Goal: Task Accomplishment & Management: Manage account settings

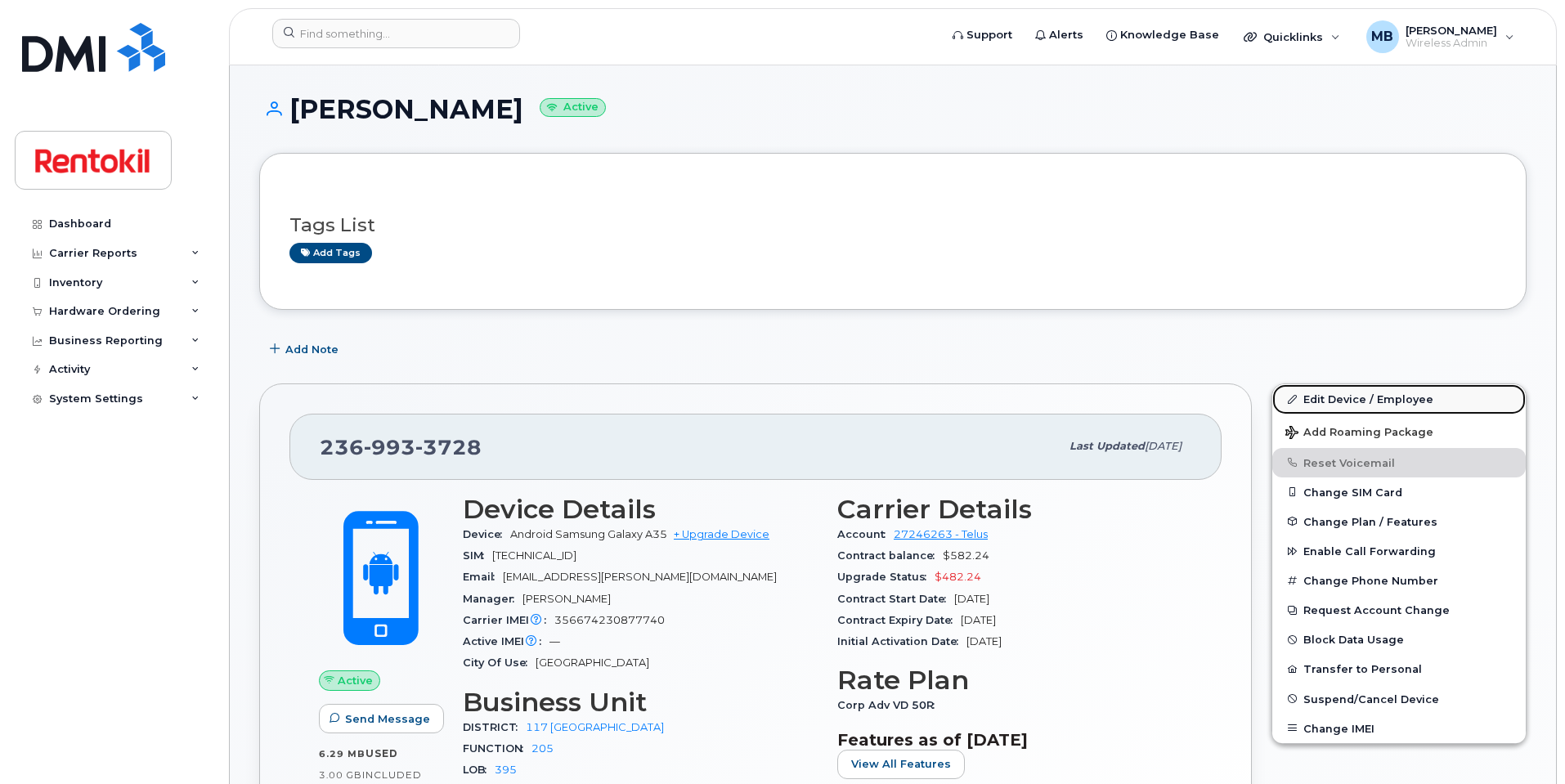
click at [1348, 404] on link "Edit Device / Employee" at bounding box center [1399, 399] width 253 height 29
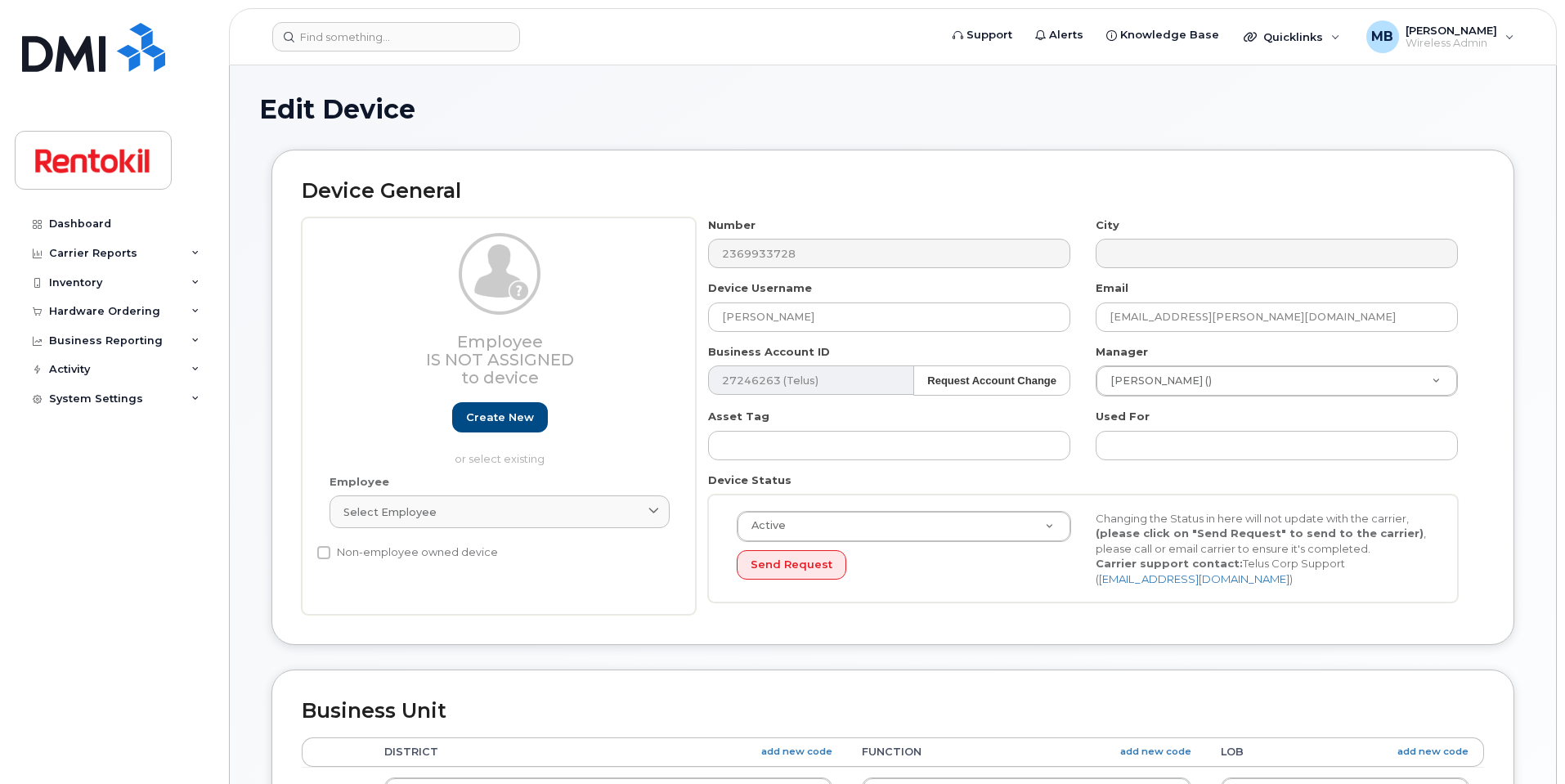
select select "42739"
select select "42774"
drag, startPoint x: 917, startPoint y: 319, endPoint x: 602, endPoint y: 298, distance: 315.7
click at [602, 298] on div "Employee Is not assigned to device Create new or select existing Employee Selec…" at bounding box center [892, 416] width 1182 height 398
paste input "Miodrag Andric"
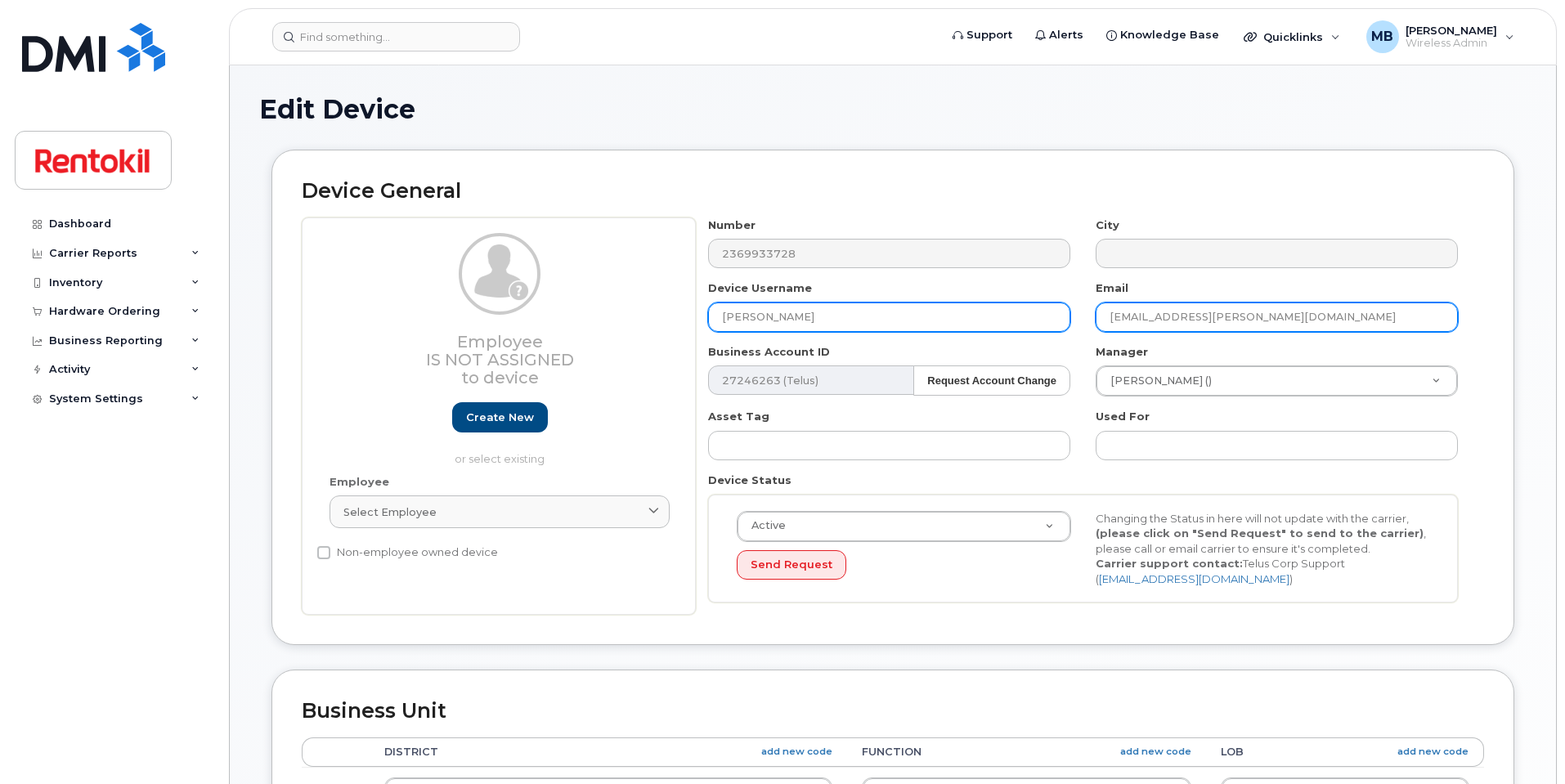
type input "Miodrag Andric"
drag, startPoint x: 1197, startPoint y: 316, endPoint x: 1092, endPoint y: 314, distance: 105.0
click at [1065, 313] on div "Number 2369933728 City Device Username Miodrag Andric Email Beau.Giesbrecht@ren…" at bounding box center [1083, 416] width 775 height 398
paste input "Miodrag Andric"
click at [1156, 314] on input "Miodrag Andric@rentokil.com" at bounding box center [1277, 317] width 362 height 29
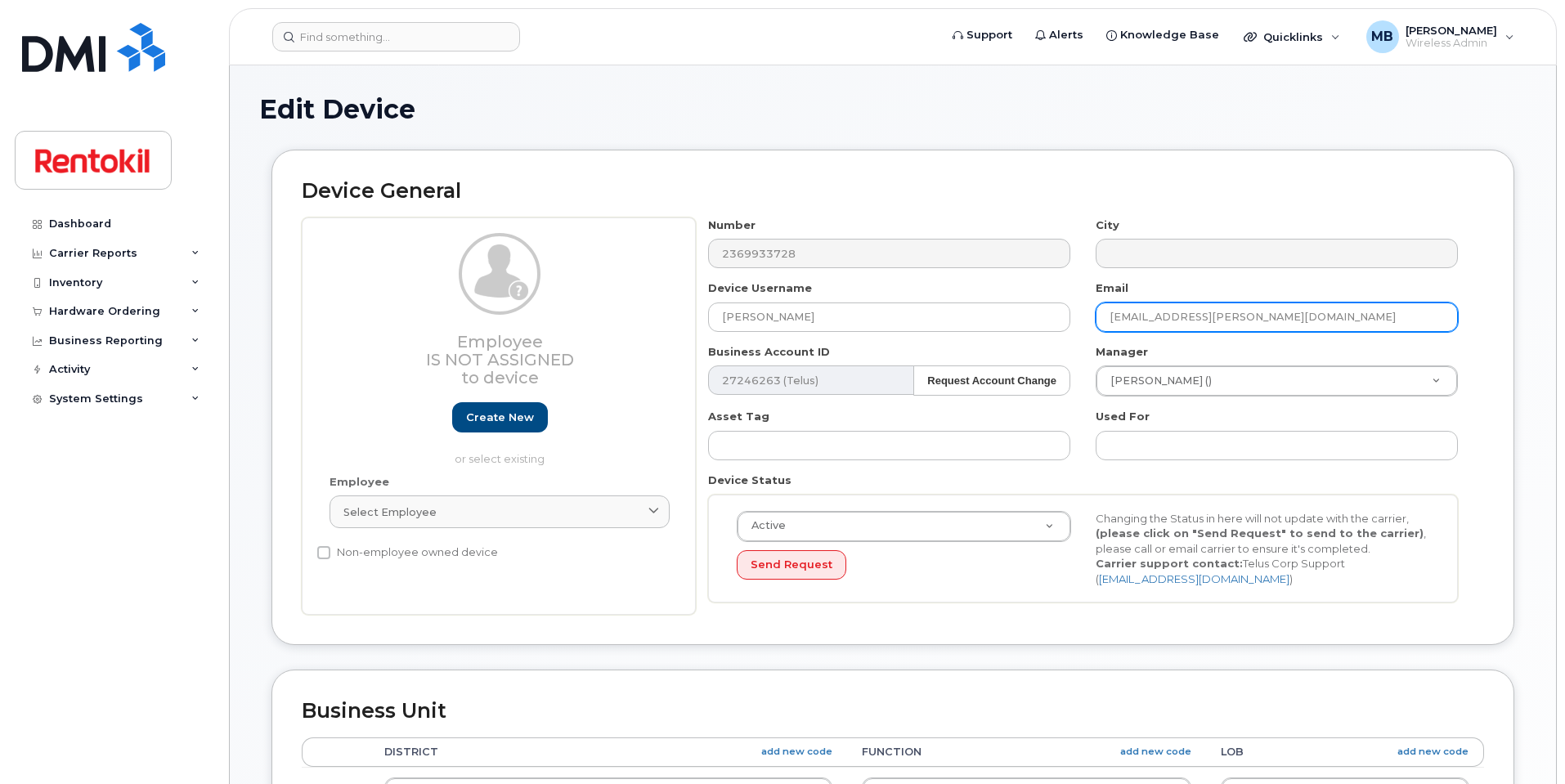
click at [1291, 313] on input "Miodrag.Andric@rentokil.com" at bounding box center [1277, 317] width 362 height 29
click at [1245, 317] on input "Miodrag.Andric@rentokil.com" at bounding box center [1277, 317] width 362 height 29
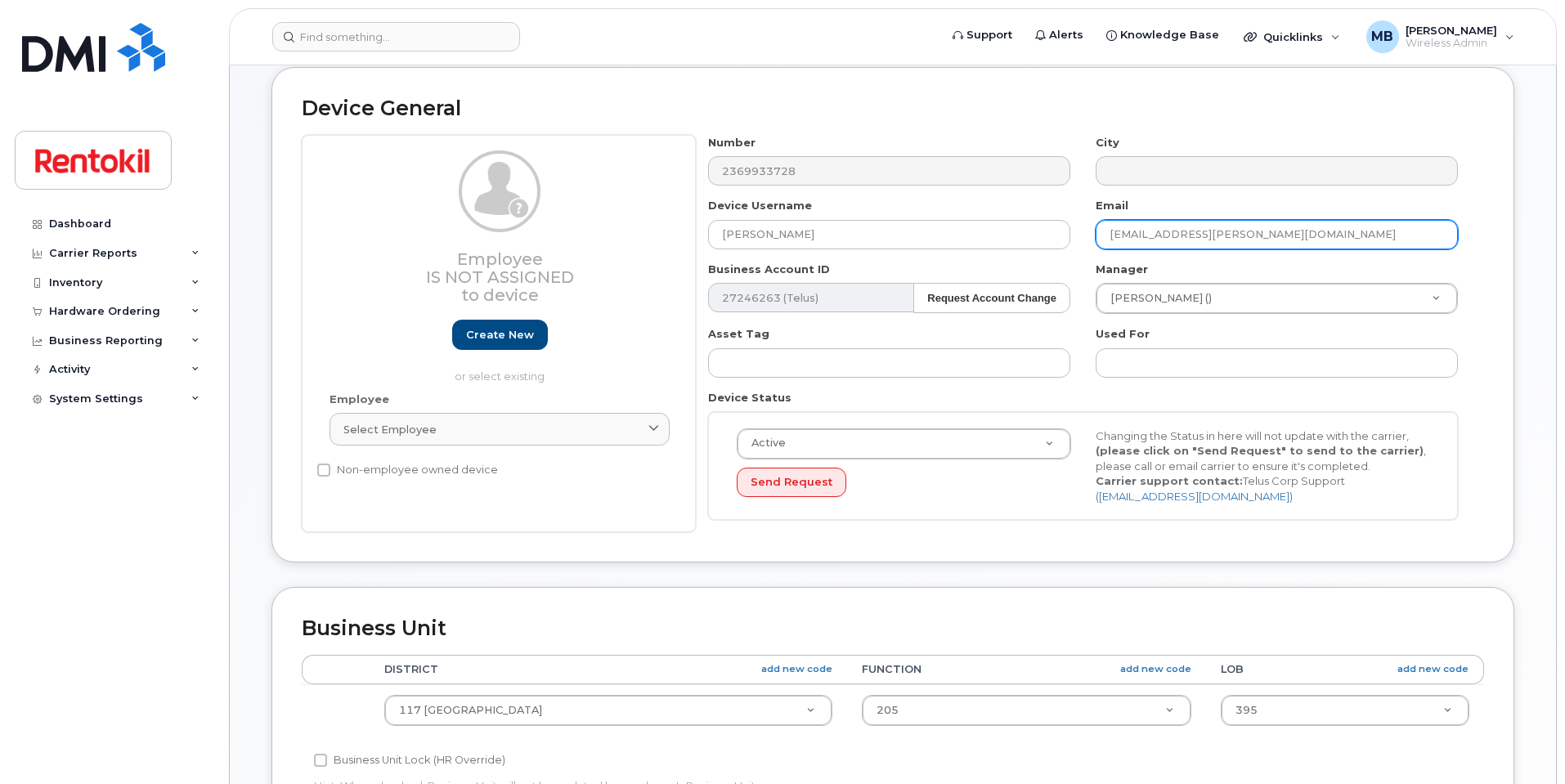
scroll to position [87, 0]
type input "Miodrag.Andric@rentokil-terminix.com"
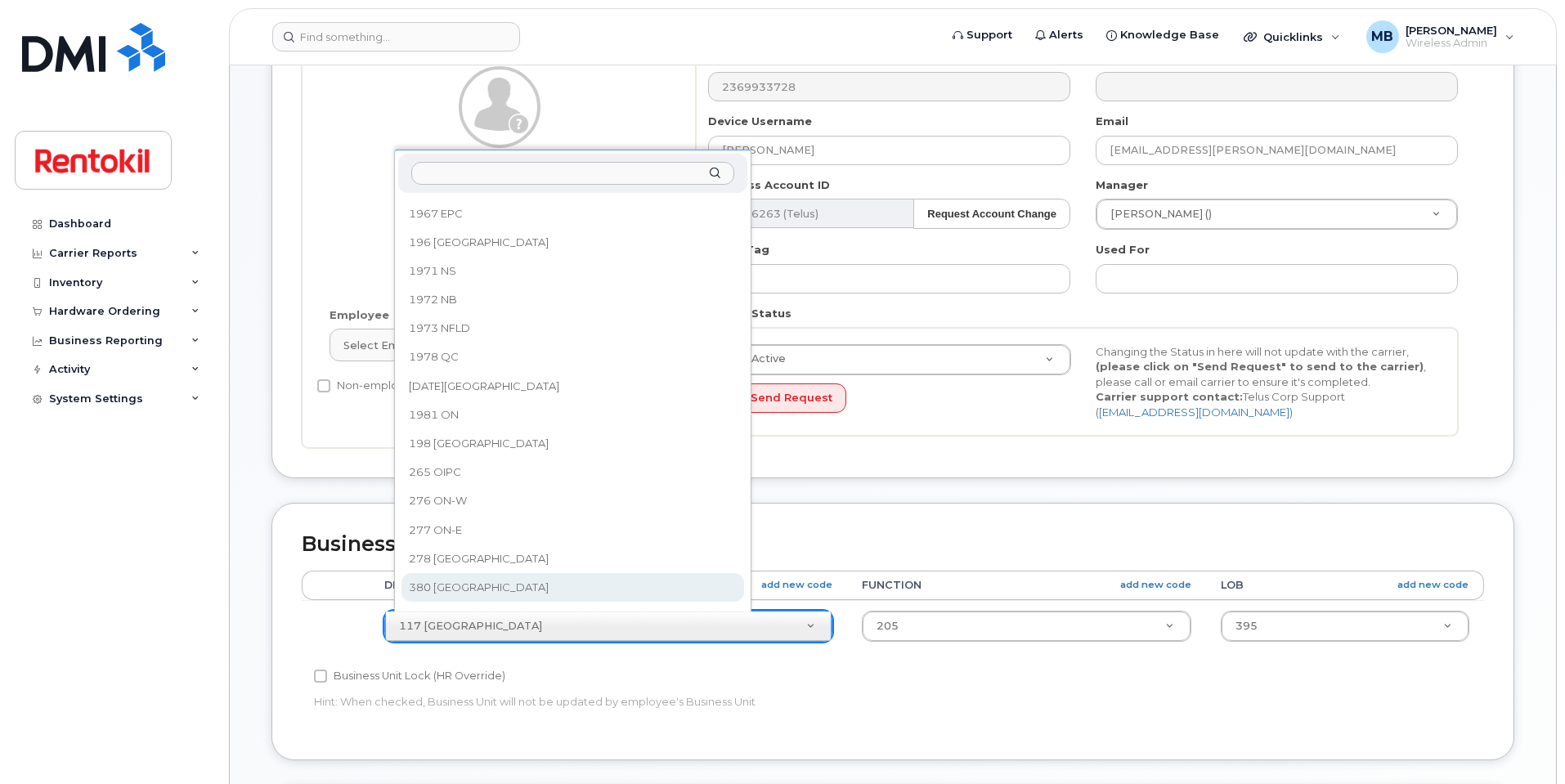
scroll to position [369, 0]
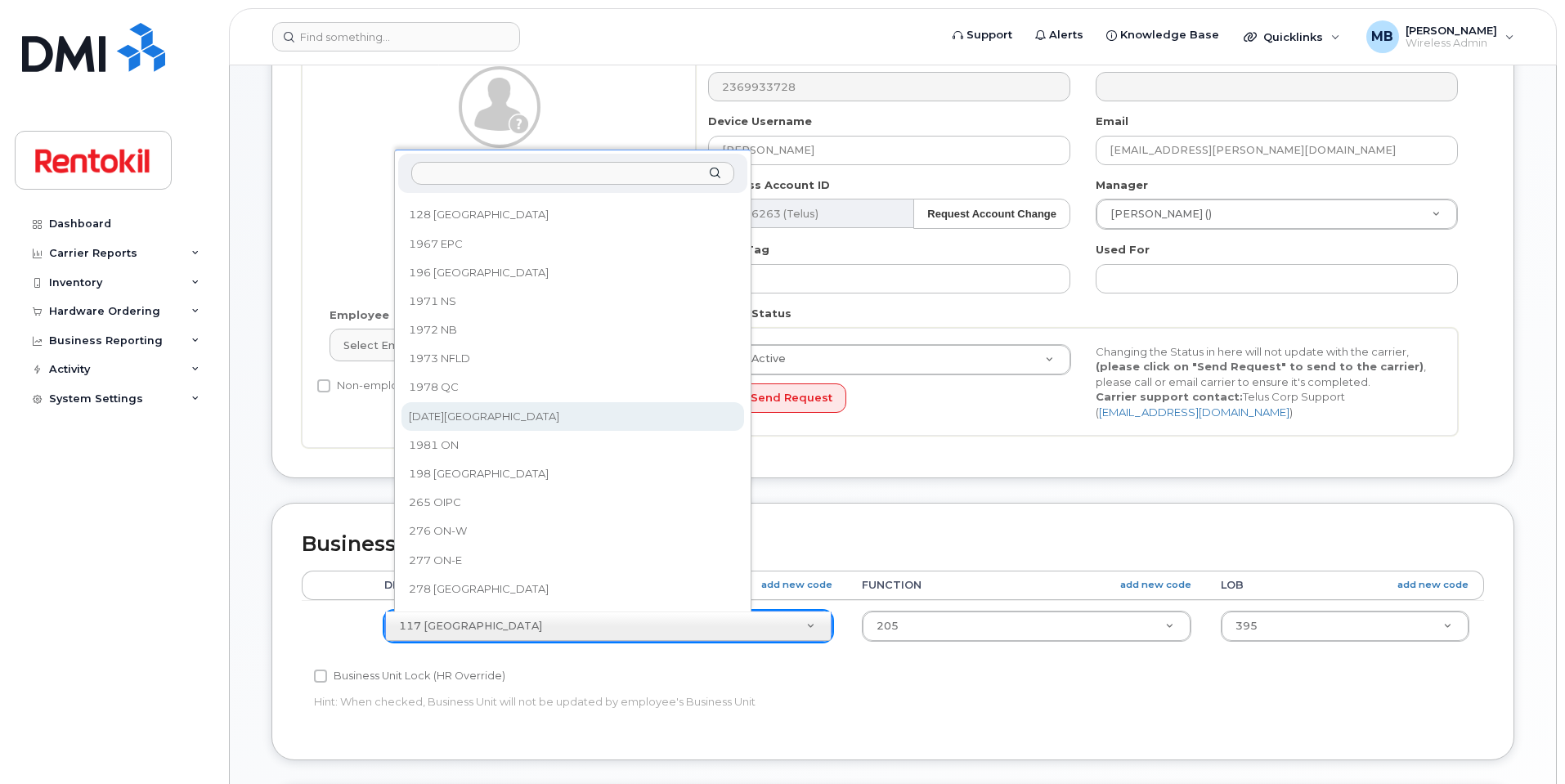
select select "2208419"
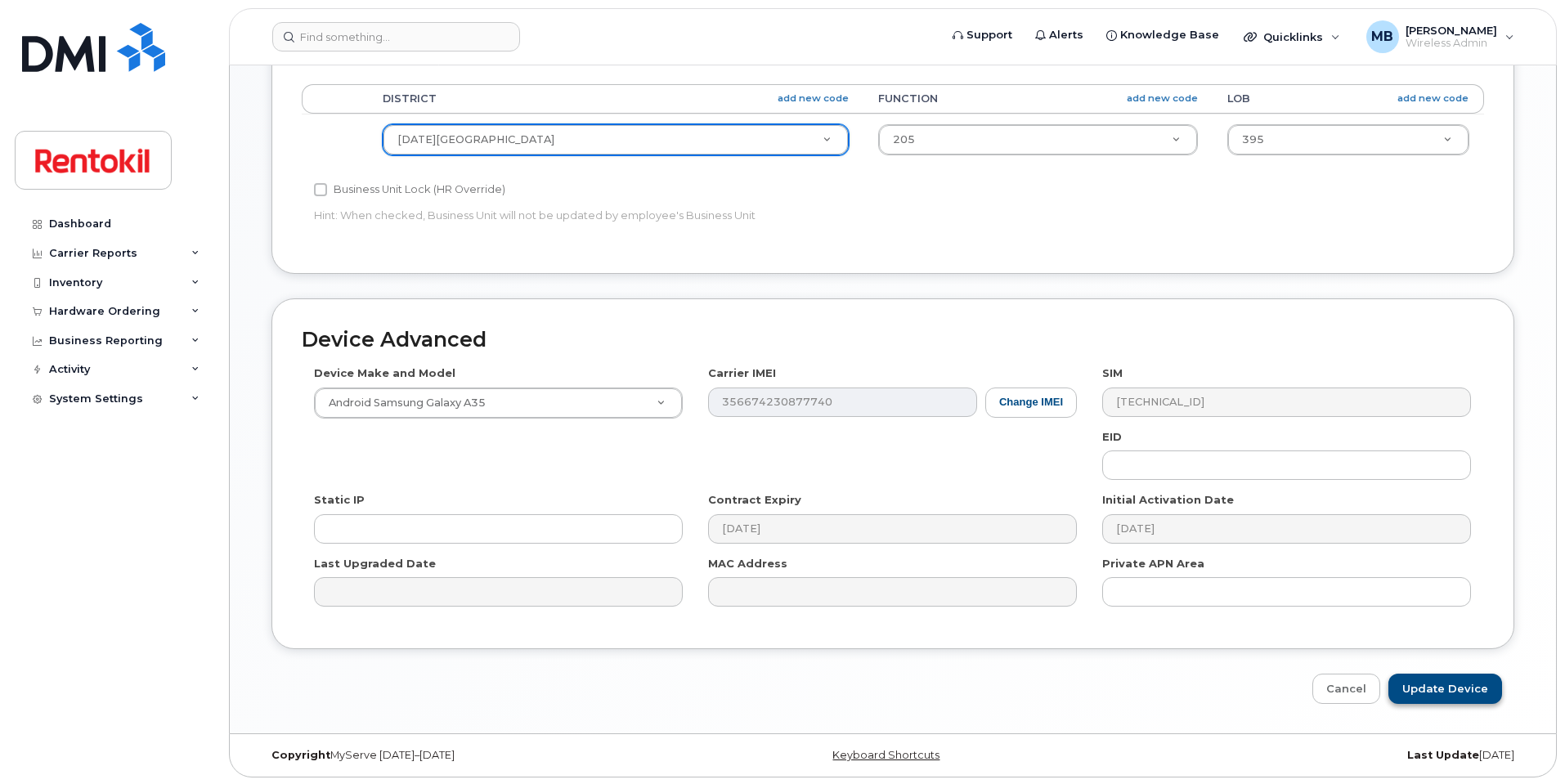
scroll to position [655, 0]
click at [1444, 686] on input "Update Device" at bounding box center [1445, 687] width 114 height 30
type input "Saving..."
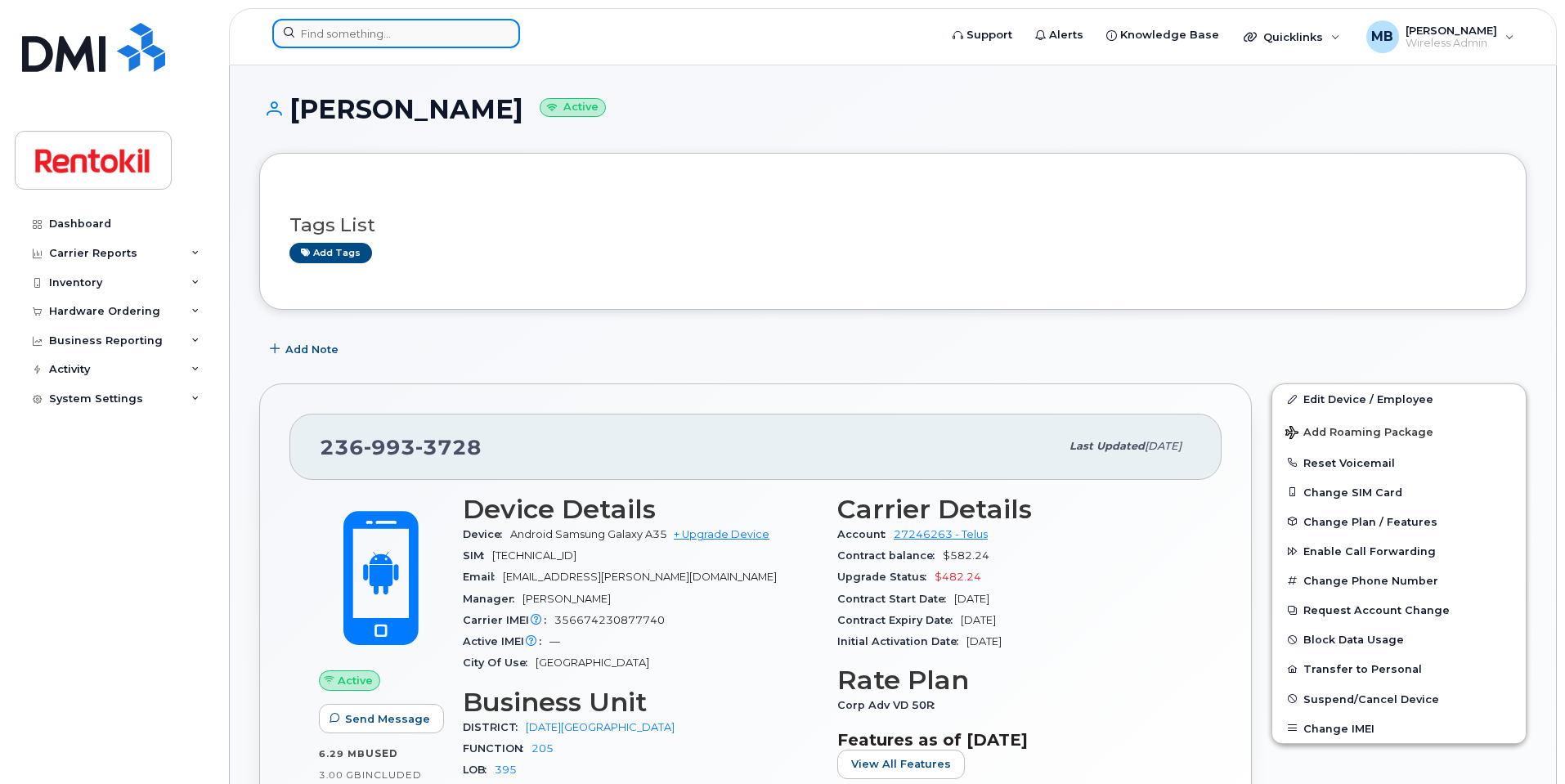
click at [342, 30] on input at bounding box center [396, 34] width 247 height 29
paste input "905-805-5498"
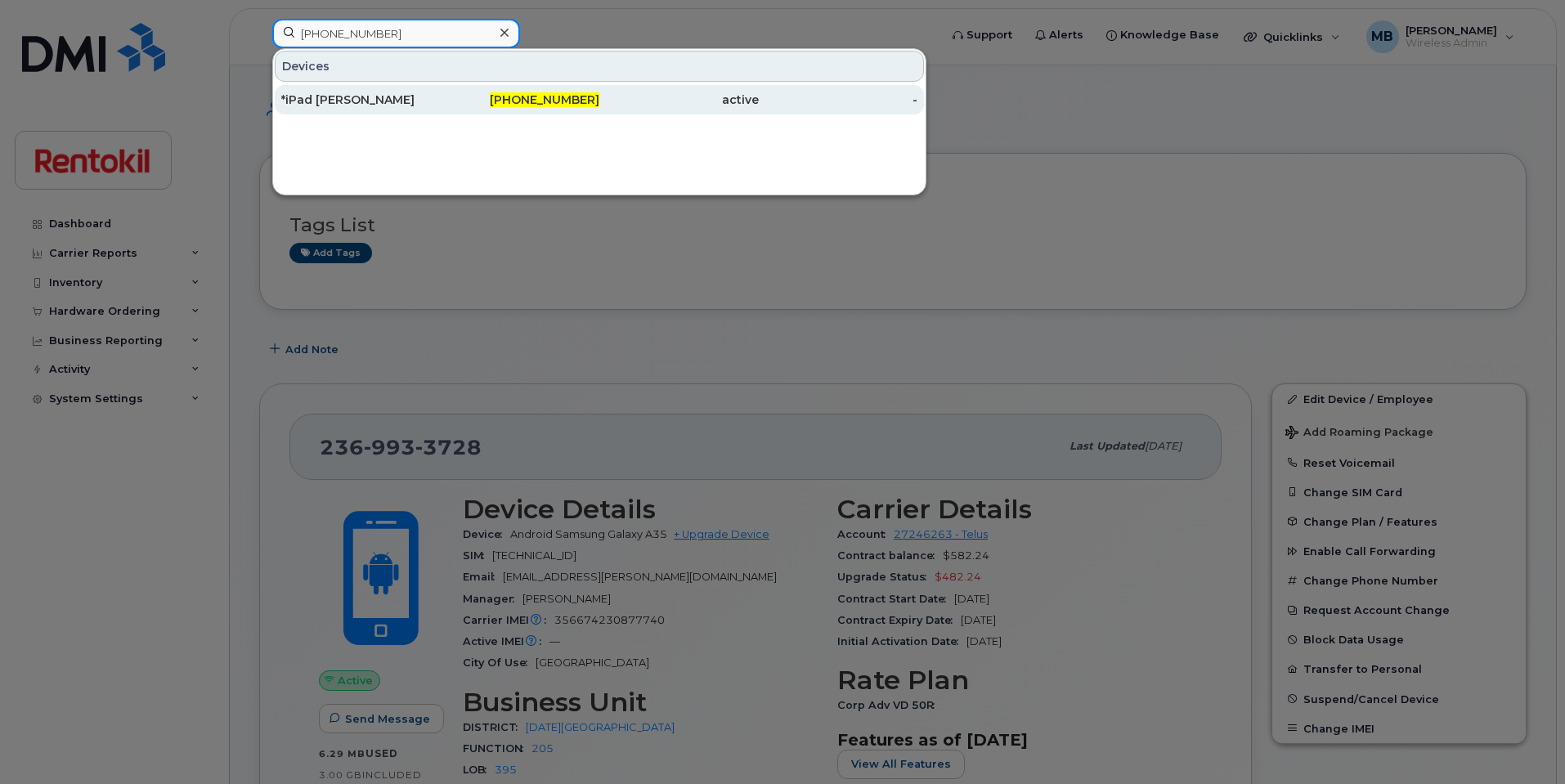
type input "905-805-5498"
click at [567, 97] on span "905-805-5498" at bounding box center [545, 100] width 110 height 15
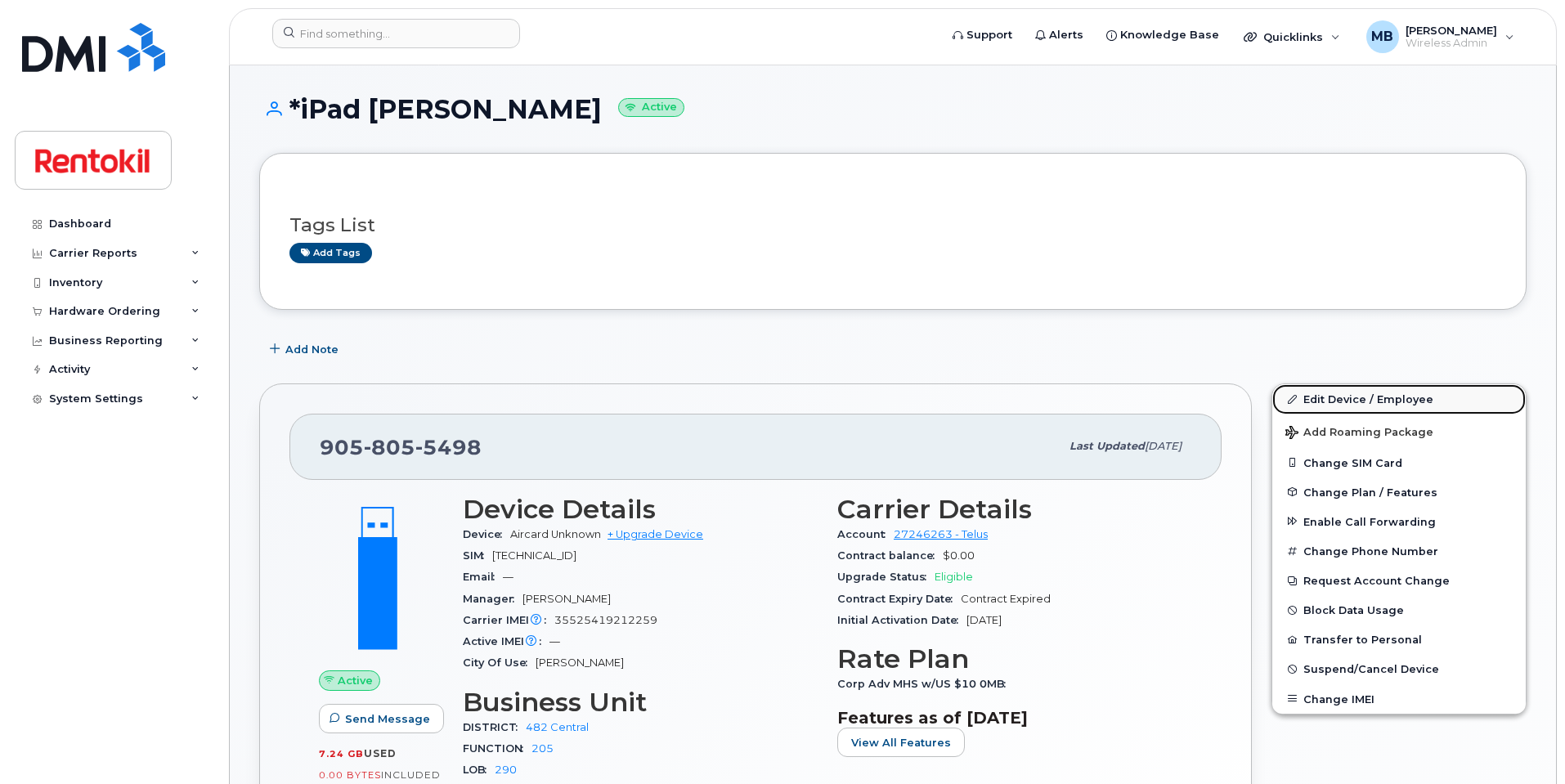
click at [1410, 401] on link "Edit Device / Employee" at bounding box center [1399, 399] width 253 height 29
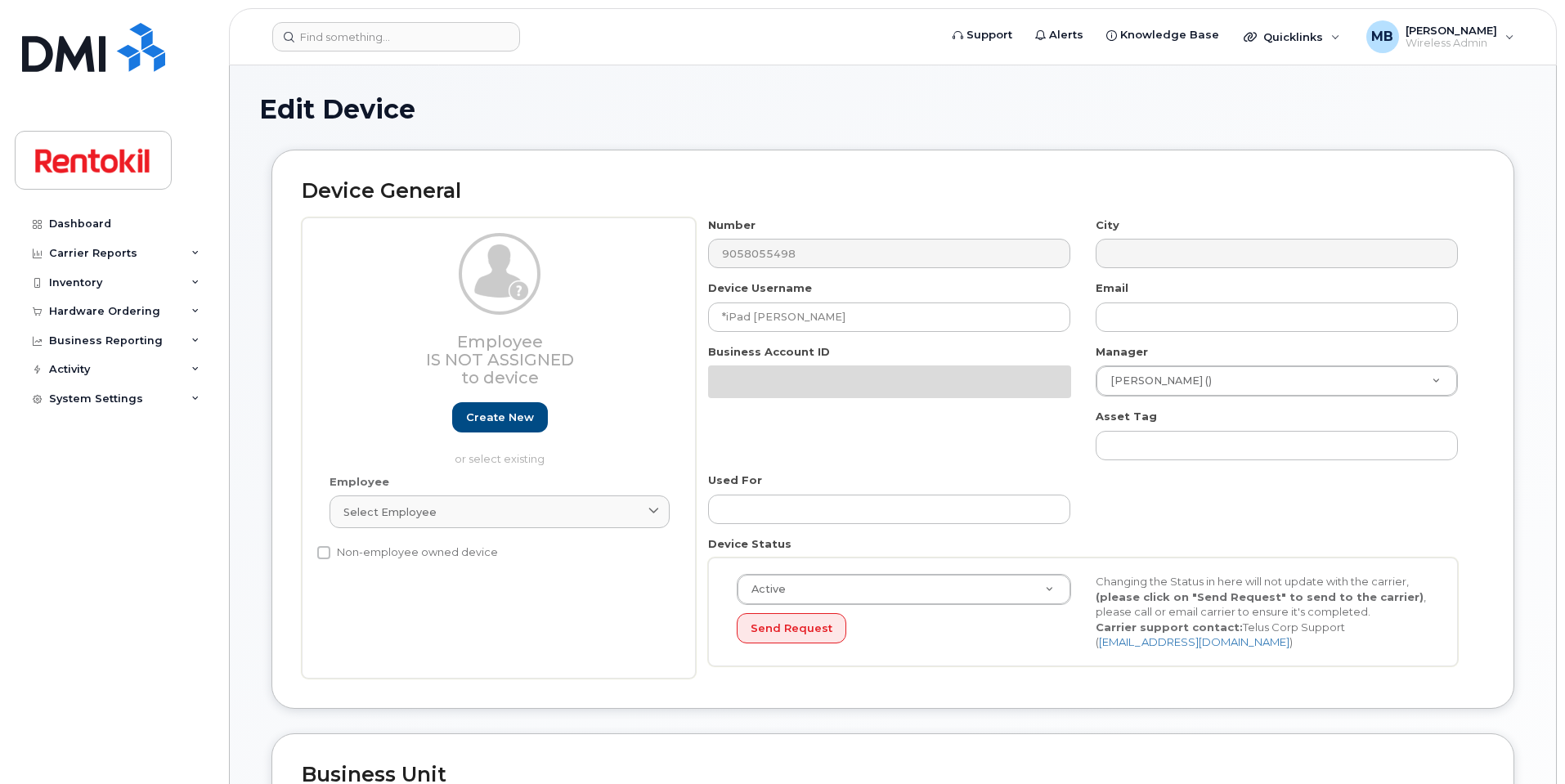
select select "42753"
drag, startPoint x: 839, startPoint y: 318, endPoint x: 620, endPoint y: 305, distance: 219.4
click at [620, 305] on div "Employee Is not assigned to device Create new or select existing Employee Selec…" at bounding box center [892, 447] width 1182 height 461
paste input "Karan Gandhi"
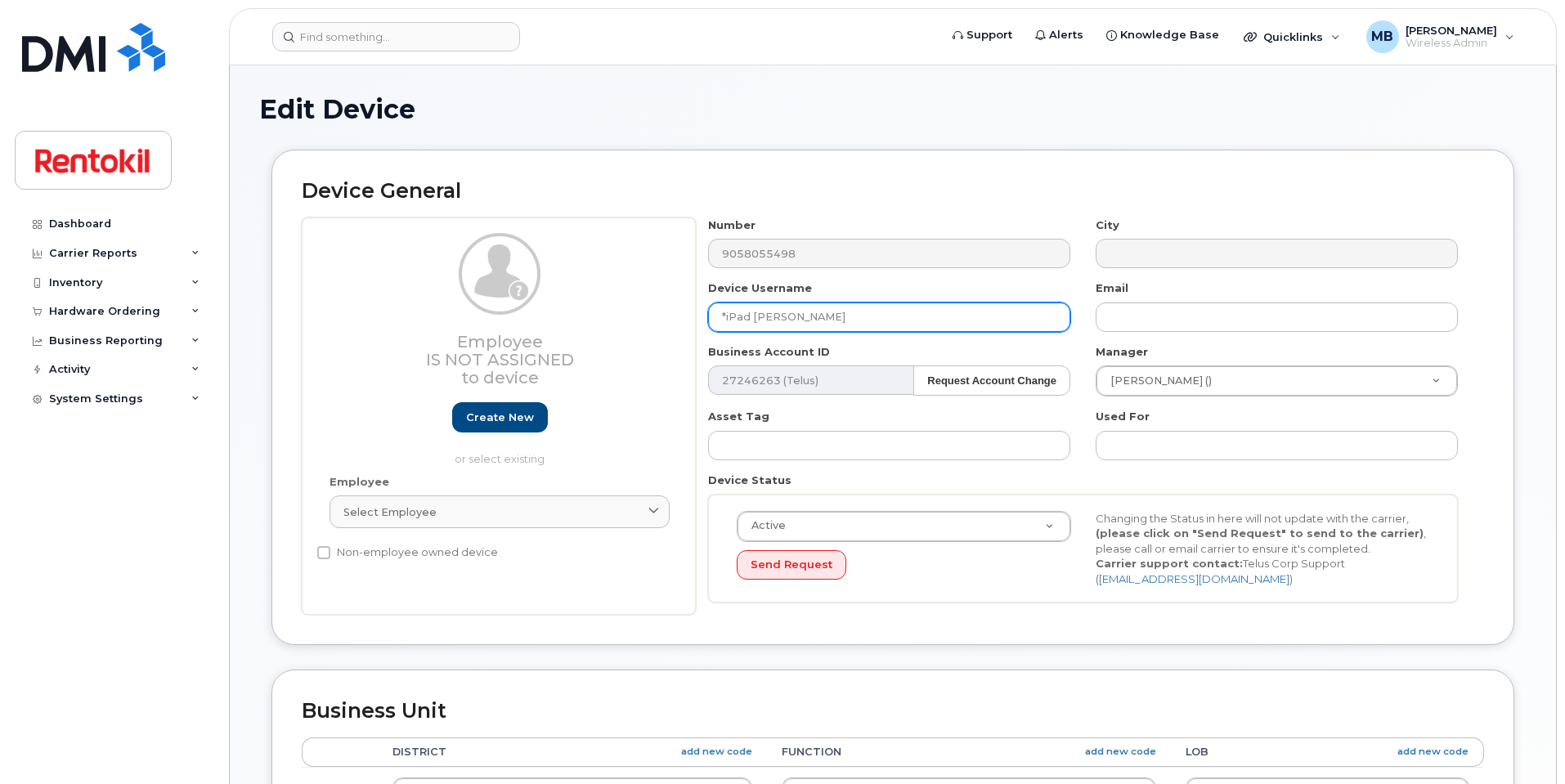
type input "*iPad Karan Gandhi"
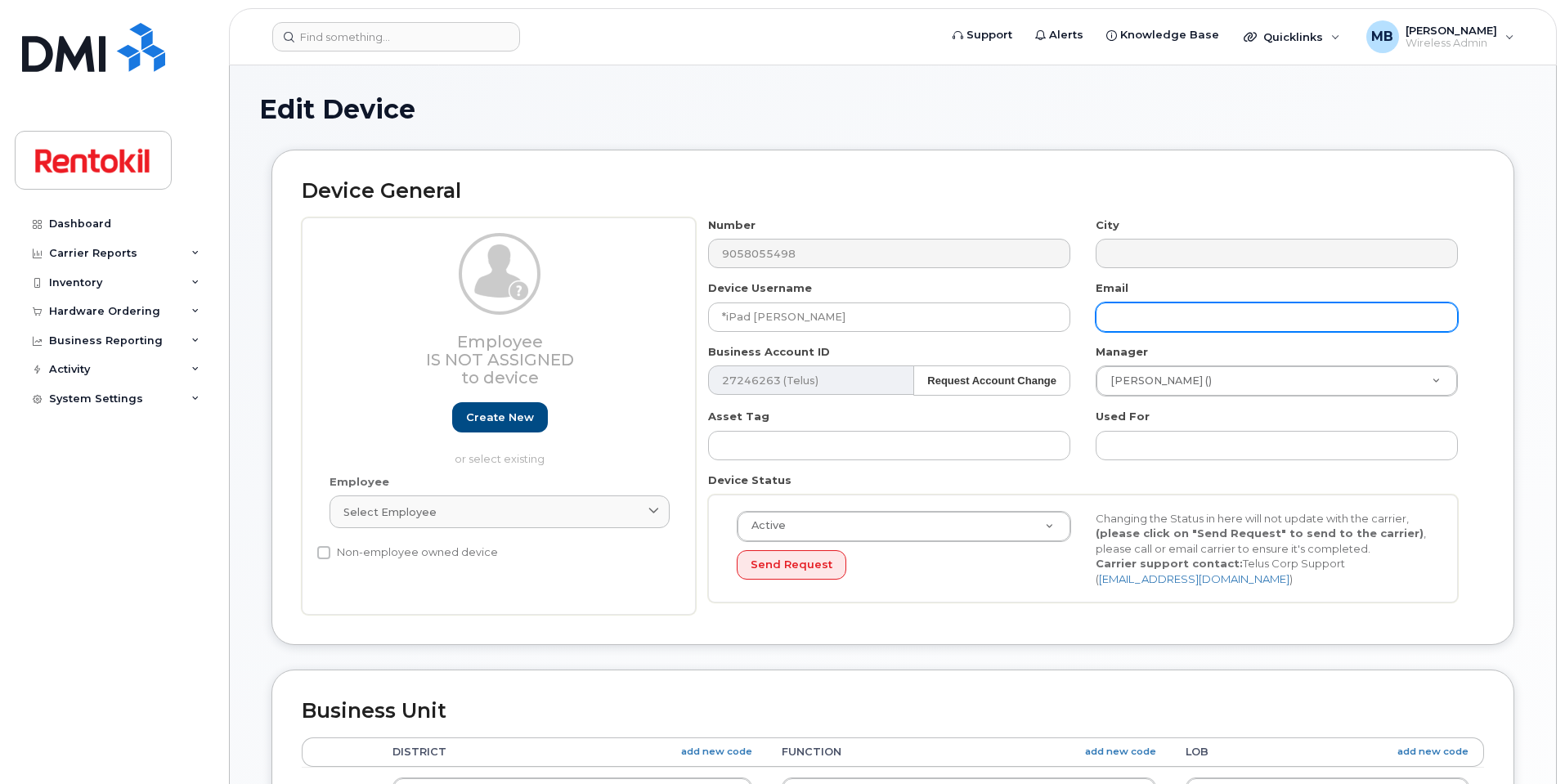
click at [1166, 321] on input "text" at bounding box center [1277, 317] width 362 height 29
paste input "karan.gandhi@steritech.com"
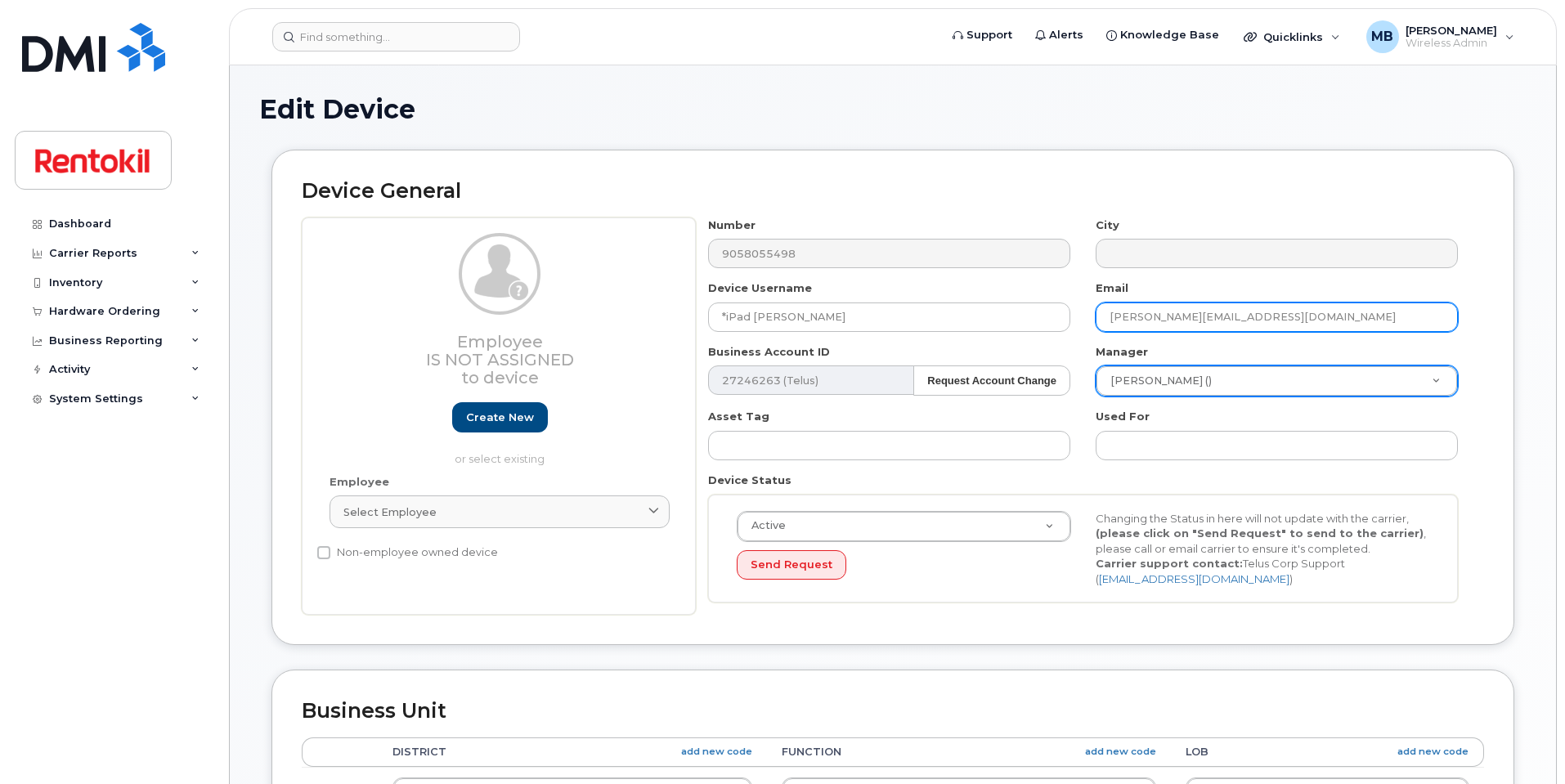
type input "karan.gandhi@steritech.com"
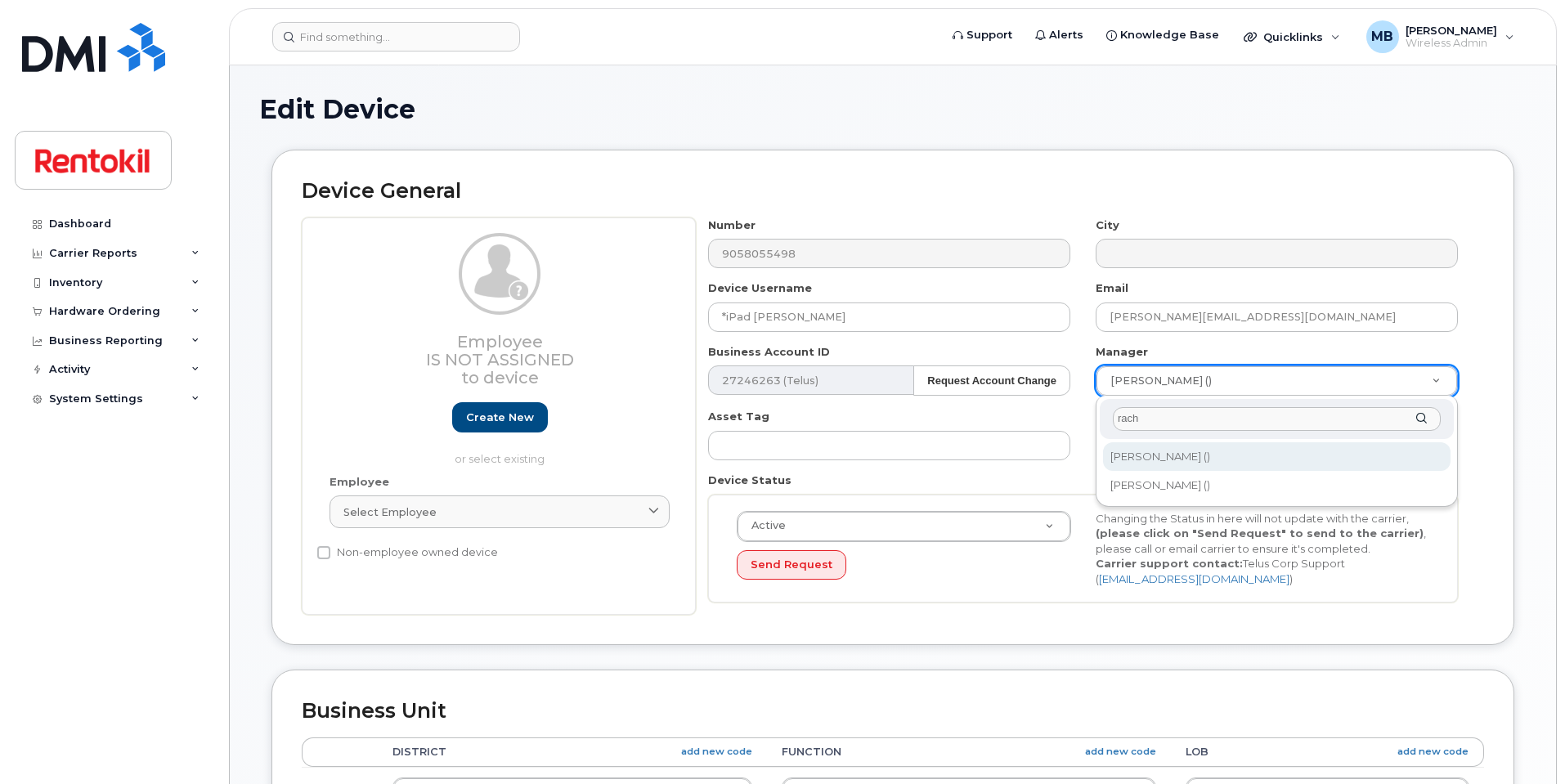
type input "rach"
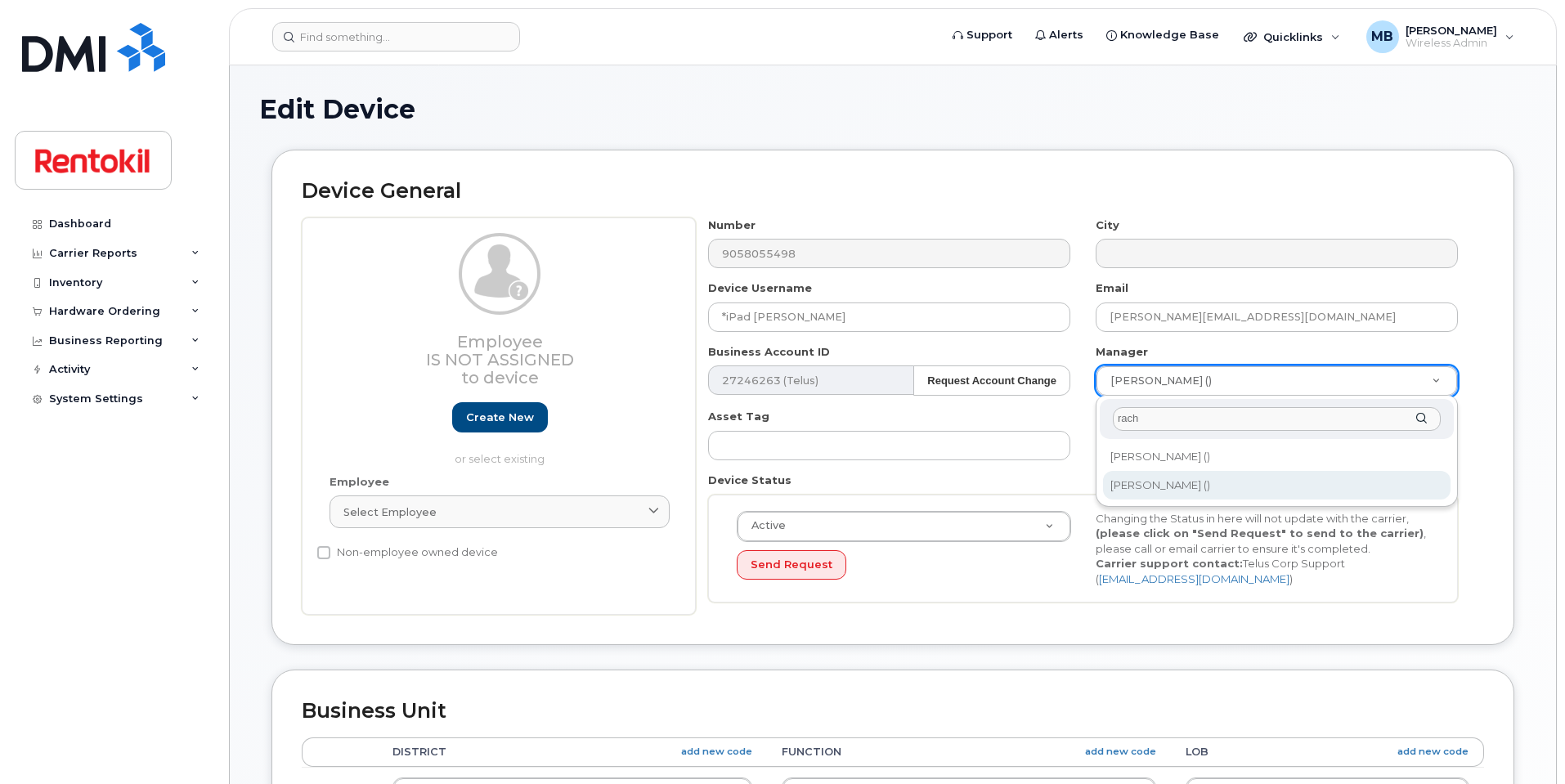
type input "609392"
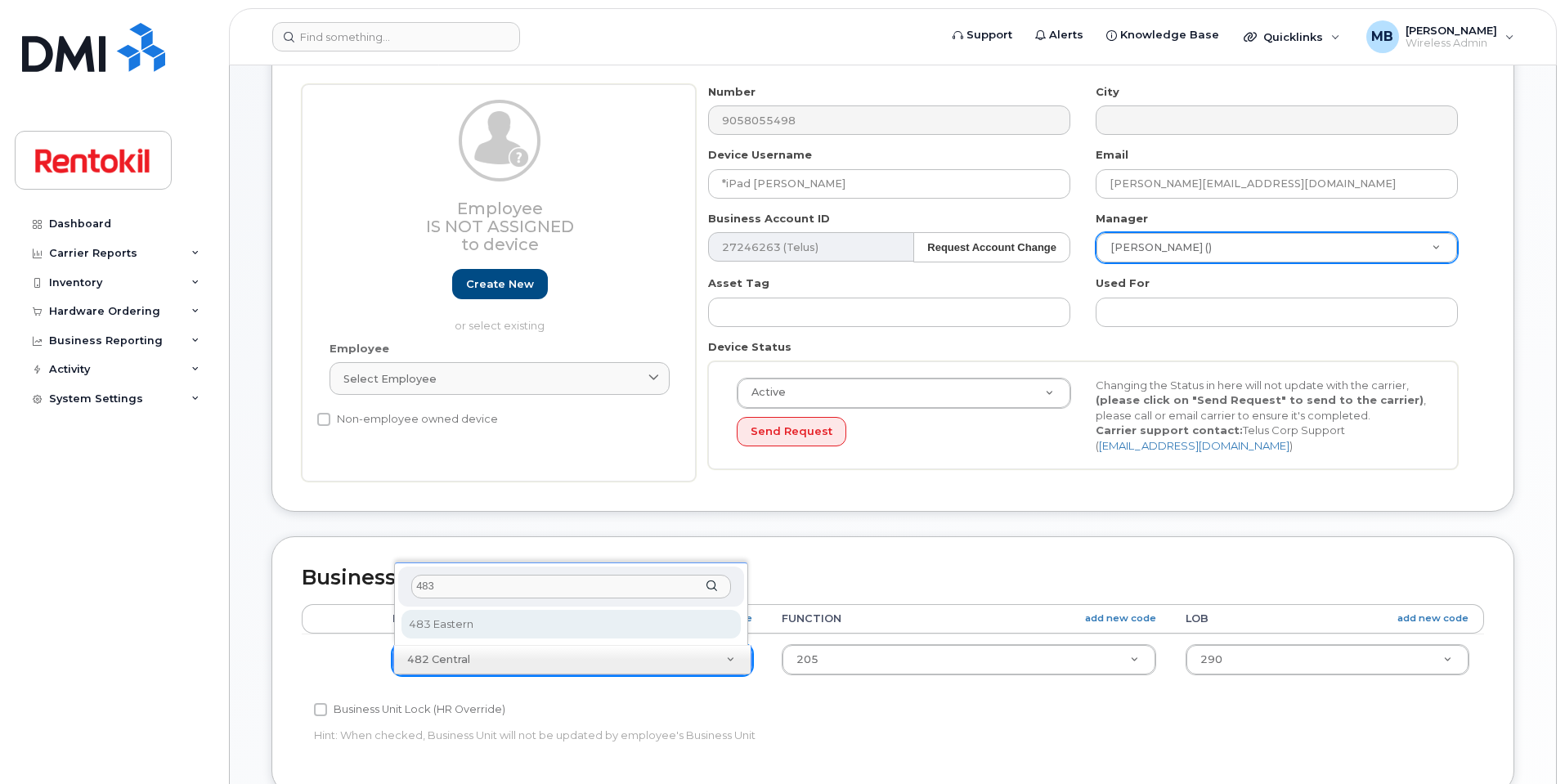
type input "483"
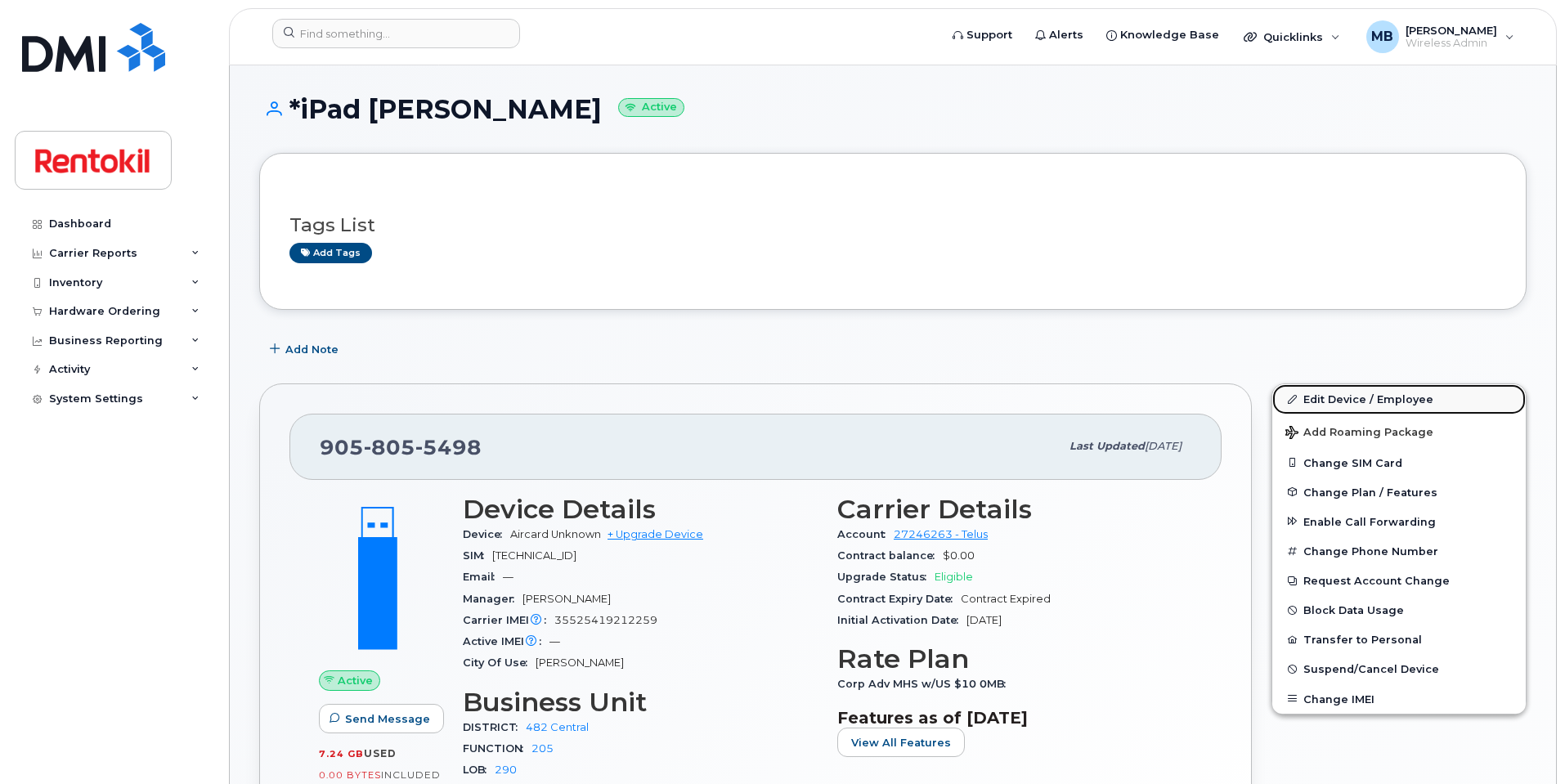
click at [1353, 389] on link "Edit Device / Employee" at bounding box center [1399, 399] width 253 height 29
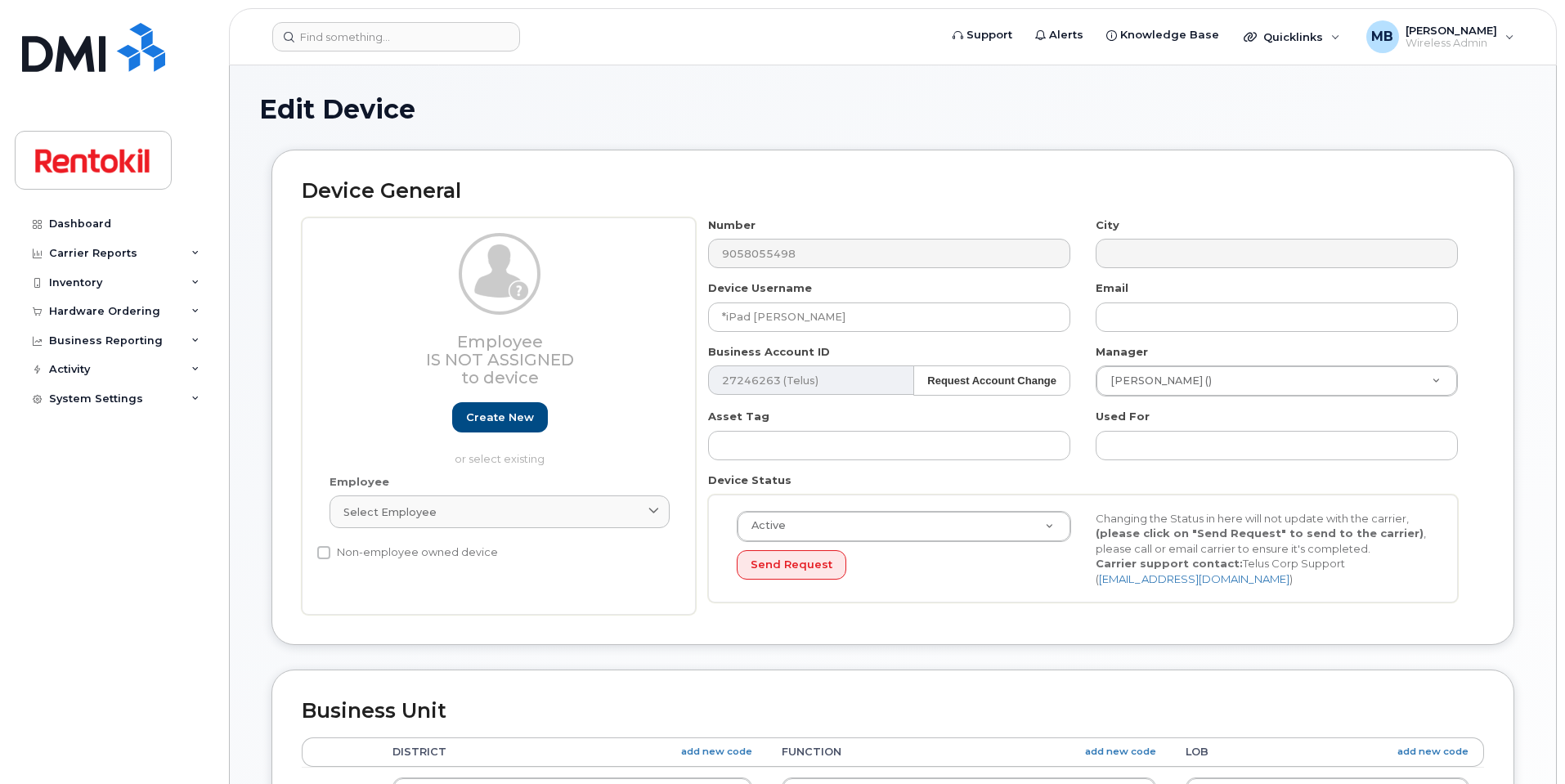
select select "42753"
click at [1193, 311] on input "text" at bounding box center [1277, 317] width 362 height 29
paste input "karan.gandhi@steritech.com"
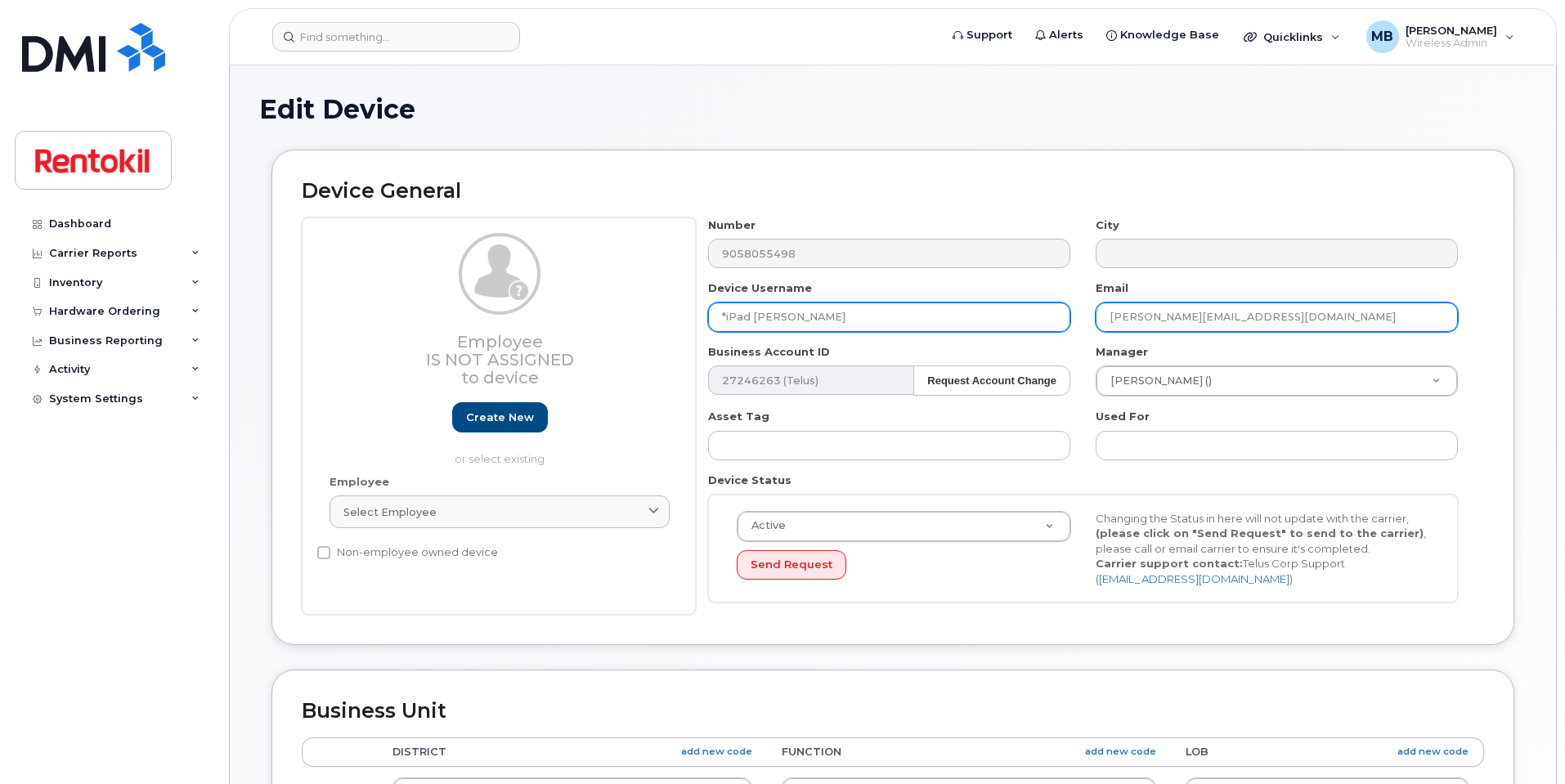
type input "karan.gandhi@steritech.com"
drag, startPoint x: 910, startPoint y: 324, endPoint x: 753, endPoint y: 322, distance: 157.0
click at [753, 322] on input "*iPad Sonia Pathak" at bounding box center [889, 317] width 362 height 29
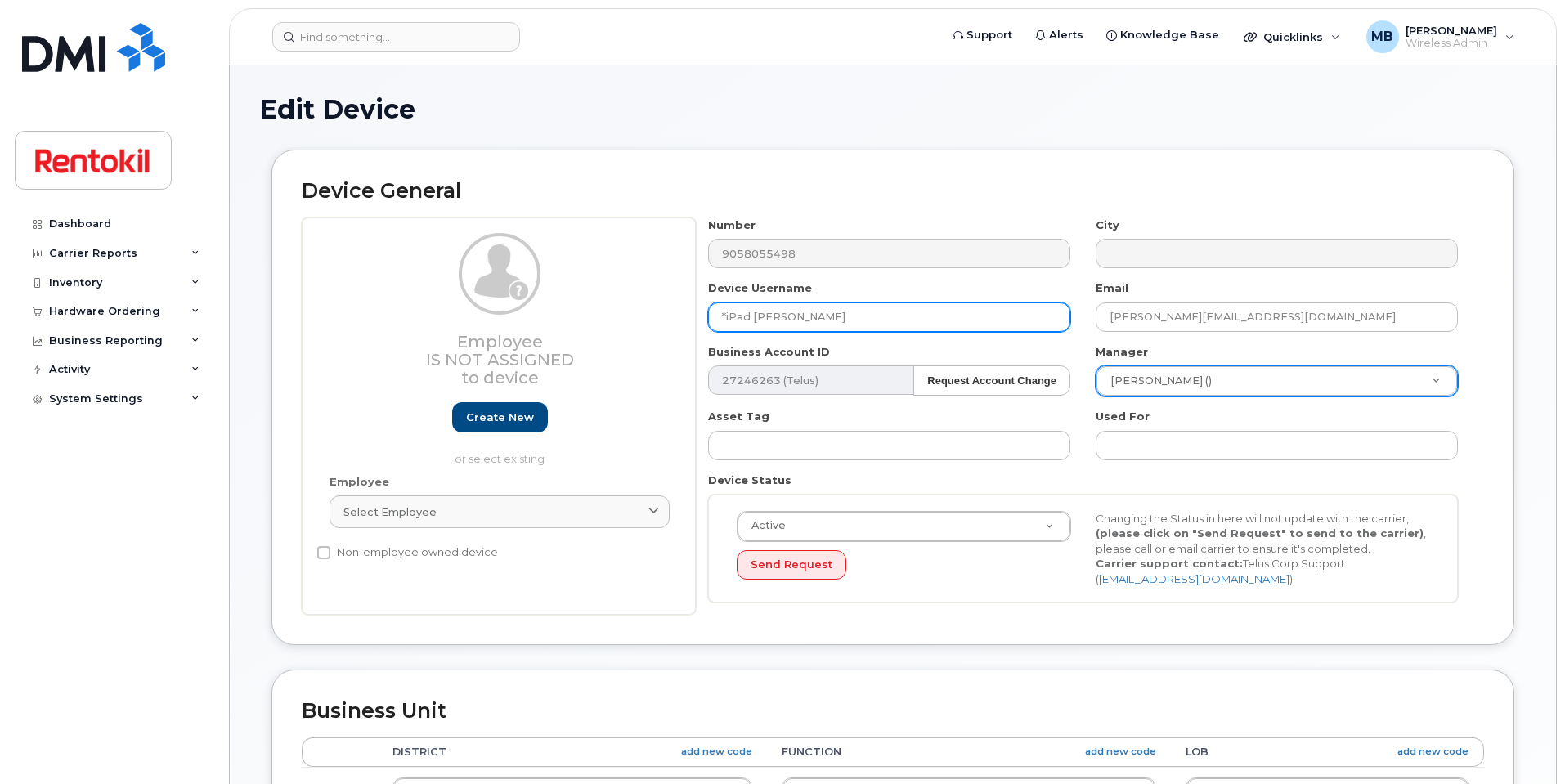
type input "*iPad Karan Gandhi"
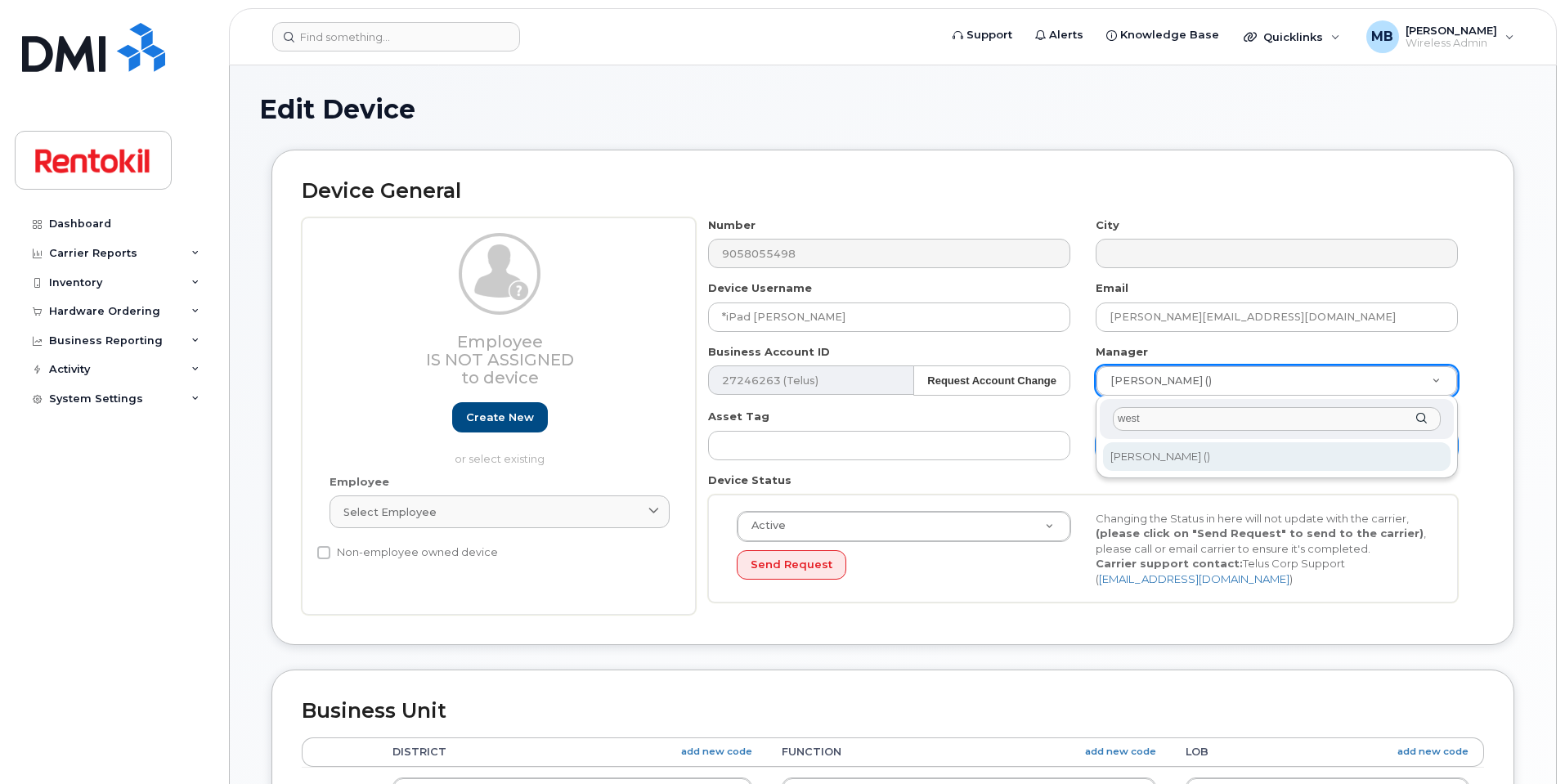
type input "west"
type input "609392"
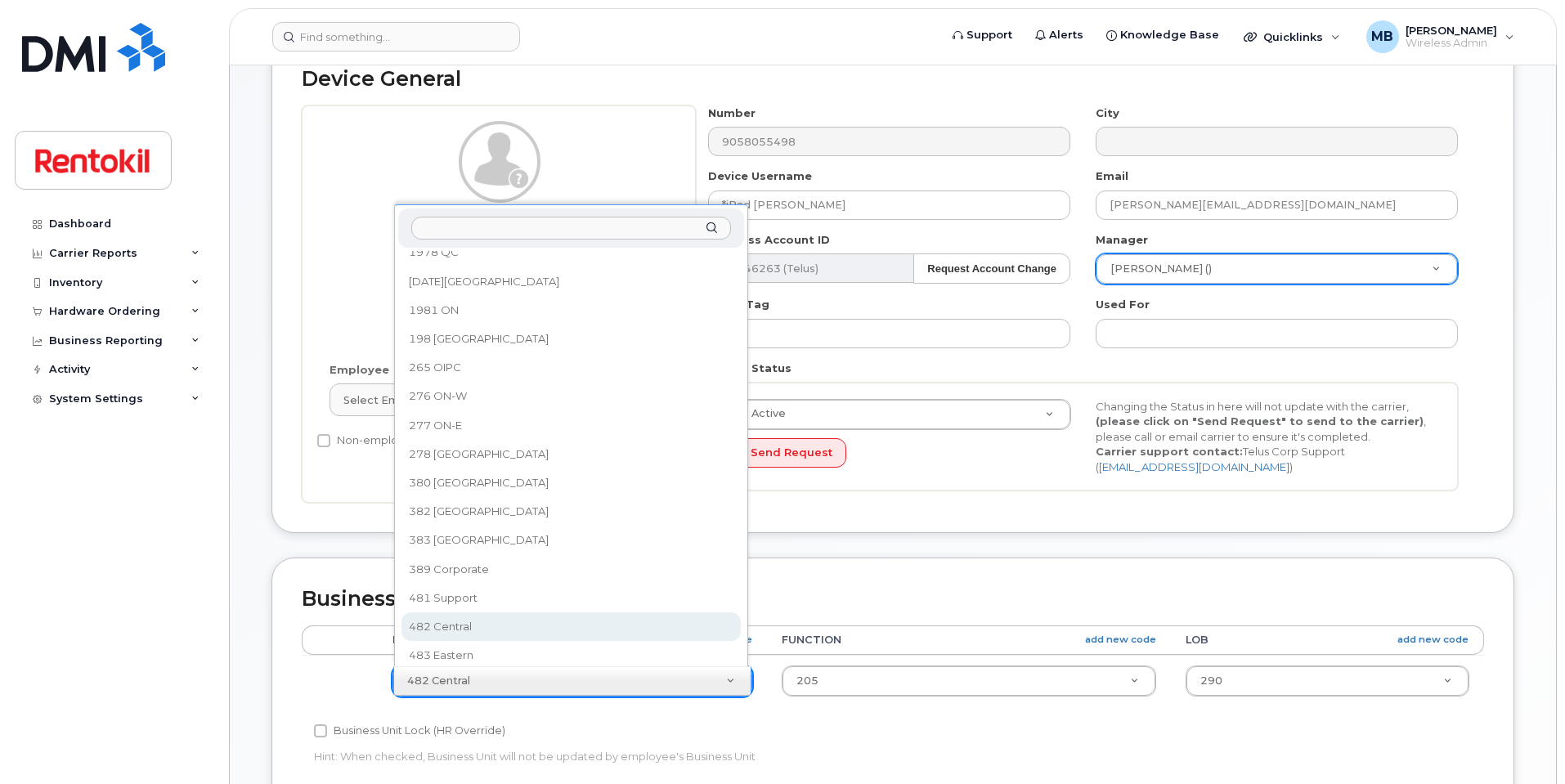
scroll to position [561, 0]
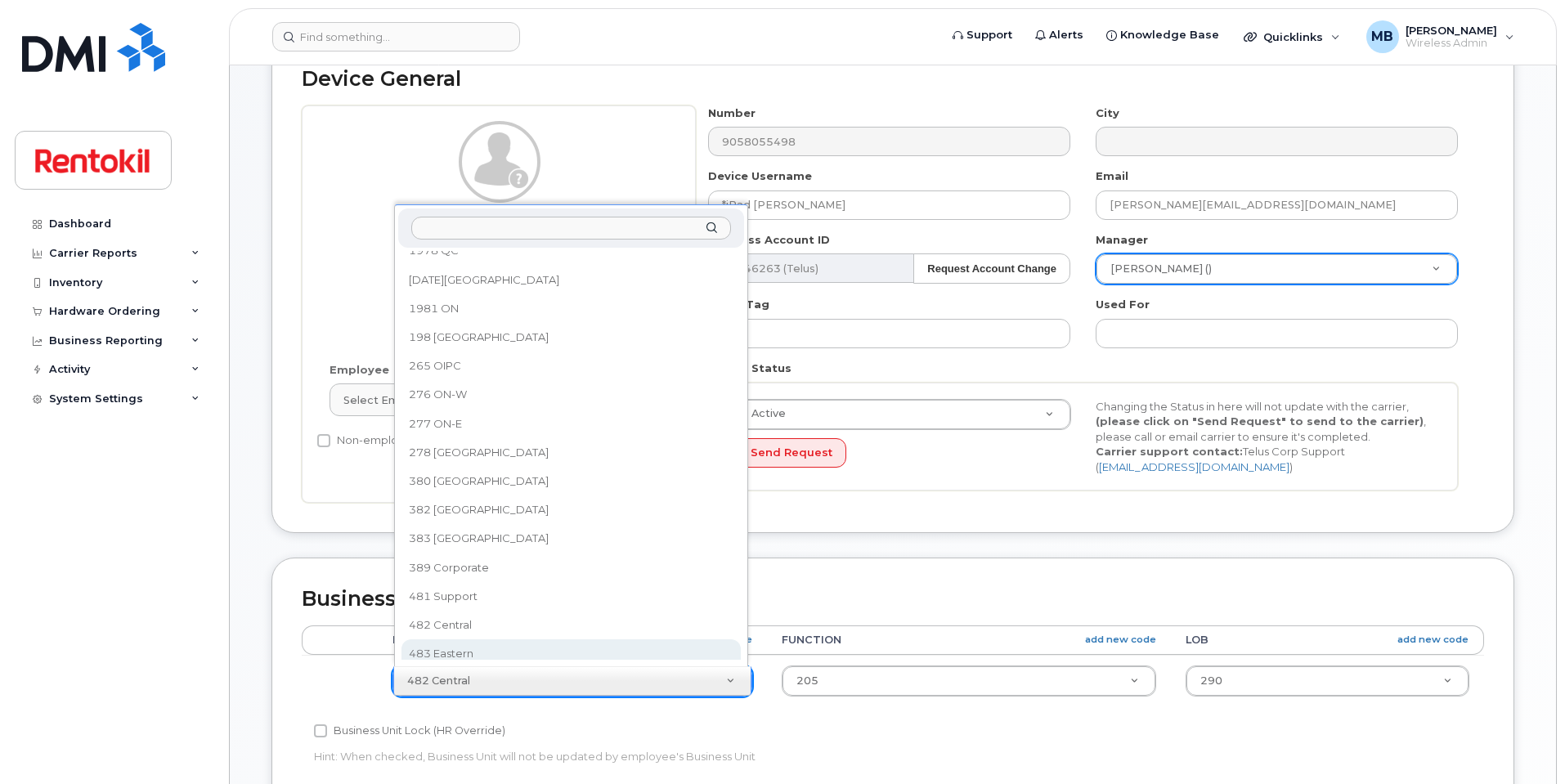
select select "42740"
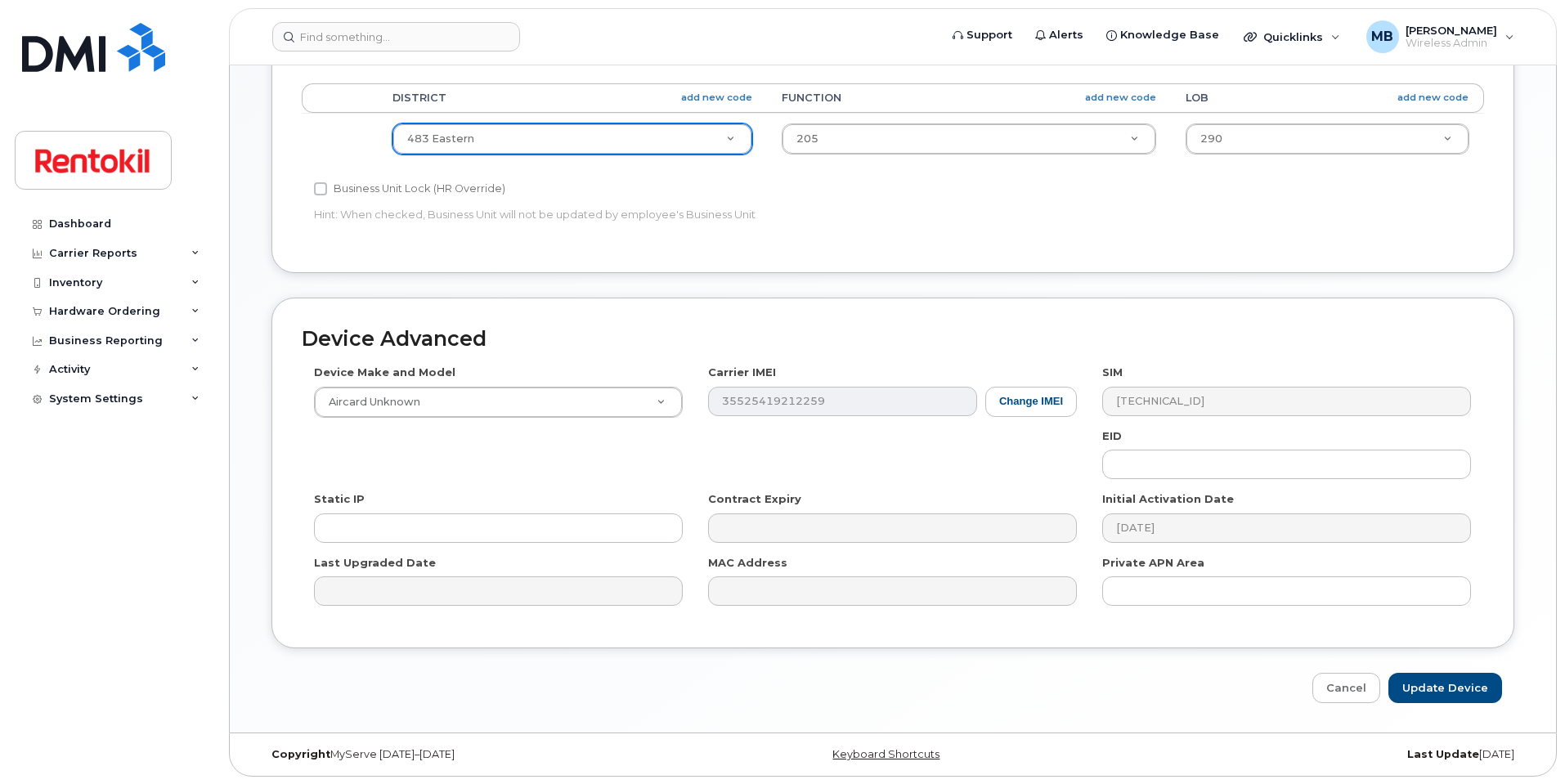
scroll to position [655, 0]
click at [1425, 684] on input "Update Device" at bounding box center [1445, 687] width 114 height 30
type input "Saving..."
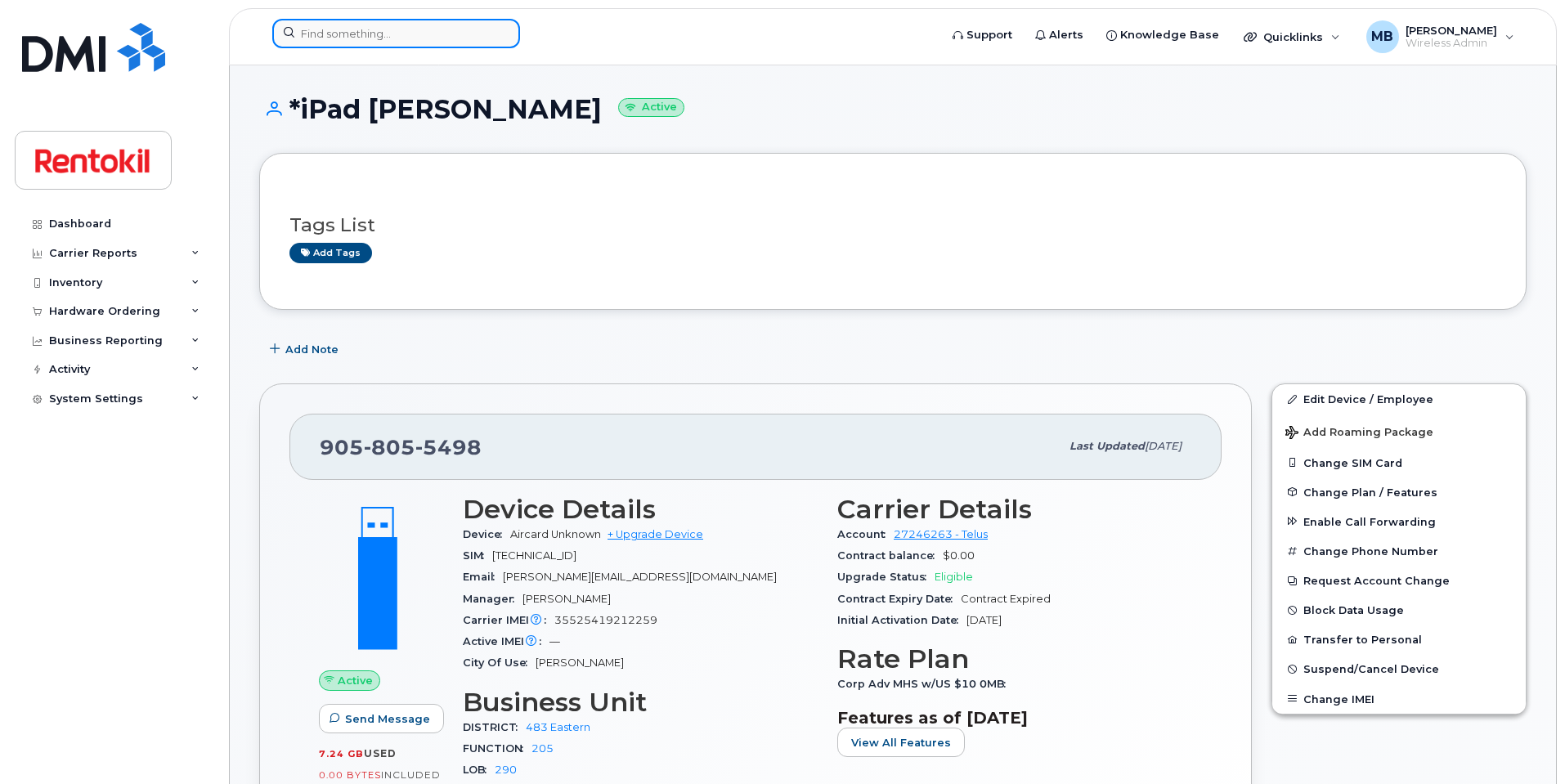
click at [310, 40] on input at bounding box center [396, 34] width 247 height 29
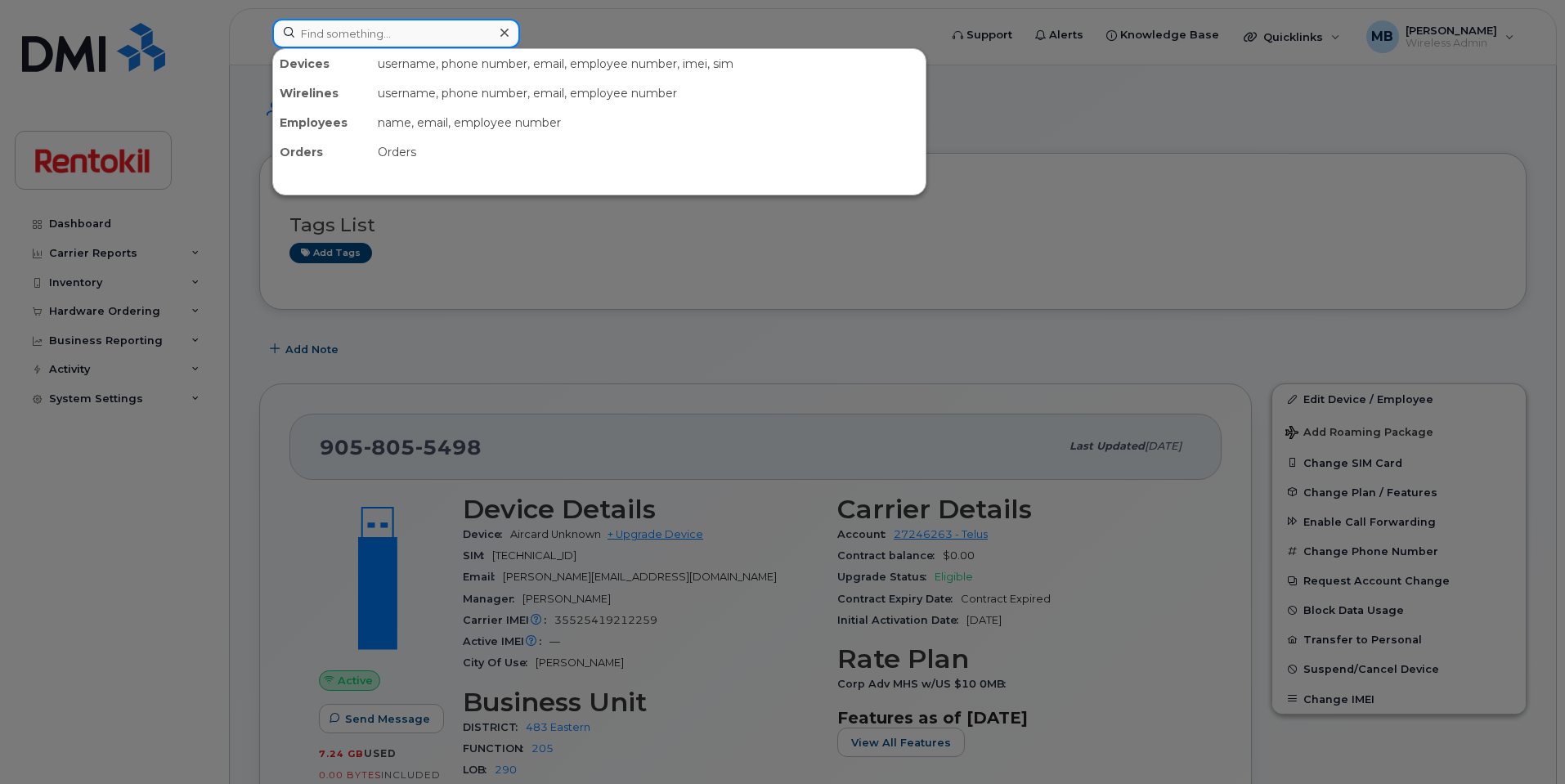
paste input "905-299-3760"
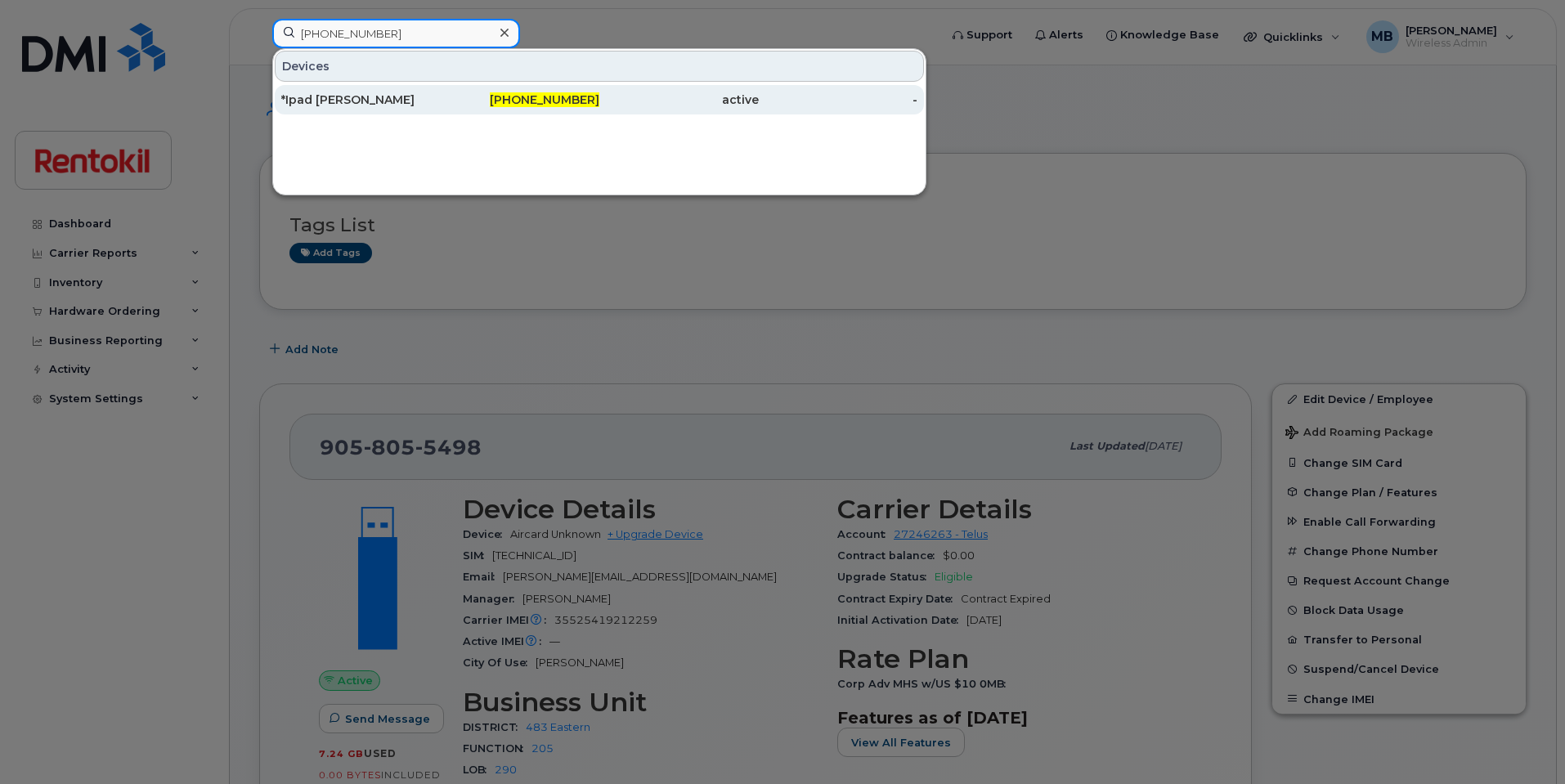
type input "905-299-3760"
click at [363, 98] on div "*Ipad [PERSON_NAME]" at bounding box center [361, 100] width 160 height 16
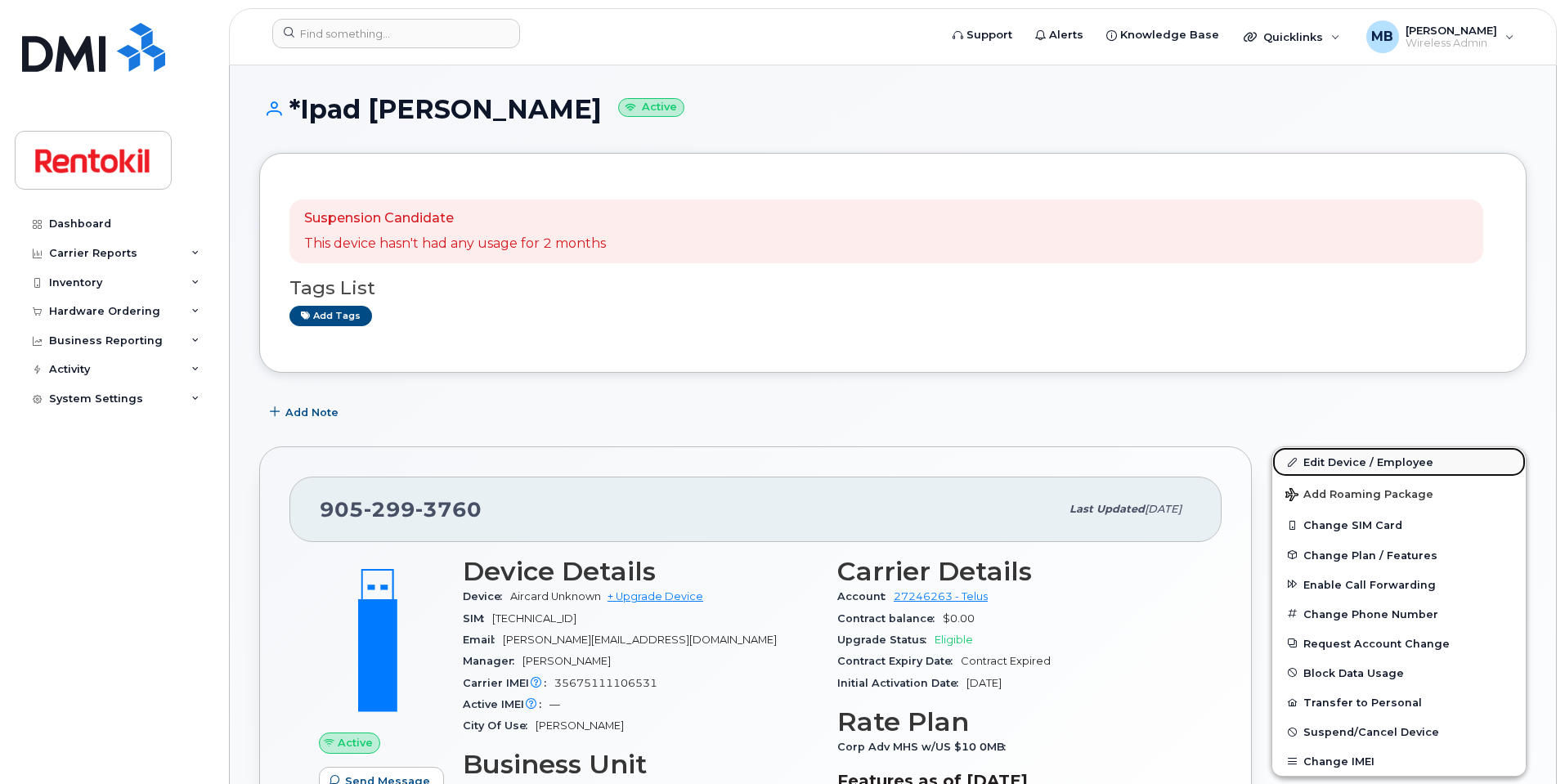
click at [1355, 456] on link "Edit Device / Employee" at bounding box center [1399, 462] width 253 height 29
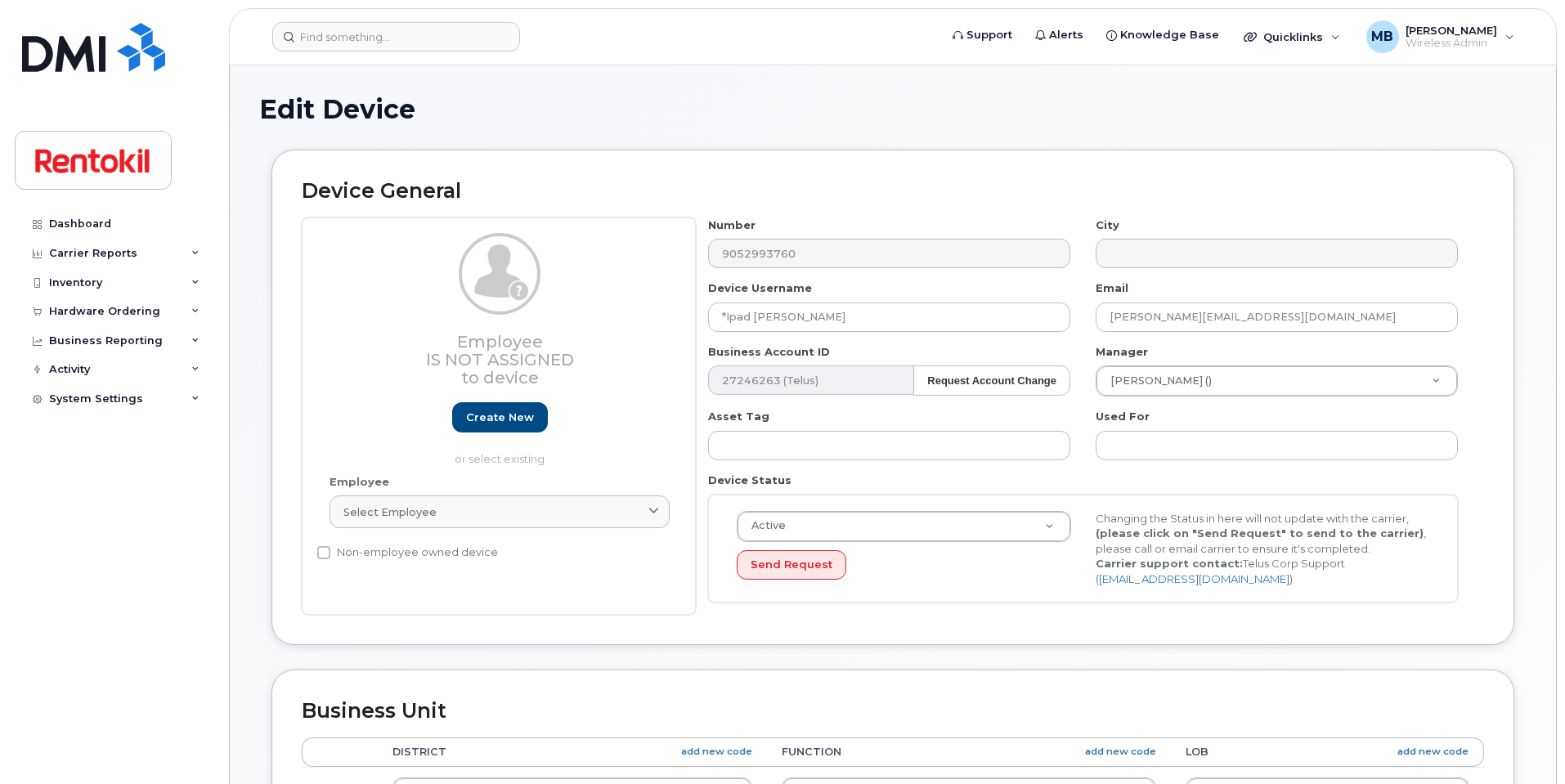
select select "42754"
drag, startPoint x: 870, startPoint y: 315, endPoint x: 560, endPoint y: 290, distance: 311.0
click at [560, 290] on div "Employee Is not assigned to device Create new or select existing Employee Selec…" at bounding box center [892, 416] width 1182 height 398
paste input "iPad Jeremy Laflamme"
type input "*iPad Jeremy Laflamme"
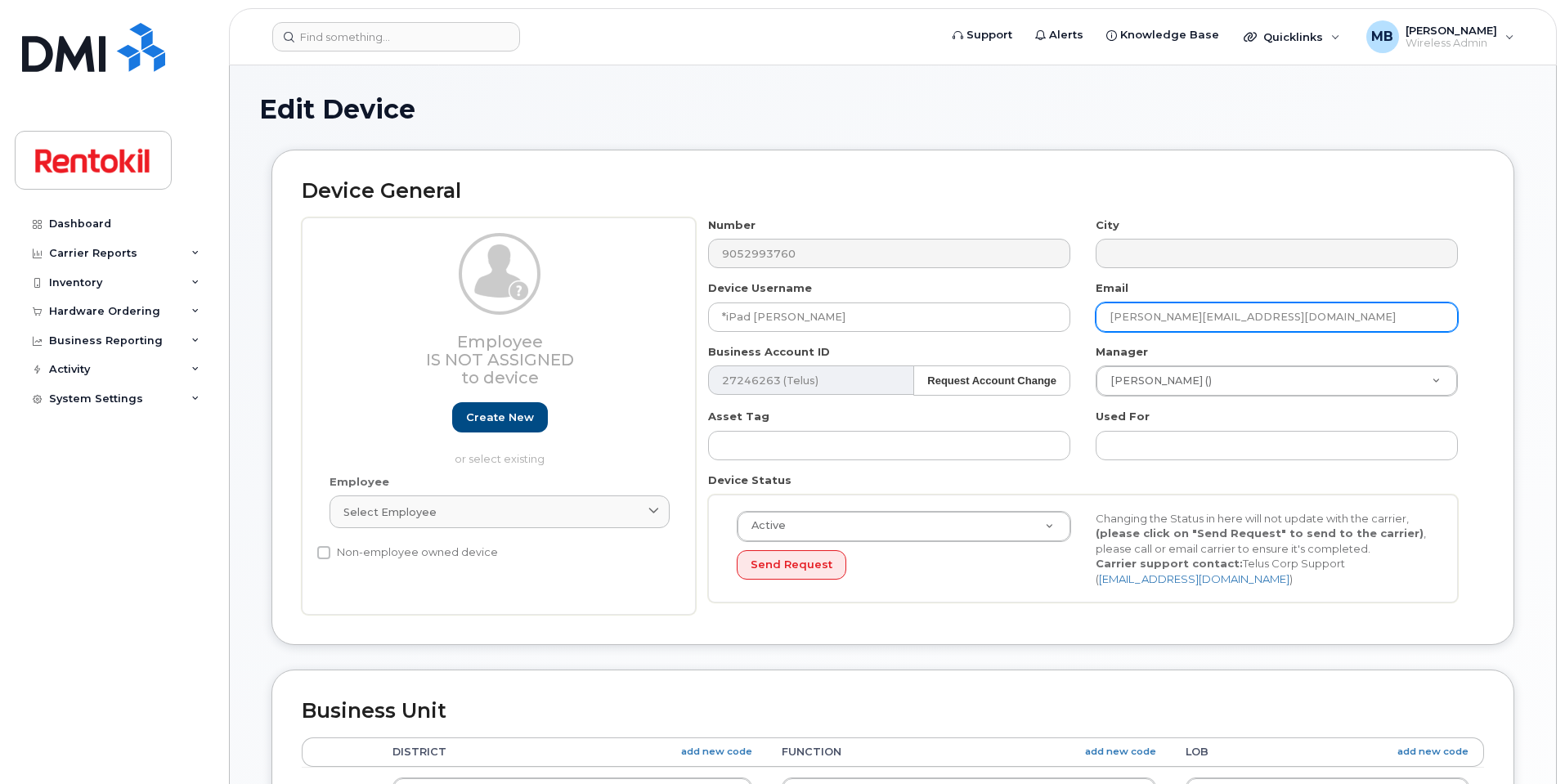
drag, startPoint x: 1190, startPoint y: 314, endPoint x: 1006, endPoint y: 280, distance: 187.1
click at [1006, 280] on div "Number 9052993760 City Device Username *iPad Jeremy Laflamme Email samanta.jura…" at bounding box center [1083, 416] width 775 height 398
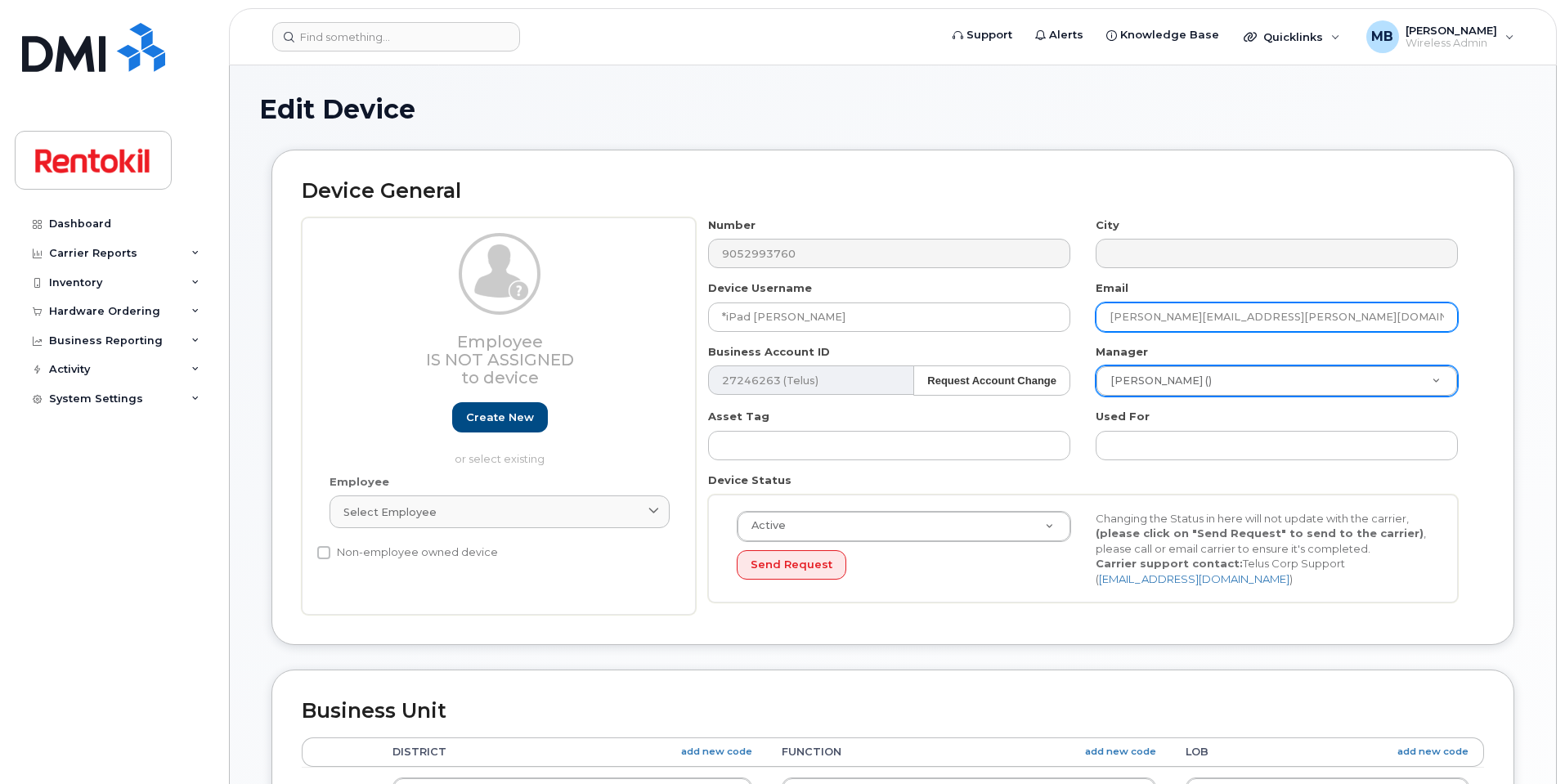
type input "jeremy.laflamme@steritech.com"
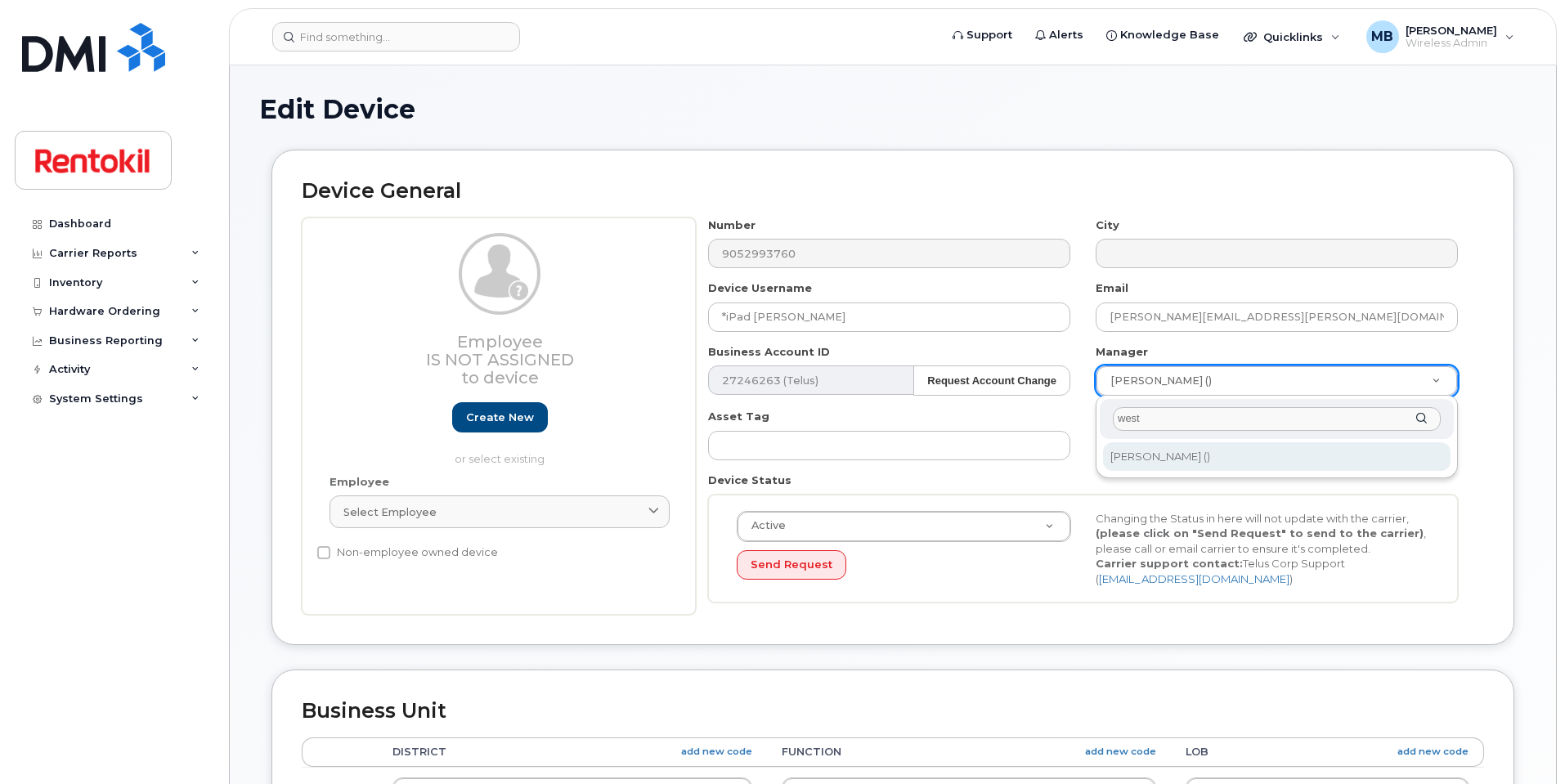
type input "west"
type input "609392"
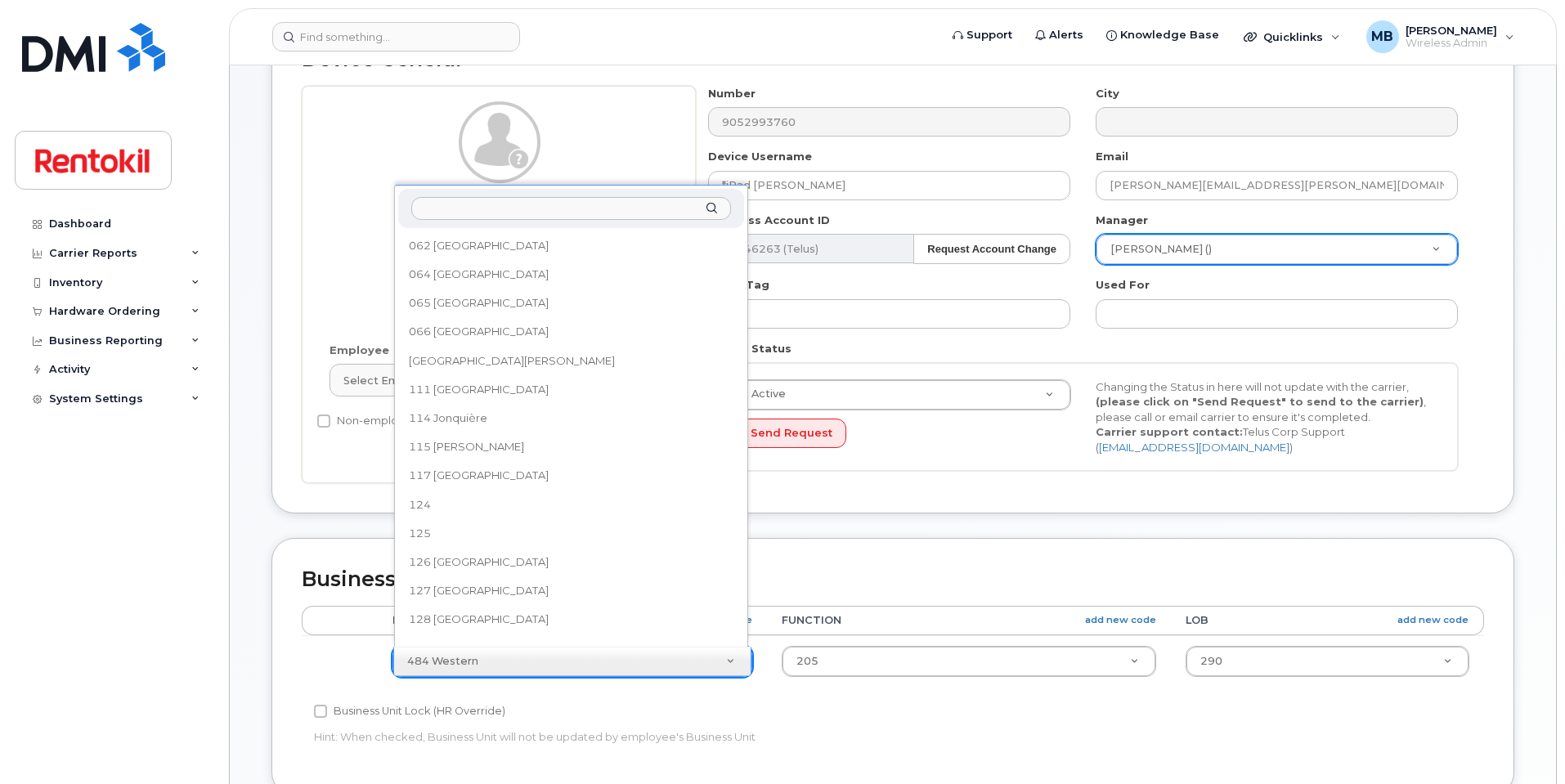
scroll to position [591, 0]
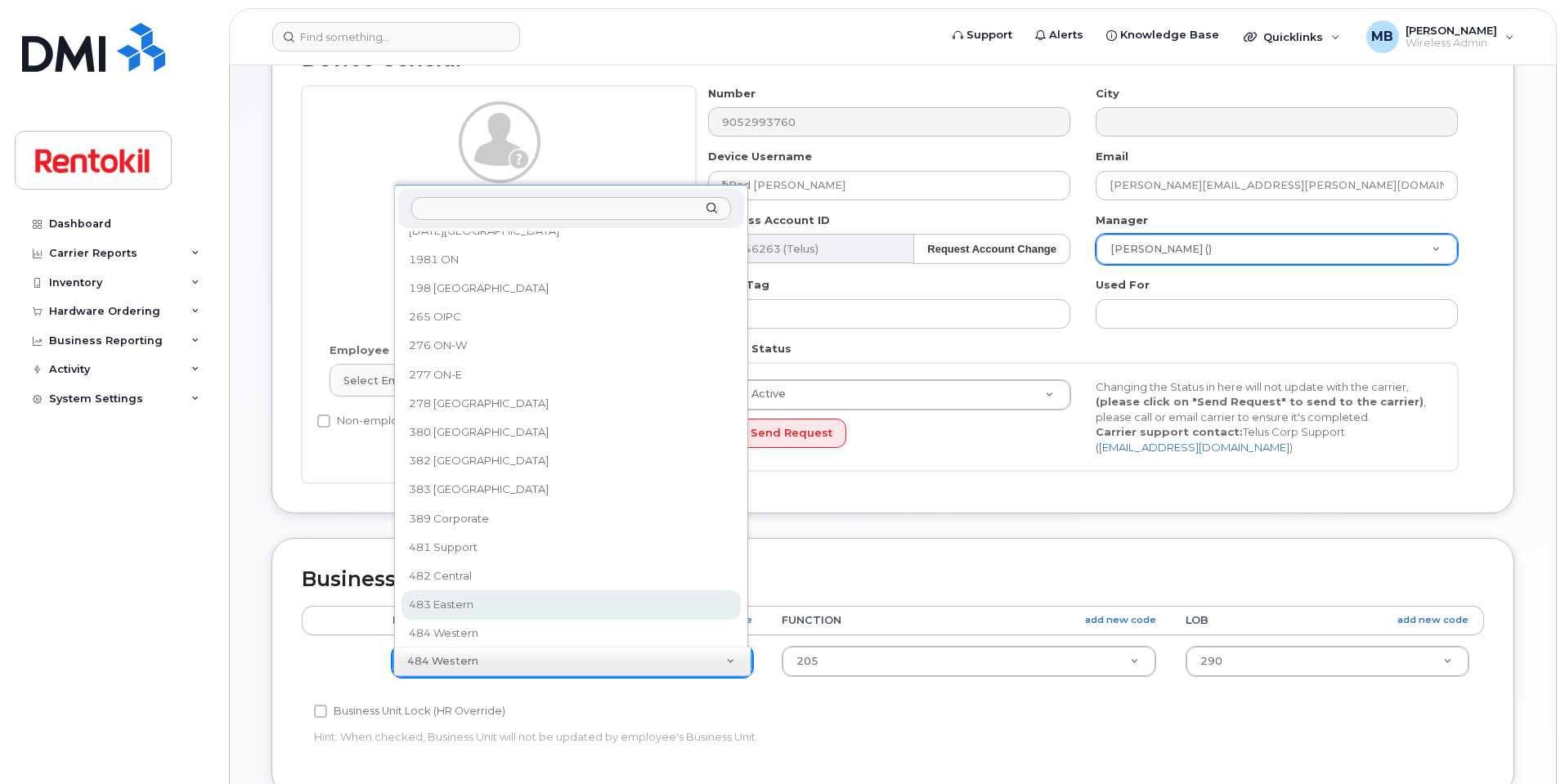
select select "42740"
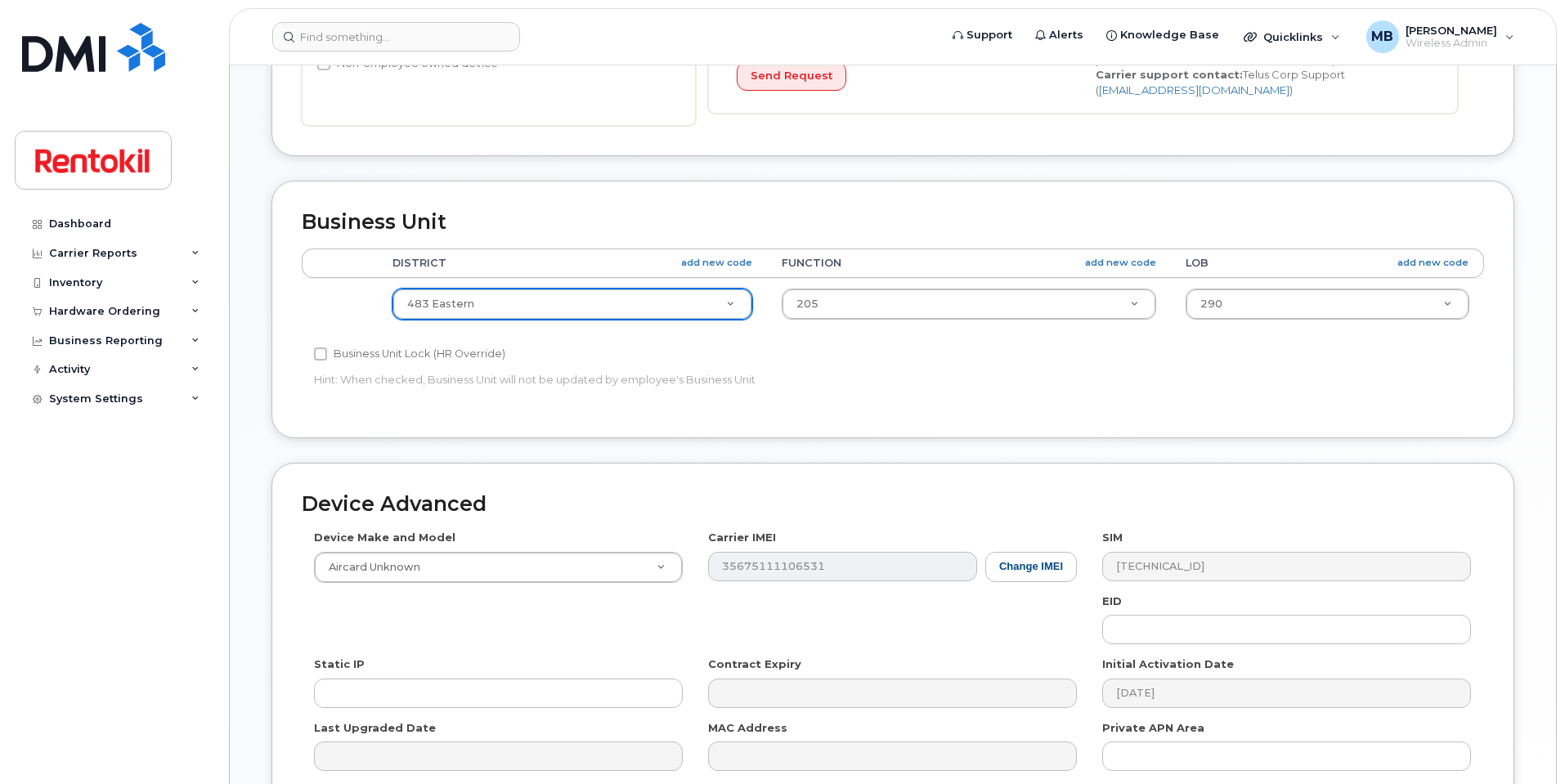
scroll to position [634, 0]
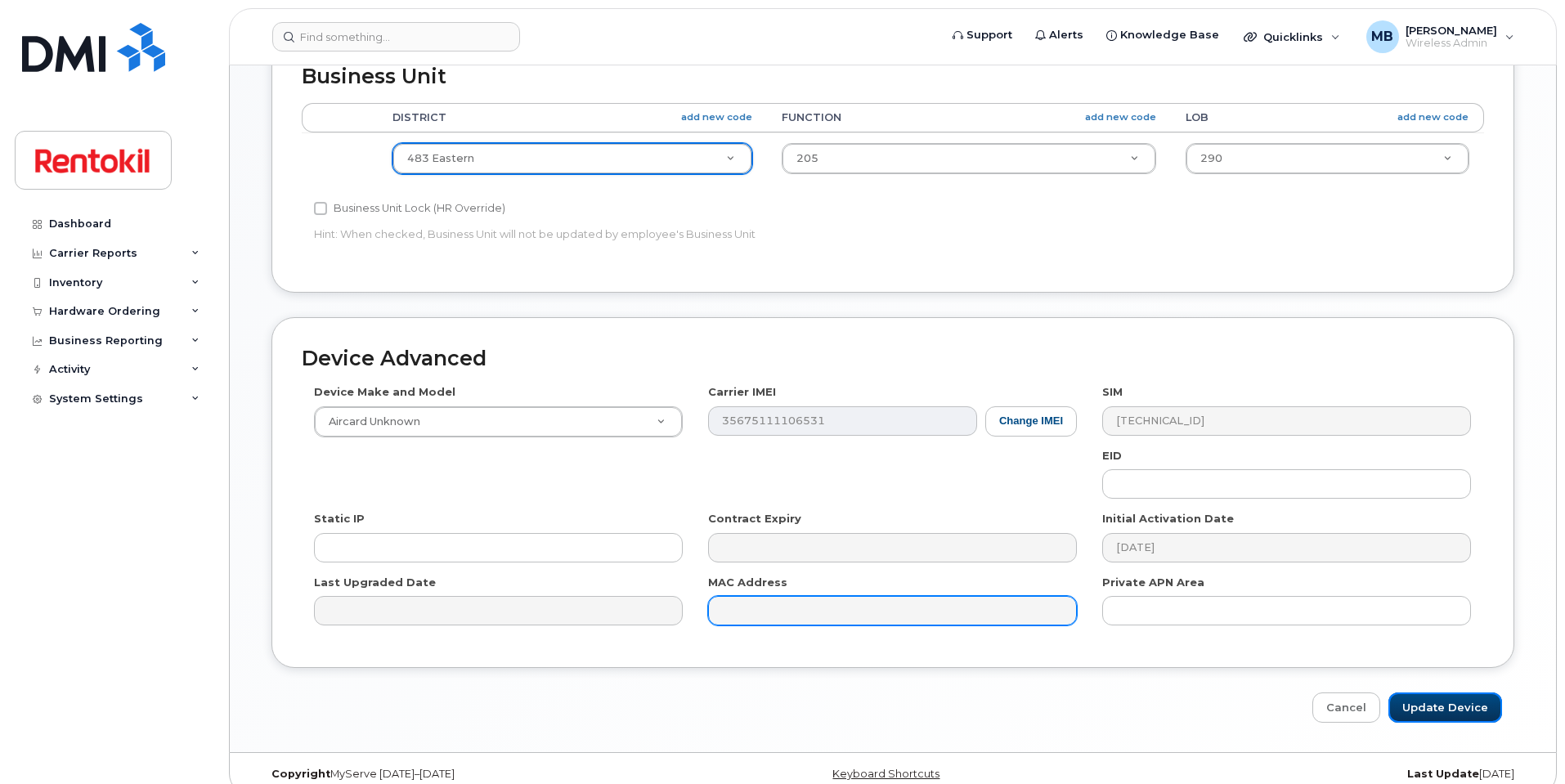
click at [1437, 710] on input "Update Device" at bounding box center [1445, 707] width 114 height 30
type input "Saving..."
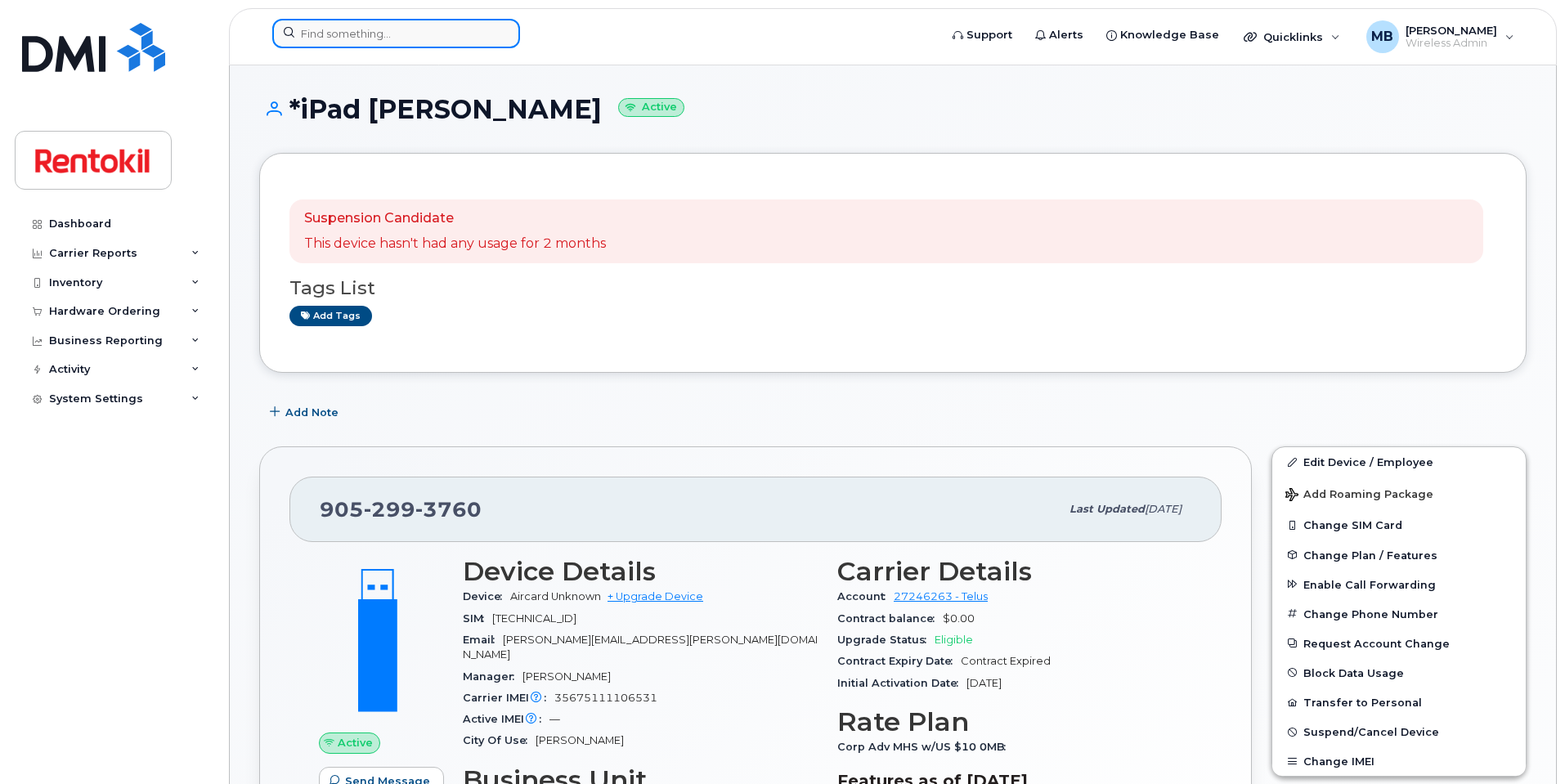
click at [414, 39] on input at bounding box center [396, 34] width 247 height 29
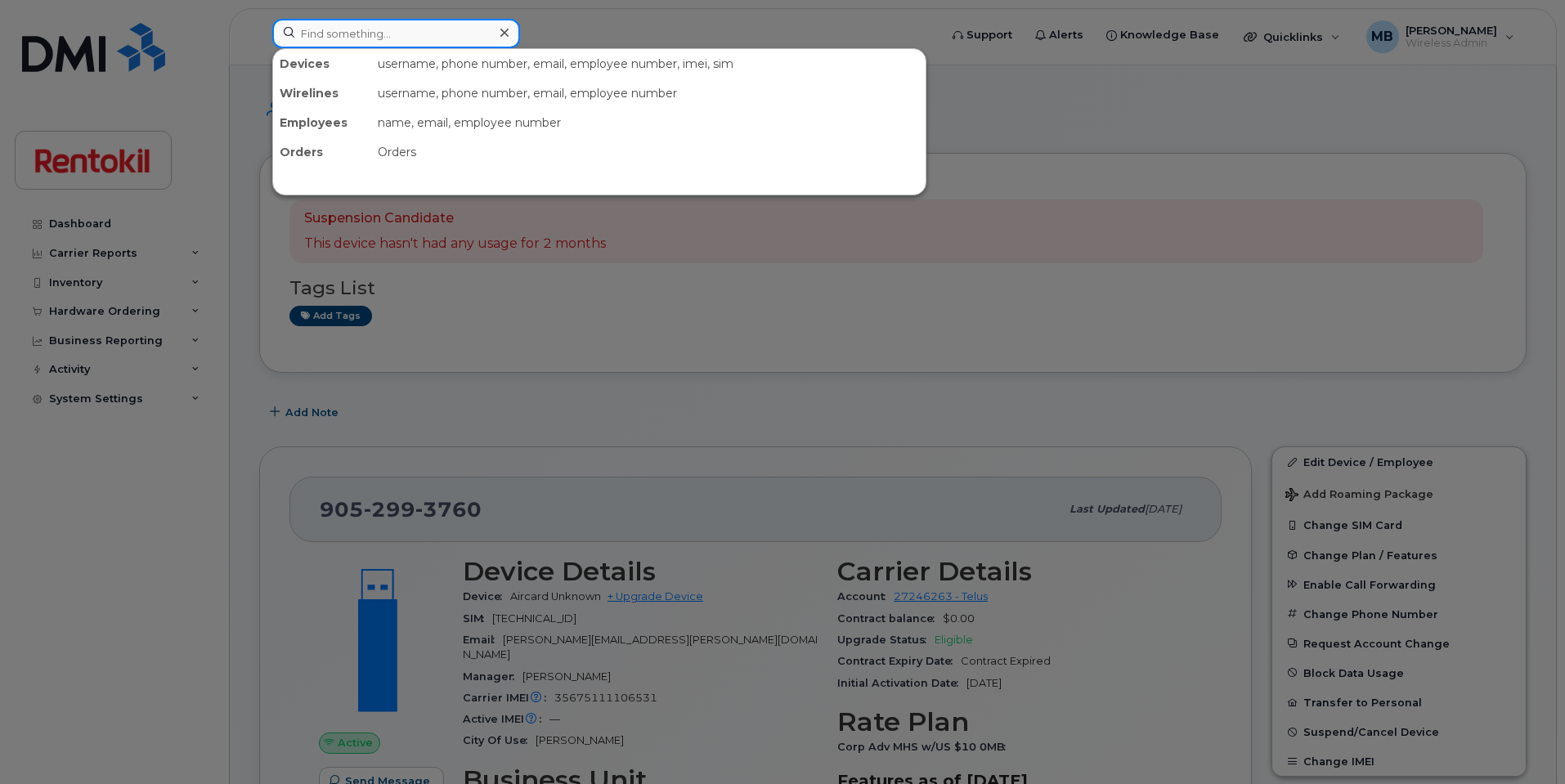
paste input "905-299-0428"
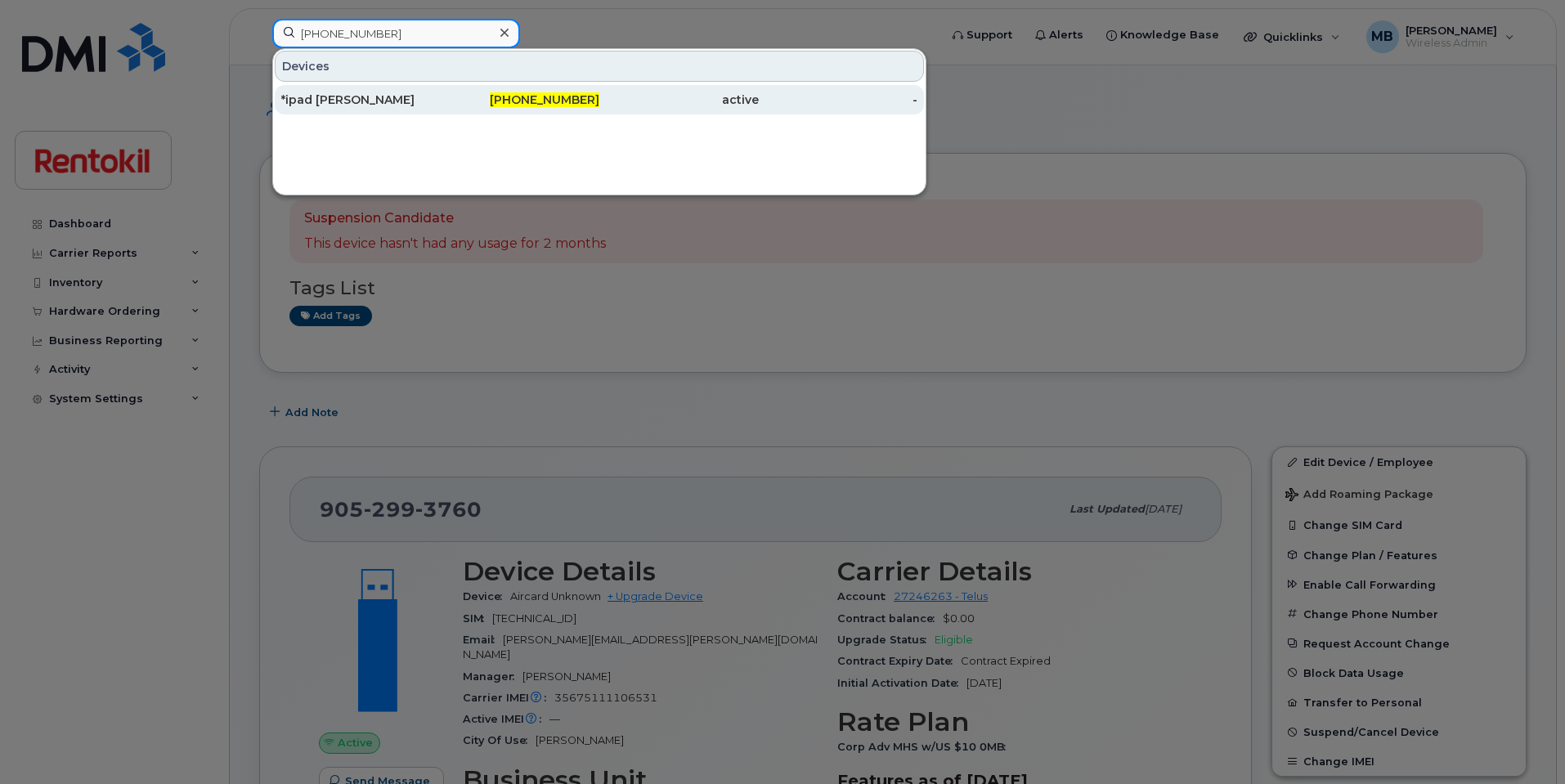
type input "905-299-0428"
click at [399, 98] on div "*ipad [PERSON_NAME]" at bounding box center [361, 100] width 160 height 16
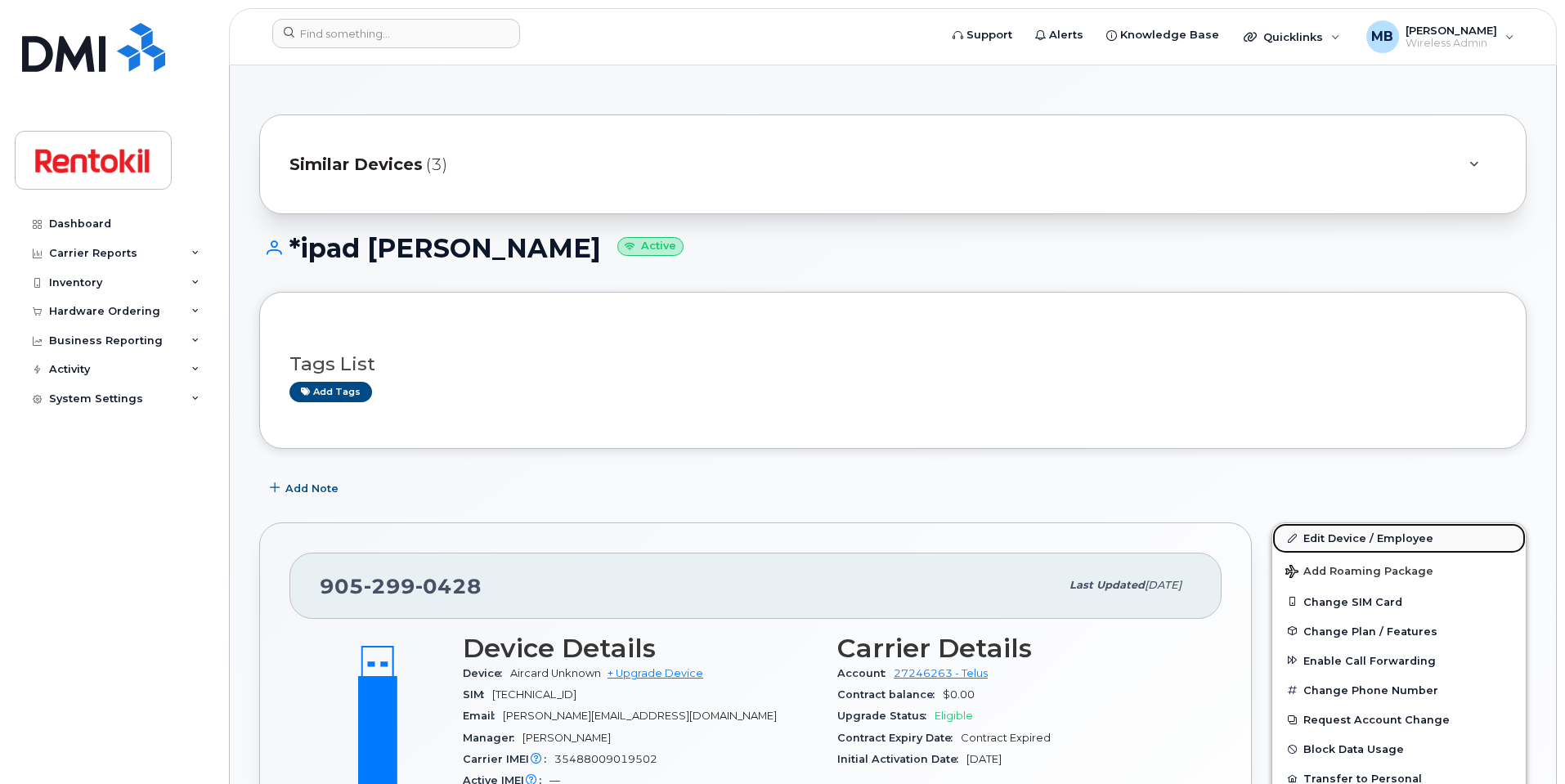
click at [1336, 538] on link "Edit Device / Employee" at bounding box center [1399, 538] width 253 height 29
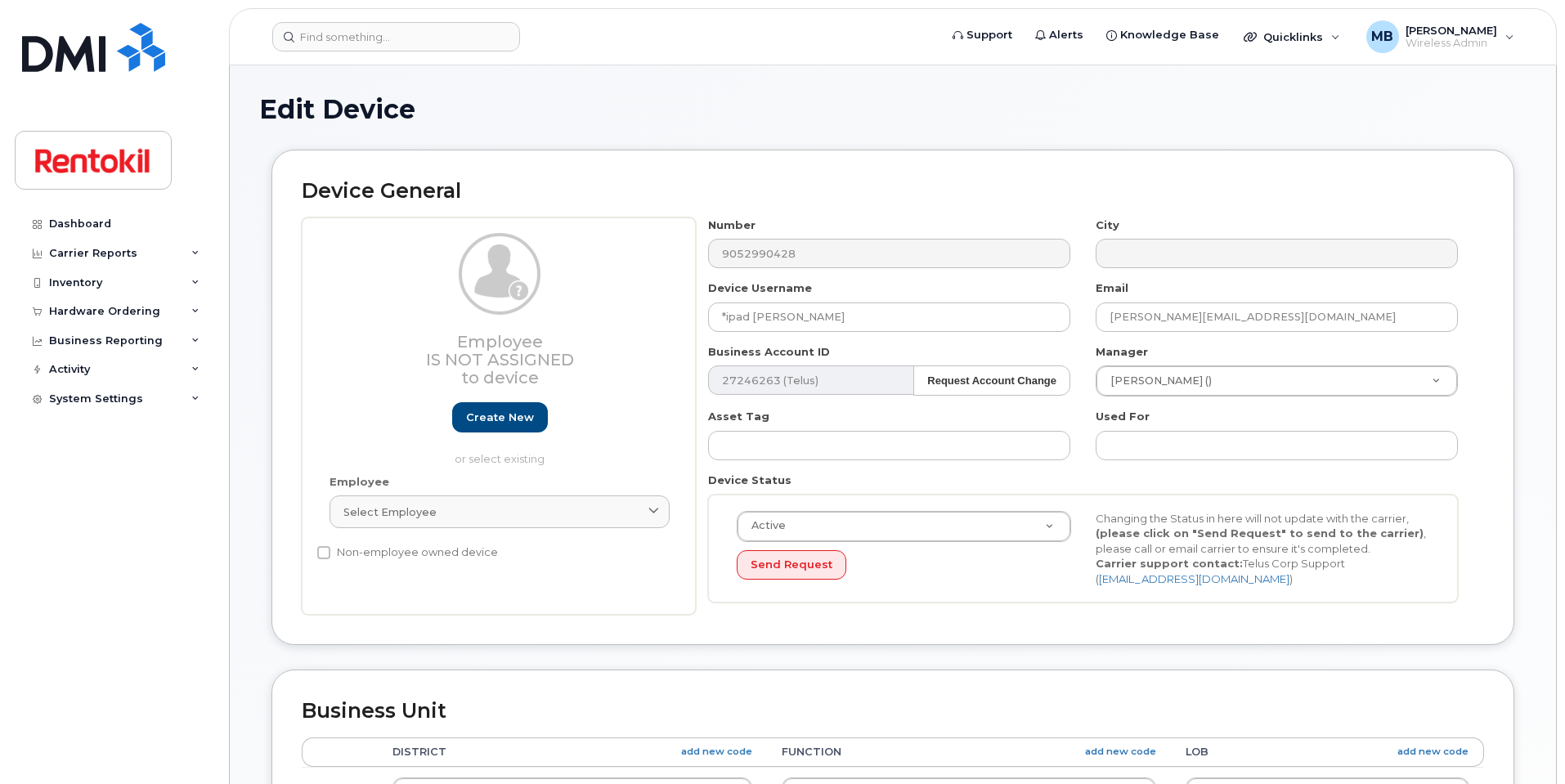
select select "42753"
drag, startPoint x: 860, startPoint y: 315, endPoint x: 554, endPoint y: 277, distance: 308.4
click at [554, 277] on div "Employee Is not assigned to device Create new or select existing Employee Selec…" at bounding box center [892, 416] width 1182 height 398
paste input "Pad Rafael Robitaille"
type input "*iPad [PERSON_NAME]"
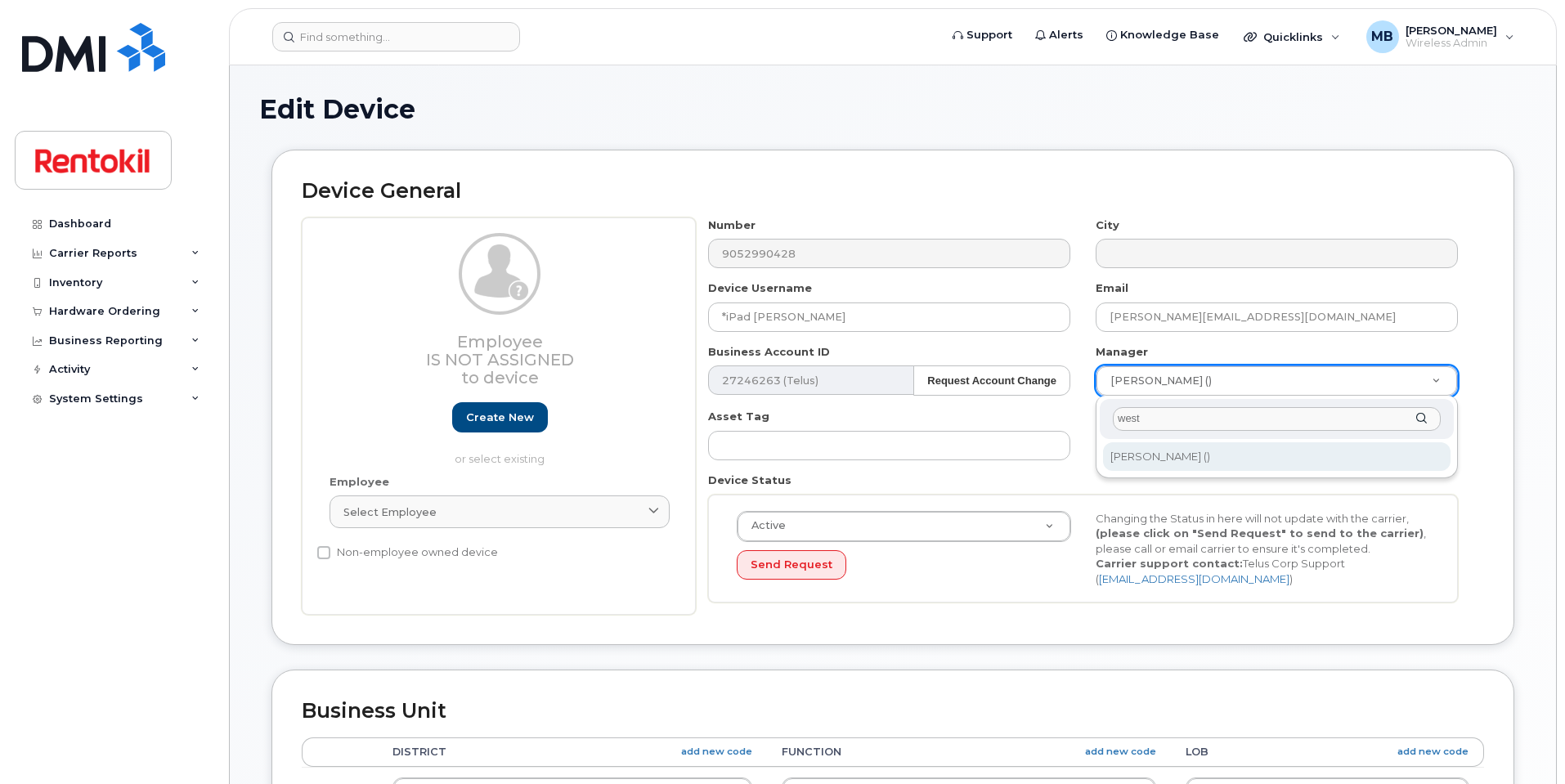
type input "west"
type input "609392"
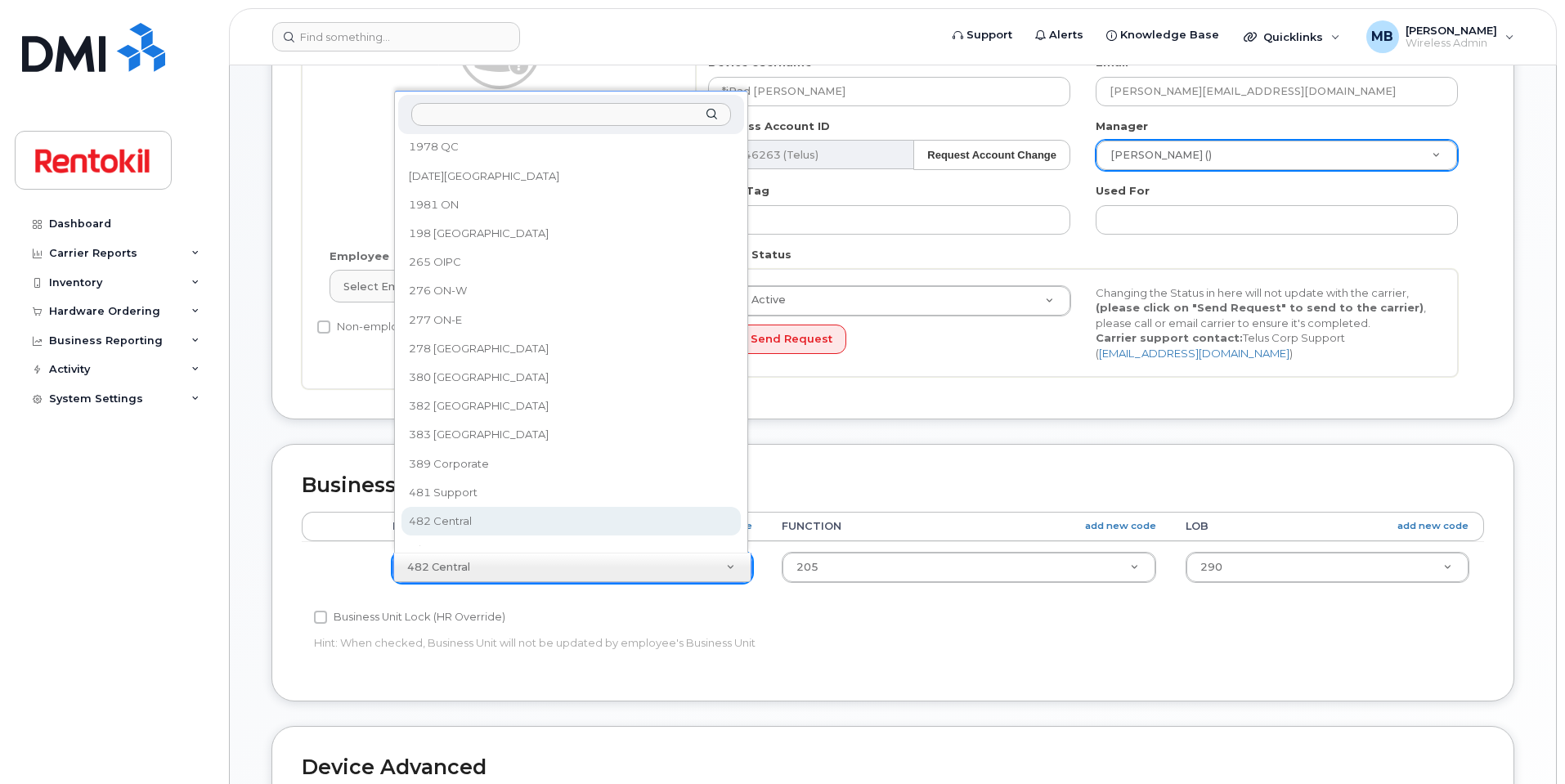
scroll to position [561, 0]
select select "42740"
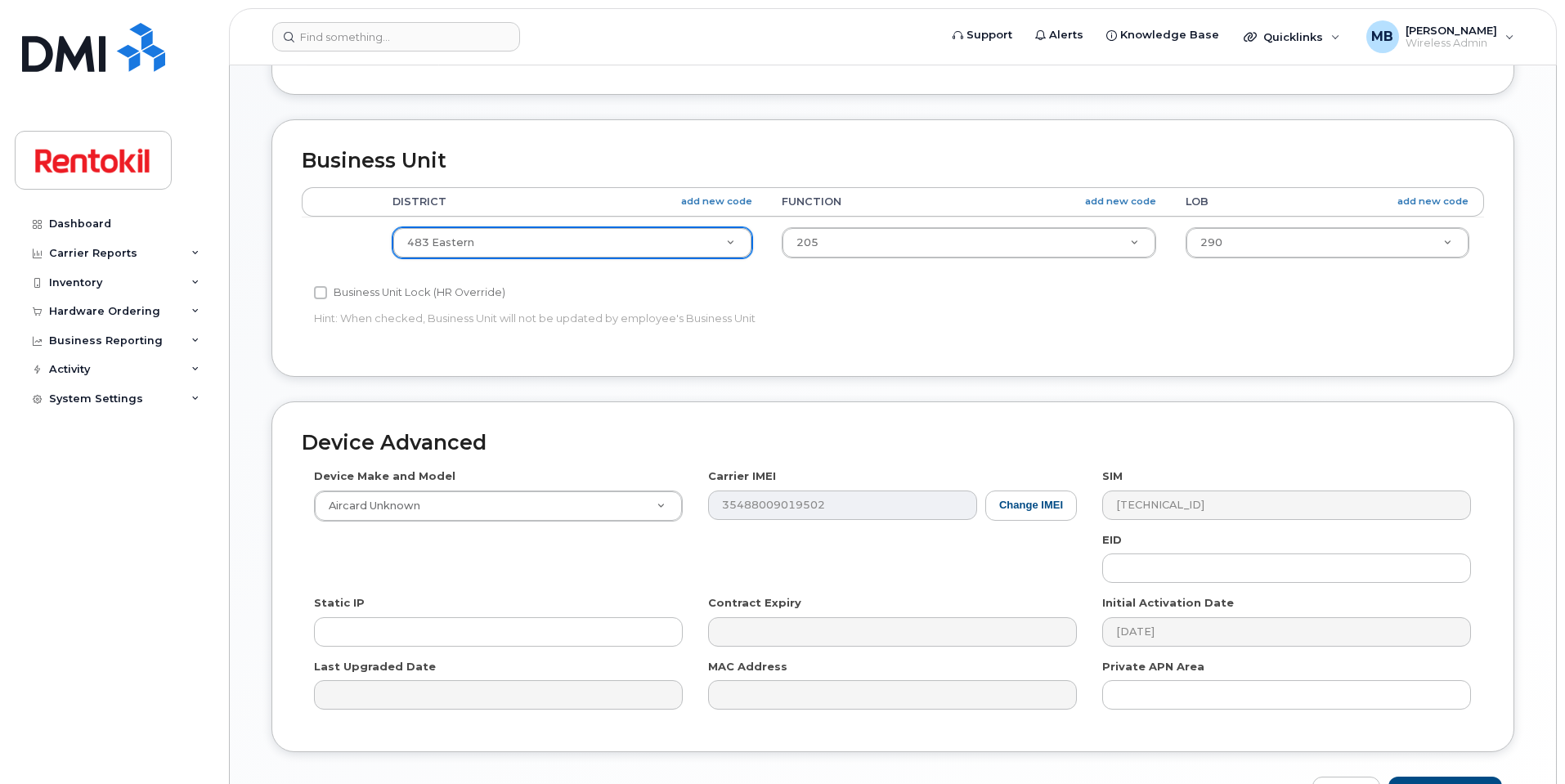
scroll to position [655, 0]
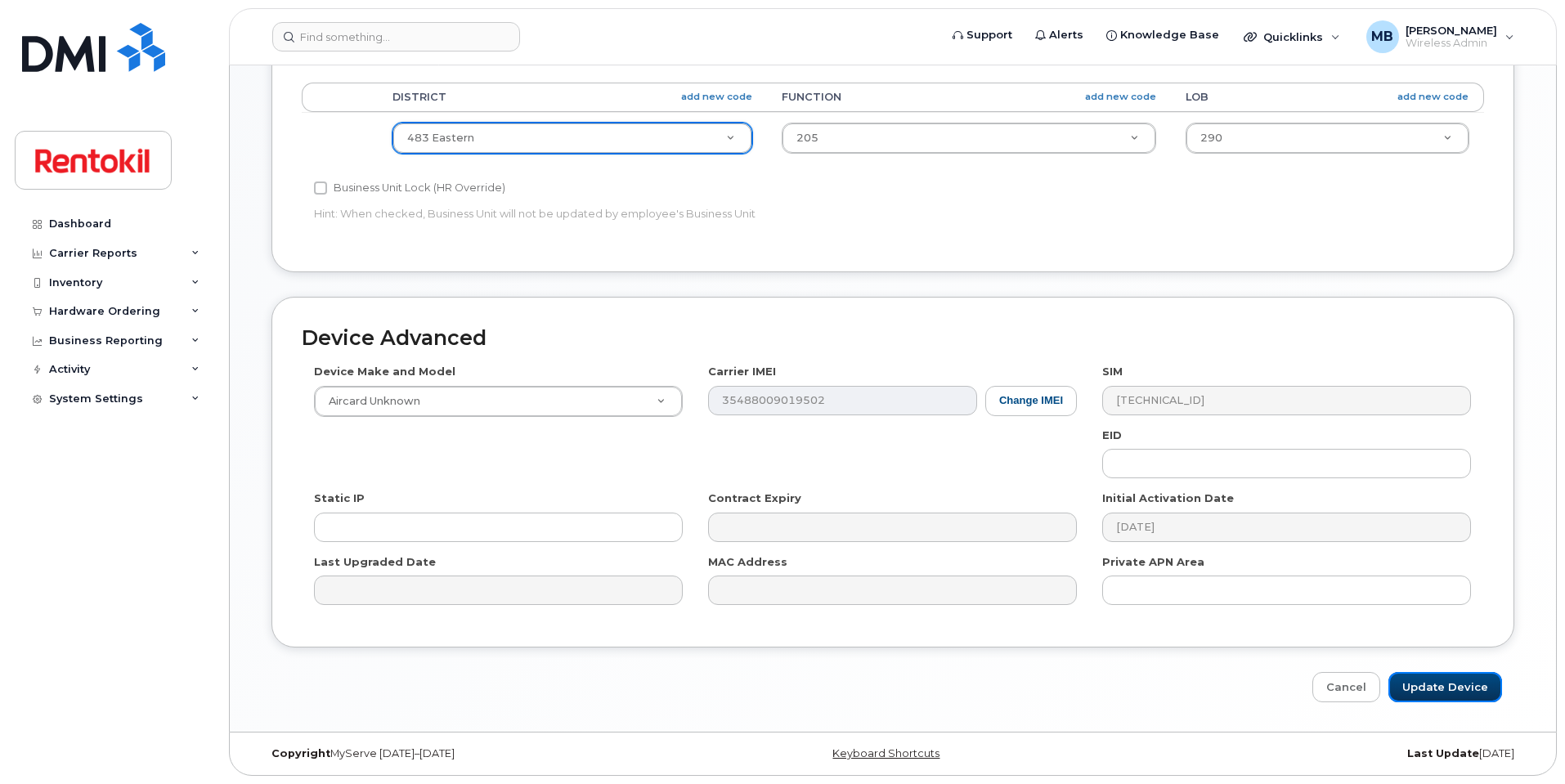
click at [1434, 686] on input "Update Device" at bounding box center [1445, 687] width 114 height 30
type input "Saving..."
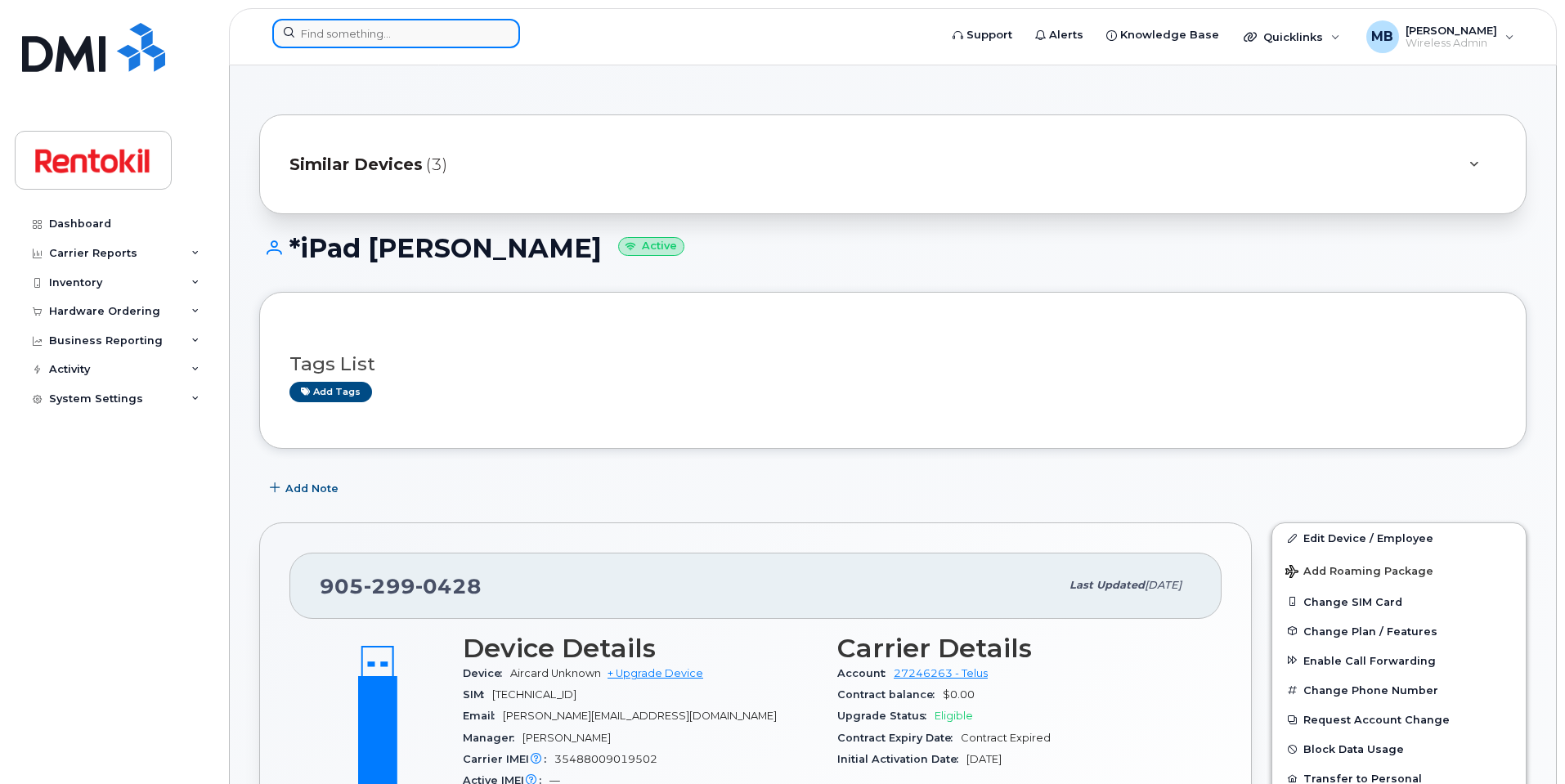
click at [416, 39] on input at bounding box center [396, 34] width 247 height 29
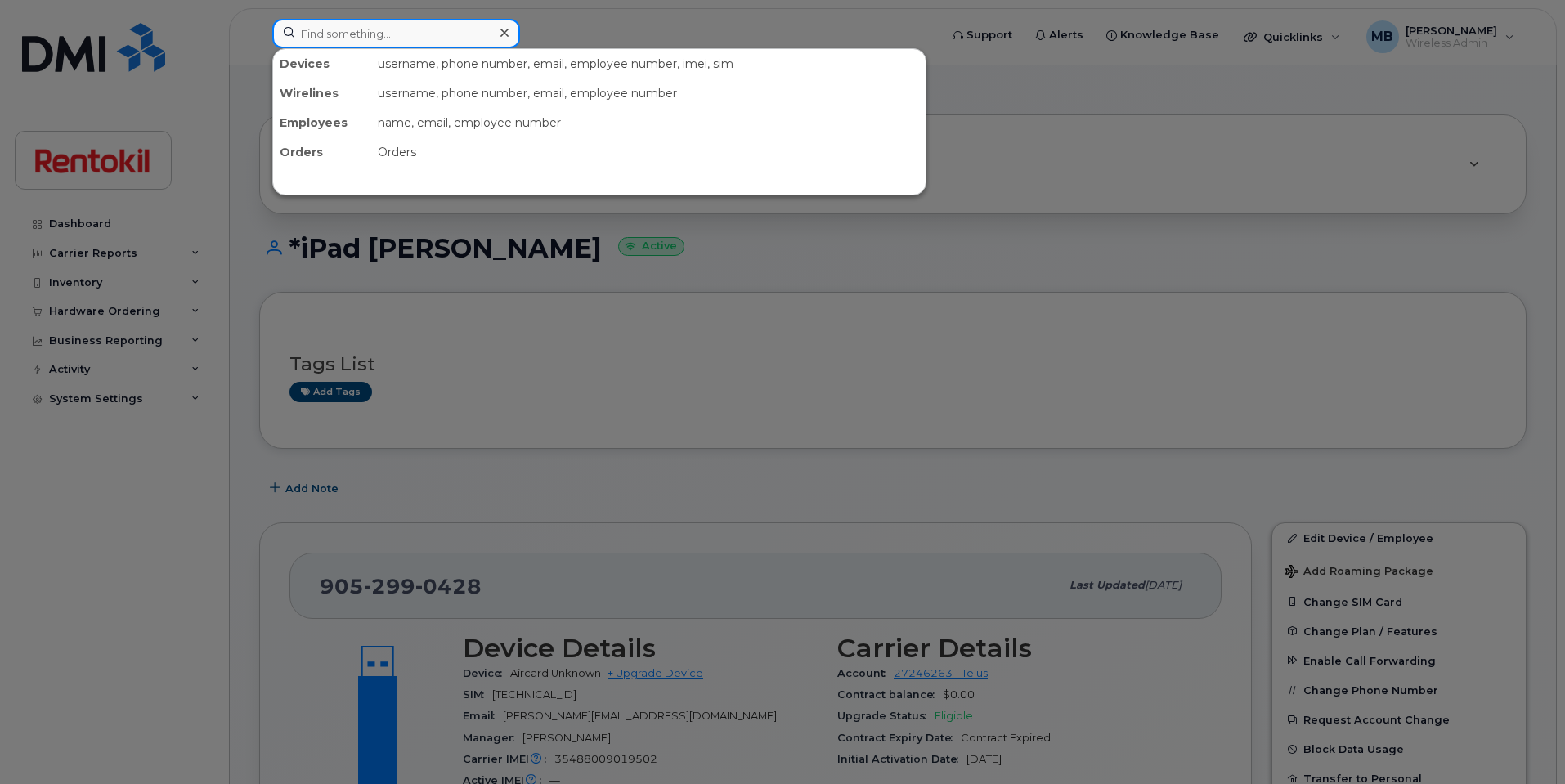
paste input "[PHONE_NUMBER]"
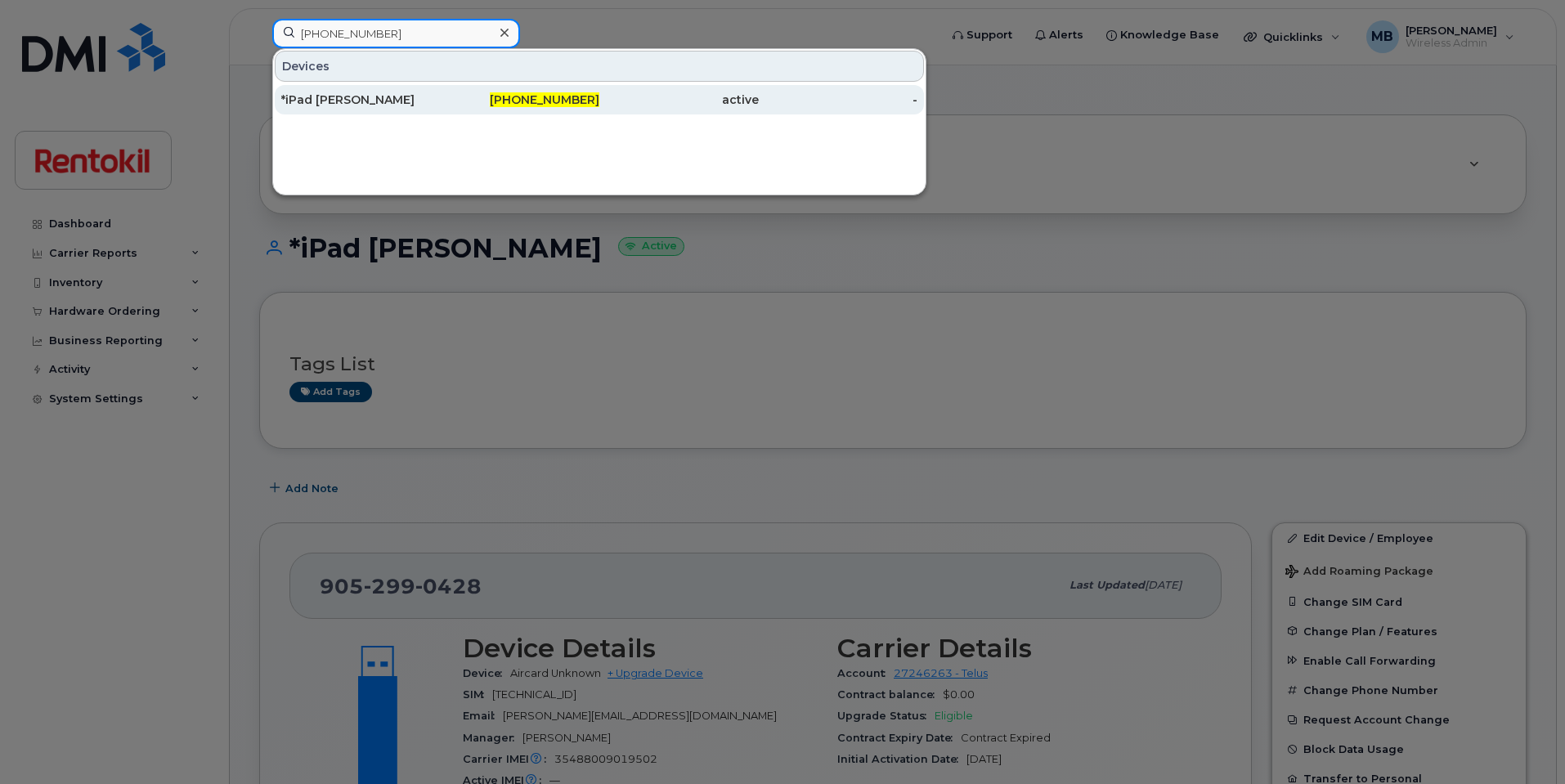
type input "[PHONE_NUMBER]"
click at [397, 97] on div "*iPad [PERSON_NAME]" at bounding box center [361, 100] width 160 height 16
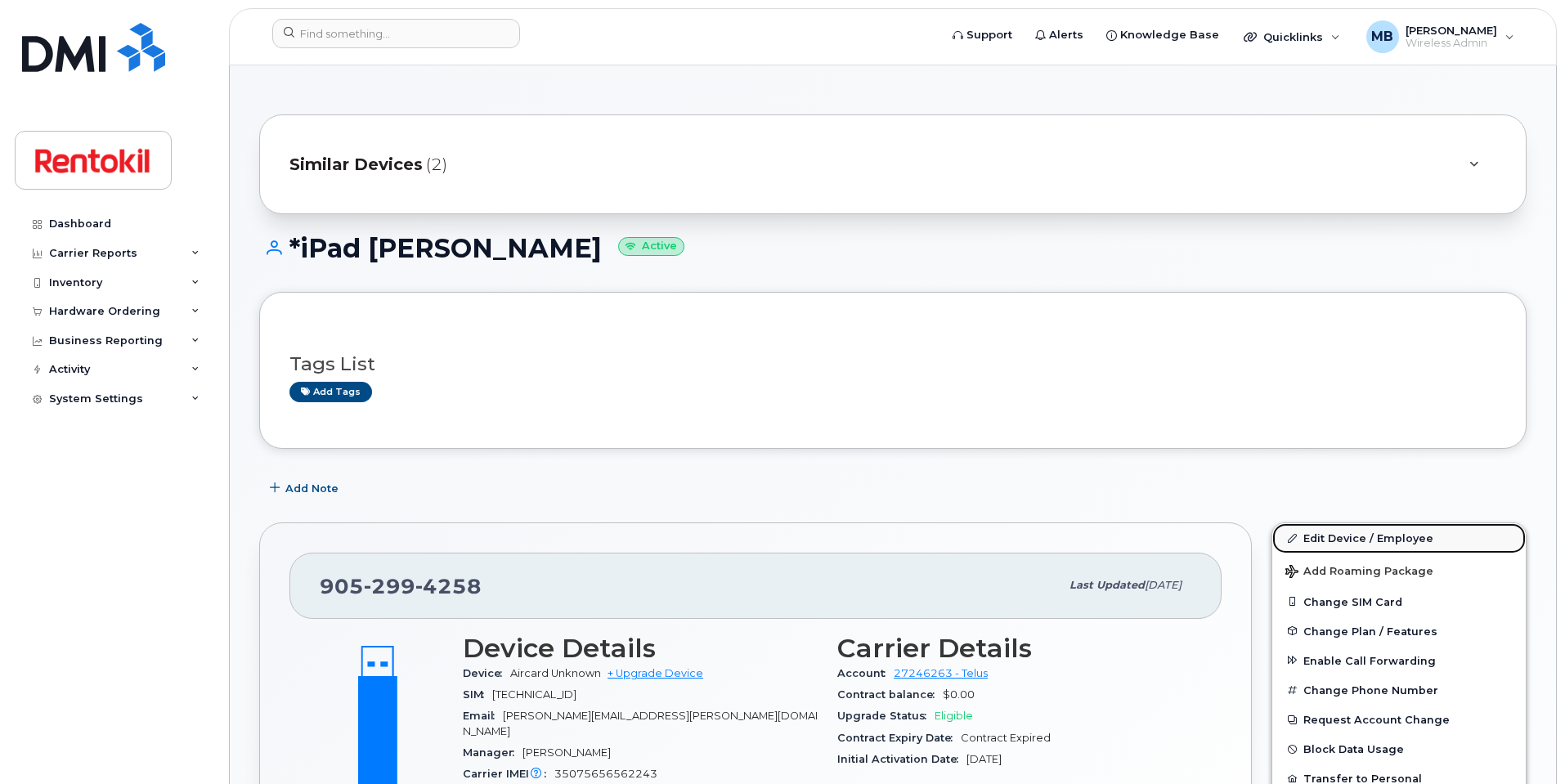
click at [1319, 534] on link "Edit Device / Employee" at bounding box center [1399, 538] width 253 height 29
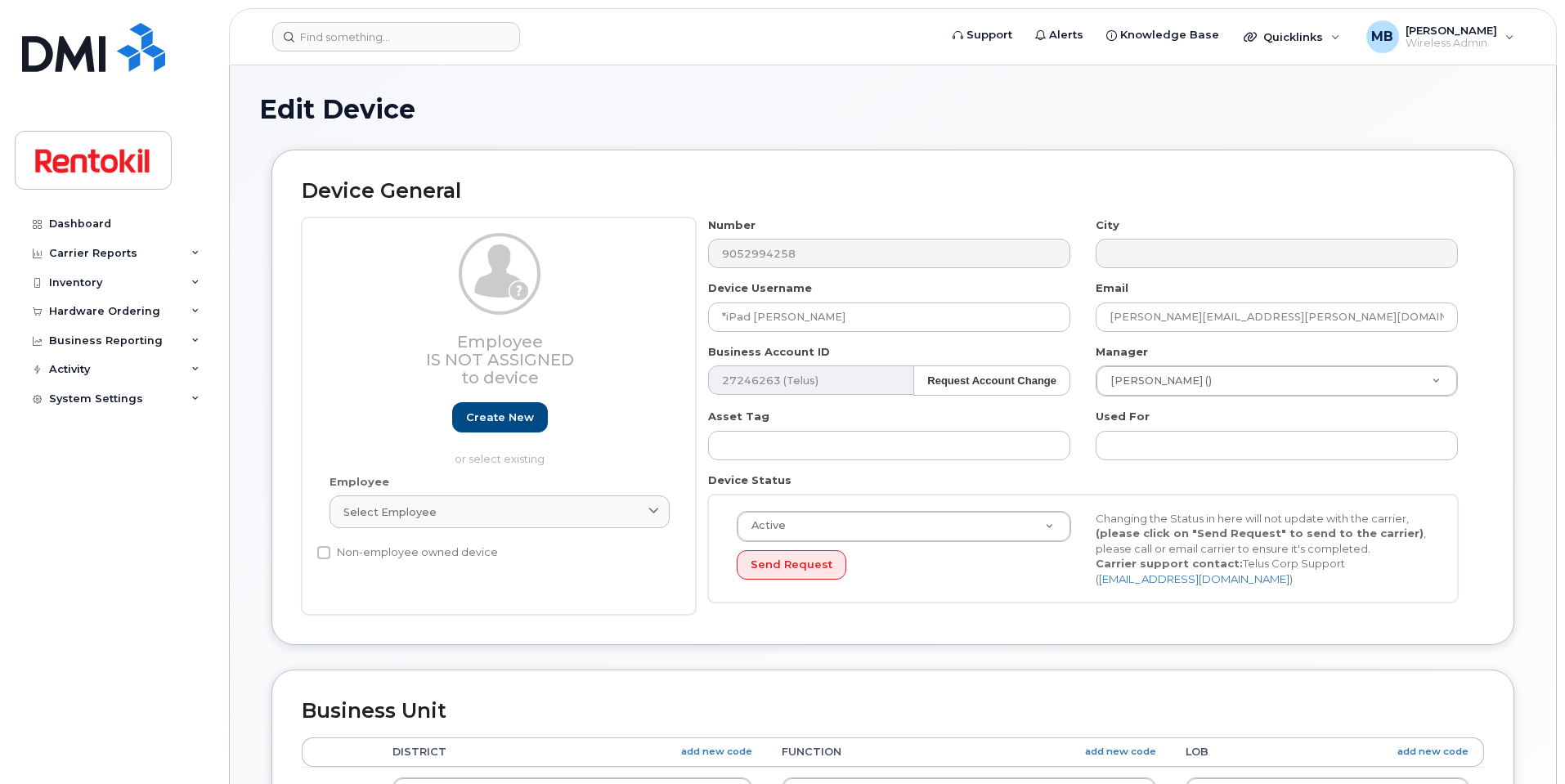
select select "42753"
drag, startPoint x: 867, startPoint y: 315, endPoint x: 647, endPoint y: 299, distance: 220.6
click at [647, 299] on div "Employee Is not assigned to device Create new or select existing Employee Selec…" at bounding box center [892, 416] width 1182 height 398
paste input "[PERSON_NAME]"
type input "*iPad [PERSON_NAME]"
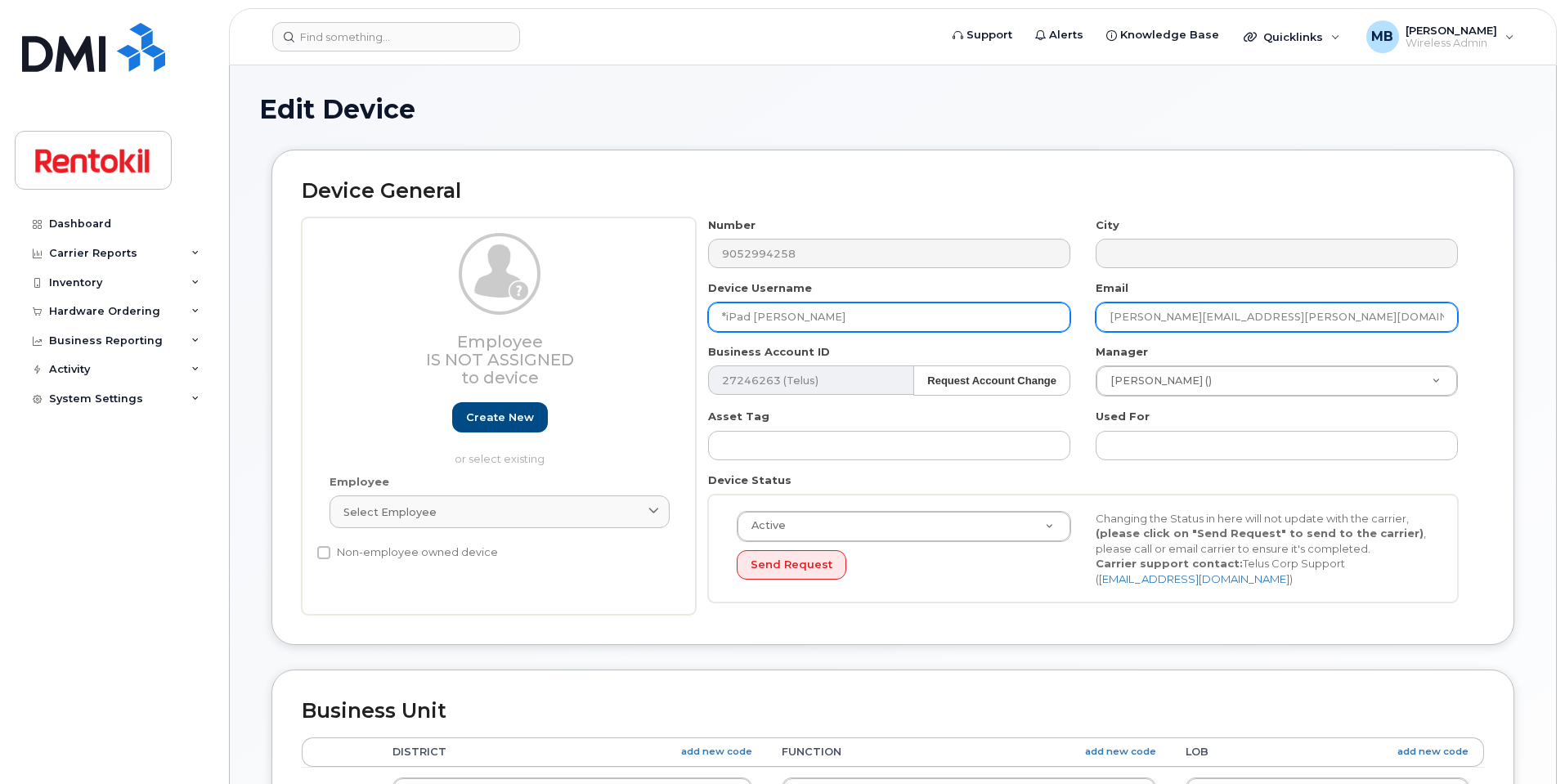
drag, startPoint x: 1285, startPoint y: 315, endPoint x: 1041, endPoint y: 319, distance: 244.0
click at [1015, 309] on div "Number 9052994258 City Device Username *iPad Sagar Saini Email josh.calaguas@st…" at bounding box center [1083, 416] width 775 height 398
paste input "sagar.saini"
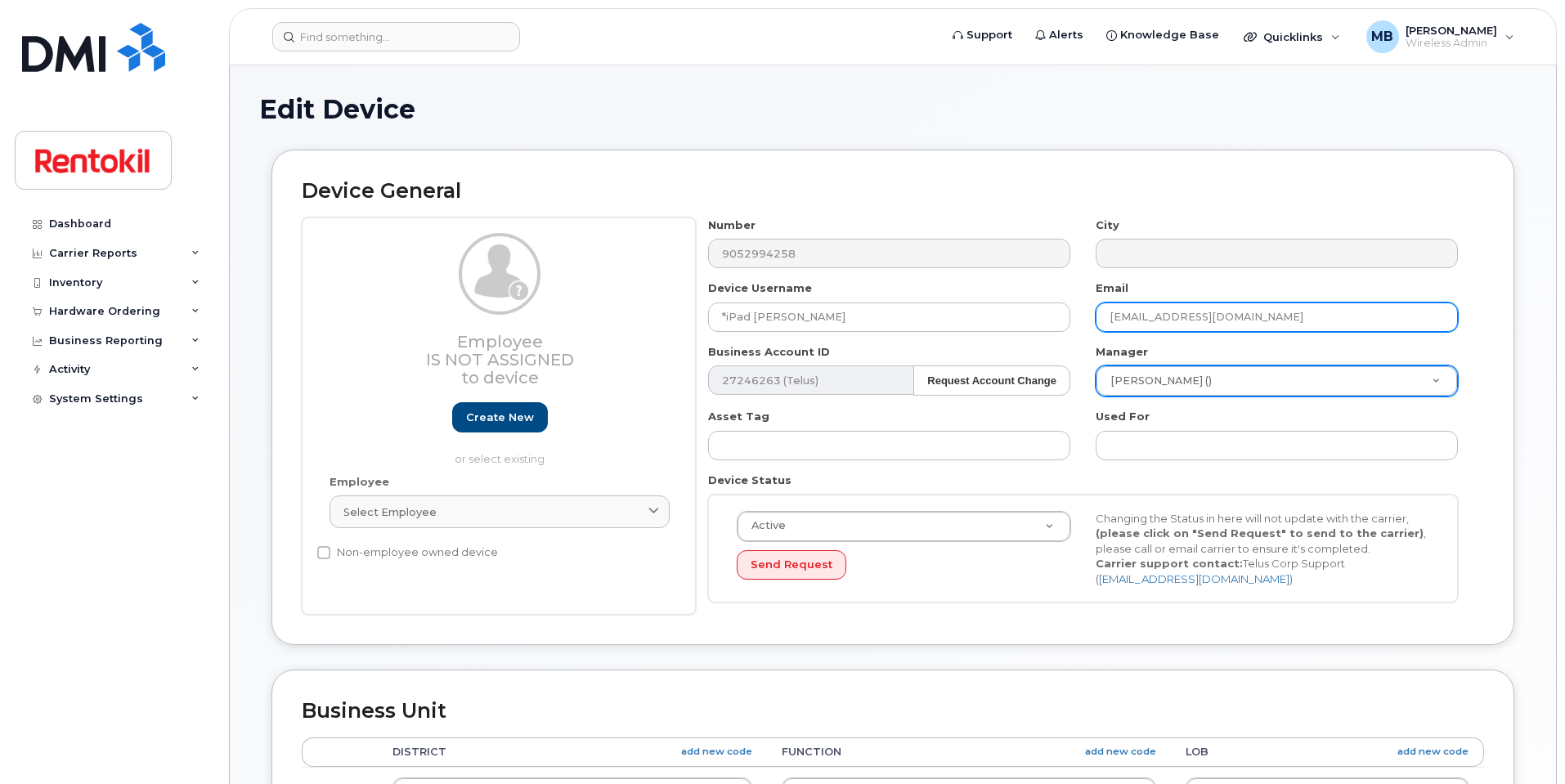
type input "[EMAIL_ADDRESS][DOMAIN_NAME]"
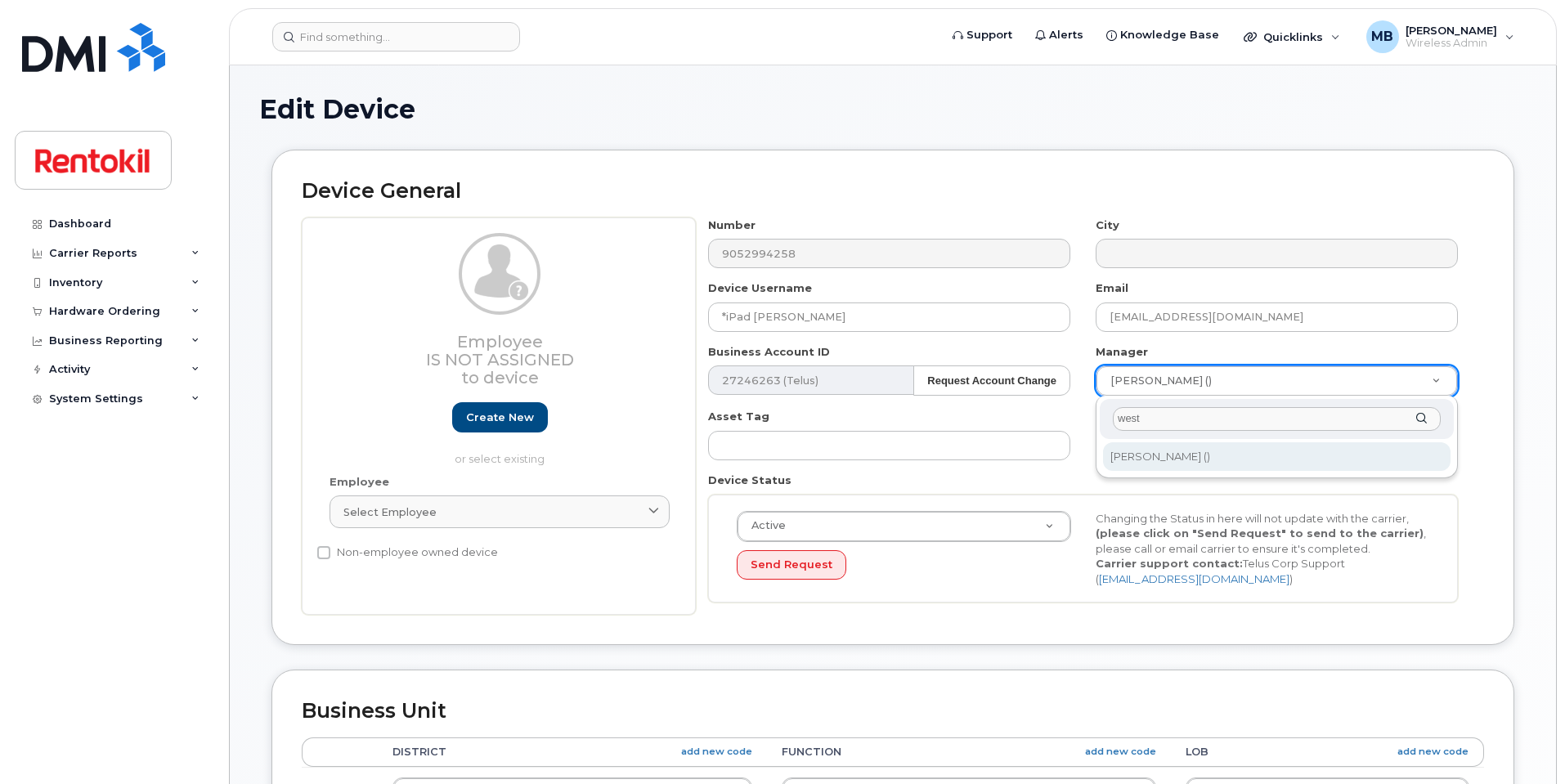
type input "west"
type input "609392"
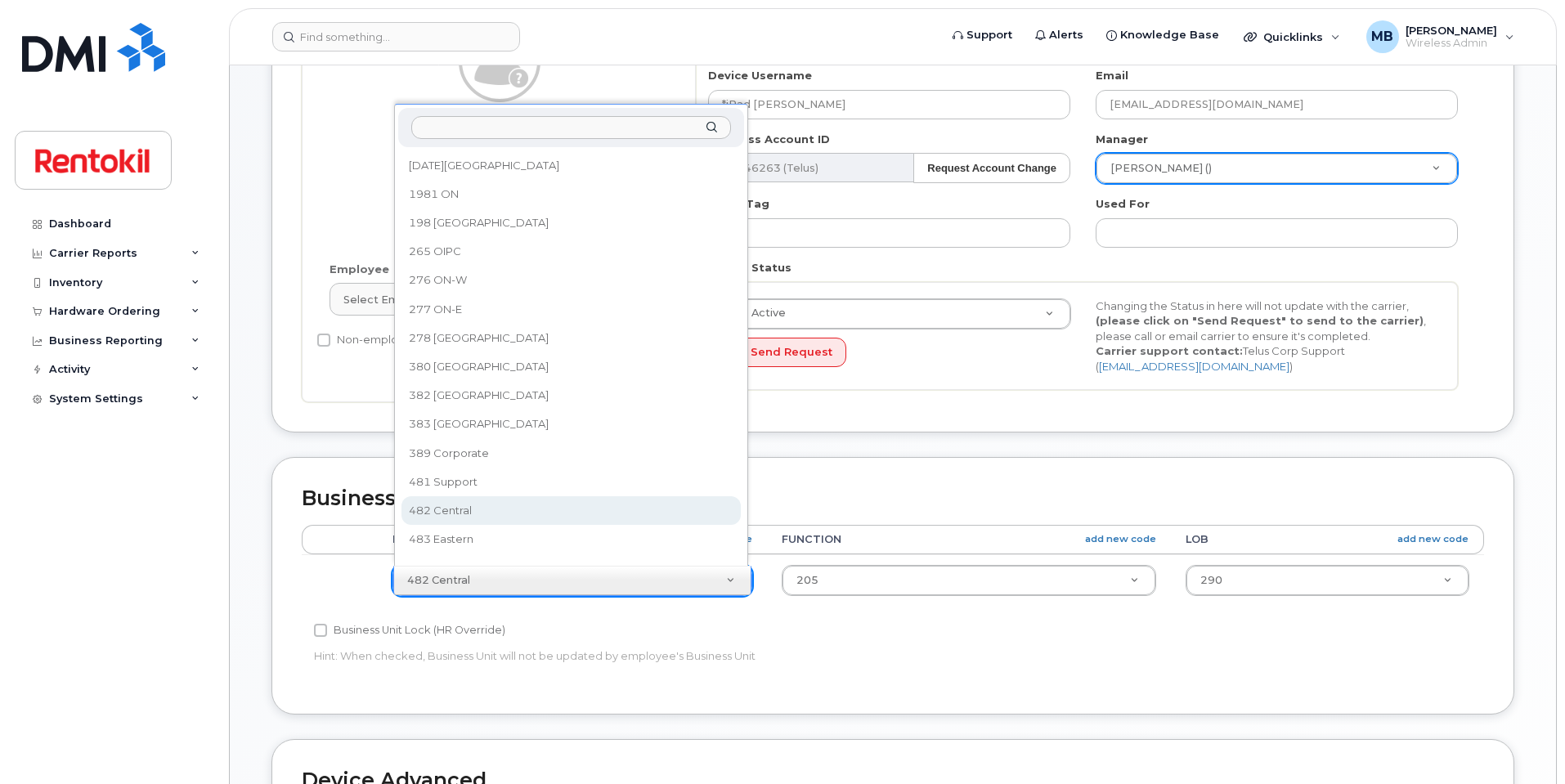
scroll to position [576, 0]
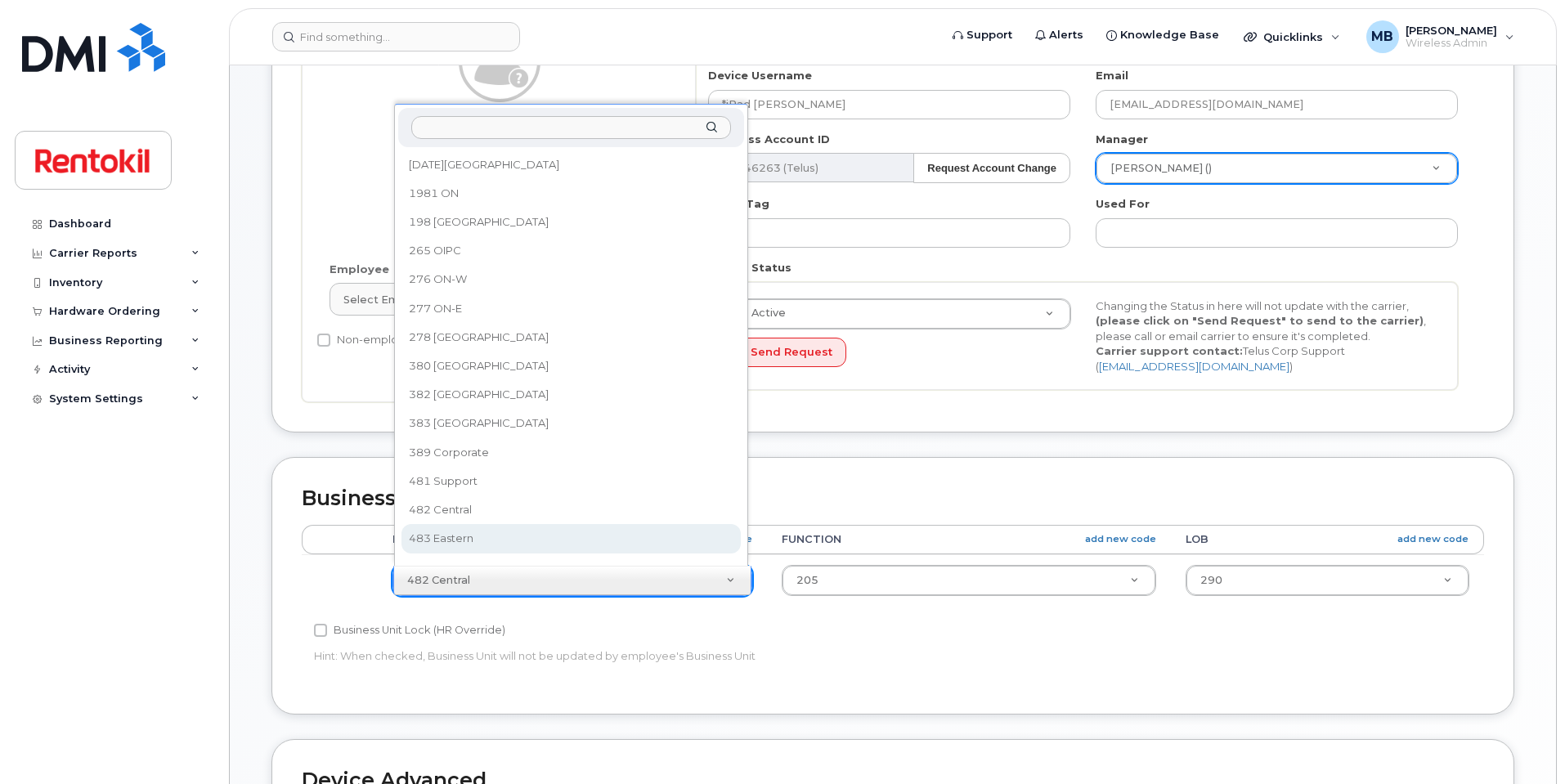
select select "42740"
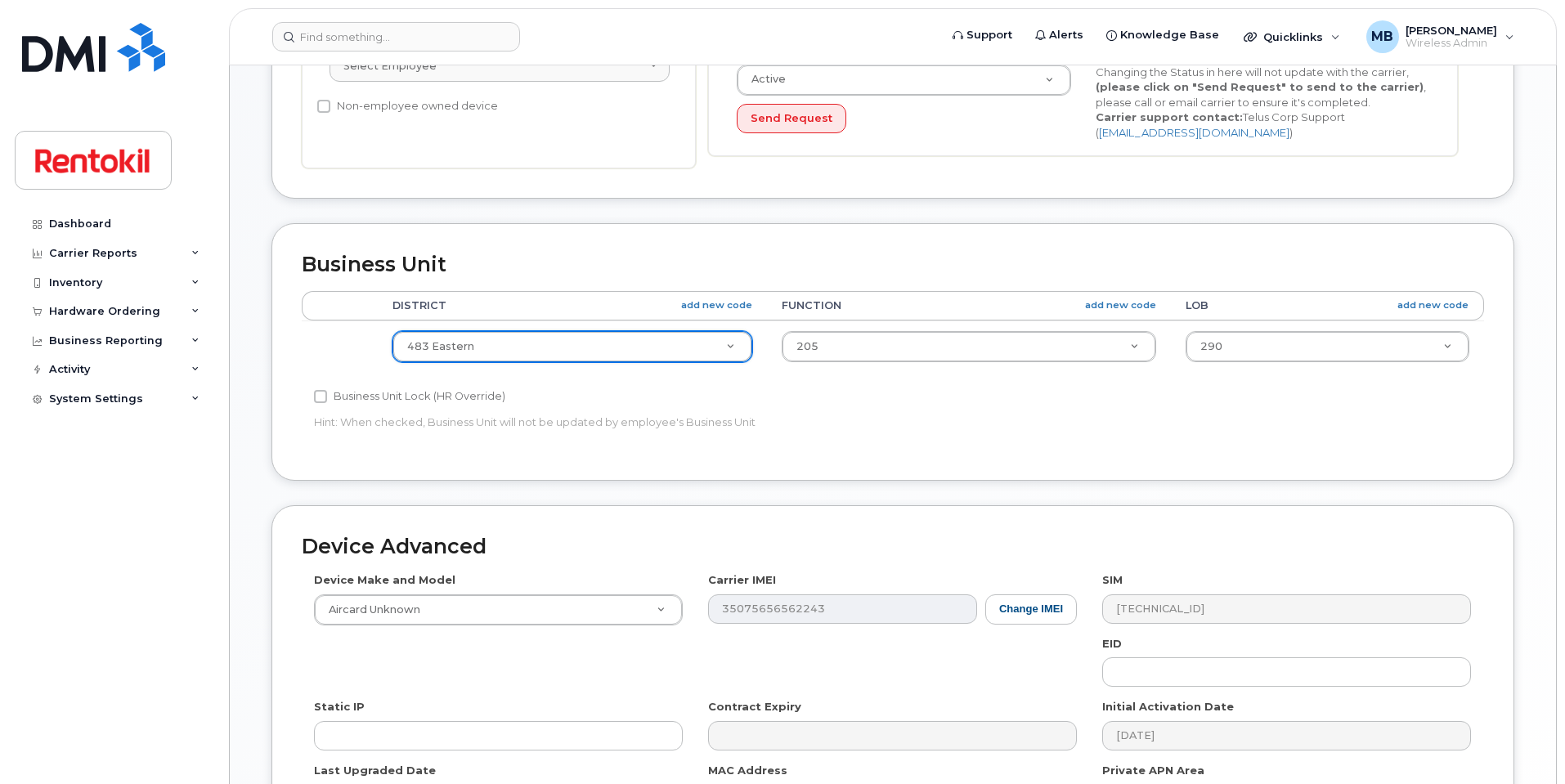
scroll to position [581, 0]
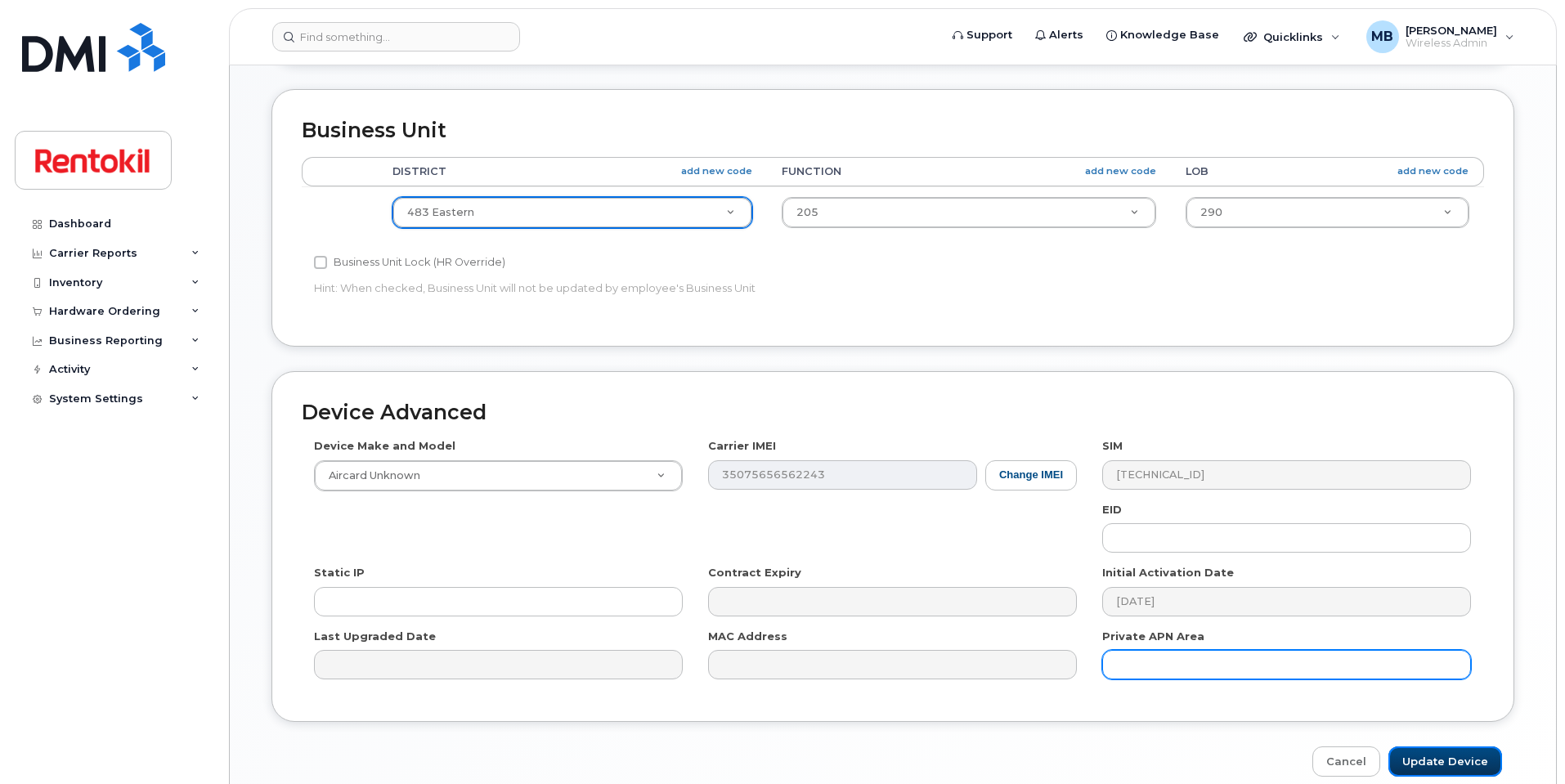
click at [1450, 754] on input "Update Device" at bounding box center [1445, 761] width 114 height 30
type input "Saving..."
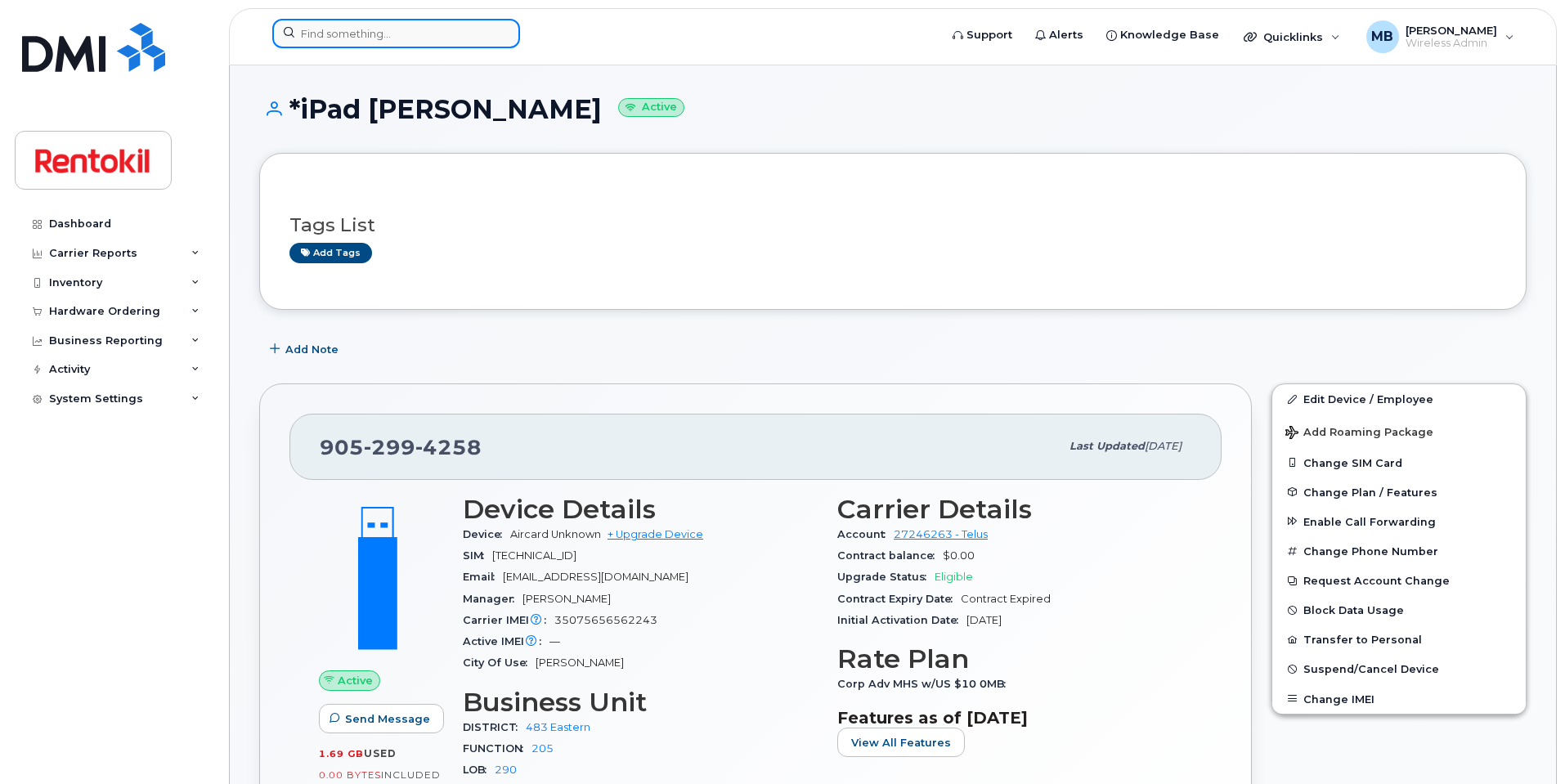
click at [361, 35] on input at bounding box center [396, 34] width 247 height 29
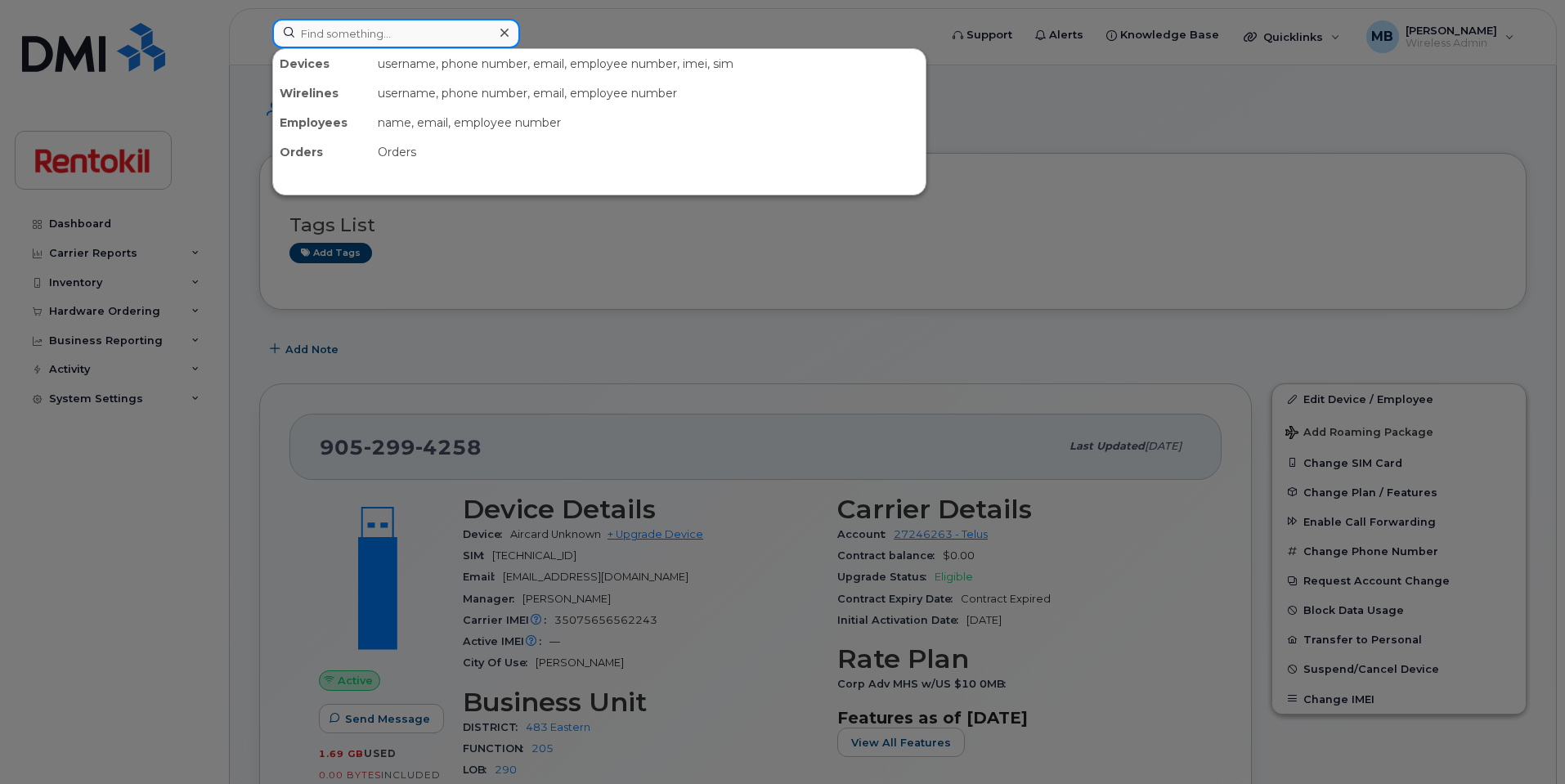
paste input "[PHONE_NUMBER]"
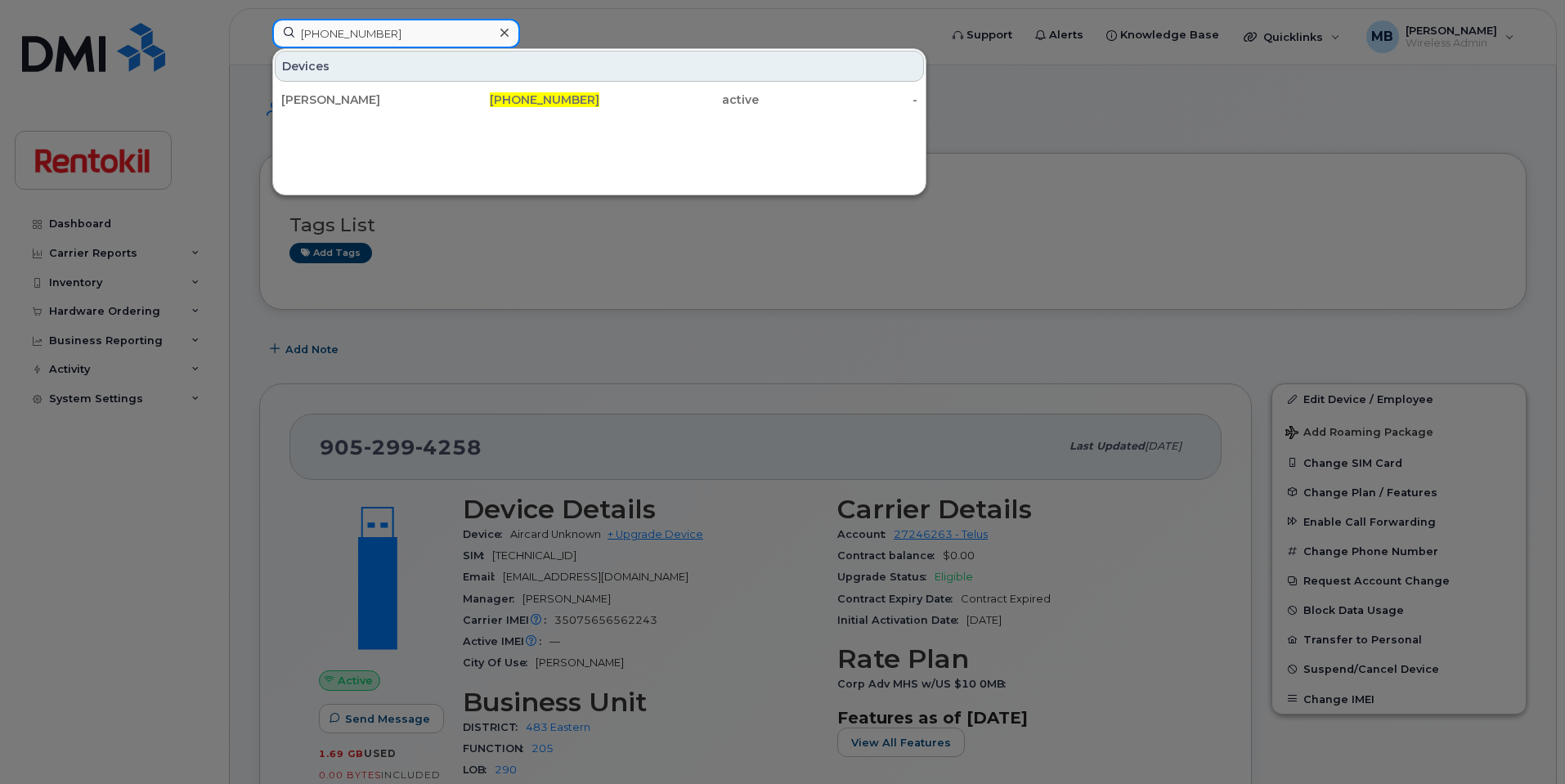
type input "[PHONE_NUMBER]"
click at [382, 93] on div "[PERSON_NAME]" at bounding box center [361, 100] width 160 height 16
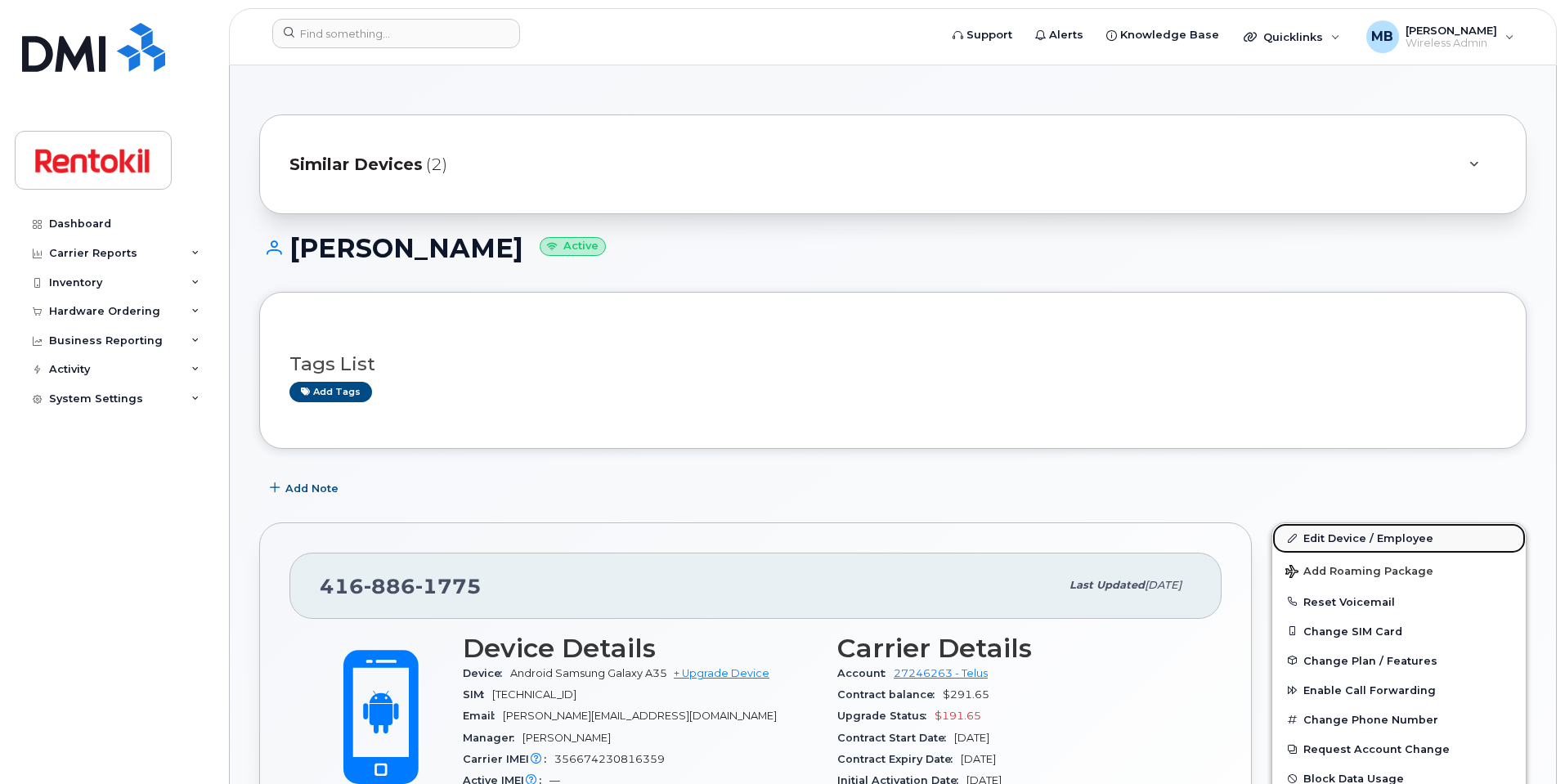
click at [1346, 542] on link "Edit Device / Employee" at bounding box center [1399, 538] width 253 height 29
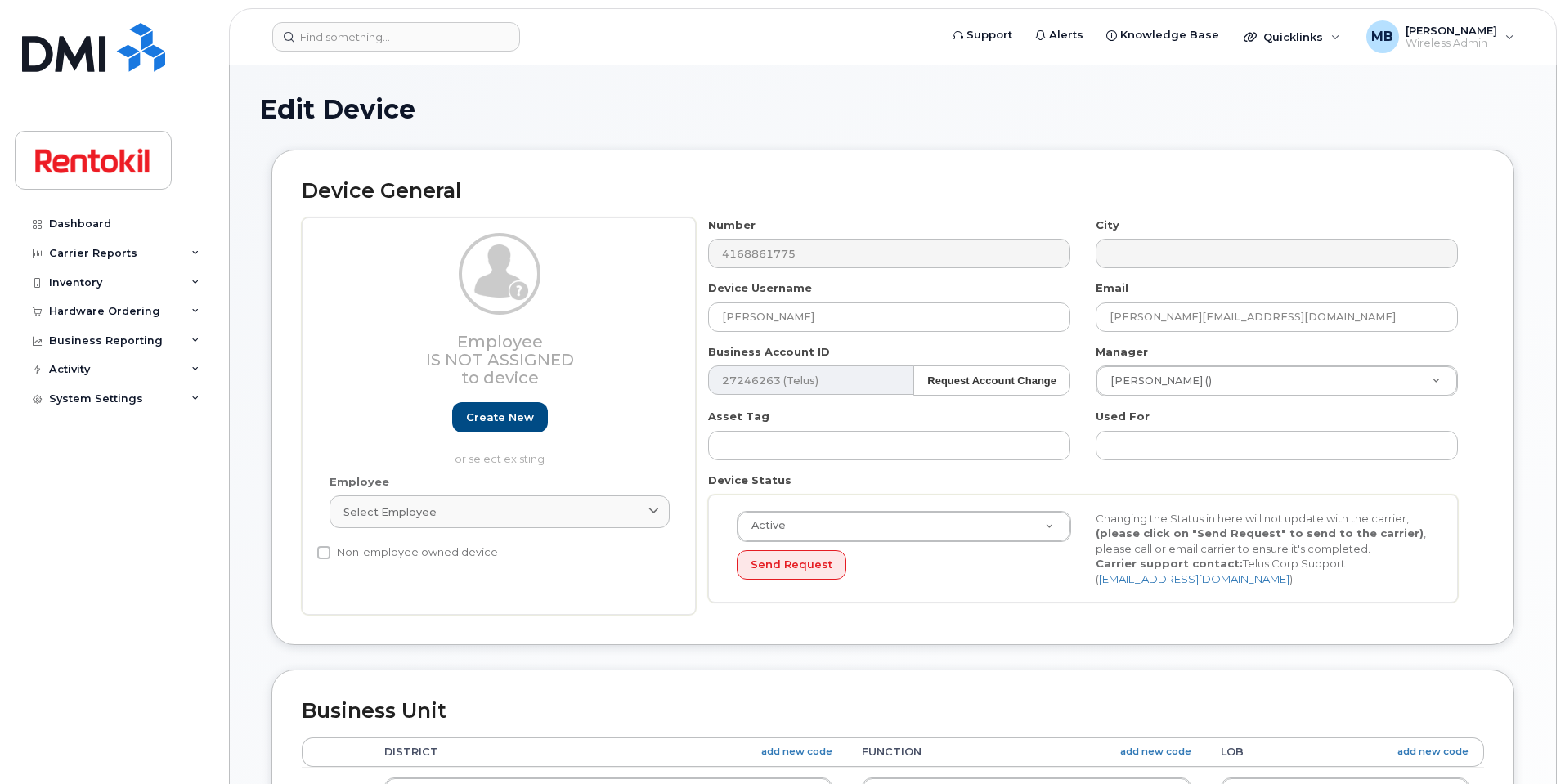
select select "42774"
drag, startPoint x: 873, startPoint y: 323, endPoint x: 682, endPoint y: 283, distance: 195.1
click at [682, 283] on div "Employee Is not assigned to device Create new or select existing Employee Selec…" at bounding box center [892, 416] width 1182 height 398
paste input "[PERSON_NAME]"
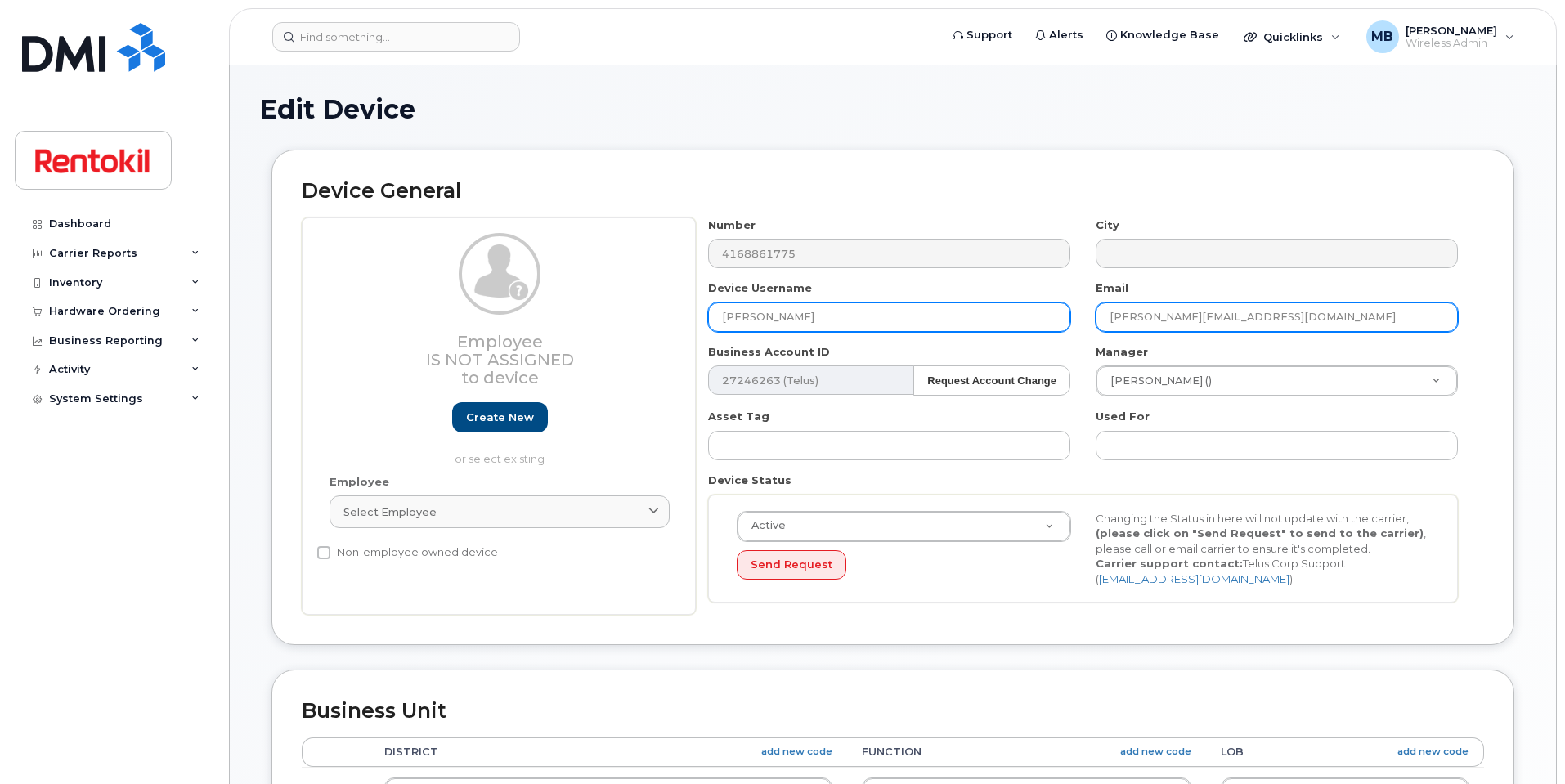
type input "[PERSON_NAME]"
drag, startPoint x: 1179, startPoint y: 312, endPoint x: 1055, endPoint y: 304, distance: 124.3
click at [1055, 304] on div "Number 4168861775 City Device Username Dhairya Patel Email Jason.Richer@rentoki…" at bounding box center [1083, 416] width 775 height 398
paste input "Dhairya Patel"
drag, startPoint x: 1155, startPoint y: 319, endPoint x: 1164, endPoint y: 315, distance: 9.8
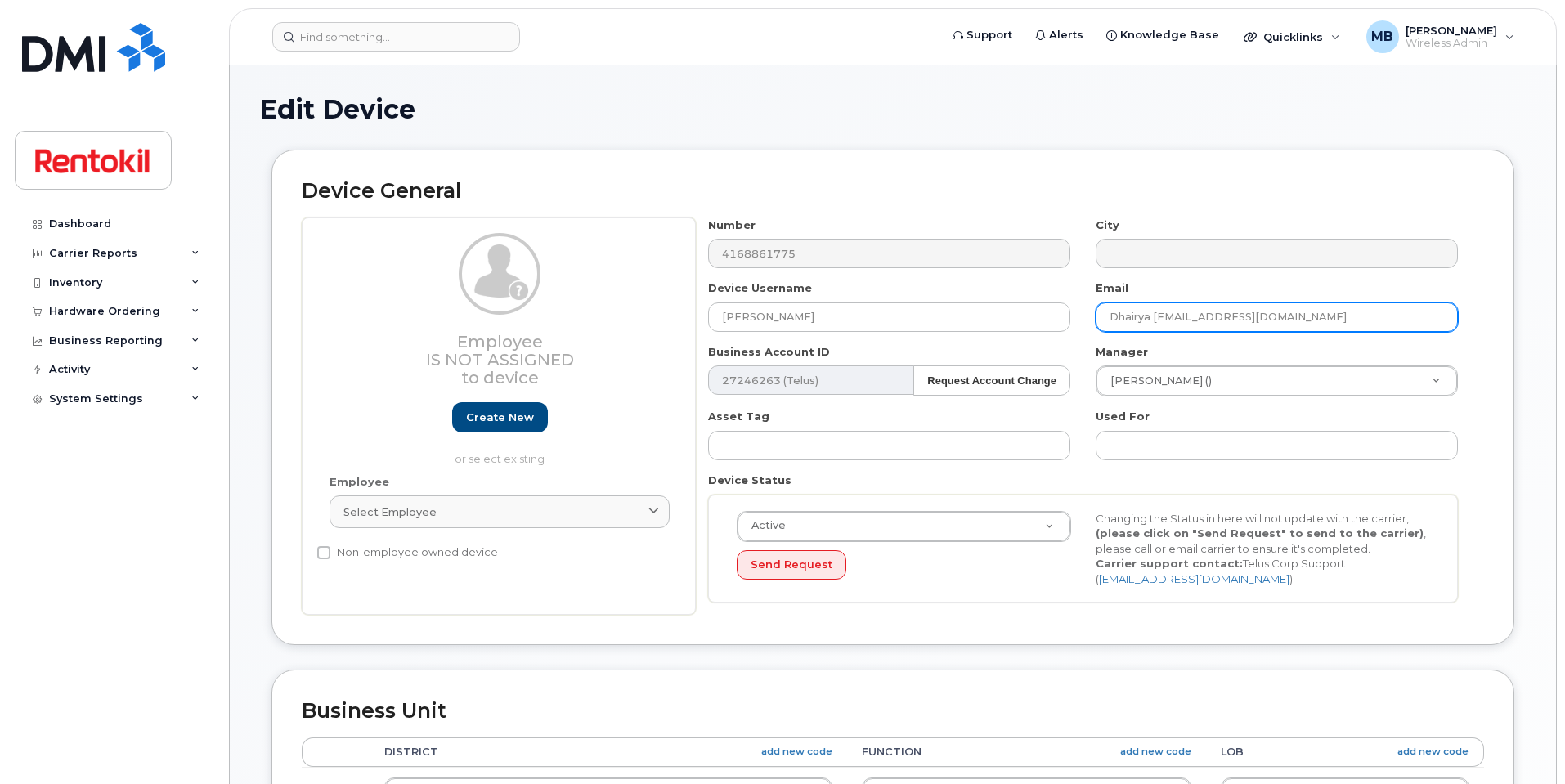
click at [1156, 319] on input "Dhairya Patel@rentokil-terminix.com" at bounding box center [1277, 317] width 362 height 29
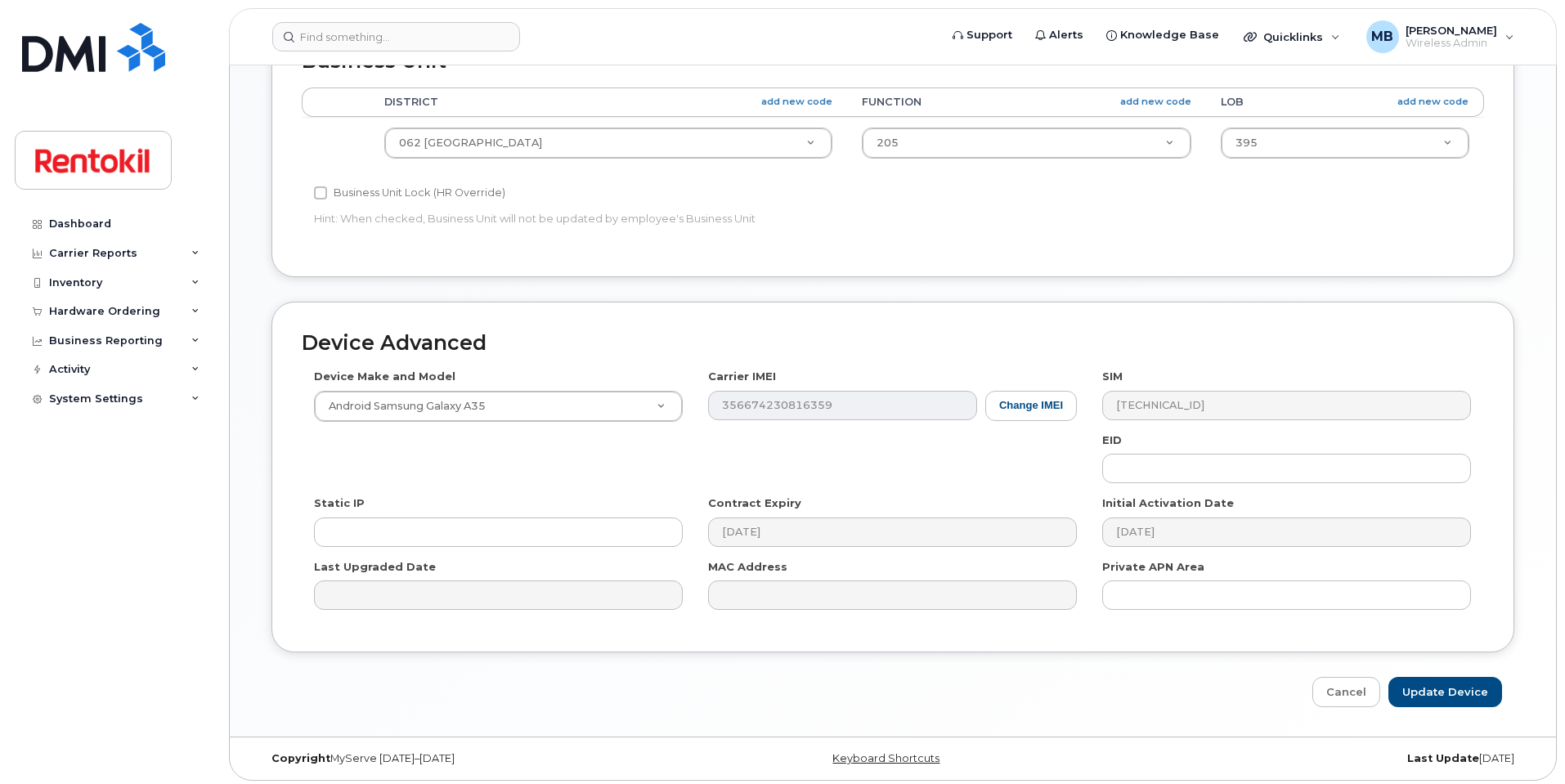
scroll to position [655, 0]
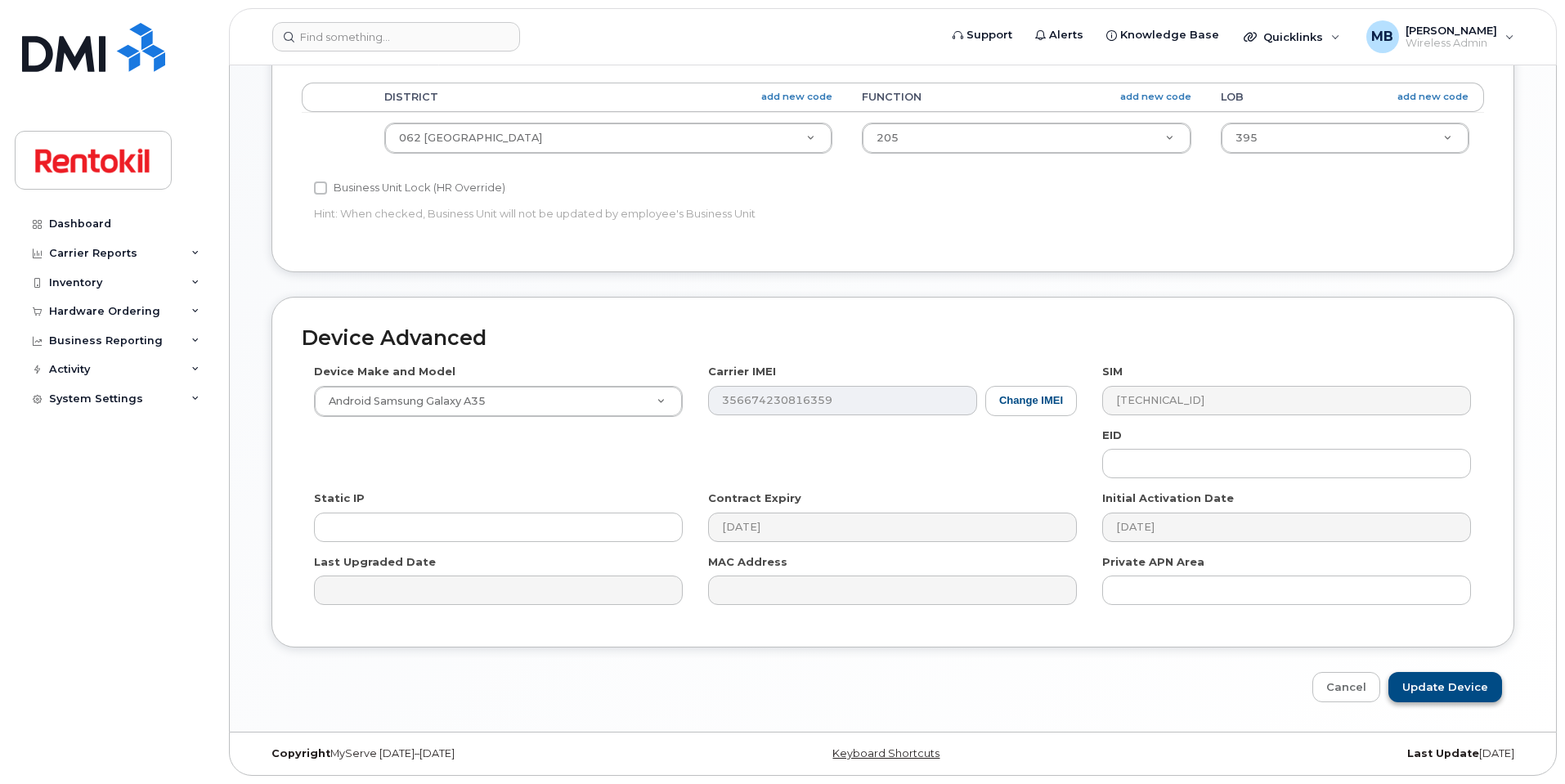
type input "Dhairya.Patel@rentokil-terminix.com"
click at [1446, 691] on input "Update Device" at bounding box center [1445, 687] width 114 height 30
type input "Saving..."
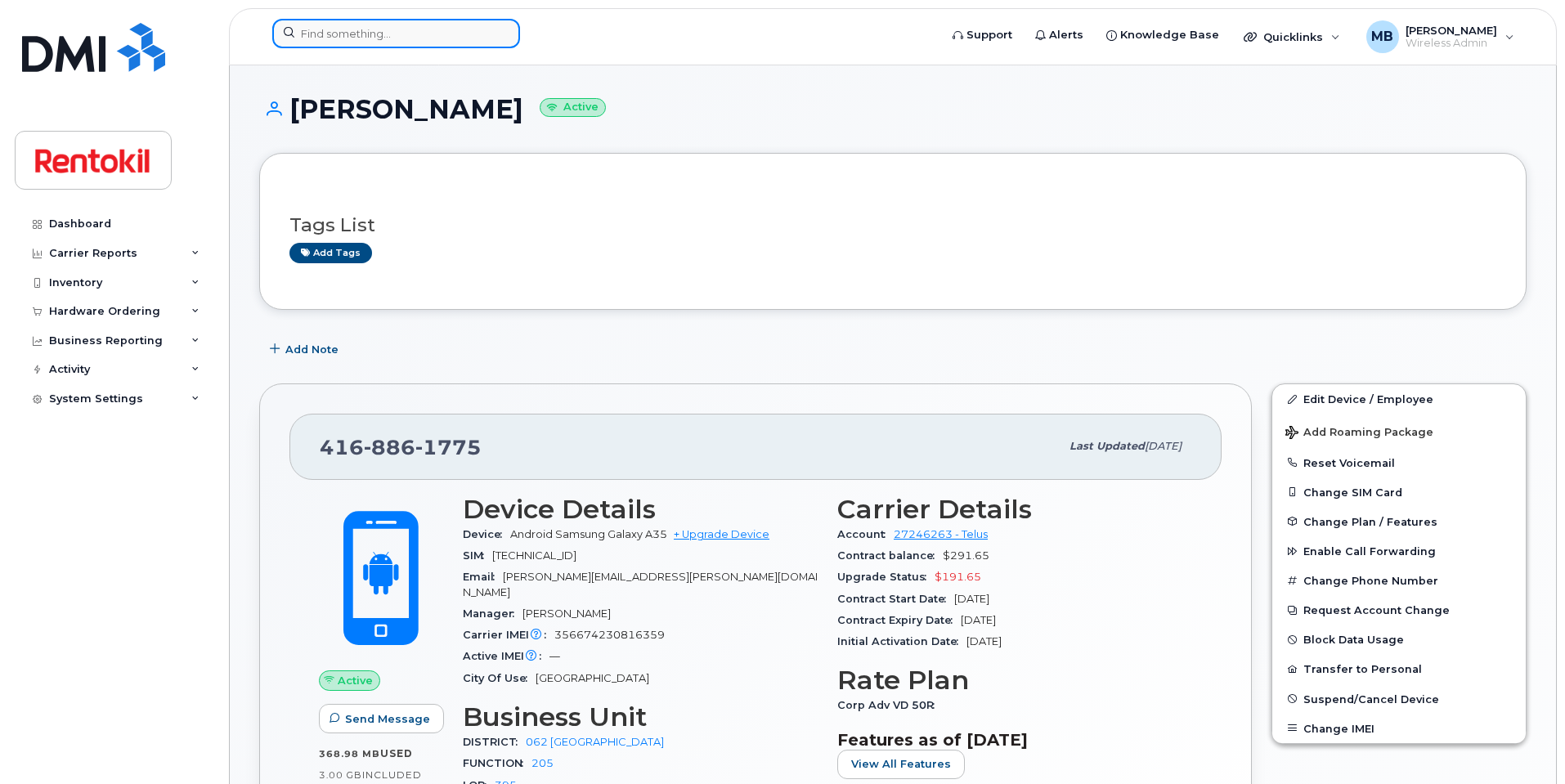
click at [355, 25] on input at bounding box center [396, 34] width 247 height 29
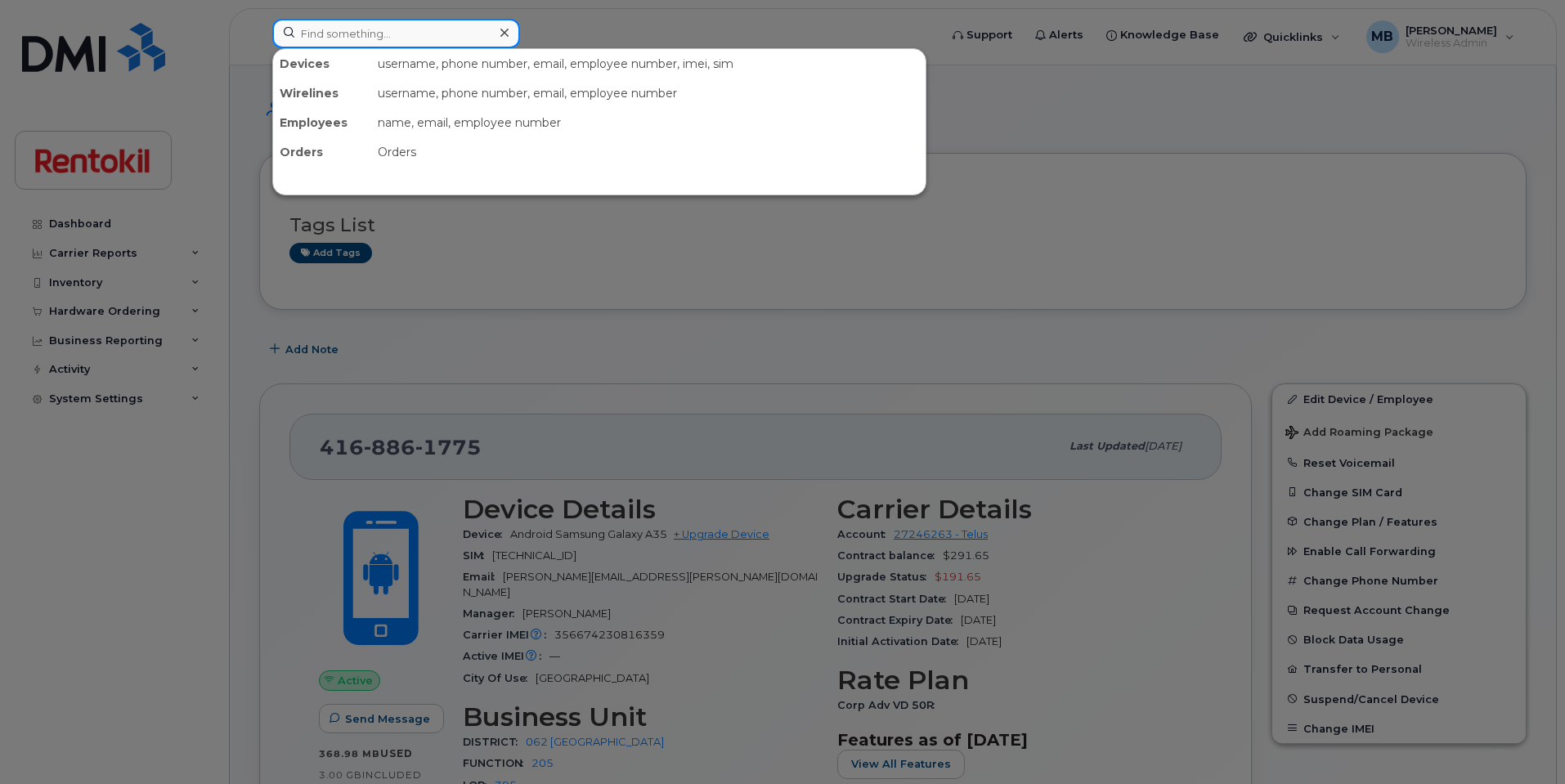
paste input "506-233-7008"
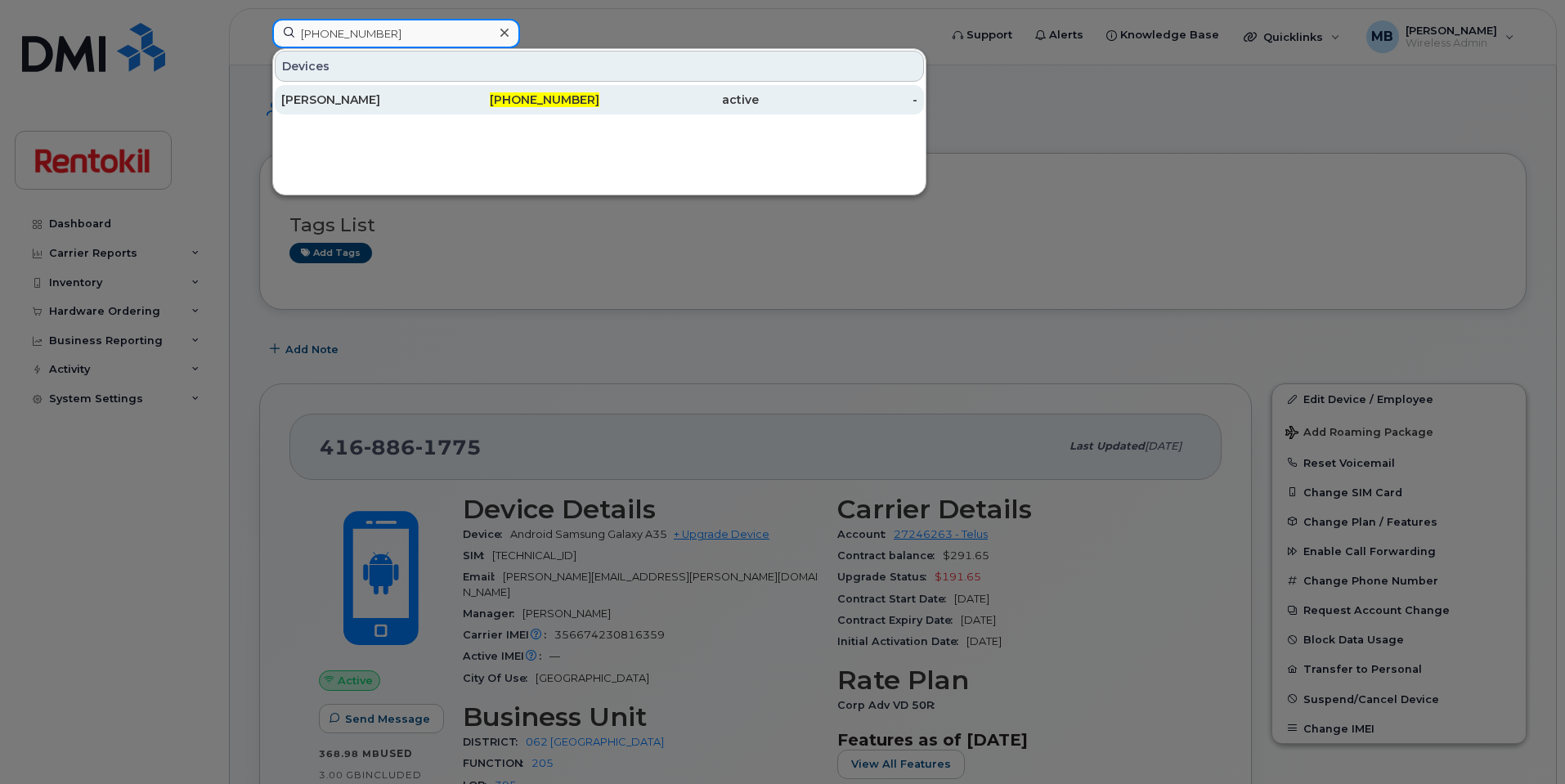
type input "506-233-7008"
click at [381, 98] on div "Martin Cormier" at bounding box center [361, 100] width 160 height 16
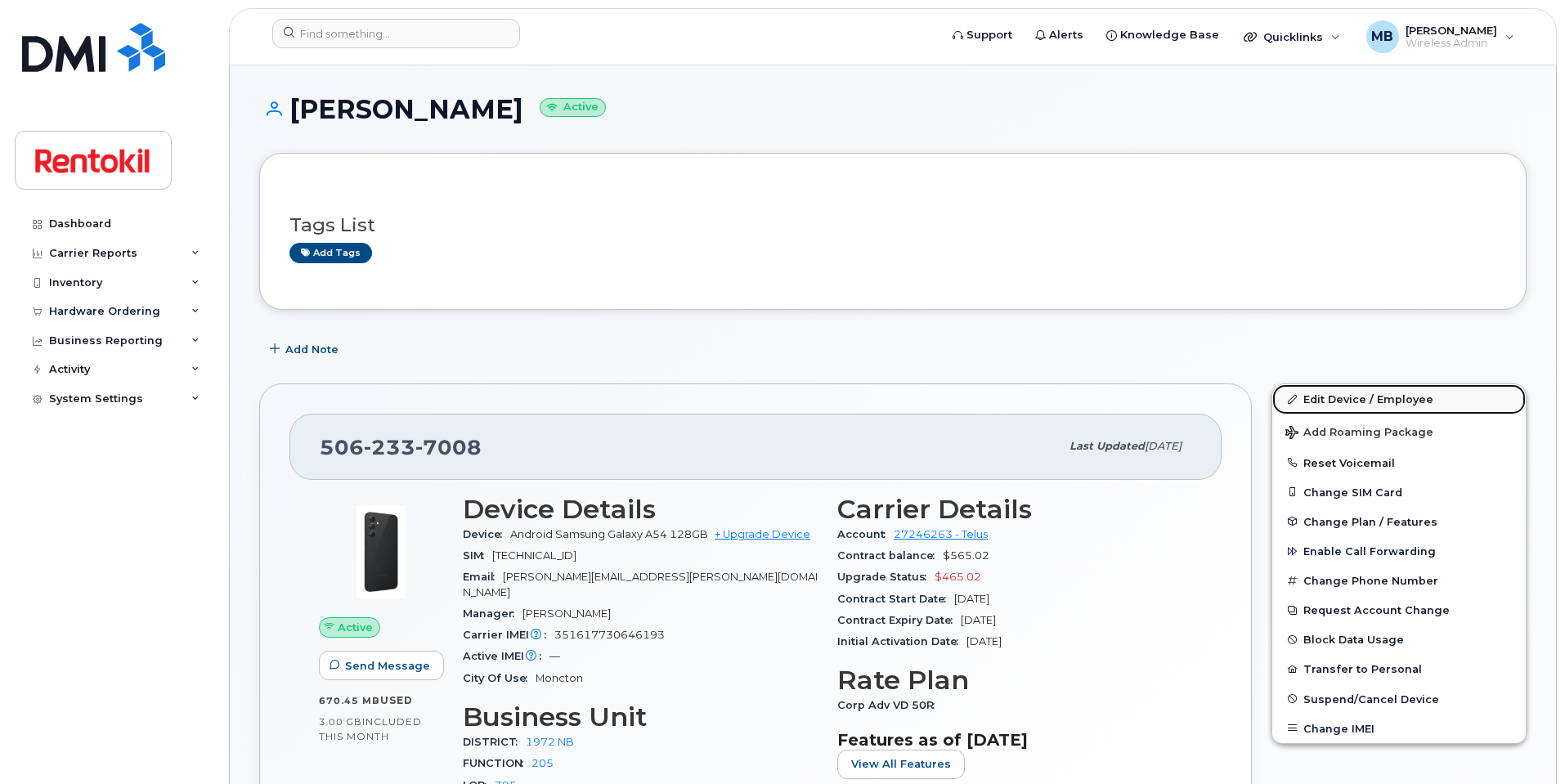
click at [1336, 406] on link "Edit Device / Employee" at bounding box center [1399, 399] width 253 height 29
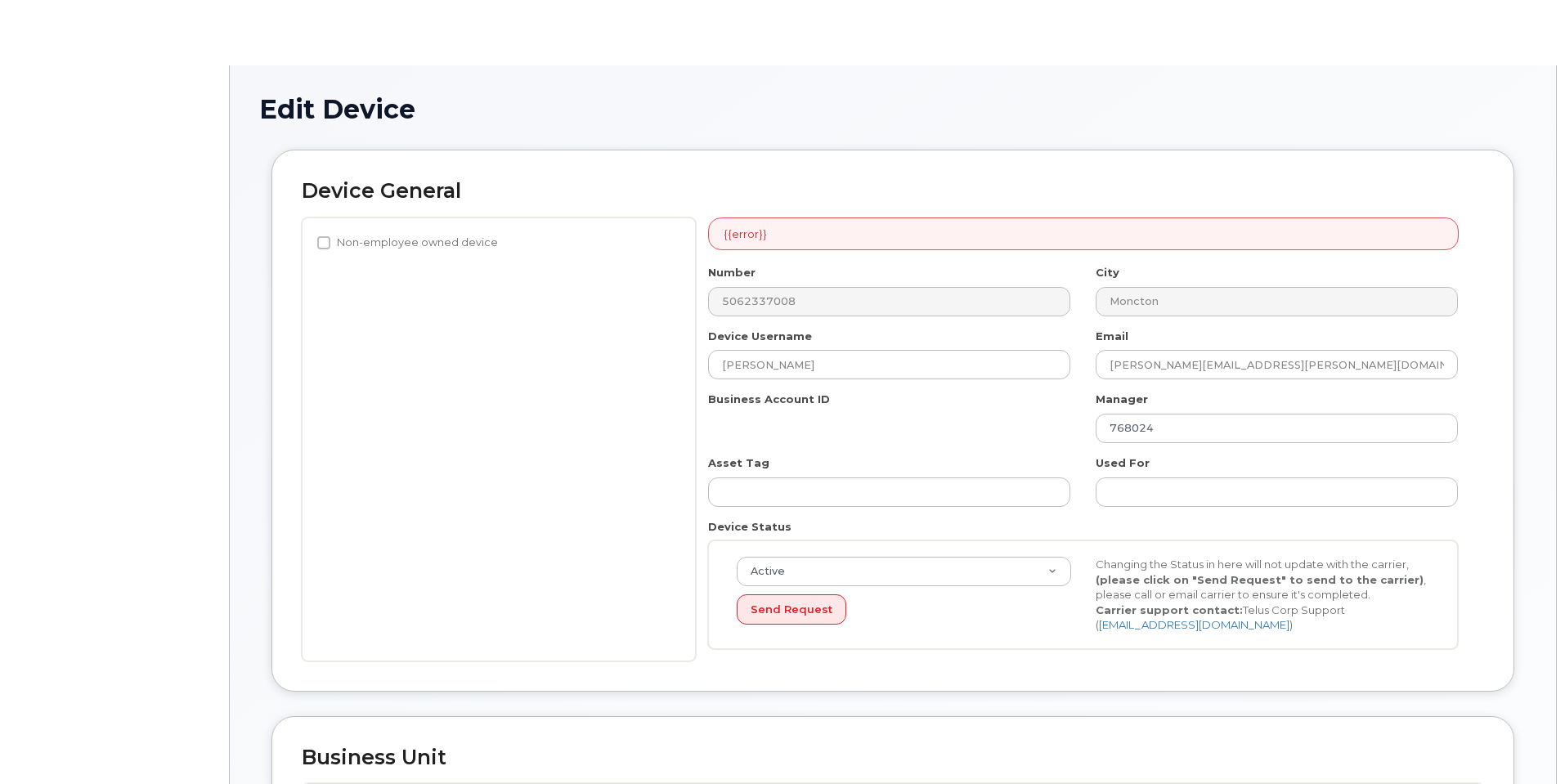
select select "2208422"
select select "42774"
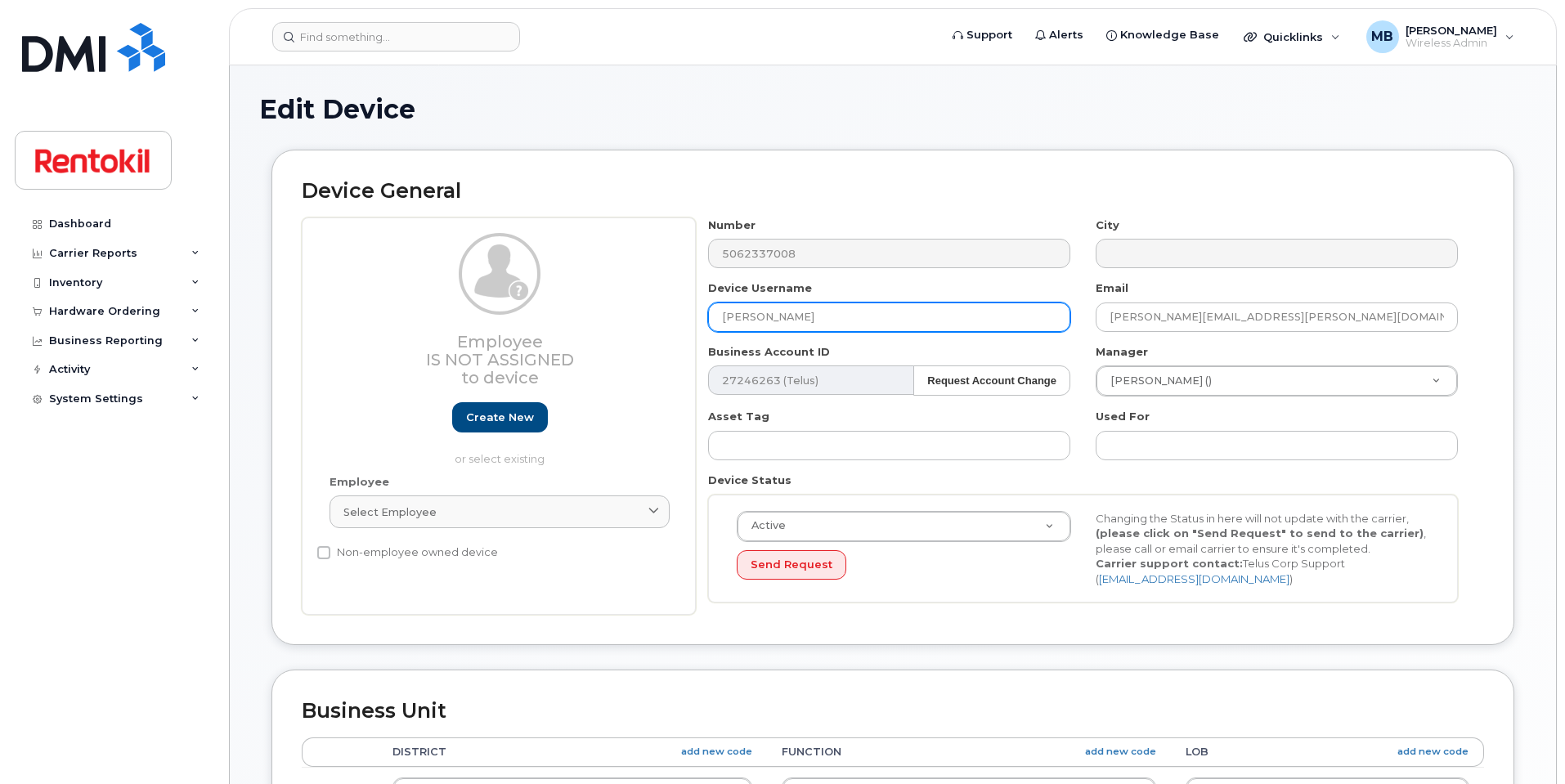
drag, startPoint x: 859, startPoint y: 324, endPoint x: 643, endPoint y: 300, distance: 217.3
click at [643, 300] on div "Employee Is not assigned to device Create new or select existing Employee Selec…" at bounding box center [892, 416] width 1182 height 398
paste input "Sagar Limbu"
type input "Sagar Limbu"
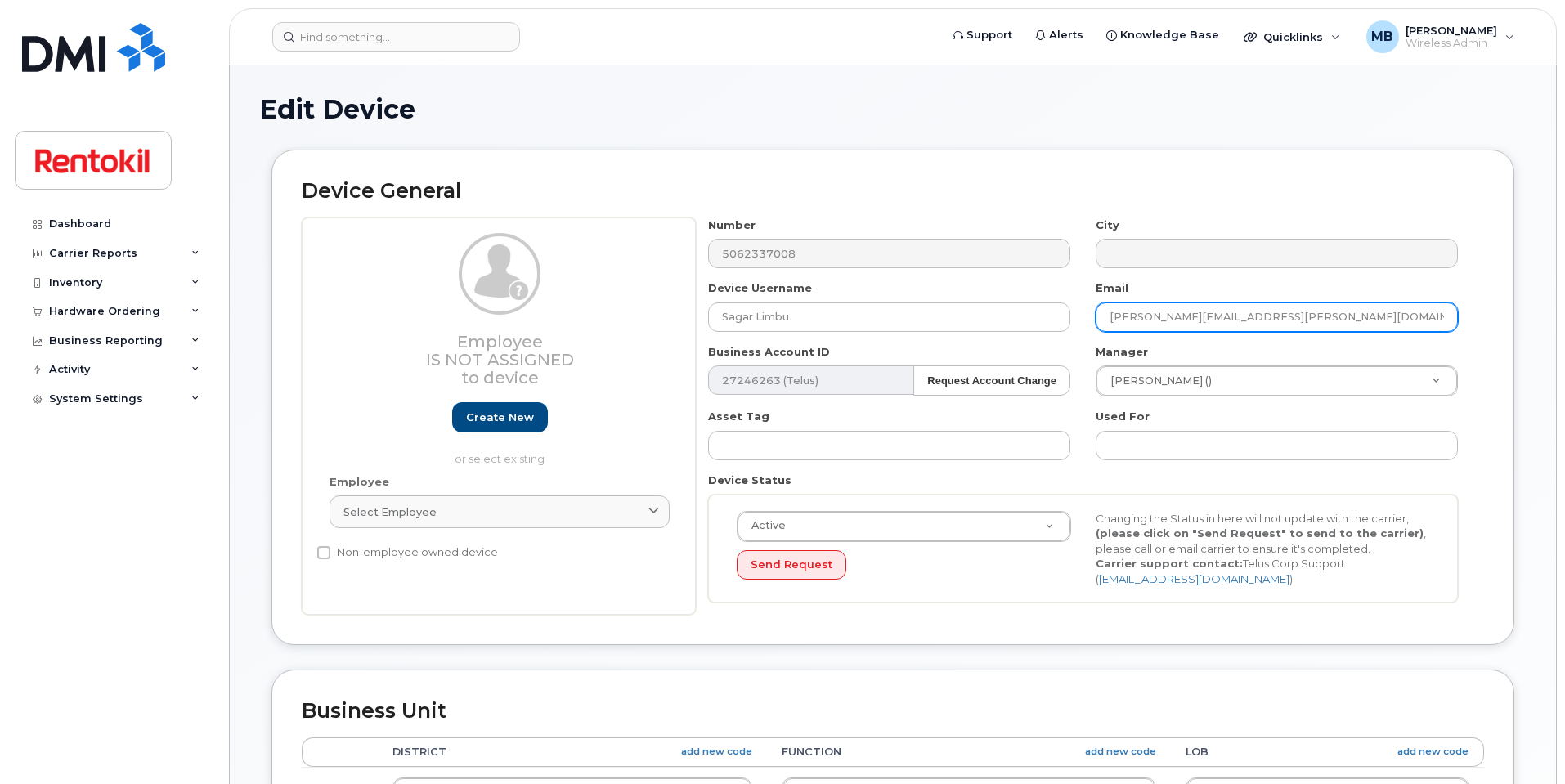
drag, startPoint x: 1190, startPoint y: 319, endPoint x: 1074, endPoint y: 303, distance: 117.1
click at [1073, 303] on div "Number 5062337008 City Device Username [PERSON_NAME] Email [PERSON_NAME][EMAIL_…" at bounding box center [1083, 416] width 775 height 398
paste input "Sagar Limbu"
click at [1142, 316] on input "Sagar [EMAIL_ADDRESS][DOMAIN_NAME]" at bounding box center [1277, 317] width 362 height 29
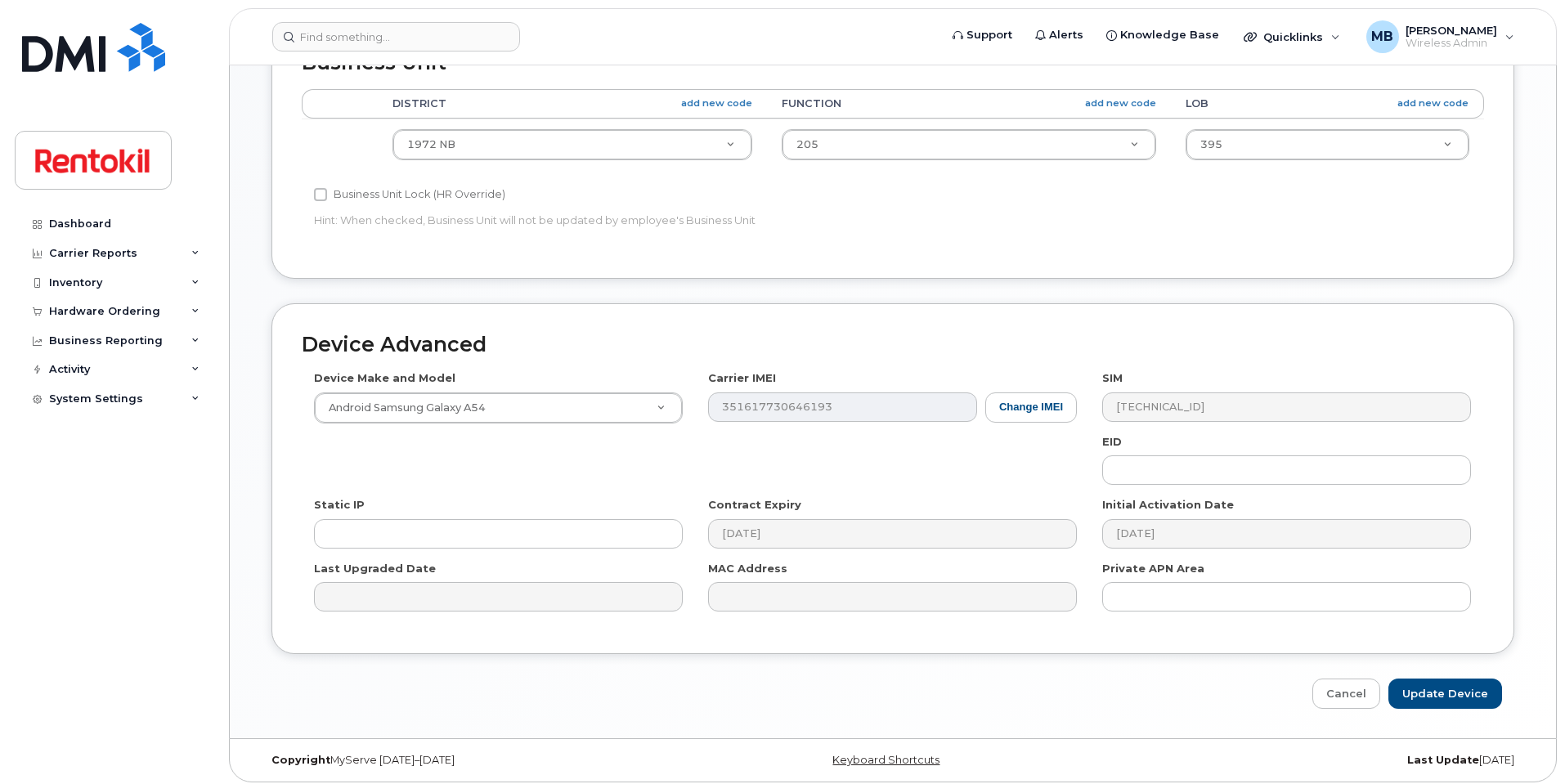
scroll to position [655, 0]
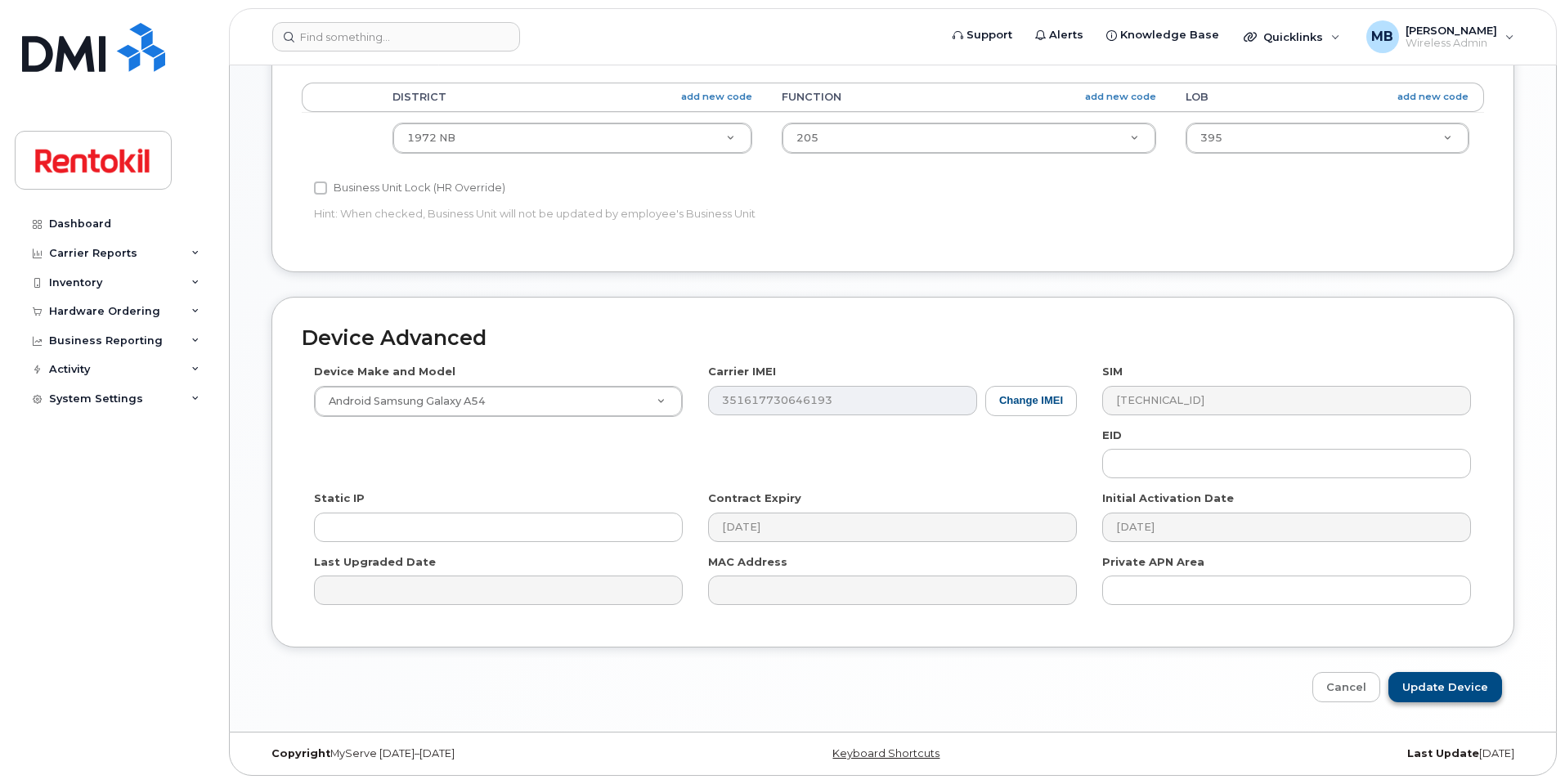
type input "[EMAIL_ADDRESS][DOMAIN_NAME]"
click at [1435, 684] on input "Update Device" at bounding box center [1445, 687] width 114 height 30
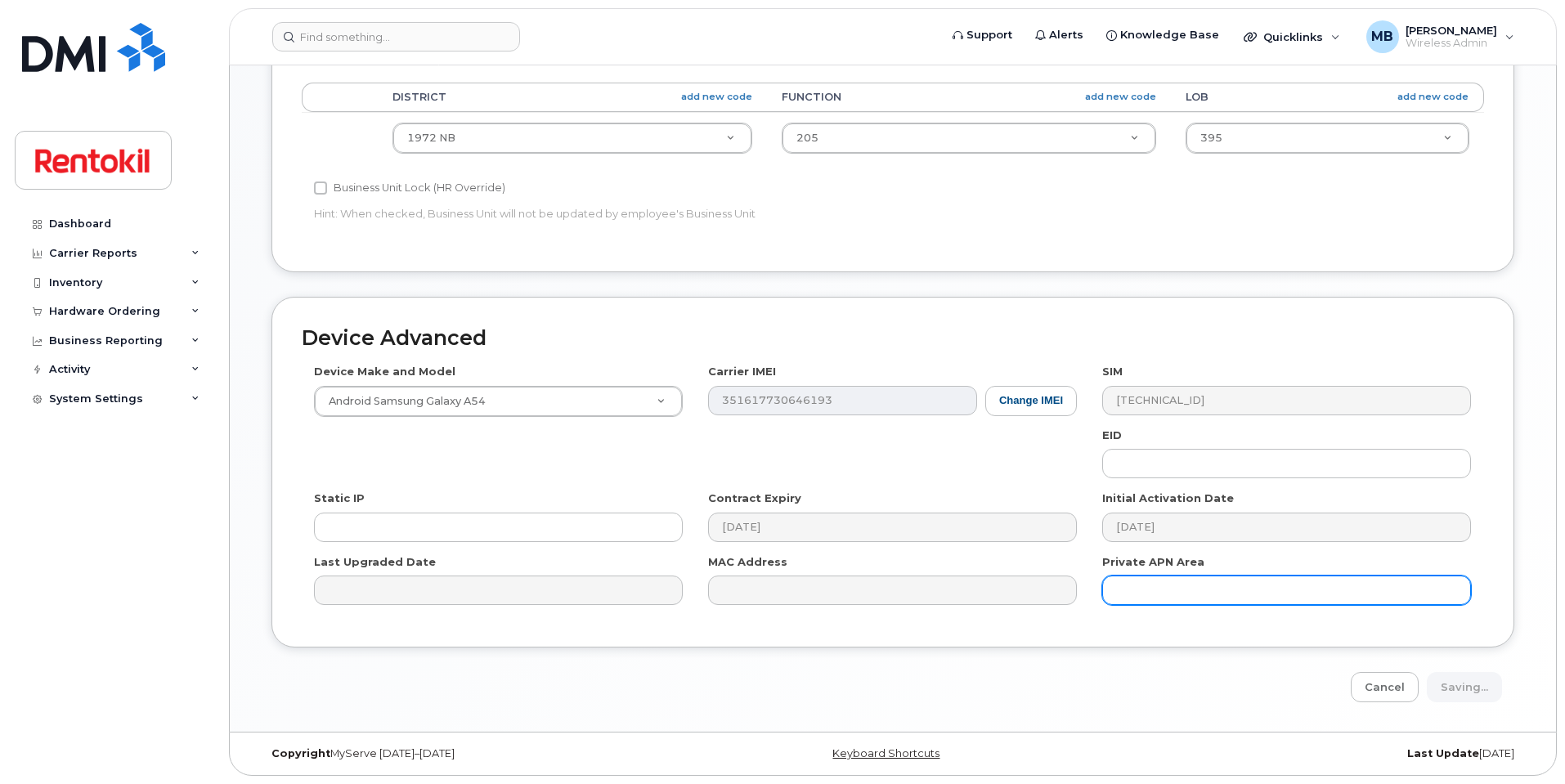
type input "Saving..."
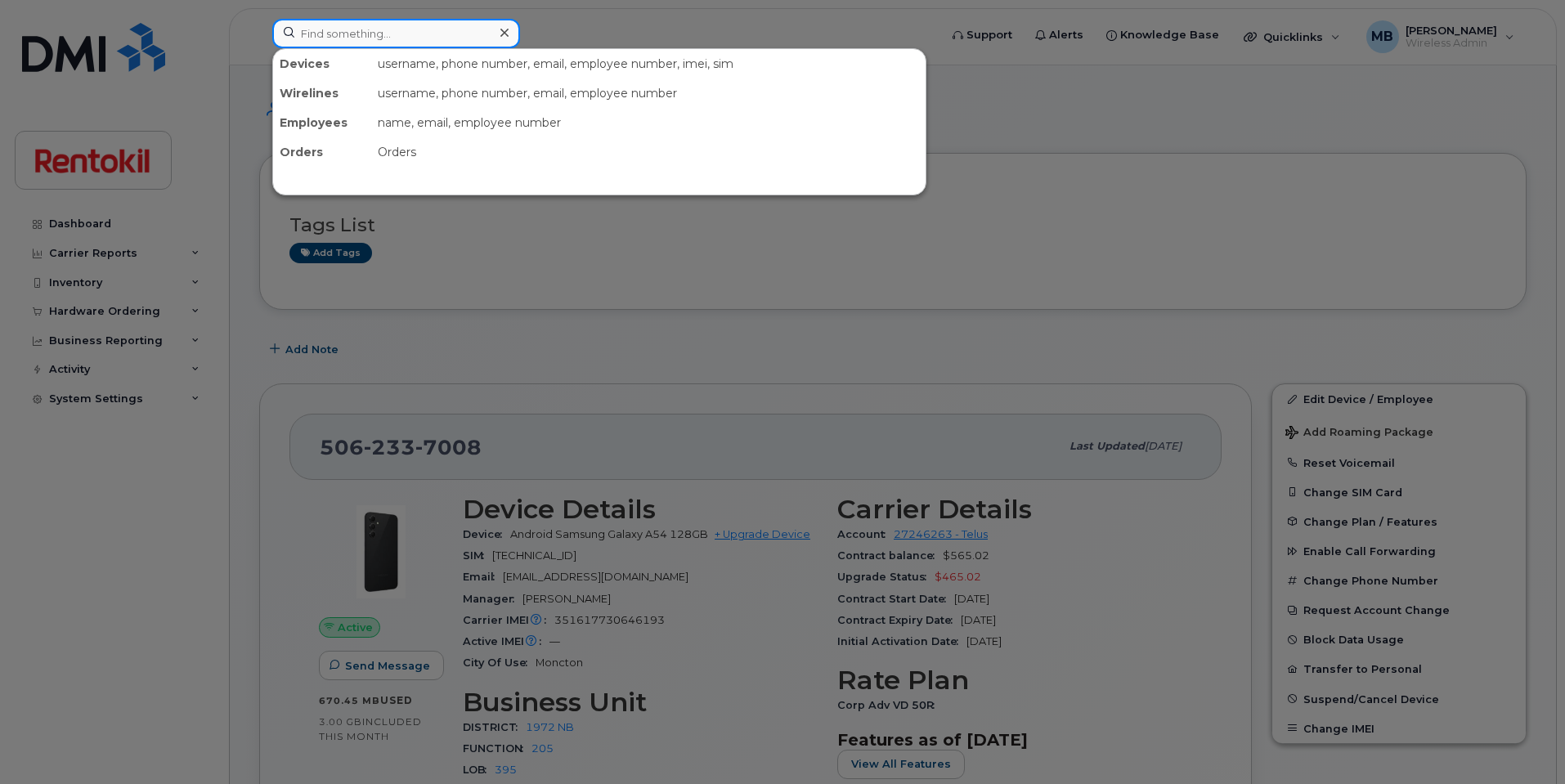
click at [353, 34] on input at bounding box center [396, 34] width 247 height 29
paste input "[PHONE_NUMBER]"
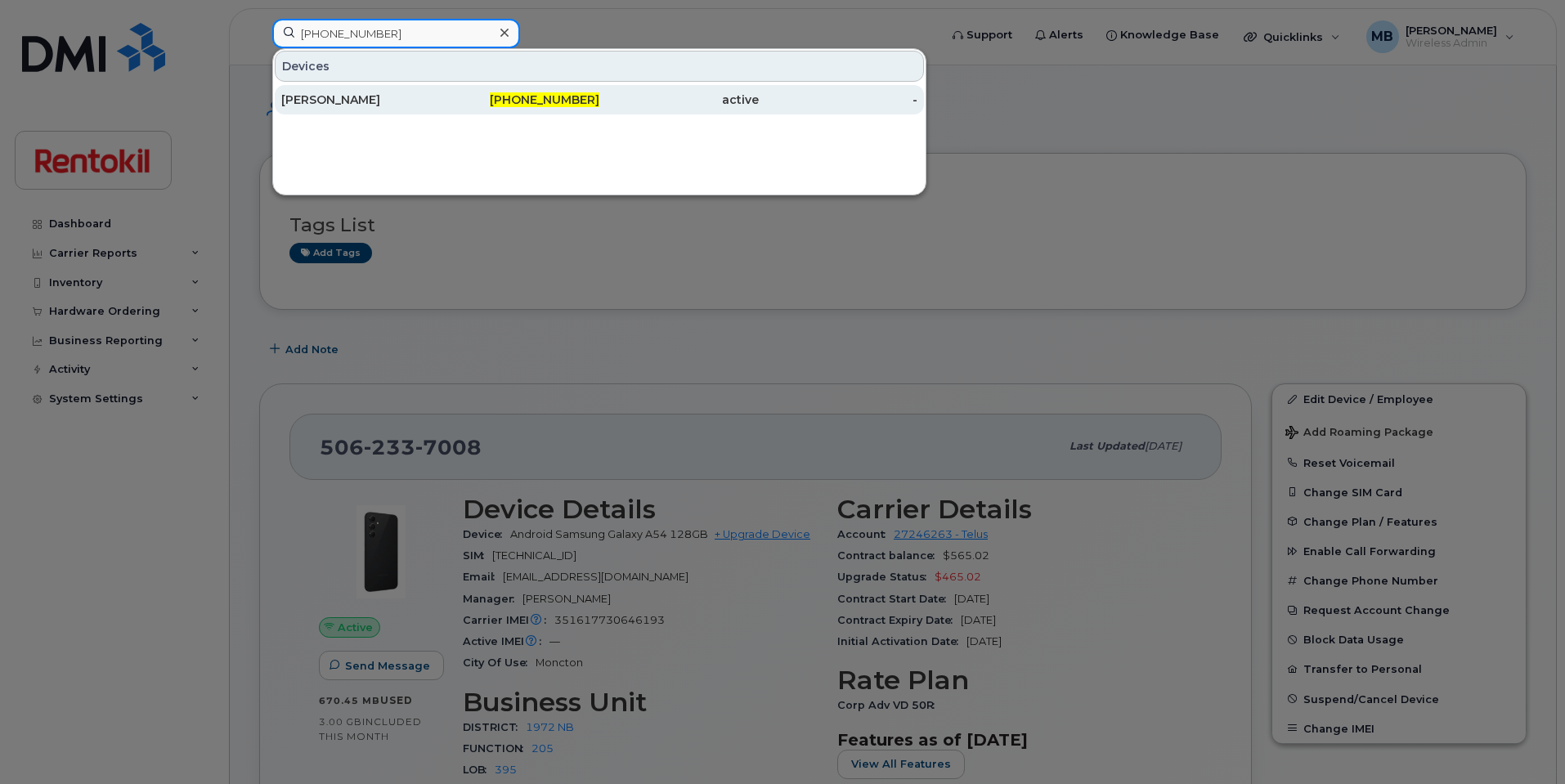
type input "[PHONE_NUMBER]"
click at [365, 91] on div "[PERSON_NAME]" at bounding box center [361, 100] width 160 height 29
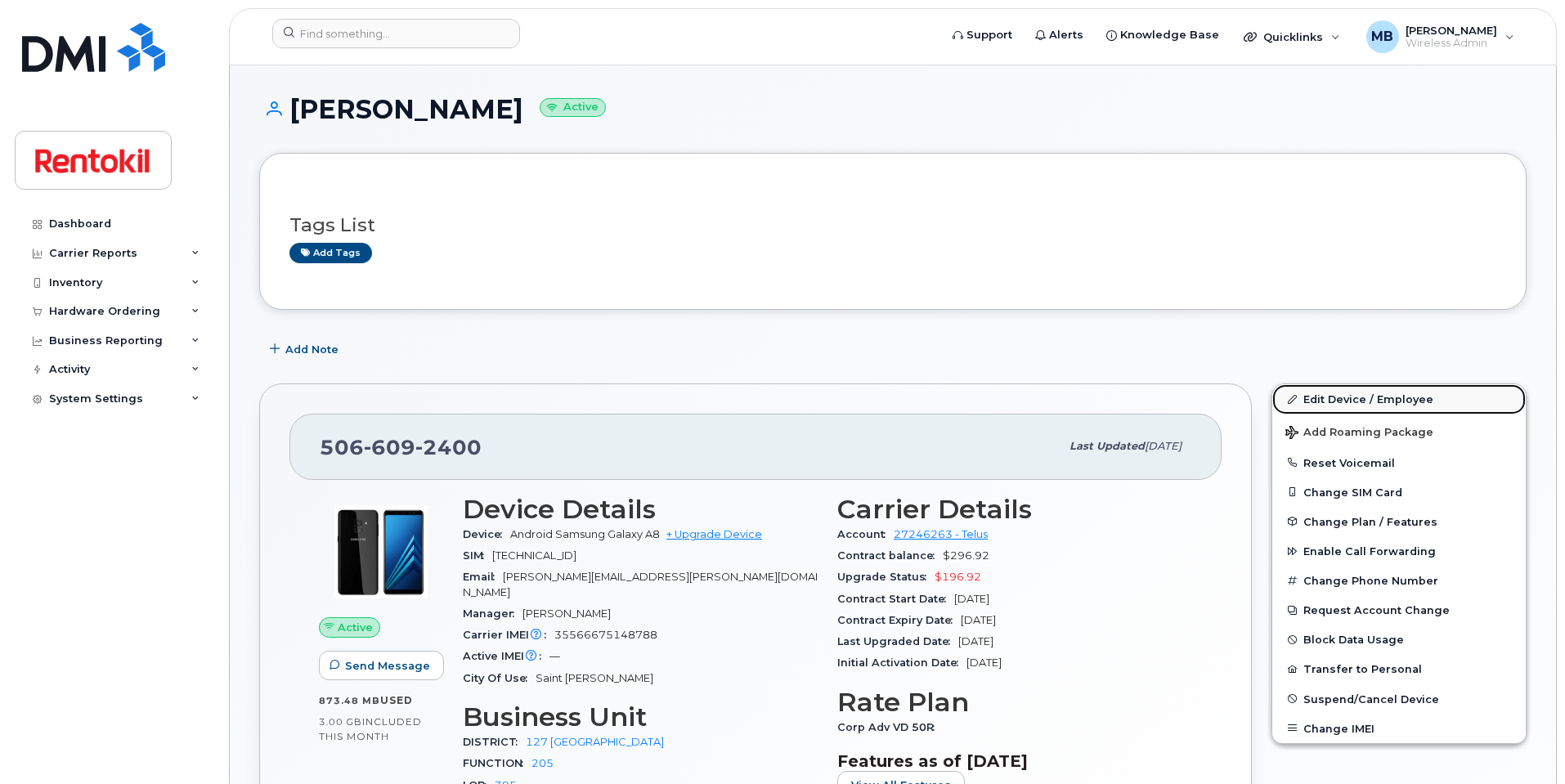
click at [1408, 402] on link "Edit Device / Employee" at bounding box center [1399, 399] width 253 height 29
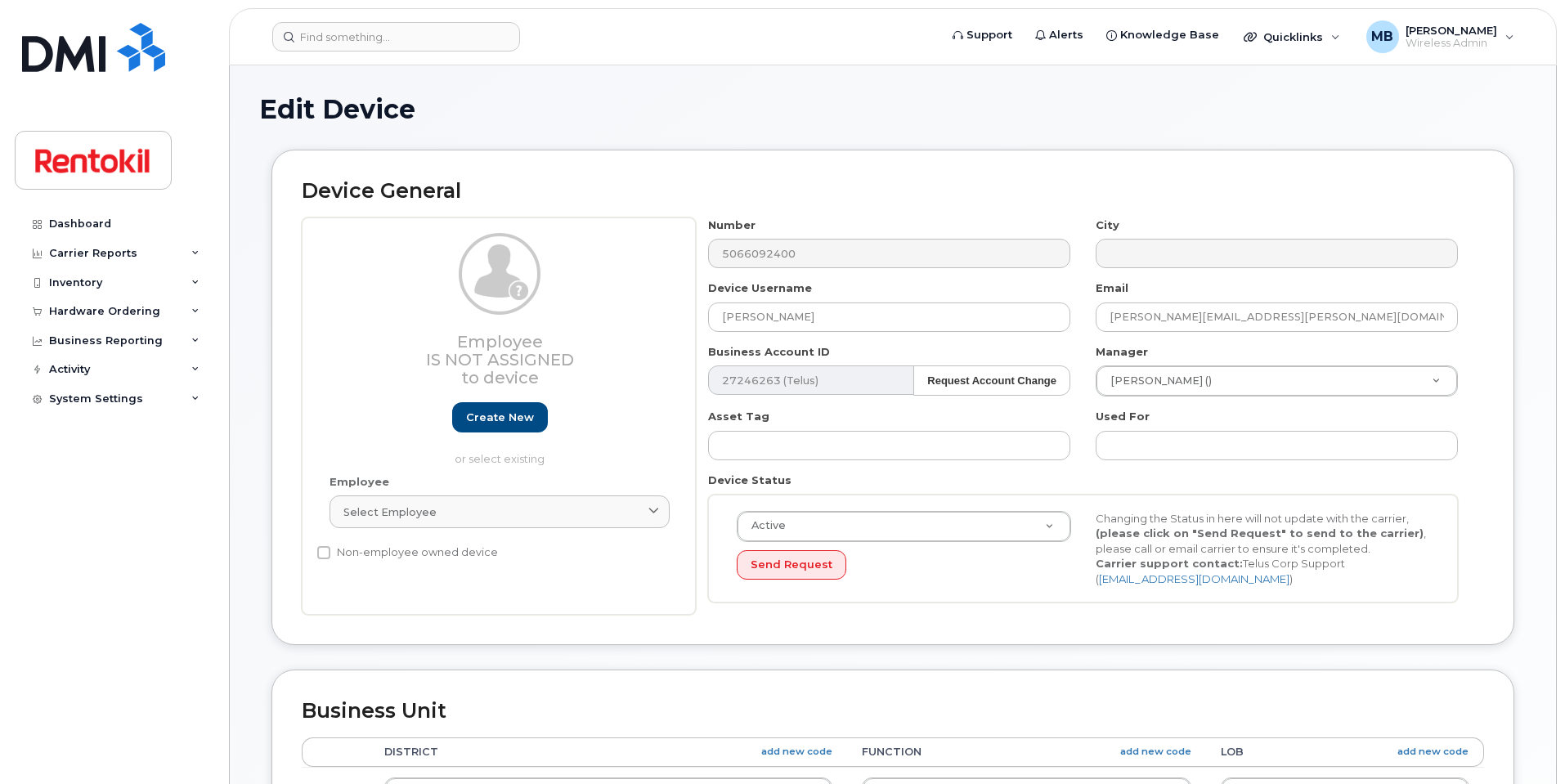
select select "42750"
select select "42774"
drag, startPoint x: 814, startPoint y: 324, endPoint x: 636, endPoint y: 312, distance: 178.4
click at [636, 312] on div "Employee Is not assigned to device Create new or select existing Employee Selec…" at bounding box center [892, 416] width 1182 height 398
paste input "[PERSON_NAME]"
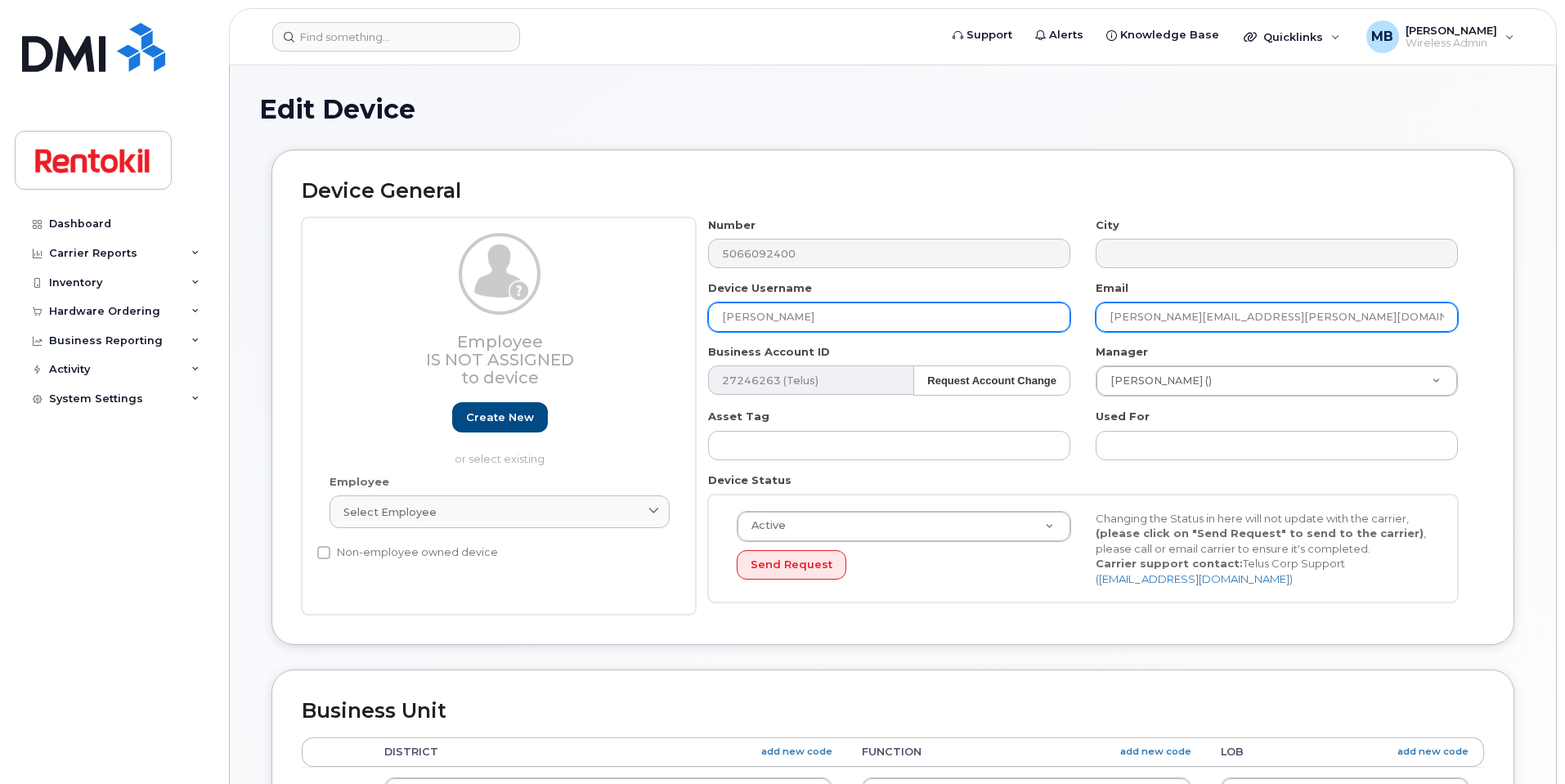
type input "Andrew Allen"
drag, startPoint x: 1186, startPoint y: 313, endPoint x: 1003, endPoint y: 295, distance: 183.9
click at [1003, 295] on div "Number 5066092400 City Device Username Andrew Allen Email marc.hayward@rentokil…" at bounding box center [1083, 416] width 775 height 398
paste input "Andrew Allen"
click at [1150, 313] on input "Andrew Allen@rentokil.com" at bounding box center [1277, 317] width 362 height 29
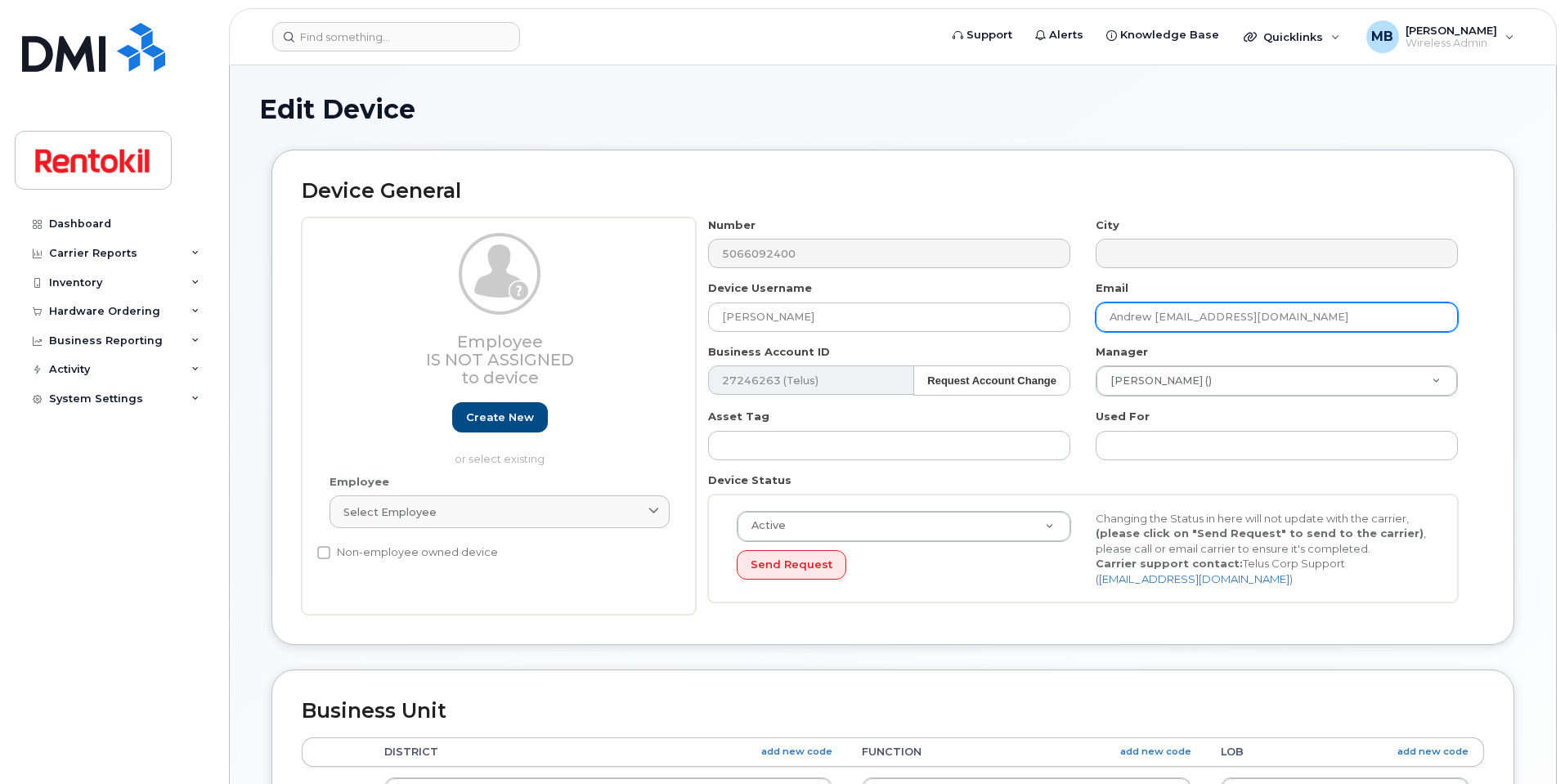
click at [1158, 314] on input "Andrew Allen@rentokil.com" at bounding box center [1277, 317] width 362 height 29
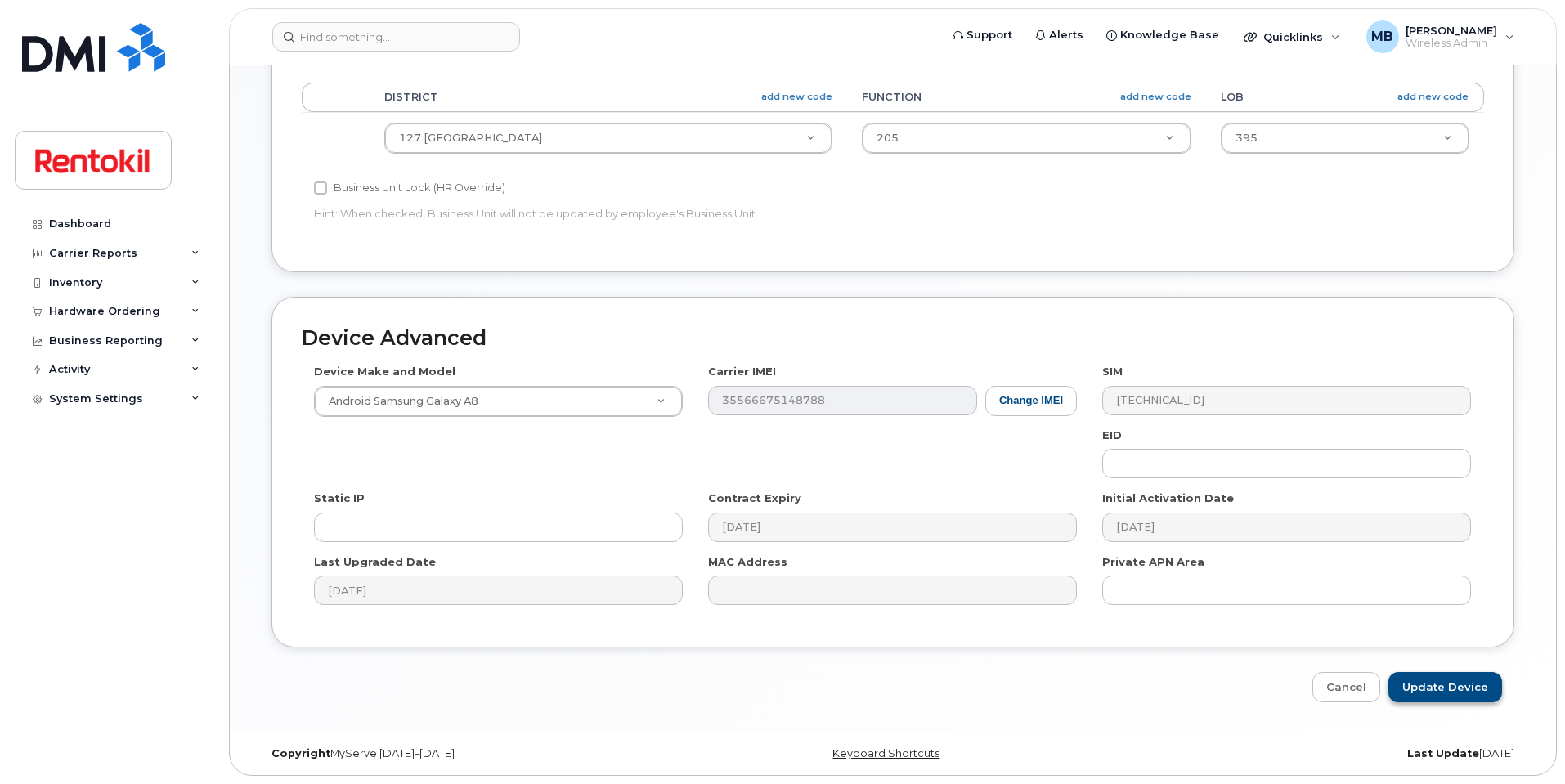
type input "[PERSON_NAME][EMAIL_ADDRESS][PERSON_NAME][DOMAIN_NAME]"
click at [1447, 678] on input "Update Device" at bounding box center [1445, 687] width 114 height 30
type input "Saving..."
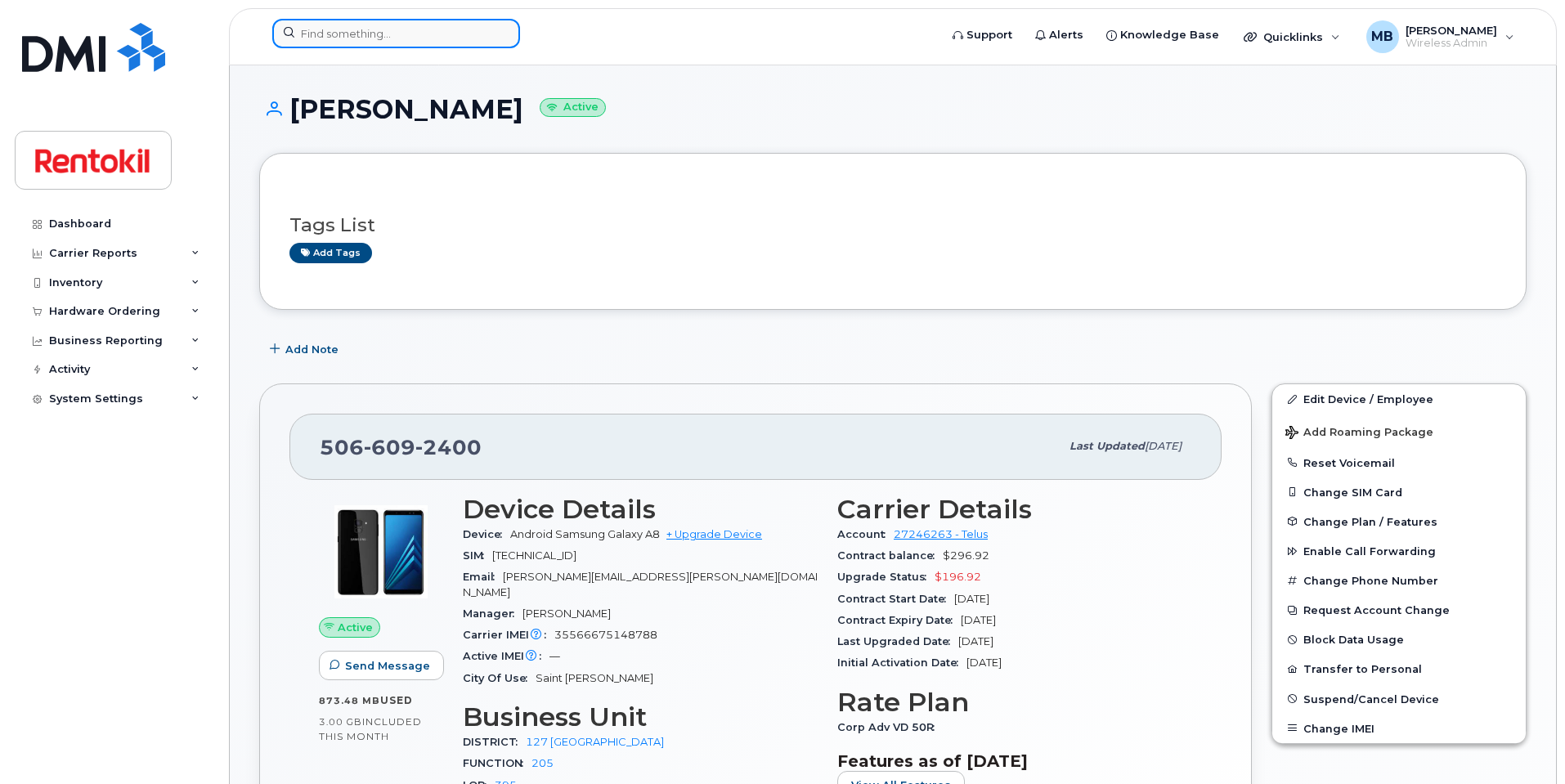
click at [421, 33] on input at bounding box center [396, 34] width 247 height 29
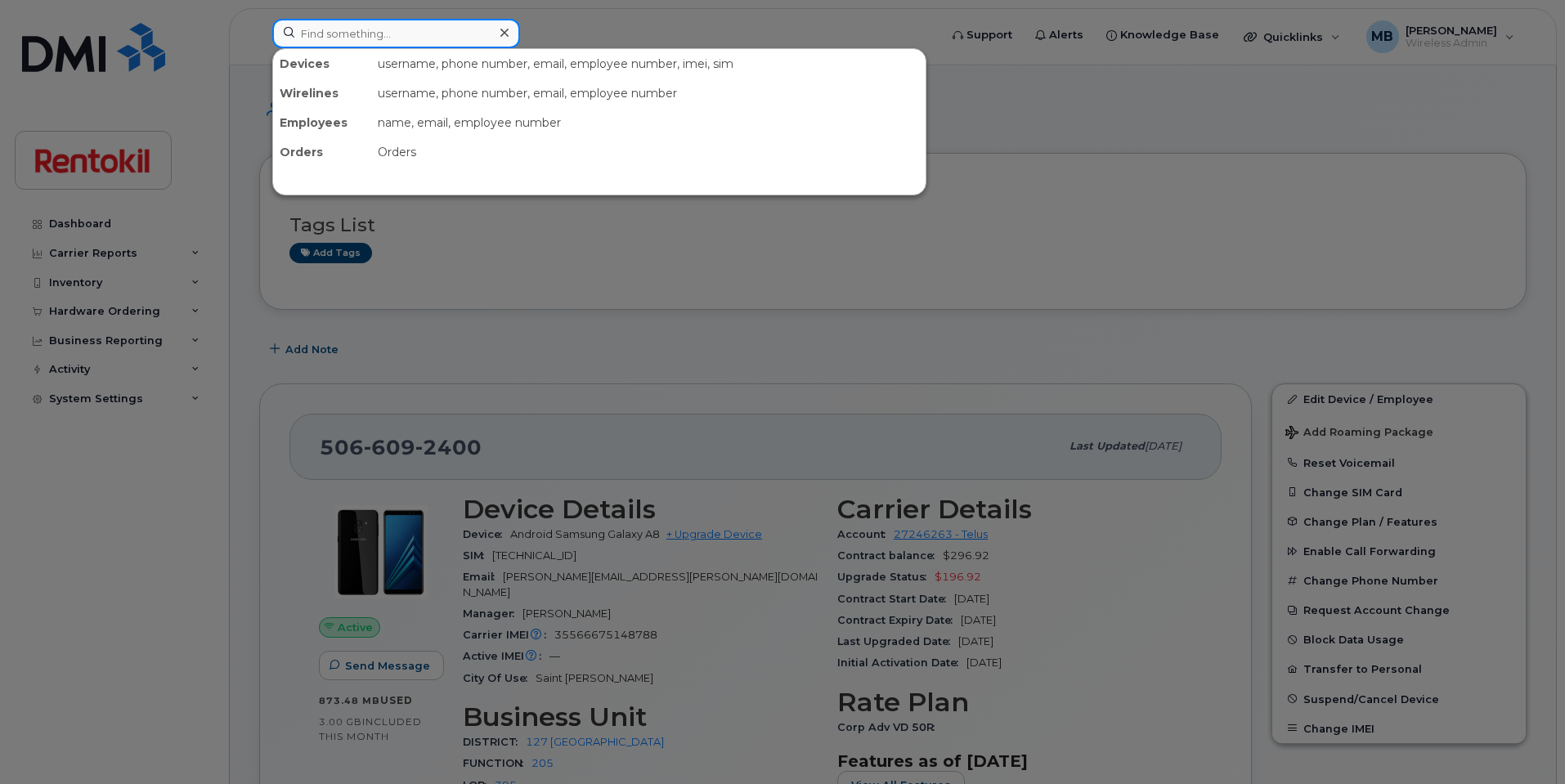
paste input "581-993-6458"
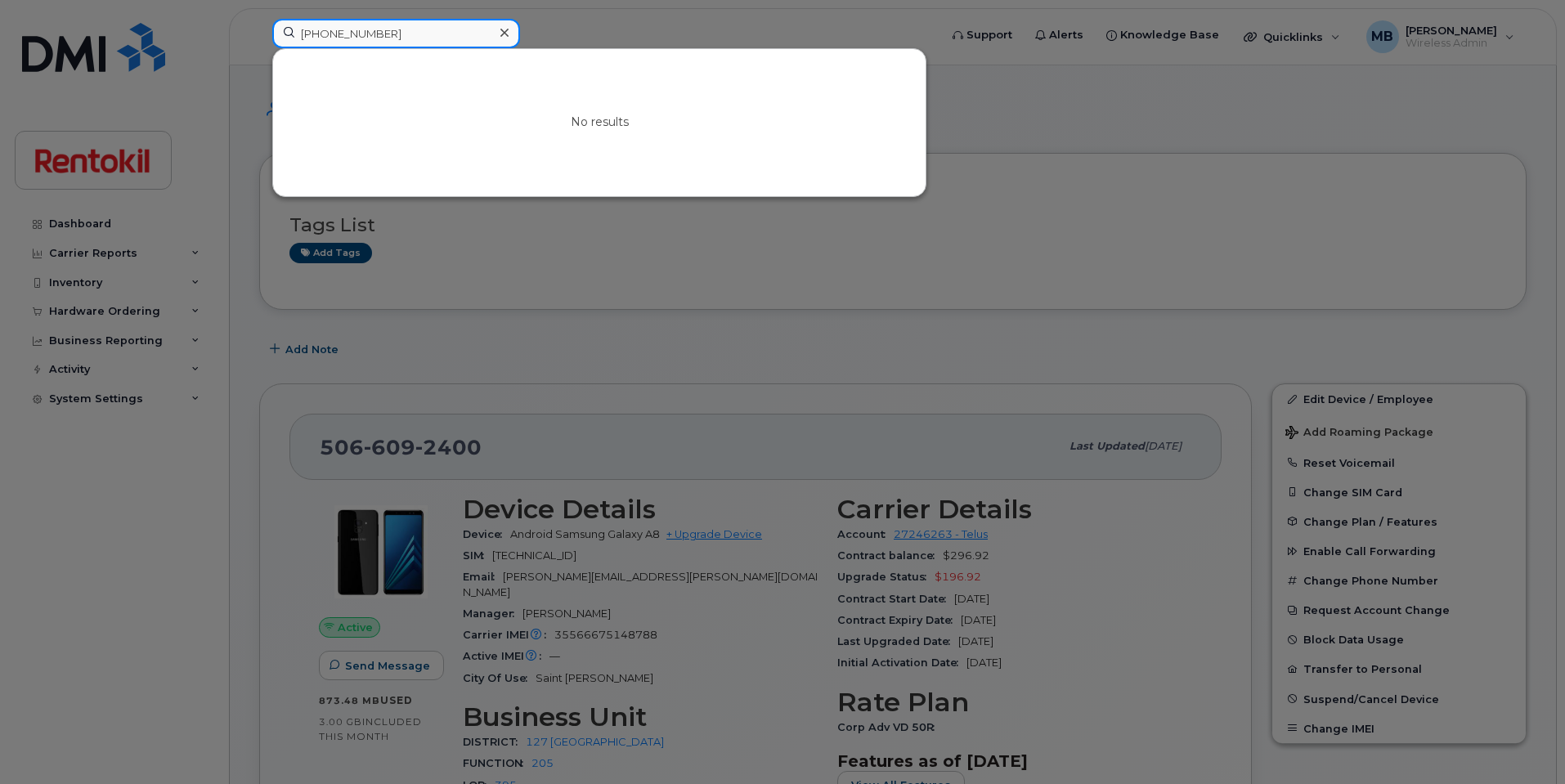
drag, startPoint x: 457, startPoint y: 28, endPoint x: 172, endPoint y: 4, distance: 286.0
click at [259, 19] on div "581-993-6458 No results" at bounding box center [600, 37] width 682 height 36
paste input "06-229-5657"
drag, startPoint x: 392, startPoint y: 31, endPoint x: 232, endPoint y: 15, distance: 160.8
click at [259, 19] on div "506-229-5657 No results" at bounding box center [600, 37] width 682 height 36
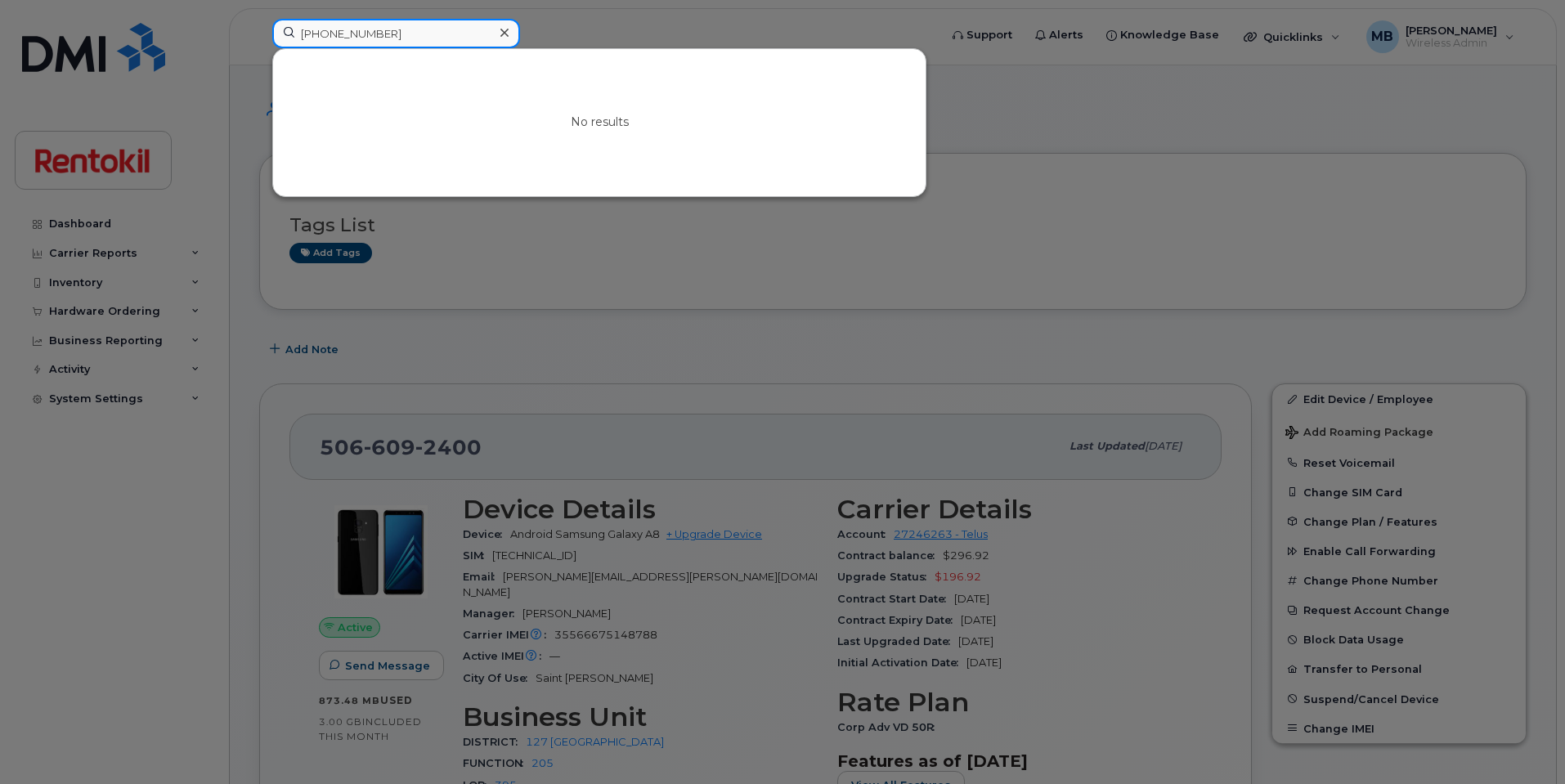
paste input "604-202-4440"
drag, startPoint x: 402, startPoint y: 36, endPoint x: 194, endPoint y: 15, distance: 209.1
click at [259, 19] on div "604-202-4440 No results" at bounding box center [600, 37] width 682 height 36
paste input "13-804-6365"
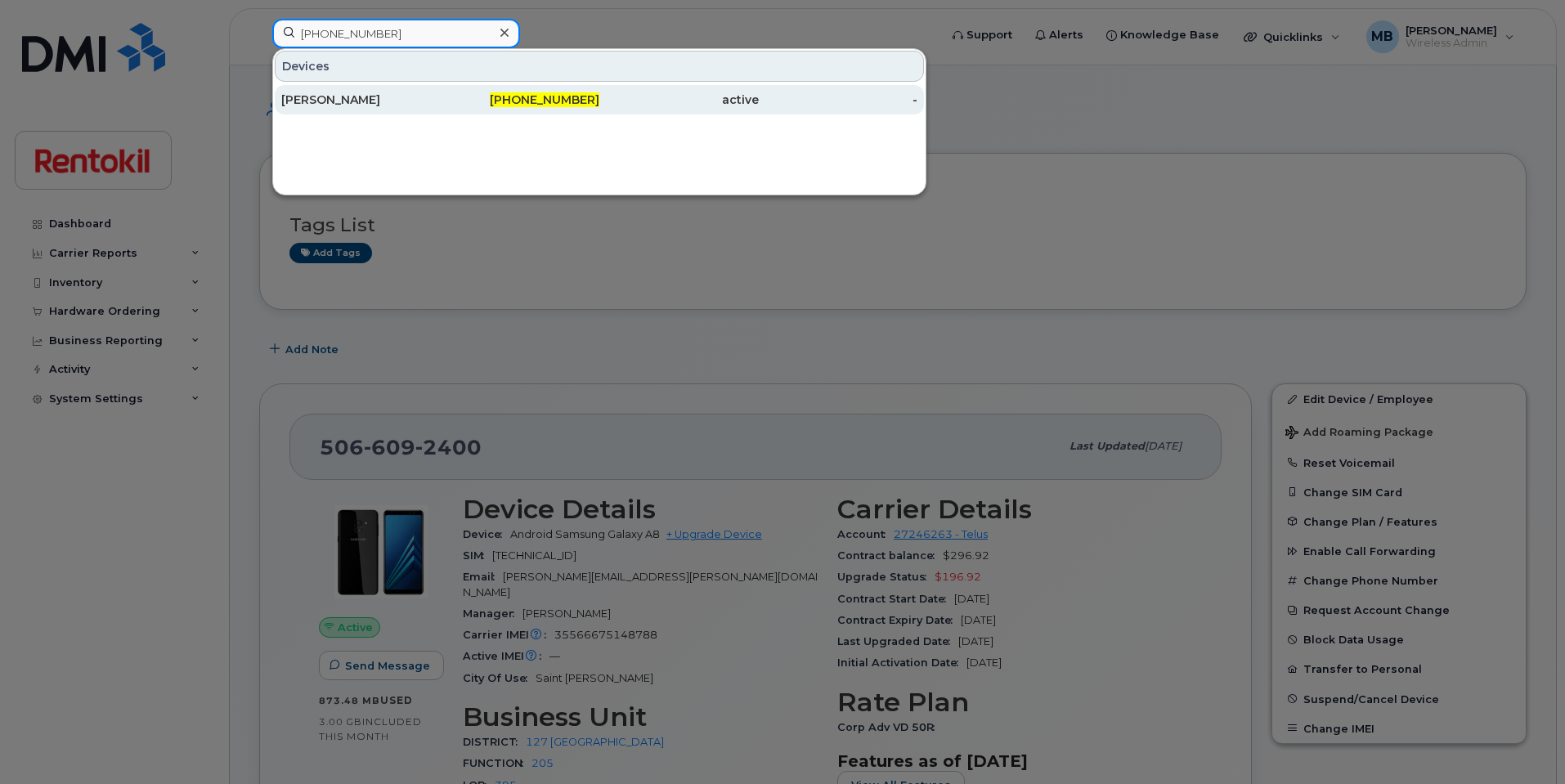
type input "613-804-6365"
click at [411, 96] on div "Justin Beauchamp" at bounding box center [361, 100] width 160 height 16
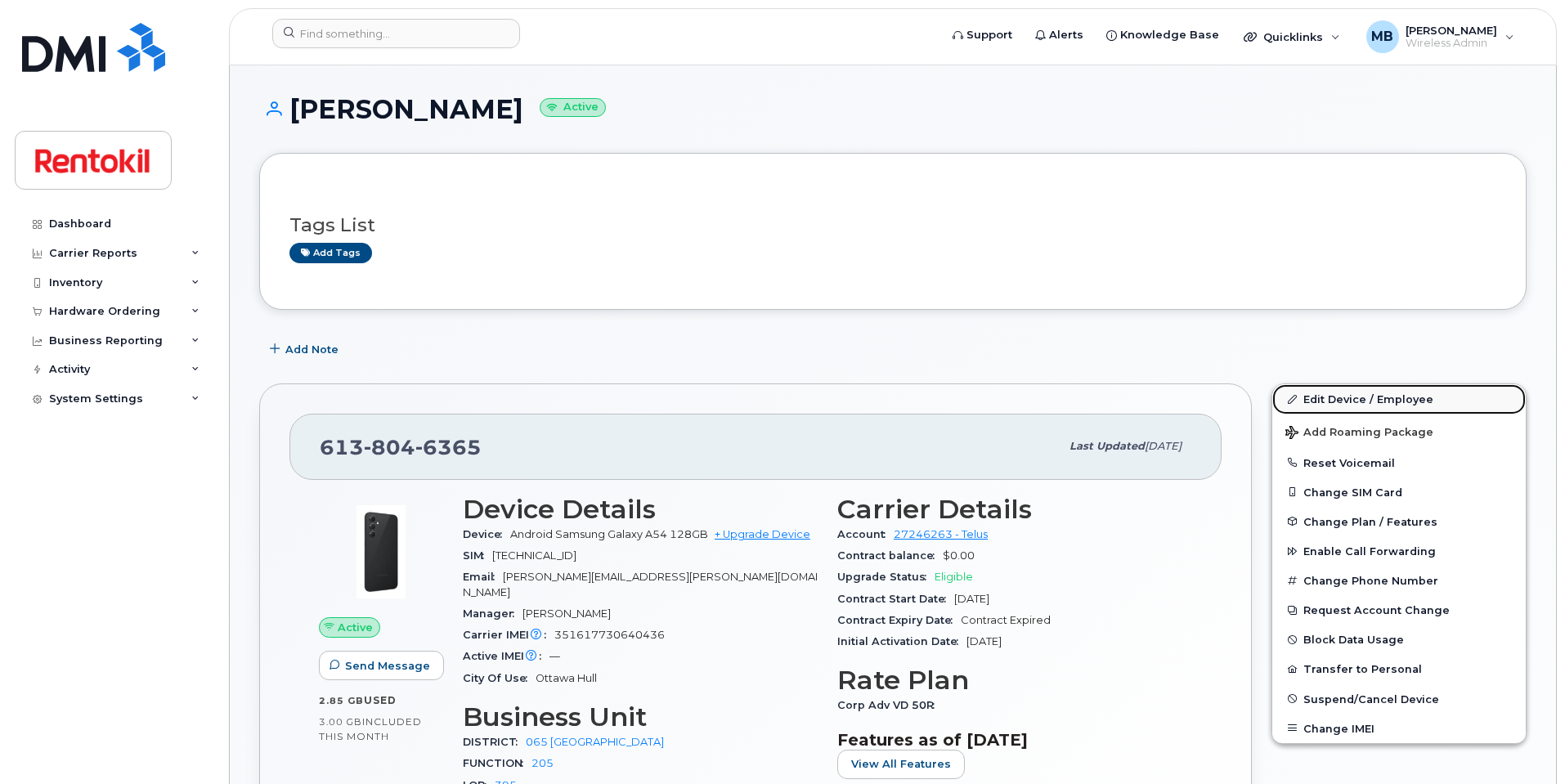
click at [1346, 391] on link "Edit Device / Employee" at bounding box center [1399, 399] width 253 height 29
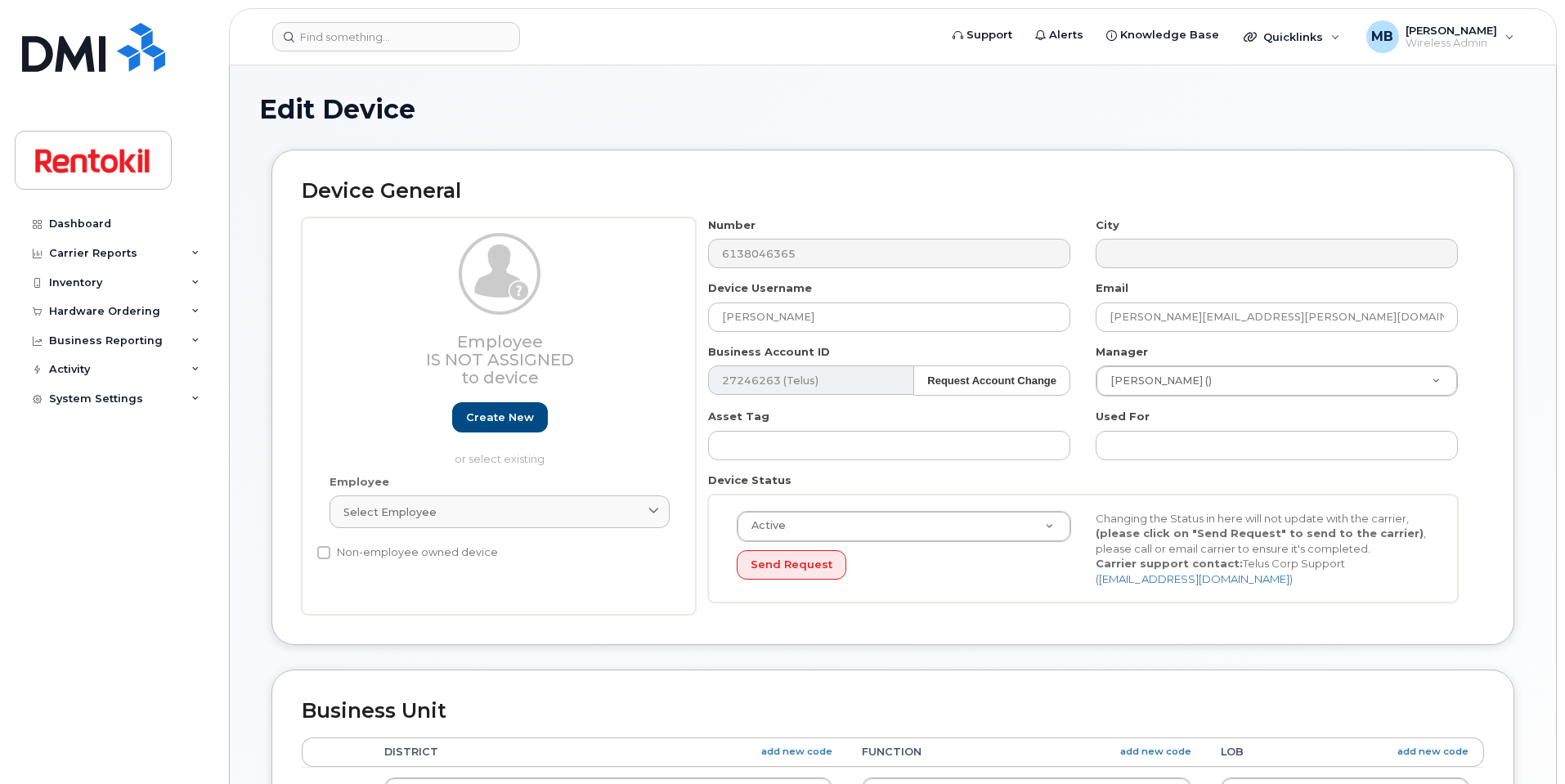
select select "42746"
select select "42774"
drag, startPoint x: 833, startPoint y: 319, endPoint x: 601, endPoint y: 292, distance: 233.6
click at [601, 292] on div "Employee Is not assigned to device Create new or select existing Employee Selec…" at bounding box center [892, 416] width 1182 height 398
paste input "Connor Lavictoire"
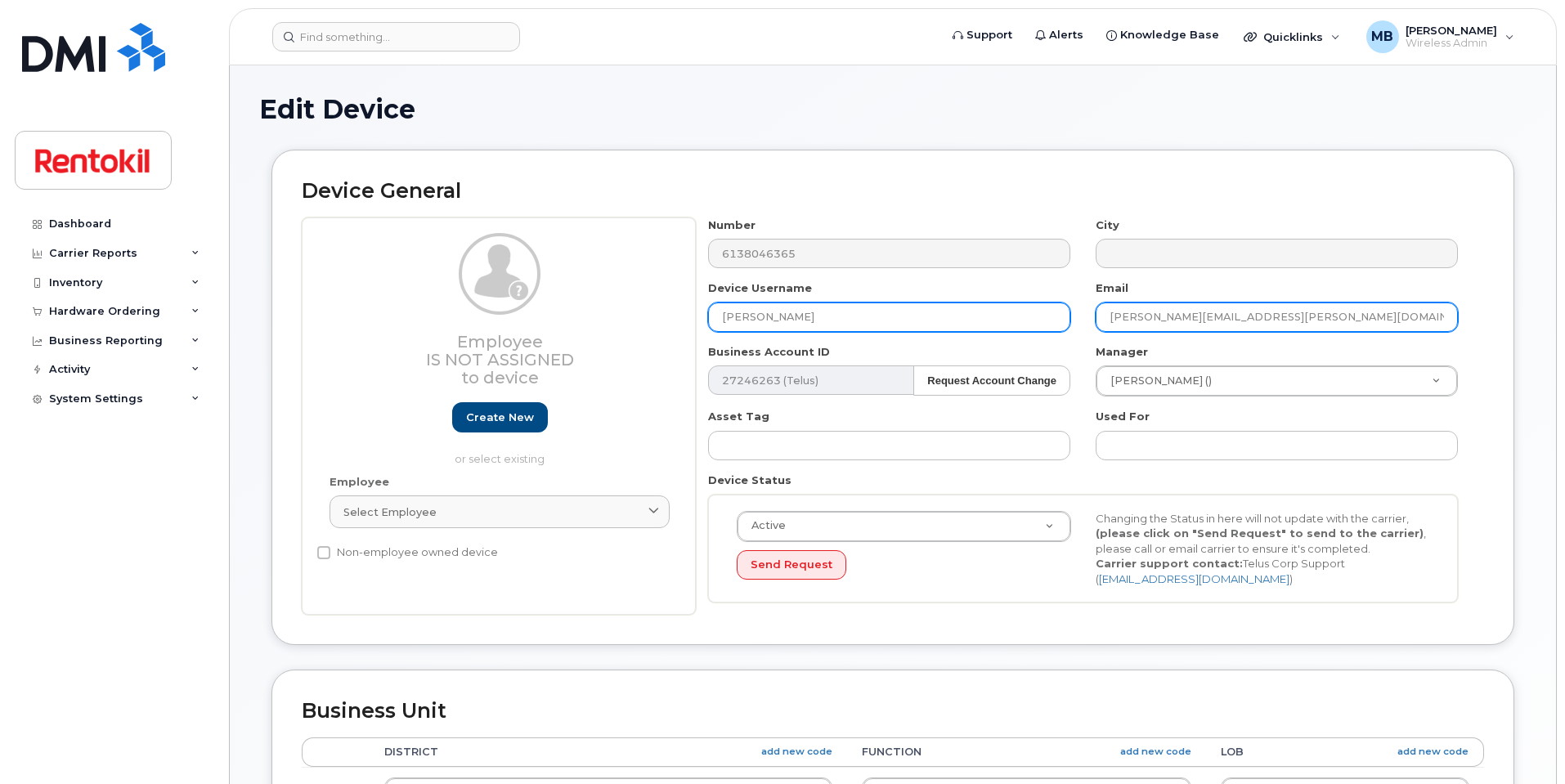
type input "Connor Lavictoire"
drag, startPoint x: 1212, startPoint y: 315, endPoint x: 1077, endPoint y: 309, distance: 135.1
click at [1077, 309] on div "Number 6138046365 City Device Username Connor Lavictoire Email Justin.Beauchamp…" at bounding box center [1083, 416] width 775 height 398
paste input "Connor Lavictoire"
click at [1151, 316] on input "Connor Lavictoire@terminix.com" at bounding box center [1277, 317] width 362 height 29
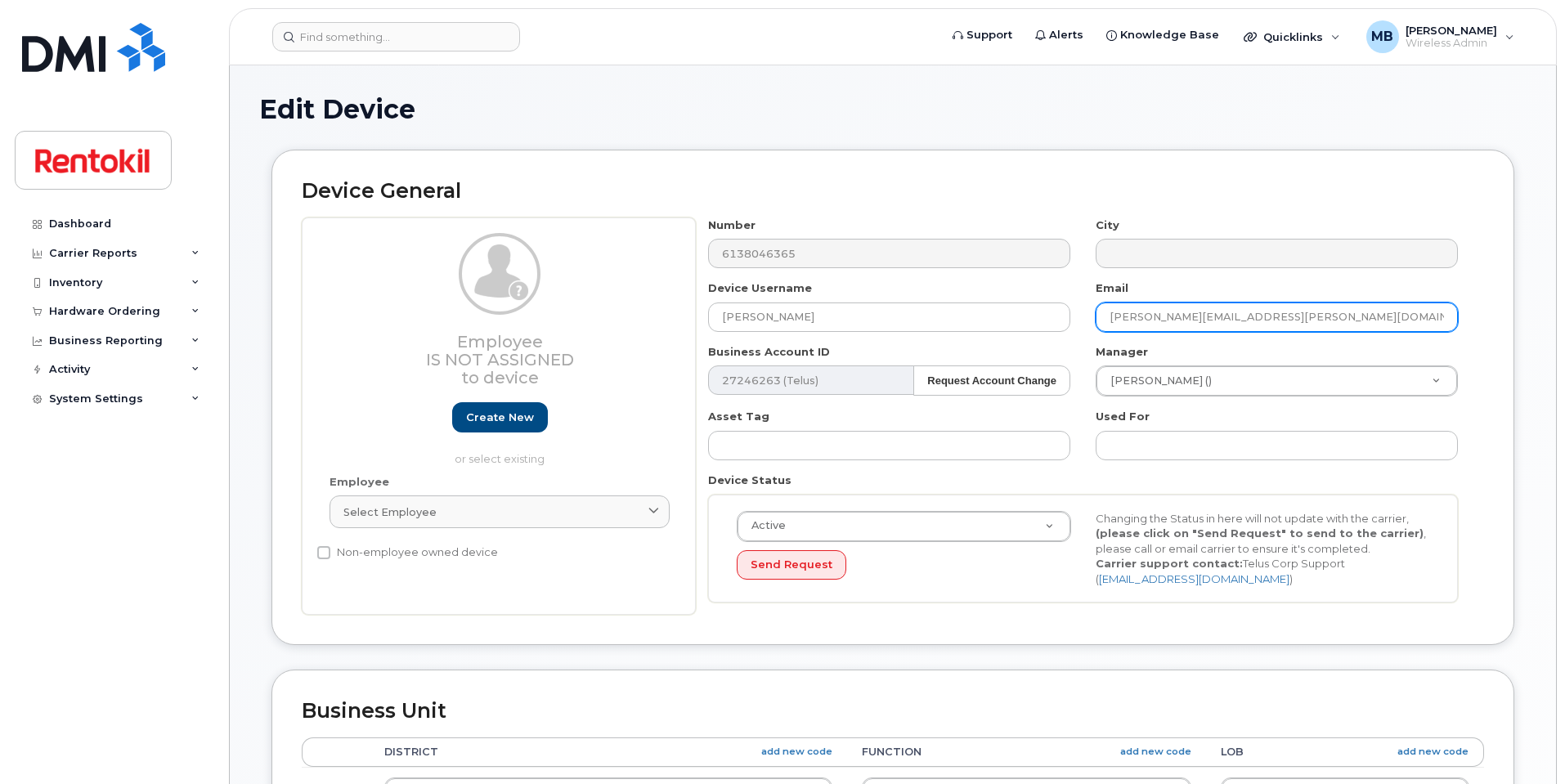
click at [1226, 310] on input "Connor.Lavictoire@terminix.com" at bounding box center [1277, 317] width 362 height 29
type input "Connor.Lavictoire@rentokil.com"
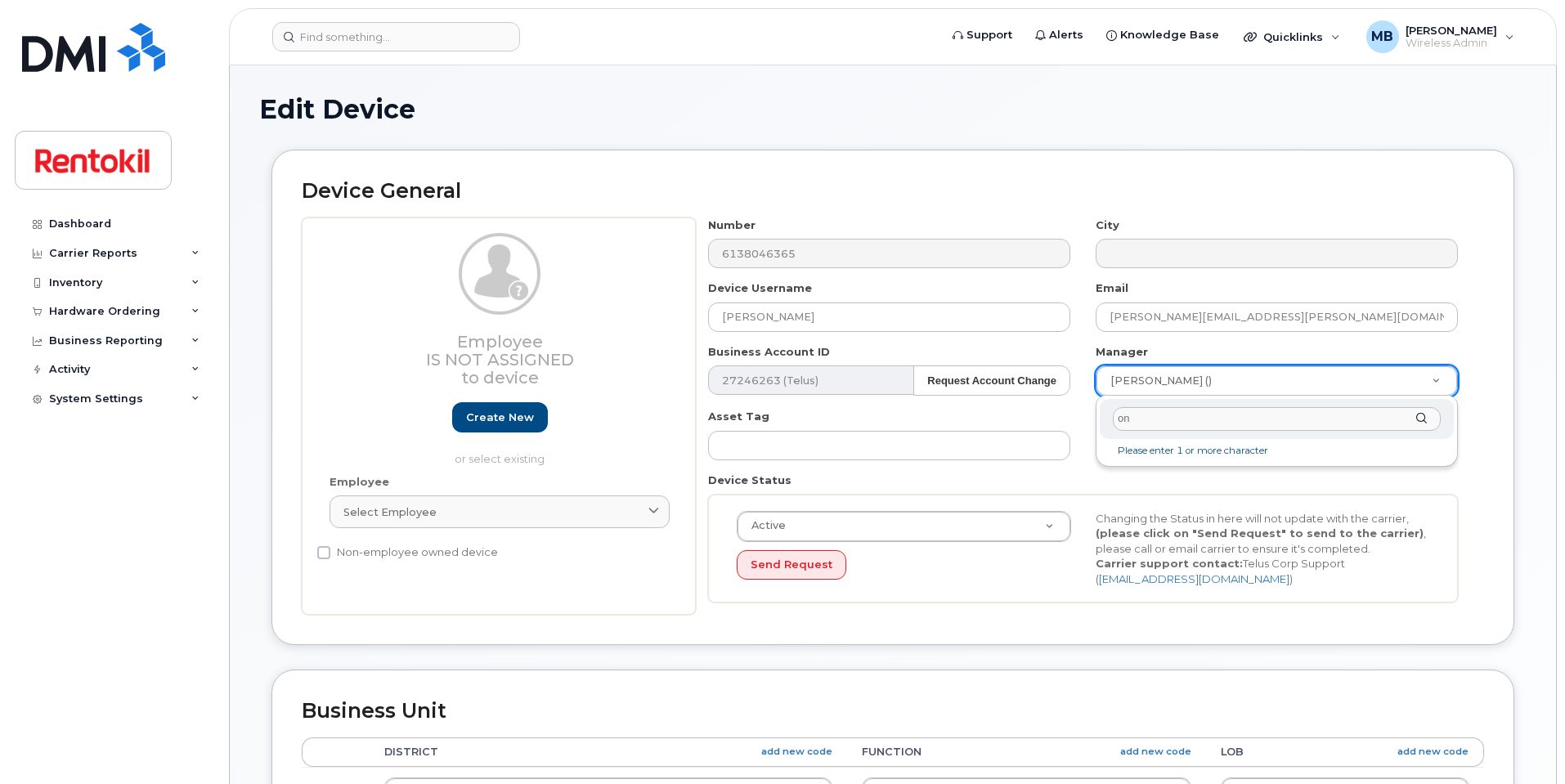
type input "o"
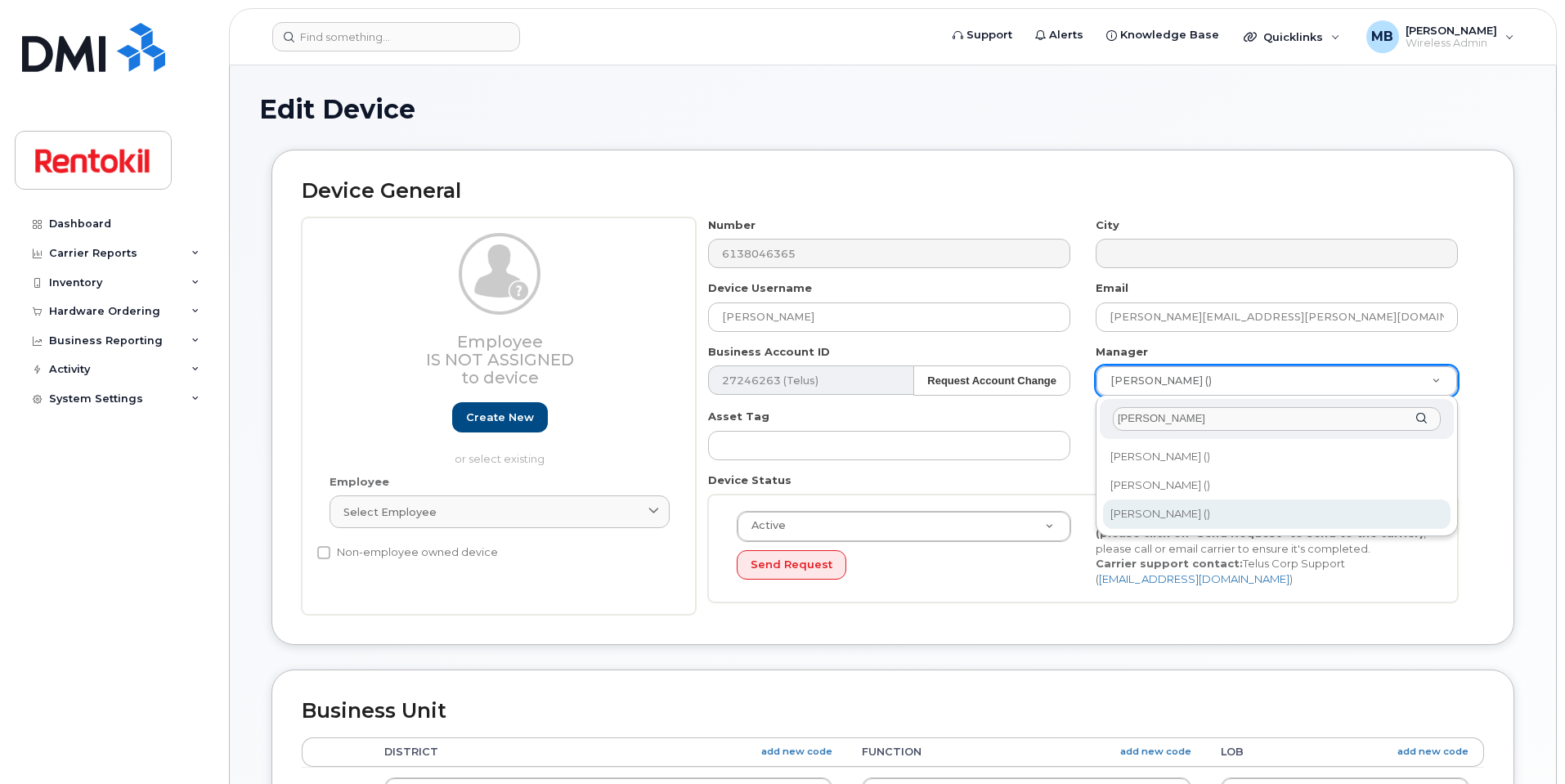
type input "chris"
type input "819879"
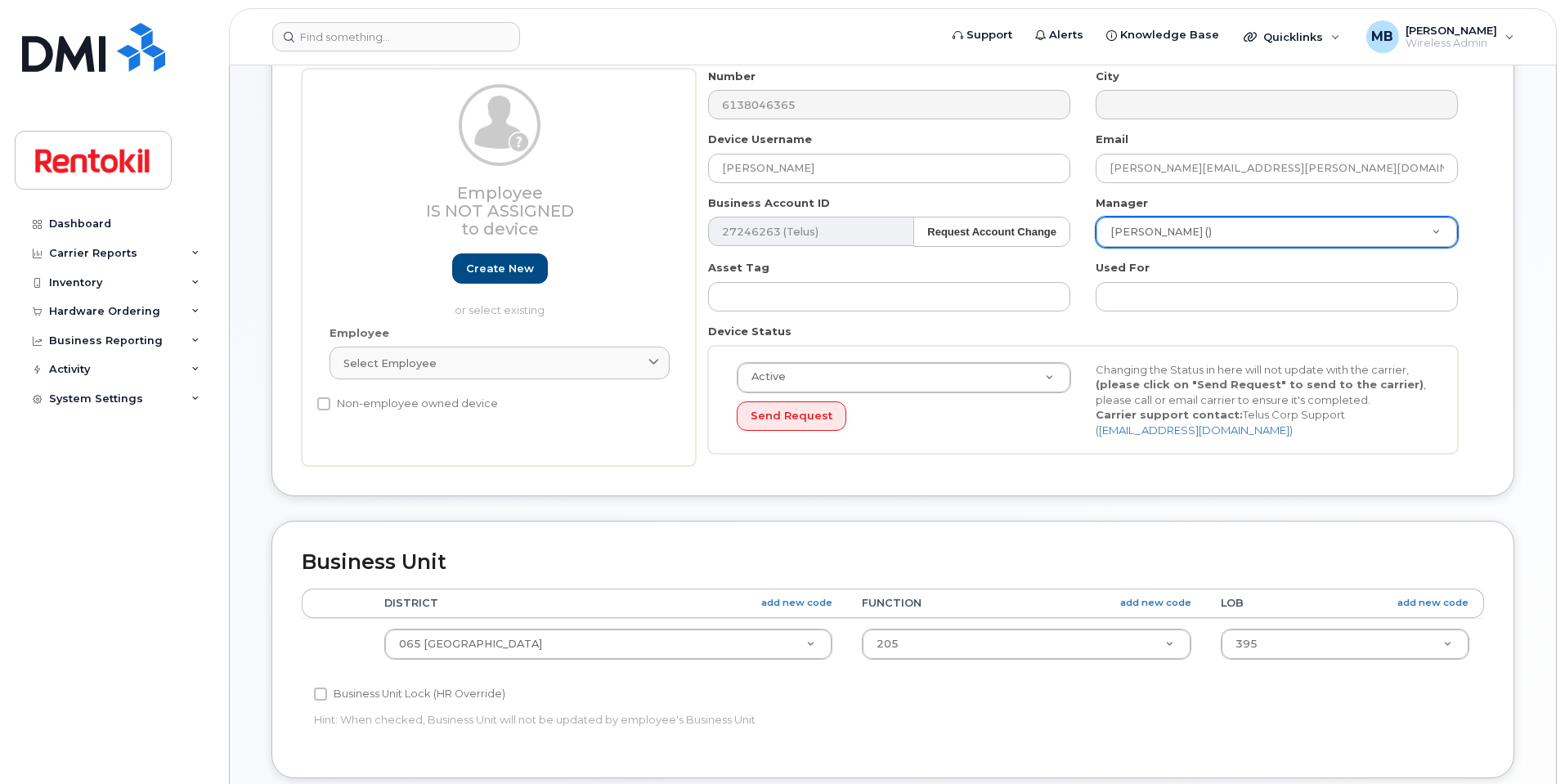
scroll to position [655, 0]
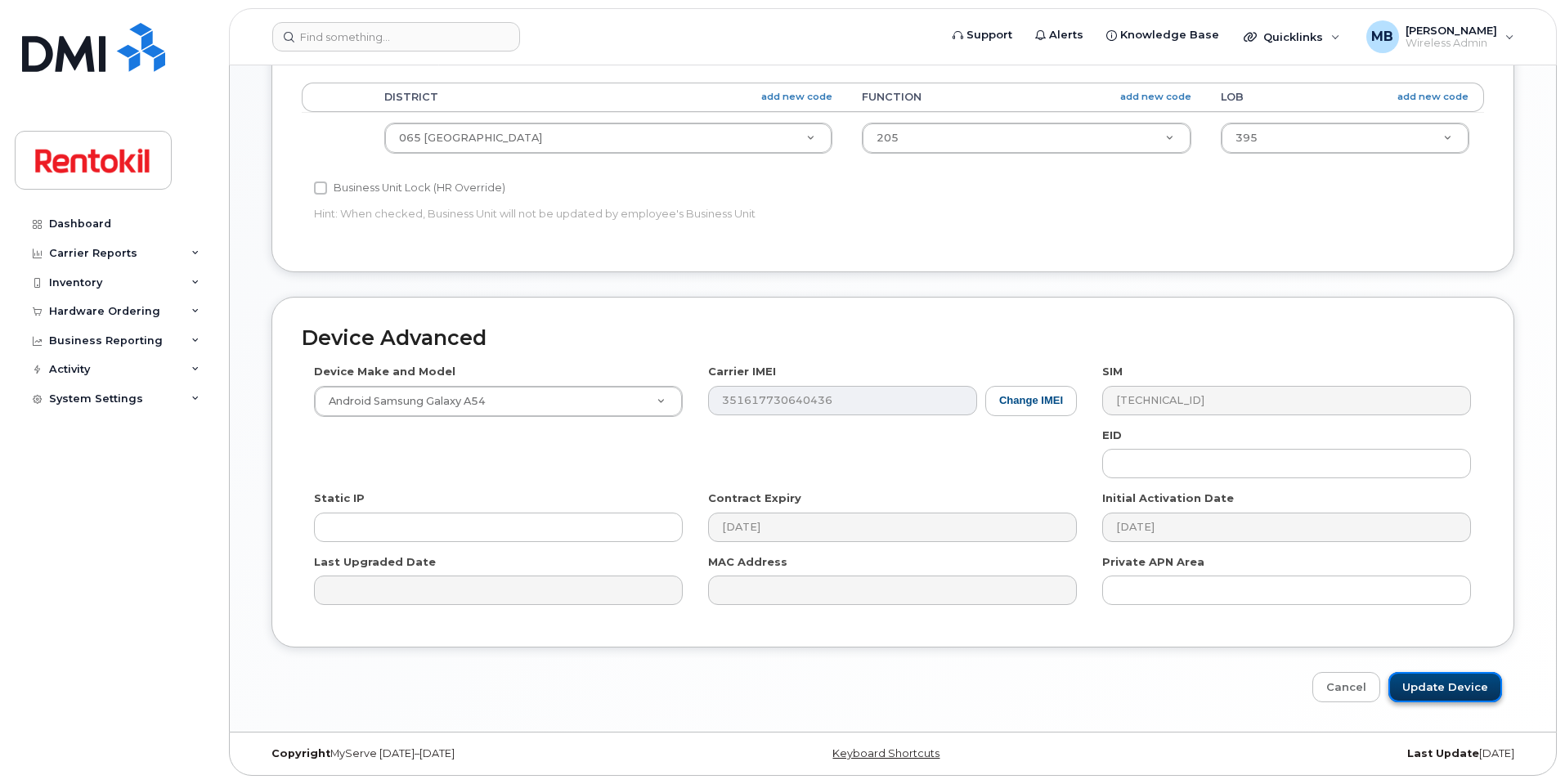
click at [1460, 678] on input "Update Device" at bounding box center [1445, 687] width 114 height 30
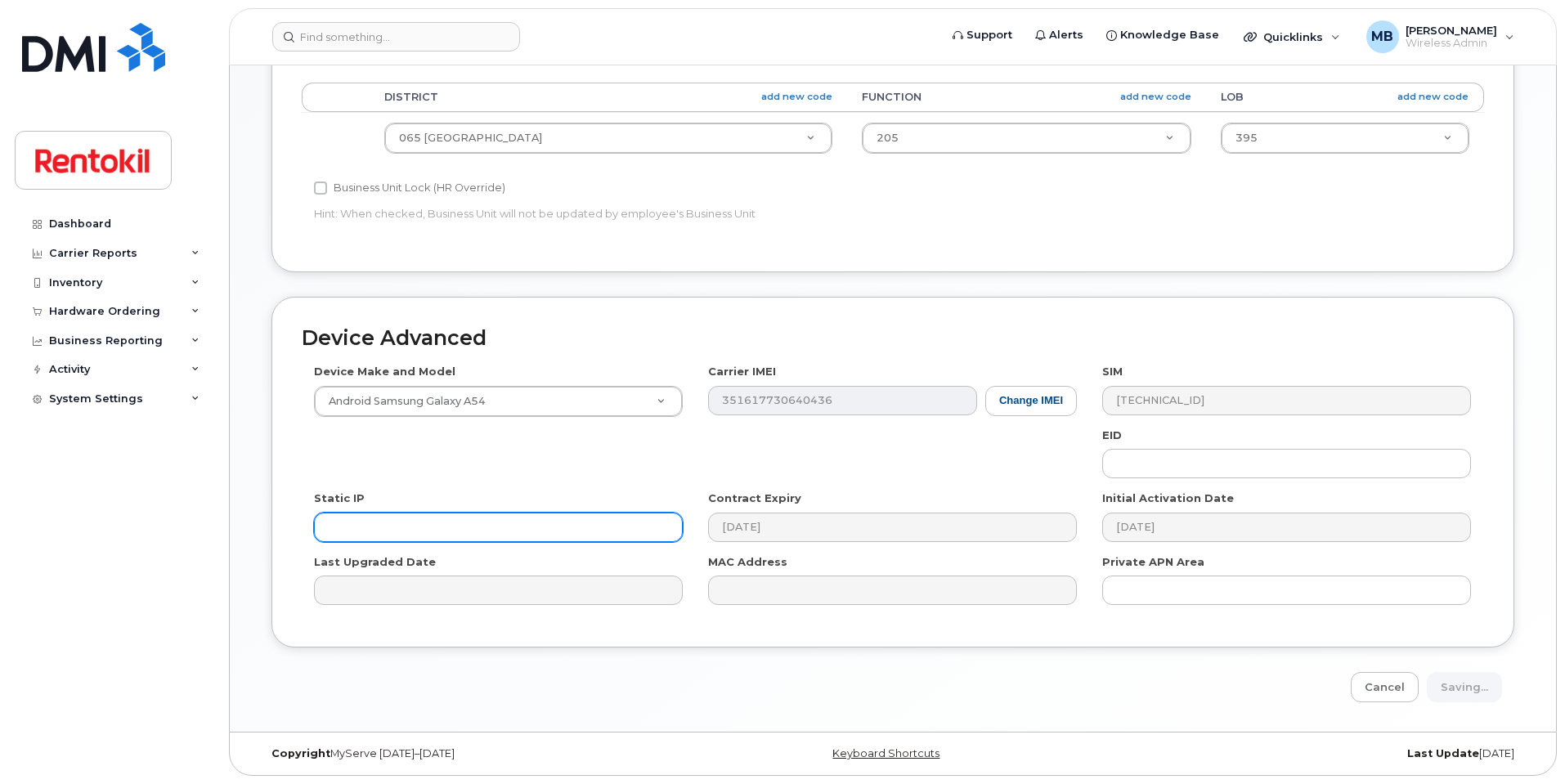
type input "Saving..."
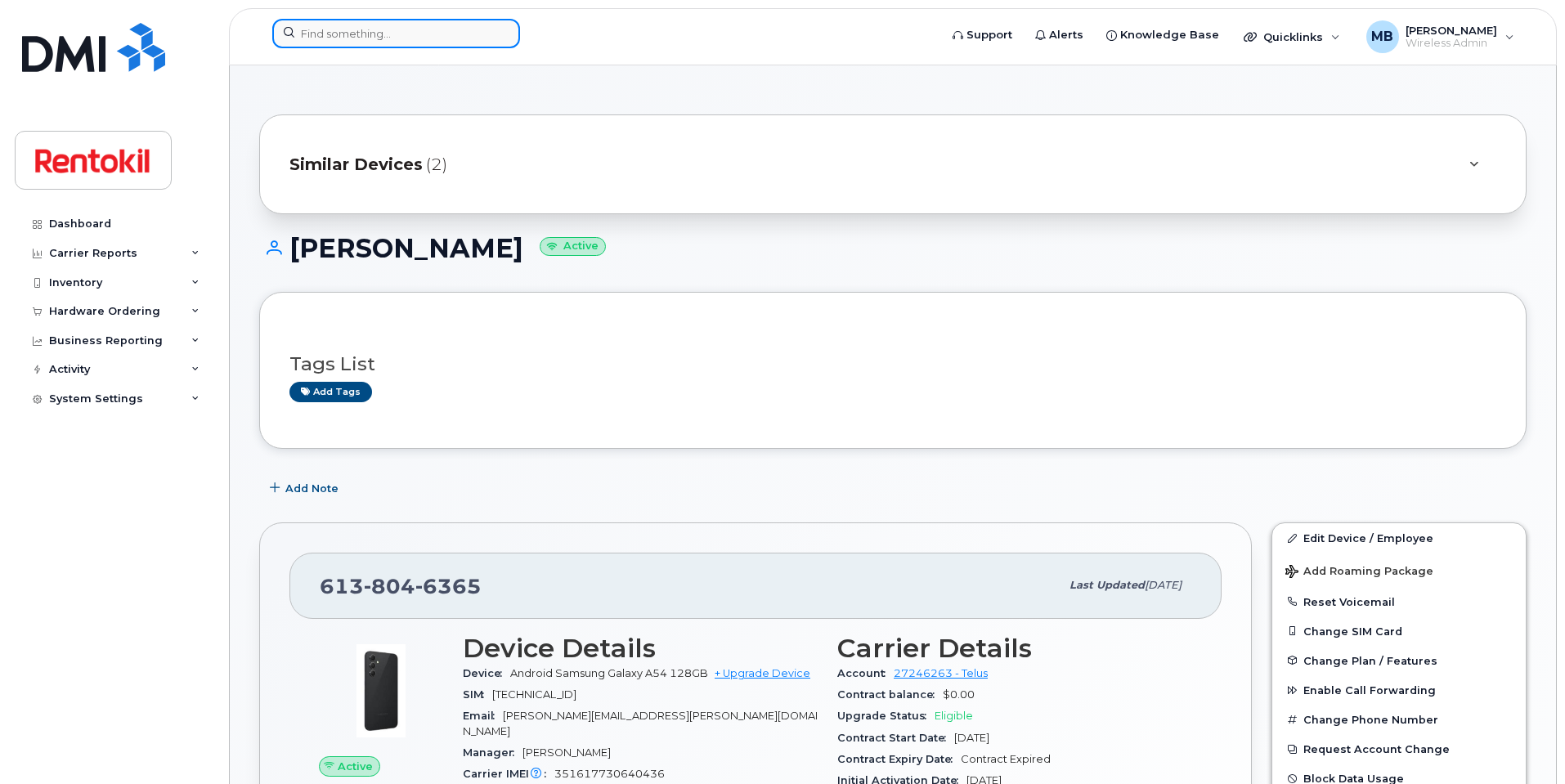
click at [365, 38] on input at bounding box center [396, 34] width 247 height 29
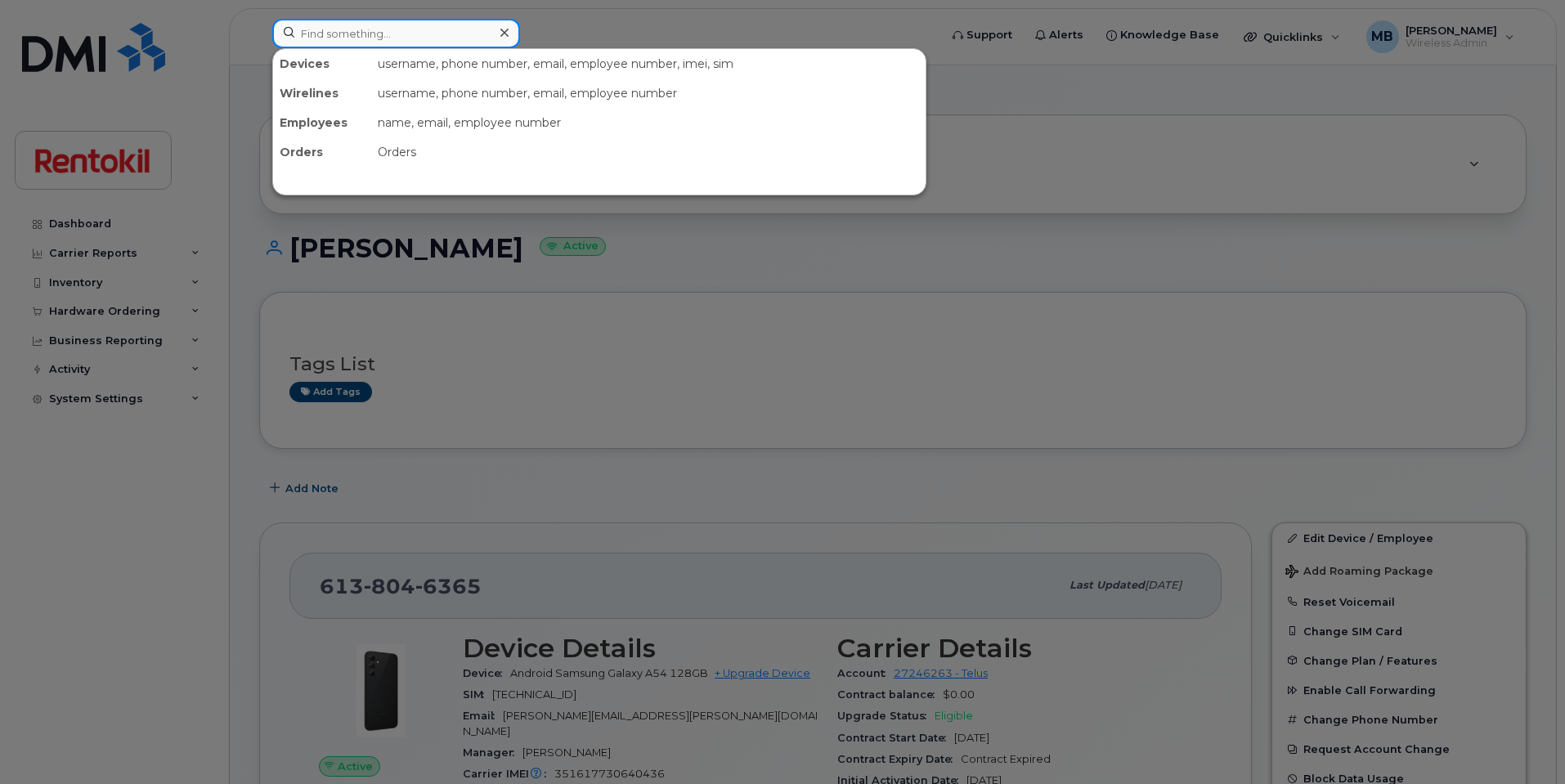
paste input "[PHONE_NUMBER]"
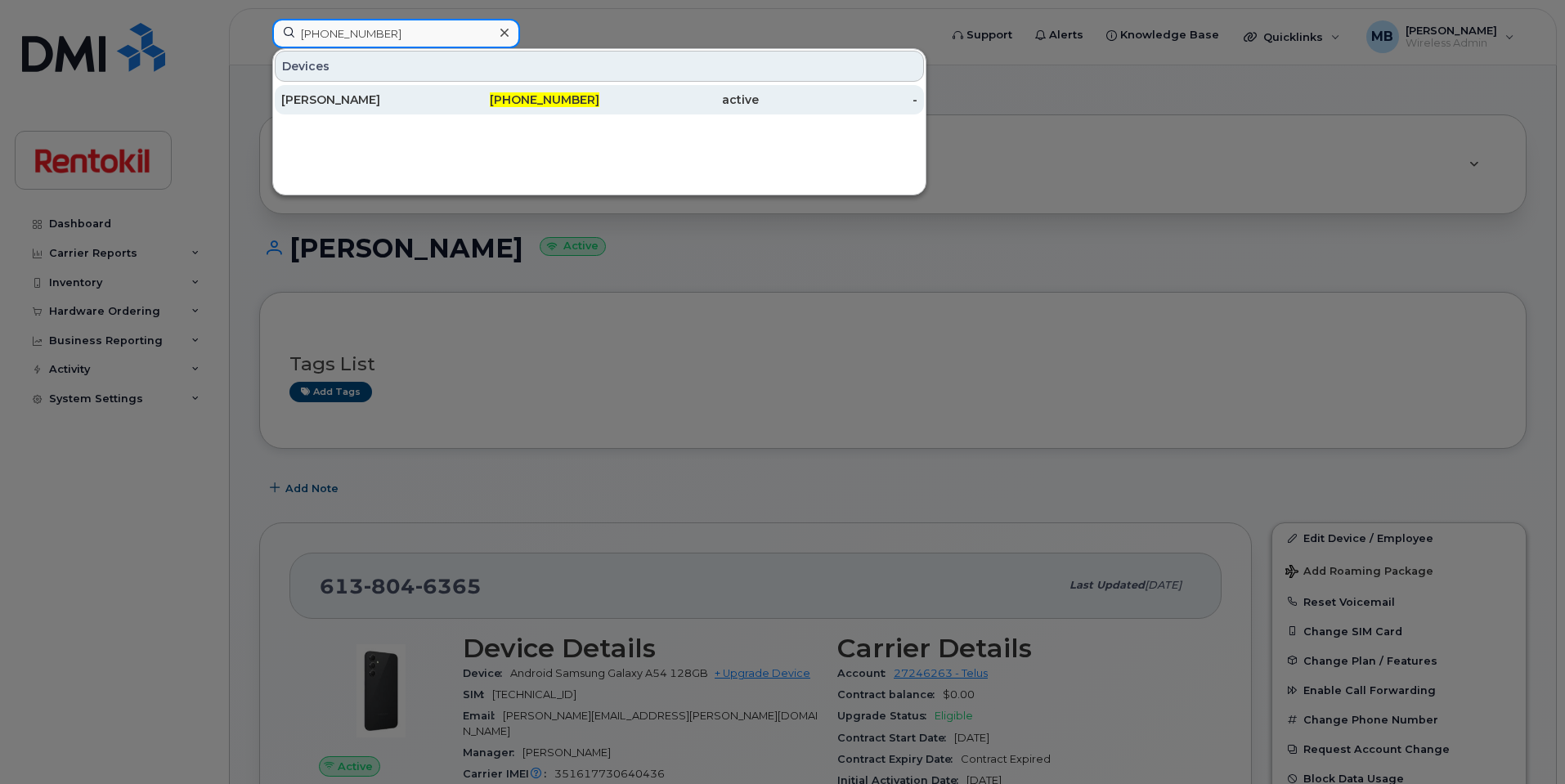
type input "[PHONE_NUMBER]"
click at [376, 97] on div "[PERSON_NAME]" at bounding box center [361, 100] width 160 height 16
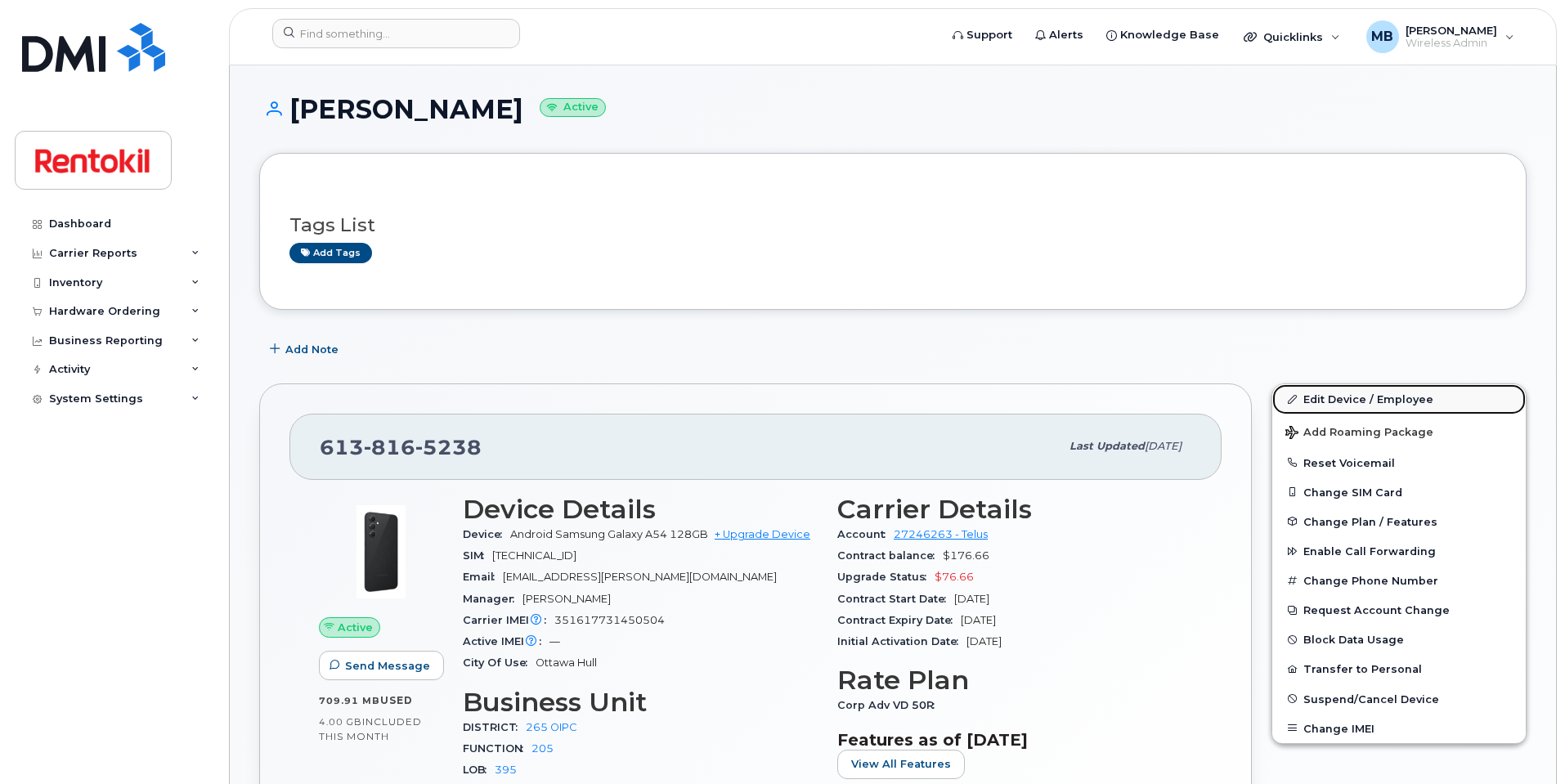
click at [1331, 403] on link "Edit Device / Employee" at bounding box center [1399, 399] width 253 height 29
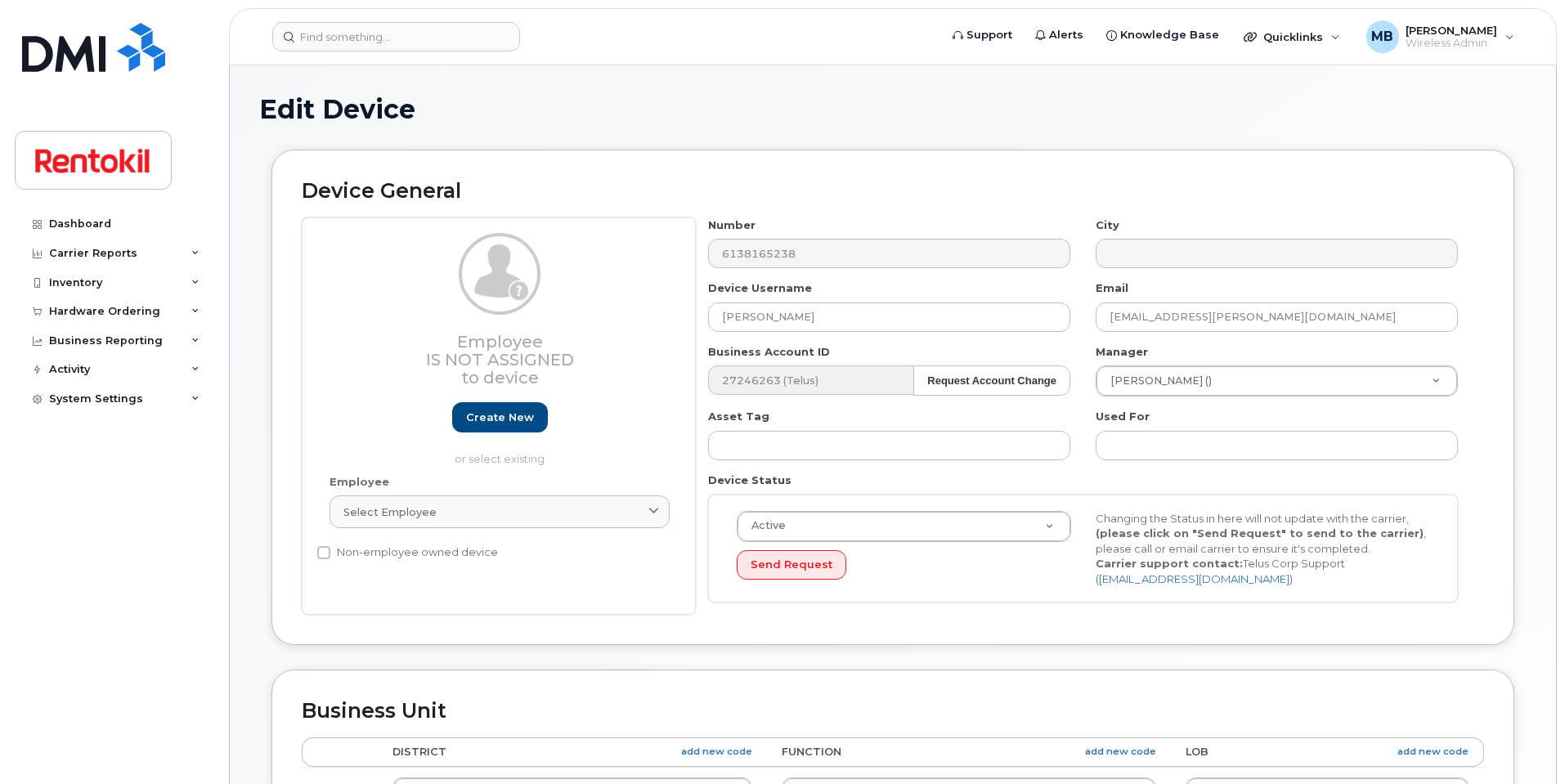
select select "2185057"
select select "42774"
drag, startPoint x: 832, startPoint y: 322, endPoint x: 586, endPoint y: 280, distance: 249.6
click at [586, 280] on div "Employee Is not assigned to device Create new or select existing Employee Selec…" at bounding box center [892, 416] width 1182 height 398
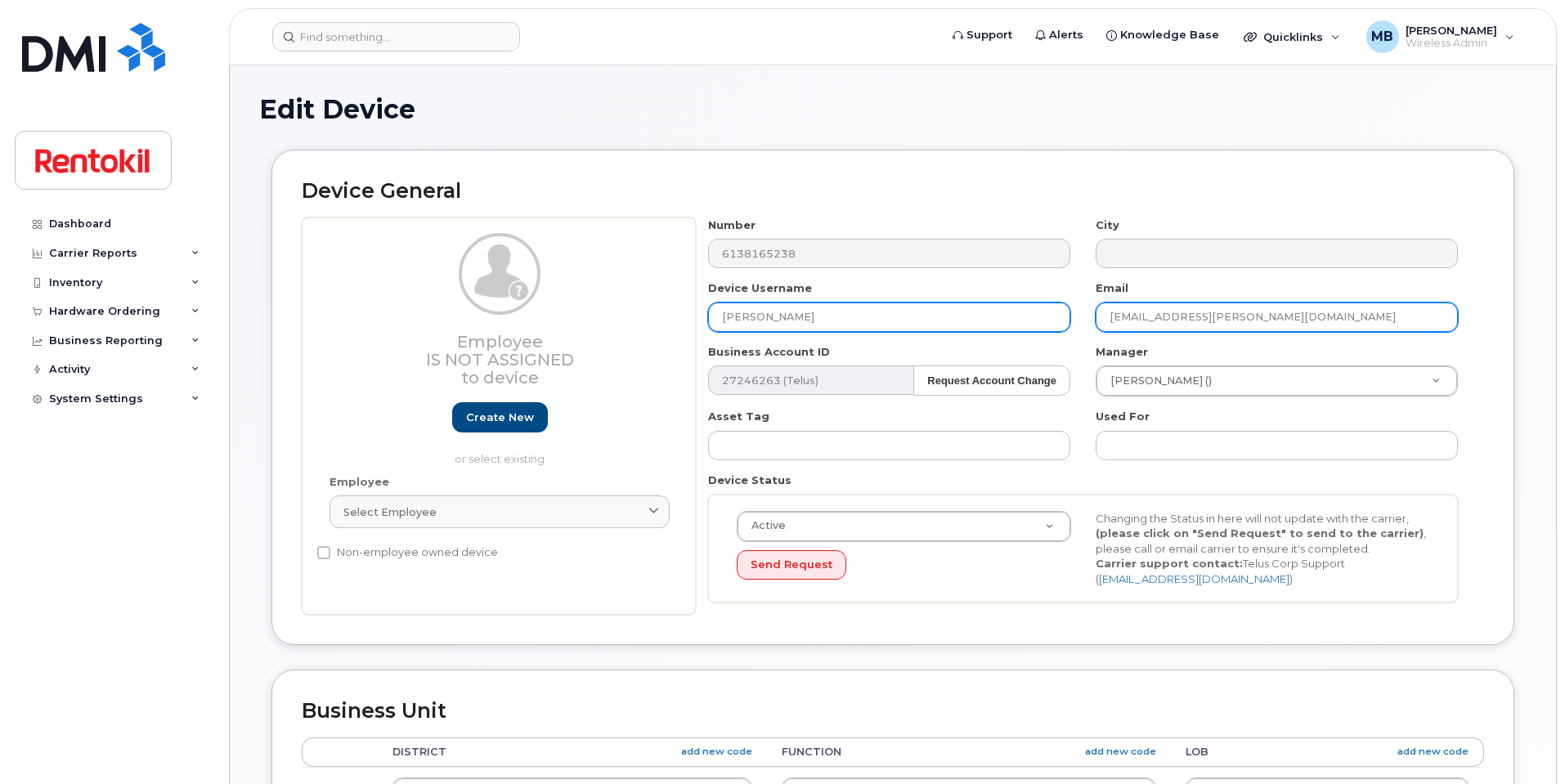
paste input "[PERSON_NAME]"
type input "[PERSON_NAME]"
drag, startPoint x: 1183, startPoint y: 320, endPoint x: 1053, endPoint y: 306, distance: 130.8
click at [1053, 306] on div "Number 6138165238 City Device Username [PERSON_NAME] Email [EMAIL_ADDRESS][PERS…" at bounding box center [1083, 416] width 775 height 398
paste input "[PERSON_NAME]"
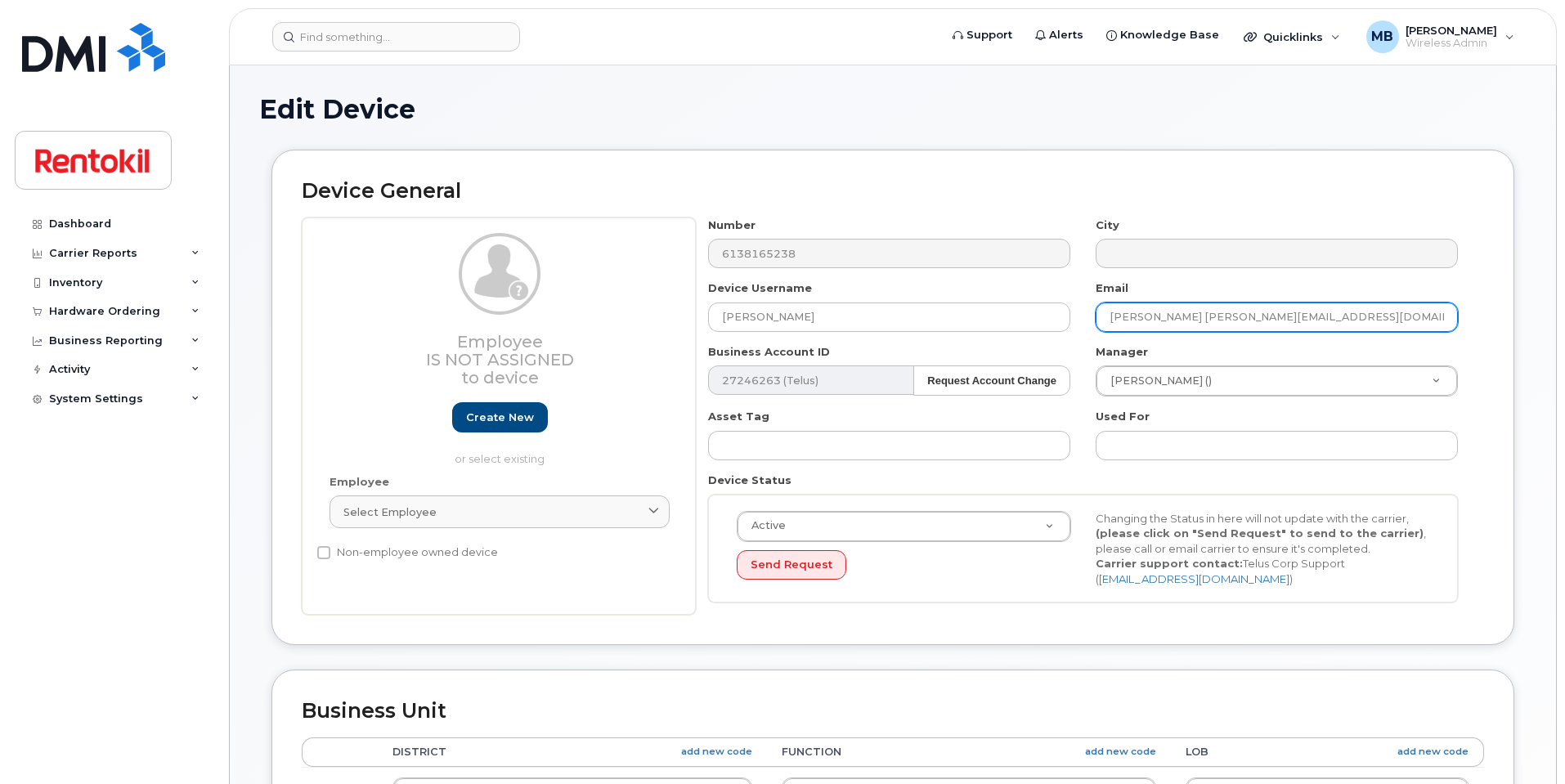
click at [1151, 319] on input "[PERSON_NAME] [PERSON_NAME][EMAIL_ADDRESS][DOMAIN_NAME]" at bounding box center [1277, 317] width 362 height 29
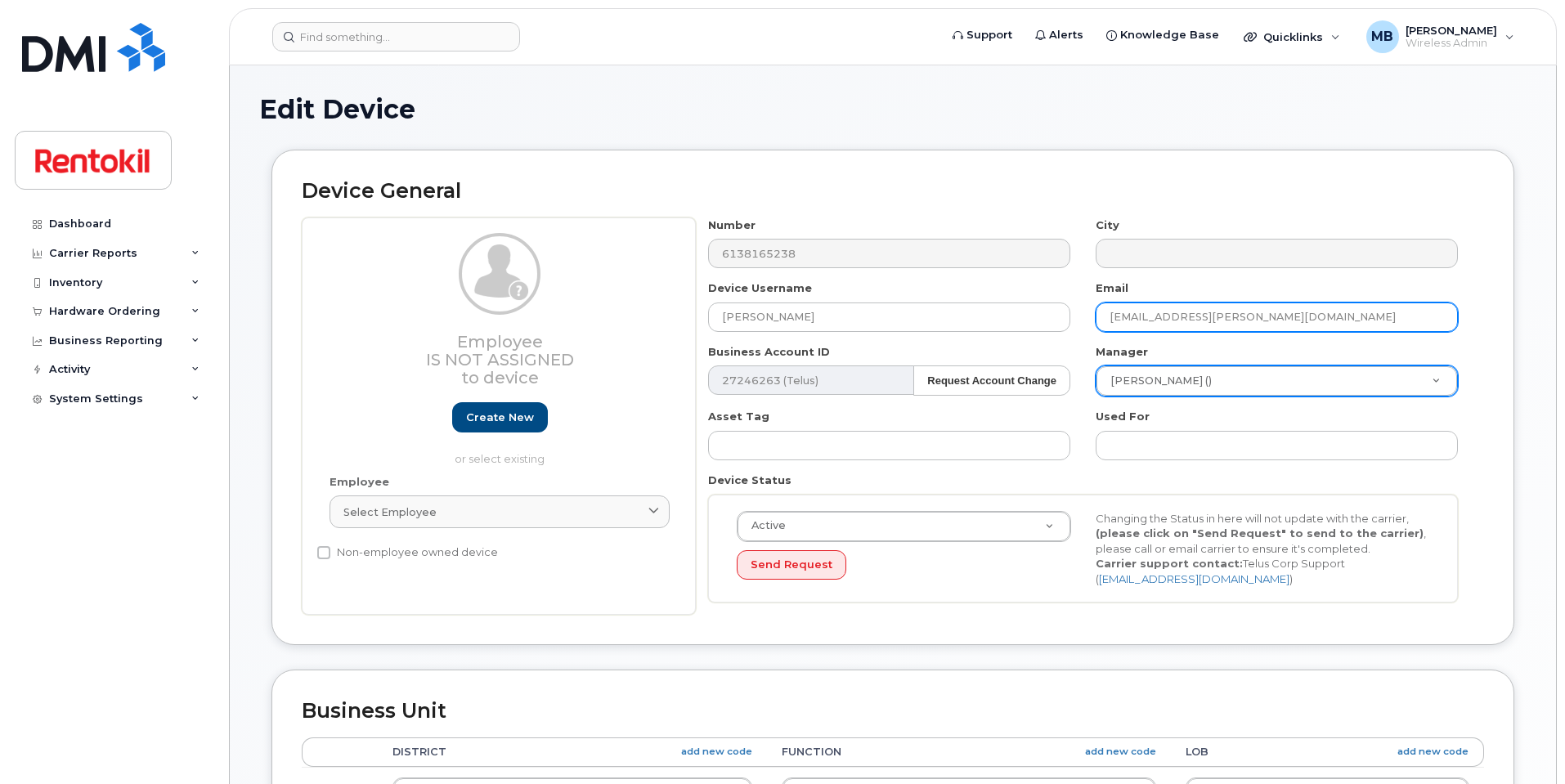
type input "[EMAIL_ADDRESS][PERSON_NAME][DOMAIN_NAME]"
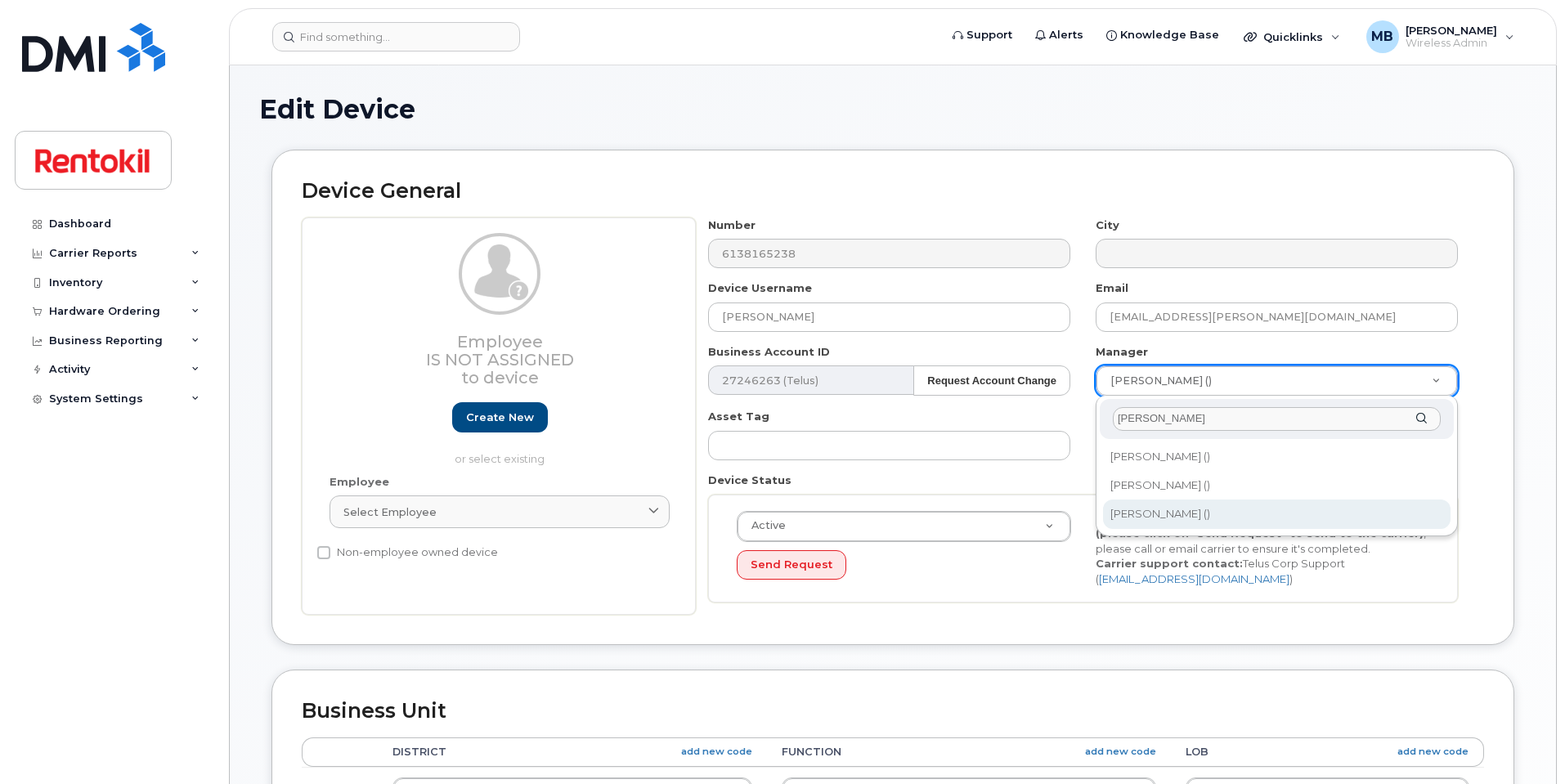
type input "[PERSON_NAME]"
type input "819879"
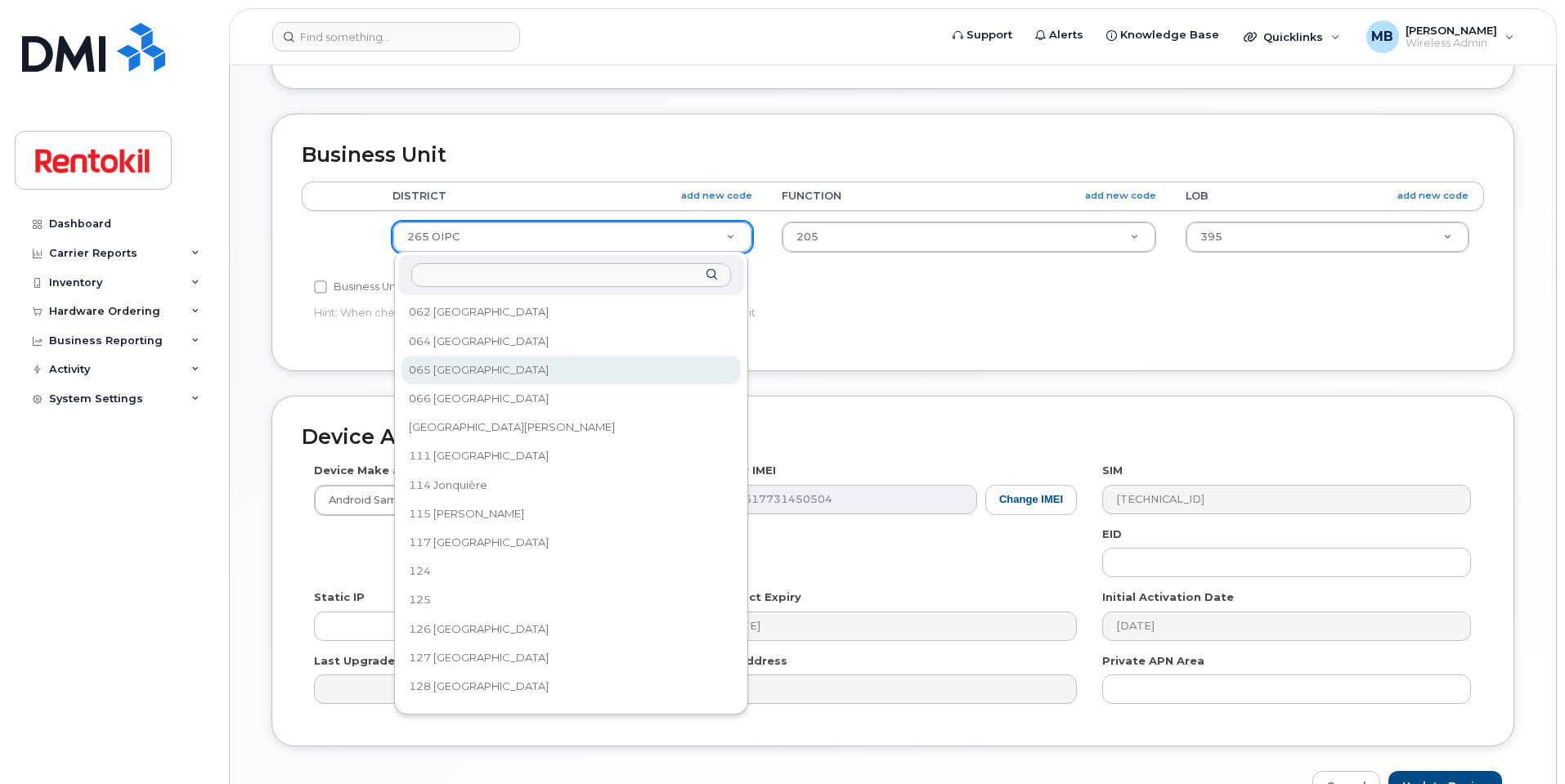
select select "42746"
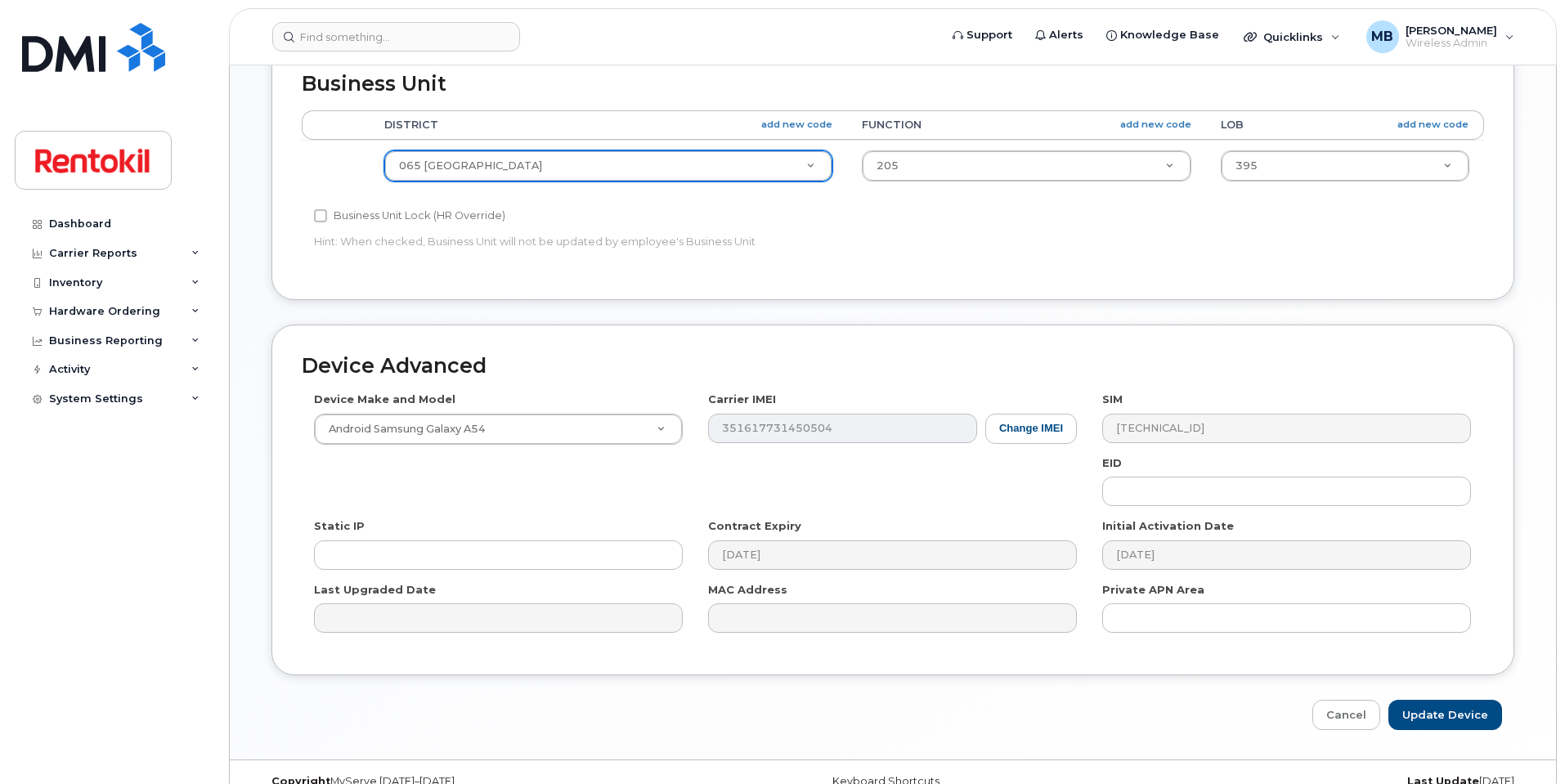
scroll to position [655, 0]
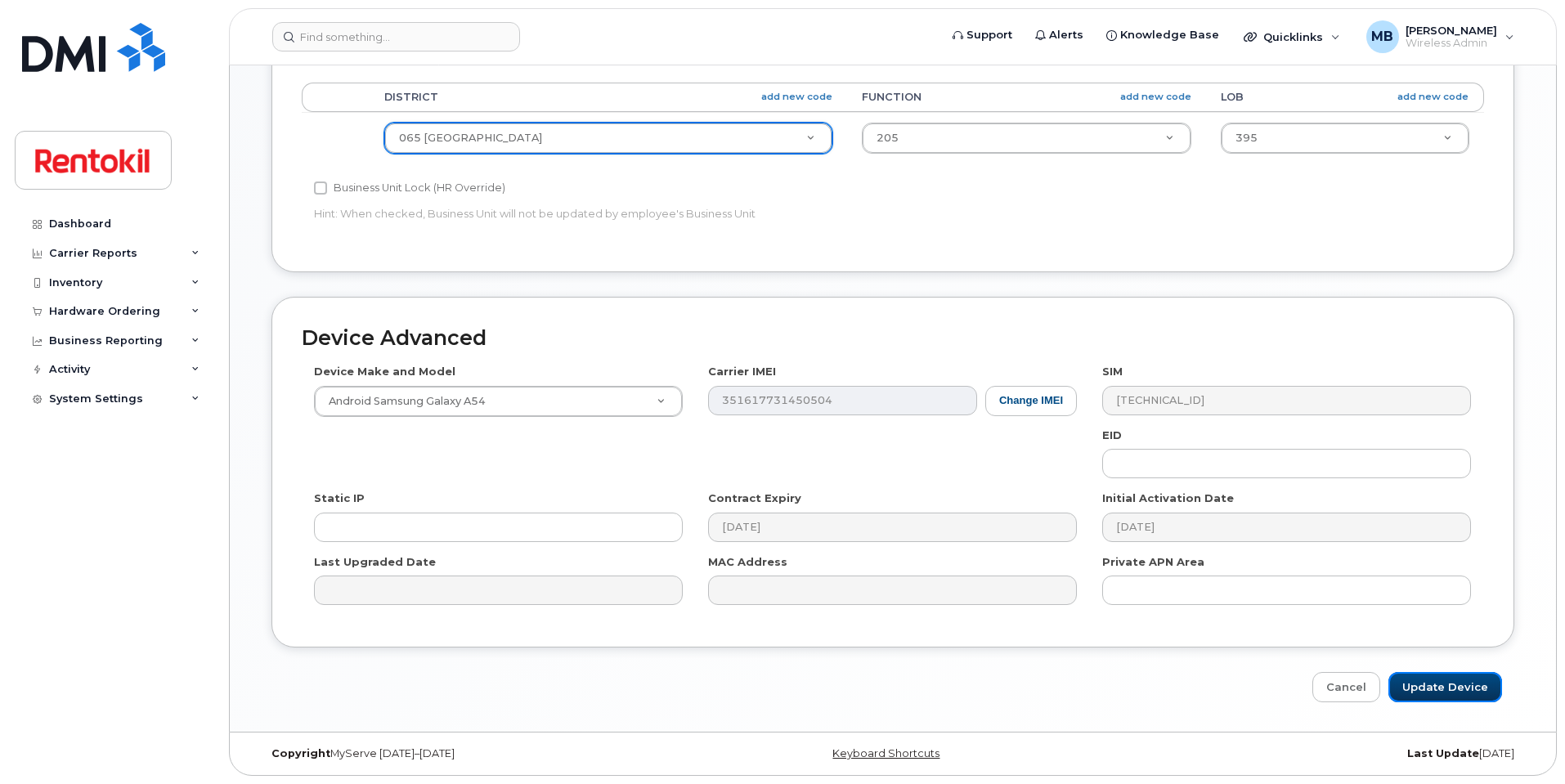
click at [1429, 682] on input "Update Device" at bounding box center [1445, 687] width 114 height 30
type input "Saving..."
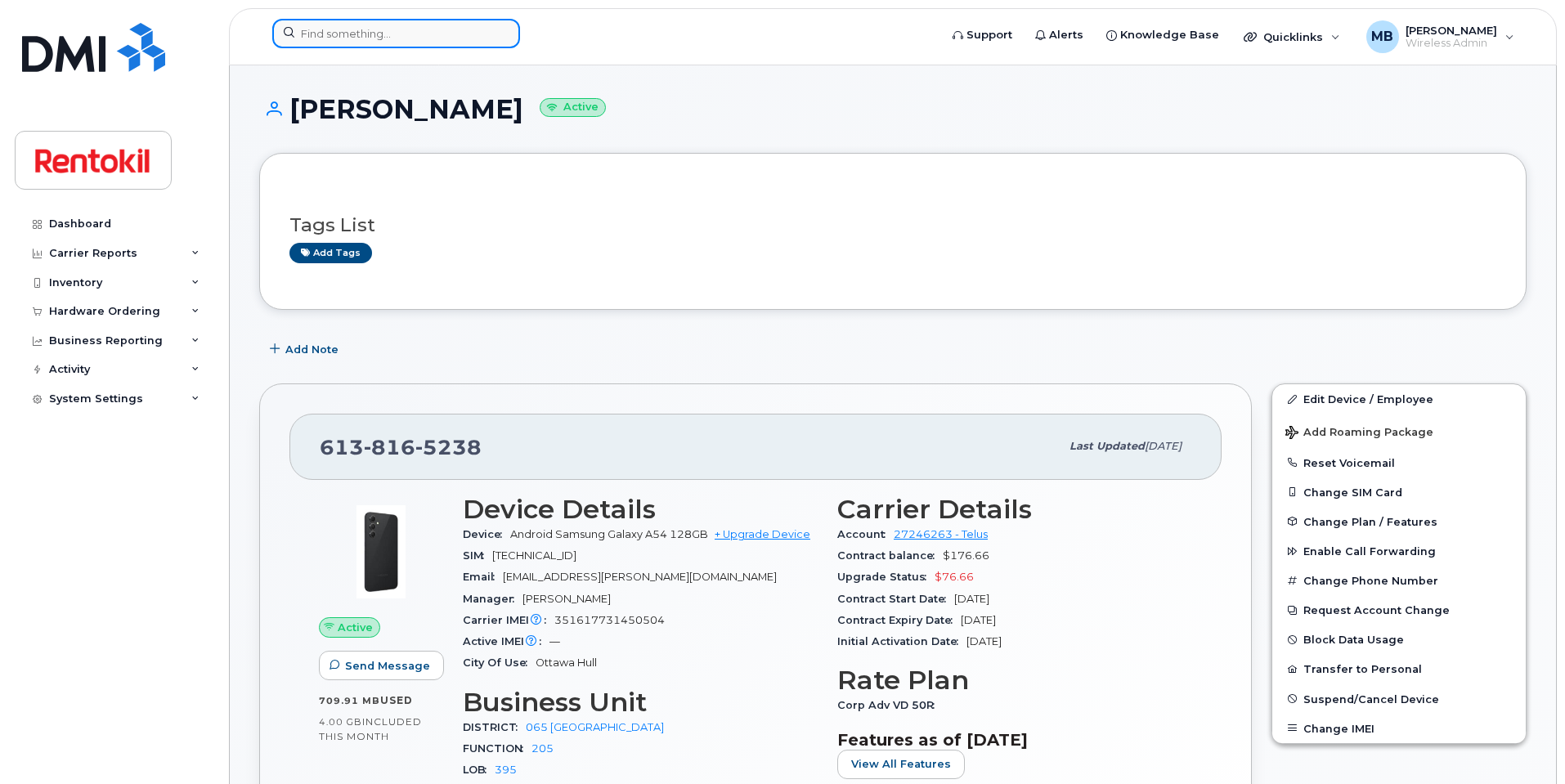
click at [427, 38] on input at bounding box center [396, 34] width 247 height 29
paste input "[PHONE_NUMBER]"
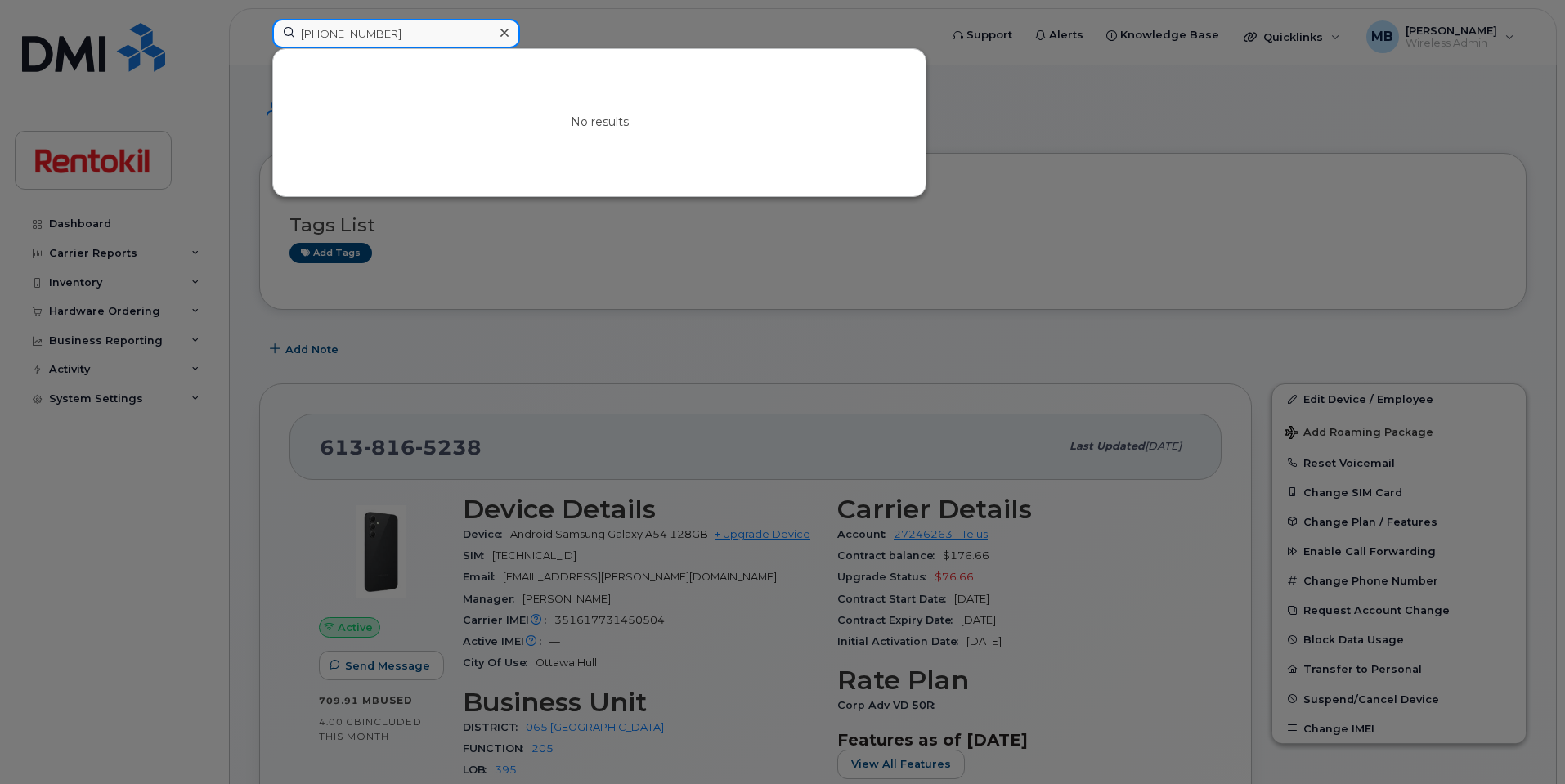
drag, startPoint x: 428, startPoint y: 31, endPoint x: 249, endPoint y: 21, distance: 179.3
click at [259, 21] on div "[PHONE_NUMBER] No results" at bounding box center [600, 37] width 682 height 36
paste input "[PHONE_NUMBER]"
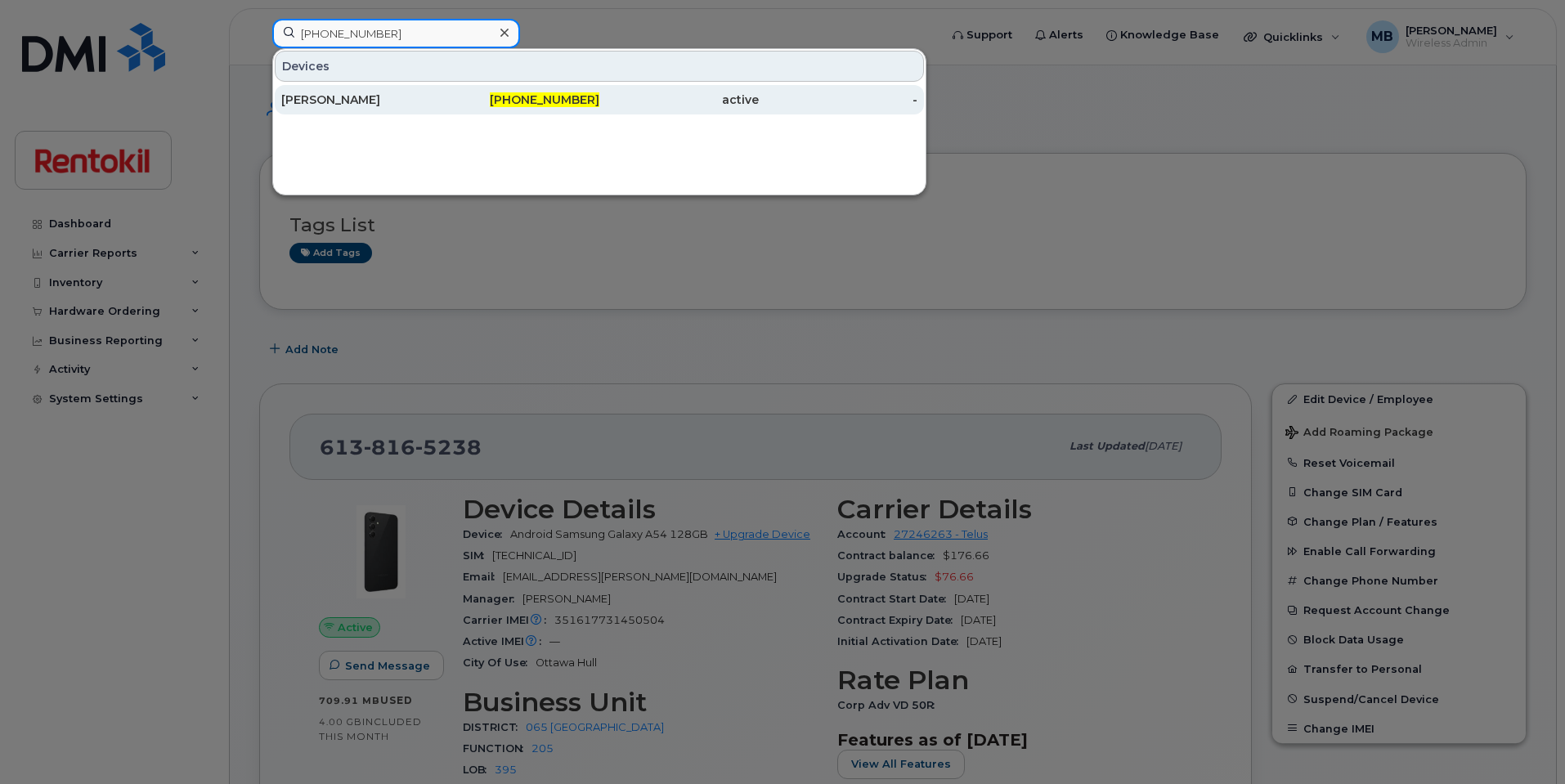
type input "[PHONE_NUMBER]"
click at [381, 102] on div "[PERSON_NAME]" at bounding box center [361, 100] width 160 height 16
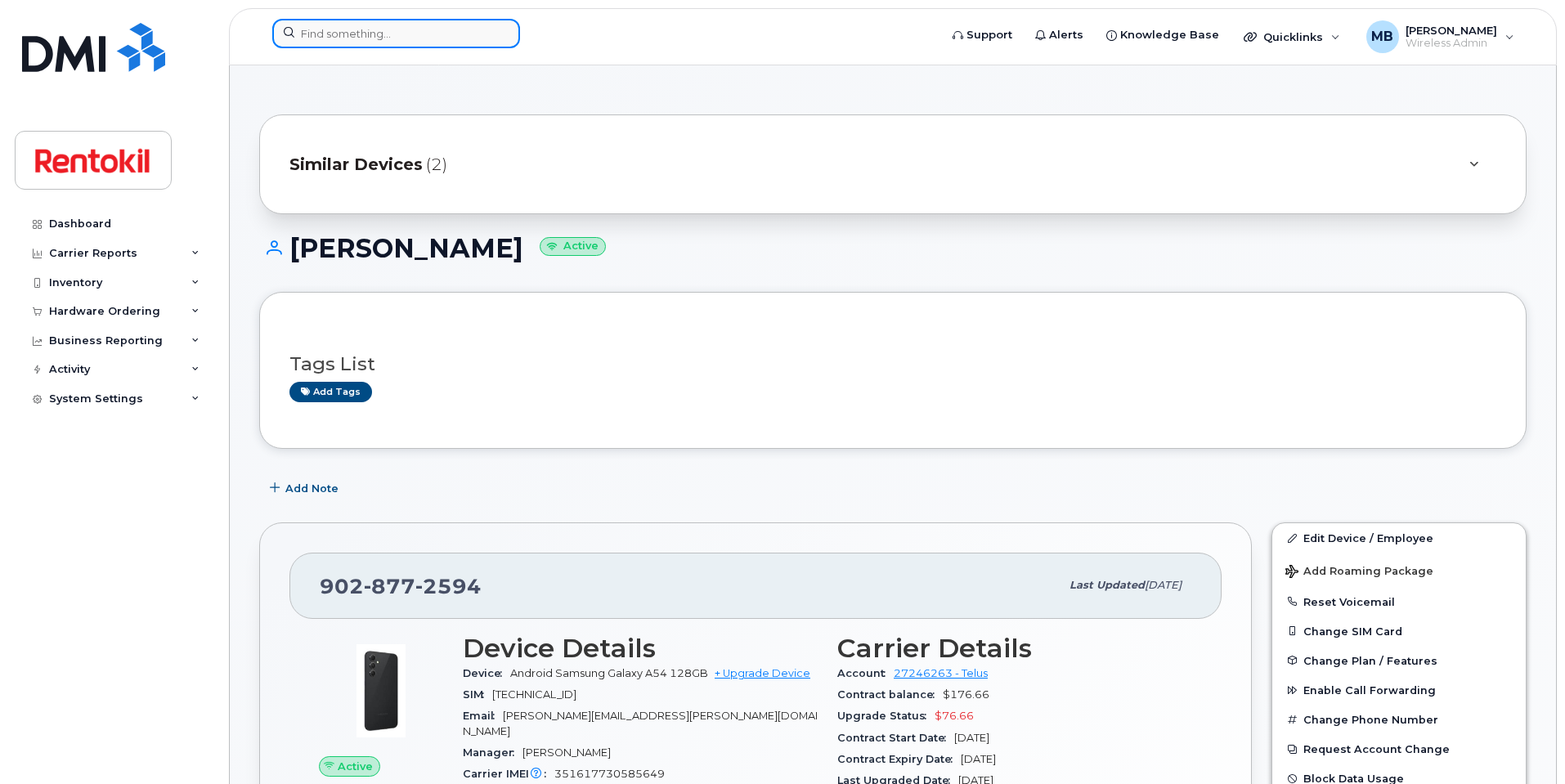
click at [430, 39] on input at bounding box center [396, 34] width 247 height 29
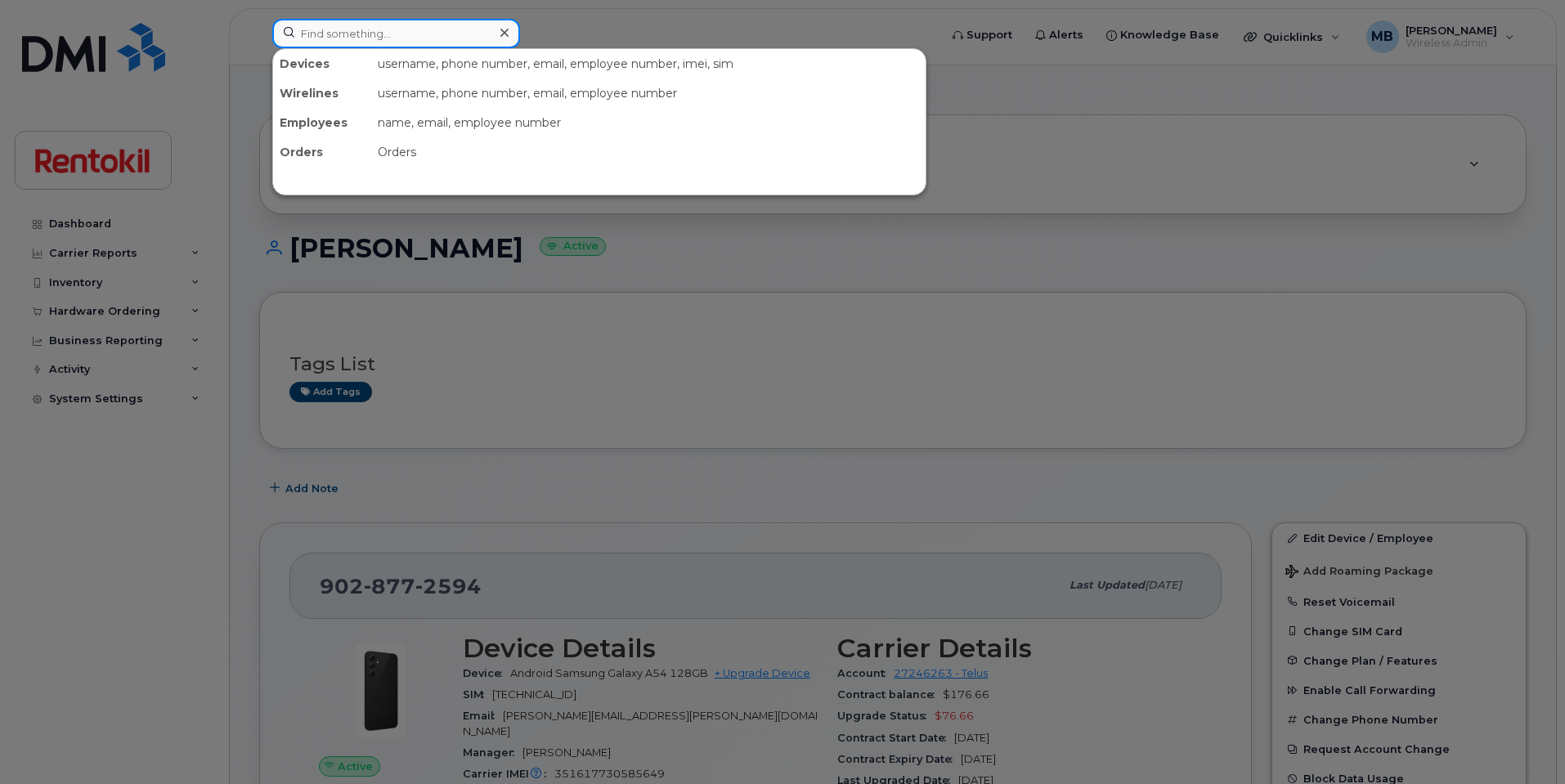
paste input "[PHONE_NUMBER]"
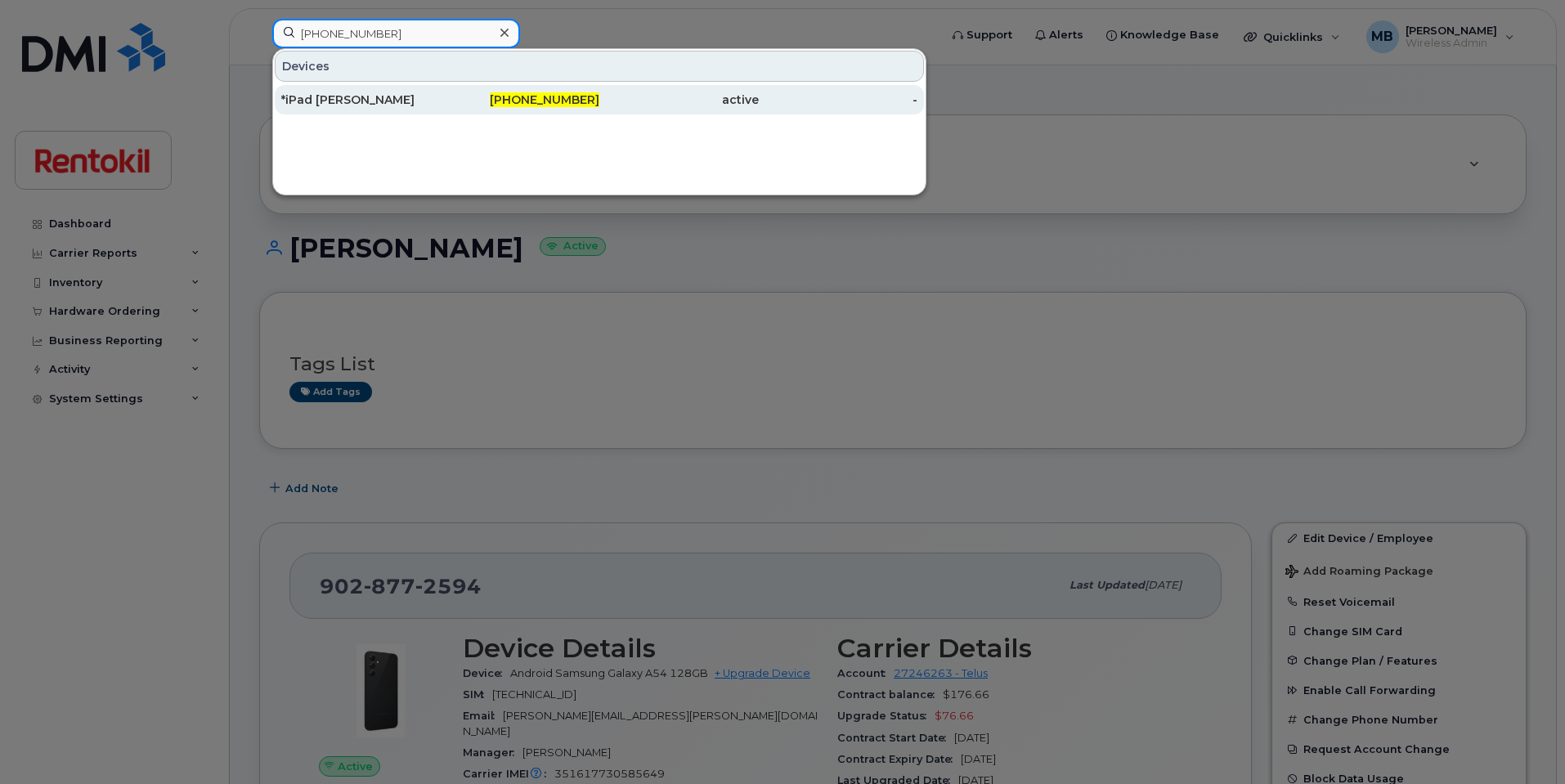
type input "[PHONE_NUMBER]"
click at [399, 97] on div "*iPad [PERSON_NAME]" at bounding box center [361, 100] width 160 height 16
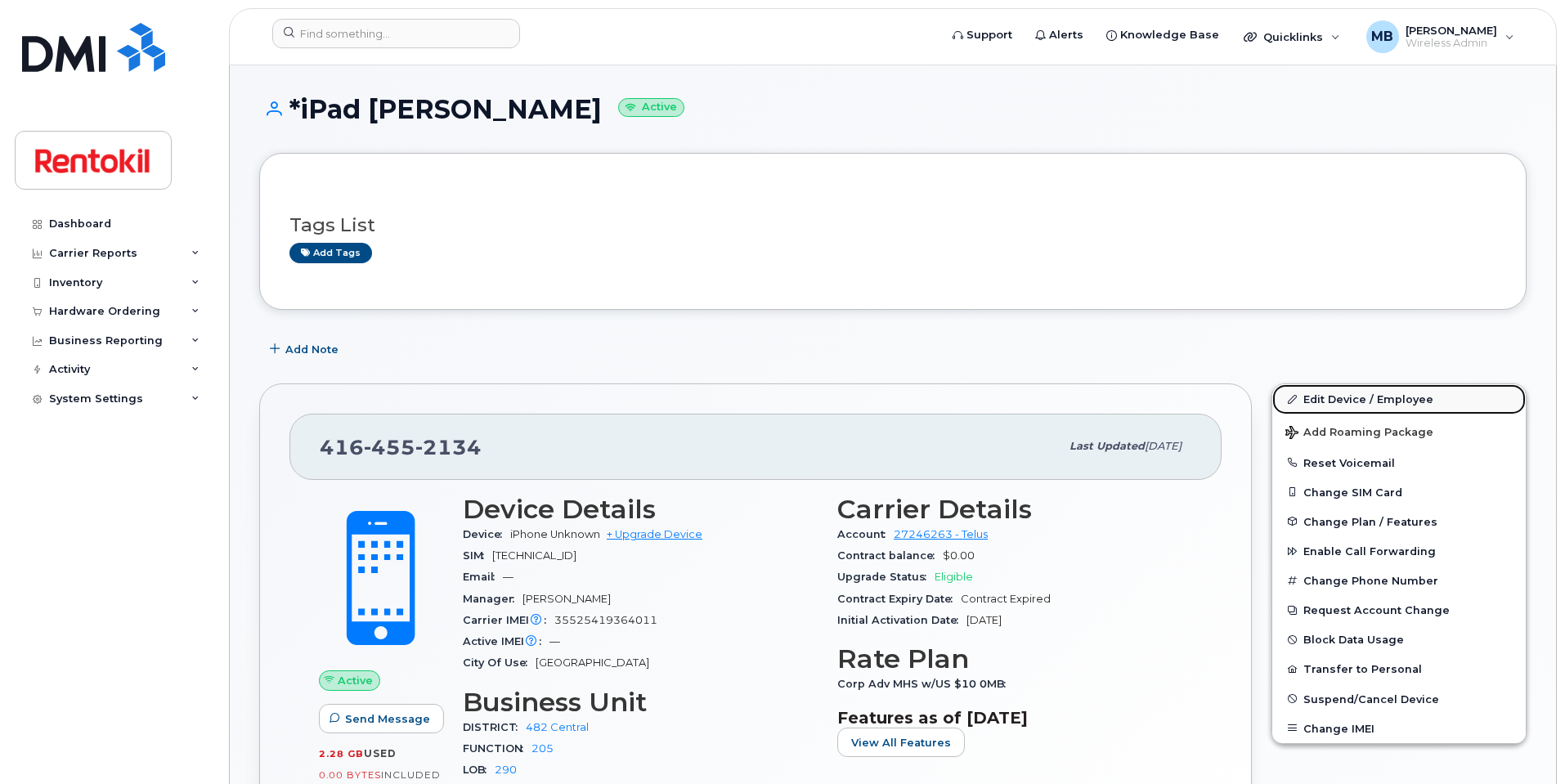
click at [1368, 398] on link "Edit Device / Employee" at bounding box center [1399, 399] width 253 height 29
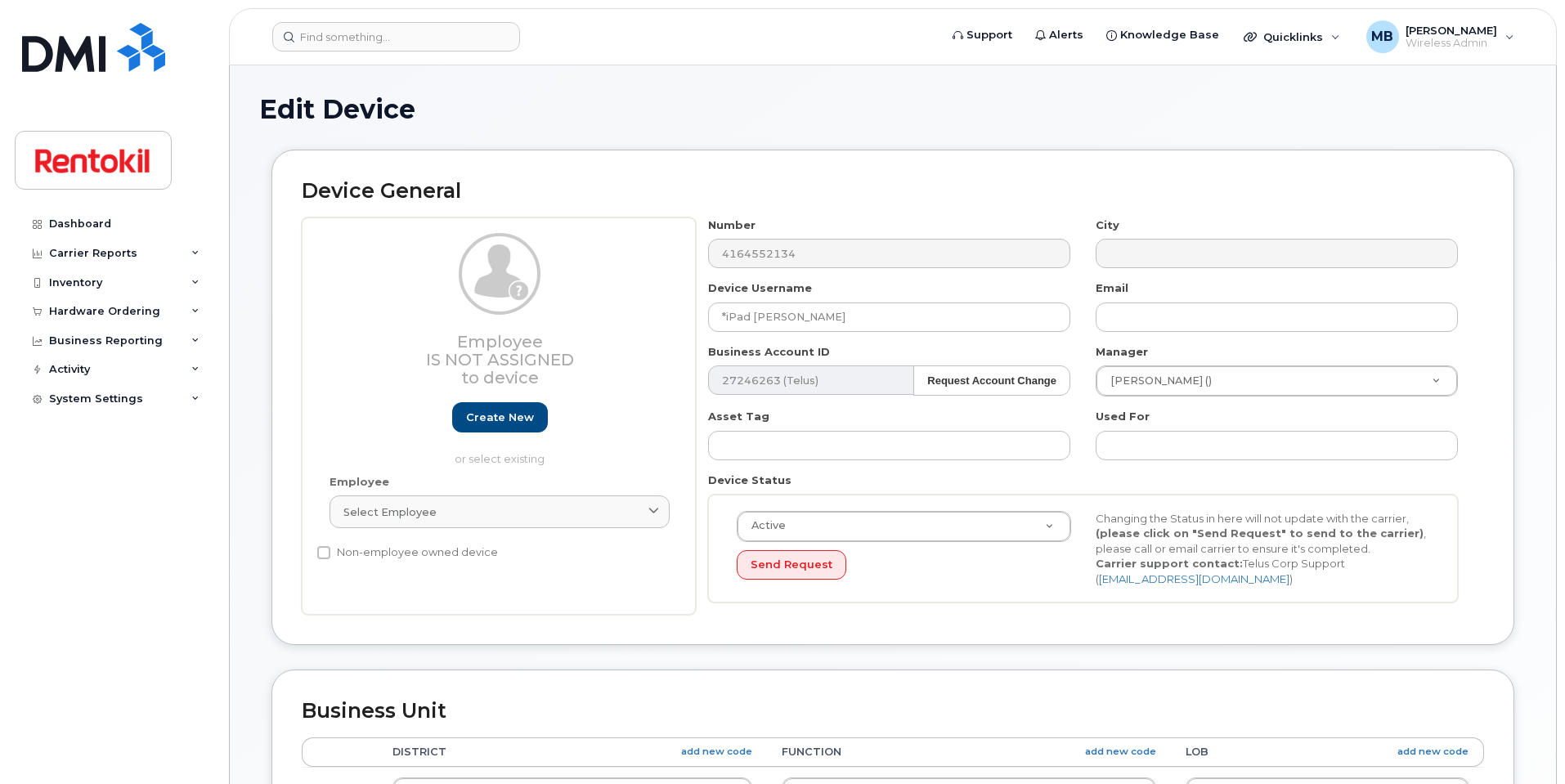
select select "42753"
drag, startPoint x: 898, startPoint y: 322, endPoint x: 640, endPoint y: 289, distance: 260.1
click at [640, 289] on div "Employee Is not assigned to device Create new or select existing Employee Selec…" at bounding box center [892, 416] width 1182 height 398
paste input "Ranpreet Singh"
type input "*iPad [PERSON_NAME]"
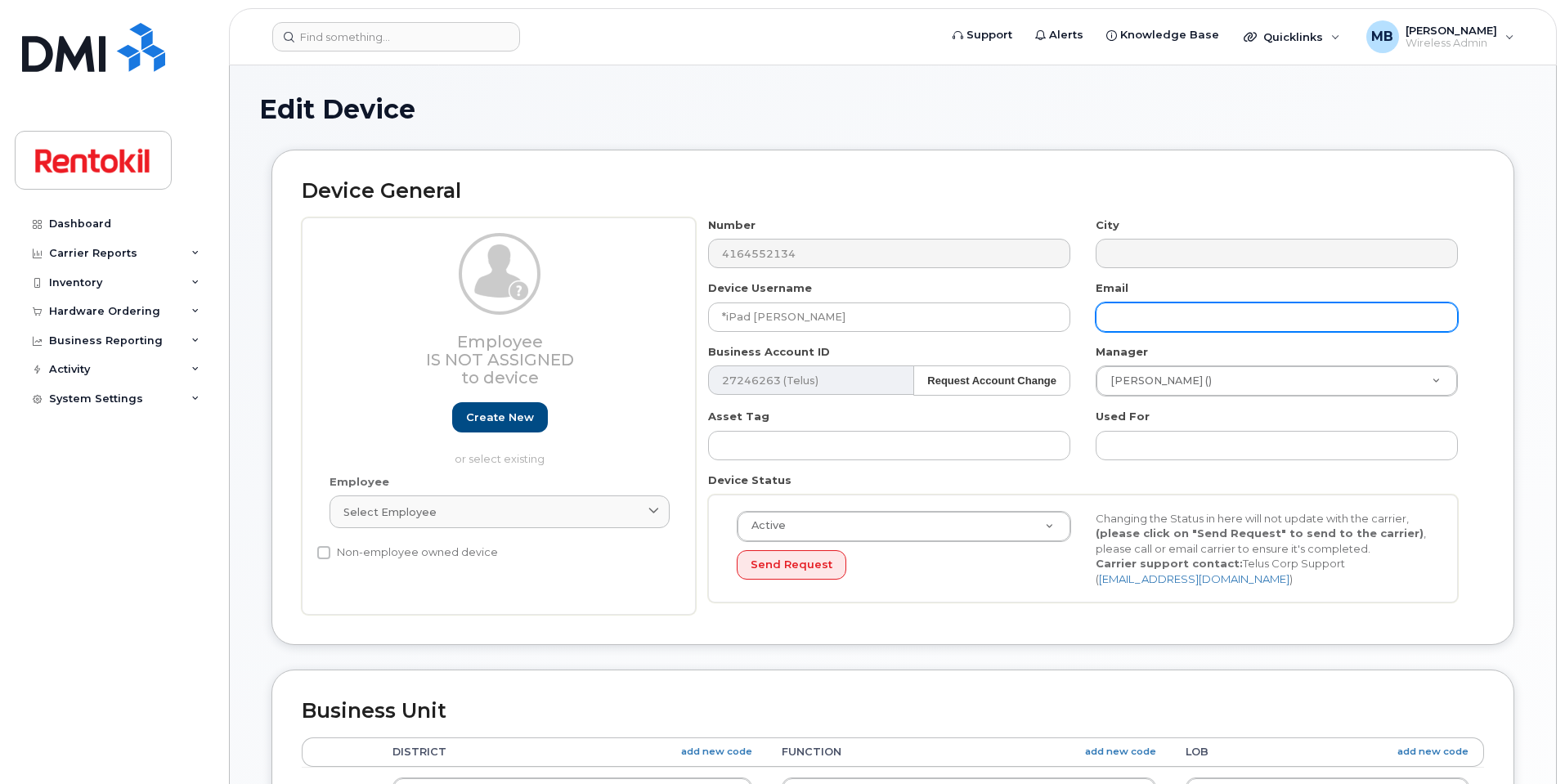
click at [1147, 324] on input "text" at bounding box center [1277, 317] width 362 height 29
paste input "ranpreet.singh@steritech.com"
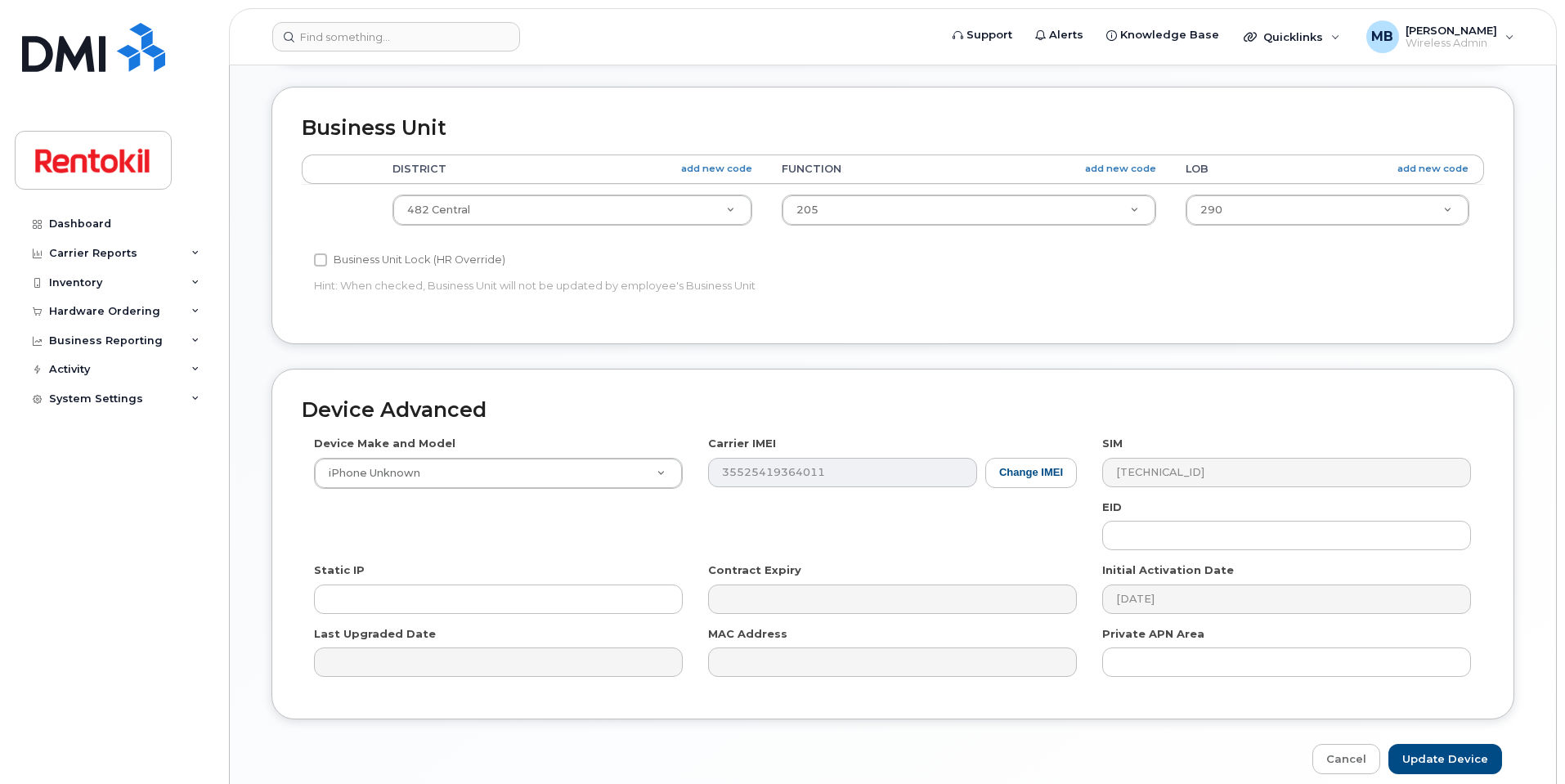
scroll to position [655, 0]
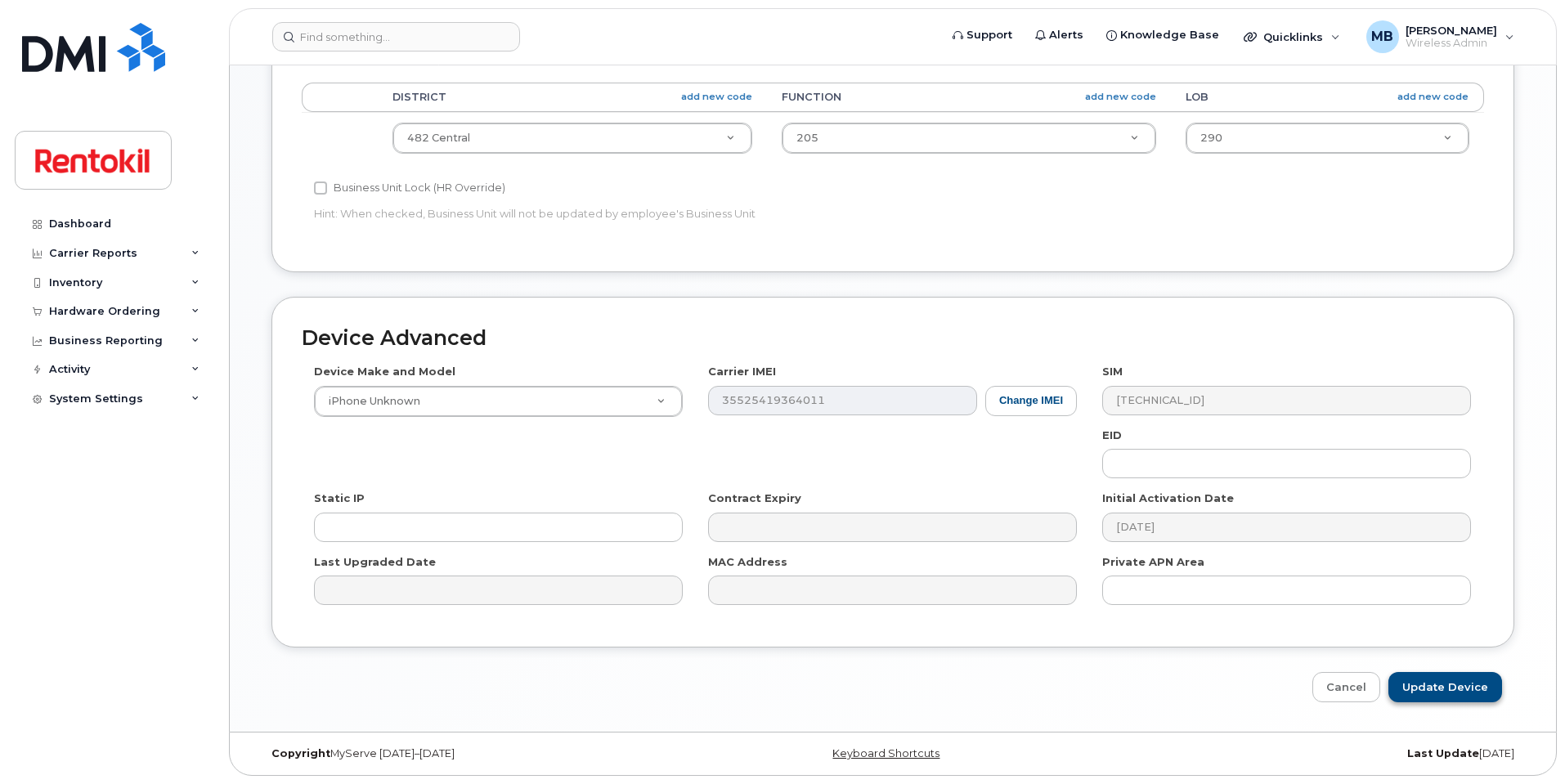
type input "ranpreet.singh@steritech.com"
click at [1411, 678] on input "Update Device" at bounding box center [1445, 687] width 114 height 30
type input "Saving..."
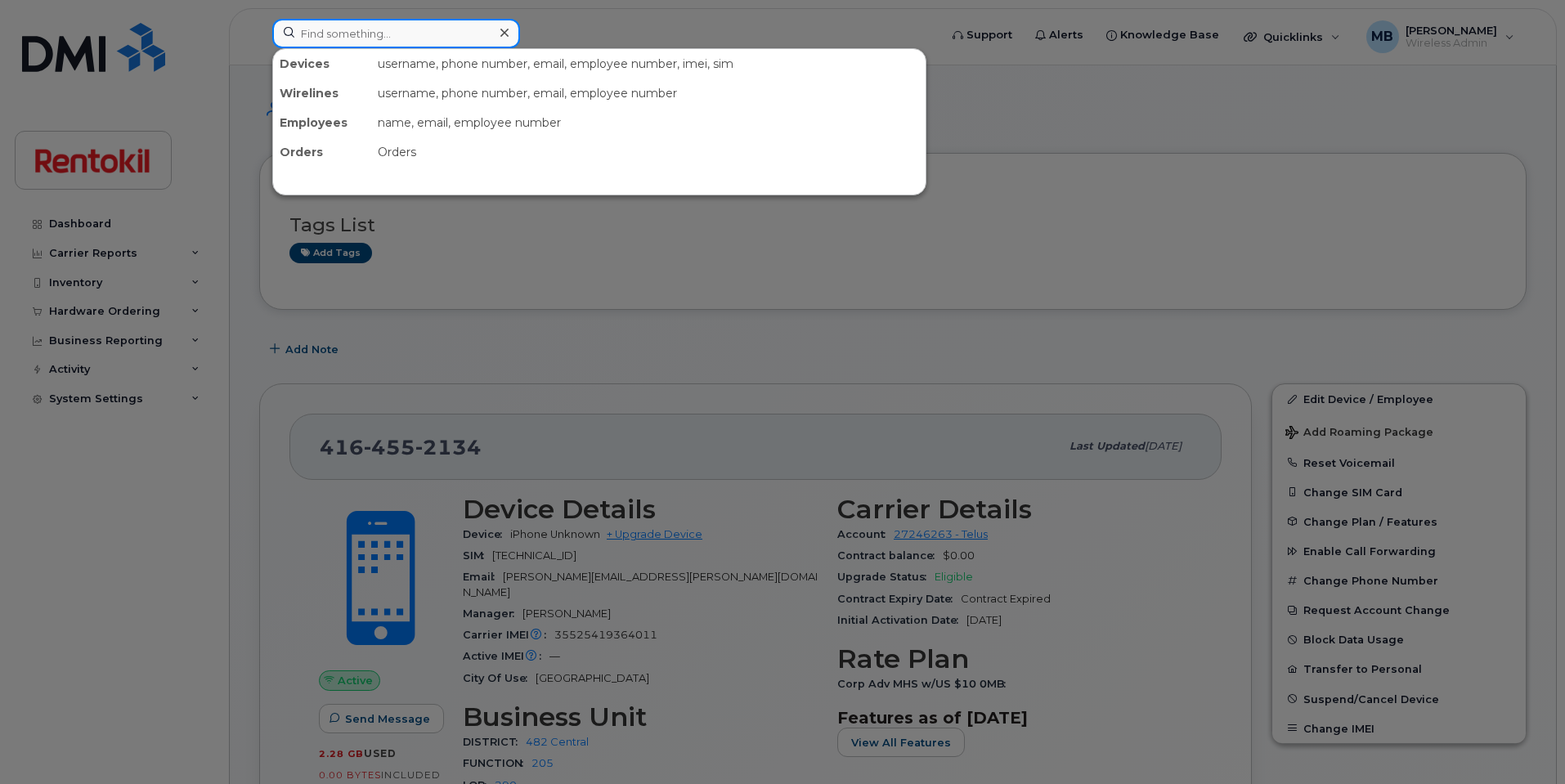
click at [385, 25] on input at bounding box center [396, 34] width 247 height 29
paste input "[PHONE_NUMBER]"
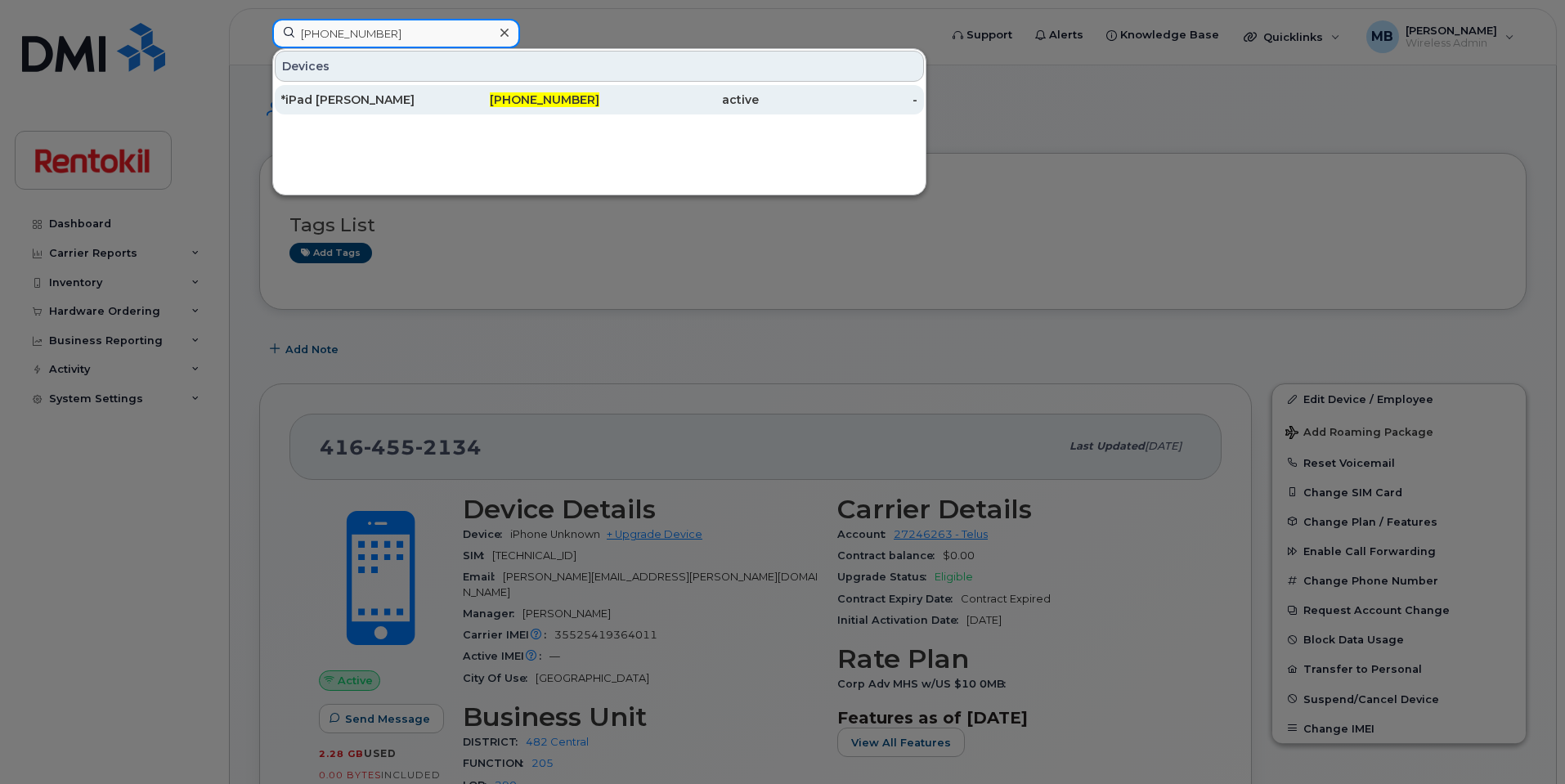
type input "[PHONE_NUMBER]"
click at [355, 98] on div "*iPad [PERSON_NAME]" at bounding box center [361, 100] width 160 height 16
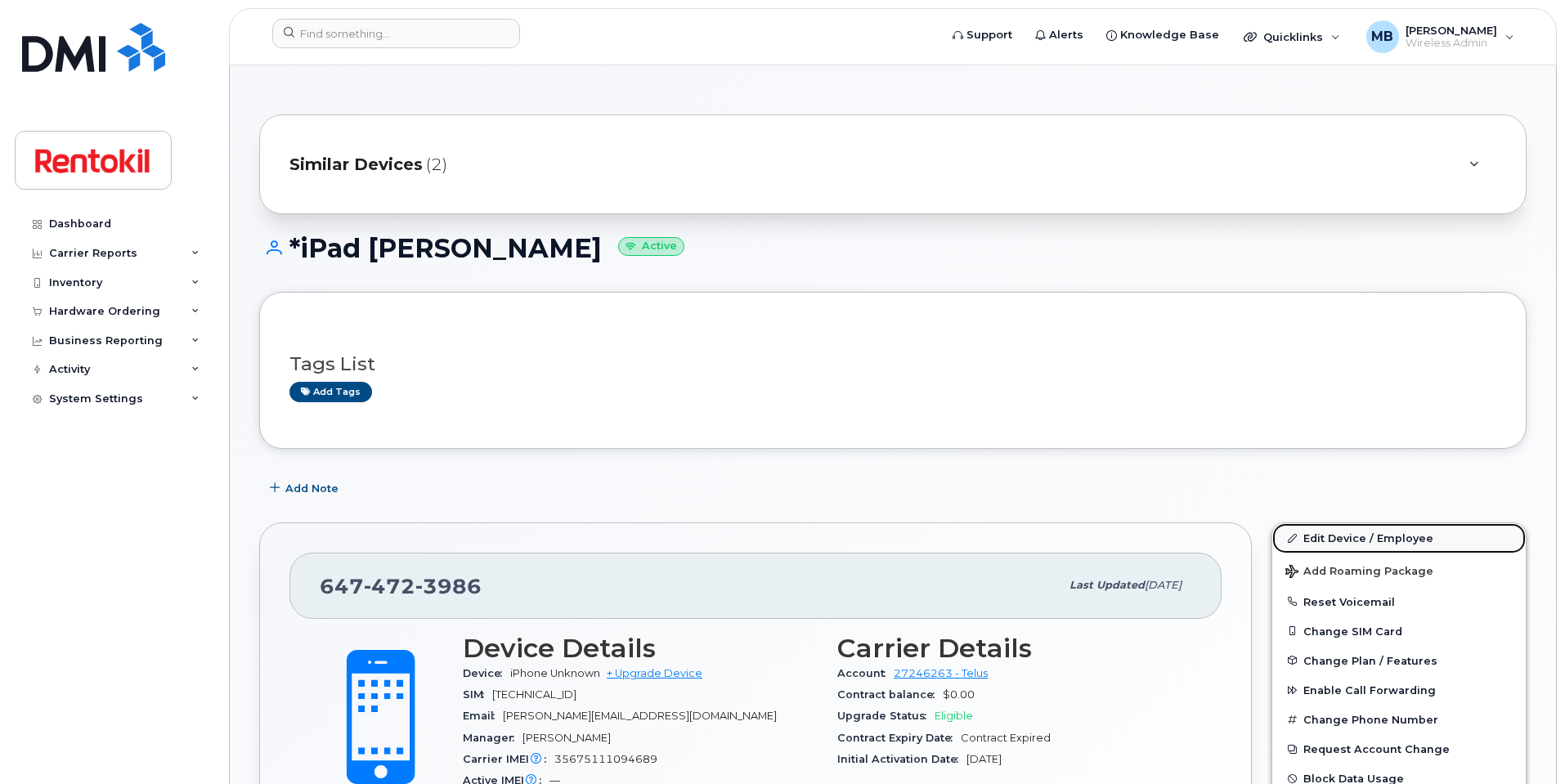
click at [1345, 530] on link "Edit Device / Employee" at bounding box center [1399, 538] width 253 height 29
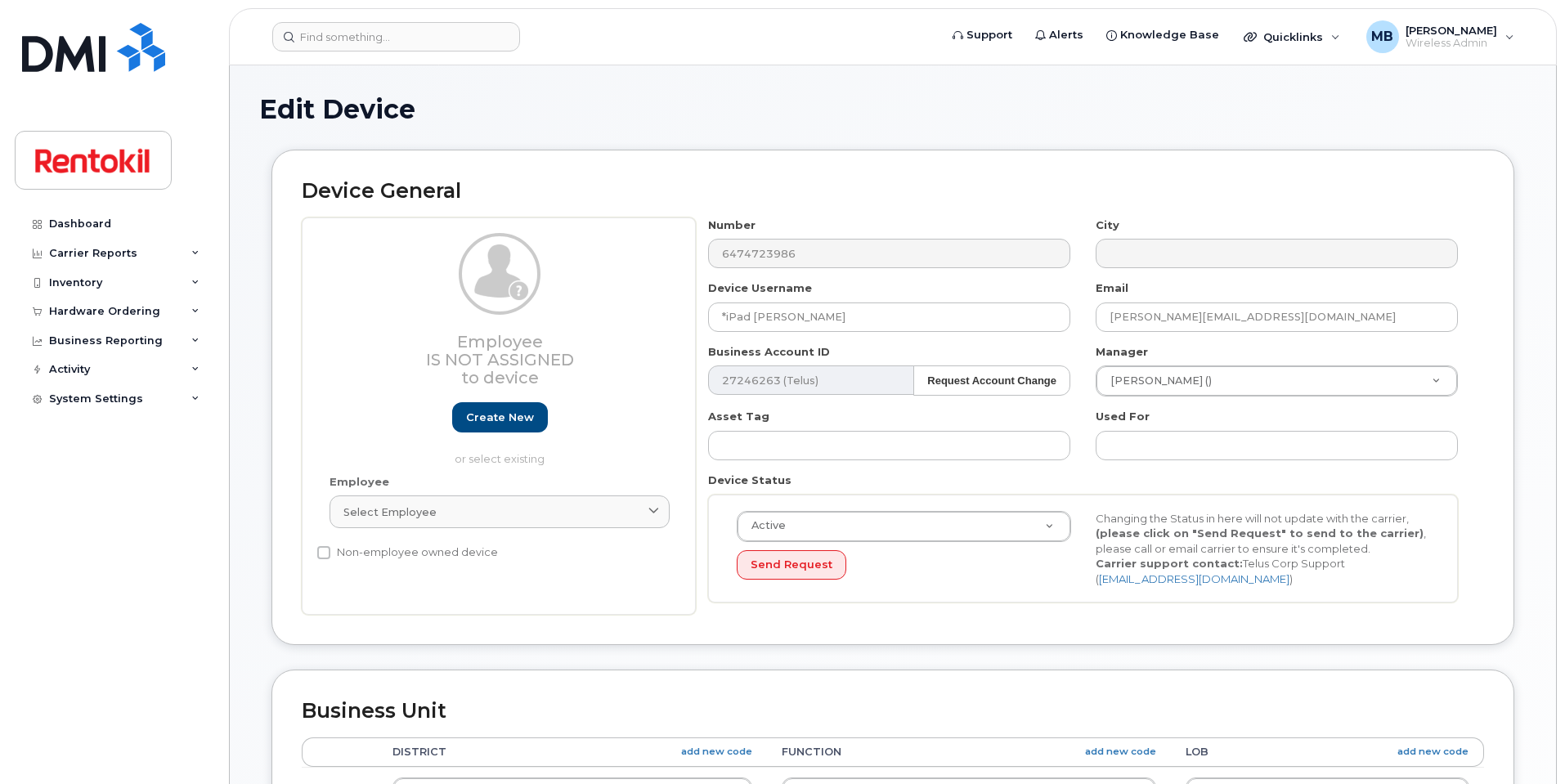
select select "42754"
drag, startPoint x: 853, startPoint y: 312, endPoint x: 634, endPoint y: 290, distance: 220.1
click at [628, 290] on div "Employee Is not assigned to device Create new or select existing Employee Selec…" at bounding box center [892, 416] width 1182 height 398
paste input "[PERSON_NAME]"
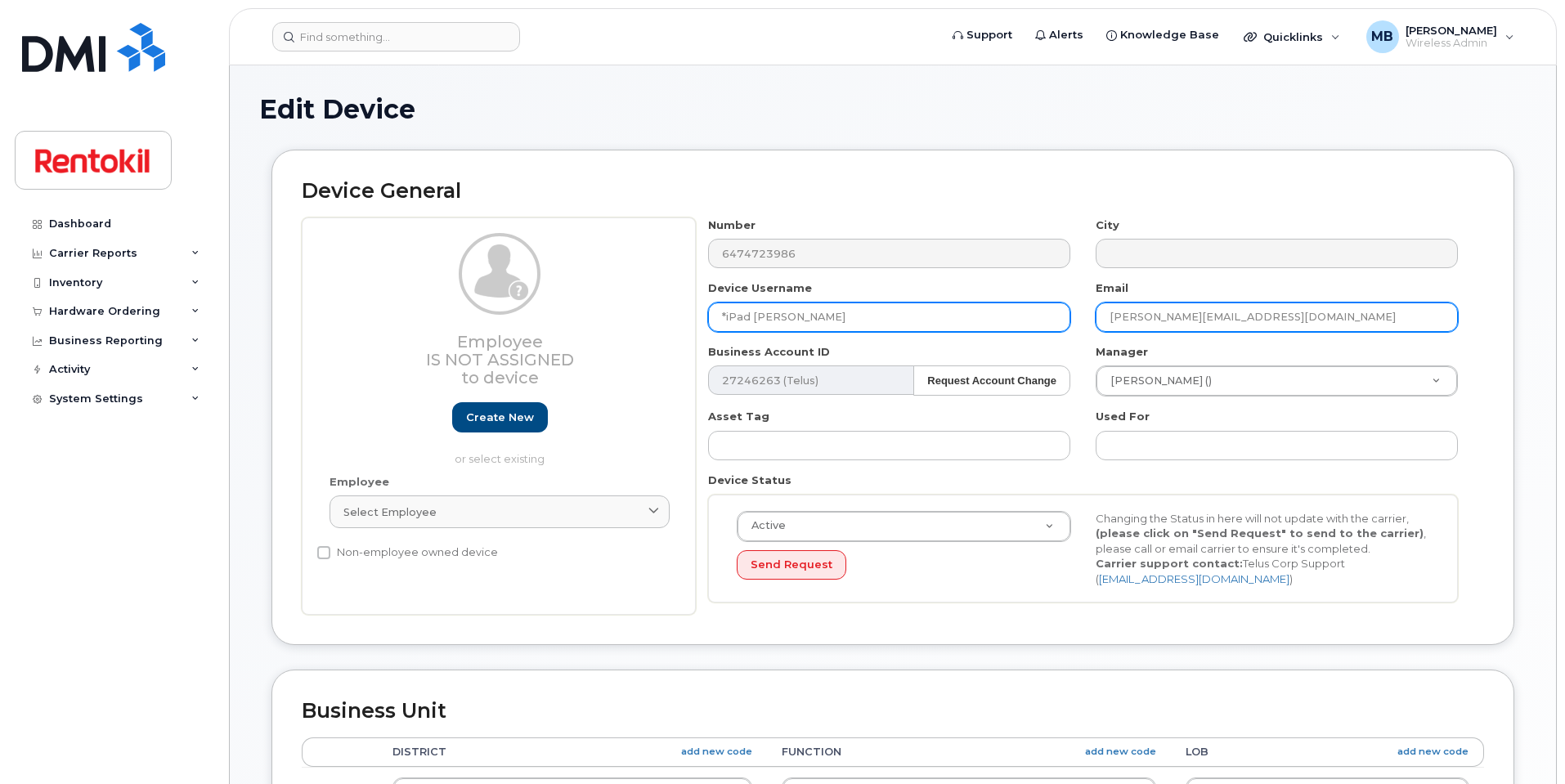
type input "*iPad [PERSON_NAME]"
drag, startPoint x: 1176, startPoint y: 317, endPoint x: 1049, endPoint y: 304, distance: 127.7
click at [1037, 303] on div "Number 6474723986 City Device Username *iPad [PERSON_NAME] Email [PERSON_NAME][…" at bounding box center [1083, 416] width 775 height 398
paste input "*iPad [PERSON_NAME]"
click at [1174, 311] on input "*iPad Ranit [EMAIL_ADDRESS][DOMAIN_NAME]" at bounding box center [1277, 317] width 362 height 29
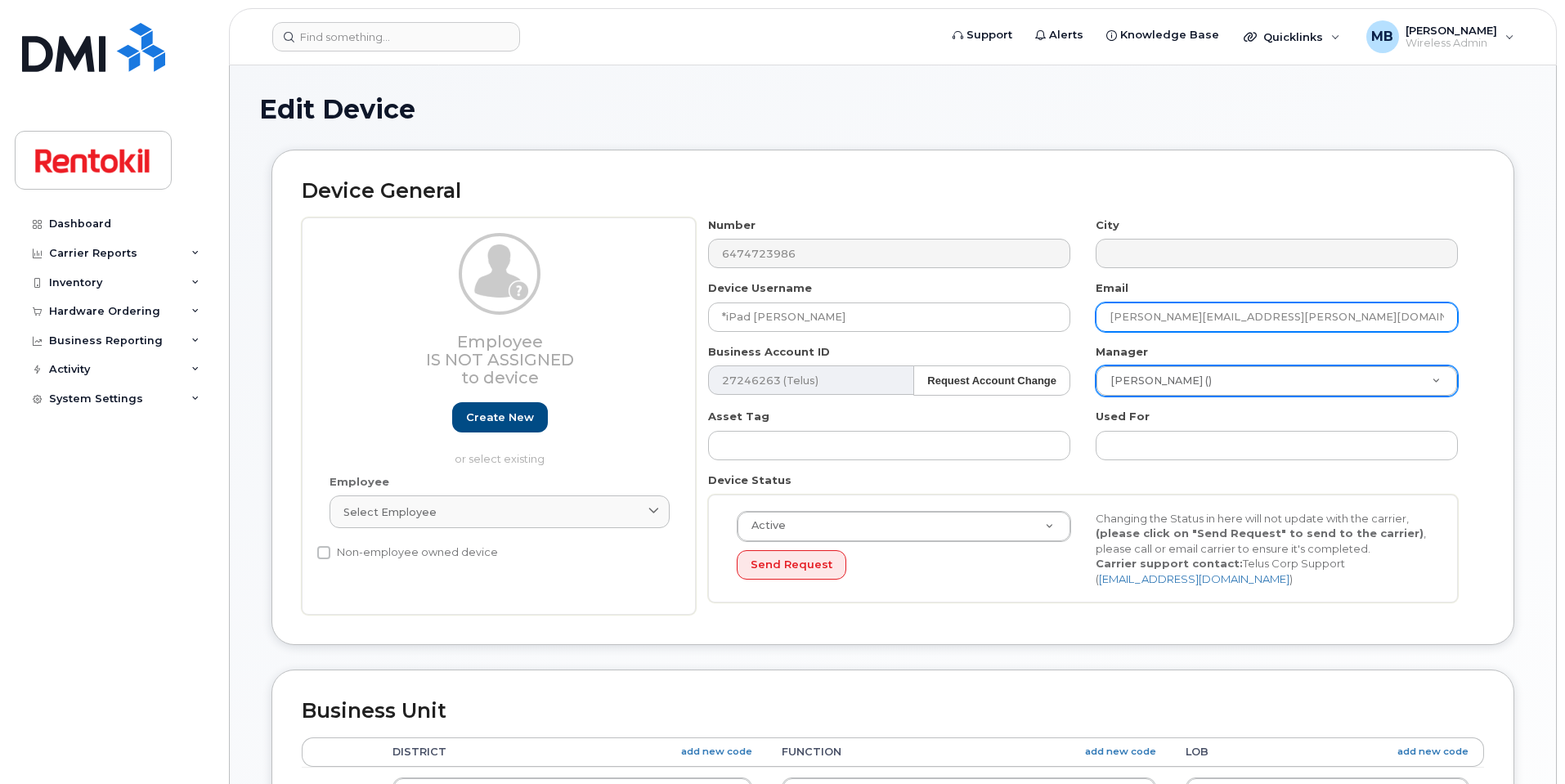
type input "[PERSON_NAME][EMAIL_ADDRESS][PERSON_NAME][DOMAIN_NAME]"
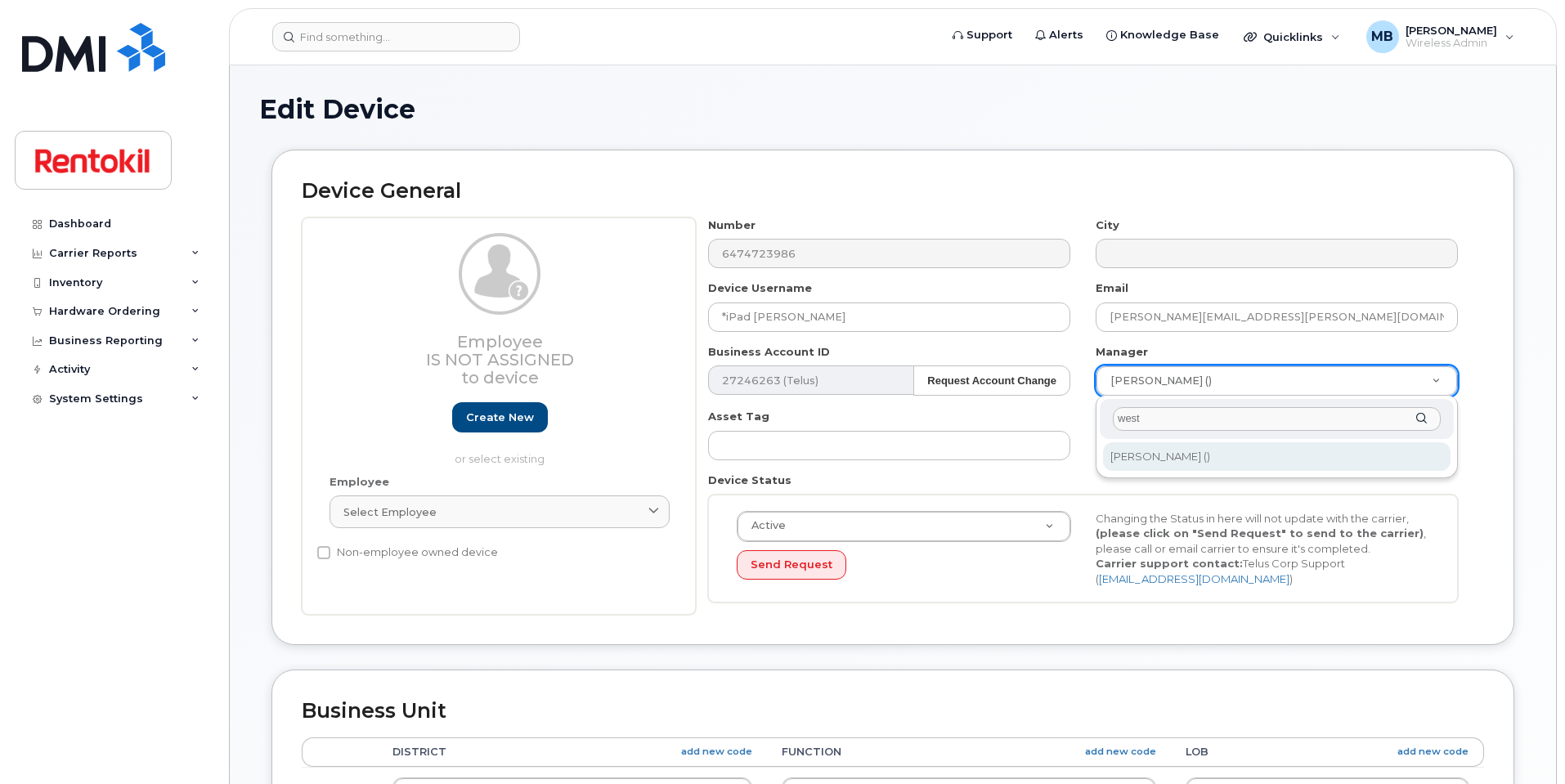
type input "west"
drag, startPoint x: 1172, startPoint y: 454, endPoint x: 1163, endPoint y: 458, distance: 9.8
type input "609392"
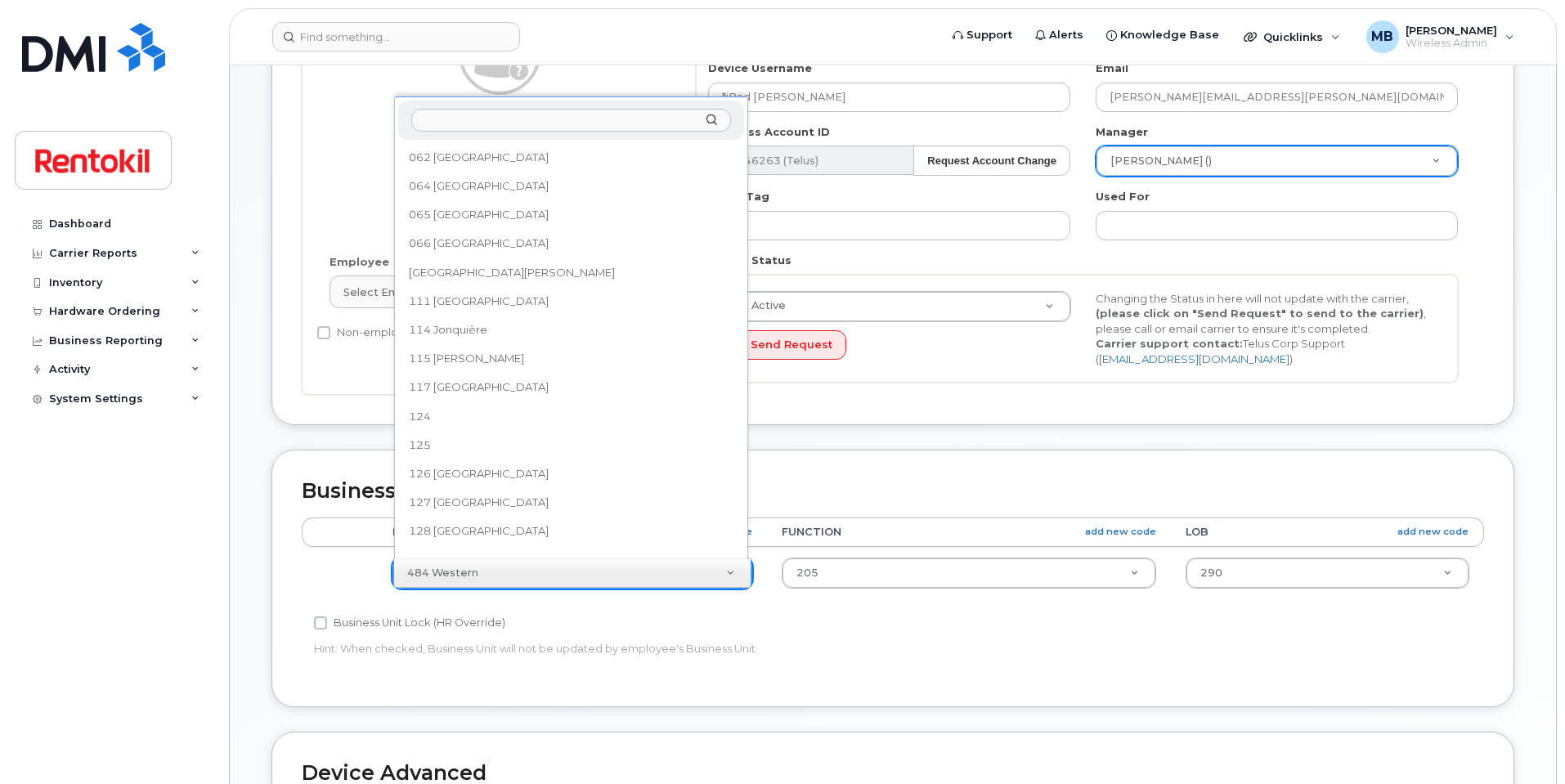
scroll to position [591, 0]
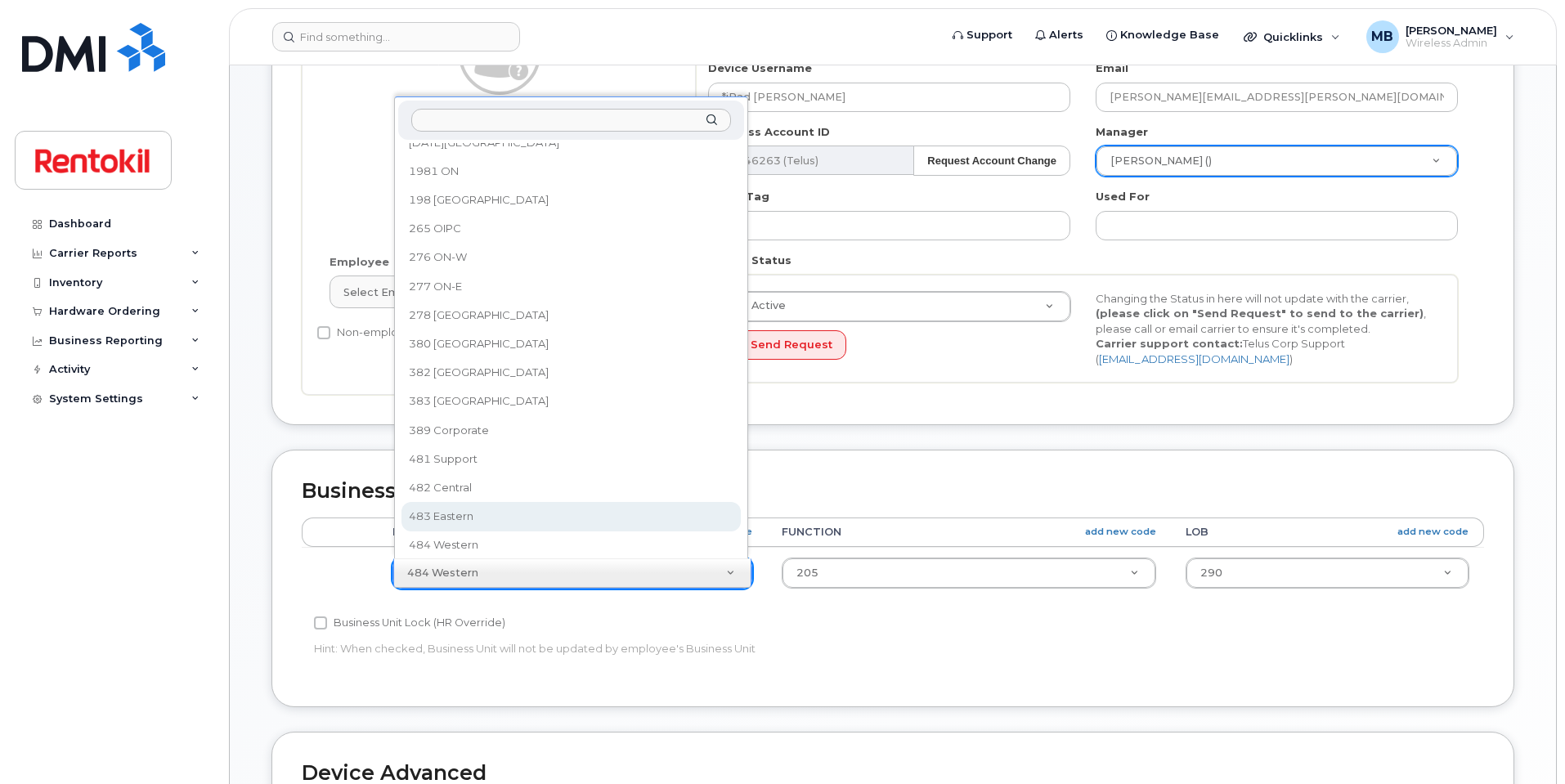
select select "42740"
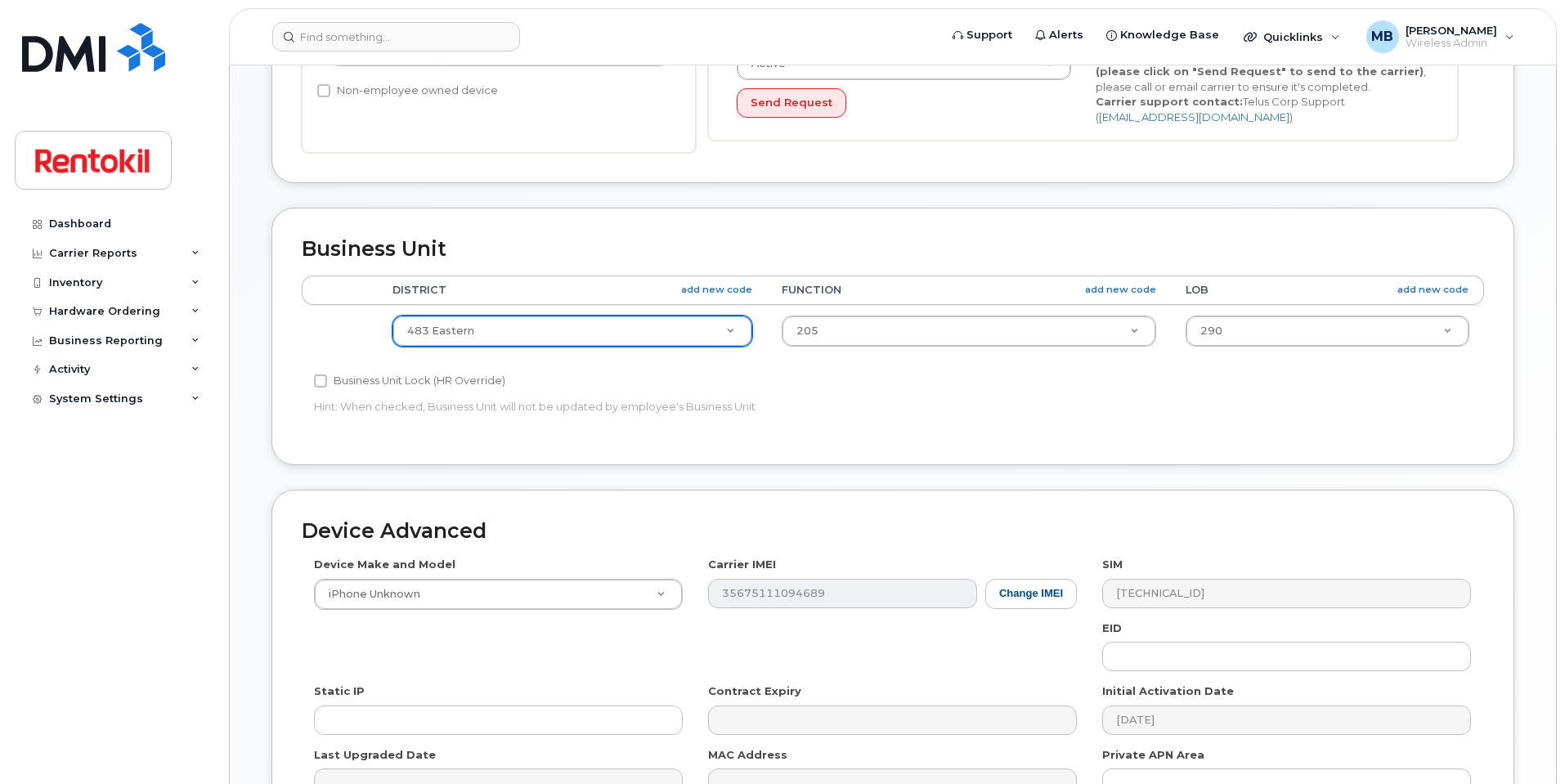
scroll to position [650, 0]
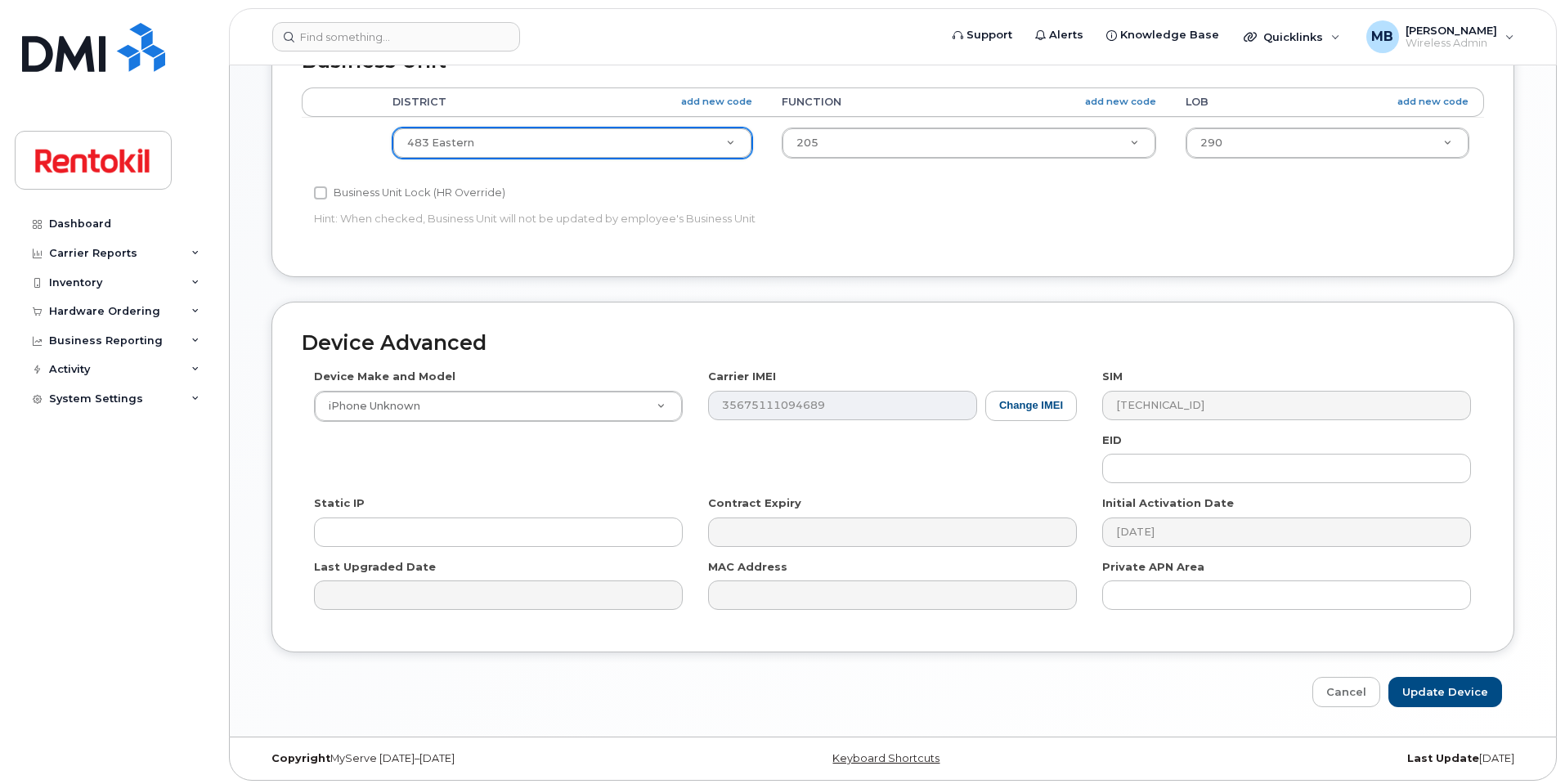
click at [1421, 707] on div "Edit Device Device General Employee Is not assigned to device Create new or sel…" at bounding box center [892, 75] width 1327 height 1321
click at [1430, 695] on input "Update Device" at bounding box center [1445, 691] width 114 height 30
type input "Saving..."
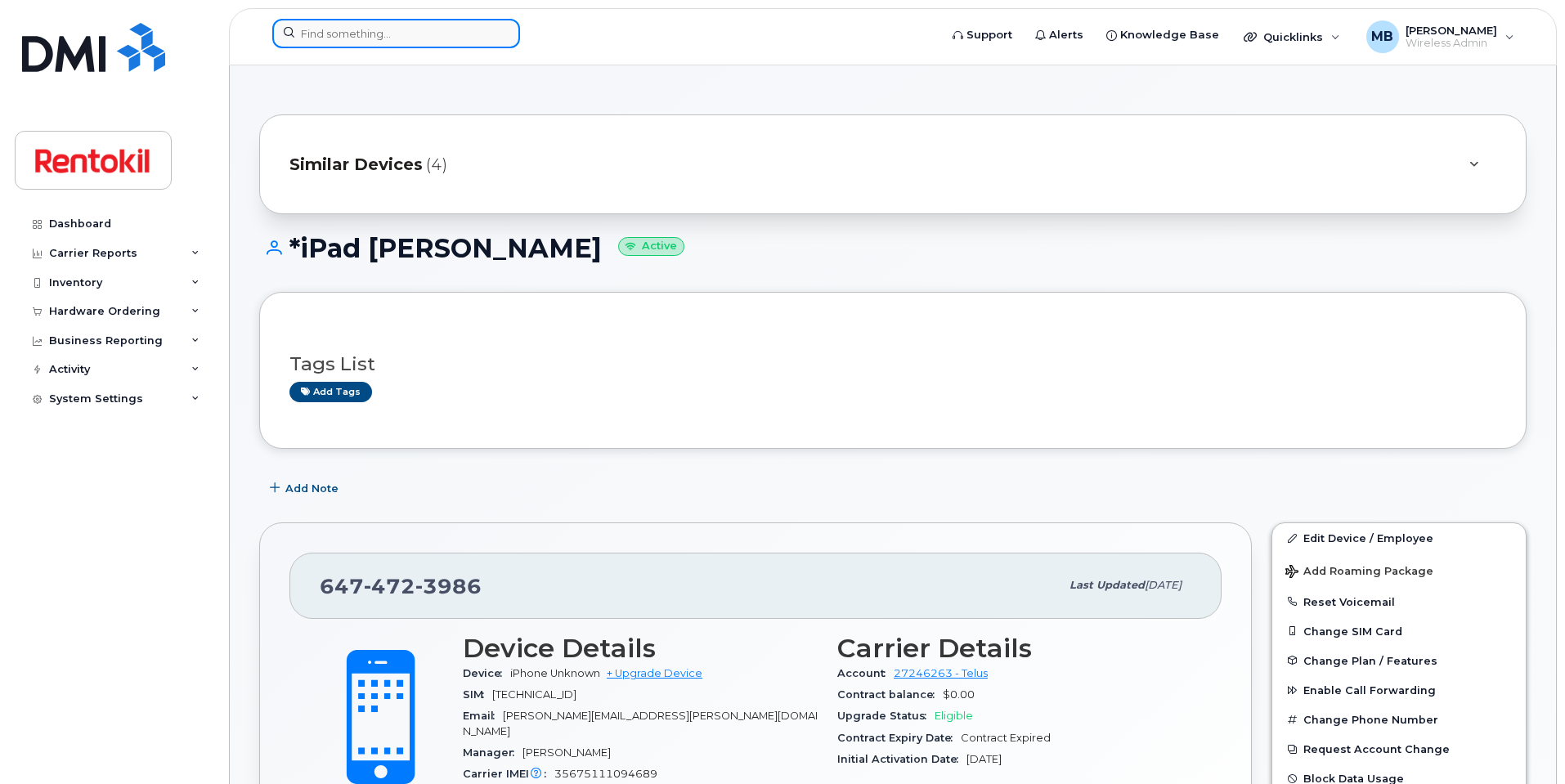
click at [398, 33] on input at bounding box center [396, 34] width 247 height 29
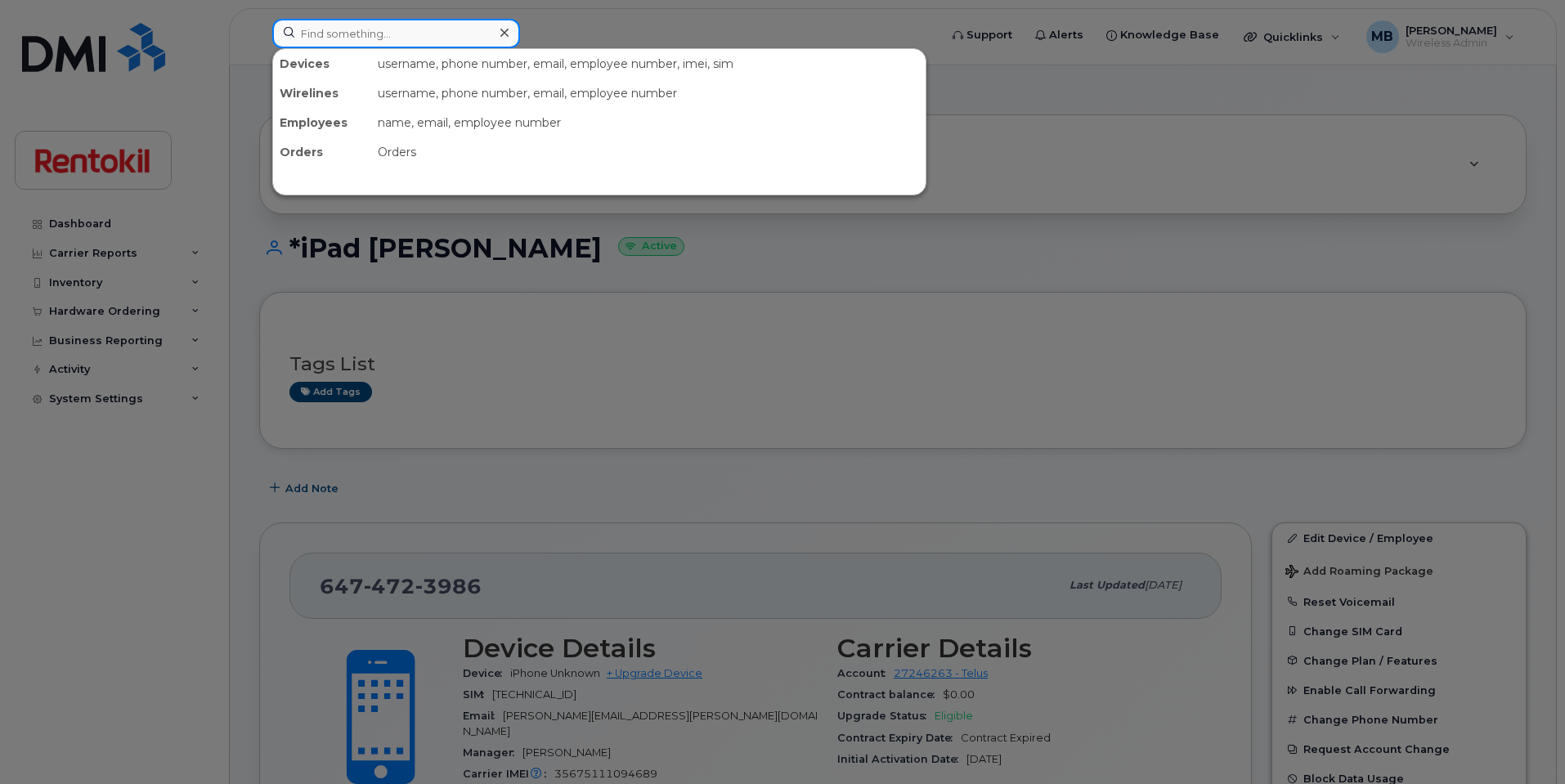
paste input "519-365-7760"
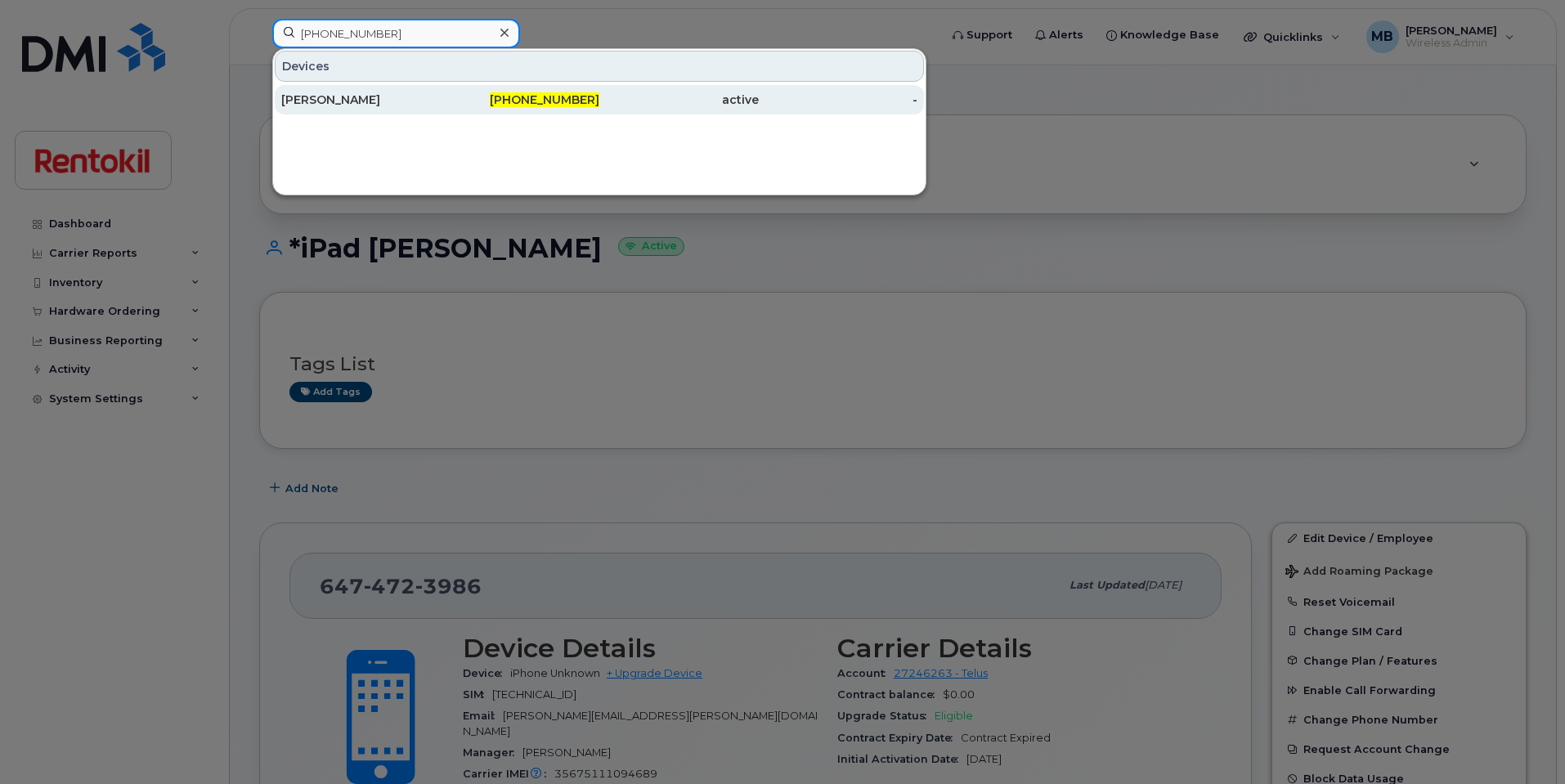
type input "519-365-7760"
click at [359, 102] on div "Jo Avena" at bounding box center [361, 100] width 160 height 16
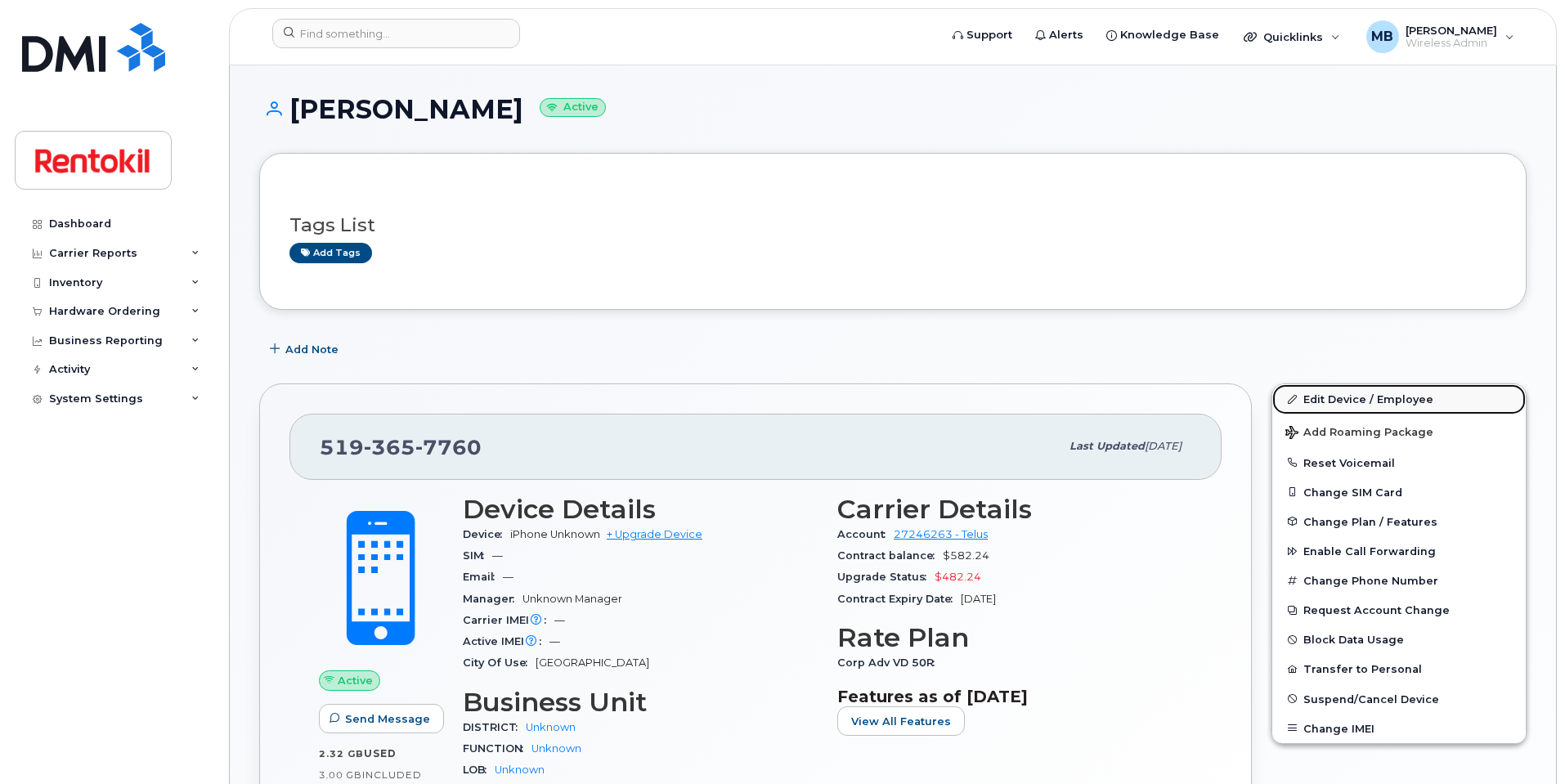
click at [1330, 396] on link "Edit Device / Employee" at bounding box center [1399, 399] width 253 height 29
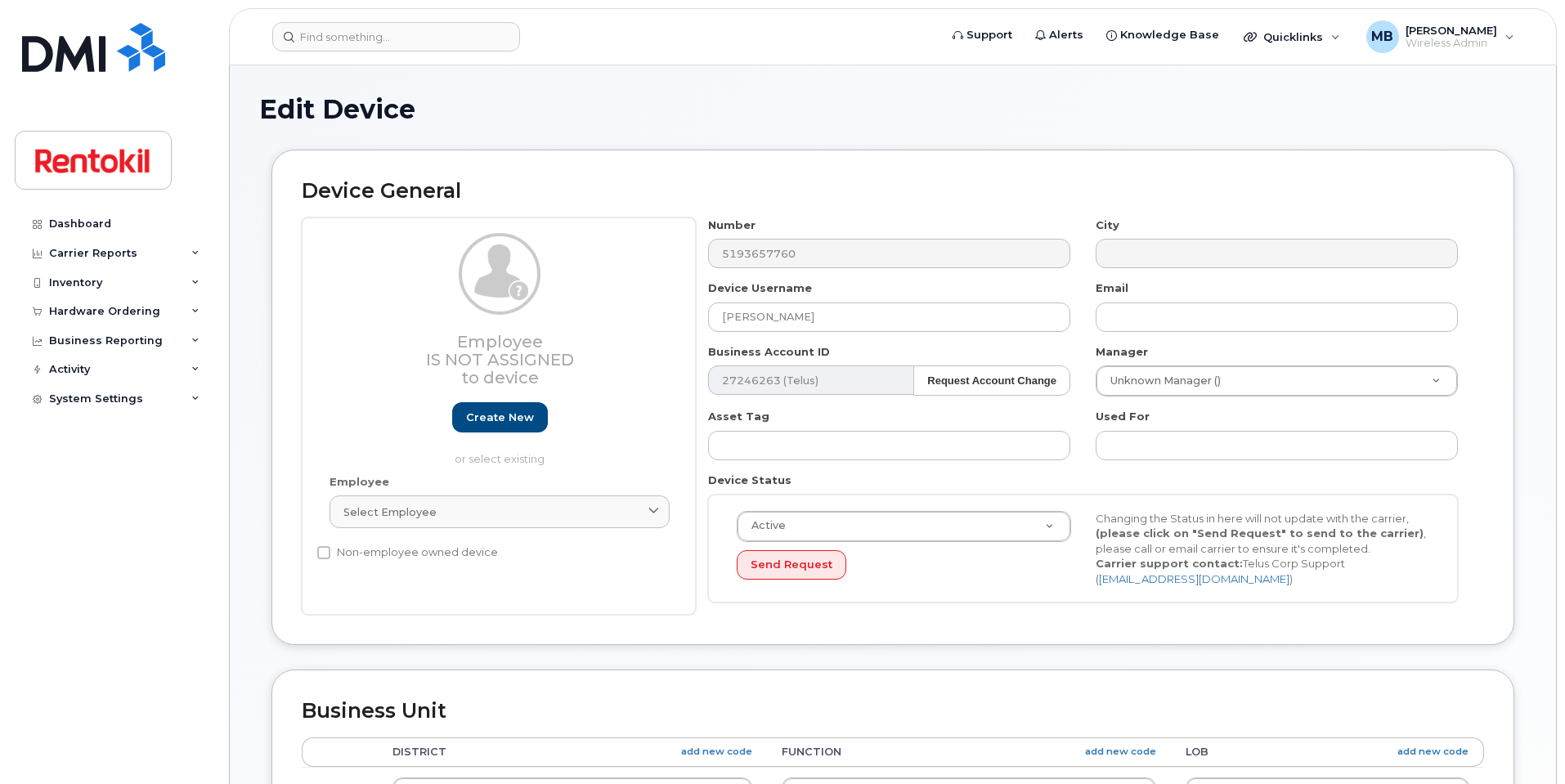
select select "42736"
select select "42738"
select select "42737"
drag, startPoint x: 736, startPoint y: 310, endPoint x: 556, endPoint y: 280, distance: 182.5
click at [556, 280] on div "Employee Is not assigned to device Create new or select existing Employee Selec…" at bounding box center [892, 416] width 1182 height 398
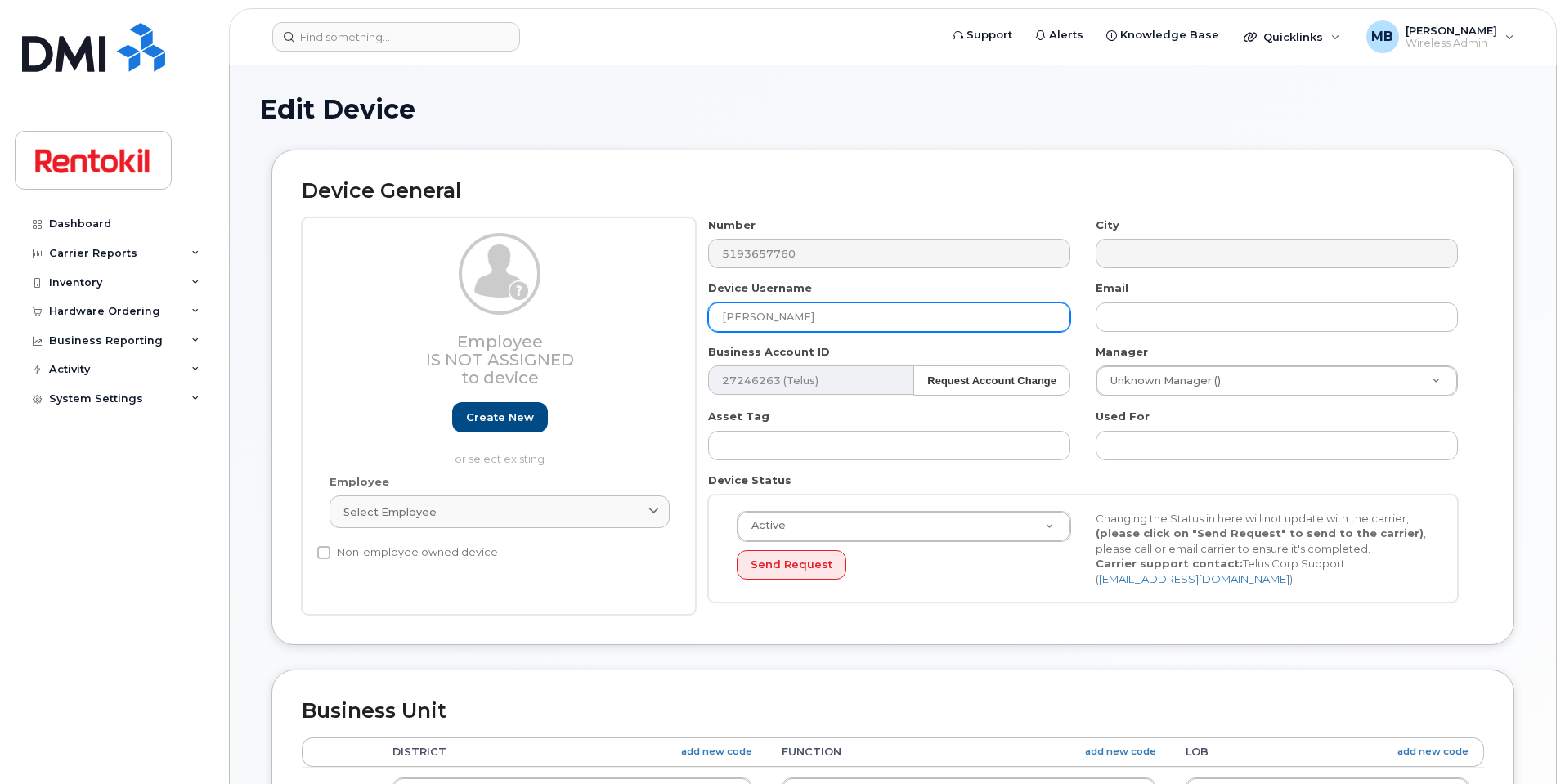
paste input "[PERSON_NAME]"
type input "[PERSON_NAME]"
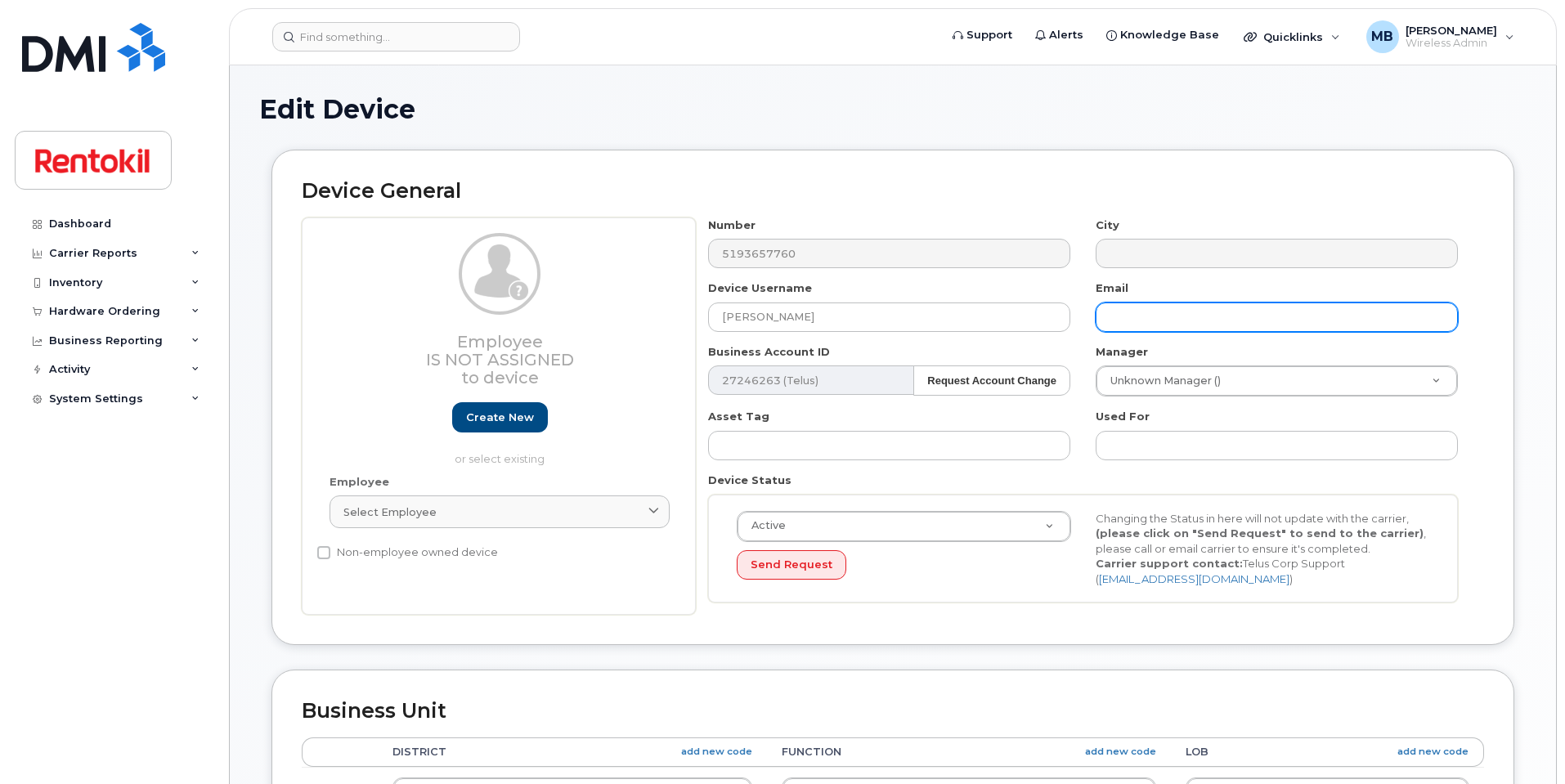
click at [1145, 322] on input "text" at bounding box center [1277, 317] width 362 height 29
paste input "[PERSON_NAME]"
type input "[PERSON_NAME]"
drag, startPoint x: 1184, startPoint y: 312, endPoint x: 1067, endPoint y: 293, distance: 118.5
click at [1067, 293] on div "Number 5193657760 City Device Username [PERSON_NAME] Email [PERSON_NAME] Busine…" at bounding box center [1083, 416] width 775 height 398
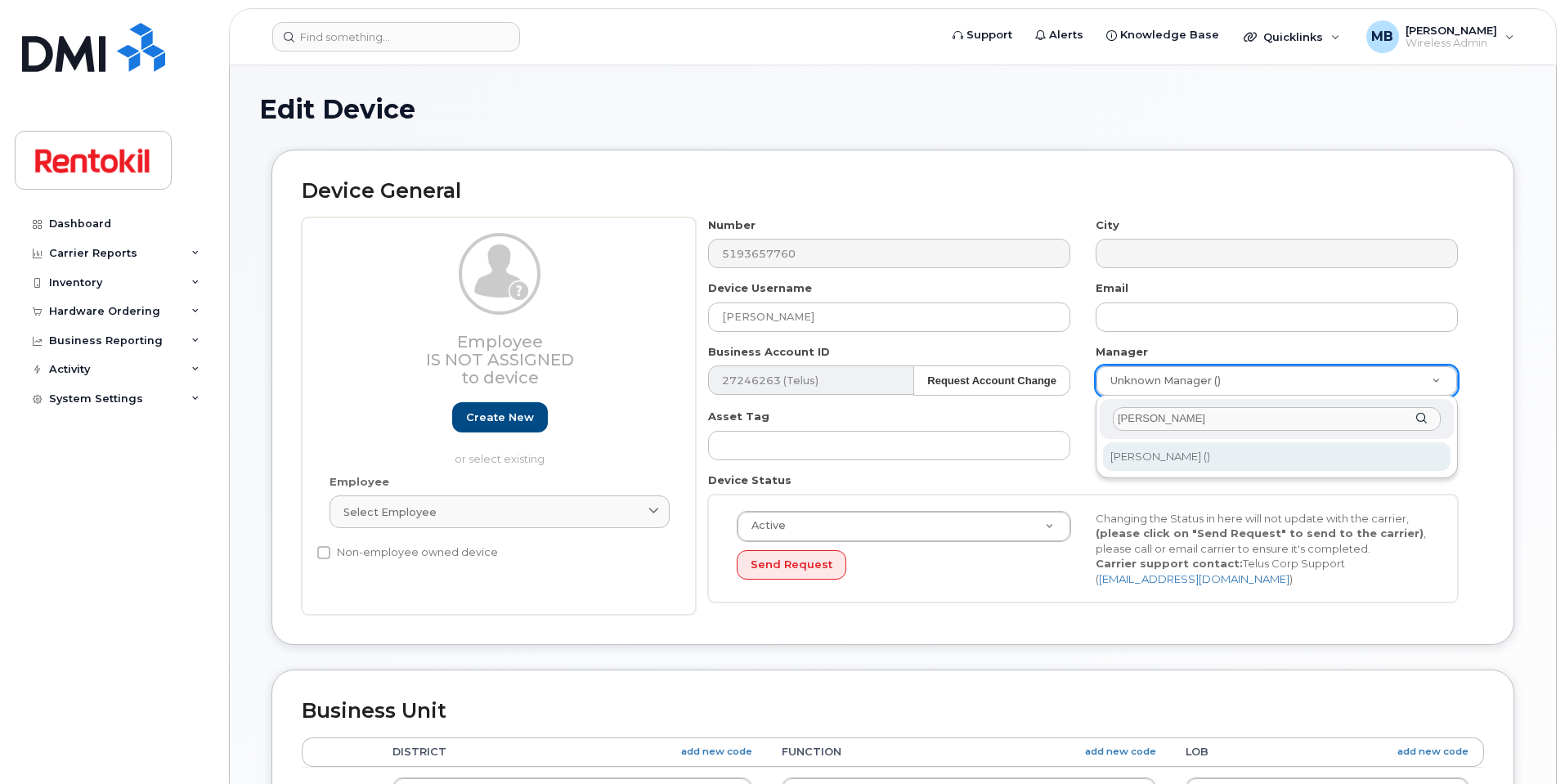
type input "[PERSON_NAME]"
type input "161270"
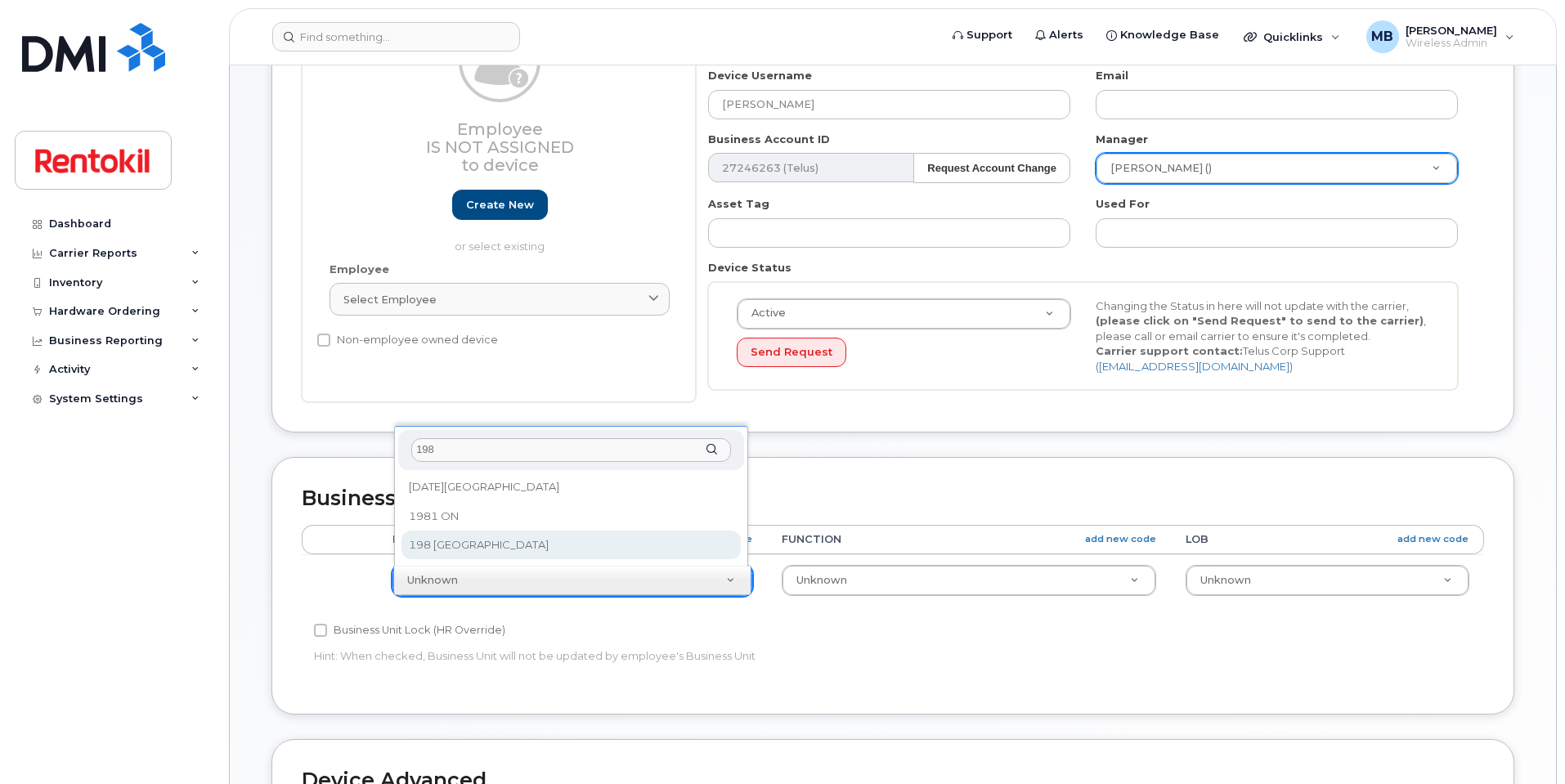
type input "198"
select select "42748"
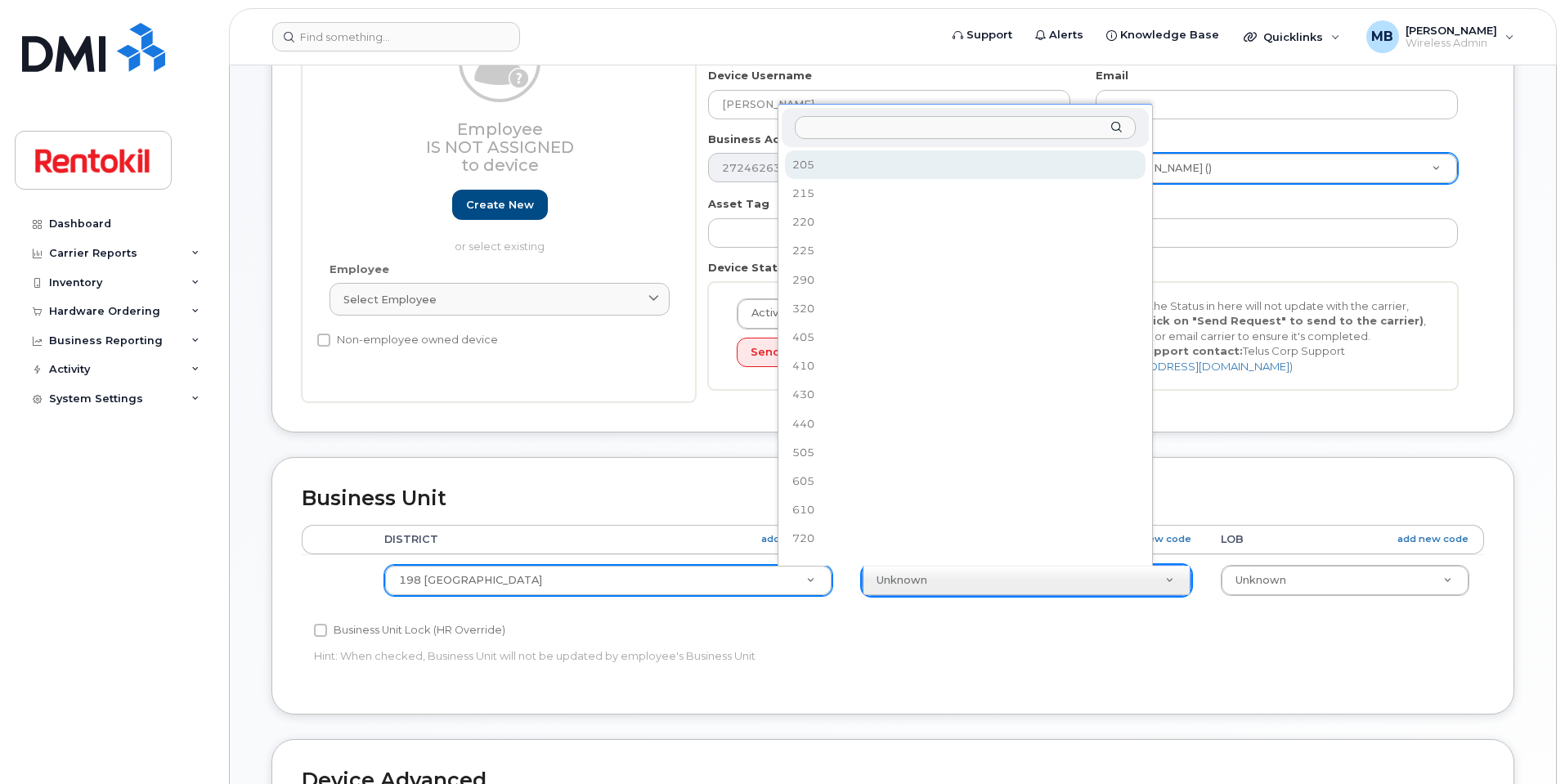
select select "42760"
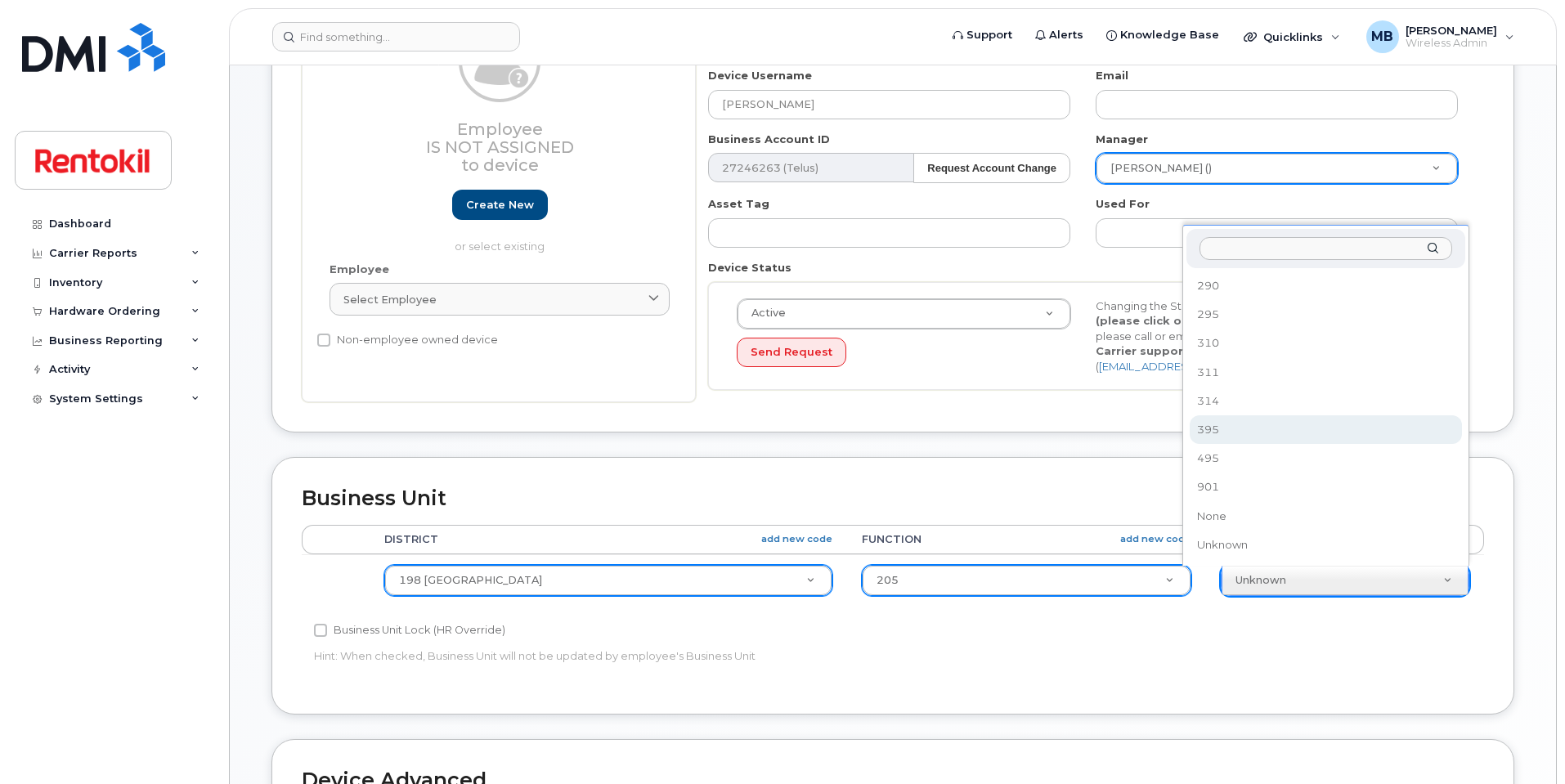
select select "42774"
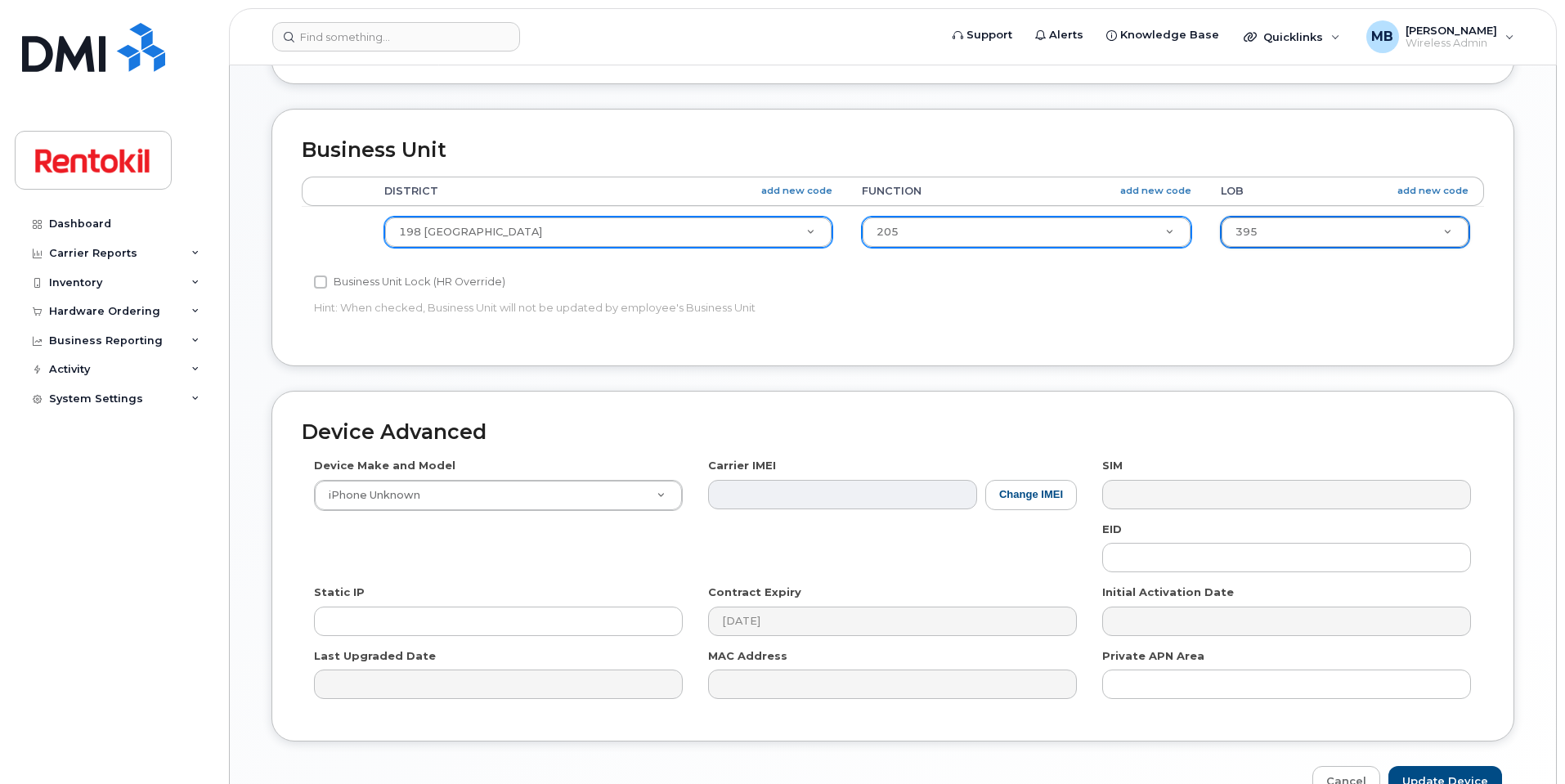
scroll to position [655, 0]
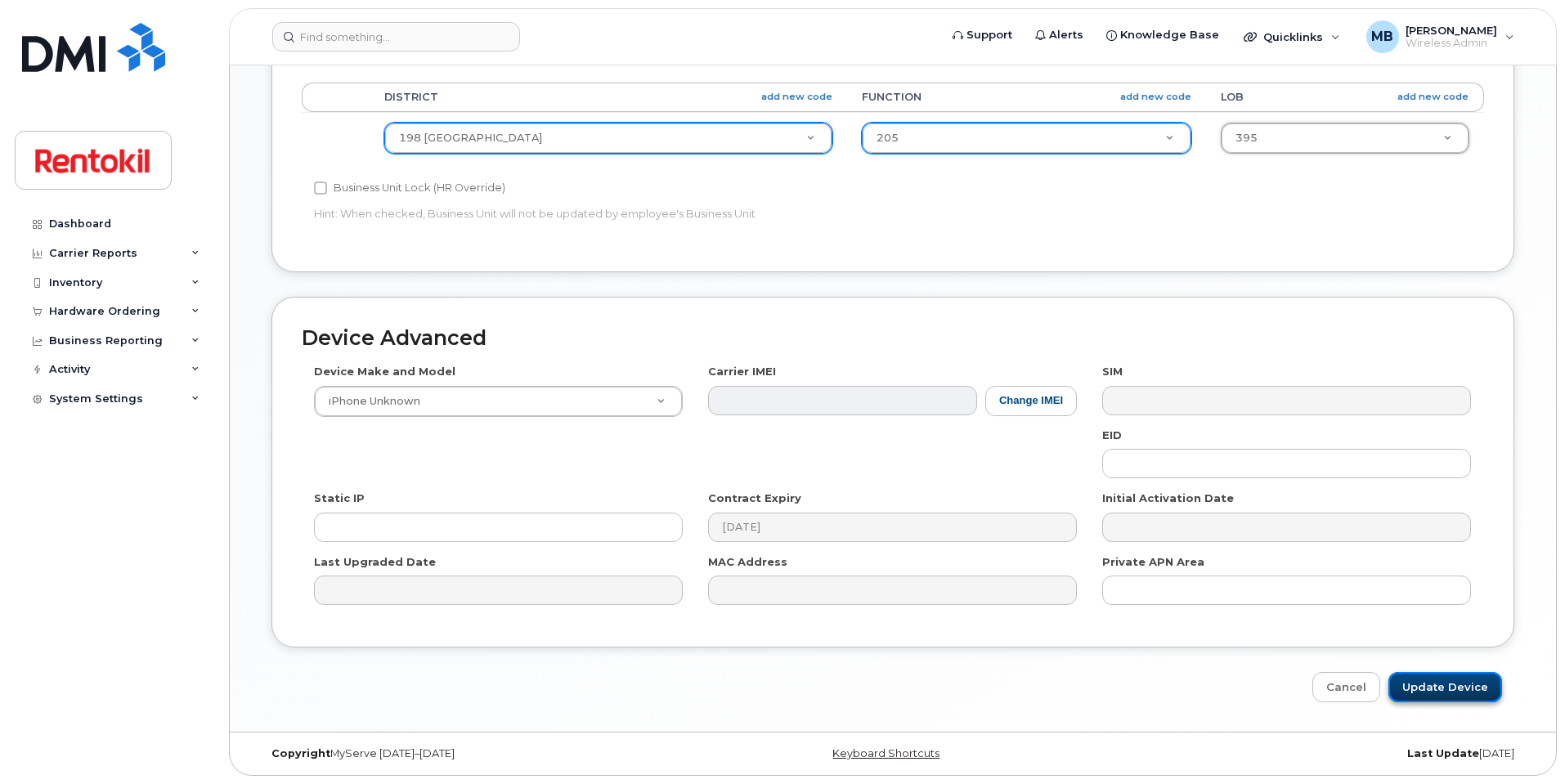
click at [1472, 696] on input "Update Device" at bounding box center [1445, 687] width 114 height 30
type input "Saving..."
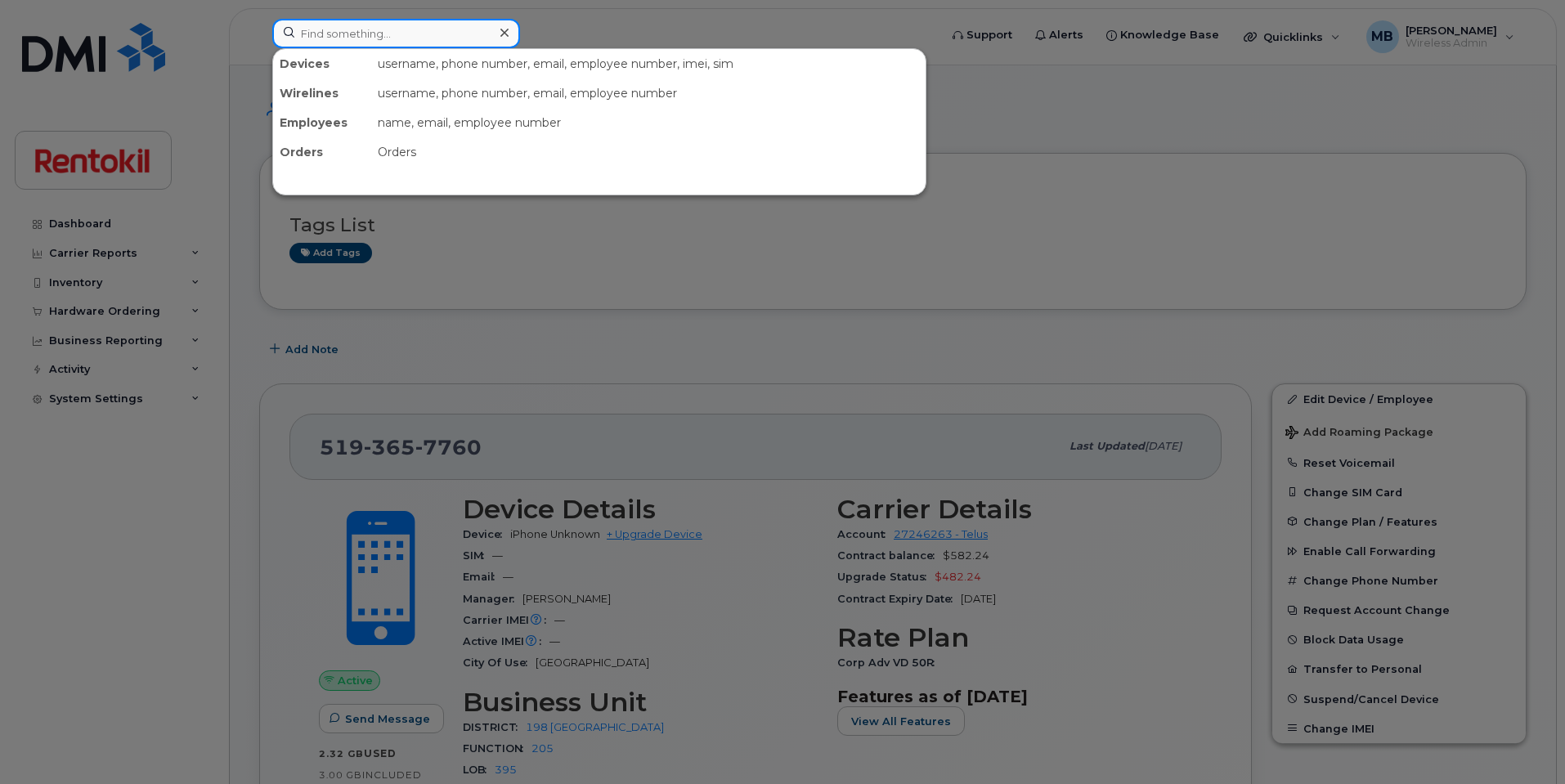
click at [360, 33] on input at bounding box center [396, 34] width 247 height 29
paste input "438-827-1053"
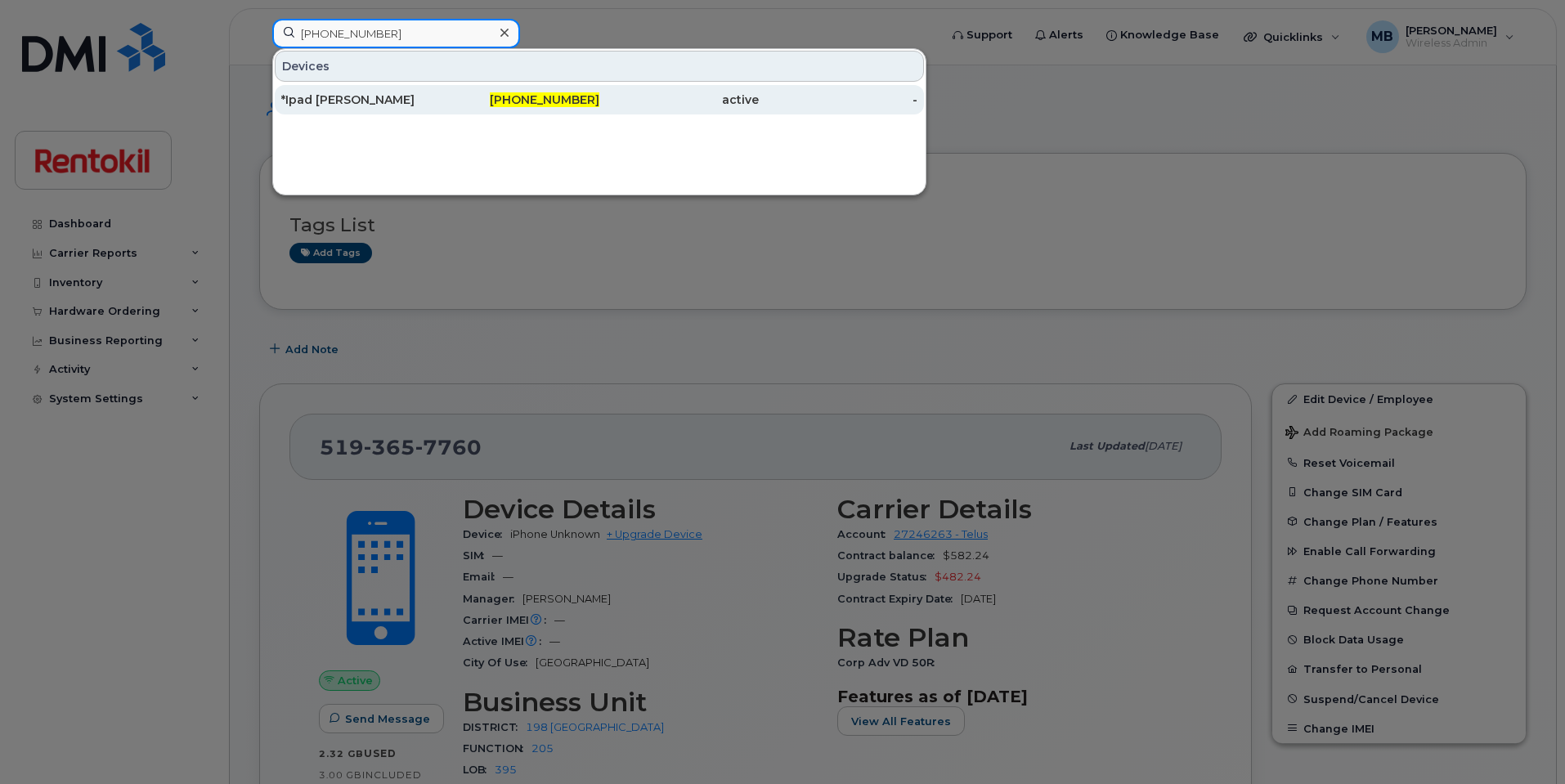
type input "438-827-1053"
click at [380, 100] on div "*Ipad Isabelle Laverdière" at bounding box center [361, 100] width 160 height 16
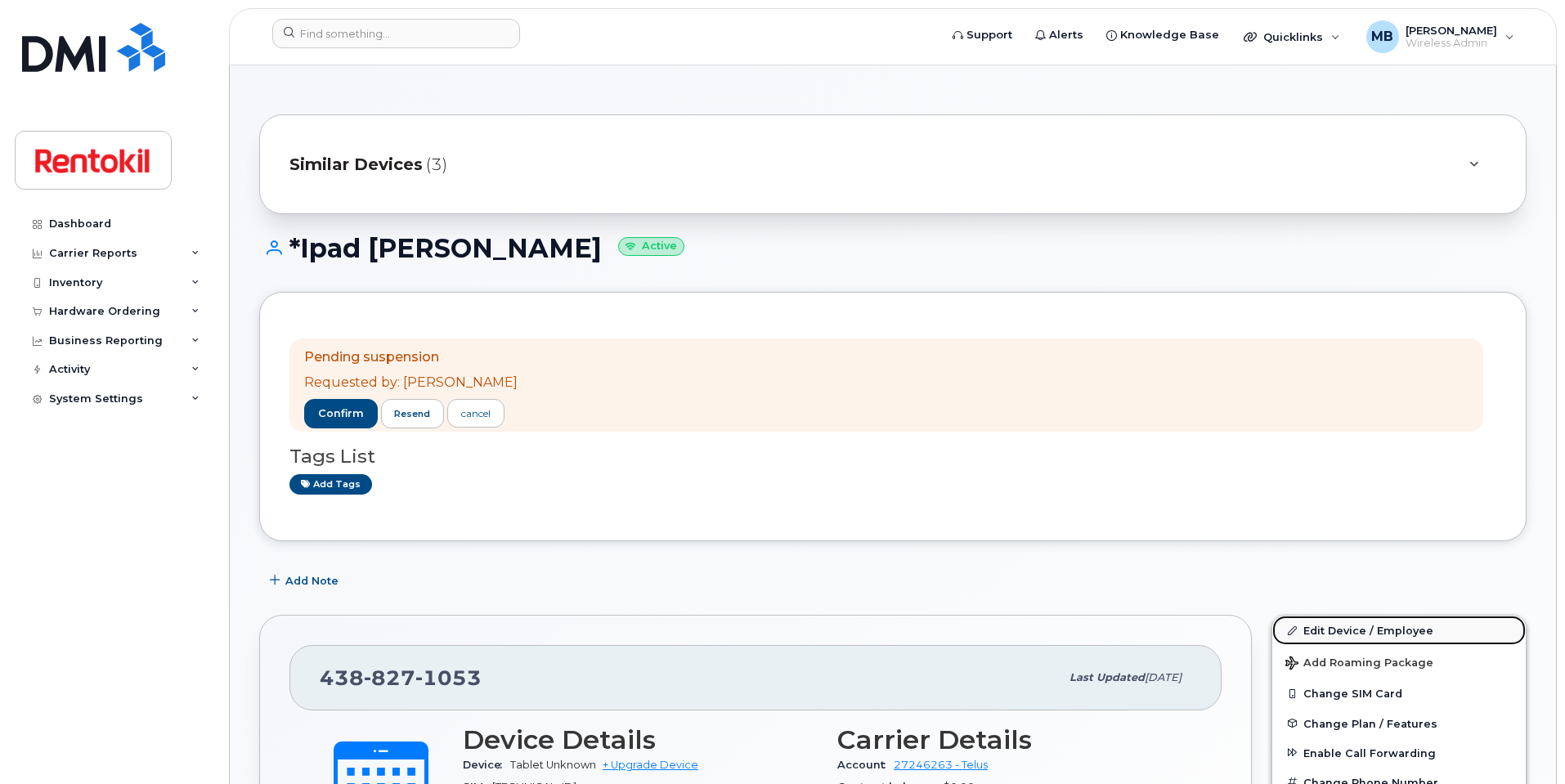
click at [1327, 626] on link "Edit Device / Employee" at bounding box center [1399, 630] width 253 height 29
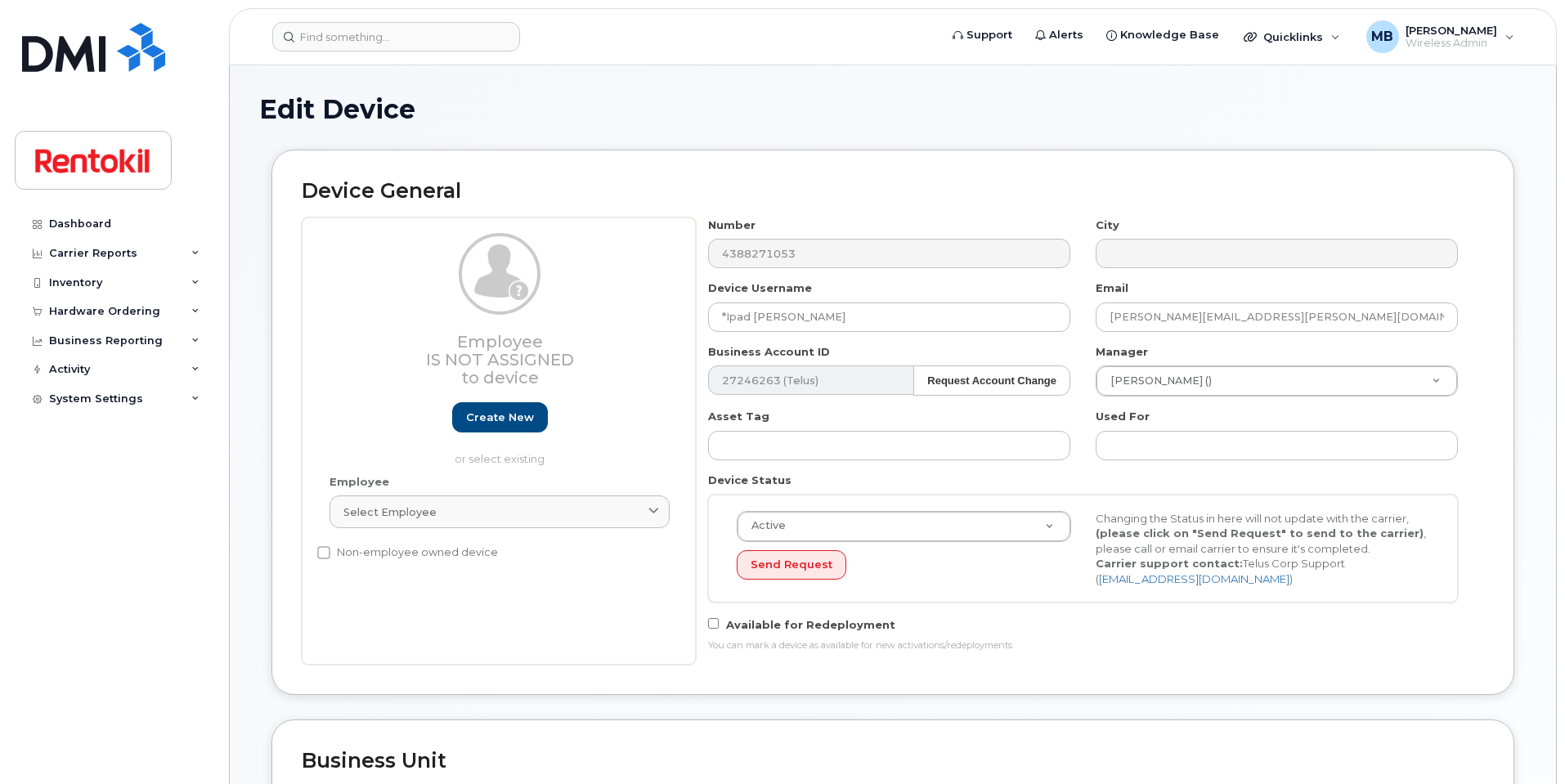
select select "42740"
drag, startPoint x: 871, startPoint y: 315, endPoint x: 752, endPoint y: 319, distance: 119.1
click at [752, 319] on input "*Ipad [PERSON_NAME]" at bounding box center [889, 317] width 362 height 29
paste input "*iPad [PERSON_NAME]"
drag, startPoint x: 783, startPoint y: 320, endPoint x: 667, endPoint y: 301, distance: 117.5
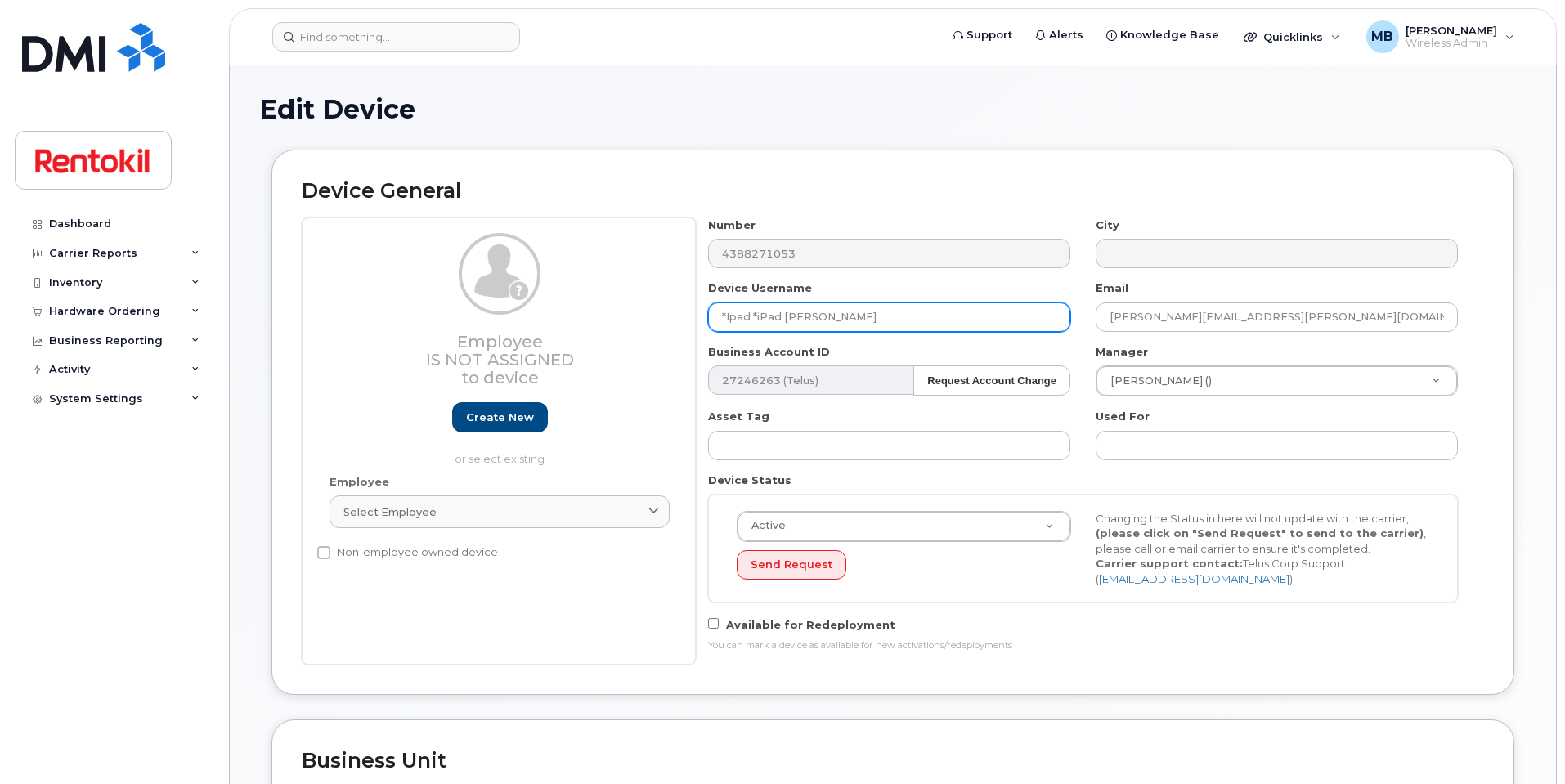
click at [667, 301] on div "Employee Is not assigned to device Create new or select existing Employee Selec…" at bounding box center [892, 441] width 1182 height 447
click at [804, 312] on input "*Ipad *iPad [PERSON_NAME]" at bounding box center [889, 317] width 362 height 29
drag, startPoint x: 876, startPoint y: 314, endPoint x: 537, endPoint y: 292, distance: 339.7
click at [537, 292] on div "Employee Is not assigned to device Create new or select existing Employee Selec…" at bounding box center [892, 441] width 1182 height 447
paste input "text"
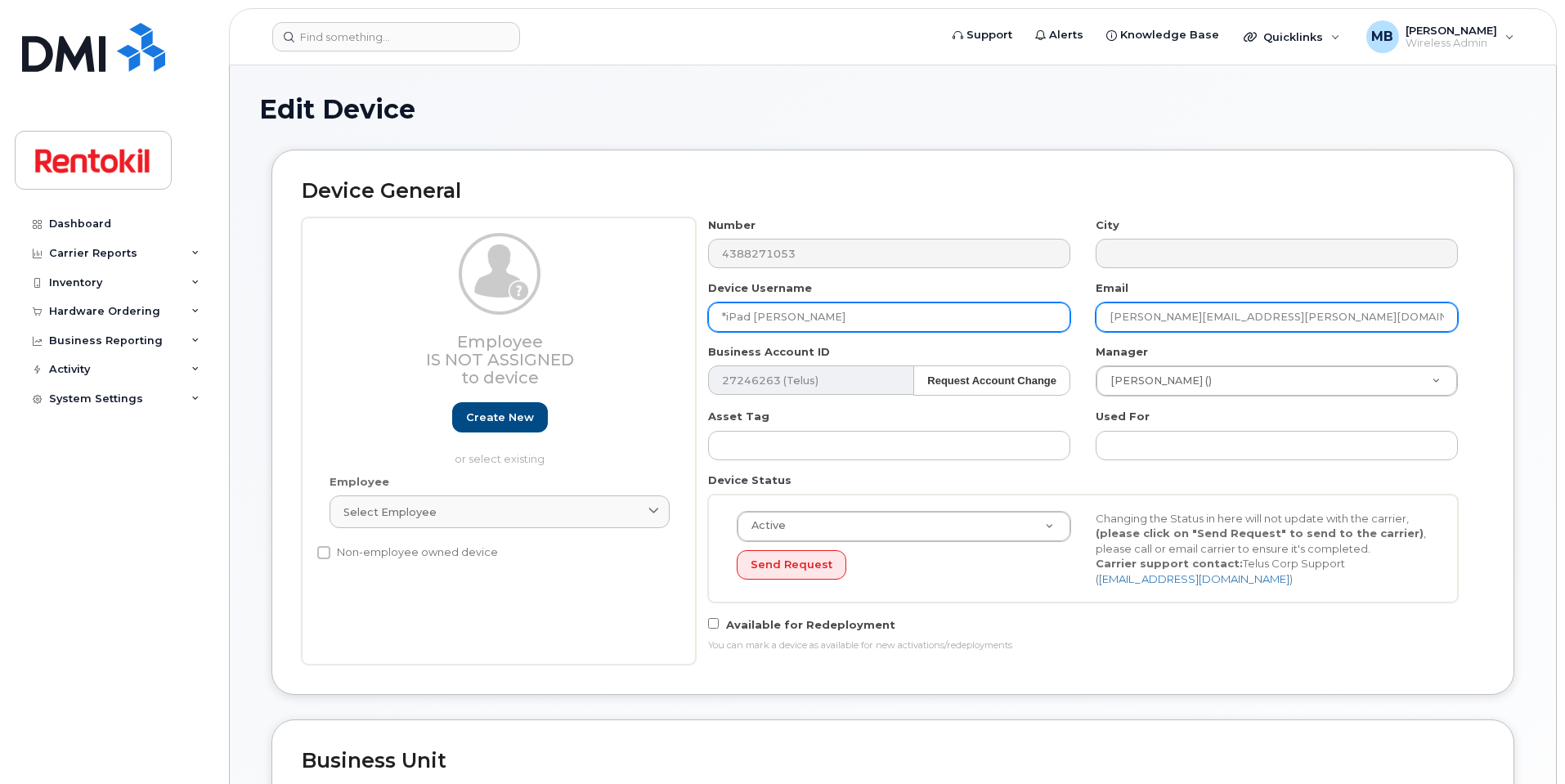
type input "*iPad [PERSON_NAME]"
drag, startPoint x: 1207, startPoint y: 315, endPoint x: 977, endPoint y: 290, distance: 231.4
click at [977, 290] on div "Number 4388271053 City Device Username *iPad [PERSON_NAME] Email [PERSON_NAME][…" at bounding box center [1083, 441] width 775 height 447
paste input "*iPad [PERSON_NAME]"
click at [1183, 316] on input "*iPad Shivam [EMAIL_ADDRESS][DOMAIN_NAME]" at bounding box center [1277, 317] width 362 height 29
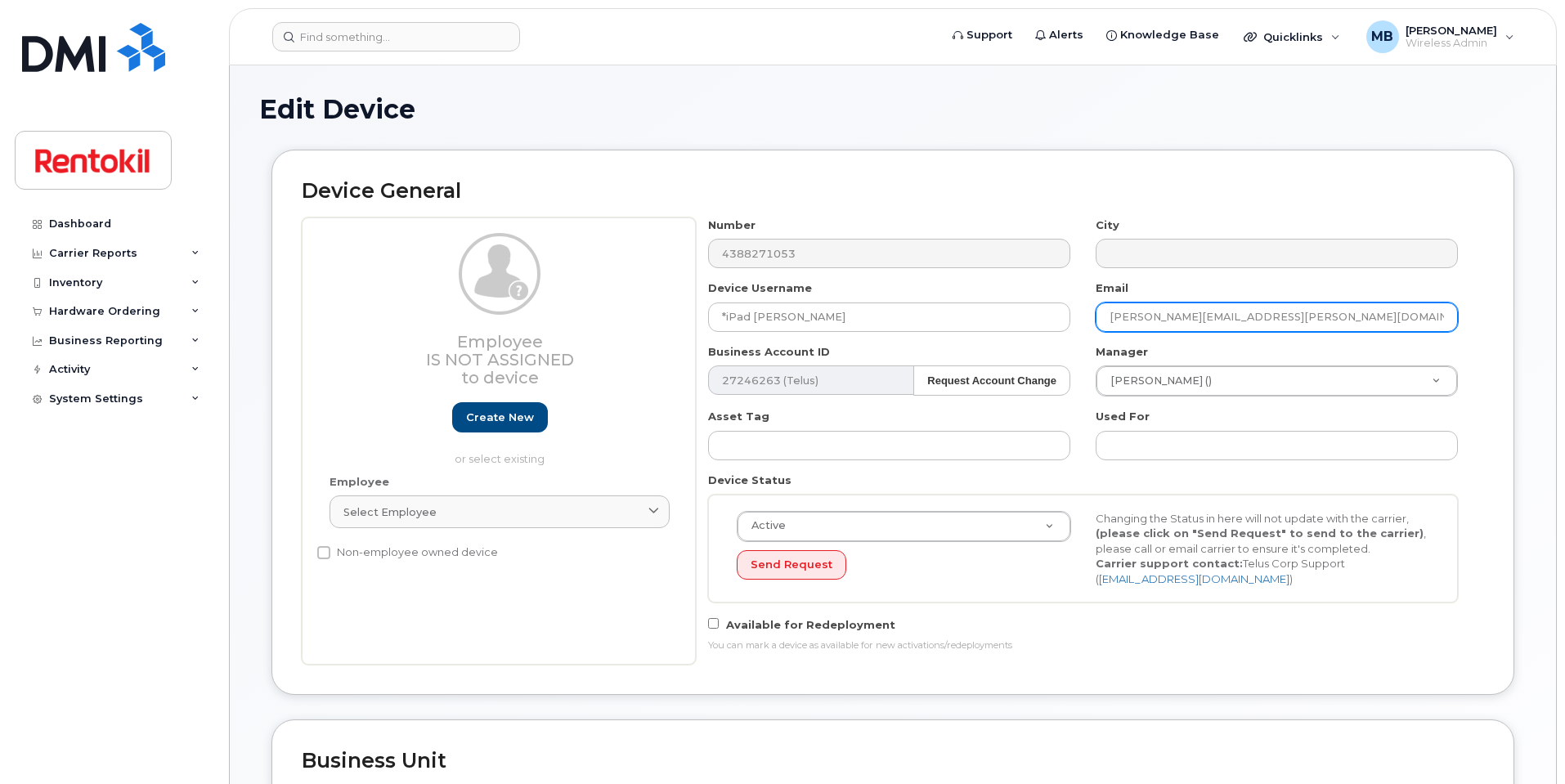
type input "[PERSON_NAME][EMAIL_ADDRESS][PERSON_NAME][DOMAIN_NAME]"
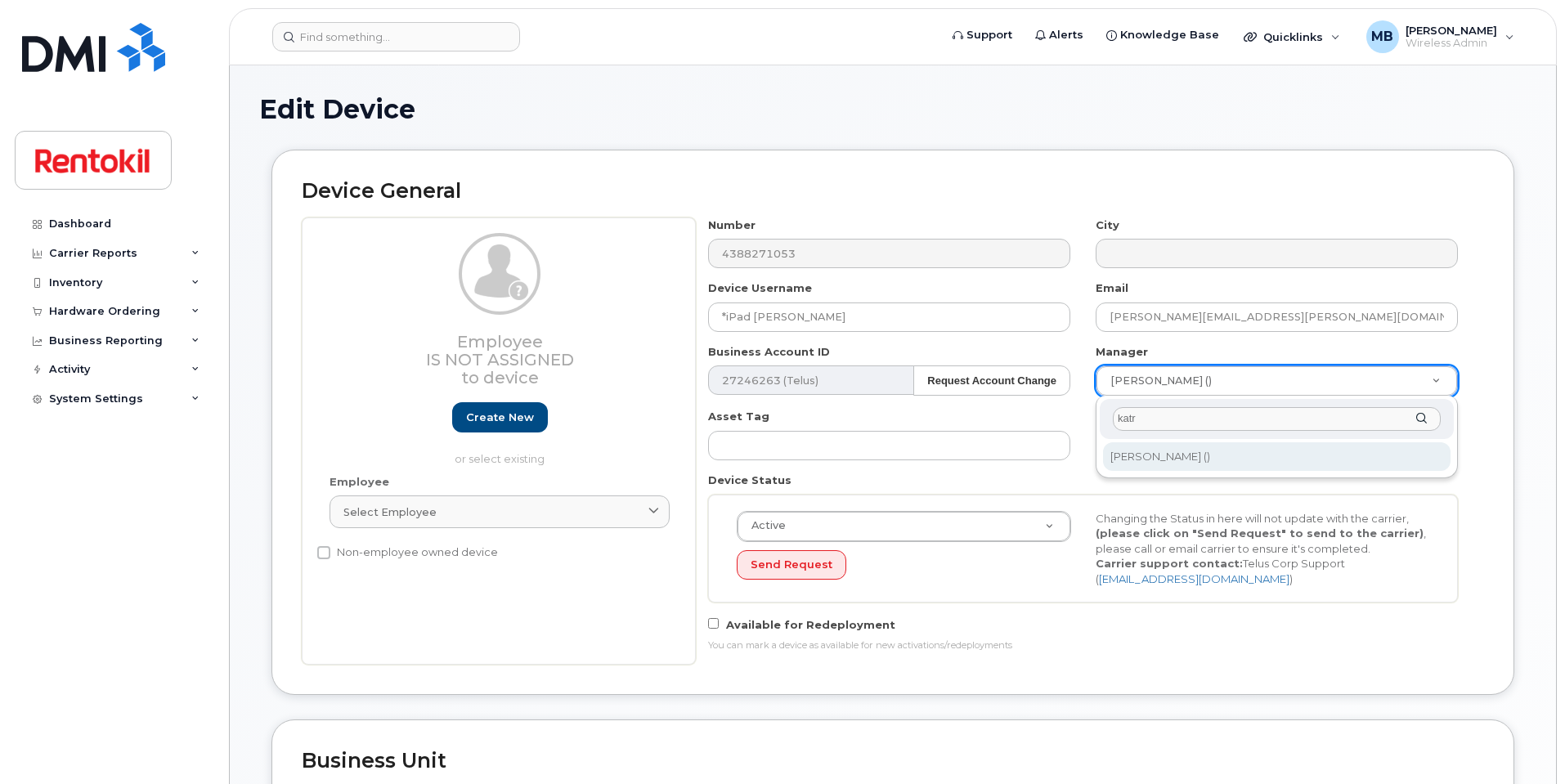
type input "katr"
type input "161260"
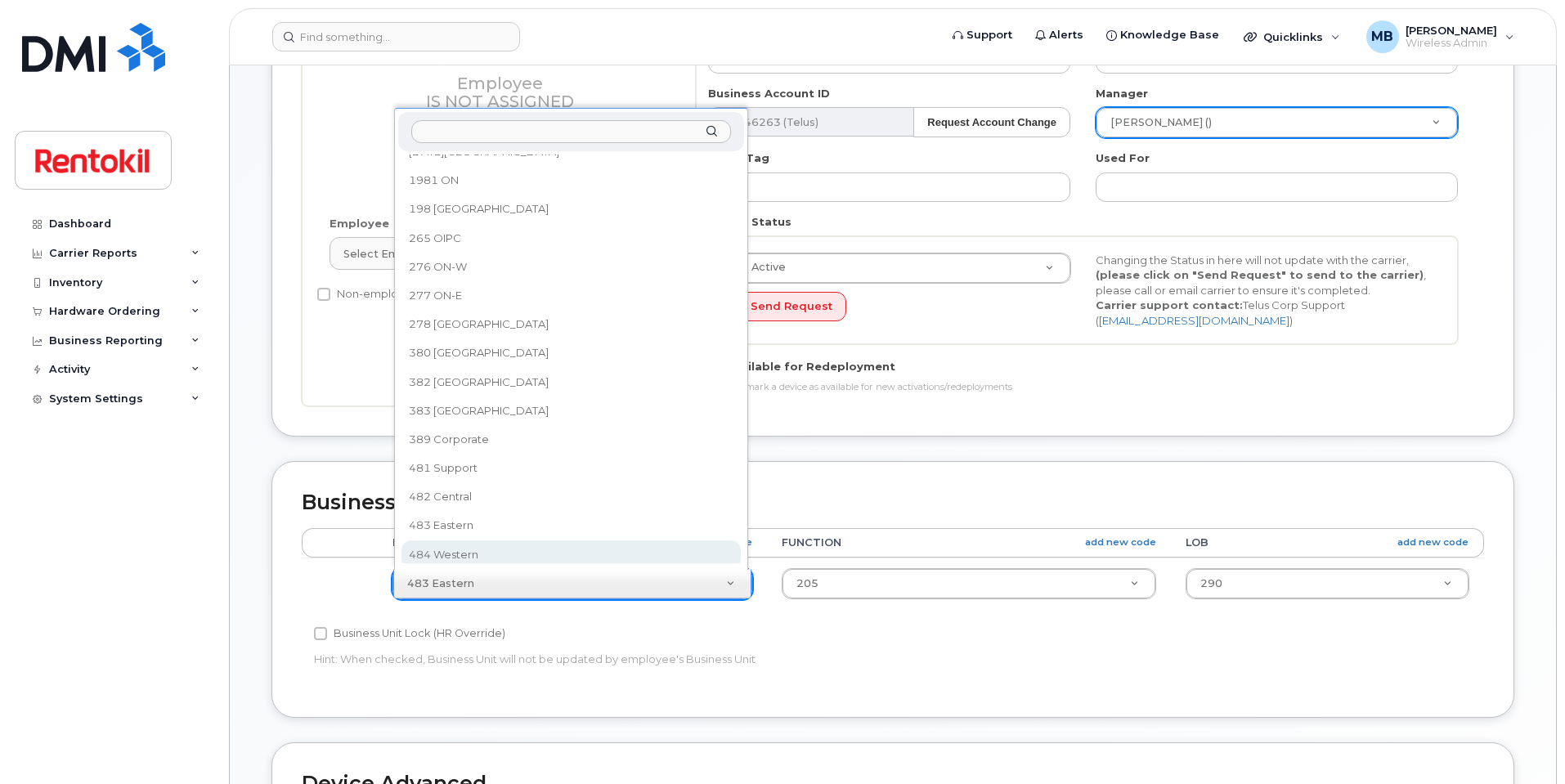
scroll to position [603, 0]
select select "42754"
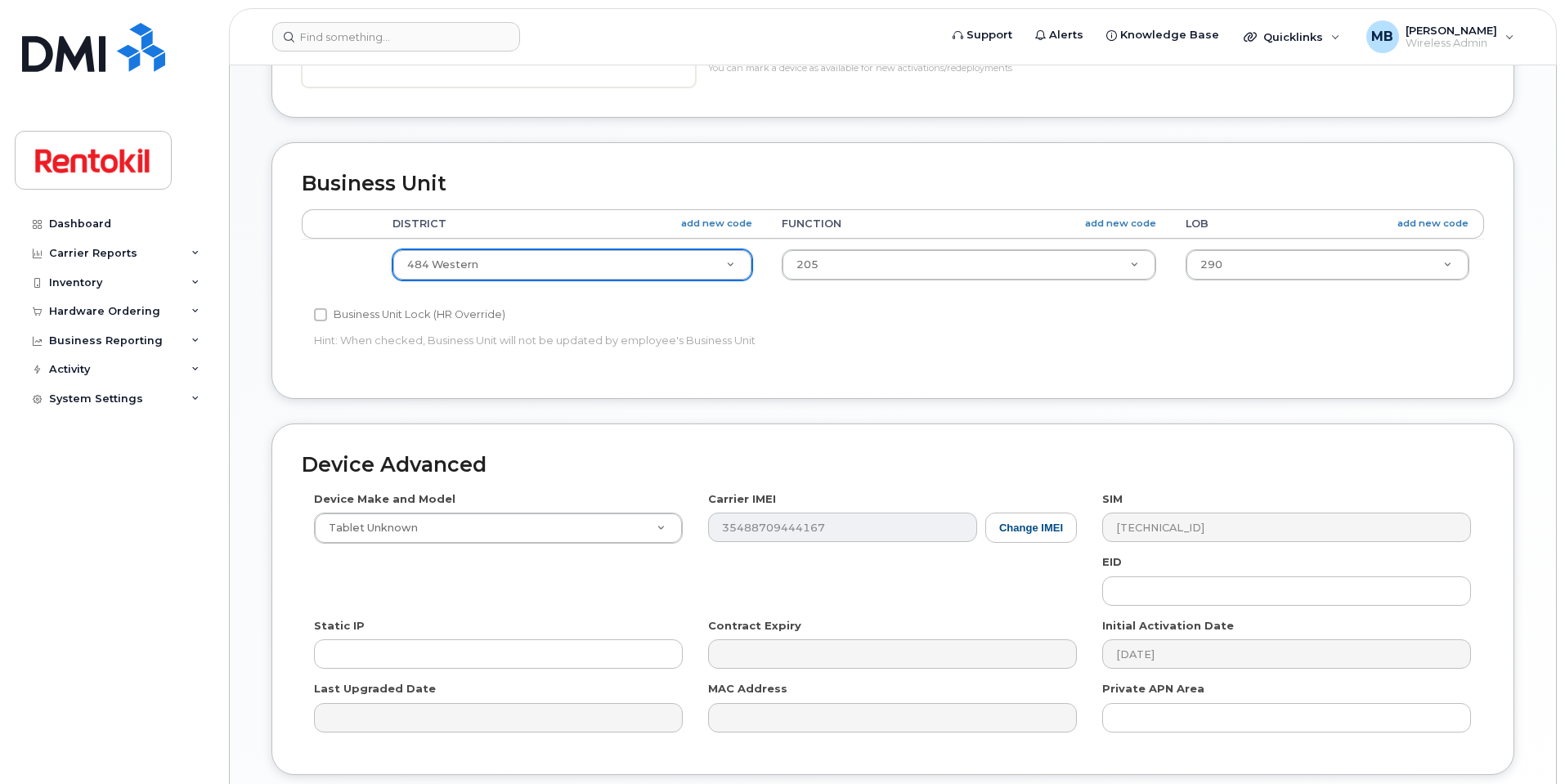
scroll to position [705, 0]
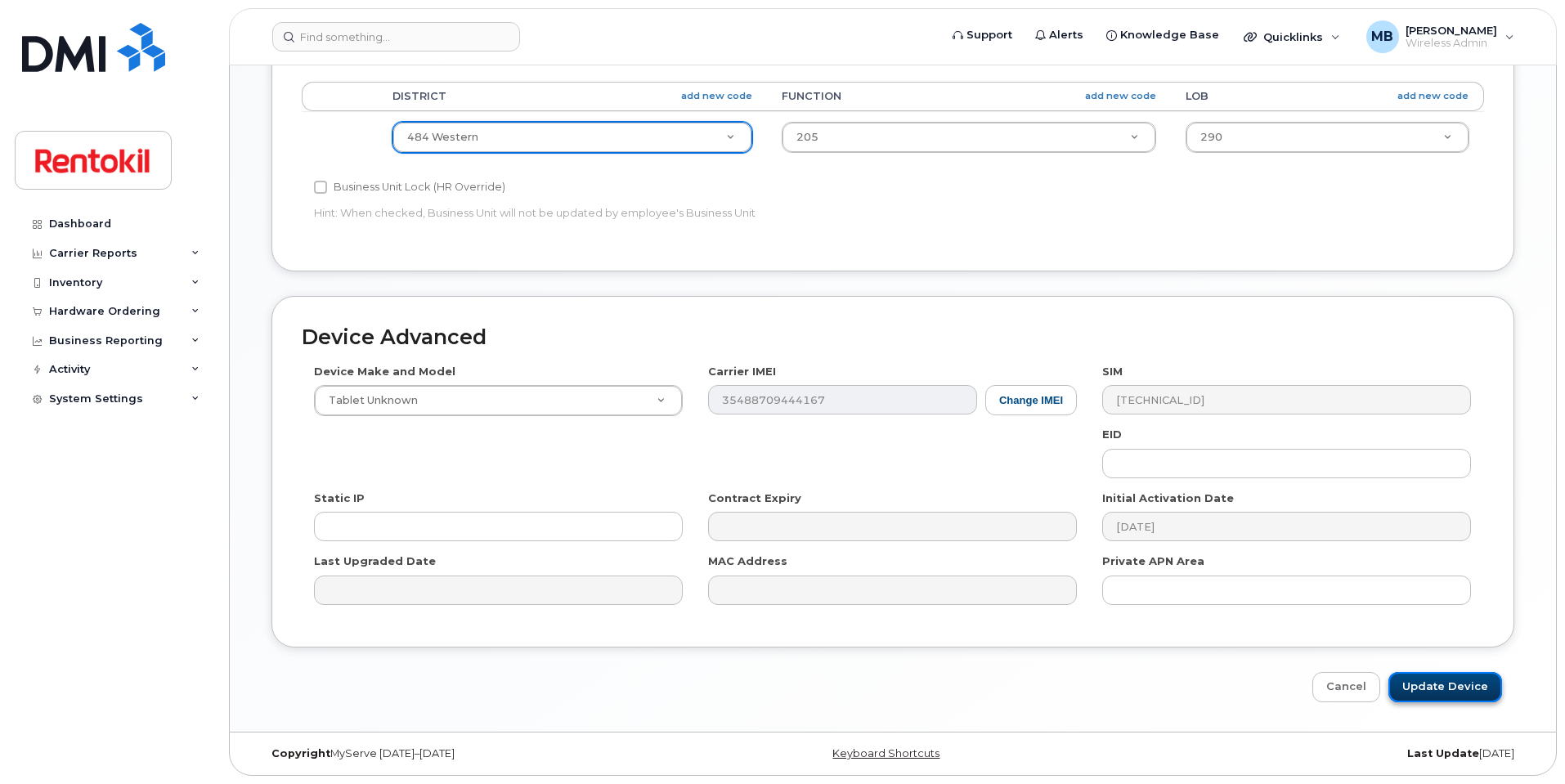
click at [1466, 688] on input "Update Device" at bounding box center [1445, 687] width 114 height 30
type input "Saving..."
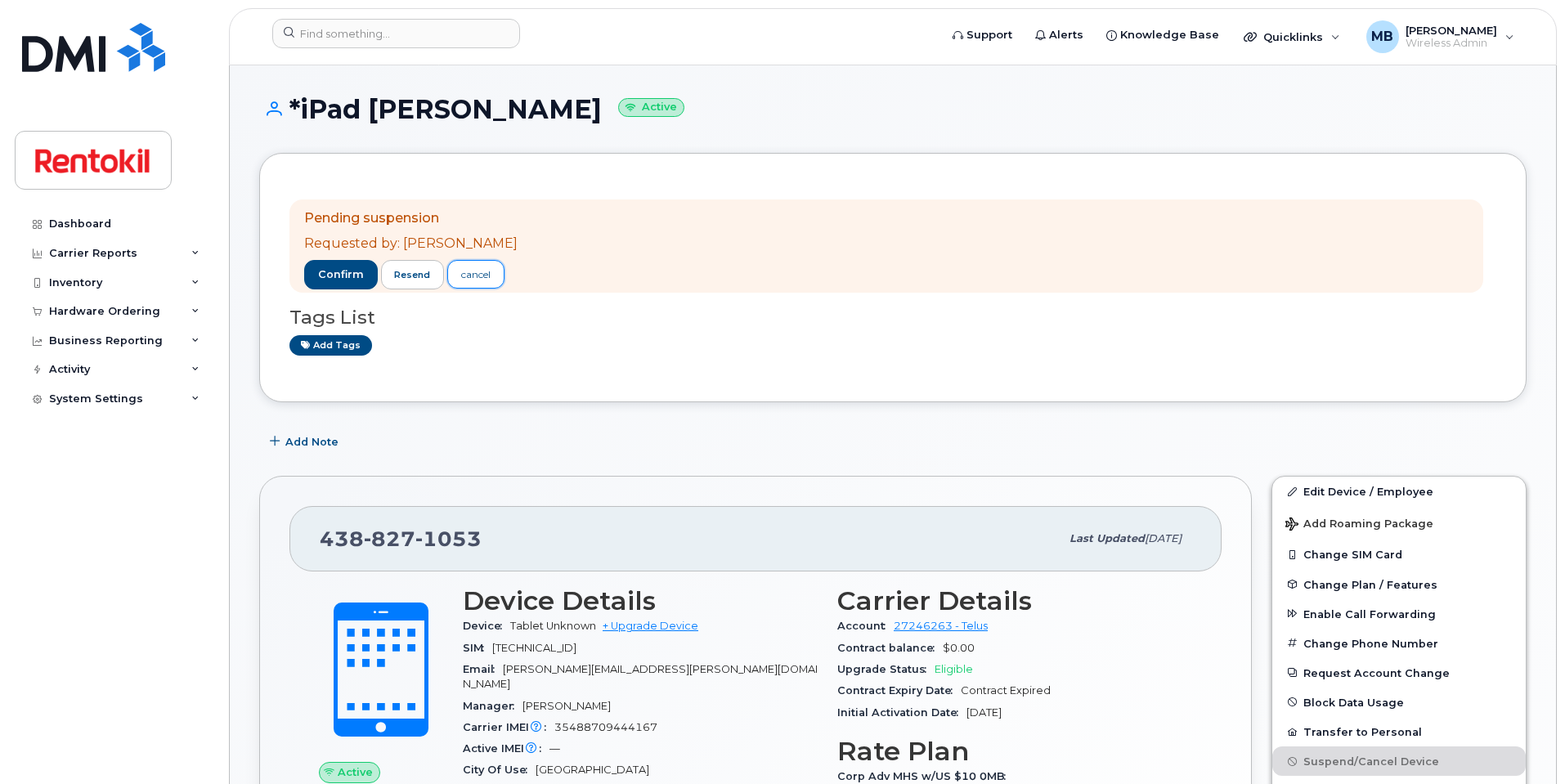
click at [492, 272] on link "cancel" at bounding box center [476, 274] width 57 height 29
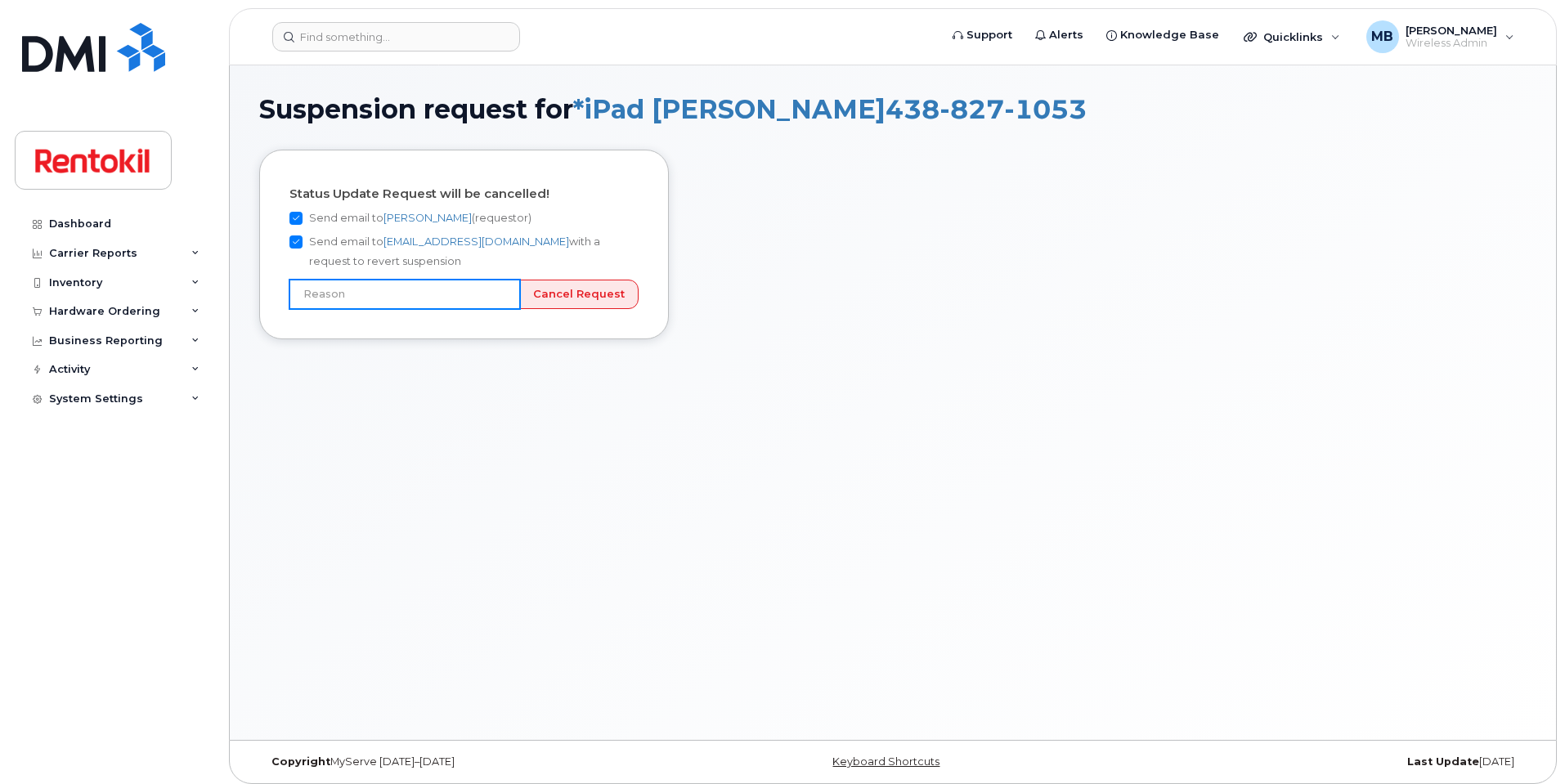
click at [515, 293] on input "text" at bounding box center [404, 294] width 230 height 29
type input "User still using device"
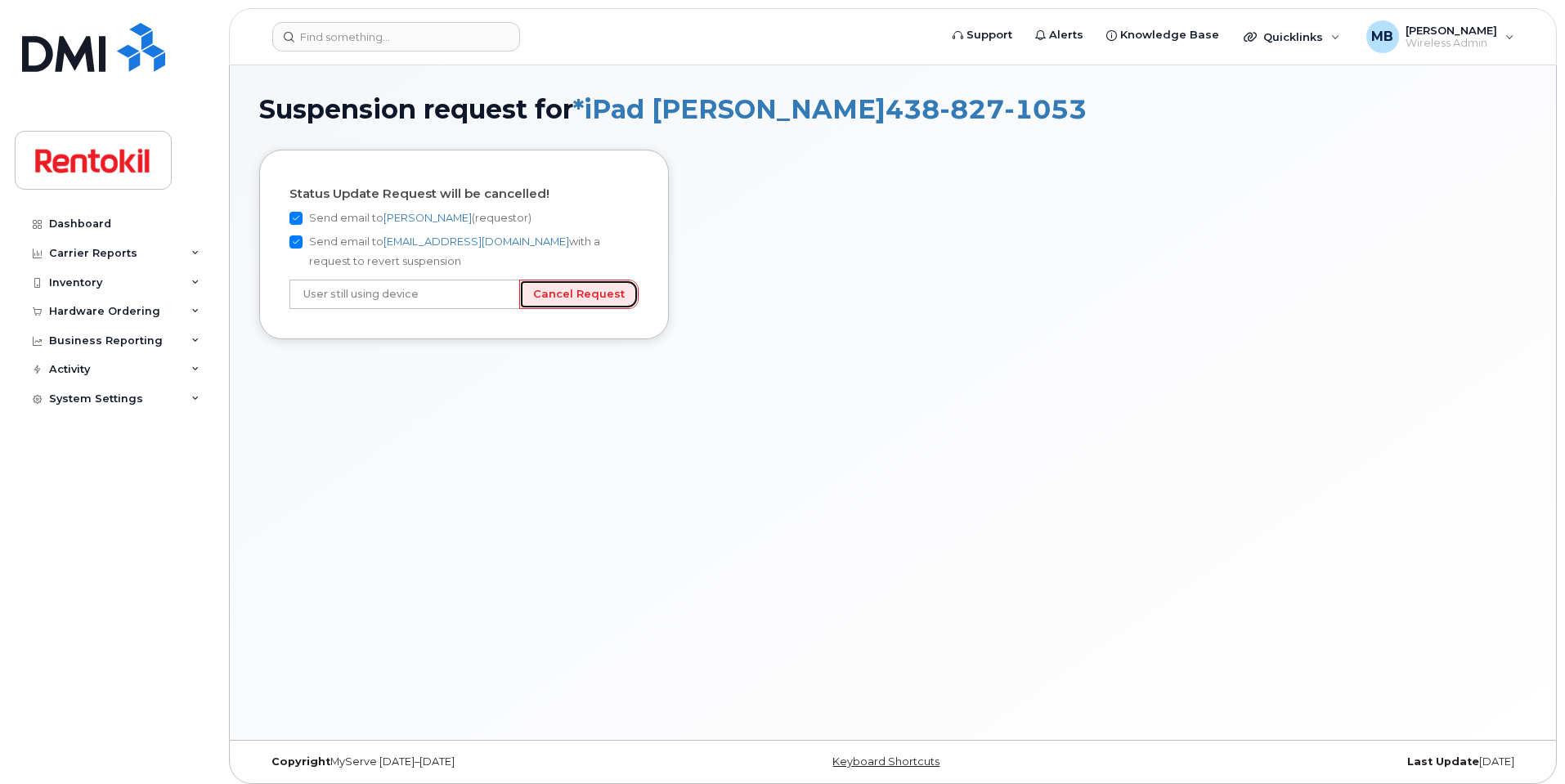
click at [600, 286] on input "Cancel Request" at bounding box center [579, 294] width 120 height 30
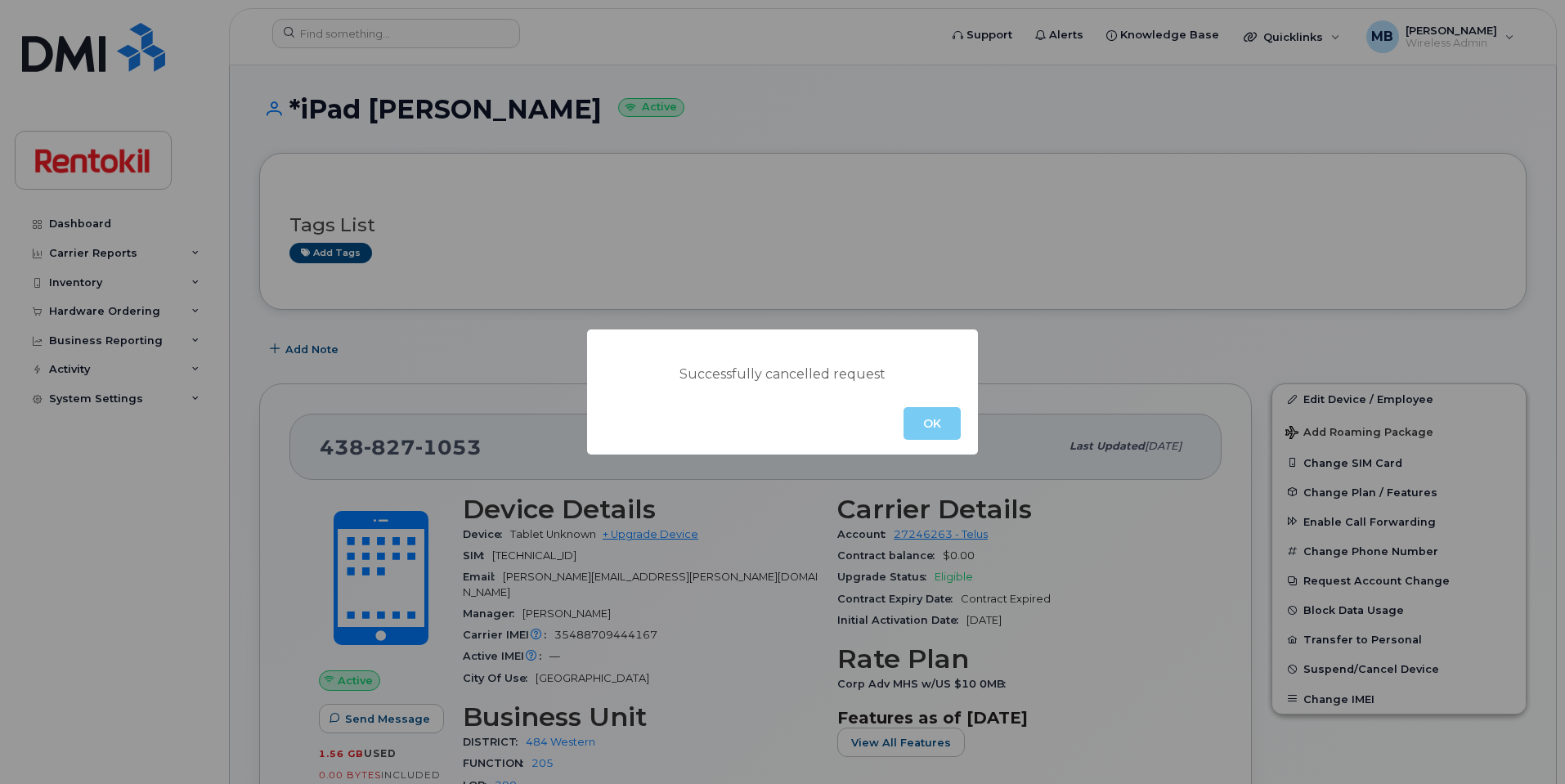
click at [925, 416] on button "OK" at bounding box center [932, 424] width 57 height 33
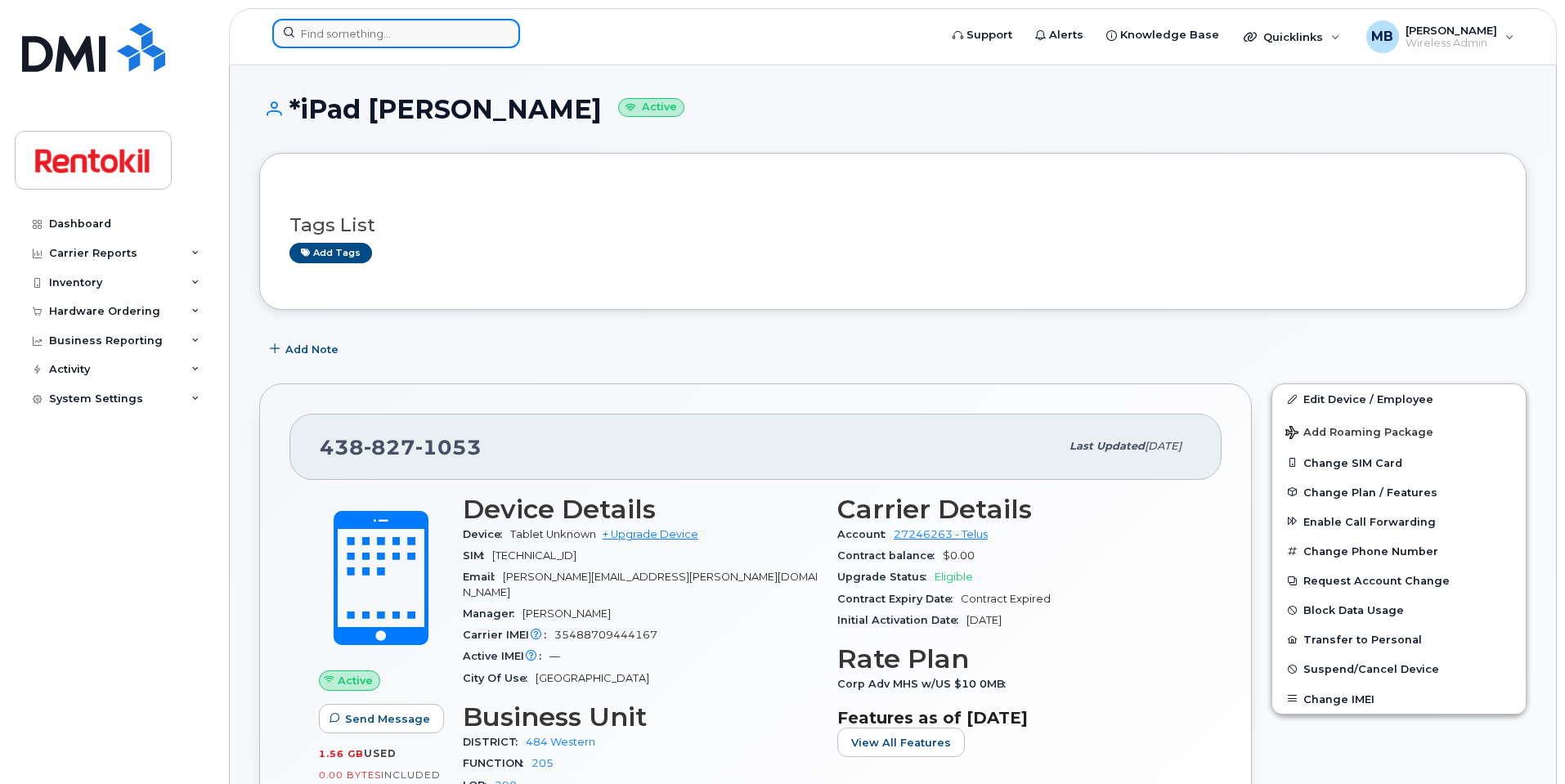
click at [314, 43] on input at bounding box center [396, 34] width 247 height 29
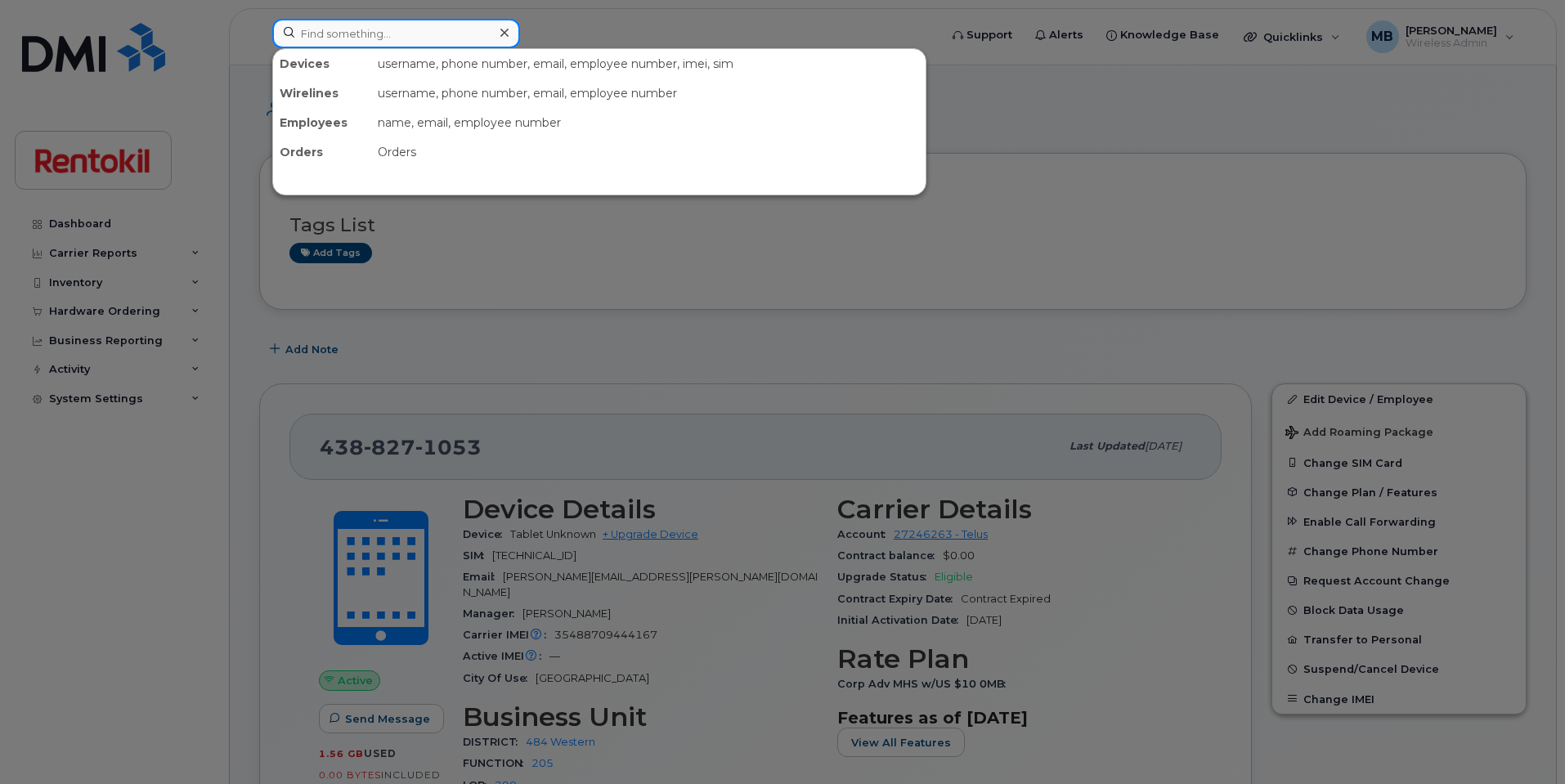
paste input "[PHONE_NUMBER]"
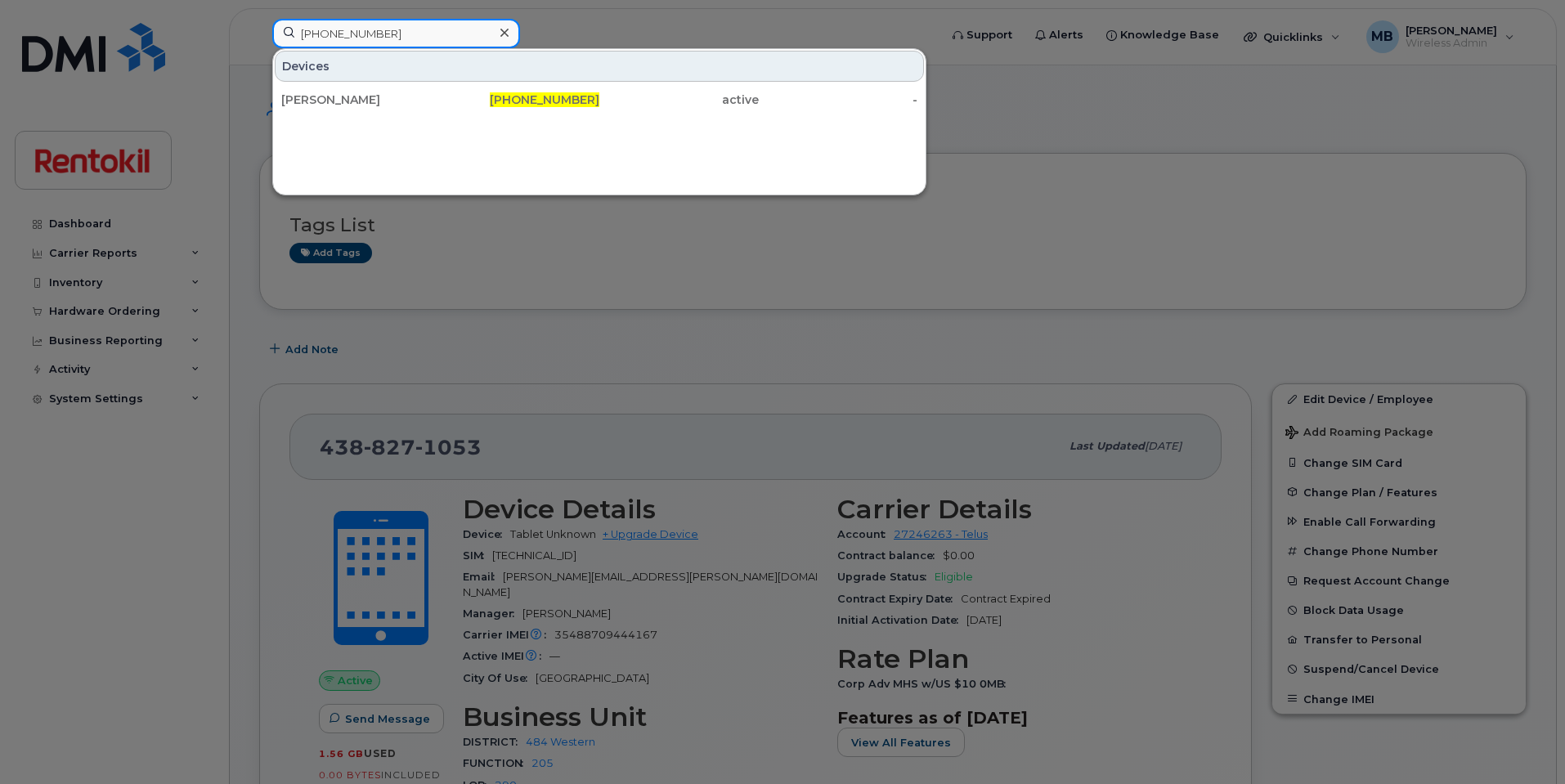
type input "[PHONE_NUMBER]"
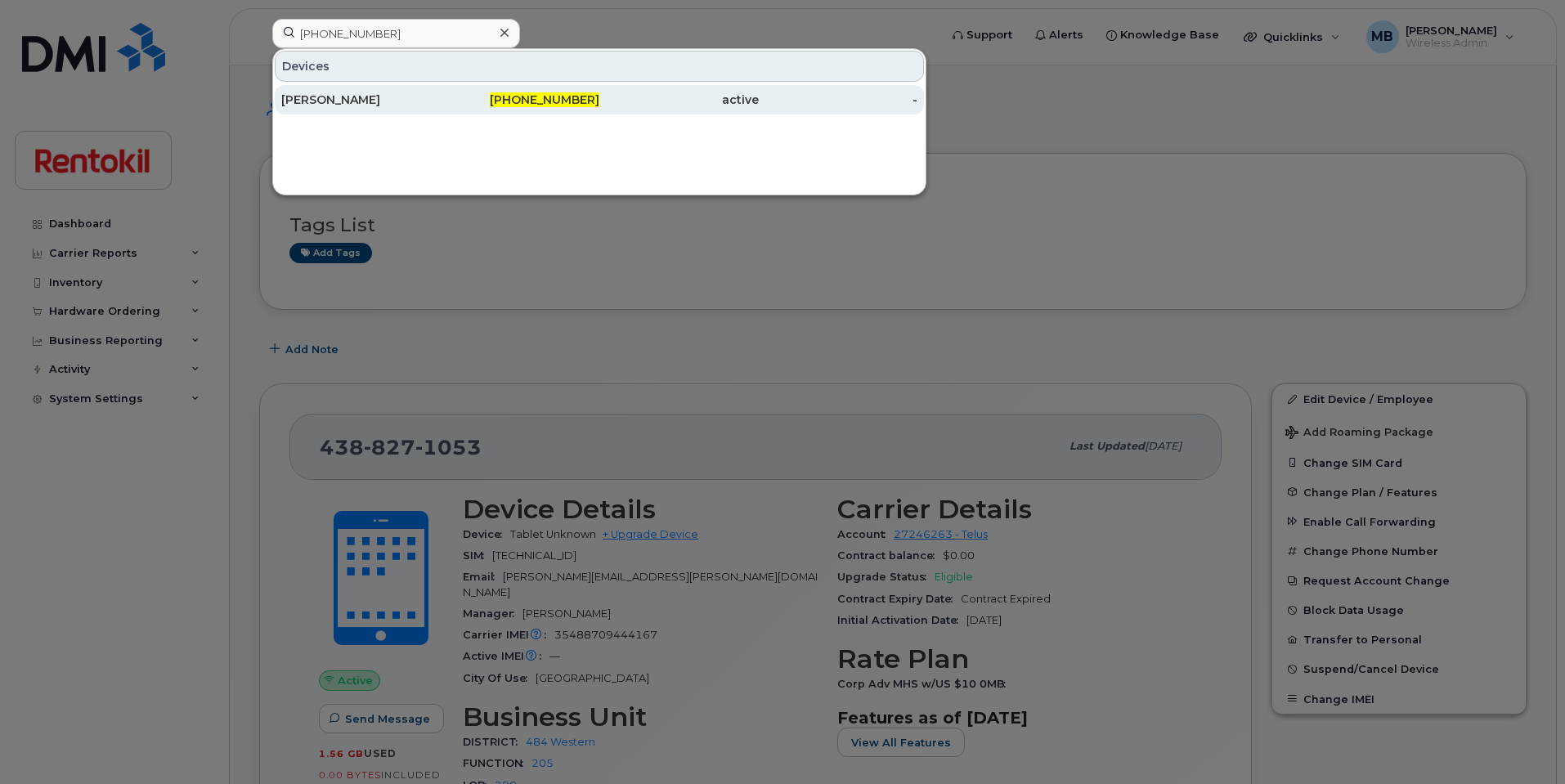
click at [347, 101] on div "[PERSON_NAME]" at bounding box center [361, 100] width 160 height 16
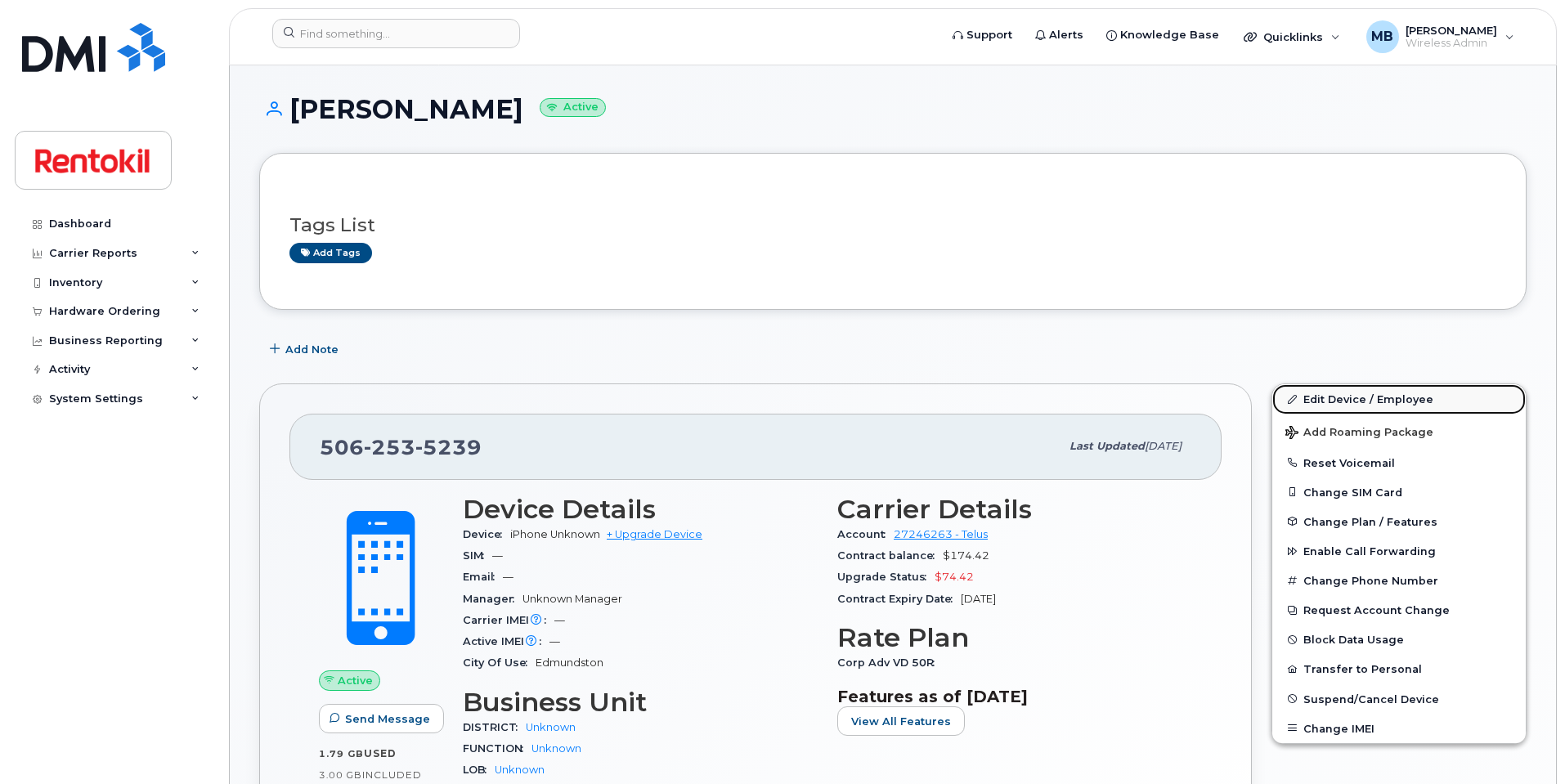
click at [1336, 404] on link "Edit Device / Employee" at bounding box center [1399, 399] width 253 height 29
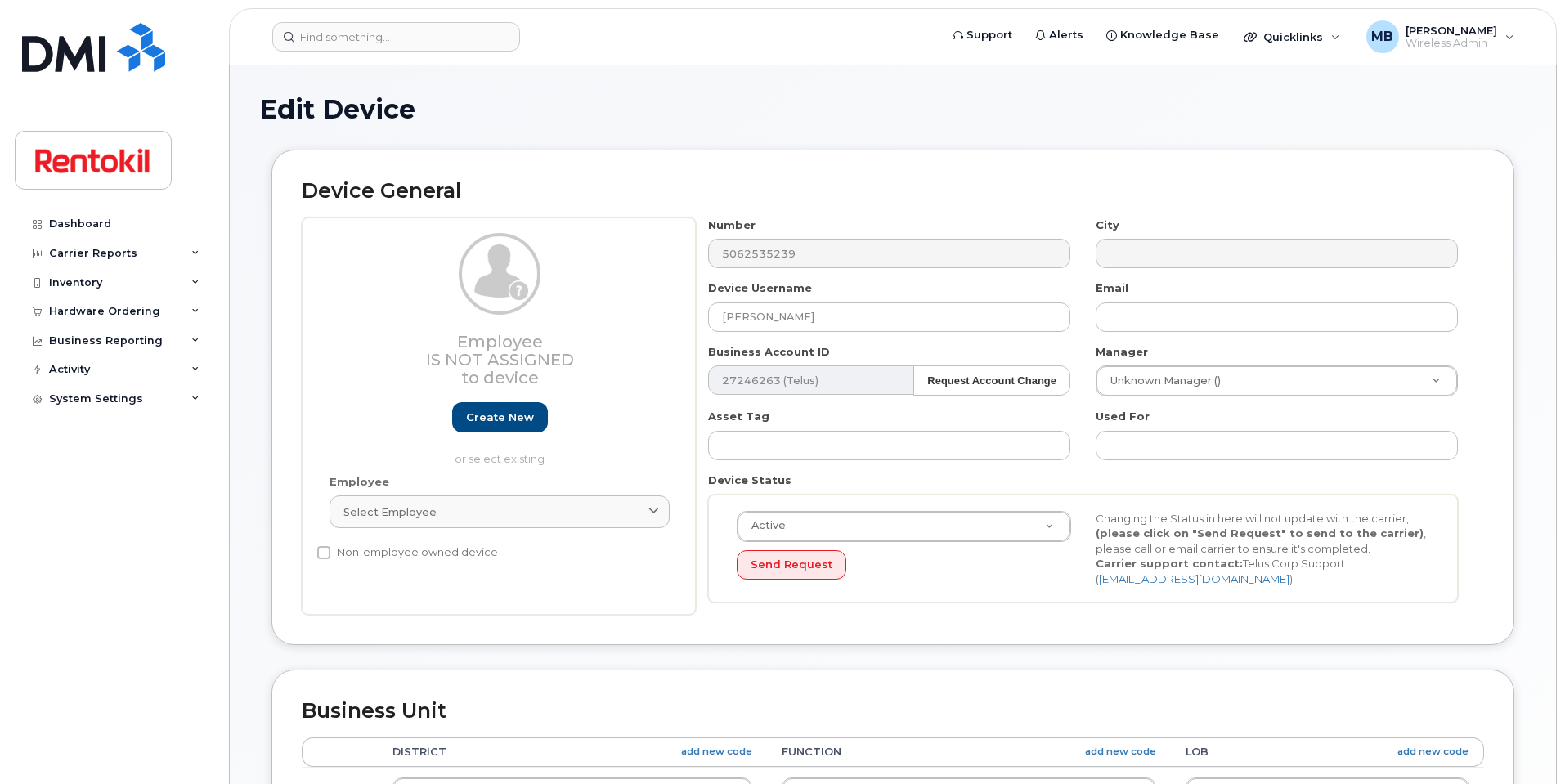
select select "42736"
select select "42738"
select select "42737"
drag, startPoint x: 843, startPoint y: 319, endPoint x: 595, endPoint y: 282, distance: 250.7
click at [595, 282] on div "Employee Is not assigned to device Create new or select existing Employee Selec…" at bounding box center [892, 416] width 1182 height 398
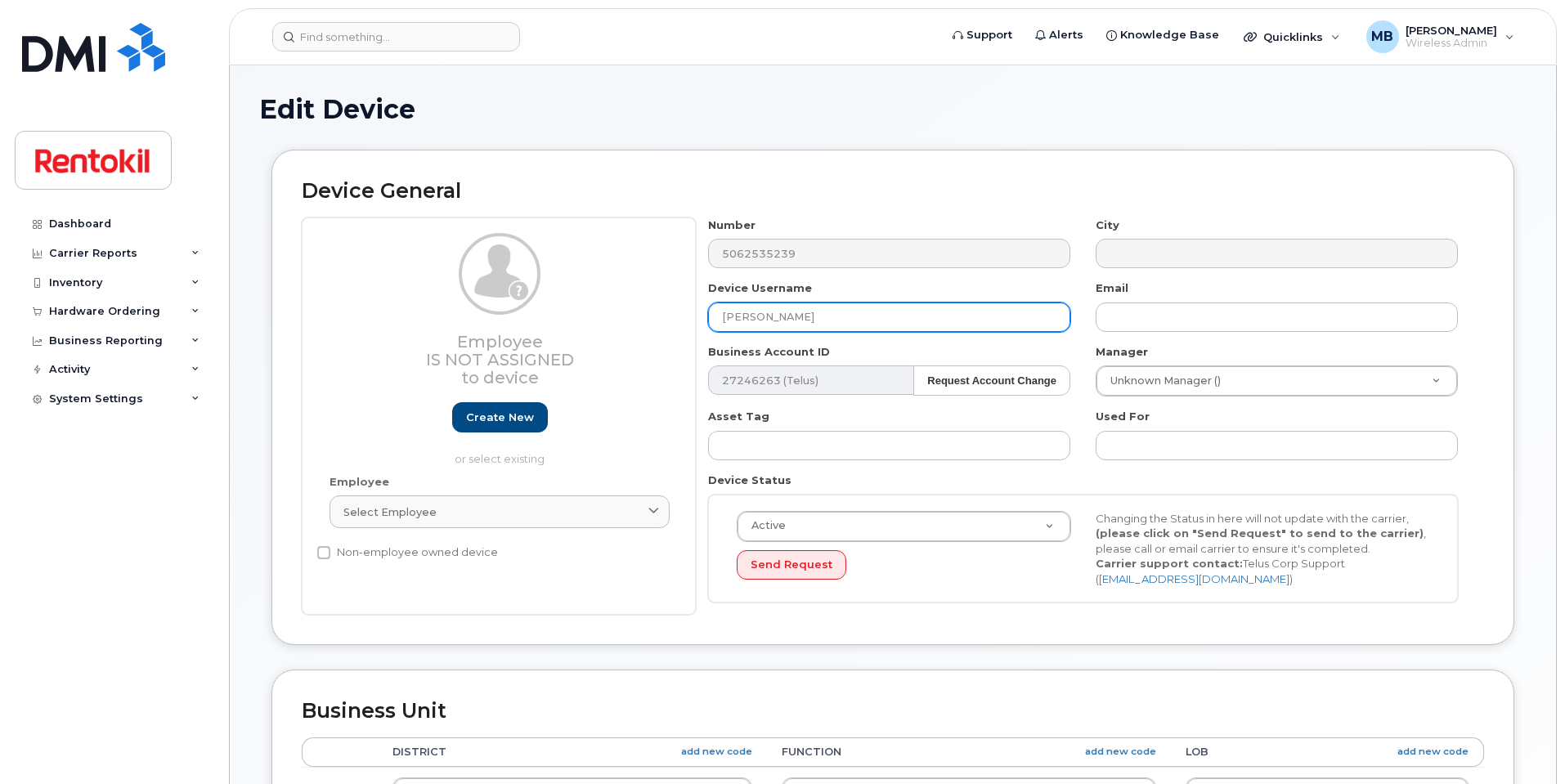
paste input "[PERSON_NAME]"
type input "[PERSON_NAME]"
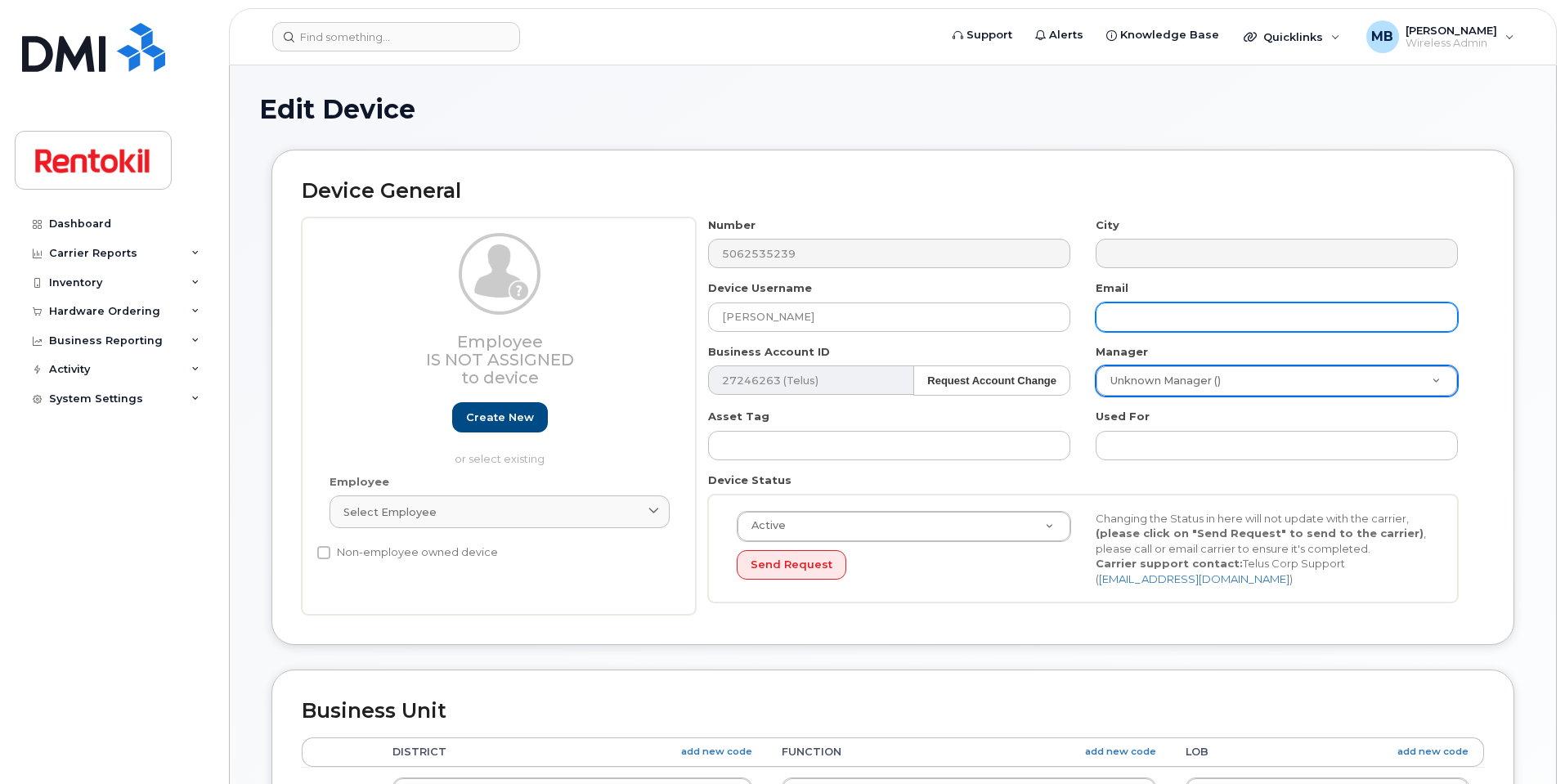
click at [1202, 316] on input "text" at bounding box center [1277, 317] width 362 height 29
paste input "[EMAIL_ADDRESS][DOMAIN_NAME]"
type input "[EMAIL_ADDRESS][DOMAIN_NAME]"
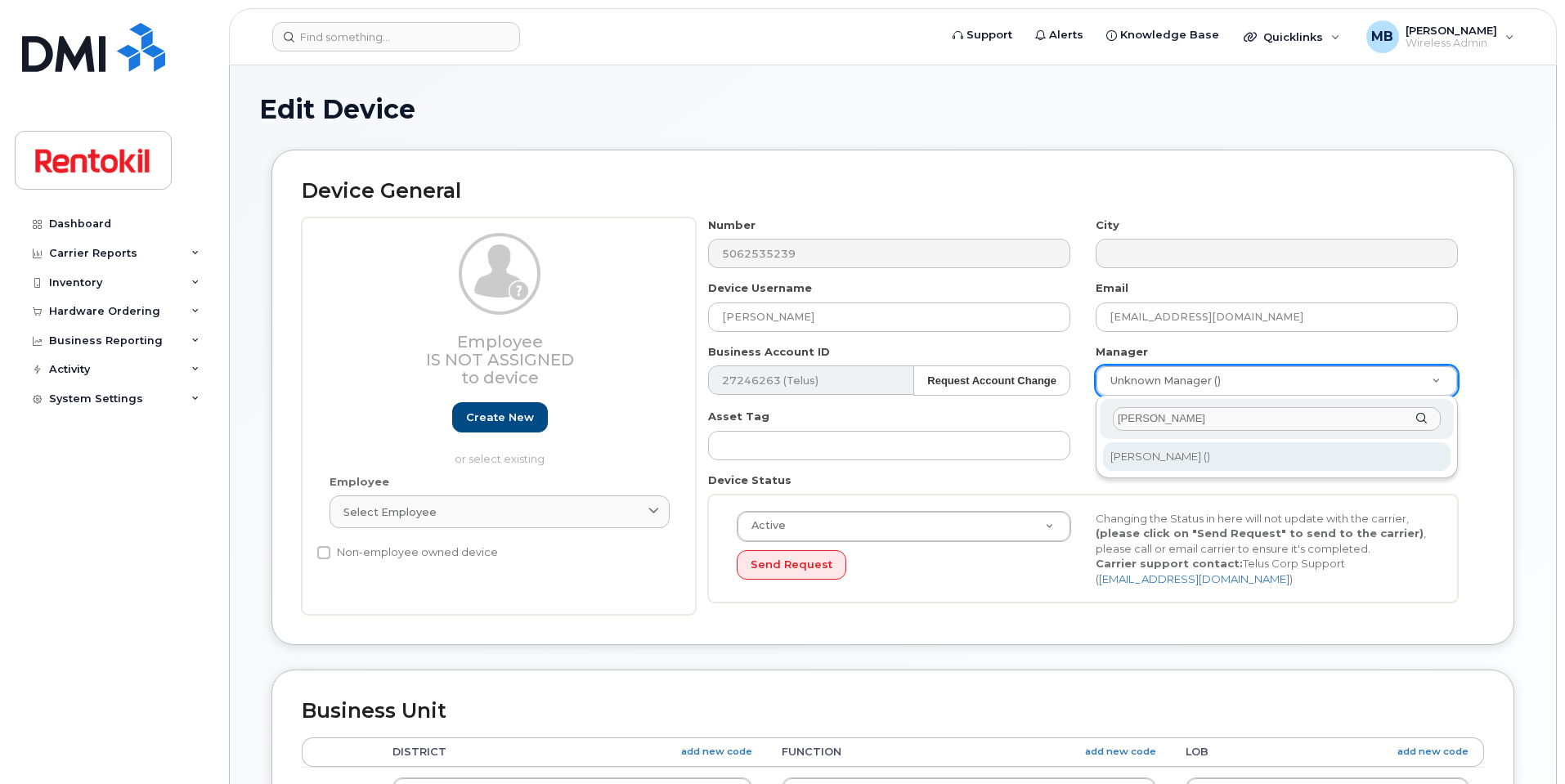
type input "[PERSON_NAME]"
type input "608749"
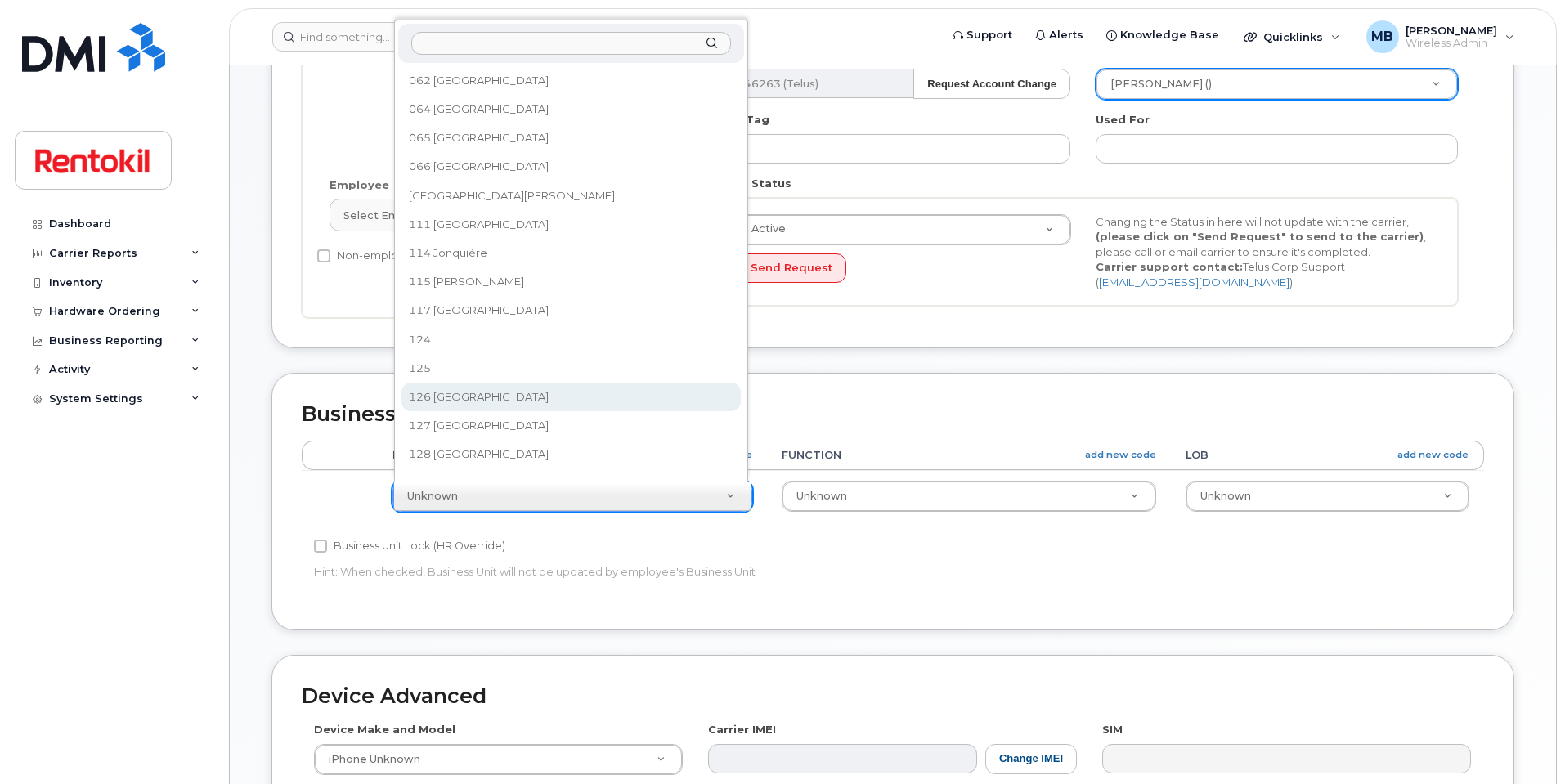
select select "42749"
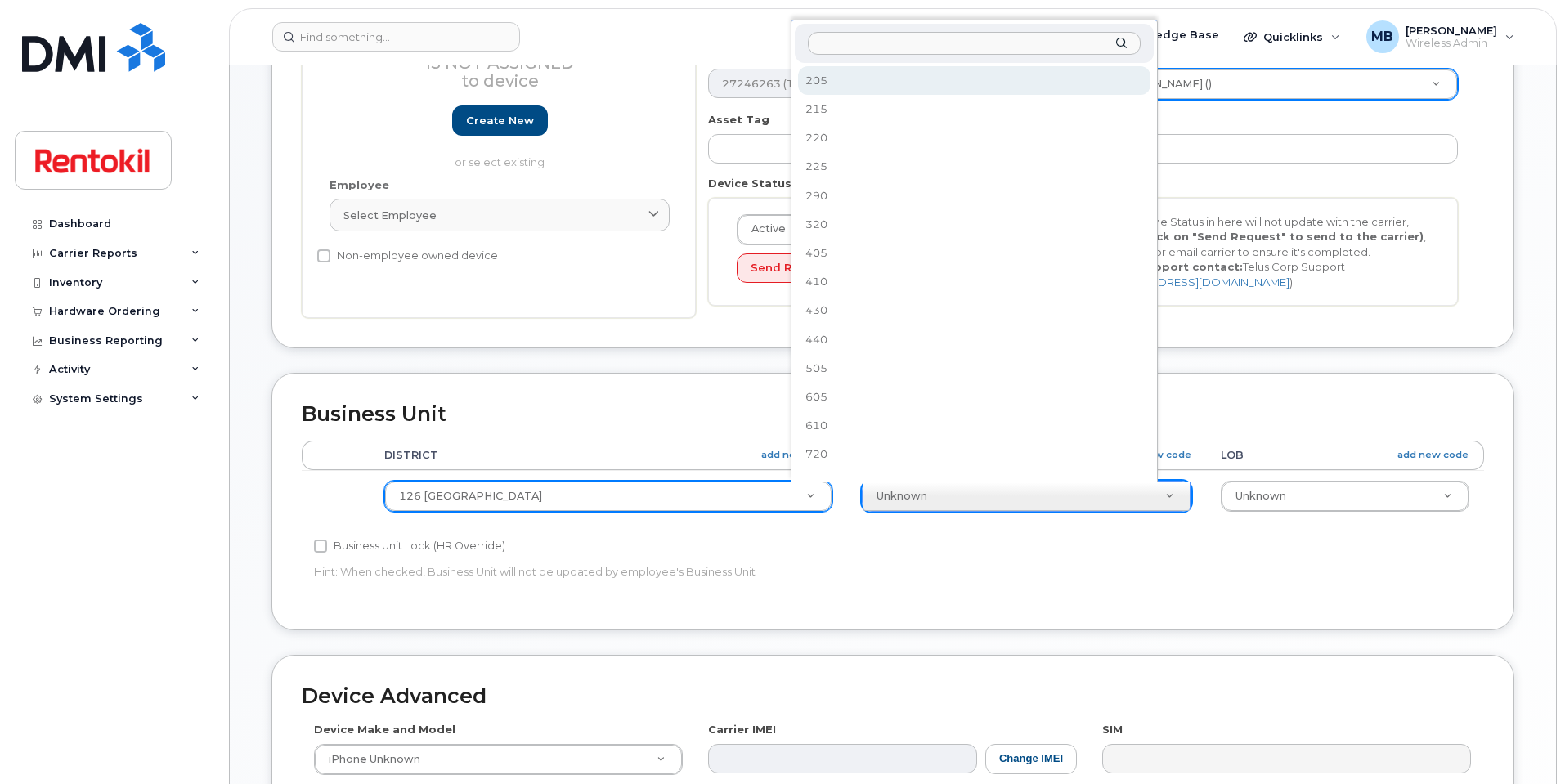
select select "42760"
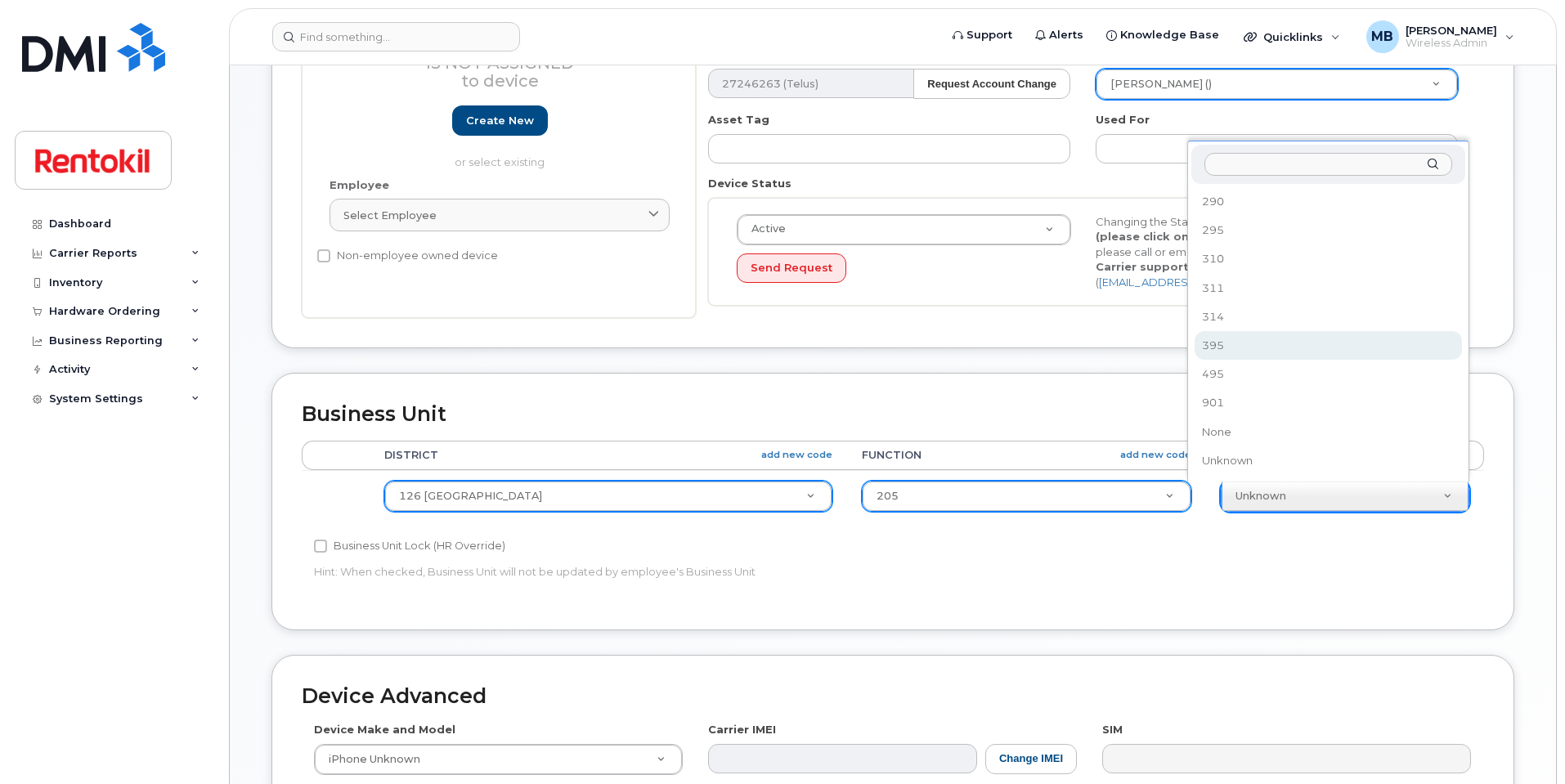
select select "42774"
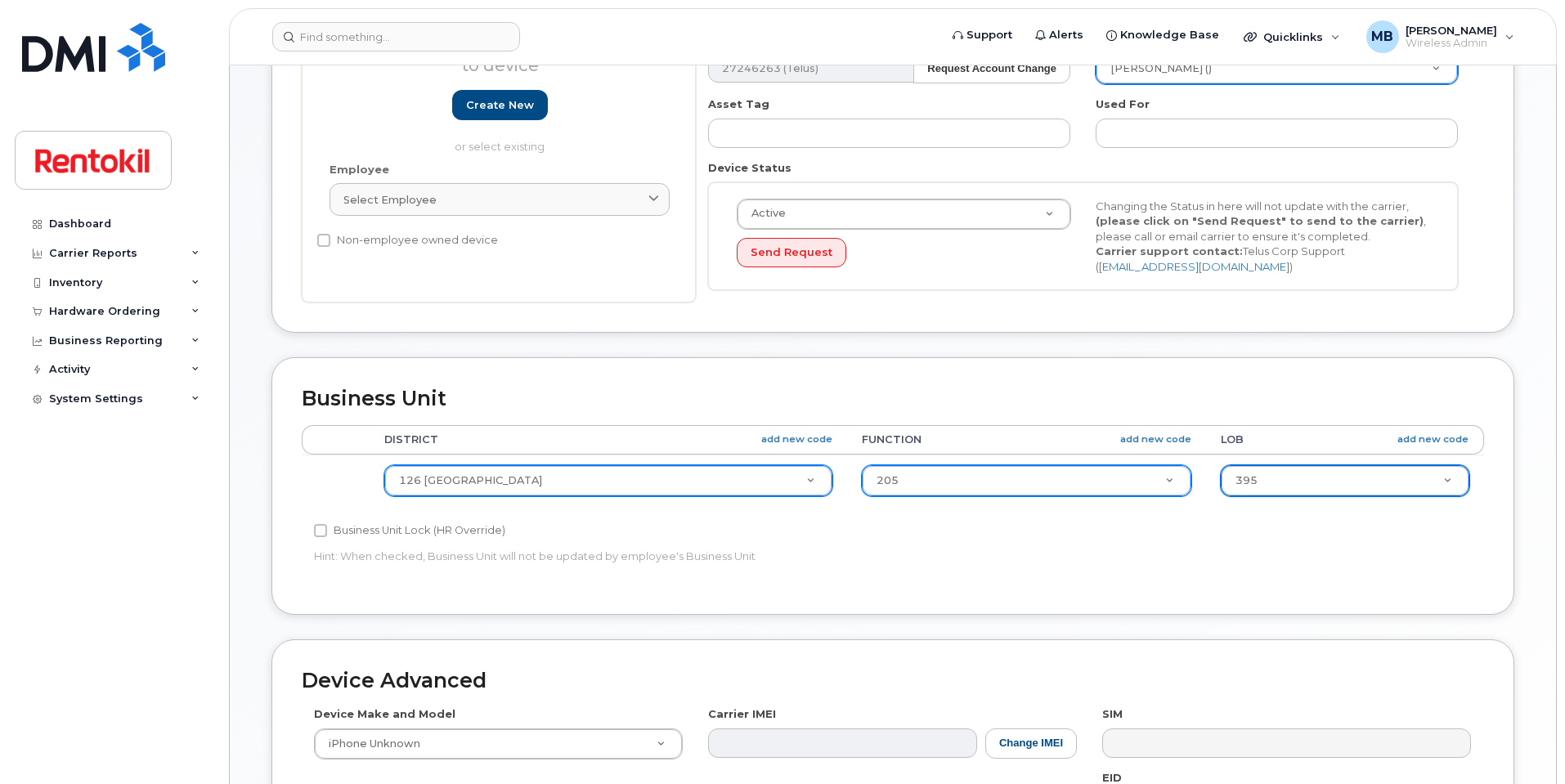
scroll to position [655, 0]
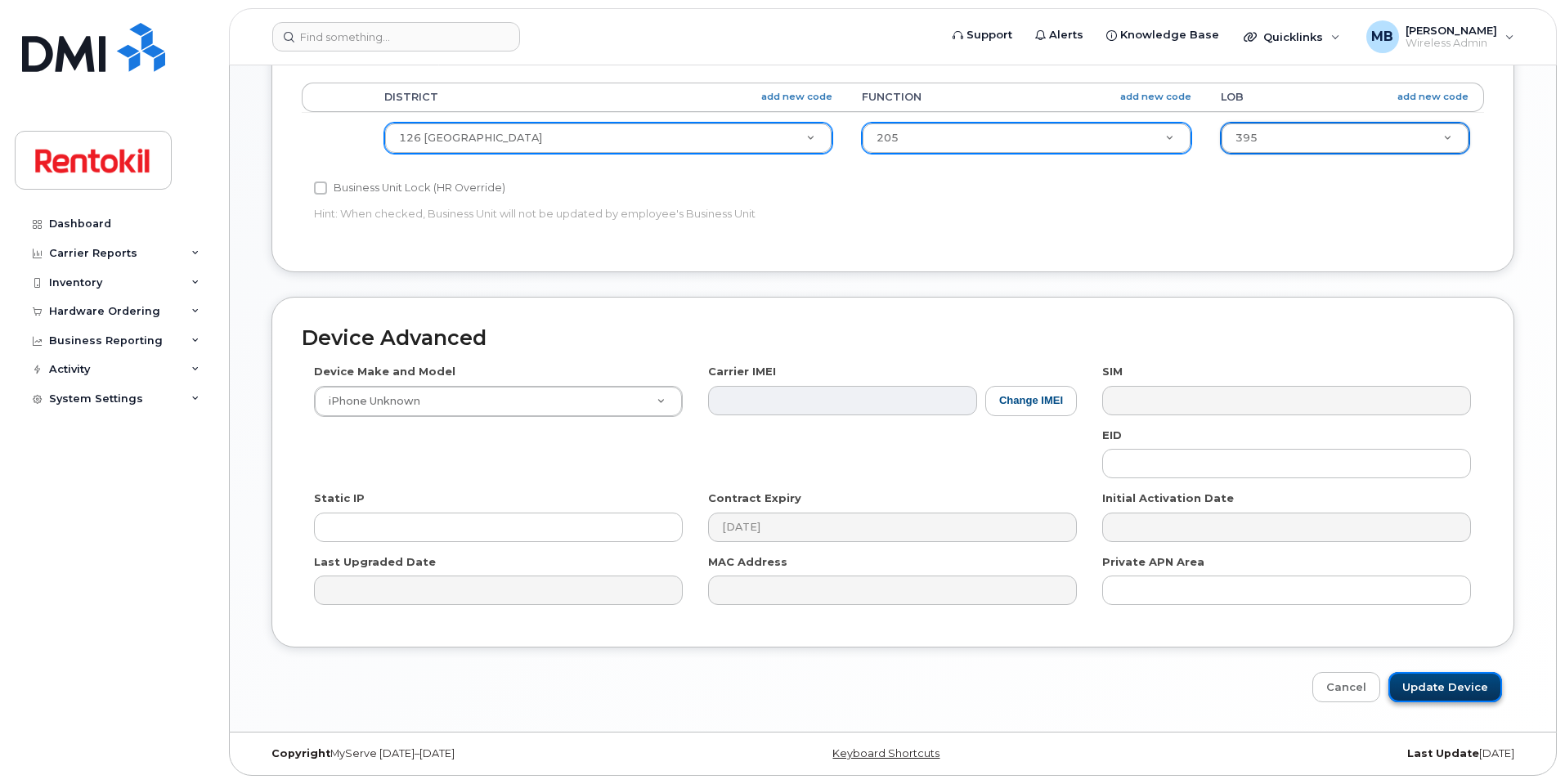
click at [1444, 683] on input "Update Device" at bounding box center [1445, 687] width 114 height 30
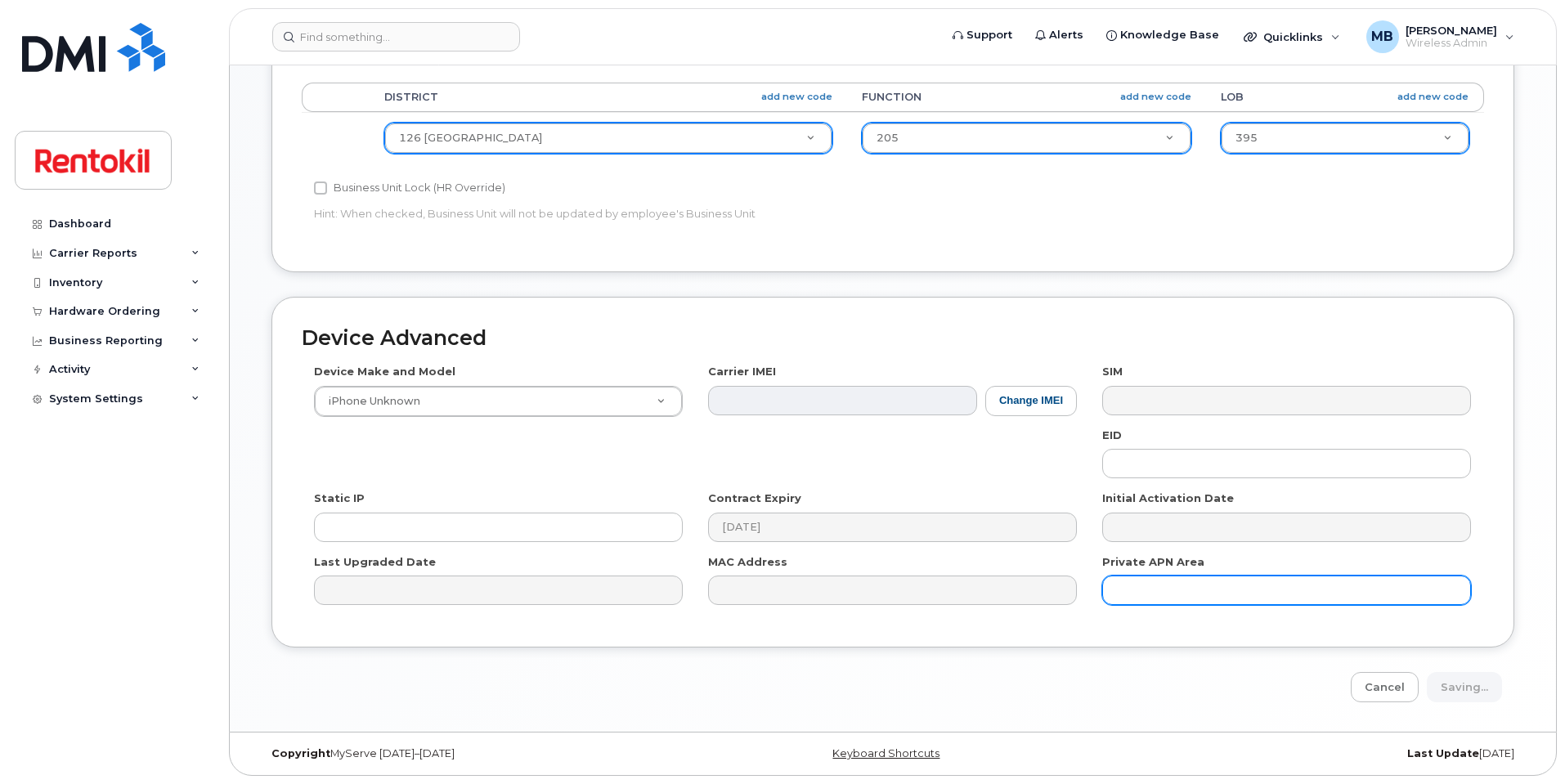
type input "Saving..."
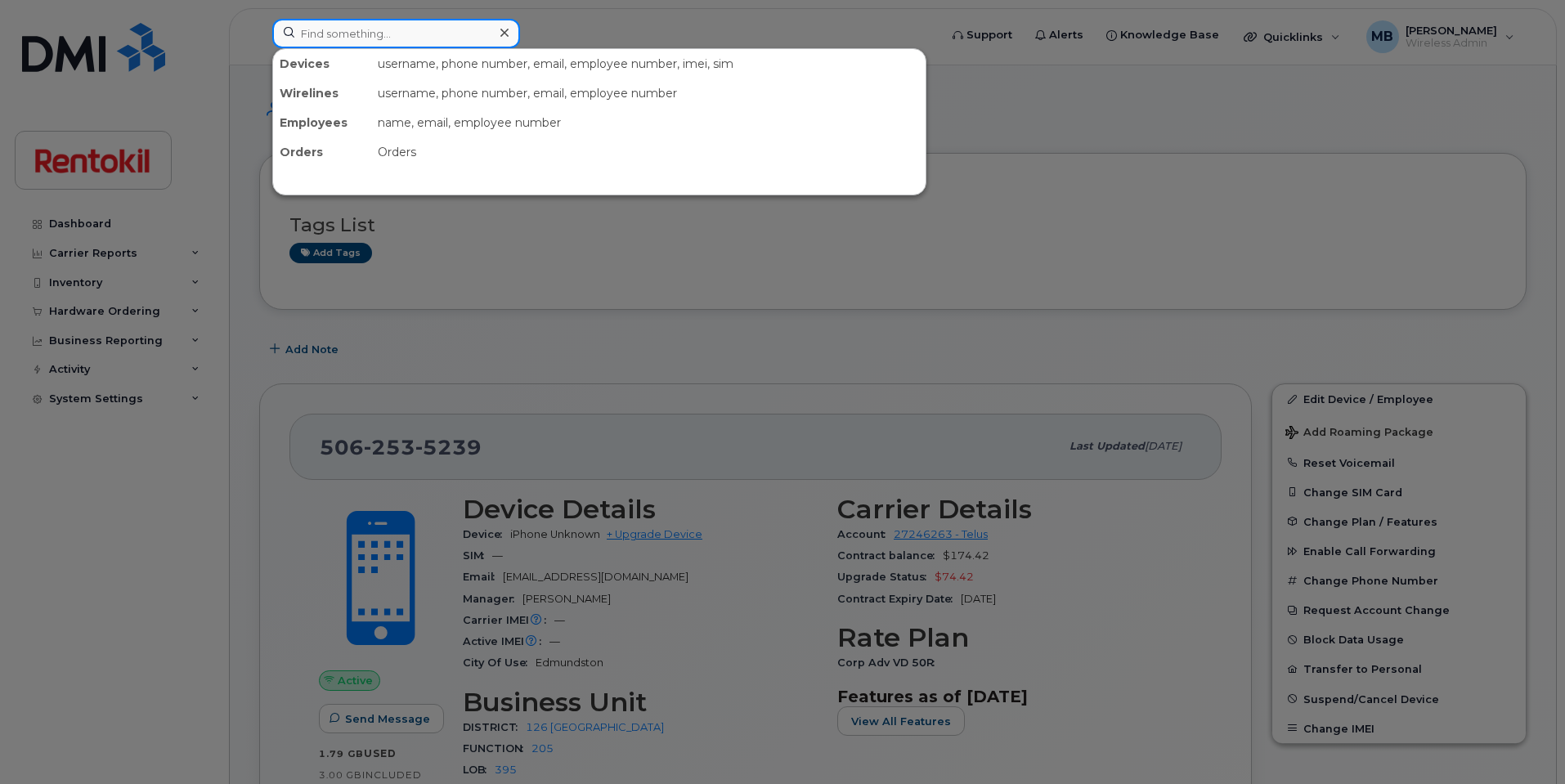
click at [344, 36] on input at bounding box center [396, 34] width 247 height 29
paste input "613-804-6365"
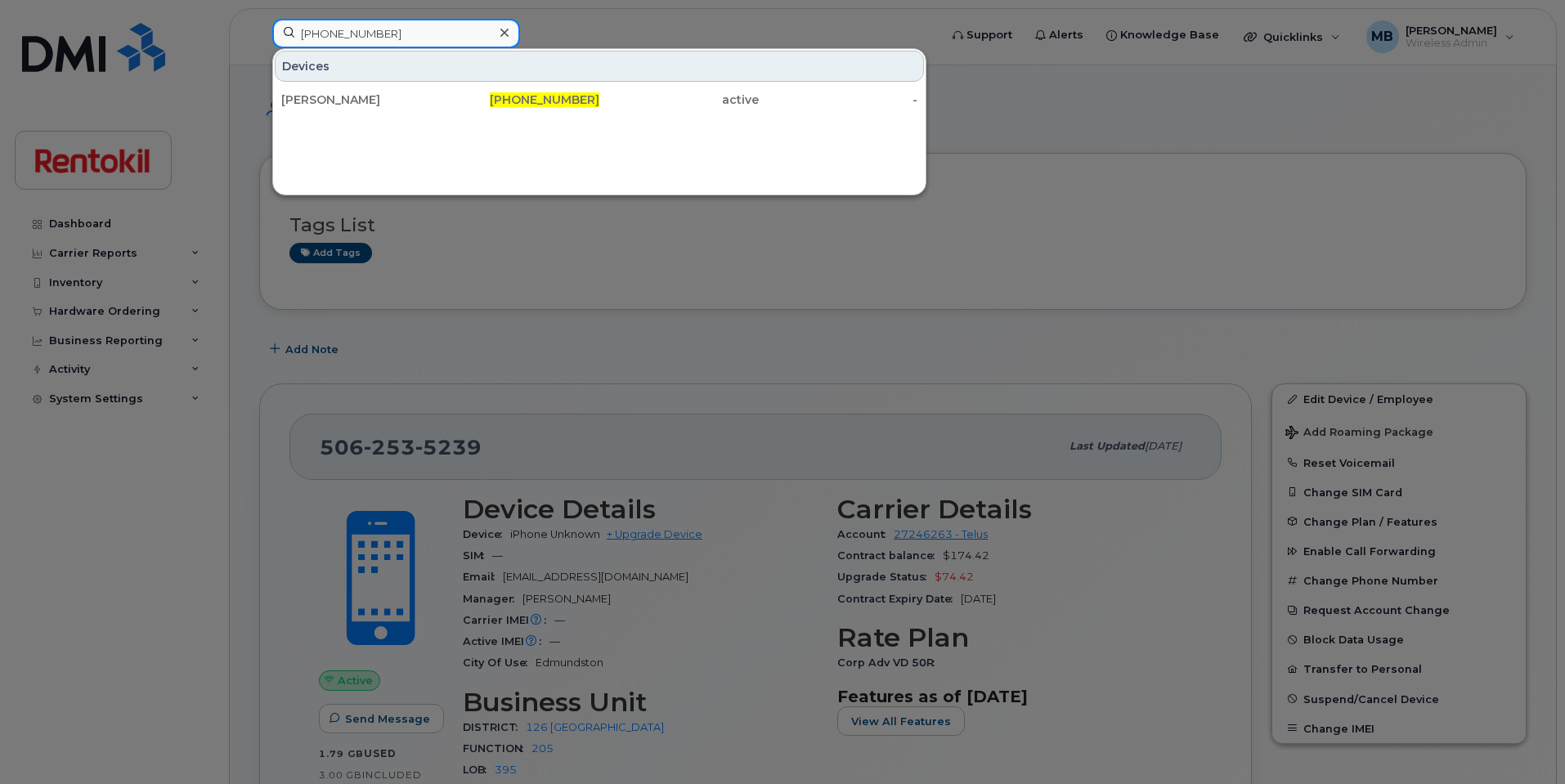
drag, startPoint x: 392, startPoint y: 34, endPoint x: 185, endPoint y: -5, distance: 210.6
click at [185, 0] on html "613-804-6365 Devices Connor Lavictoire 613-804-6365 active - Support Alerts Kno…" at bounding box center [782, 780] width 1565 height 1561
paste input "04-861-5001"
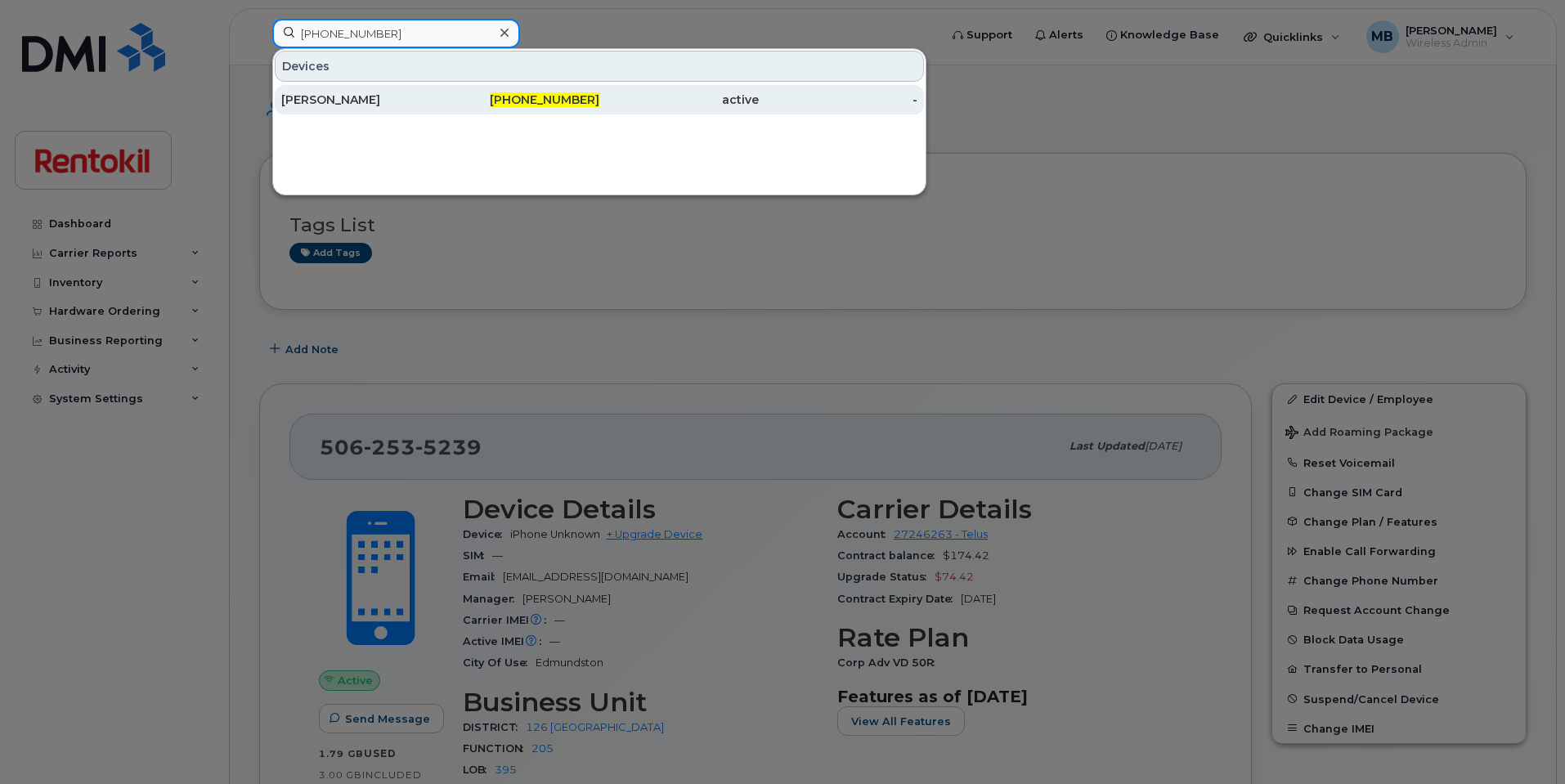
type input "604-861-5001"
click at [358, 99] on div "Renata Souza" at bounding box center [361, 100] width 160 height 16
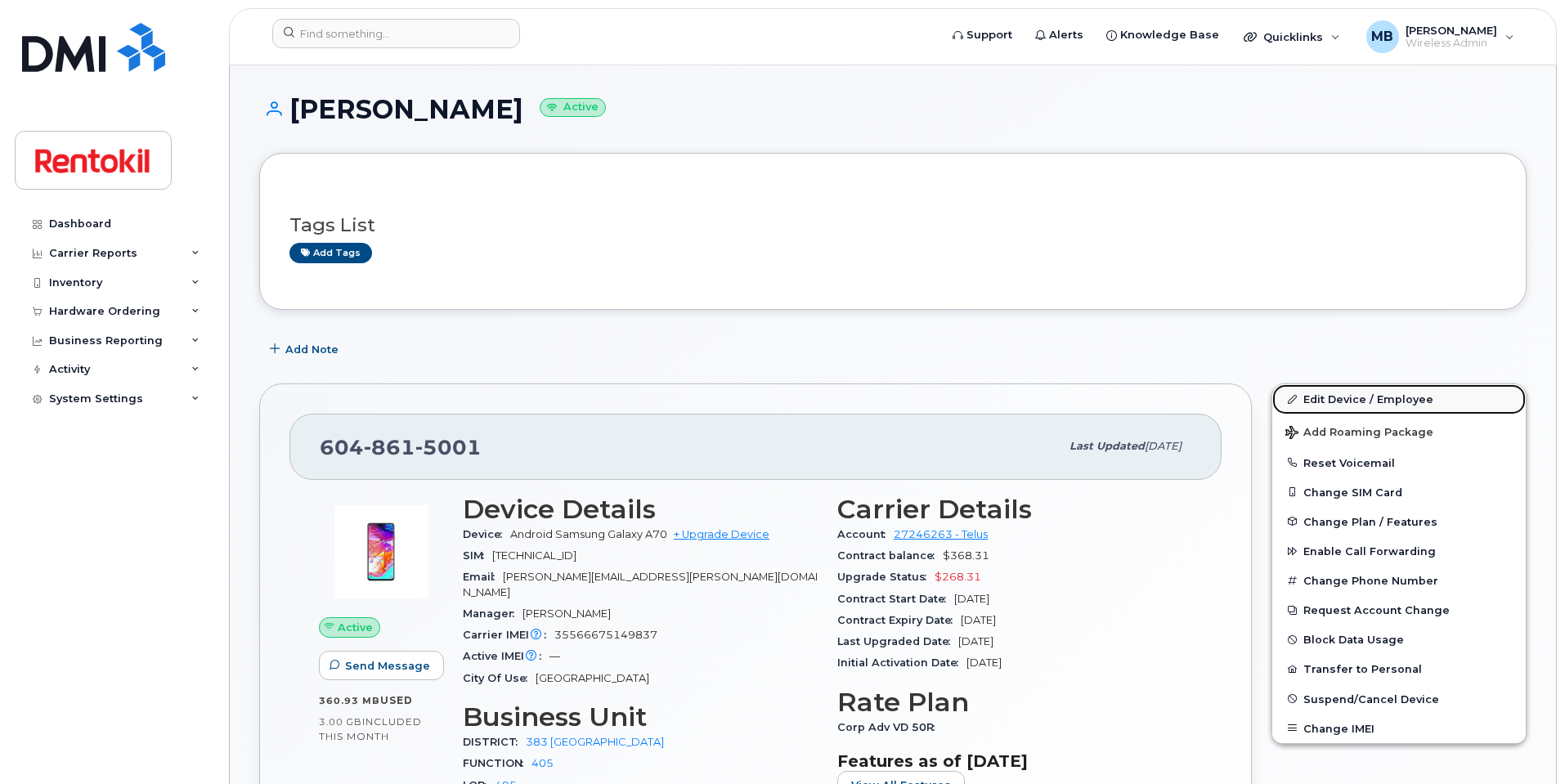
drag, startPoint x: 1339, startPoint y: 404, endPoint x: 1283, endPoint y: 395, distance: 56.7
click at [1339, 404] on link "Edit Device / Employee" at bounding box center [1399, 399] width 253 height 29
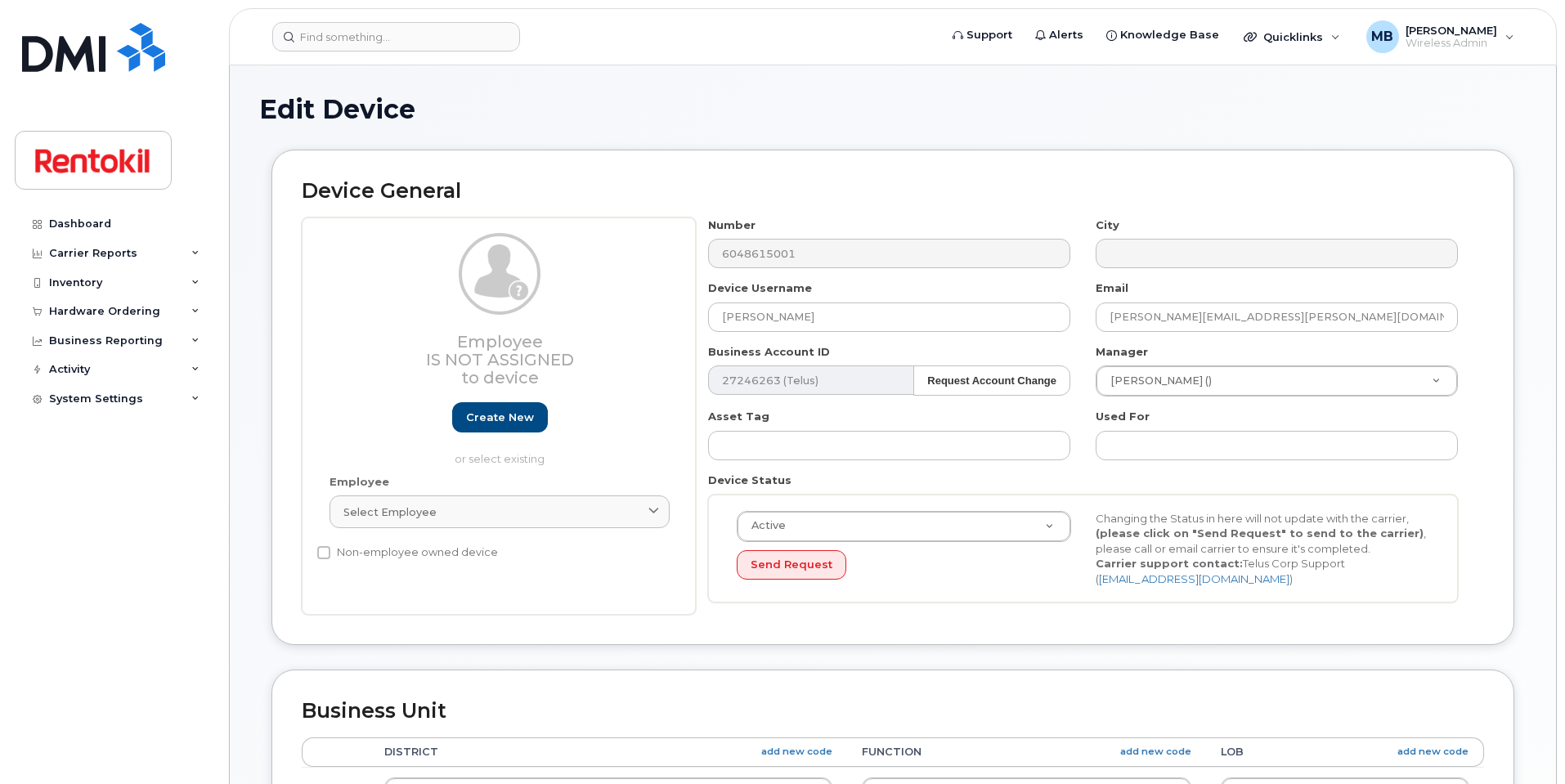
select select "42752"
select select "42769"
select select "42777"
drag, startPoint x: 832, startPoint y: 321, endPoint x: 585, endPoint y: 284, distance: 249.8
click at [585, 284] on div "Employee Is not assigned to device Create new or select existing Employee Selec…" at bounding box center [892, 416] width 1182 height 398
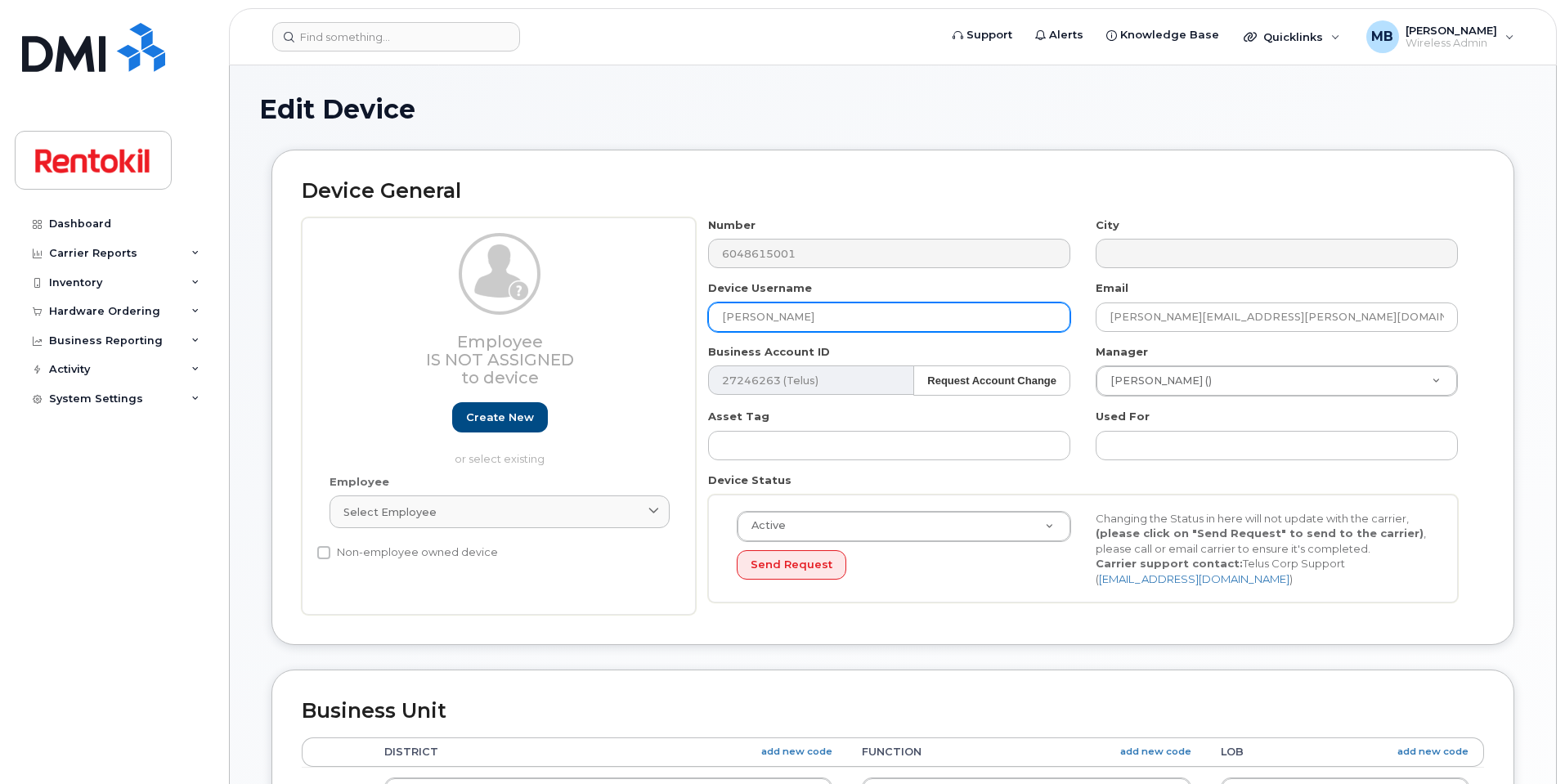
paste input "604-861-5001"
drag, startPoint x: 878, startPoint y: 315, endPoint x: 498, endPoint y: 259, distance: 384.1
click at [500, 259] on div "Employee Is not assigned to device Create new or select existing Employee Selec…" at bounding box center [892, 416] width 1182 height 398
paste input "[PERSON_NAME]"
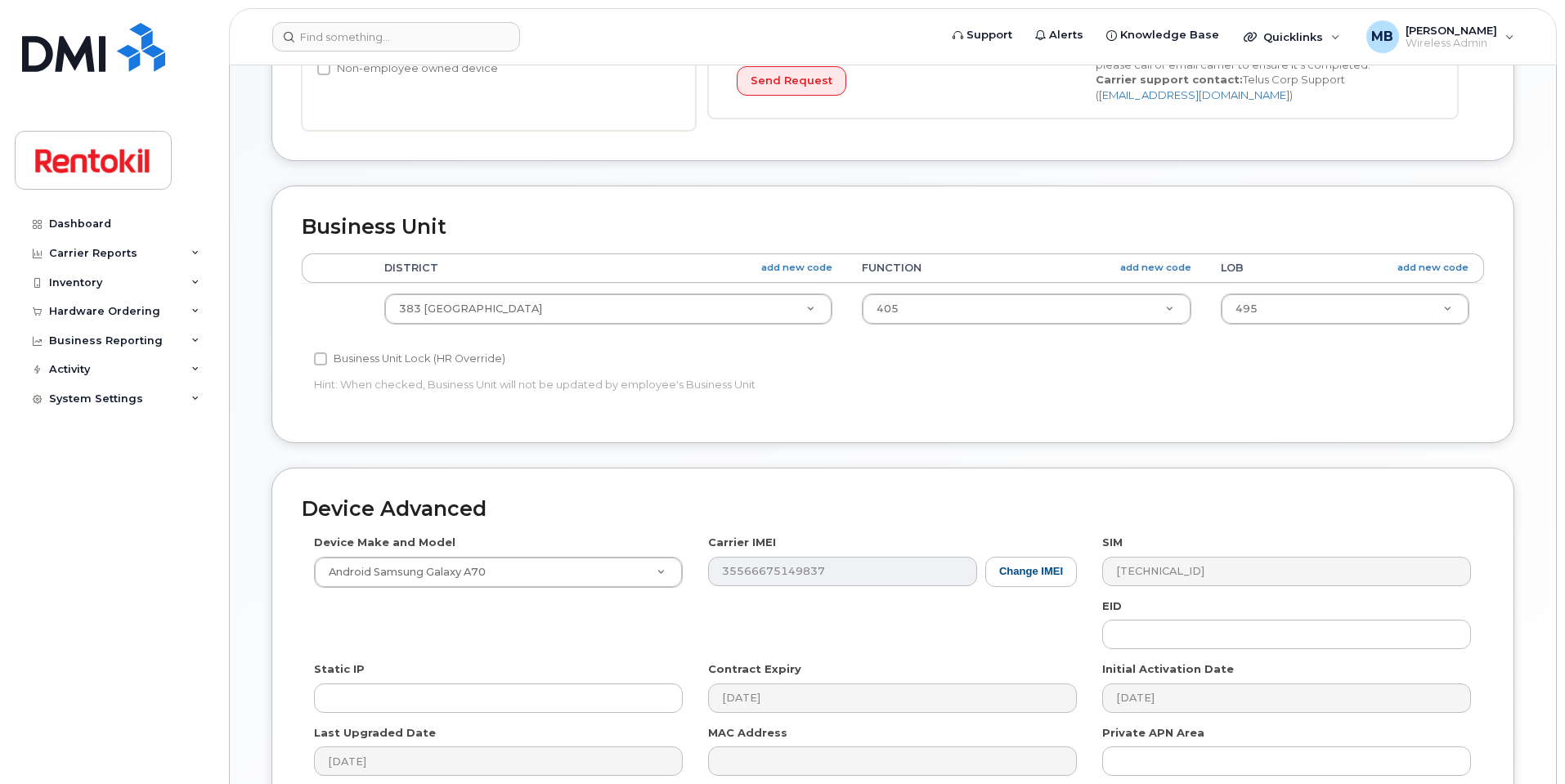
scroll to position [655, 0]
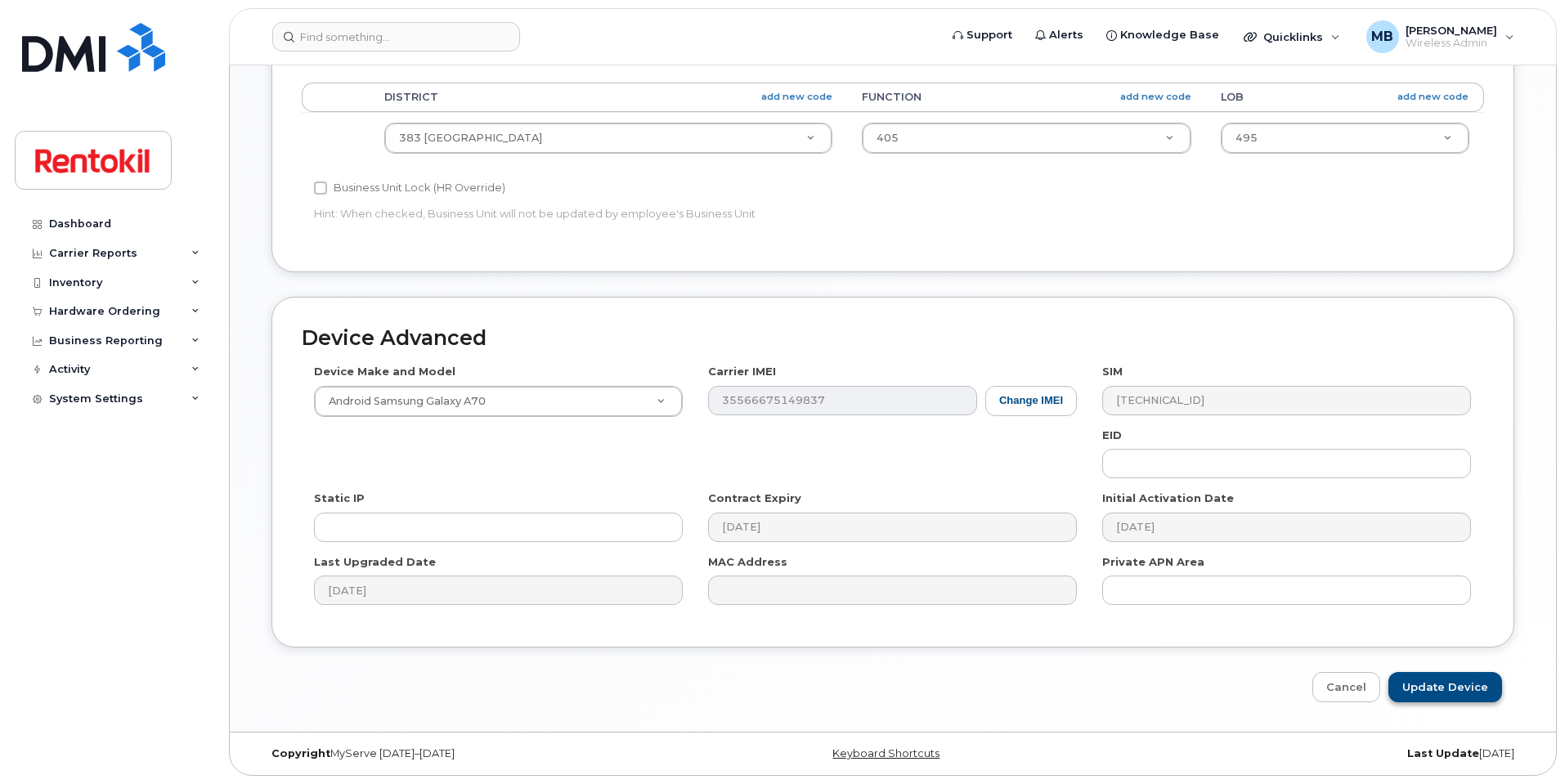
type input "[PERSON_NAME]"
click at [1463, 674] on input "Update Device" at bounding box center [1445, 687] width 114 height 30
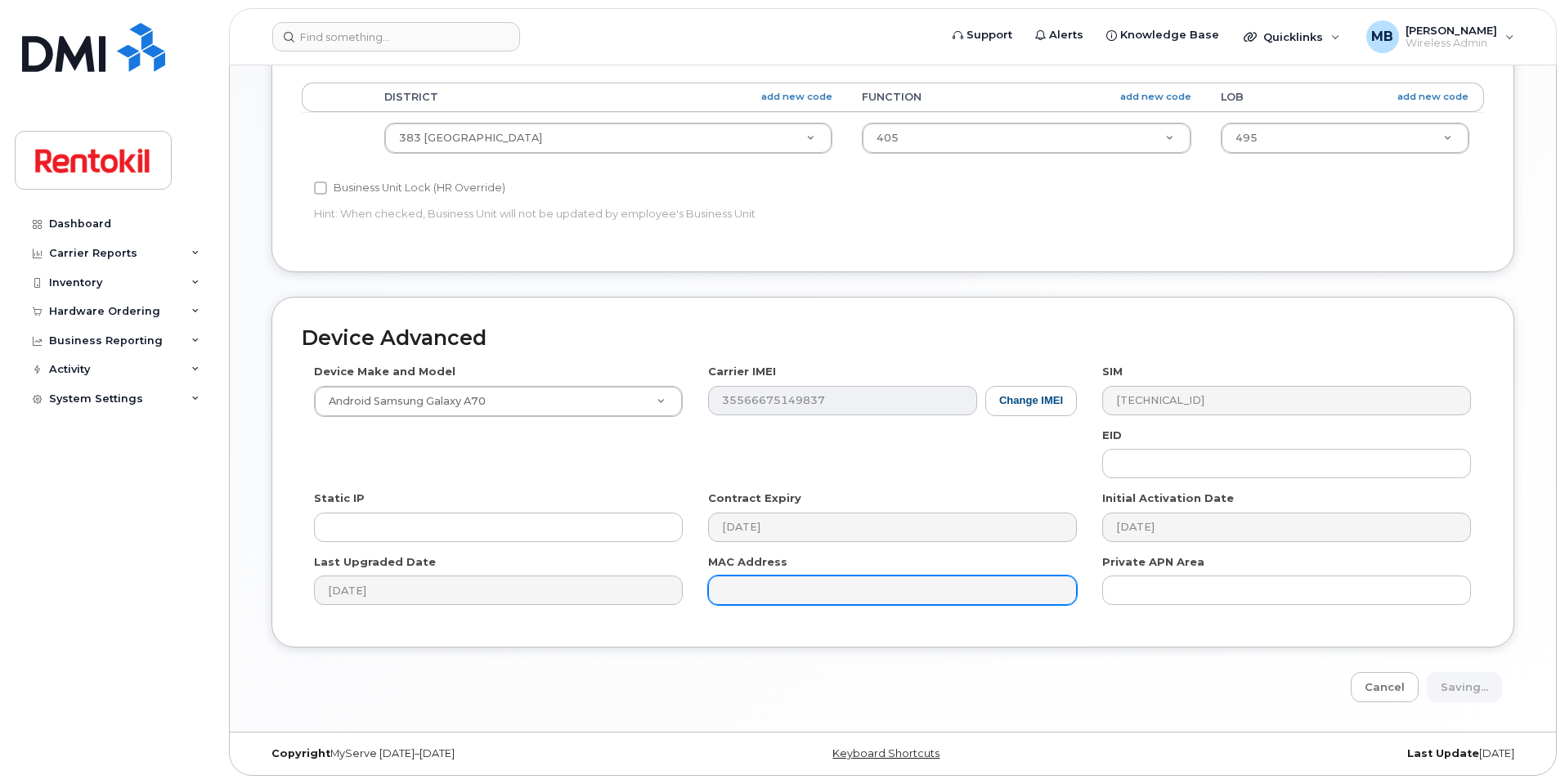
type input "Saving..."
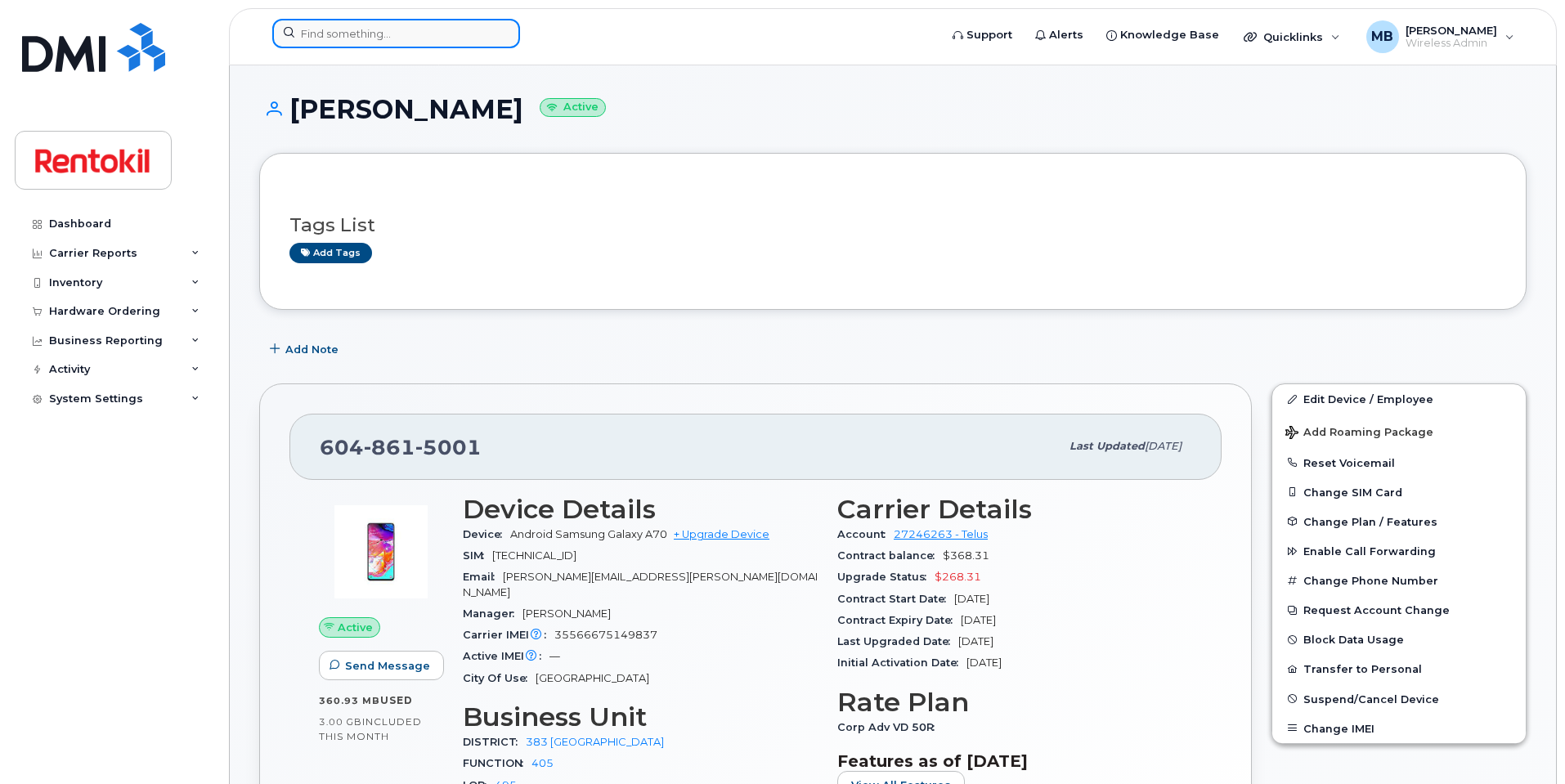
click at [323, 34] on input at bounding box center [396, 34] width 247 height 29
paste input "[PHONE_NUMBER]"
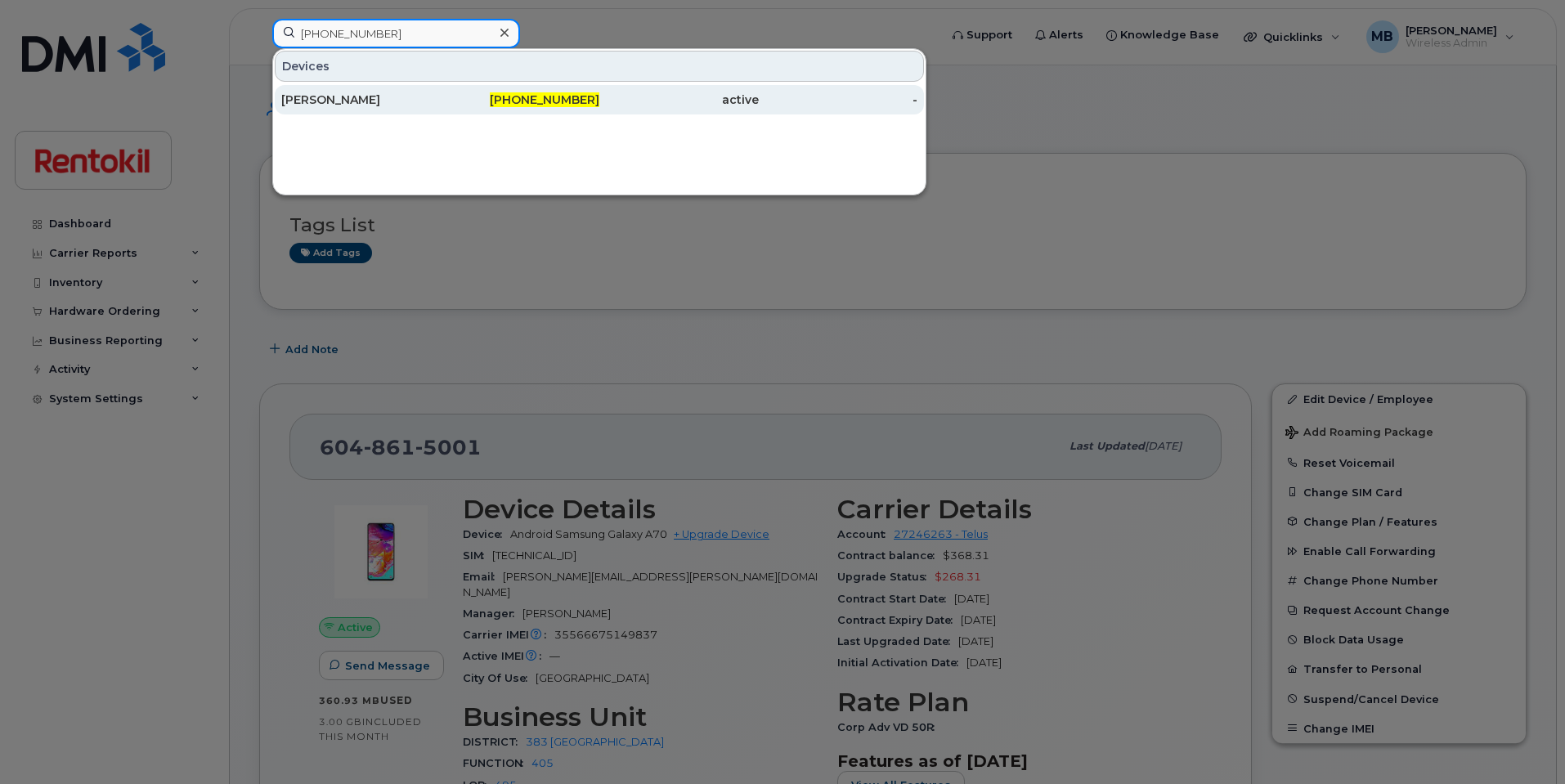
type input "[PHONE_NUMBER]"
click at [338, 97] on div "[PERSON_NAME]" at bounding box center [361, 100] width 160 height 16
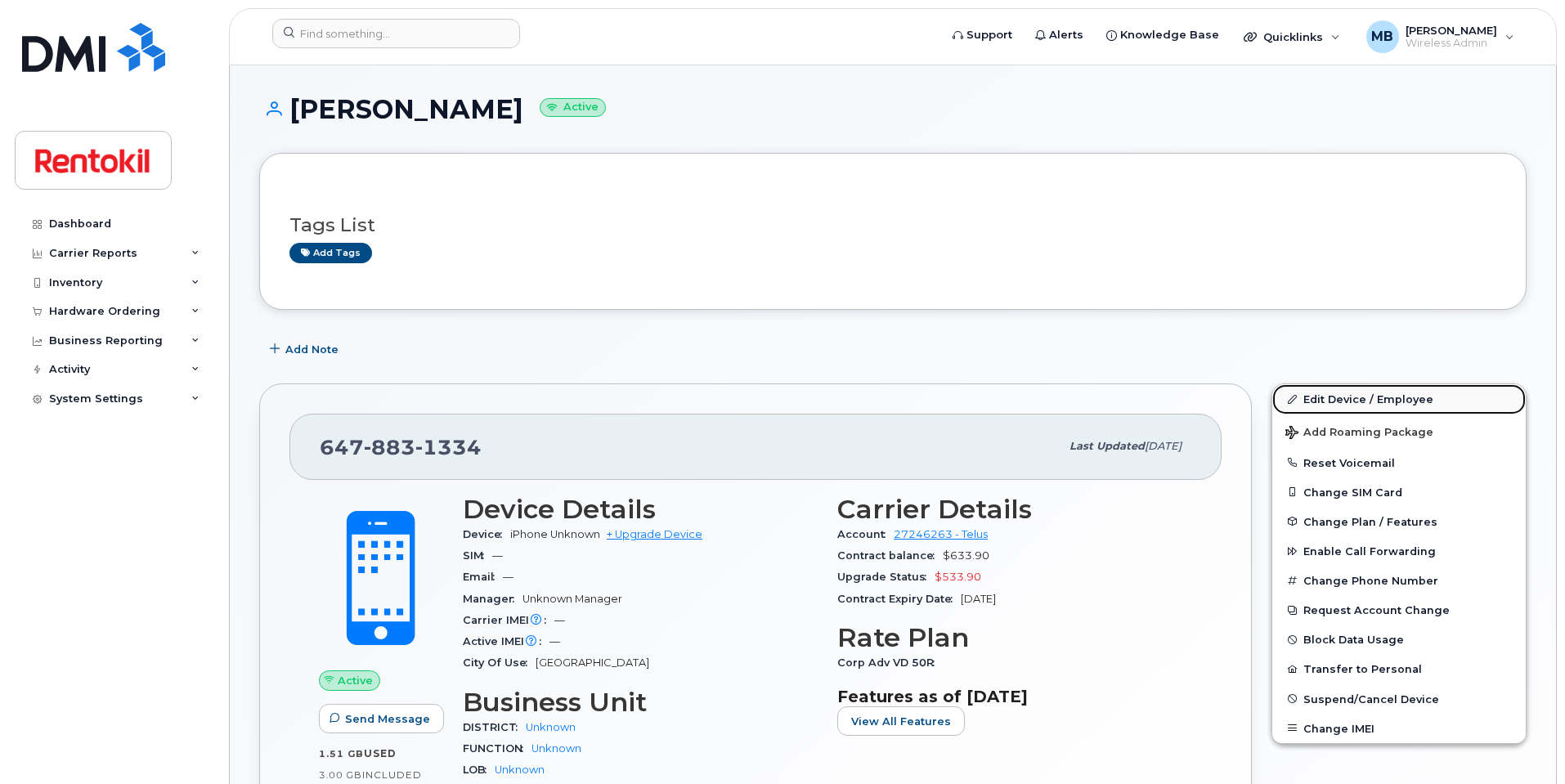
click at [1315, 399] on link "Edit Device / Employee" at bounding box center [1399, 399] width 253 height 29
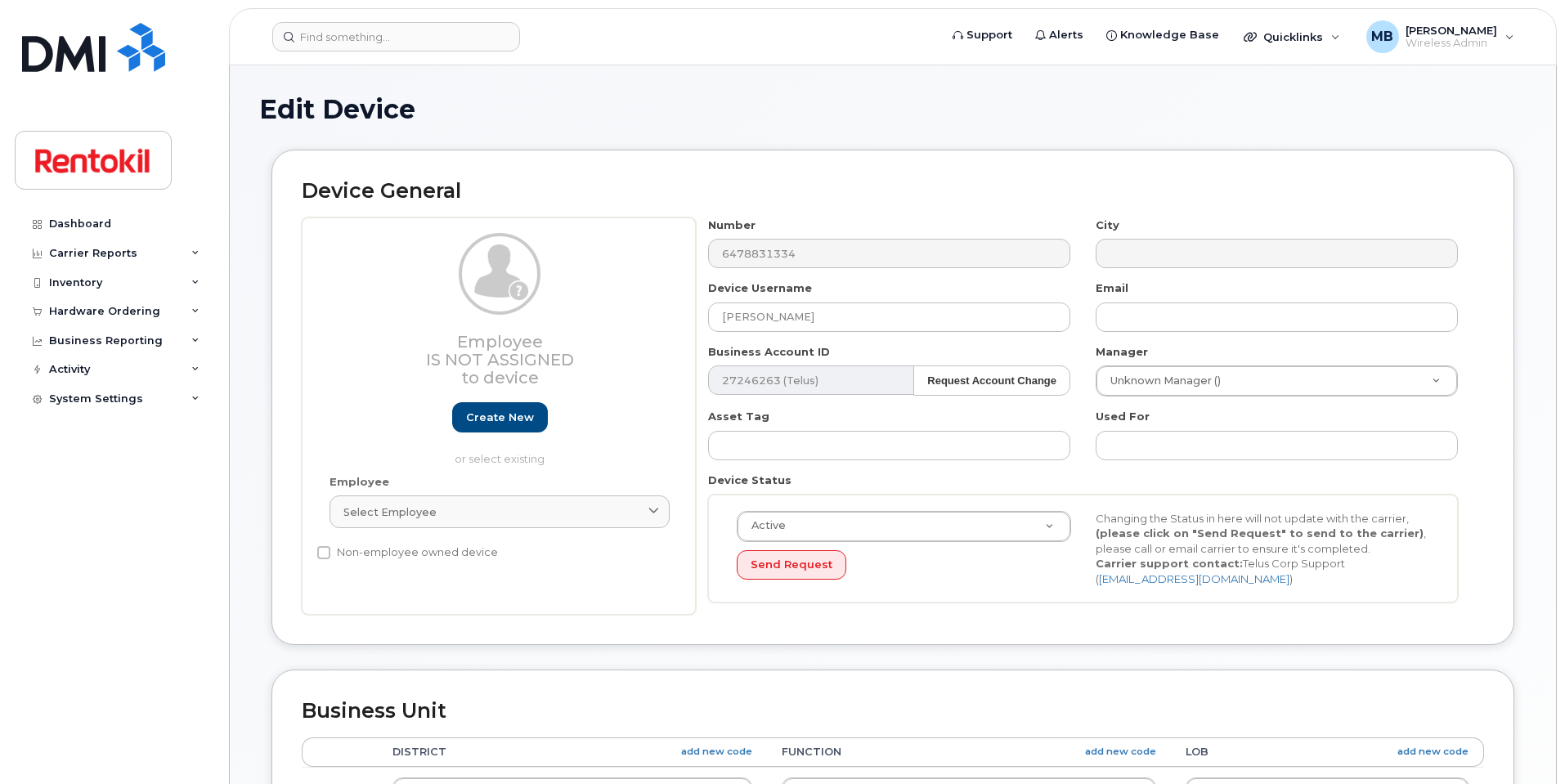
select select "42736"
select select "42738"
select select "42737"
drag, startPoint x: 828, startPoint y: 319, endPoint x: 639, endPoint y: 284, distance: 192.2
click at [628, 283] on div "Employee Is not assigned to device Create new or select existing Employee Selec…" at bounding box center [892, 416] width 1182 height 398
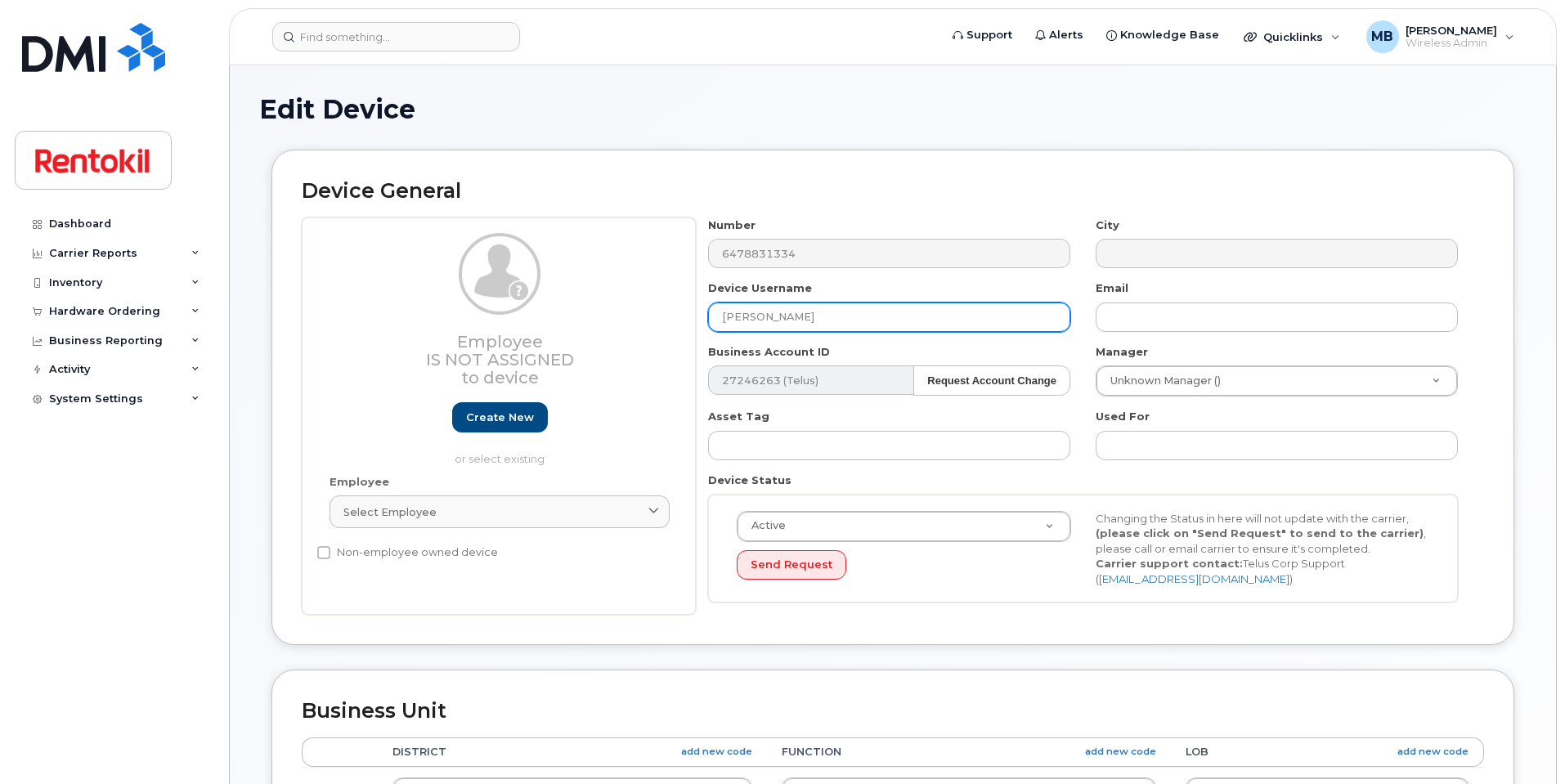
paste input "Ranpreet Singh"
type input "Ranpreet Singh"
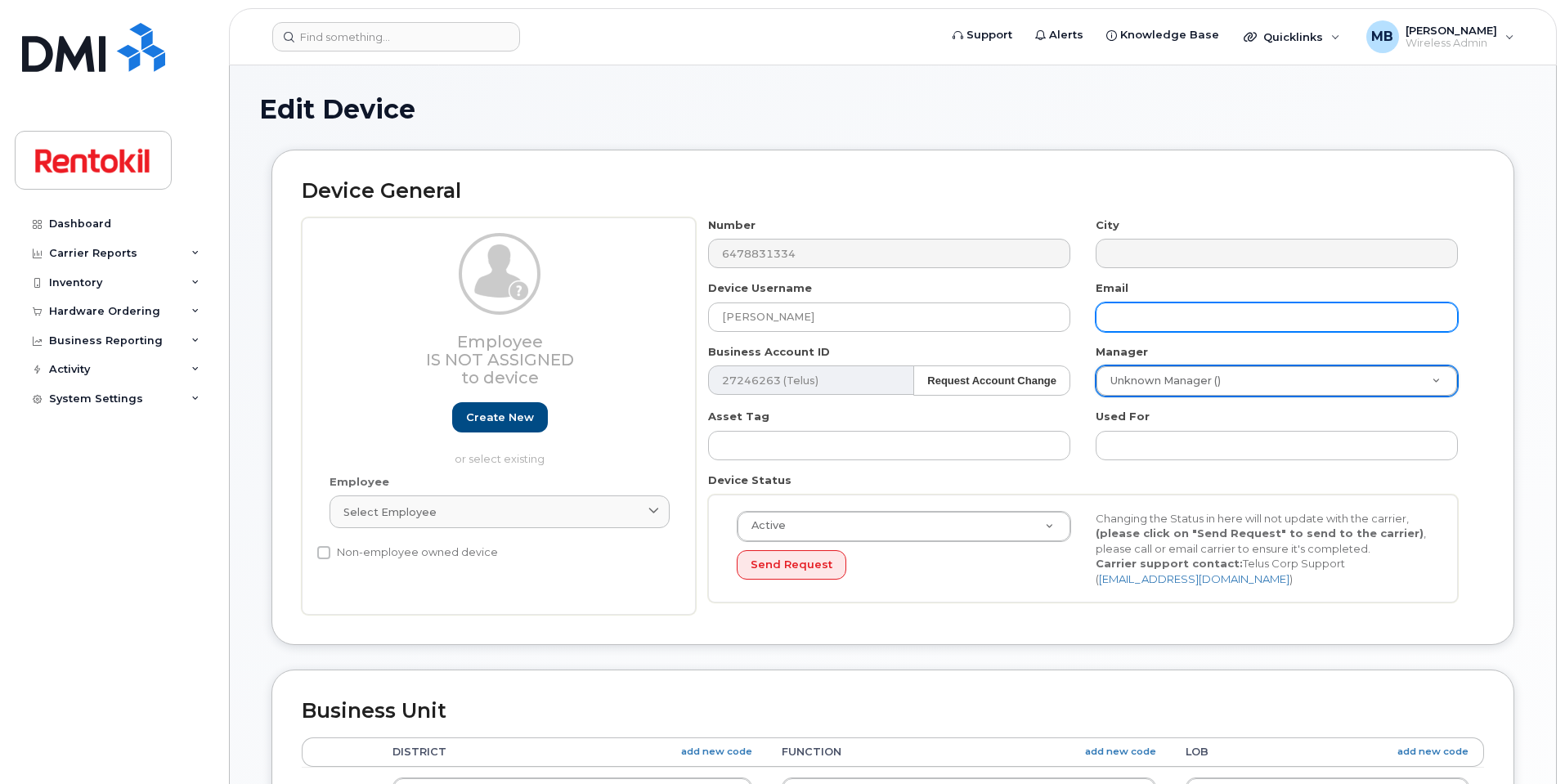
click at [1146, 318] on input "text" at bounding box center [1277, 317] width 362 height 29
paste input "ranpreet.singh@steritech.com"
type input "ranpreet.singh@steritech.com"
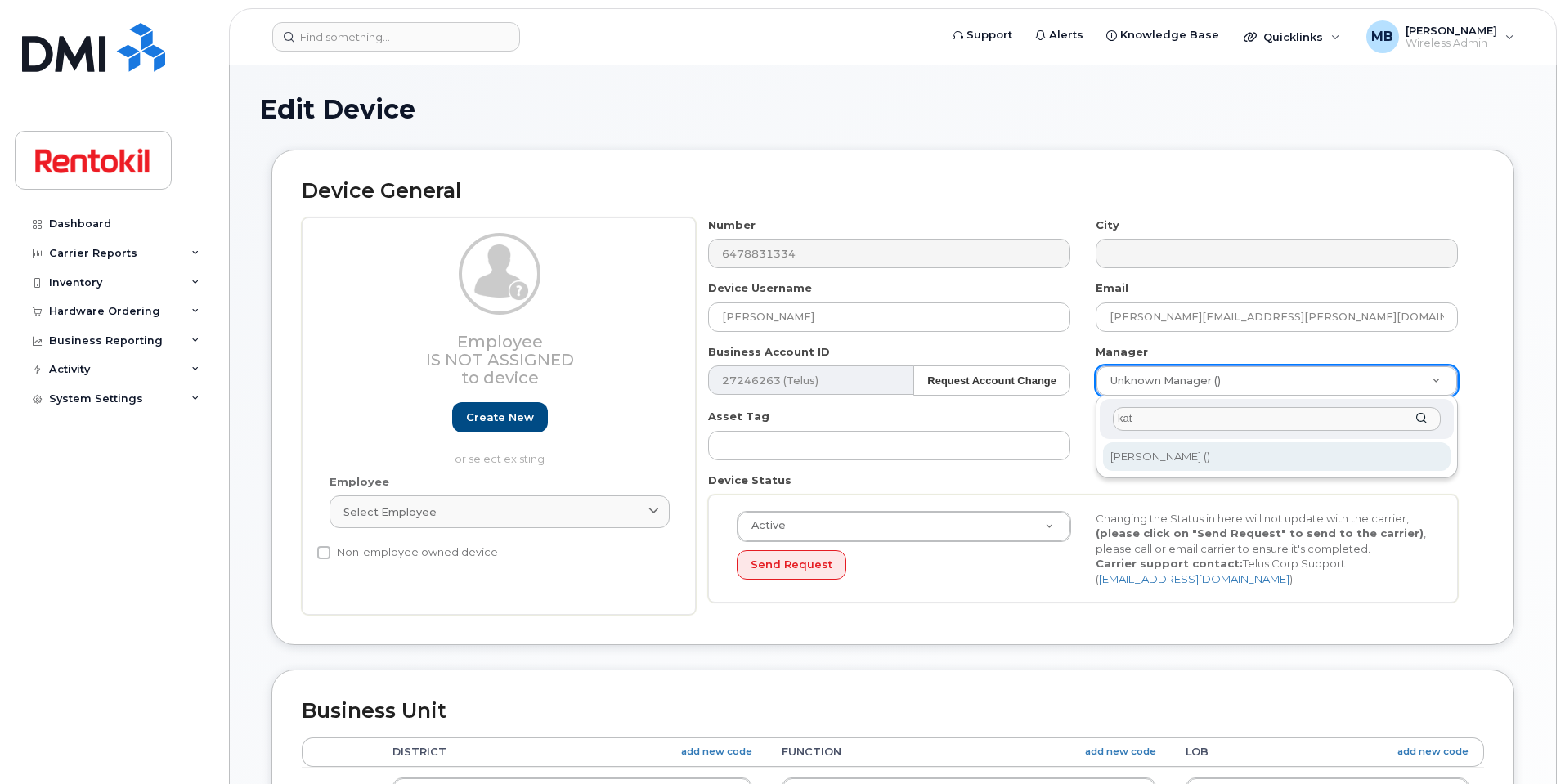
type input "kat"
type input "161260"
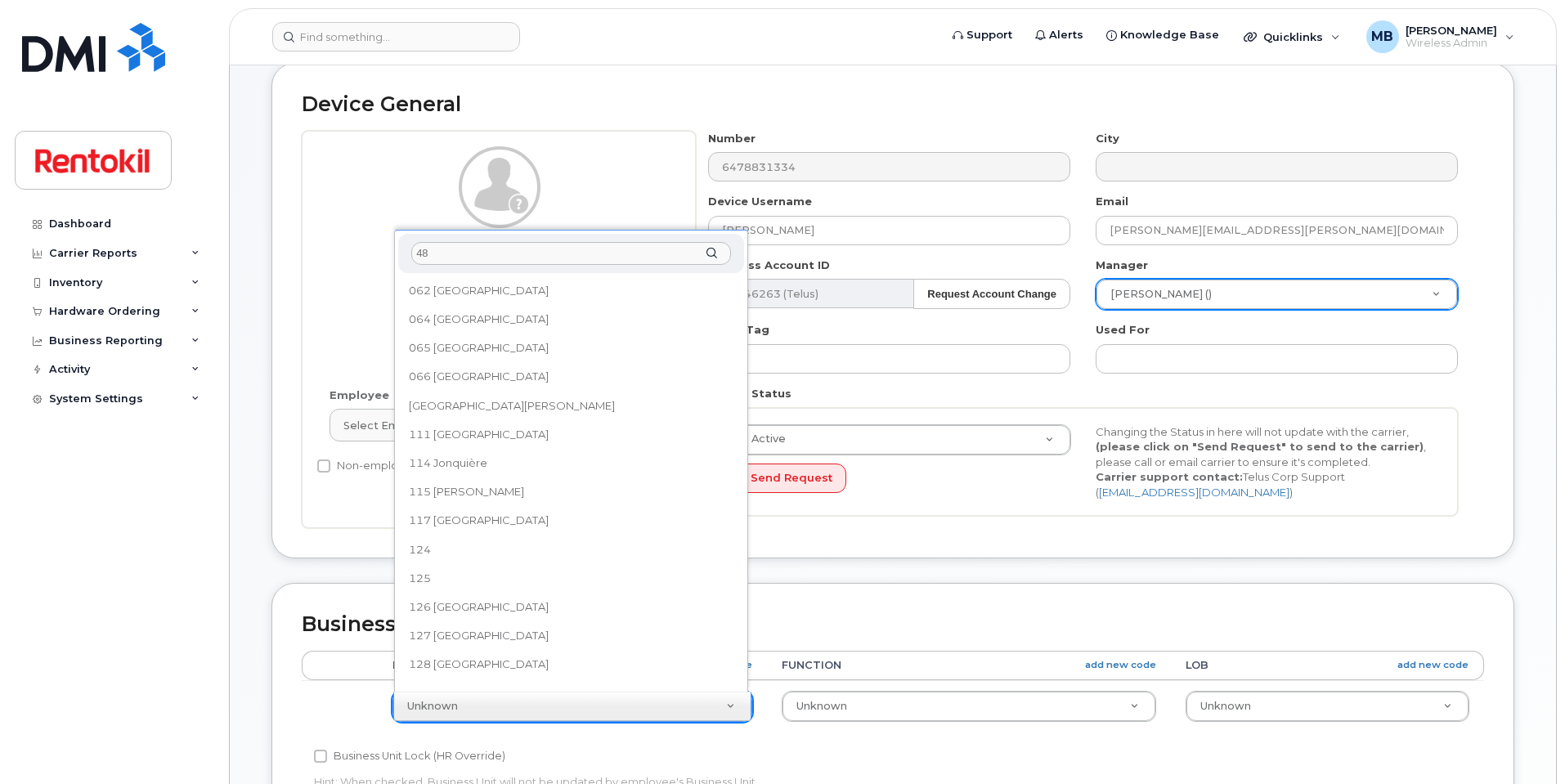
type input "482"
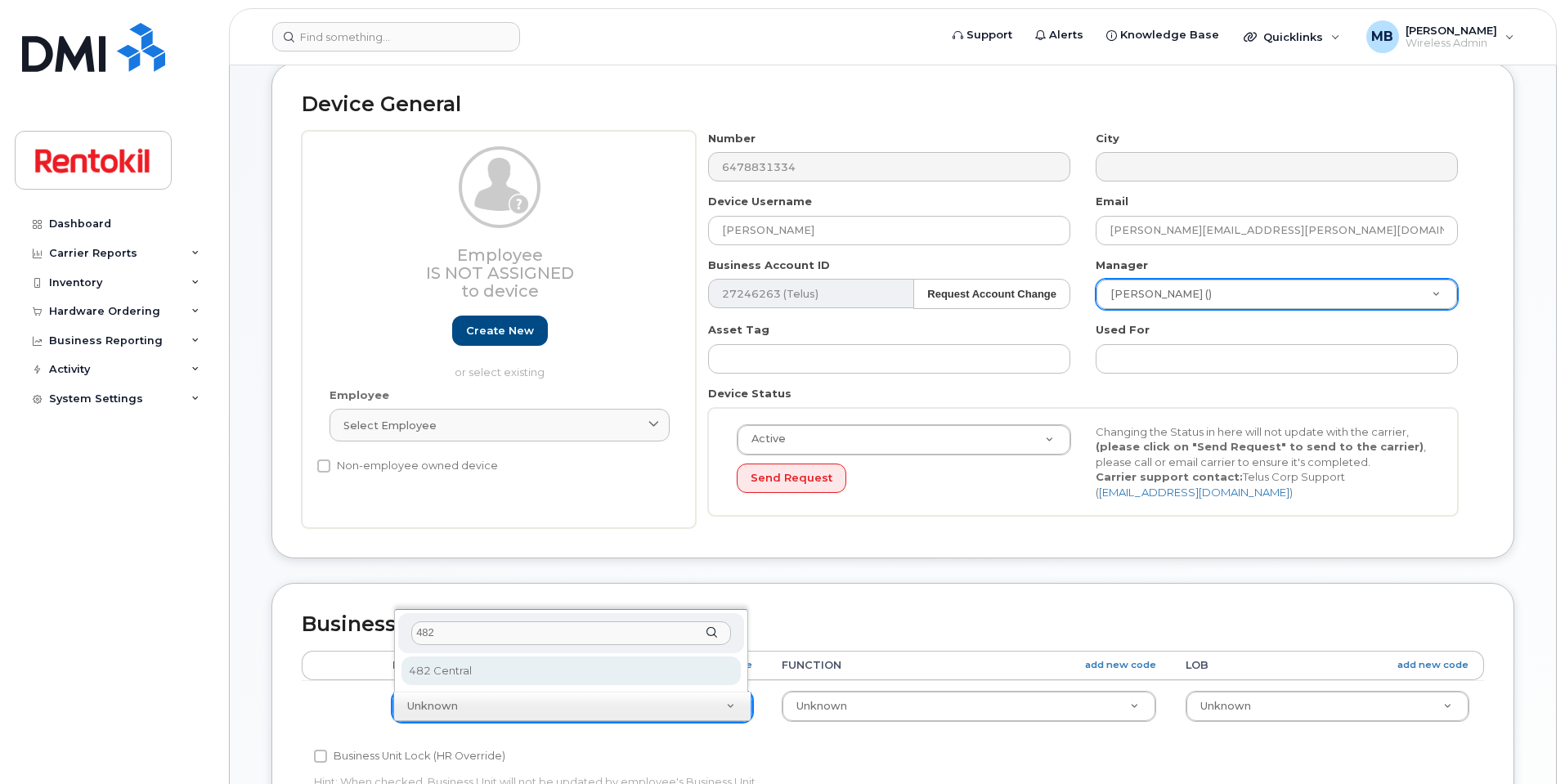
select select "42753"
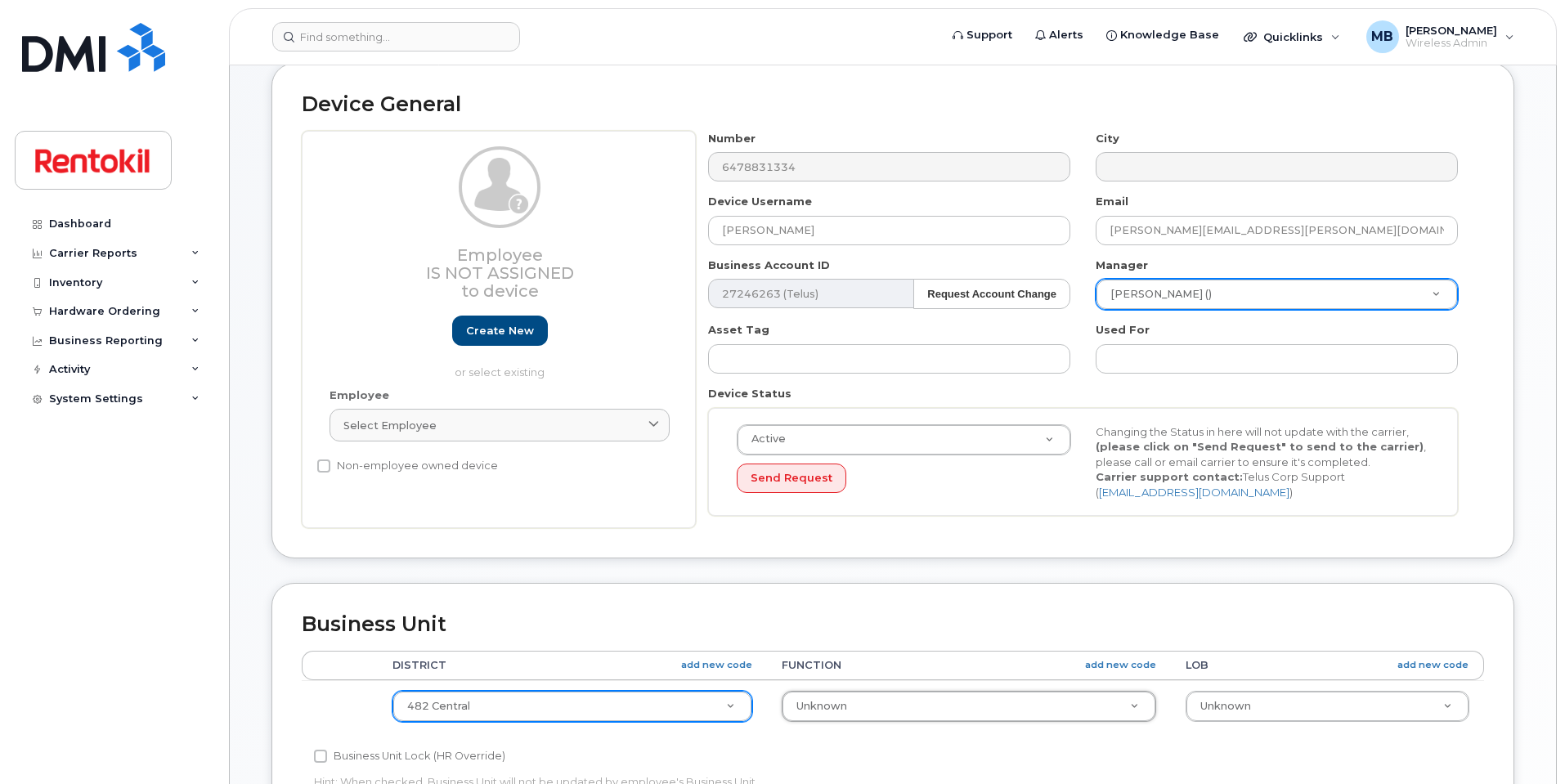
type input "2"
type input "20"
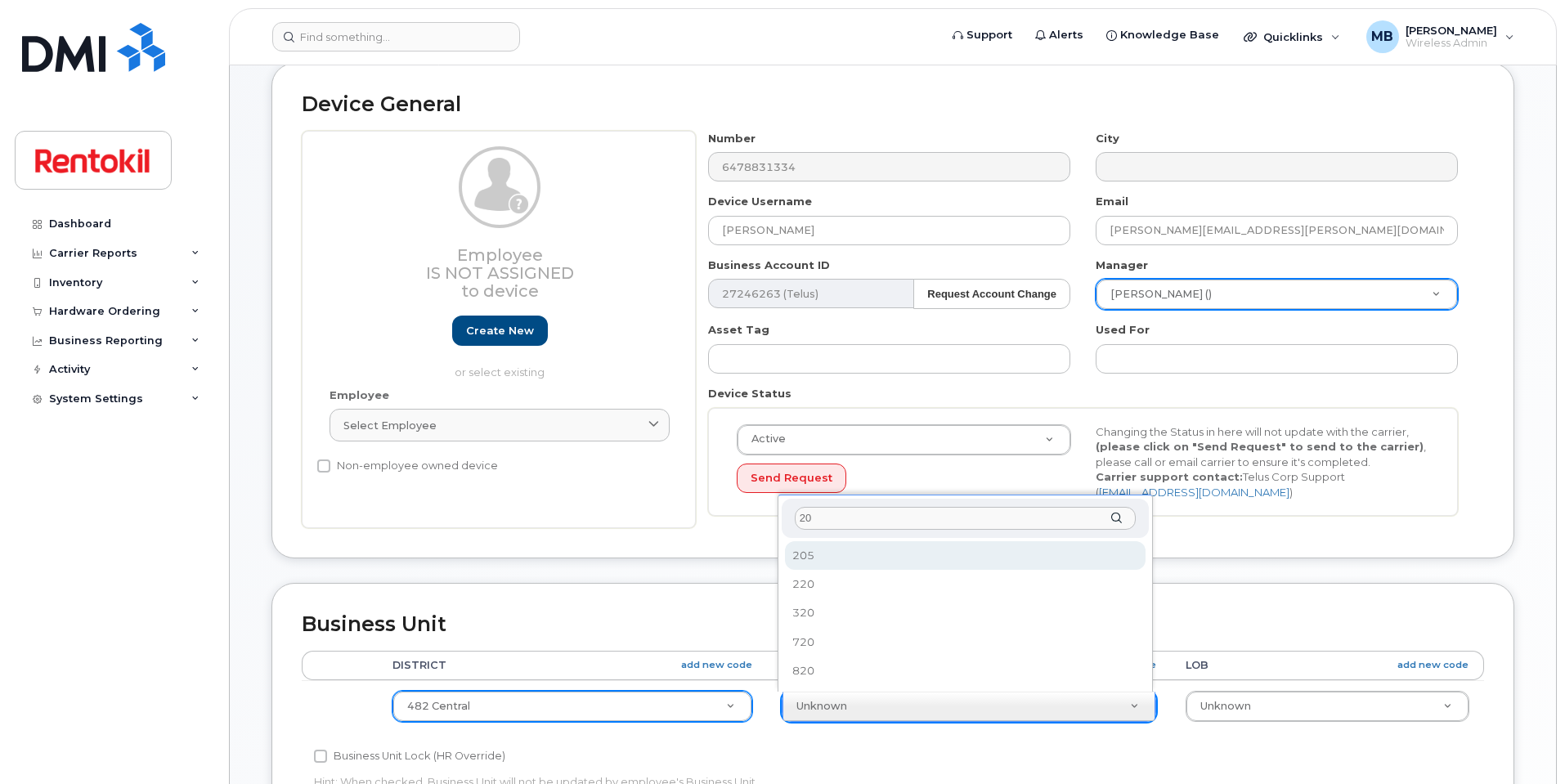
type input "205"
select select "42760"
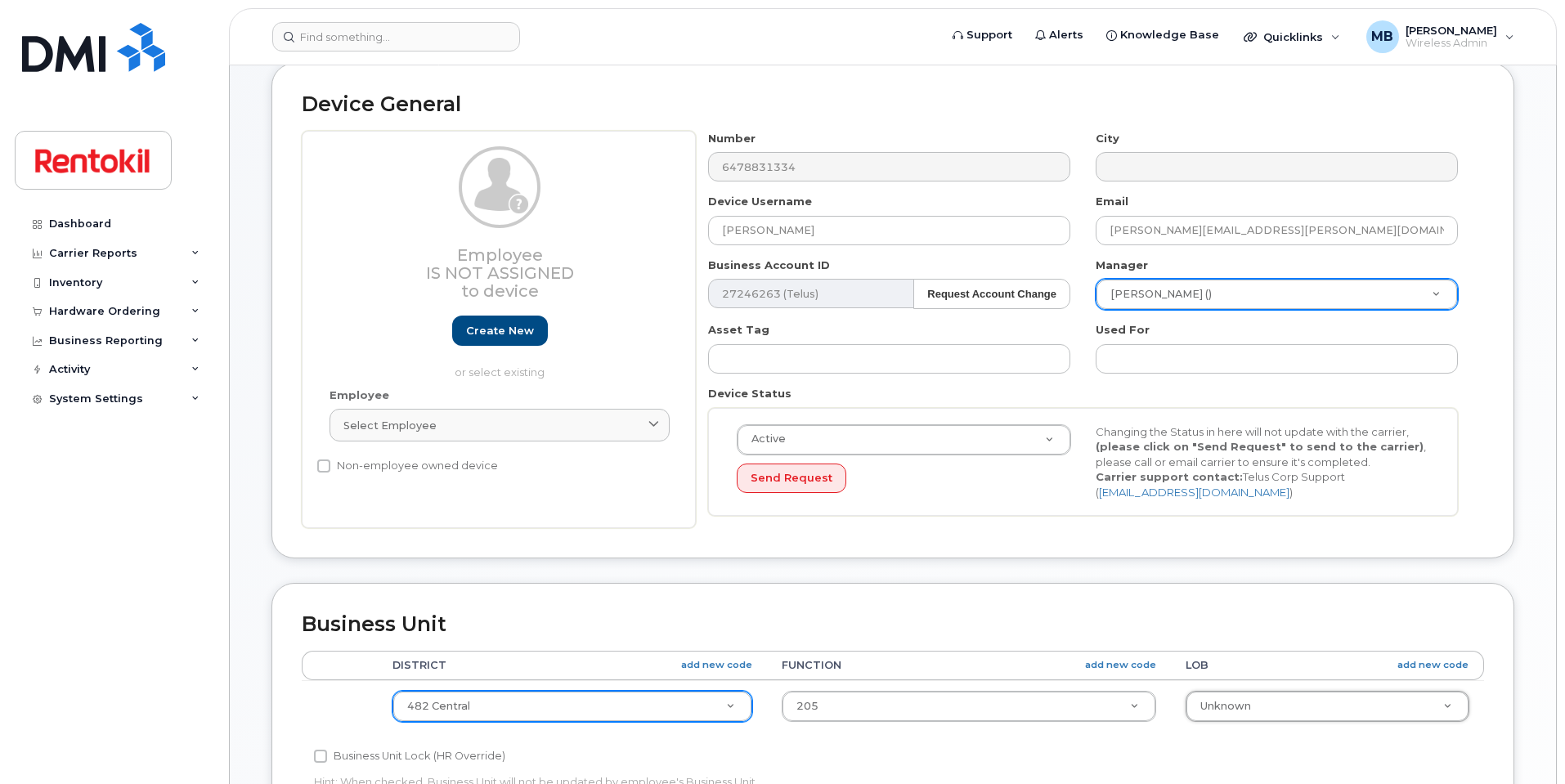
type input "2"
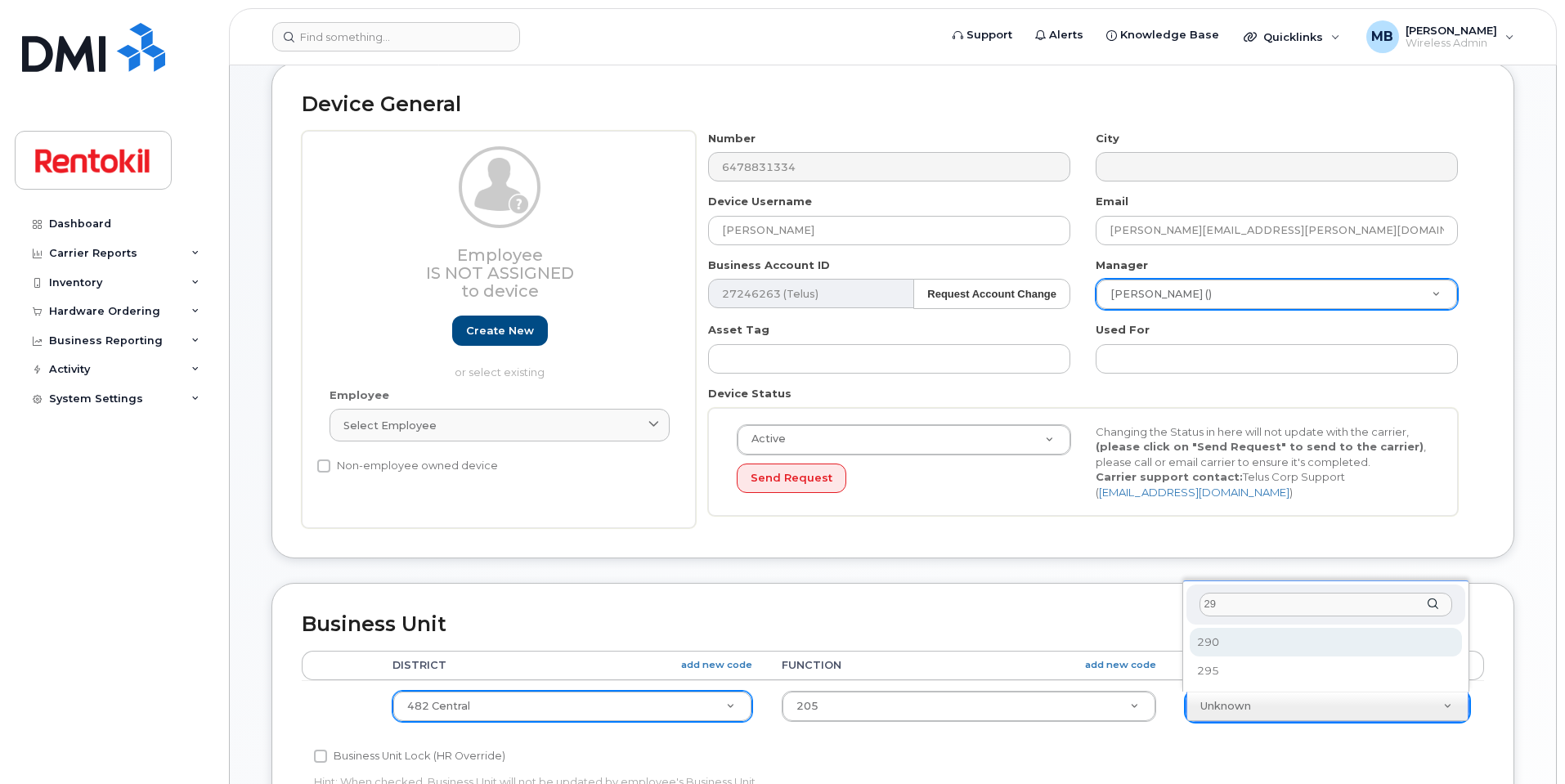
type input "290"
select select "42775"
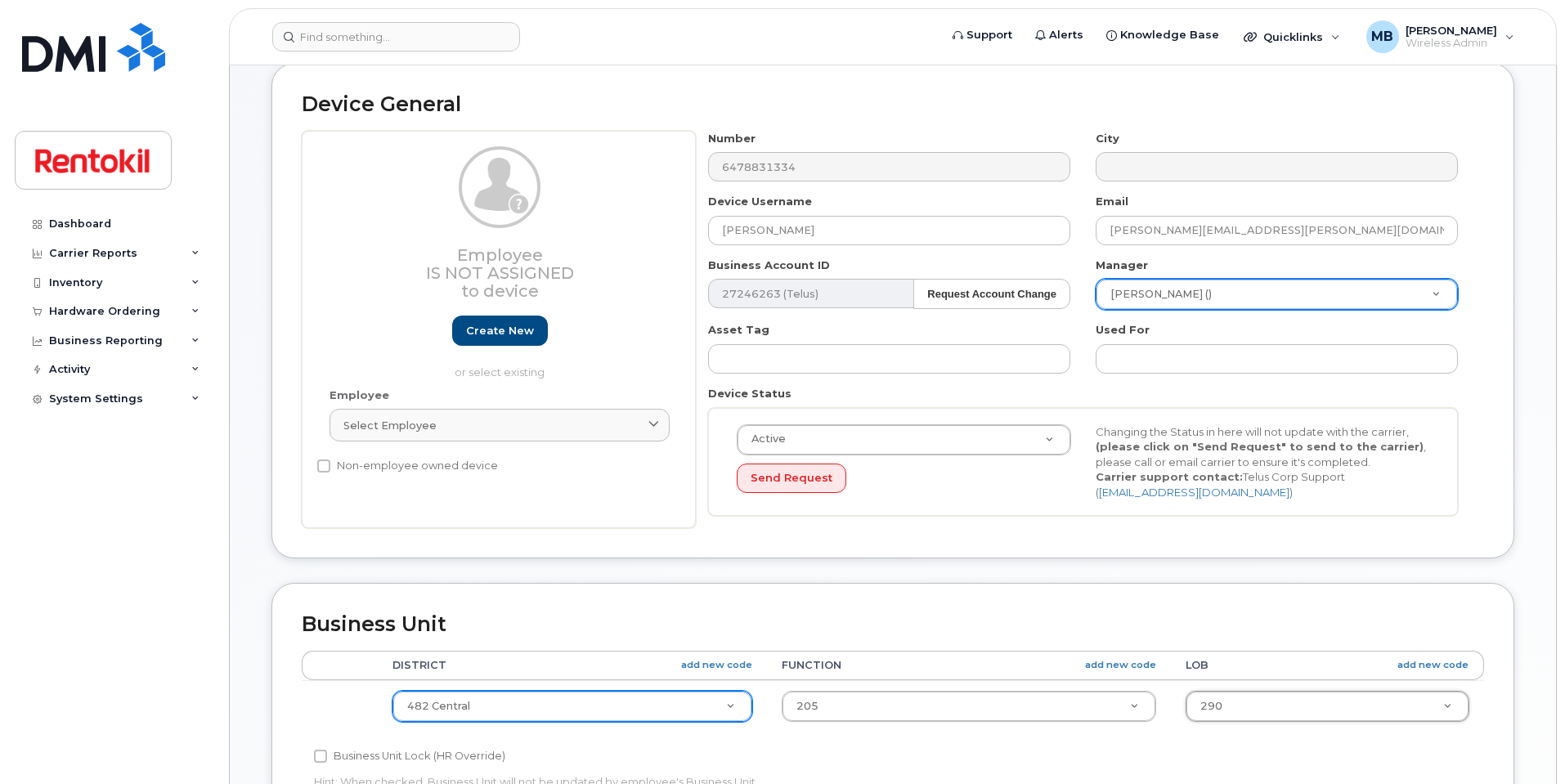
scroll to position [88, 0]
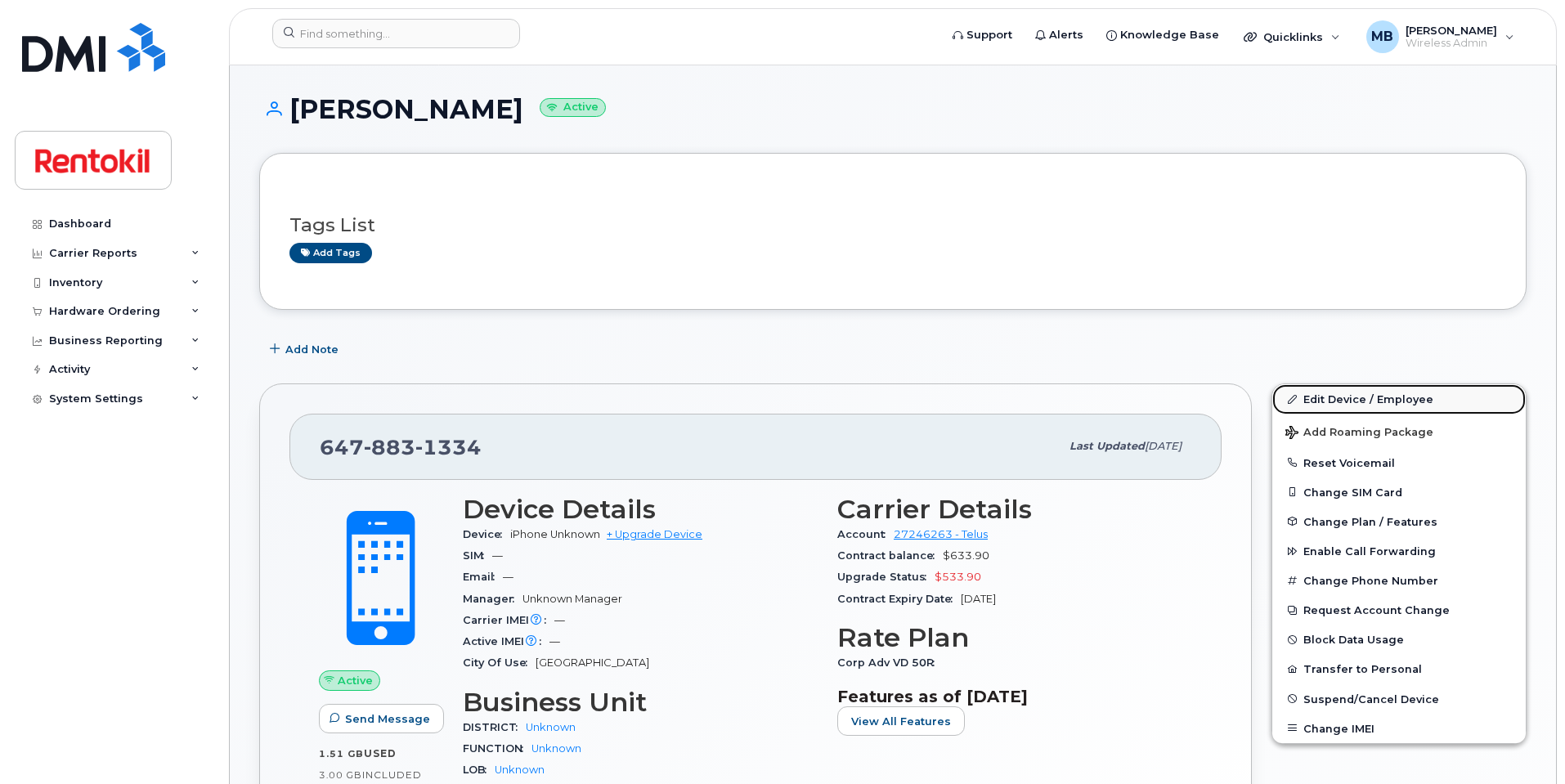
click at [1365, 401] on link "Edit Device / Employee" at bounding box center [1399, 399] width 253 height 29
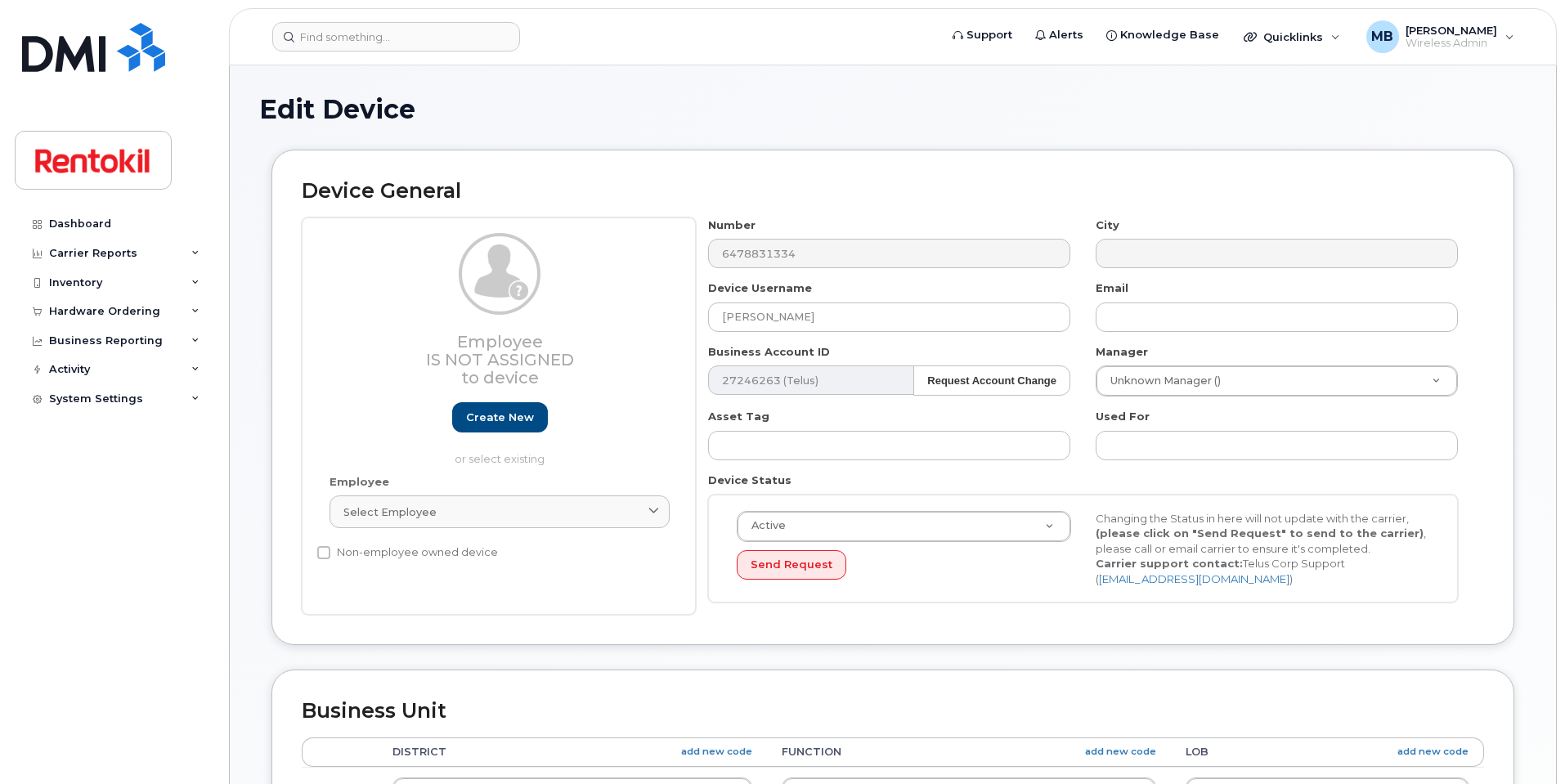
select select "42736"
select select "42738"
select select "42737"
drag, startPoint x: 816, startPoint y: 316, endPoint x: 402, endPoint y: 253, distance: 418.8
click at [402, 253] on div "Employee Is not assigned to device Create new or select existing Employee Selec…" at bounding box center [892, 416] width 1182 height 398
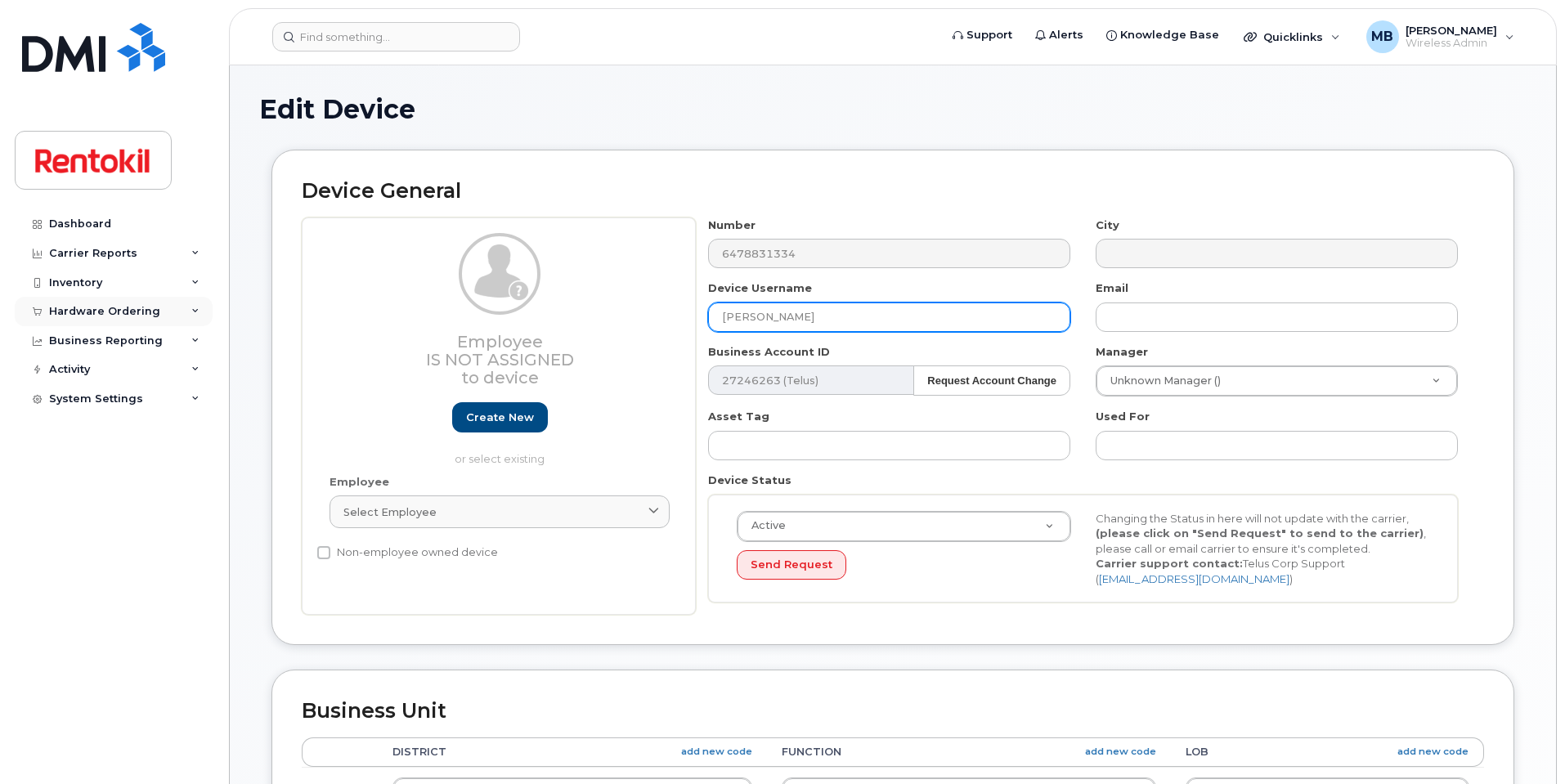
type input "Ranpreet Singh"
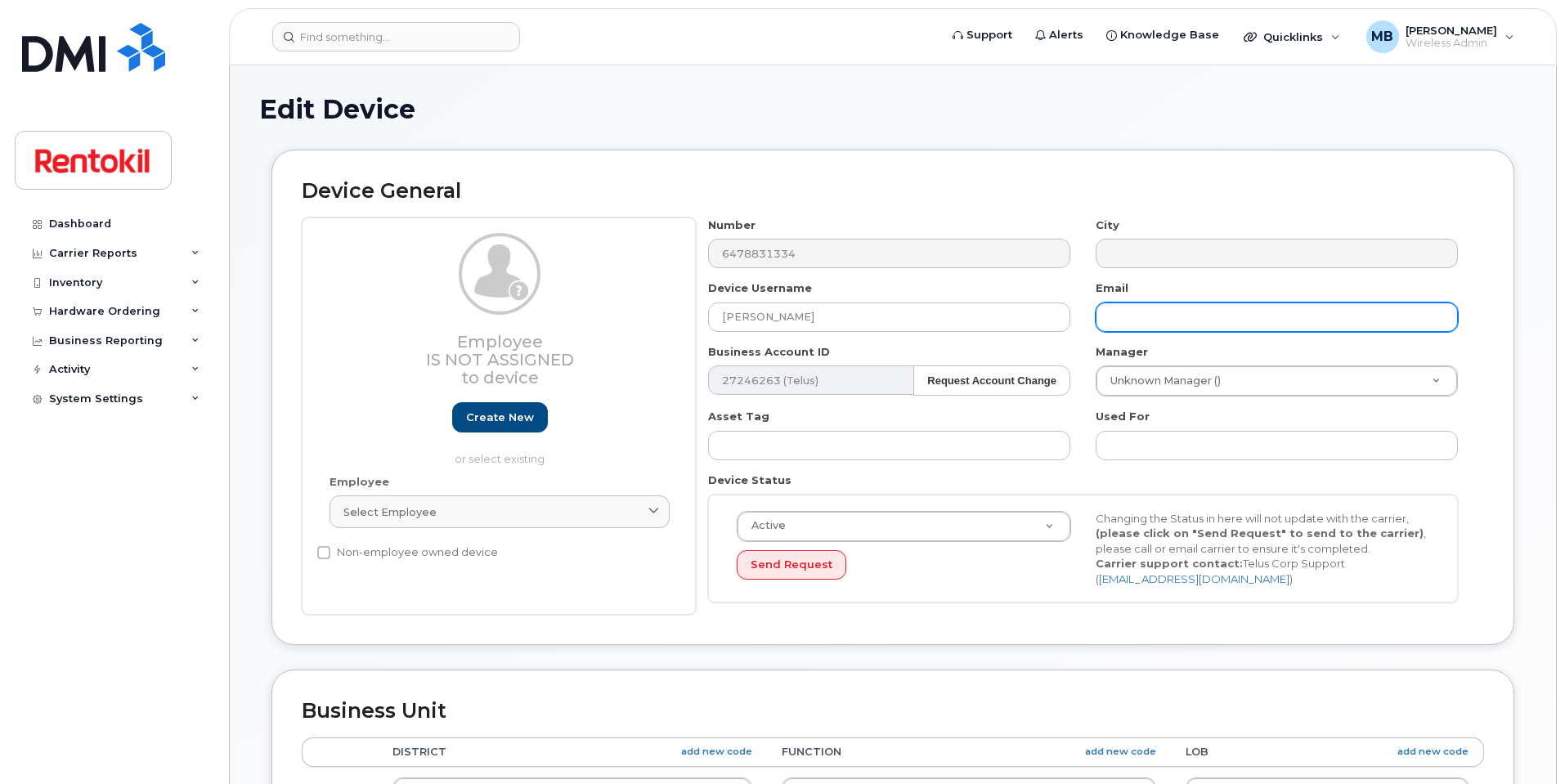
click at [1109, 313] on input "text" at bounding box center [1277, 317] width 362 height 29
paste input "ranpreet.singh@steritech.com"
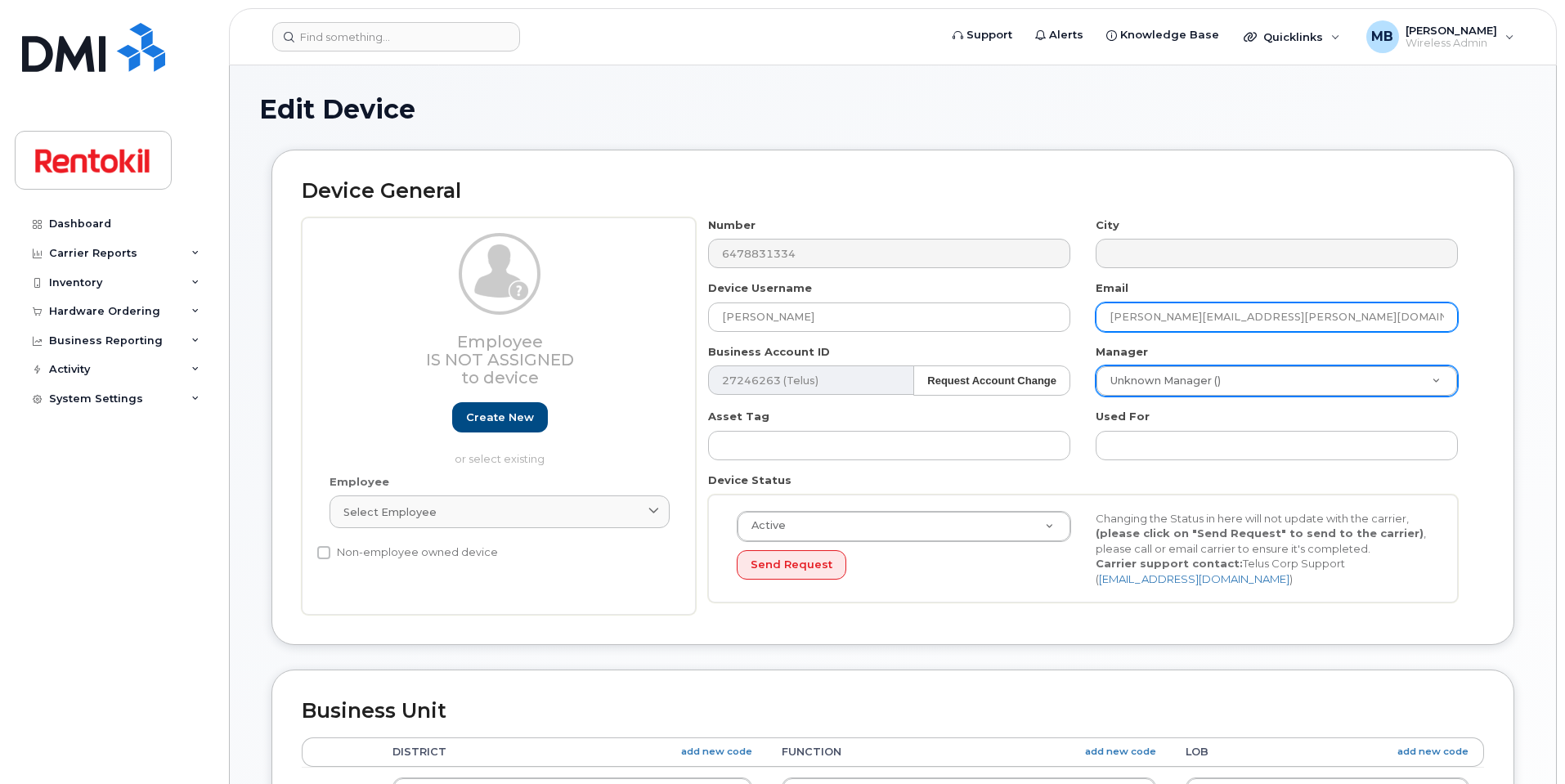
type input "ranpreet.singh@steritech.com"
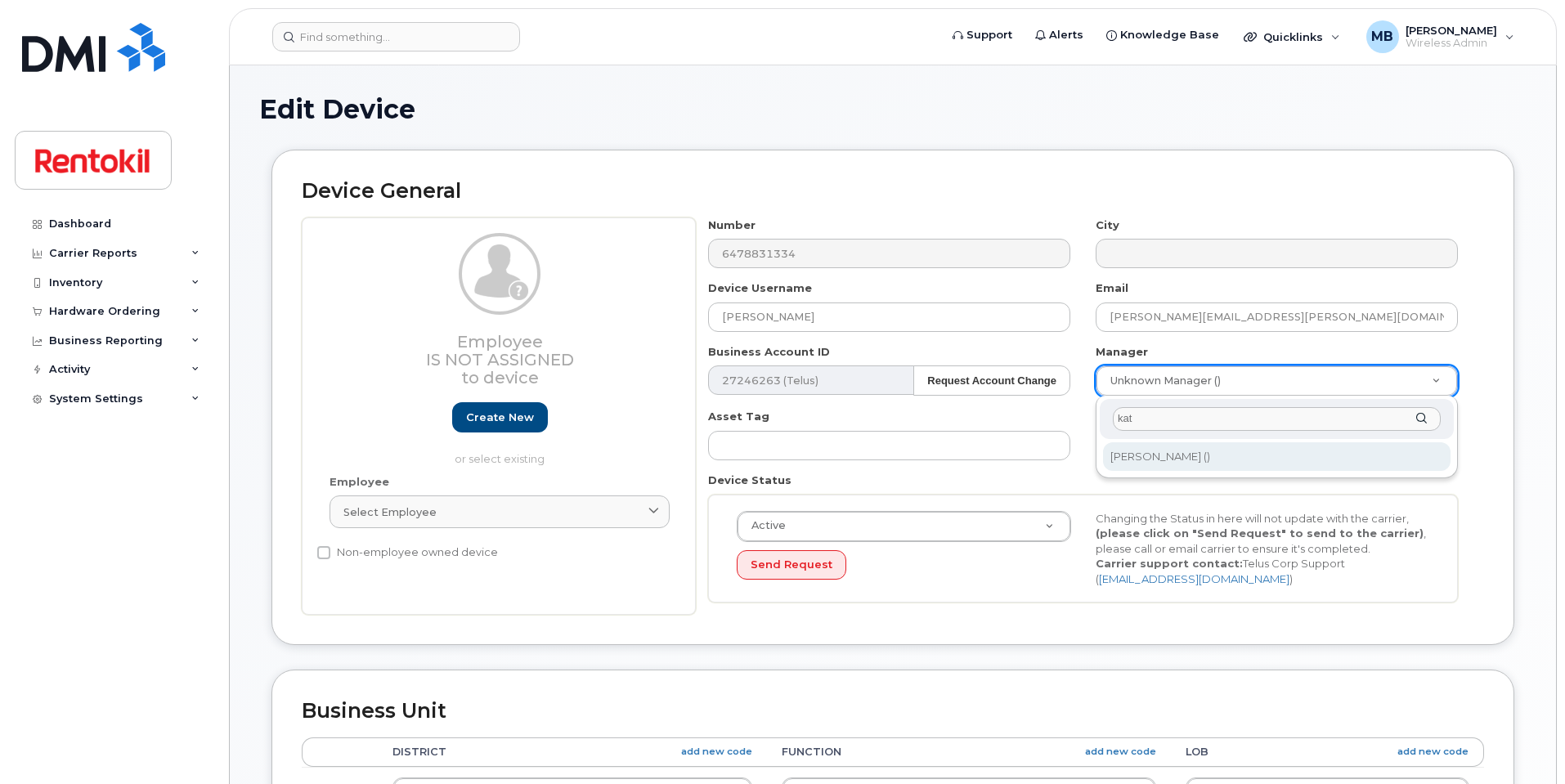
type input "kat"
type input "161260"
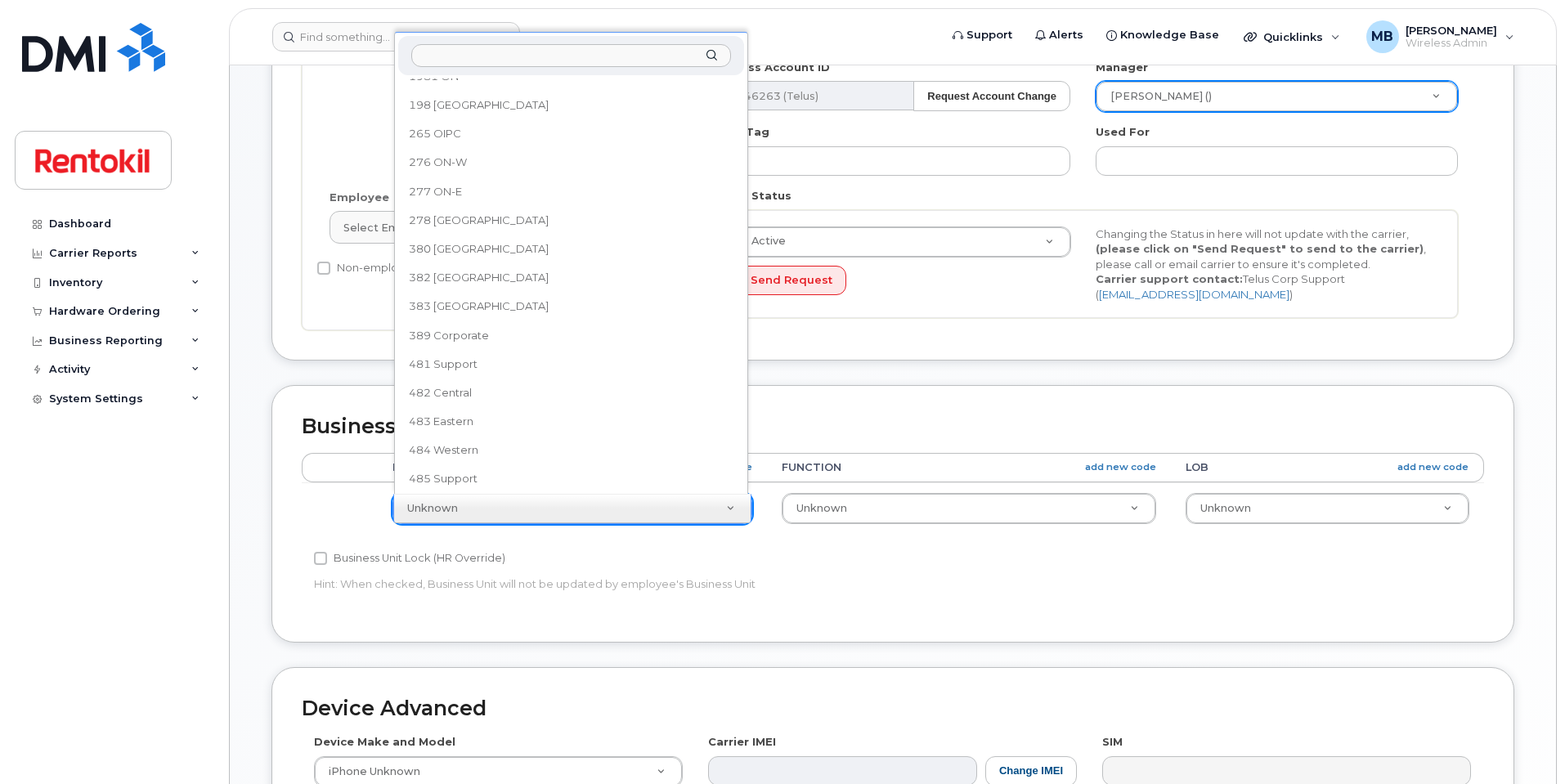
scroll to position [729, 0]
select select "42753"
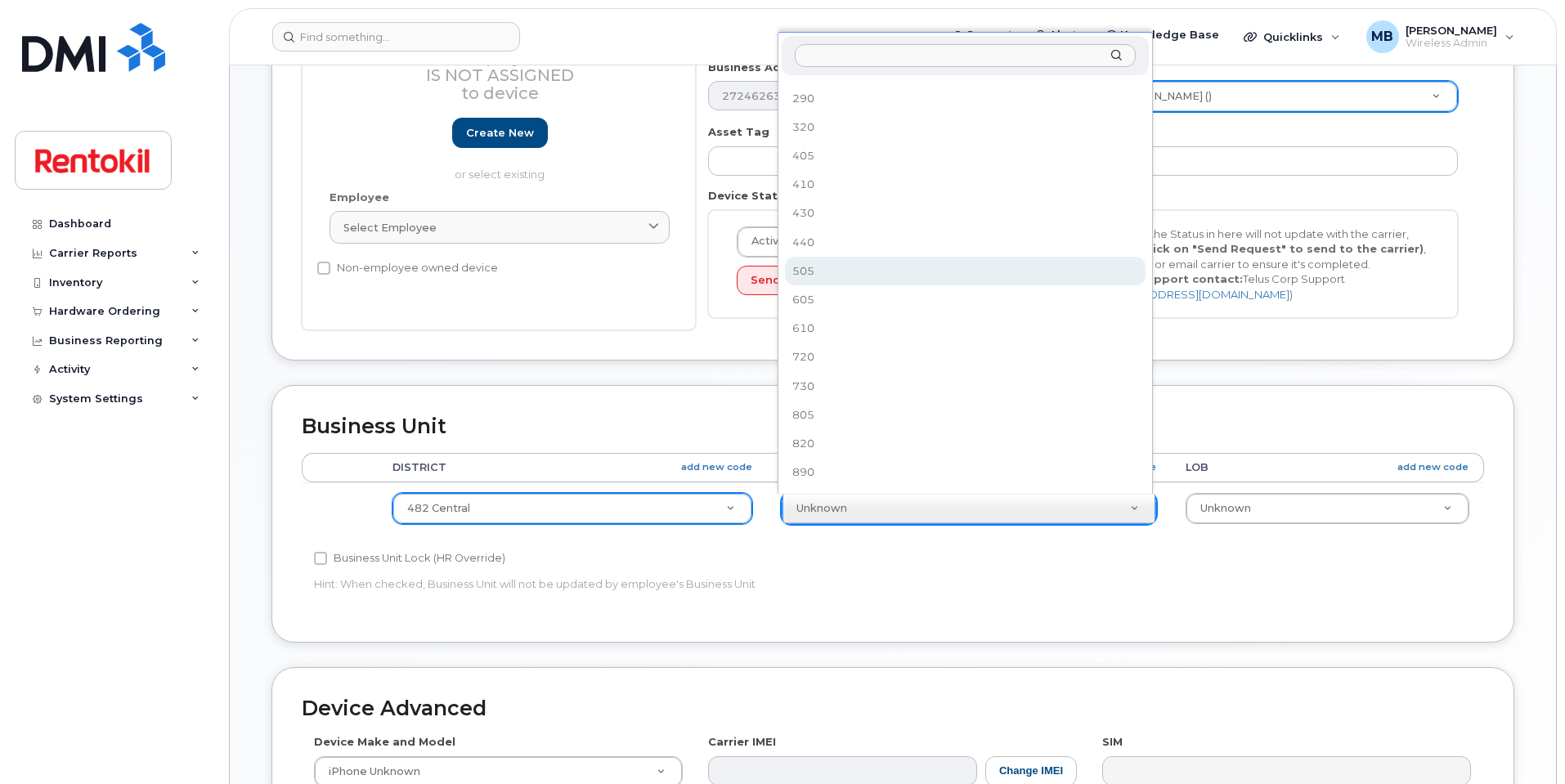
scroll to position [0, 0]
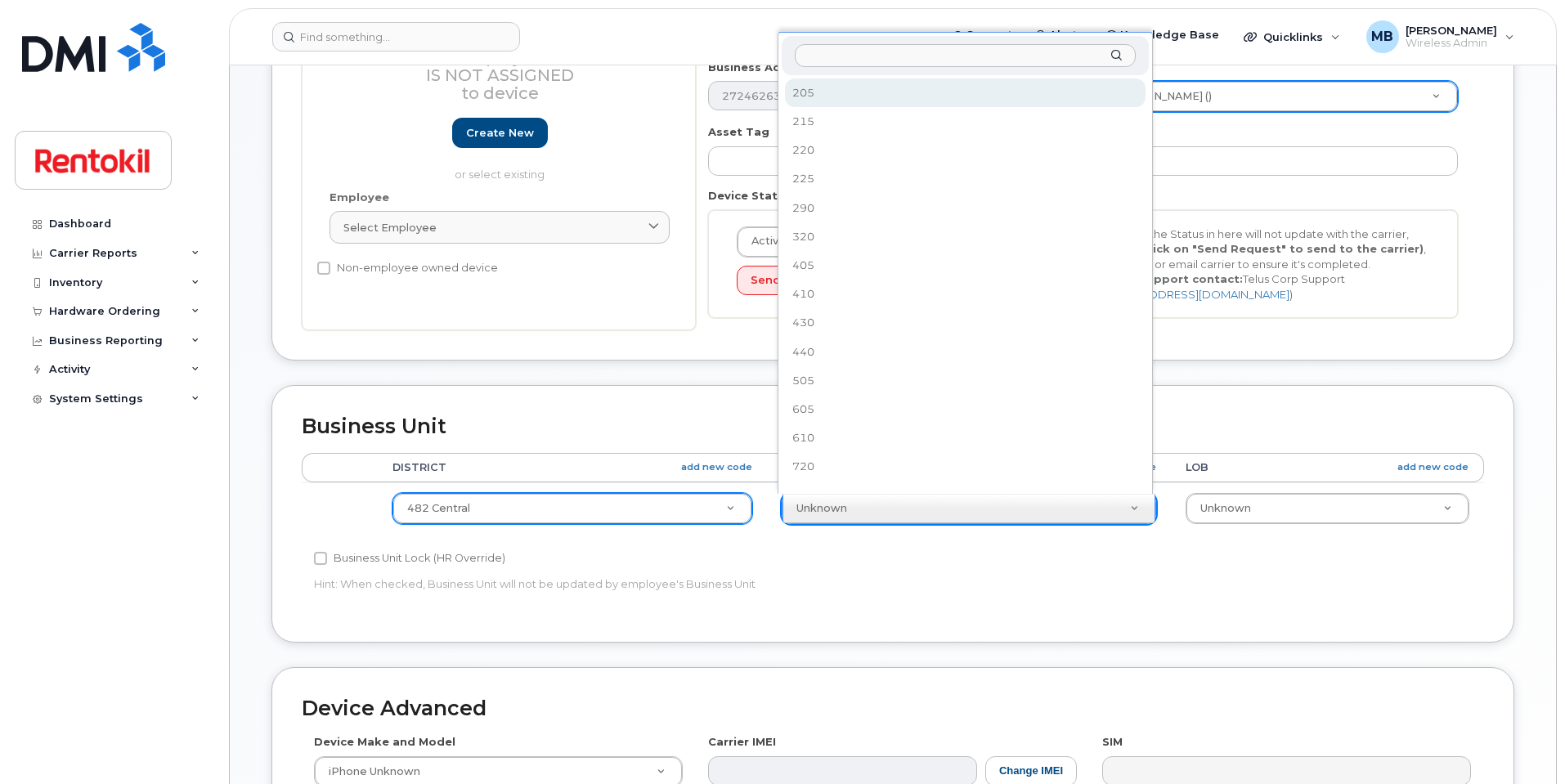
select select "42760"
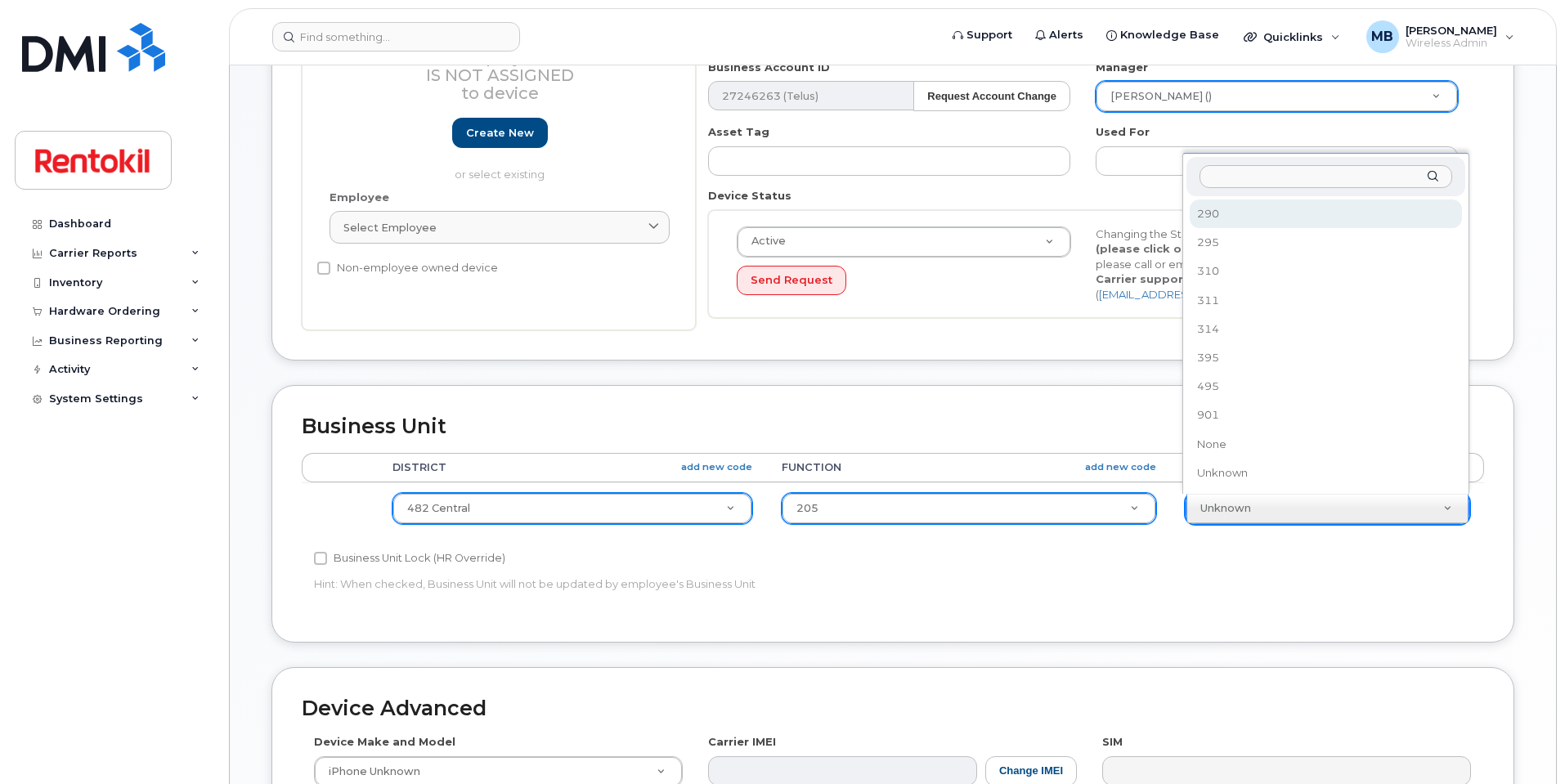
select select "42775"
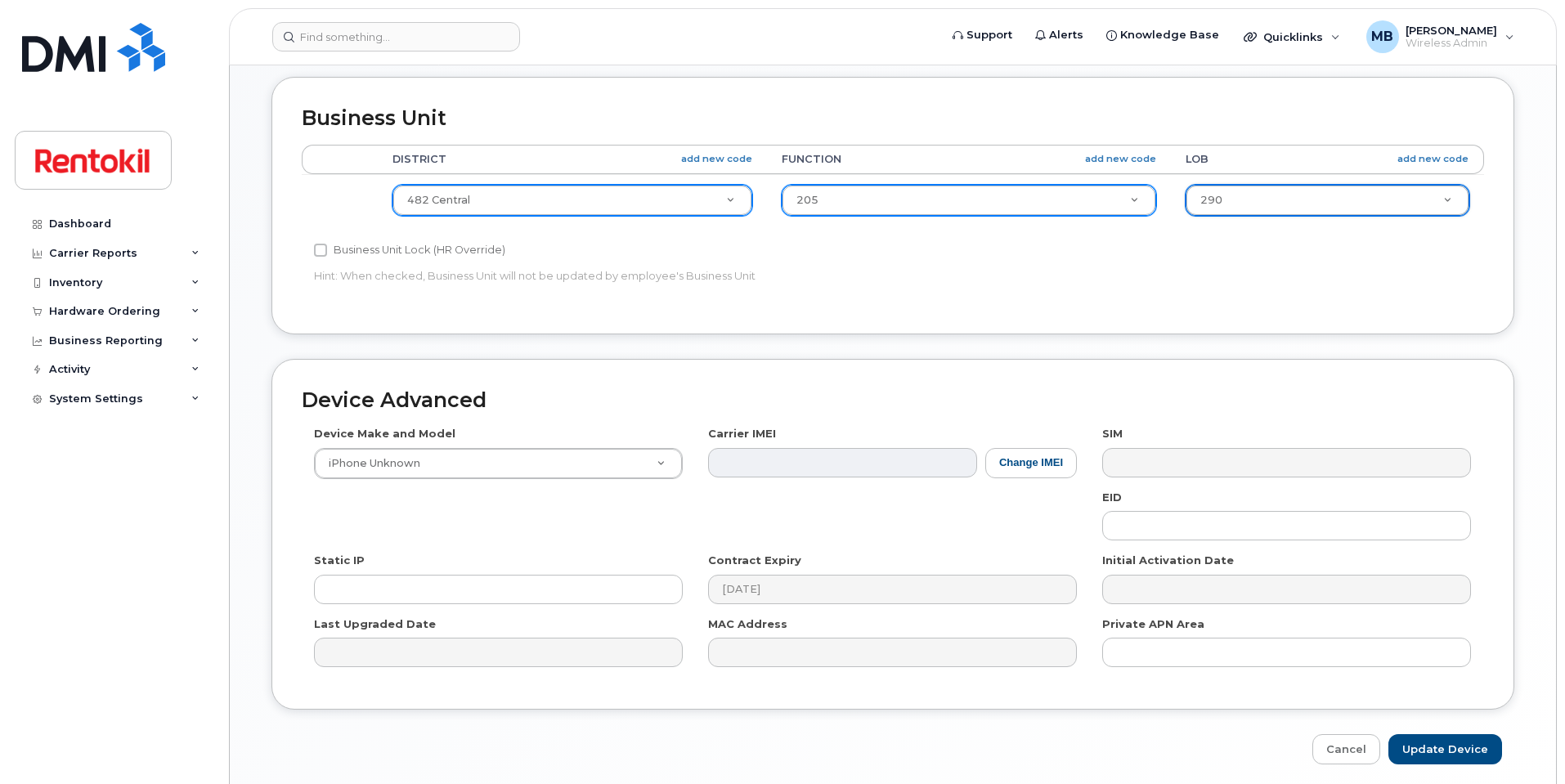
scroll to position [655, 0]
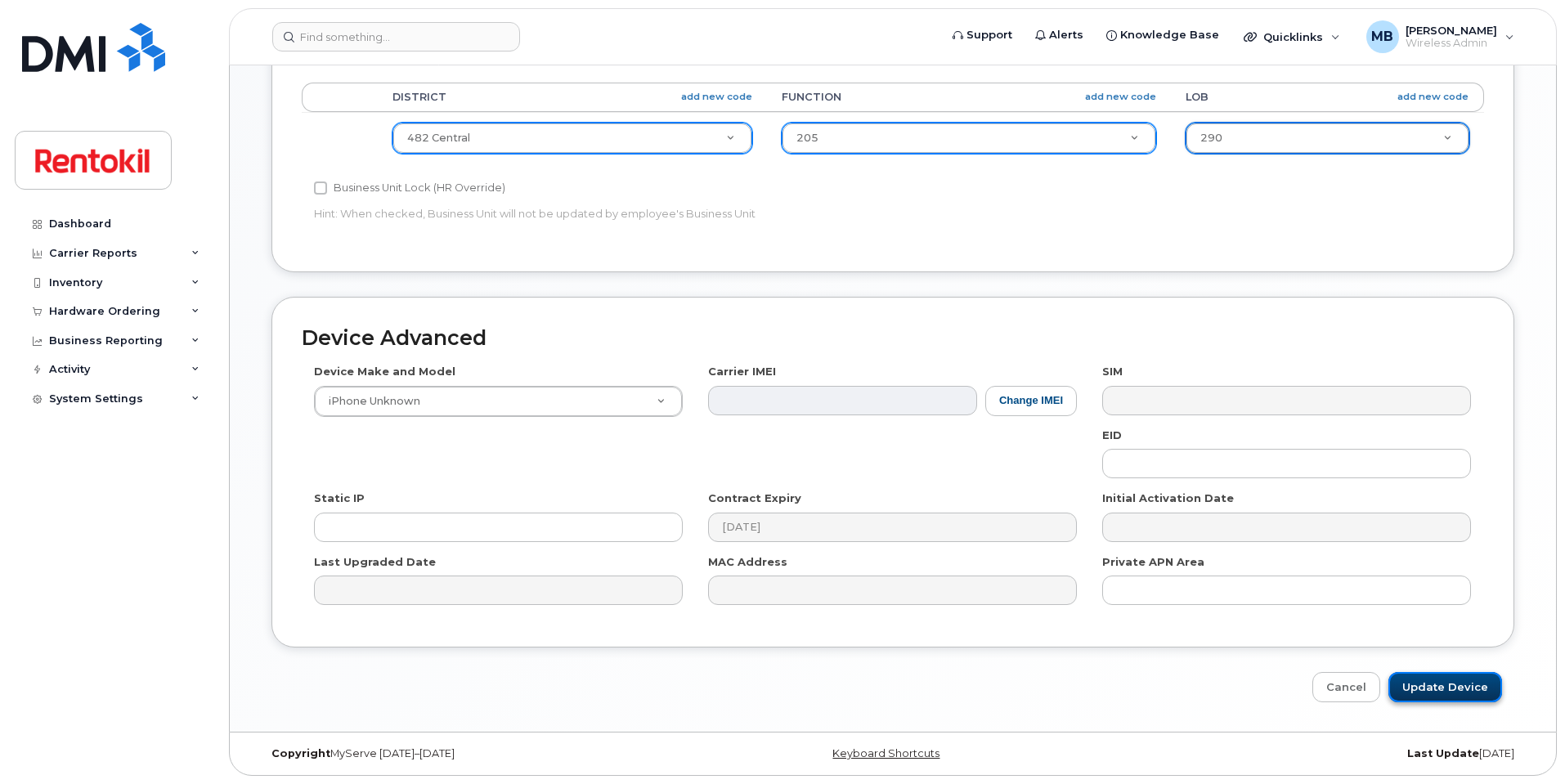
click at [1433, 688] on input "Update Device" at bounding box center [1445, 687] width 114 height 30
type input "Saving..."
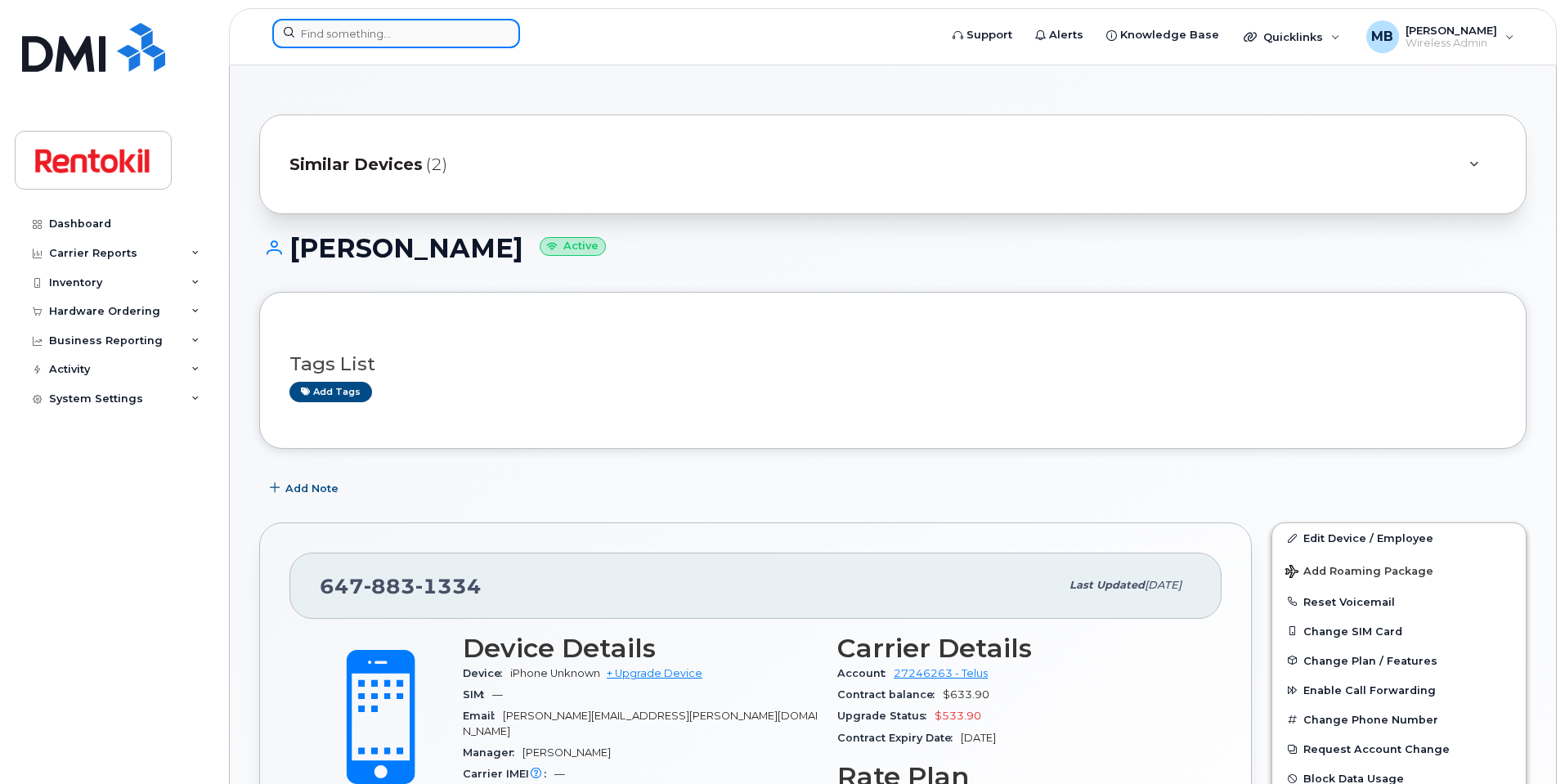
click at [363, 25] on input at bounding box center [396, 34] width 247 height 29
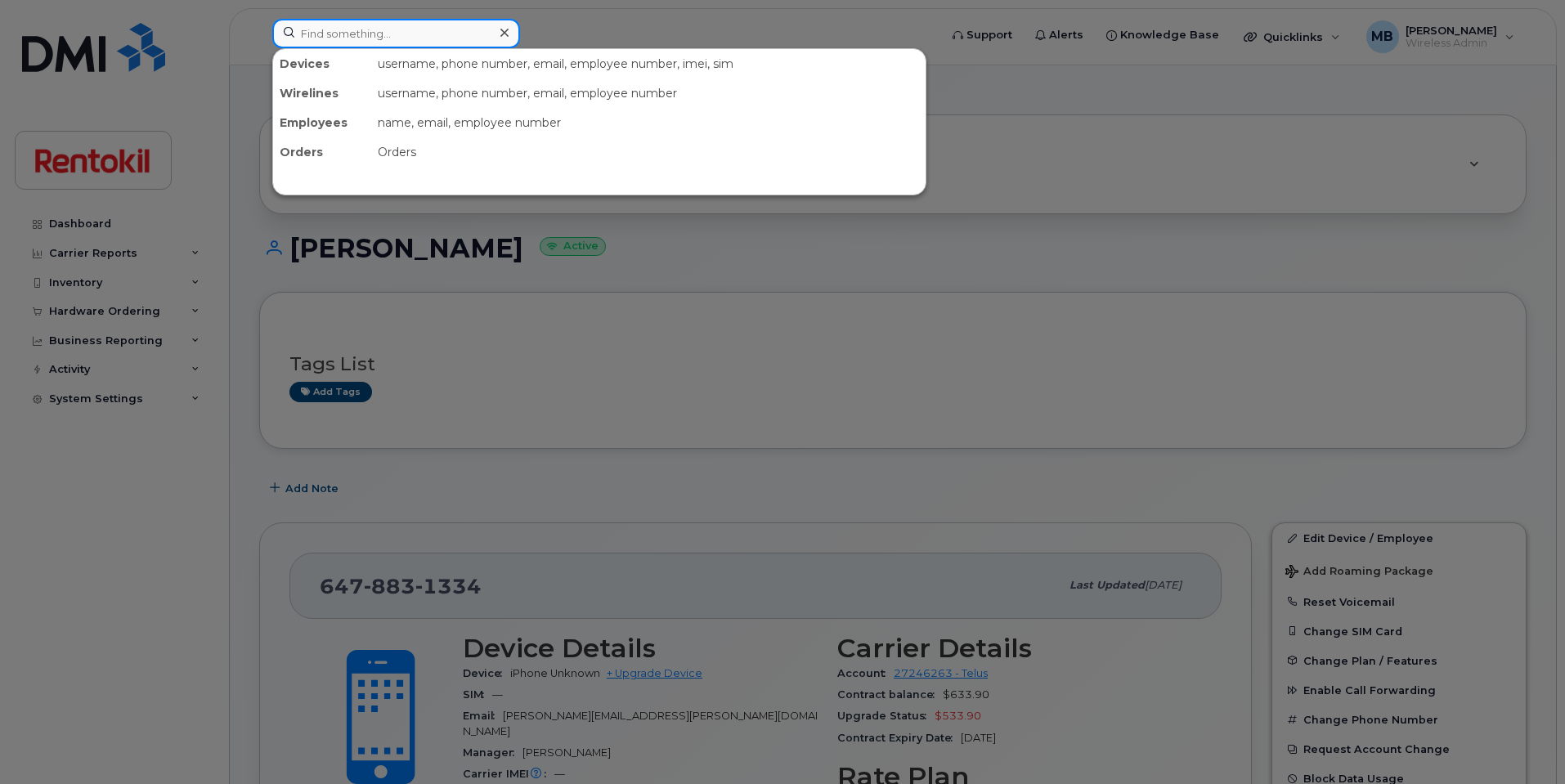
paste input "780-203-7768"
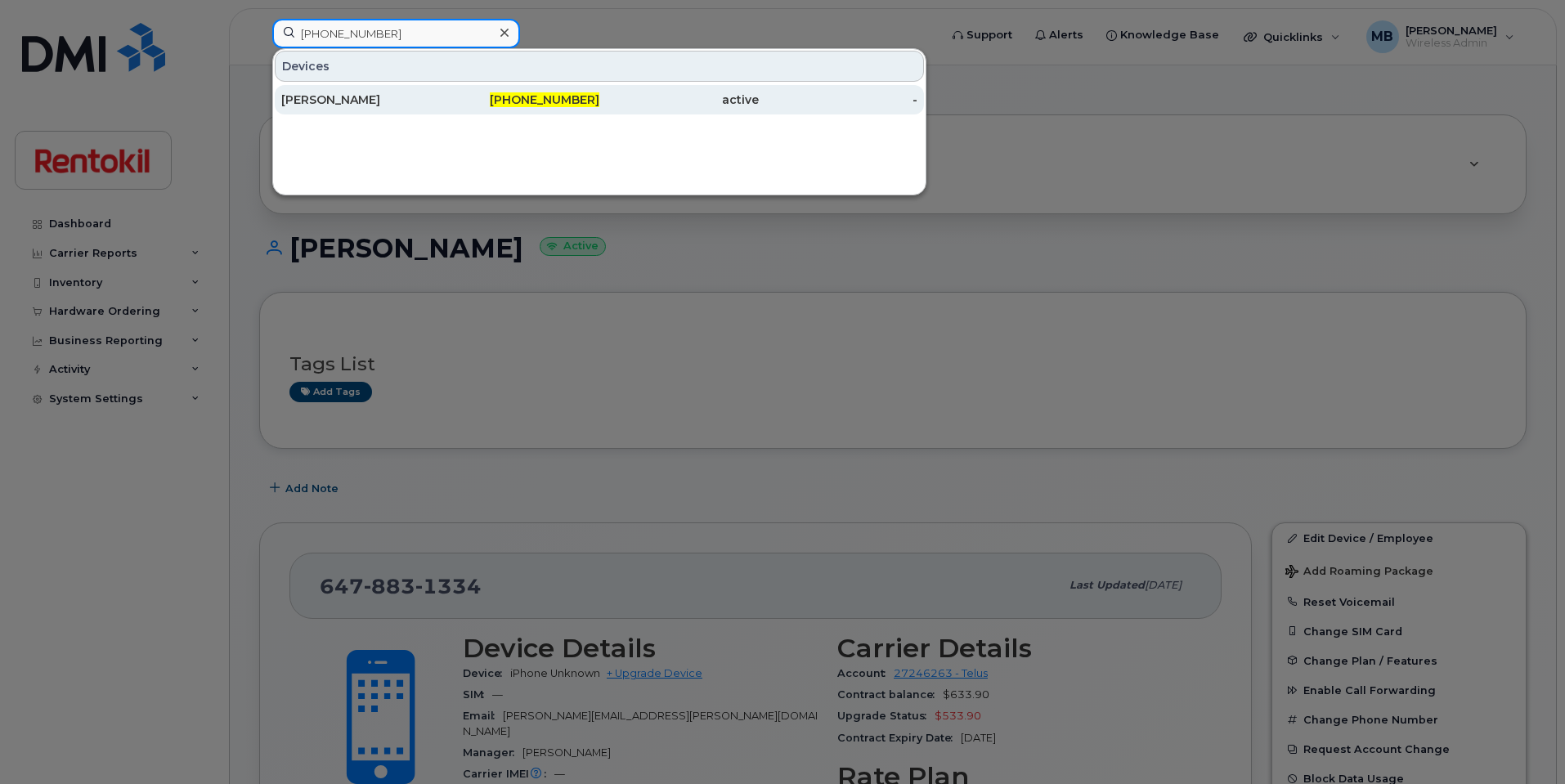
type input "780-203-7768"
click at [360, 101] on div "Gabriel Quijano" at bounding box center [361, 100] width 160 height 16
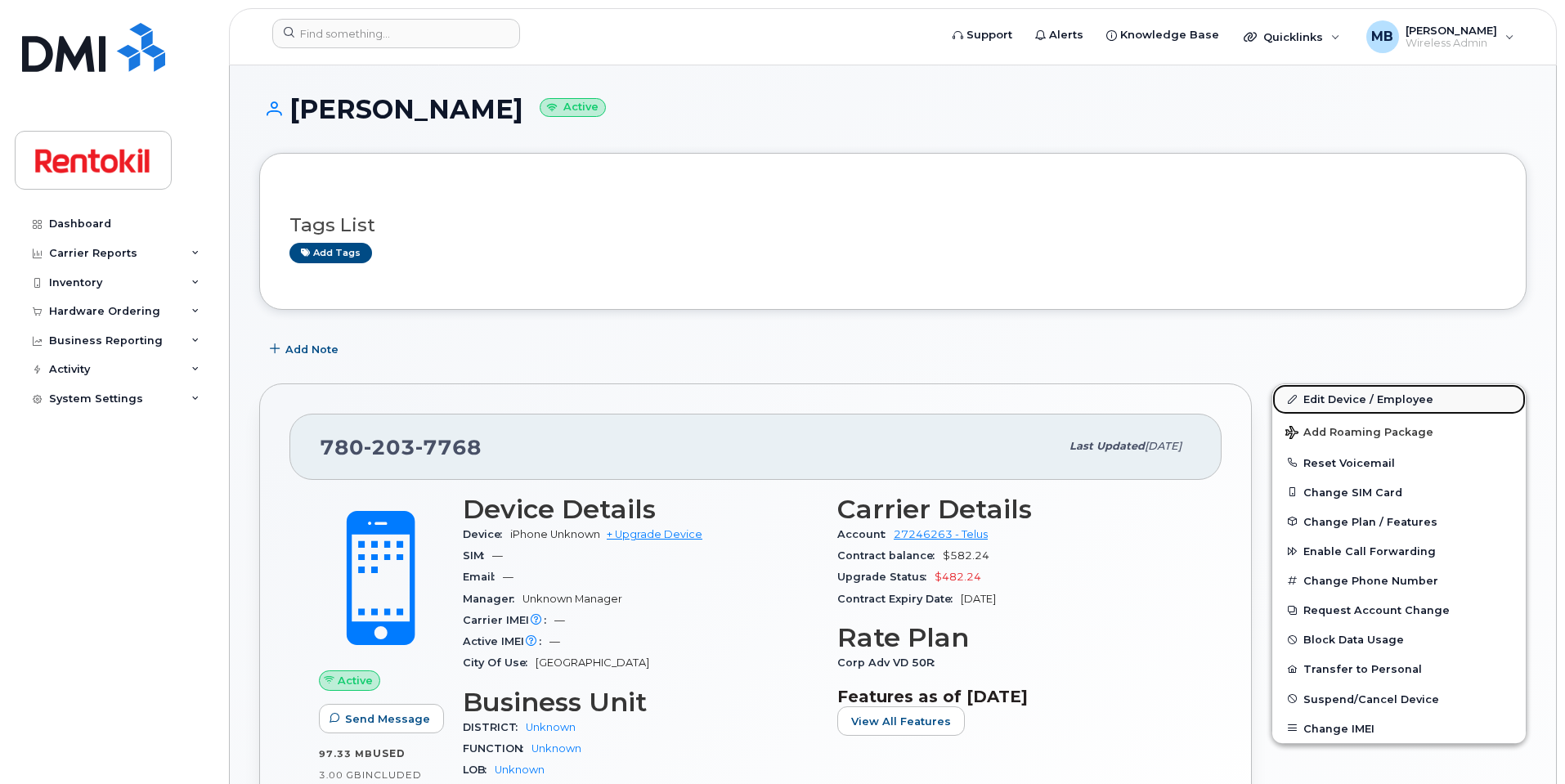
click at [1340, 408] on link "Edit Device / Employee" at bounding box center [1399, 399] width 253 height 29
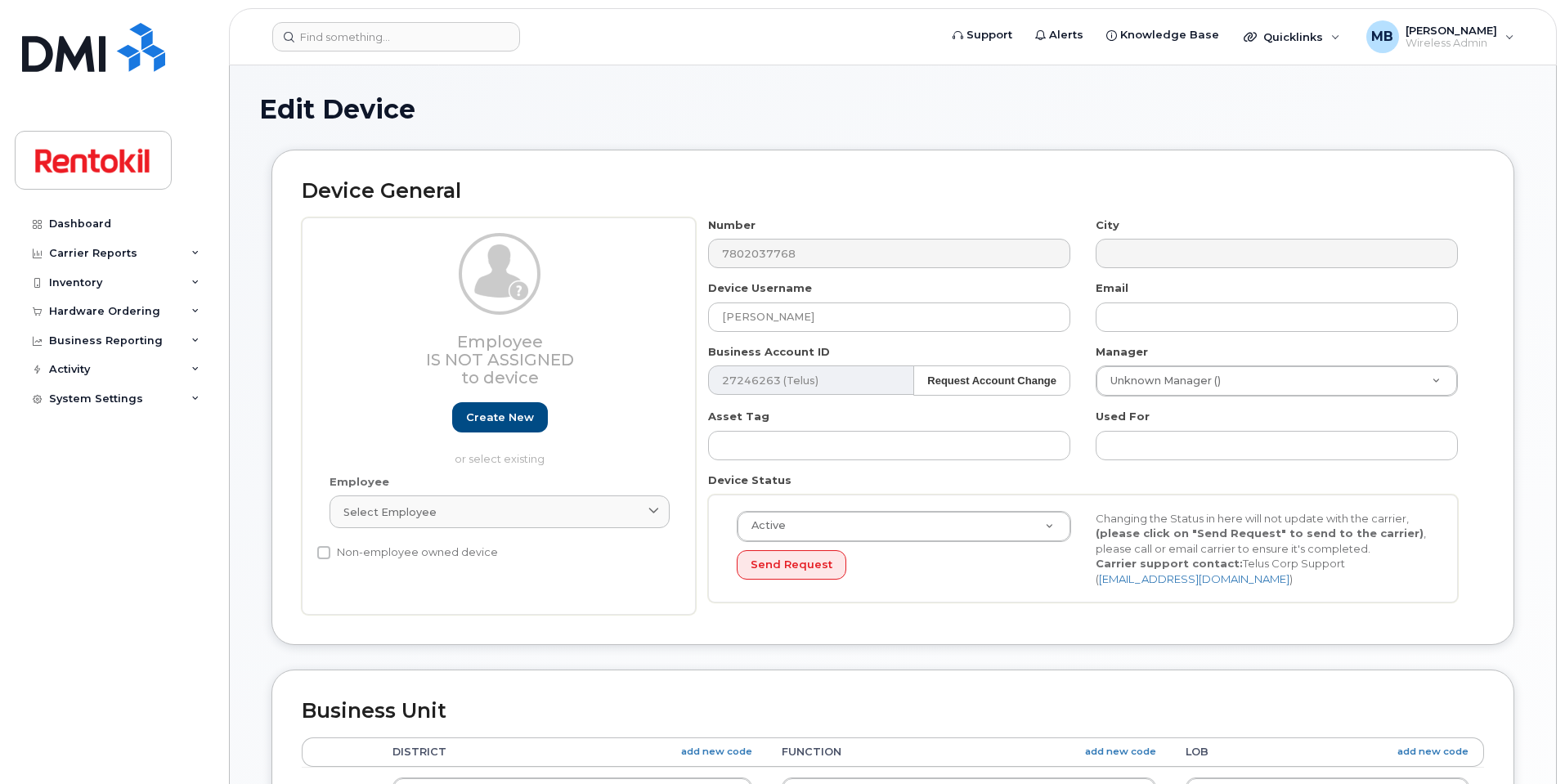
select select "42736"
select select "42738"
select select "42737"
click at [525, 276] on div "Employee Is not assigned to device Create new or select existing Employee Selec…" at bounding box center [892, 416] width 1182 height 398
type input "Shivam Sharda"
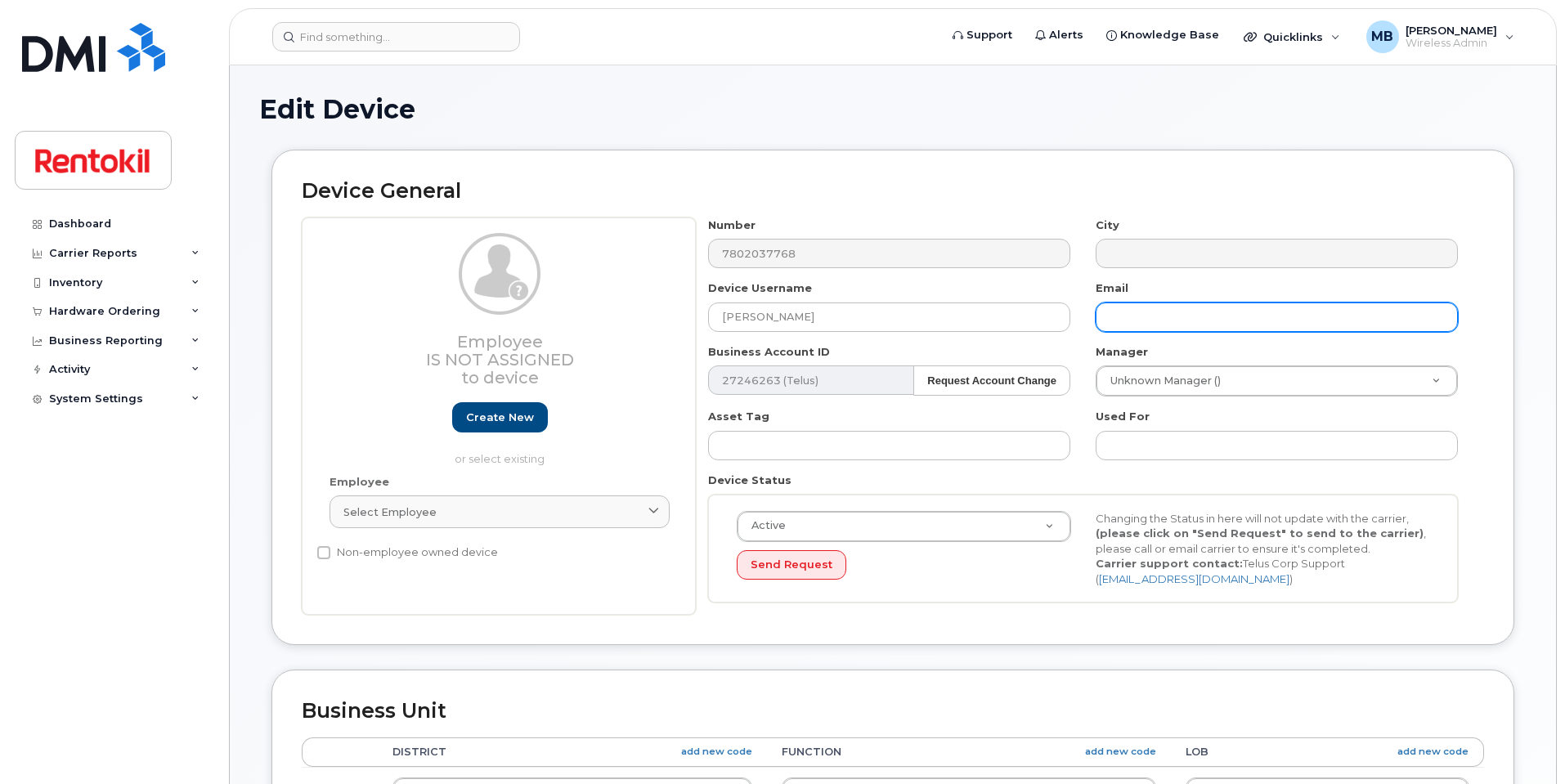
click at [1157, 314] on input "text" at bounding box center [1277, 317] width 362 height 29
paste input "shivam.sharda@steritech.com"
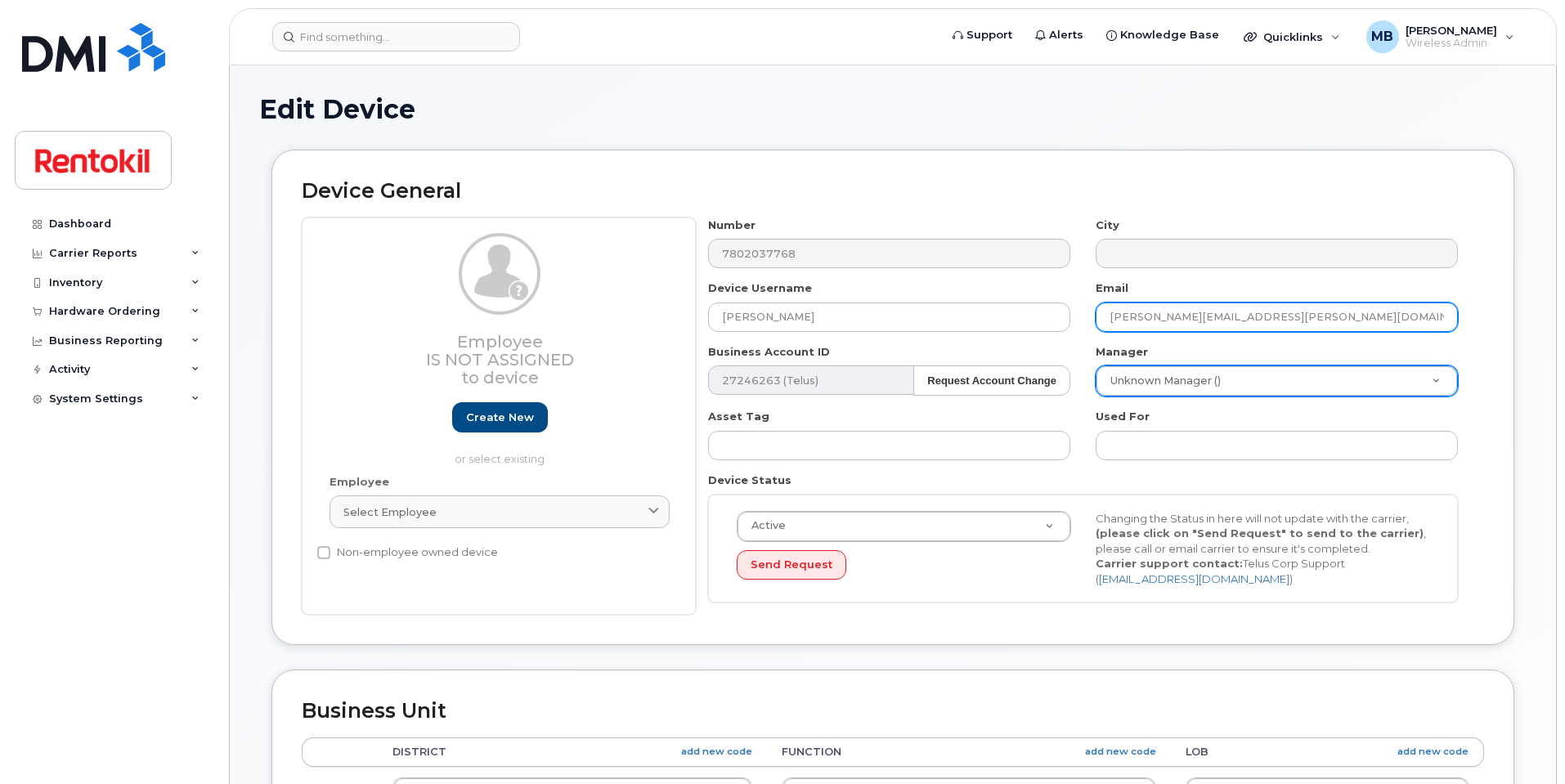
type input "shivam.sharda@steritech.com"
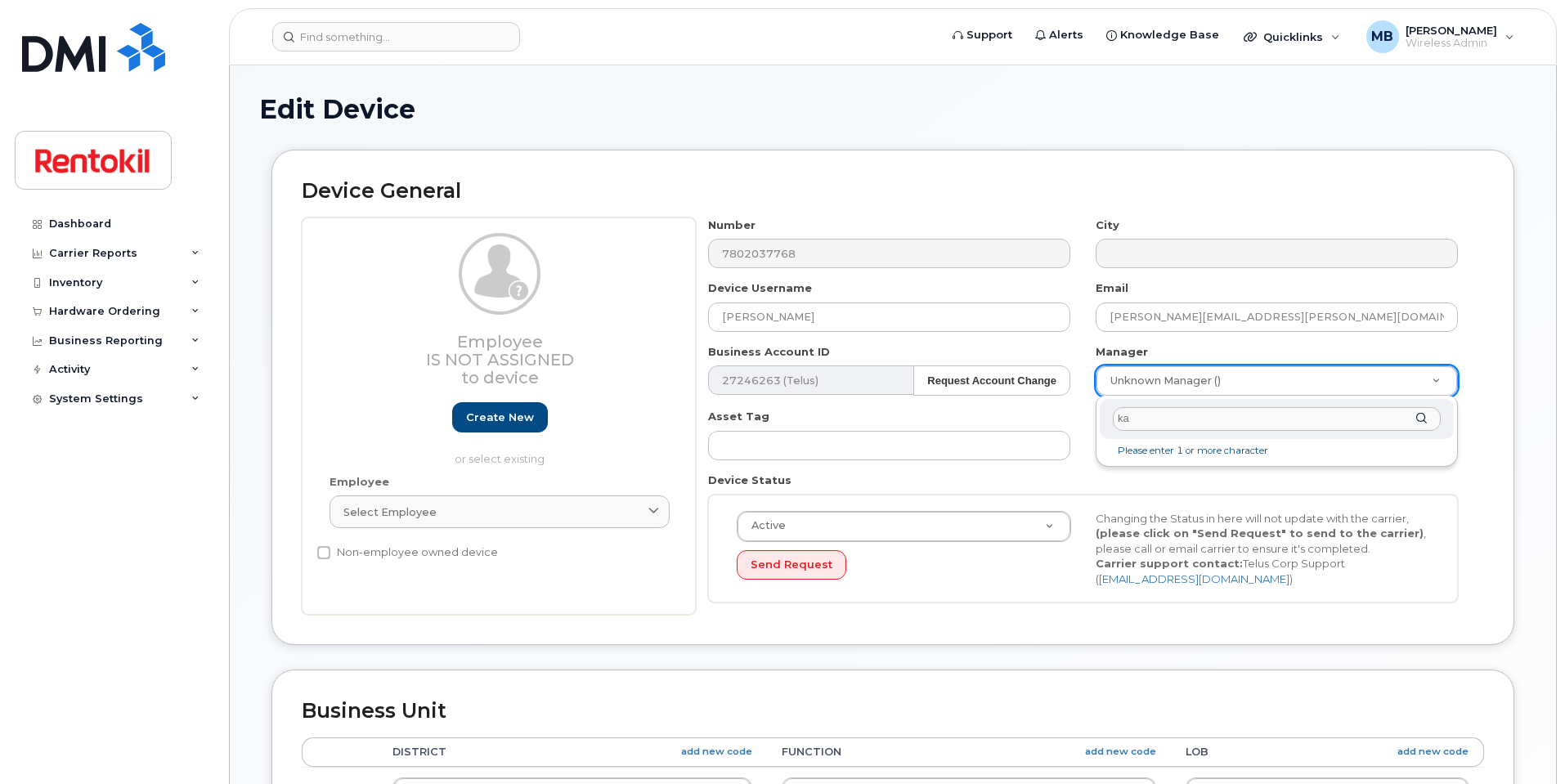
type input "kat"
type input "161260"
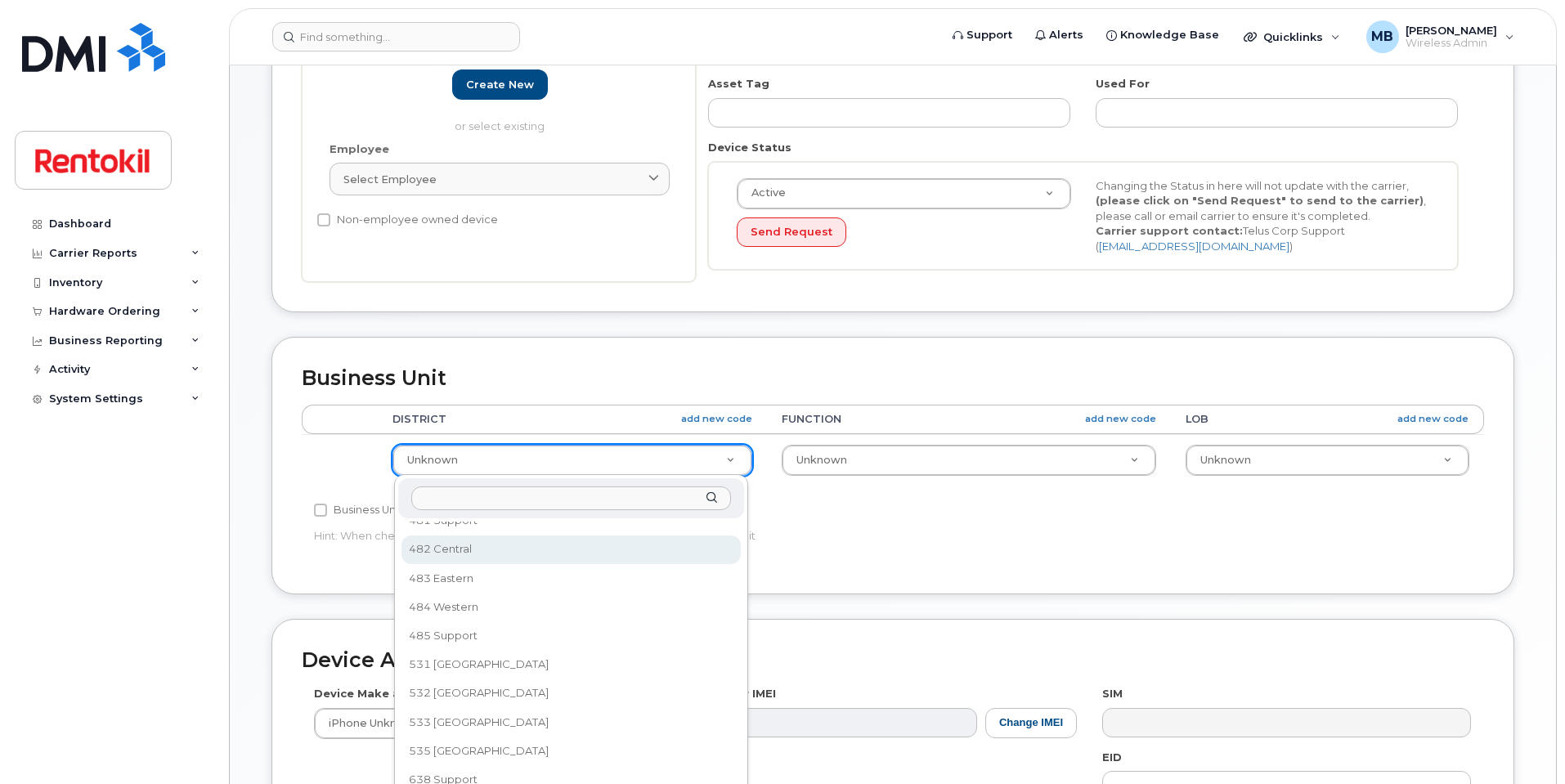
scroll to position [894, 0]
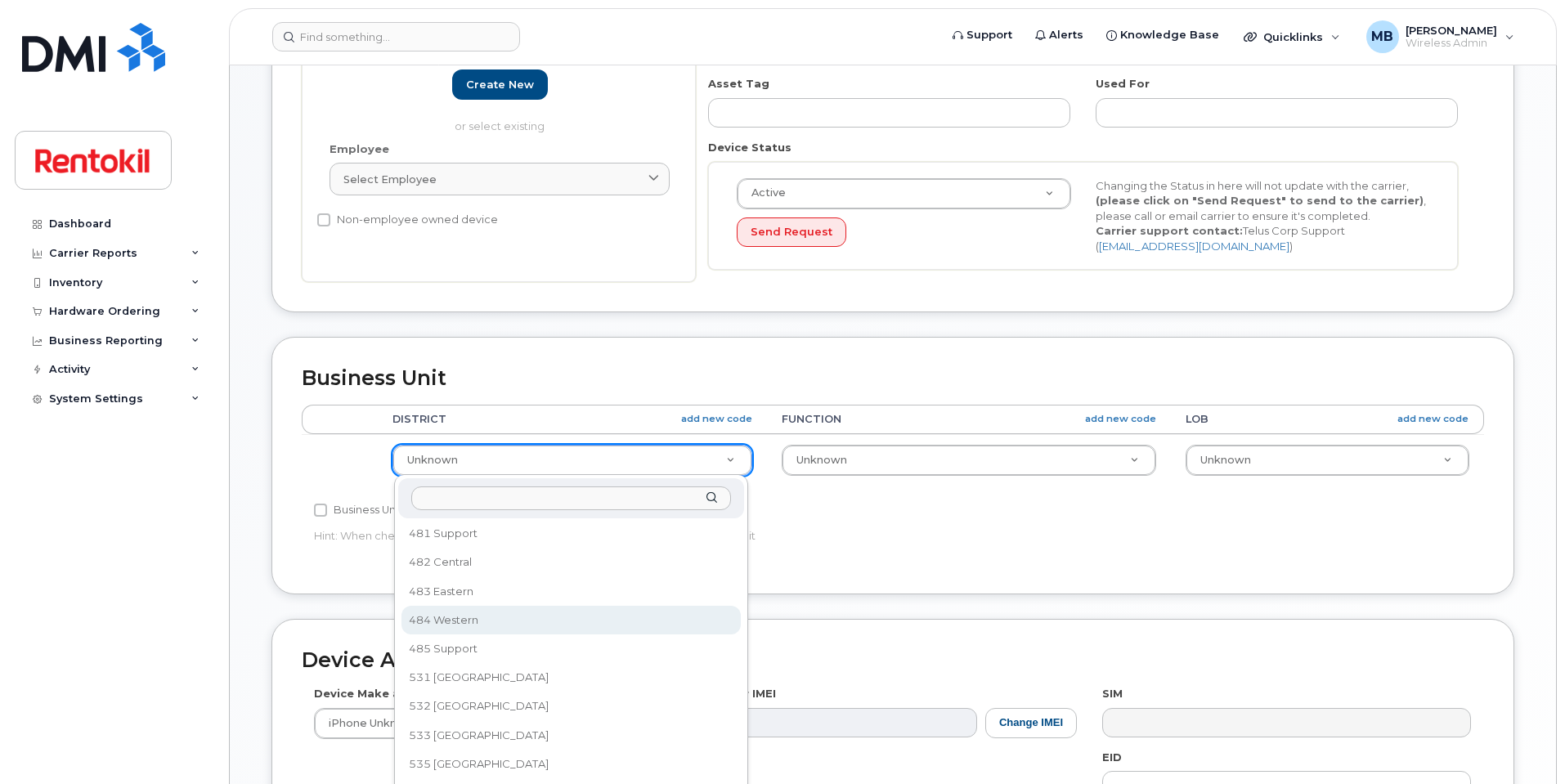
select select "42754"
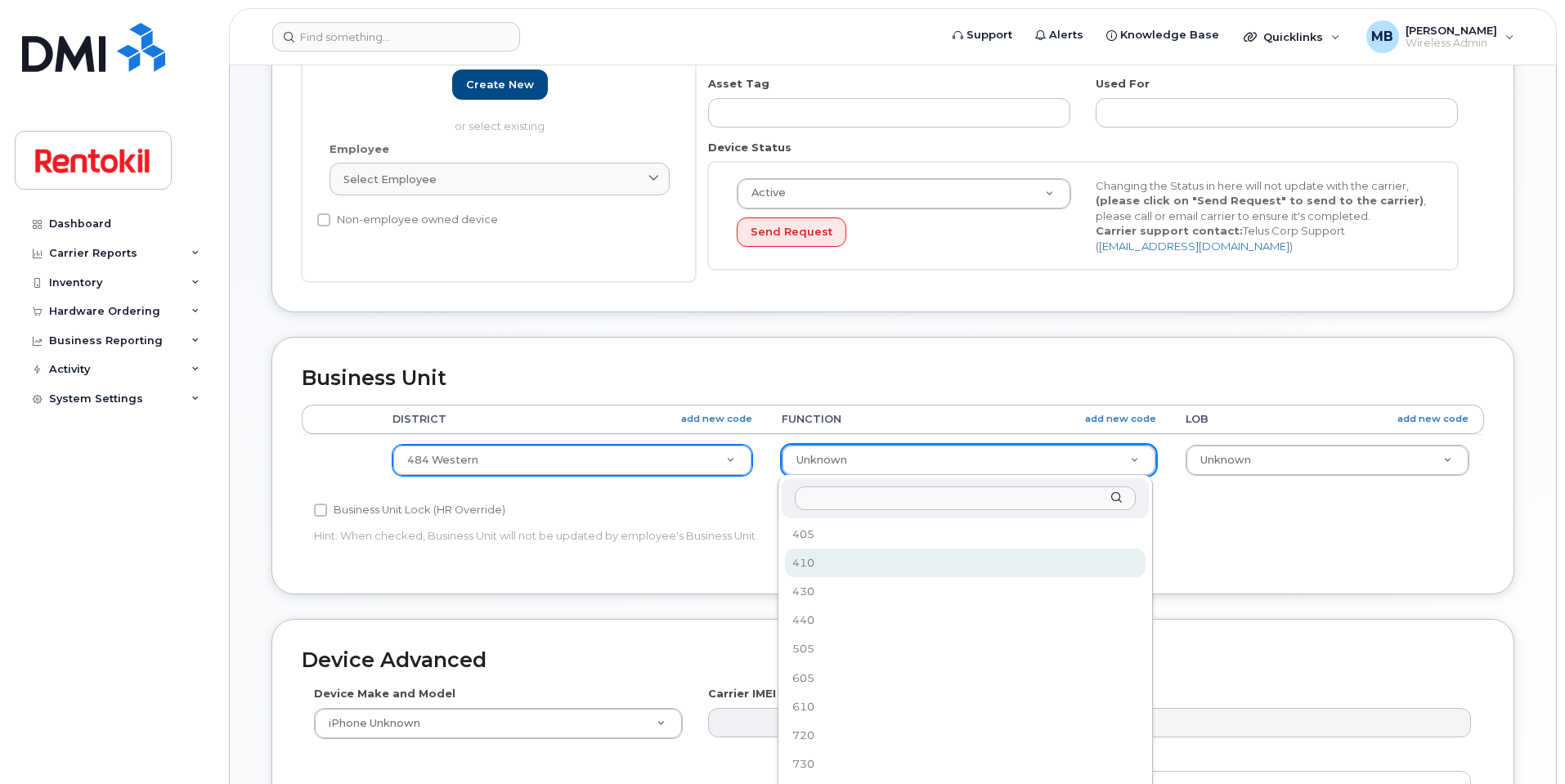
scroll to position [0, 0]
select select "42760"
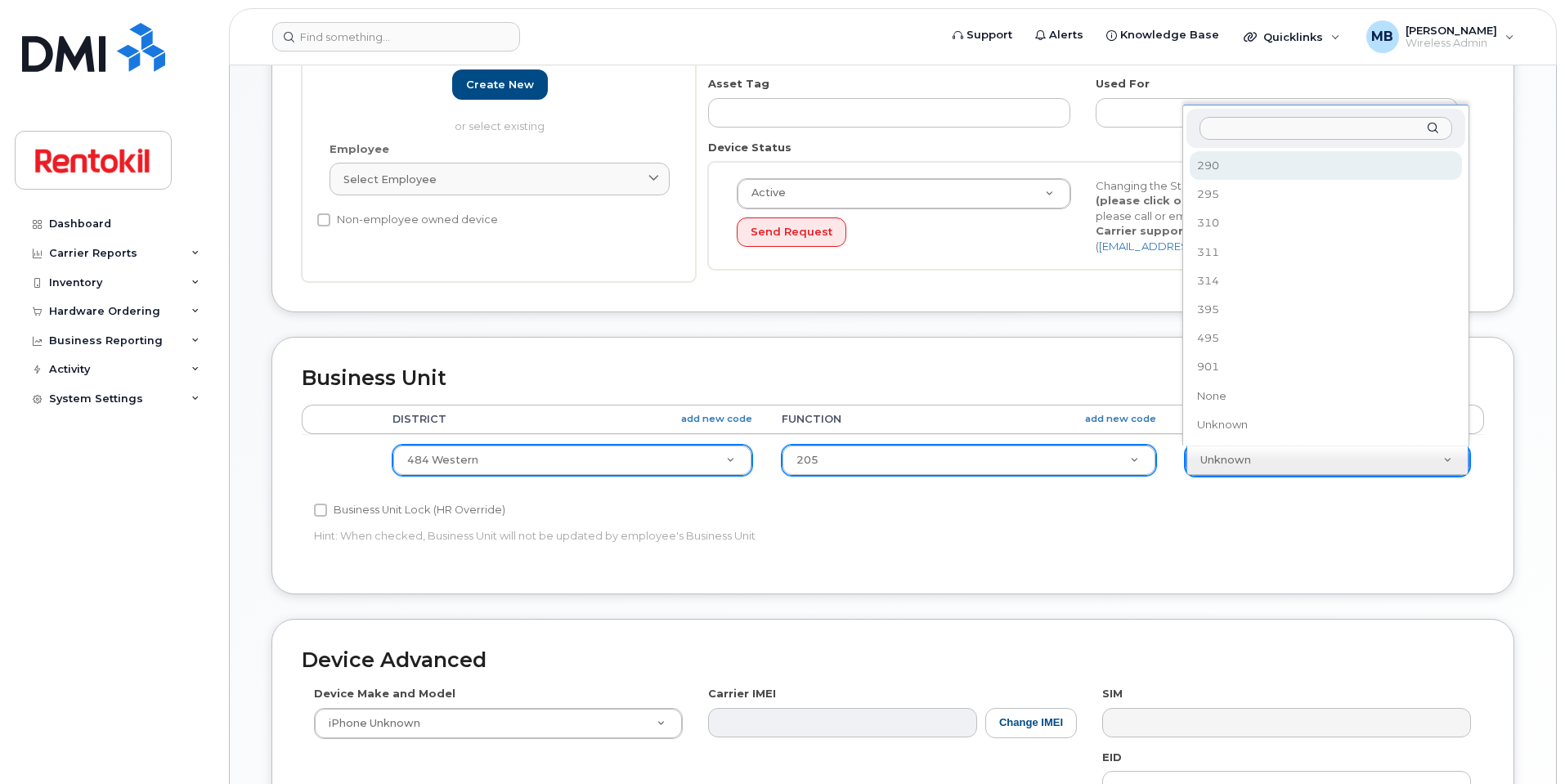
select select "42775"
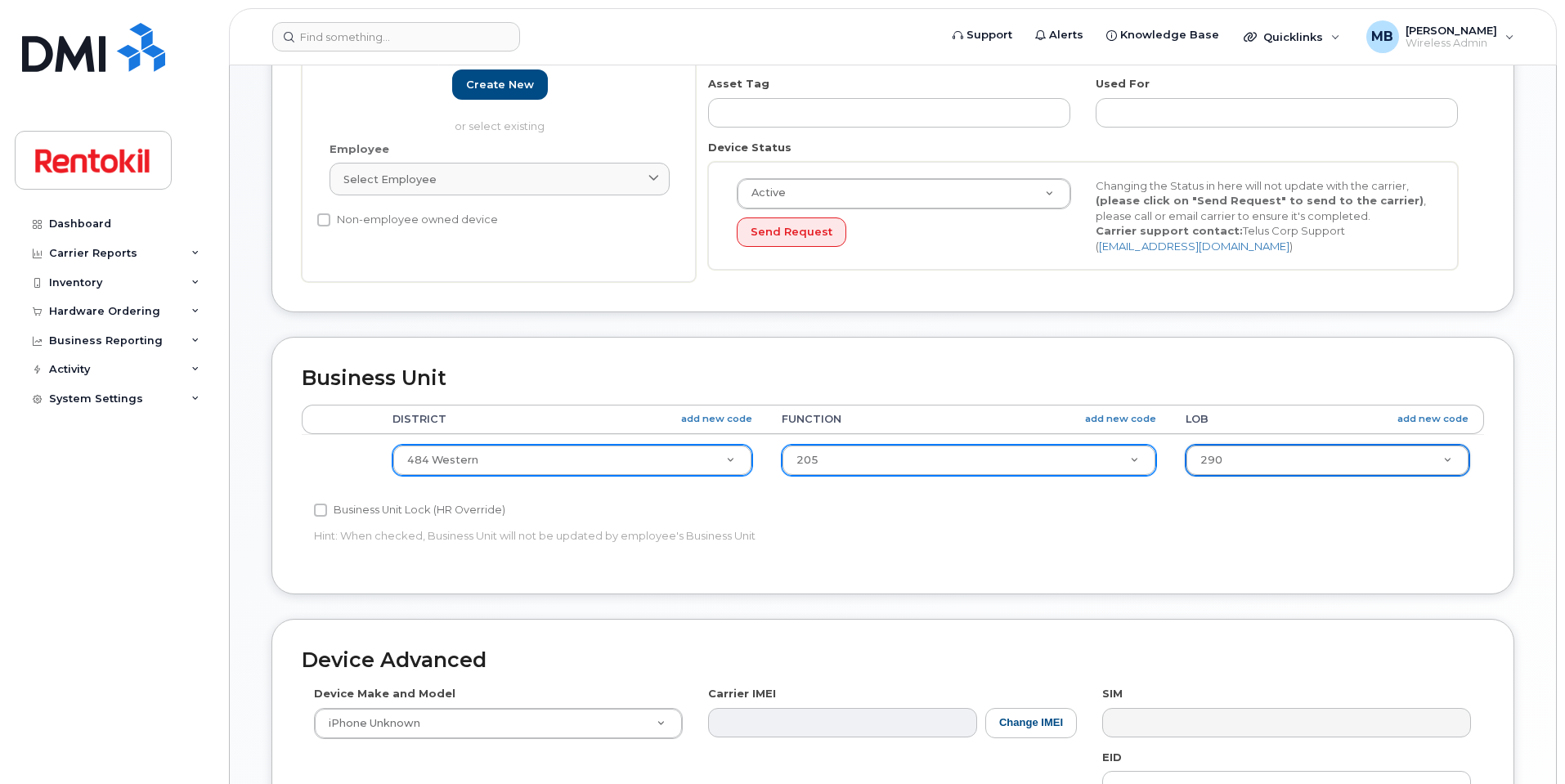
scroll to position [655, 0]
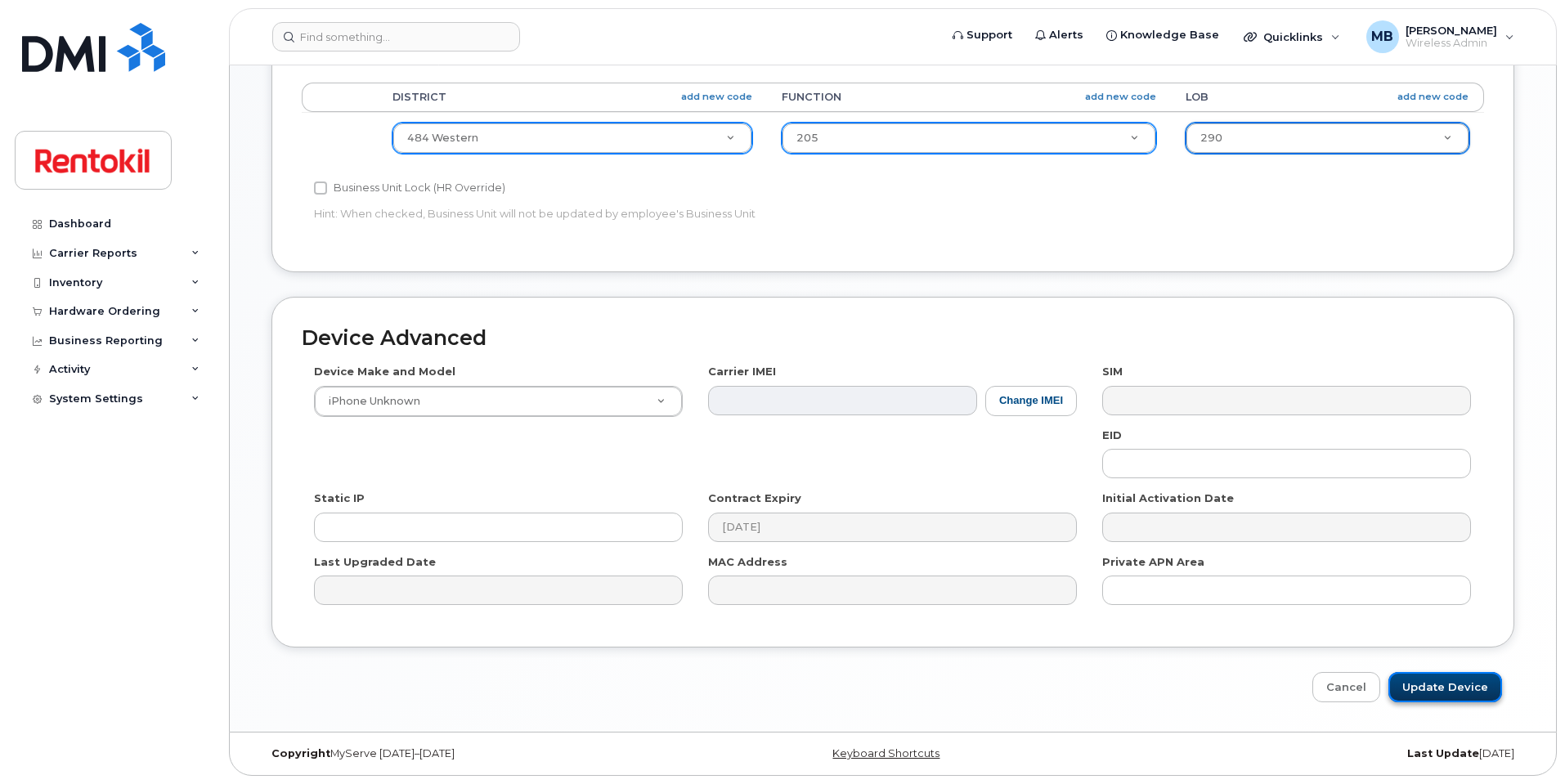
click at [1442, 695] on input "Update Device" at bounding box center [1445, 687] width 114 height 30
type input "Saving..."
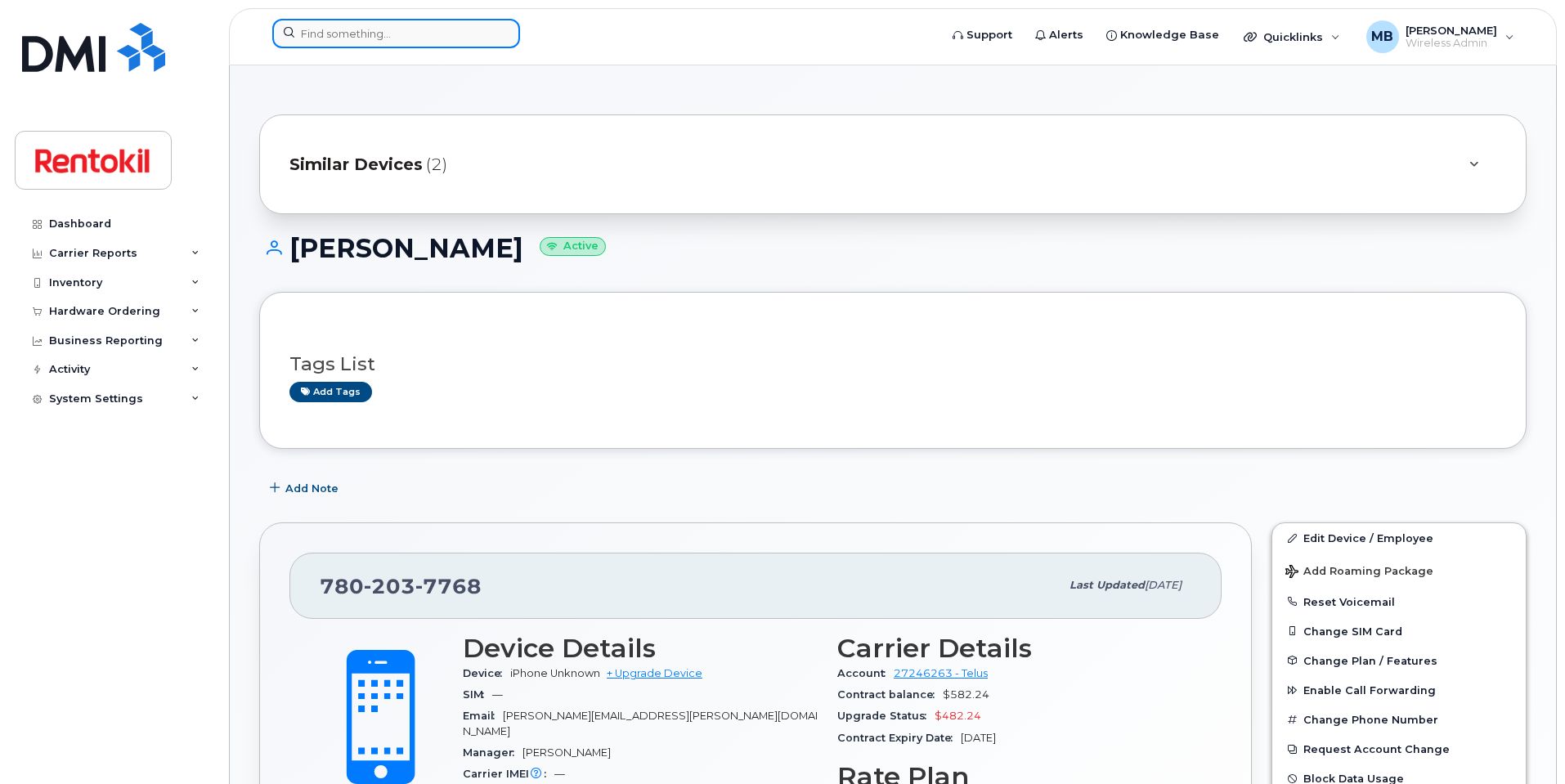
click at [378, 34] on input at bounding box center [396, 34] width 247 height 29
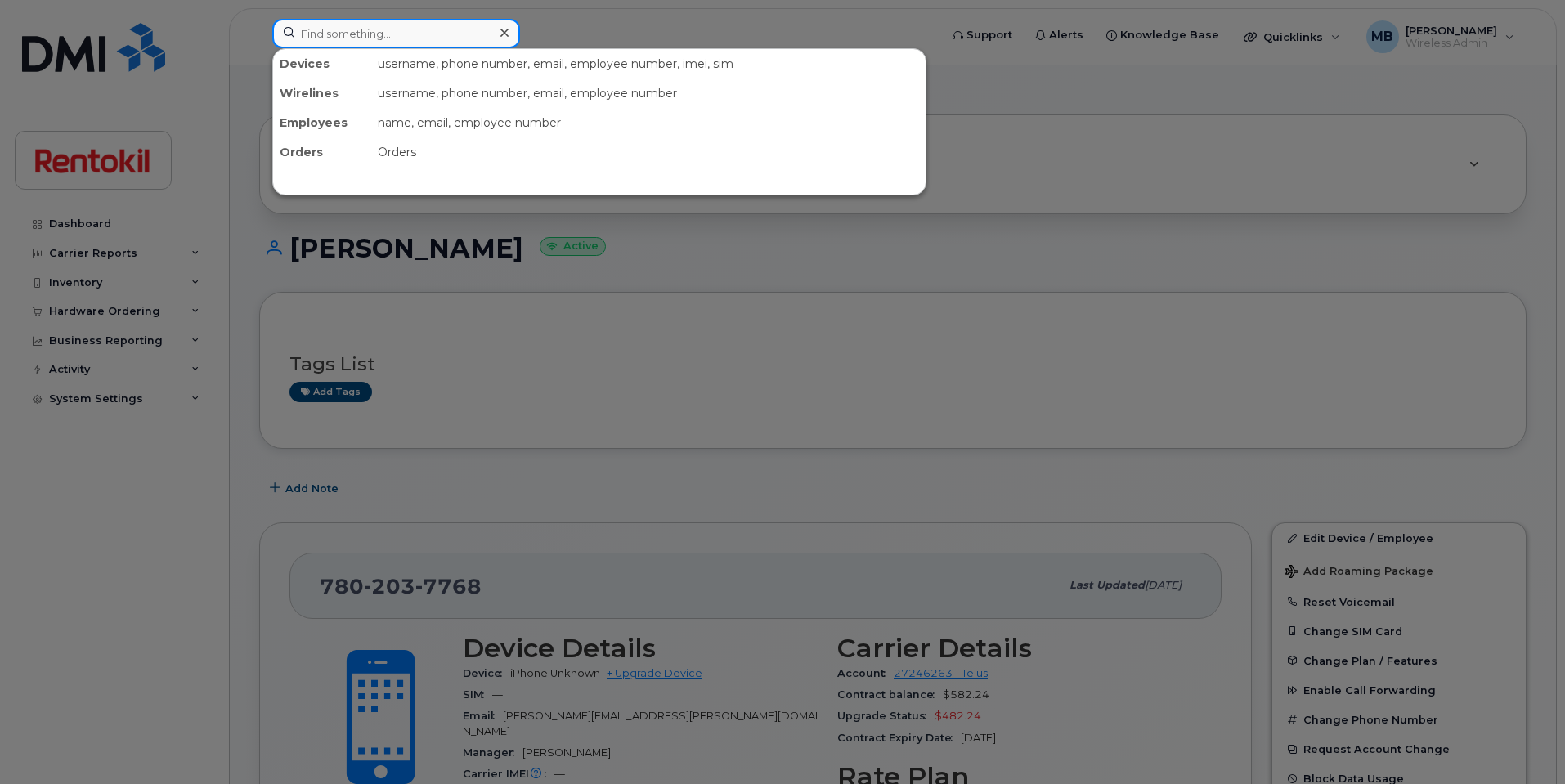
paste input "[PHONE_NUMBER]"
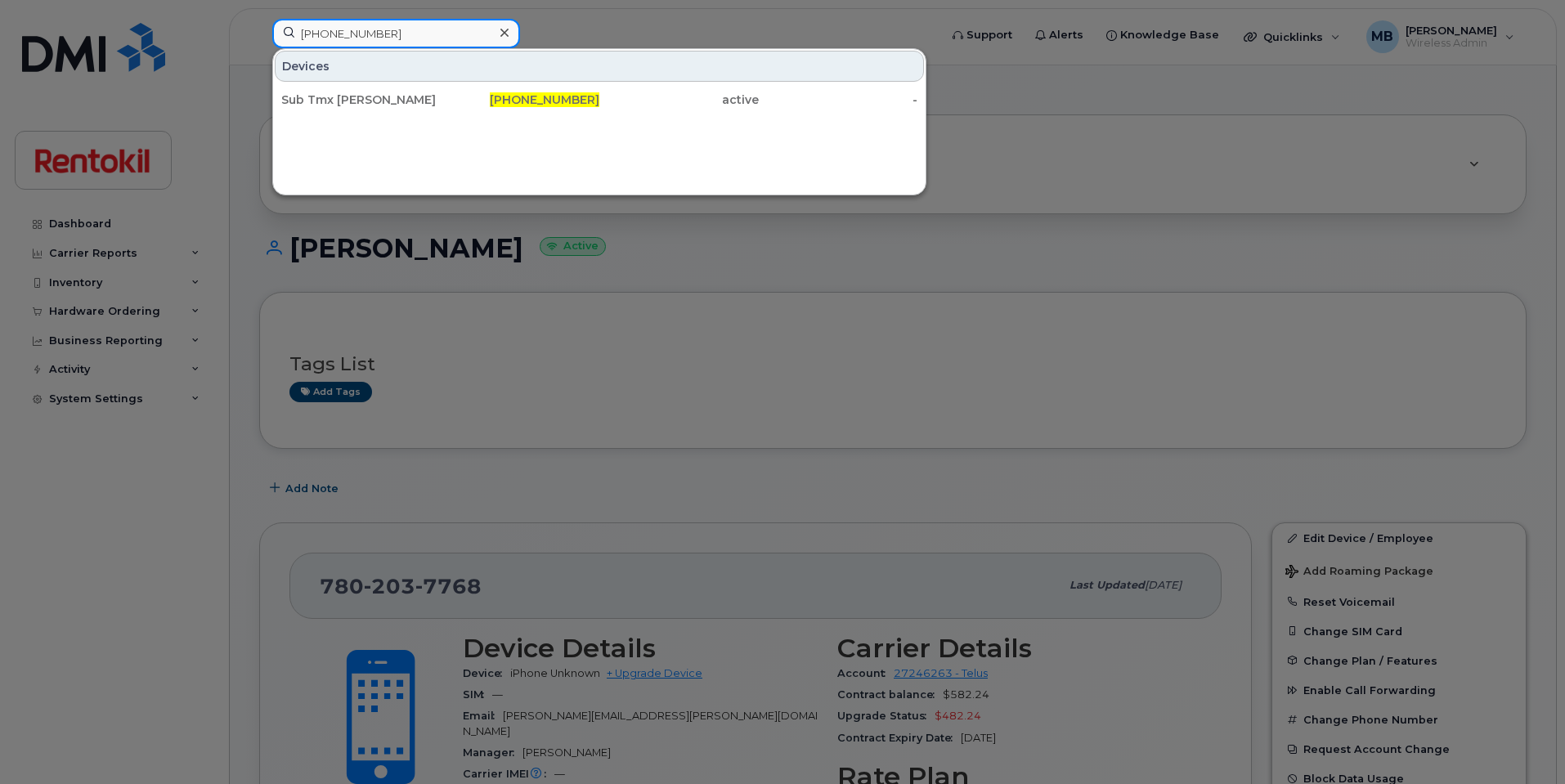
type input "[PHONE_NUMBER]"
click at [373, 91] on div "Sub Tmx [PERSON_NAME]" at bounding box center [361, 100] width 160 height 29
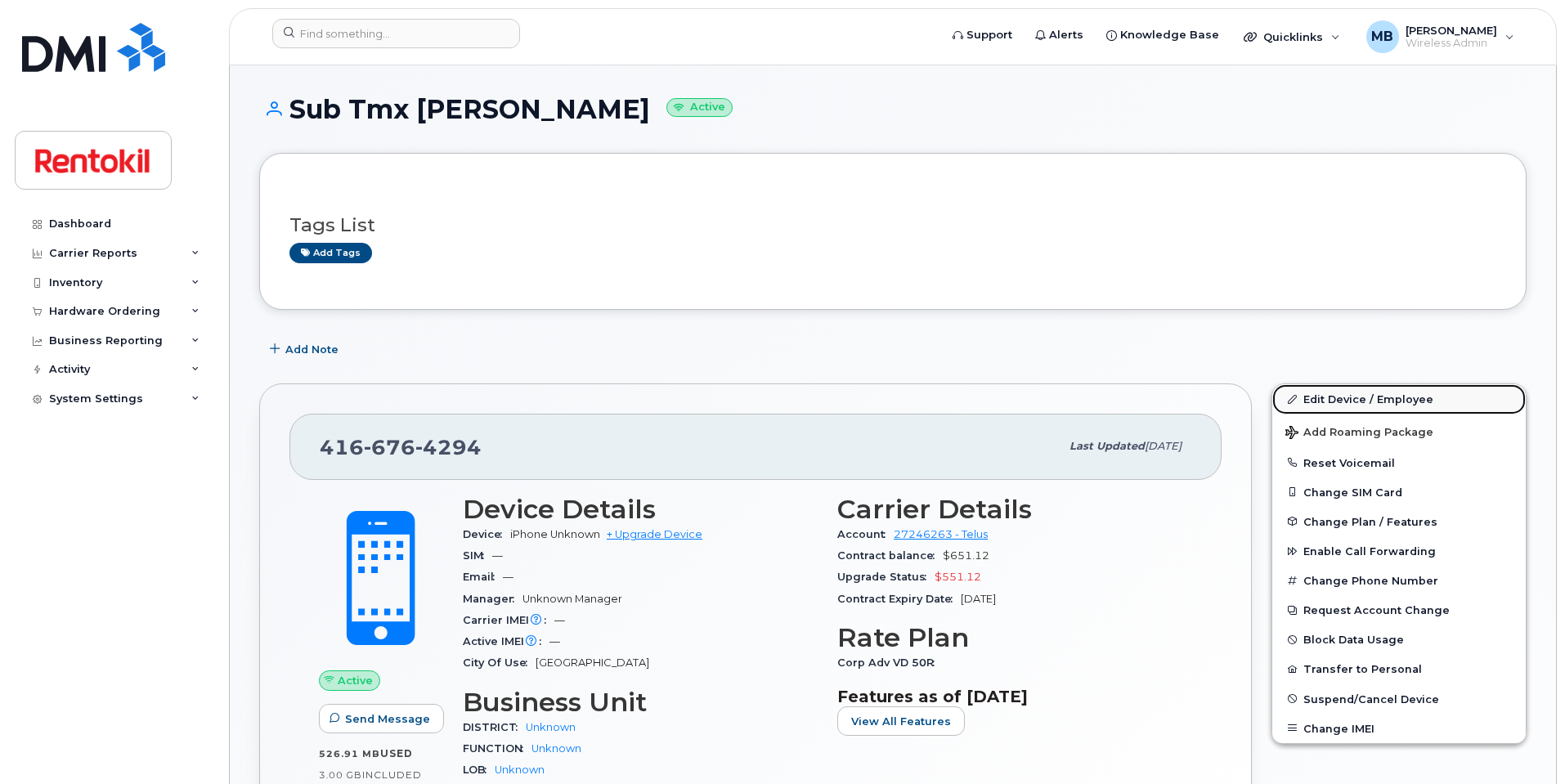
click at [1336, 406] on link "Edit Device / Employee" at bounding box center [1399, 399] width 253 height 29
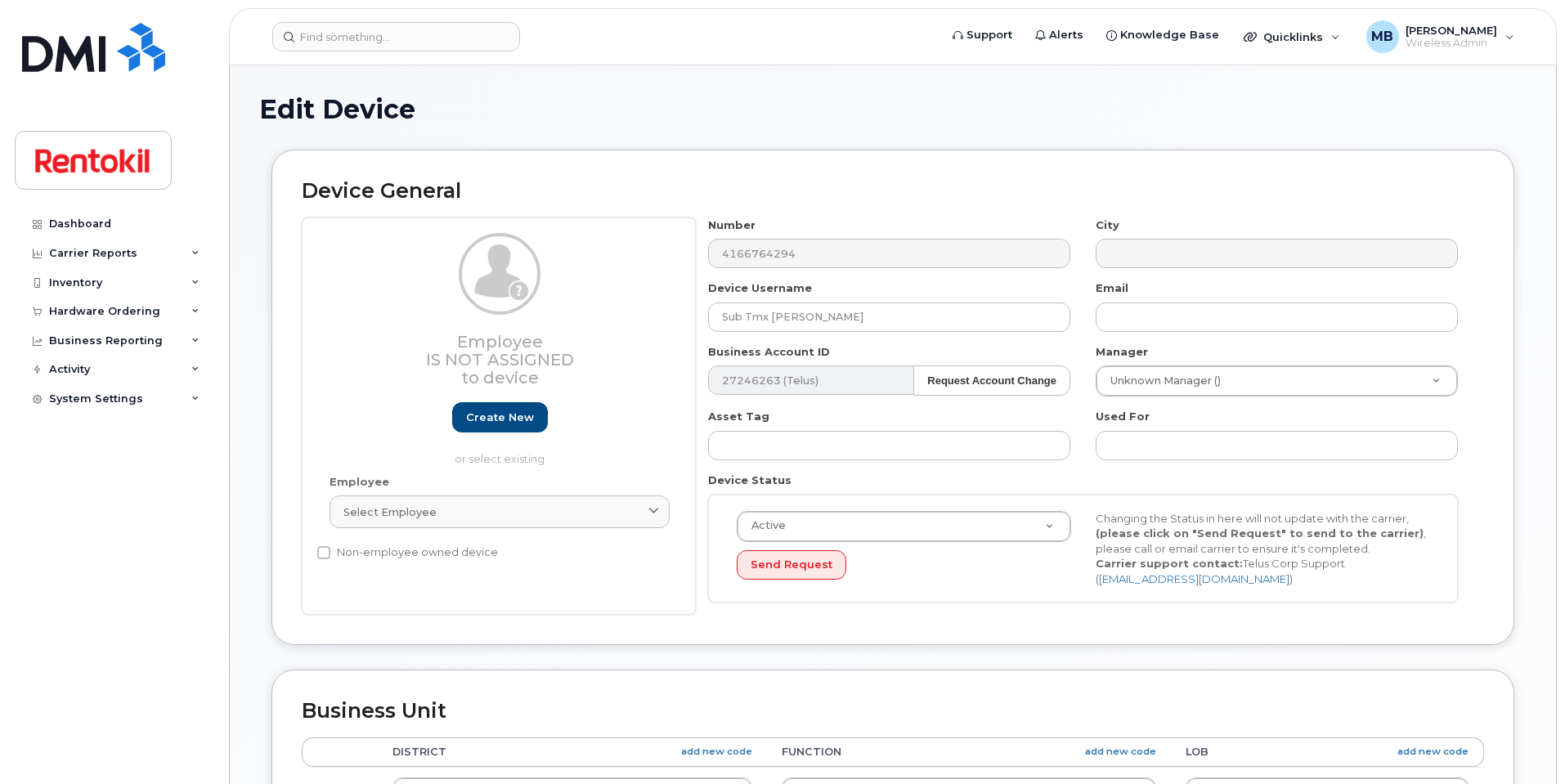
select select "42736"
select select "42738"
select select "42737"
drag, startPoint x: 879, startPoint y: 314, endPoint x: 510, endPoint y: 290, distance: 369.8
click at [510, 290] on div "Employee Is not assigned to device Create new or select existing Employee Selec…" at bounding box center [892, 416] width 1182 height 398
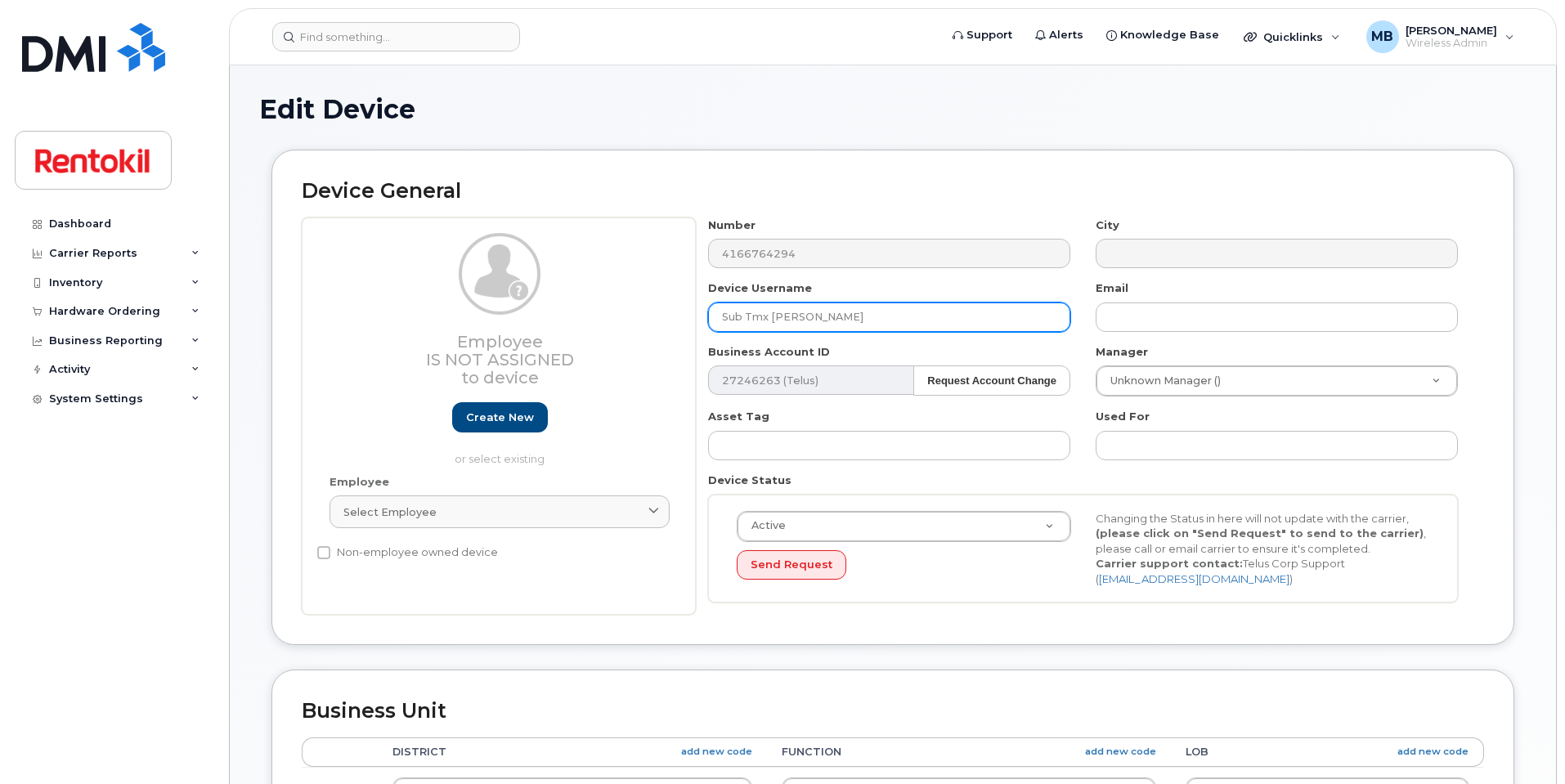
paste input "[PERSON_NAME]"
type input "[PERSON_NAME]"
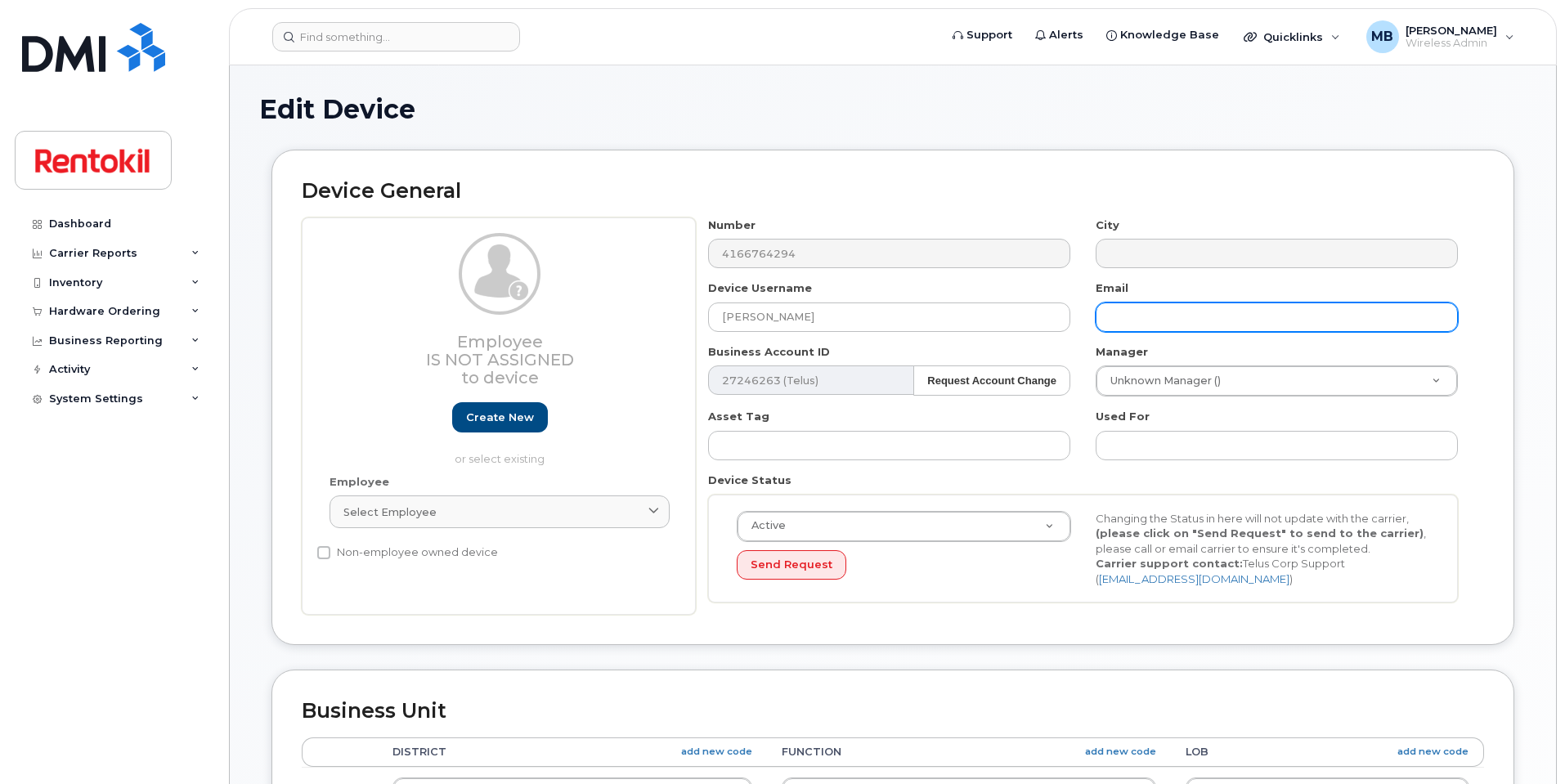
click at [1127, 317] on input "text" at bounding box center [1277, 317] width 362 height 29
paste input "[PERSON_NAME][EMAIL_ADDRESS][PERSON_NAME][DOMAIN_NAME]"
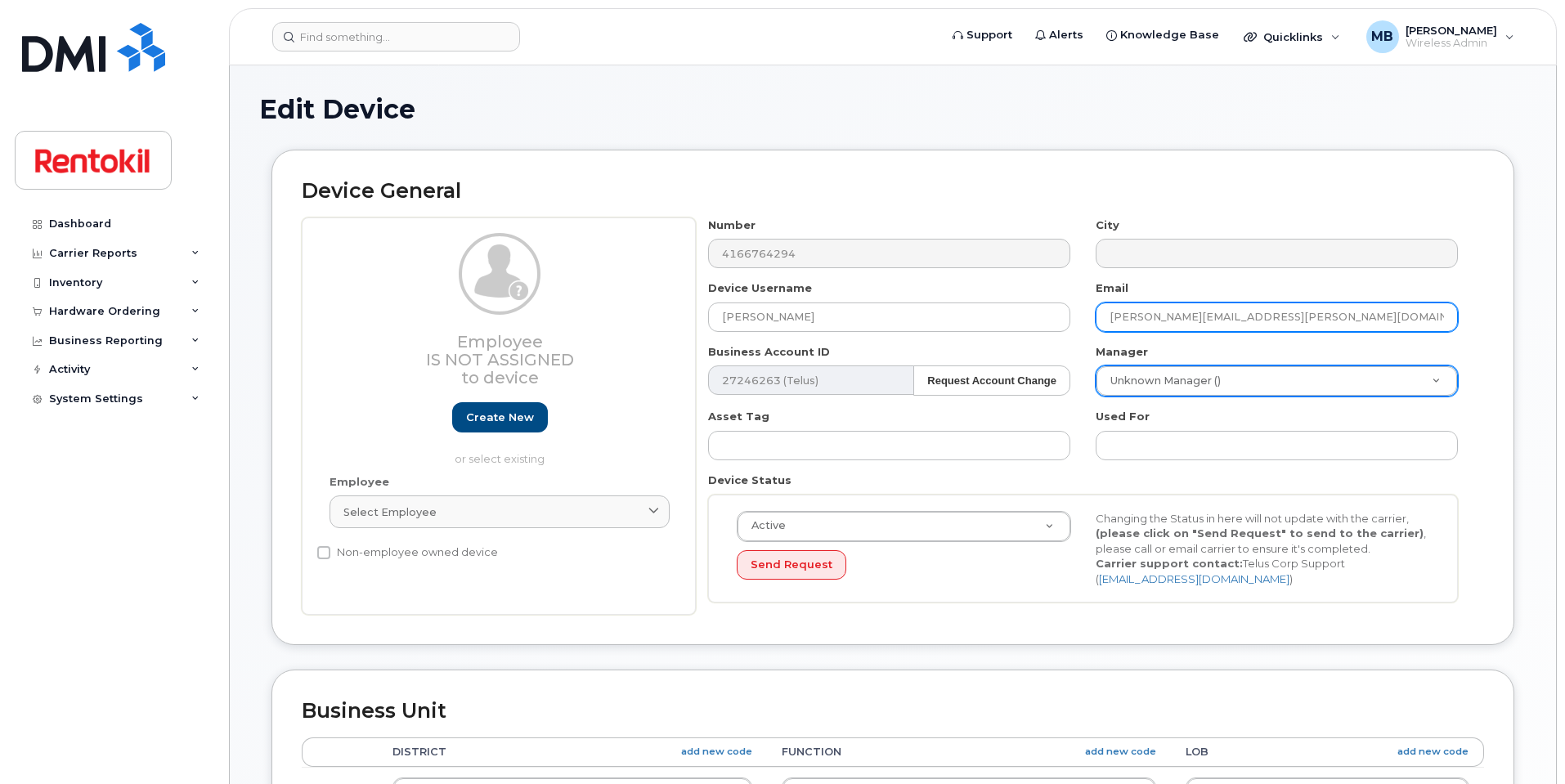
type input "[PERSON_NAME][EMAIL_ADDRESS][PERSON_NAME][DOMAIN_NAME]"
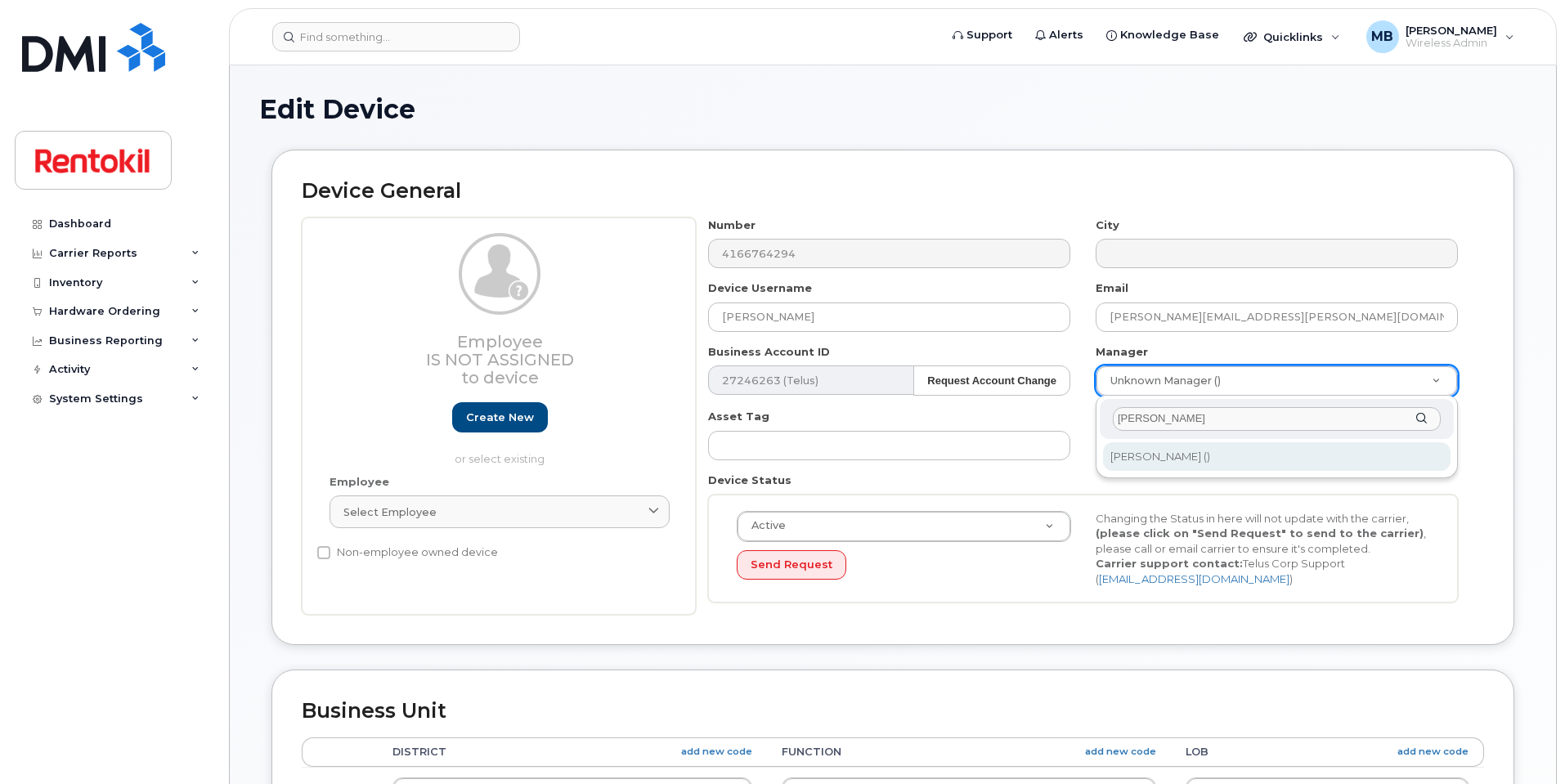
type input "[PERSON_NAME]"
type input "161264"
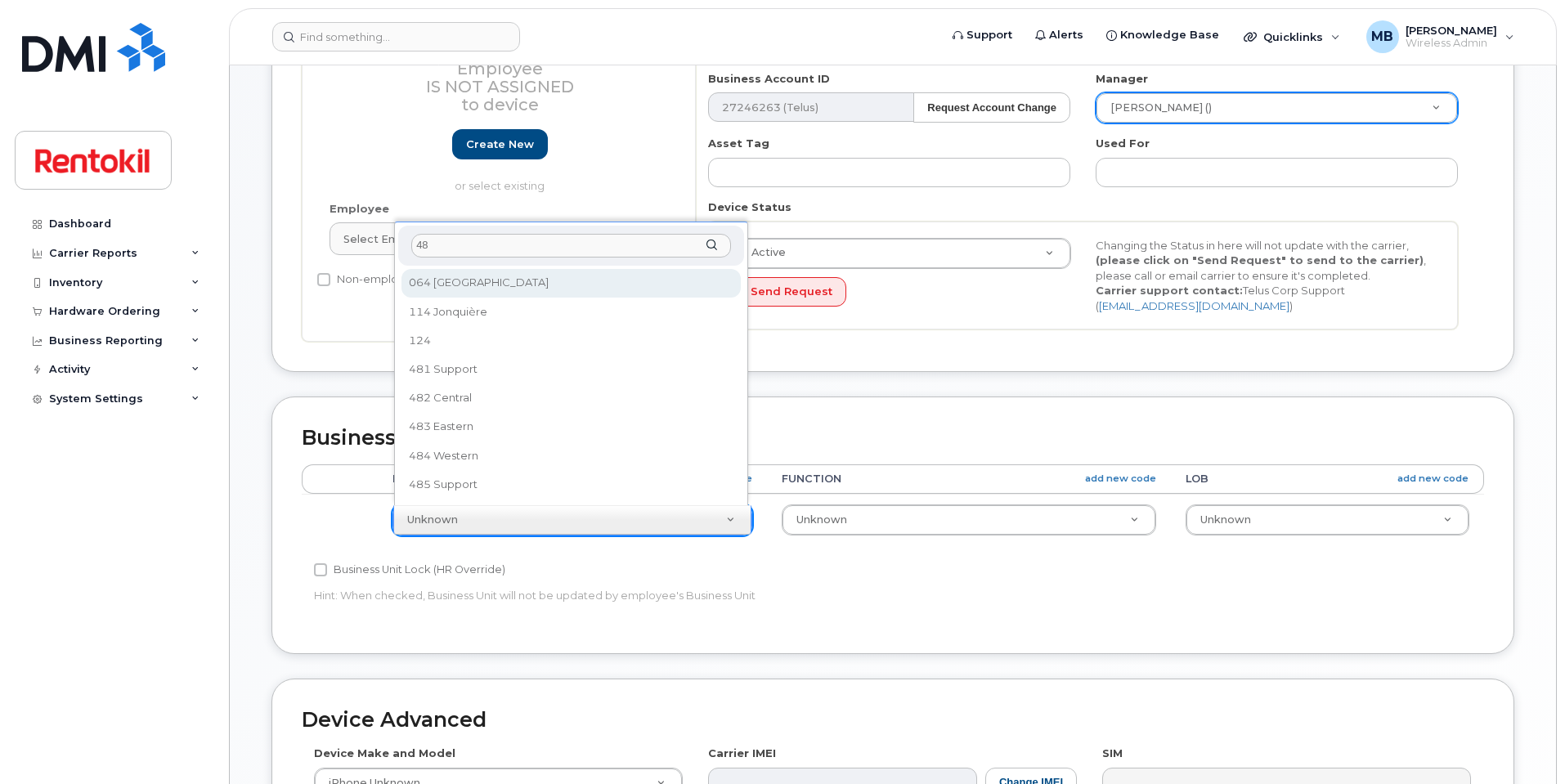
type input "485"
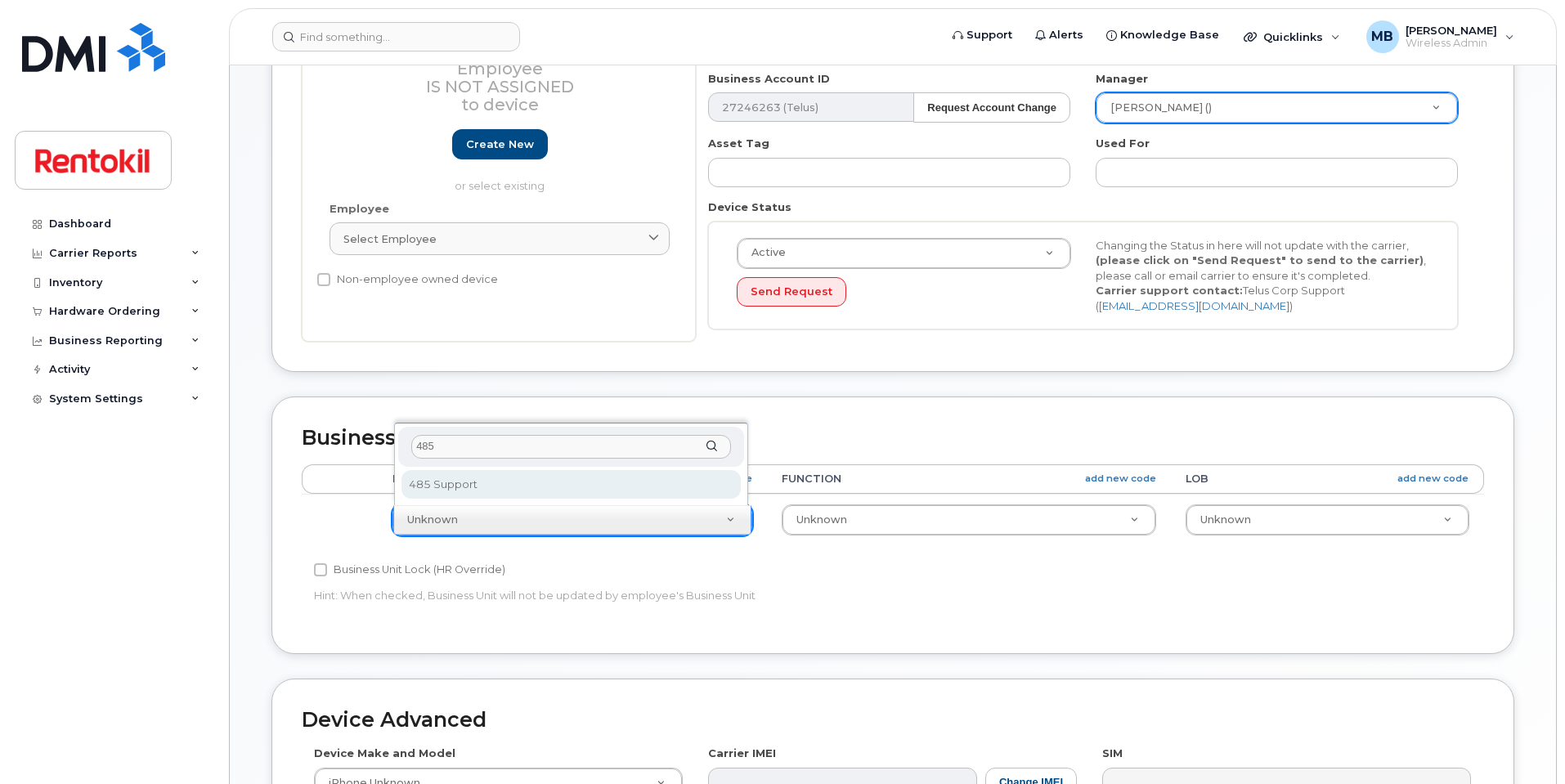
select select "42744"
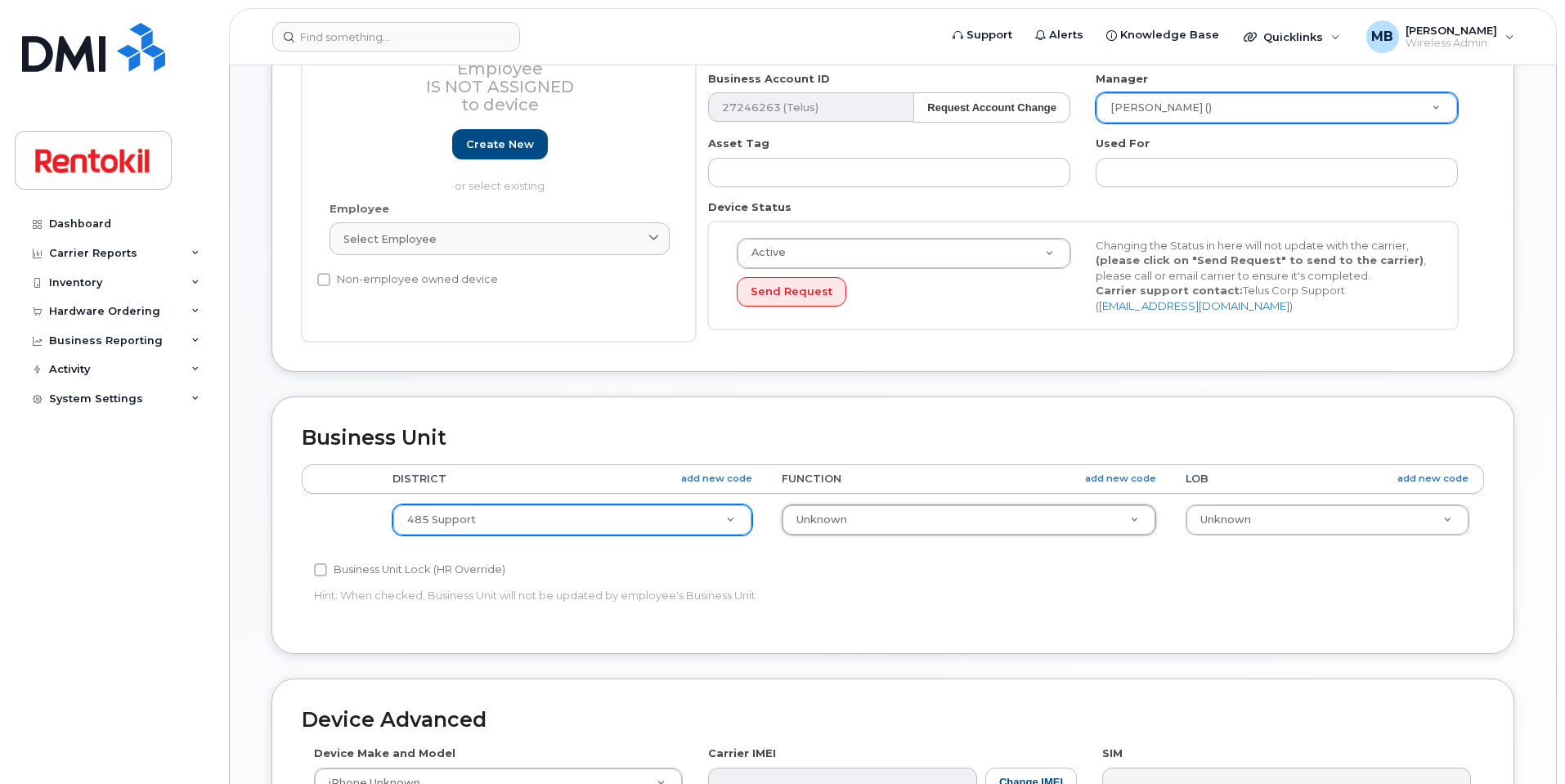
type input "9"
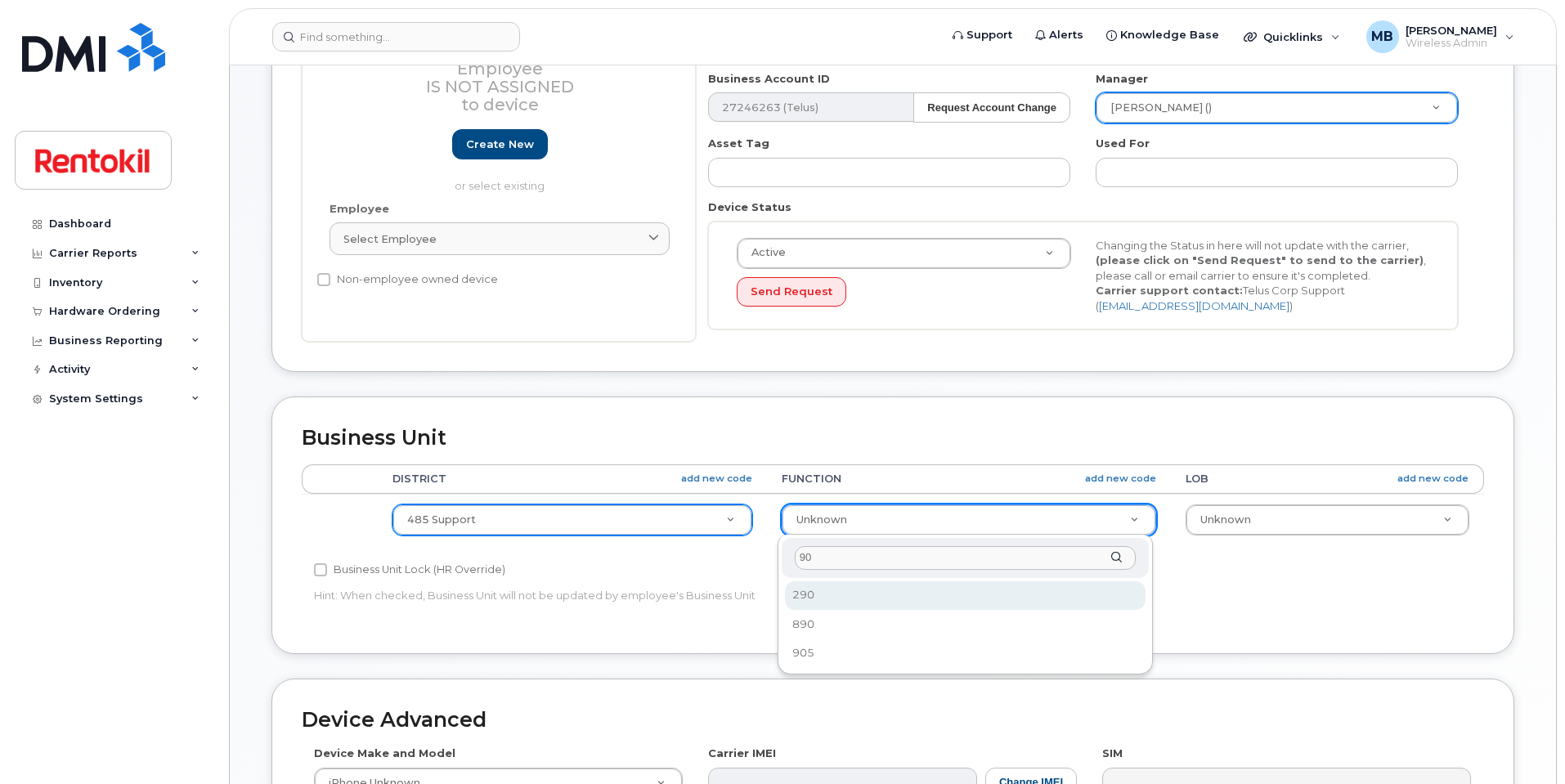
type input "905"
select select "42761"
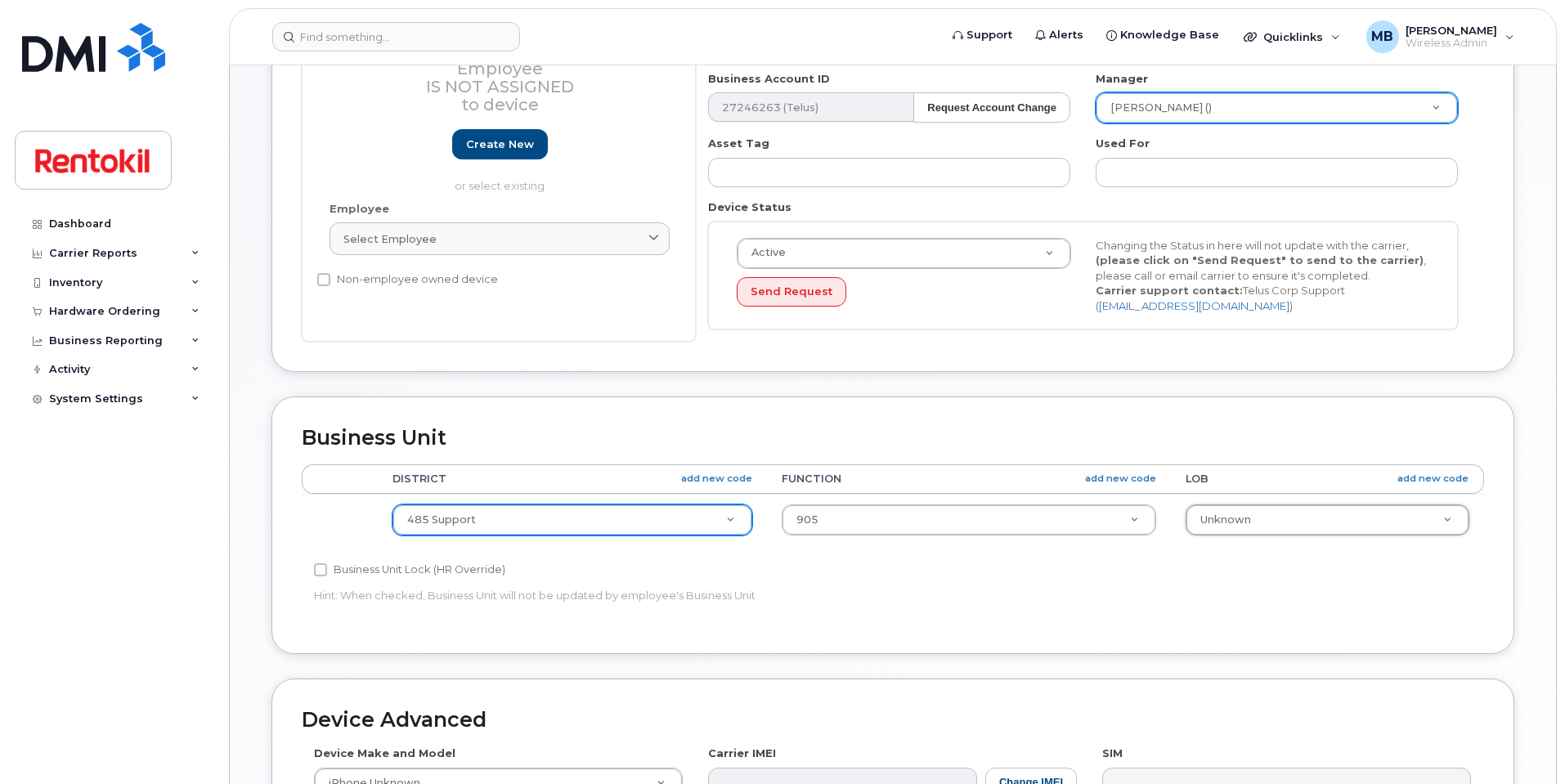
type input "3"
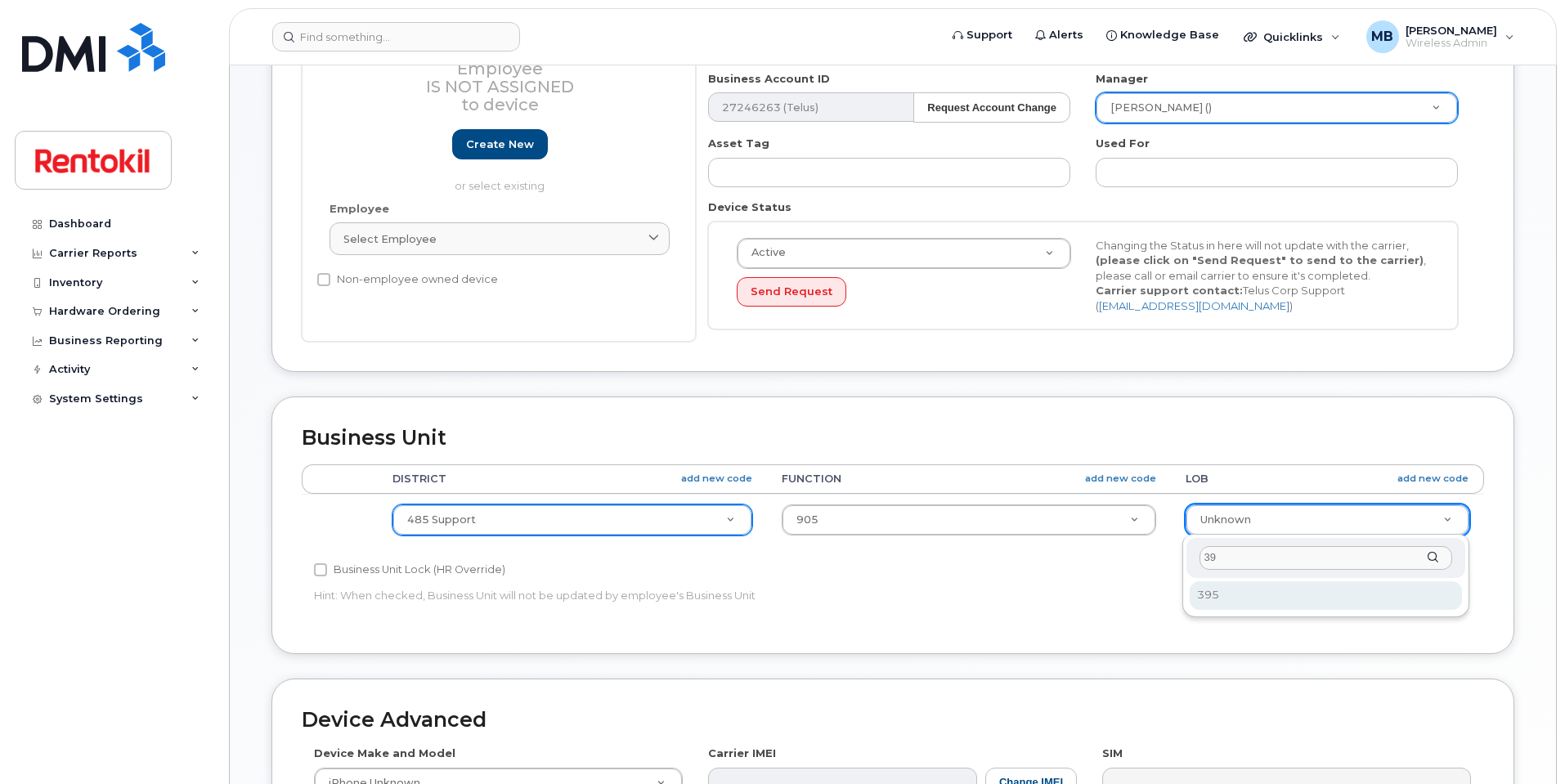
type input "395"
select select "42774"
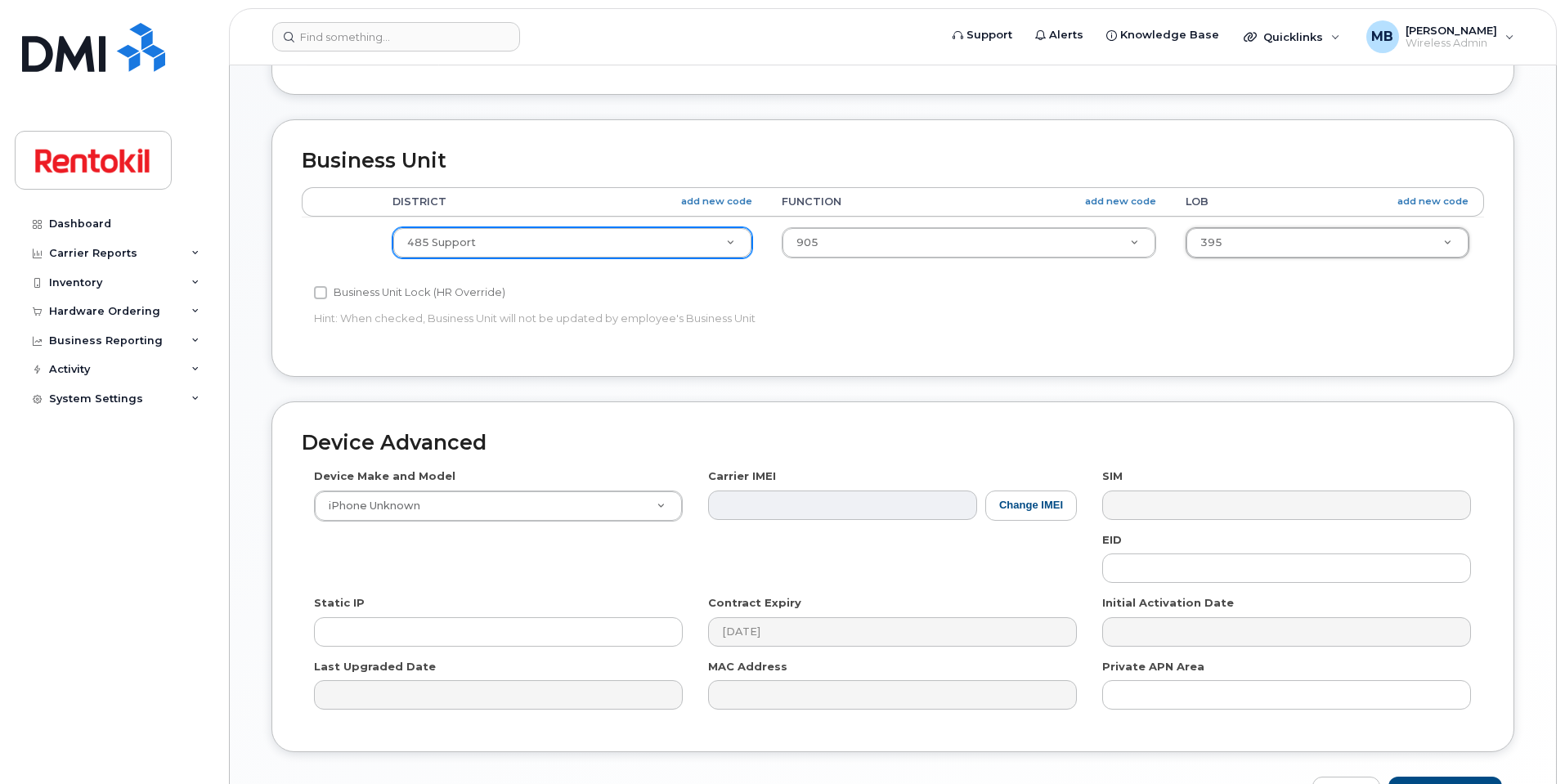
scroll to position [655, 0]
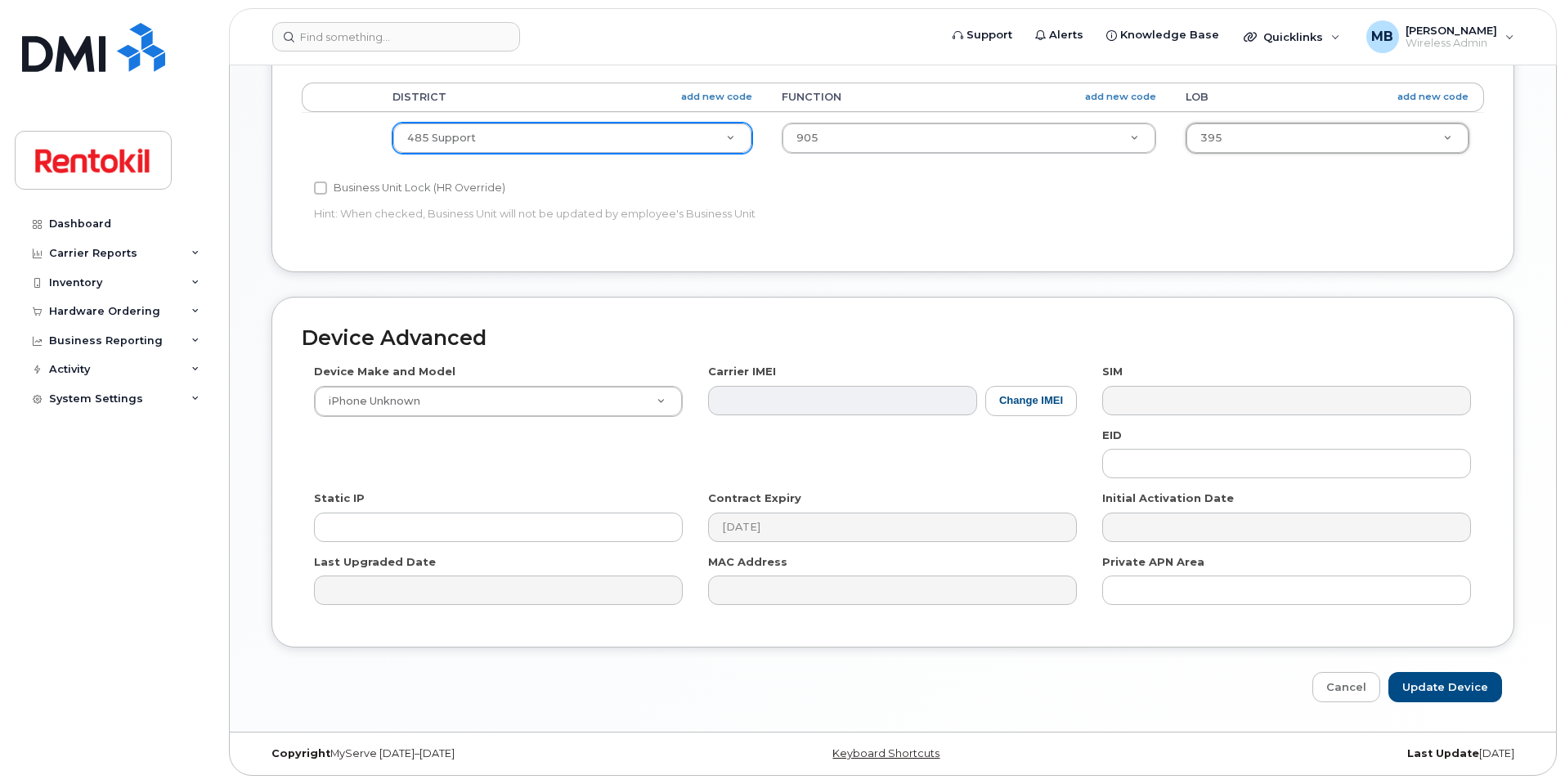
click at [1460, 704] on div "Edit Device Device General Employee Is not assigned to device Create new or sel…" at bounding box center [892, 70] width 1327 height 1321
click at [1459, 687] on input "Update Device" at bounding box center [1445, 687] width 114 height 30
type input "Saving..."
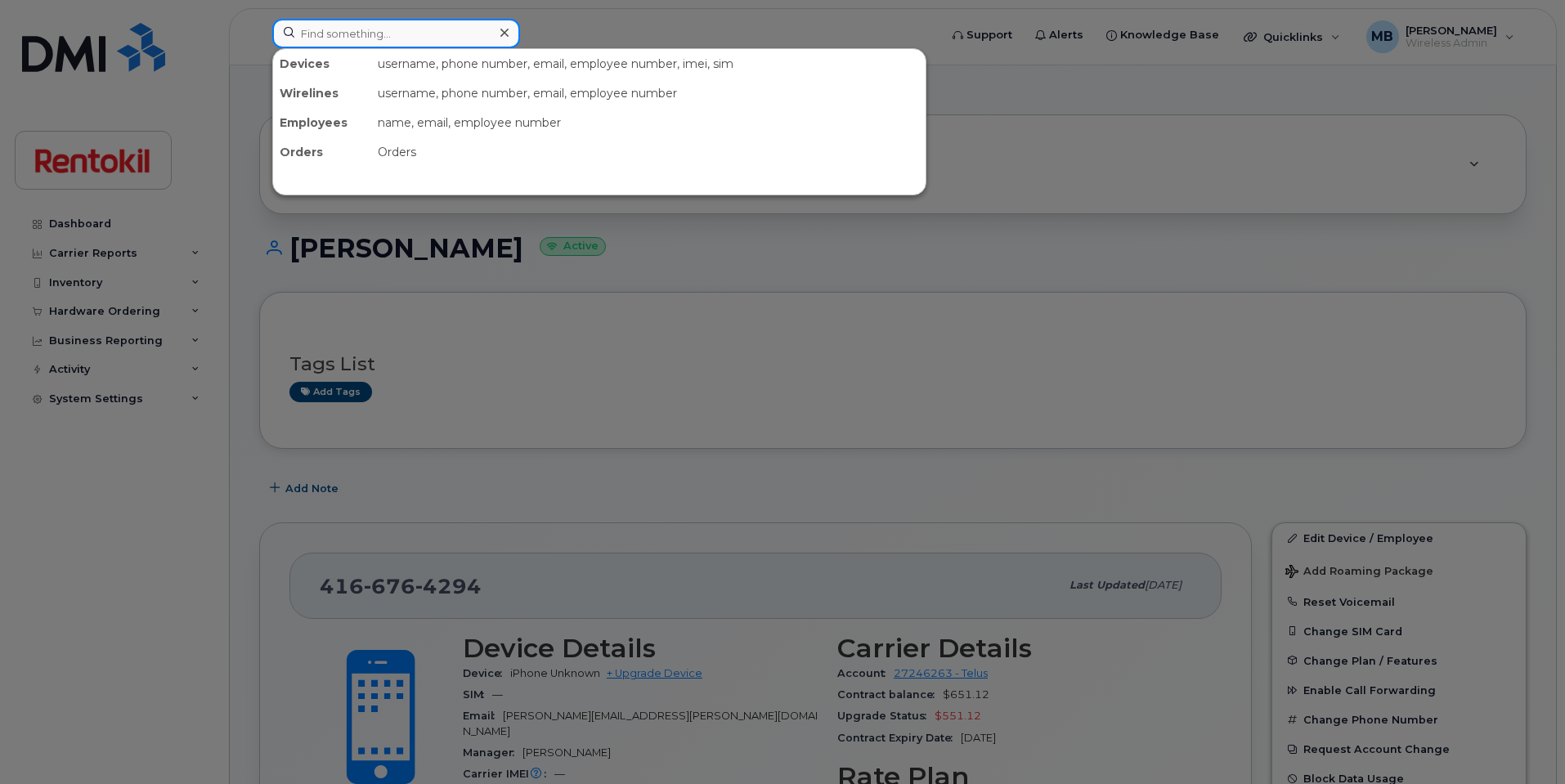
click at [379, 38] on input at bounding box center [396, 34] width 247 height 29
paste input "[PHONE_NUMBER]"
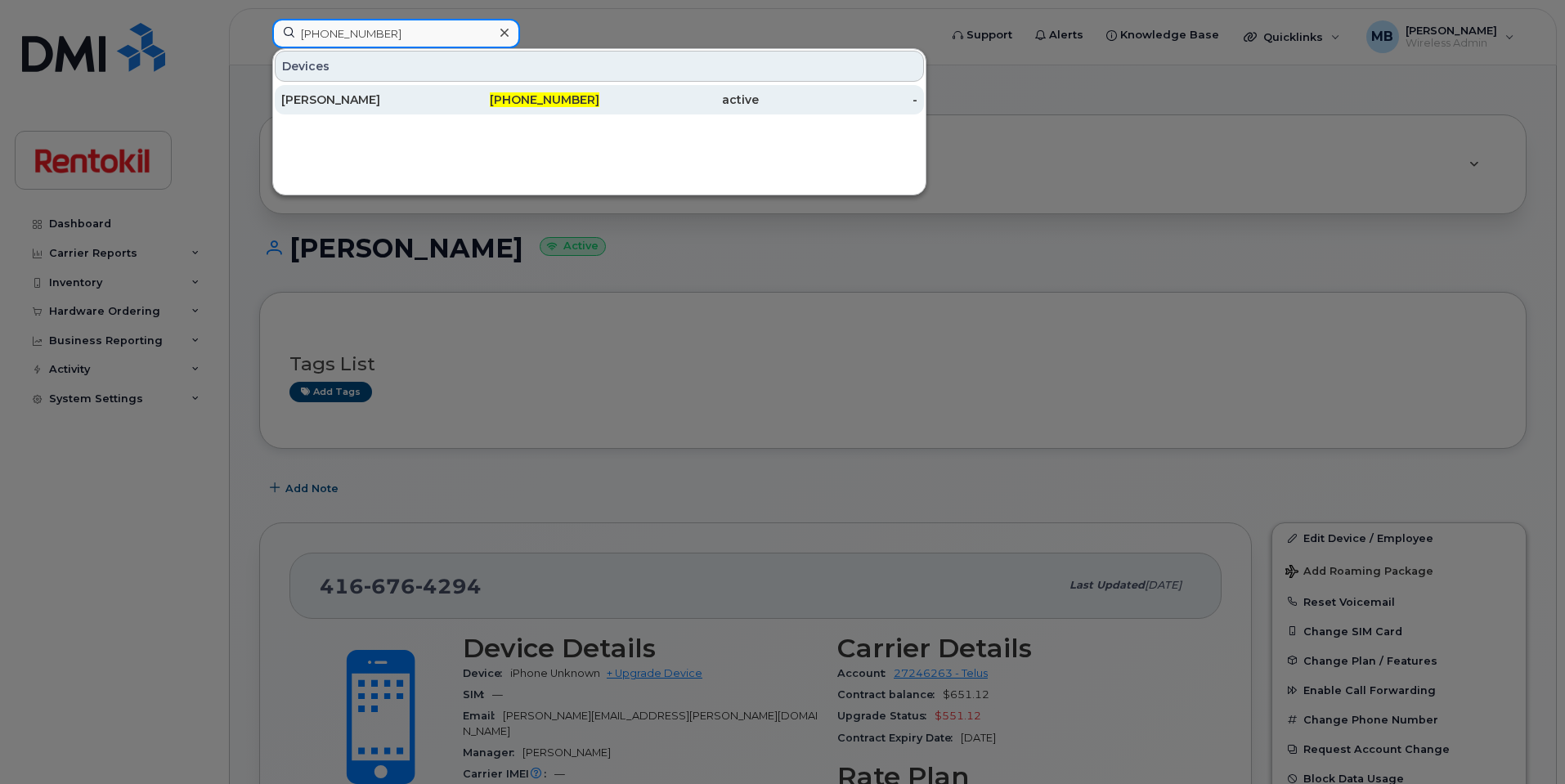
type input "[PHONE_NUMBER]"
click at [366, 93] on div "[PERSON_NAME]" at bounding box center [361, 100] width 160 height 16
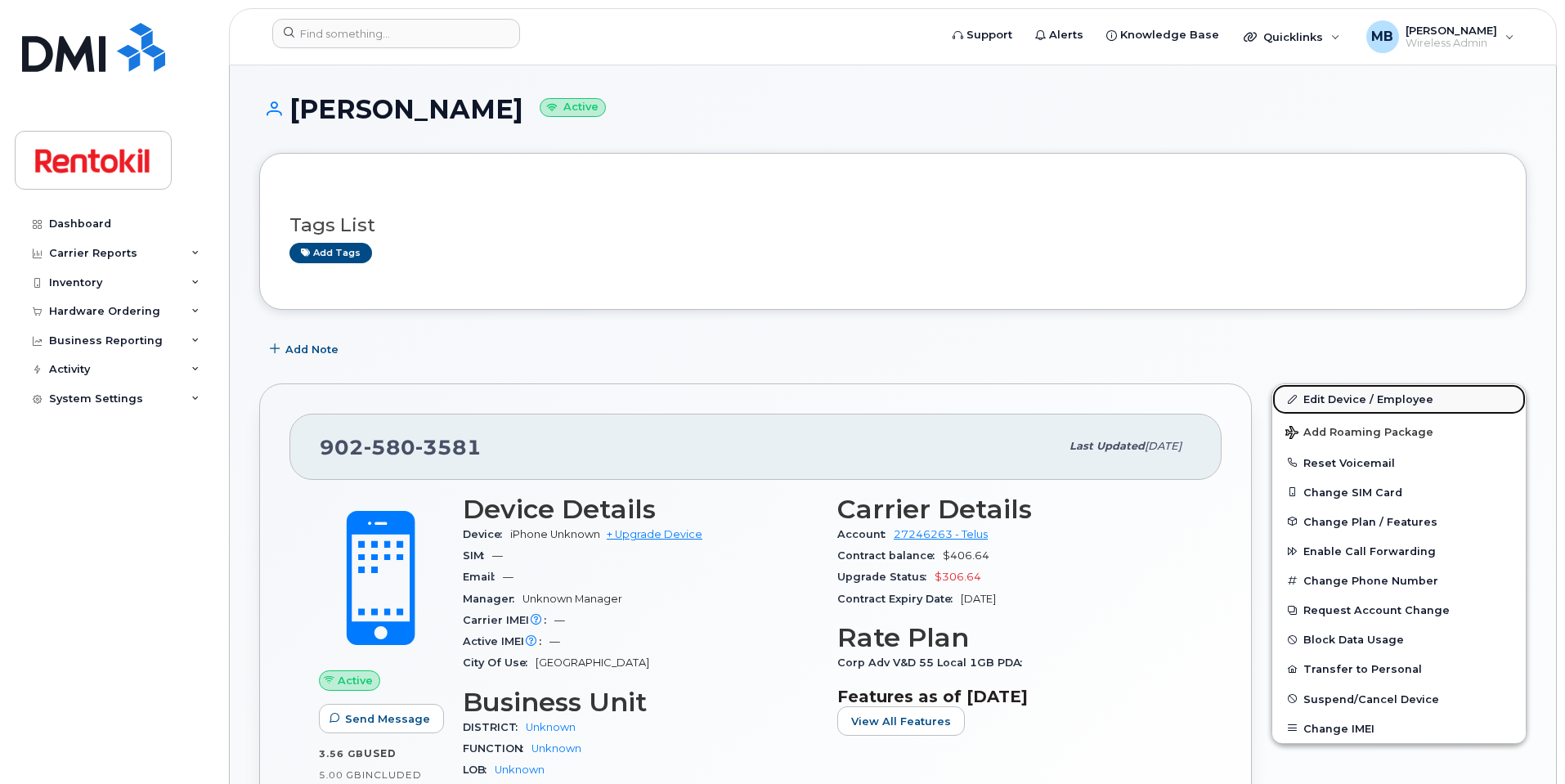
click at [1393, 393] on link "Edit Device / Employee" at bounding box center [1399, 399] width 253 height 29
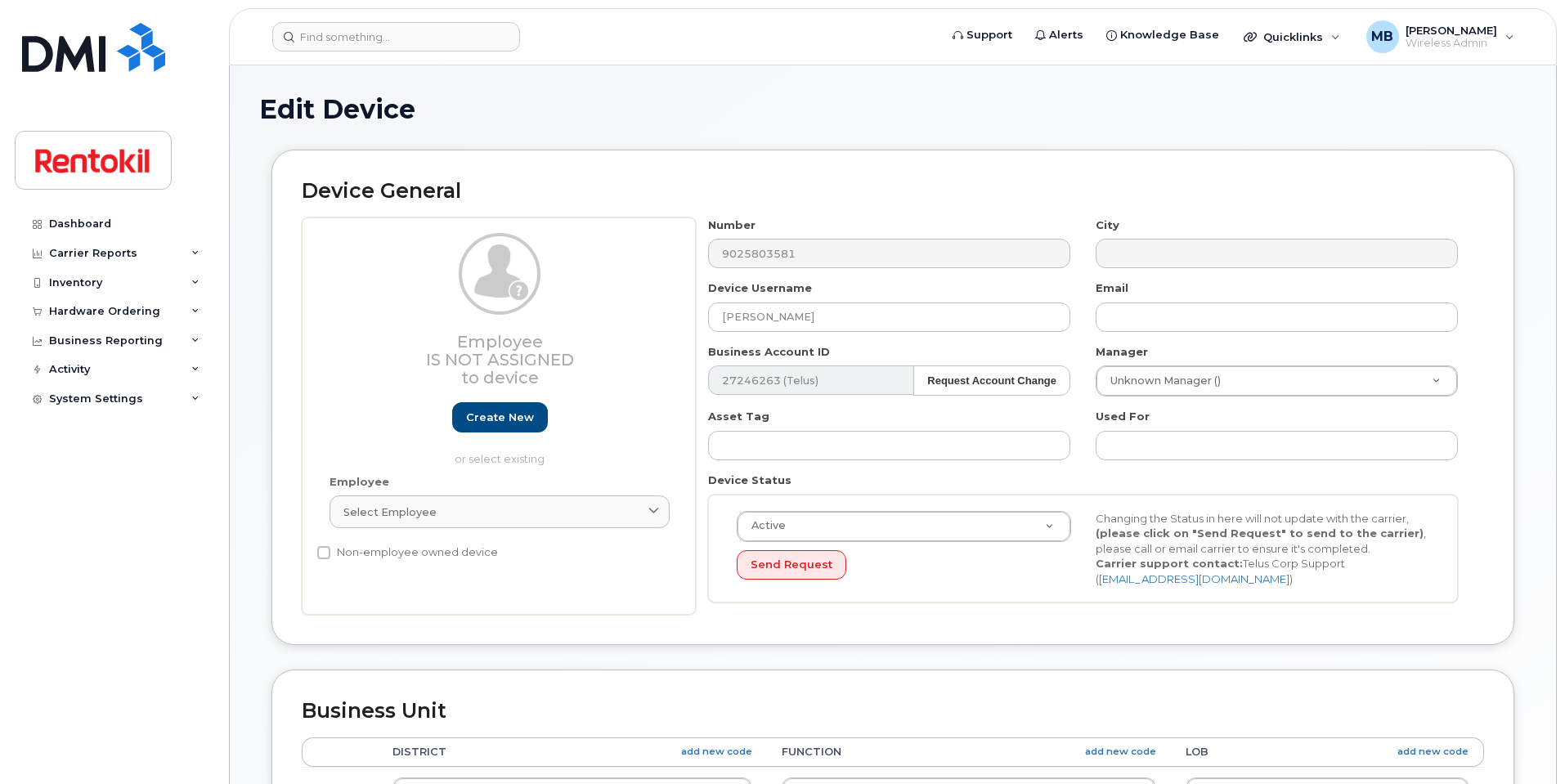
select select "42736"
select select "42738"
select select "42737"
drag, startPoint x: 851, startPoint y: 316, endPoint x: 550, endPoint y: 279, distance: 303.3
click at [550, 279] on div "Employee Is not assigned to device Create new or select existing Employee Selec…" at bounding box center [892, 416] width 1182 height 398
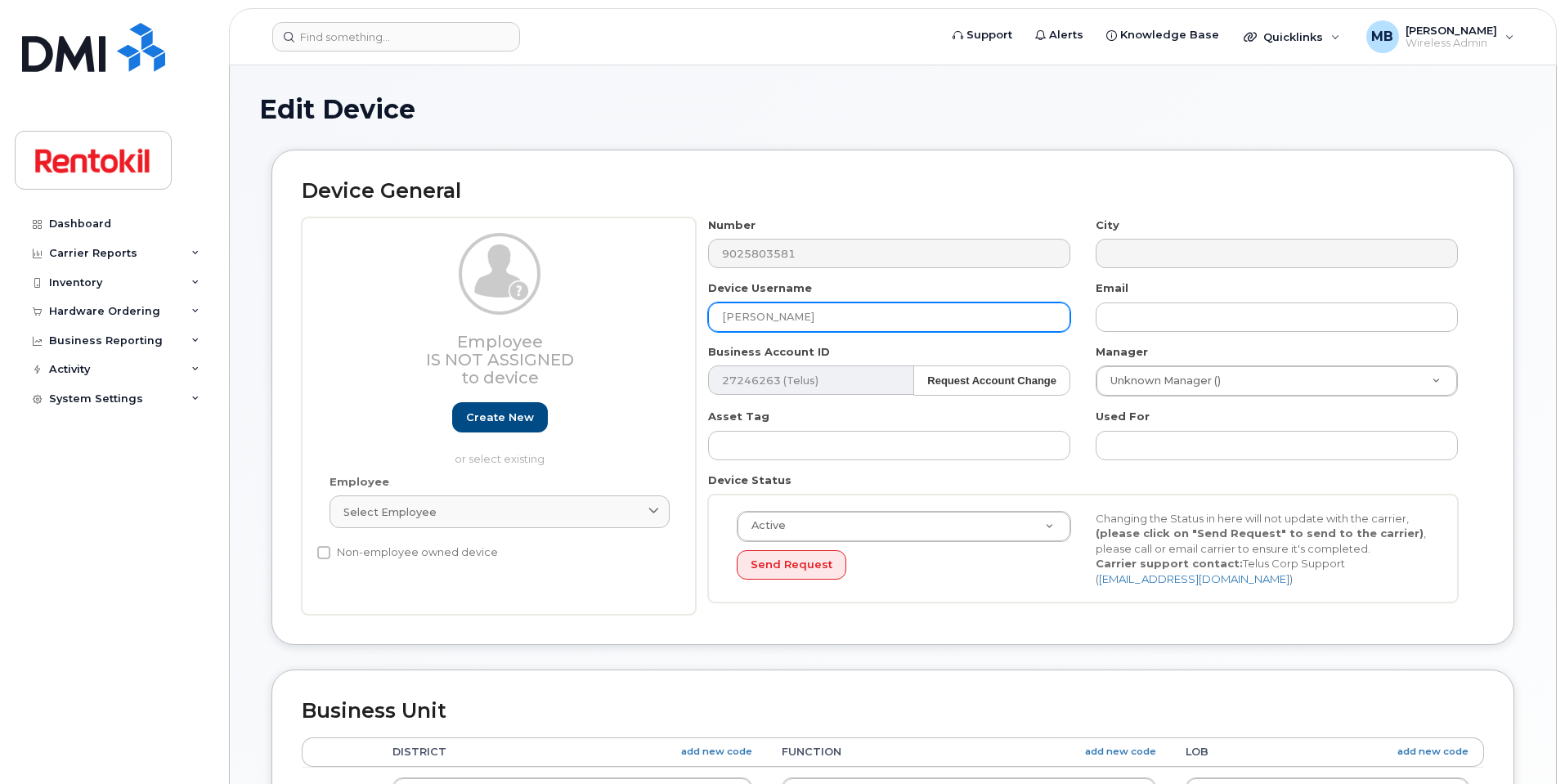
paste input "[PERSON_NAME]"
type input "[PERSON_NAME]"
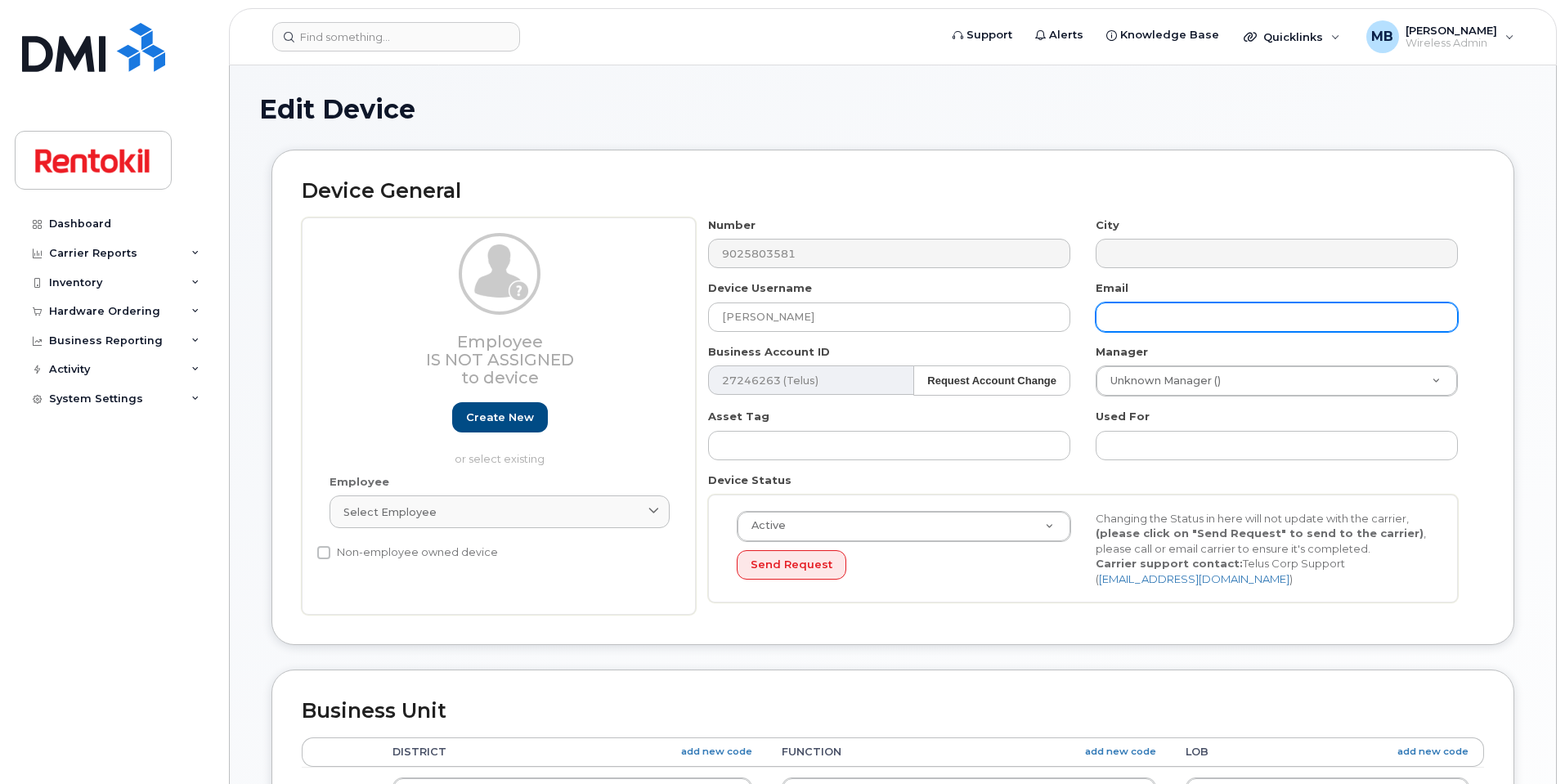
click at [1159, 319] on input "text" at bounding box center [1277, 317] width 362 height 29
paste input "[PERSON_NAME][EMAIL_ADDRESS][DOMAIN_NAME]"
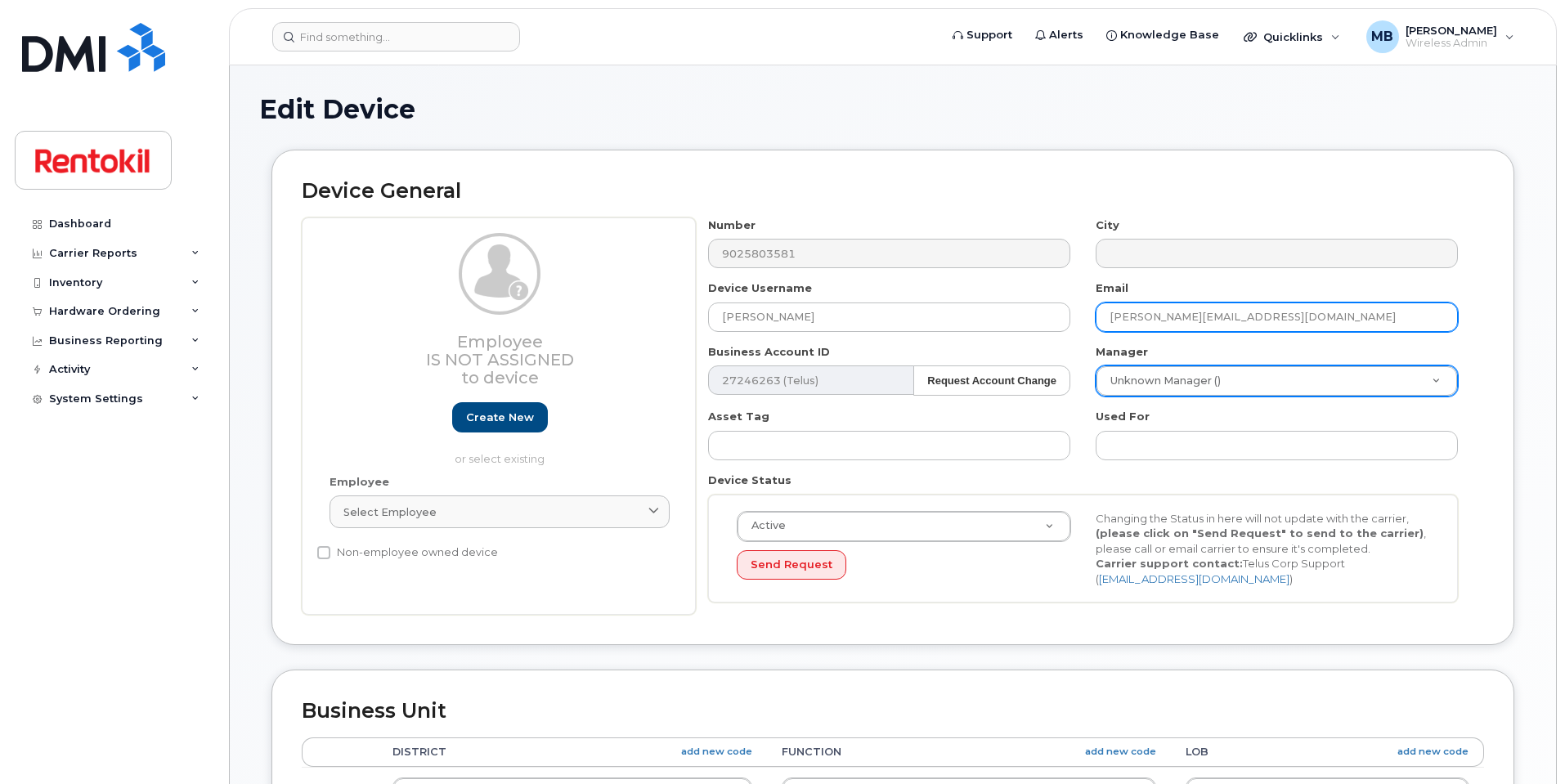
type input "[PERSON_NAME][EMAIL_ADDRESS][DOMAIN_NAME]"
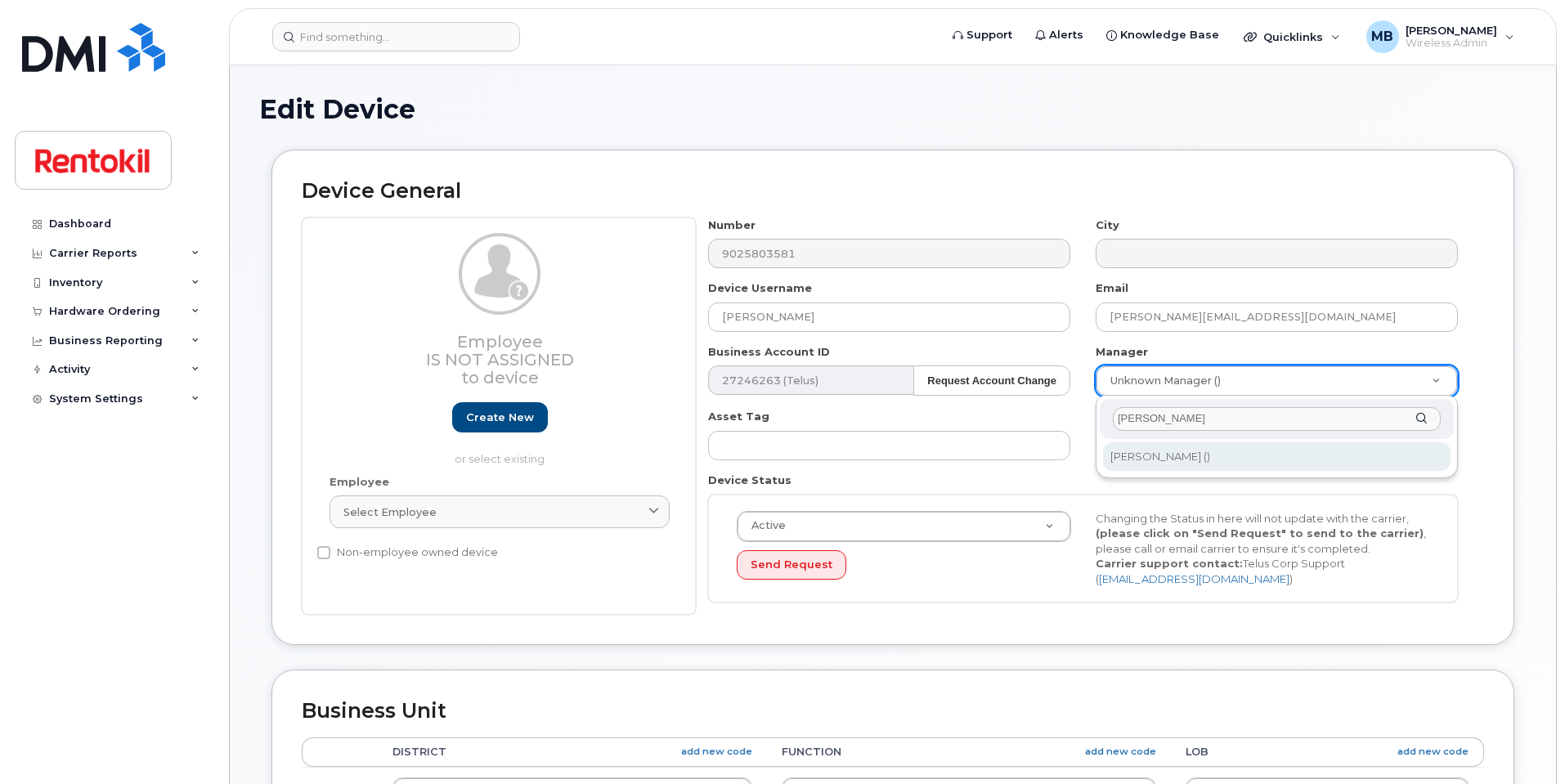
type input "[PERSON_NAME]"
type input "608749"
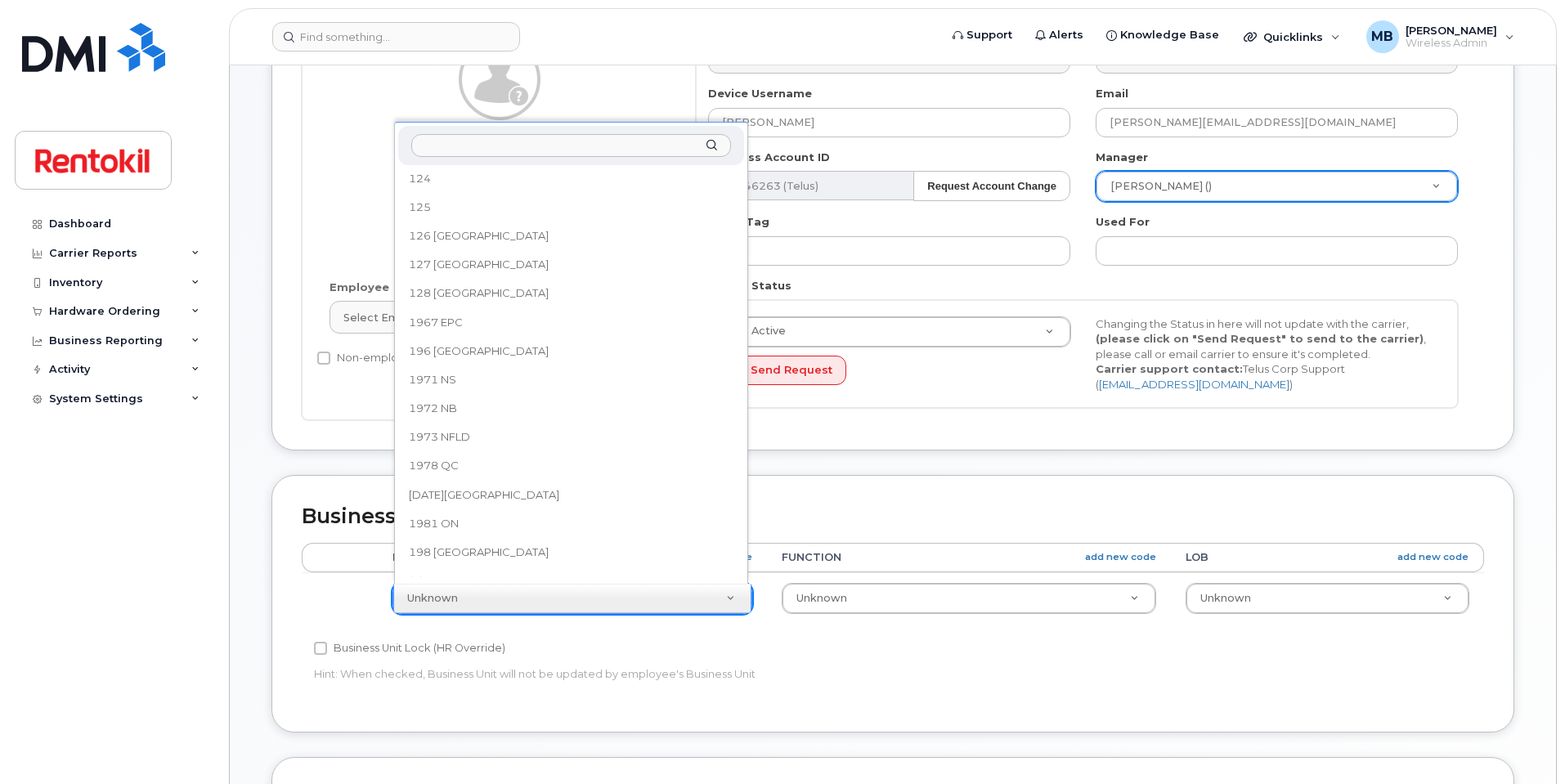
scroll to position [83, 0]
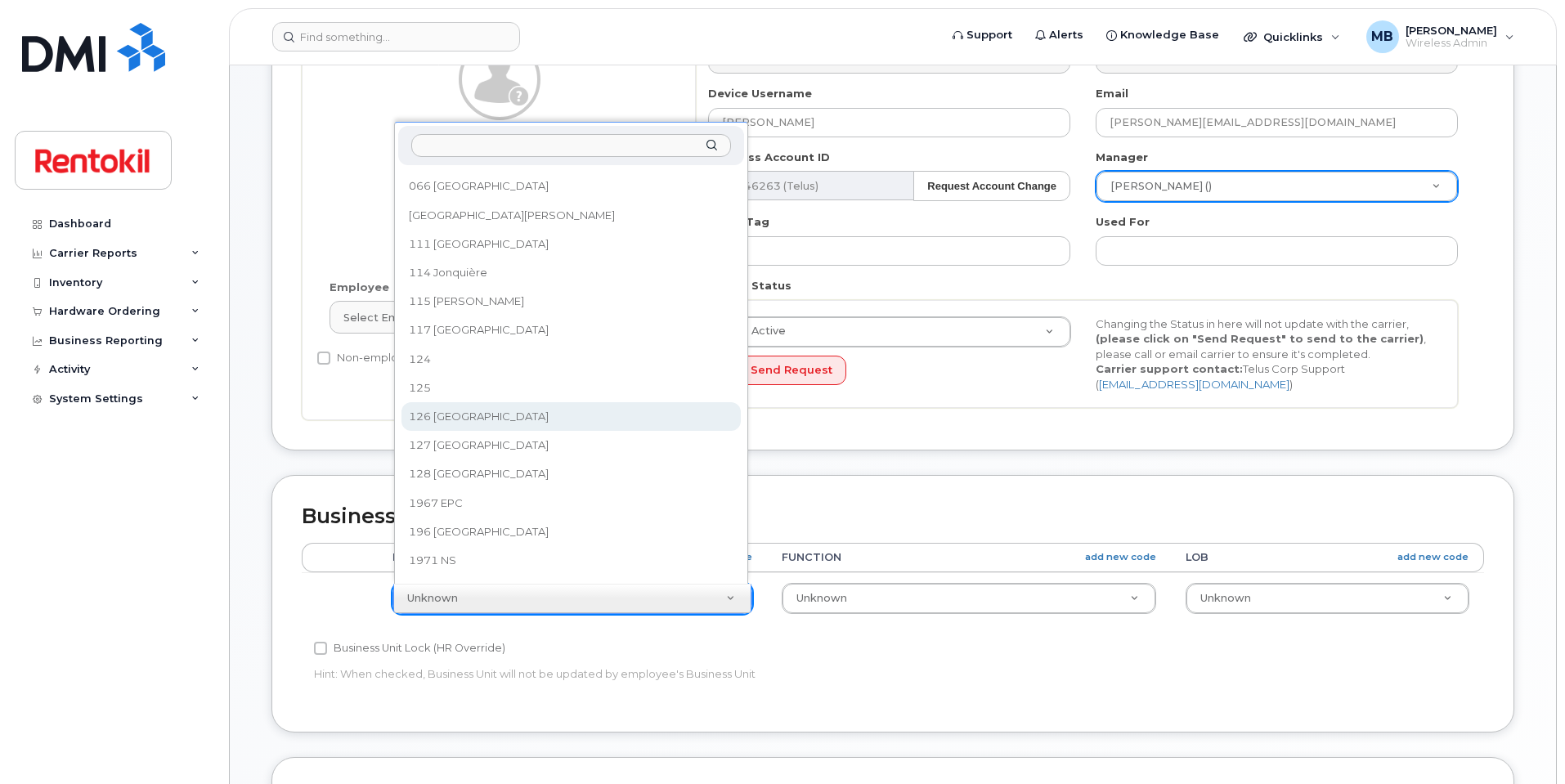
select select "42749"
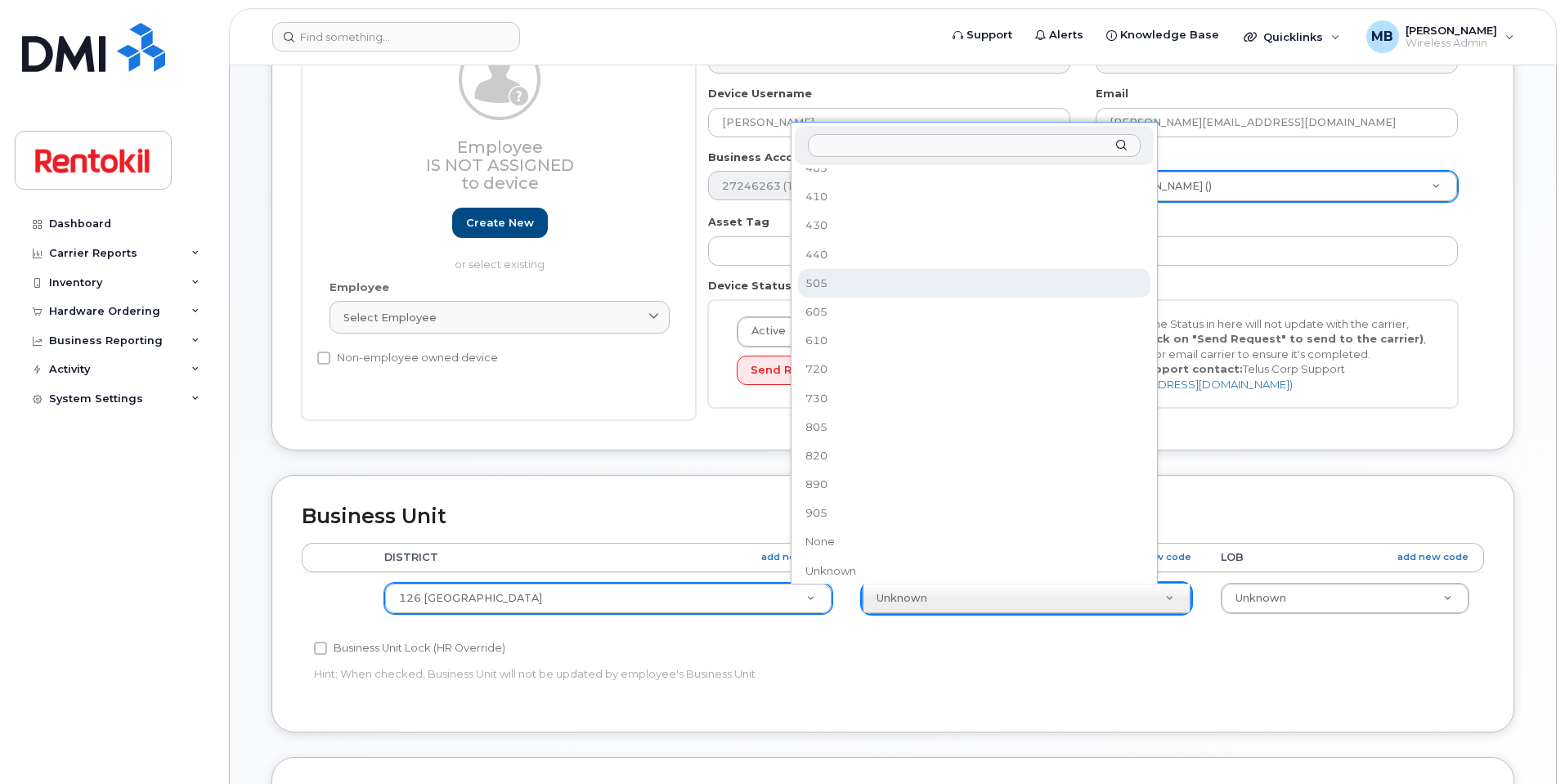
scroll to position [0, 0]
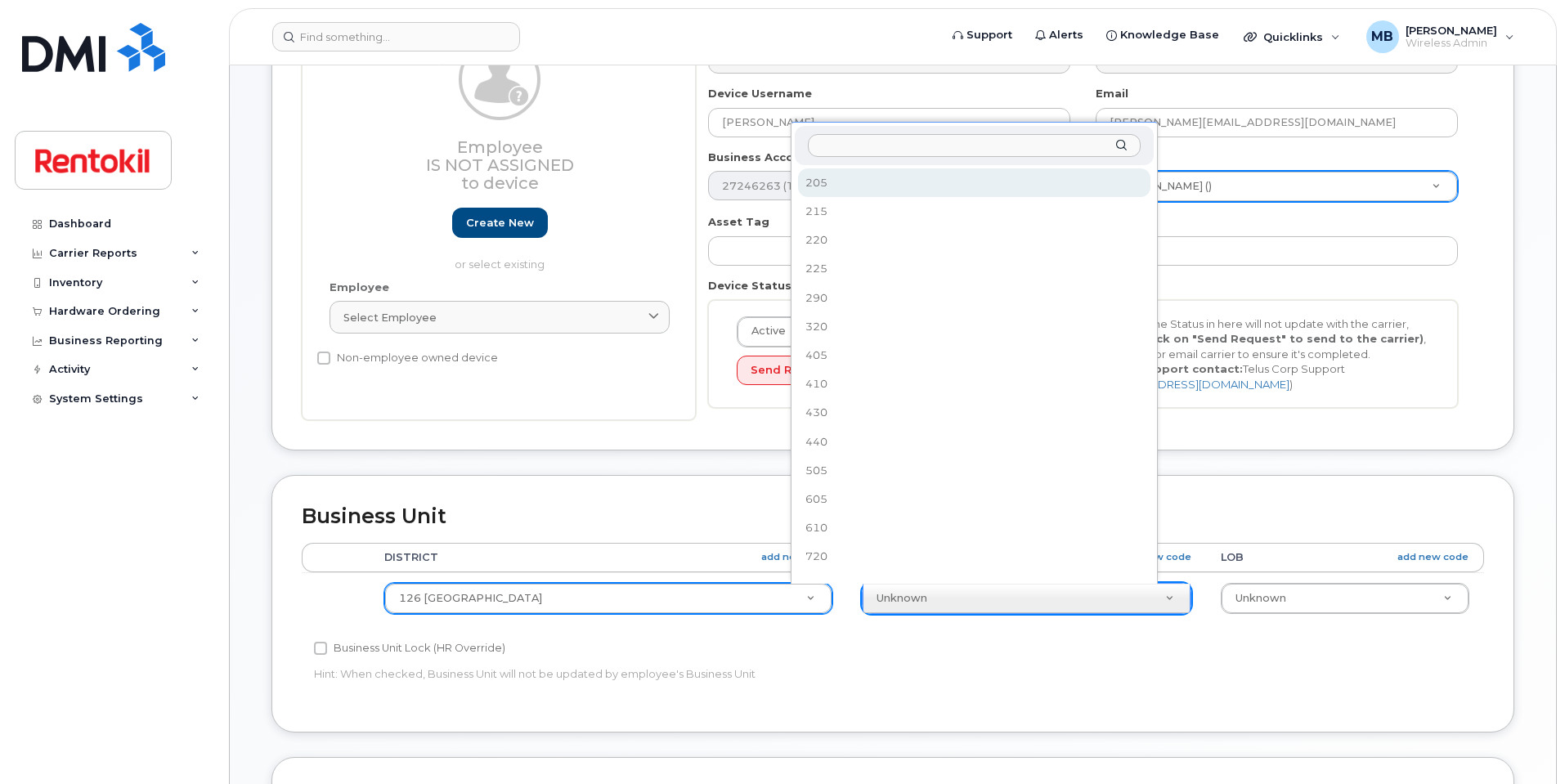
select select "42760"
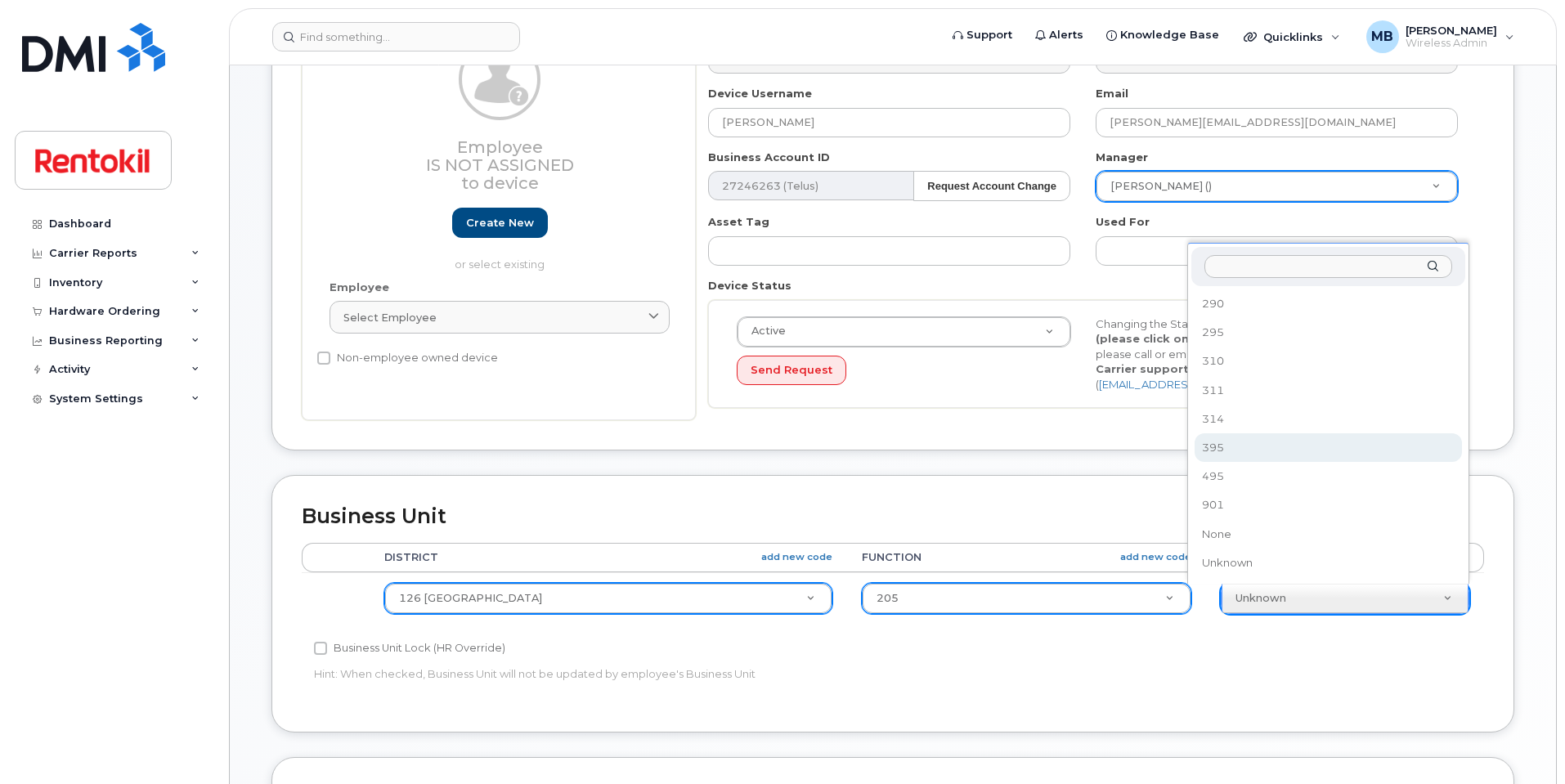
drag, startPoint x: 1241, startPoint y: 479, endPoint x: 1242, endPoint y: 442, distance: 37.0
select select "42774"
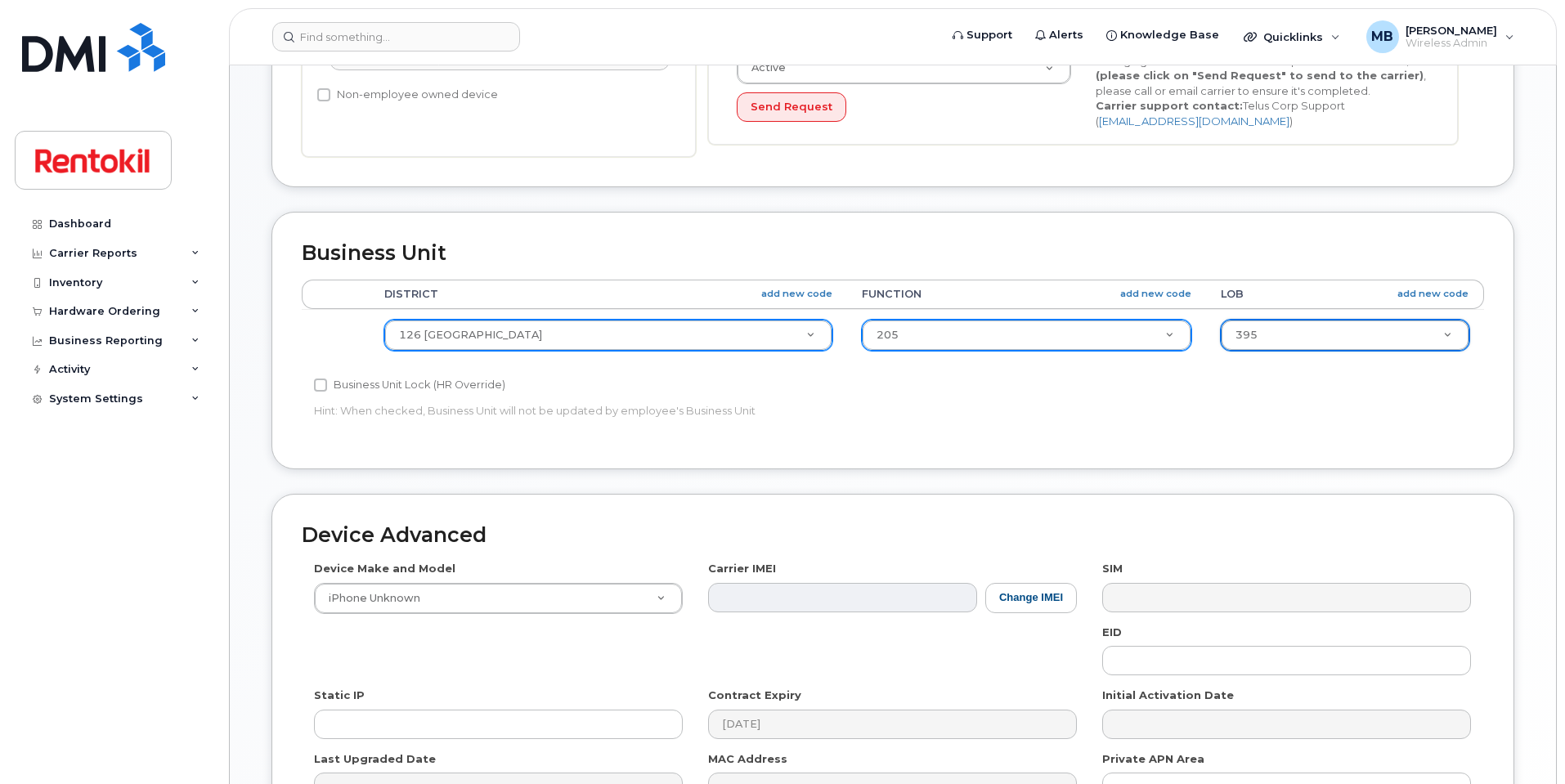
scroll to position [655, 0]
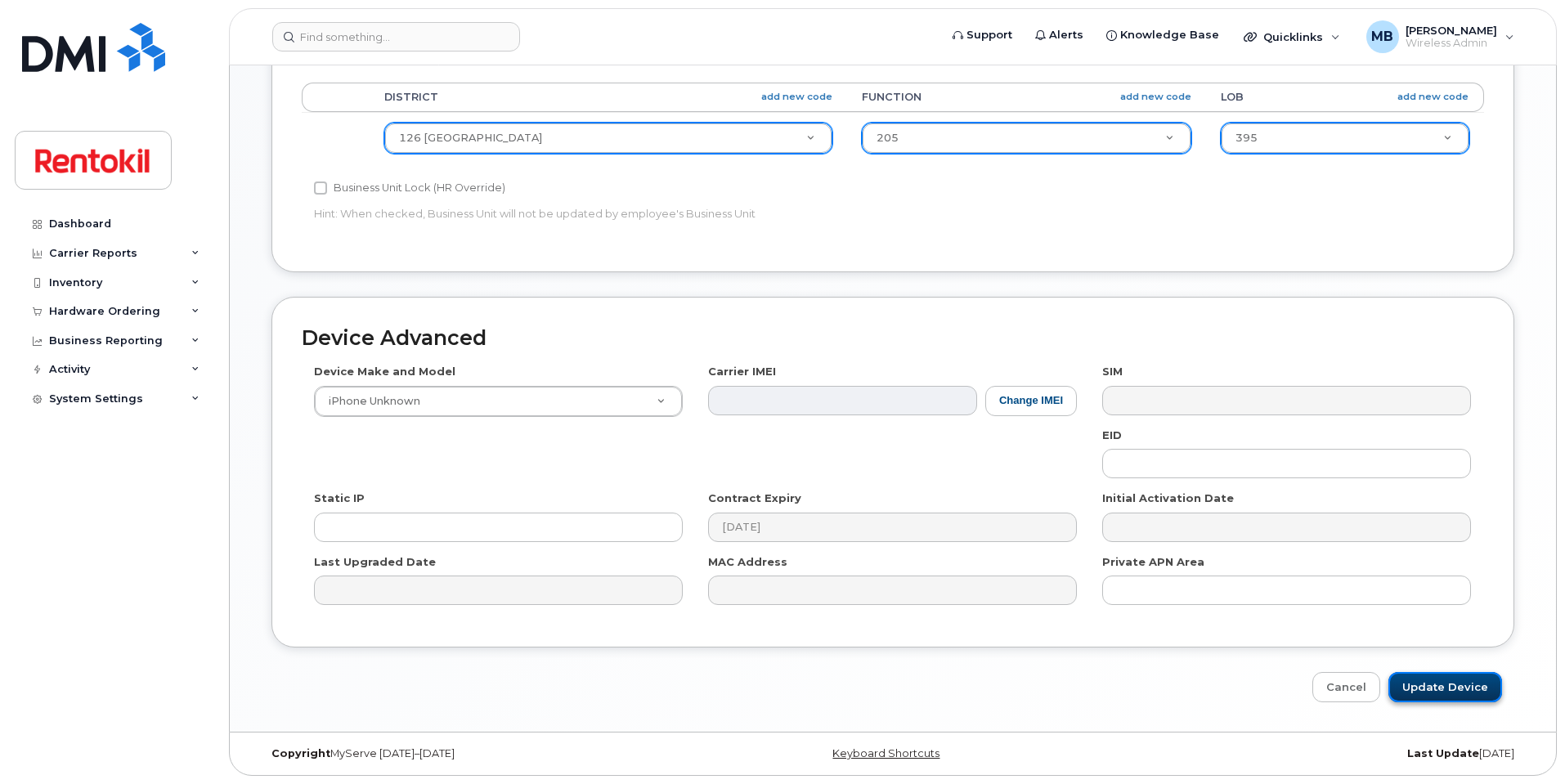
click at [1481, 679] on input "Update Device" at bounding box center [1445, 687] width 114 height 30
type input "Saving..."
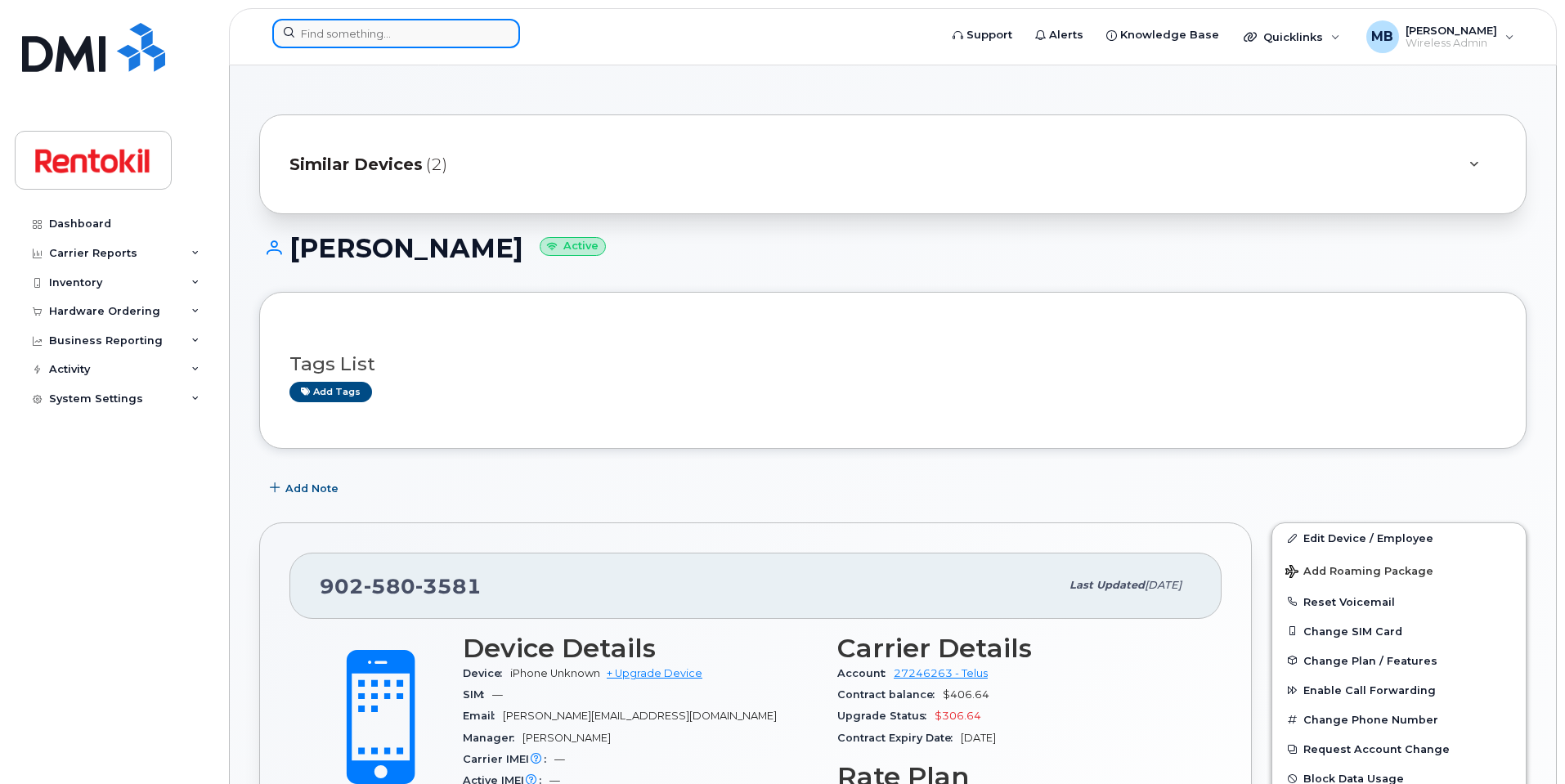
click at [338, 27] on input at bounding box center [396, 34] width 247 height 29
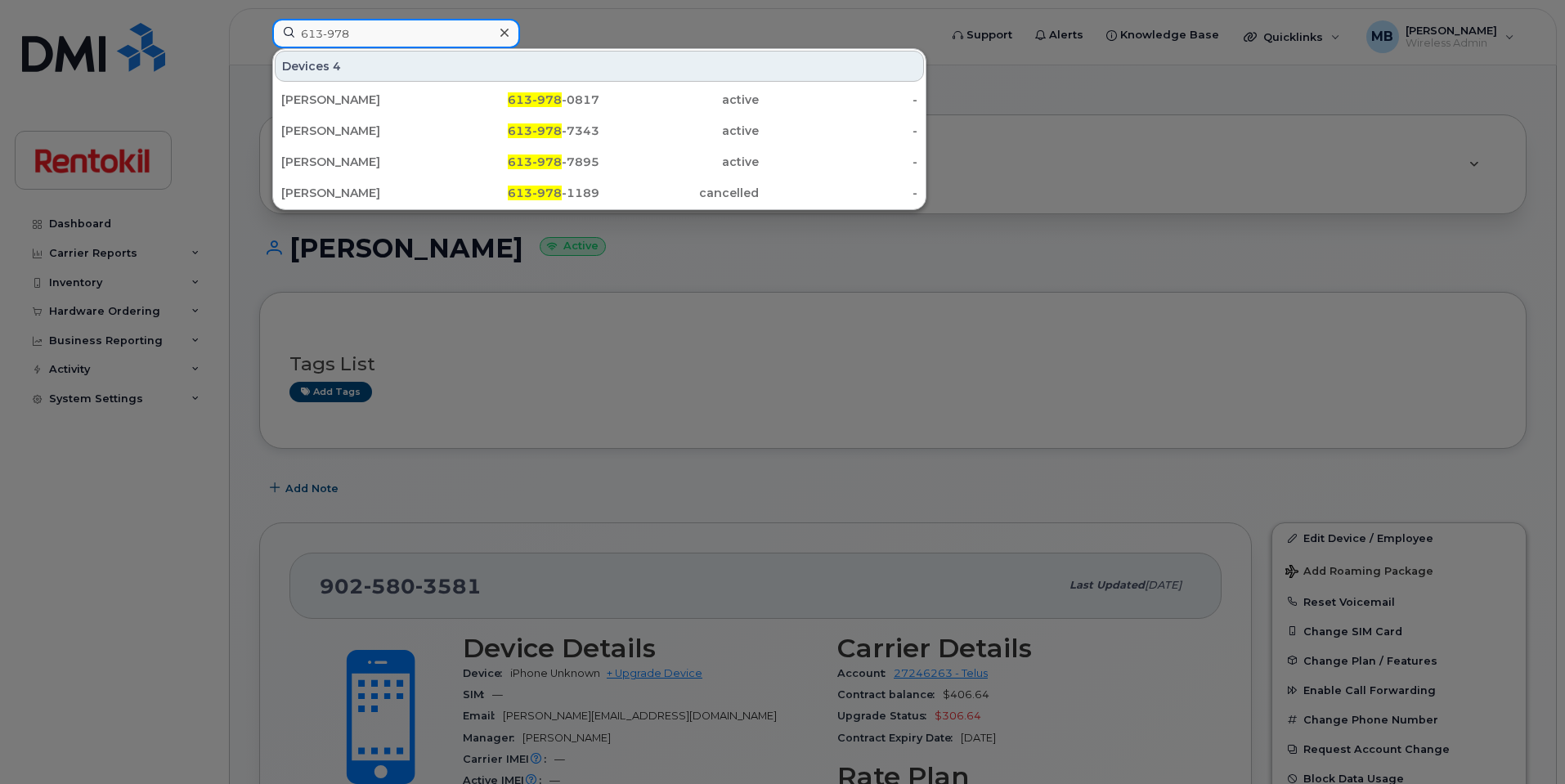
click at [371, 21] on input "613-978" at bounding box center [396, 34] width 247 height 29
type input "613-978"
click at [504, 35] on icon at bounding box center [505, 33] width 8 height 13
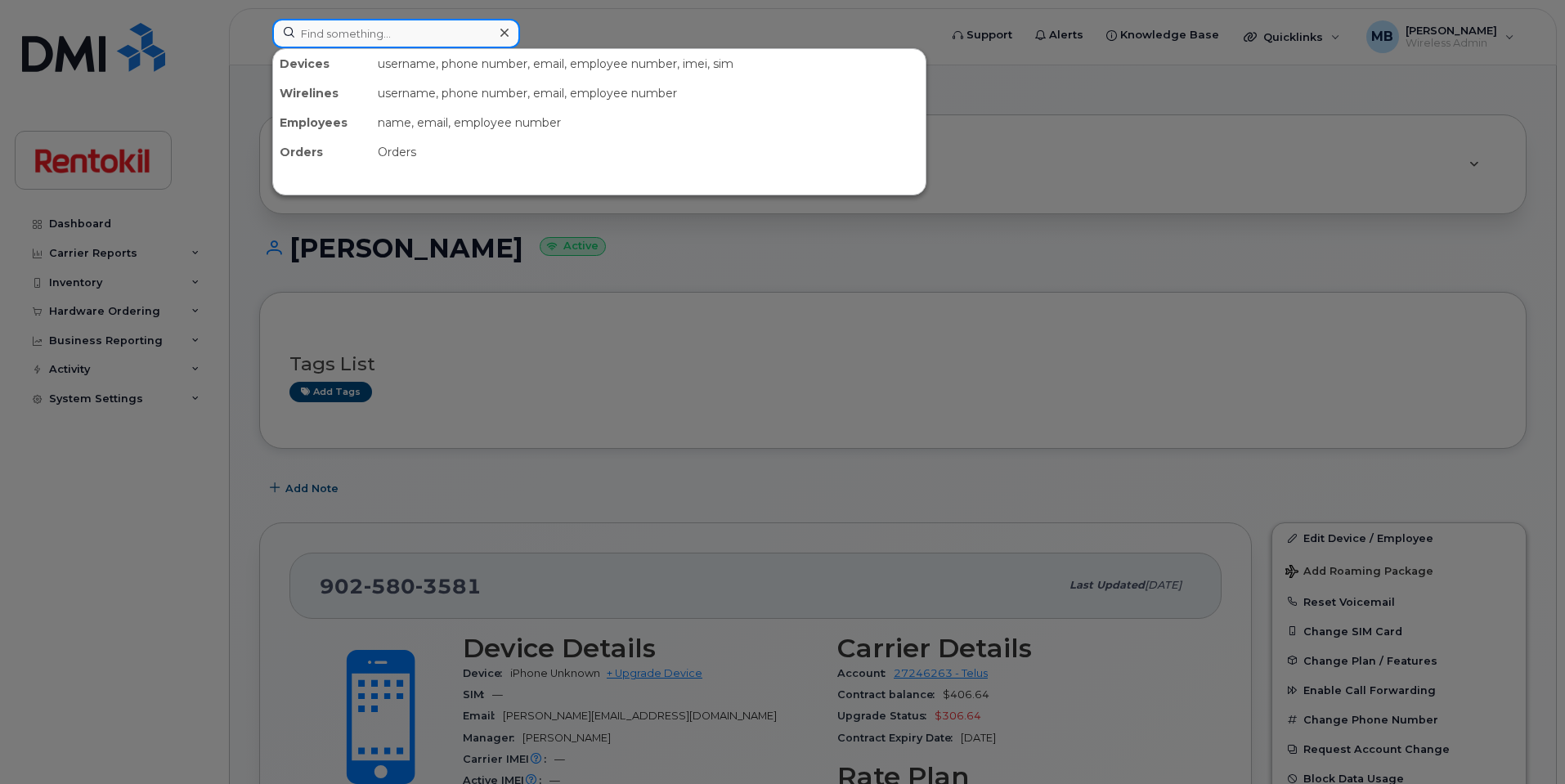
click at [433, 37] on input at bounding box center [396, 34] width 247 height 29
click at [397, 30] on input at bounding box center [396, 34] width 247 height 29
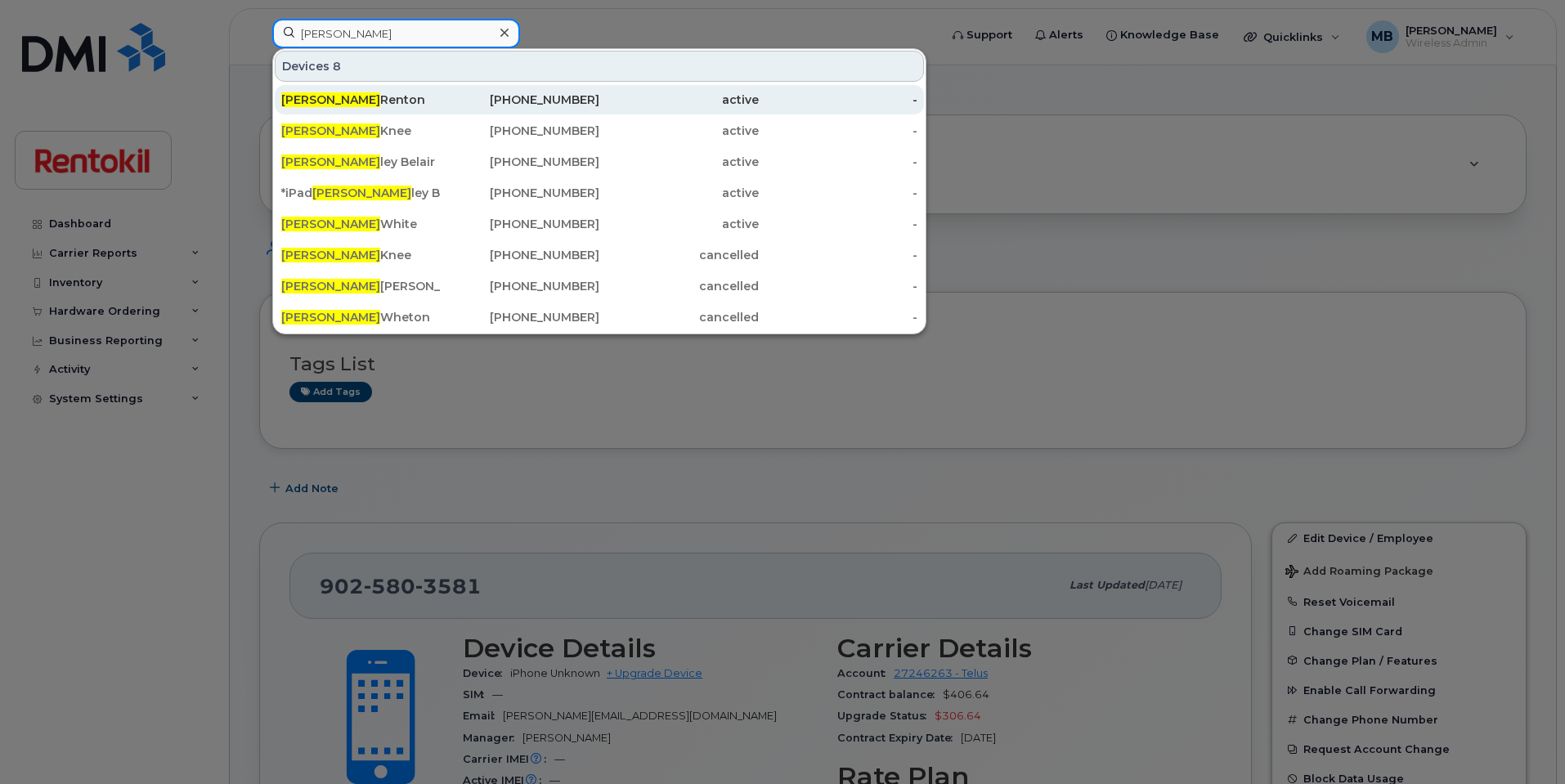
type input "[PERSON_NAME]"
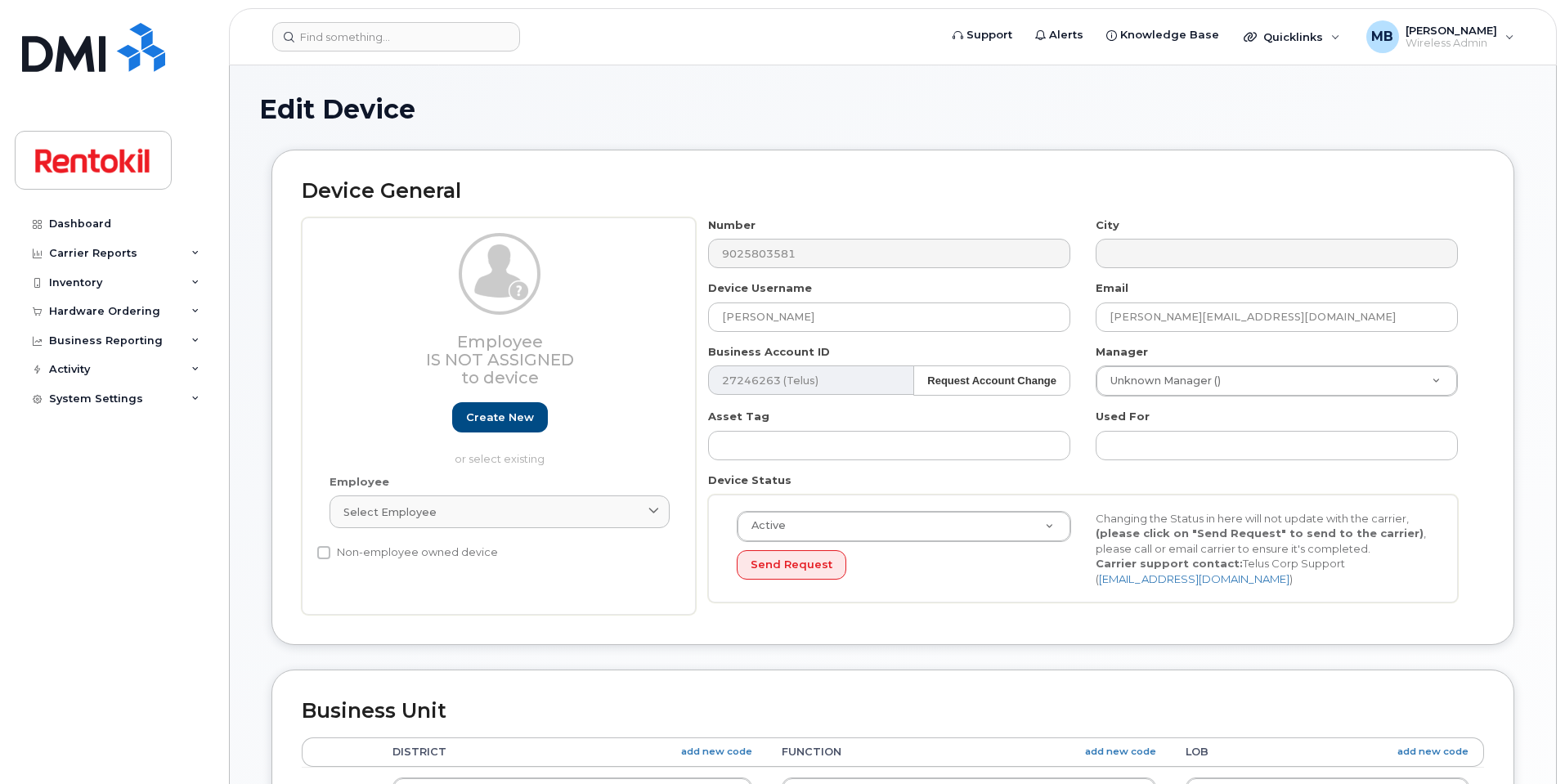
select select "42736"
select select "42738"
select select "42737"
click at [279, 32] on input at bounding box center [396, 37] width 247 height 29
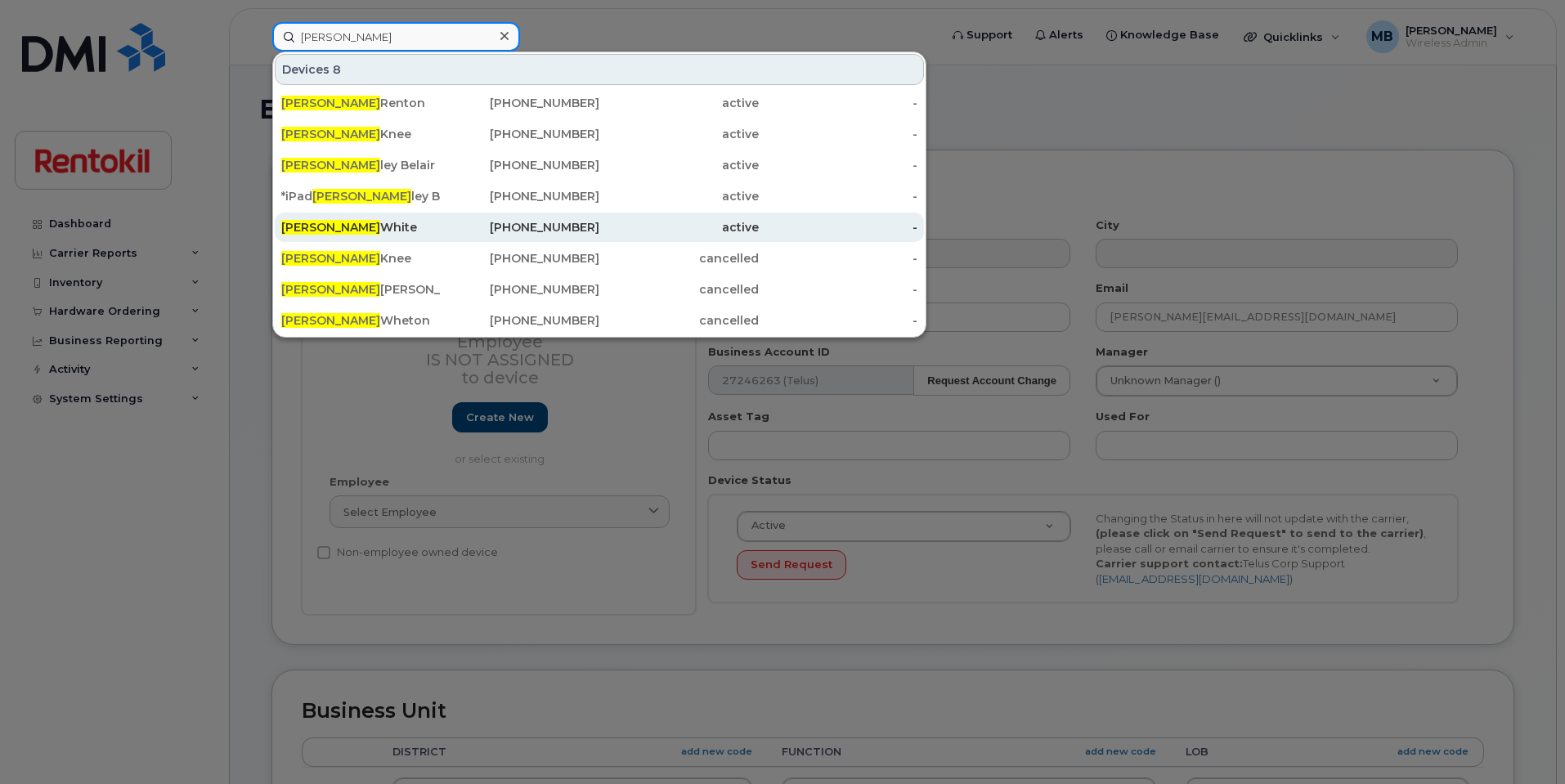
type input "[PERSON_NAME]"
click at [413, 236] on div "[PERSON_NAME]" at bounding box center [361, 227] width 160 height 29
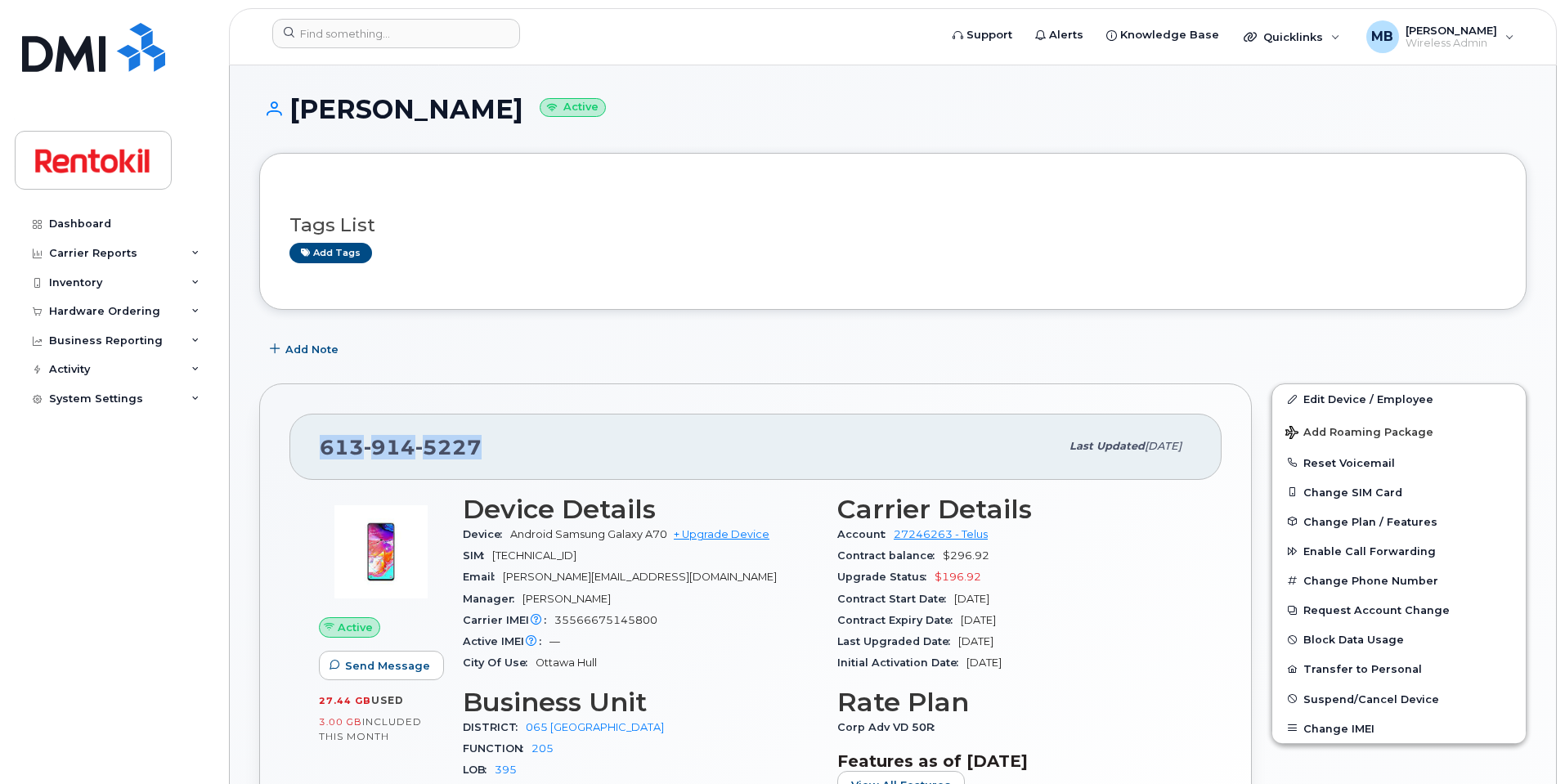
drag, startPoint x: 496, startPoint y: 459, endPoint x: 314, endPoint y: 449, distance: 182.3
click at [314, 449] on div "[PHONE_NUMBER] Last updated [DATE]" at bounding box center [755, 446] width 932 height 66
copy span "[PHONE_NUMBER]"
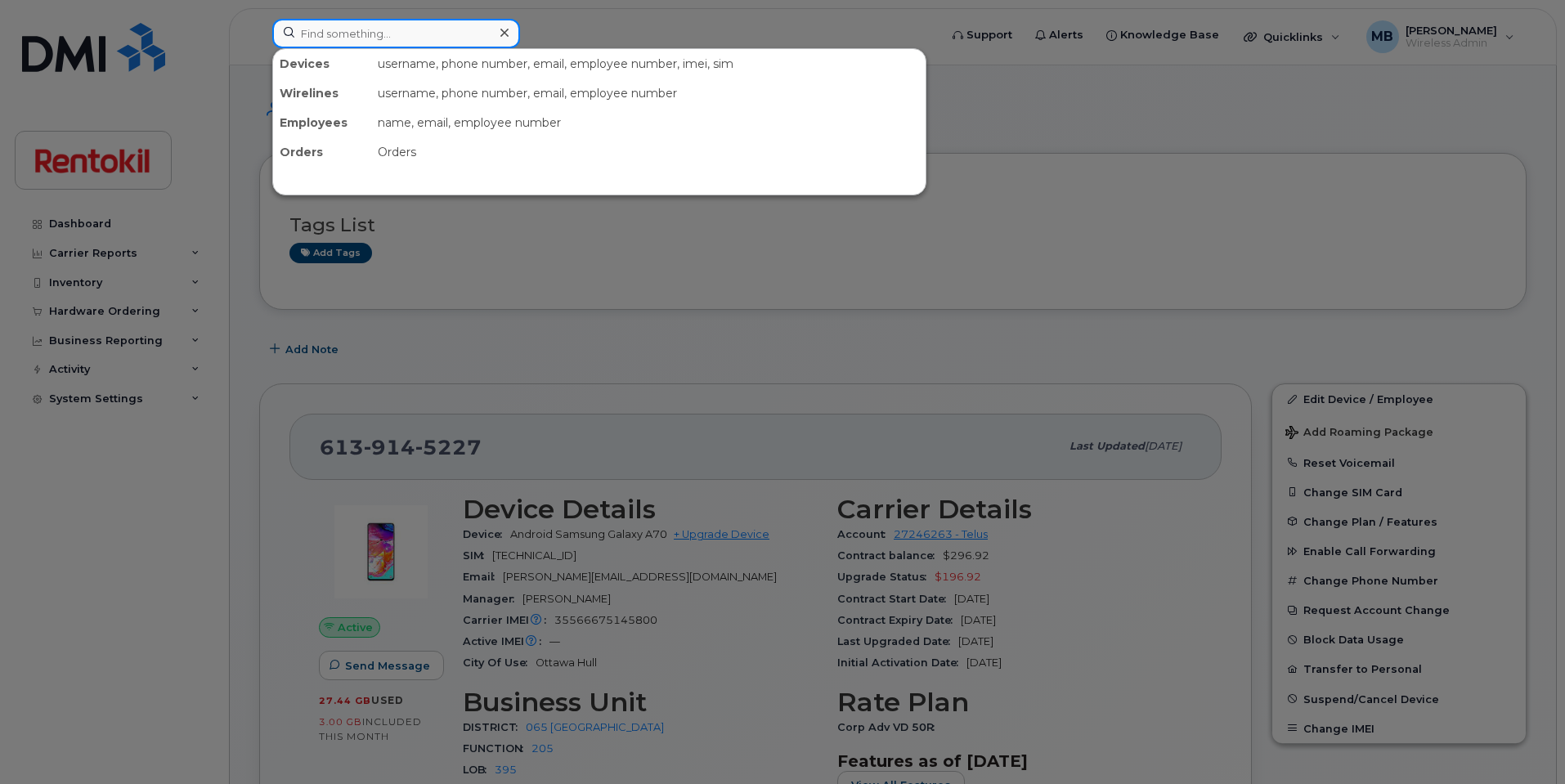
click at [480, 39] on input at bounding box center [396, 34] width 247 height 29
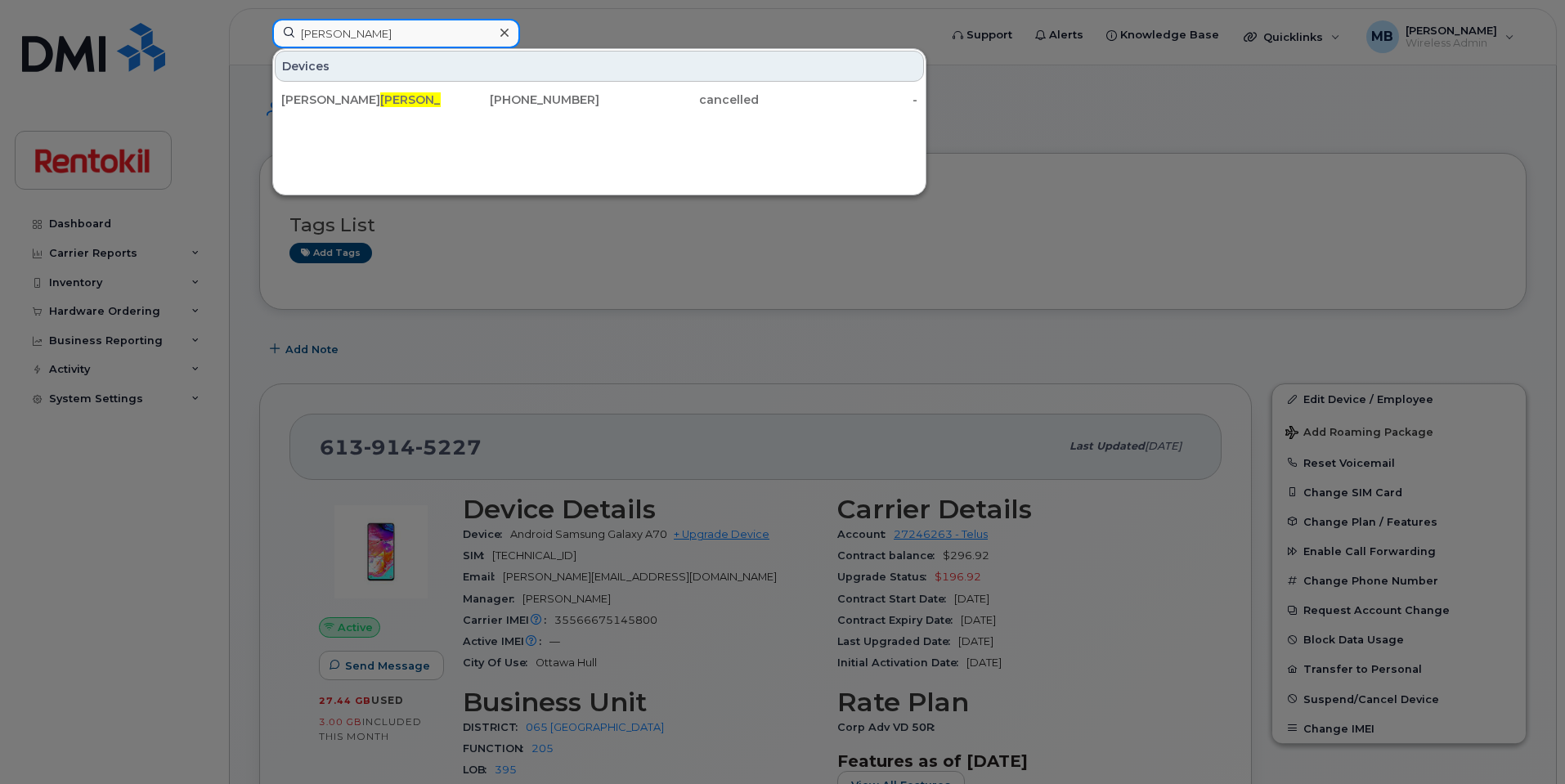
drag, startPoint x: 359, startPoint y: 29, endPoint x: 230, endPoint y: 13, distance: 130.0
click at [259, 19] on div "[PERSON_NAME] Devices [PERSON_NAME] [PHONE_NUMBER] cancelled -" at bounding box center [600, 37] width 682 height 36
click at [378, 20] on input "[PERSON_NAME]" at bounding box center [396, 34] width 247 height 29
click at [376, 28] on input "[PERSON_NAME]" at bounding box center [396, 34] width 247 height 29
drag, startPoint x: 376, startPoint y: 33, endPoint x: 253, endPoint y: 15, distance: 124.3
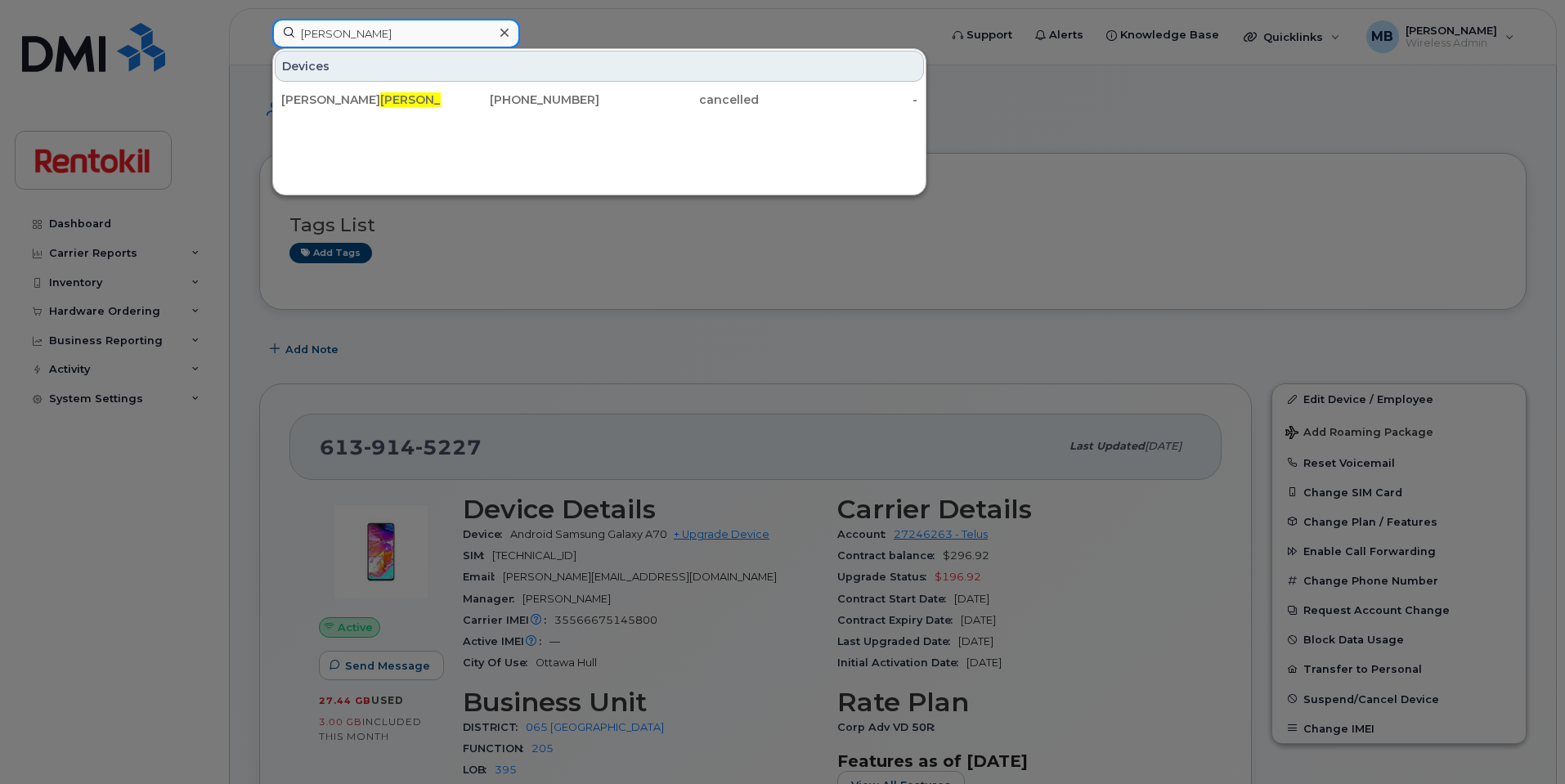
click at [259, 19] on div "[PERSON_NAME] Devices [PERSON_NAME] [PHONE_NUMBER] cancelled -" at bounding box center [600, 37] width 682 height 36
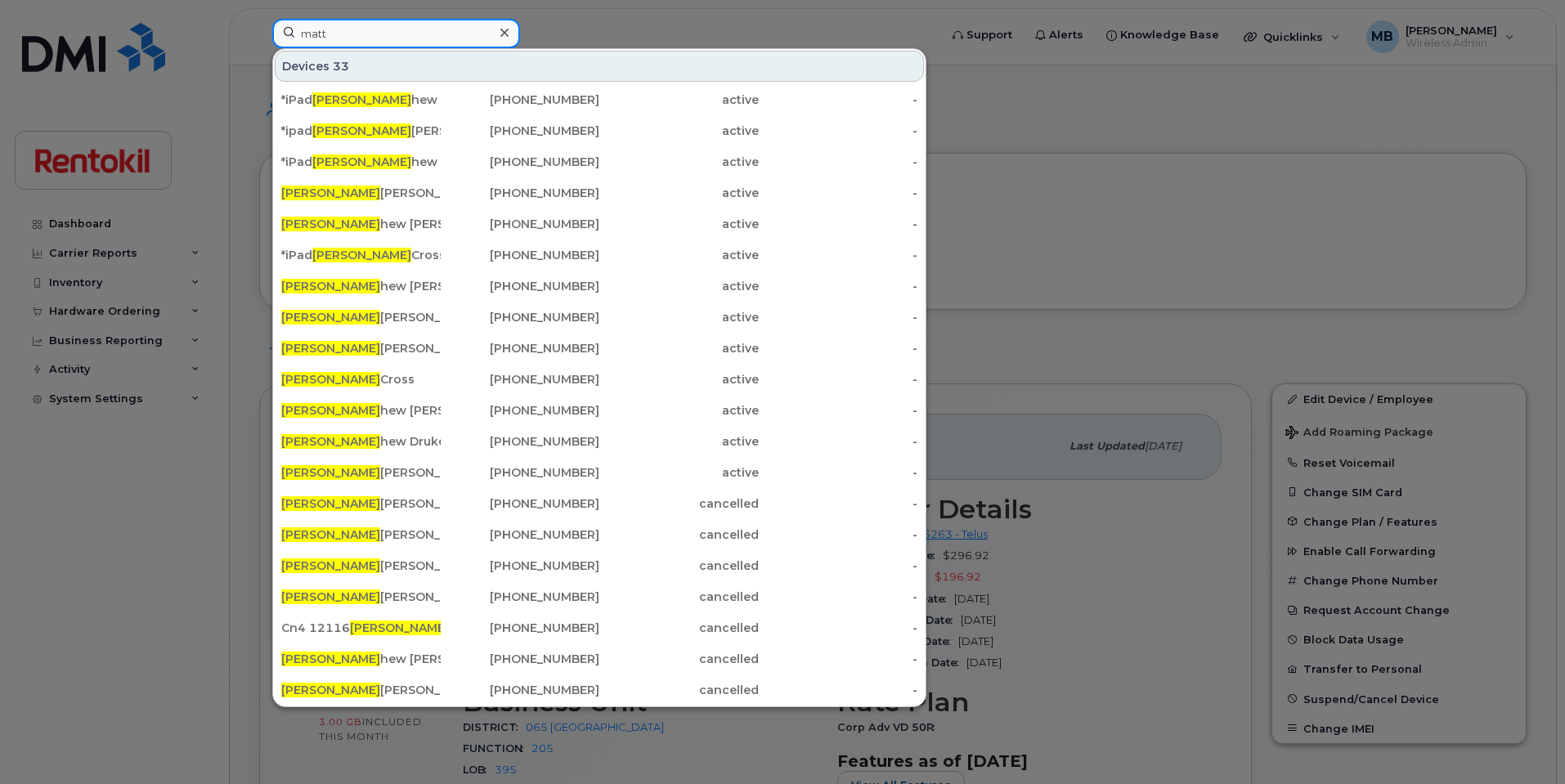
drag, startPoint x: 368, startPoint y: 36, endPoint x: 202, endPoint y: 9, distance: 168.2
click at [259, 19] on div "[PERSON_NAME] 33 *iPad [PERSON_NAME] [PERSON_NAME] [PHONE_NUMBER] active - *ipa…" at bounding box center [600, 37] width 682 height 36
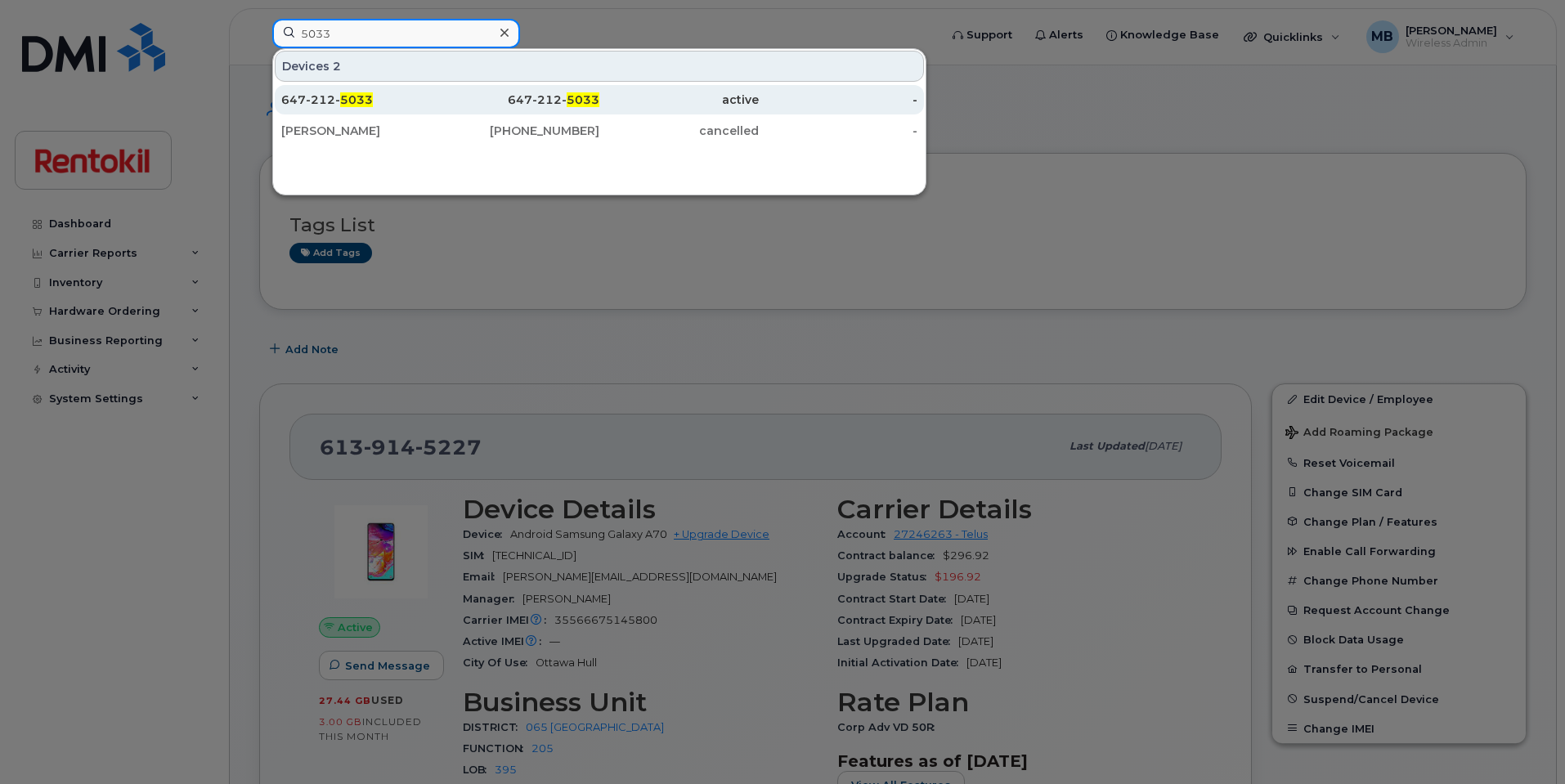
type input "5033"
click at [404, 97] on div "647-212- 5033" at bounding box center [361, 100] width 160 height 16
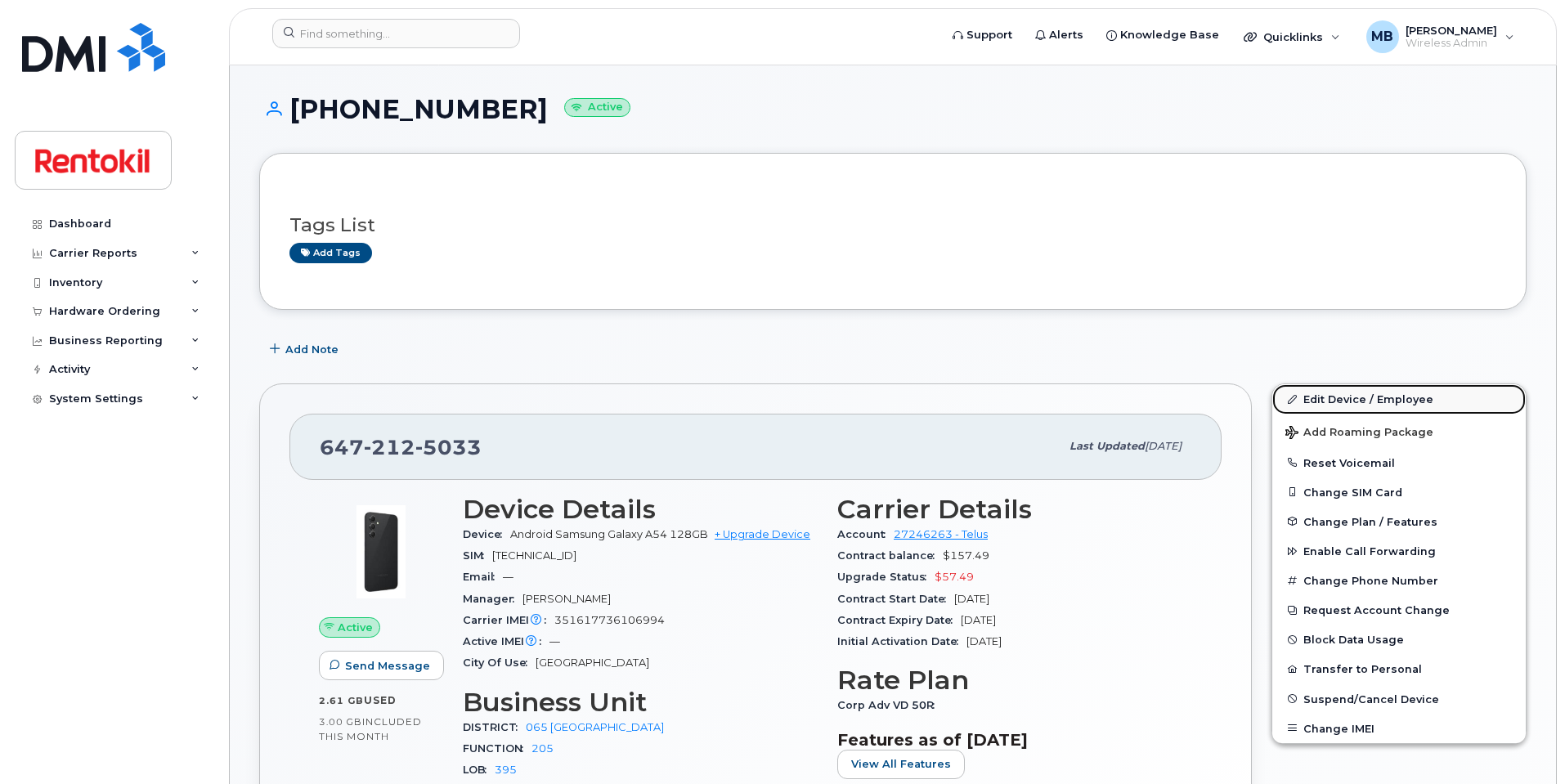
click at [1336, 400] on link "Edit Device / Employee" at bounding box center [1399, 399] width 253 height 29
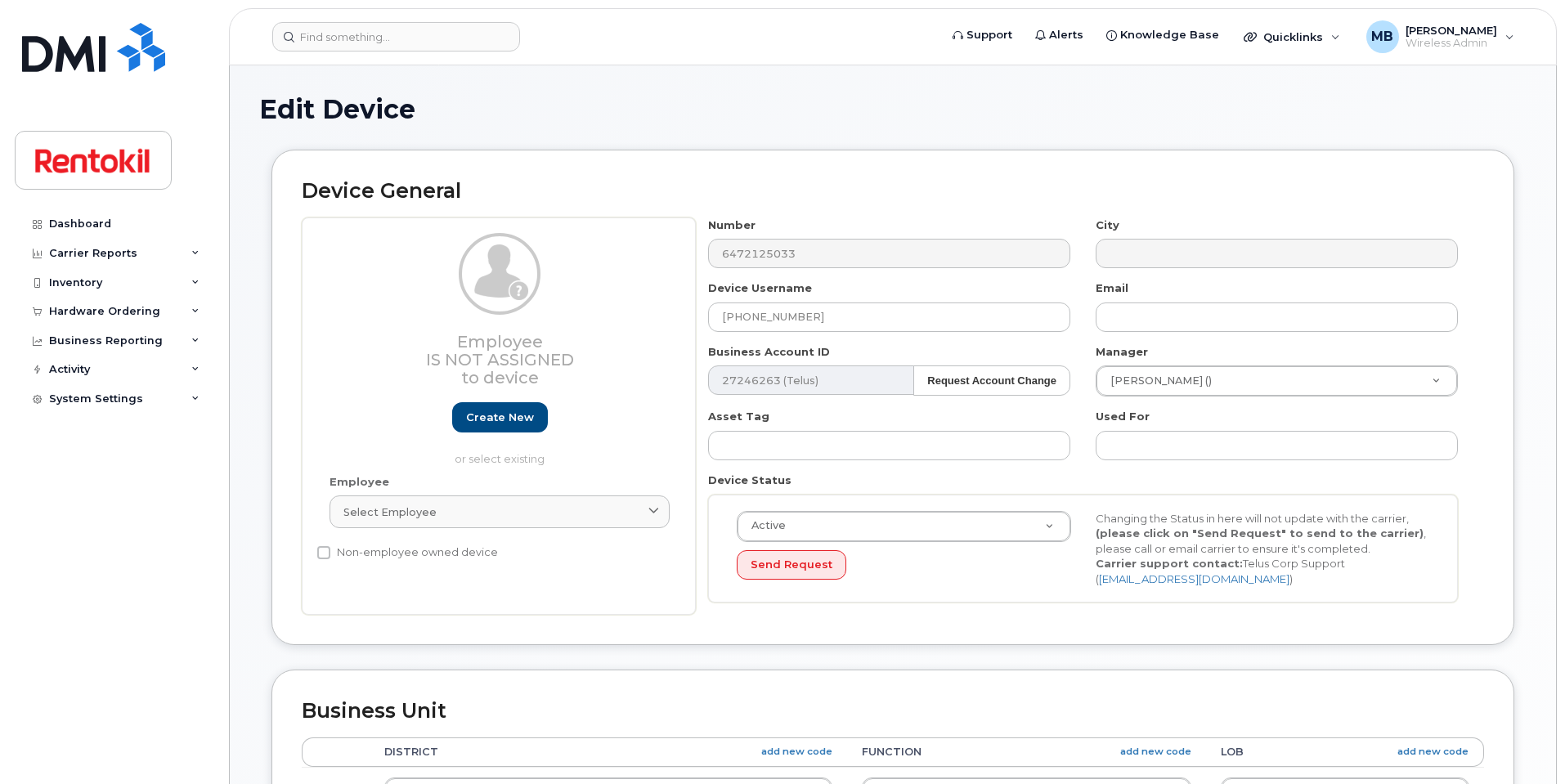
select select "42746"
select select "42774"
drag, startPoint x: 820, startPoint y: 311, endPoint x: 584, endPoint y: 272, distance: 239.2
click at [584, 272] on div "Employee Is not assigned to device Create new or select existing Employee Selec…" at bounding box center [892, 416] width 1182 height 398
type input "[PERSON_NAME]"
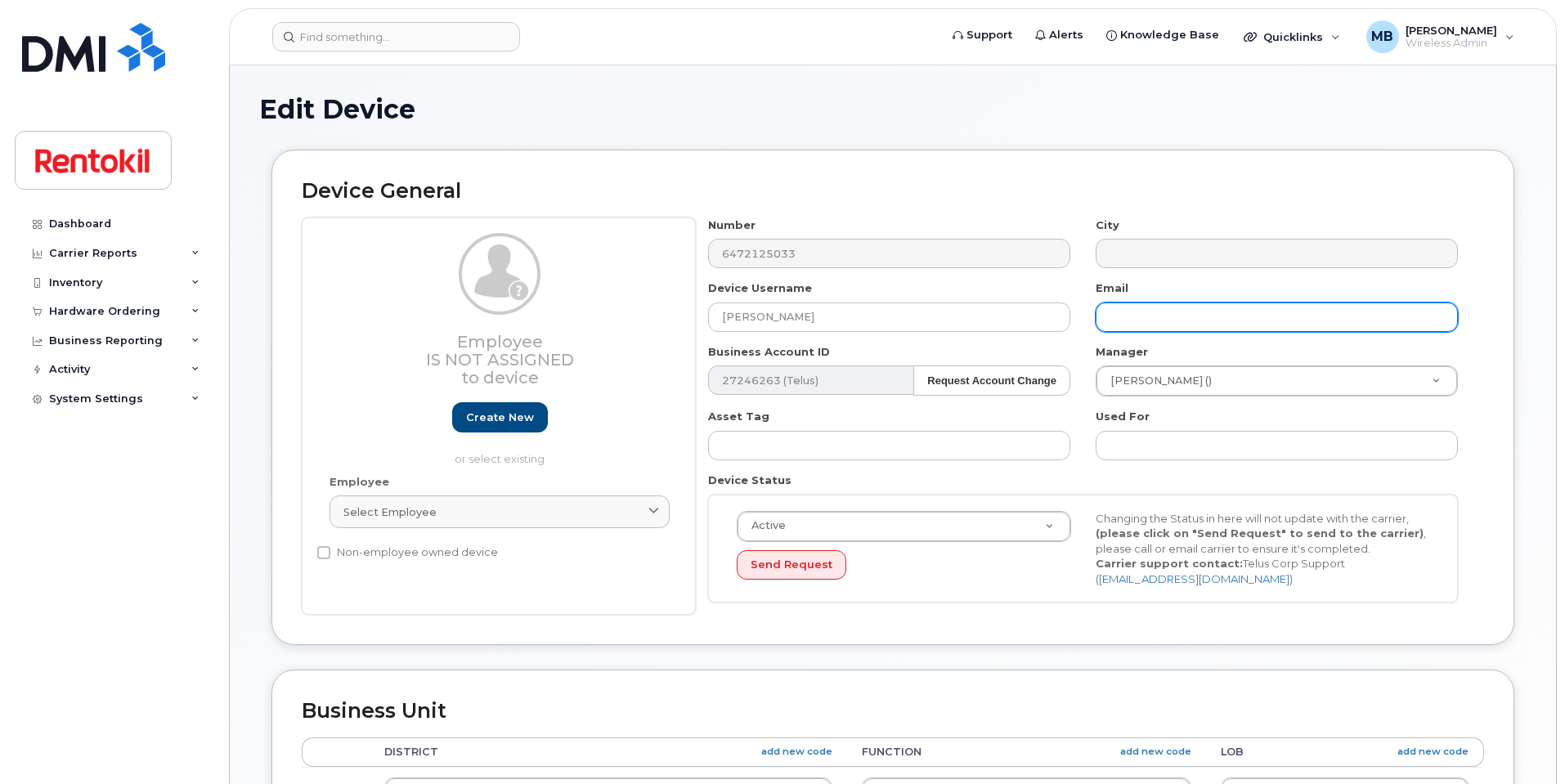
click at [1122, 326] on input "text" at bounding box center [1277, 317] width 362 height 29
paste input "[PERSON_NAME][EMAIL_ADDRESS][PERSON_NAME][DOMAIN_NAME]"
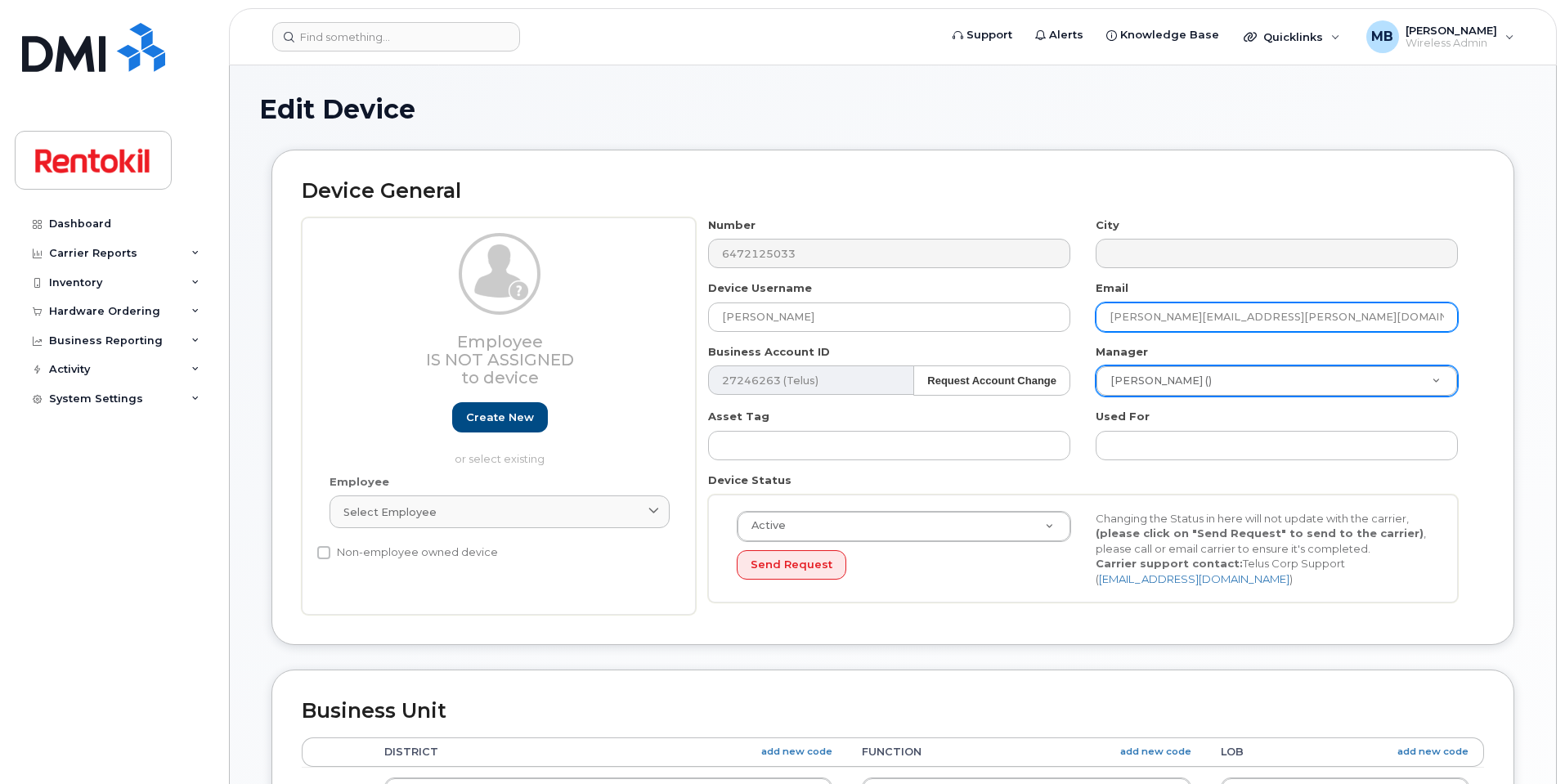
type input "[PERSON_NAME][EMAIL_ADDRESS][PERSON_NAME][DOMAIN_NAME]"
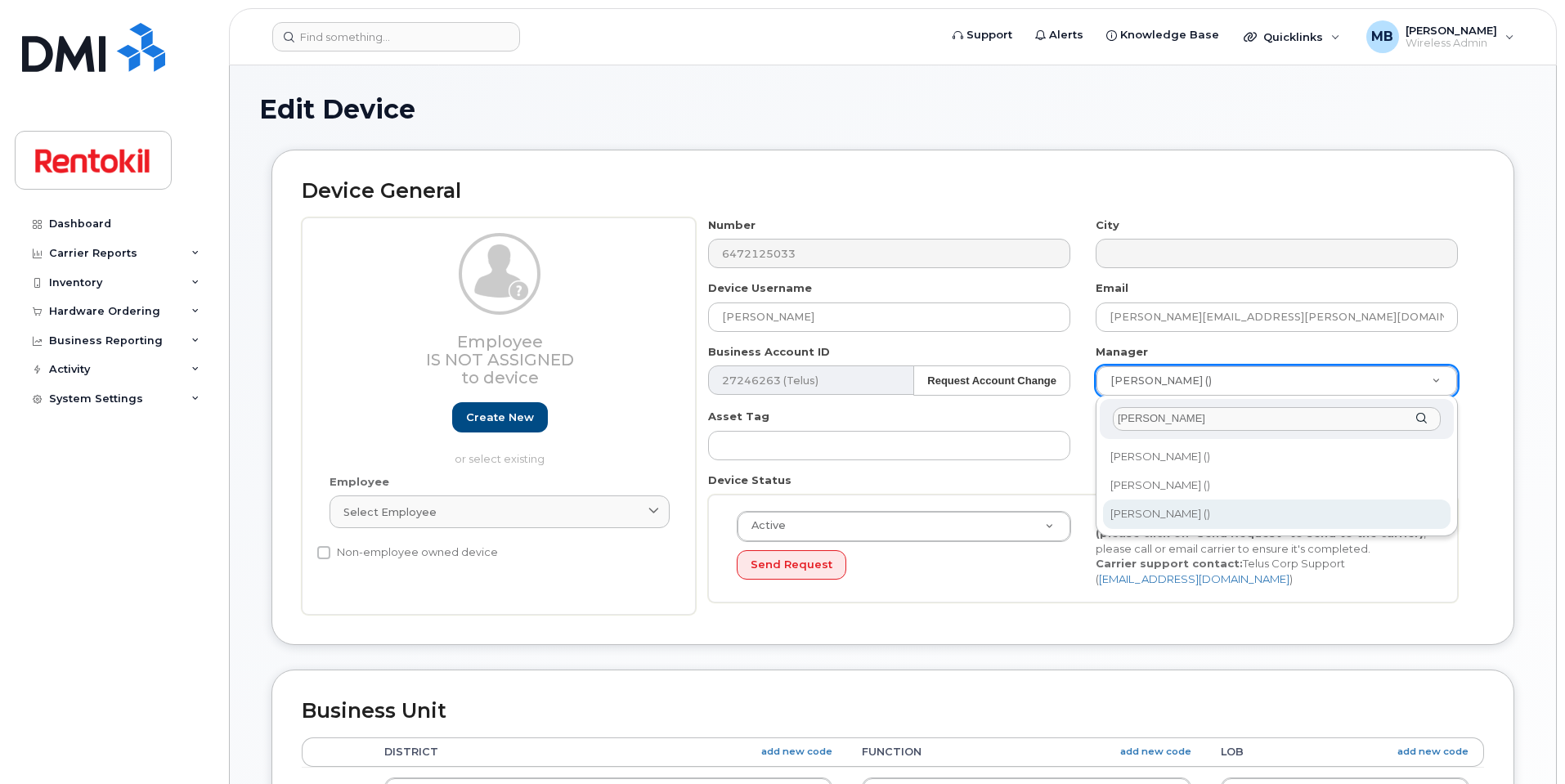
type input "[PERSON_NAME]"
type input "819879"
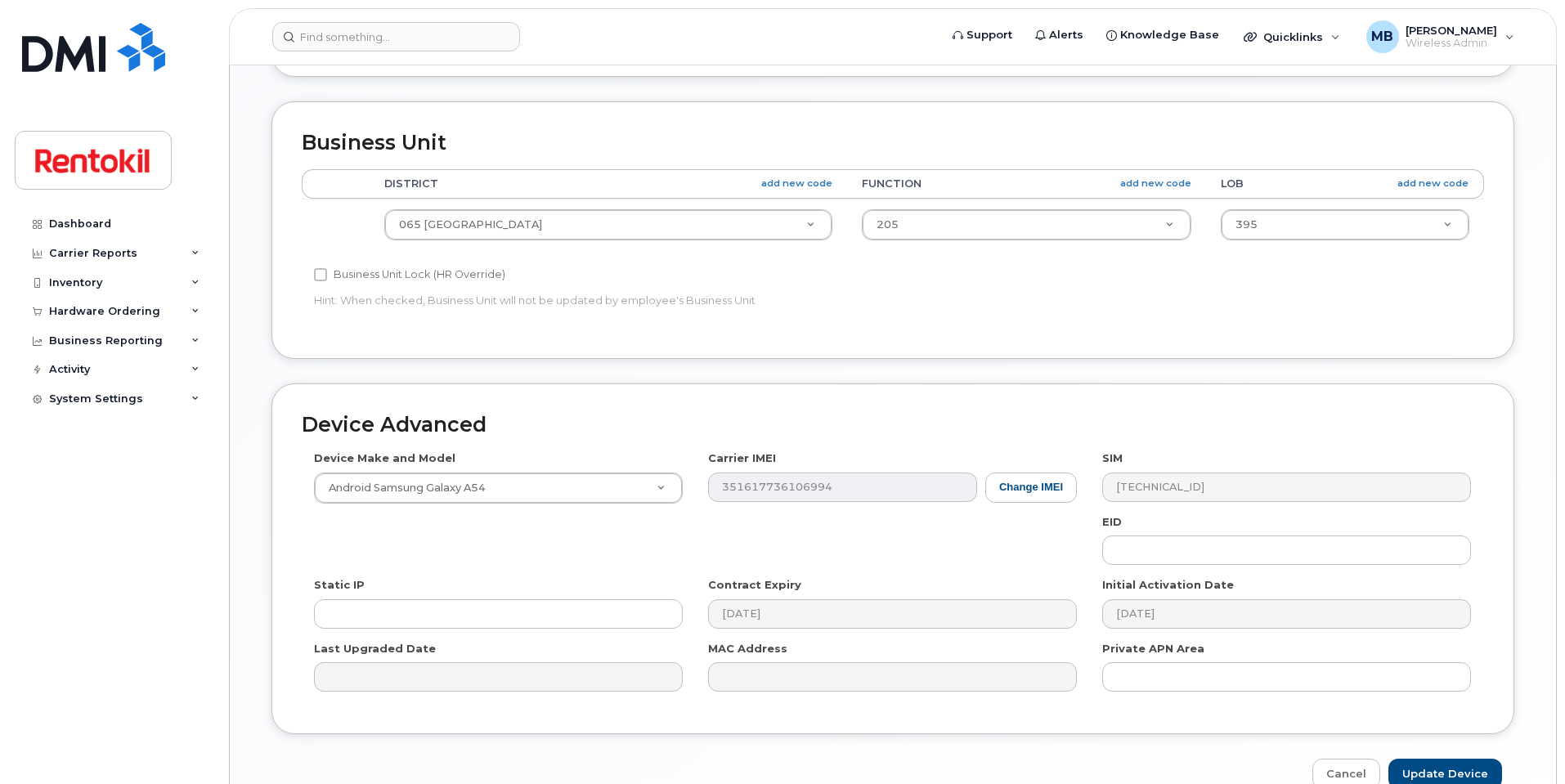
scroll to position [655, 0]
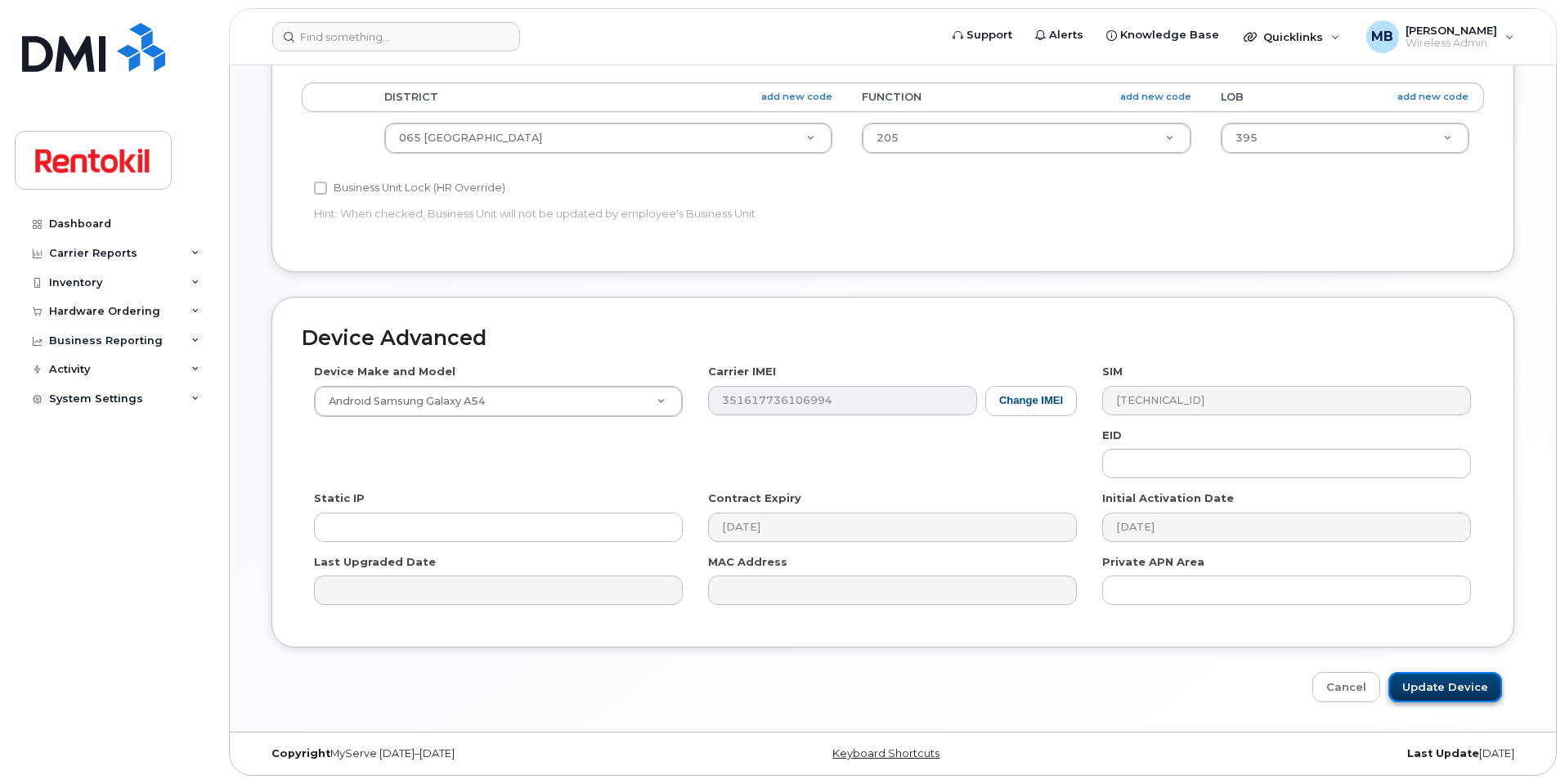
click at [1449, 678] on input "Update Device" at bounding box center [1445, 687] width 114 height 30
type input "Saving..."
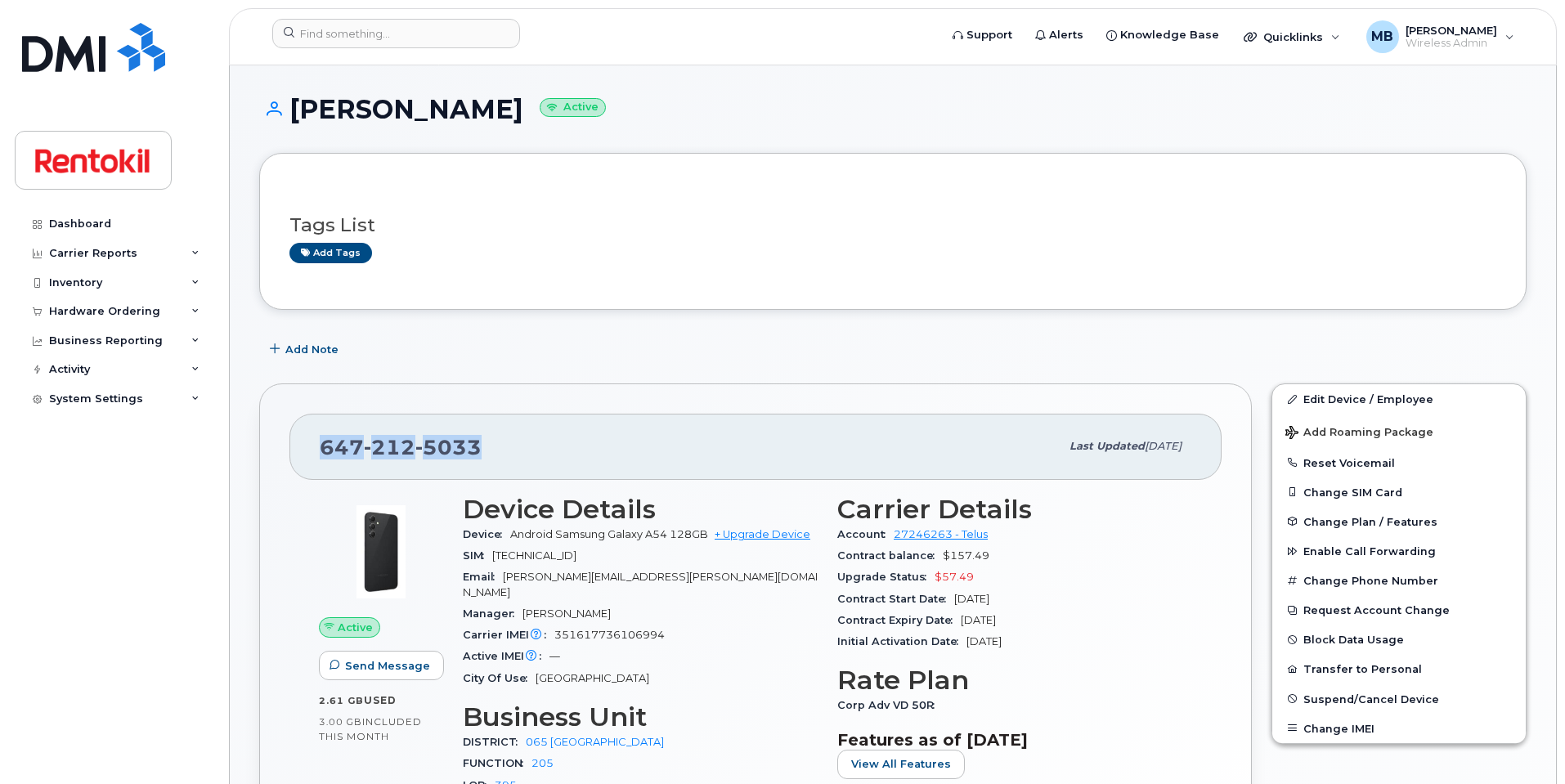
drag, startPoint x: 484, startPoint y: 448, endPoint x: 385, endPoint y: 311, distance: 169.0
click at [320, 451] on div "647 212 5033" at bounding box center [689, 446] width 740 height 34
copy span "647 212 5033"
click at [517, 305] on div "Tags List Add tags" at bounding box center [892, 232] width 1268 height 157
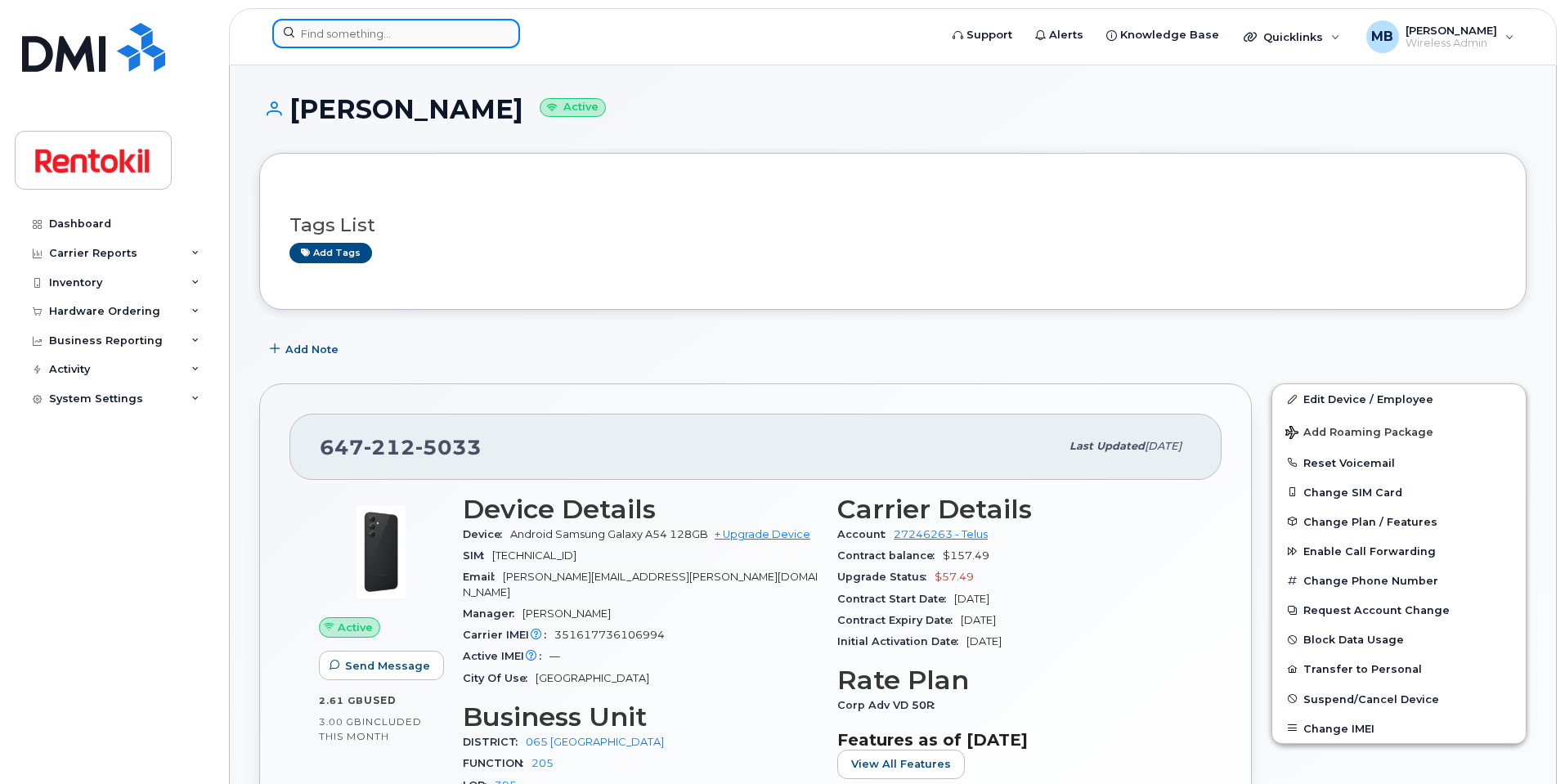
click at [400, 36] on input at bounding box center [396, 34] width 247 height 29
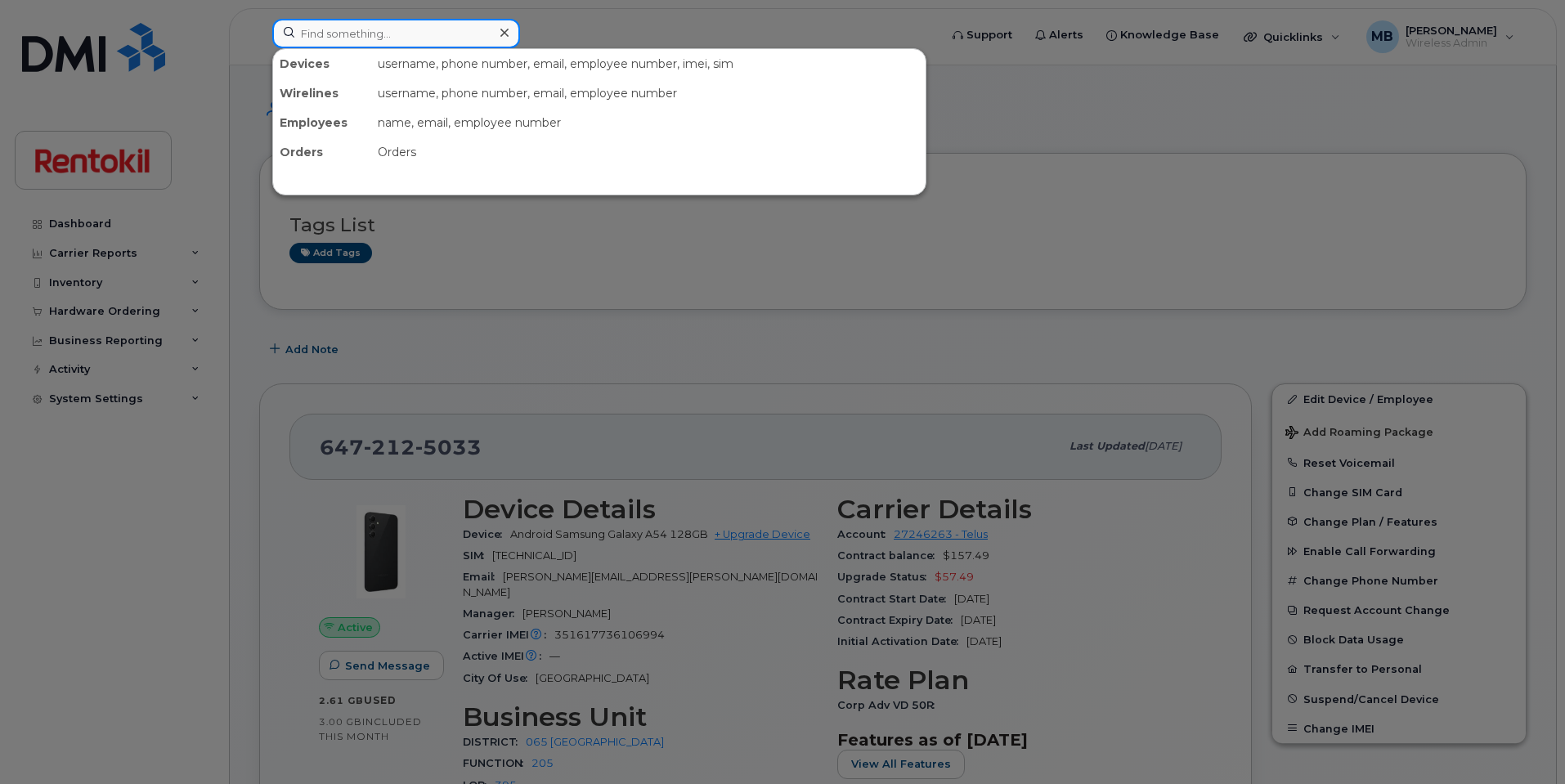
paste input "438-865-4618"
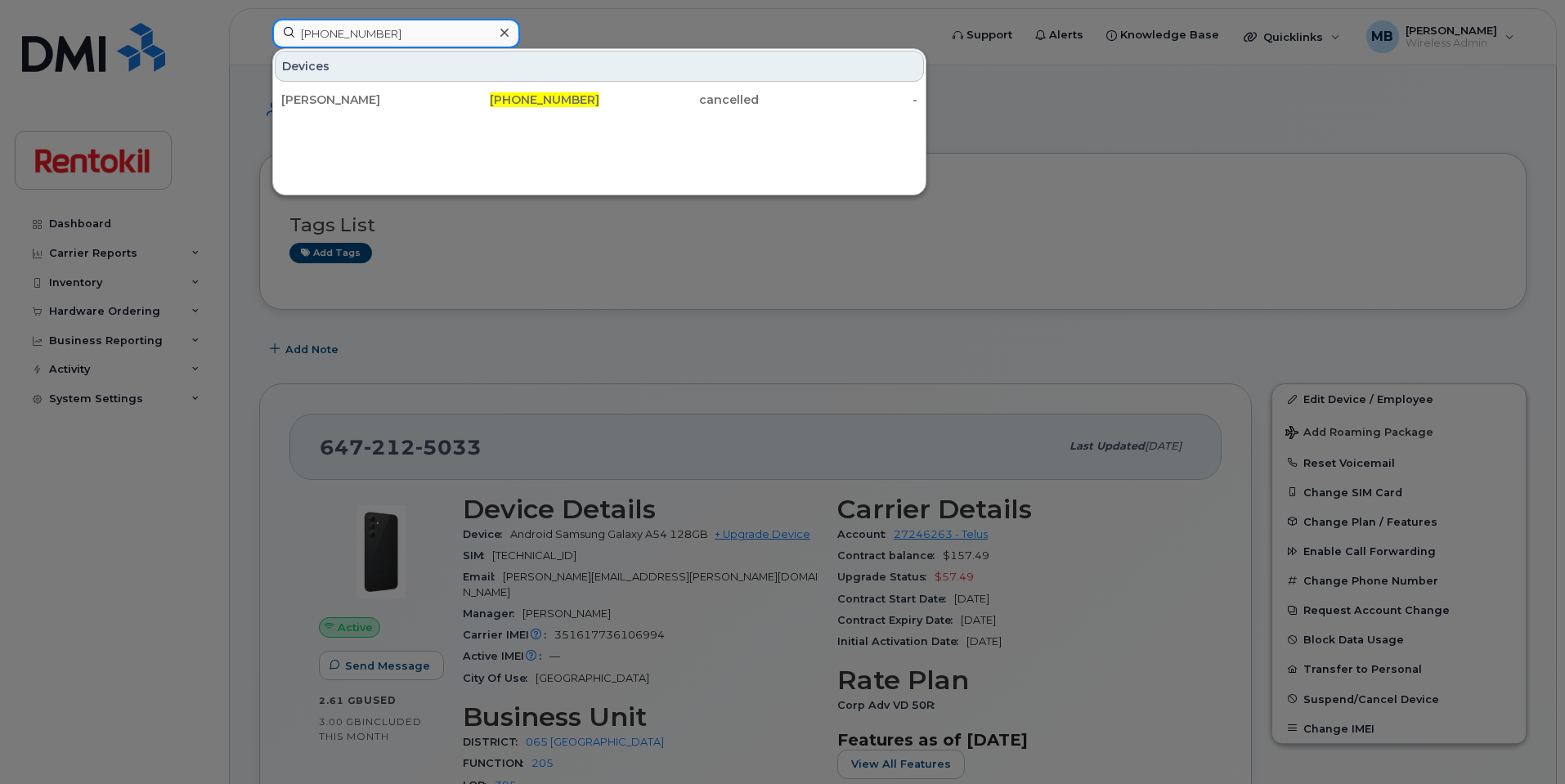
drag, startPoint x: 420, startPoint y: 33, endPoint x: 204, endPoint y: 6, distance: 217.7
click at [259, 19] on div "438-865-4618 Devices Izabel Yamamoto 438-865-4618 cancelled -" at bounding box center [600, 37] width 682 height 36
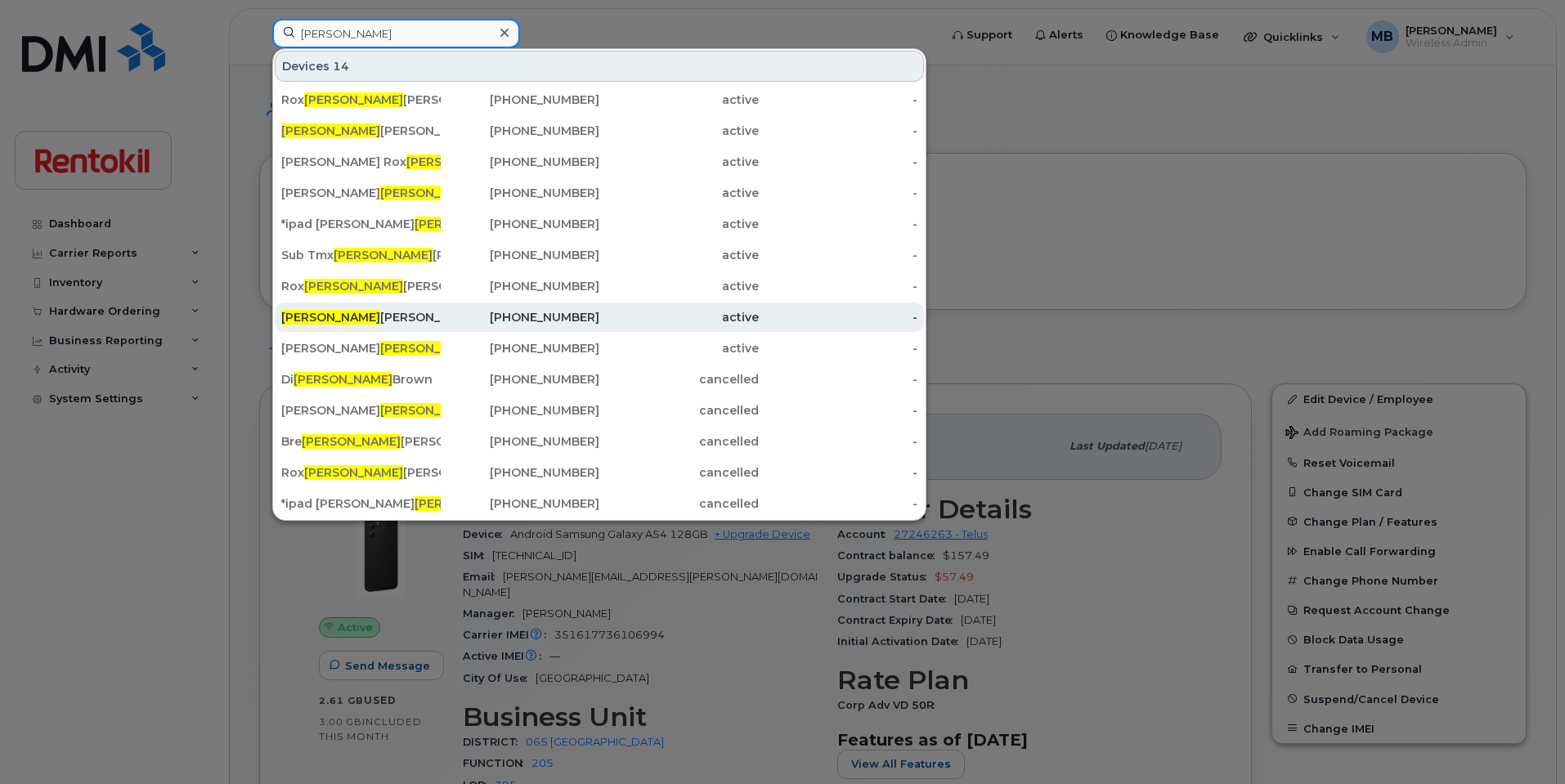
type input "anne"
click at [376, 313] on div "Anne Vaillancourt" at bounding box center [361, 317] width 160 height 16
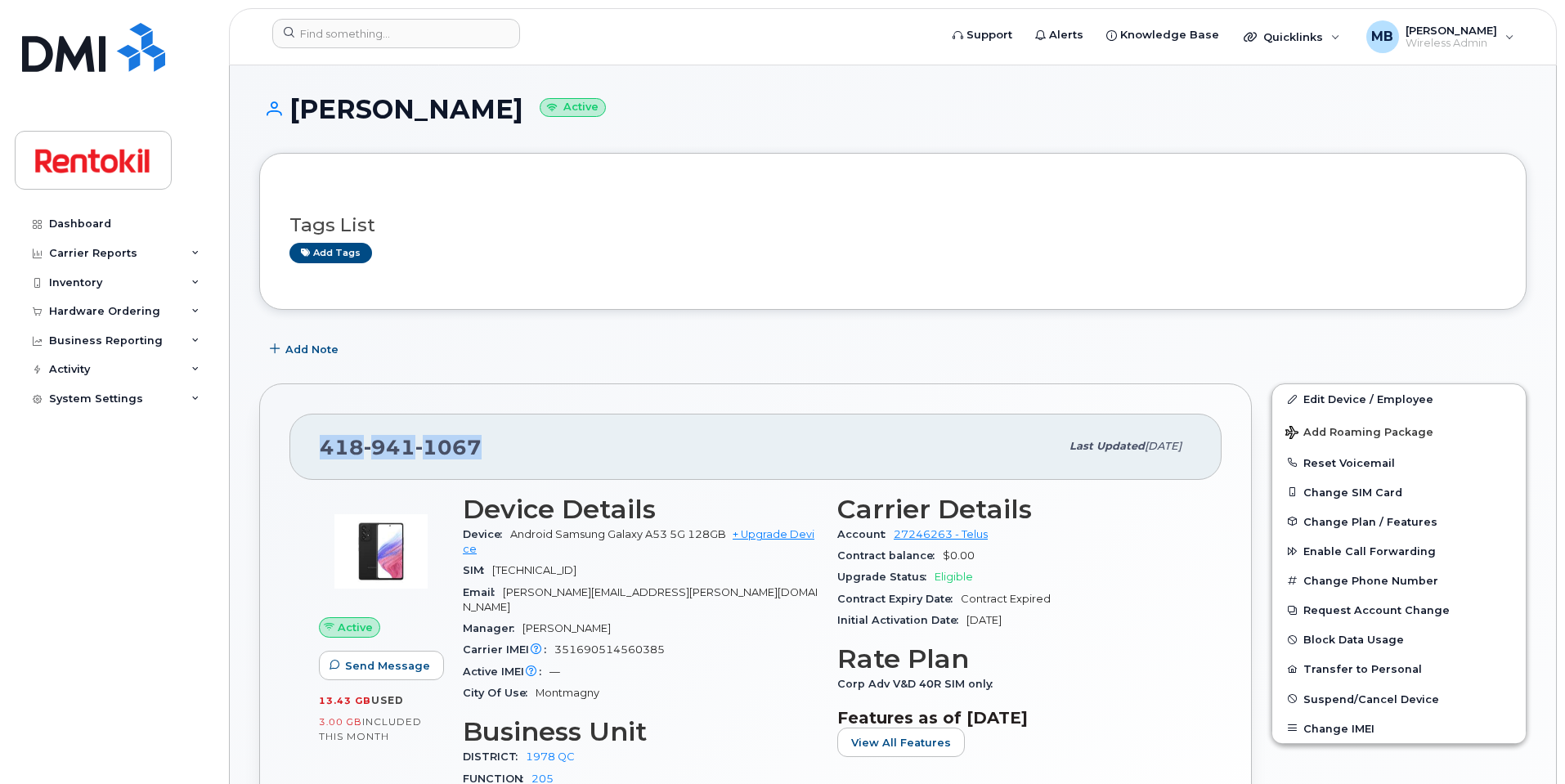
drag, startPoint x: 479, startPoint y: 447, endPoint x: 323, endPoint y: 438, distance: 156.3
click at [323, 438] on div "[PHONE_NUMBER]" at bounding box center [689, 446] width 740 height 34
copy span "[PHONE_NUMBER]"
drag, startPoint x: 495, startPoint y: 449, endPoint x: 288, endPoint y: 449, distance: 207.0
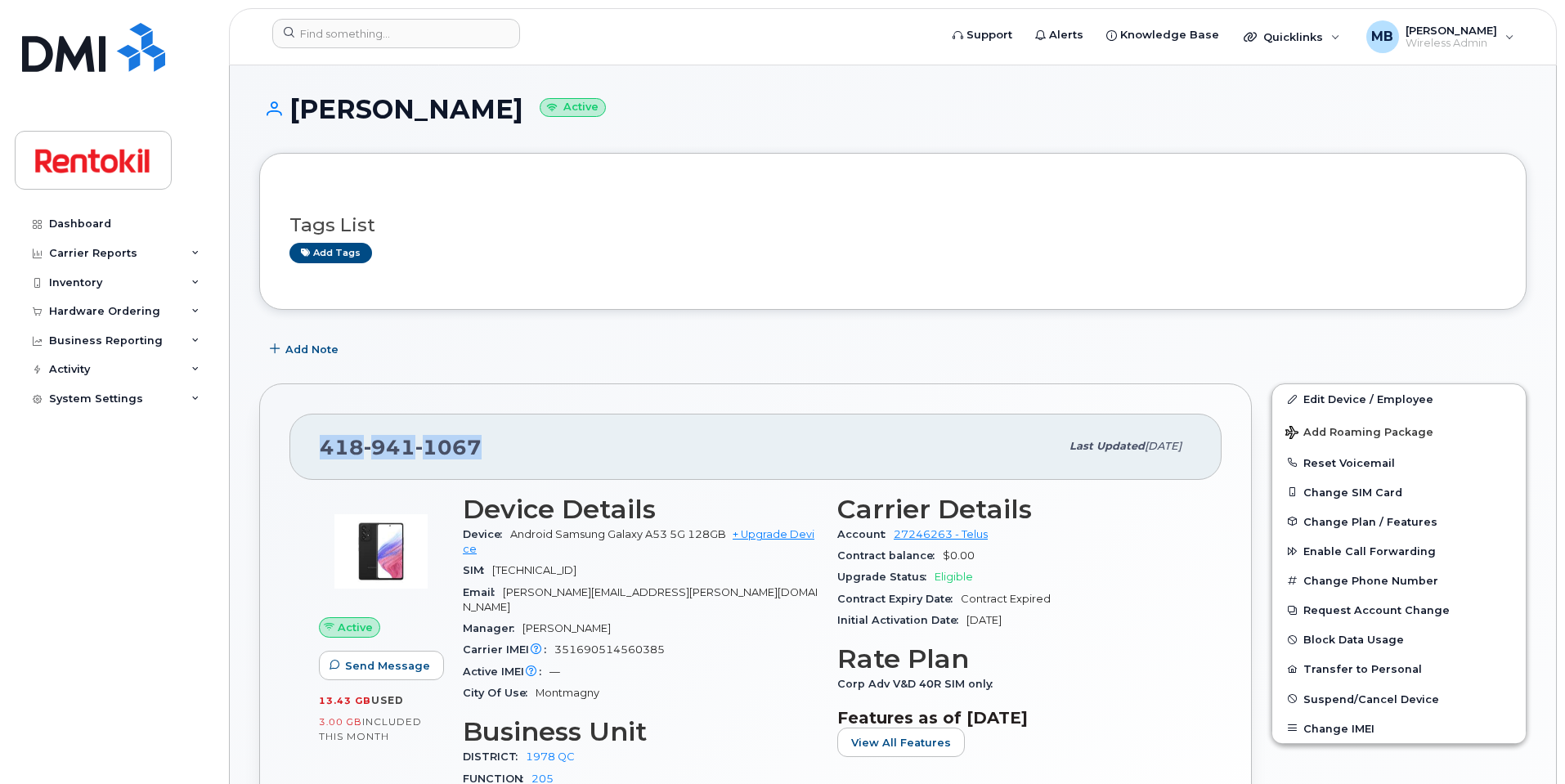
click at [289, 449] on div "[PHONE_NUMBER] Last updated [DATE]" at bounding box center [755, 446] width 932 height 66
copy span "[PHONE_NUMBER]"
click at [543, 427] on div "[PHONE_NUMBER] Last updated [DATE]" at bounding box center [755, 446] width 932 height 66
drag, startPoint x: 532, startPoint y: 106, endPoint x: 297, endPoint y: 102, distance: 235.0
click at [297, 102] on h1 "[PERSON_NAME] Active" at bounding box center [892, 109] width 1268 height 29
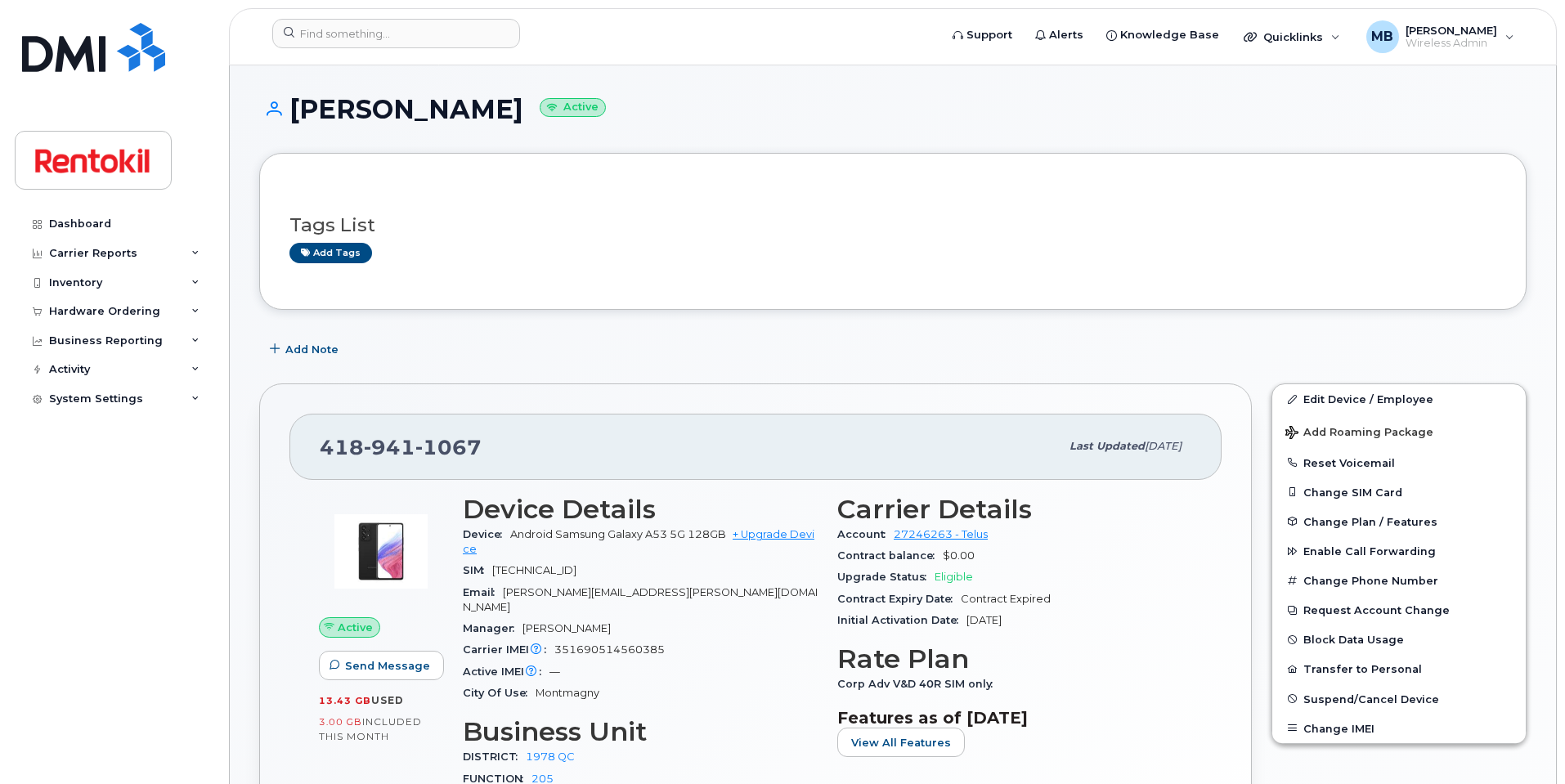
copy h1 "[PERSON_NAME]"
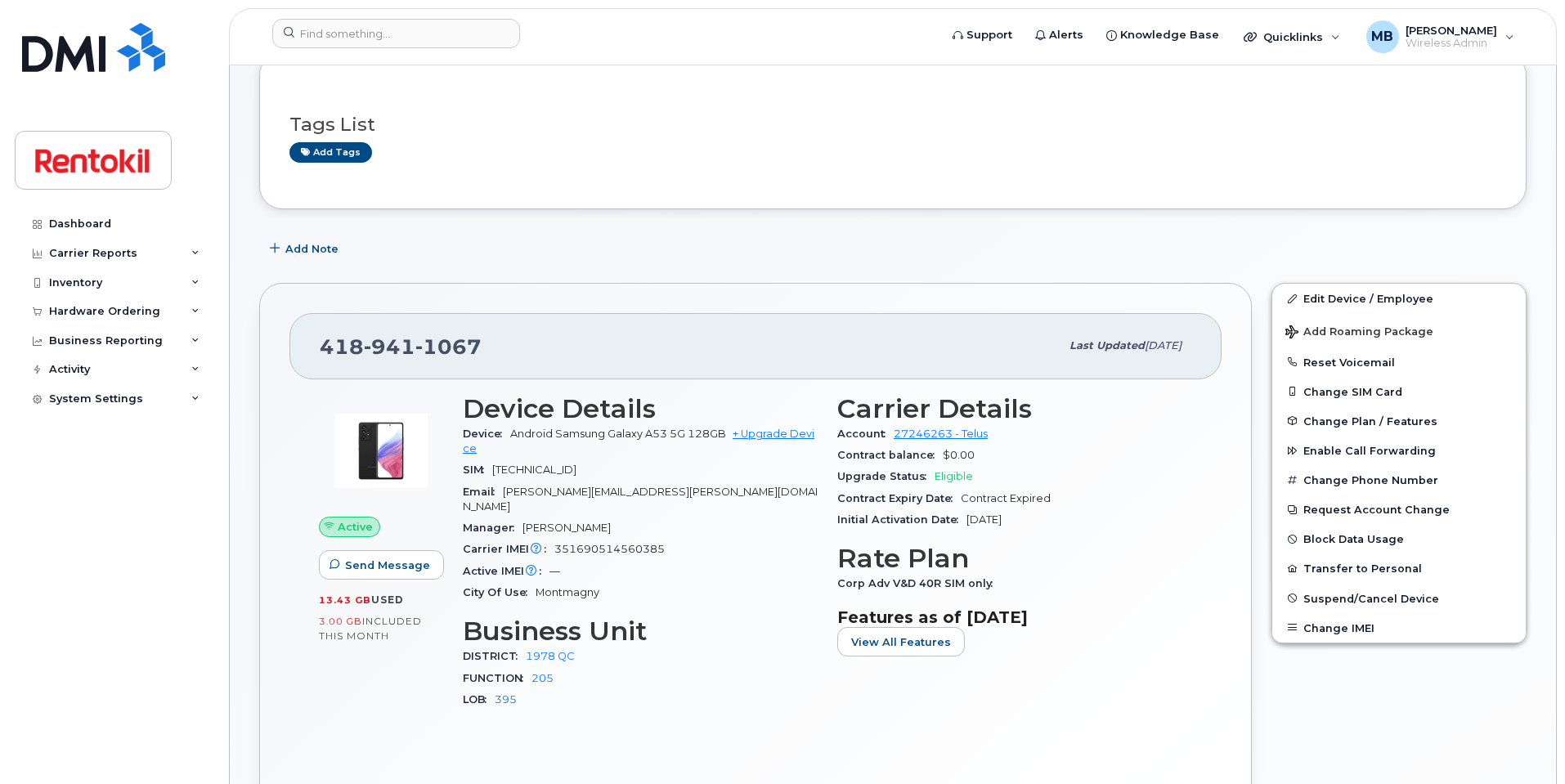
scroll to position [102, 0]
click at [1345, 603] on span "Suspend/Cancel Device" at bounding box center [1372, 596] width 136 height 12
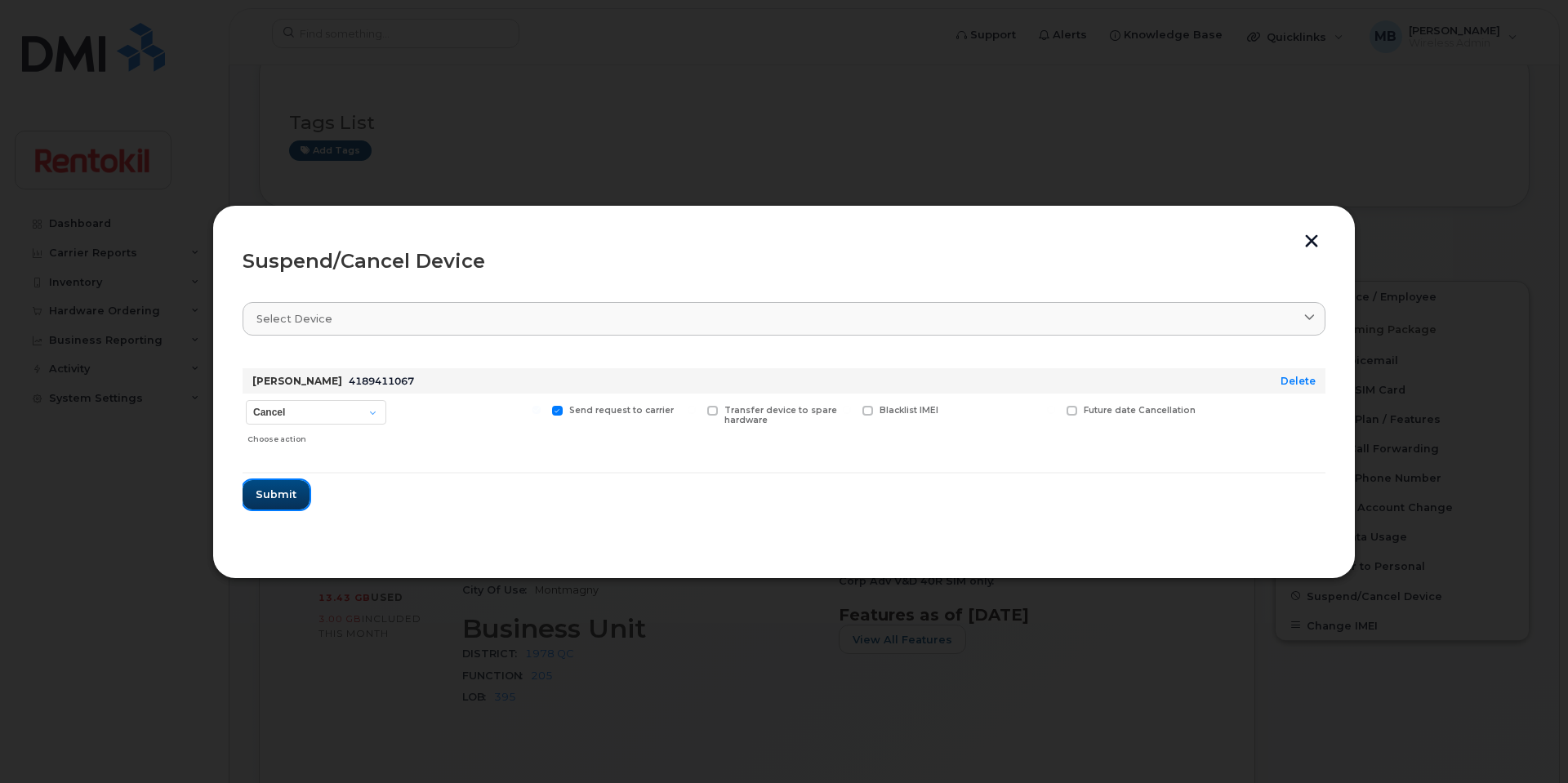
click at [295, 494] on button "Submit" at bounding box center [276, 495] width 67 height 29
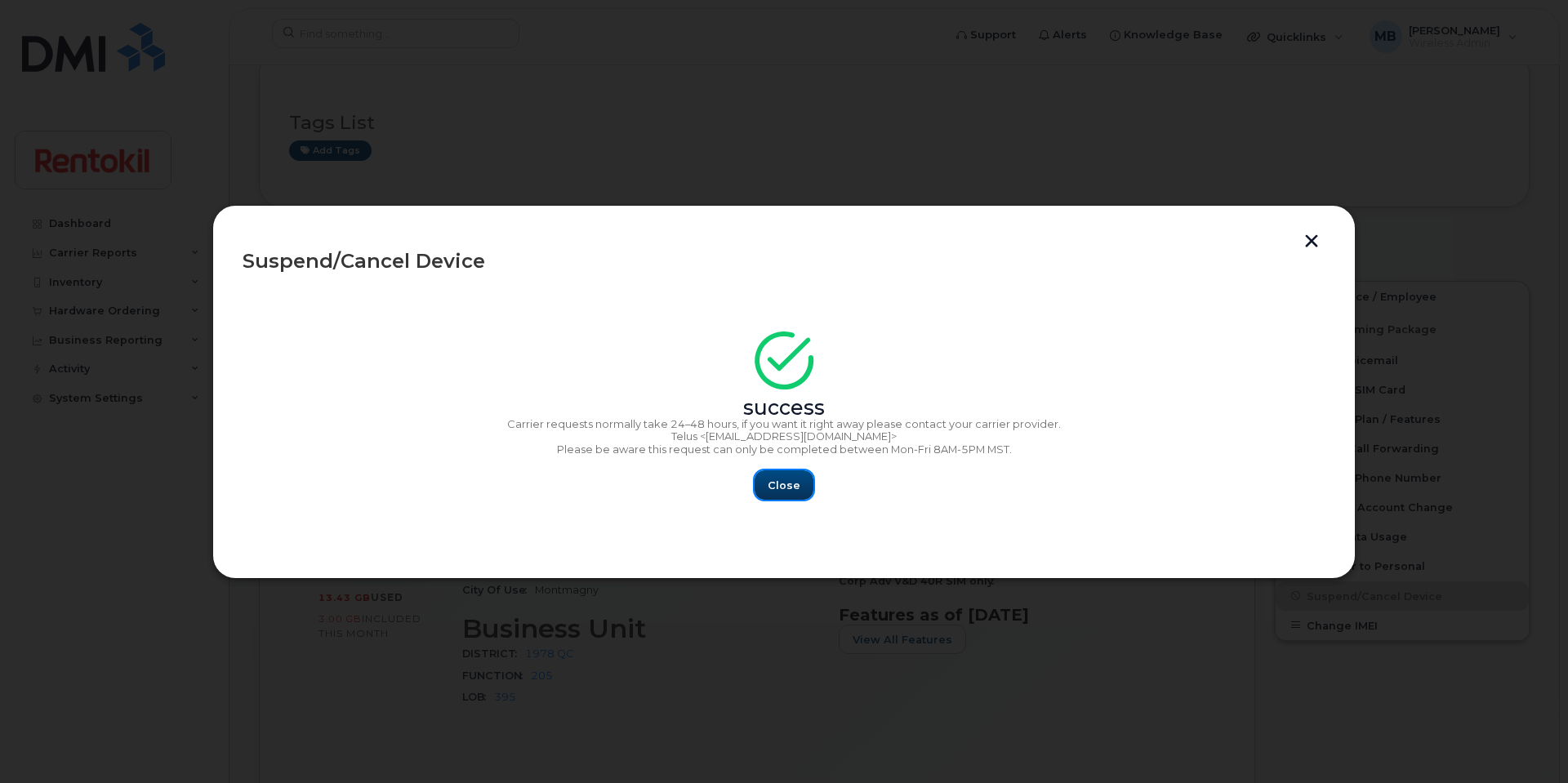
click at [794, 492] on span "Close" at bounding box center [784, 485] width 33 height 16
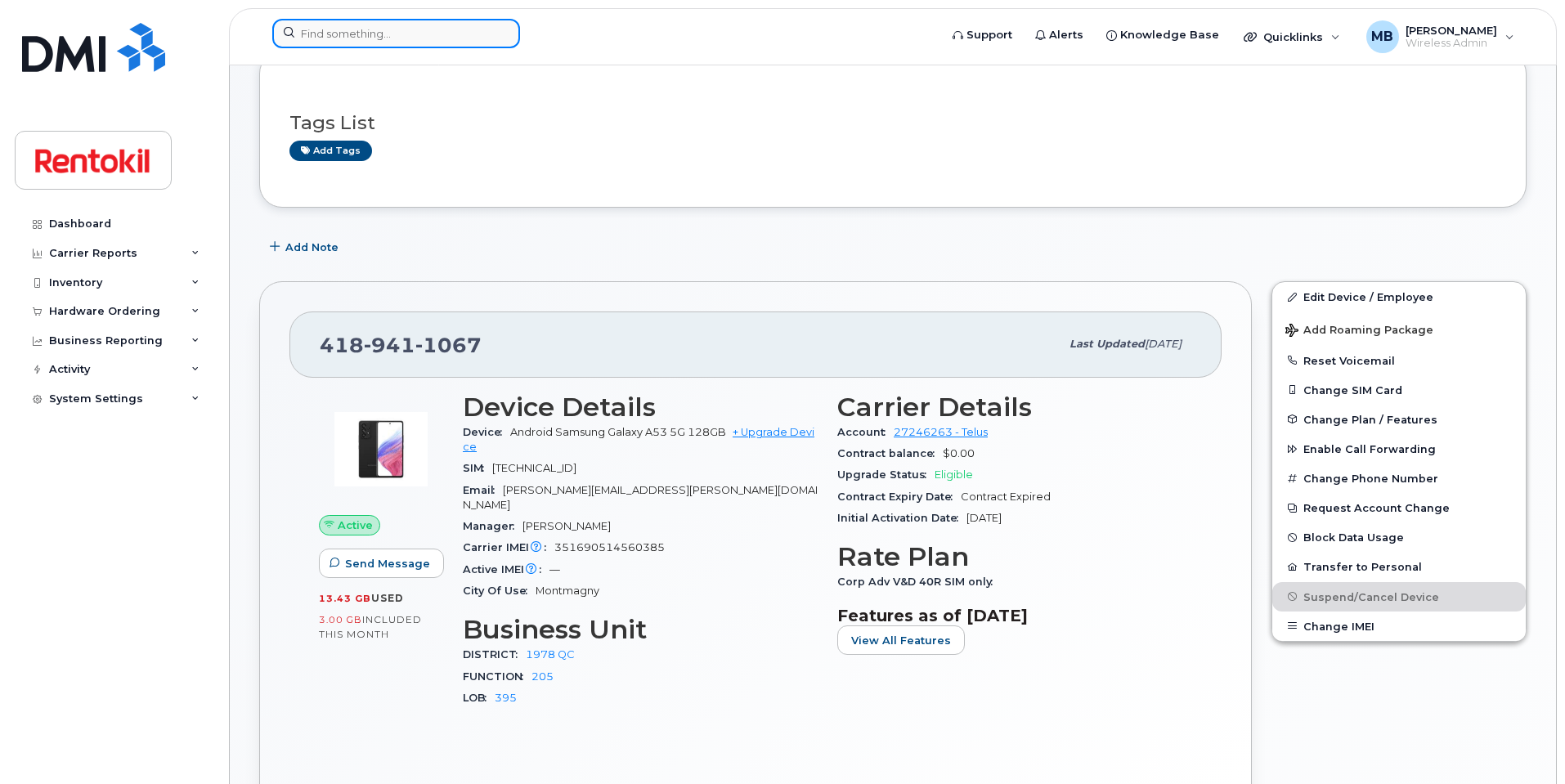
click at [334, 33] on input at bounding box center [396, 34] width 247 height 29
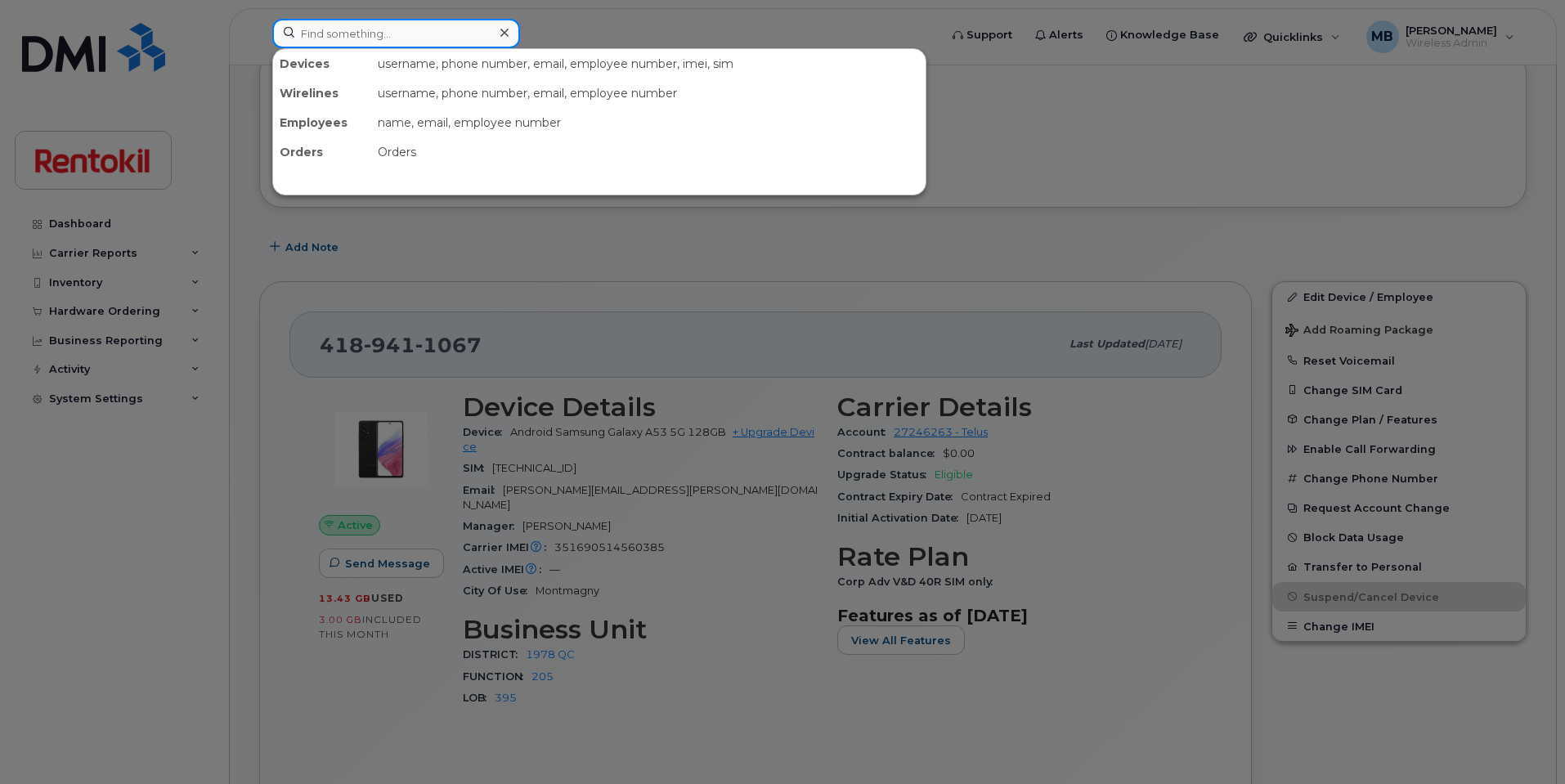
paste input "7052217435"
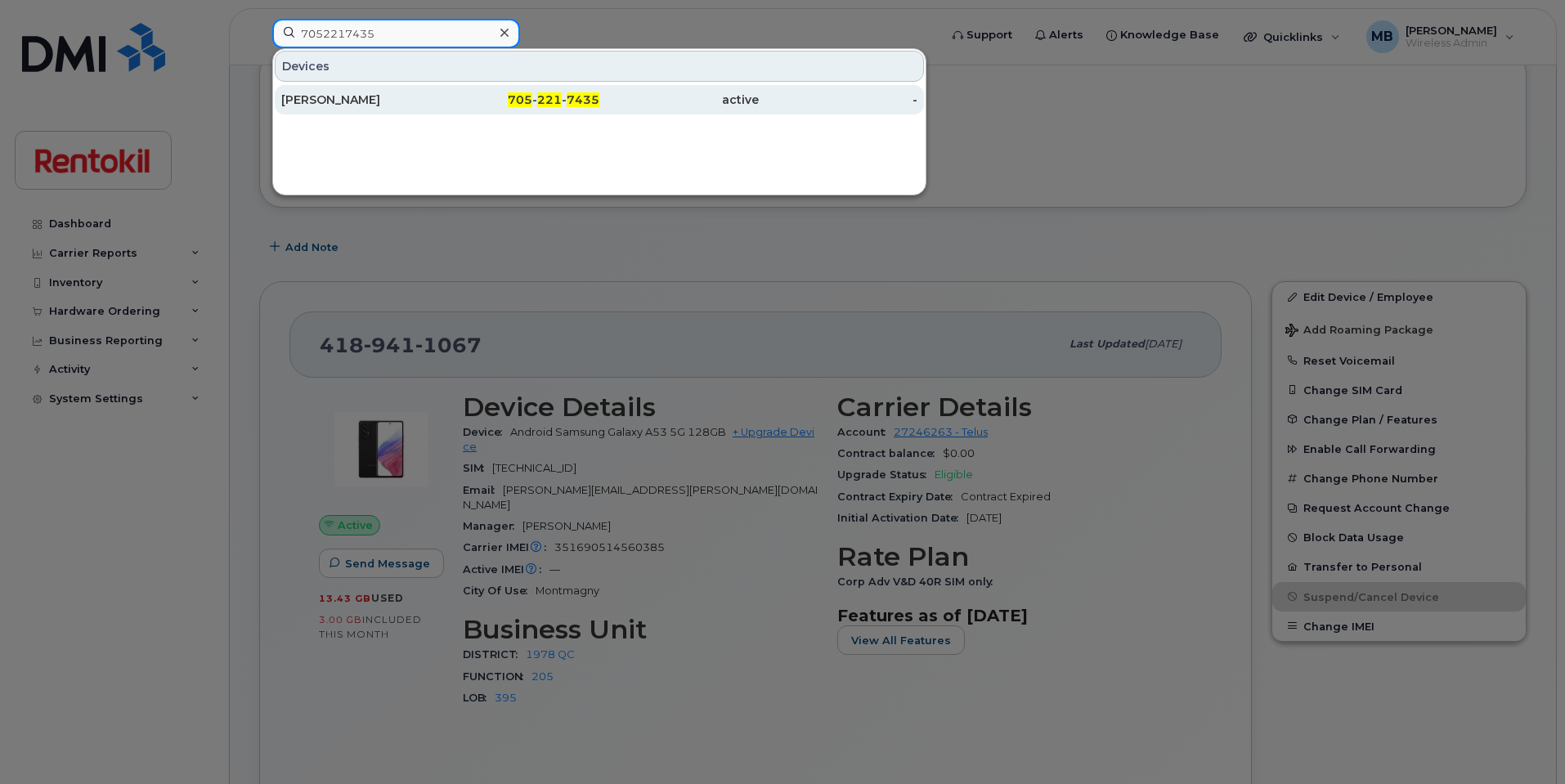
type input "7052217435"
click at [339, 105] on div "[PERSON_NAME]" at bounding box center [361, 100] width 160 height 16
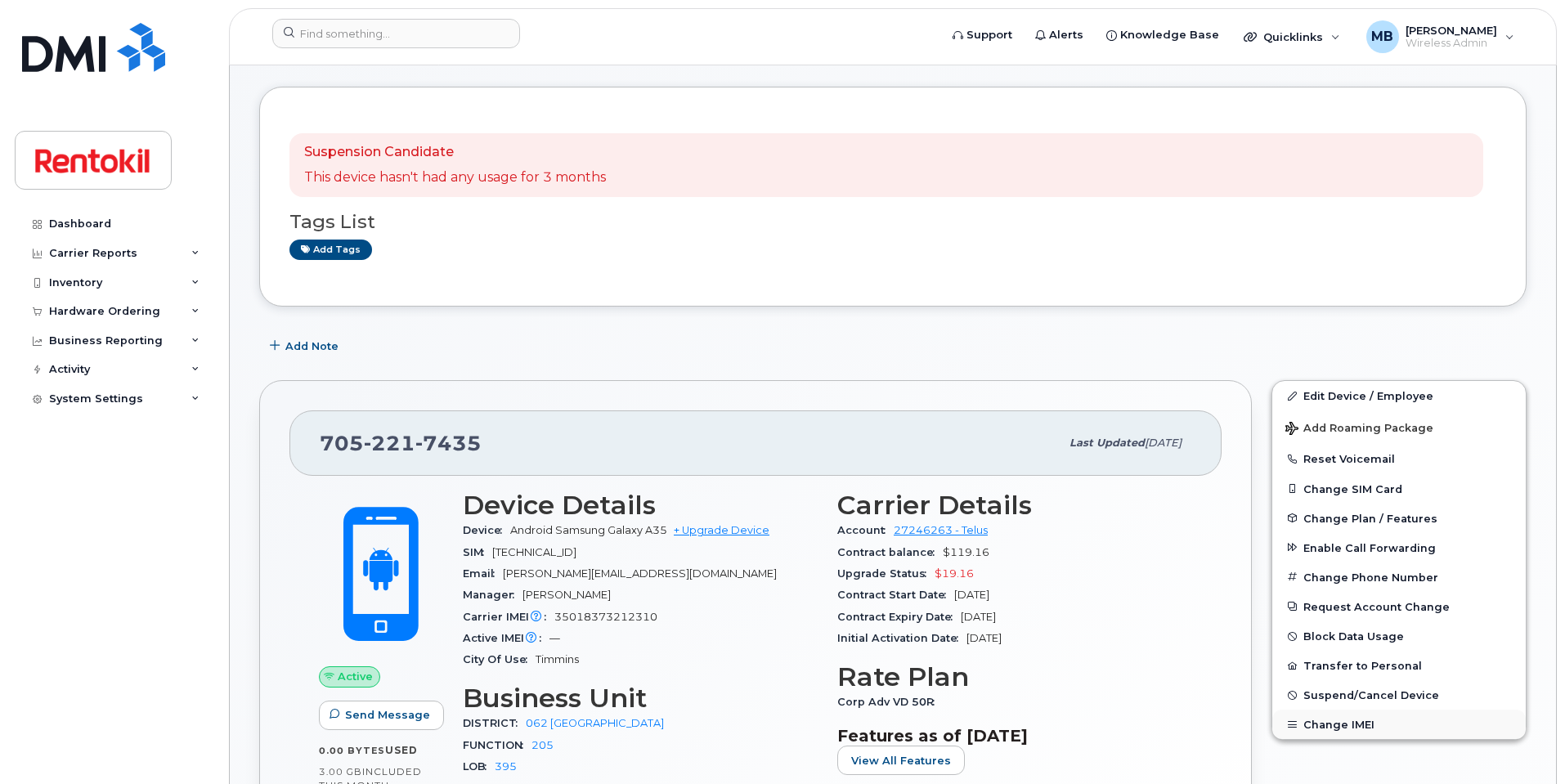
scroll to position [89, 0]
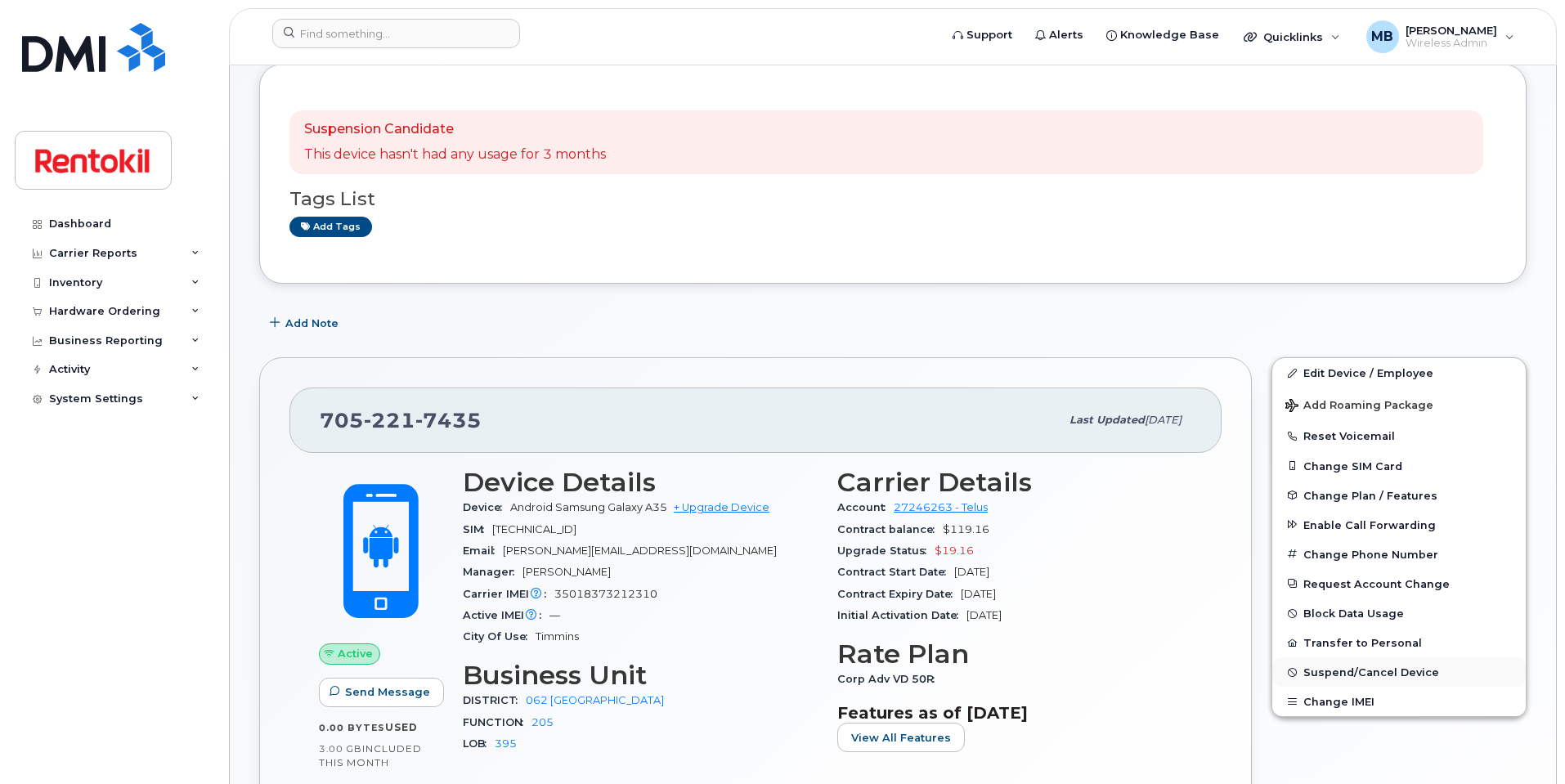
click at [1367, 678] on span "Suspend/Cancel Device" at bounding box center [1372, 672] width 136 height 12
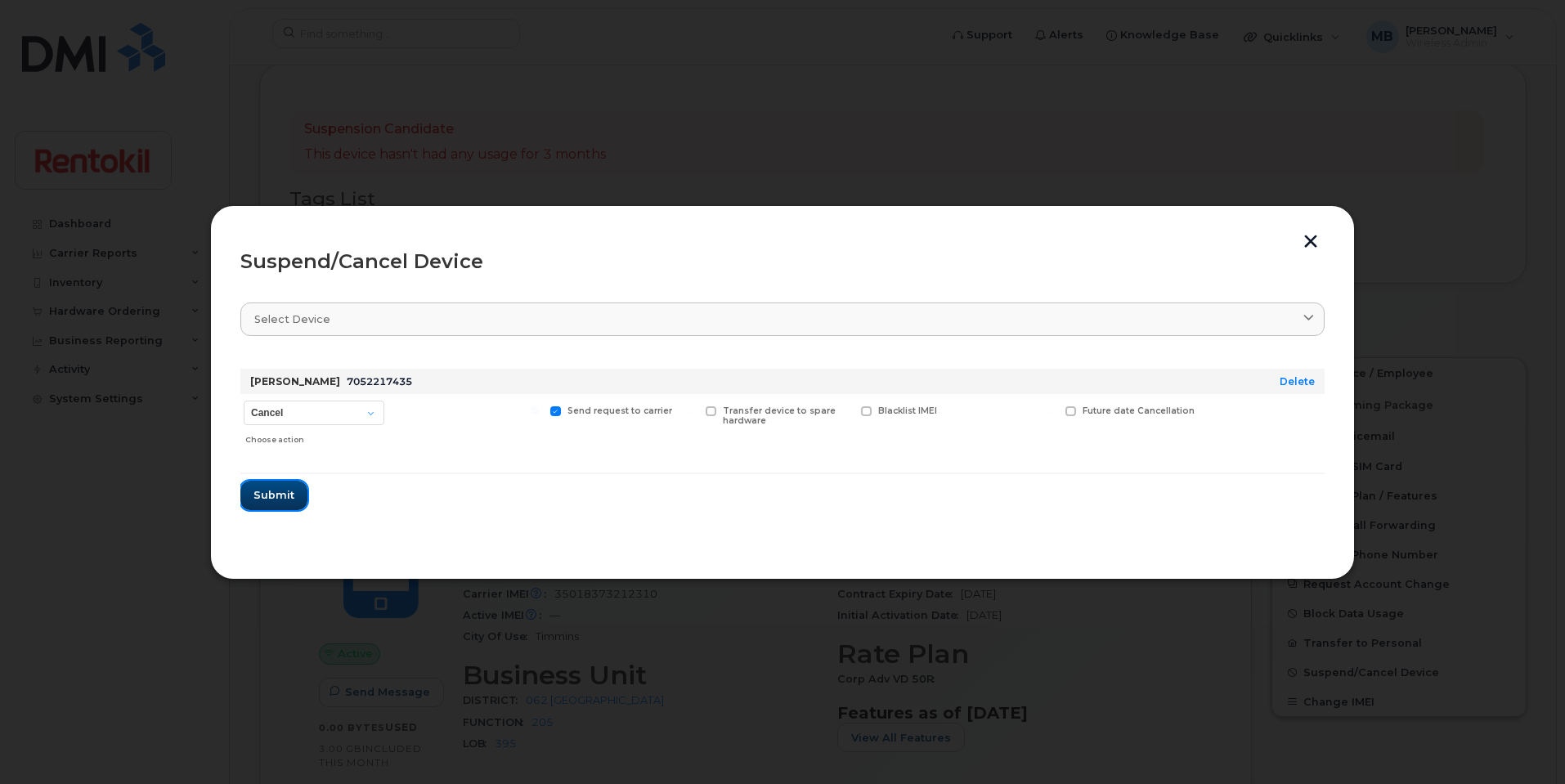
click at [287, 491] on span "Submit" at bounding box center [274, 495] width 41 height 16
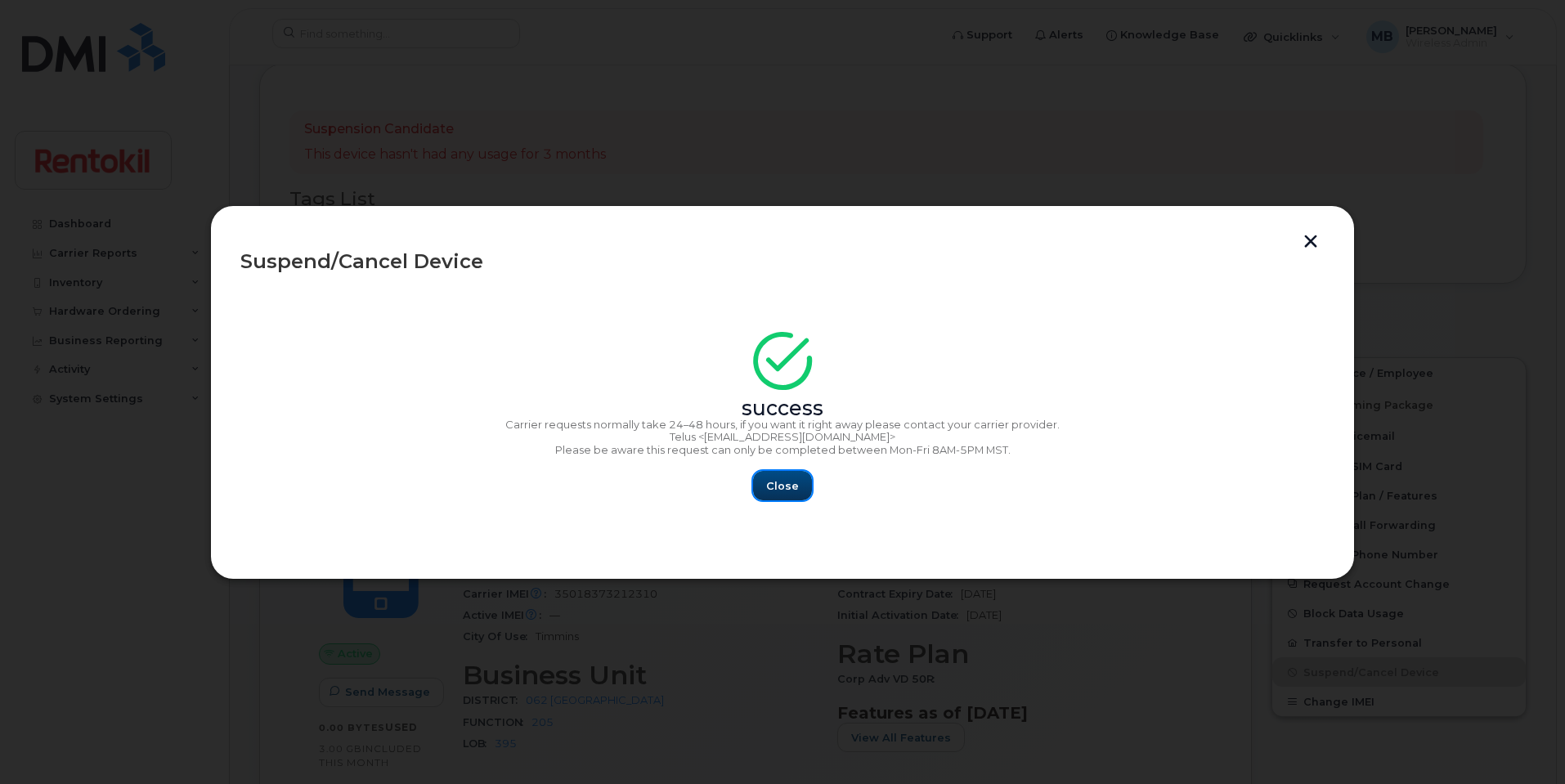
click at [788, 490] on span "Close" at bounding box center [782, 486] width 33 height 16
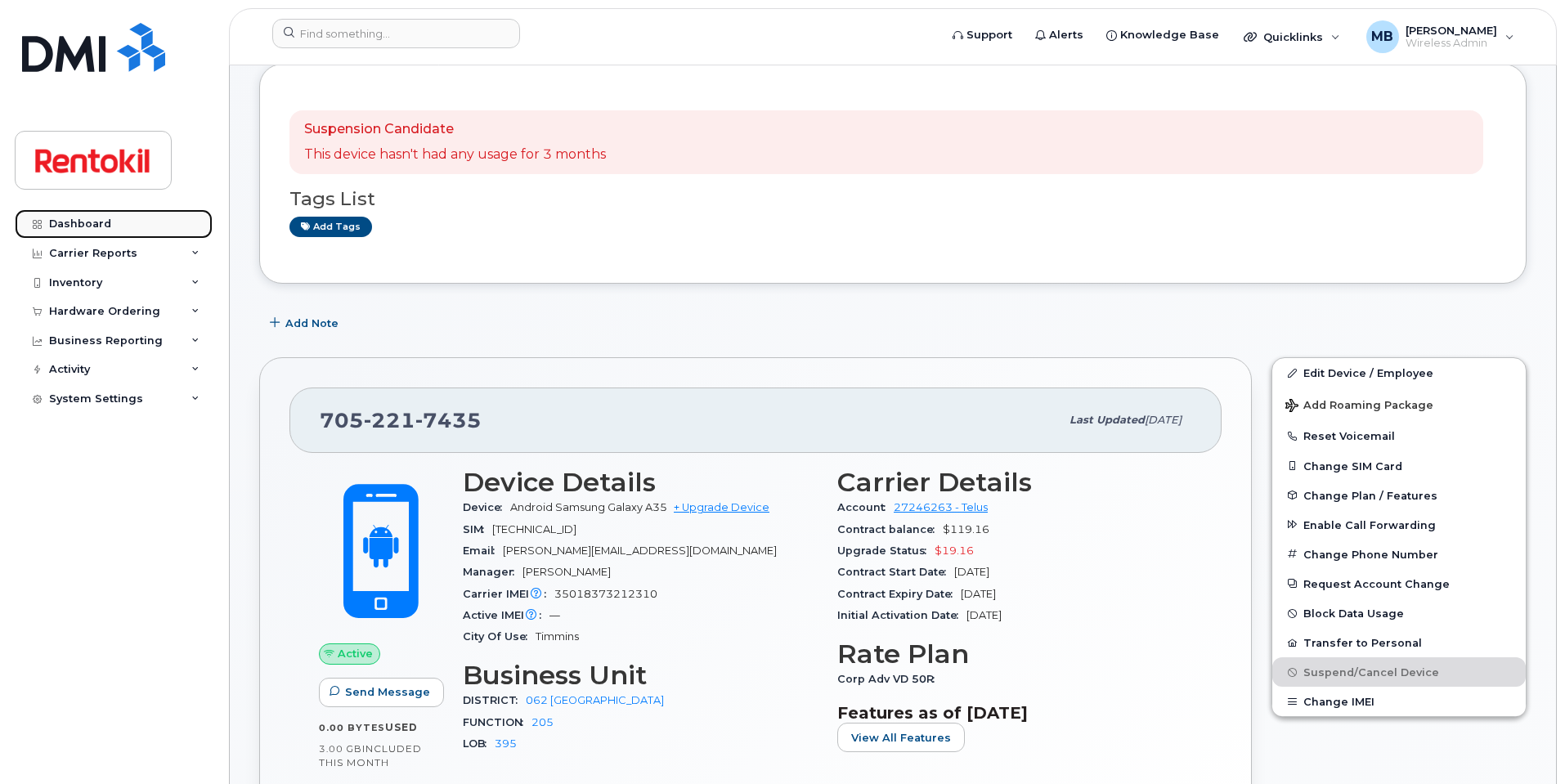
click at [107, 220] on div "Dashboard" at bounding box center [80, 224] width 62 height 13
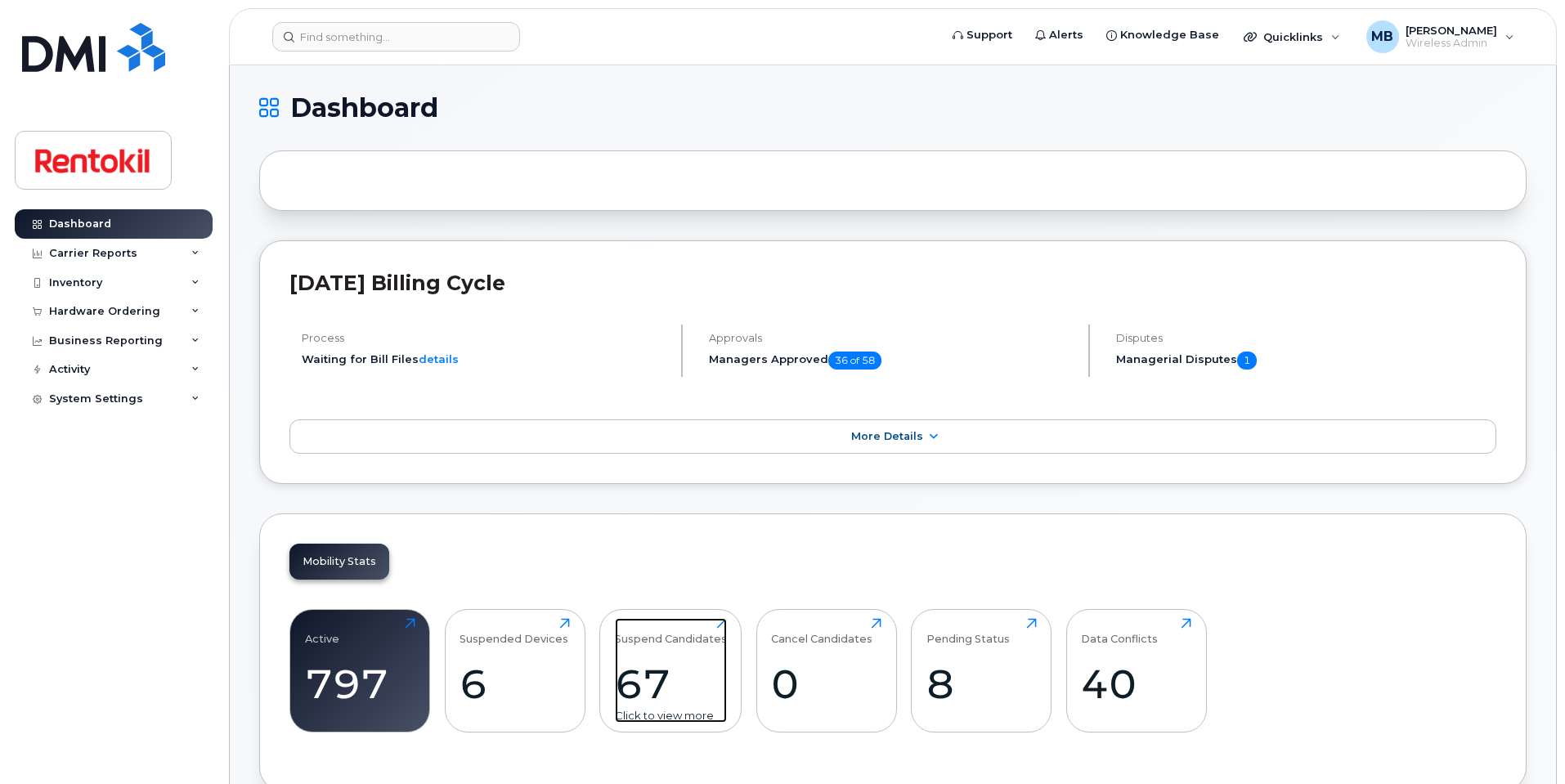
click at [705, 651] on div "Suspend Candidates 67 Click to view more" at bounding box center [670, 670] width 112 height 105
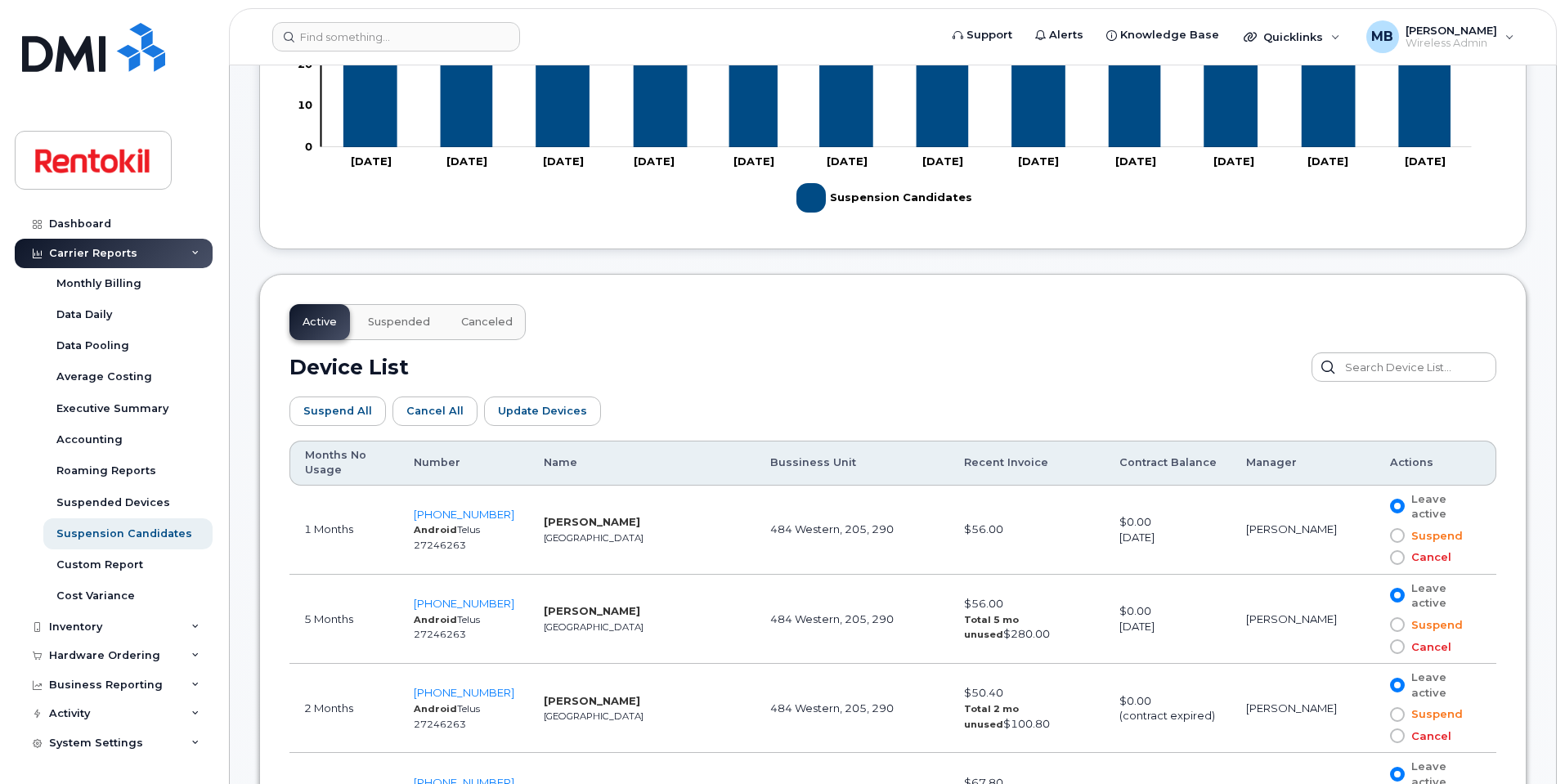
scroll to position [657, 0]
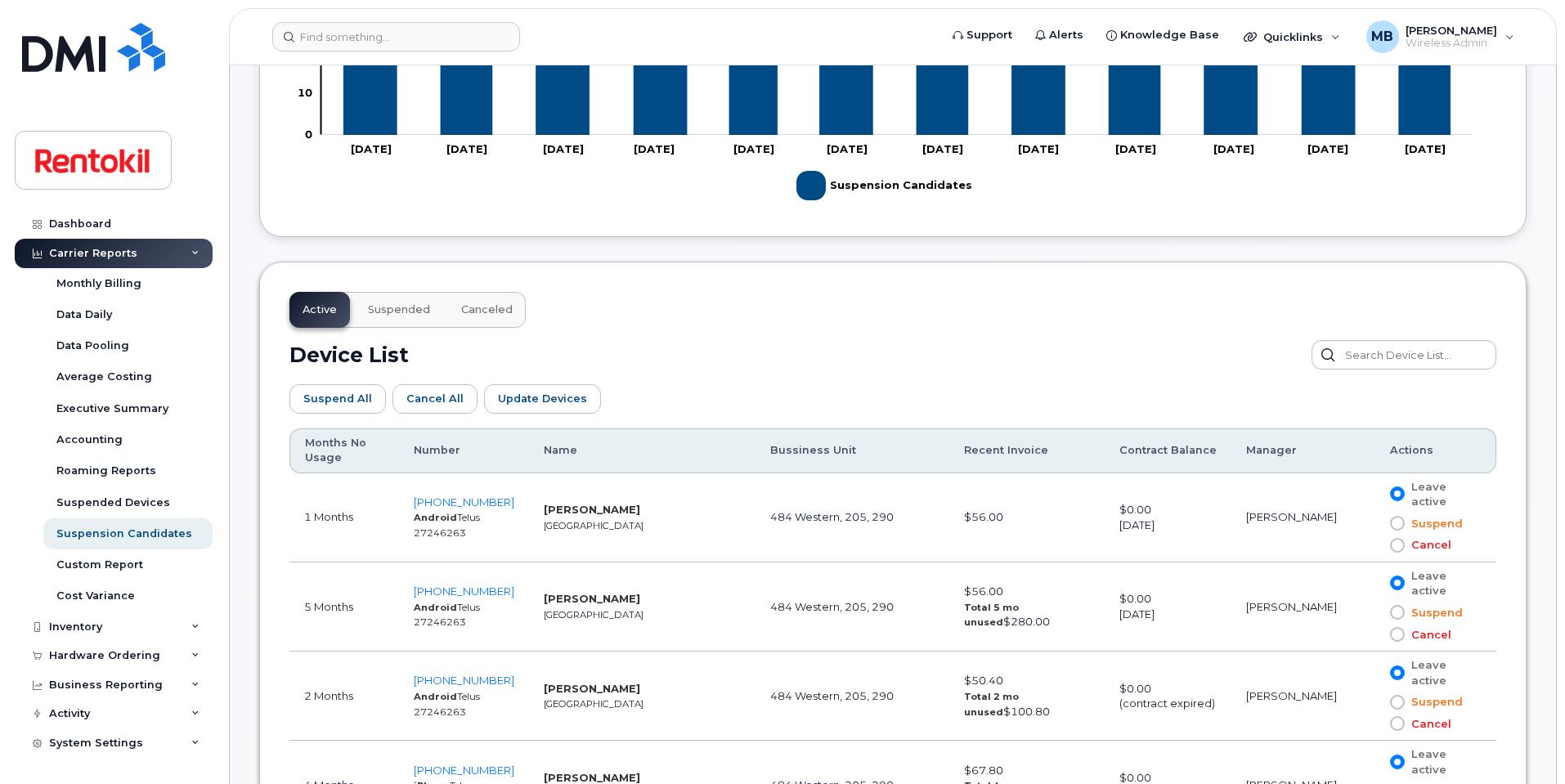
click at [340, 443] on th "Months No Usage" at bounding box center [344, 451] width 110 height 45
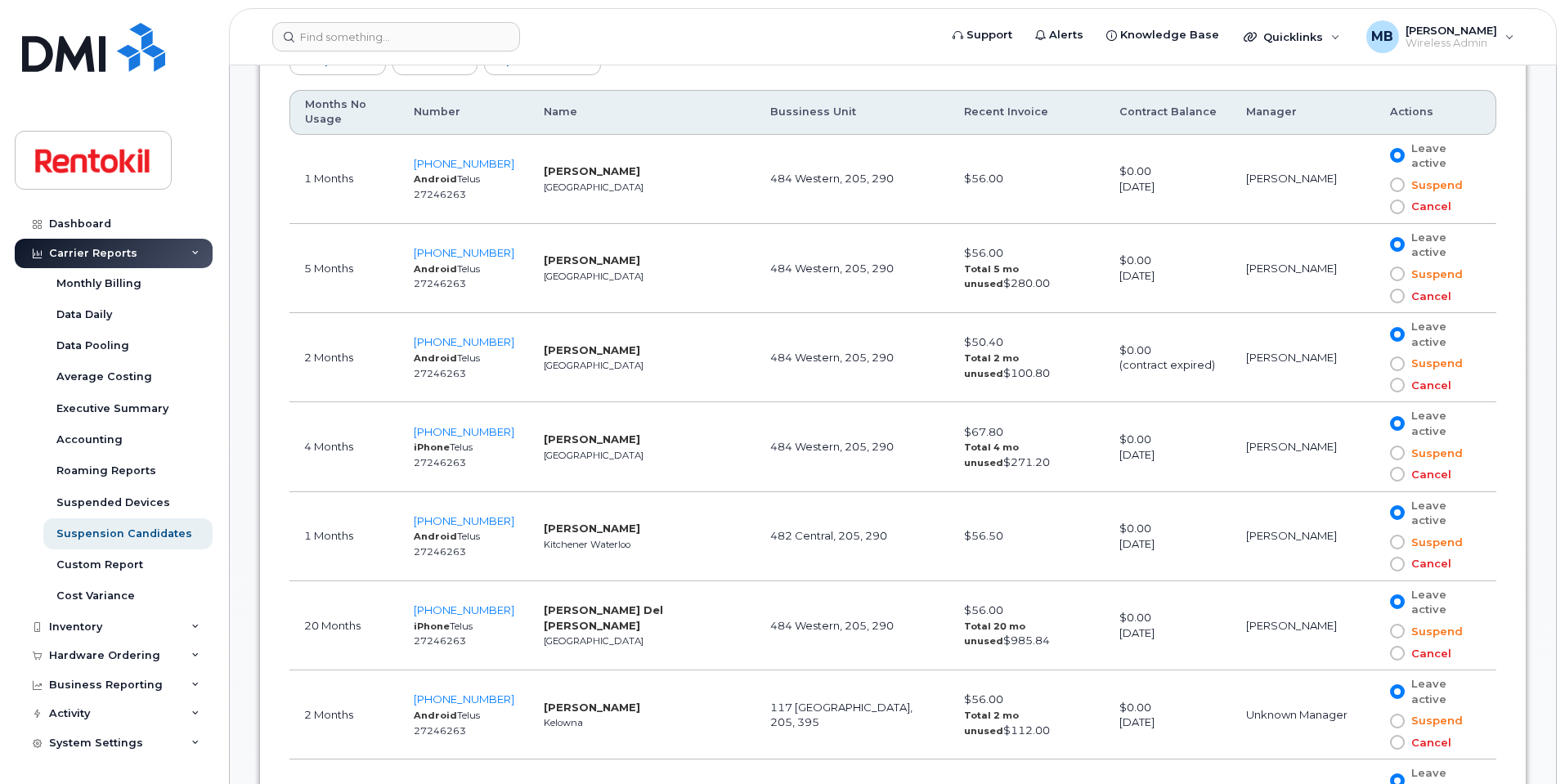
scroll to position [1013, 0]
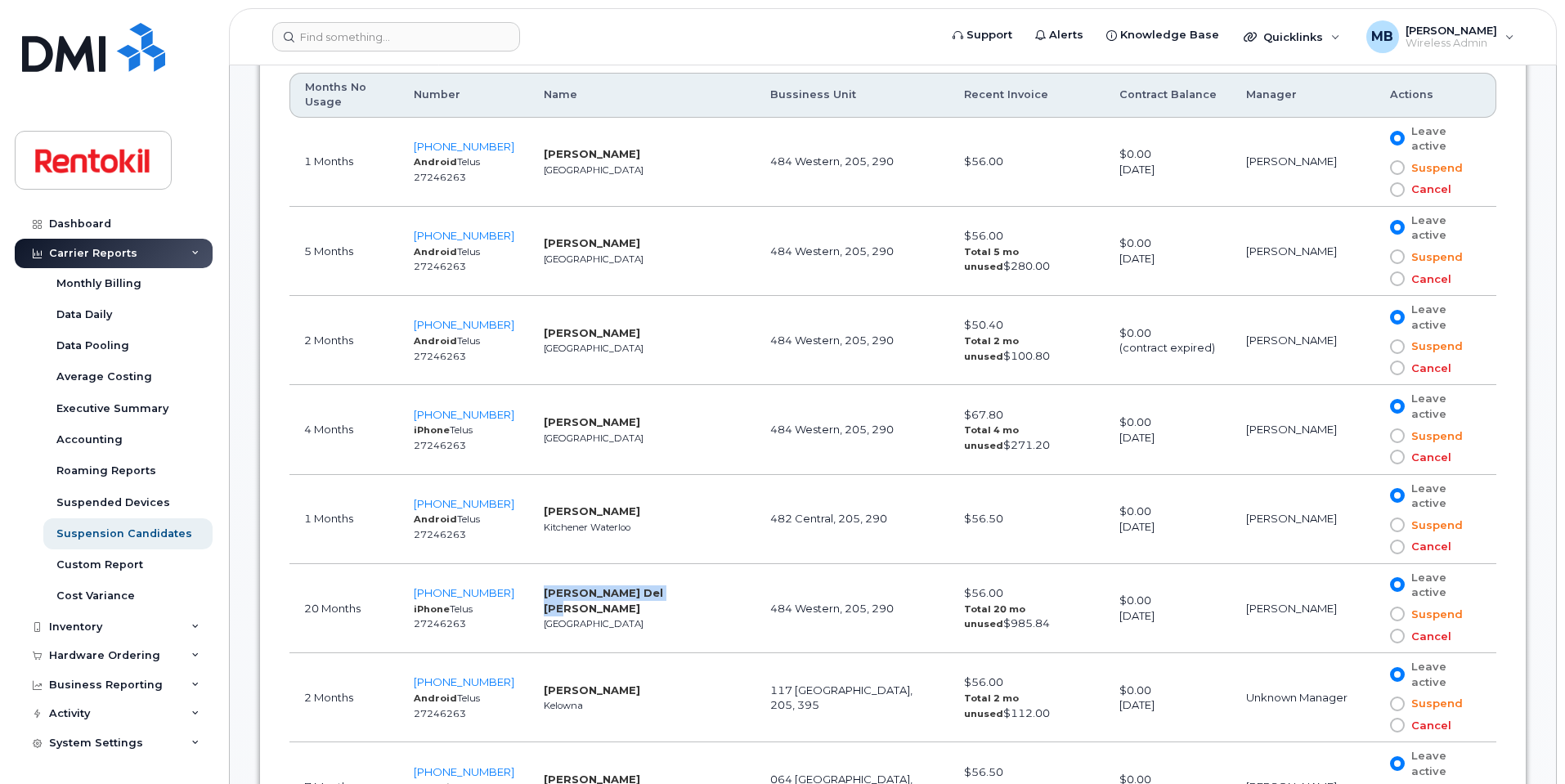
drag, startPoint x: 655, startPoint y: 596, endPoint x: 541, endPoint y: 591, distance: 114.1
click at [541, 591] on td "[PERSON_NAME] Del [PERSON_NAME] Vancouver" at bounding box center [642, 609] width 226 height 89
copy strong "[PERSON_NAME] Del [PERSON_NAME]"
click at [692, 569] on td "[PERSON_NAME] Del [PERSON_NAME] Vancouver" at bounding box center [642, 609] width 226 height 89
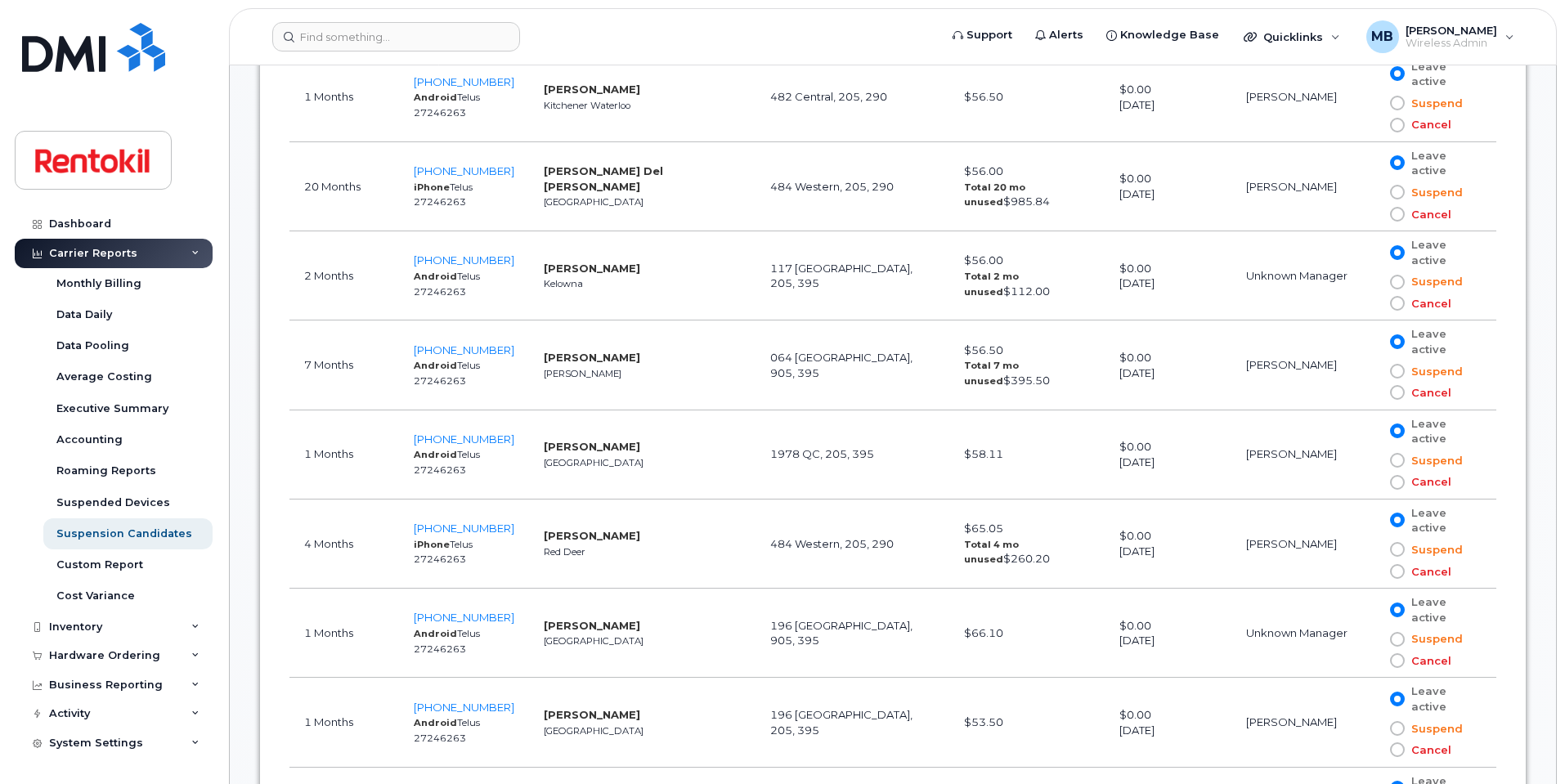
scroll to position [1437, 0]
drag, startPoint x: 517, startPoint y: 433, endPoint x: 432, endPoint y: 433, distance: 85.0
click at [432, 433] on td "[PHONE_NUMBER] Android Telus 27246263" at bounding box center [464, 452] width 130 height 89
copy span "[PHONE_NUMBER]"
click at [597, 551] on td "[PERSON_NAME] Red Deer" at bounding box center [642, 542] width 226 height 89
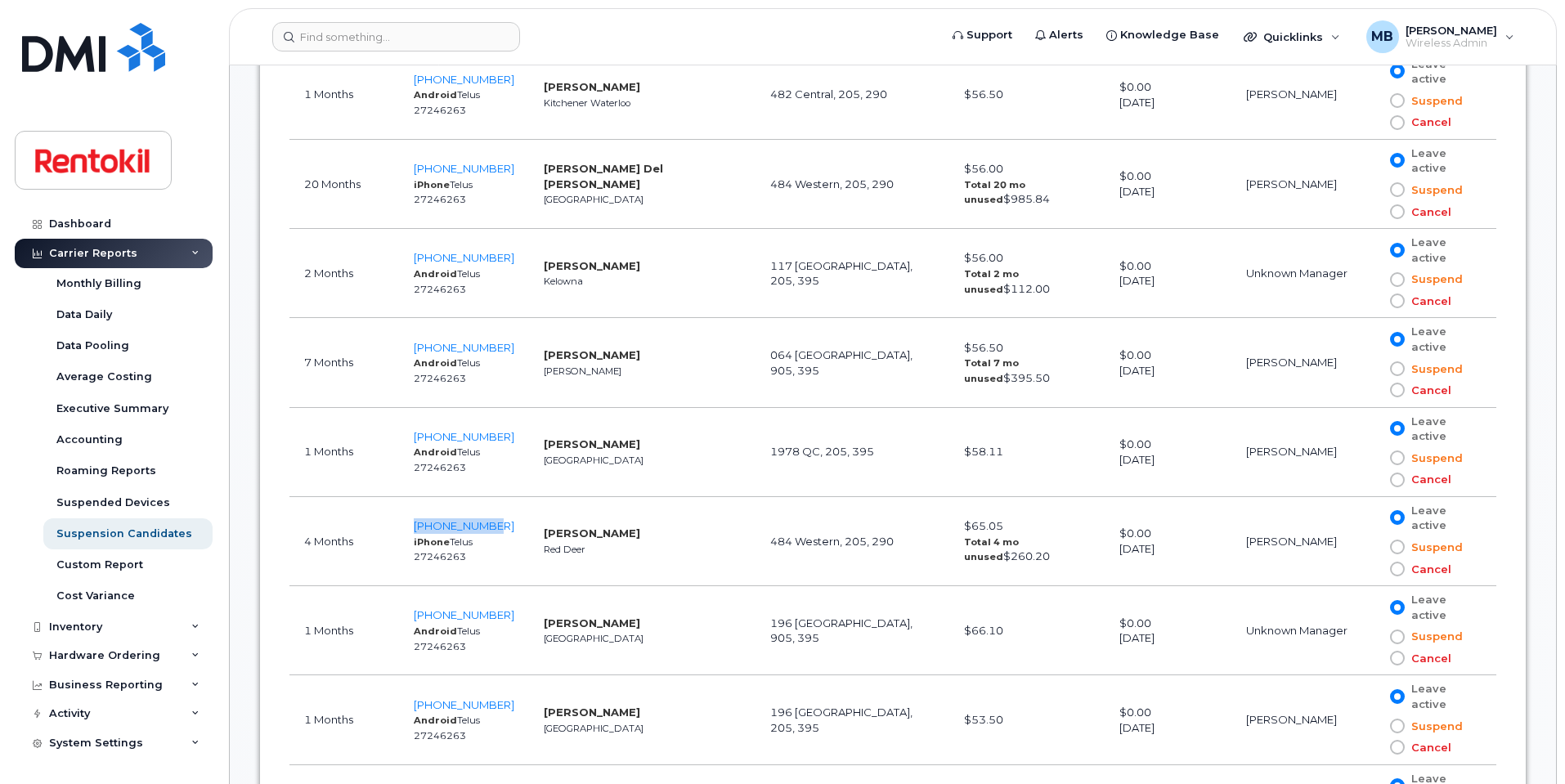
drag, startPoint x: 525, startPoint y: 520, endPoint x: 421, endPoint y: 527, distance: 104.2
click at [421, 527] on td "[PHONE_NUMBER] iPhone Telus 27246263" at bounding box center [464, 542] width 130 height 89
copy span "[PHONE_NUMBER]"
click at [674, 540] on td "[PERSON_NAME] Red Deer" at bounding box center [642, 542] width 226 height 89
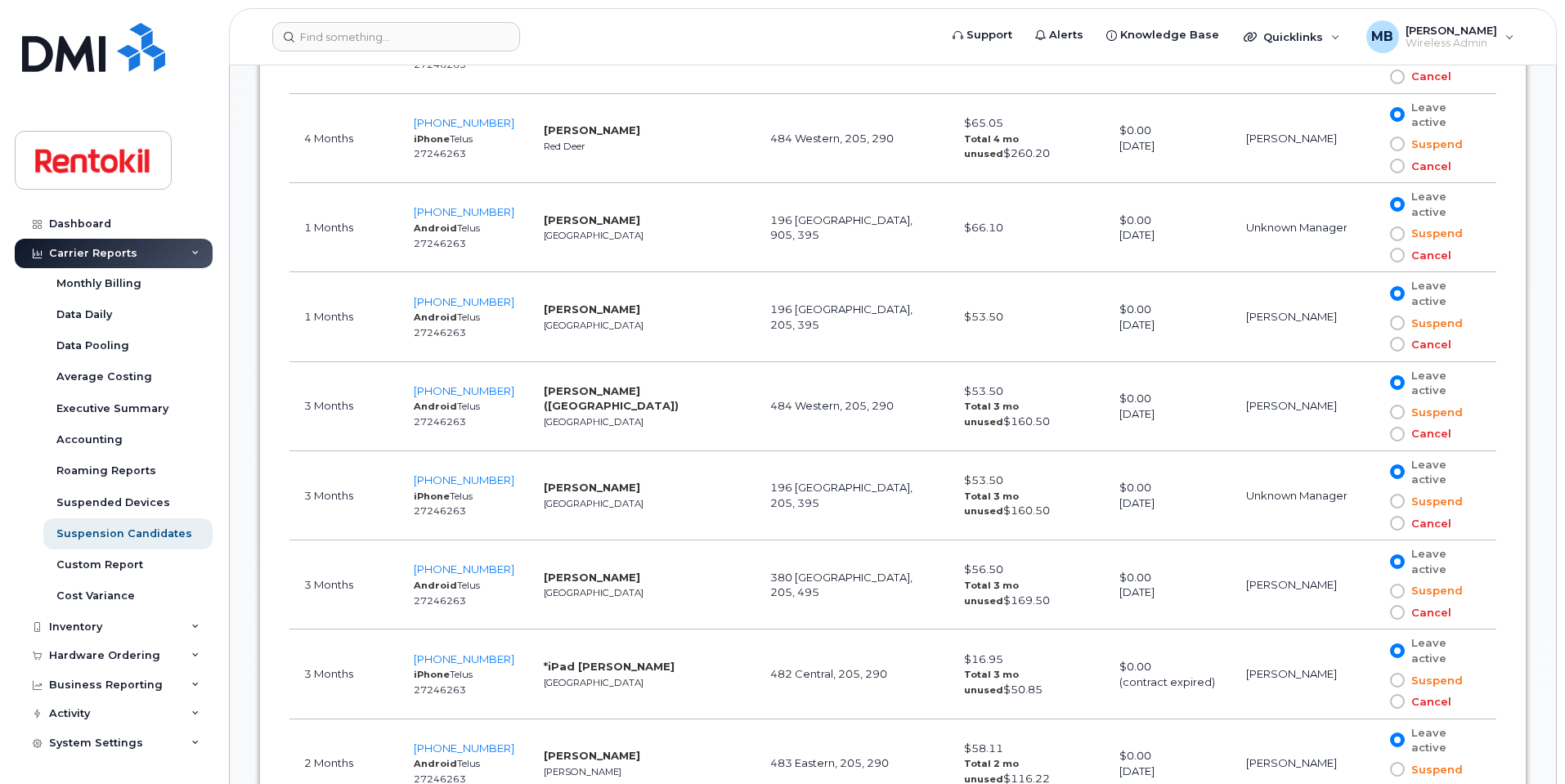
scroll to position [1855, 0]
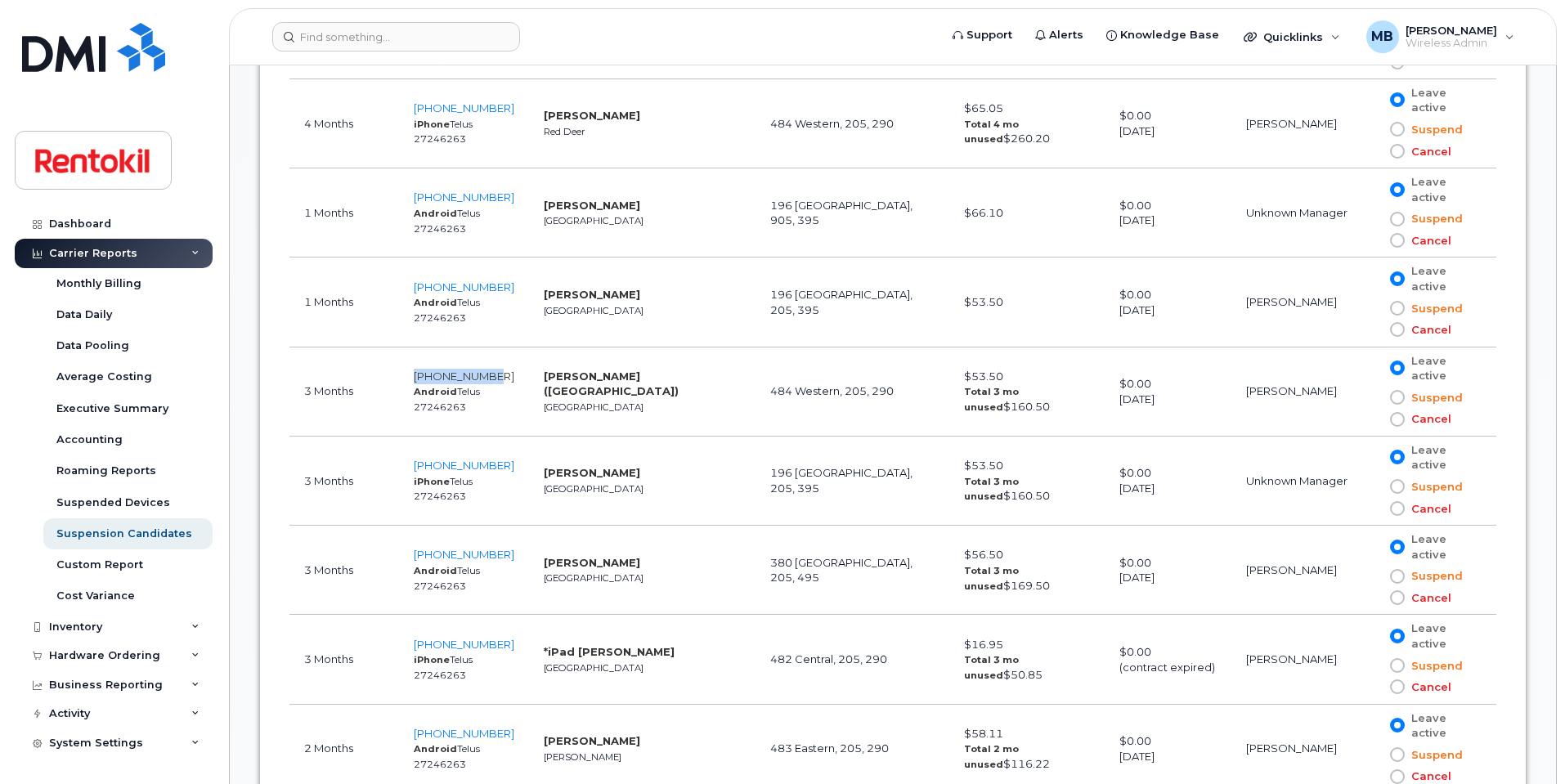
drag, startPoint x: 526, startPoint y: 369, endPoint x: 429, endPoint y: 379, distance: 97.5
click at [429, 379] on td "[PHONE_NUMBER] Android Telus 27246263" at bounding box center [464, 392] width 130 height 89
copy span "[PHONE_NUMBER]"
drag, startPoint x: 525, startPoint y: 465, endPoint x: 424, endPoint y: 465, distance: 101.0
click at [424, 465] on td "[PHONE_NUMBER] iPhone Telus 27246263" at bounding box center [464, 481] width 130 height 89
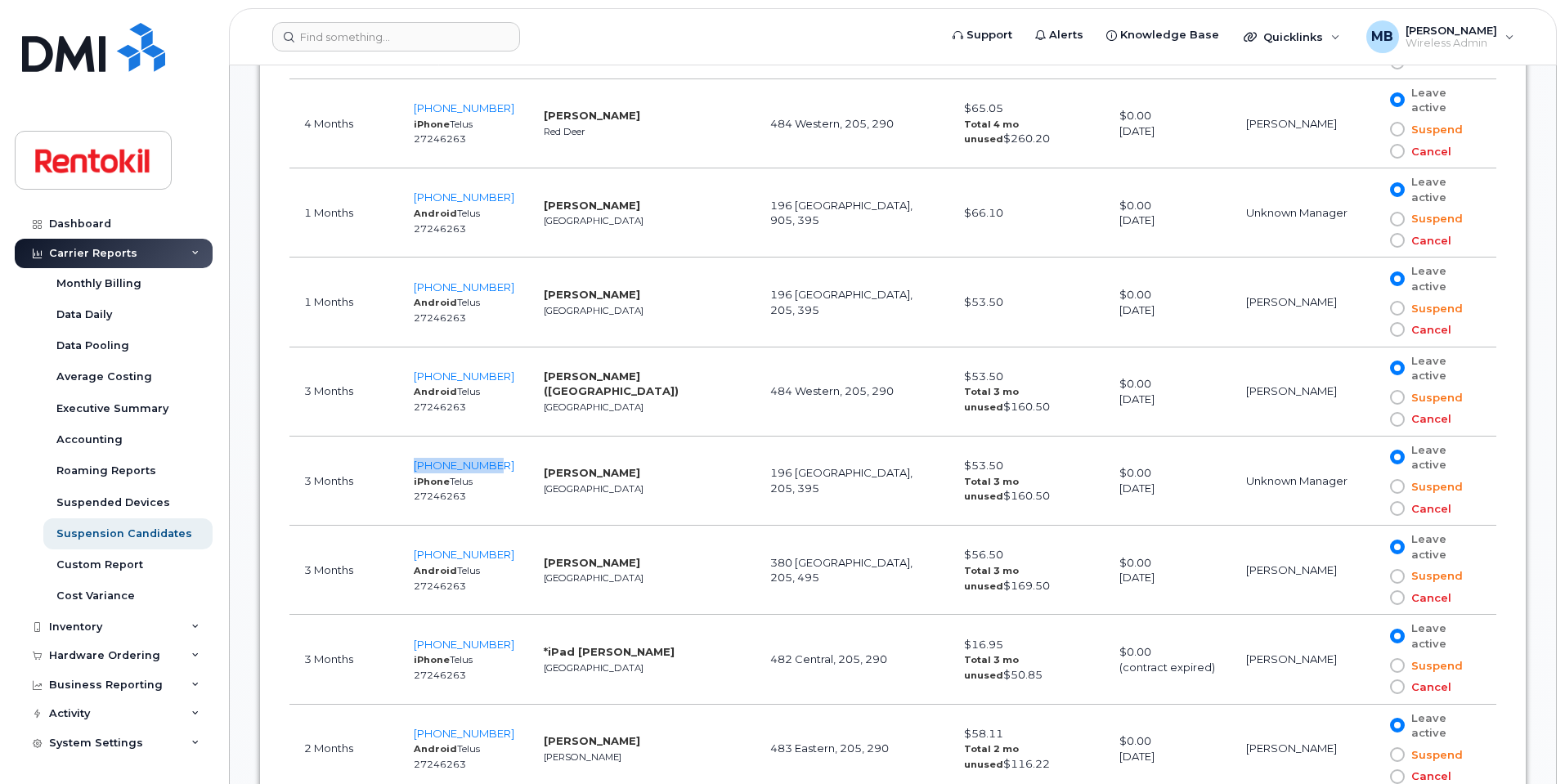
copy span "[PHONE_NUMBER]"
click at [535, 469] on td "[PERSON_NAME] [GEOGRAPHIC_DATA]" at bounding box center [642, 481] width 226 height 89
drag, startPoint x: 526, startPoint y: 461, endPoint x: 425, endPoint y: 458, distance: 101.0
click at [425, 458] on td "403-874-7896 iPhone Telus 27246263" at bounding box center [464, 481] width 130 height 89
copy span "403-874-7896"
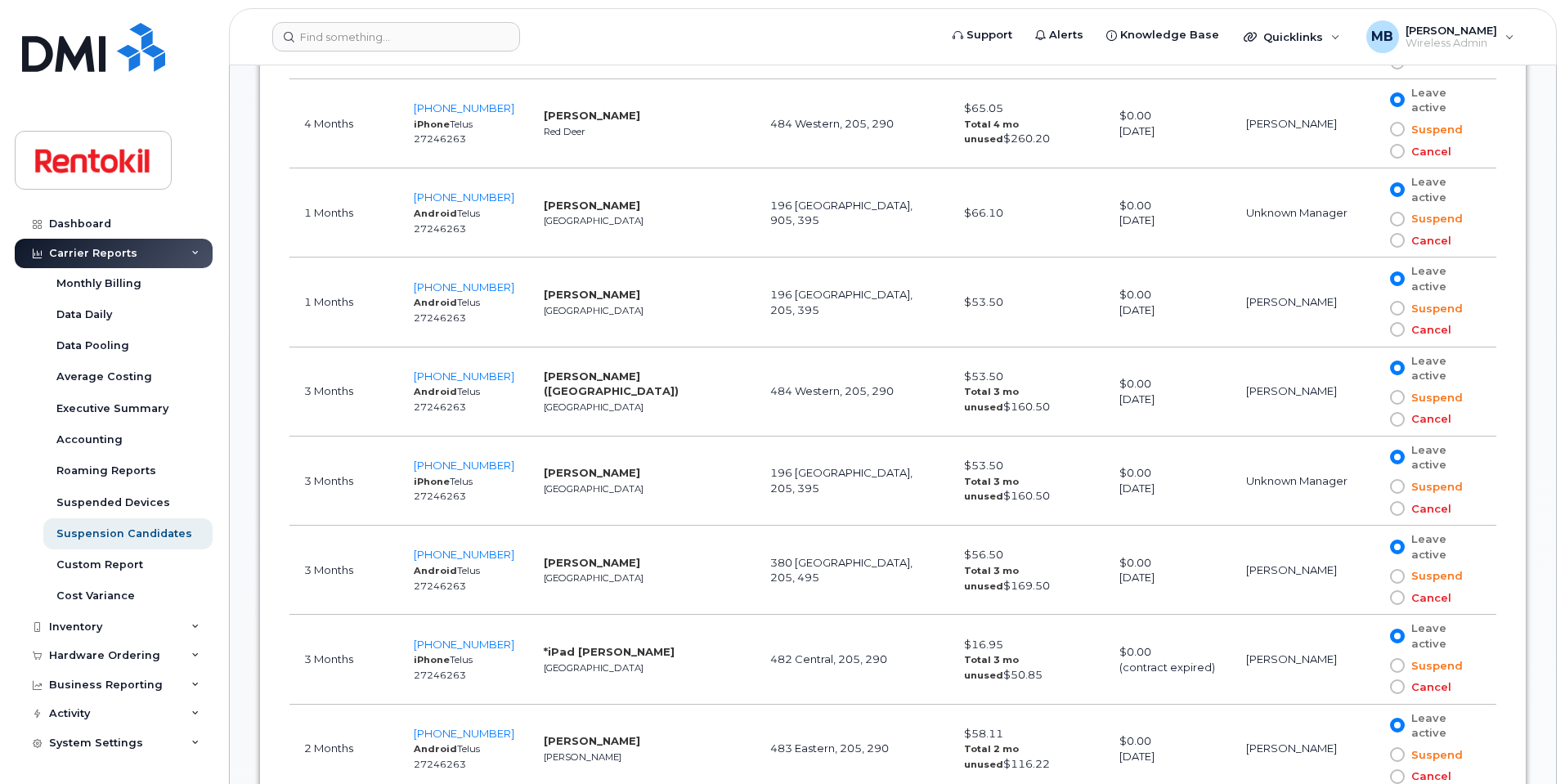
click at [1397, 488] on span at bounding box center [1398, 487] width 15 height 15
click at [1374, 487] on input "Suspend" at bounding box center [1374, 487] width 0 height 0
drag, startPoint x: 526, startPoint y: 469, endPoint x: 430, endPoint y: 463, distance: 96.2
click at [430, 463] on td "403-874-7896 iPhone Telus 27246263" at bounding box center [464, 481] width 130 height 89
copy span "403-874-7896"
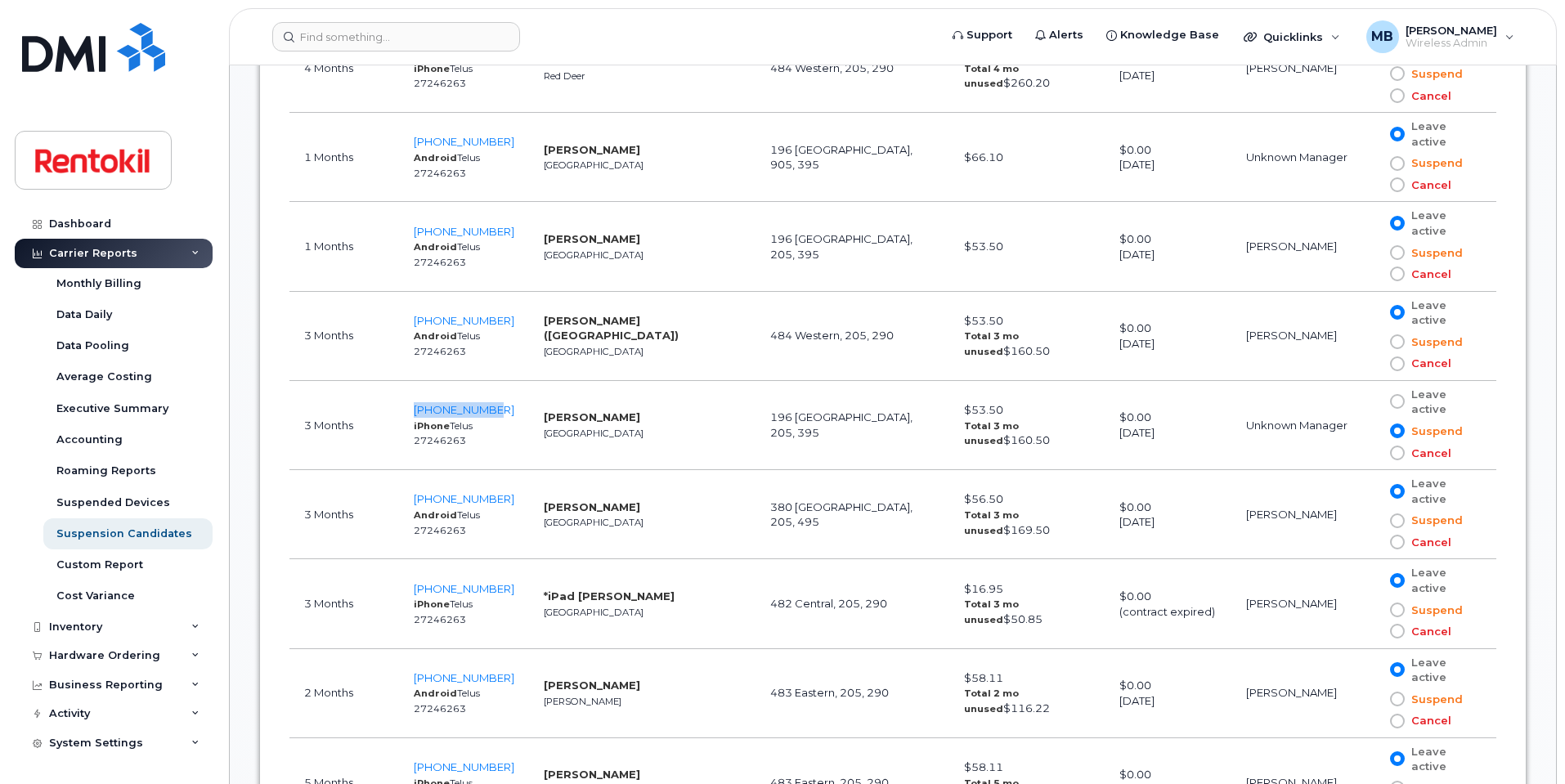
scroll to position [1915, 0]
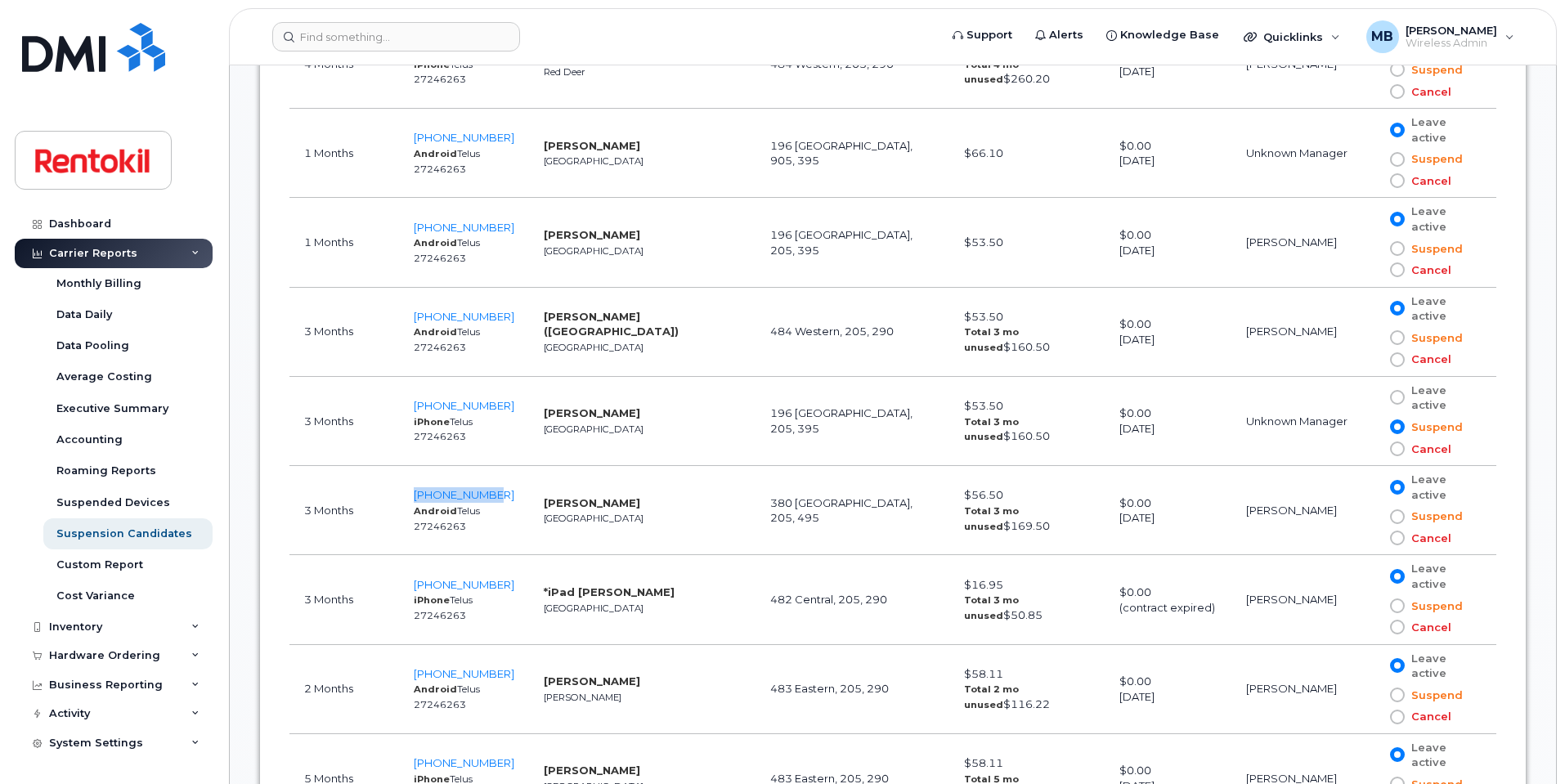
drag, startPoint x: 516, startPoint y: 494, endPoint x: 424, endPoint y: 494, distance: 92.0
click at [424, 494] on td "416-527-8671 Android Telus 27246263" at bounding box center [464, 510] width 130 height 89
copy span "416-527-8671"
click at [1395, 518] on span at bounding box center [1398, 517] width 15 height 15
click at [1374, 517] on input "Suspend" at bounding box center [1374, 517] width 0 height 0
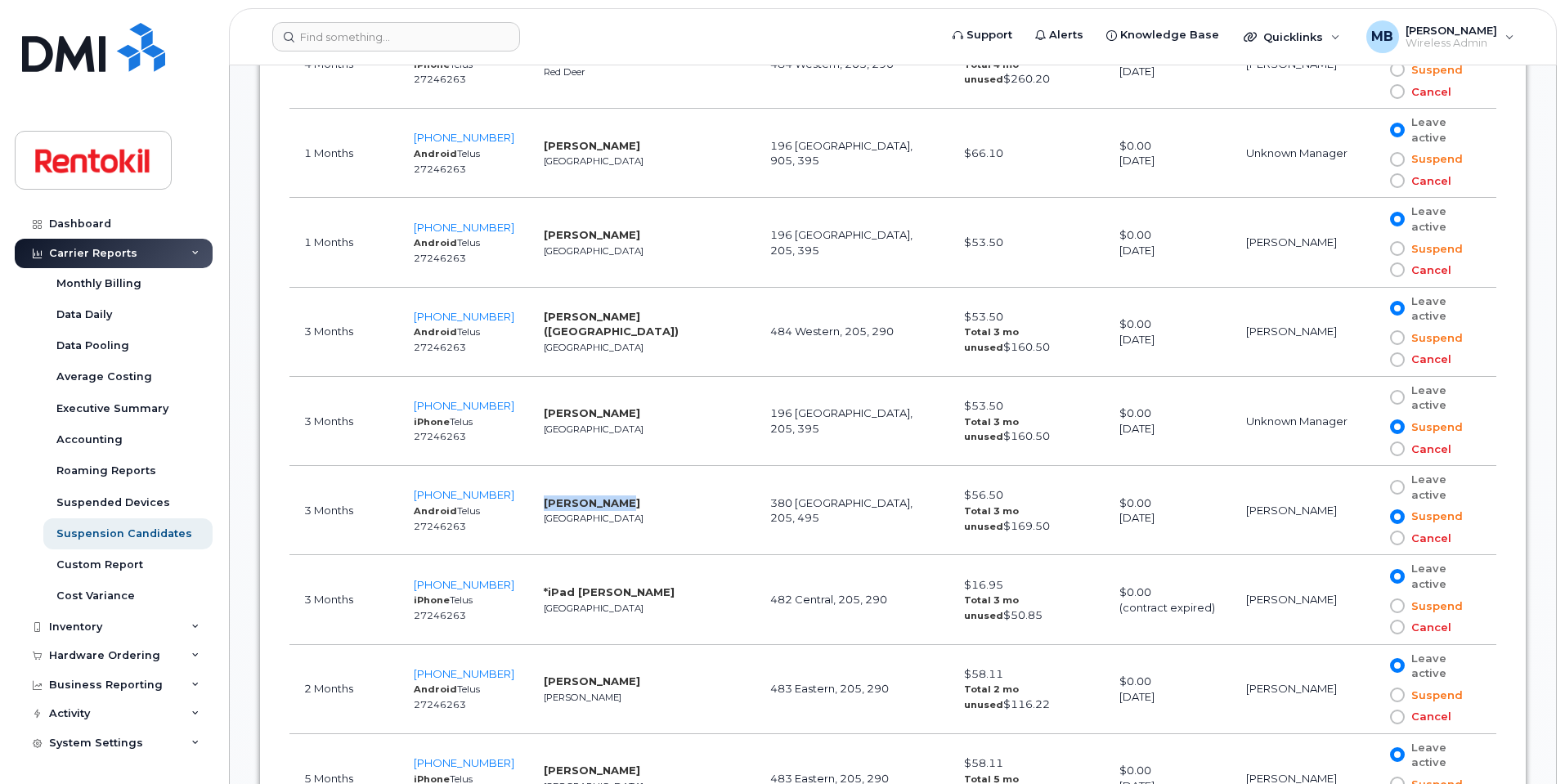
drag, startPoint x: 642, startPoint y: 496, endPoint x: 544, endPoint y: 498, distance: 98.0
click at [544, 498] on td "Nina Maisine Toronto" at bounding box center [642, 510] width 226 height 89
copy strong "Nina Maisine"
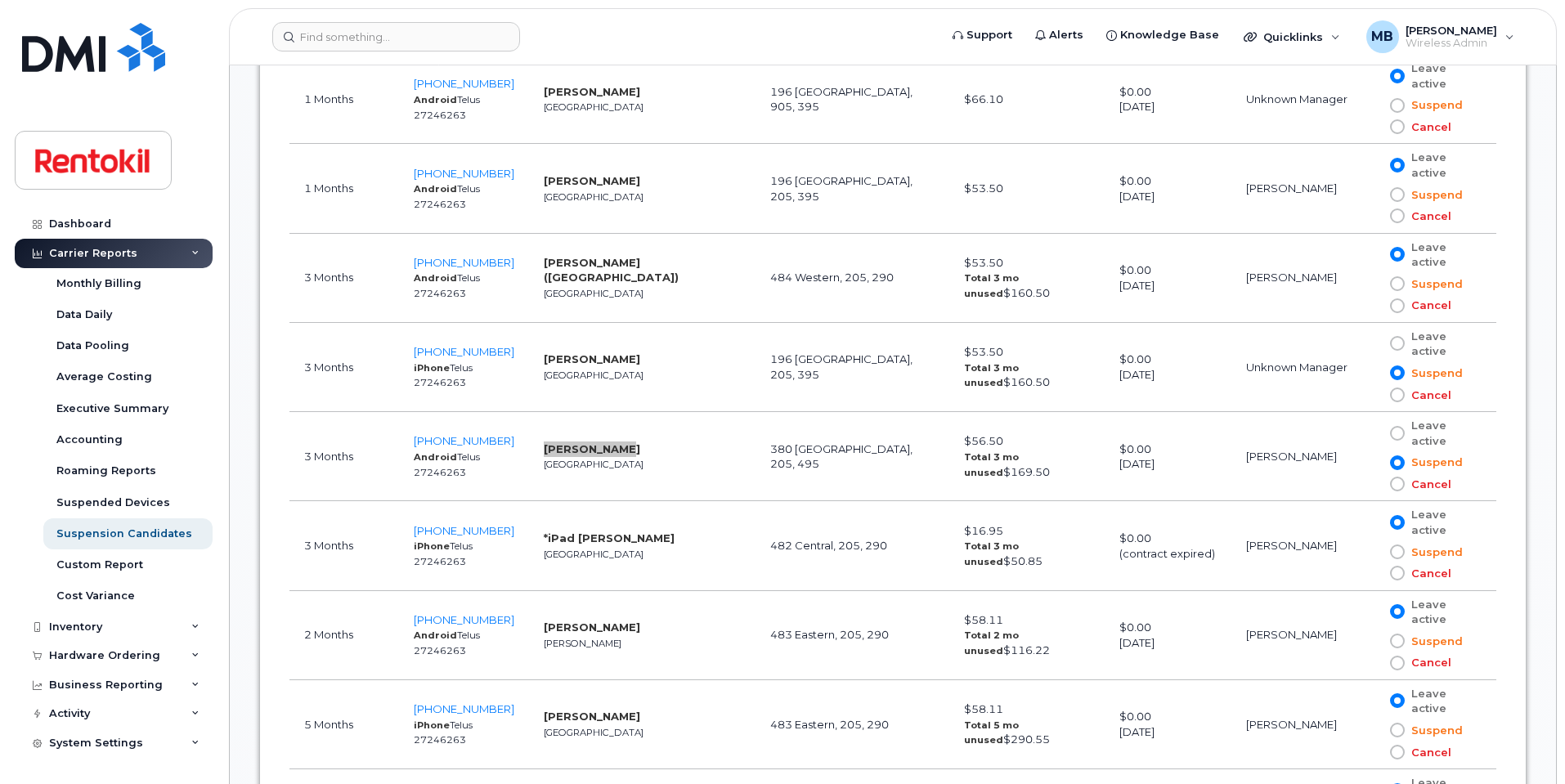
scroll to position [2124, 0]
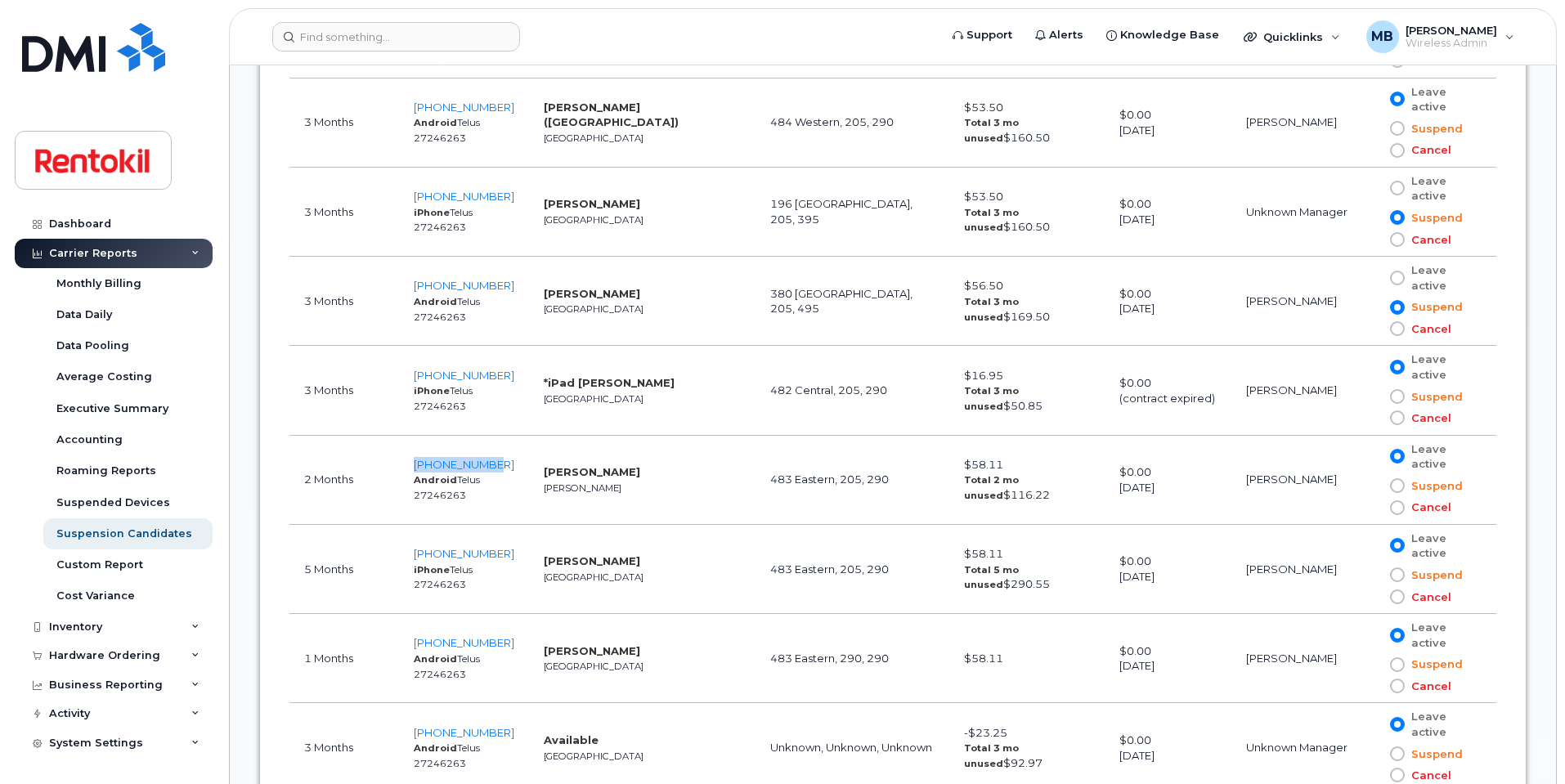
drag, startPoint x: 519, startPoint y: 465, endPoint x: 428, endPoint y: 461, distance: 91.1
click at [428, 461] on td "418-680-4564 Android Telus 27246263" at bounding box center [464, 480] width 130 height 89
copy span "418-680-4564"
drag, startPoint x: 644, startPoint y: 476, endPoint x: 539, endPoint y: 469, distance: 105.2
click at [539, 469] on td "Mathias Cormier Chandler" at bounding box center [642, 480] width 226 height 89
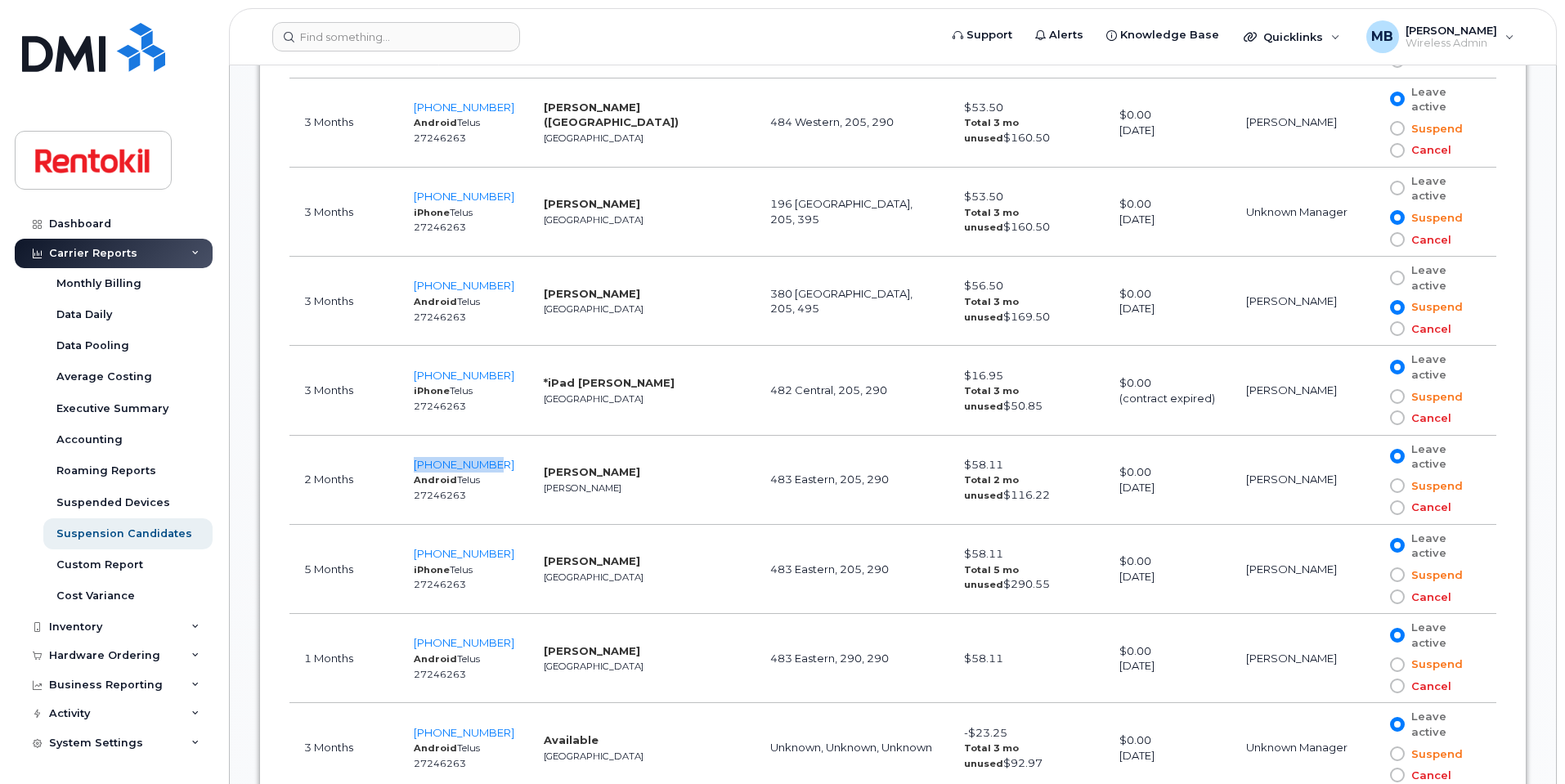
click at [645, 474] on td "Mathias Cormier Chandler" at bounding box center [642, 480] width 226 height 89
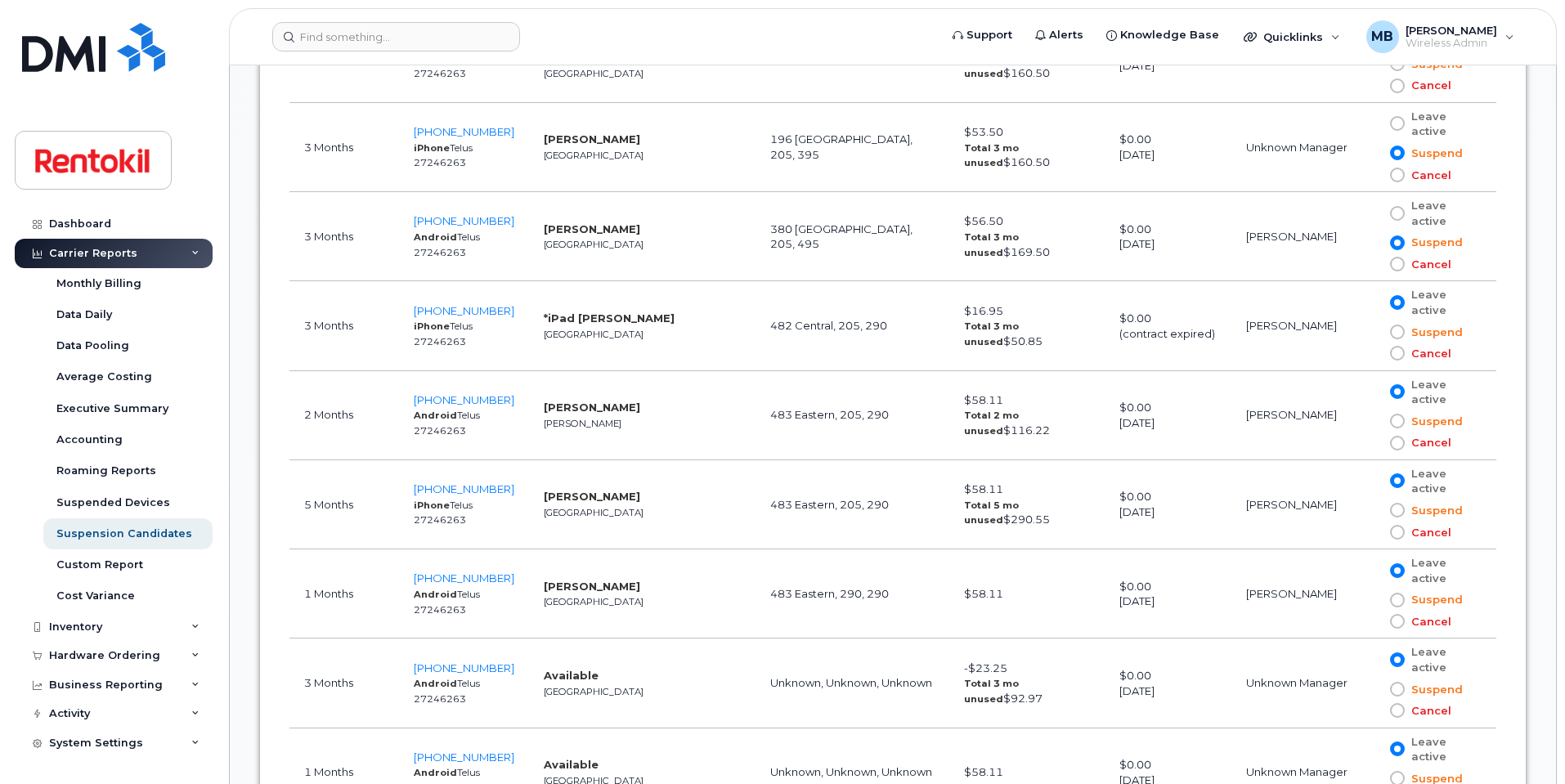
scroll to position [2190, 0]
click at [640, 496] on strong "Marie-claude Simard" at bounding box center [592, 496] width 97 height 13
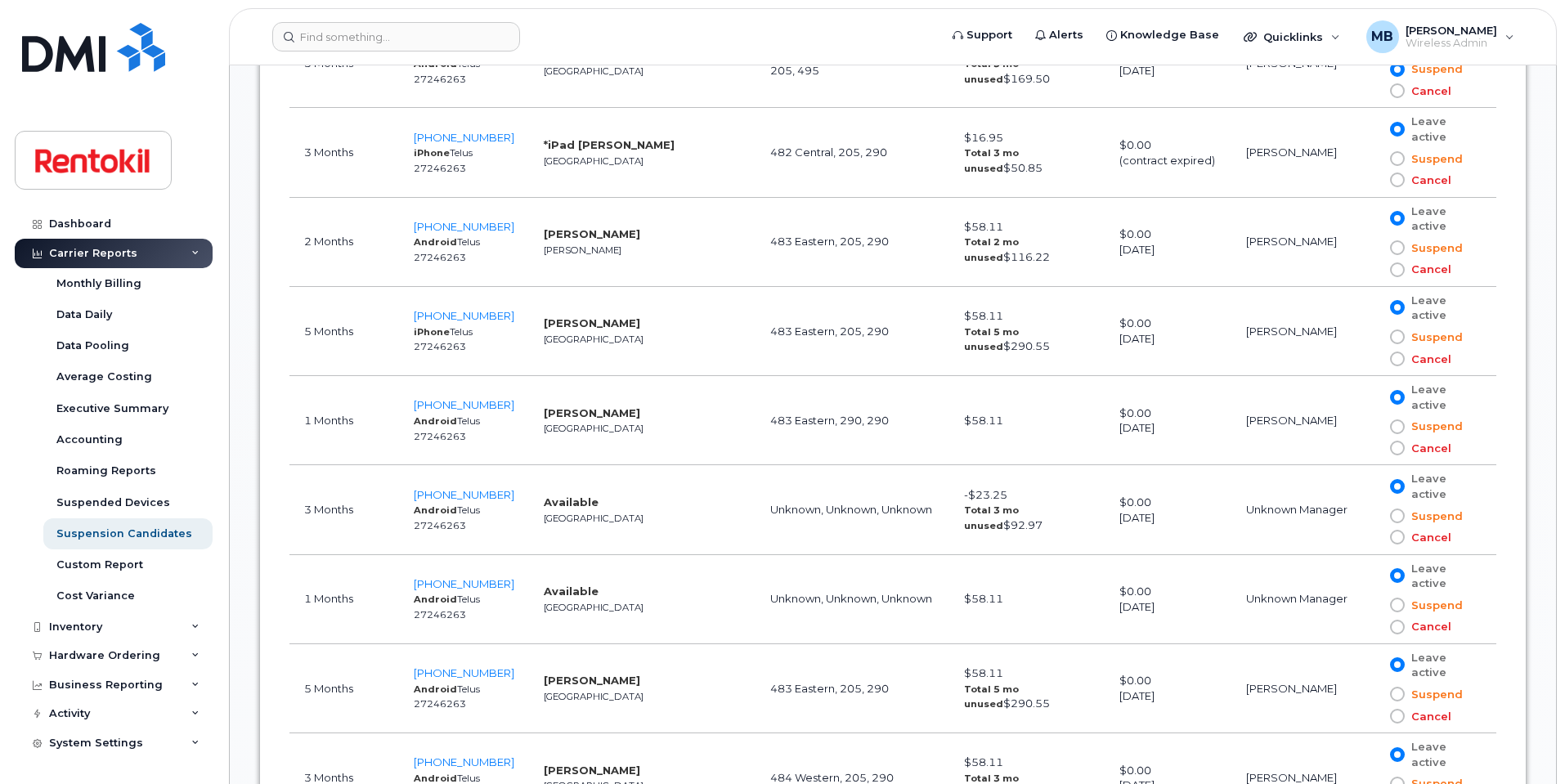
scroll to position [2364, 0]
drag, startPoint x: 520, startPoint y: 488, endPoint x: 421, endPoint y: 489, distance: 99.0
click at [421, 489] on td "438-951-0523 Android Telus 27246263" at bounding box center [464, 507] width 130 height 89
click at [1390, 534] on span at bounding box center [1398, 535] width 15 height 15
click at [1374, 535] on input "Cancel" at bounding box center [1374, 535] width 0 height 0
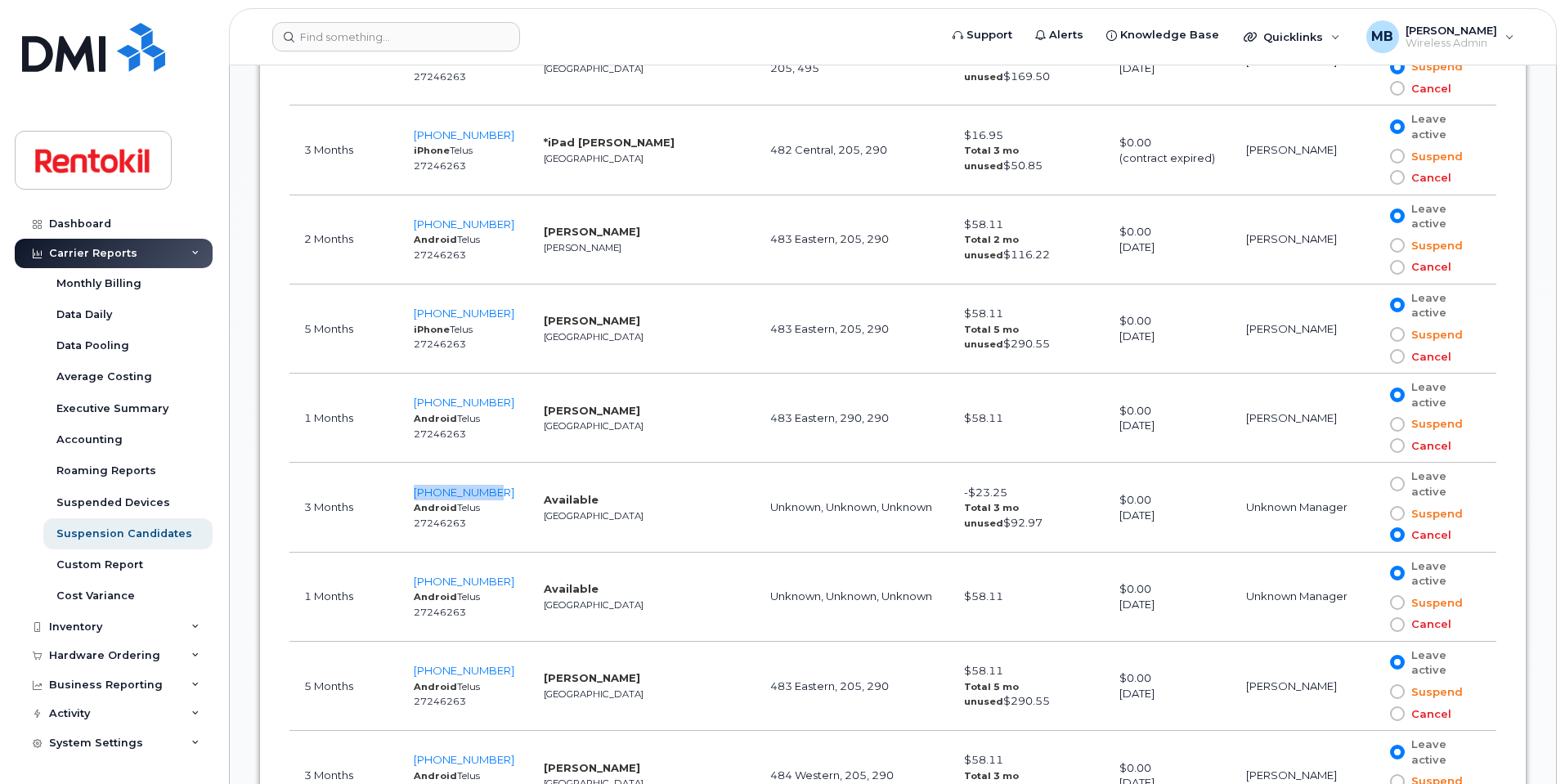
drag, startPoint x: 519, startPoint y: 492, endPoint x: 428, endPoint y: 480, distance: 91.8
click at [428, 480] on td "438-951-0523 Android Telus 27246263" at bounding box center [464, 507] width 130 height 89
click at [632, 537] on td "Available Montréal" at bounding box center [642, 507] width 226 height 89
drag, startPoint x: 513, startPoint y: 580, endPoint x: 409, endPoint y: 577, distance: 104.0
click at [409, 577] on tr "1 Months 438-951-0524 Android Telus 27246263 Available Montréal Unknown, Unknow…" at bounding box center [892, 597] width 1207 height 89
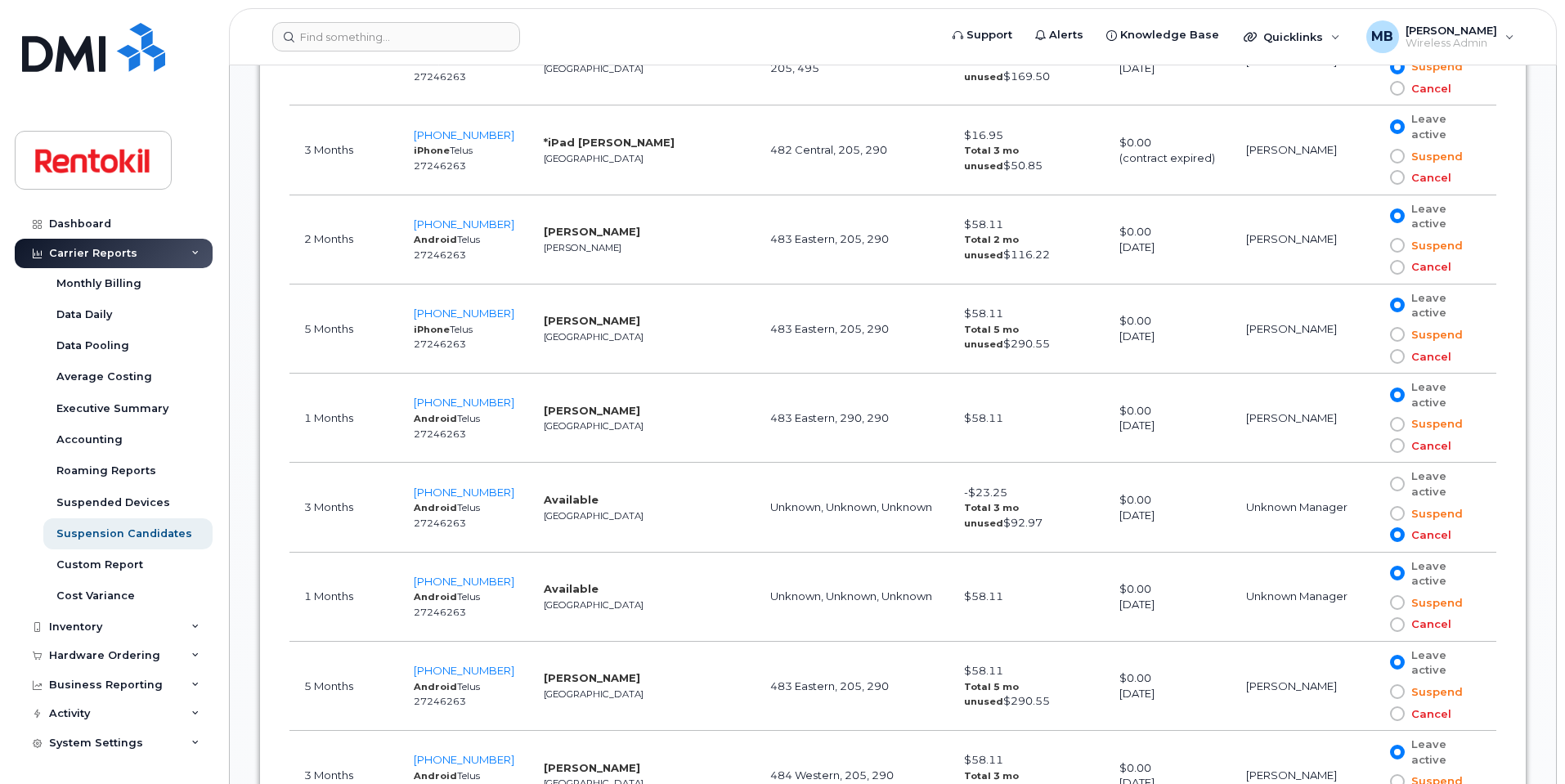
click at [1397, 623] on span at bounding box center [1398, 624] width 15 height 15
click at [1374, 624] on input "Cancel" at bounding box center [1374, 624] width 0 height 0
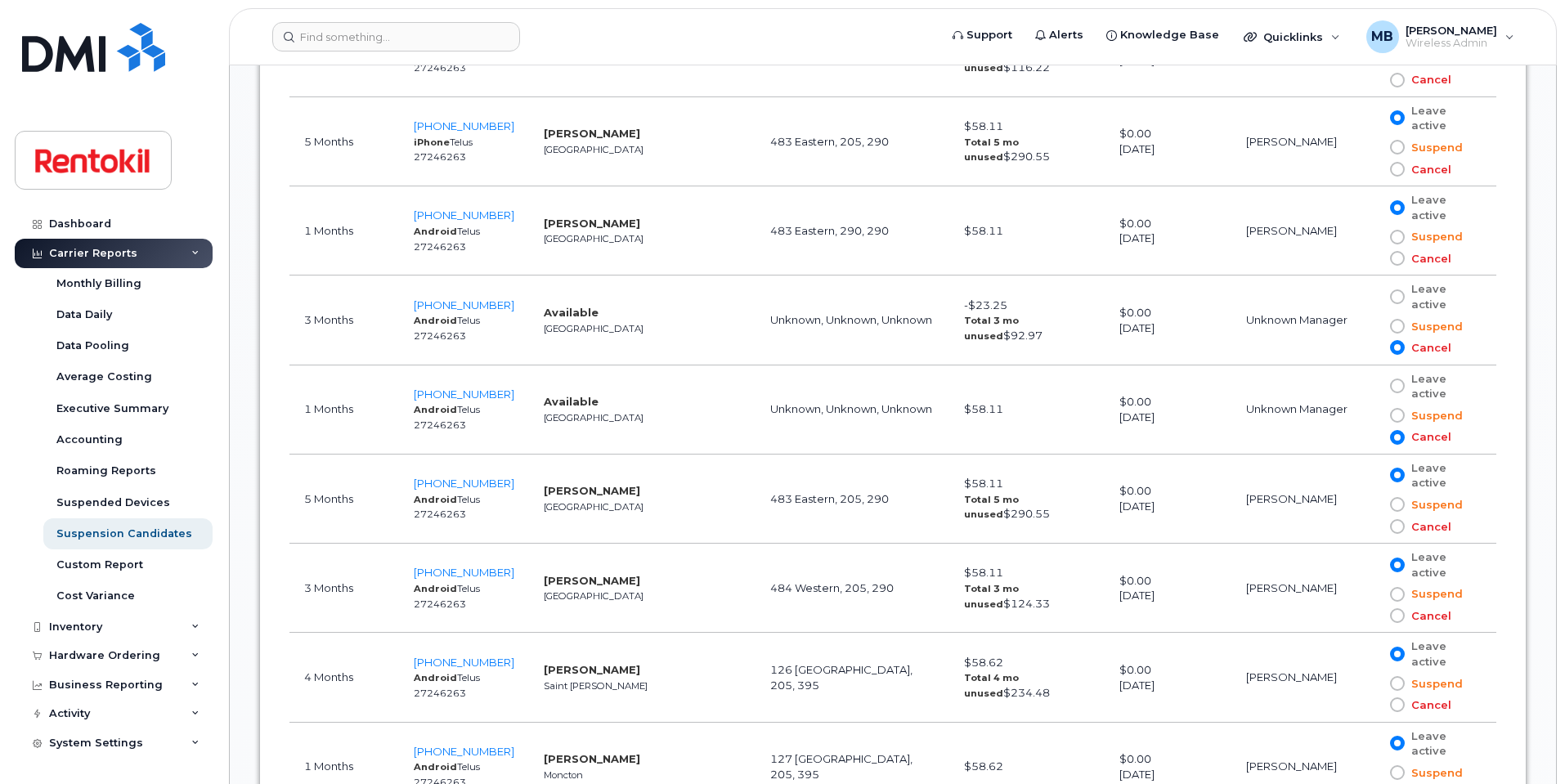
scroll to position [2644, 0]
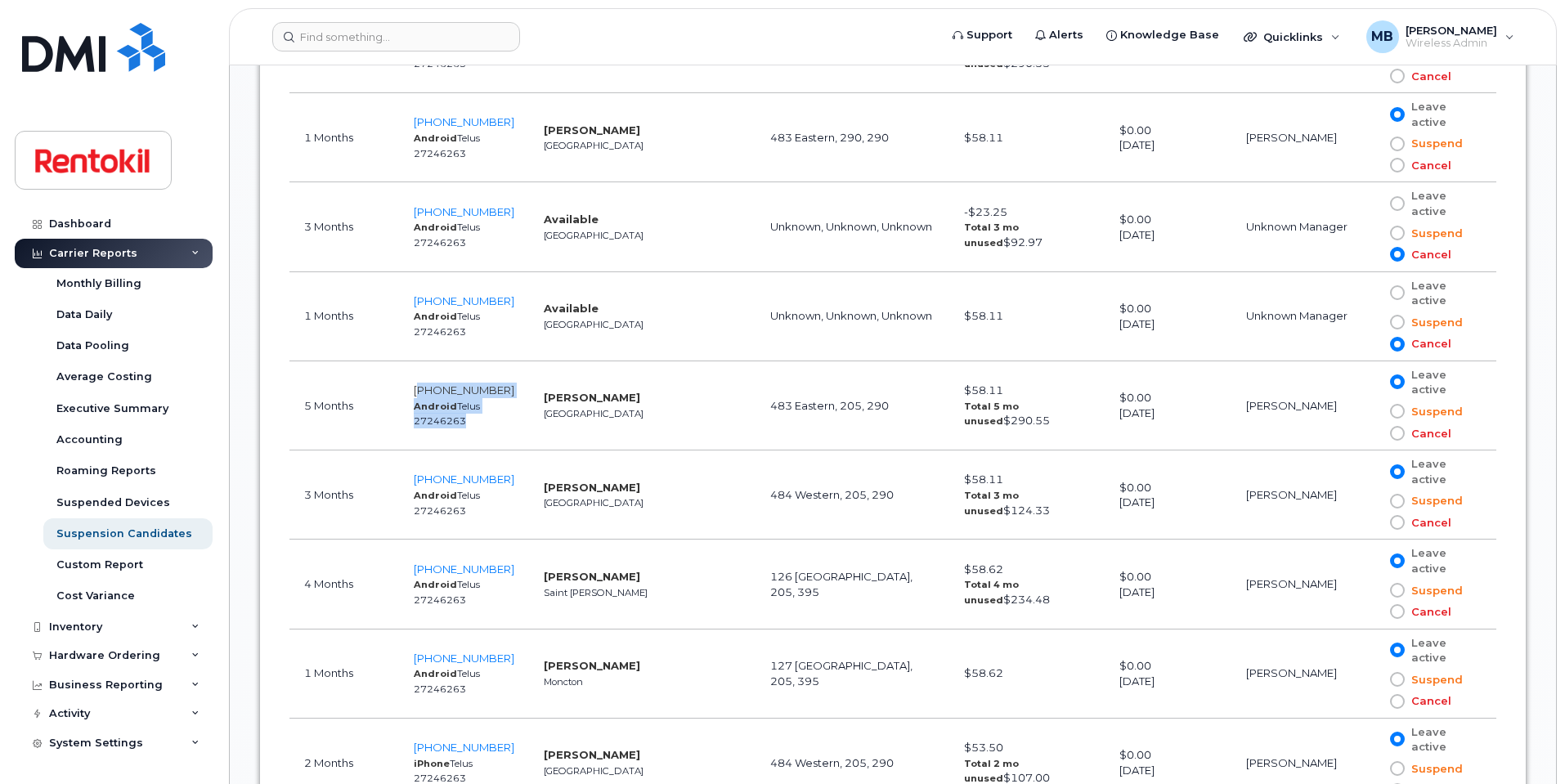
drag, startPoint x: 542, startPoint y: 389, endPoint x: 438, endPoint y: 387, distance: 104.0
click at [438, 387] on tr "5 Months 438-951-0531 Android Telus 27246263 Ariane Rancourt-Chretien Montréal …" at bounding box center [892, 406] width 1207 height 89
click at [437, 359] on div at bounding box center [437, 359] width 0 height 0
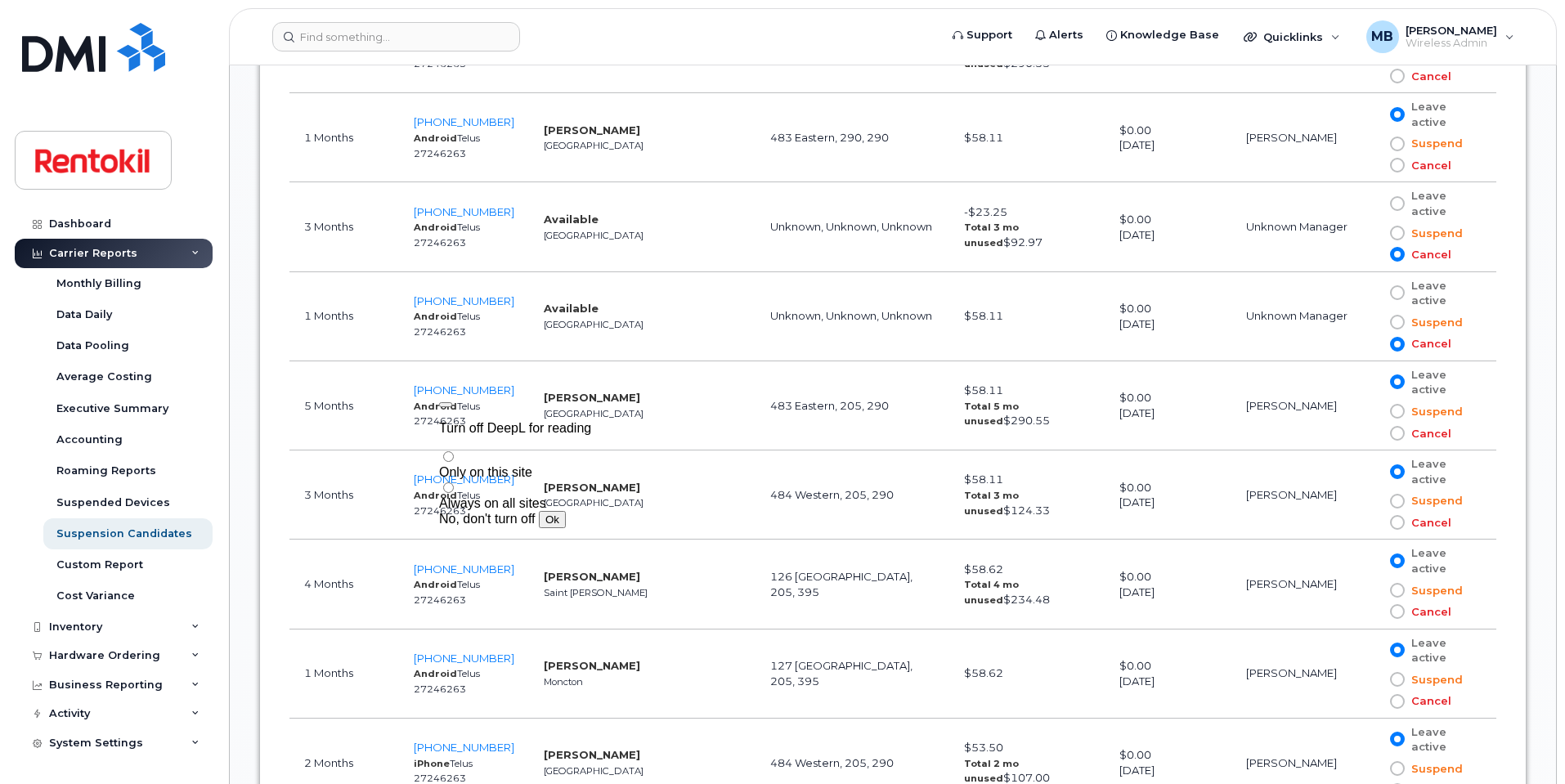
click at [552, 369] on td "Ariane Rancourt-Chretien Montréal" at bounding box center [642, 406] width 226 height 89
drag, startPoint x: 524, startPoint y: 388, endPoint x: 430, endPoint y: 383, distance: 94.1
click at [430, 383] on td "438-951-0531 Android Telus 27246263" at bounding box center [464, 406] width 130 height 89
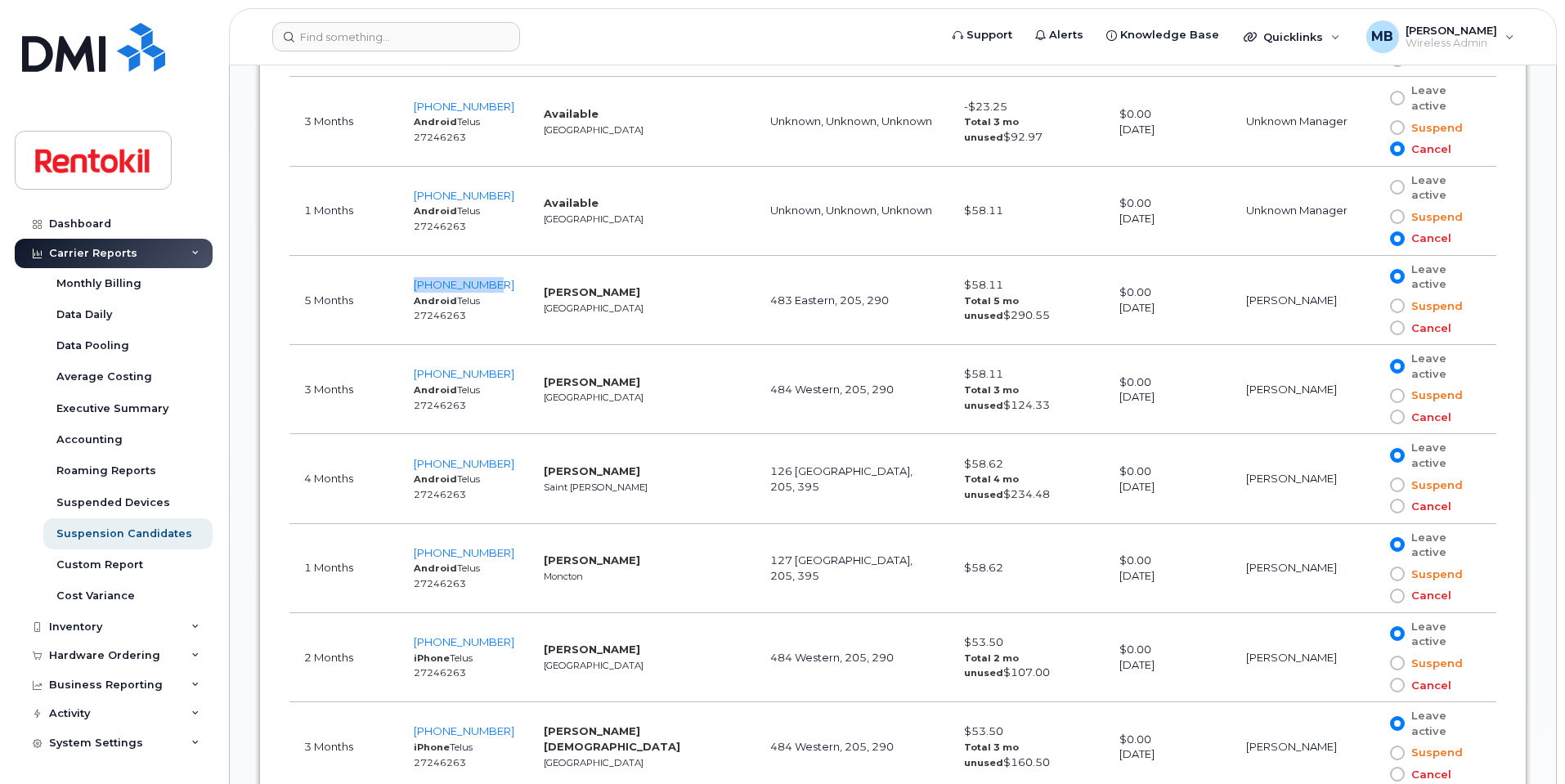
scroll to position [2759, 0]
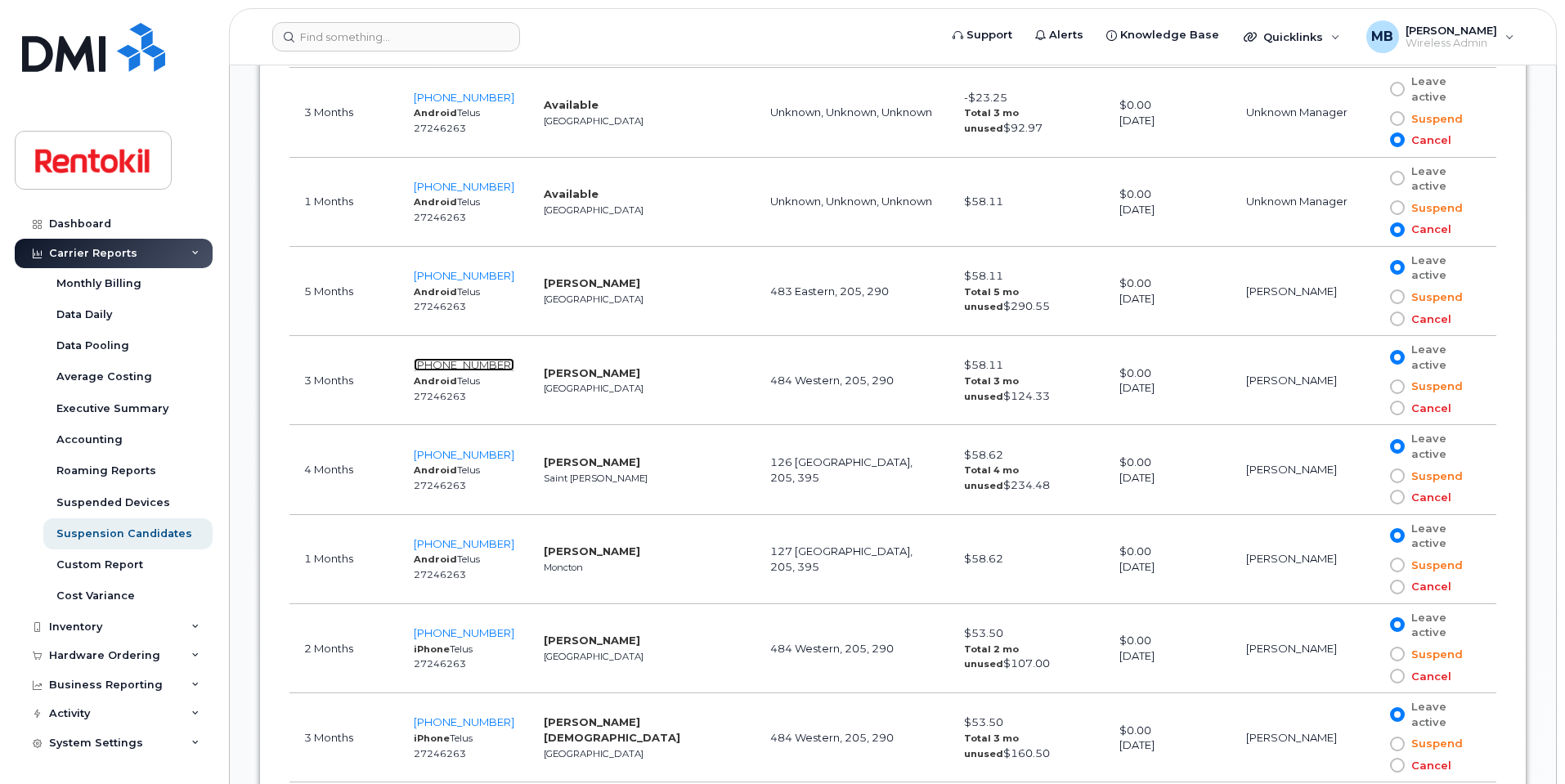
click at [462, 362] on span "438-951-0543" at bounding box center [464, 365] width 101 height 13
click at [1397, 501] on span at bounding box center [1398, 497] width 15 height 15
click at [1374, 497] on input "Cancel" at bounding box center [1374, 497] width 0 height 0
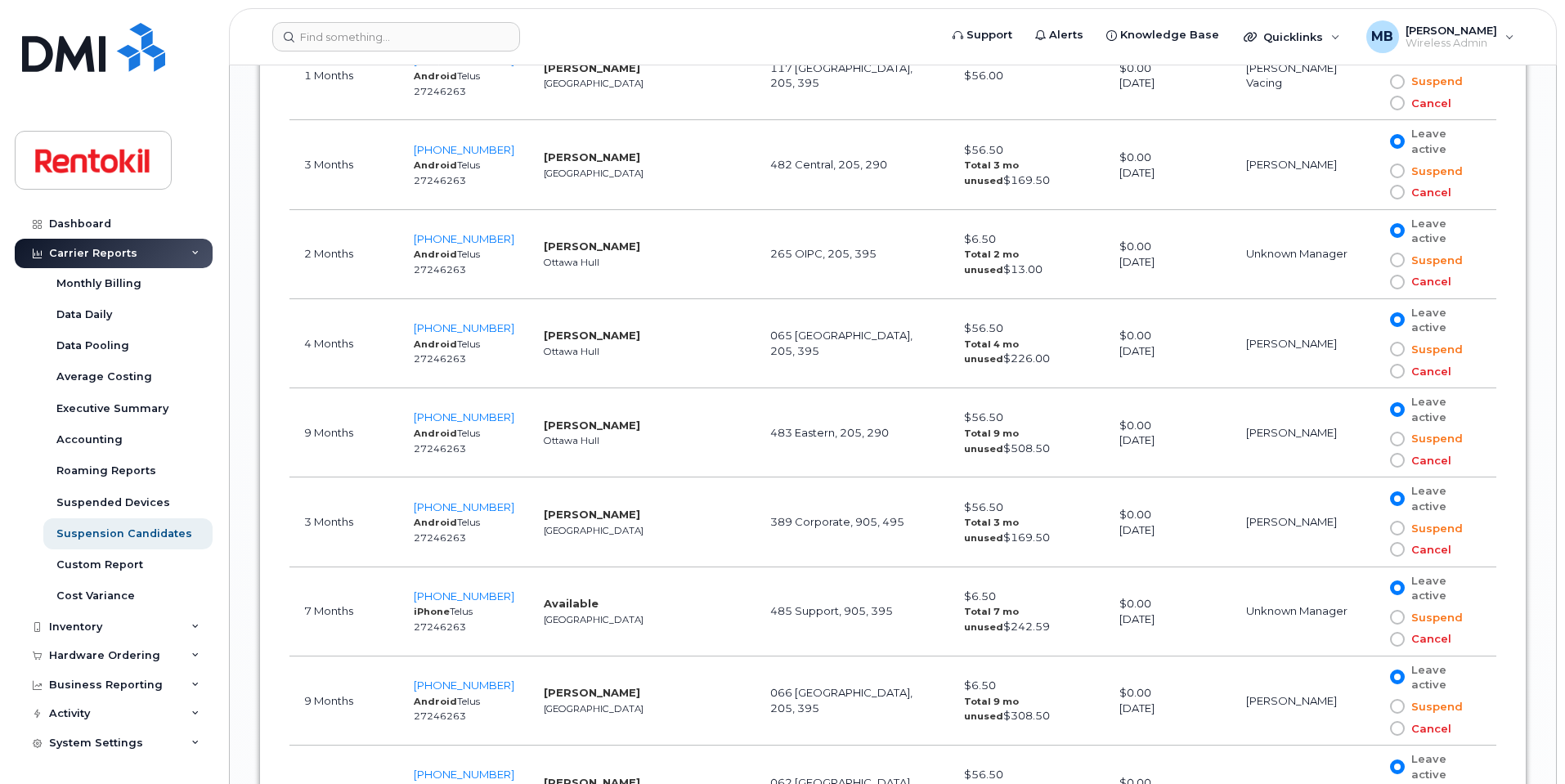
scroll to position [3781, 0]
drag, startPoint x: 541, startPoint y: 590, endPoint x: 427, endPoint y: 590, distance: 114.0
click at [427, 590] on tr "7 Months 647-210-7485 iPhone Telus 27246263 Available Toronto 485 Support, 905,…" at bounding box center [892, 610] width 1207 height 89
click at [574, 555] on td "Susan Testa Toronto" at bounding box center [642, 520] width 226 height 89
drag, startPoint x: 518, startPoint y: 595, endPoint x: 419, endPoint y: 592, distance: 99.0
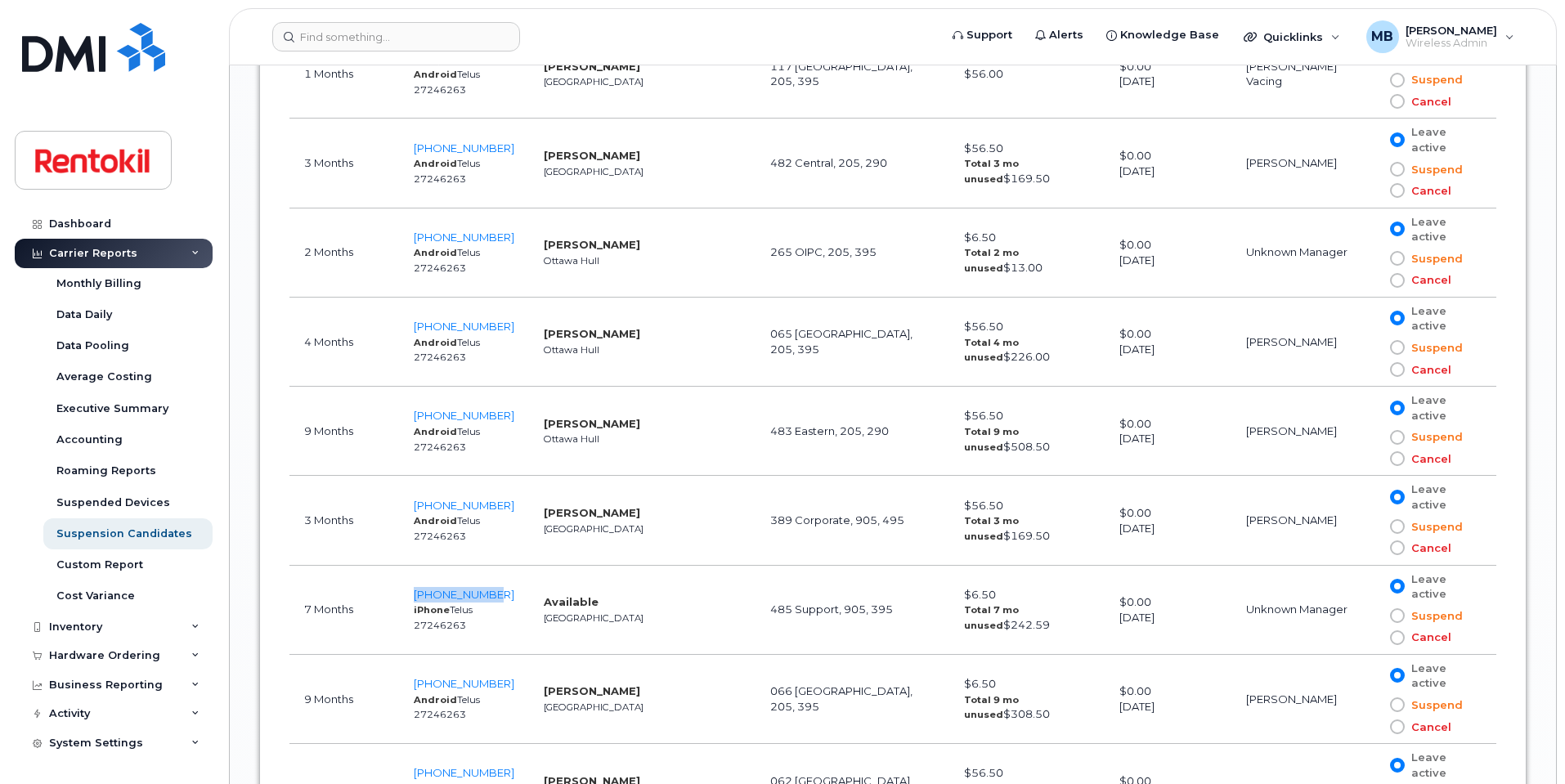
click at [419, 592] on td "647-210-7485 iPhone Telus 27246263" at bounding box center [464, 610] width 130 height 89
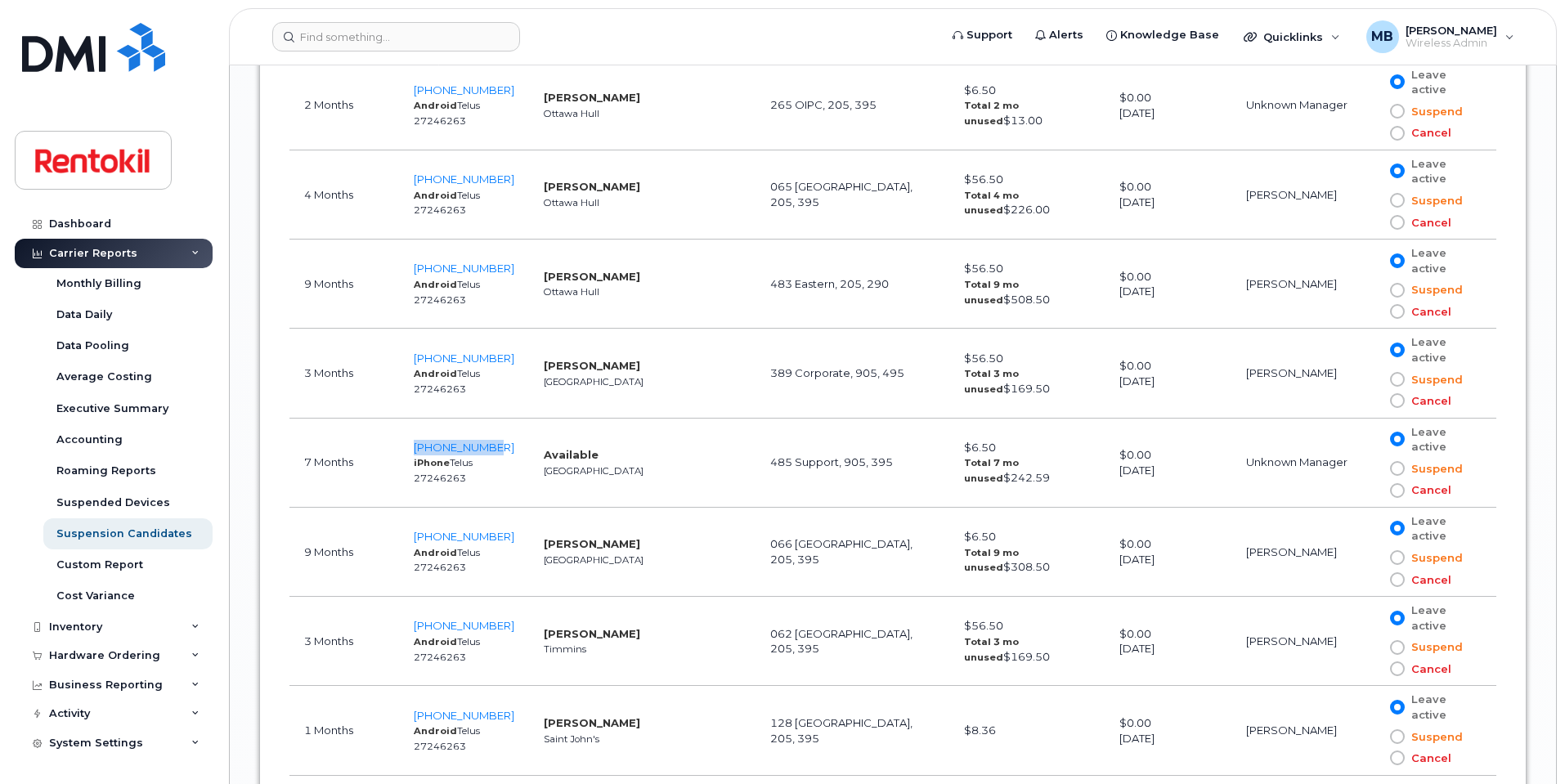
scroll to position [3930, 0]
drag, startPoint x: 523, startPoint y: 535, endPoint x: 434, endPoint y: 536, distance: 89.0
click at [434, 536] on td "647-883-4293 Android Telus 27246263" at bounding box center [464, 550] width 130 height 89
click at [596, 503] on td "Available Toronto" at bounding box center [642, 460] width 226 height 89
drag, startPoint x: 537, startPoint y: 536, endPoint x: 451, endPoint y: 532, distance: 86.1
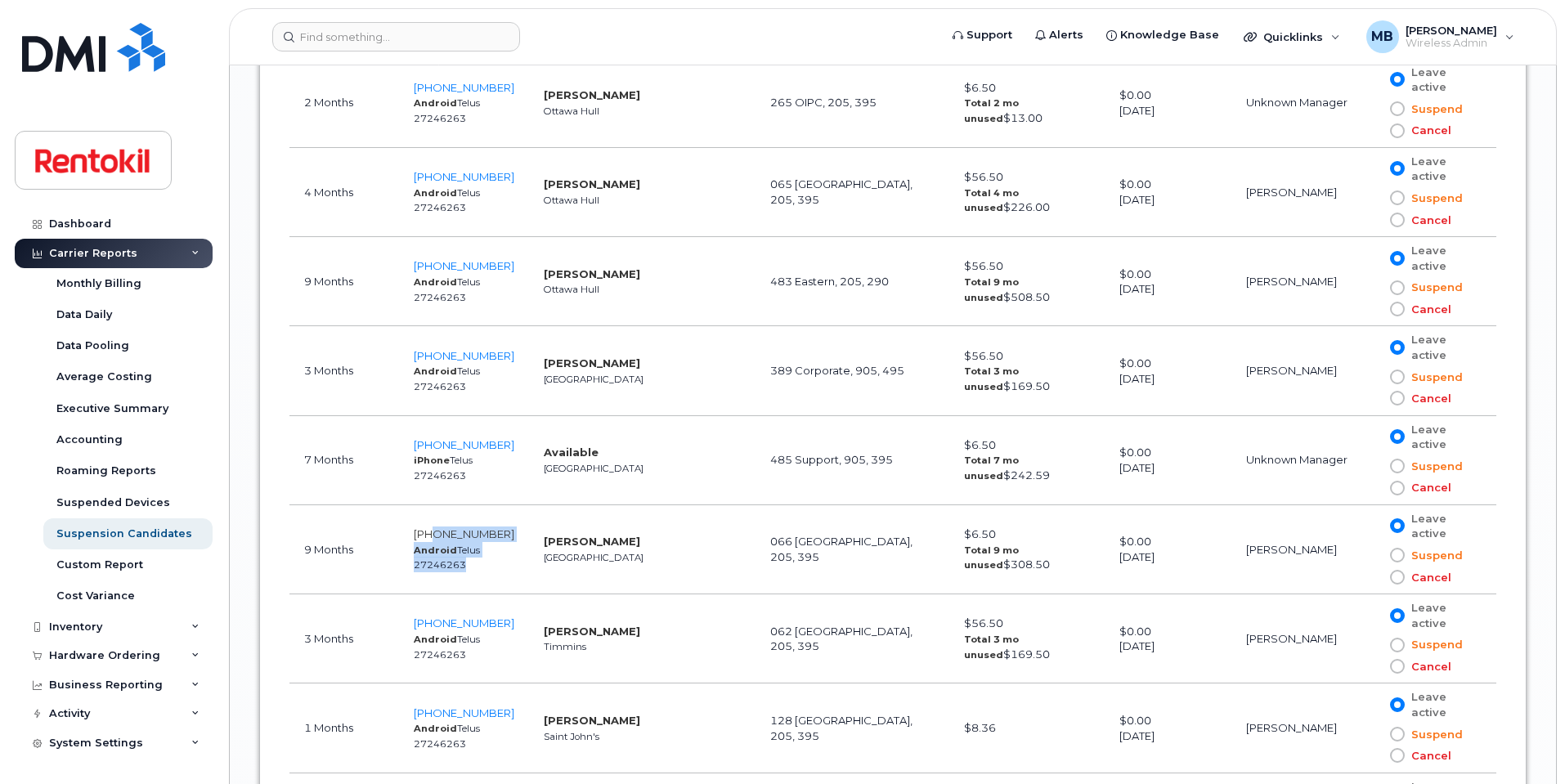
click at [451, 532] on tr "9 Months 647-883-4293 Android Telus 27246263 Joseph Azizi Toronto 066 Toronto, …" at bounding box center [892, 550] width 1207 height 89
click at [552, 505] on td "Joseph Azizi Toronto" at bounding box center [642, 550] width 226 height 89
drag, startPoint x: 538, startPoint y: 533, endPoint x: 430, endPoint y: 532, distance: 108.0
click at [430, 532] on tr "9 Months 647-883-4293 Android Telus 27246263 Joseph Azizi Toronto 066 Toronto, …" at bounding box center [892, 550] width 1207 height 89
click at [557, 497] on td "Available Toronto" at bounding box center [642, 460] width 226 height 89
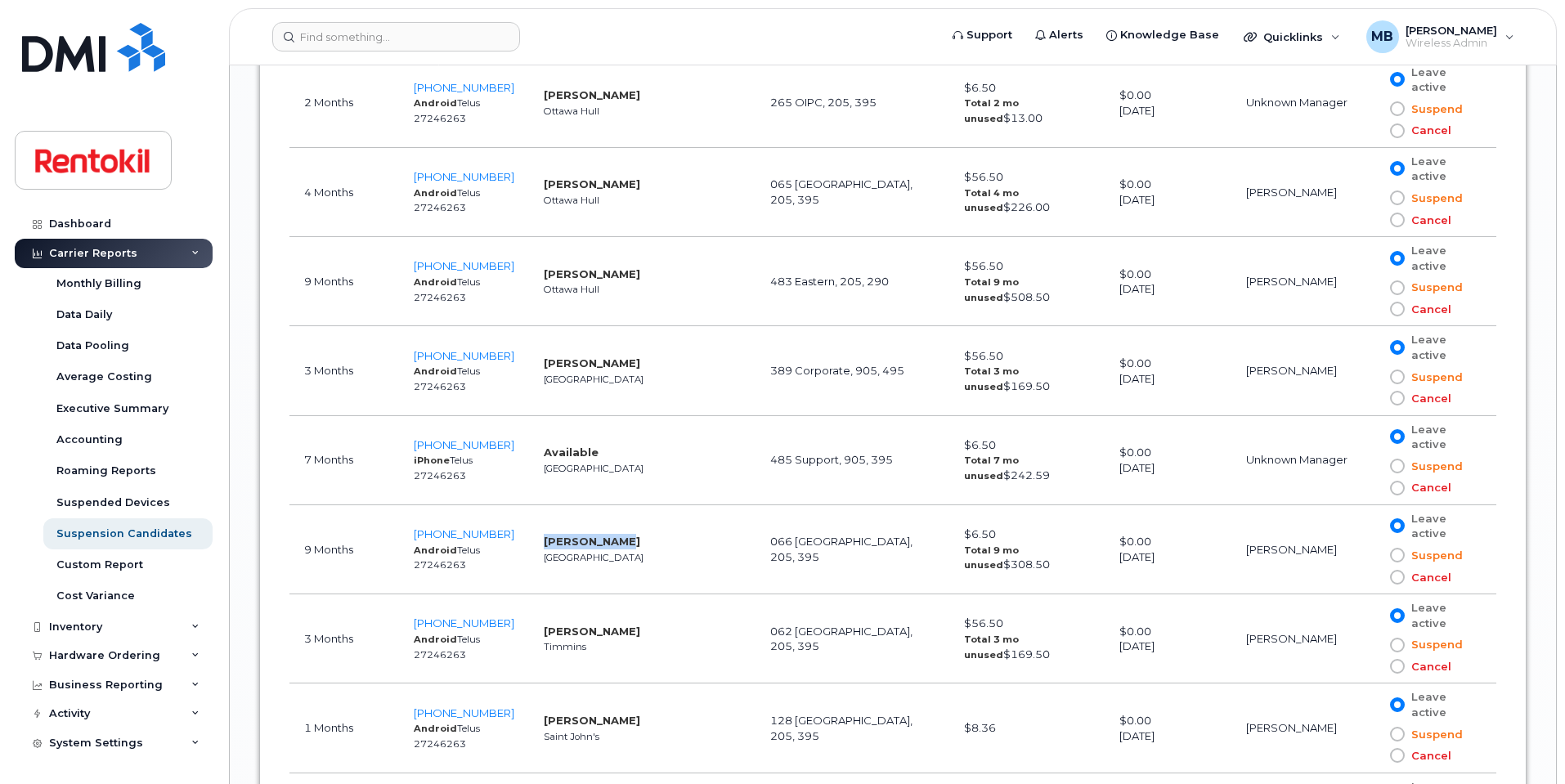
drag, startPoint x: 629, startPoint y: 537, endPoint x: 543, endPoint y: 541, distance: 86.1
click at [543, 541] on td "Joseph Azizi Toronto" at bounding box center [642, 550] width 226 height 89
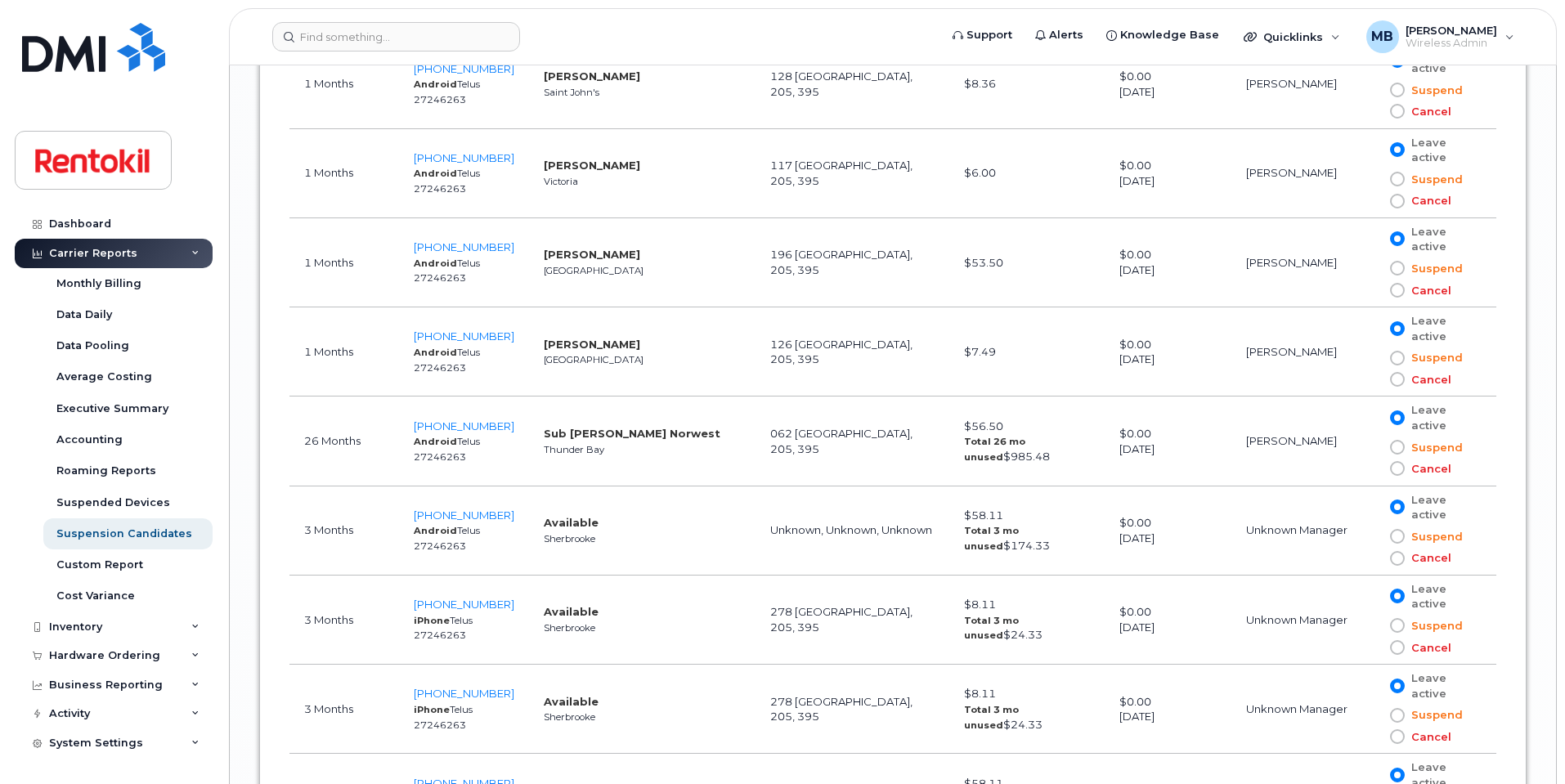
scroll to position [4581, 0]
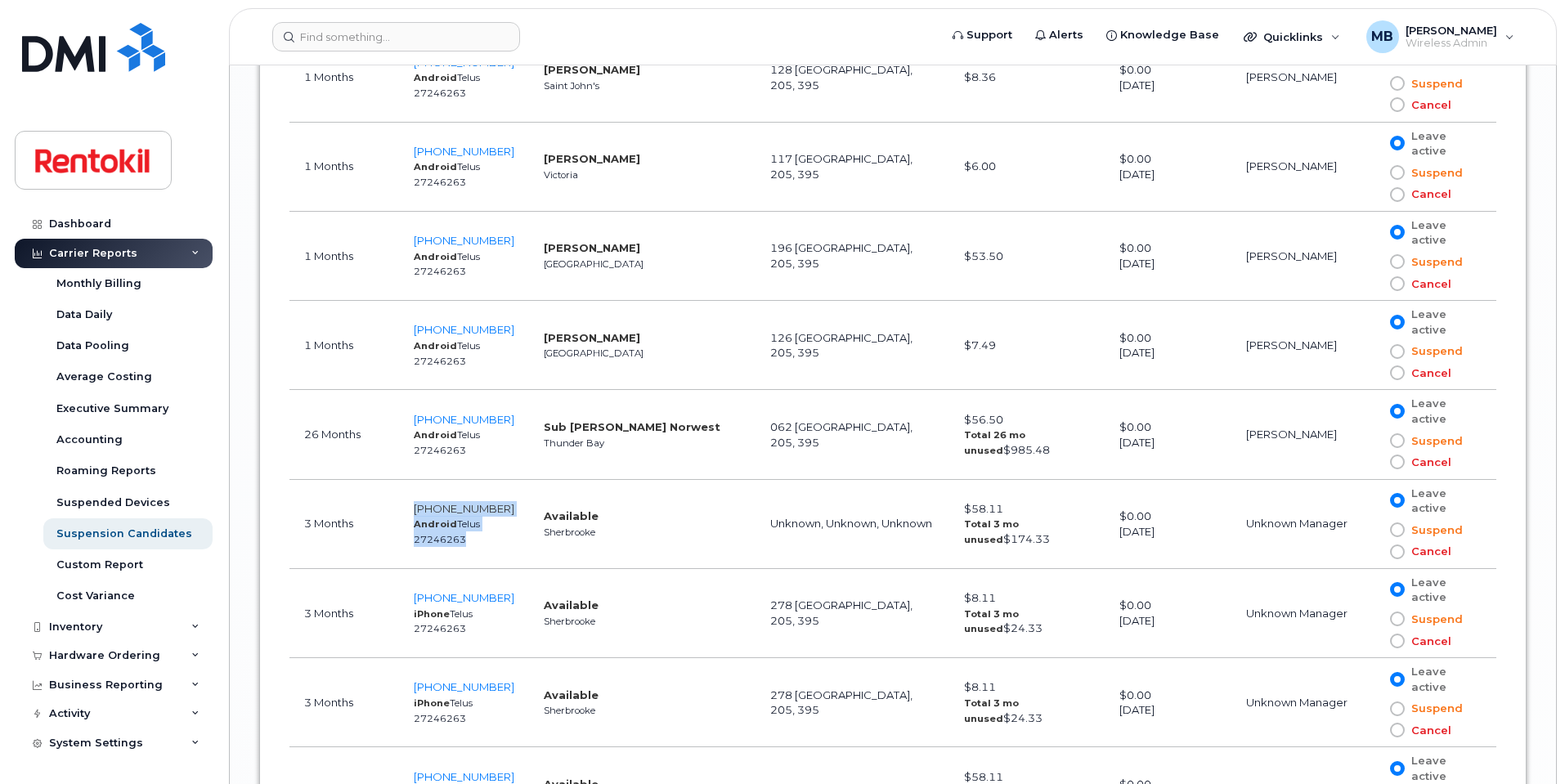
drag, startPoint x: 538, startPoint y: 510, endPoint x: 437, endPoint y: 514, distance: 101.1
click at [429, 514] on tr "3 Months 819-588-3529 Android Telus 27246263 Available Sherbrooke Unknown, Unkn…" at bounding box center [892, 524] width 1207 height 89
click at [573, 487] on td "Available Sherbrooke" at bounding box center [642, 524] width 226 height 89
drag, startPoint x: 520, startPoint y: 498, endPoint x: 424, endPoint y: 501, distance: 96.0
click at [424, 501] on td "819-588-3529 Android Telus 27246263" at bounding box center [464, 524] width 130 height 89
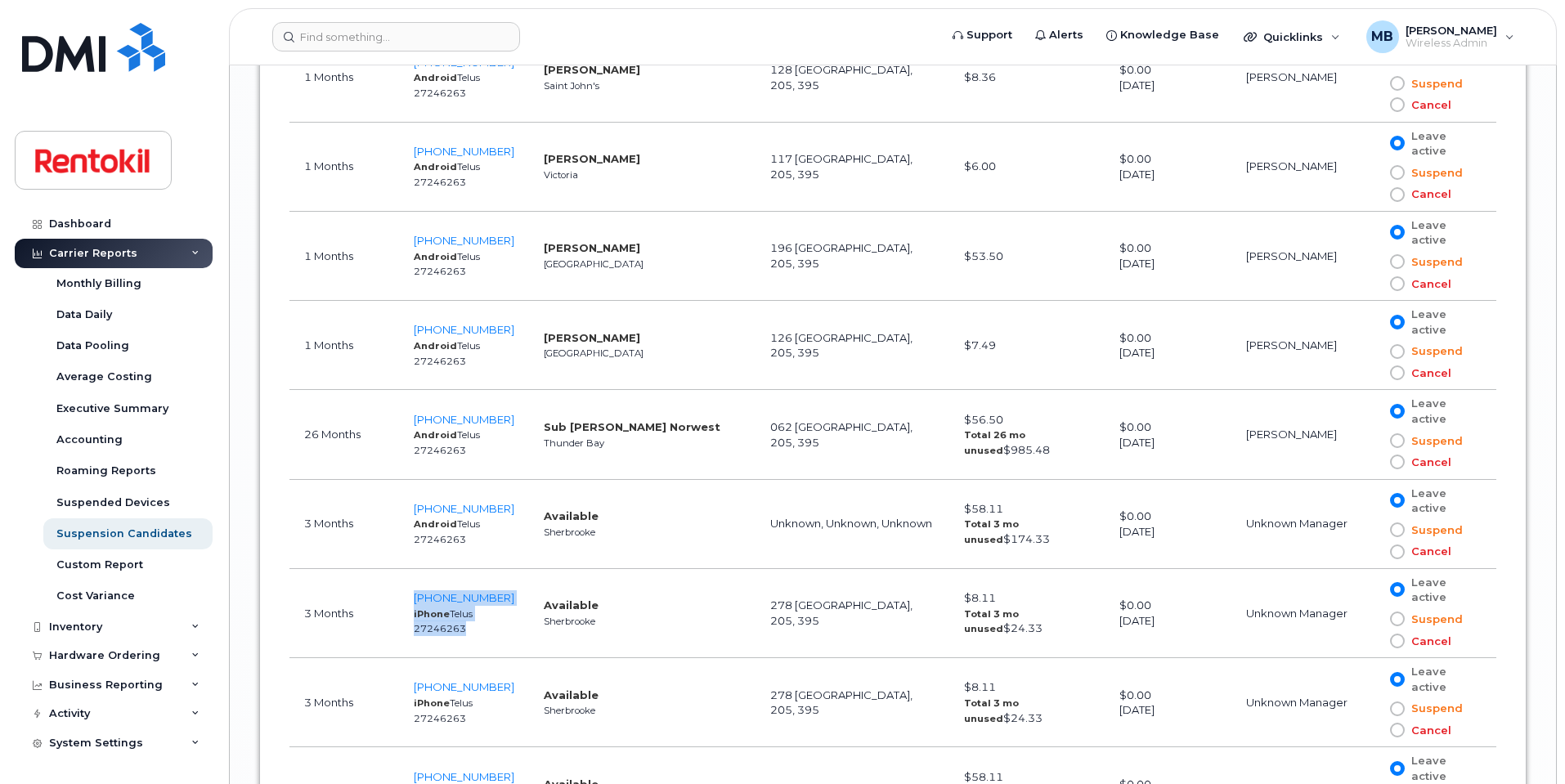
drag, startPoint x: 528, startPoint y: 591, endPoint x: 440, endPoint y: 590, distance: 88.0
click at [433, 596] on tr "3 Months 819-640-4865 iPhone Telus 27246263 Available Sherbrooke 278 Quebec, 20…" at bounding box center [892, 614] width 1207 height 89
click at [538, 569] on td "Available Sherbrooke" at bounding box center [642, 614] width 226 height 89
drag, startPoint x: 519, startPoint y: 591, endPoint x: 430, endPoint y: 582, distance: 89.5
click at [430, 582] on td "819-640-4865 iPhone Telus 27246263" at bounding box center [464, 614] width 130 height 89
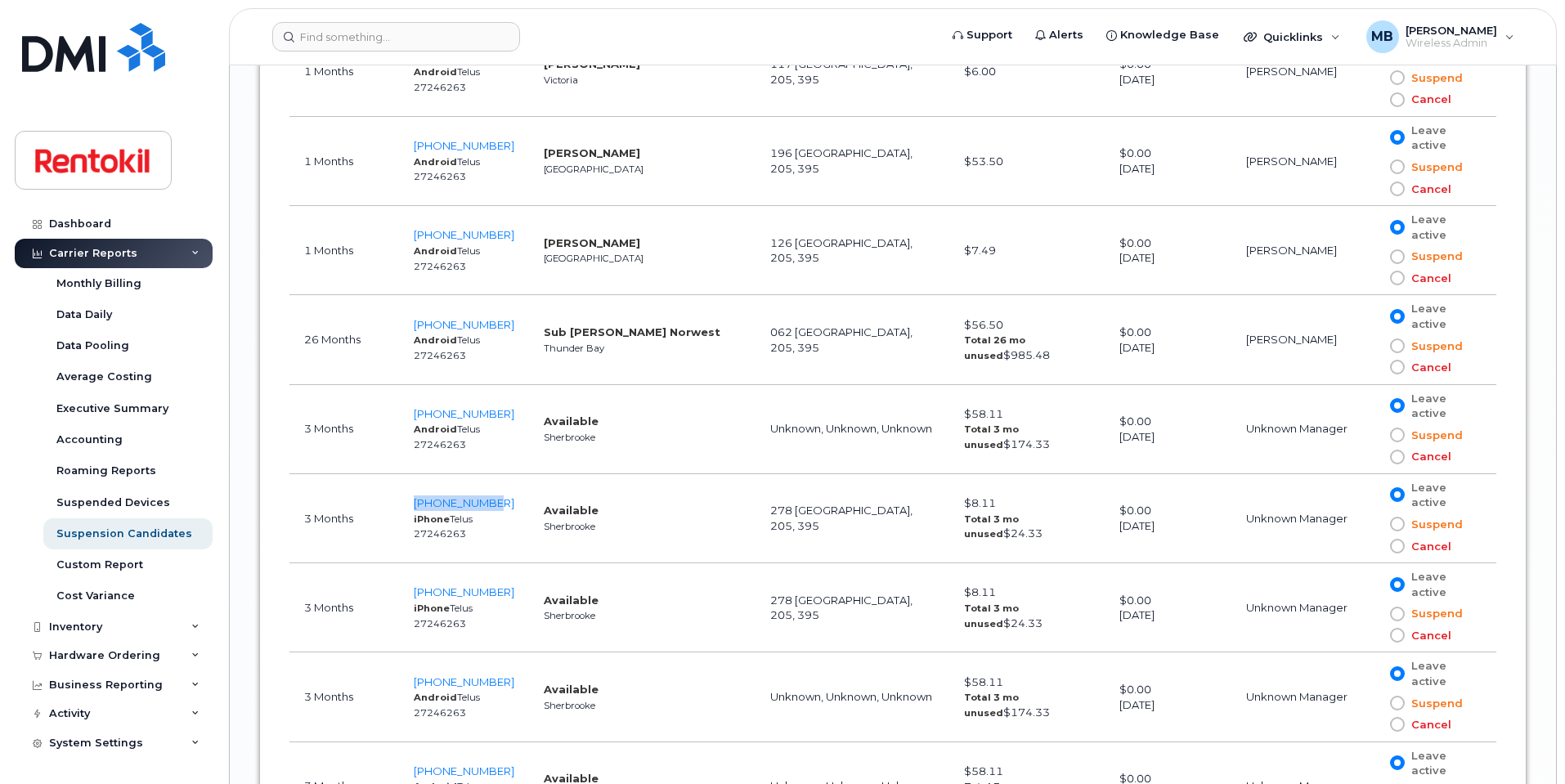
scroll to position [4738, 0]
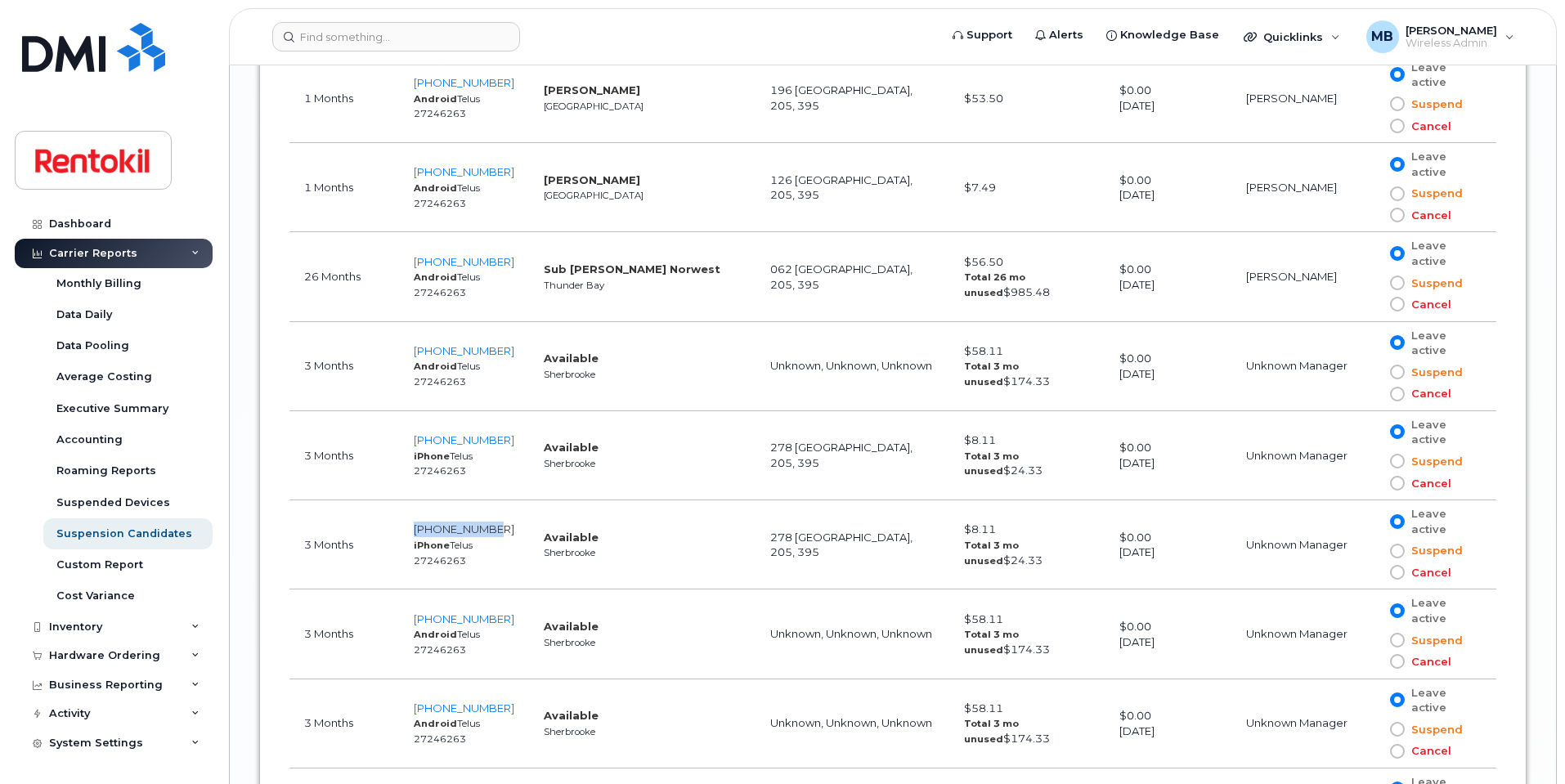
drag, startPoint x: 523, startPoint y: 527, endPoint x: 431, endPoint y: 523, distance: 92.1
click at [431, 523] on td "819-640-5814 iPhone Telus 27246263" at bounding box center [464, 545] width 130 height 89
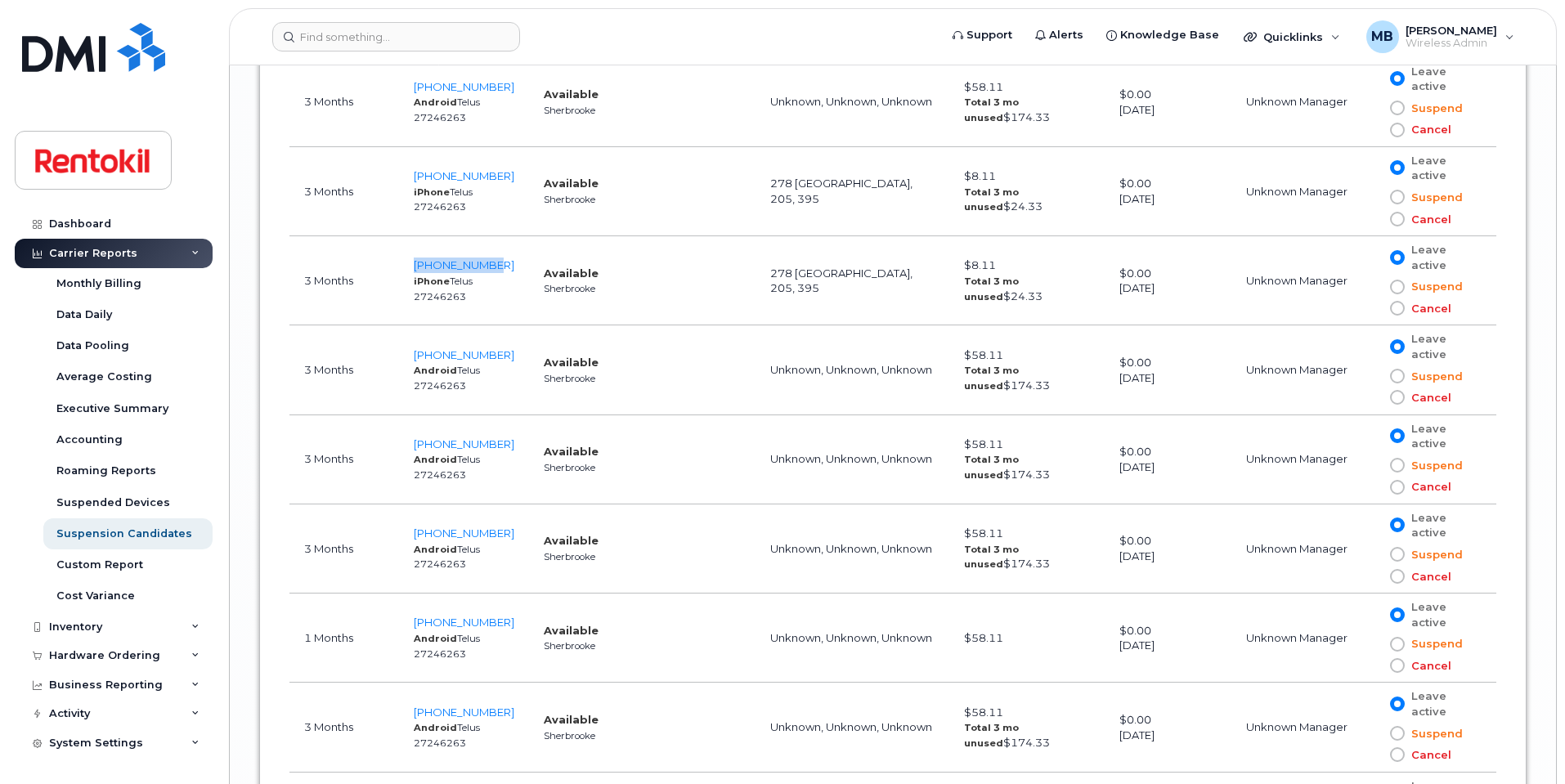
scroll to position [5009, 0]
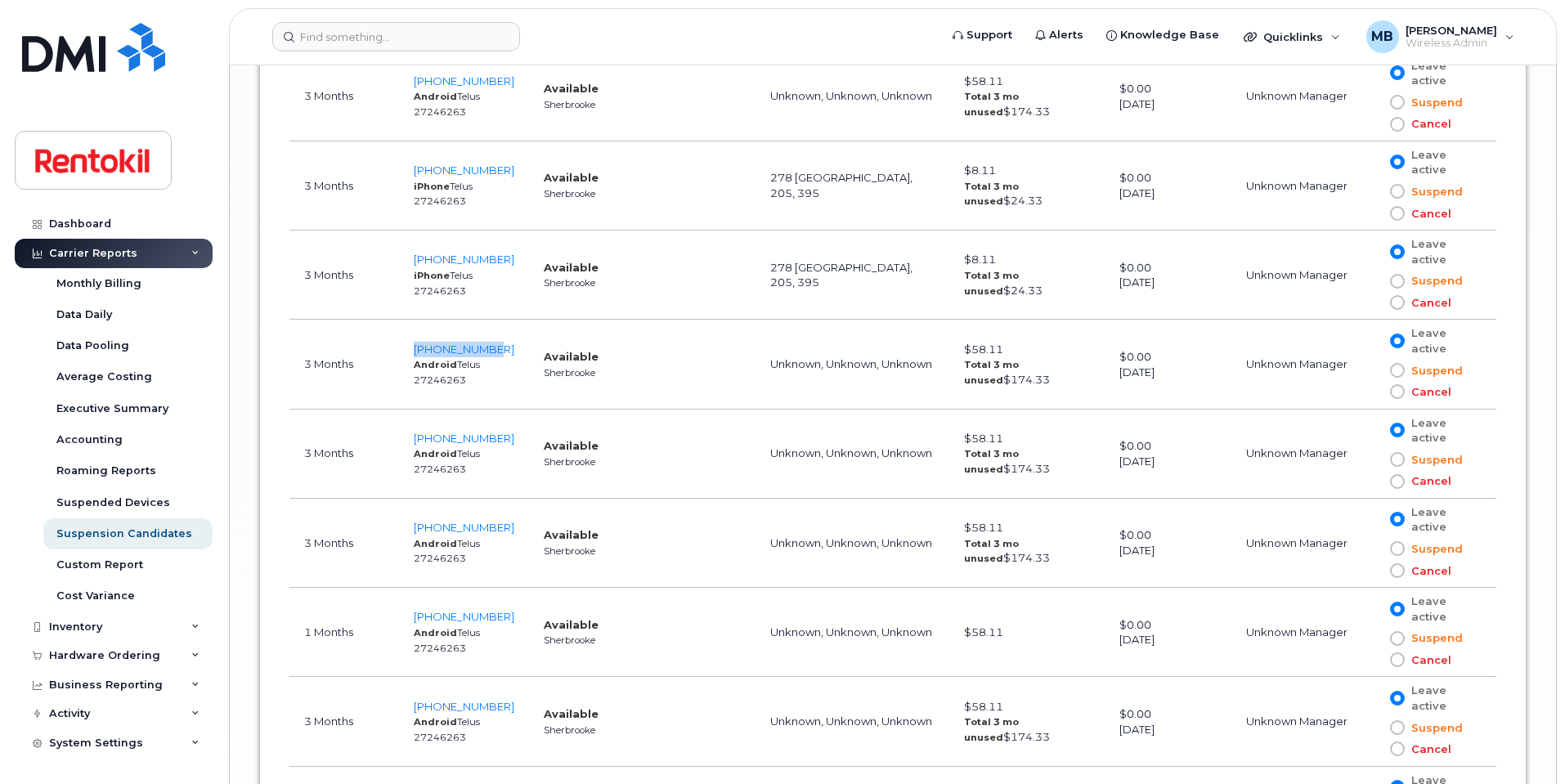
drag, startPoint x: 521, startPoint y: 338, endPoint x: 433, endPoint y: 338, distance: 88.0
click at [433, 338] on td "819-678-0721 Android Telus 27246263" at bounding box center [464, 364] width 130 height 89
click at [539, 338] on td "Available Sherbrooke" at bounding box center [642, 364] width 226 height 89
drag, startPoint x: 527, startPoint y: 346, endPoint x: 438, endPoint y: 344, distance: 89.0
click at [438, 344] on tr "3 Months 819-678-0721 Android Telus 27246263 Available Sherbrooke Unknown, Unkn…" at bounding box center [892, 364] width 1207 height 89
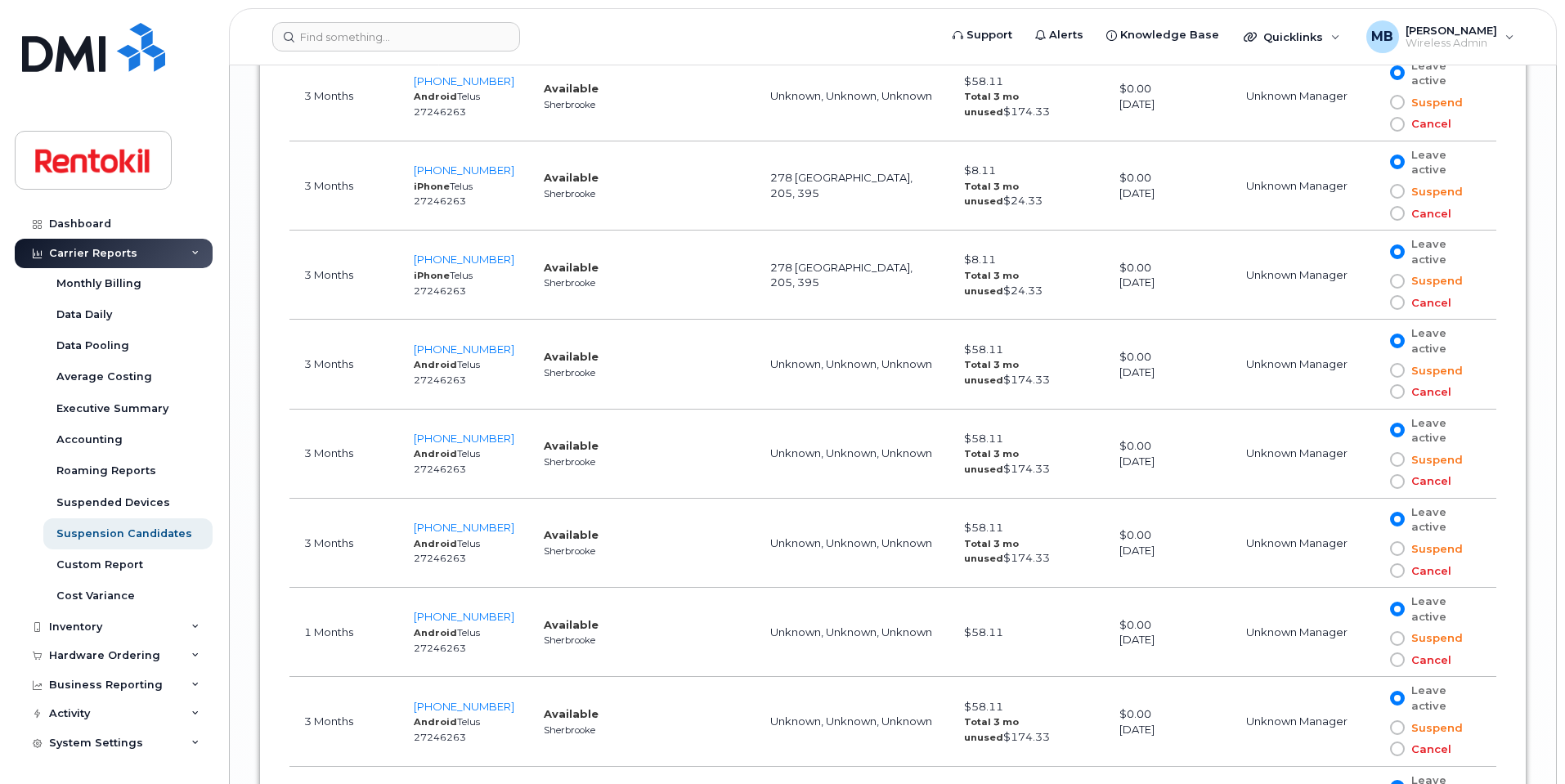
click at [1395, 392] on span at bounding box center [1398, 392] width 15 height 15
click at [1374, 392] on input "Cancel" at bounding box center [1374, 392] width 0 height 0
drag, startPoint x: 521, startPoint y: 438, endPoint x: 431, endPoint y: 431, distance: 90.3
click at [431, 431] on td "819-678-0722 Android Telus 27246263" at bounding box center [464, 454] width 130 height 89
click at [1390, 478] on span at bounding box center [1398, 482] width 15 height 15
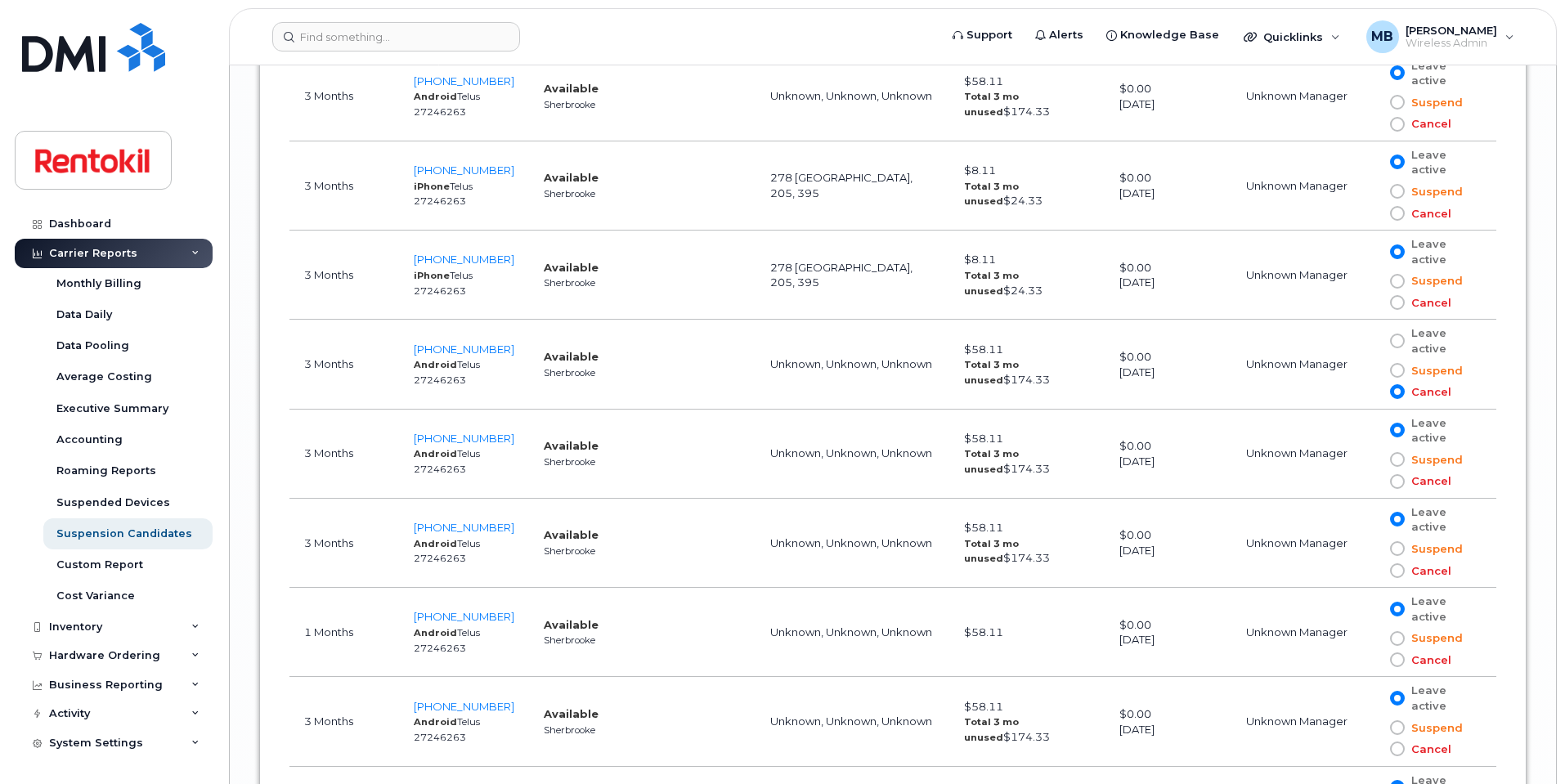
click at [1374, 482] on input "Cancel" at bounding box center [1374, 482] width 0 height 0
drag, startPoint x: 522, startPoint y: 524, endPoint x: 419, endPoint y: 531, distance: 103.2
click at [419, 531] on td "819-678-0724 Android Telus 27246263" at bounding box center [464, 543] width 130 height 89
click at [1399, 578] on label "Cancel" at bounding box center [1421, 571] width 61 height 16
click at [1374, 571] on input "Cancel" at bounding box center [1374, 571] width 0 height 0
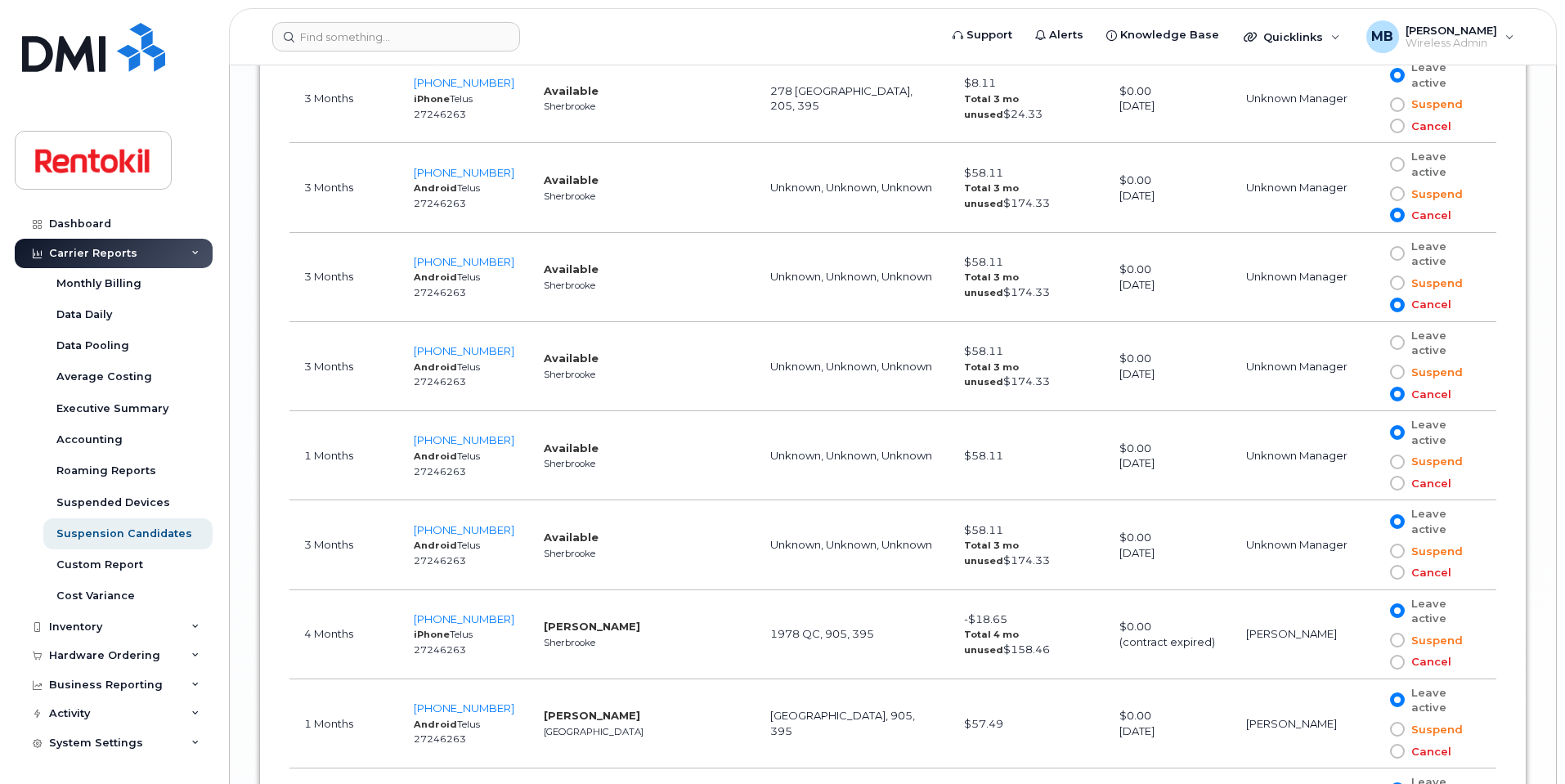
scroll to position [5196, 0]
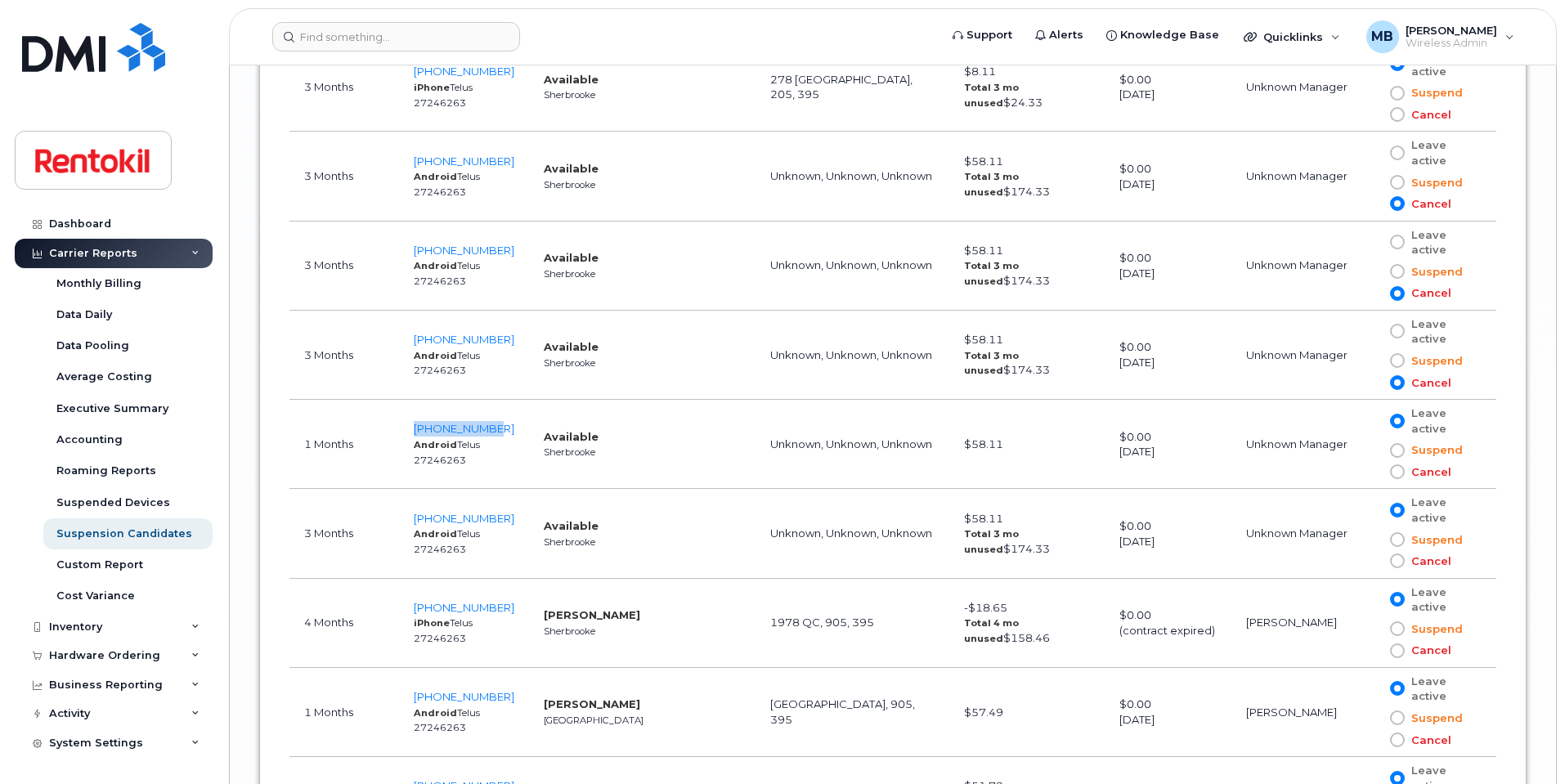
drag, startPoint x: 522, startPoint y: 424, endPoint x: 429, endPoint y: 414, distance: 93.5
click at [429, 427] on td "819-678-0730 Android Telus 27246263" at bounding box center [464, 444] width 130 height 89
drag, startPoint x: 519, startPoint y: 513, endPoint x: 430, endPoint y: 513, distance: 89.0
click at [430, 513] on td "819-678-0733 Android Telus 27246263" at bounding box center [464, 533] width 130 height 89
click at [1399, 562] on span at bounding box center [1398, 561] width 15 height 15
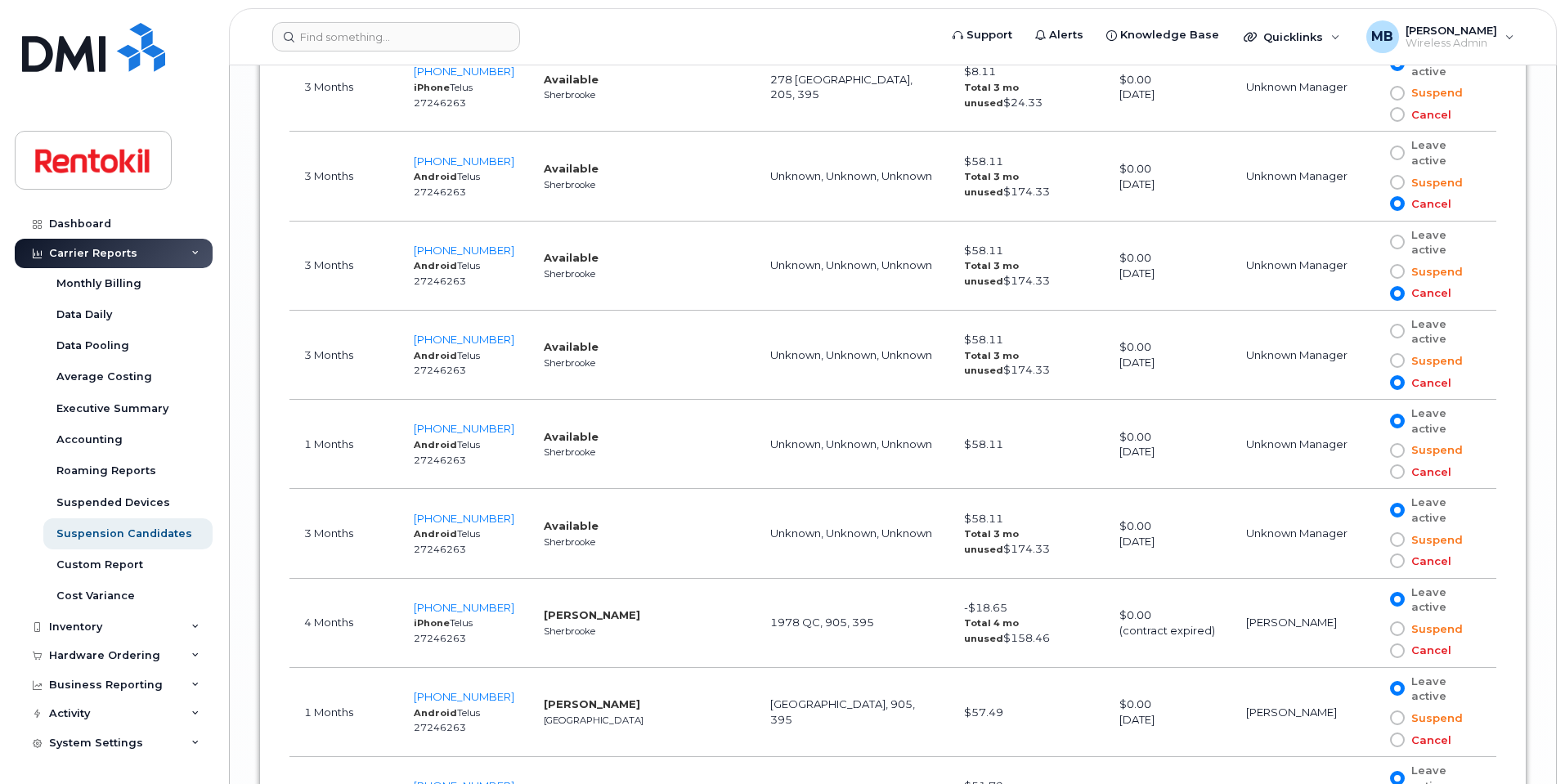
click at [1374, 561] on input "Cancel" at bounding box center [1374, 561] width 0 height 0
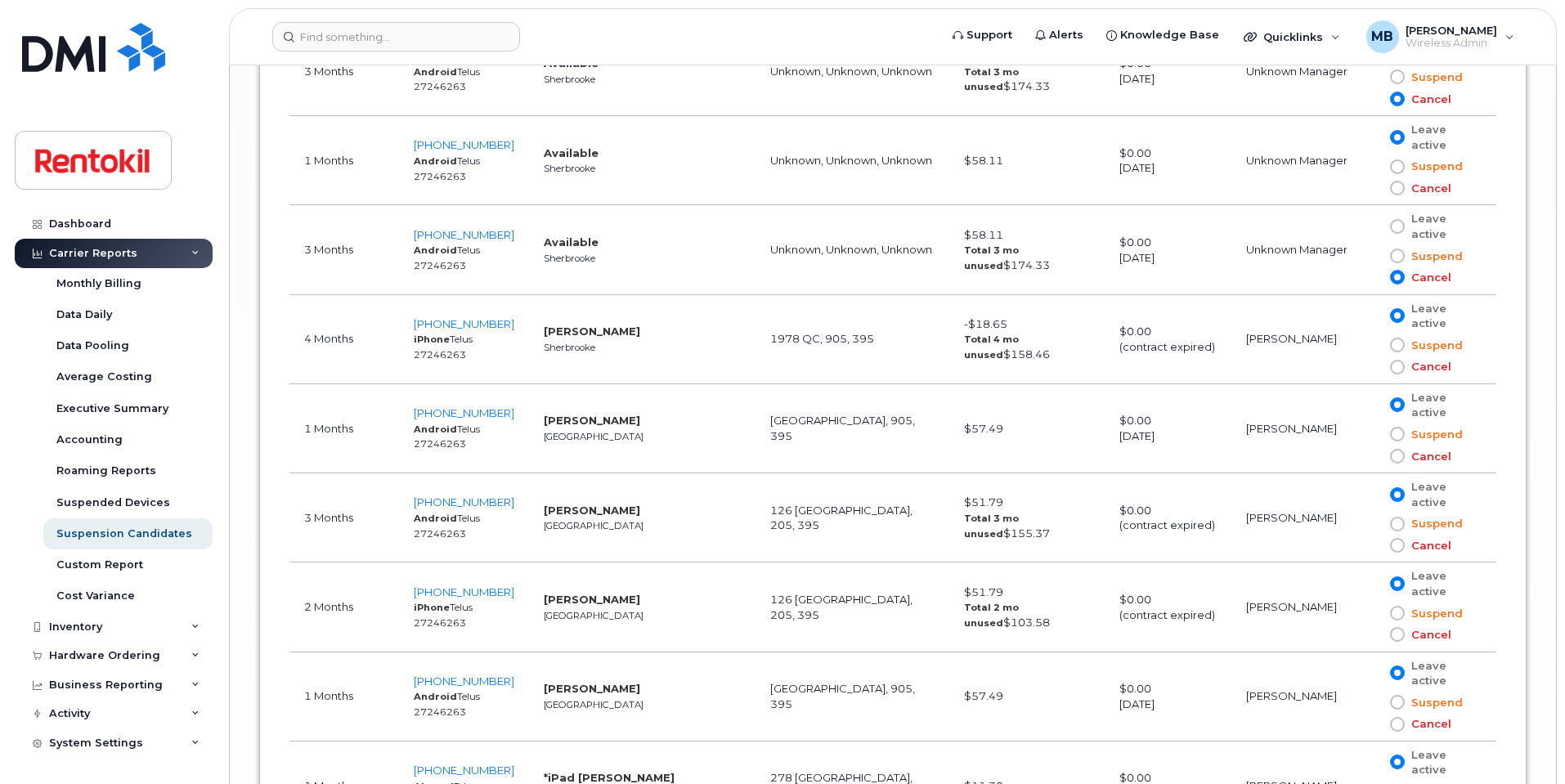
scroll to position [5518, 0]
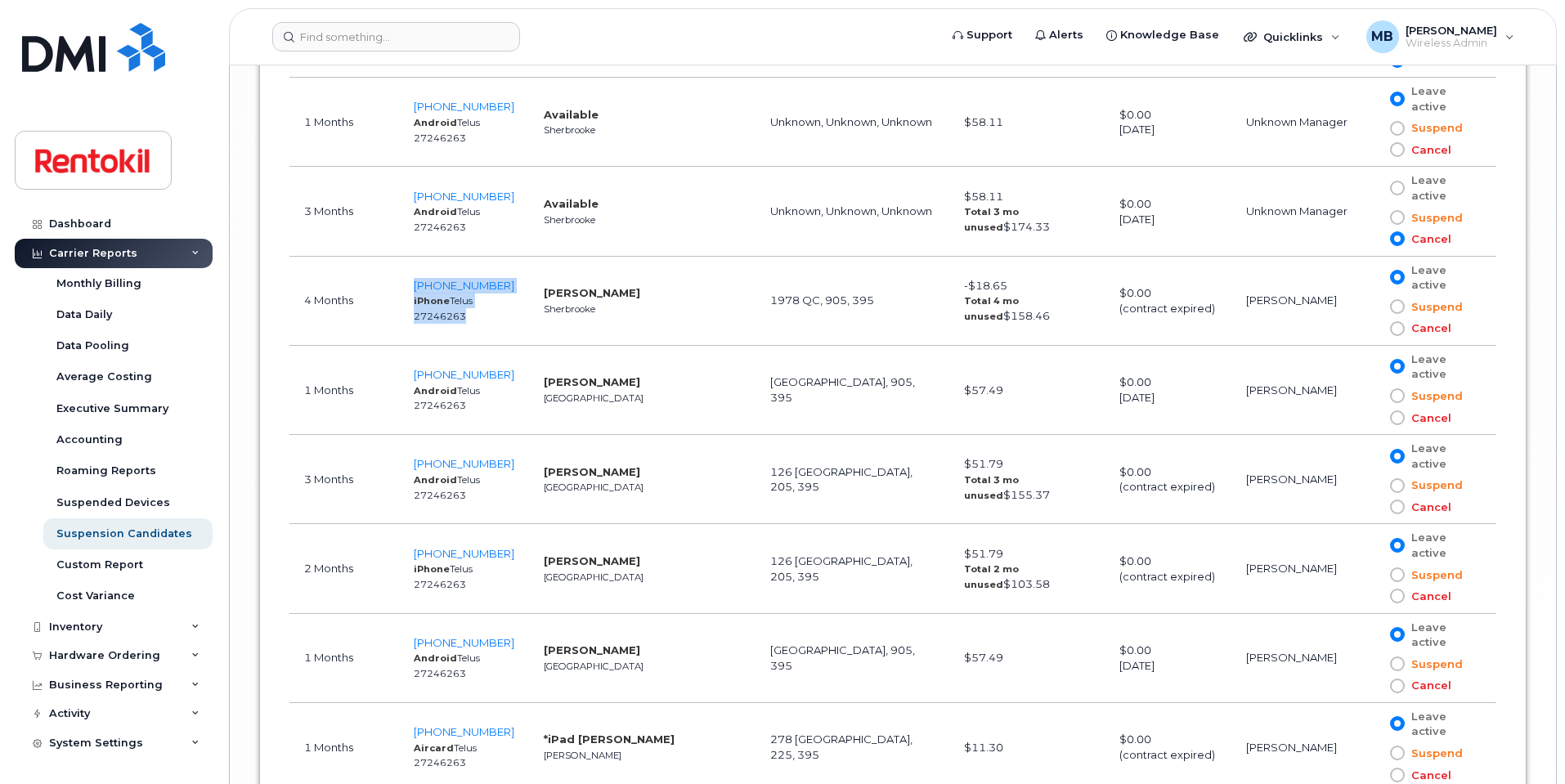
drag, startPoint x: 534, startPoint y: 281, endPoint x: 424, endPoint y: 271, distance: 110.5
click at [424, 271] on tr "4 Months 873-662-3690 iPhone Telus 27246263 Jovanni Fortin Sherbrooke 1978 QC, …" at bounding box center [892, 301] width 1207 height 89
click at [683, 312] on td "Jovanni Fortin Sherbrooke" at bounding box center [642, 301] width 226 height 89
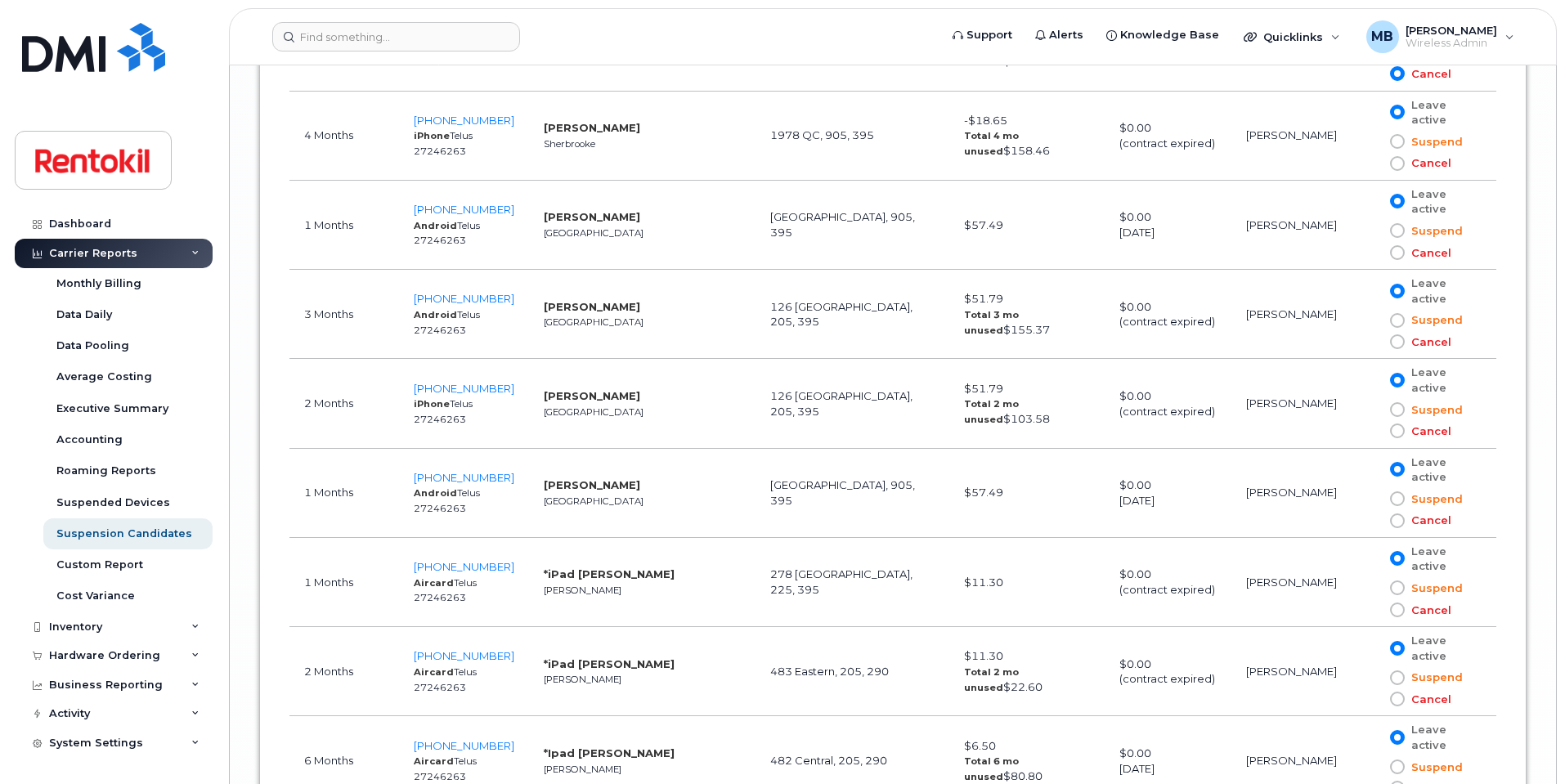
scroll to position [5687, 0]
drag, startPoint x: 620, startPoint y: 394, endPoint x: 544, endPoint y: 392, distance: 76.0
click at [544, 392] on td "Amjad Sultan Halifax" at bounding box center [642, 400] width 226 height 89
click at [657, 341] on td "Neil Lewis Halifax" at bounding box center [642, 310] width 226 height 89
drag, startPoint x: 521, startPoint y: 381, endPoint x: 431, endPoint y: 377, distance: 90.1
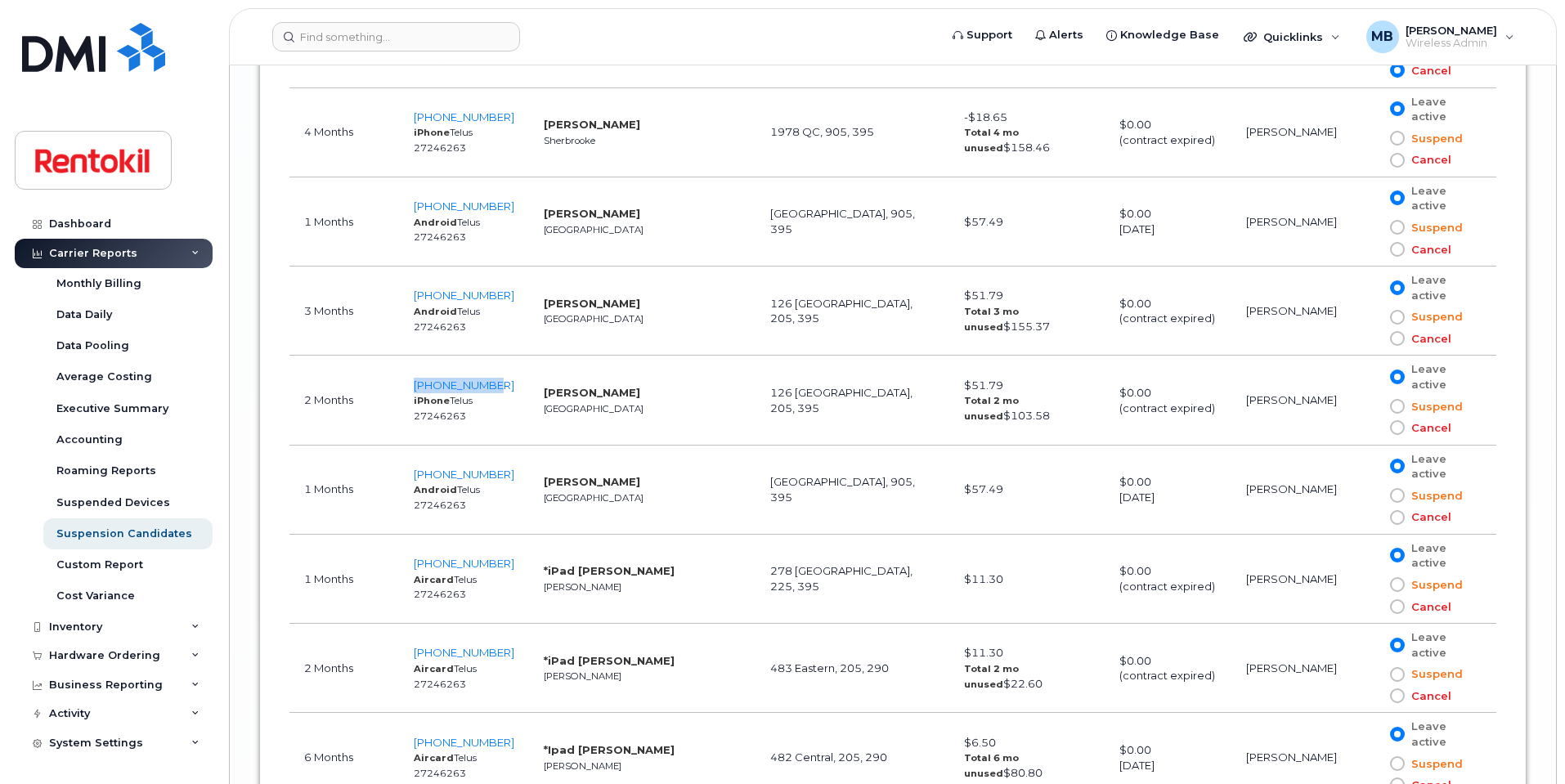
click at [431, 377] on td "902-580-0397 iPhone Telus 27246263" at bounding box center [464, 400] width 130 height 89
click at [1396, 430] on span at bounding box center [1398, 428] width 15 height 15
click at [1374, 428] on input "Cancel" at bounding box center [1374, 428] width 0 height 0
drag, startPoint x: 525, startPoint y: 467, endPoint x: 415, endPoint y: 464, distance: 110.0
click at [415, 464] on td "902-830-5752 Android Telus 27246263" at bounding box center [464, 490] width 130 height 89
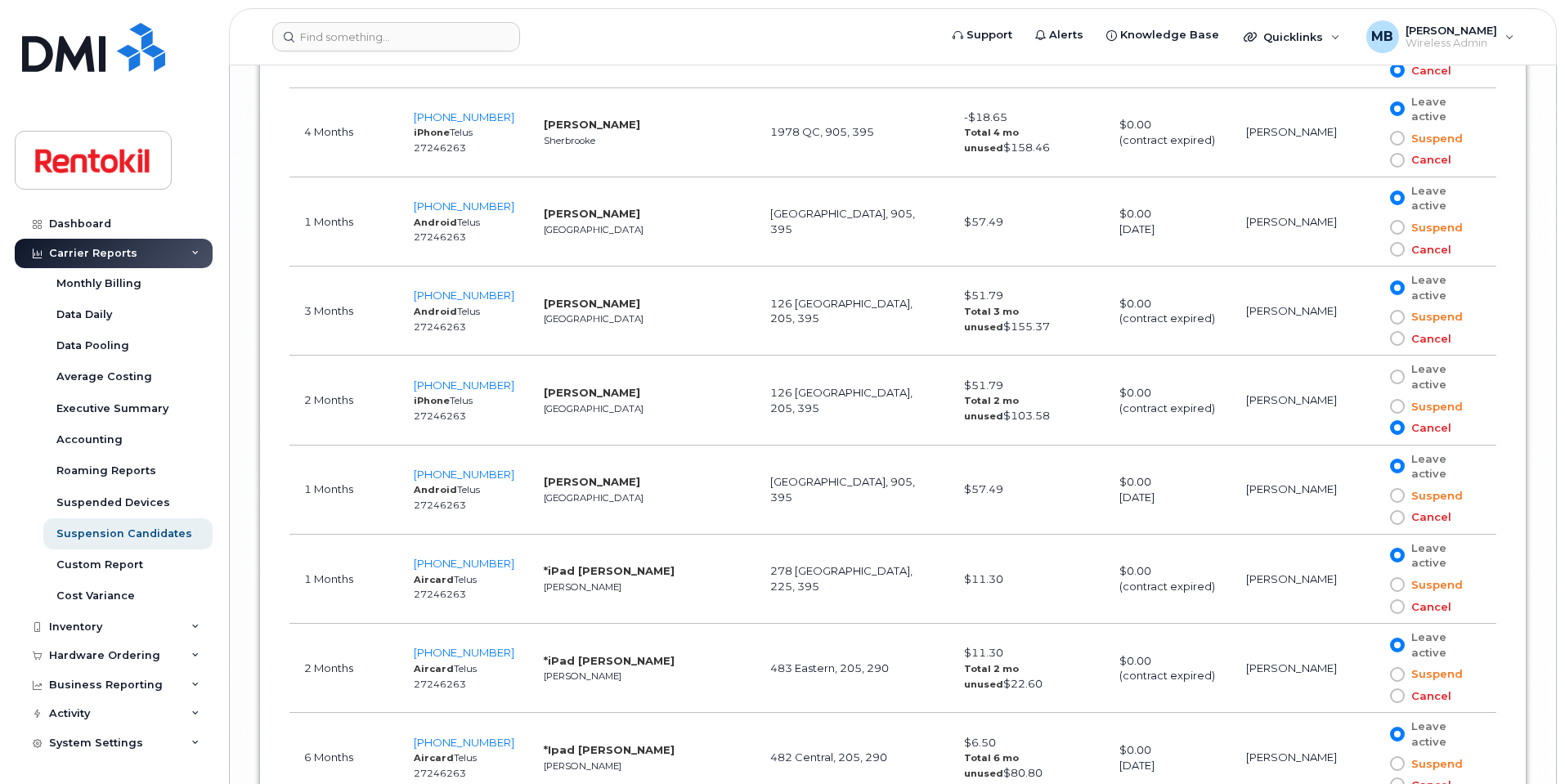
click at [646, 465] on td "Rae Thomas Halifax" at bounding box center [642, 490] width 226 height 89
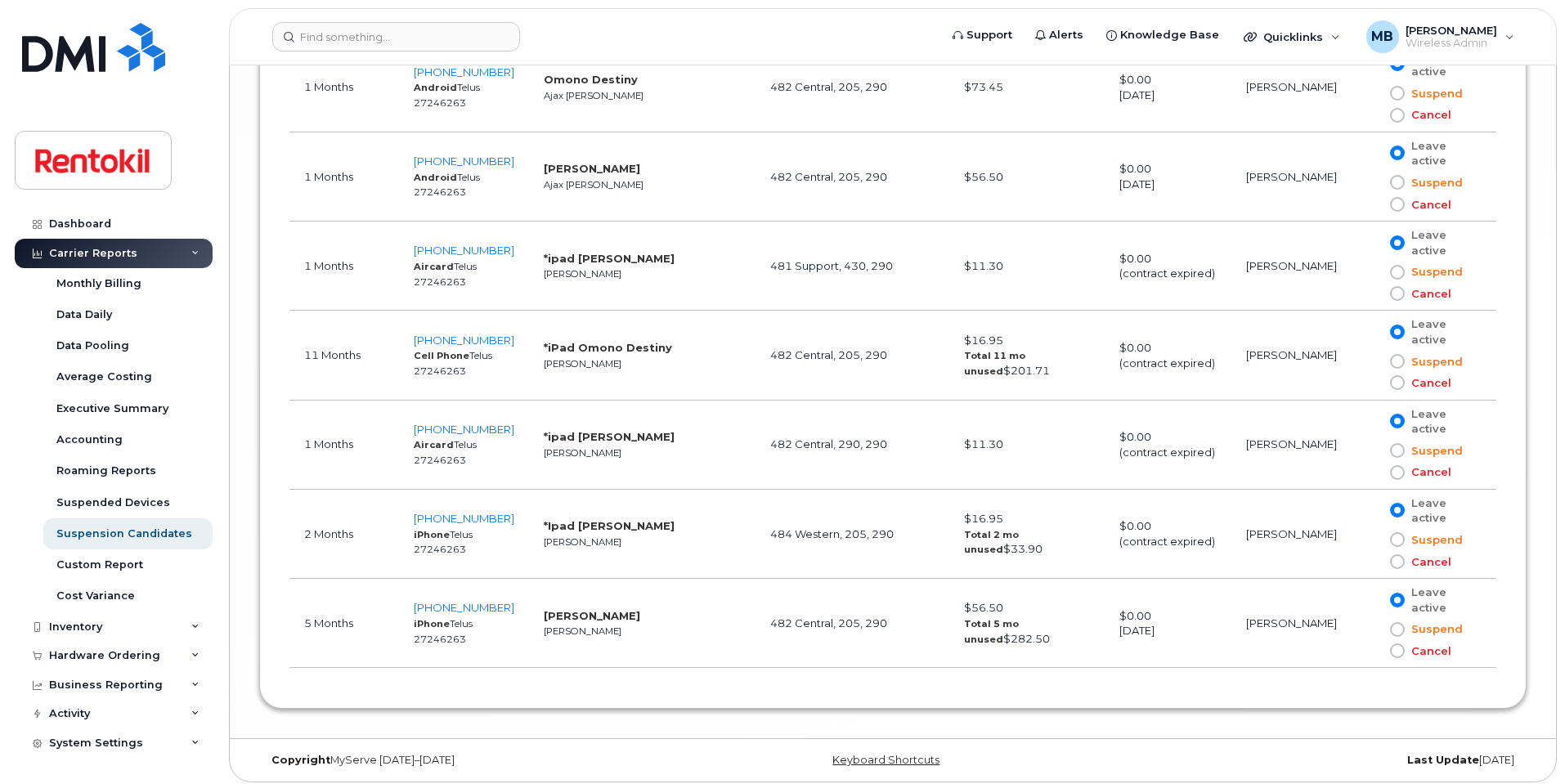
scroll to position [6453, 0]
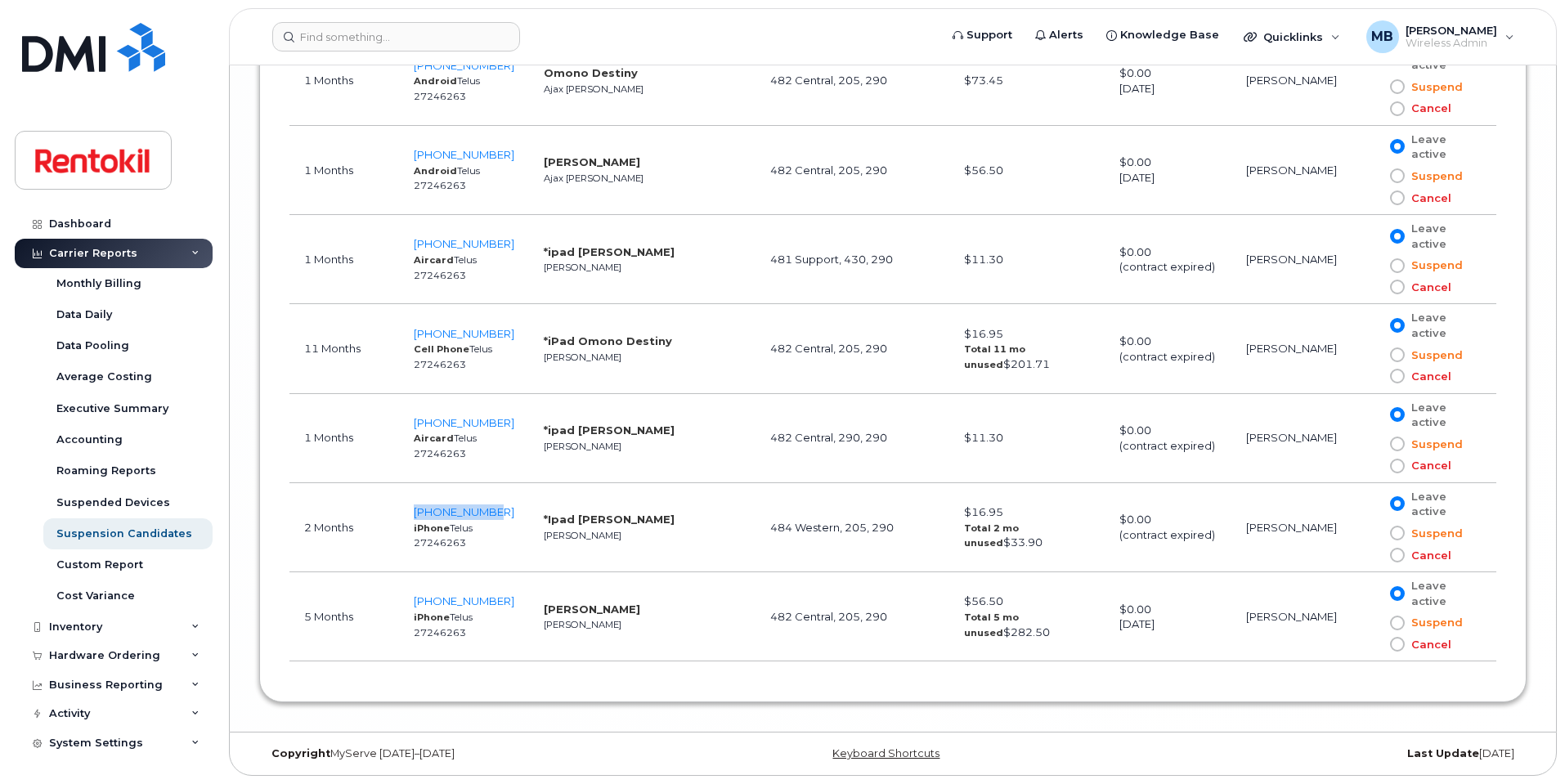
drag, startPoint x: 525, startPoint y: 510, endPoint x: 429, endPoint y: 507, distance: 96.0
click at [429, 507] on td "905-805-6358 iPhone Telus 27246263" at bounding box center [464, 528] width 130 height 89
click at [623, 551] on td "*Ipad Ramjit Bhogal Milton" at bounding box center [642, 528] width 226 height 89
drag, startPoint x: 520, startPoint y: 507, endPoint x: 427, endPoint y: 508, distance: 93.0
click at [427, 508] on td "905-805-6358 iPhone Telus 27246263" at bounding box center [464, 528] width 130 height 89
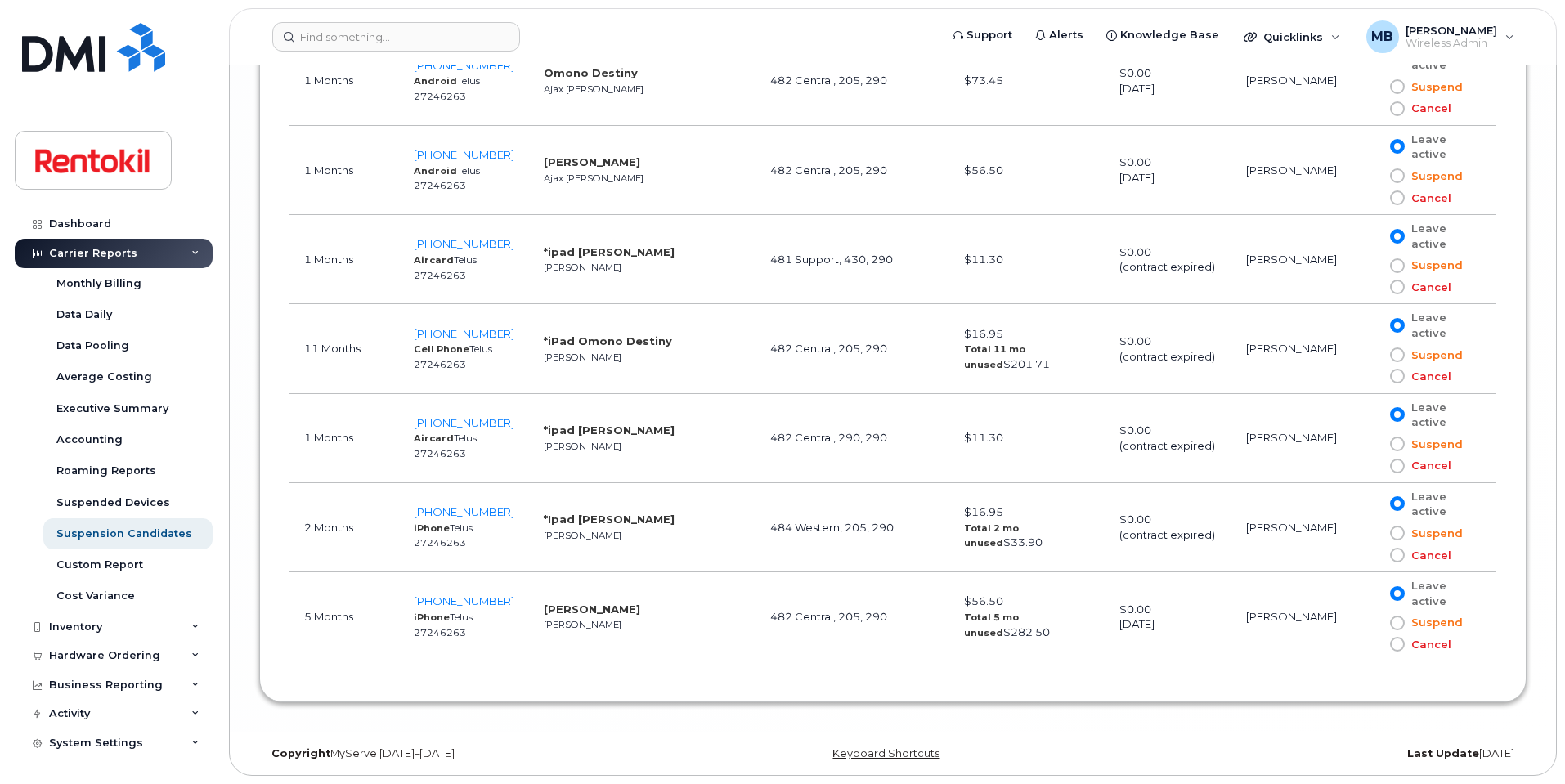
click at [697, 474] on td "*ipad Neil Holman Milton" at bounding box center [642, 438] width 226 height 89
drag, startPoint x: 679, startPoint y: 519, endPoint x: 542, endPoint y: 519, distance: 137.0
click at [542, 519] on td "*Ipad Ramjit Bhogal Milton" at bounding box center [642, 528] width 226 height 89
click at [686, 637] on td "Sahand Khoshbaten Hamilton" at bounding box center [642, 617] width 226 height 89
drag, startPoint x: 517, startPoint y: 600, endPoint x: 432, endPoint y: 600, distance: 85.0
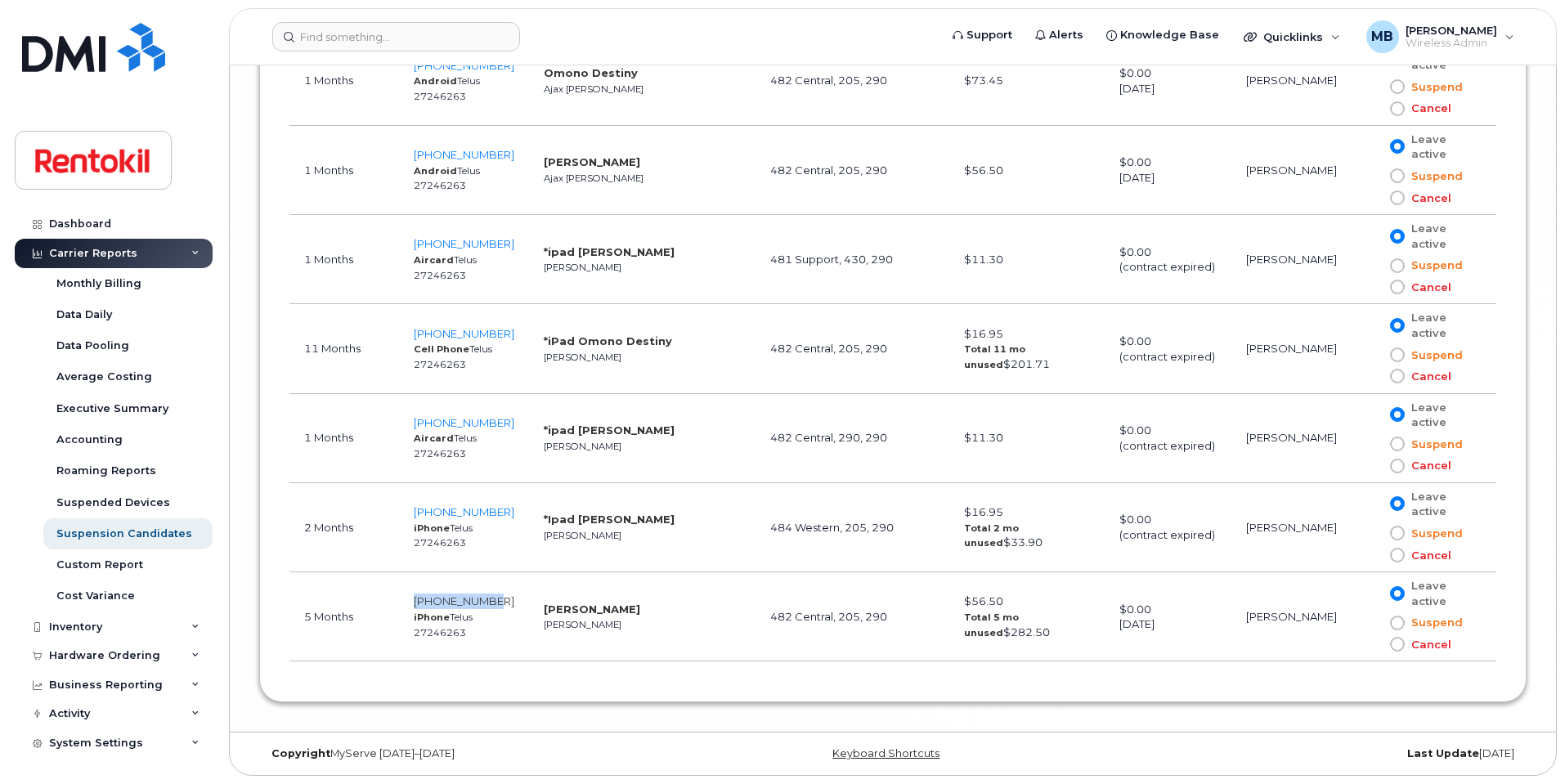
click at [432, 600] on td "905-807-6973 iPhone Telus 27246263" at bounding box center [464, 617] width 130 height 89
click at [648, 636] on td "Sahand Khoshbaten Hamilton" at bounding box center [642, 617] width 226 height 89
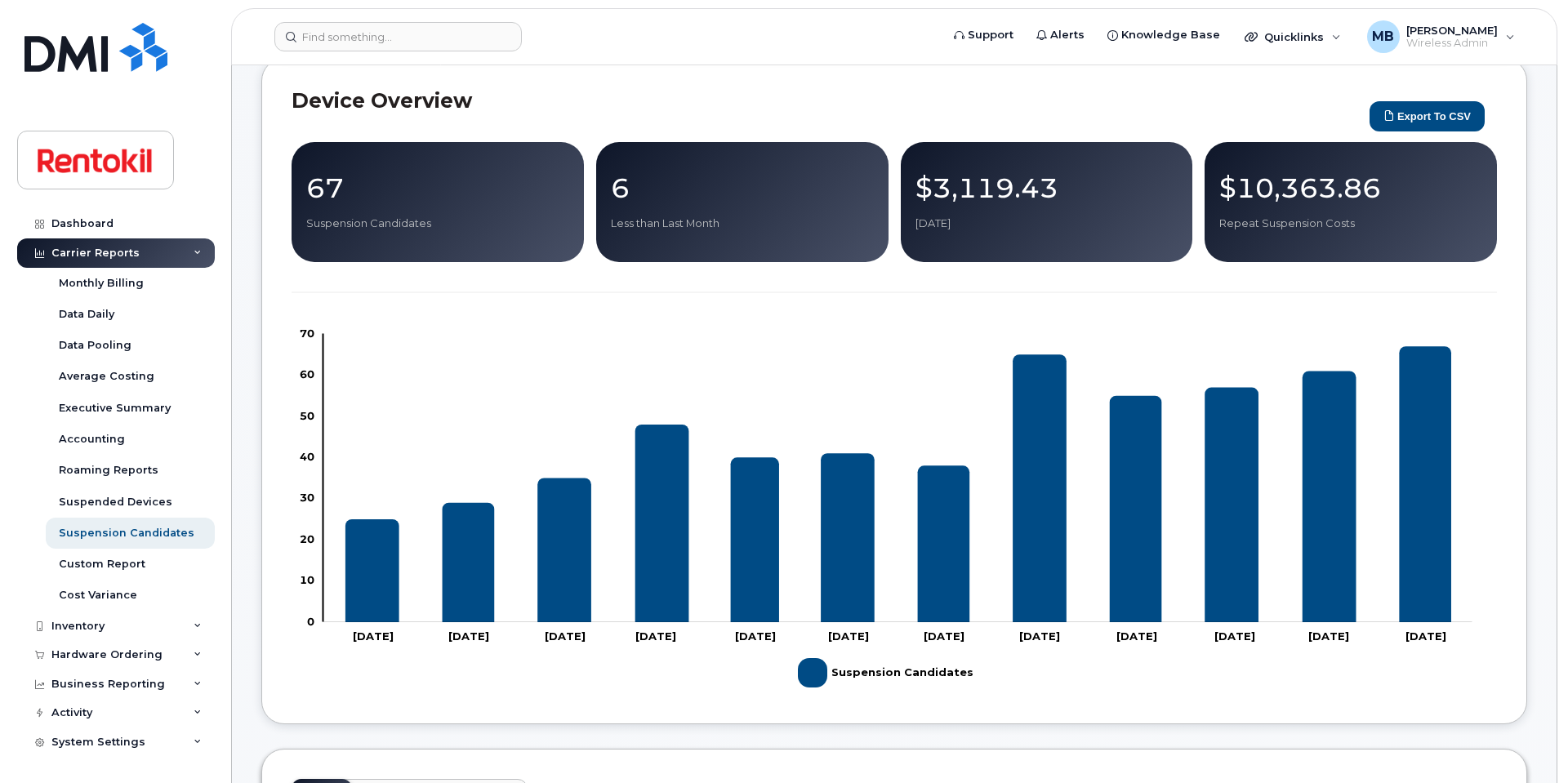
scroll to position [454, 0]
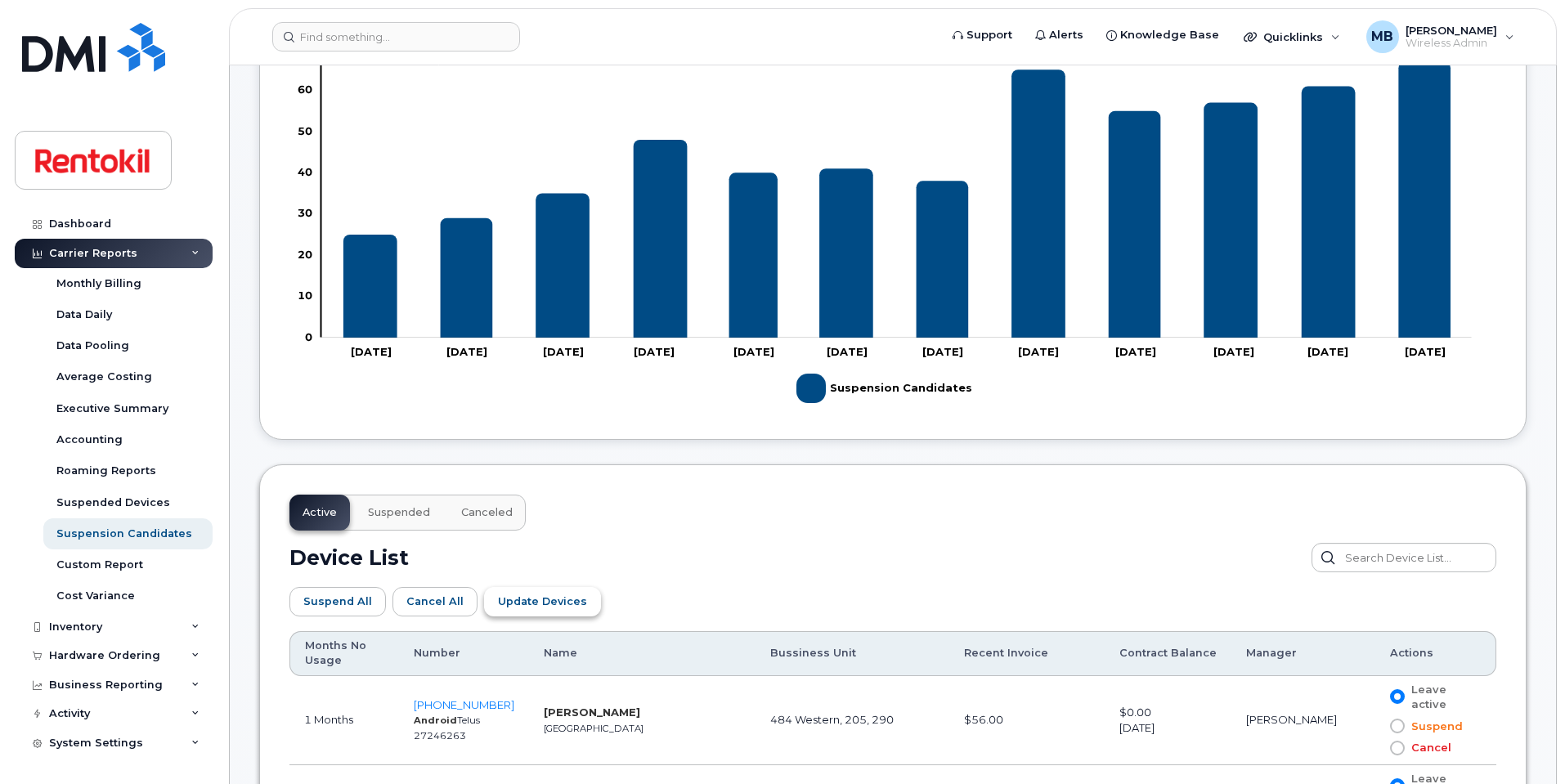
click at [569, 603] on span "Update Devices" at bounding box center [542, 601] width 89 height 16
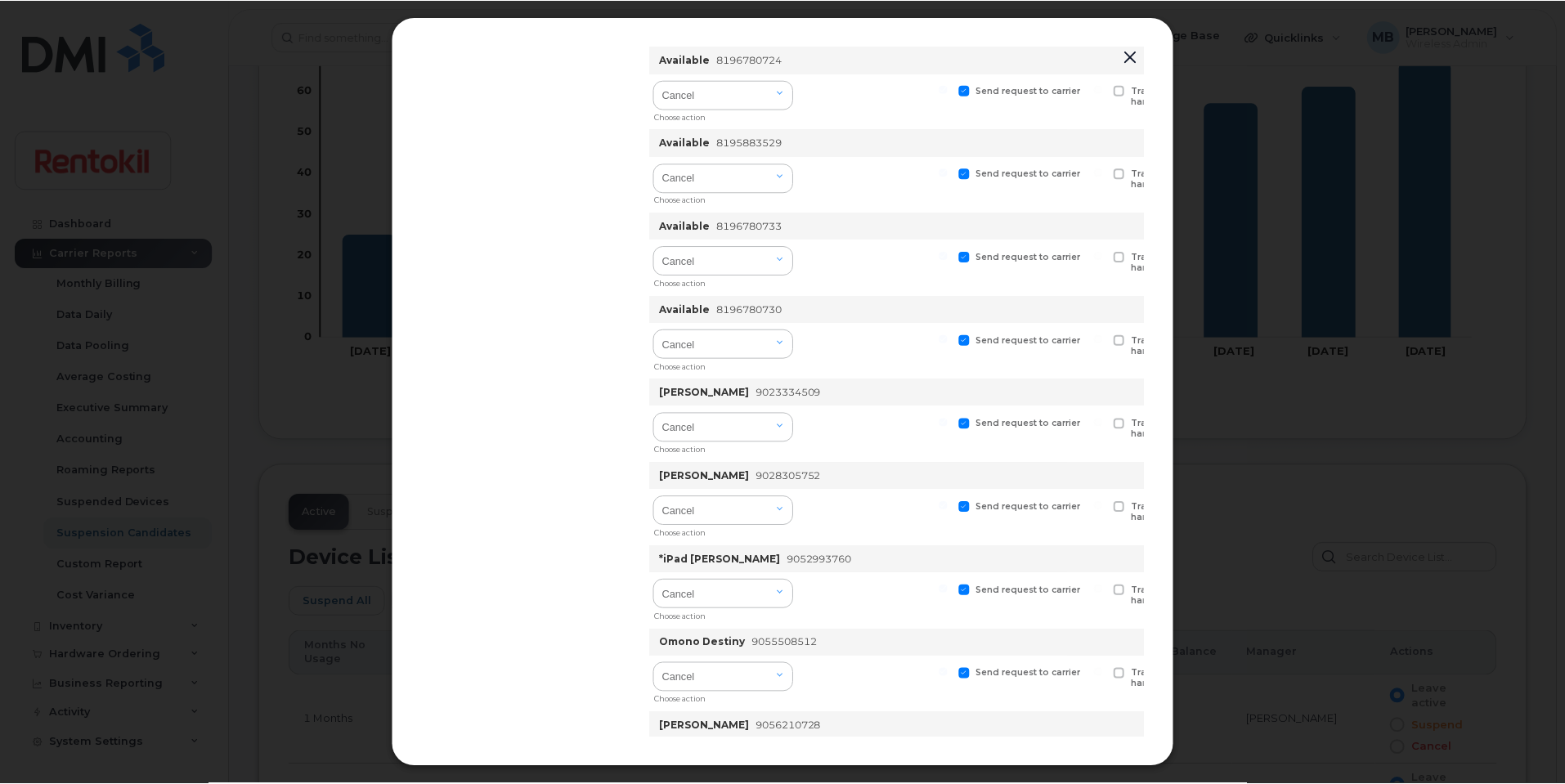
scroll to position [5072, 0]
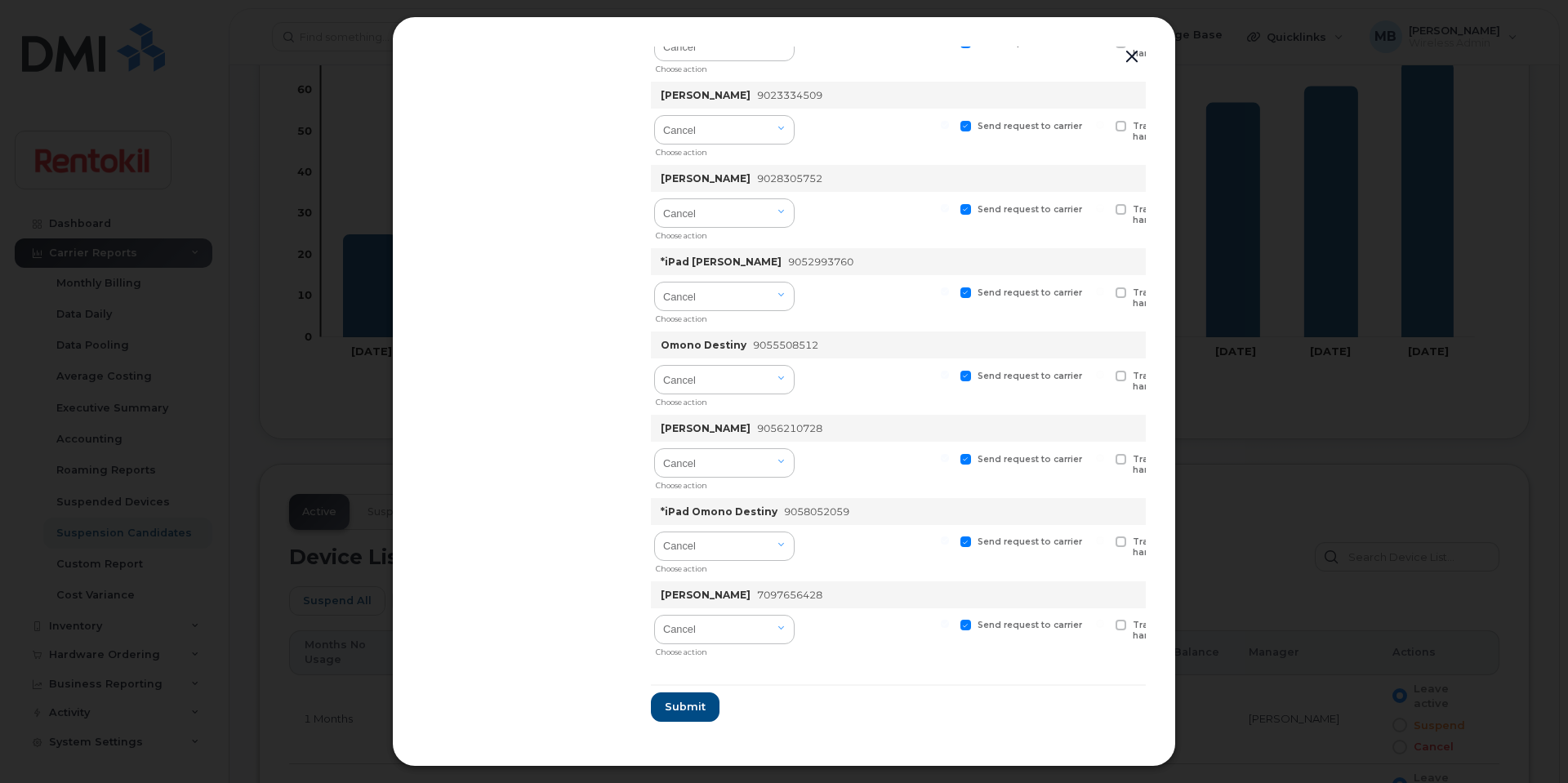
click at [1128, 59] on button "button" at bounding box center [1132, 57] width 25 height 23
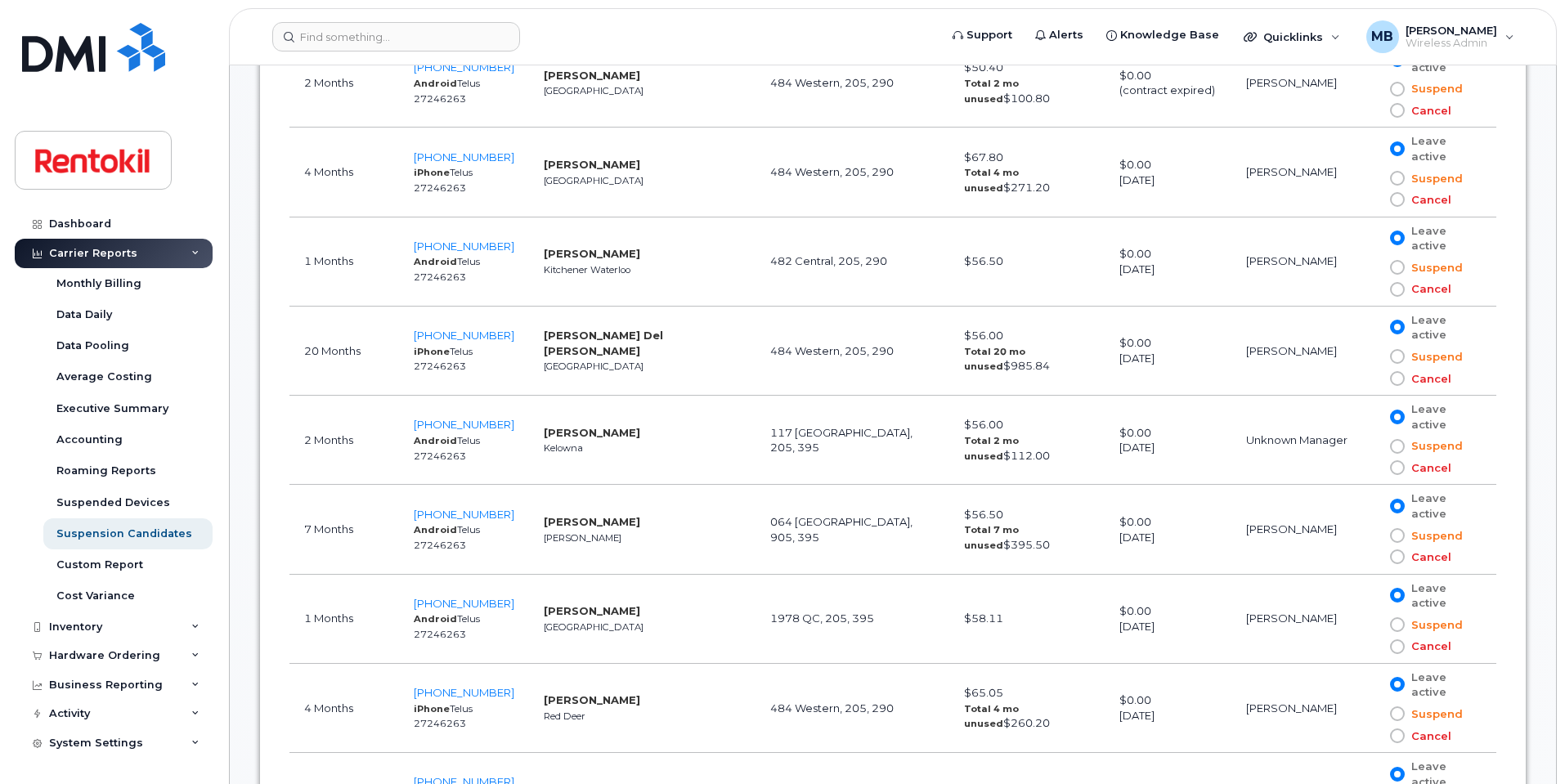
scroll to position [1669, 0]
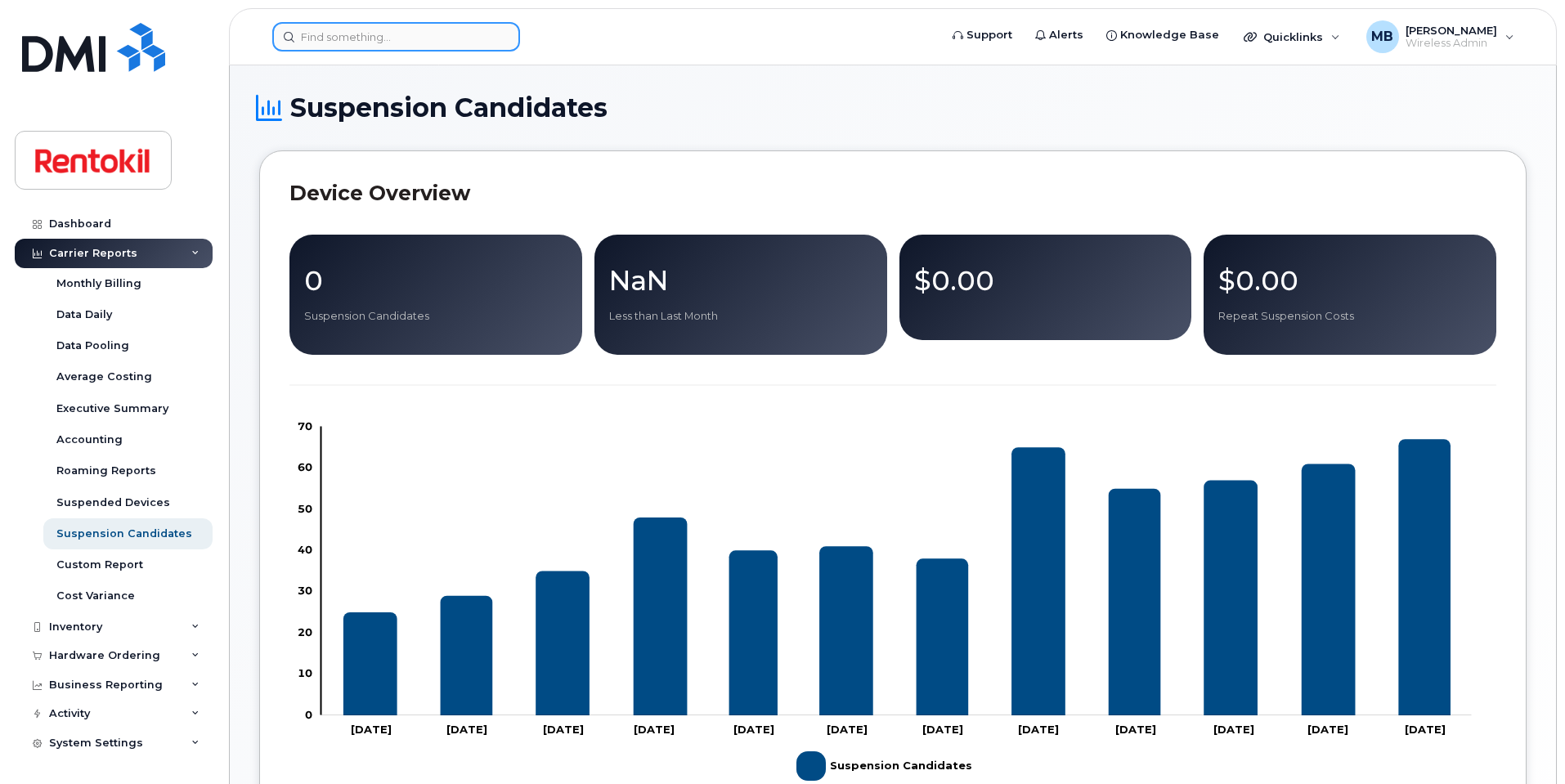
click at [379, 49] on input at bounding box center [396, 37] width 247 height 29
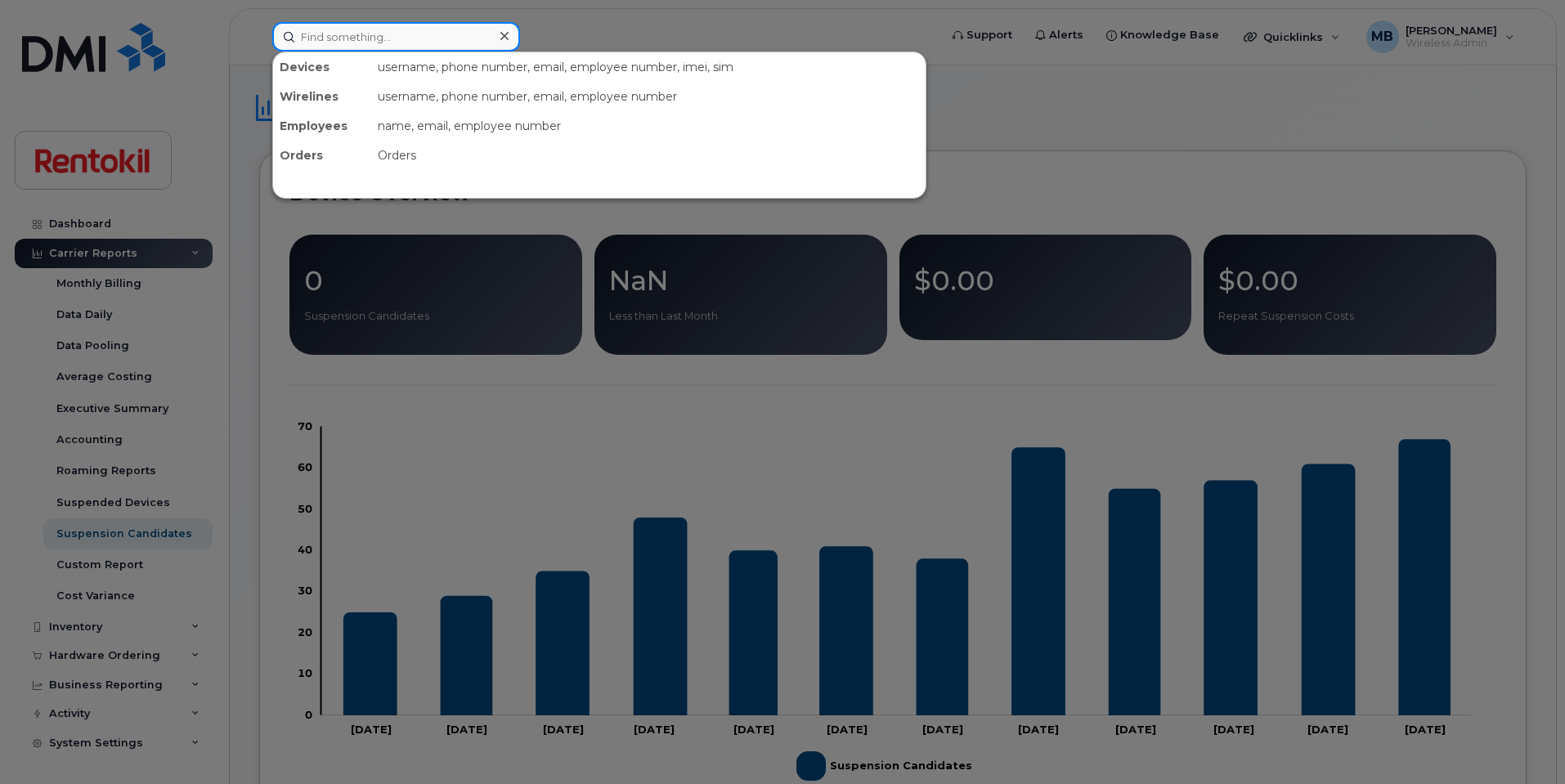
paste input "[PHONE_NUMBER]"
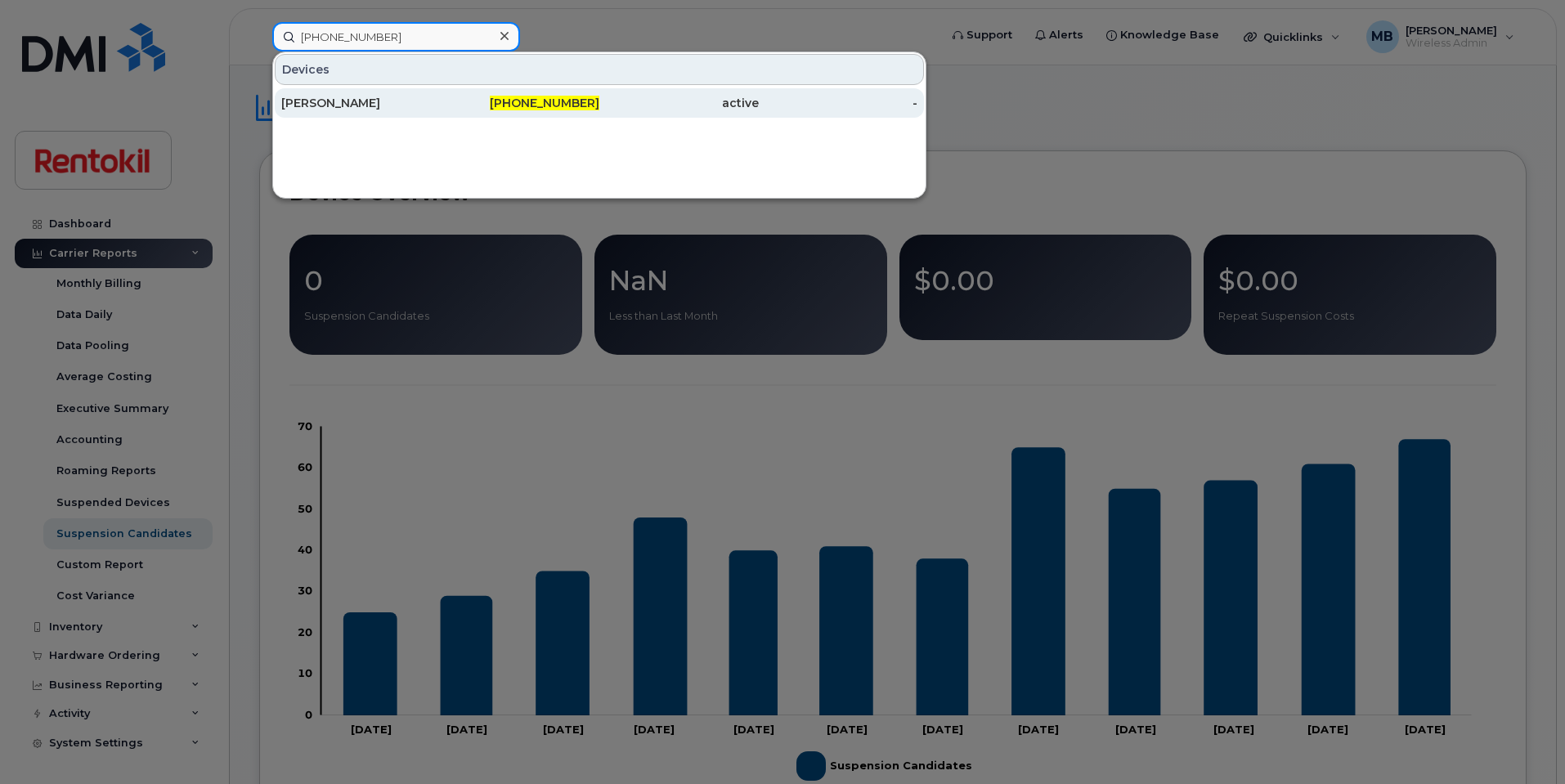
type input "[PHONE_NUMBER]"
click at [372, 93] on div "[PERSON_NAME]" at bounding box center [361, 103] width 160 height 29
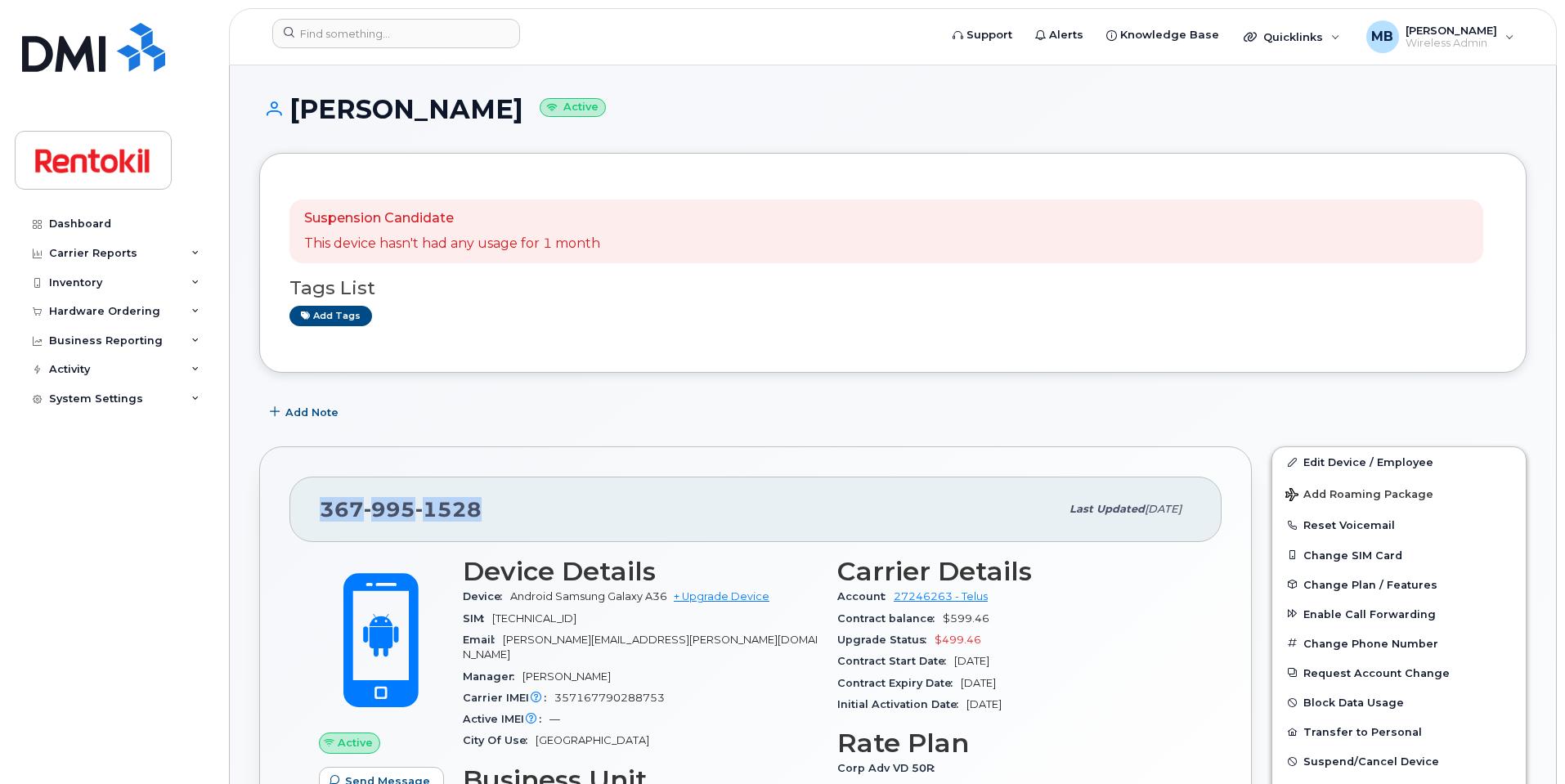
drag, startPoint x: 497, startPoint y: 519, endPoint x: 312, endPoint y: 504, distance: 185.6
click at [312, 504] on div "367 995 1528 Last updated Jul 11, 2025" at bounding box center [755, 510] width 932 height 66
copy span "367 995 1528"
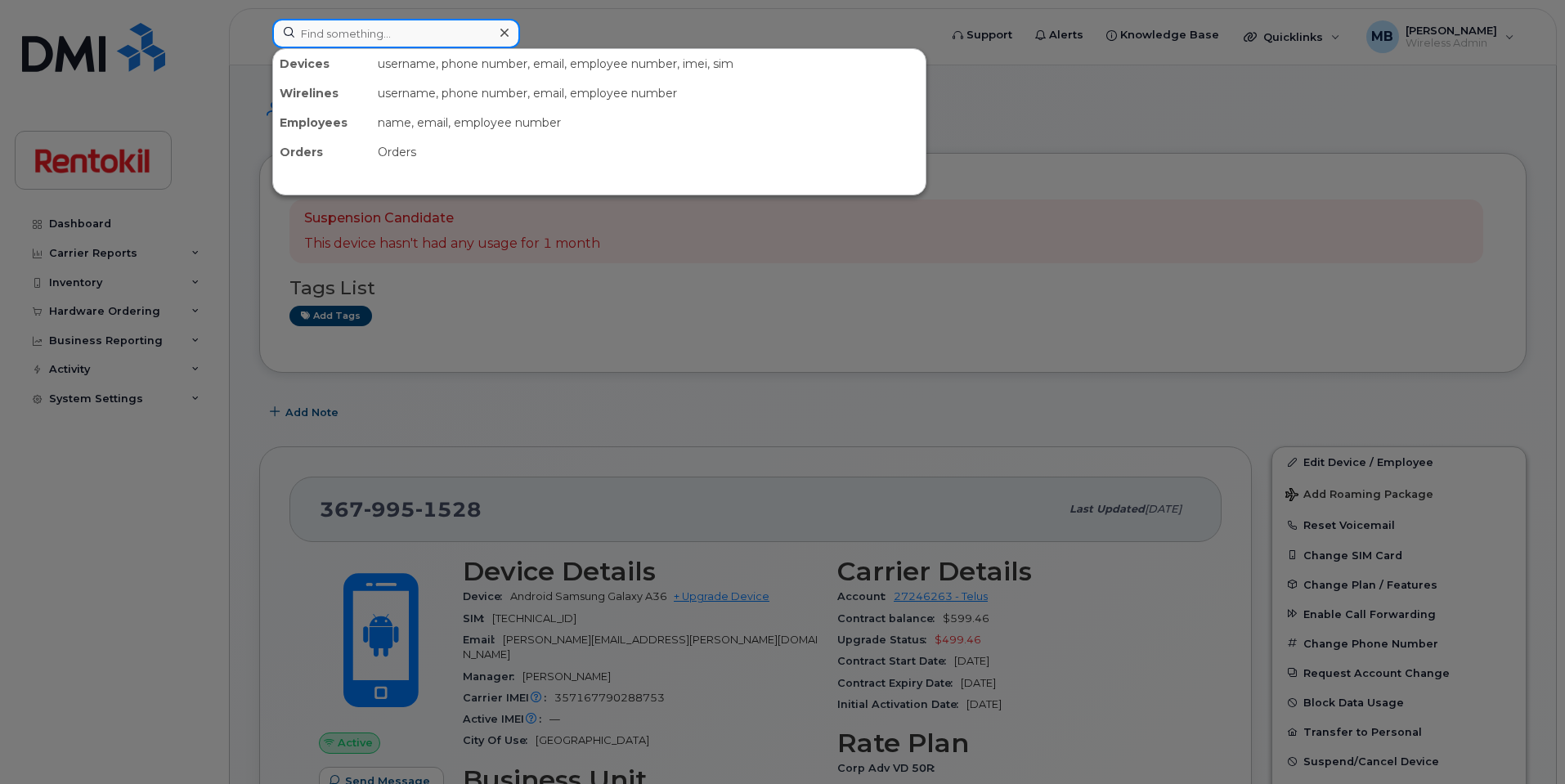
click at [455, 25] on input at bounding box center [396, 34] width 247 height 29
paste input "403-304-6674"
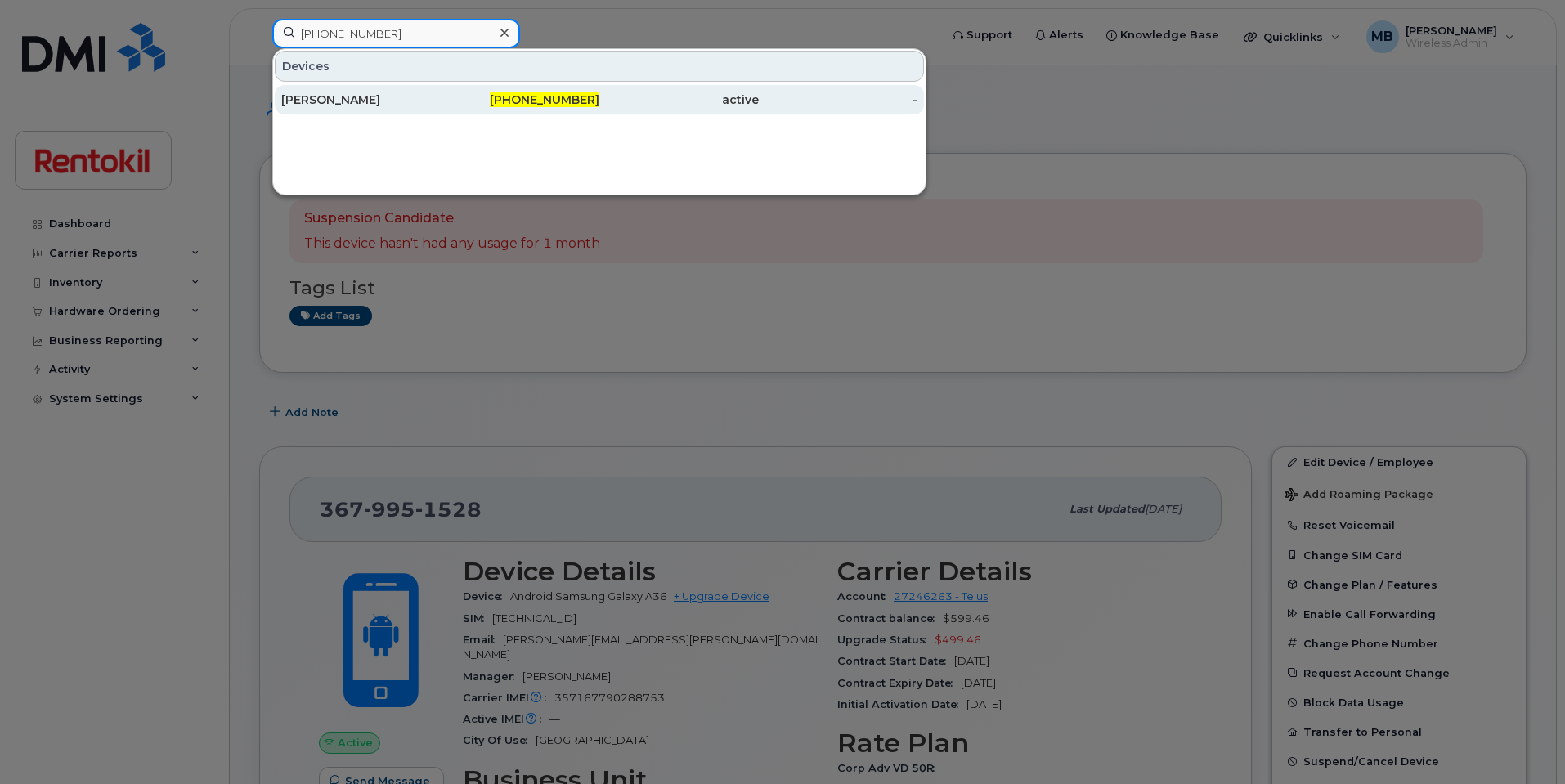
type input "403-304-6674"
click at [385, 104] on div "Michelle Atri" at bounding box center [361, 100] width 160 height 16
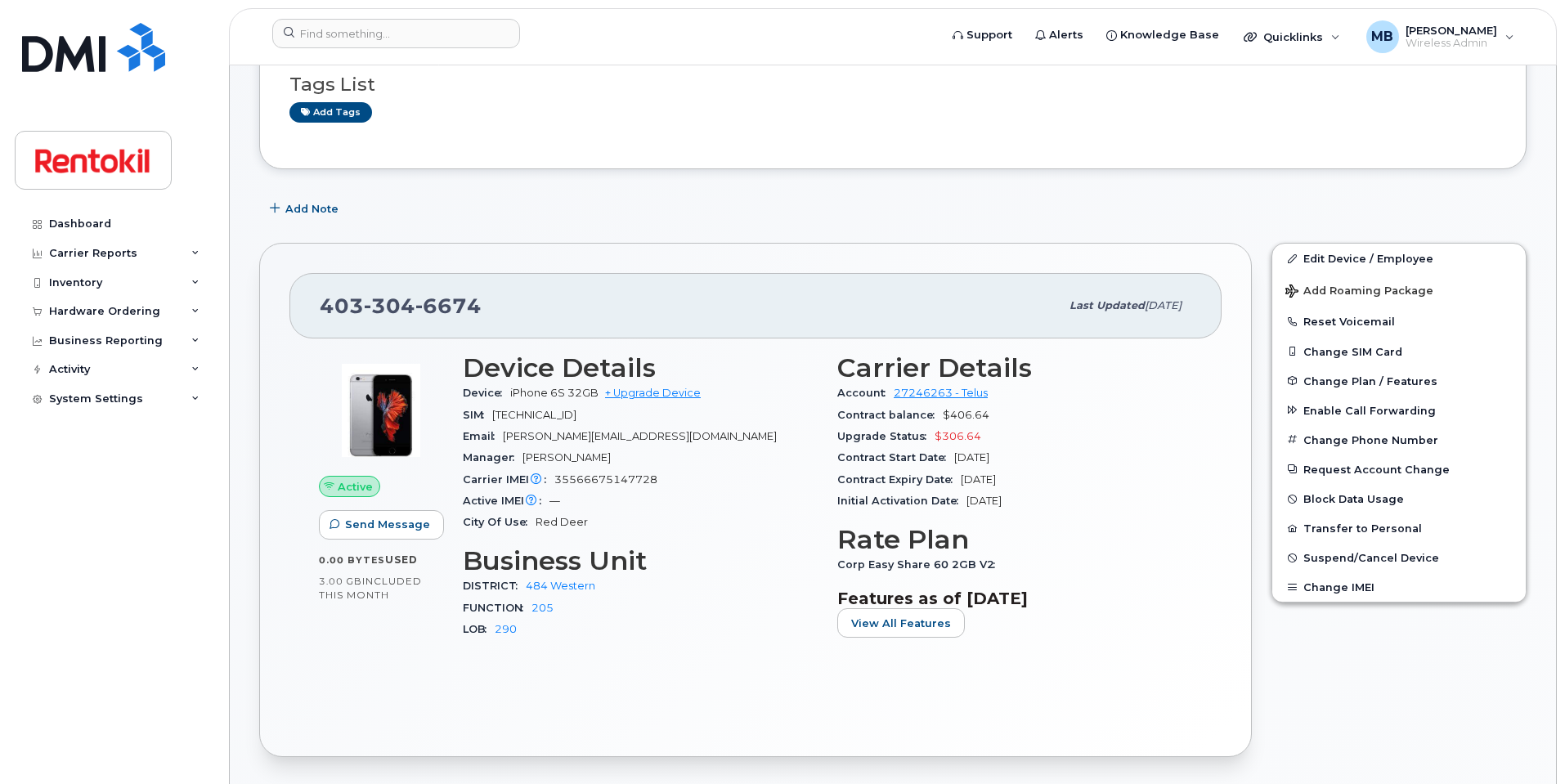
scroll to position [202, 0]
click at [527, 289] on div "403 304 6674 Last updated Mar 19, 2025" at bounding box center [755, 307] width 932 height 66
drag, startPoint x: 490, startPoint y: 306, endPoint x: 313, endPoint y: 299, distance: 177.1
click at [313, 299] on div "403 304 6674 Last updated Mar 19, 2025" at bounding box center [755, 307] width 932 height 66
copy span "403 304 6674"
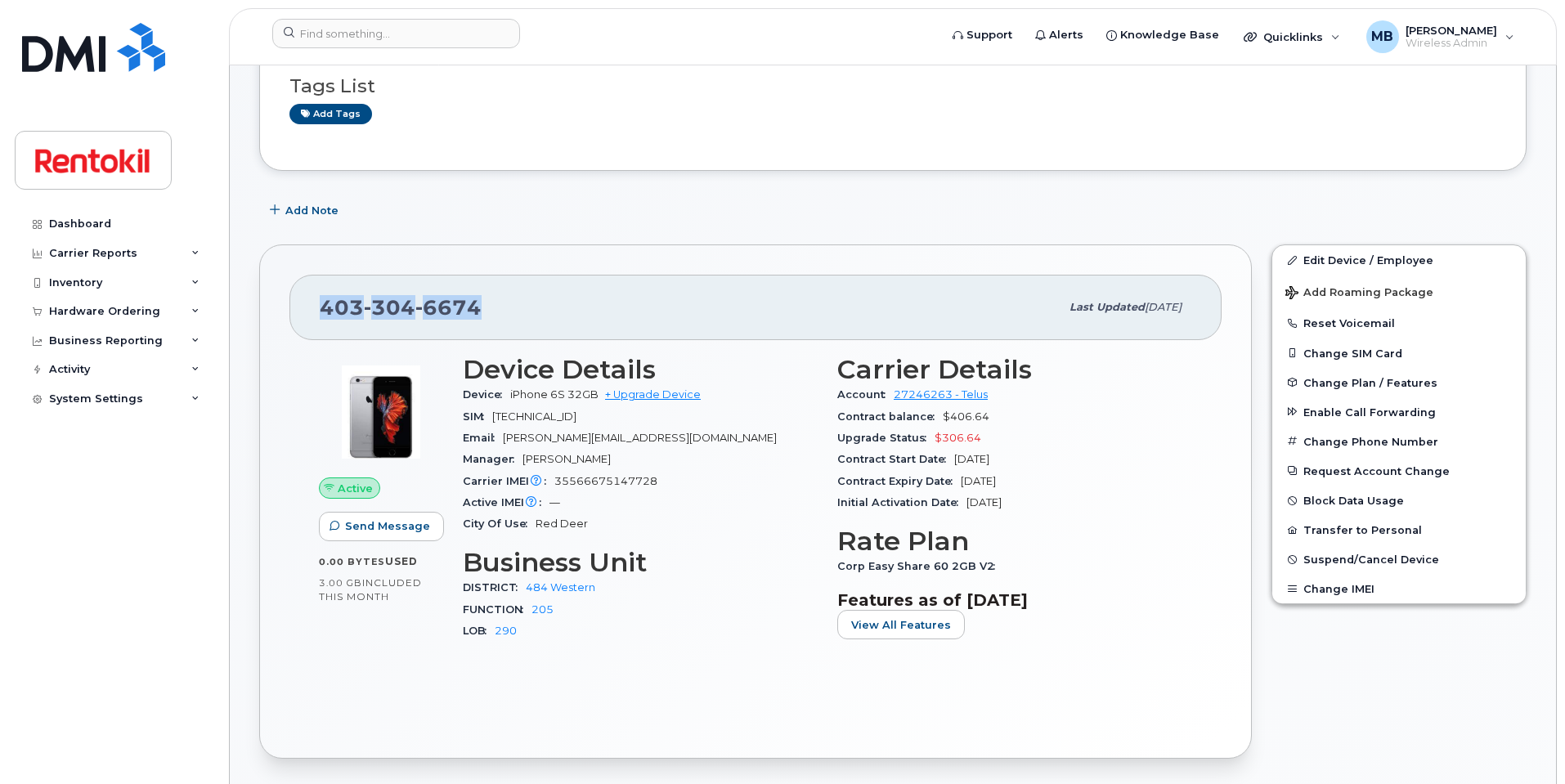
drag, startPoint x: 483, startPoint y: 302, endPoint x: 302, endPoint y: 305, distance: 181.0
click at [302, 305] on div "403 304 6674 Last updated Mar 19, 2025" at bounding box center [755, 307] width 932 height 66
copy span "403 304 6674"
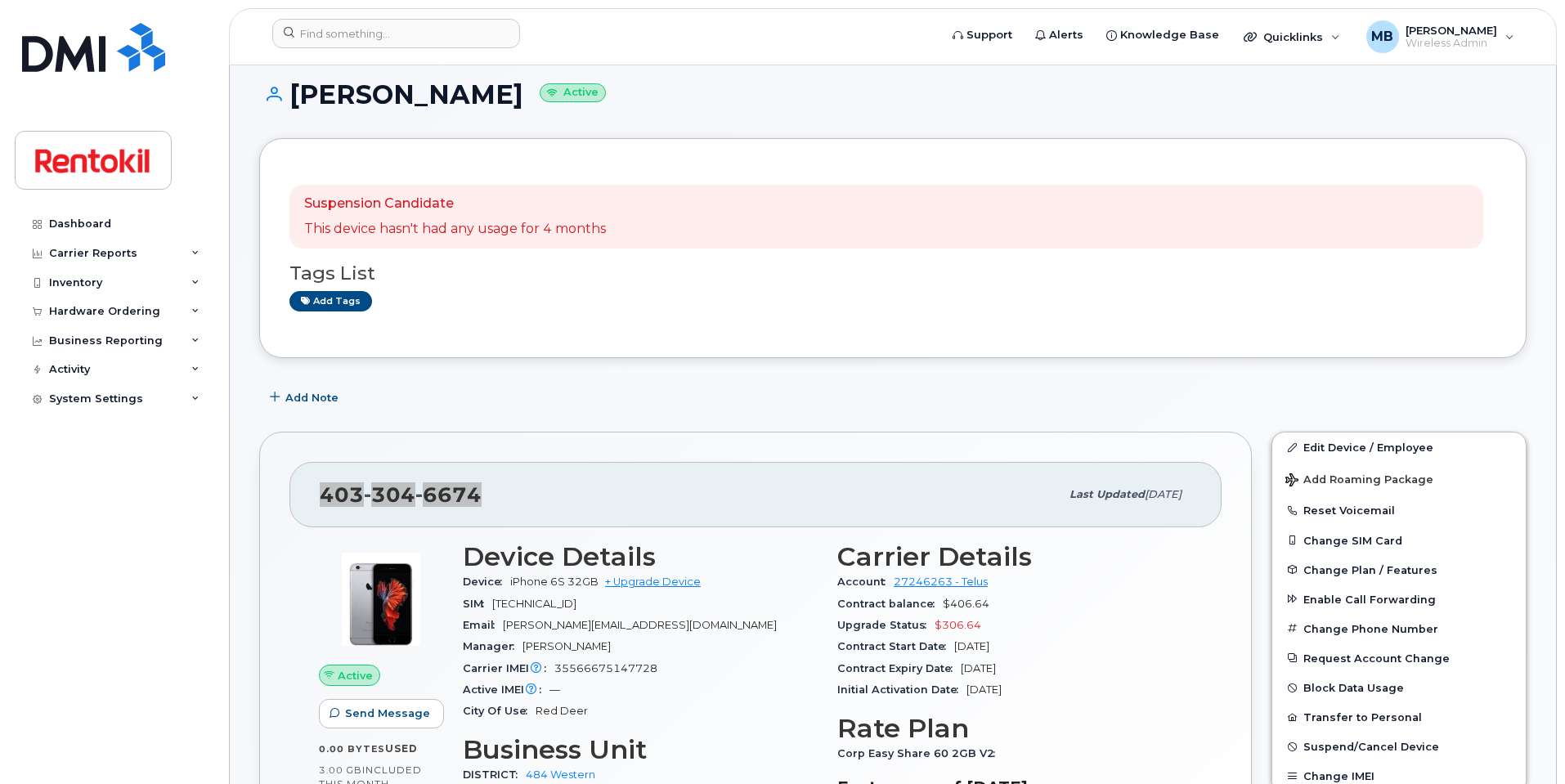
scroll to position [0, 0]
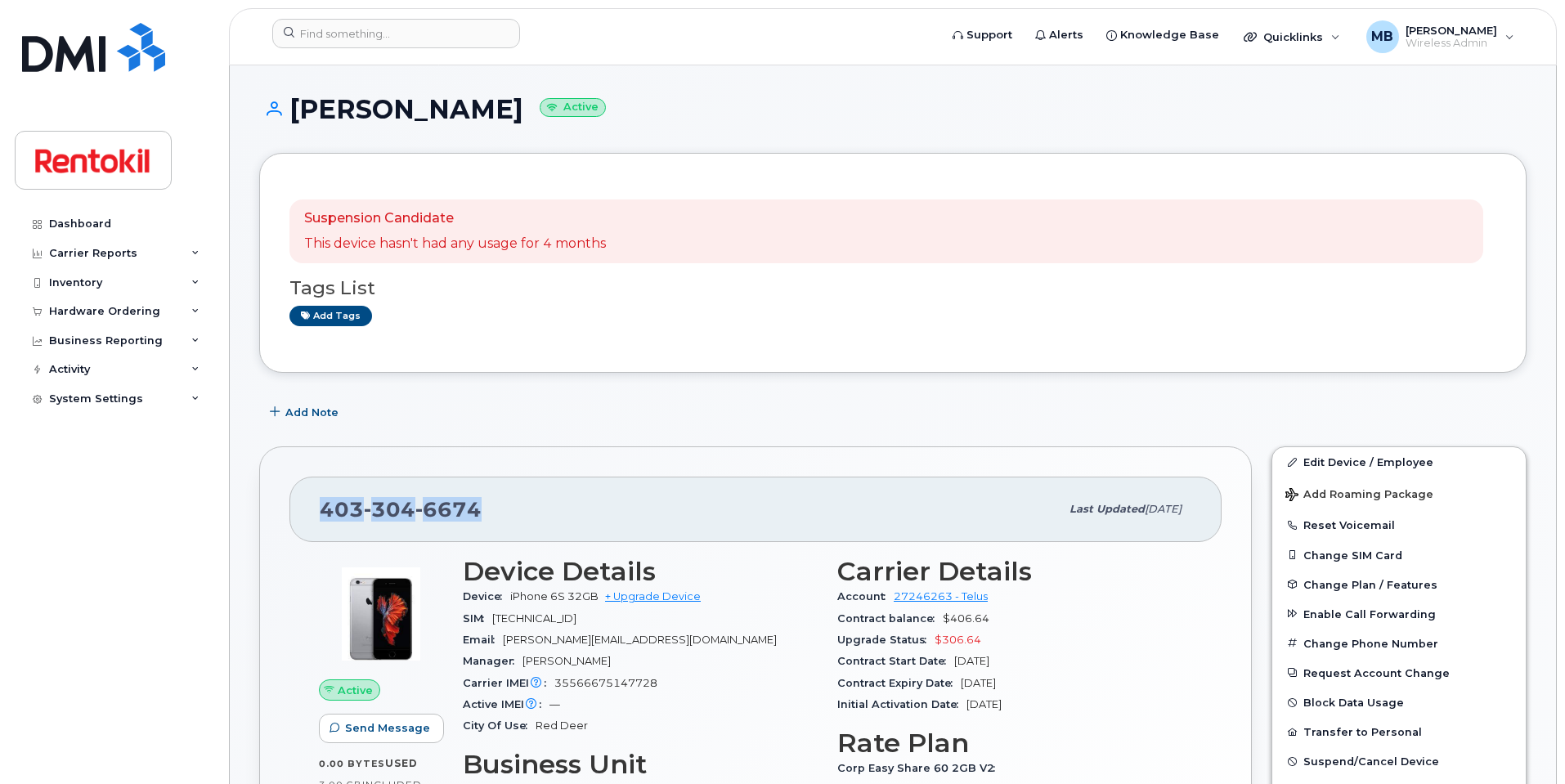
drag, startPoint x: 468, startPoint y: 106, endPoint x: 297, endPoint y: 106, distance: 171.0
click at [297, 106] on h1 "Michelle Atri Active" at bounding box center [892, 109] width 1268 height 29
copy h1 "[PERSON_NAME]"
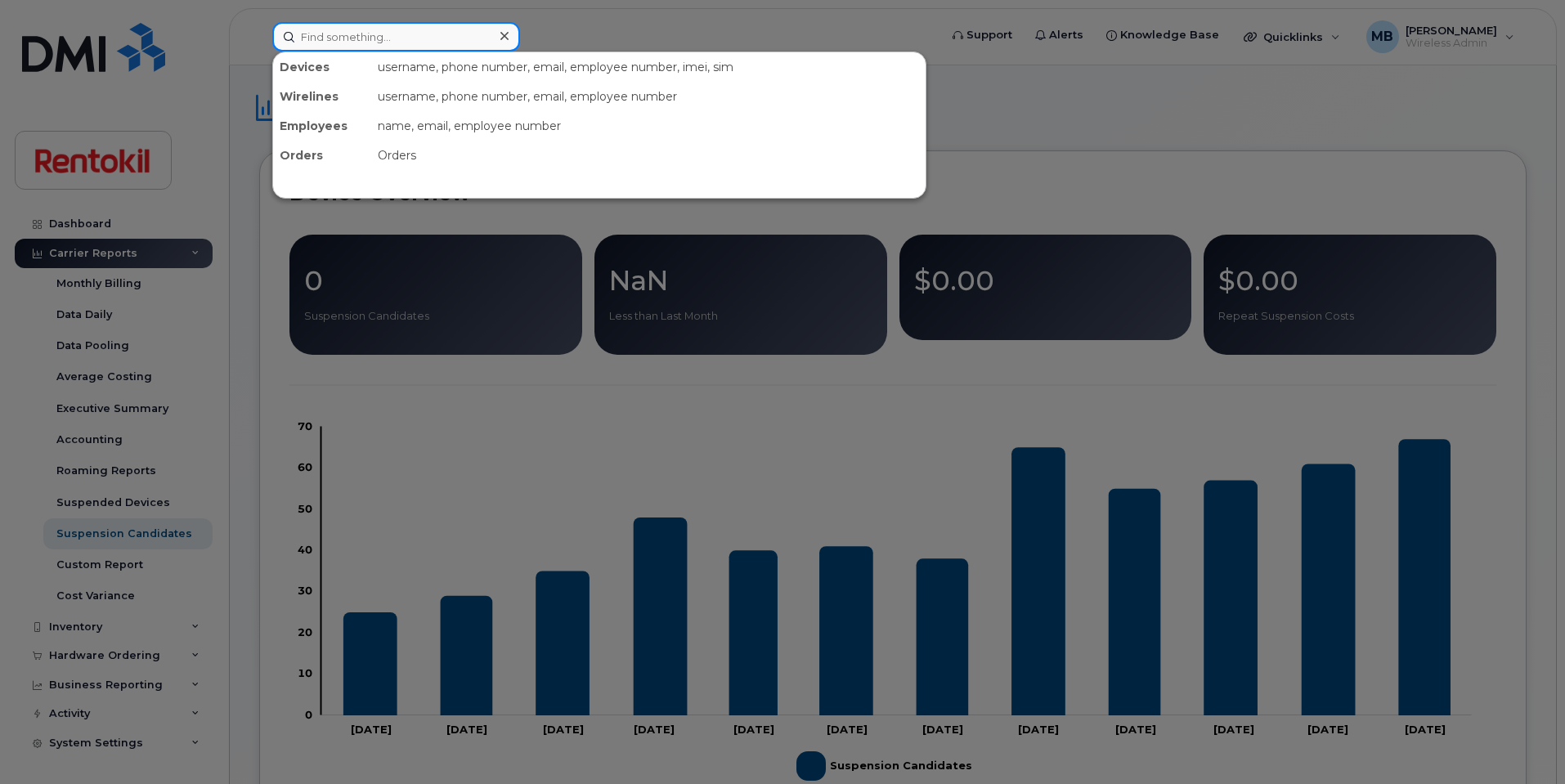
click at [390, 23] on input at bounding box center [396, 37] width 247 height 29
paste input "[PHONE_NUMBER]"
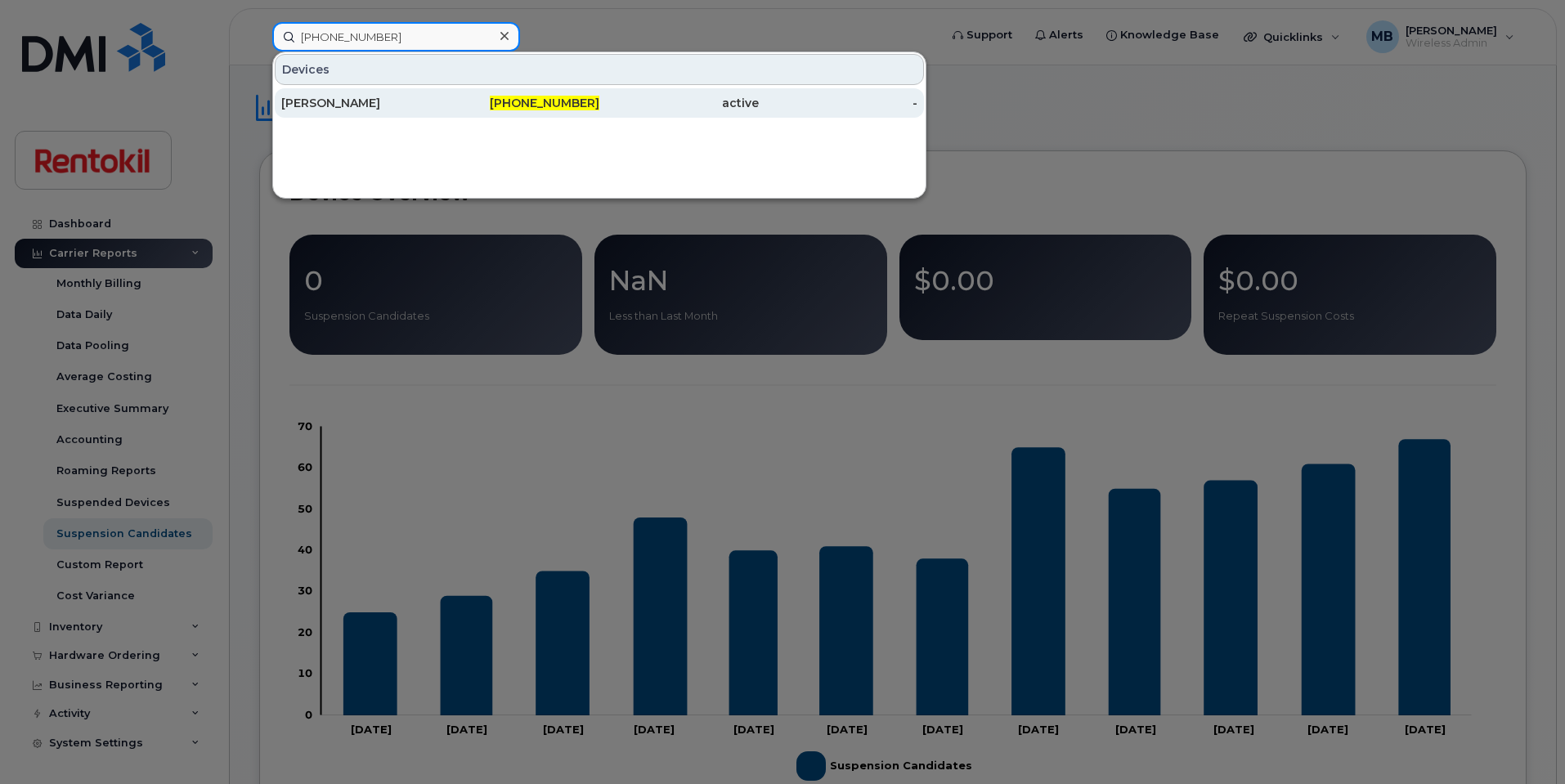
type input "[PHONE_NUMBER]"
click at [382, 106] on div "[PERSON_NAME]" at bounding box center [361, 103] width 160 height 16
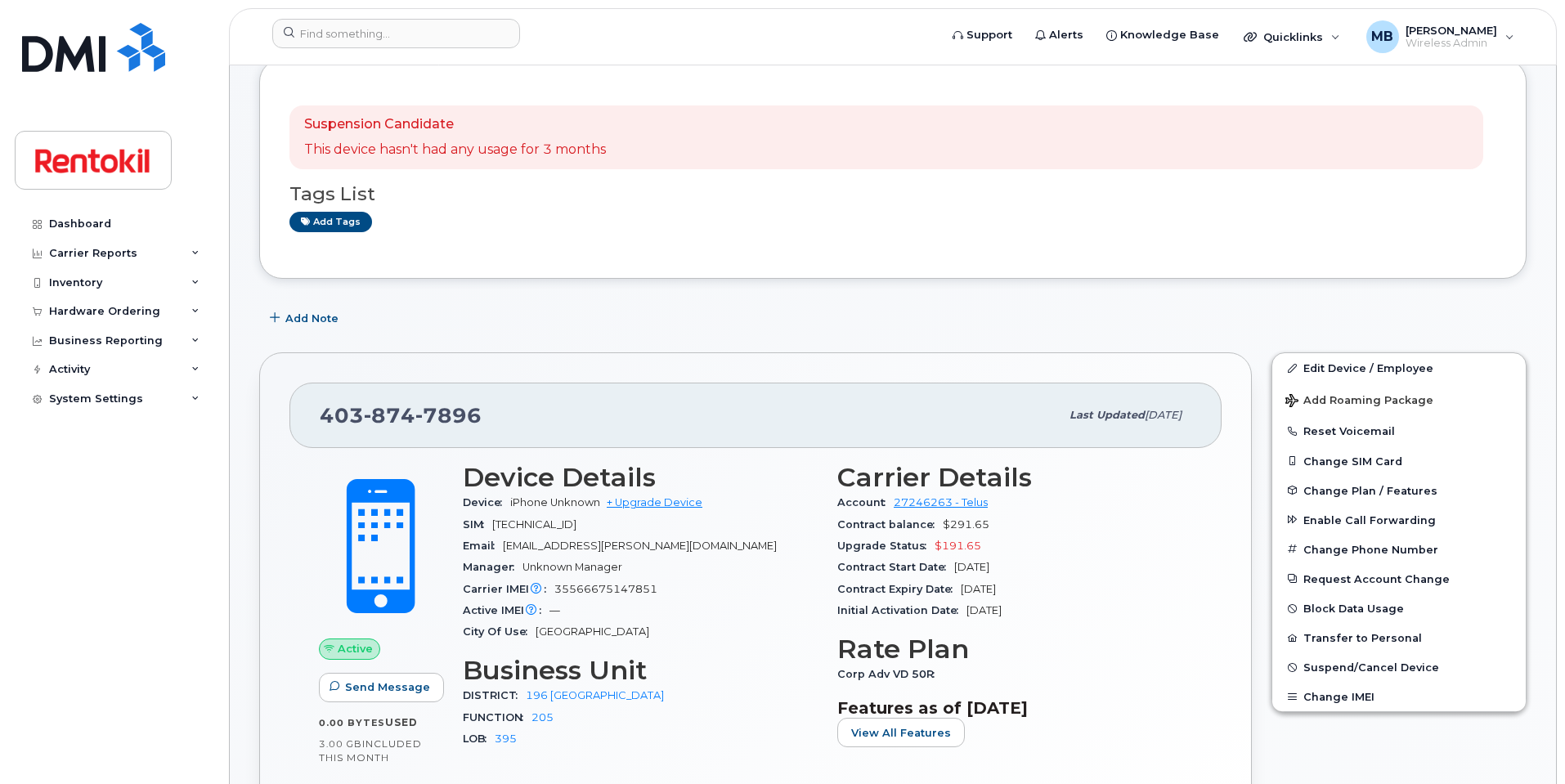
scroll to position [123, 0]
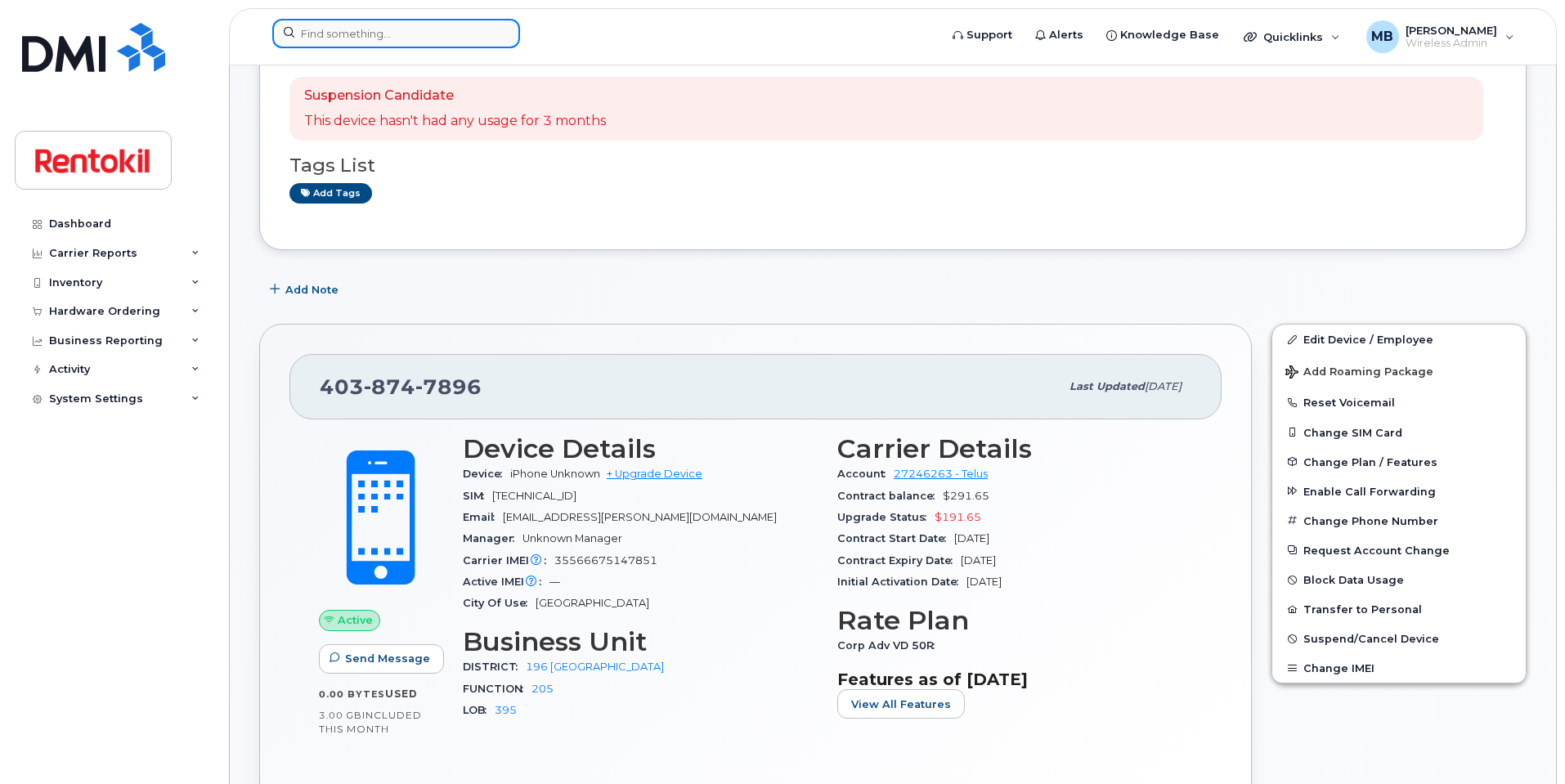
click at [439, 29] on input at bounding box center [396, 34] width 247 height 29
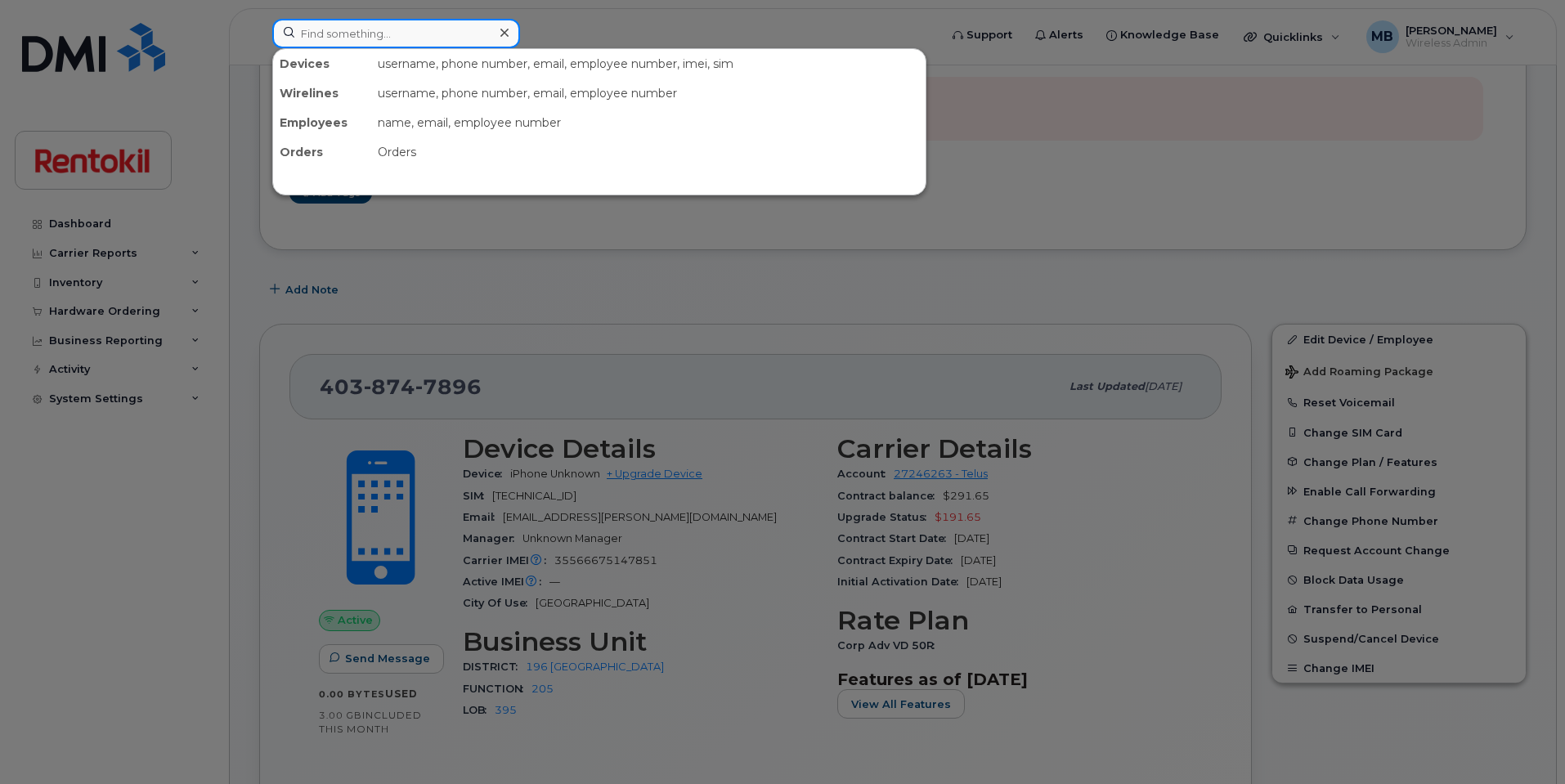
paste input "[PHONE_NUMBER]"
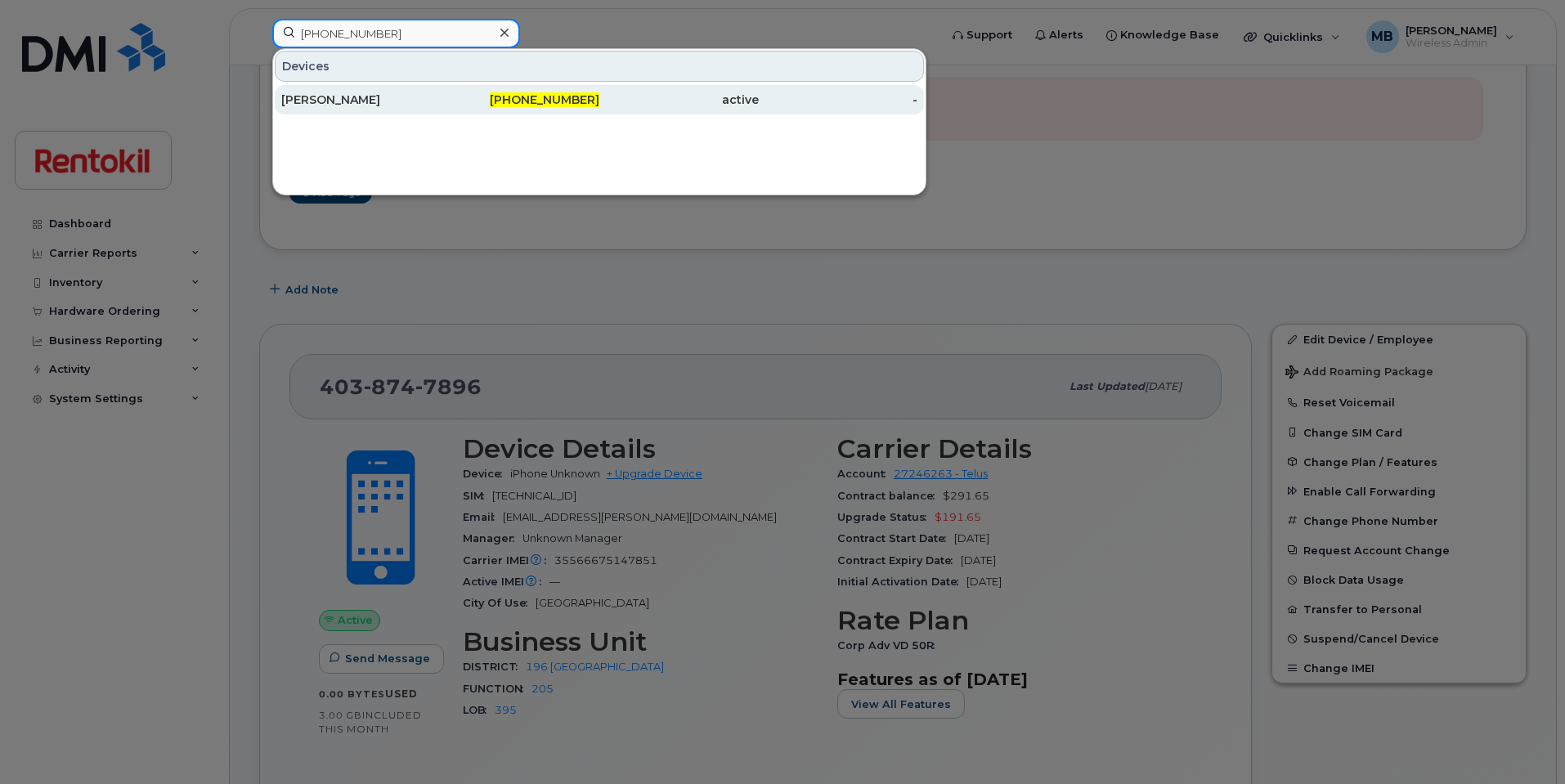
type input "[PHONE_NUMBER]"
click at [411, 97] on div "[PERSON_NAME]" at bounding box center [361, 100] width 160 height 16
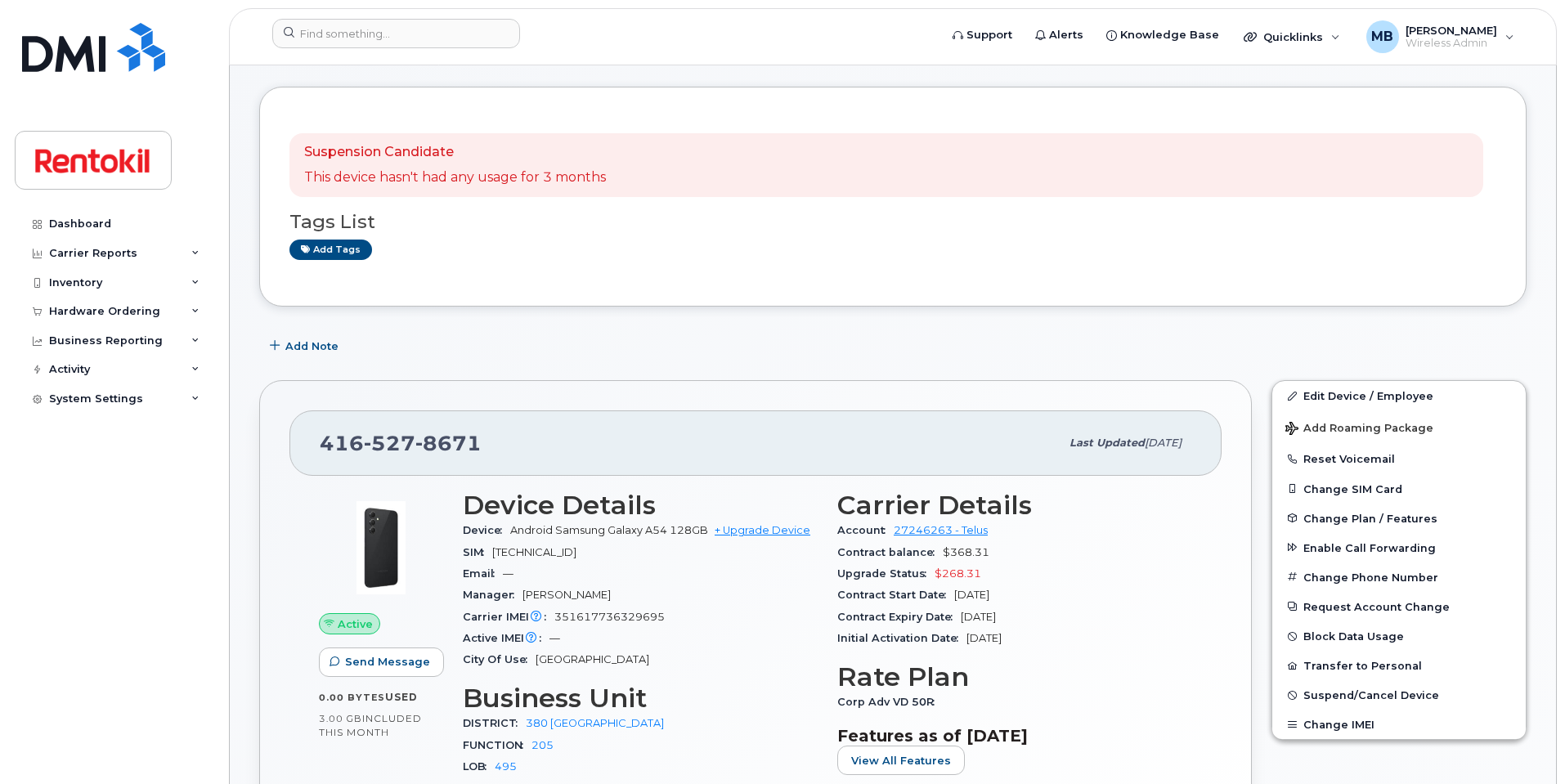
scroll to position [92, 0]
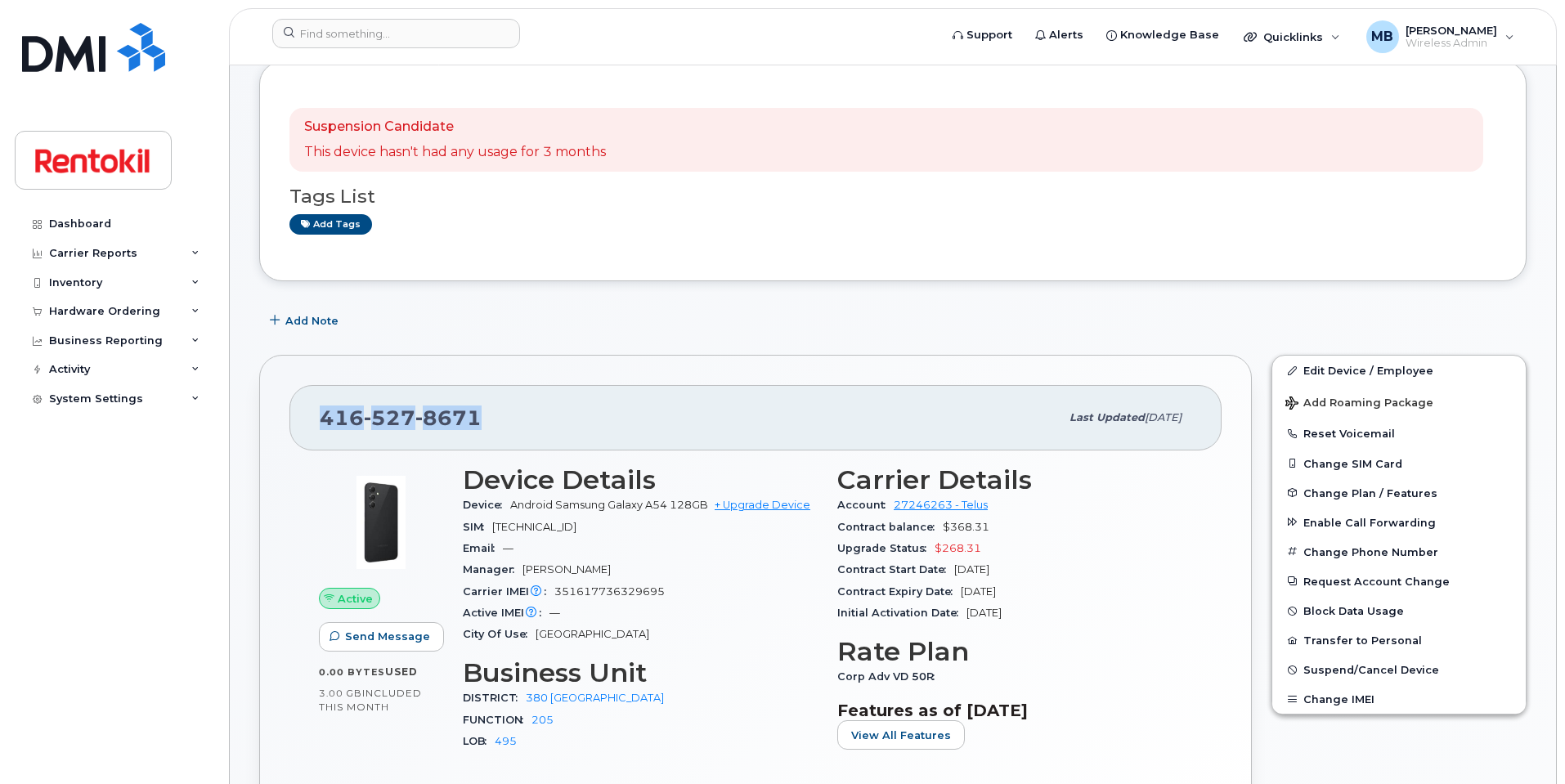
drag, startPoint x: 494, startPoint y: 410, endPoint x: 315, endPoint y: 406, distance: 179.0
click at [315, 406] on div "[PHONE_NUMBER] Last updated [DATE]" at bounding box center [755, 418] width 932 height 66
copy span "[PHONE_NUMBER]"
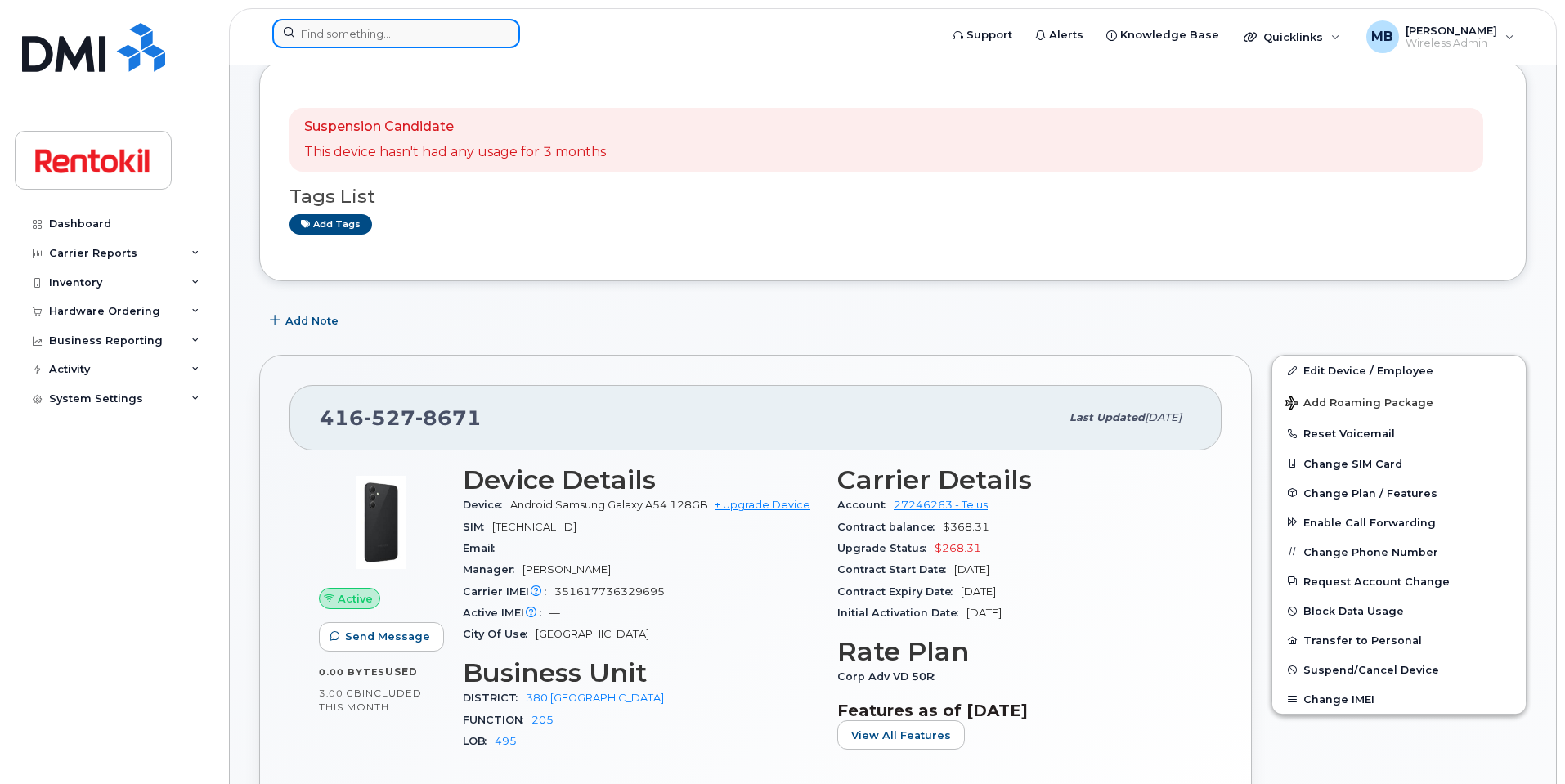
click at [414, 39] on input at bounding box center [396, 34] width 247 height 29
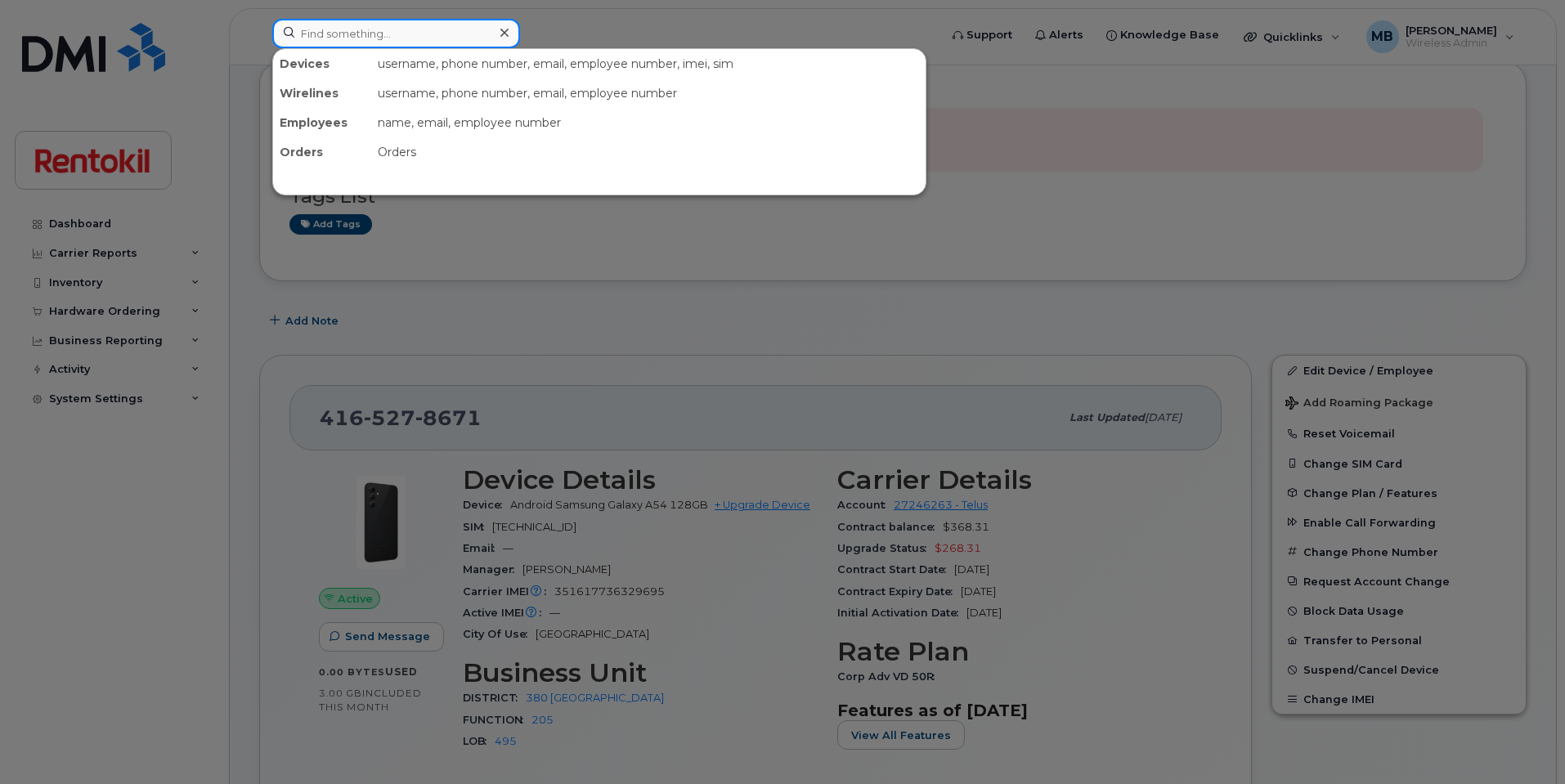
paste input "438-951-0523"
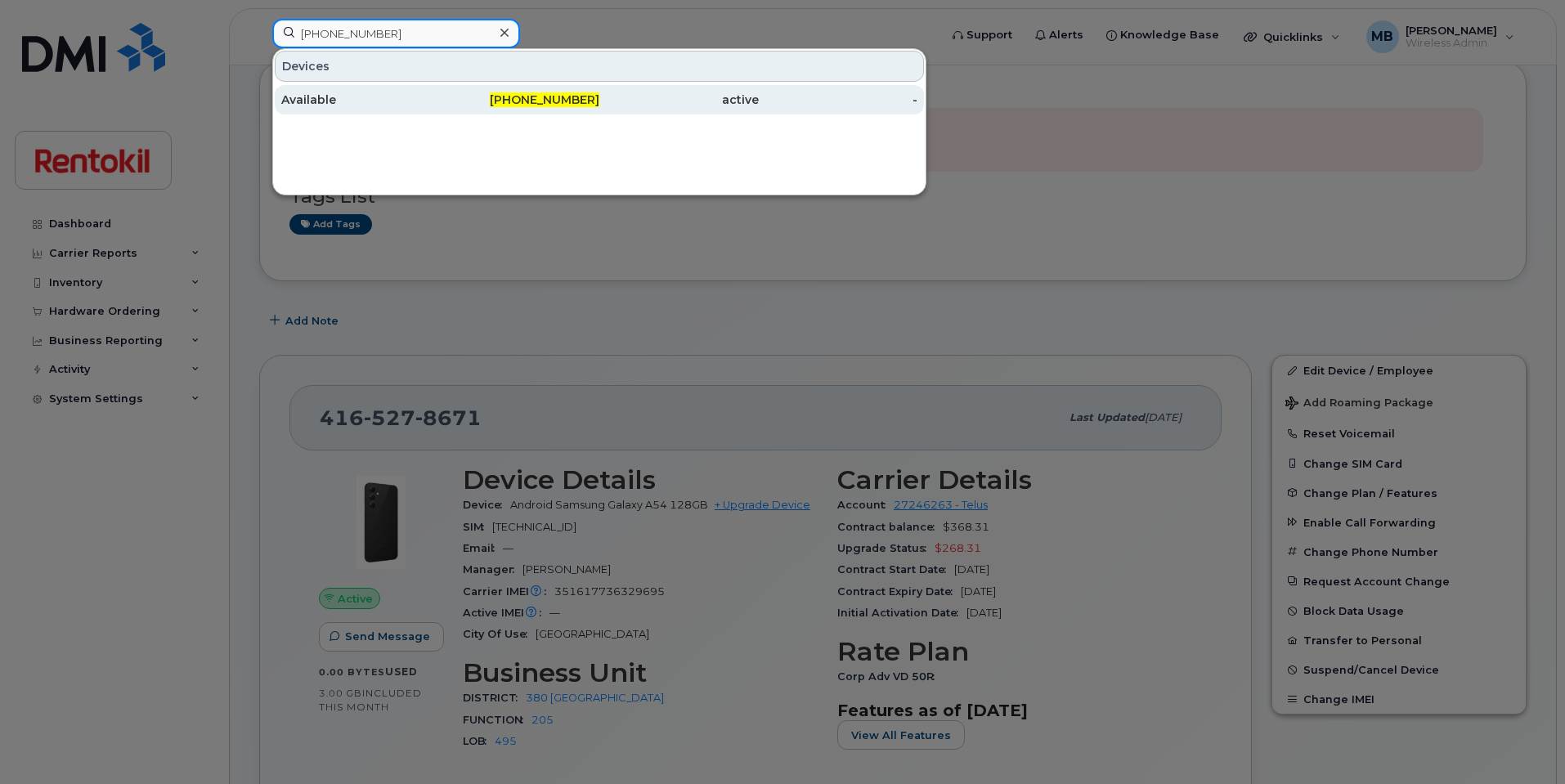
type input "438-951-0523"
click at [388, 97] on div "Available" at bounding box center [361, 100] width 160 height 16
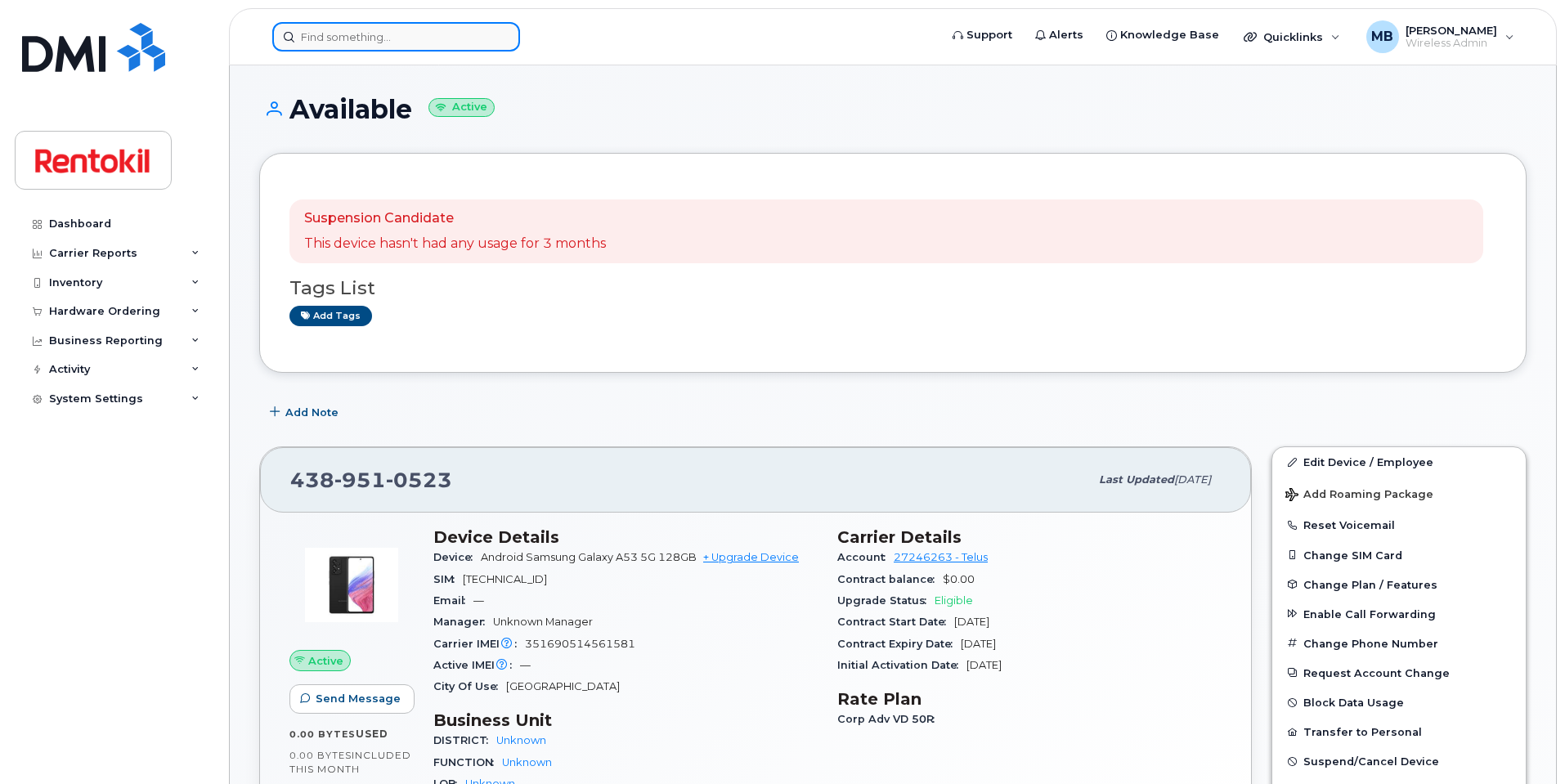
click at [419, 39] on input at bounding box center [396, 37] width 247 height 29
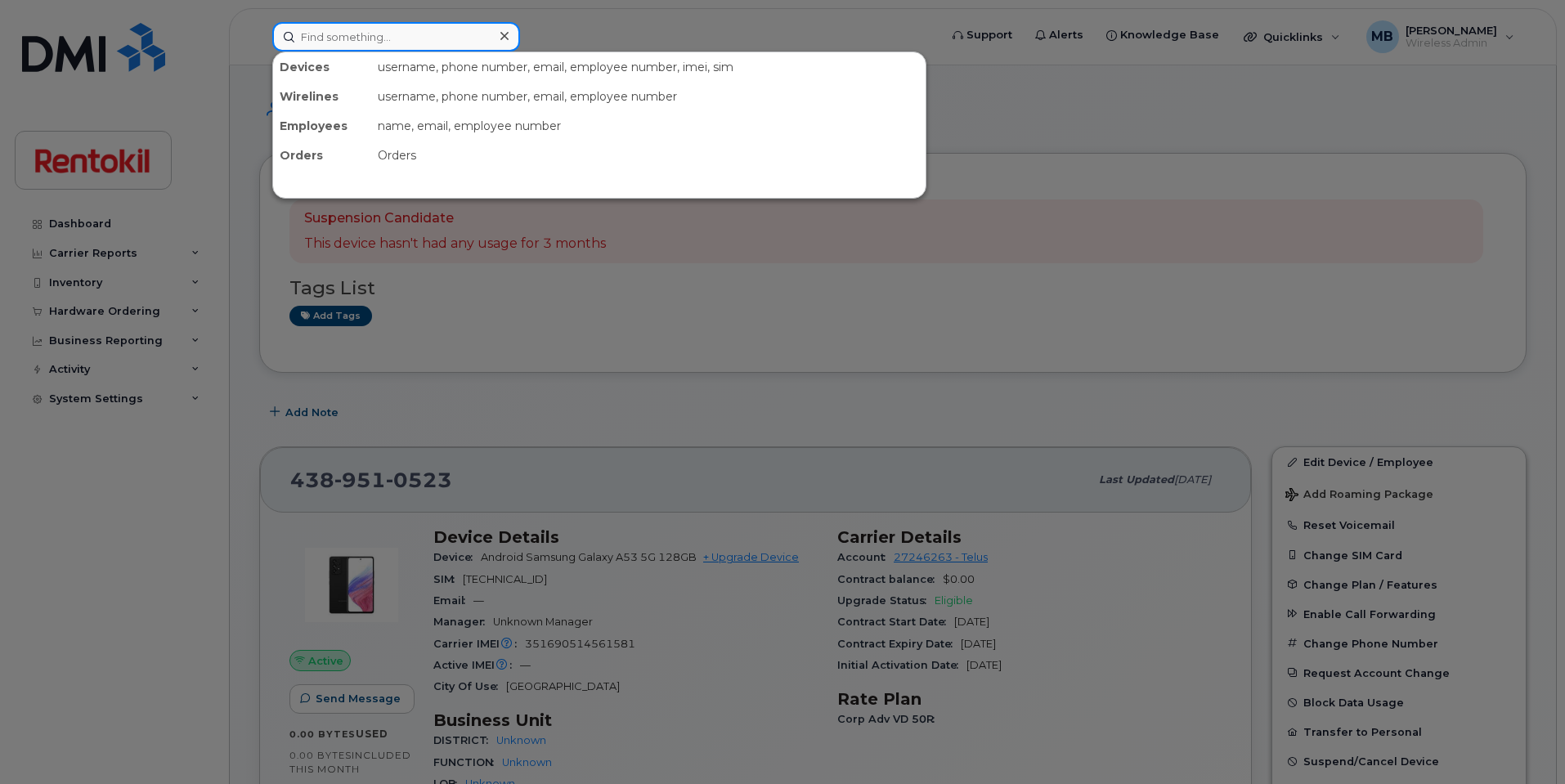
paste input "[PHONE_NUMBER]"
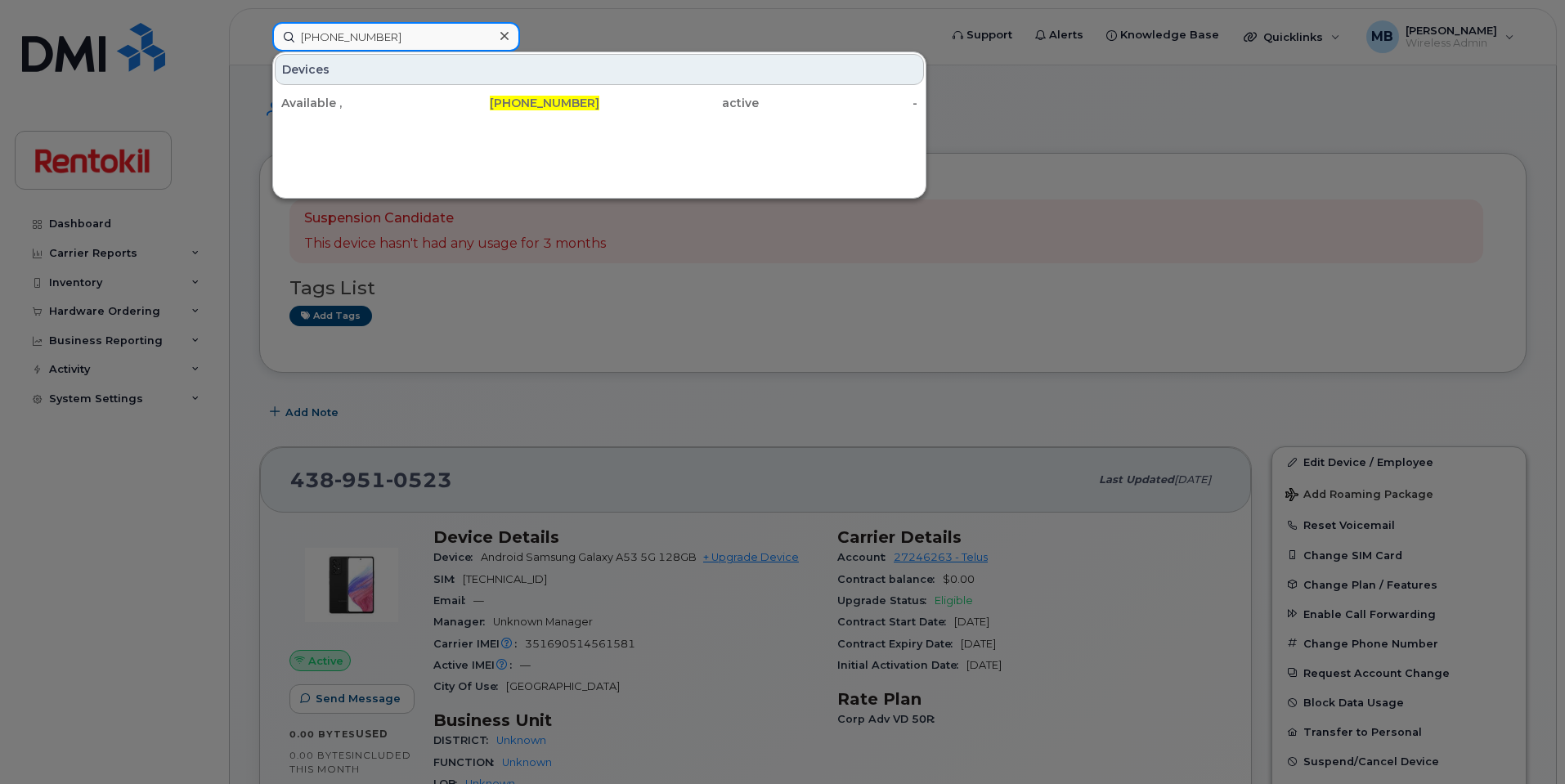
type input "[PHONE_NUMBER]"
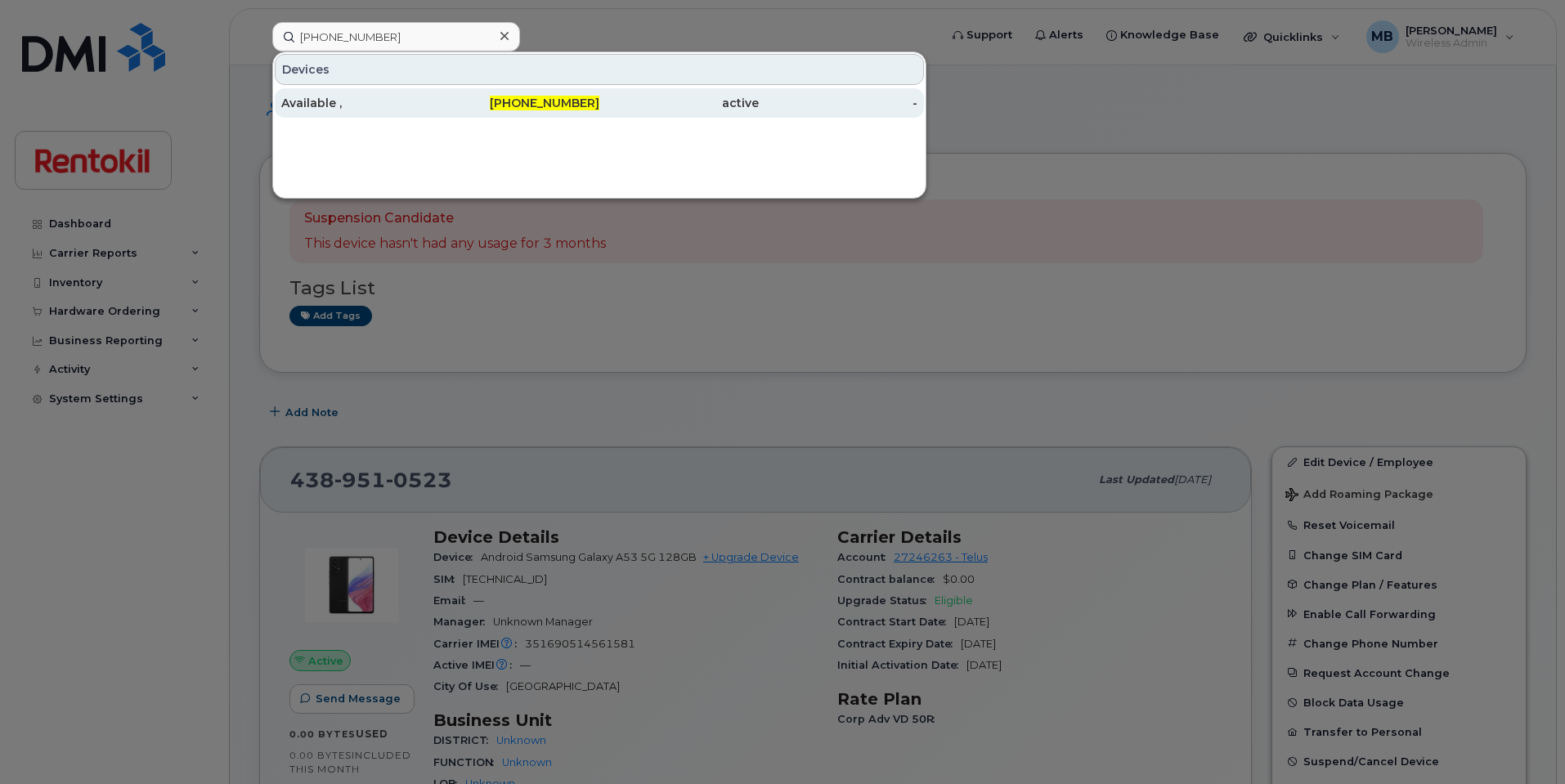
click at [435, 99] on div "Available ," at bounding box center [361, 103] width 160 height 16
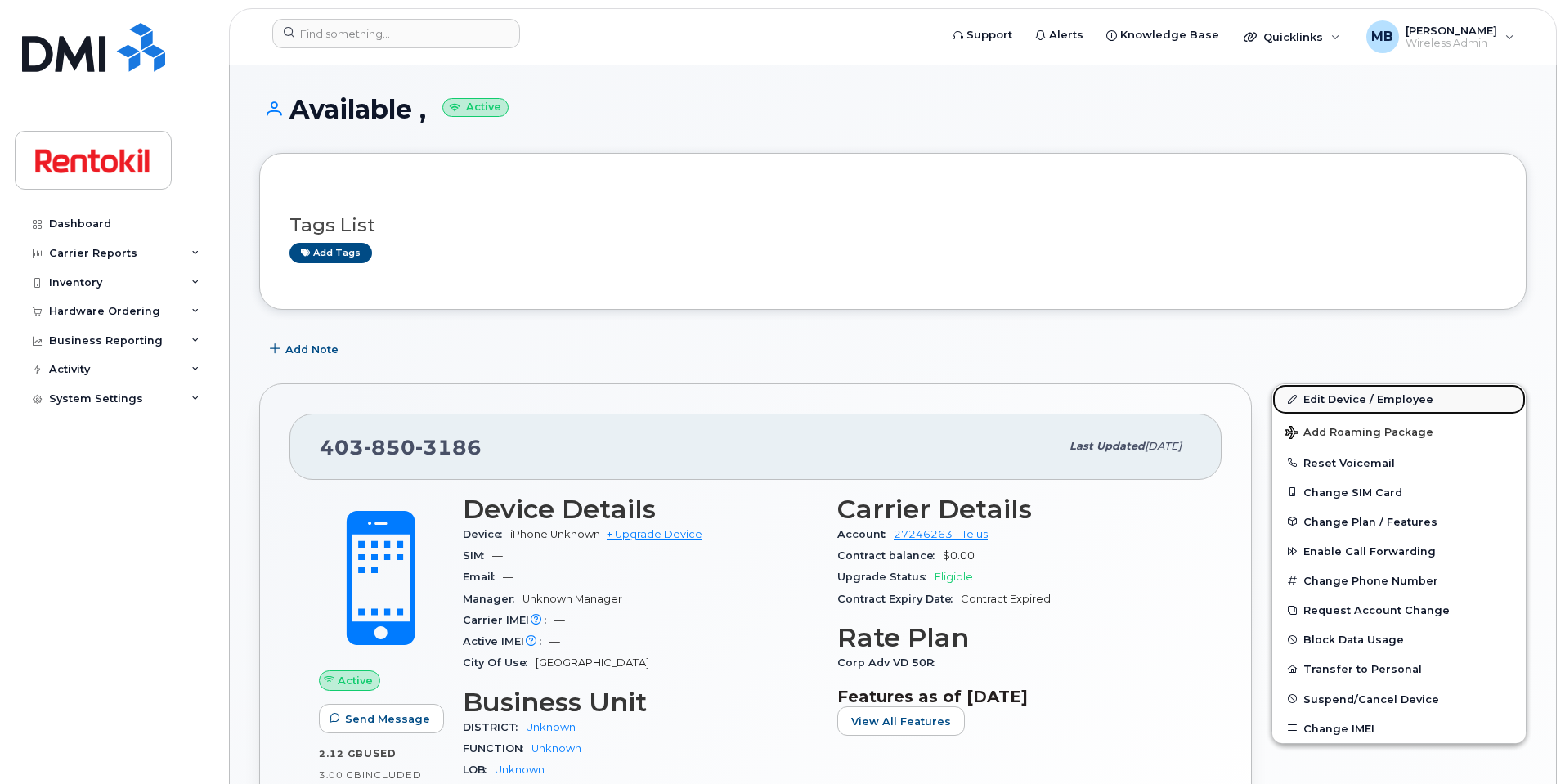
click at [1347, 392] on link "Edit Device / Employee" at bounding box center [1399, 399] width 253 height 29
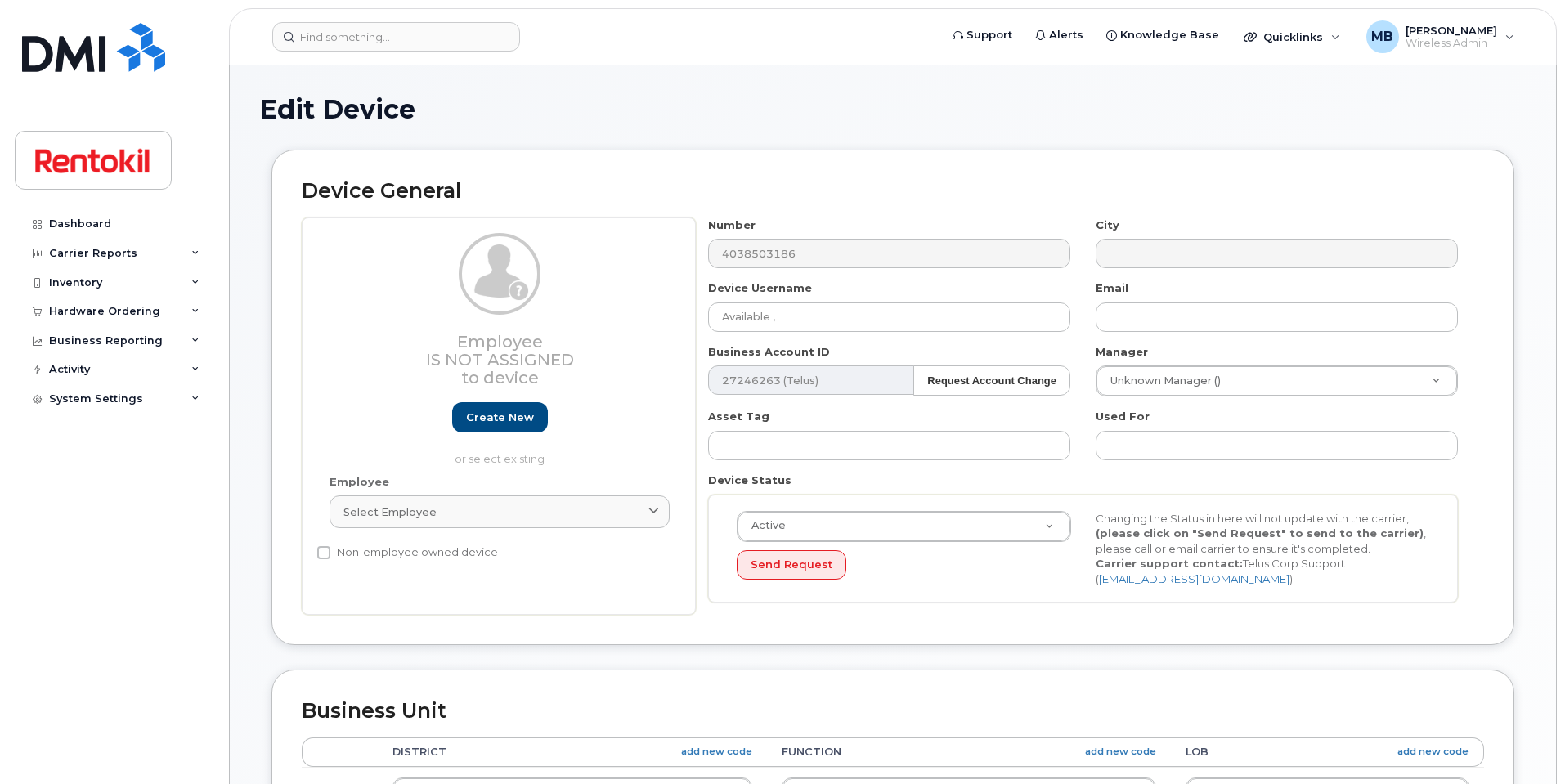
select select "42736"
select select "42738"
select select "42737"
drag, startPoint x: 823, startPoint y: 316, endPoint x: 610, endPoint y: 283, distance: 215.5
click at [610, 283] on div "Employee Is not assigned to device Create new or select existing Employee Selec…" at bounding box center [892, 416] width 1182 height 398
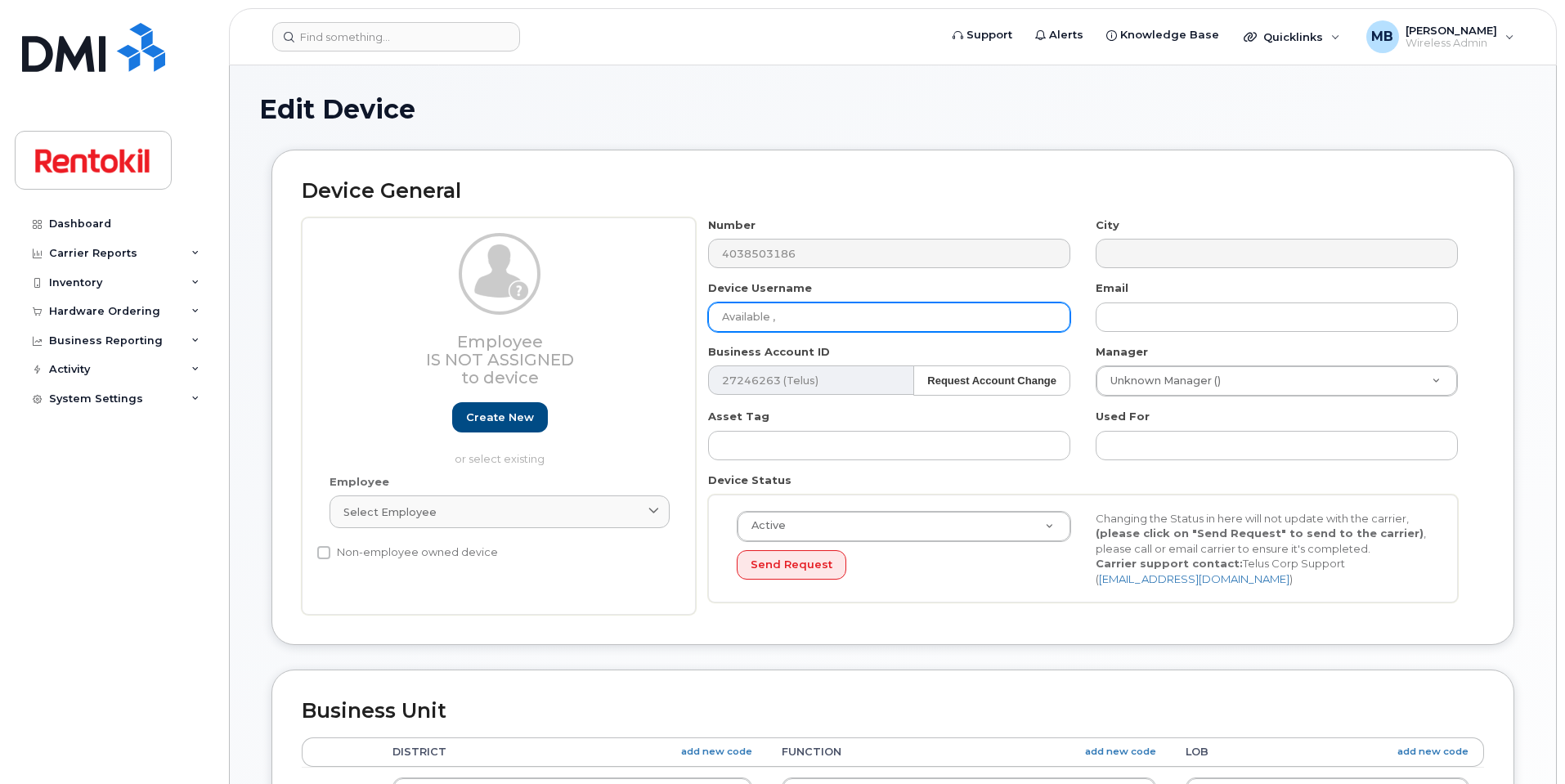
paste input "[PERSON_NAME] [PERSON_NAME]"
type input "[PERSON_NAME] [PERSON_NAME]"
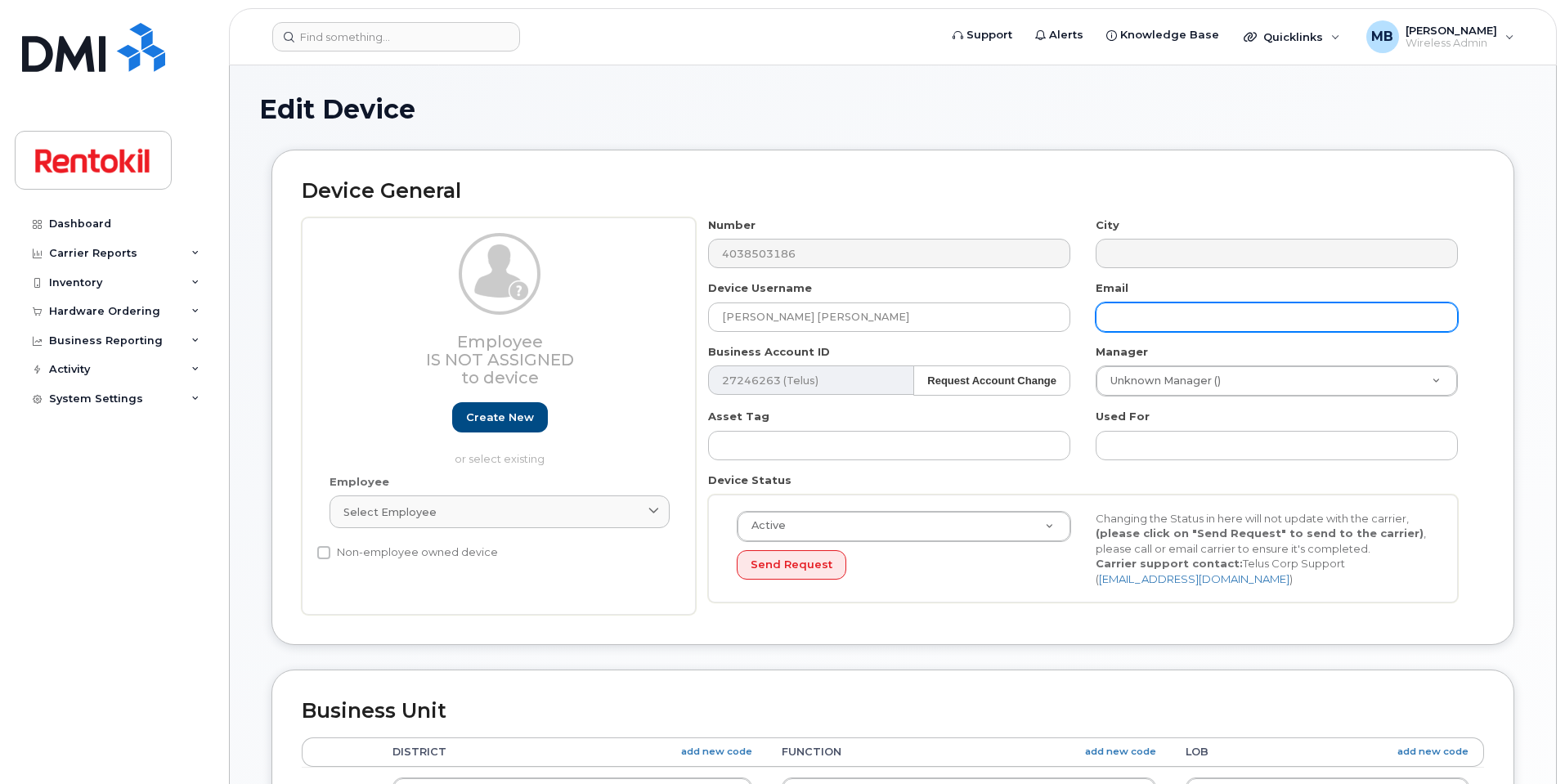
click at [1117, 321] on input "text" at bounding box center [1277, 317] width 362 height 29
paste input "[PERSON_NAME][EMAIL_ADDRESS][PERSON_NAME][DOMAIN_NAME]"
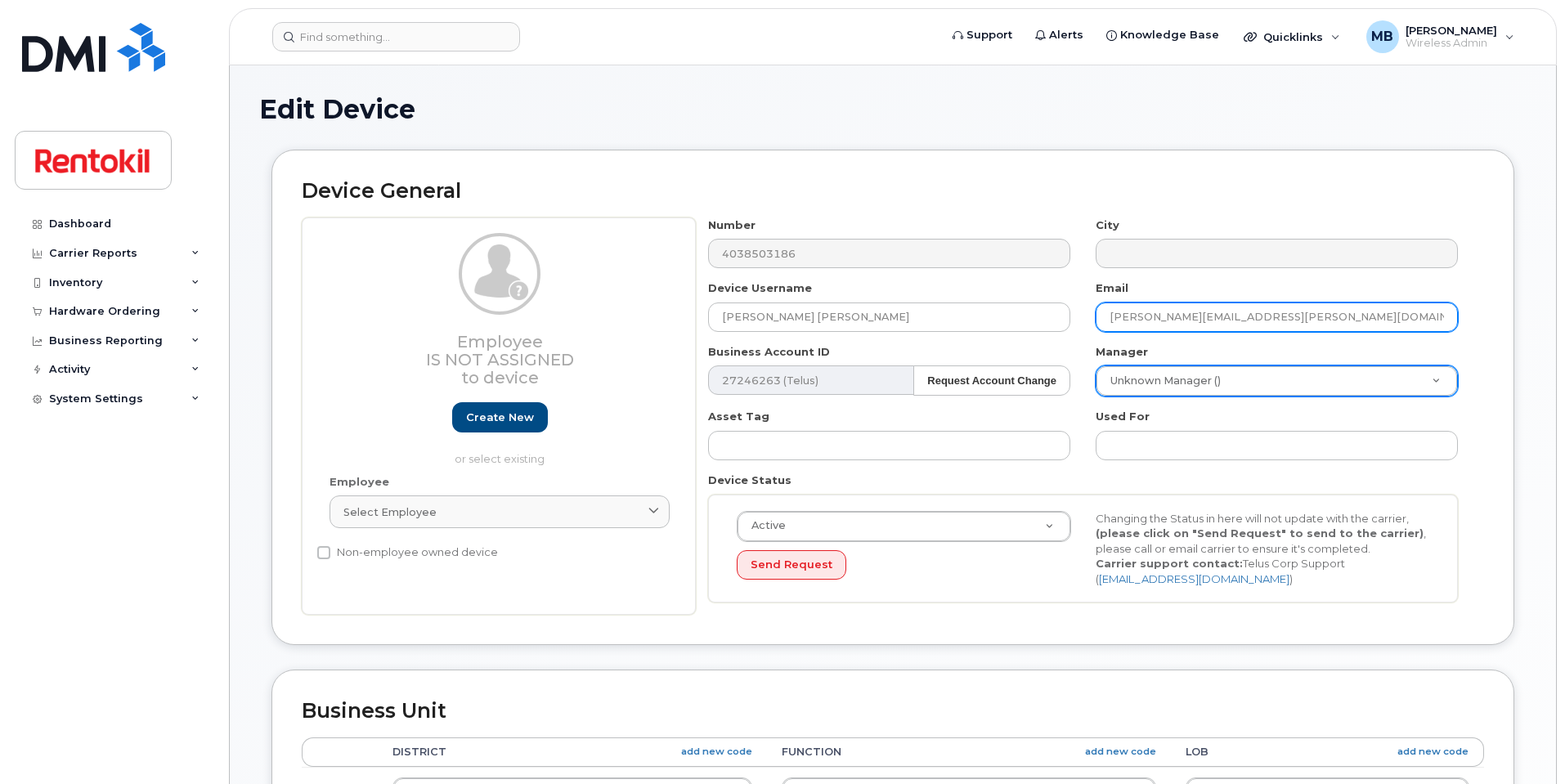
type input "[PERSON_NAME][EMAIL_ADDRESS][PERSON_NAME][DOMAIN_NAME]"
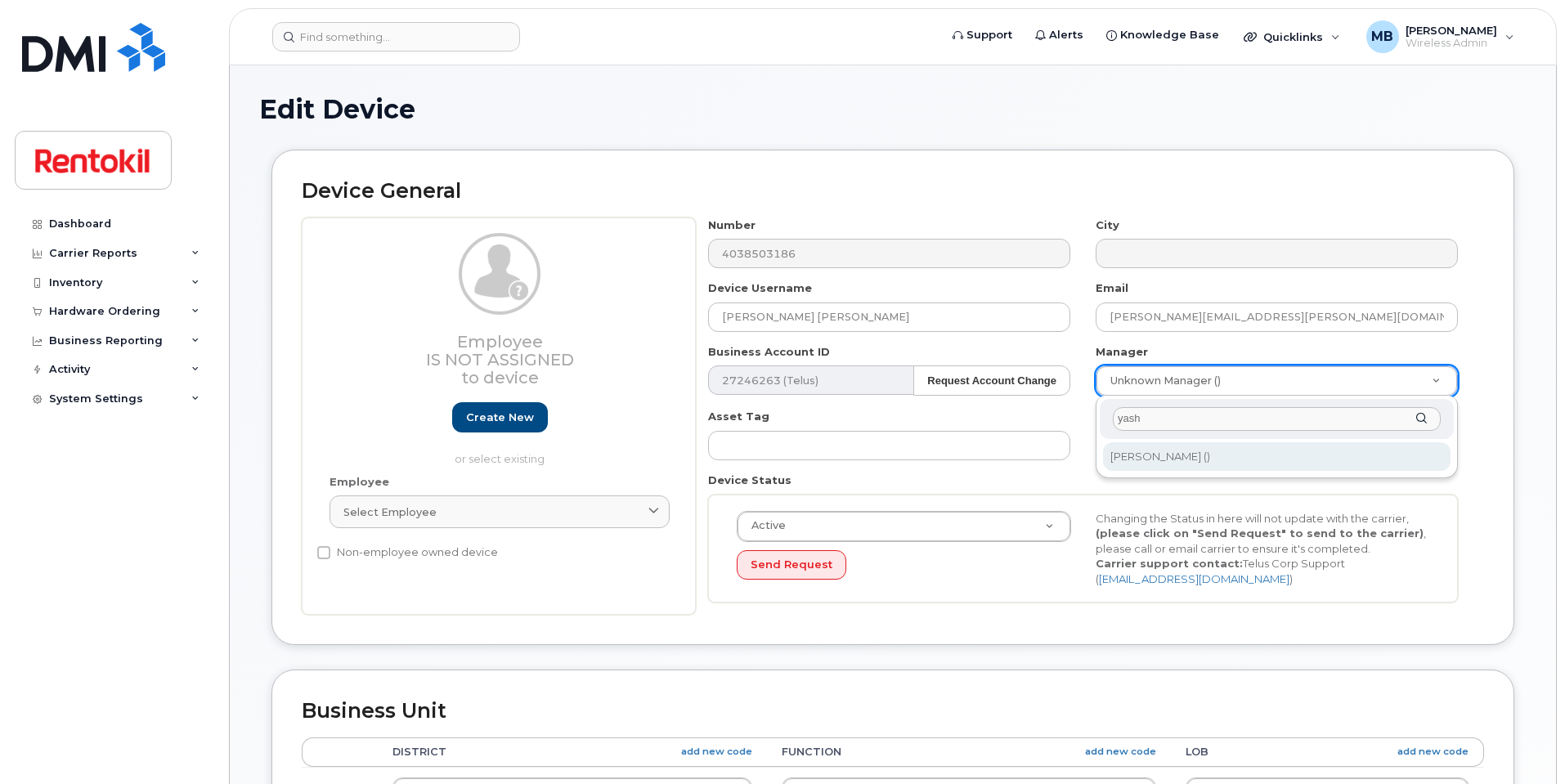
type input "yash"
type input "819973"
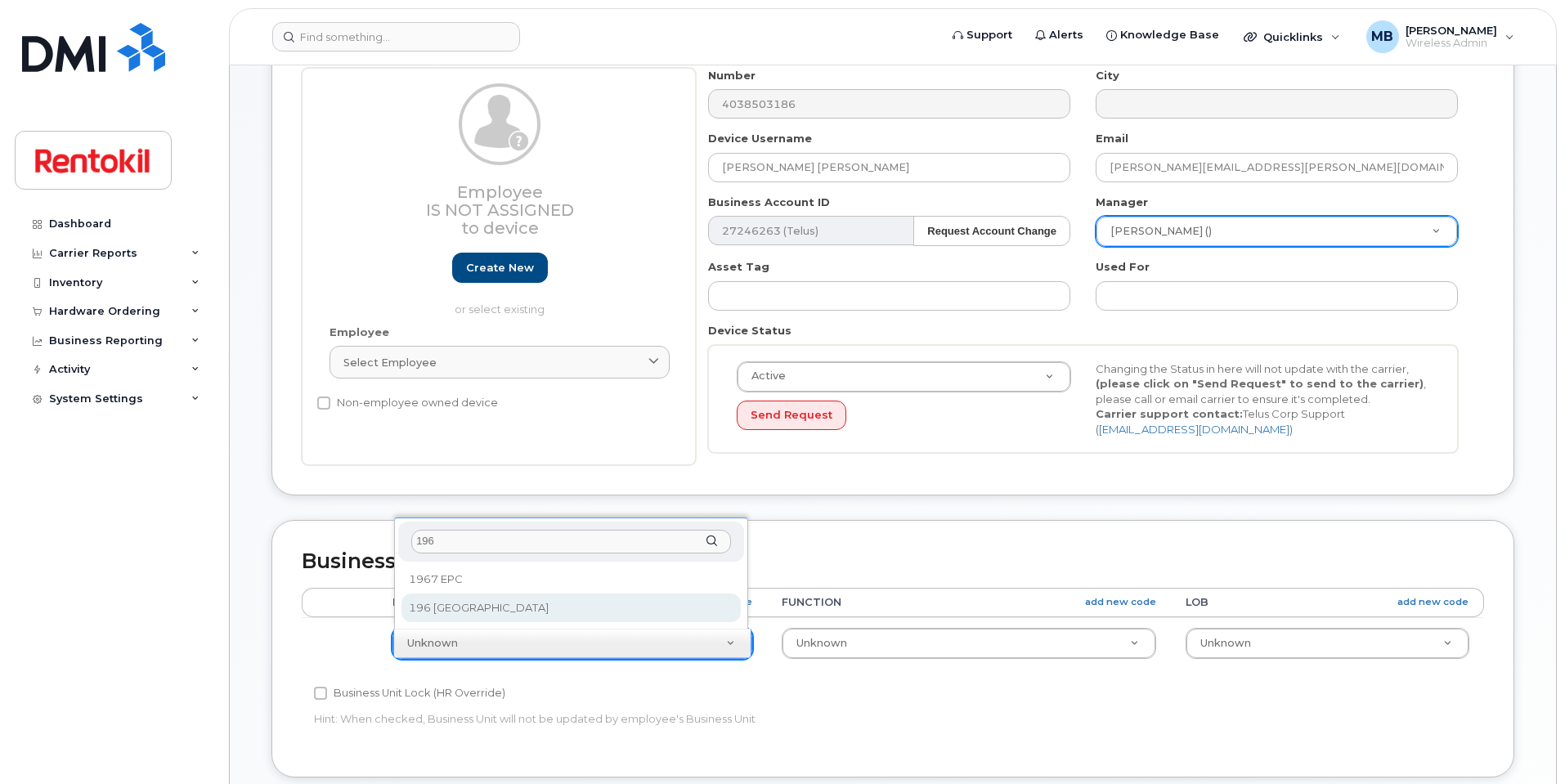
type input "196"
select select "42745"
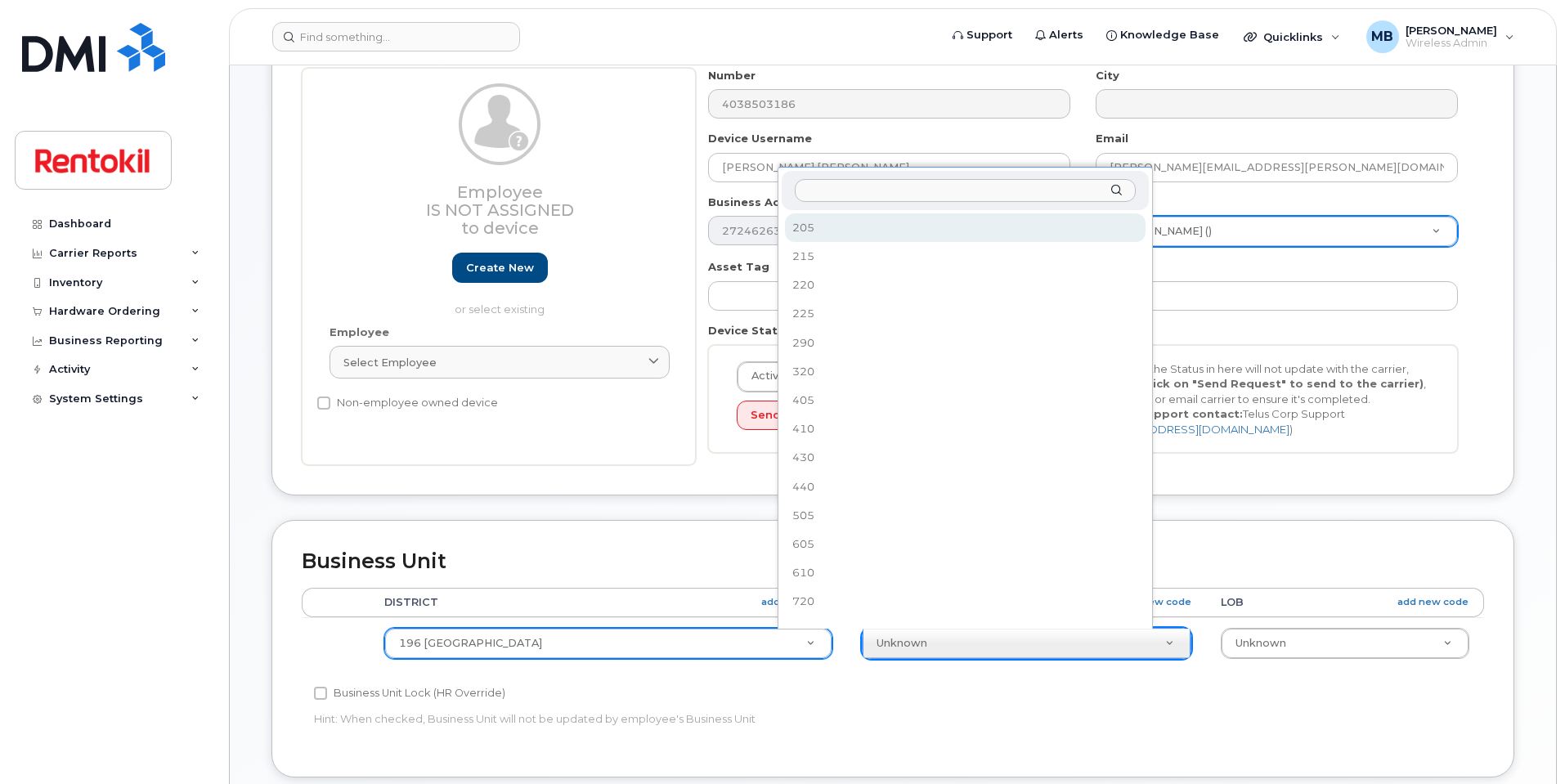
select select "42760"
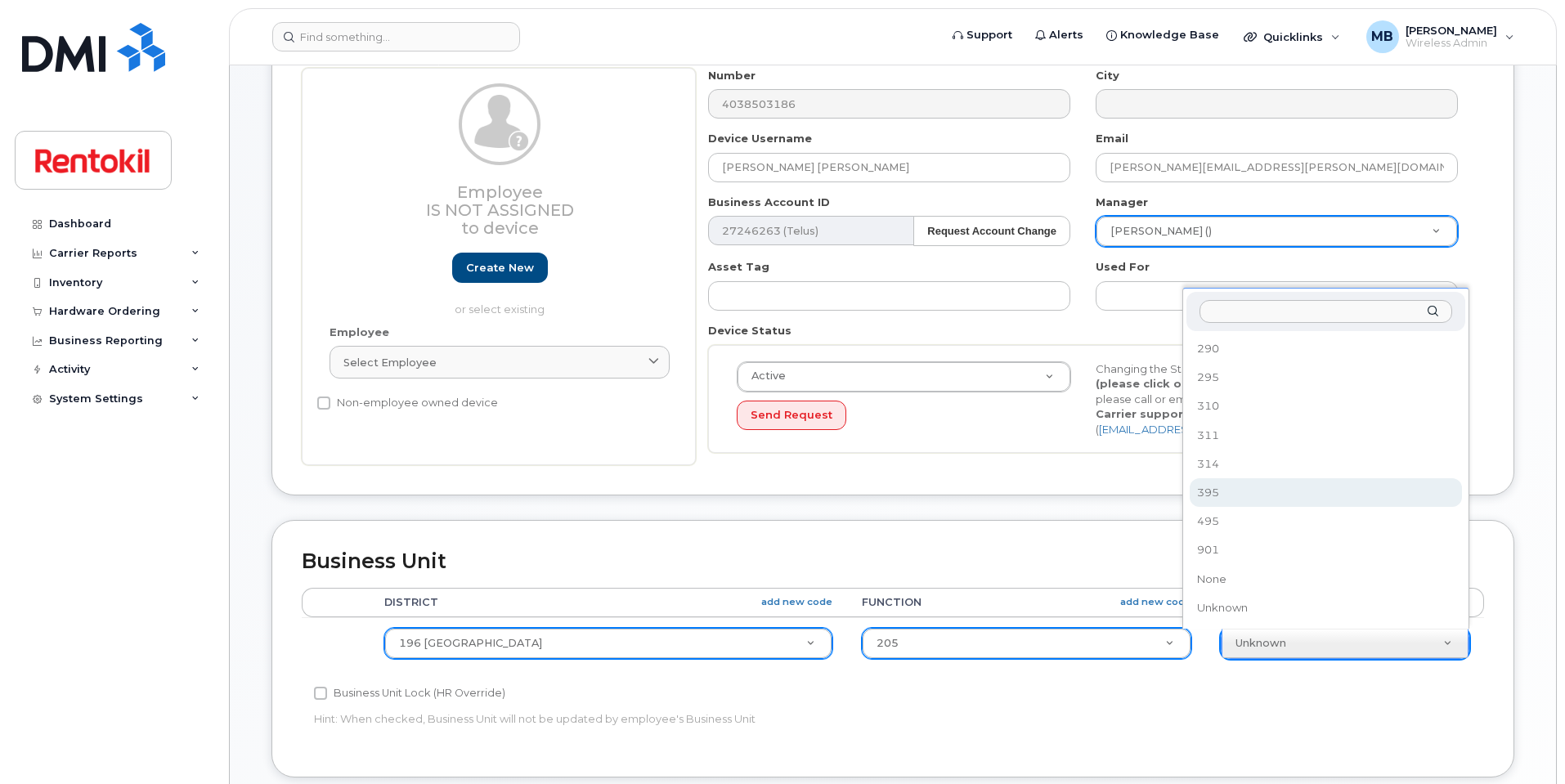
drag, startPoint x: 1250, startPoint y: 519, endPoint x: 1250, endPoint y: 486, distance: 33.0
select select "42774"
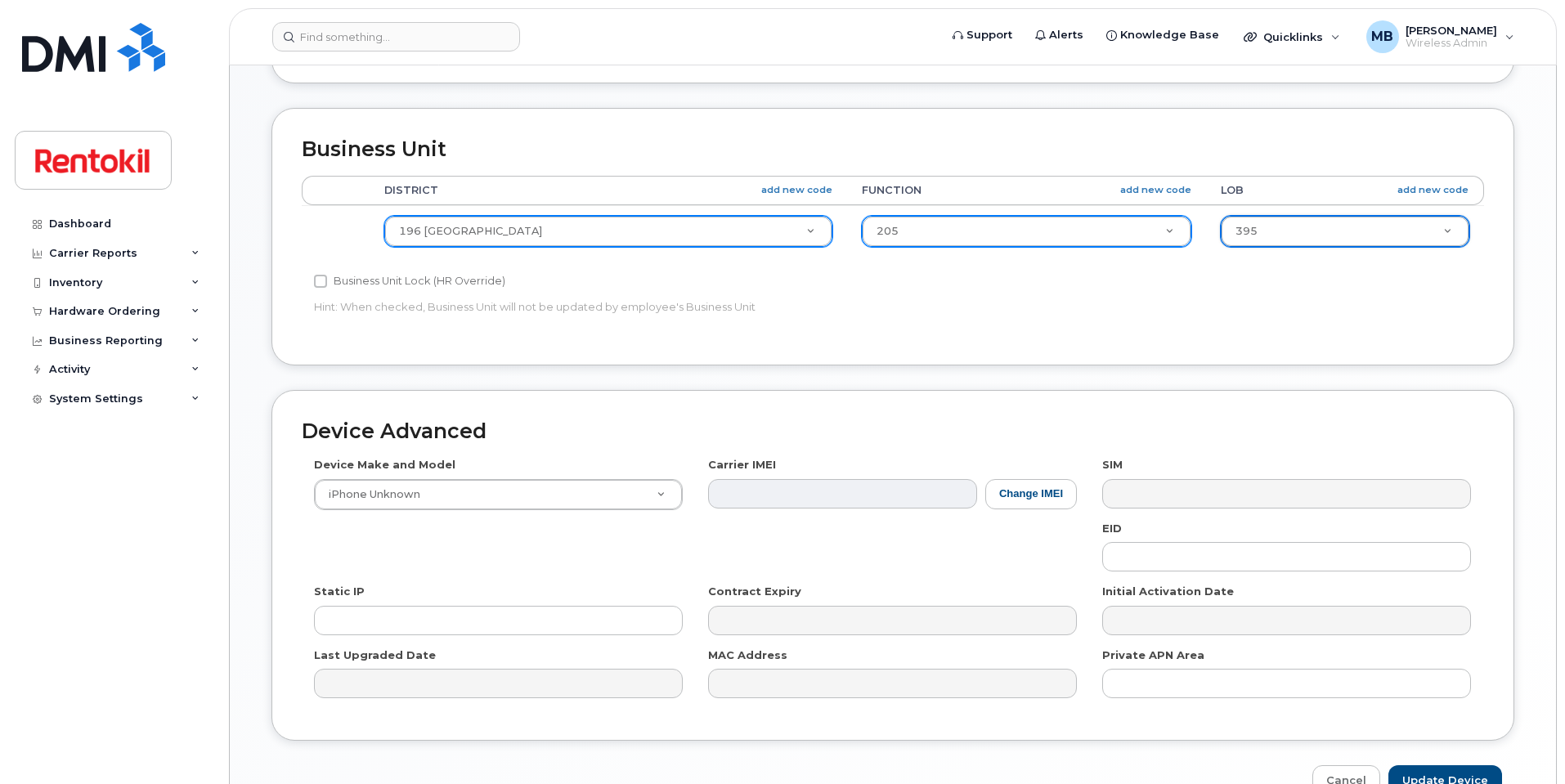
scroll to position [655, 0]
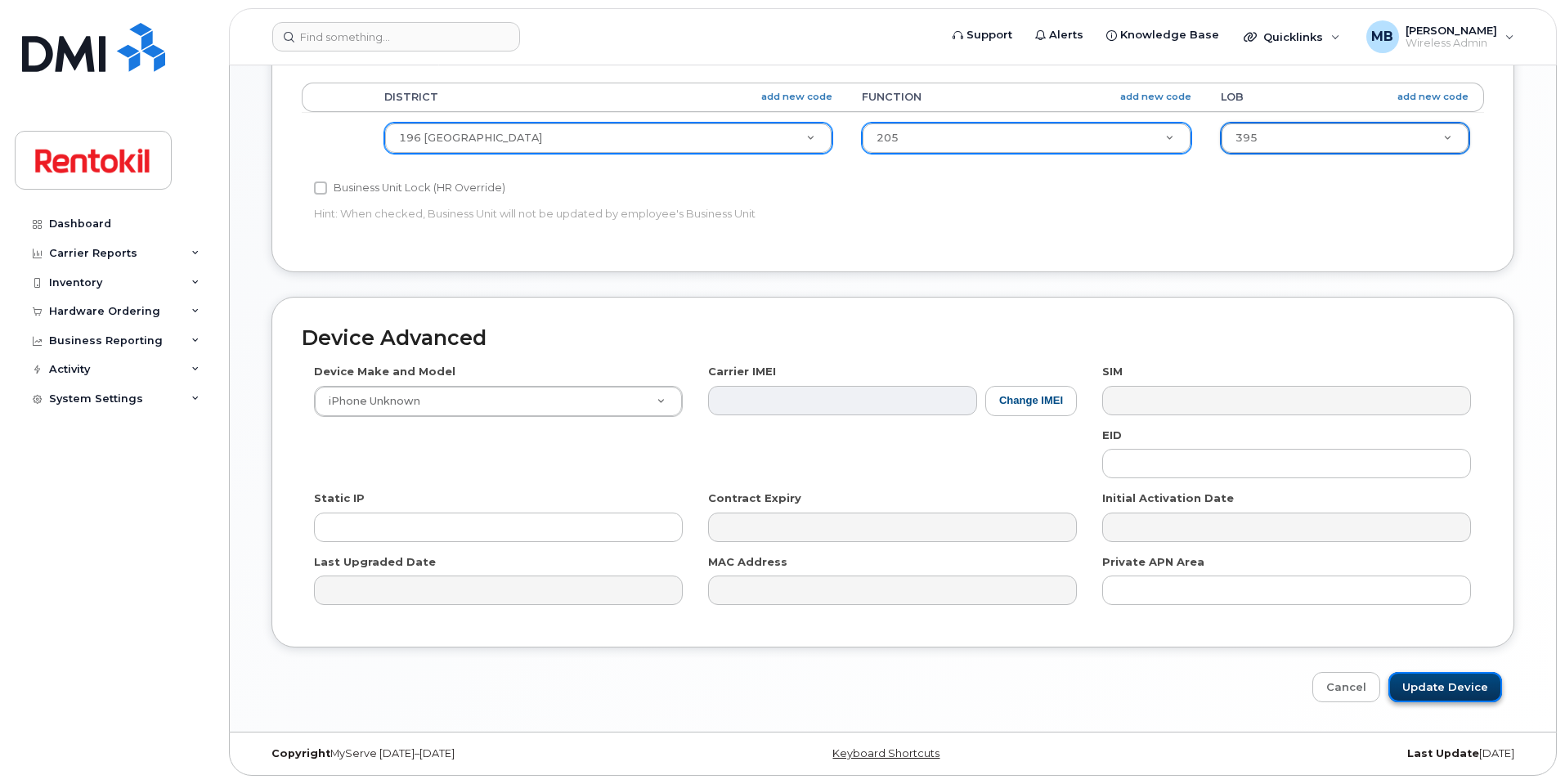
click at [1435, 698] on input "Update Device" at bounding box center [1445, 687] width 114 height 30
type input "Saving..."
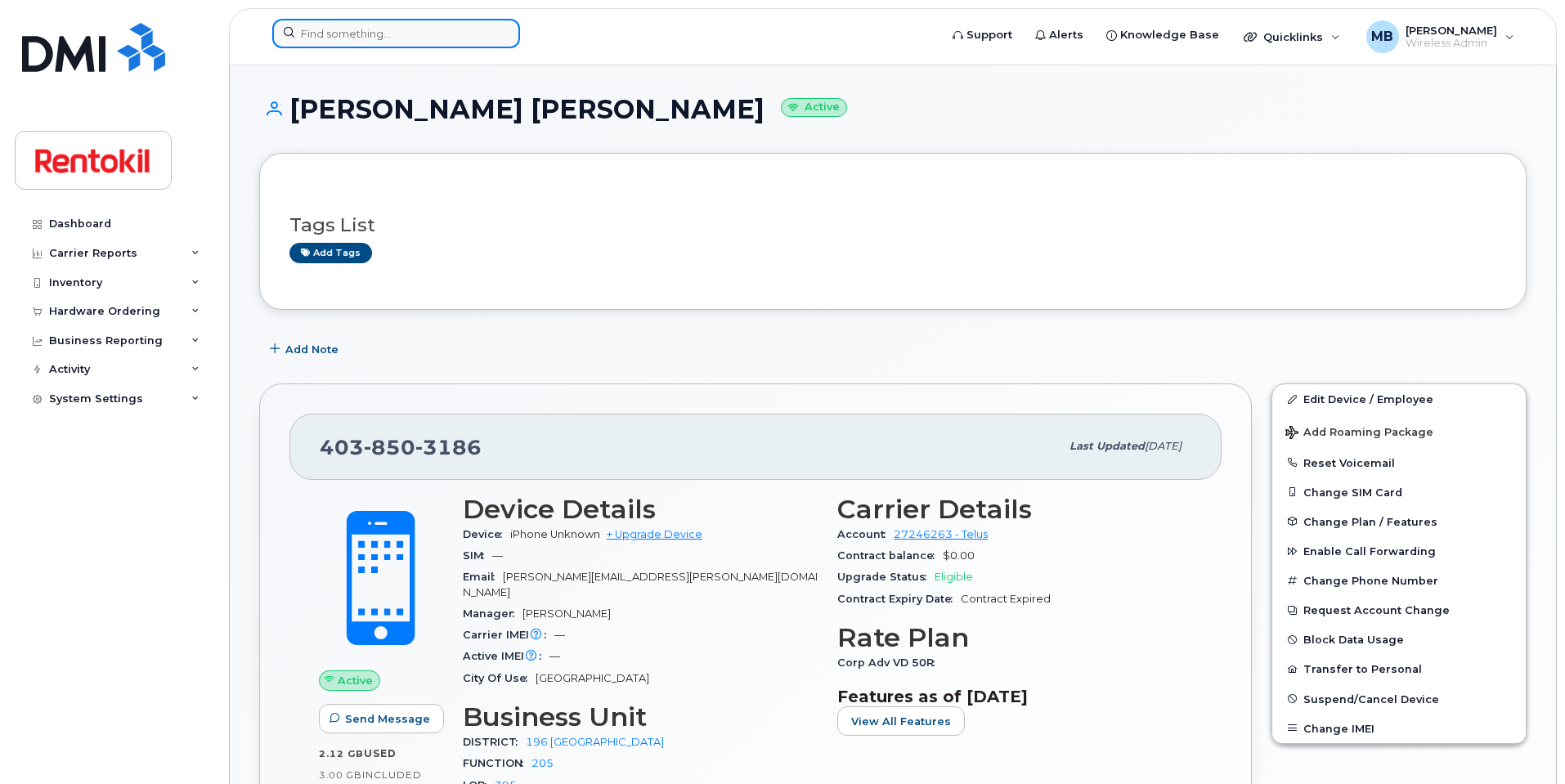
click at [442, 27] on input at bounding box center [396, 34] width 247 height 29
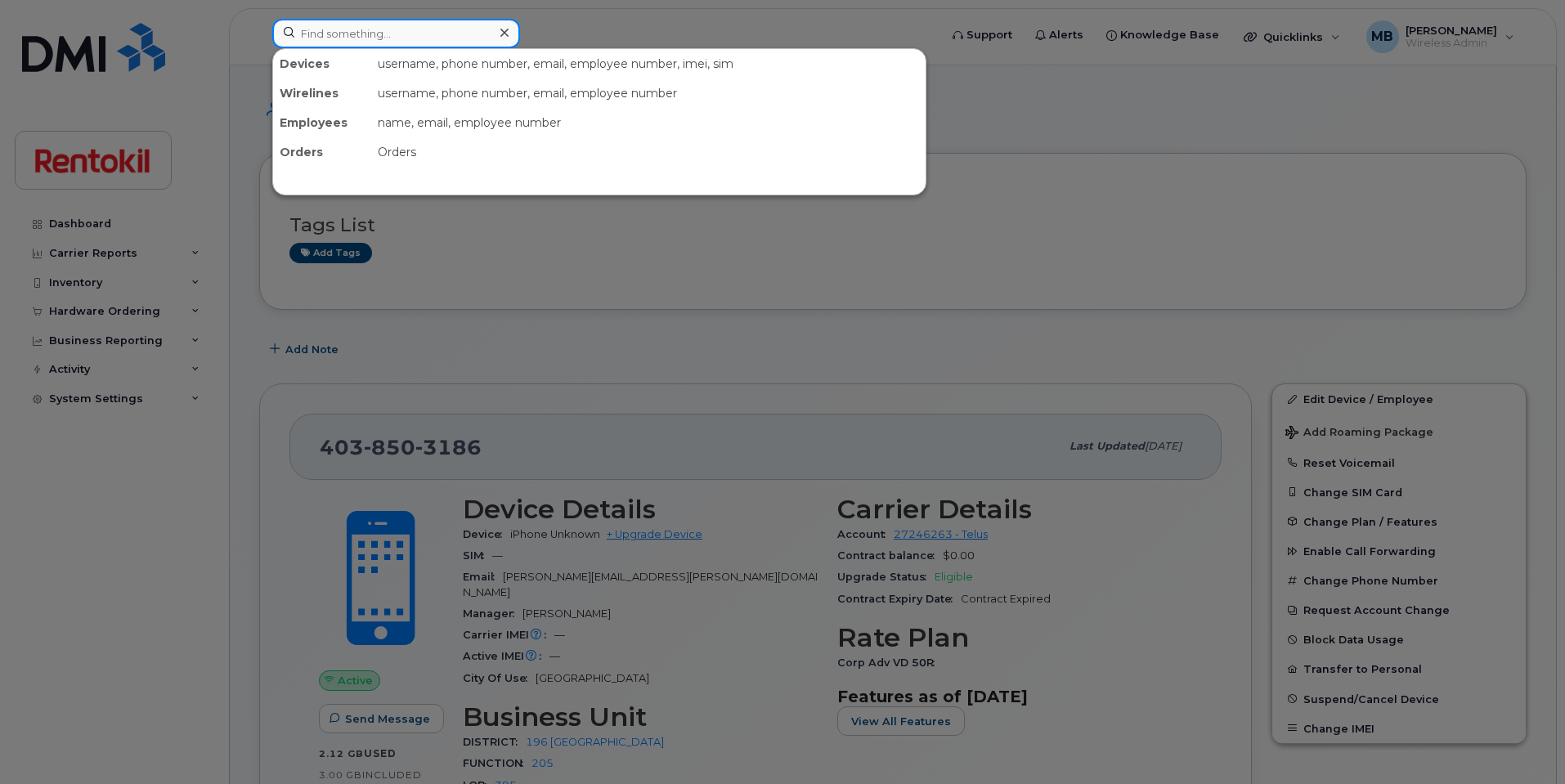
paste input "[PHONE_NUMBER]"
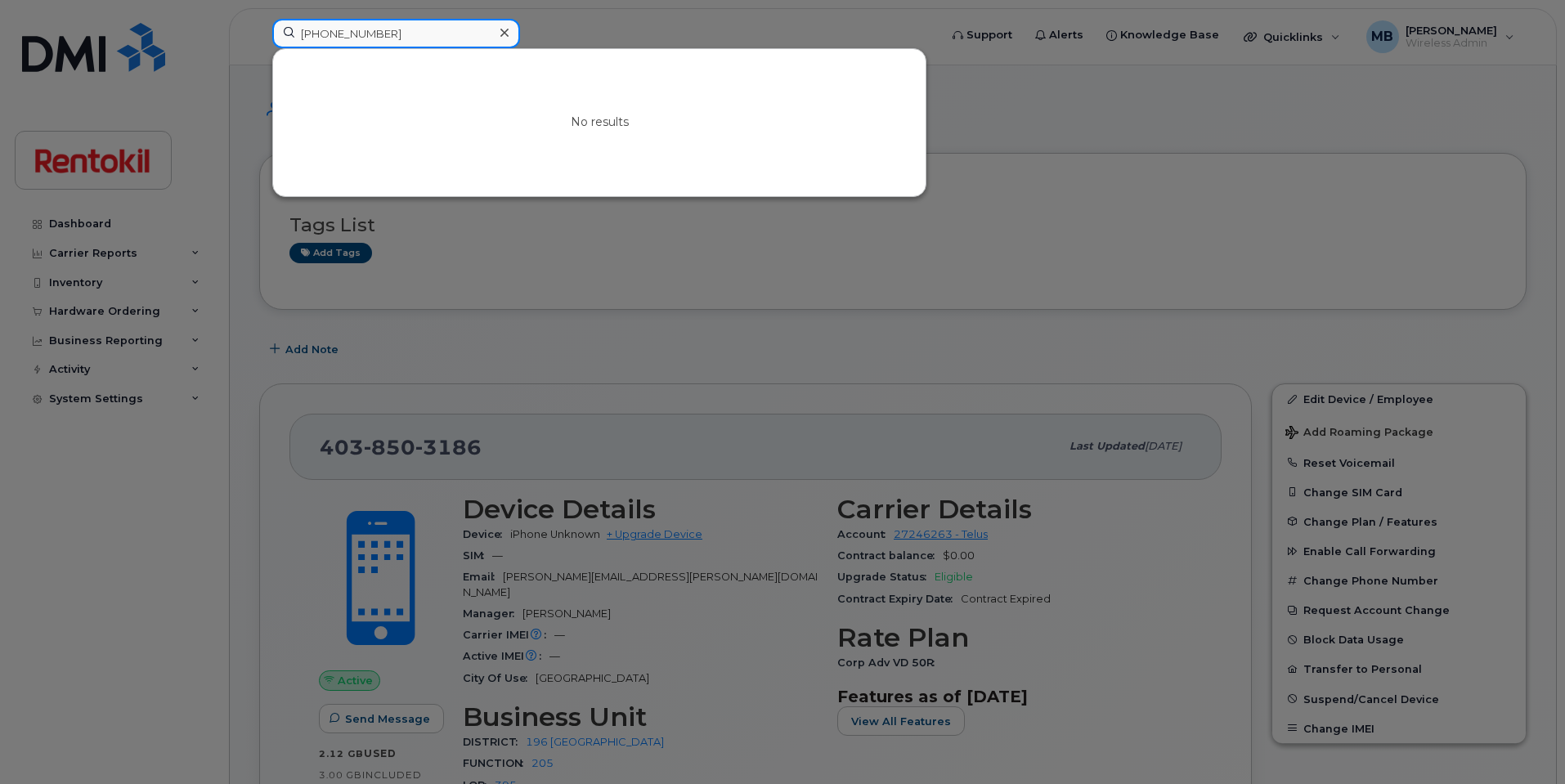
drag, startPoint x: 324, startPoint y: 30, endPoint x: 225, endPoint y: 15, distance: 100.1
click at [259, 19] on div "[PHONE_NUMBER] No results" at bounding box center [600, 37] width 682 height 36
type input "[PHONE_NUMBER]"
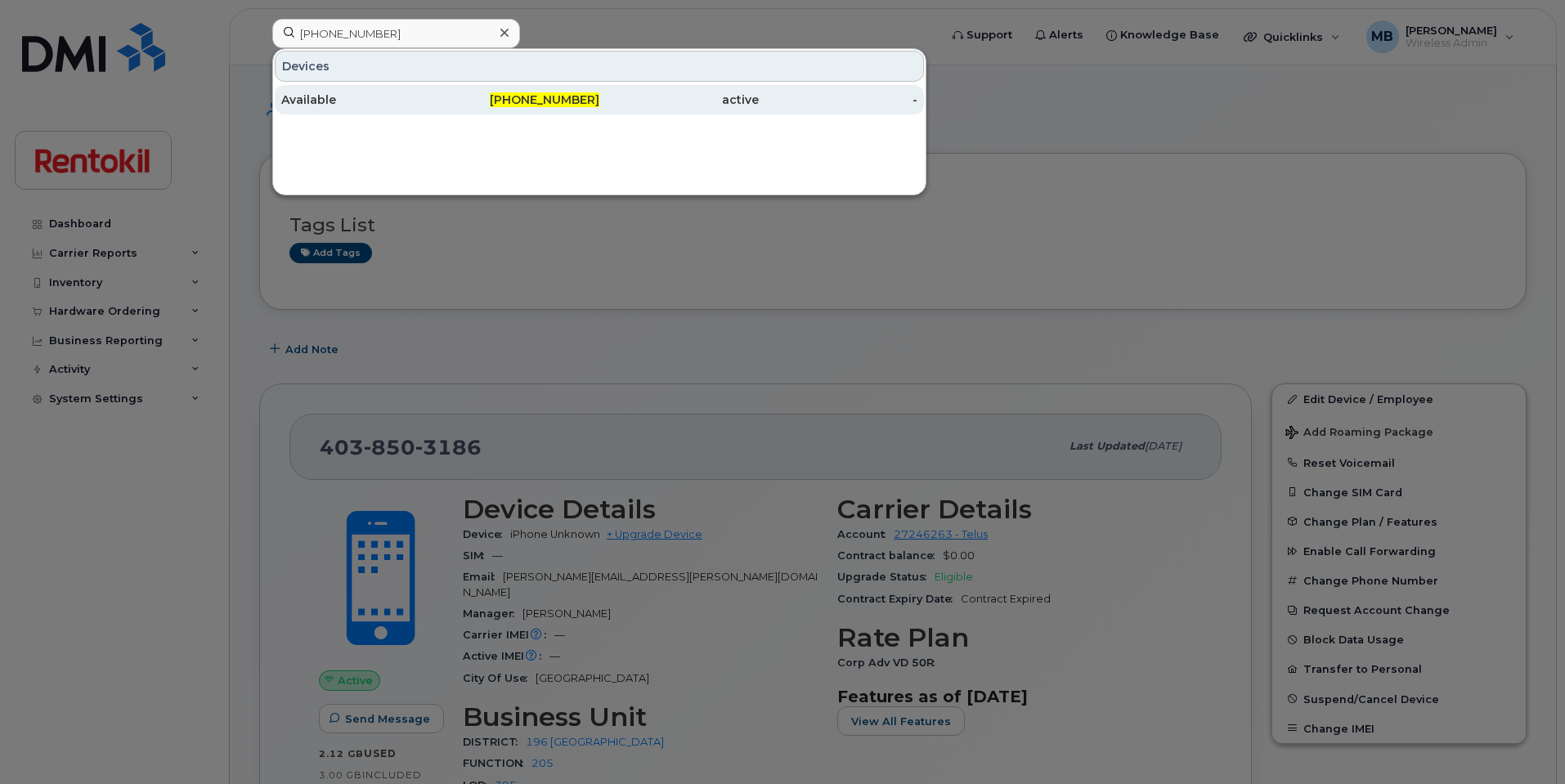
click at [398, 106] on div "Available" at bounding box center [361, 100] width 160 height 16
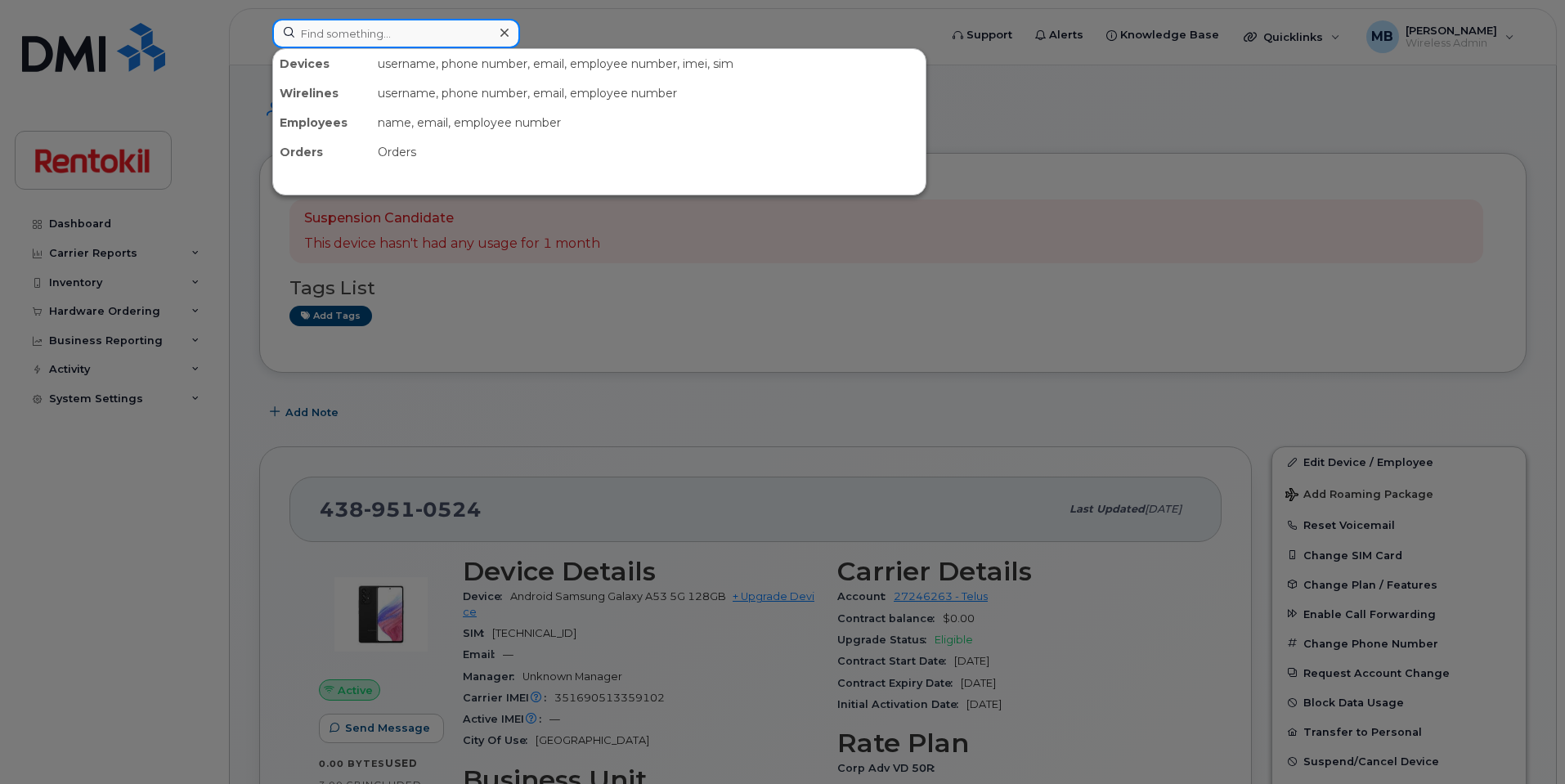
click at [368, 26] on input at bounding box center [396, 34] width 247 height 29
paste input "438-951-0531"
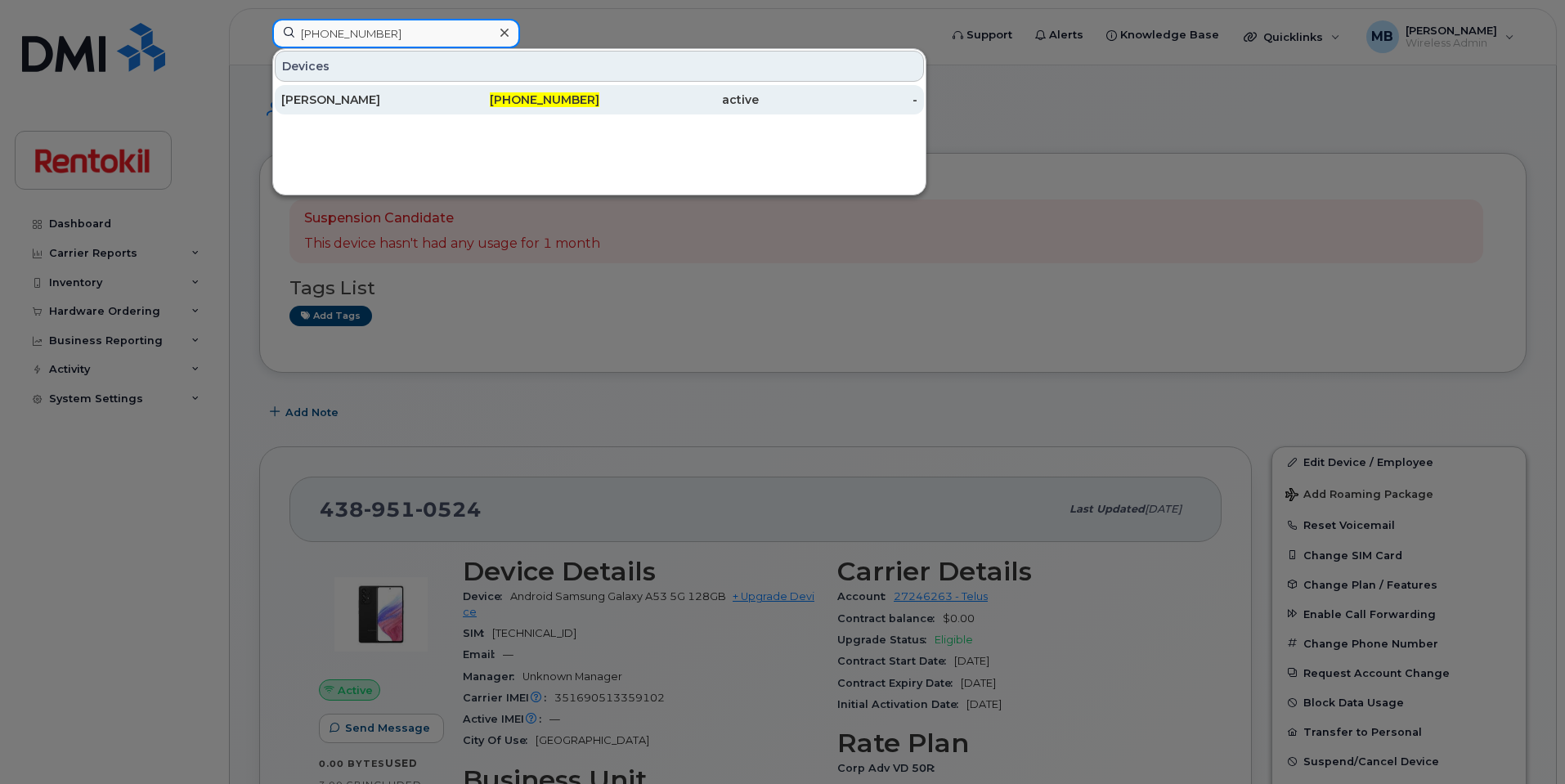
type input "438-951-0531"
click at [385, 98] on div "[PERSON_NAME]" at bounding box center [361, 100] width 160 height 16
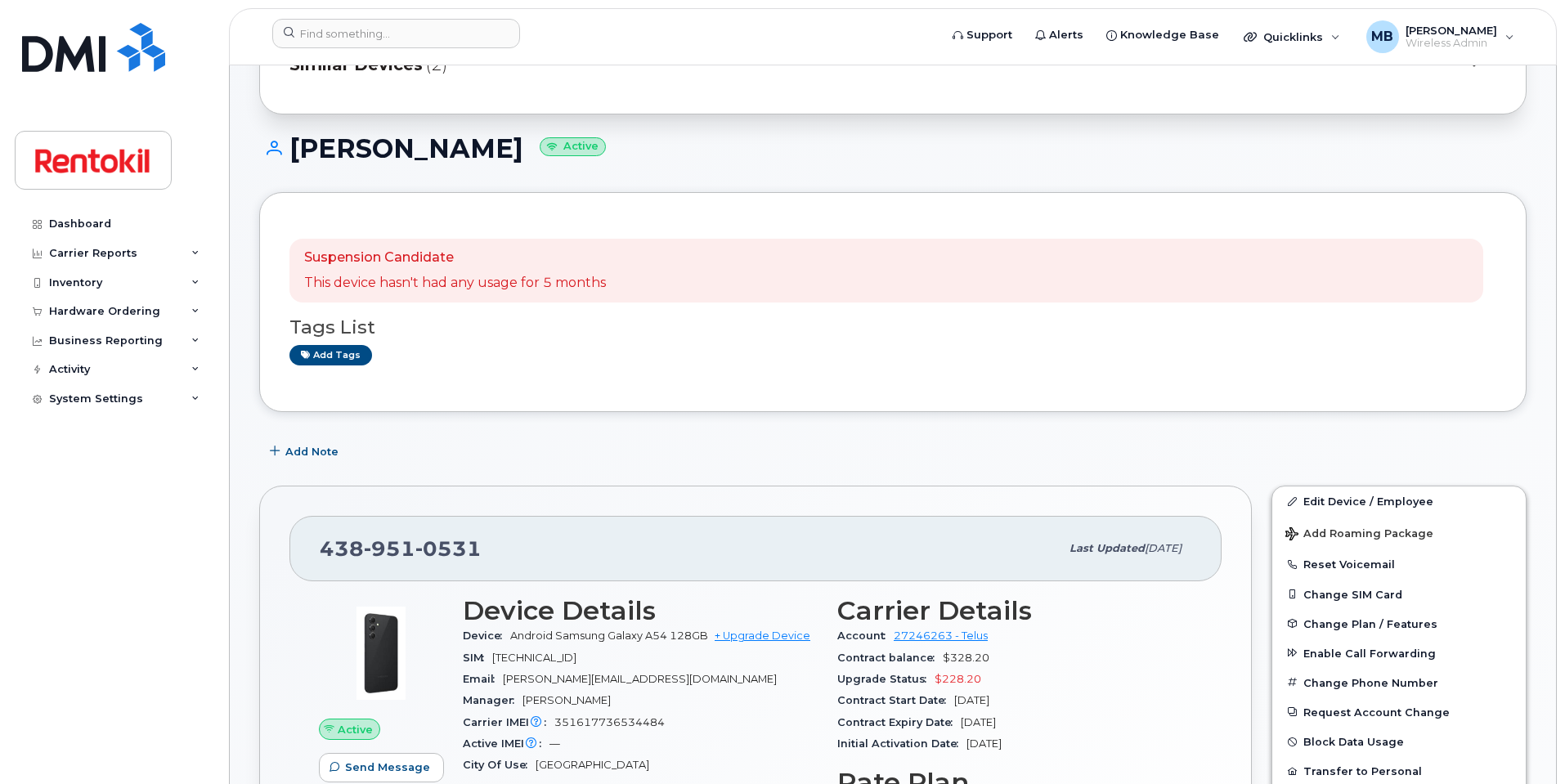
scroll to position [170, 0]
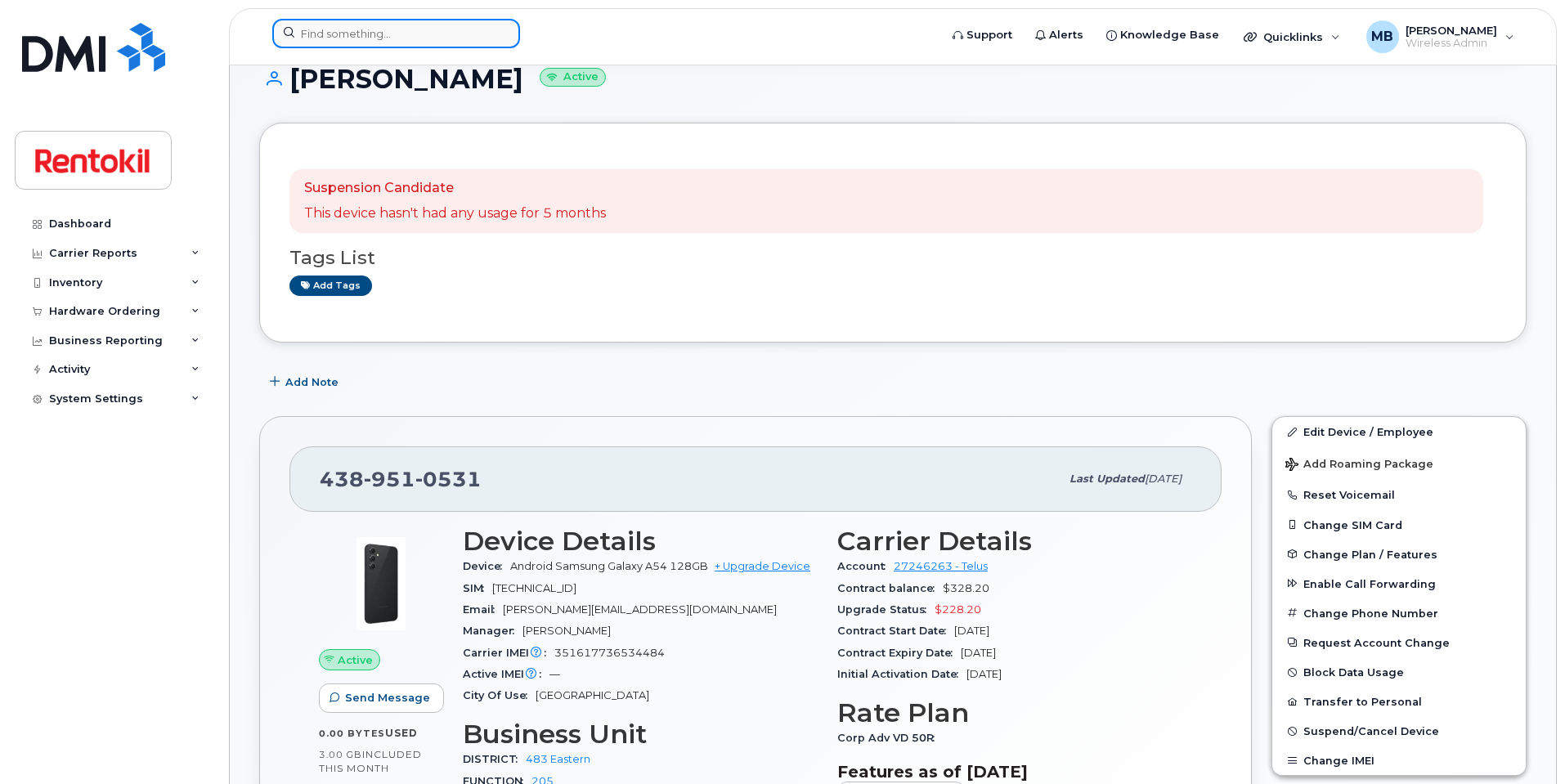
click at [342, 35] on input at bounding box center [396, 34] width 247 height 29
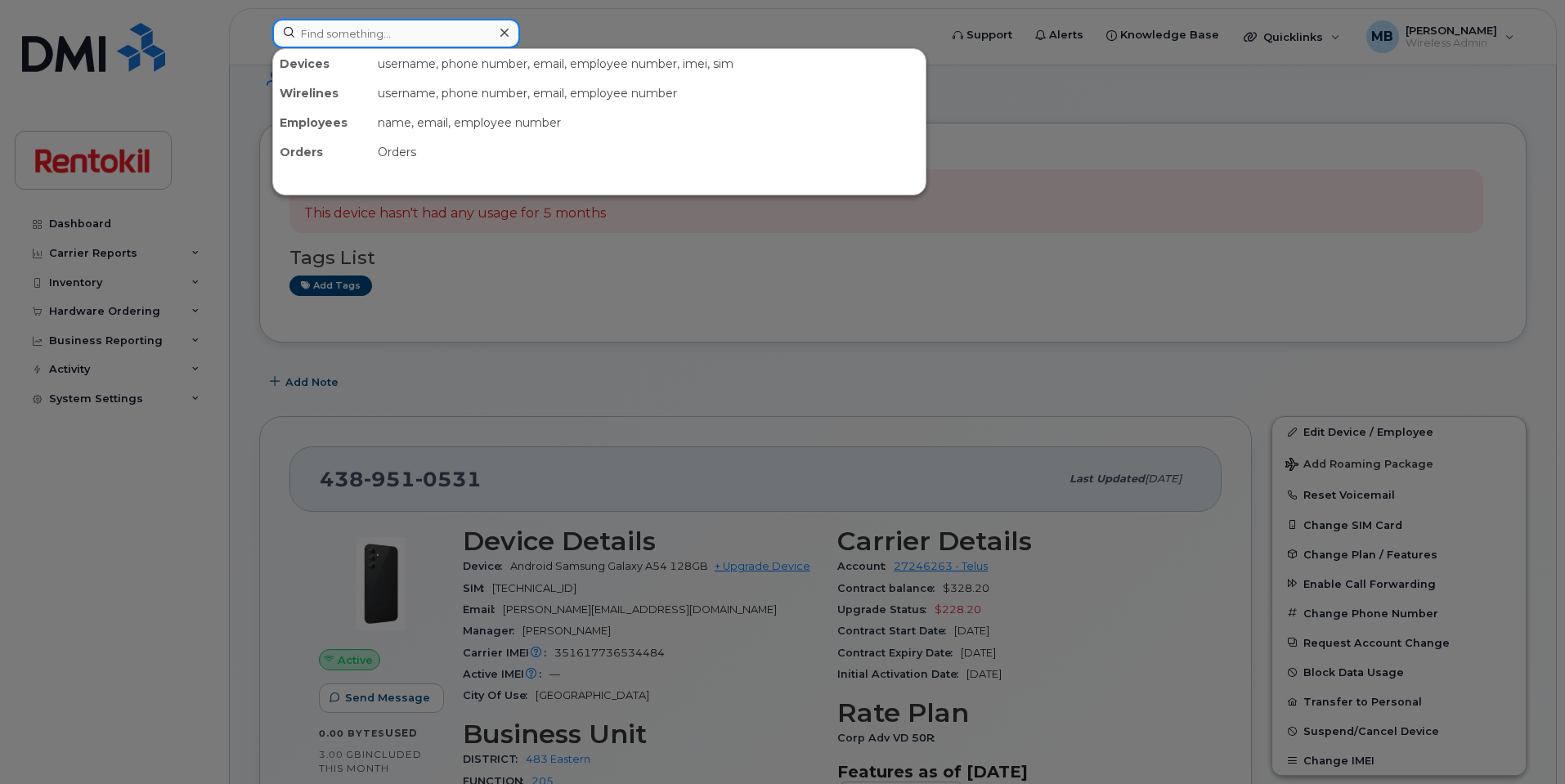
paste input "[PHONE_NUMBER]"
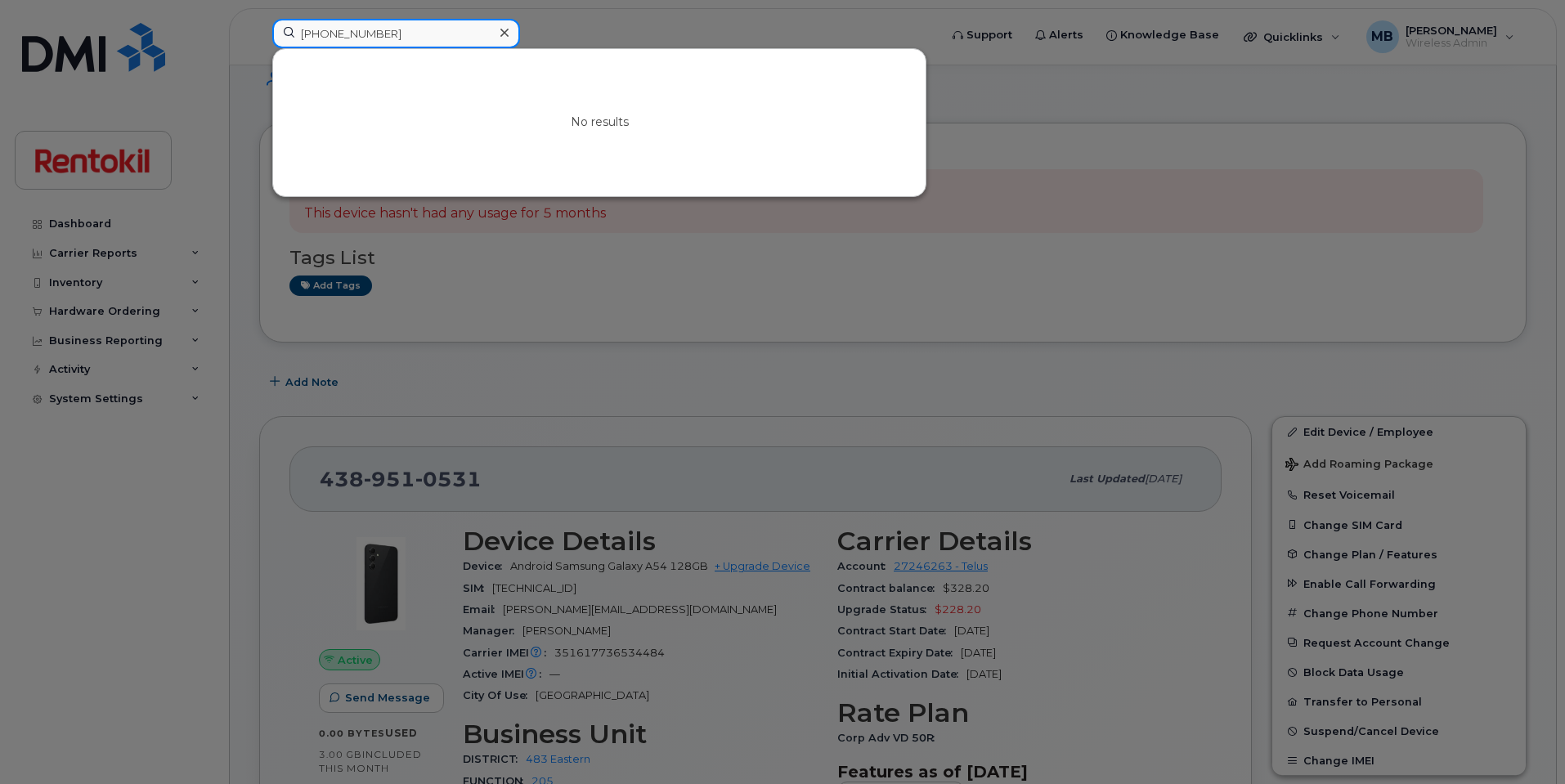
type input "[PHONE_NUMBER]"
click at [615, 297] on div at bounding box center [782, 392] width 1565 height 784
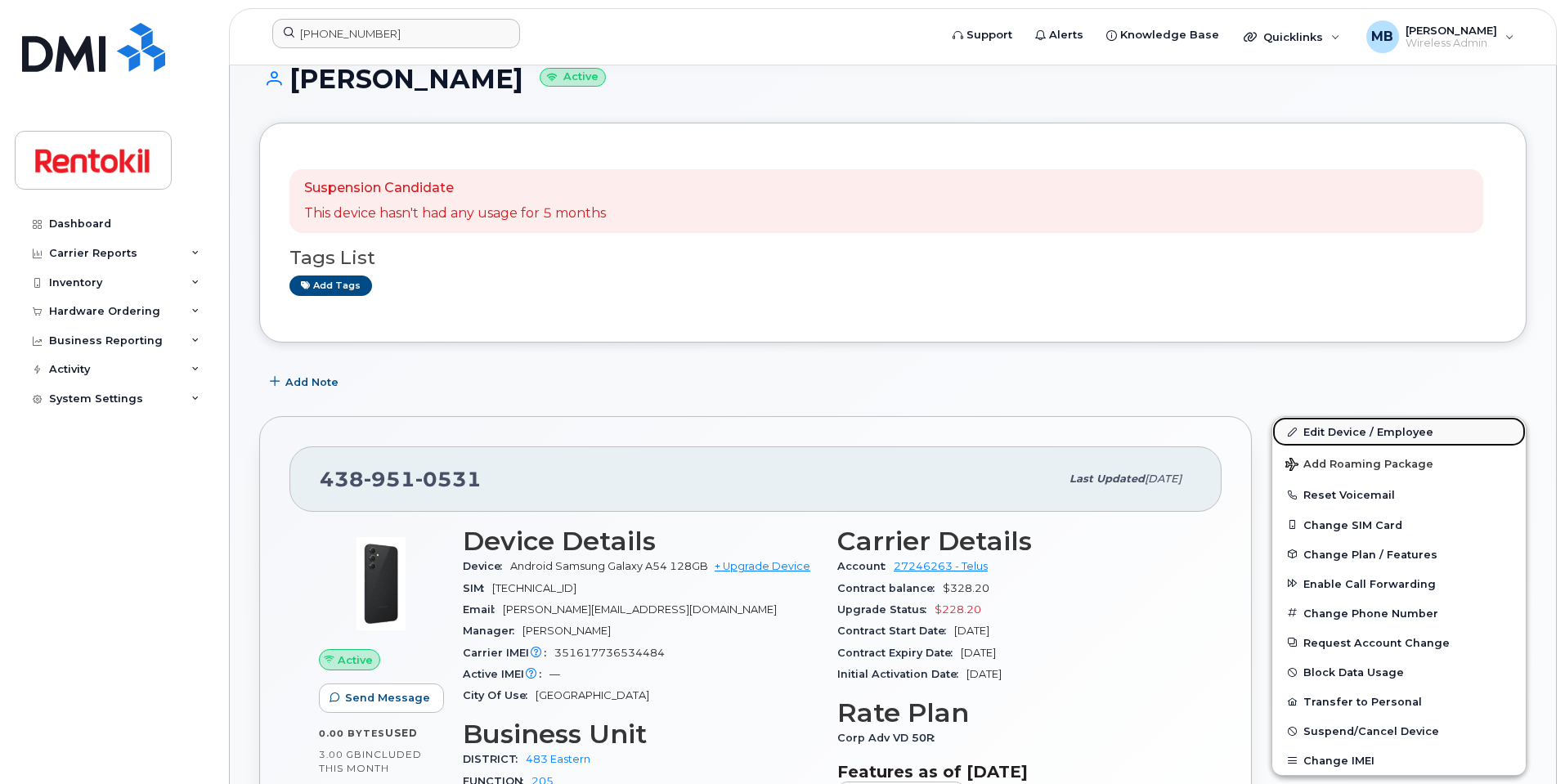
click at [1313, 433] on link "Edit Device / Employee" at bounding box center [1399, 432] width 253 height 29
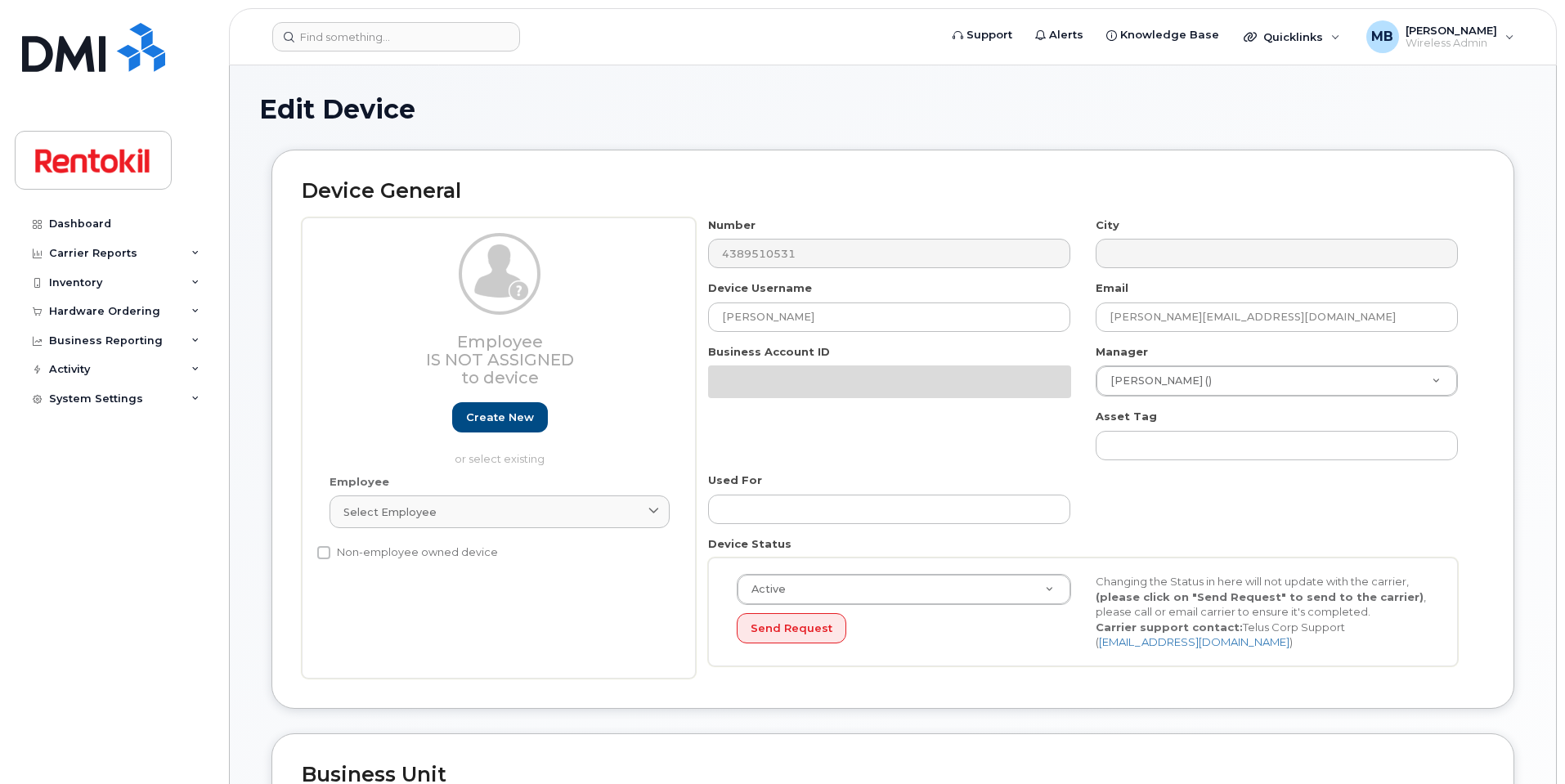
select select "42740"
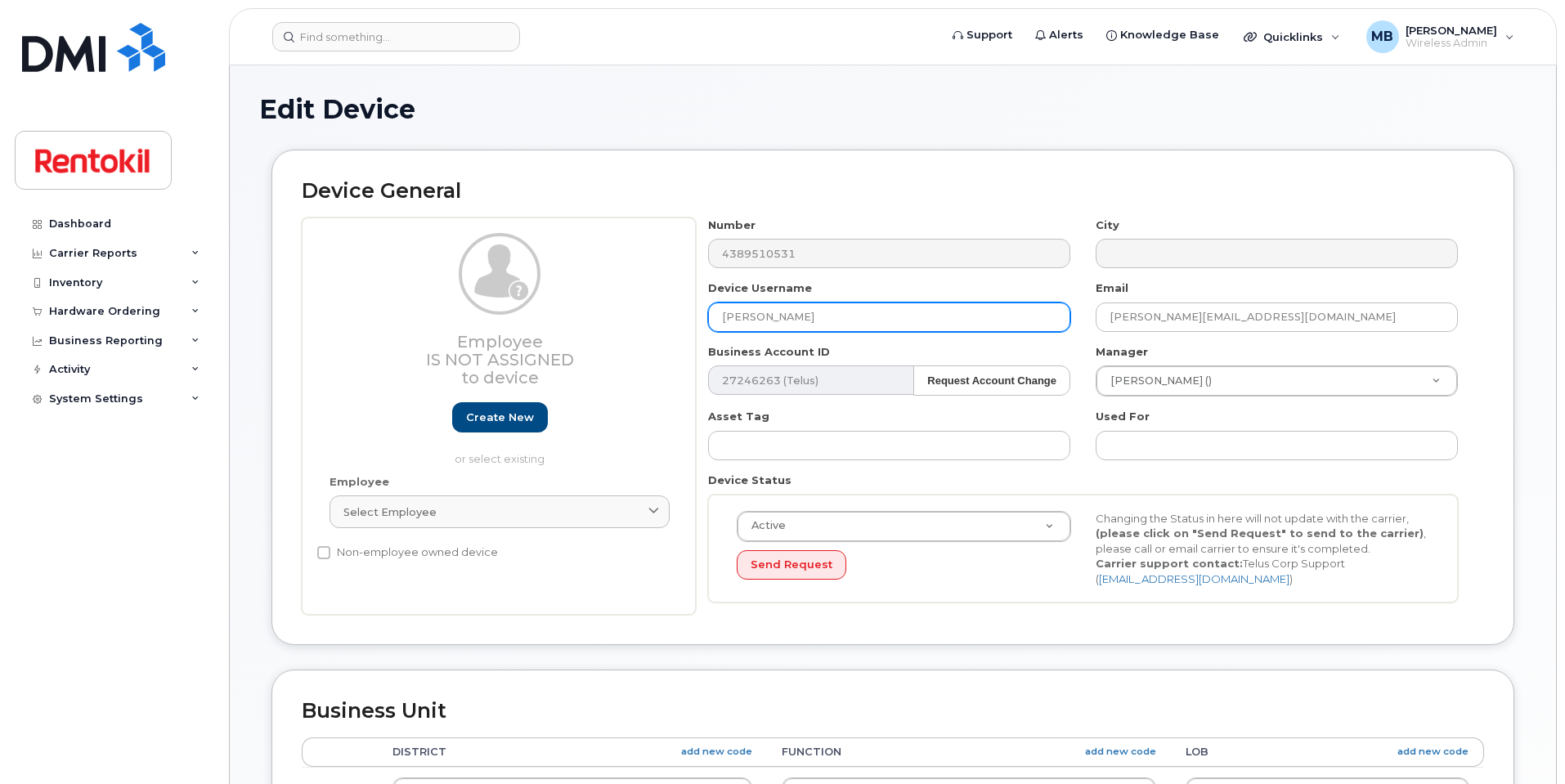
drag, startPoint x: 932, startPoint y: 321, endPoint x: 577, endPoint y: 309, distance: 355.2
click at [576, 309] on div "Employee Is not assigned to device Create new or select existing Employee Selec…" at bounding box center [892, 416] width 1182 height 398
paste input "[PERSON_NAME]"
type input "[PERSON_NAME]"
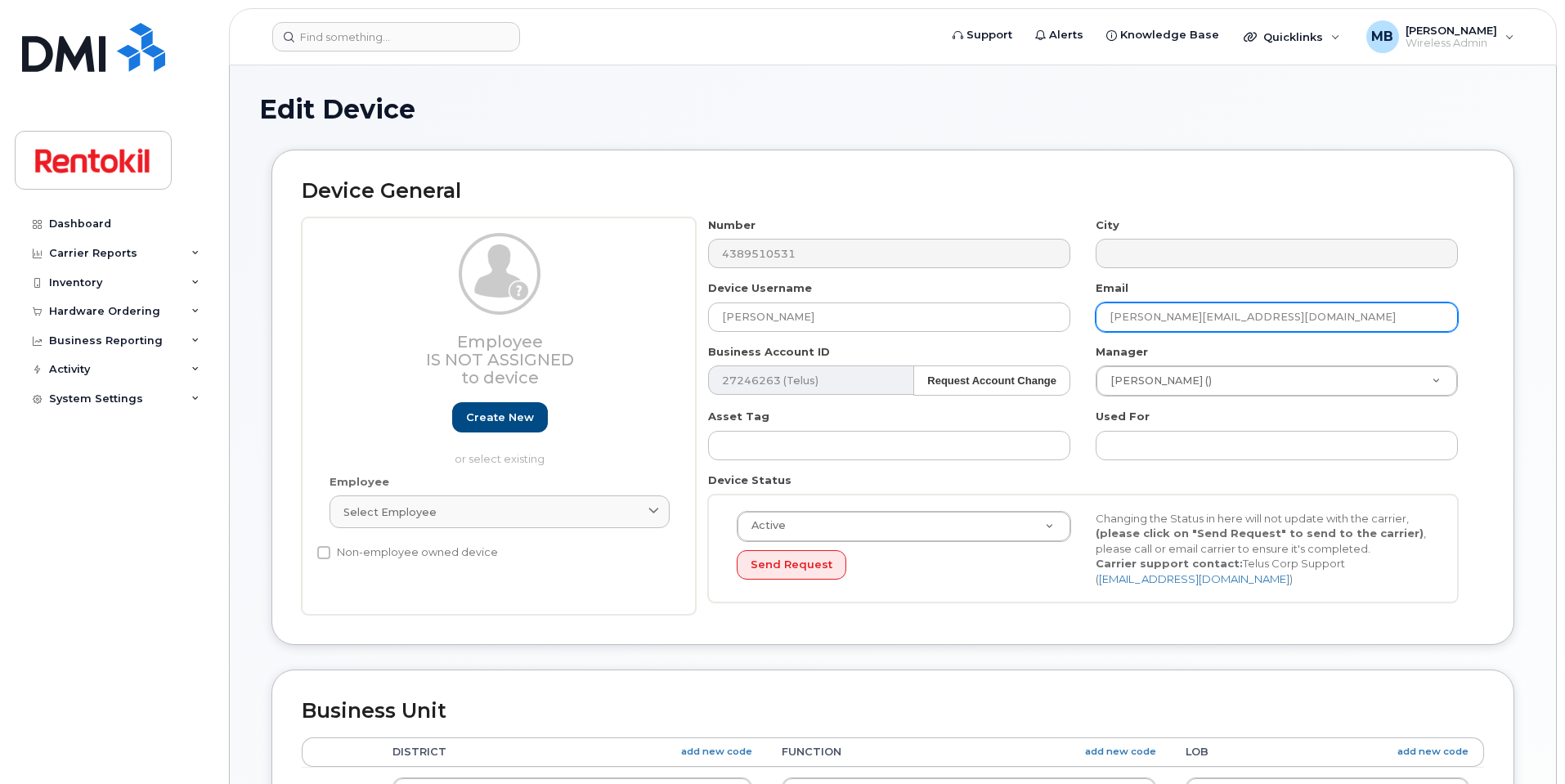
drag, startPoint x: 1231, startPoint y: 312, endPoint x: 1049, endPoint y: 284, distance: 184.1
click at [1049, 284] on div "Number 4389510531 City Device Username Jeremy Laflamme Email ariane.rancourtchr…" at bounding box center [1083, 416] width 775 height 398
paste input "Jeremy Laflamme"
click at [1148, 316] on input "Jeremy Laflamme@steritech.com" at bounding box center [1277, 317] width 362 height 29
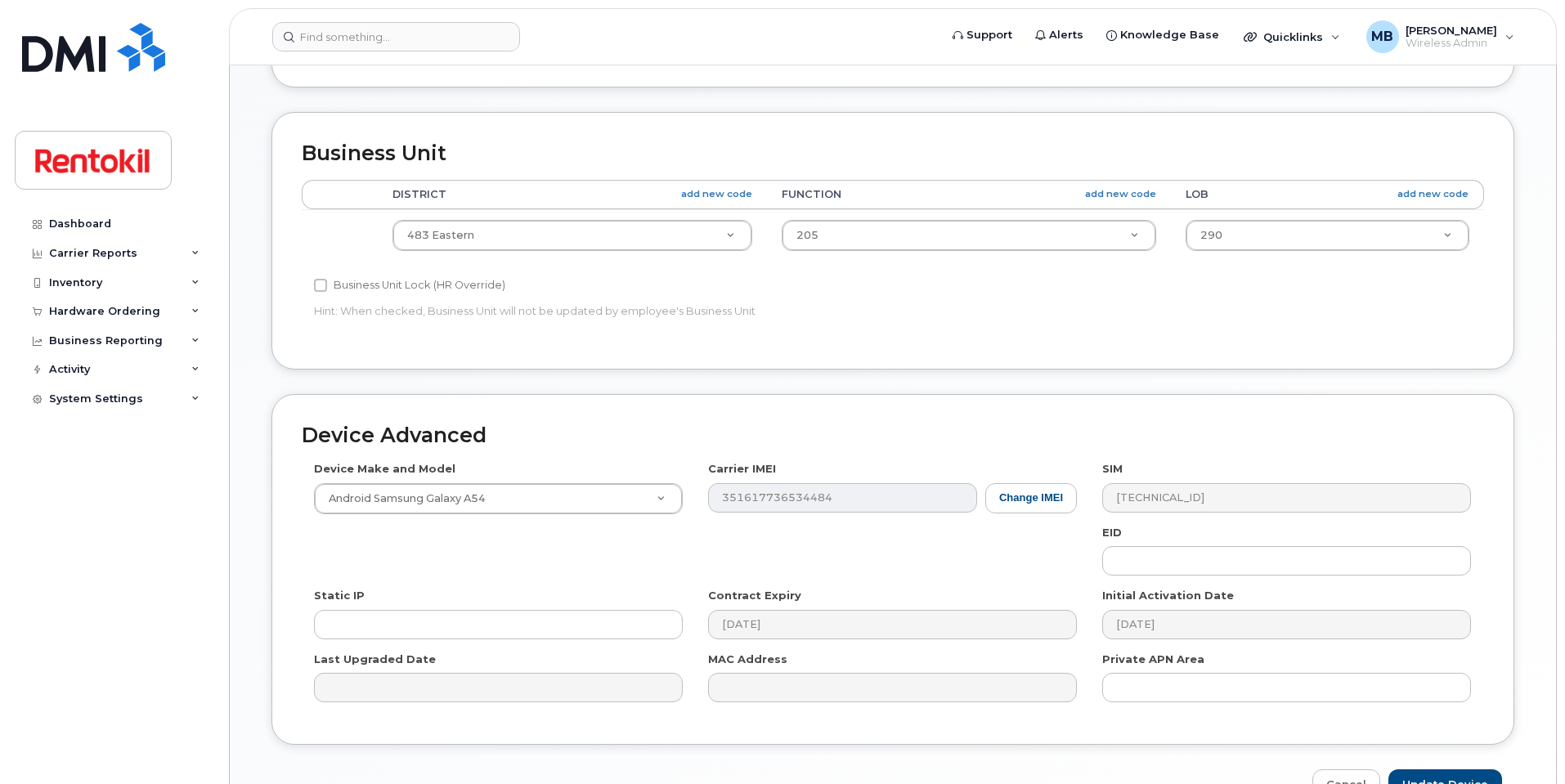
scroll to position [655, 0]
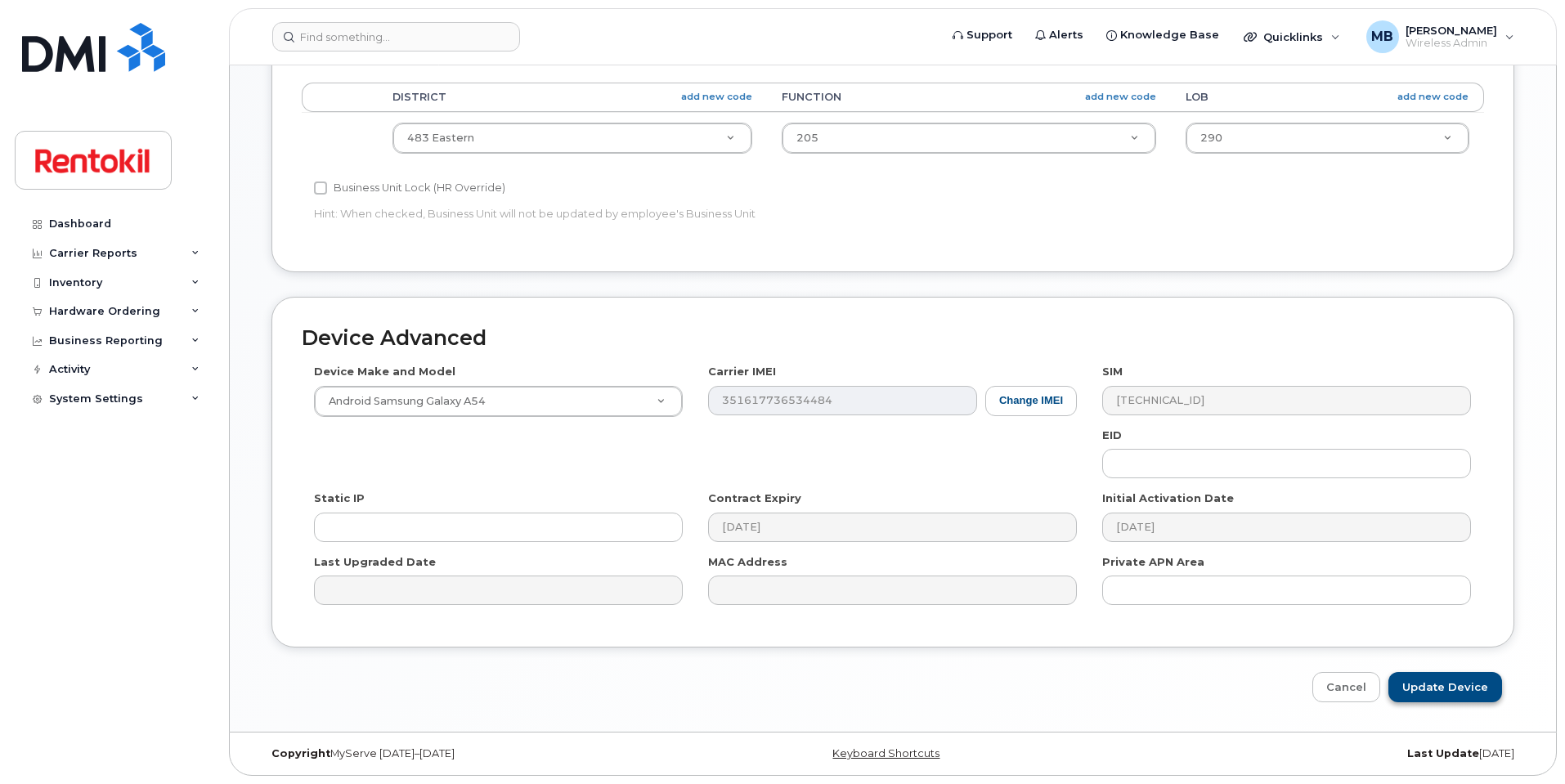
type input "Jeremy.Laflamme@steritech.com"
click at [1422, 692] on input "Update Device" at bounding box center [1445, 687] width 114 height 30
type input "Saving..."
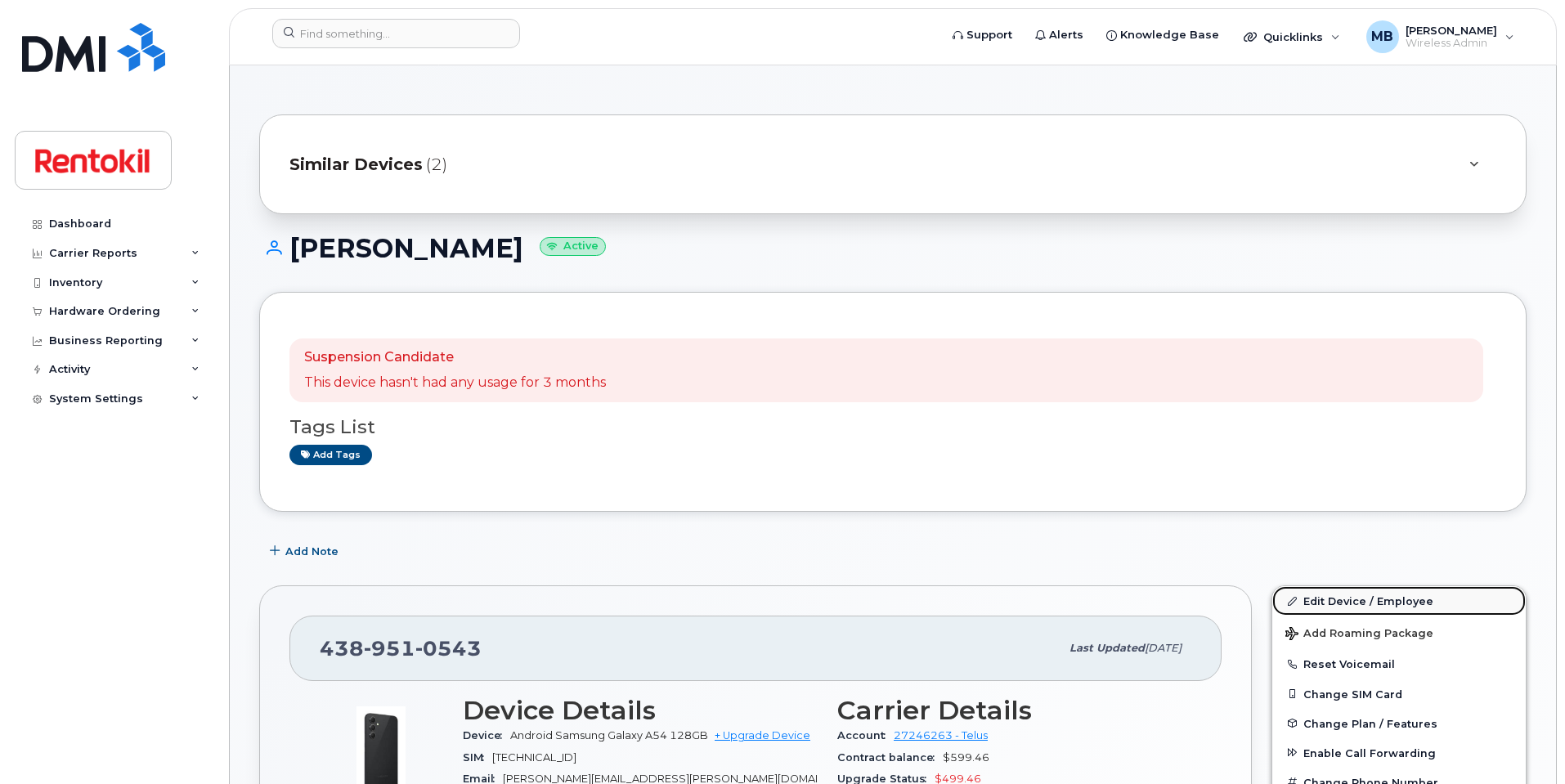
click at [1347, 593] on link "Edit Device / Employee" at bounding box center [1399, 601] width 253 height 29
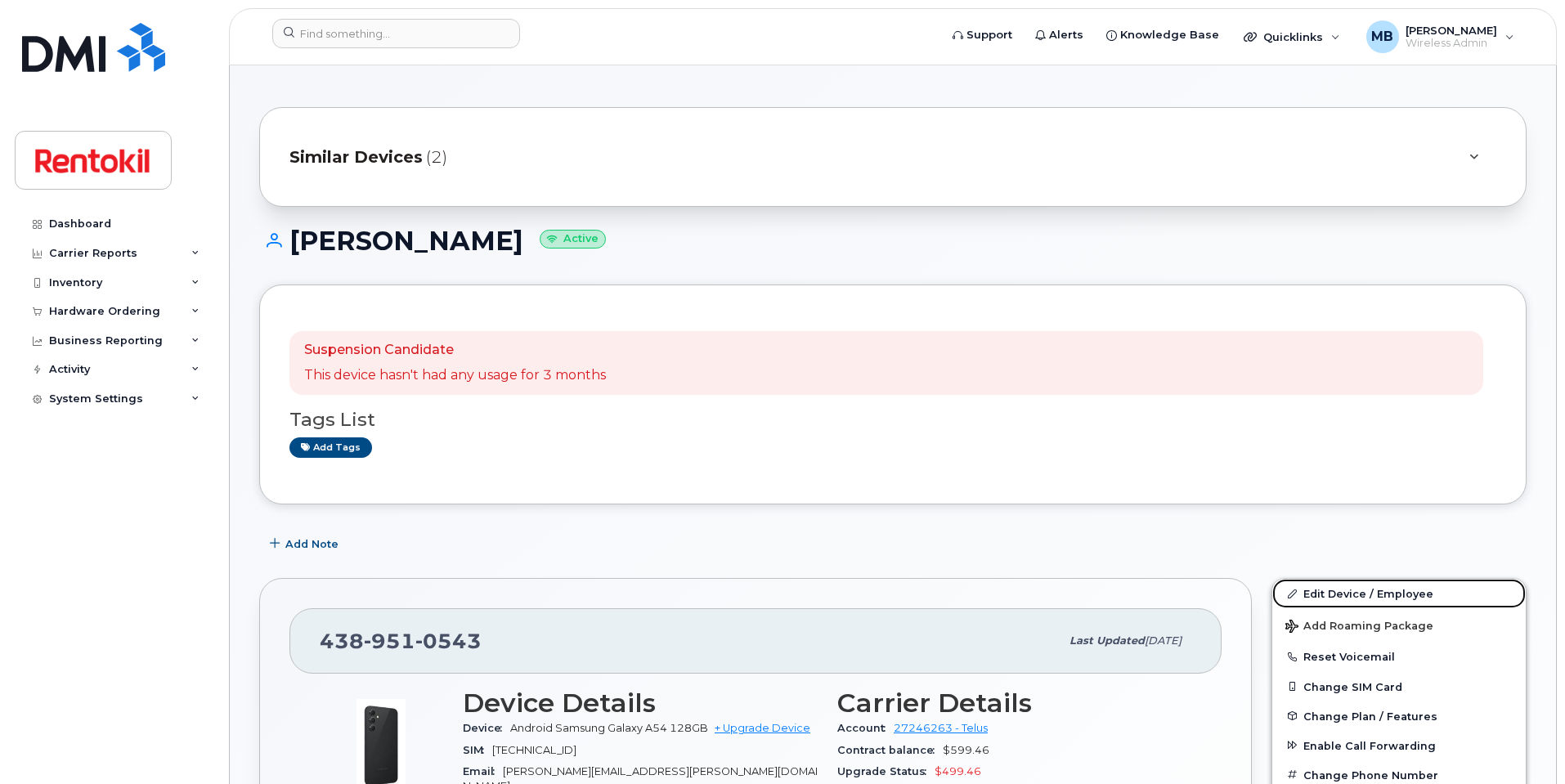
scroll to position [224, 0]
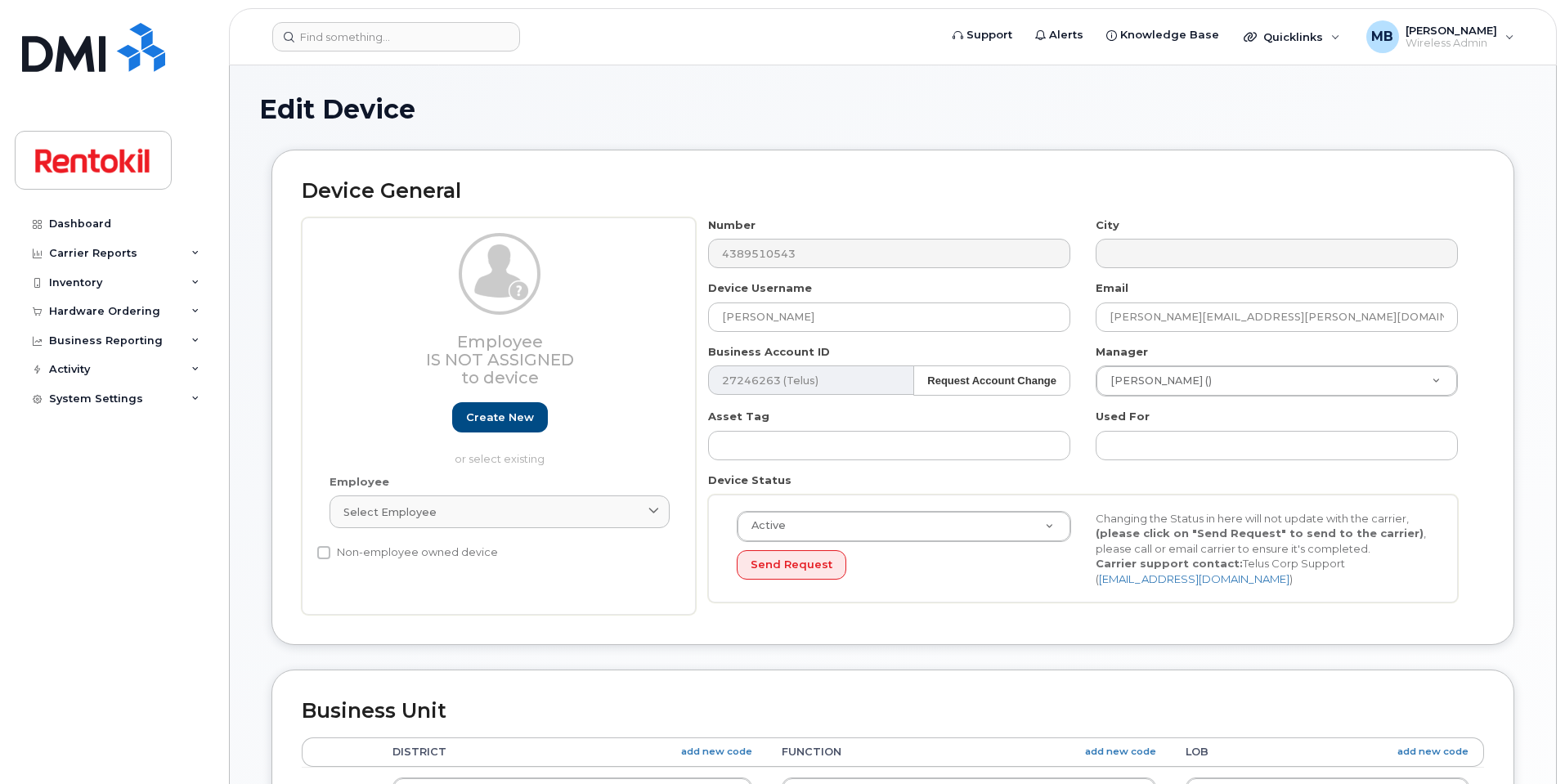
select select "42754"
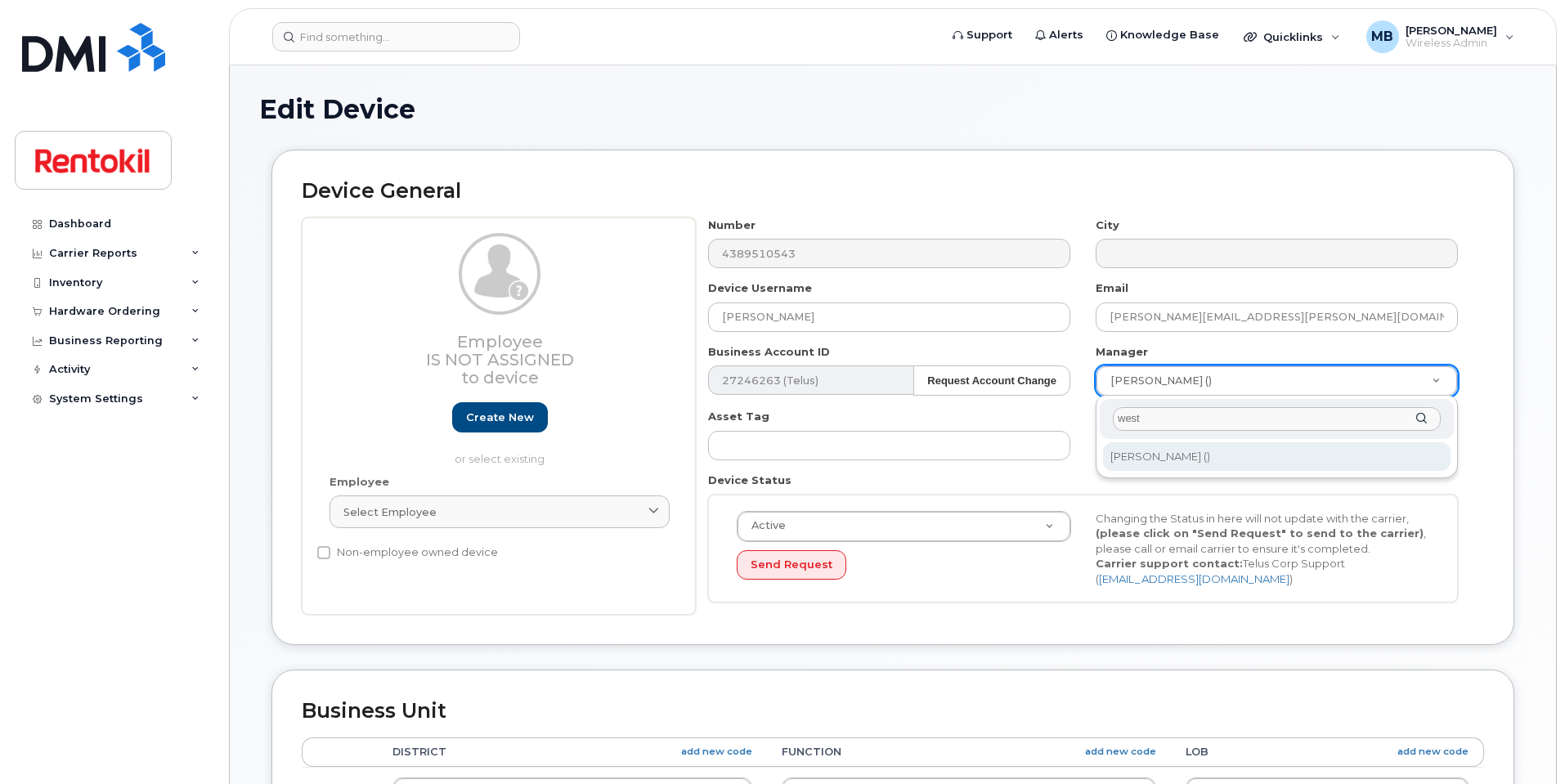
type input "west"
type input "609392"
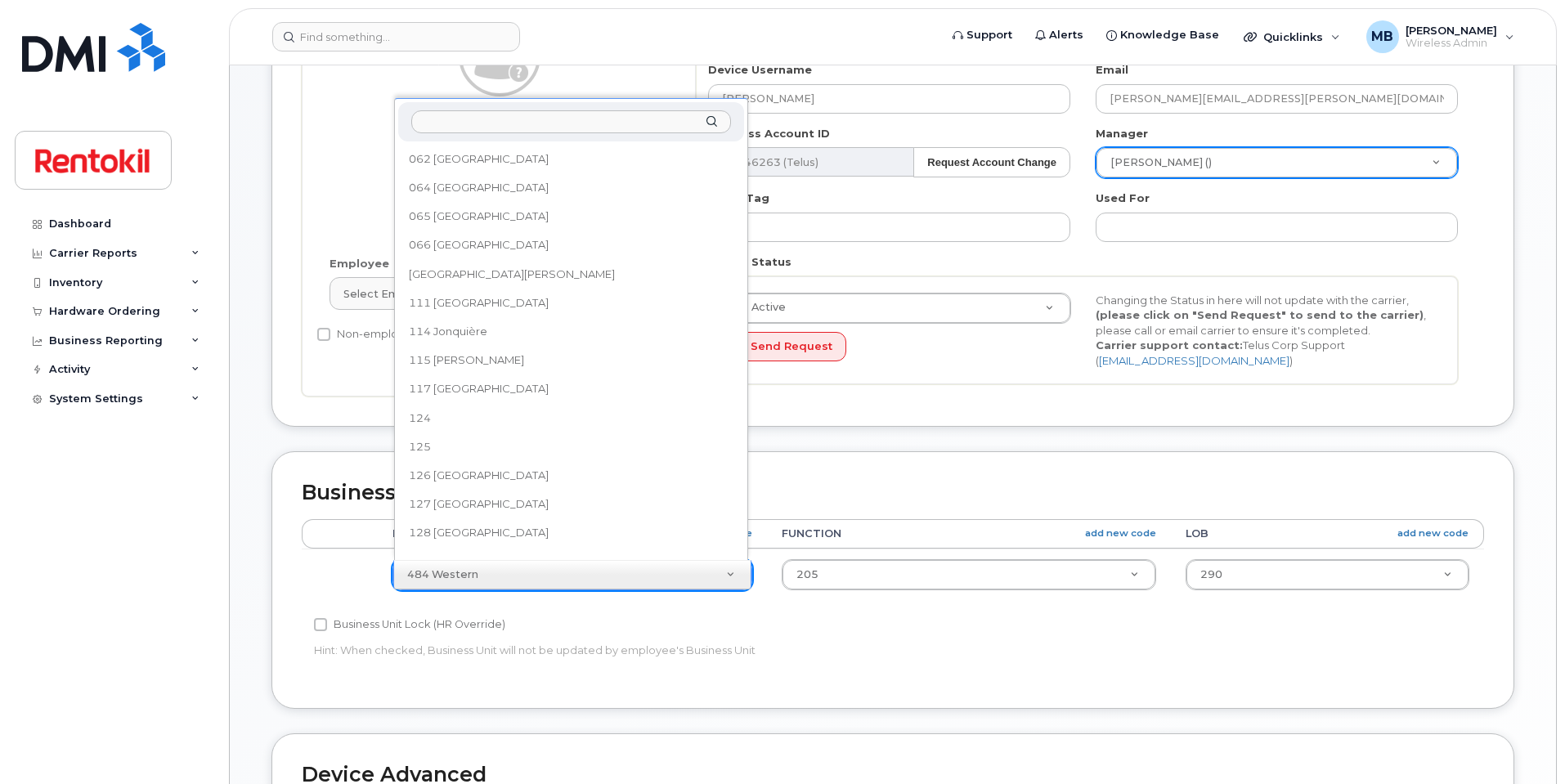
scroll to position [591, 0]
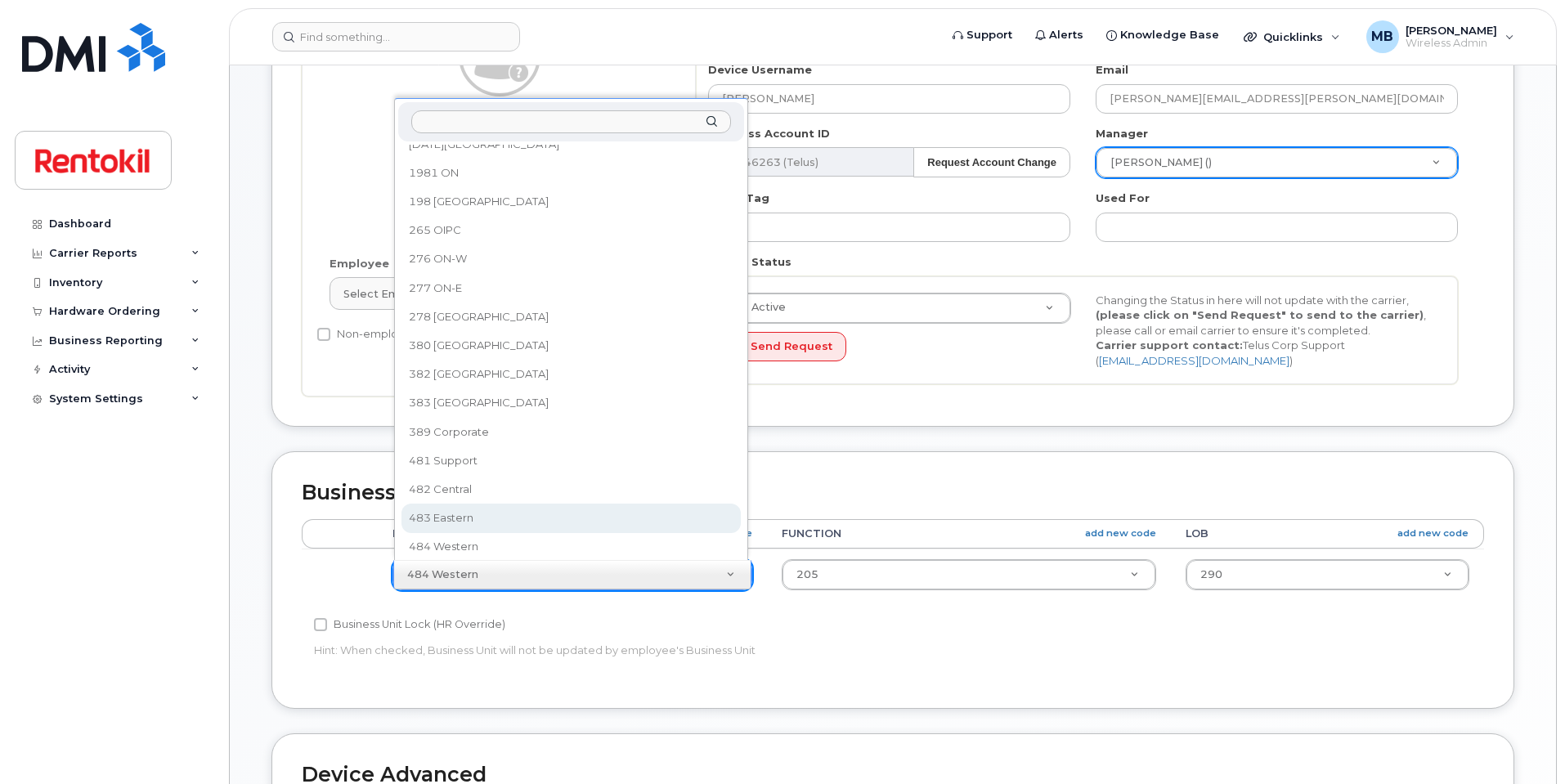
select select "42740"
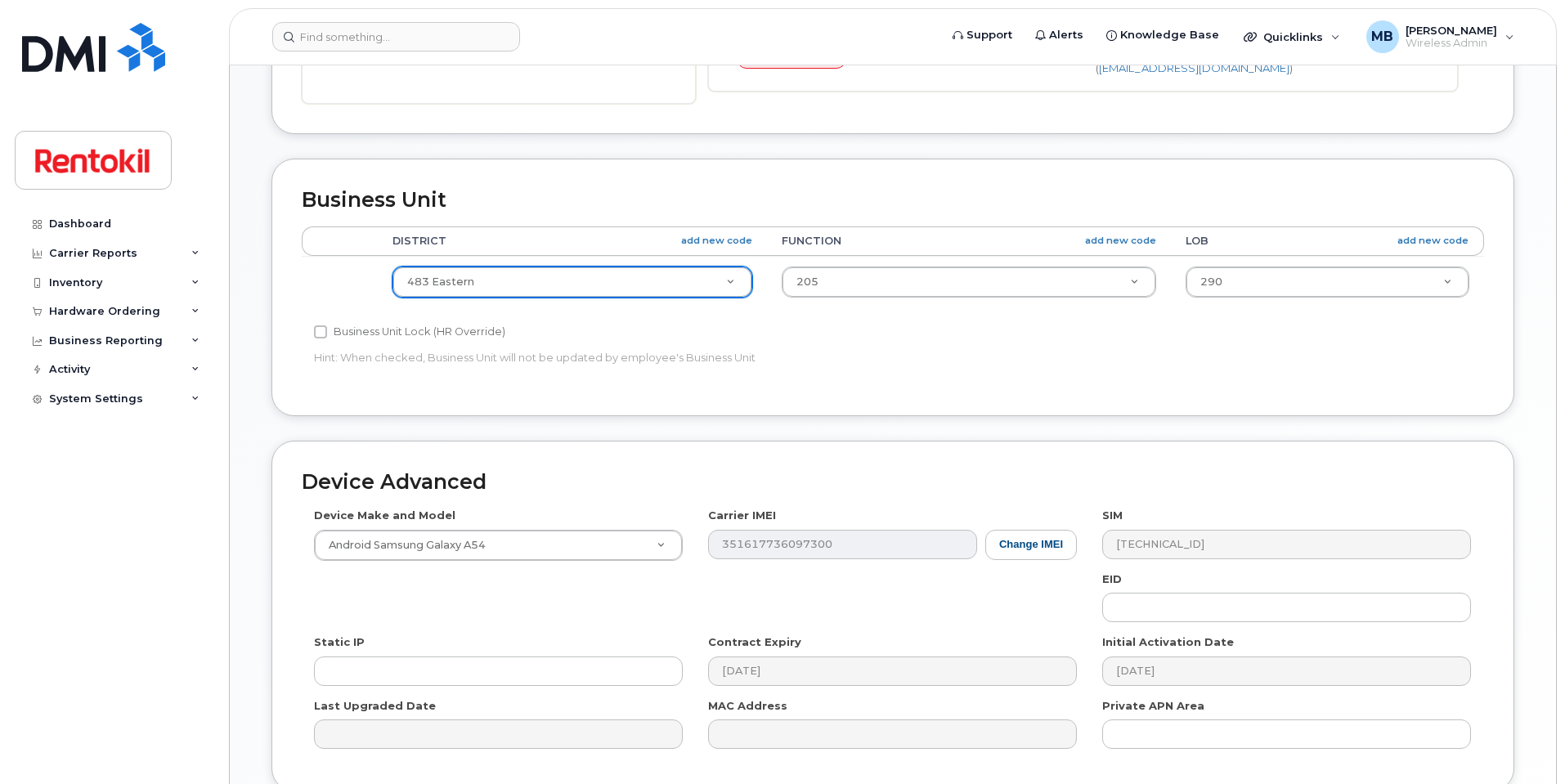
scroll to position [655, 0]
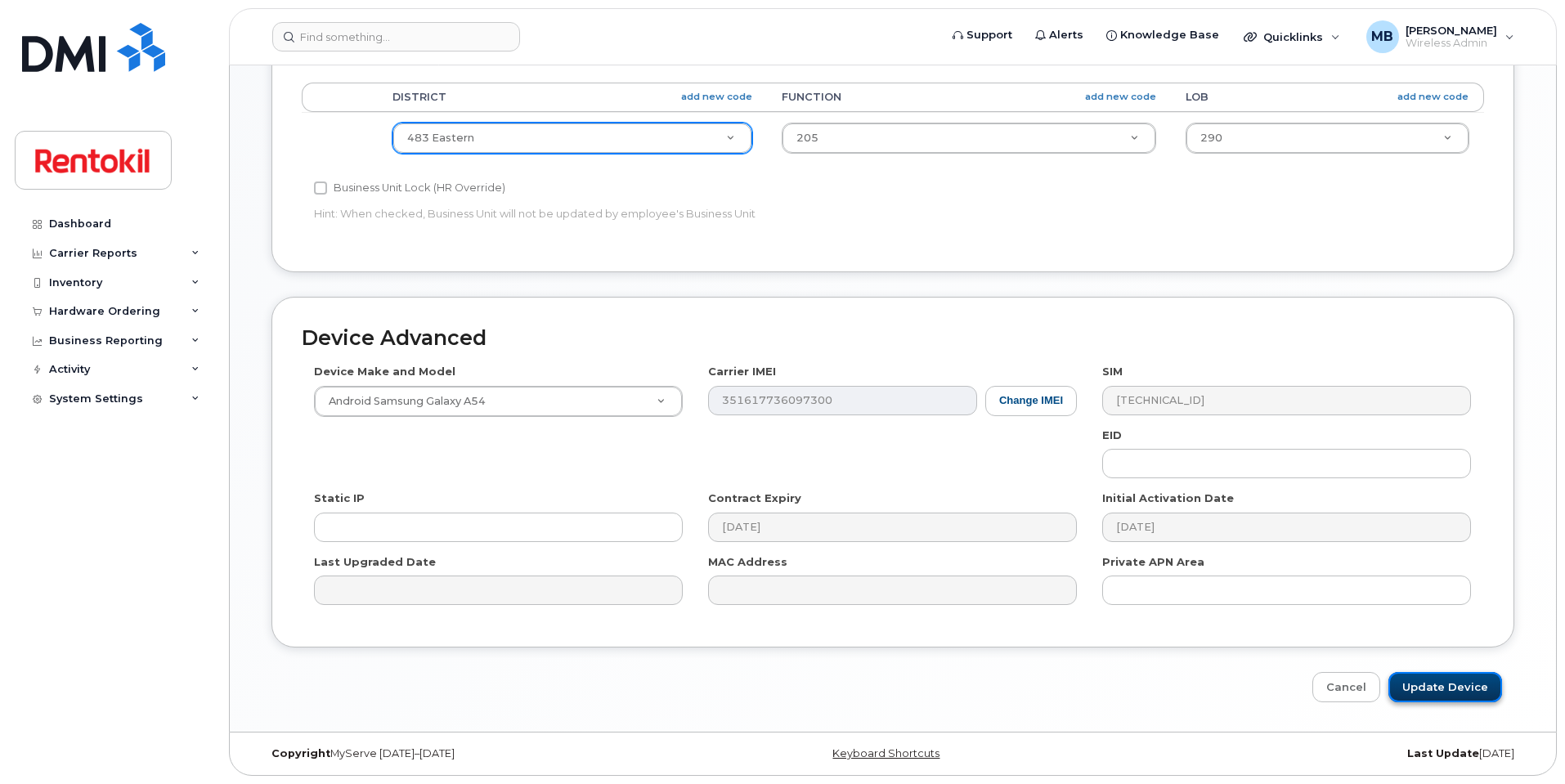
click at [1426, 684] on input "Update Device" at bounding box center [1445, 687] width 114 height 30
type input "Saving..."
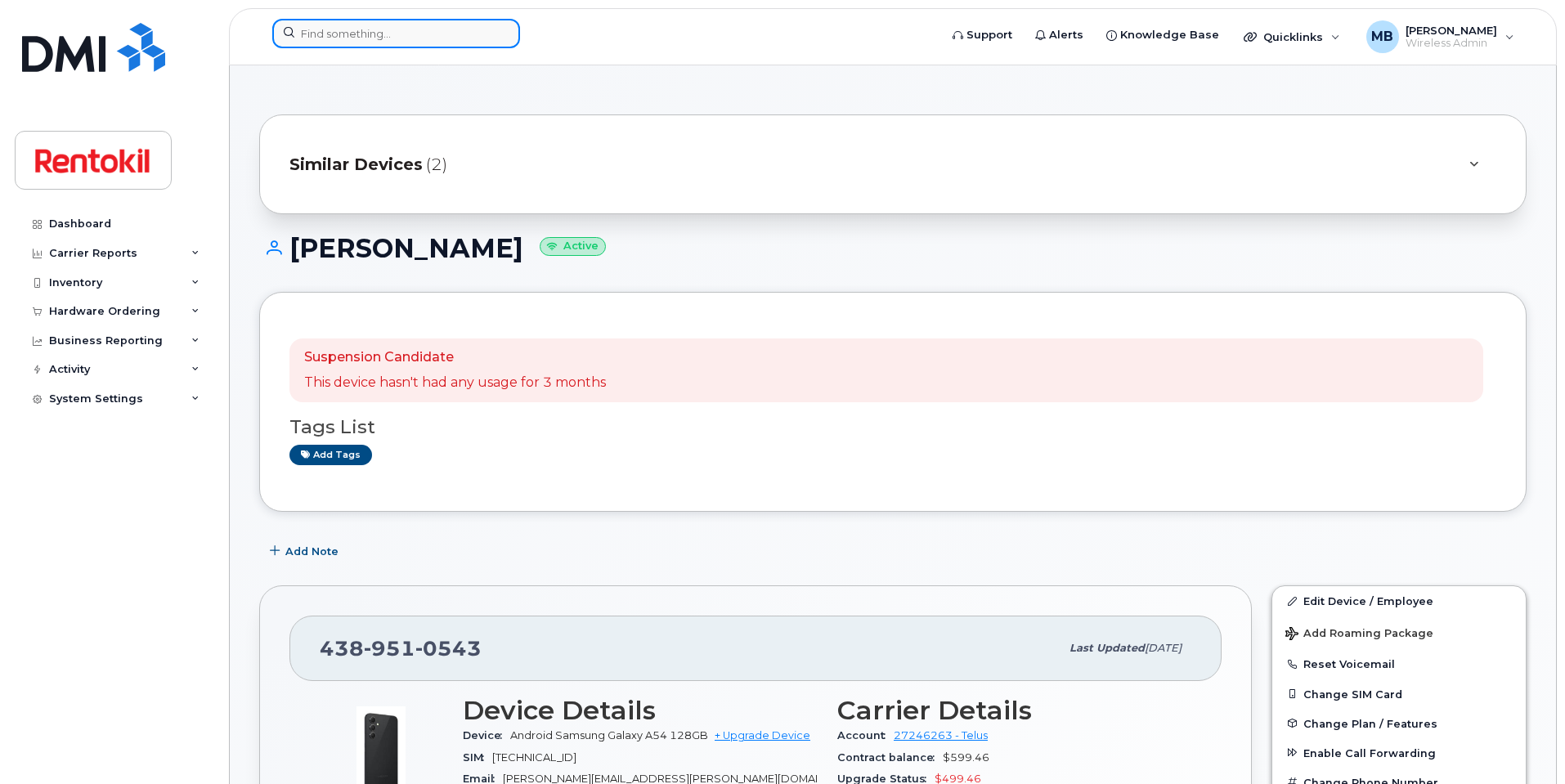
click at [482, 29] on input at bounding box center [396, 34] width 247 height 29
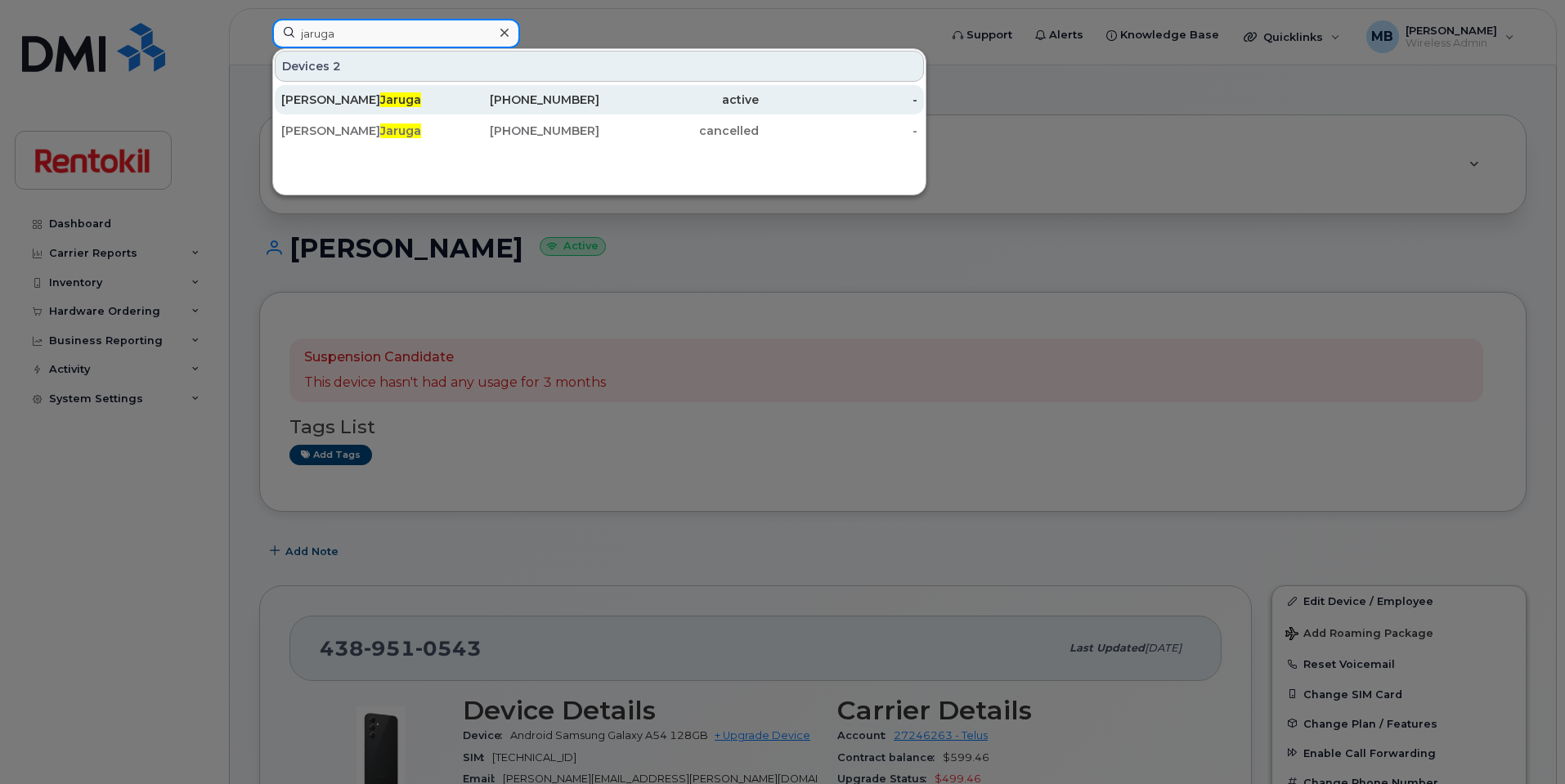
type input "jaruga"
click at [482, 102] on div "587-985-9806" at bounding box center [520, 100] width 160 height 16
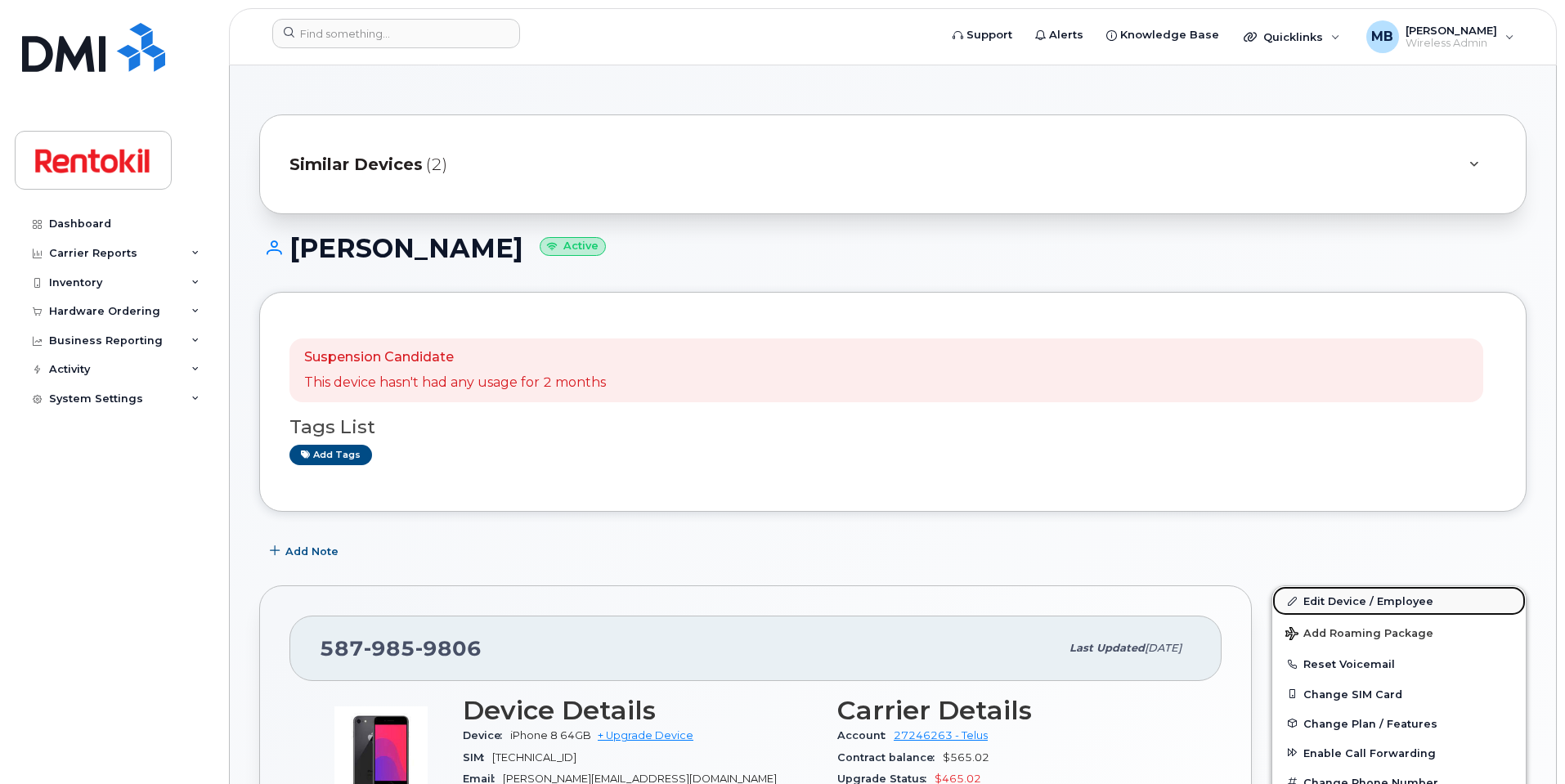
click at [1374, 597] on link "Edit Device / Employee" at bounding box center [1399, 601] width 253 height 29
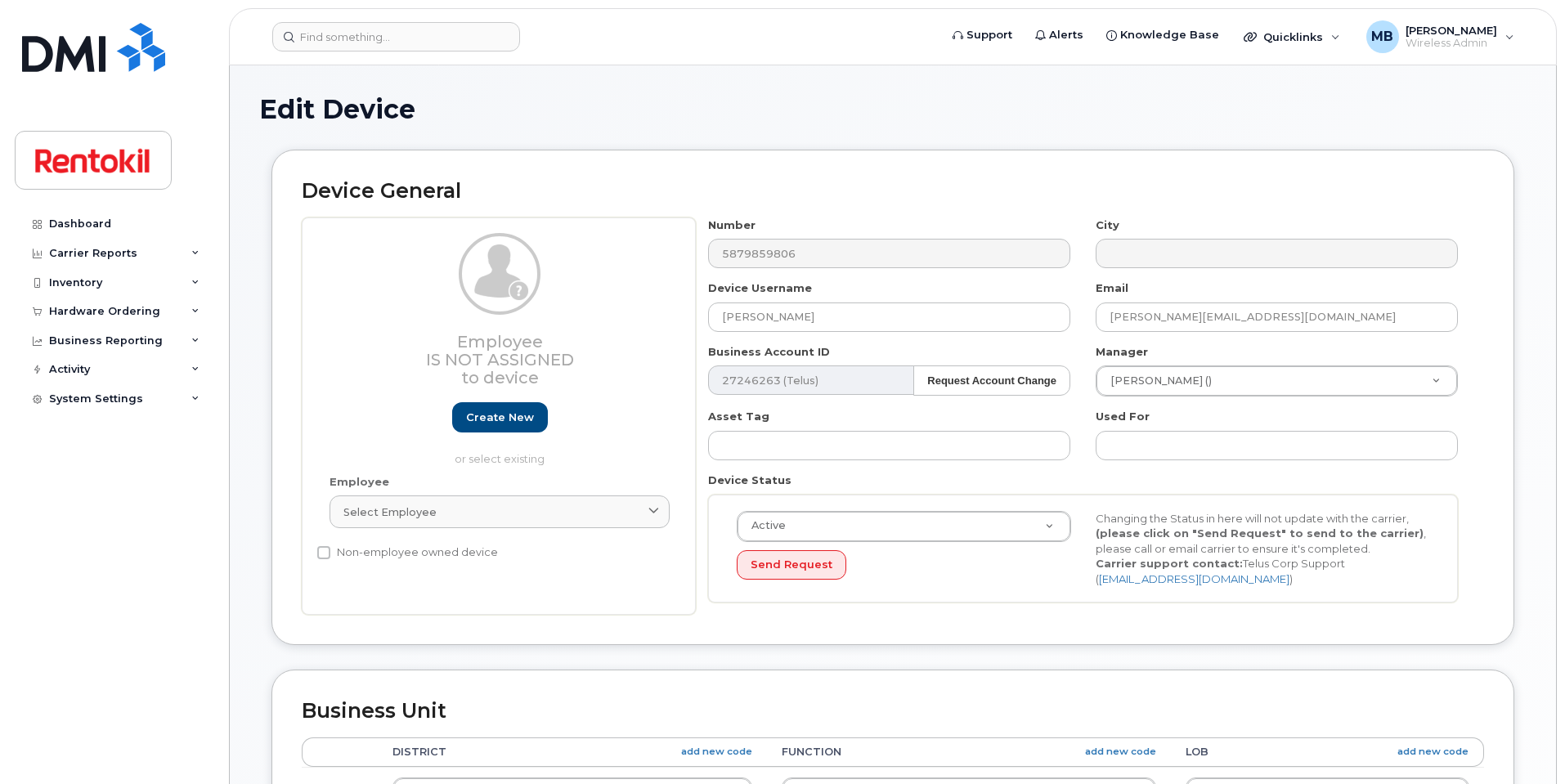
select select "42754"
drag, startPoint x: 866, startPoint y: 323, endPoint x: 629, endPoint y: 307, distance: 237.5
click at [629, 307] on div "Employee Is not assigned to device Create new or select existing Employee Selec…" at bounding box center [892, 416] width 1182 height 398
paste input "Conner Arsenault"
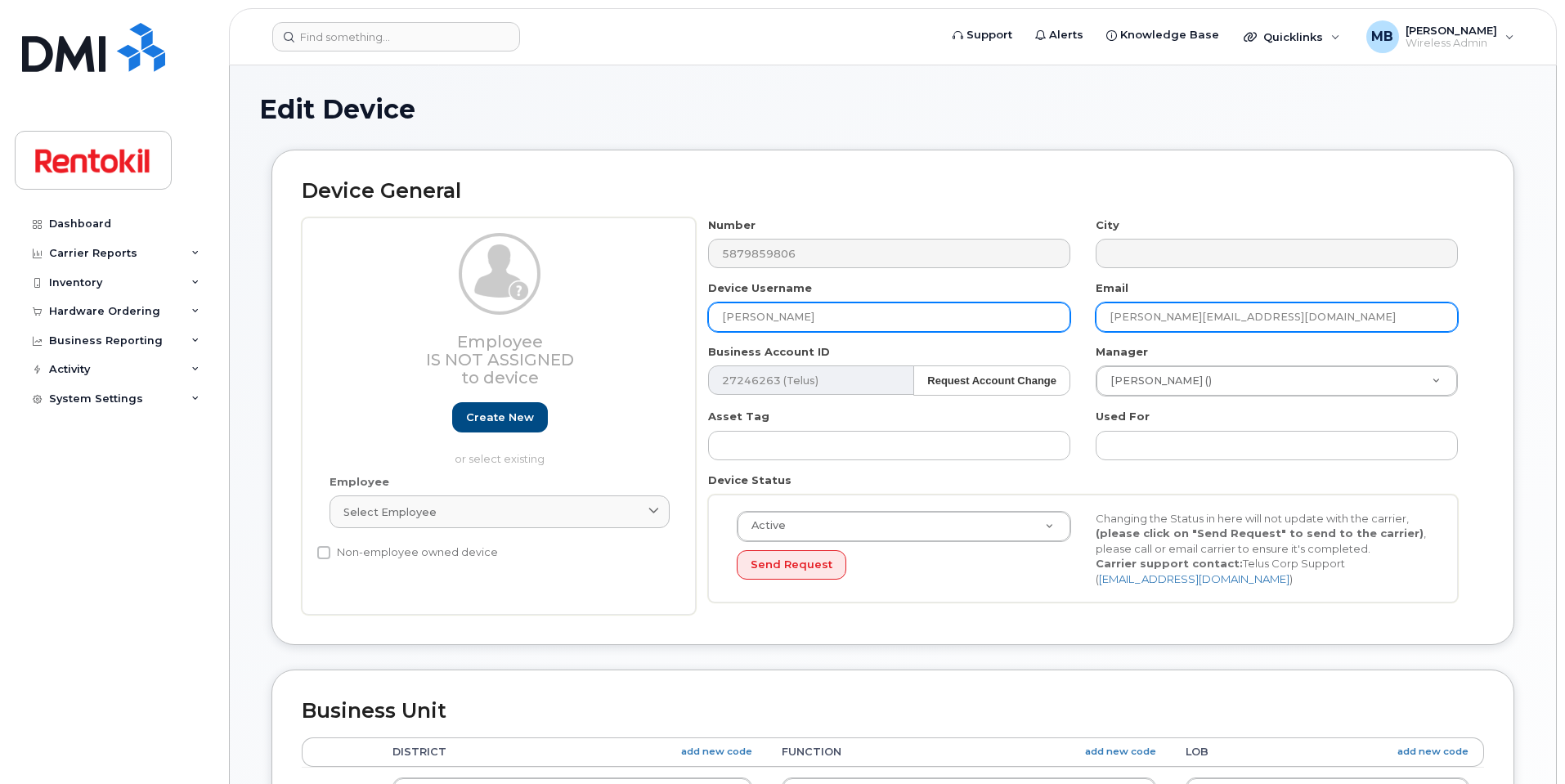
type input "Conner Arsenault"
drag, startPoint x: 1198, startPoint y: 316, endPoint x: 1005, endPoint y: 283, distance: 195.8
click at [1005, 283] on div "Number 5879859806 City Device Username Conner Arsenault Email Samanta.Jaruga@st…" at bounding box center [1083, 416] width 775 height 398
paste input "[PERSON_NAME]"
click at [1151, 319] on input "Conner Arsenault@steritech.com" at bounding box center [1277, 317] width 362 height 29
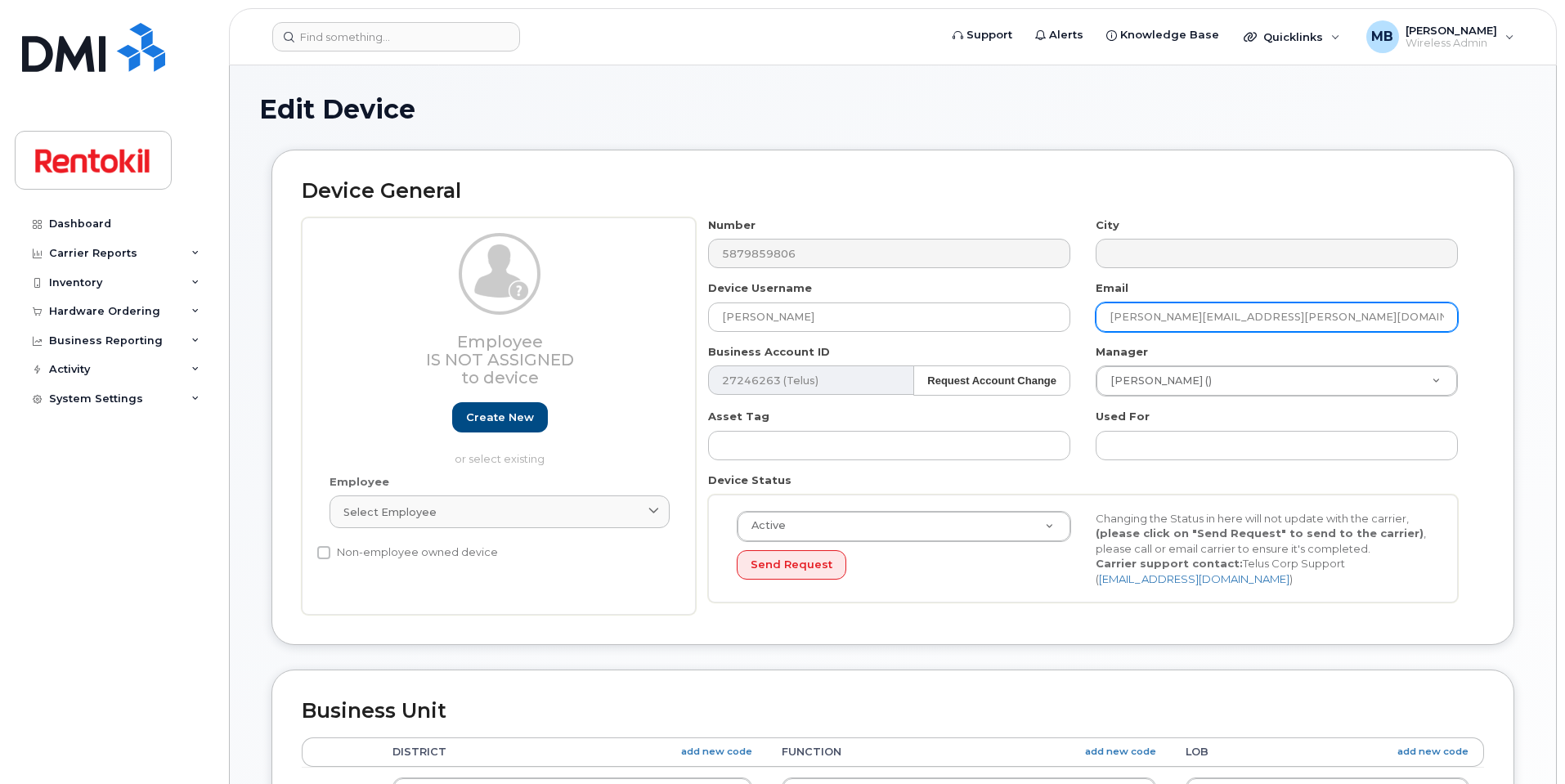
click at [1231, 310] on input "Conner.Arsenault@steritech.com" at bounding box center [1277, 317] width 362 height 29
type input "Conner.Arsenault@rentokil.com"
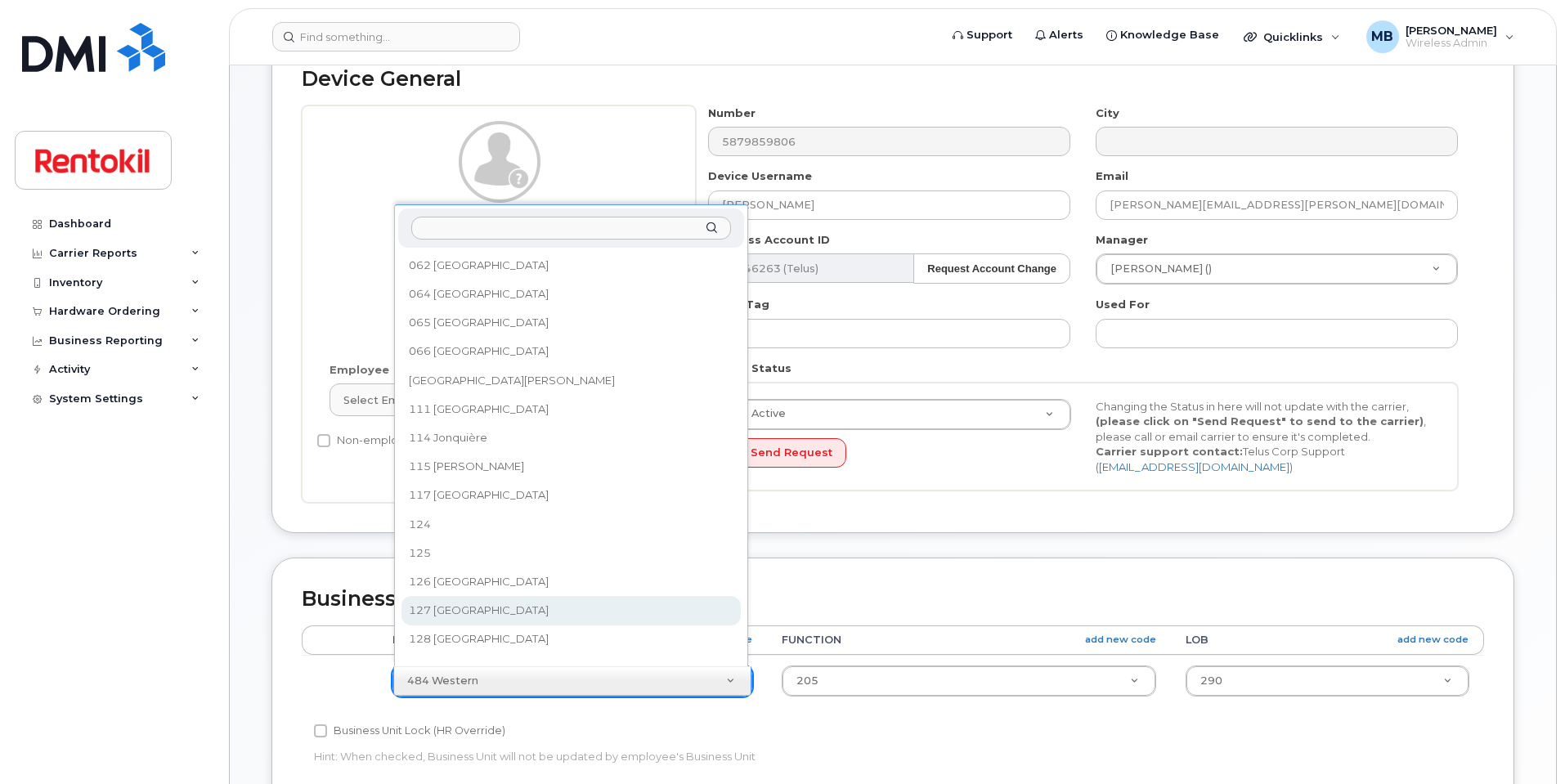
select select "42750"
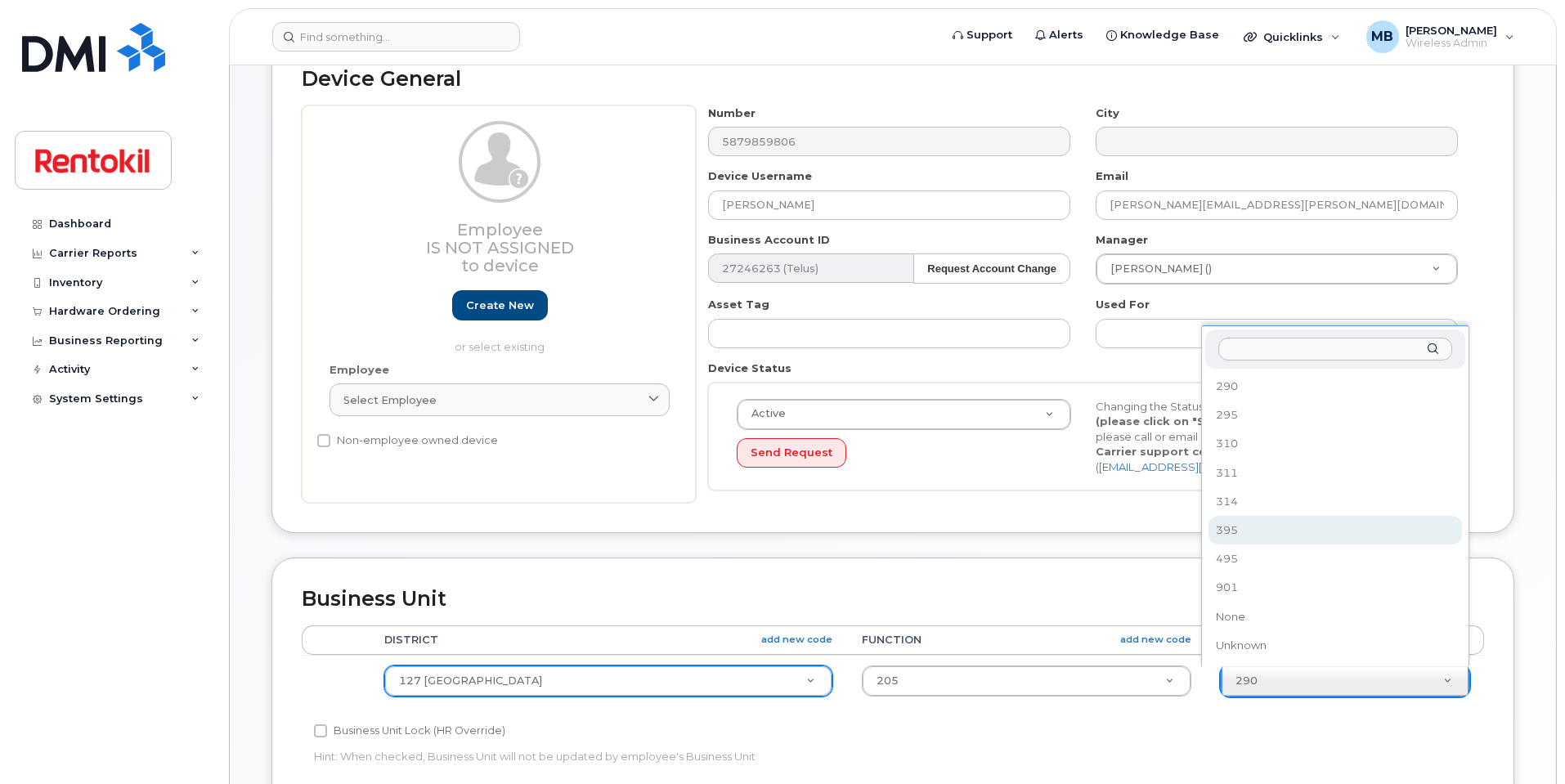
select select "42774"
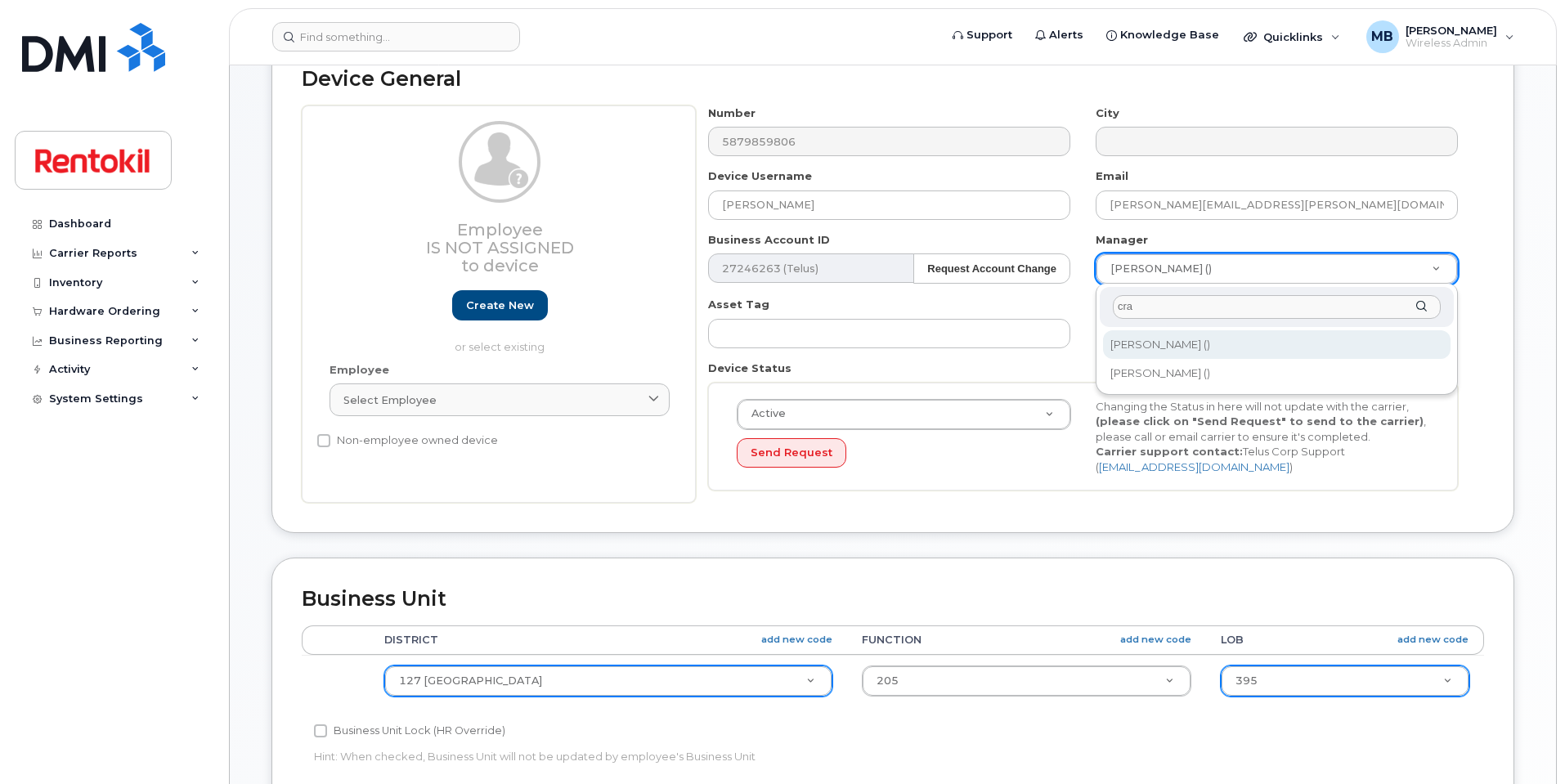
type input "cra"
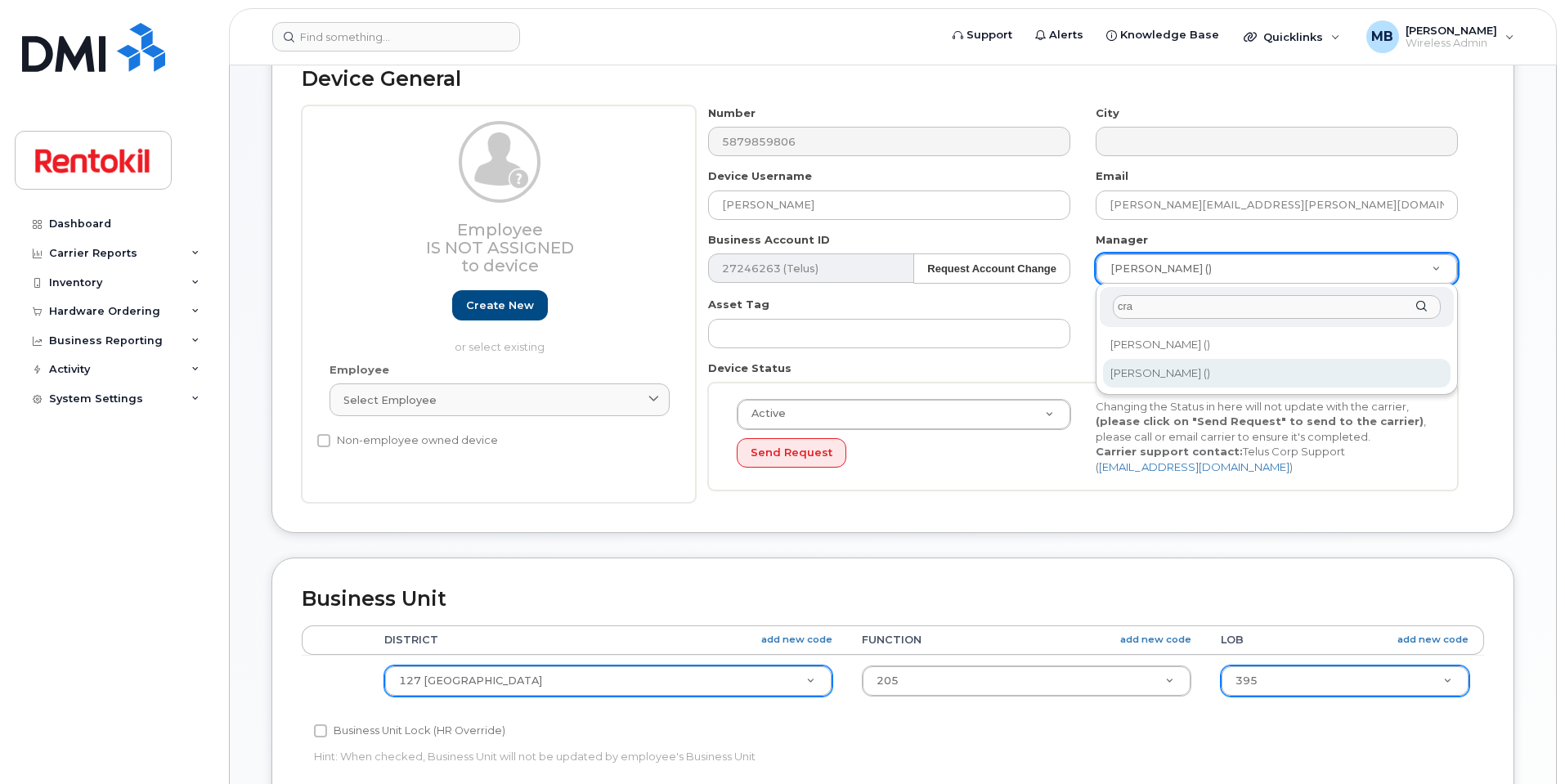
type input "768024"
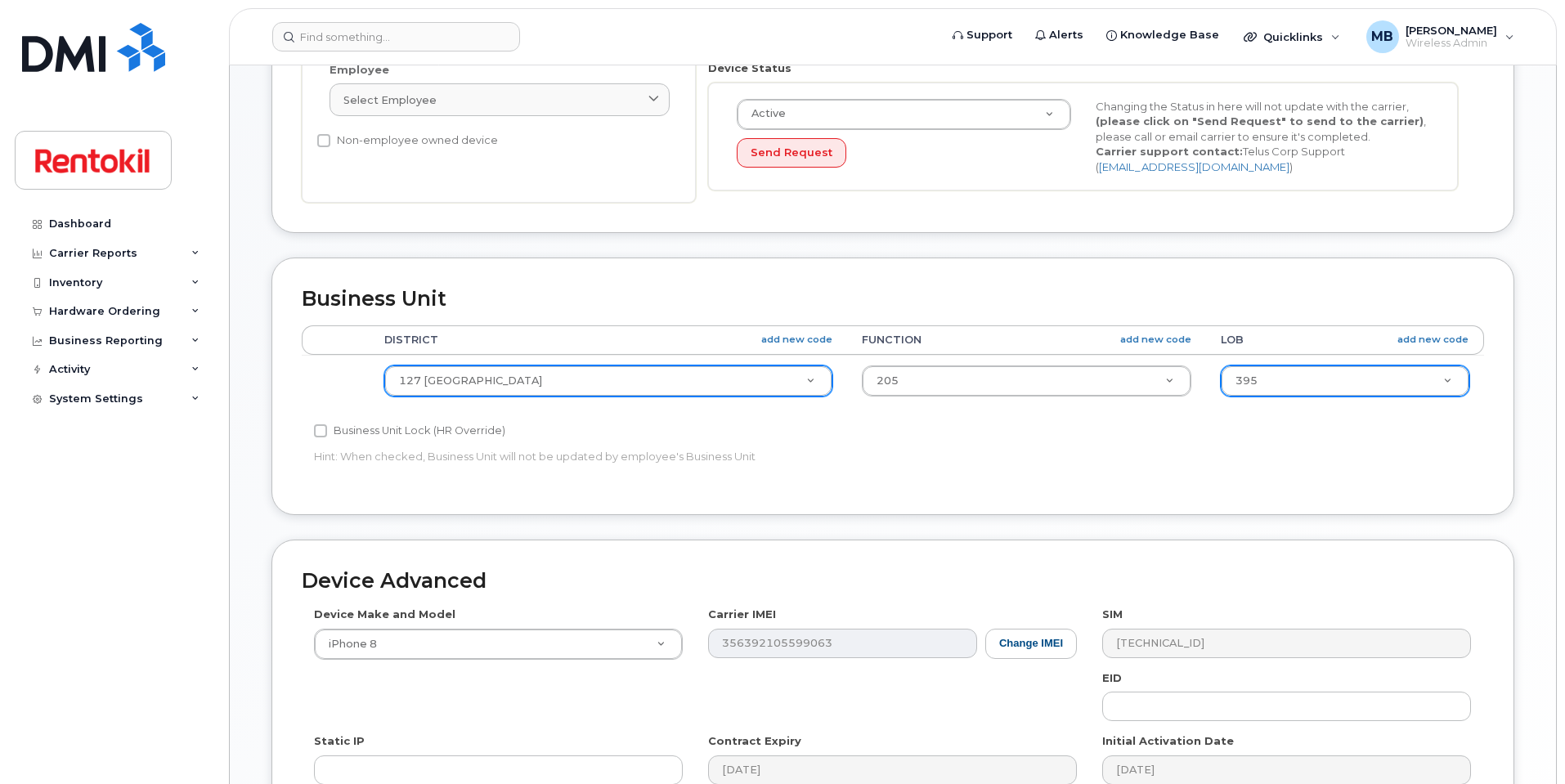
scroll to position [655, 0]
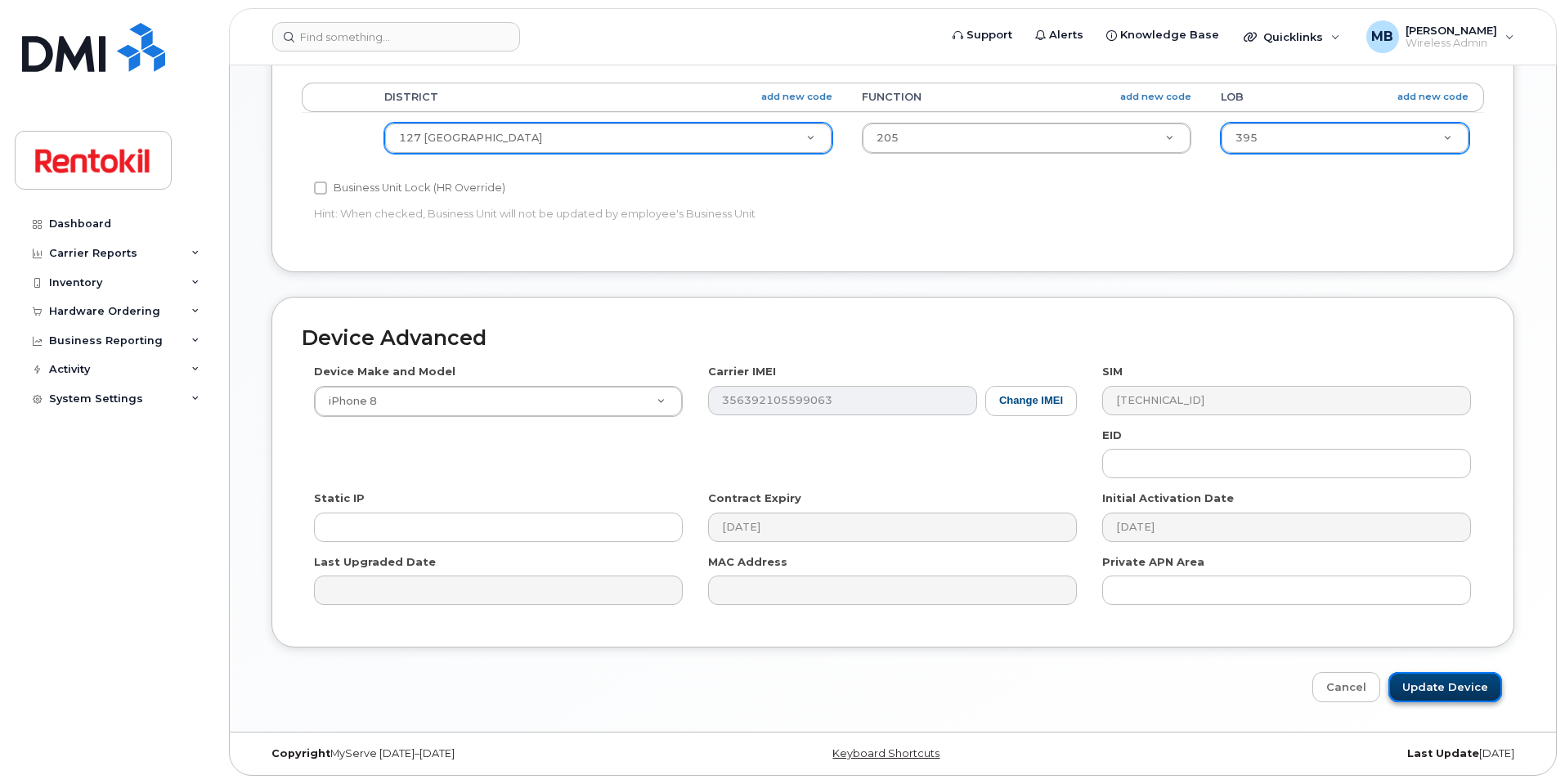
click at [1429, 685] on input "Update Device" at bounding box center [1445, 687] width 114 height 30
type input "Saving..."
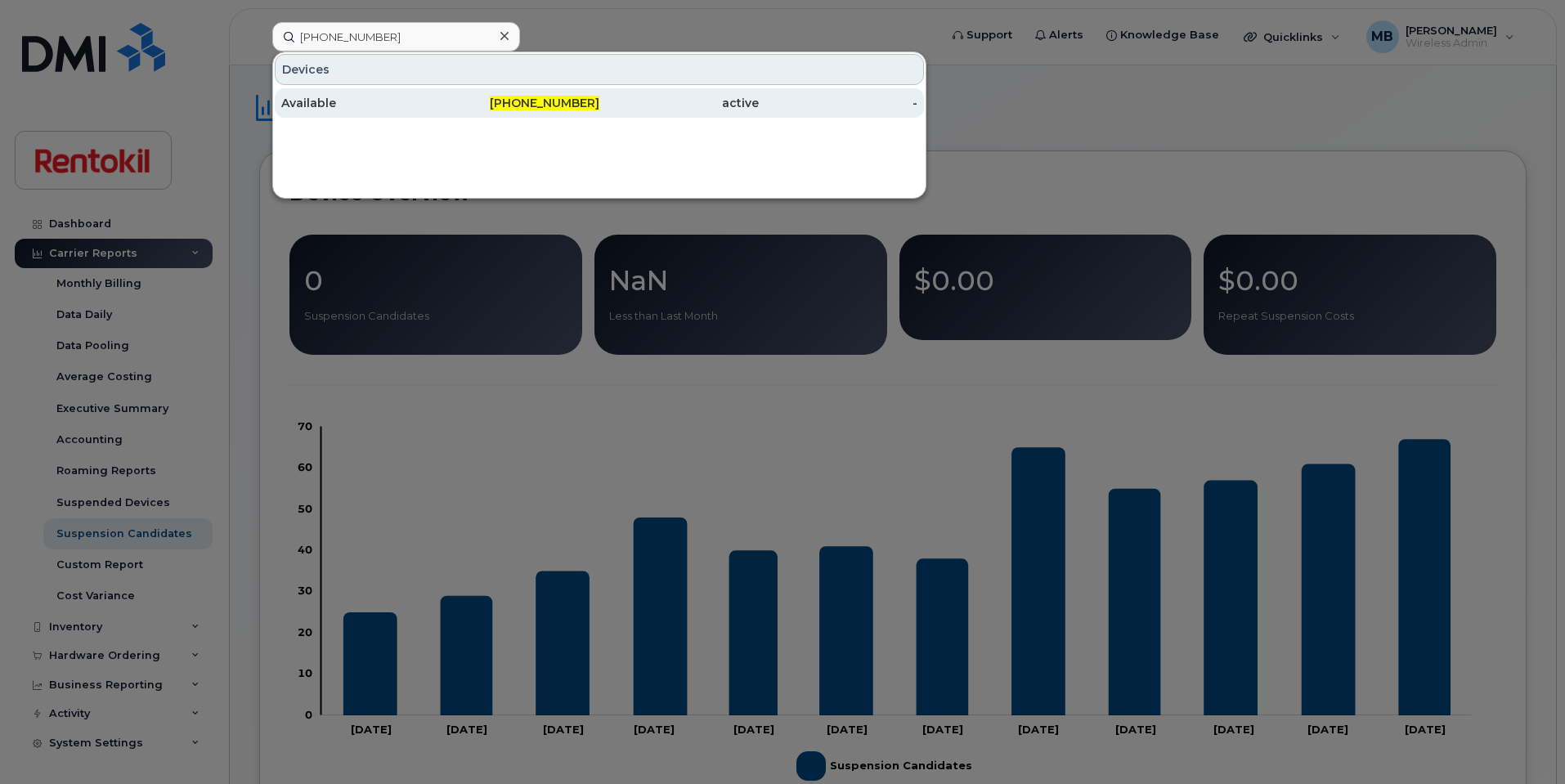
type input "[PHONE_NUMBER]"
click at [399, 94] on div "Available" at bounding box center [361, 103] width 160 height 29
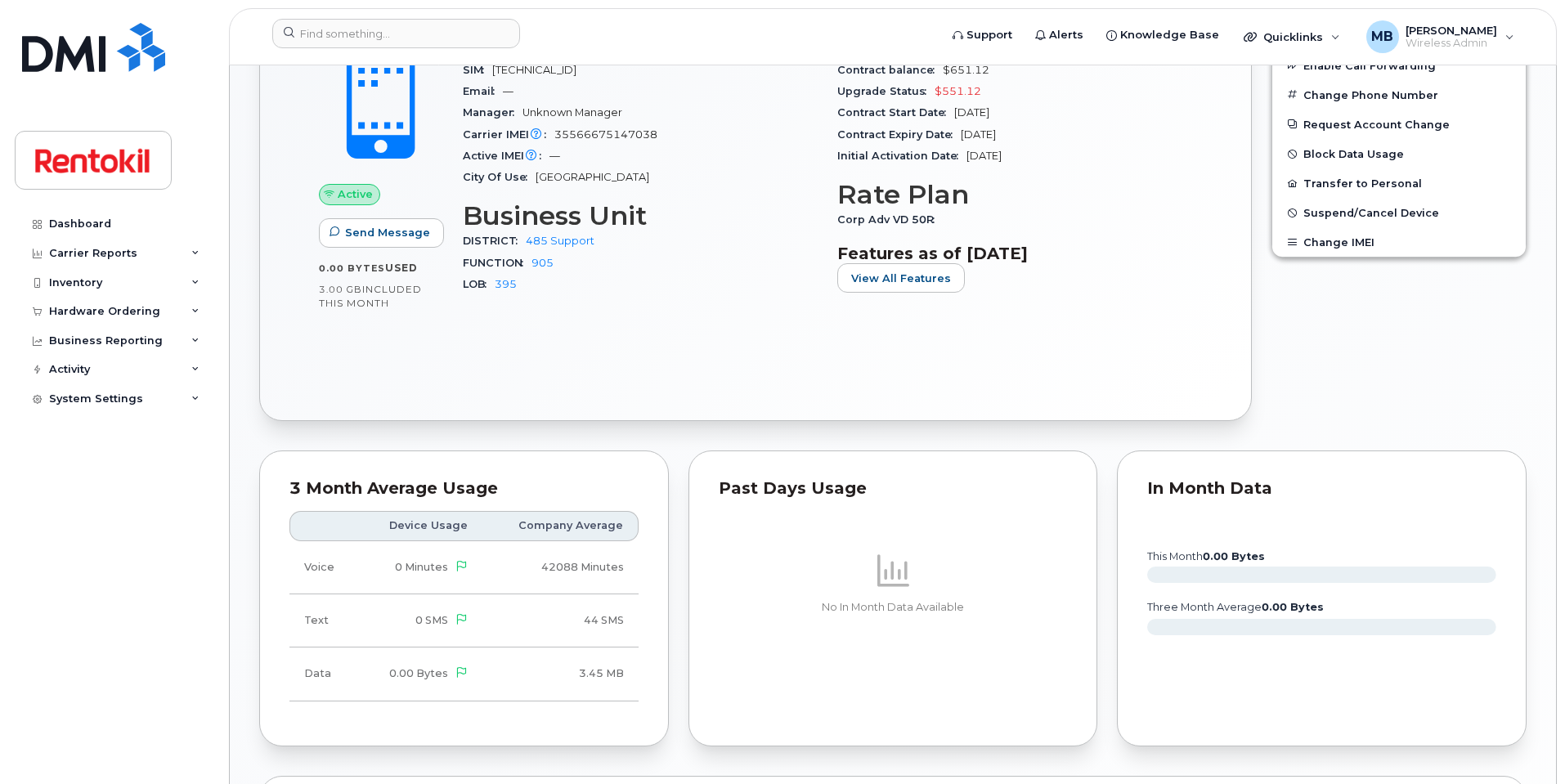
scroll to position [210, 0]
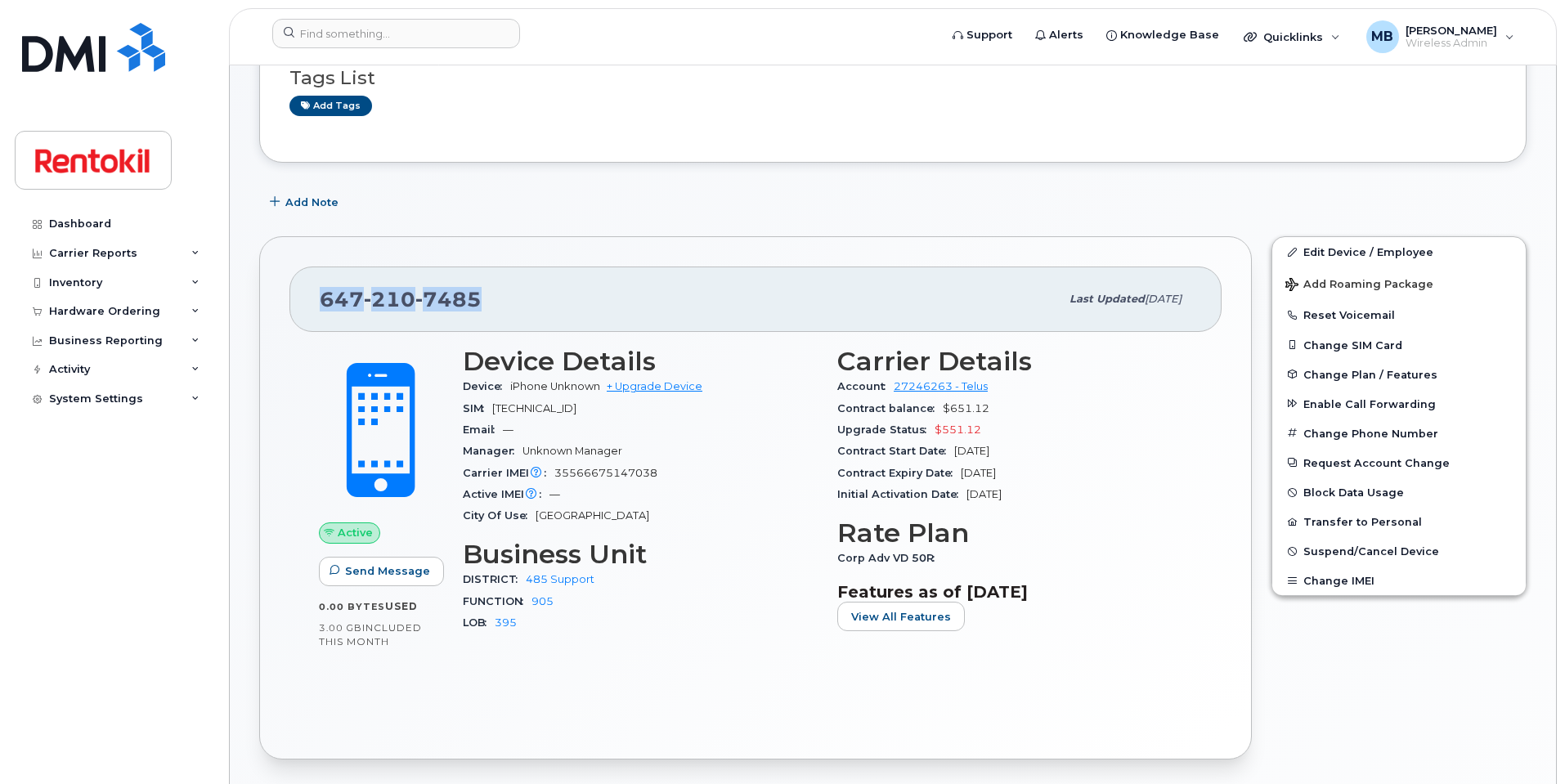
drag, startPoint x: 488, startPoint y: 299, endPoint x: 319, endPoint y: 302, distance: 169.0
click at [320, 302] on div "647 210 7485" at bounding box center [689, 299] width 740 height 34
copy span "647 210 7485"
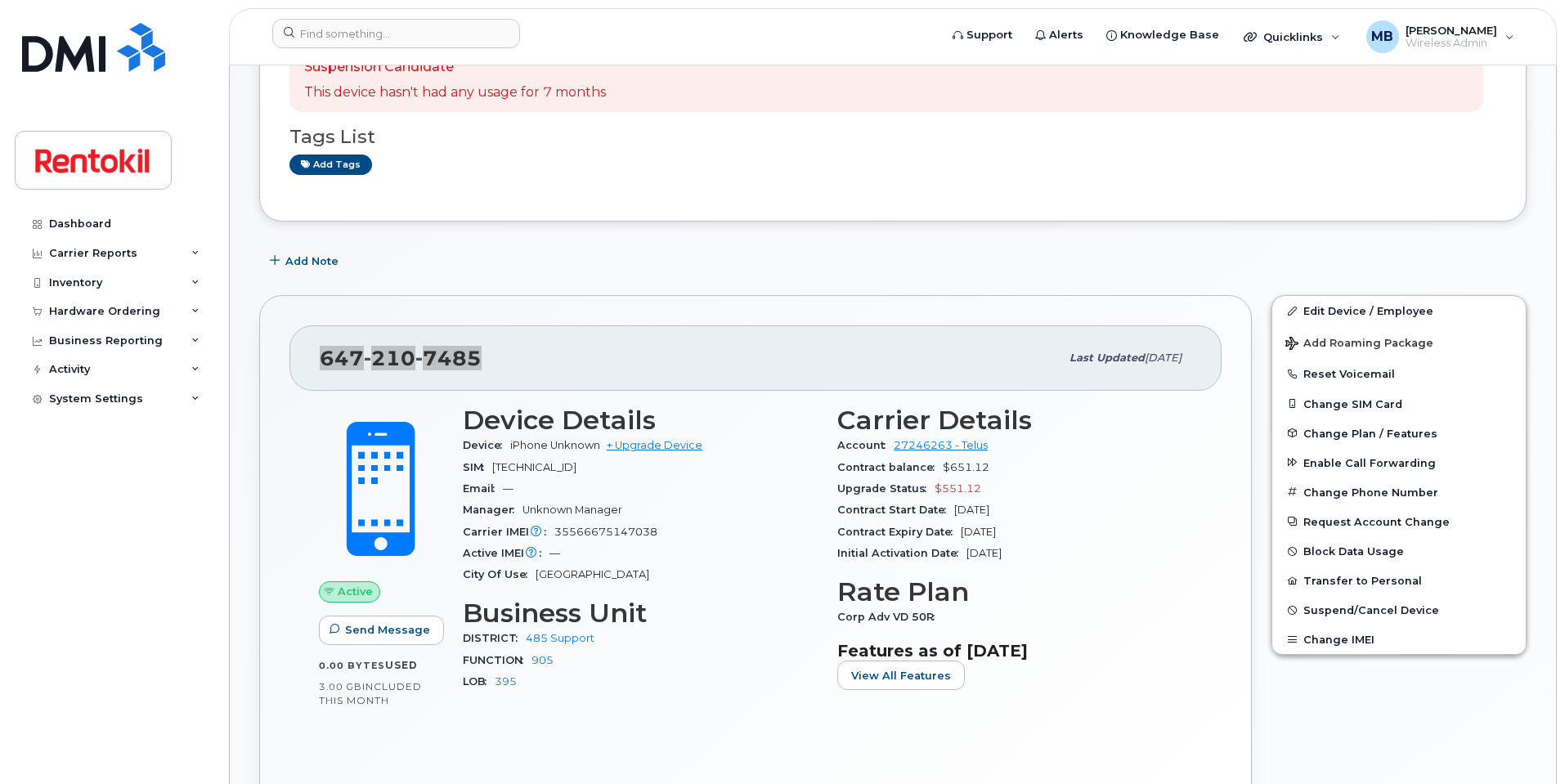
scroll to position [8, 0]
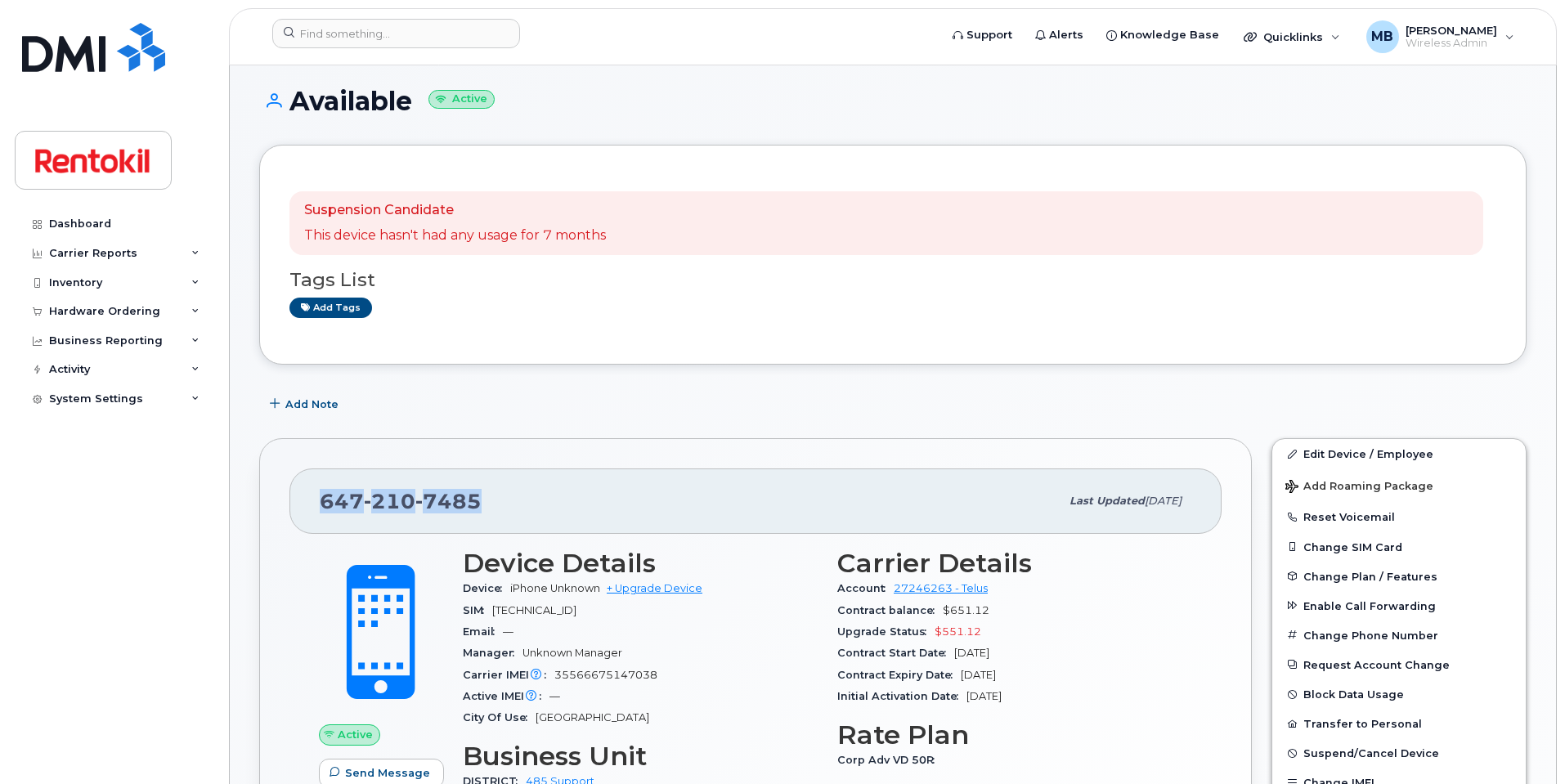
drag, startPoint x: 410, startPoint y: 103, endPoint x: 297, endPoint y: 97, distance: 113.2
click at [297, 97] on h1 "Available Active" at bounding box center [892, 101] width 1268 height 29
copy h1 "Available"
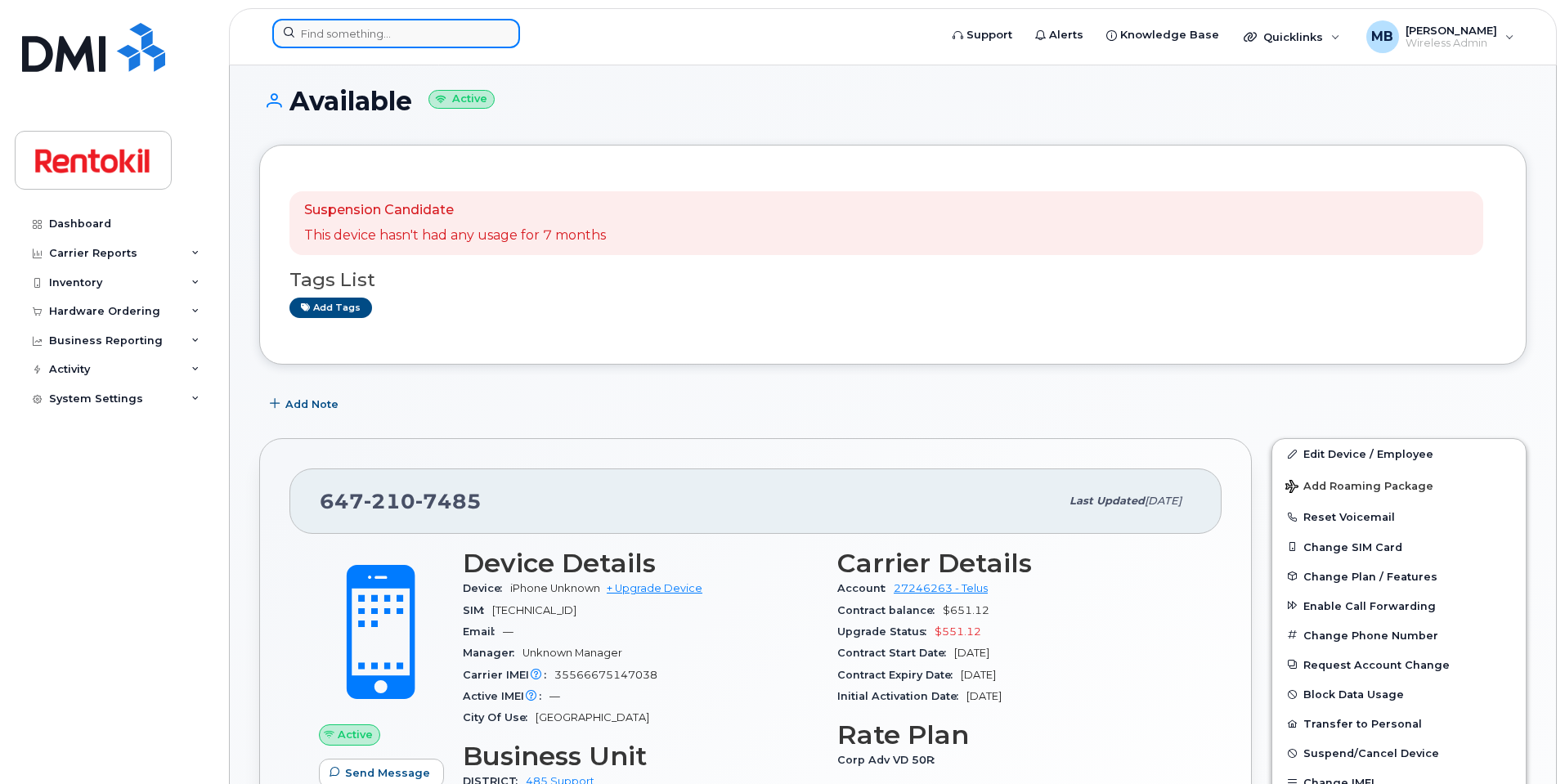
click at [461, 33] on input at bounding box center [396, 34] width 247 height 29
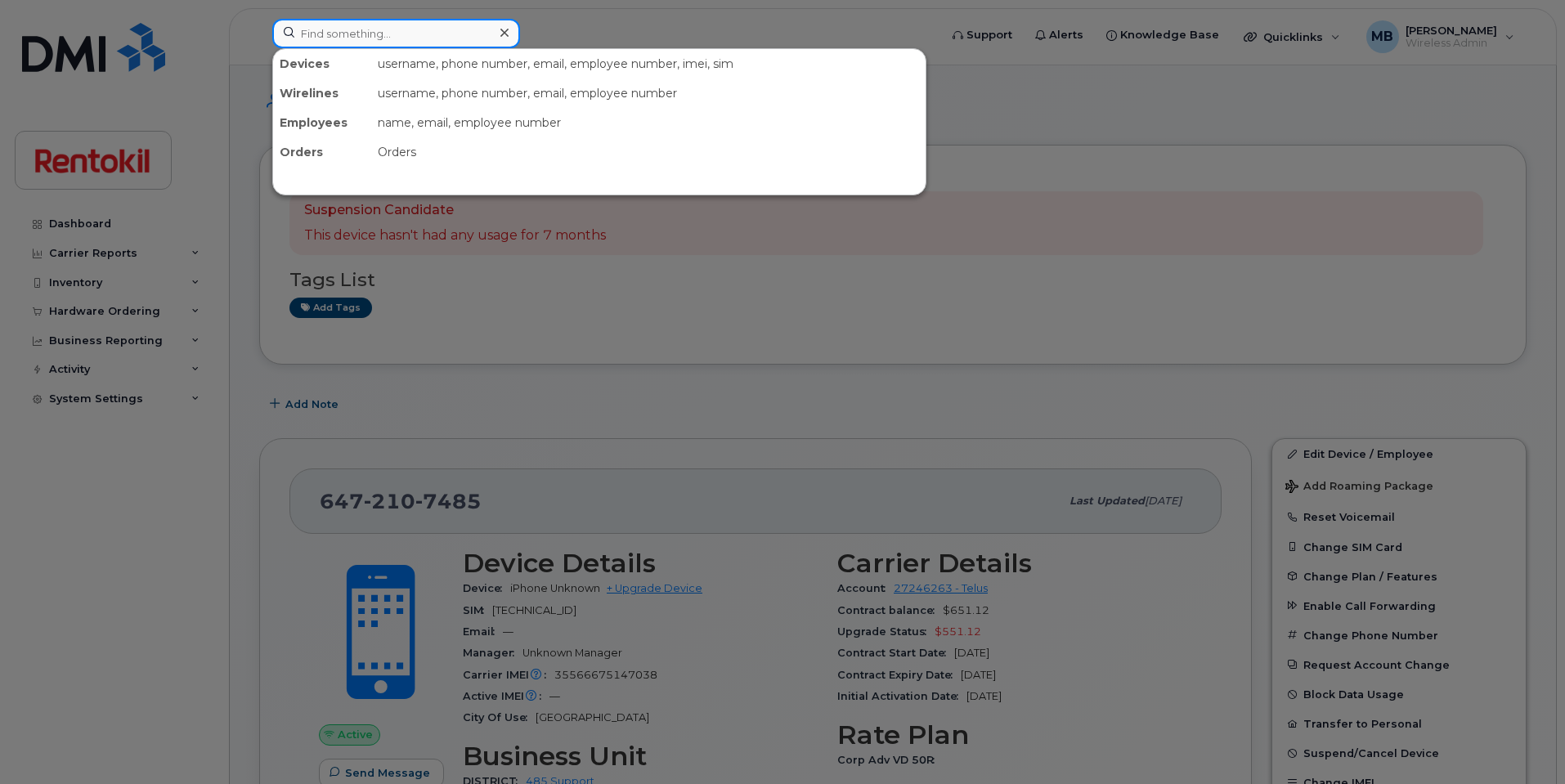
paste input "Joseph Azizi"
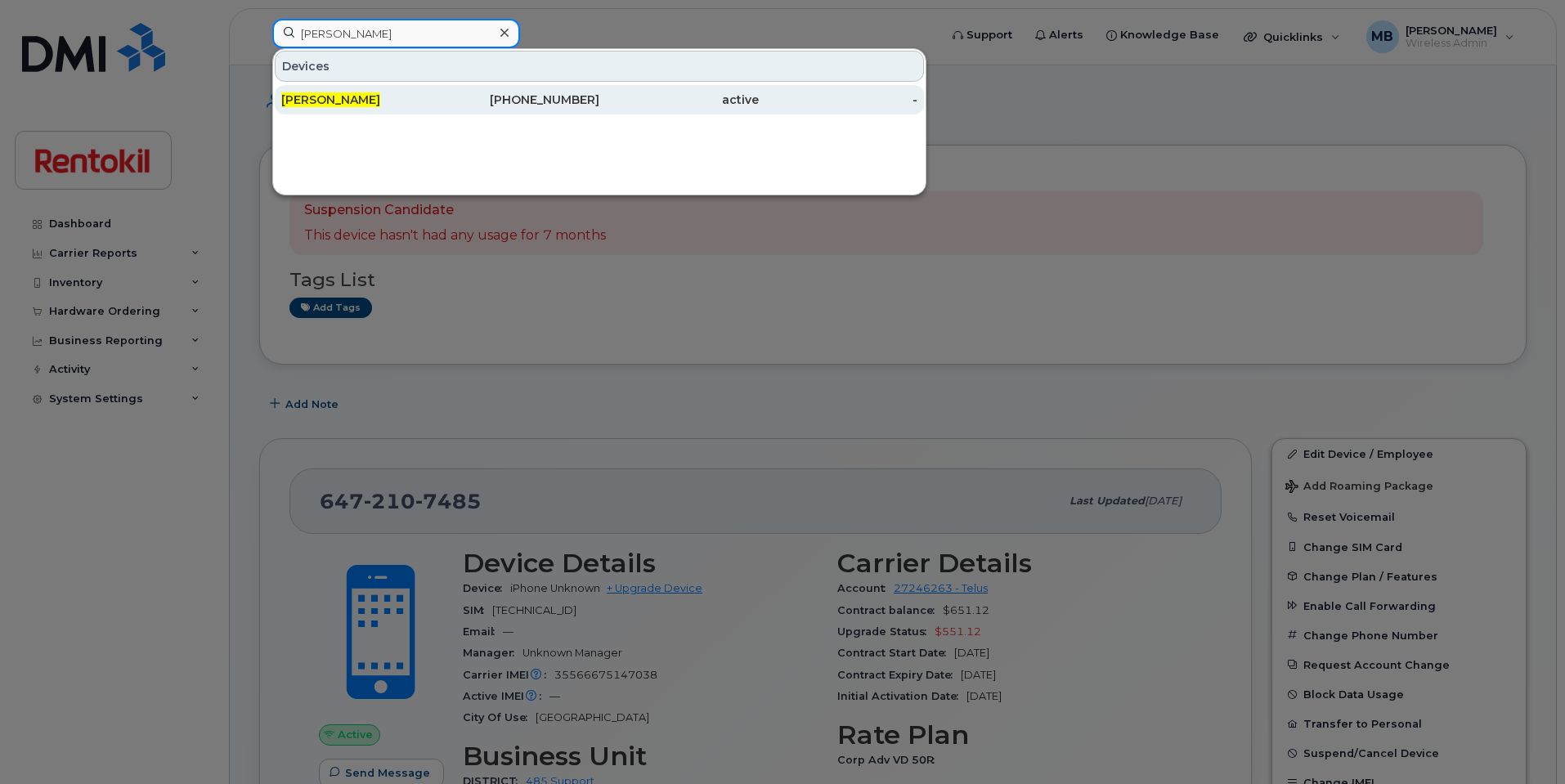
type input "Joseph Azizi"
click at [419, 110] on div "Joseph Azizi" at bounding box center [361, 100] width 160 height 29
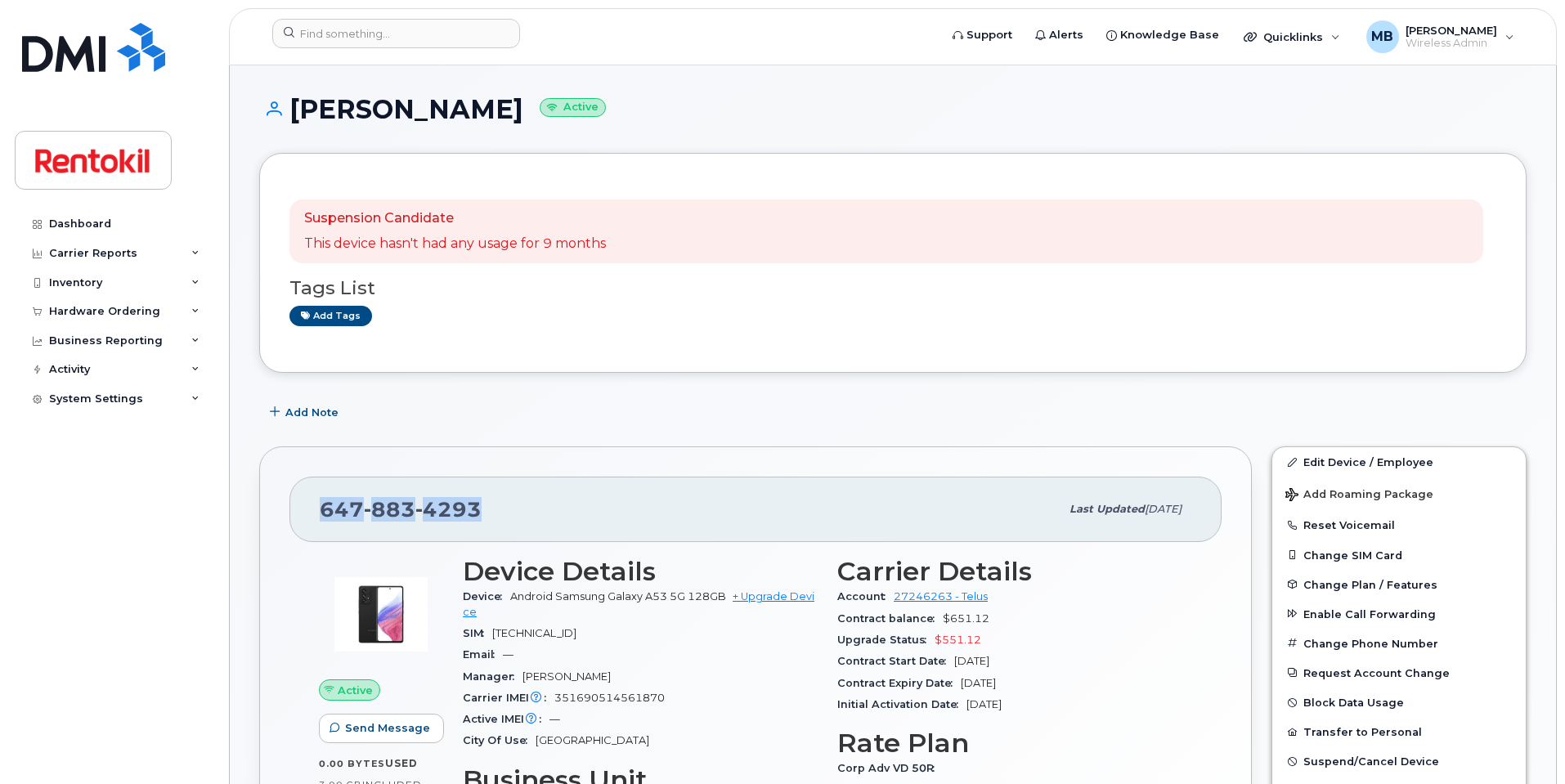
drag, startPoint x: 491, startPoint y: 508, endPoint x: 317, endPoint y: 509, distance: 174.0
click at [317, 509] on div "[PHONE_NUMBER] Last updated [DATE]" at bounding box center [755, 510] width 932 height 66
copy span "[PHONE_NUMBER]"
drag, startPoint x: 459, startPoint y: 109, endPoint x: 295, endPoint y: 97, distance: 164.4
click at [295, 97] on h1 "[PERSON_NAME] Active" at bounding box center [892, 109] width 1268 height 29
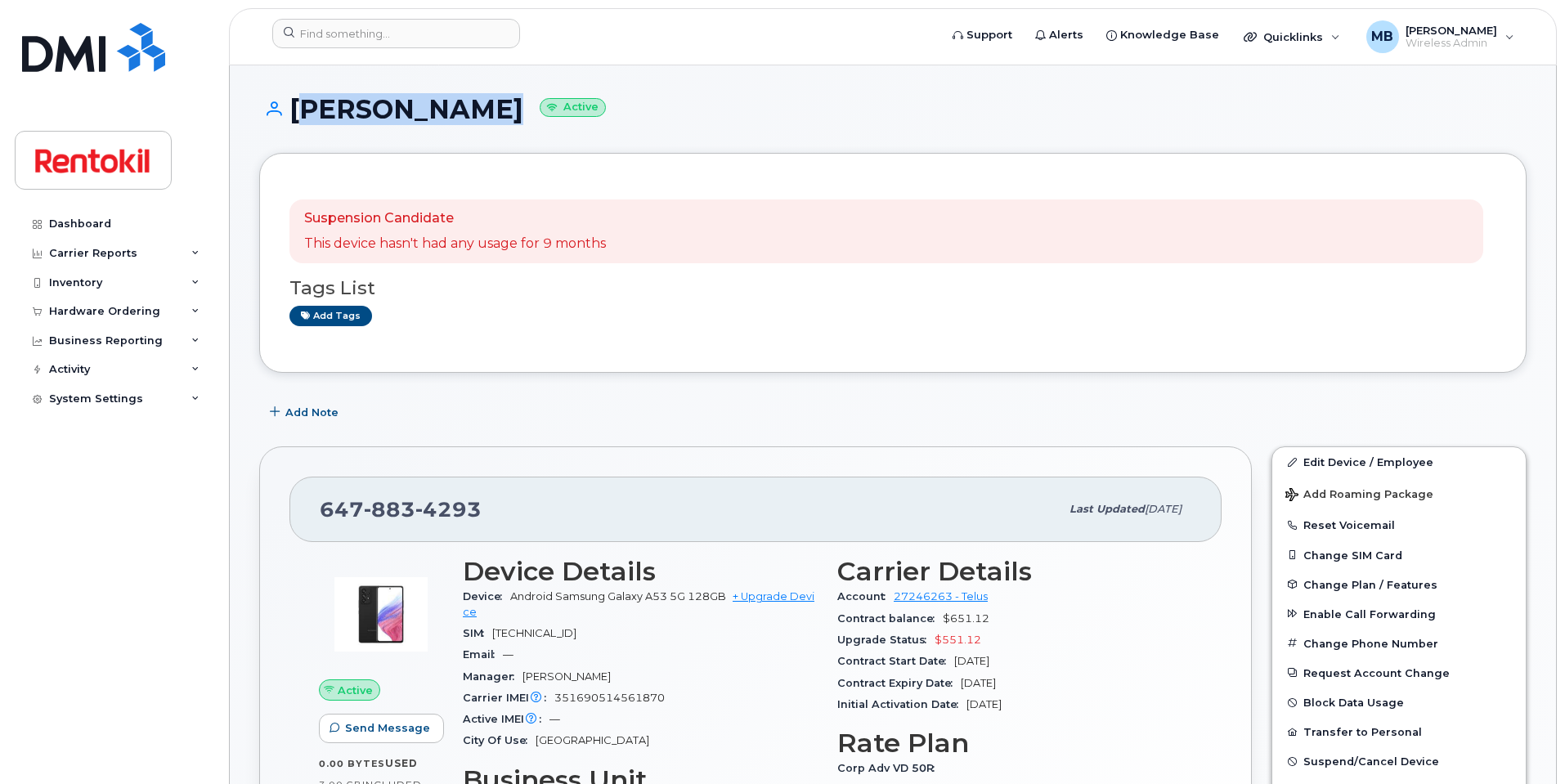
copy h1 "[PERSON_NAME]"
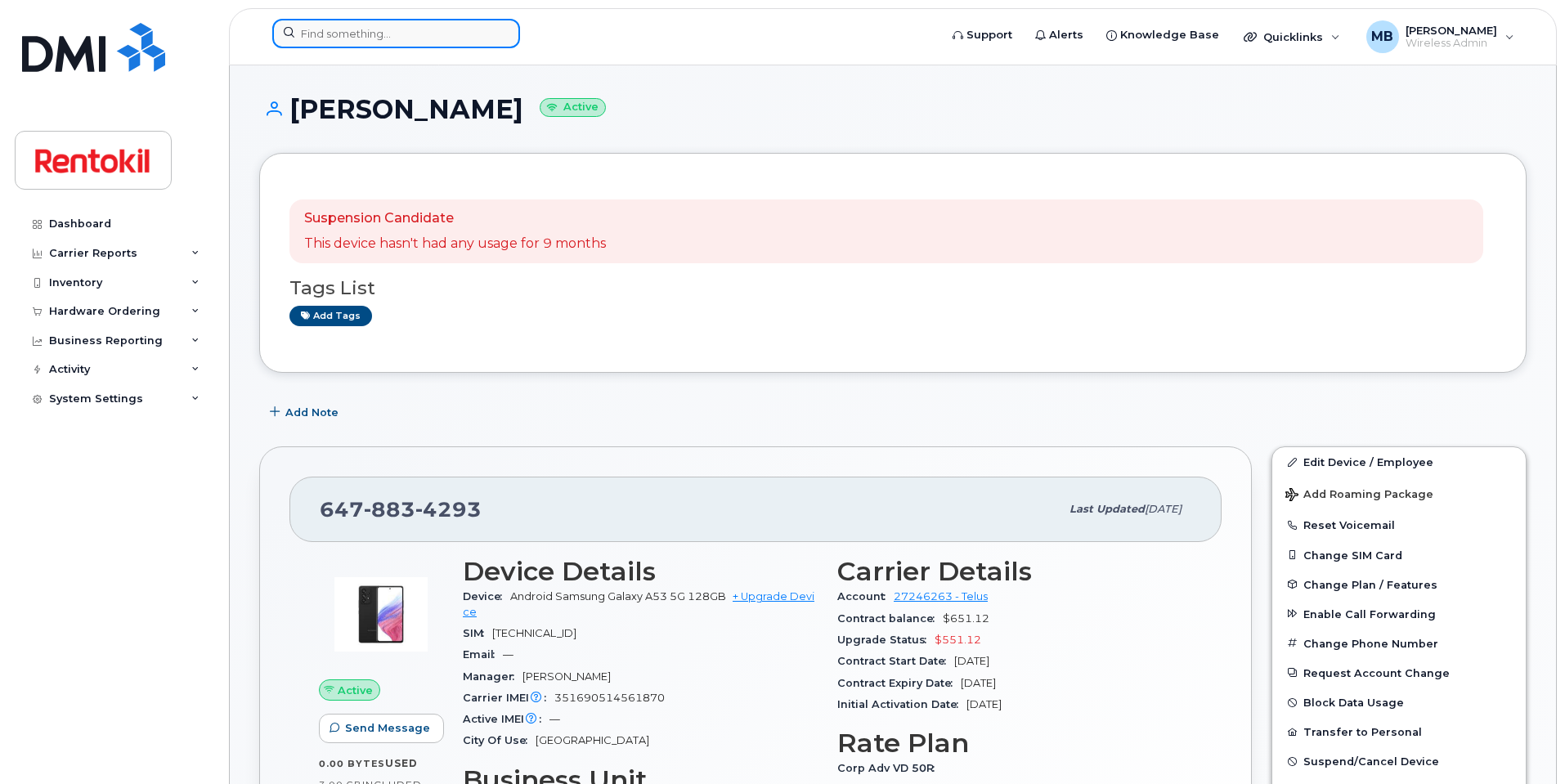
click at [415, 28] on input at bounding box center [396, 34] width 247 height 29
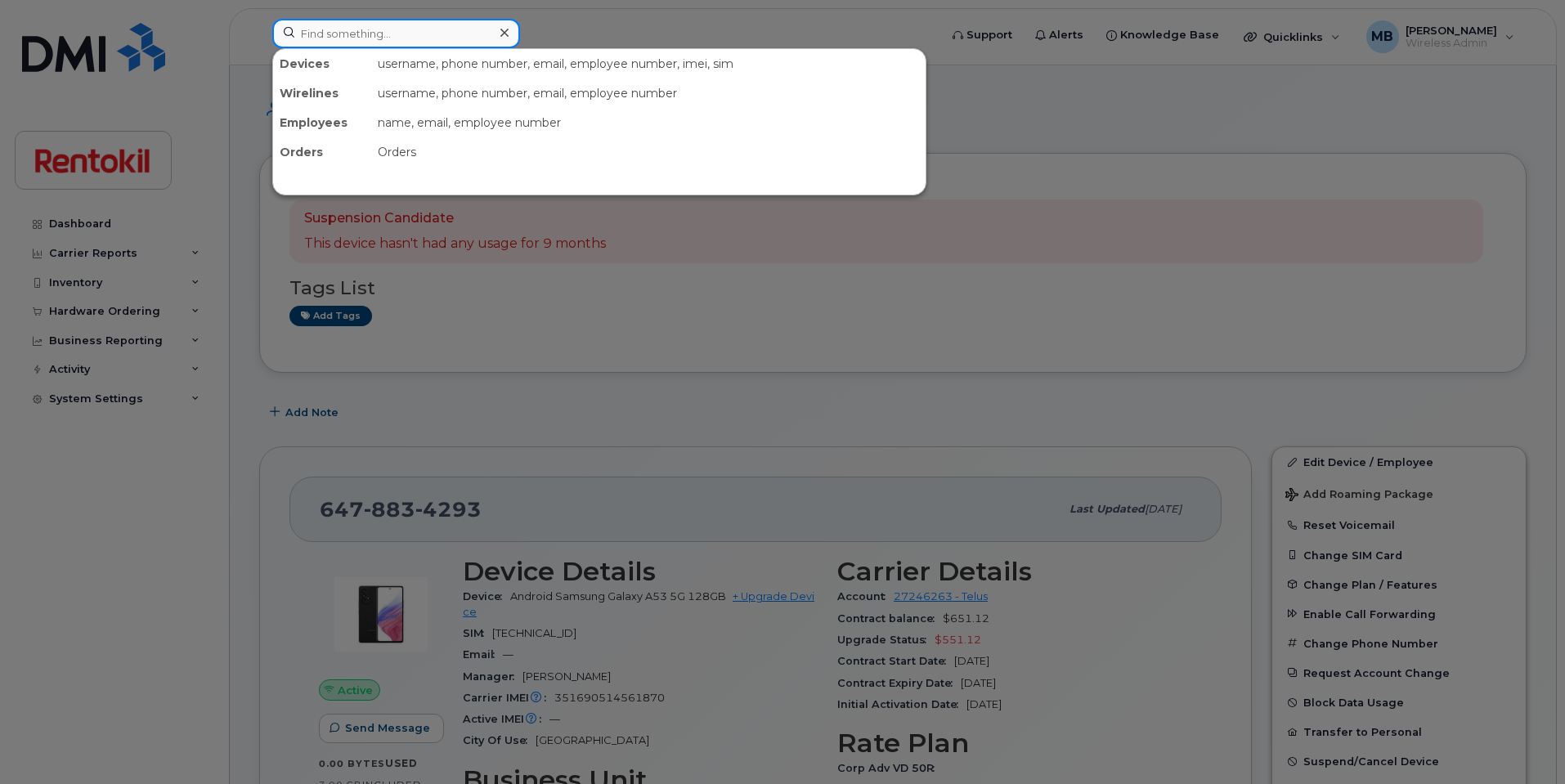
paste input "[PHONE_NUMBER]"
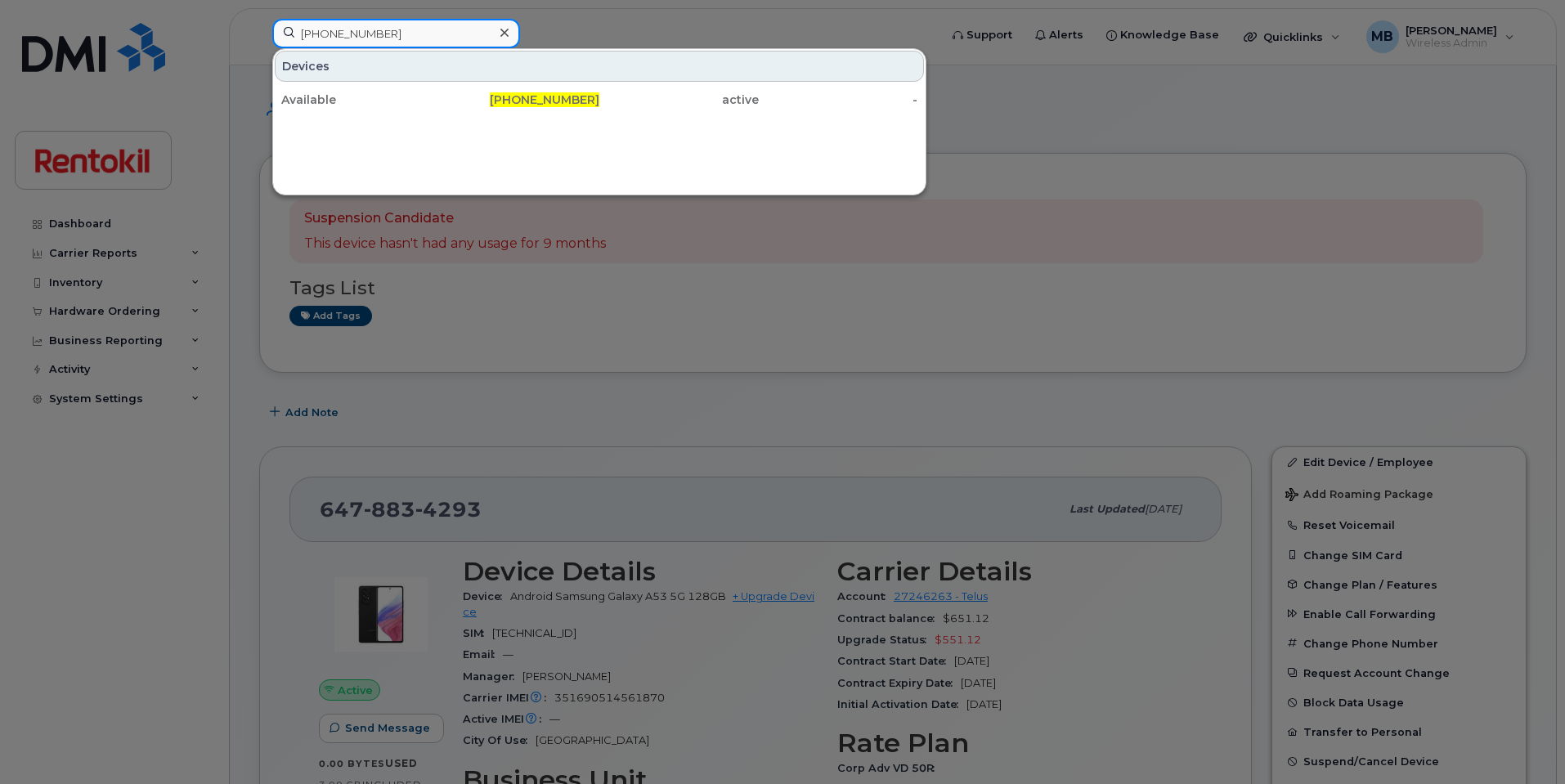
type input "[PHONE_NUMBER]"
click at [388, 90] on div "Available" at bounding box center [361, 100] width 160 height 29
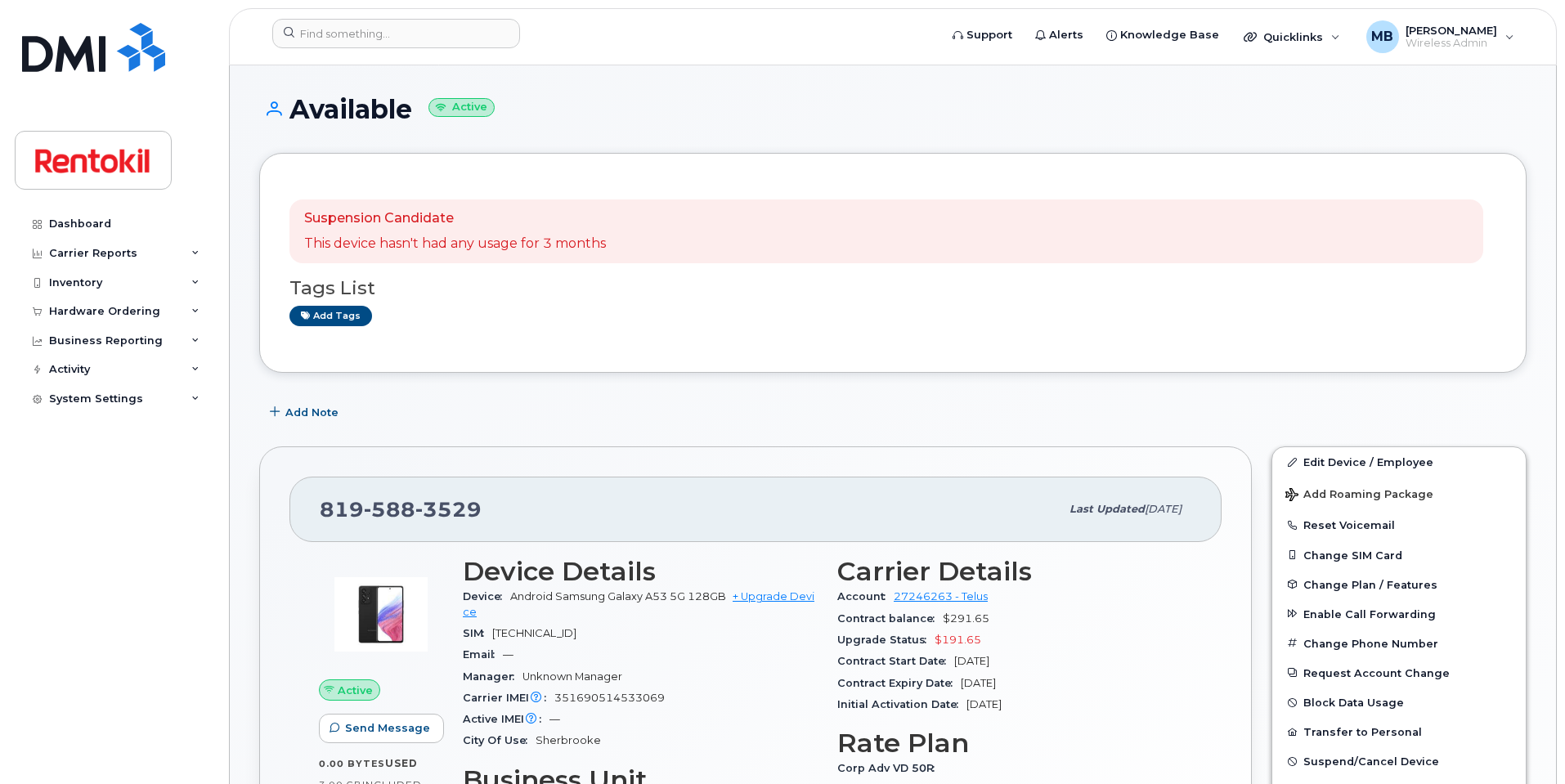
click at [558, 465] on div "819 588 3529 Last updated Jul 11, 2025 Active Send Message 0.00 Bytes  used 3.0…" at bounding box center [755, 711] width 993 height 529
drag, startPoint x: 503, startPoint y: 514, endPoint x: 296, endPoint y: 514, distance: 207.0
click at [296, 514] on div "819 588 3529 Last updated Jul 11, 2025" at bounding box center [755, 510] width 932 height 66
copy span "819 588 3529"
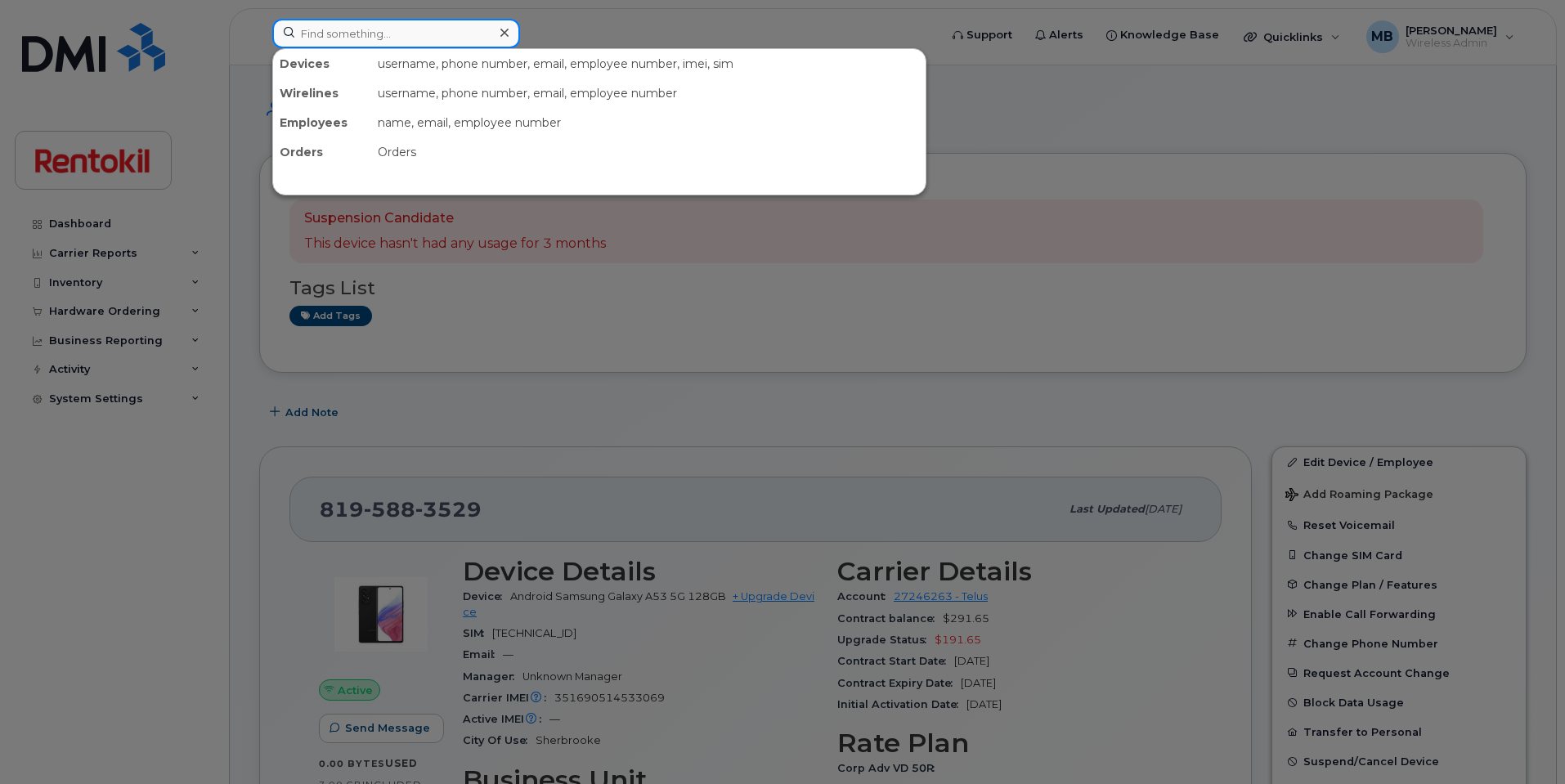
click at [411, 30] on input at bounding box center [396, 34] width 247 height 29
paste input "819-640-4865"
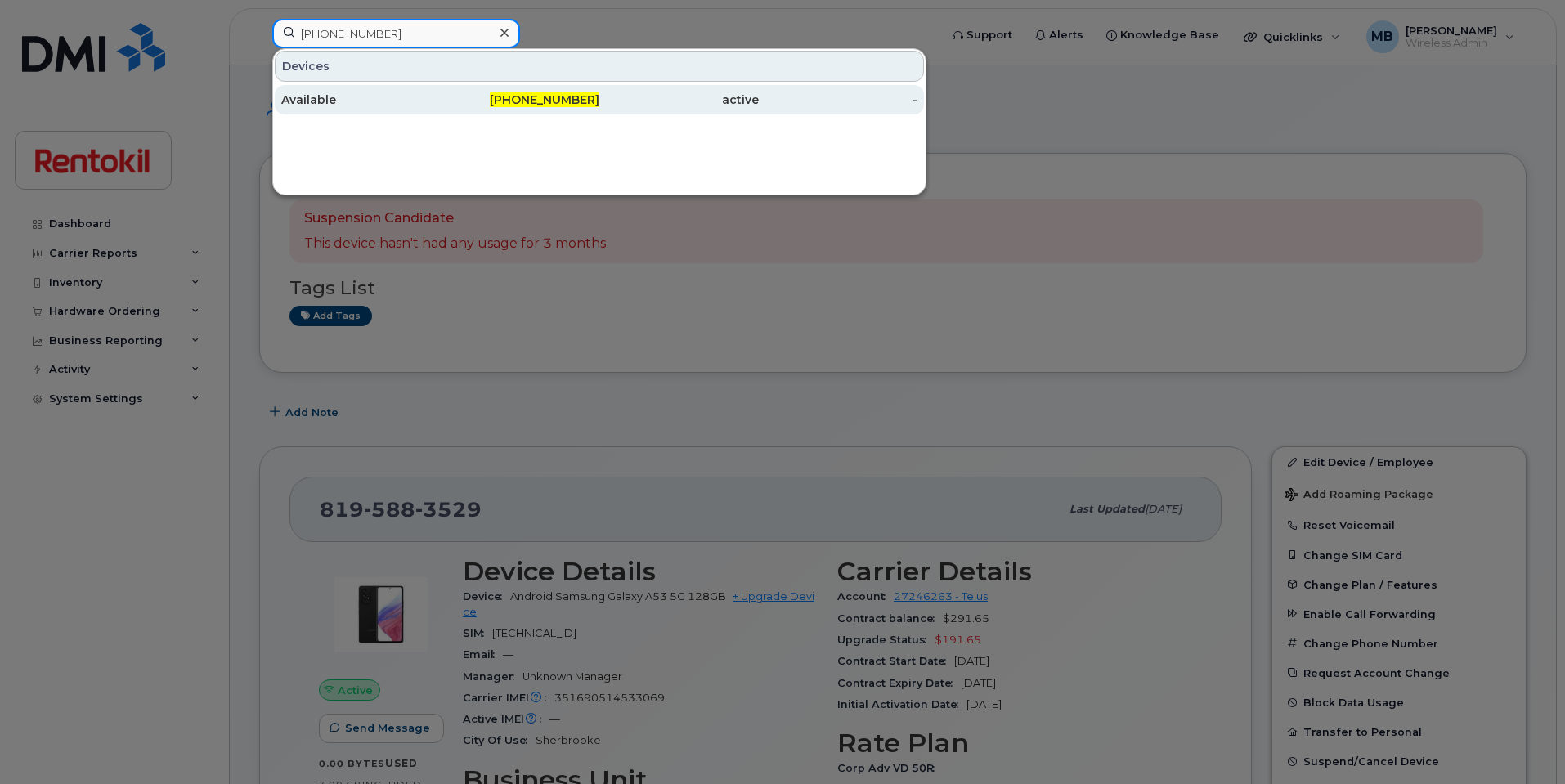
type input "819-640-4865"
click at [389, 97] on div "Available" at bounding box center [361, 100] width 160 height 16
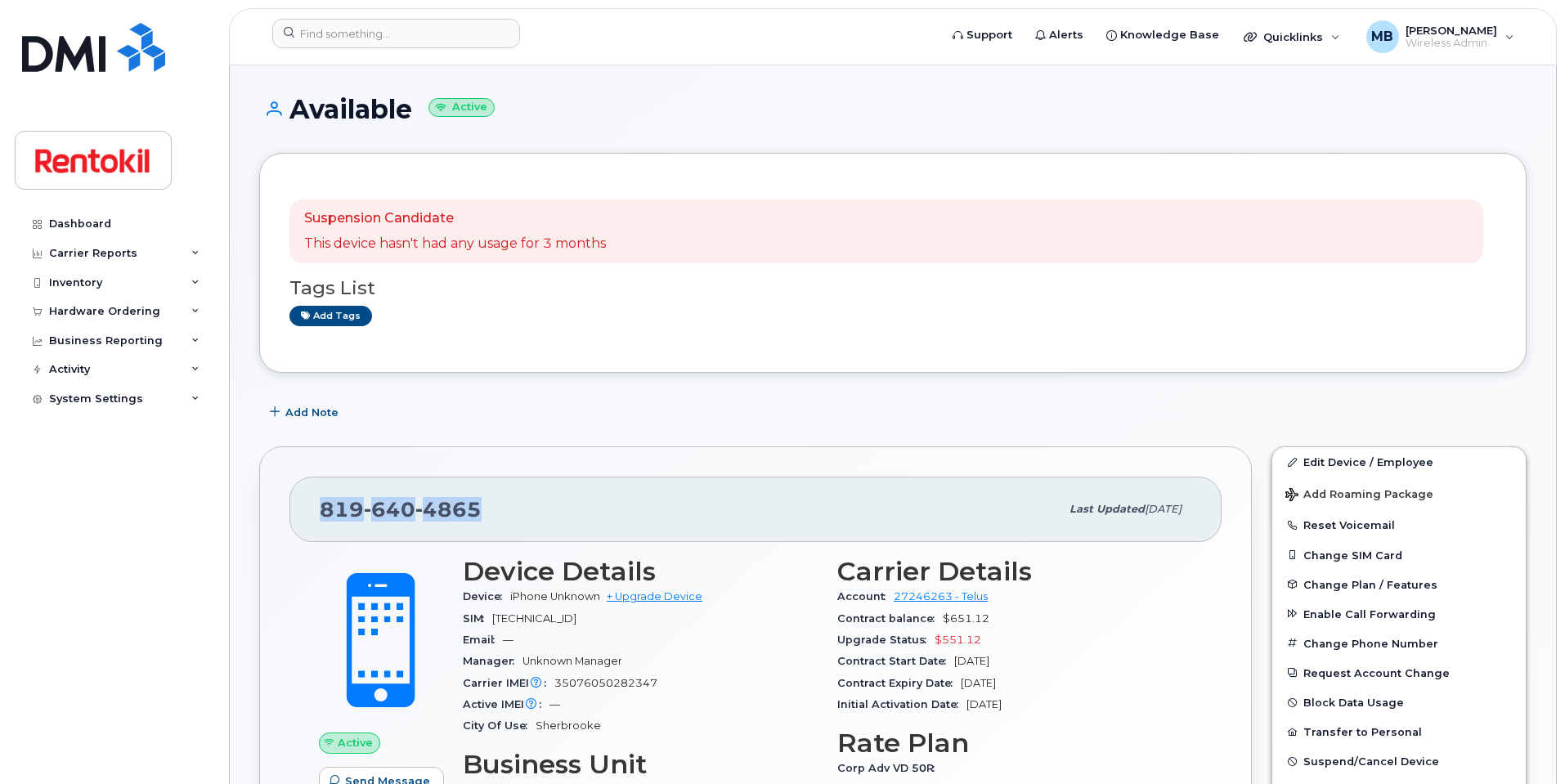
drag, startPoint x: 488, startPoint y: 505, endPoint x: 299, endPoint y: 507, distance: 189.0
click at [299, 507] on div "[PHONE_NUMBER] Last updated [DATE]" at bounding box center [755, 510] width 932 height 66
copy span "[PHONE_NUMBER]"
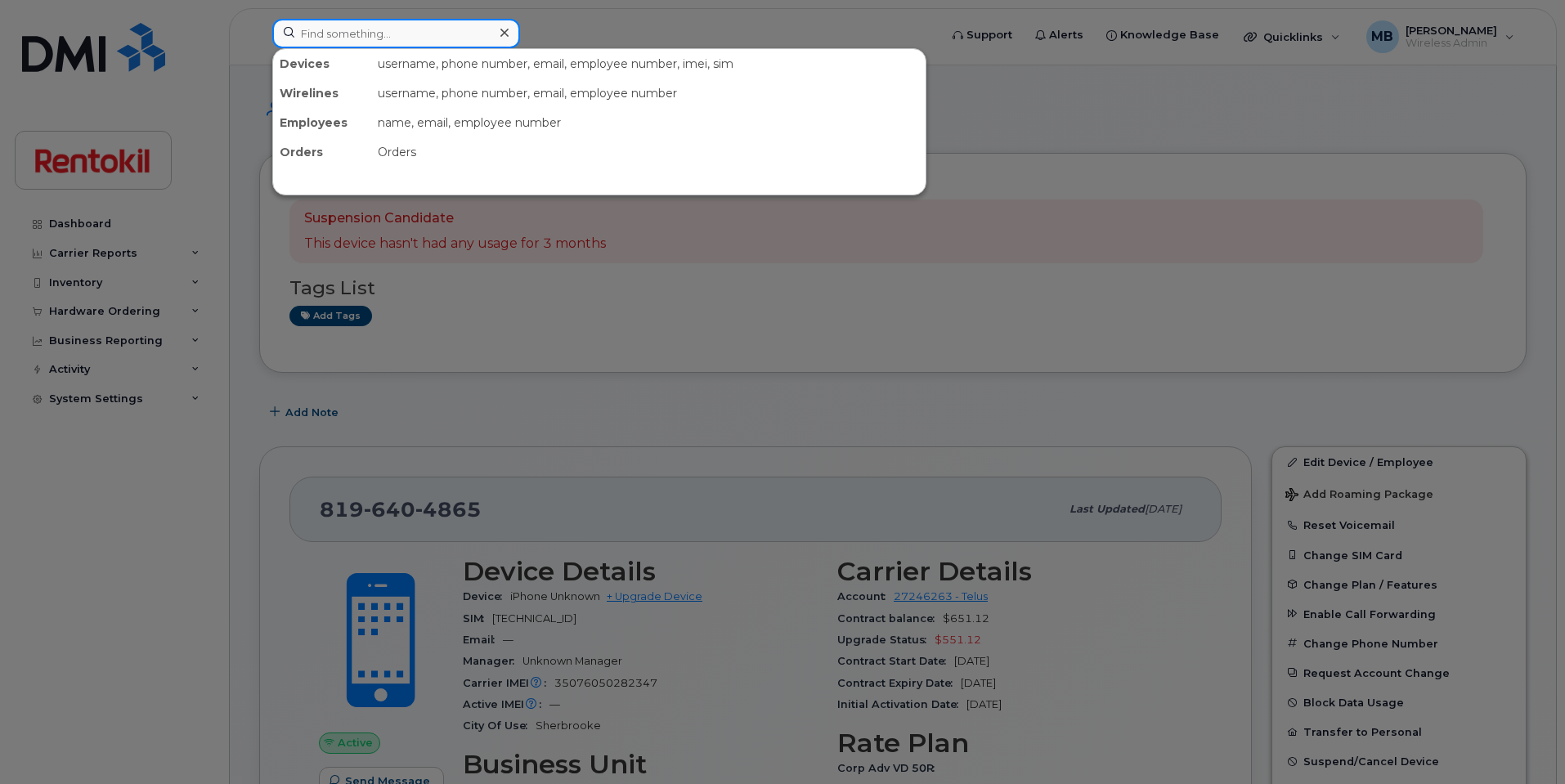
click at [438, 29] on input at bounding box center [396, 34] width 247 height 29
paste input "[PHONE_NUMBER]"
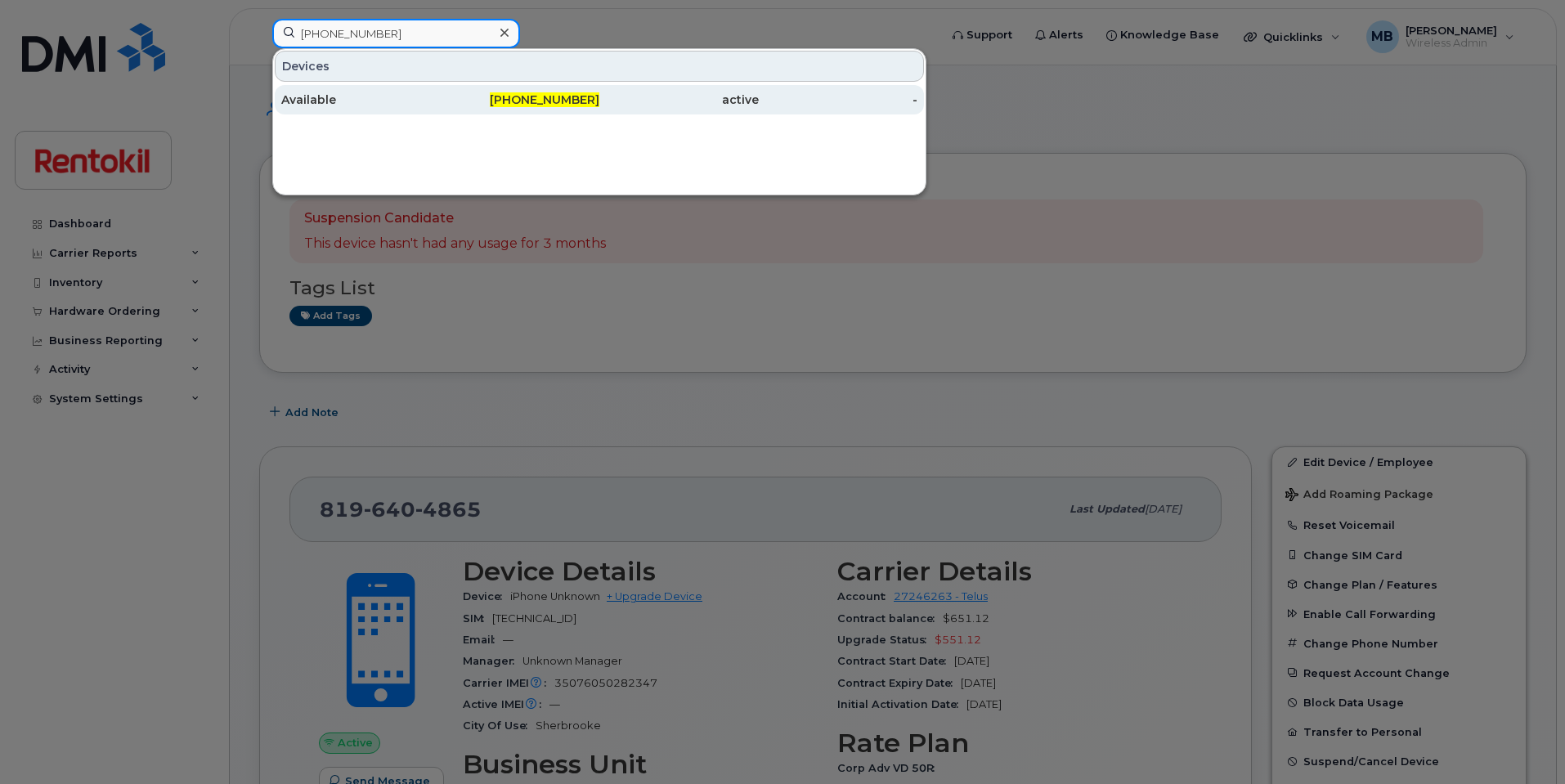
type input "[PHONE_NUMBER]"
click at [383, 94] on div "Available" at bounding box center [361, 100] width 160 height 16
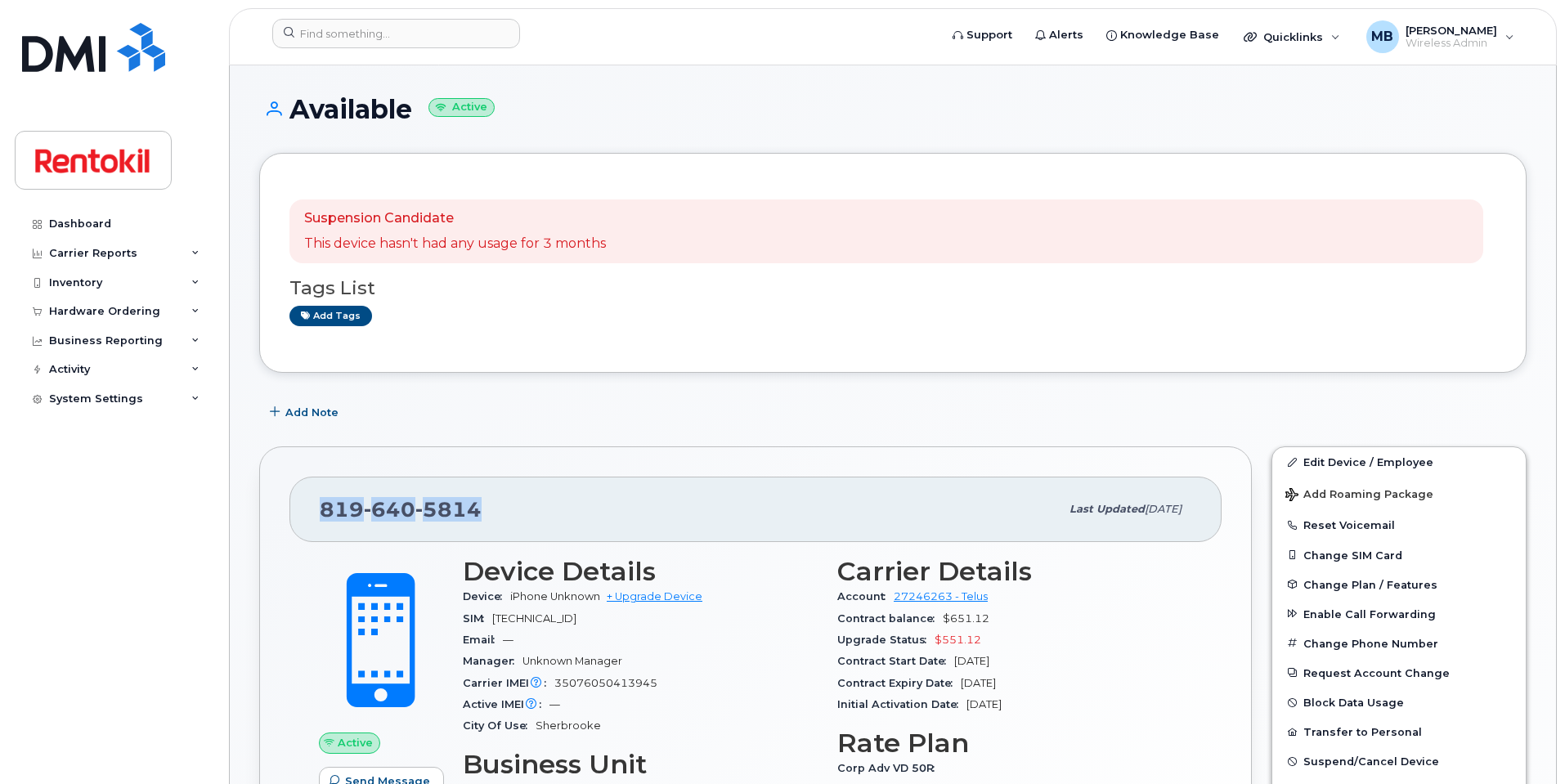
drag, startPoint x: 487, startPoint y: 497, endPoint x: 314, endPoint y: 494, distance: 173.0
click at [314, 494] on div "819 640 5814 Last updated Jul 11, 2025" at bounding box center [755, 510] width 932 height 66
copy span "819 640 5814"
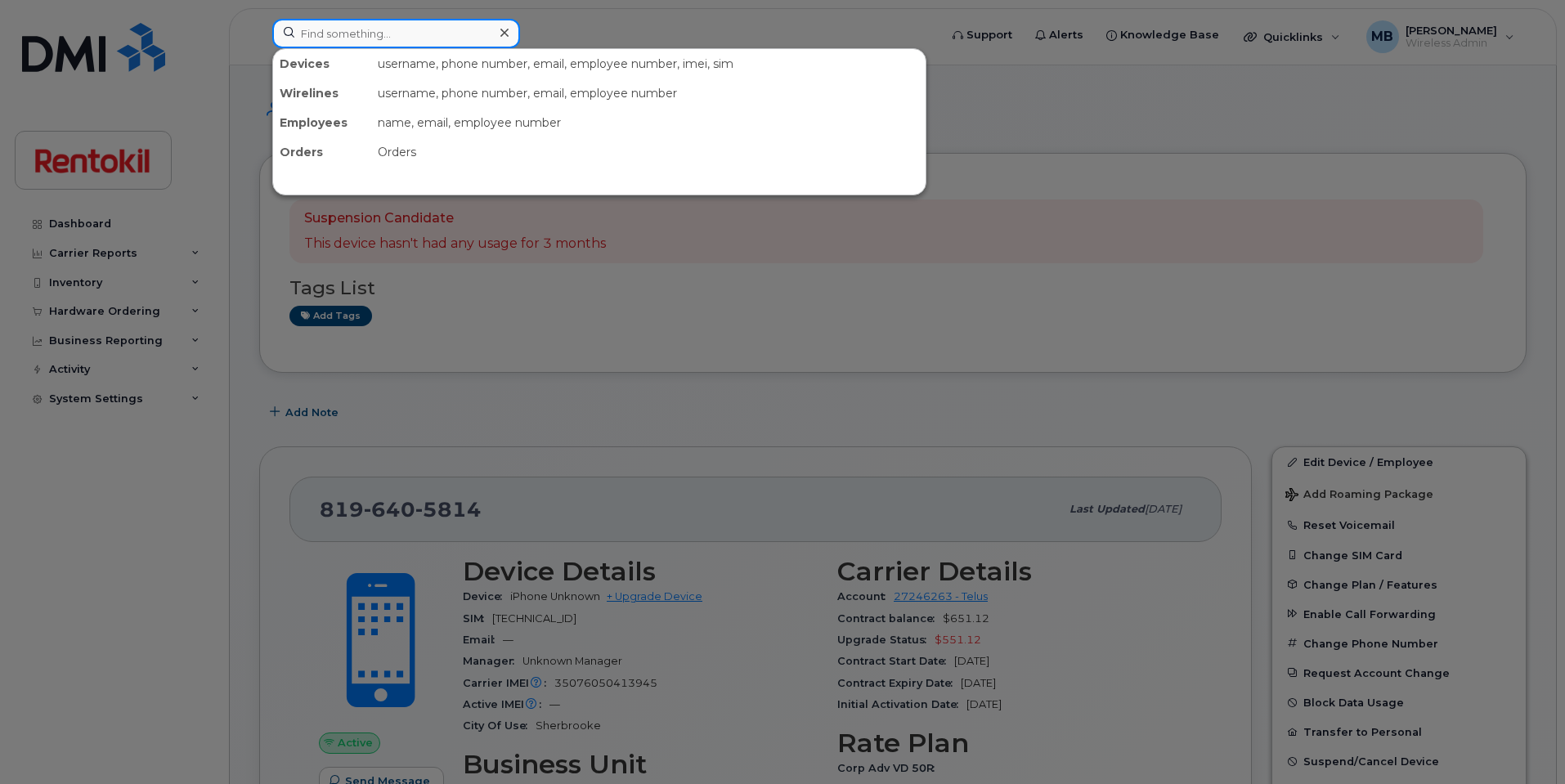
click at [417, 24] on input at bounding box center [396, 34] width 247 height 29
paste input "819-678-0721"
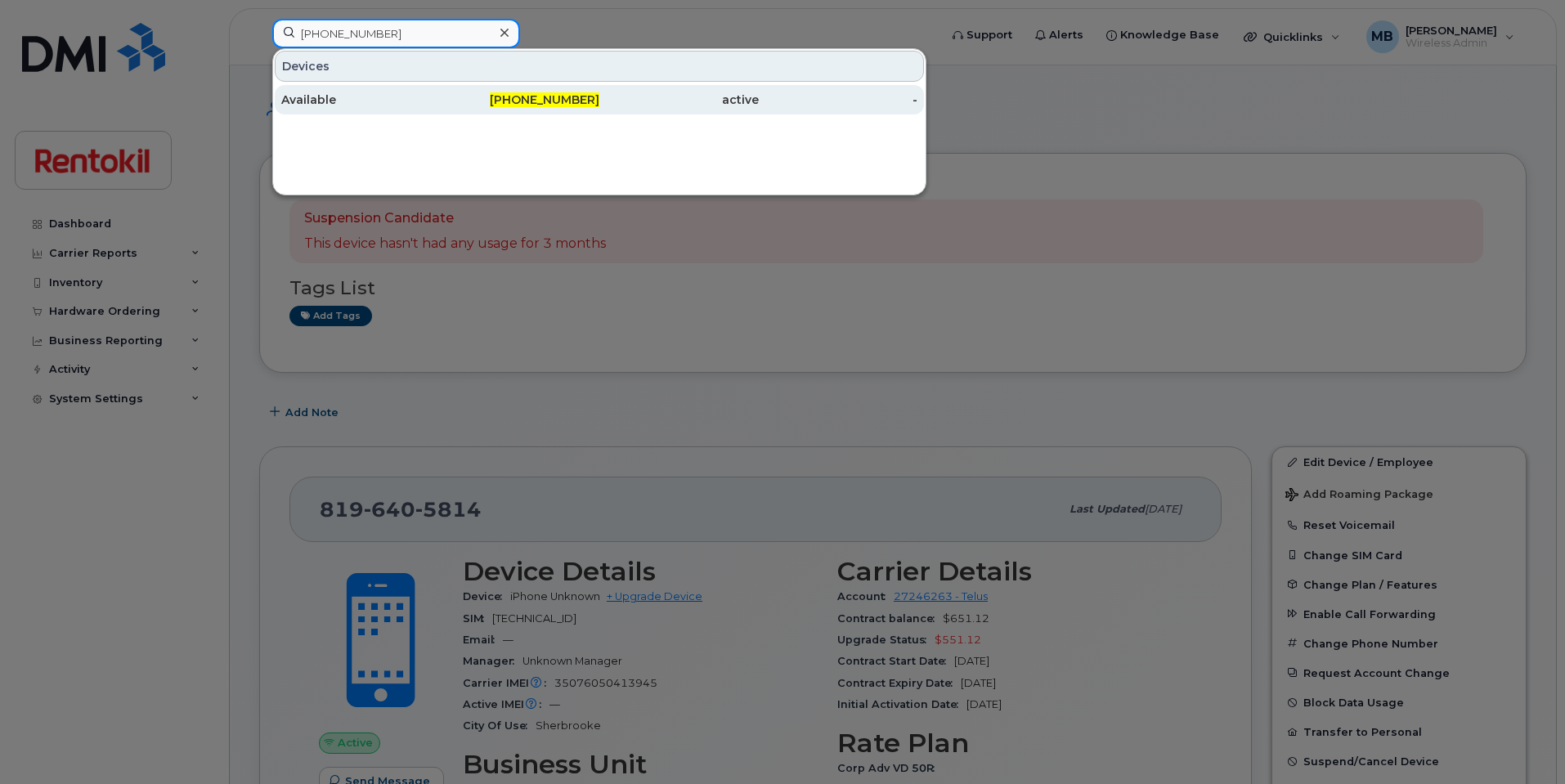
type input "819-678-0721"
click at [397, 93] on div "Available" at bounding box center [361, 100] width 160 height 16
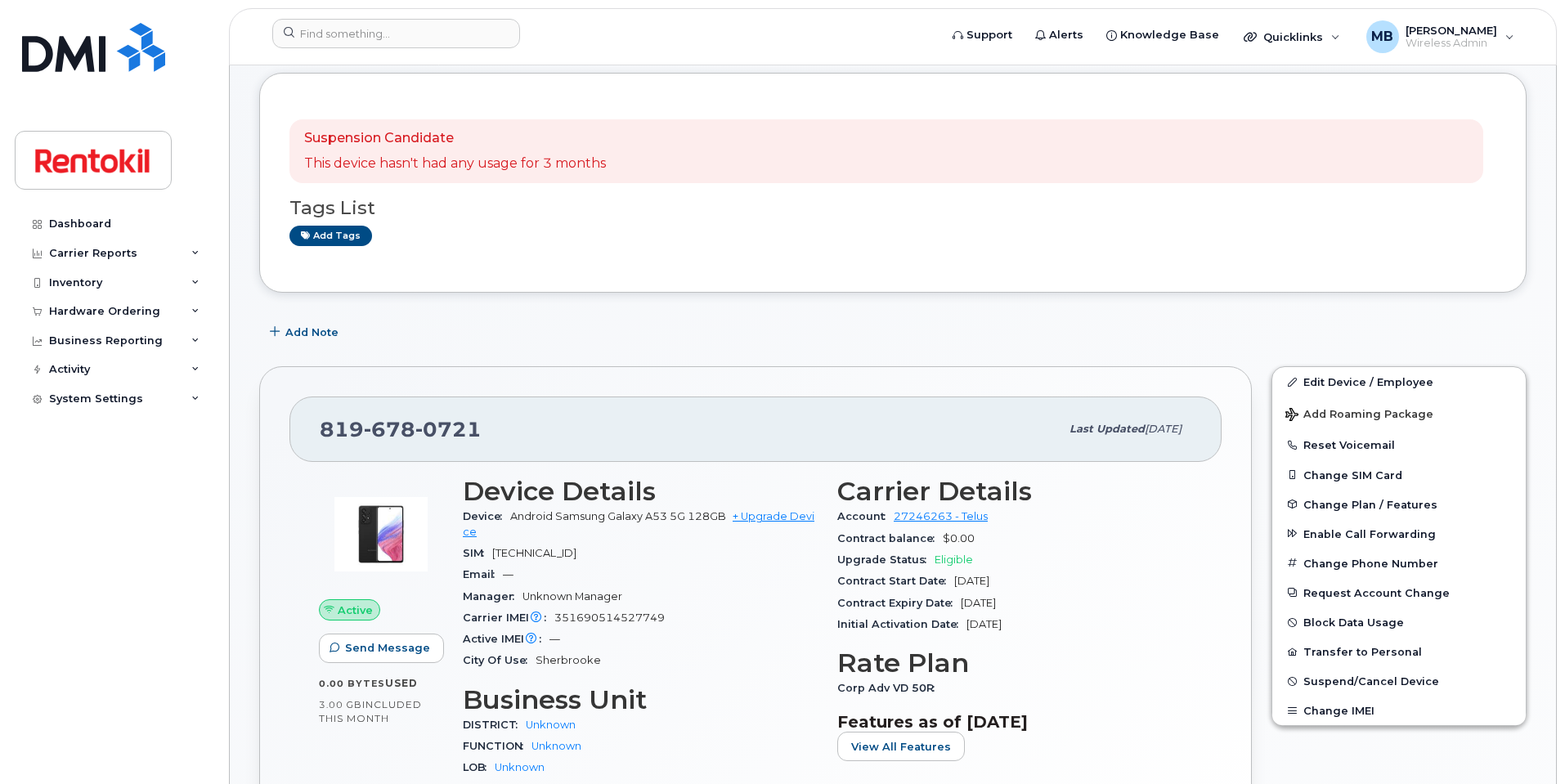
scroll to position [171, 0]
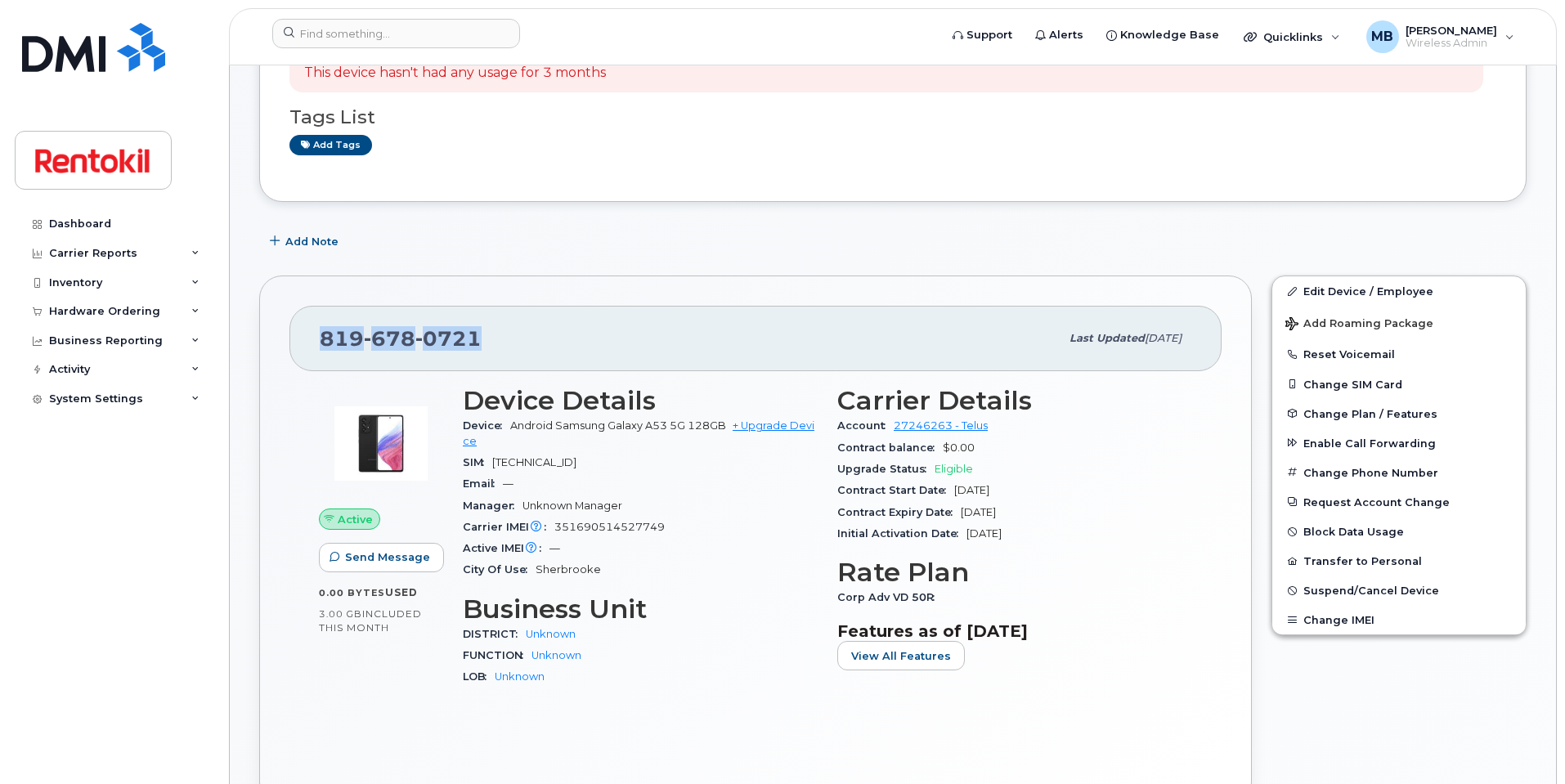
drag, startPoint x: 497, startPoint y: 333, endPoint x: 322, endPoint y: 337, distance: 175.0
click at [322, 337] on div "[PHONE_NUMBER]" at bounding box center [689, 338] width 740 height 34
copy span "[PHONE_NUMBER]"
click at [538, 292] on div "[PHONE_NUMBER] Last updated [DATE] Active Send Message 0.00 Bytes  used 3.00 GB…" at bounding box center [755, 540] width 993 height 529
drag, startPoint x: 521, startPoint y: 331, endPoint x: 320, endPoint y: 330, distance: 201.0
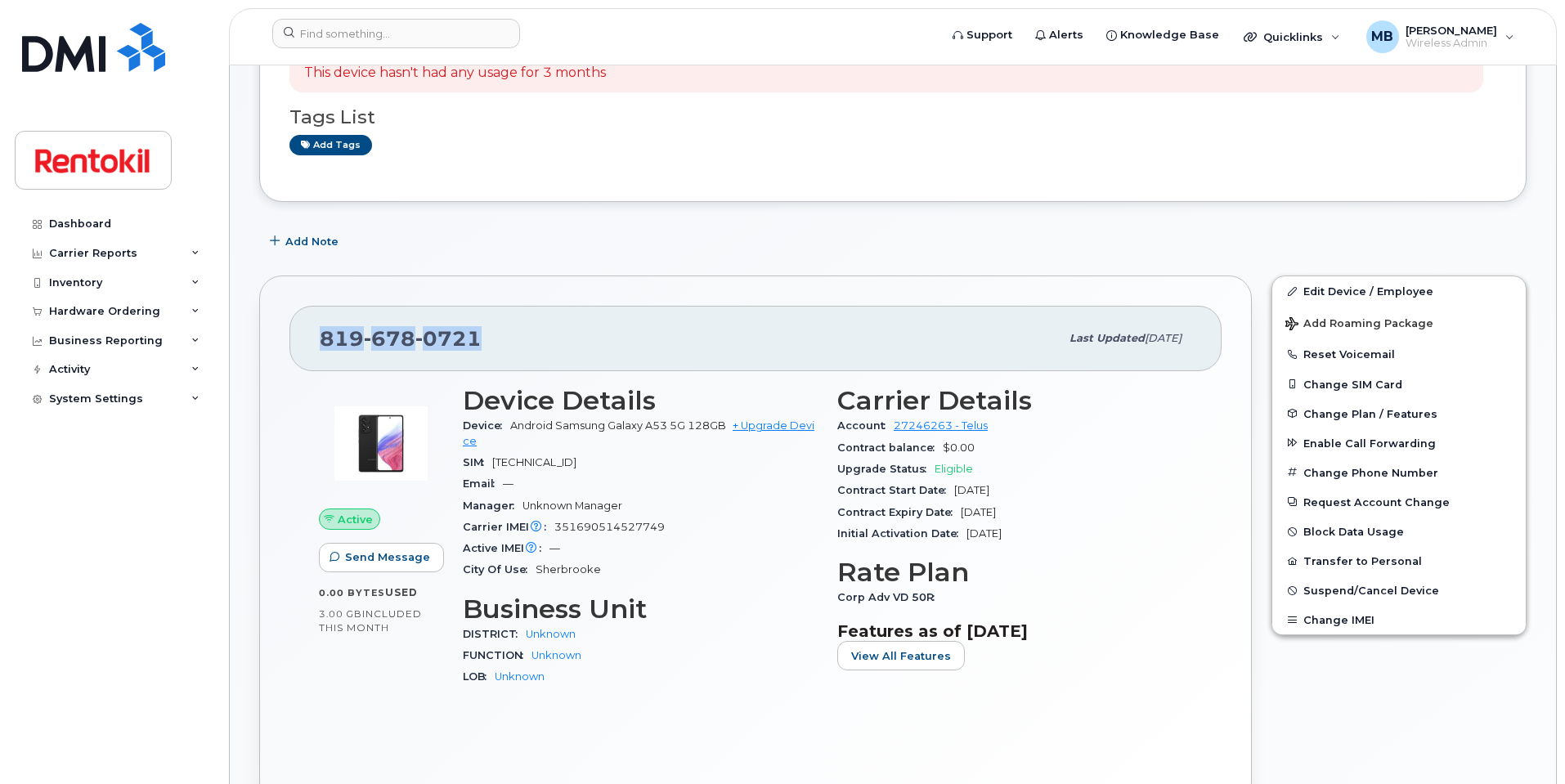
click at [320, 330] on div "819 678 0721" at bounding box center [689, 338] width 740 height 34
copy span "819 678 0721"
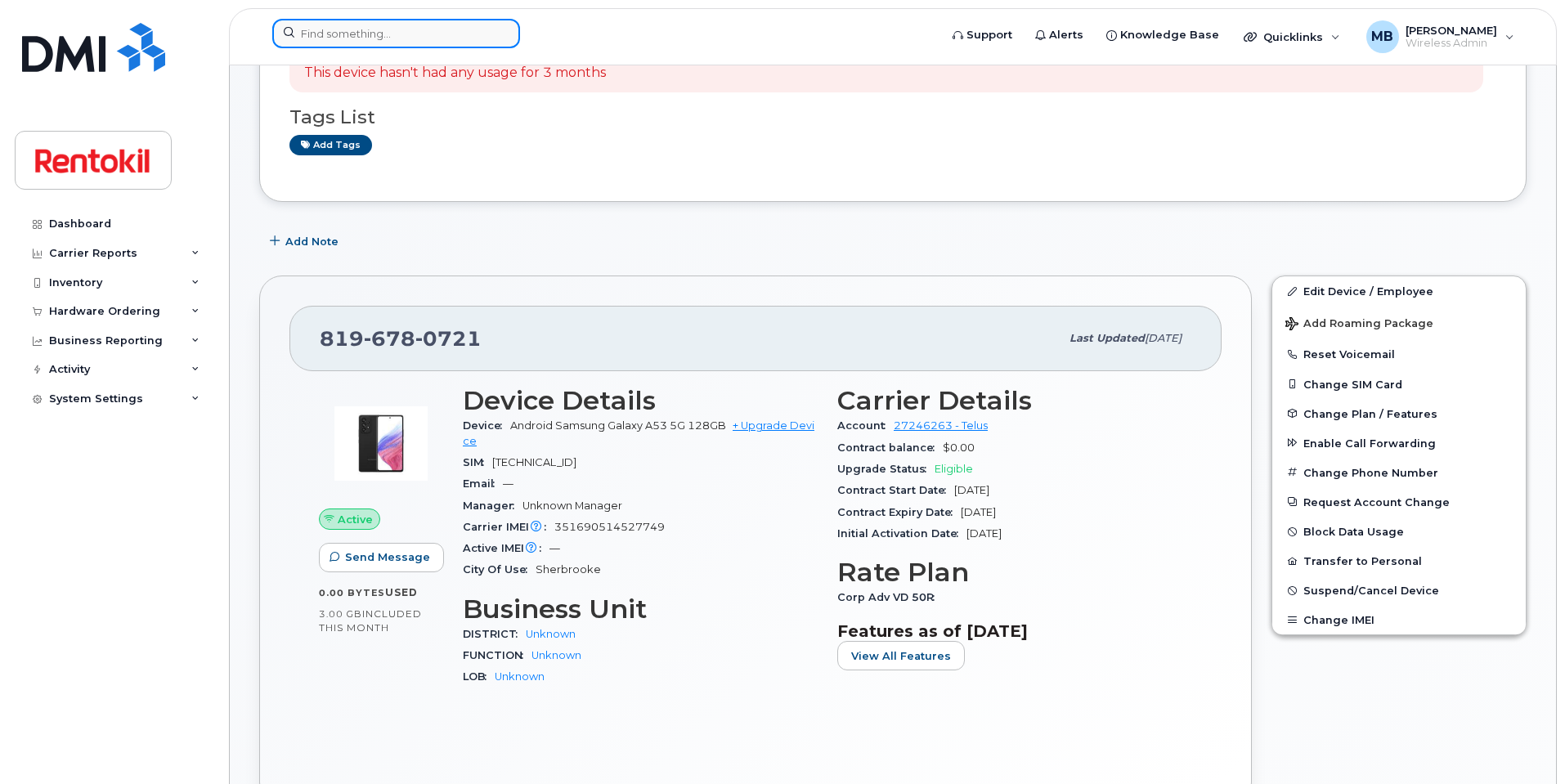
click at [440, 36] on input at bounding box center [396, 34] width 247 height 29
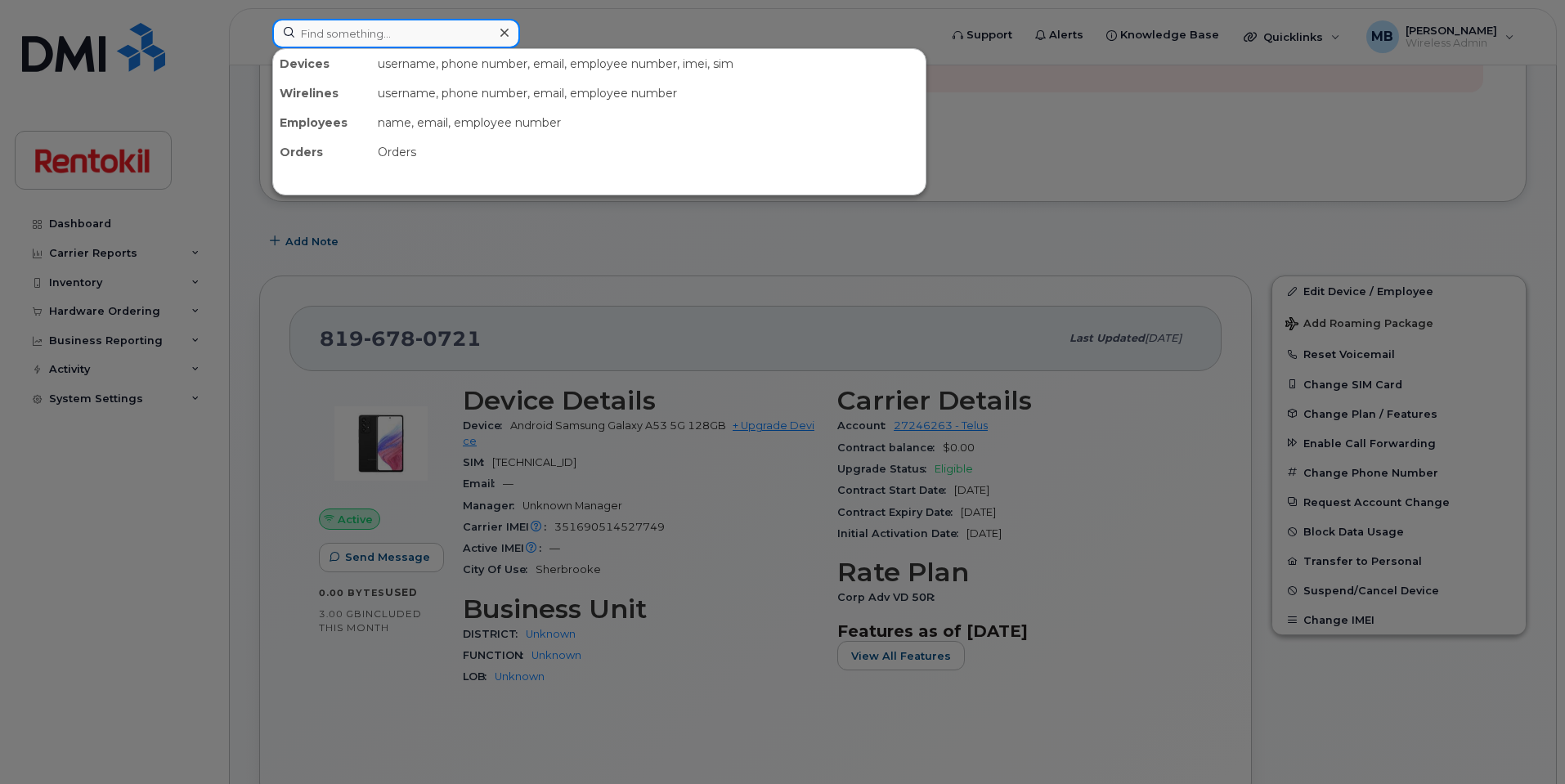
paste input "819-678-0722"
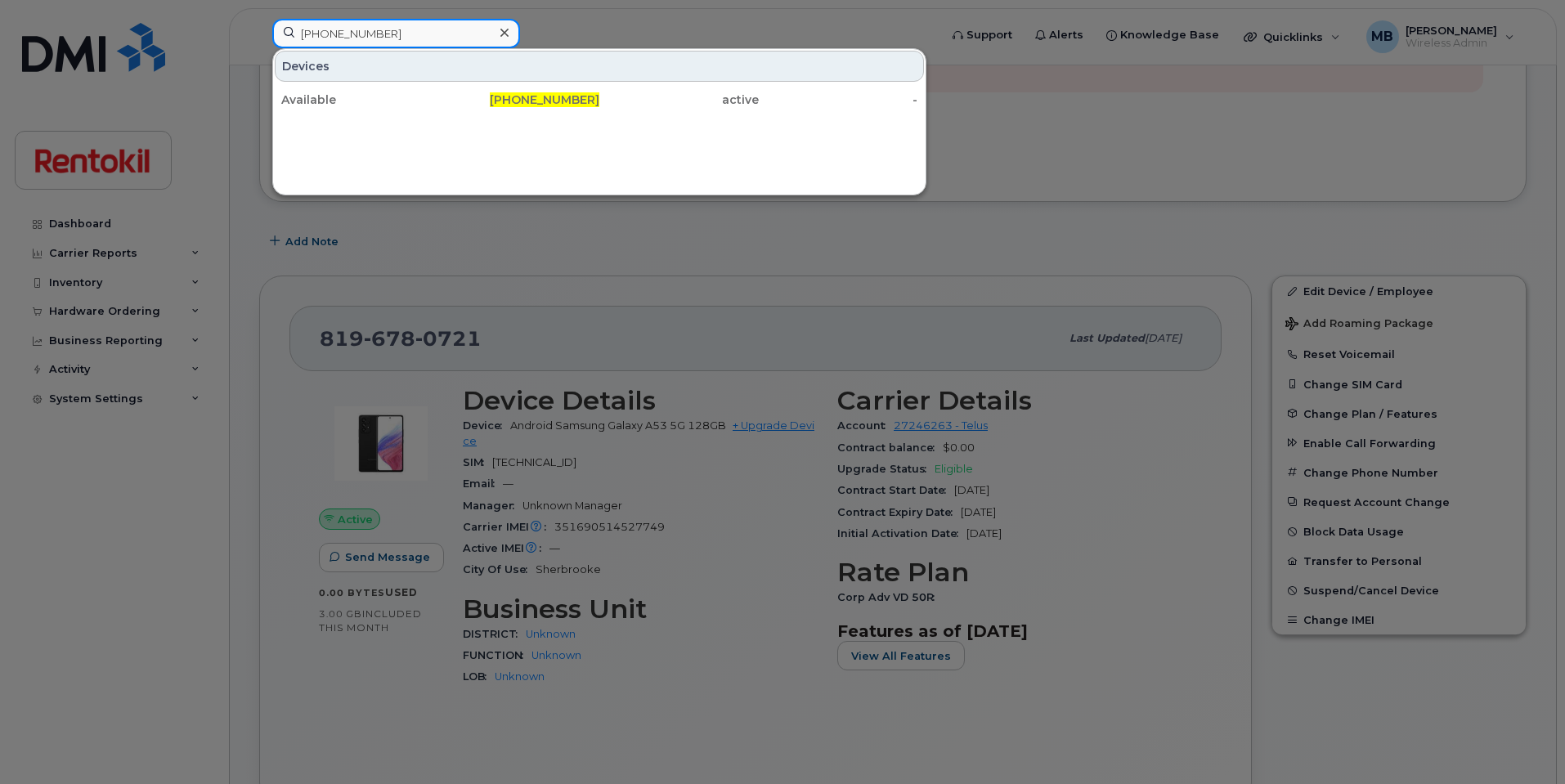
type input "819-678-0722"
click at [411, 81] on div "Devices" at bounding box center [599, 66] width 649 height 31
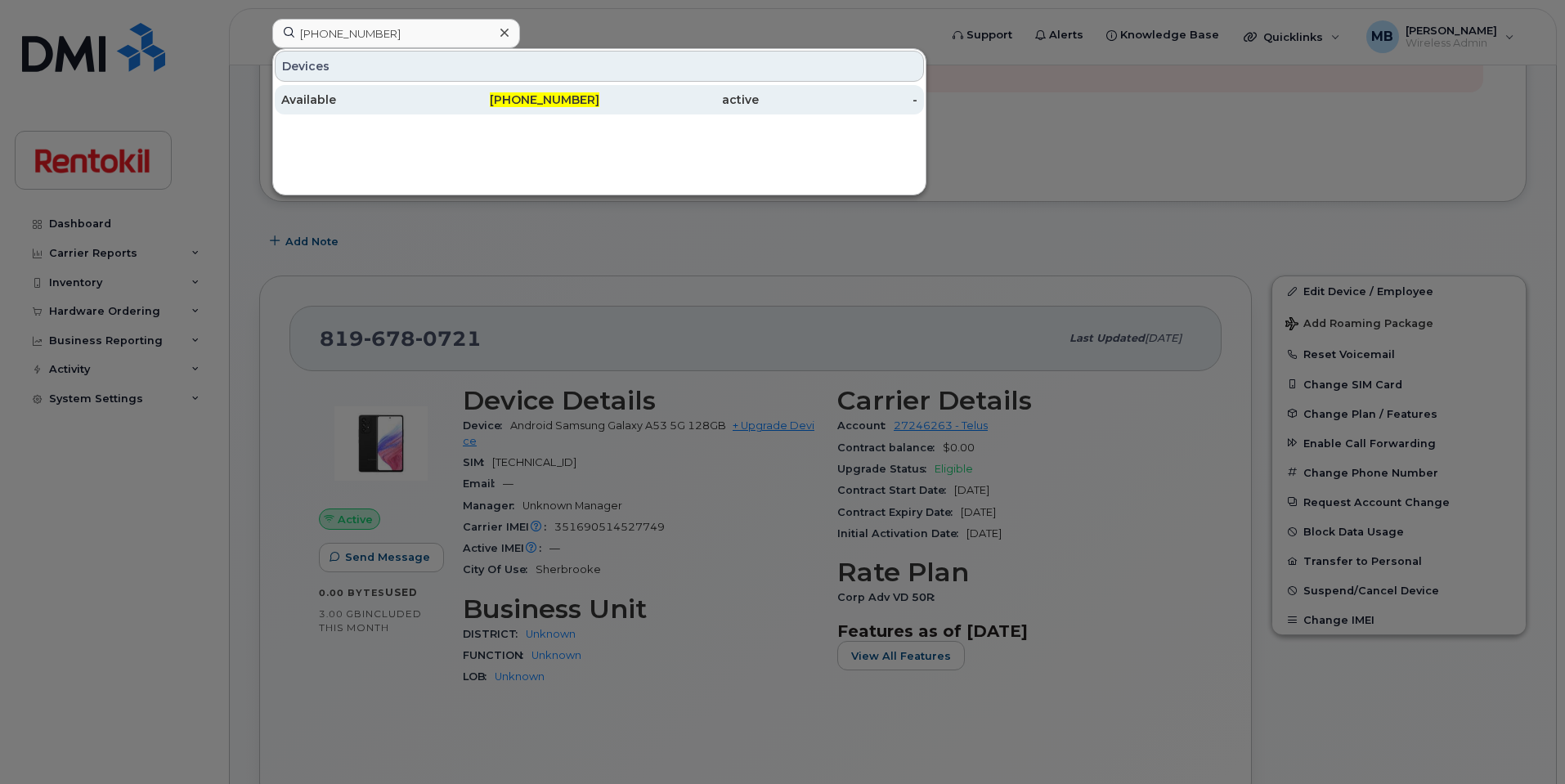
click at [412, 93] on div "Available" at bounding box center [361, 100] width 160 height 16
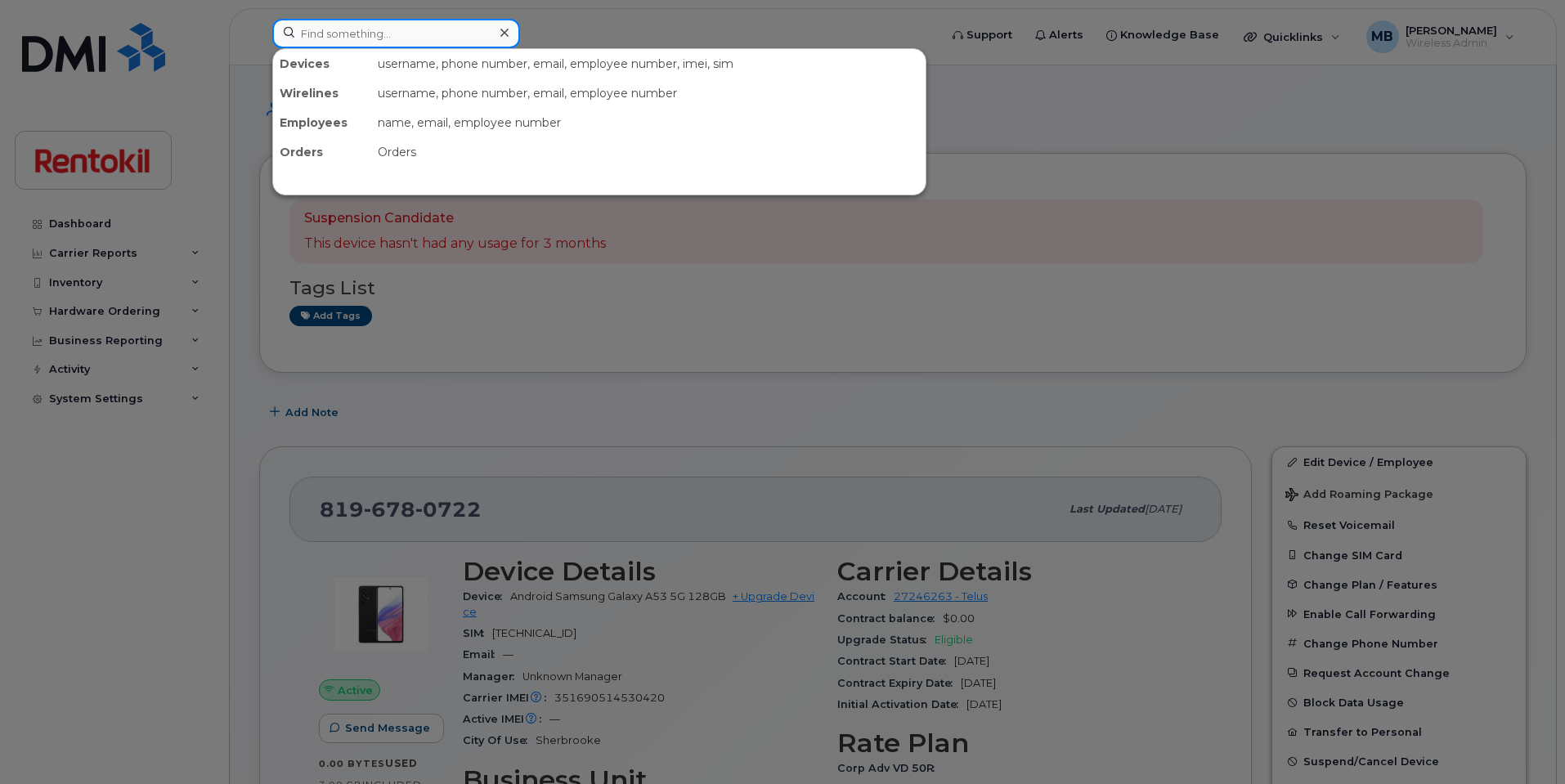
click at [459, 26] on input at bounding box center [396, 34] width 247 height 29
paste input "[PHONE_NUMBER]"
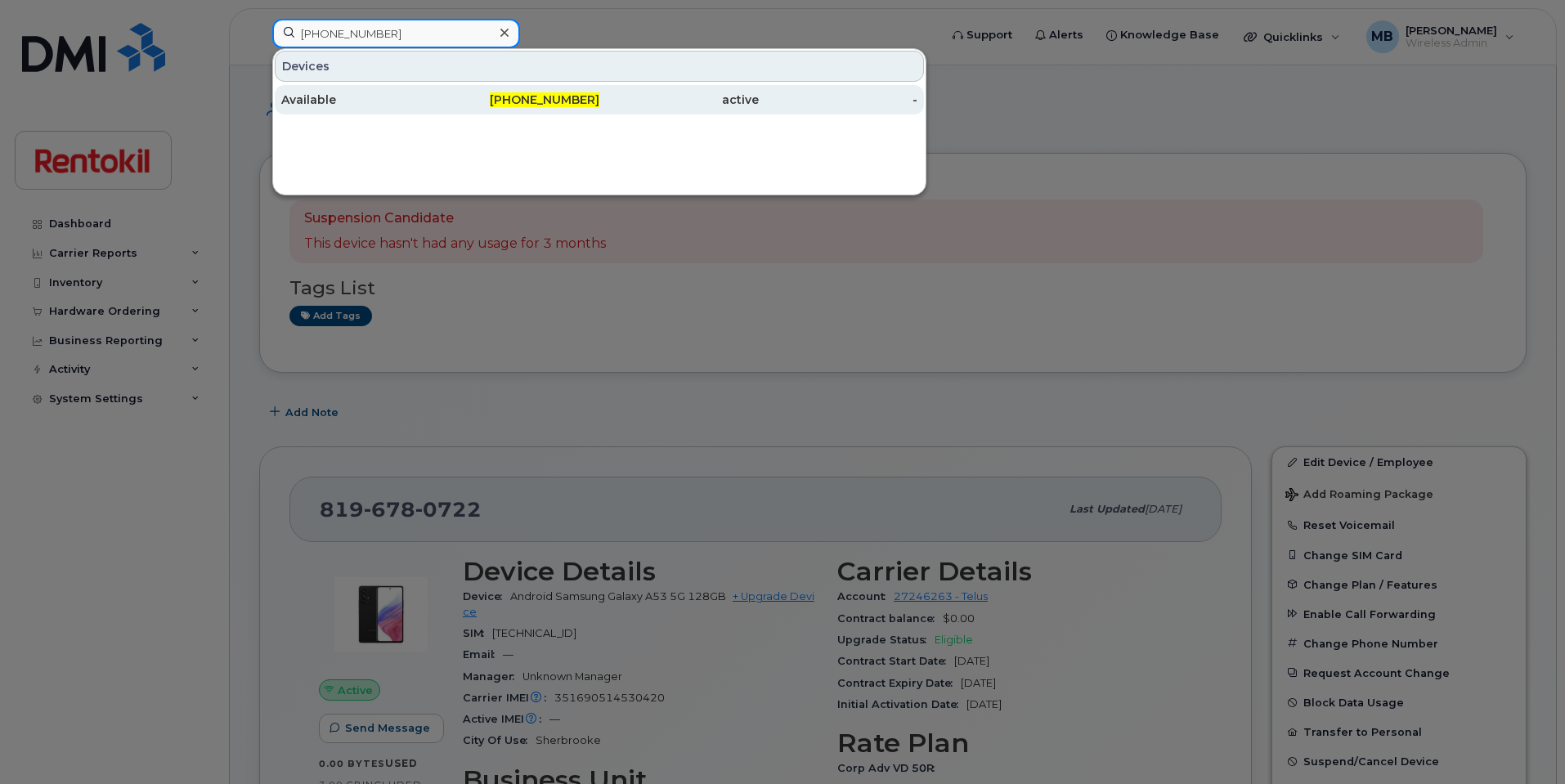
type input "[PHONE_NUMBER]"
click at [383, 94] on div "Available" at bounding box center [361, 100] width 160 height 16
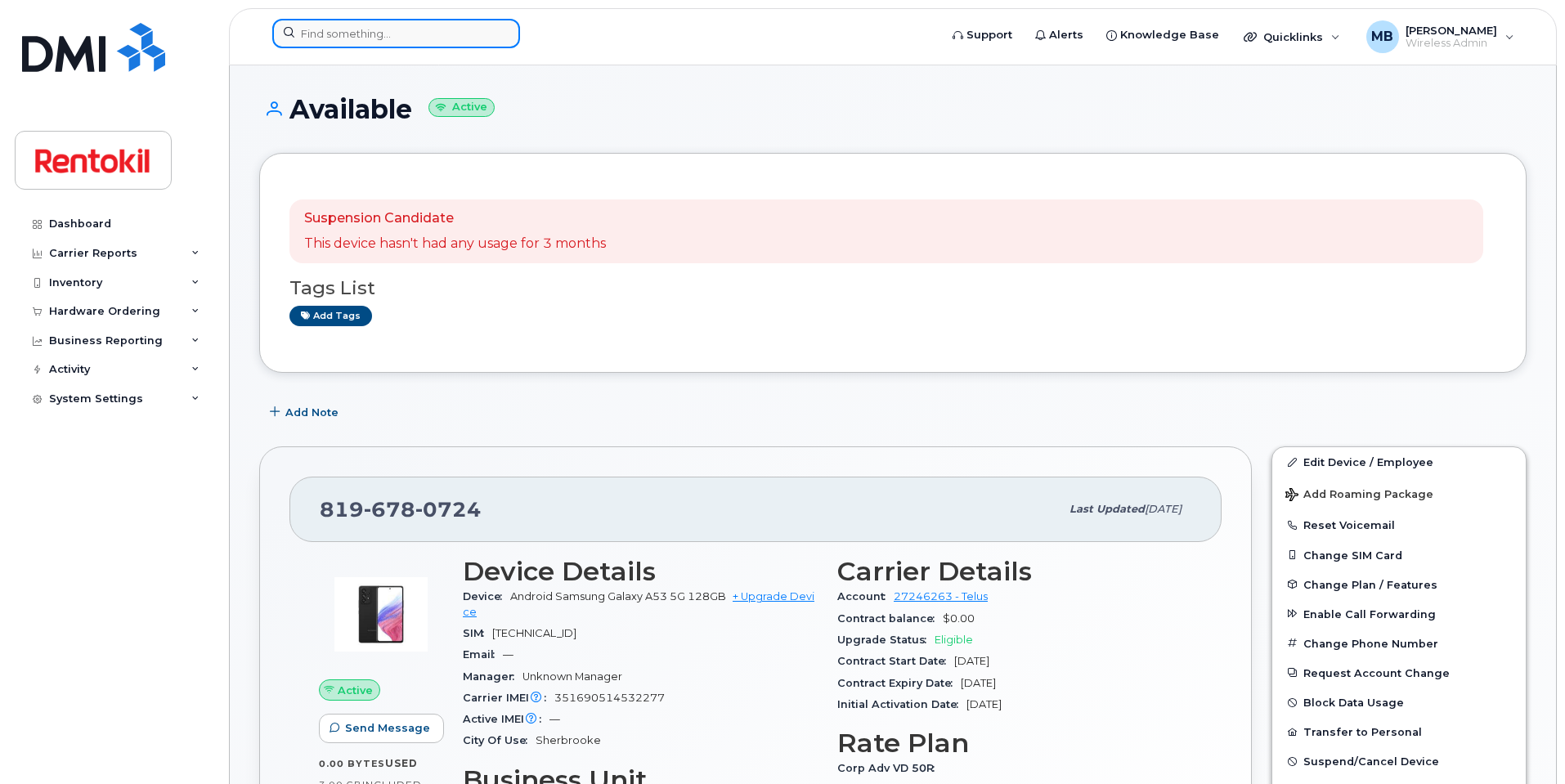
click at [412, 29] on input at bounding box center [396, 34] width 247 height 29
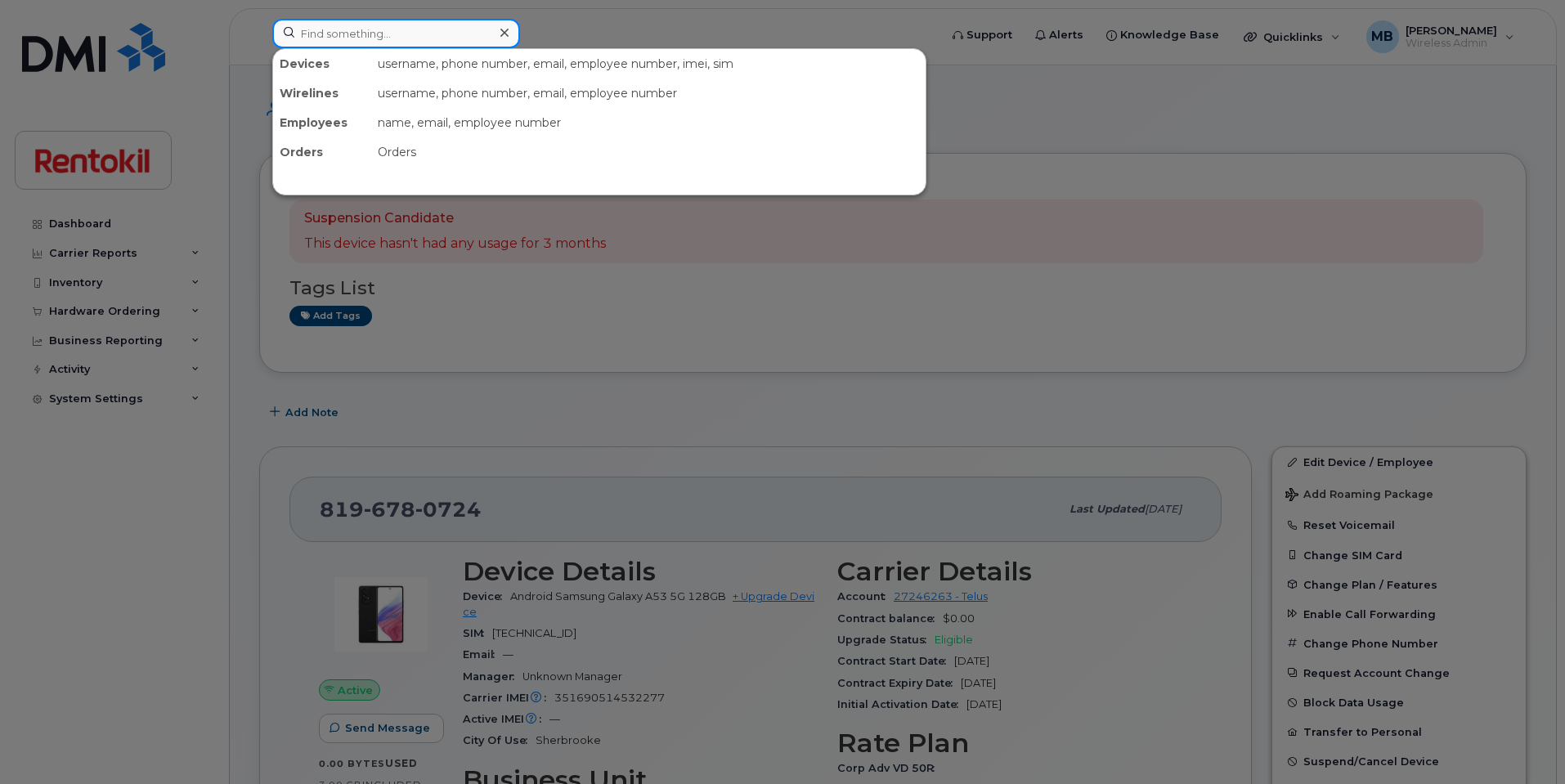
paste input "[PHONE_NUMBER]"
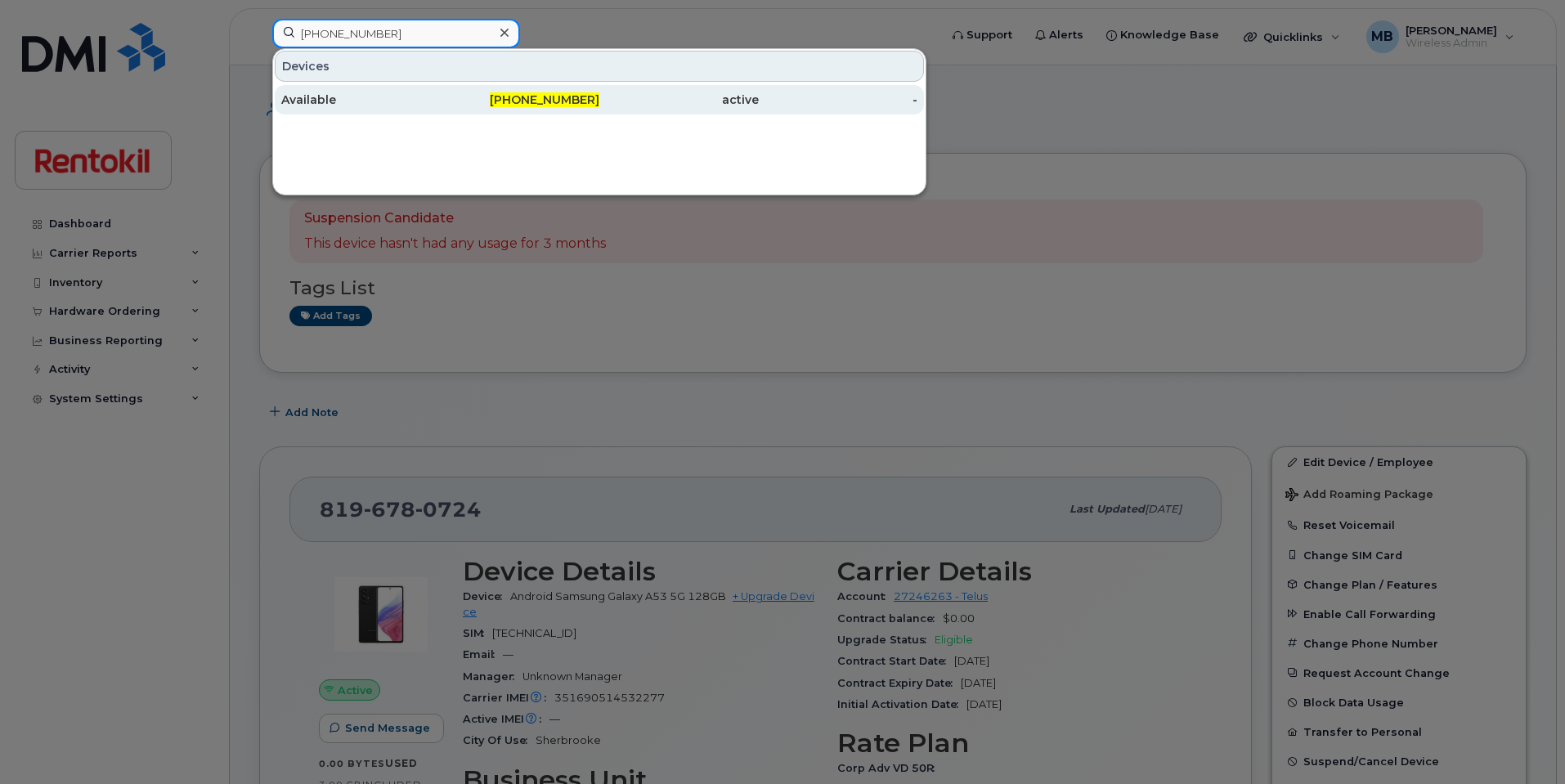
type input "[PHONE_NUMBER]"
click at [405, 99] on div "Available" at bounding box center [361, 100] width 160 height 16
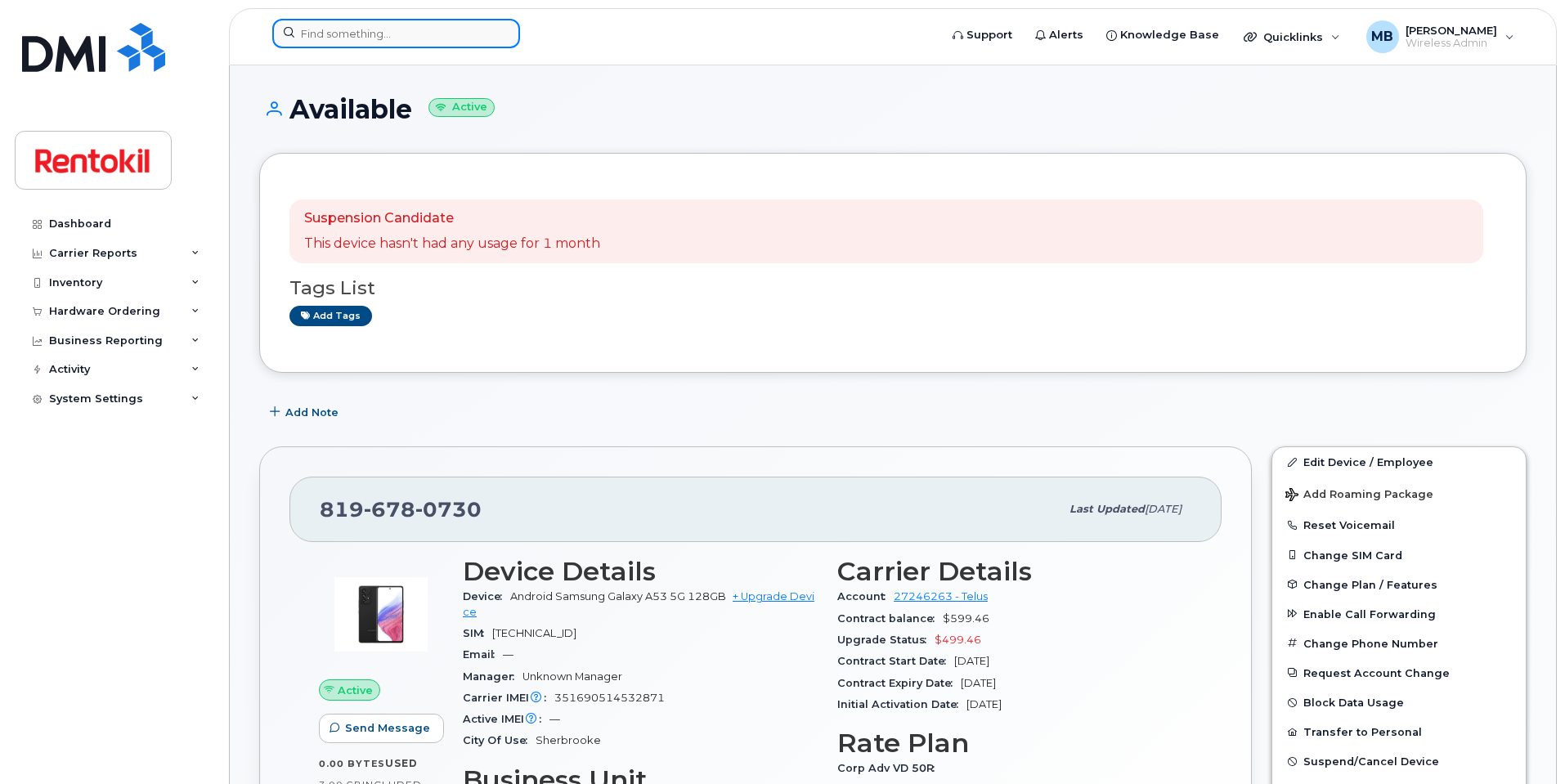
click at [425, 31] on input at bounding box center [396, 34] width 247 height 29
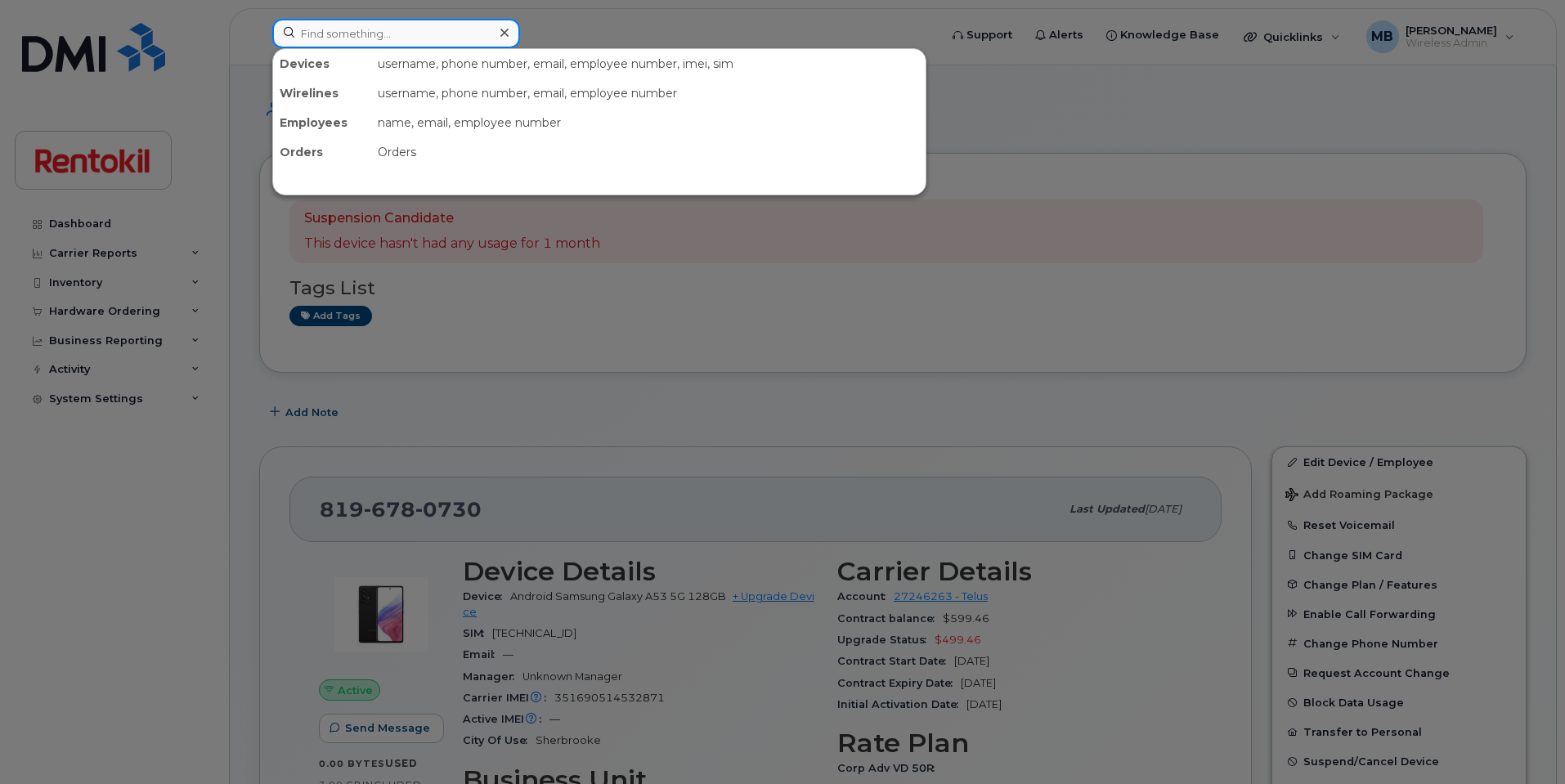
paste input "819-678-0733"
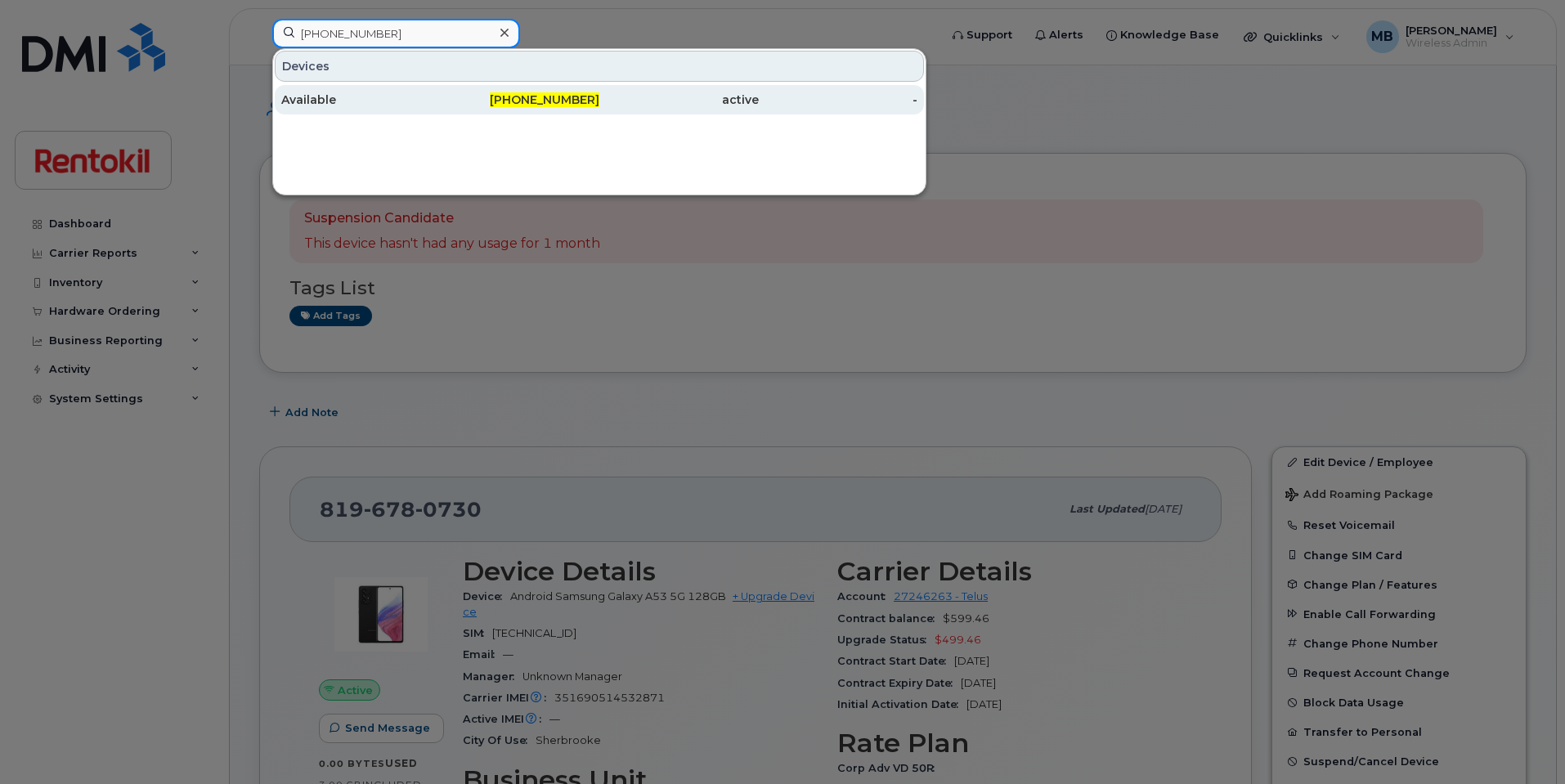
type input "819-678-0733"
click at [416, 89] on div "Available" at bounding box center [361, 100] width 160 height 29
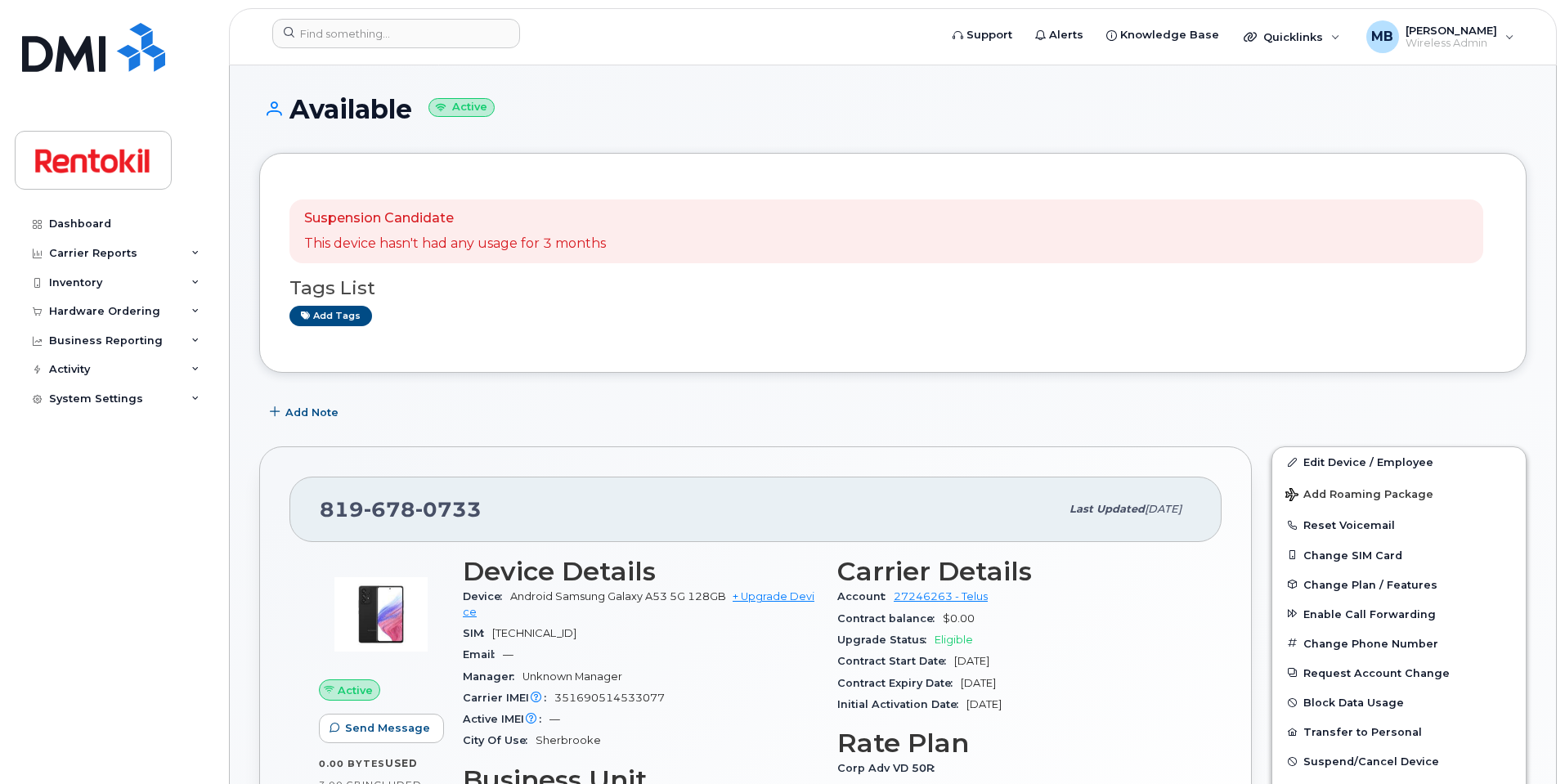
click at [445, 13] on header "Support Alerts Knowledge Base Quicklinks Suspend / Cancel Device Change SIM Car…" at bounding box center [892, 37] width 1328 height 57
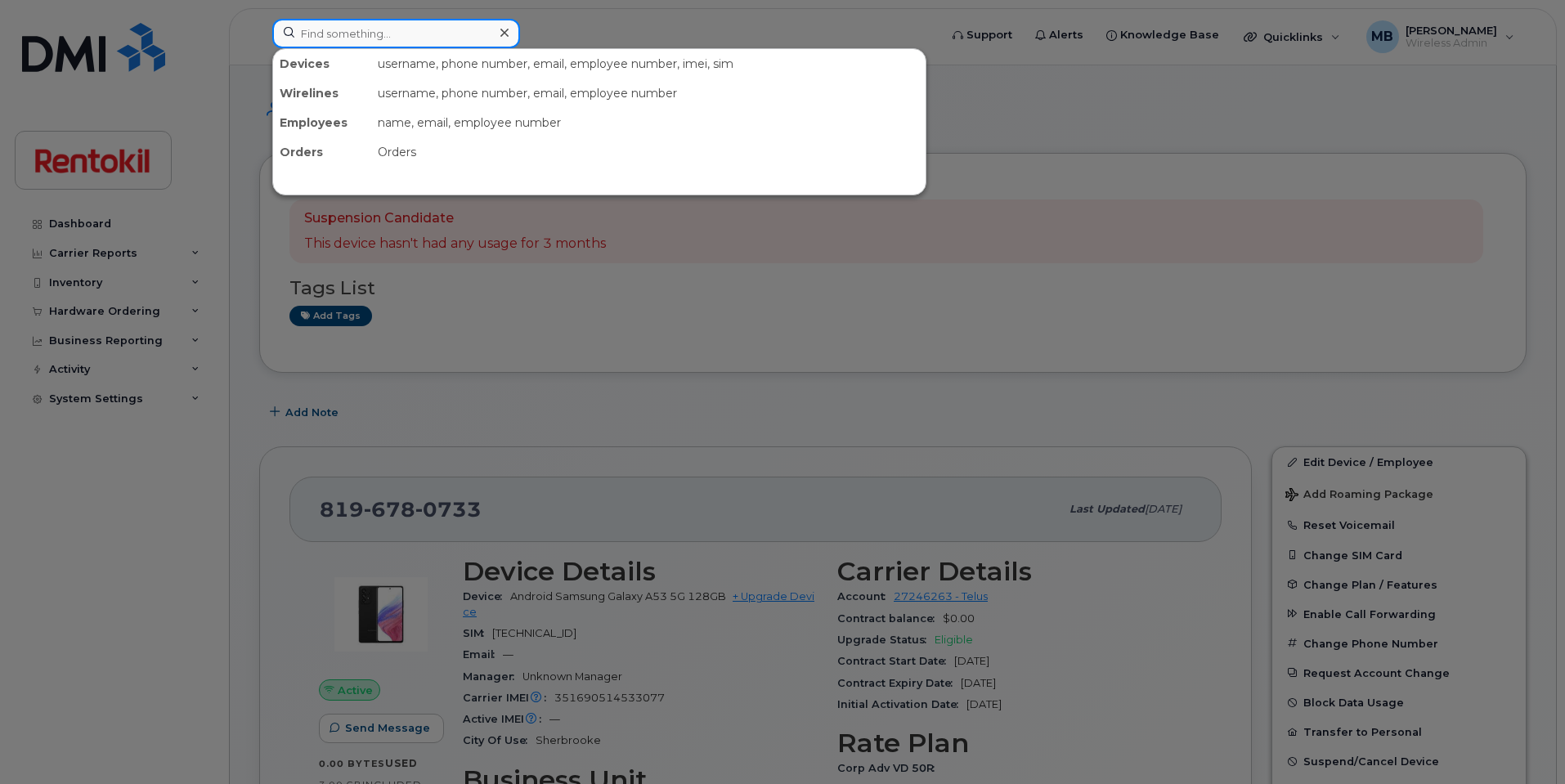
click at [438, 23] on input at bounding box center [396, 34] width 247 height 29
paste input "902-580-0397"
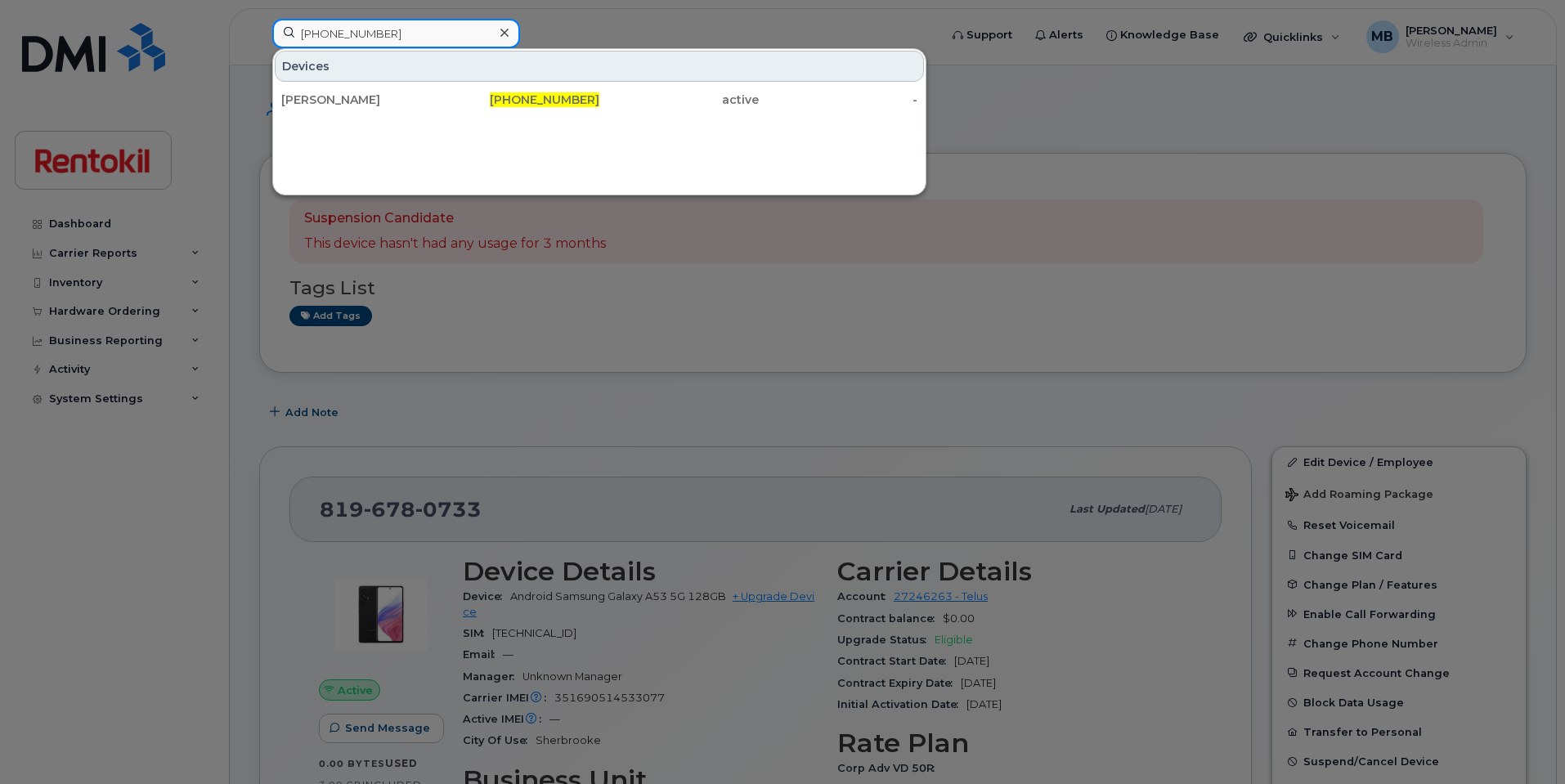
type input "902-580-0397"
click at [447, 97] on div "902-580-0397" at bounding box center [520, 100] width 160 height 16
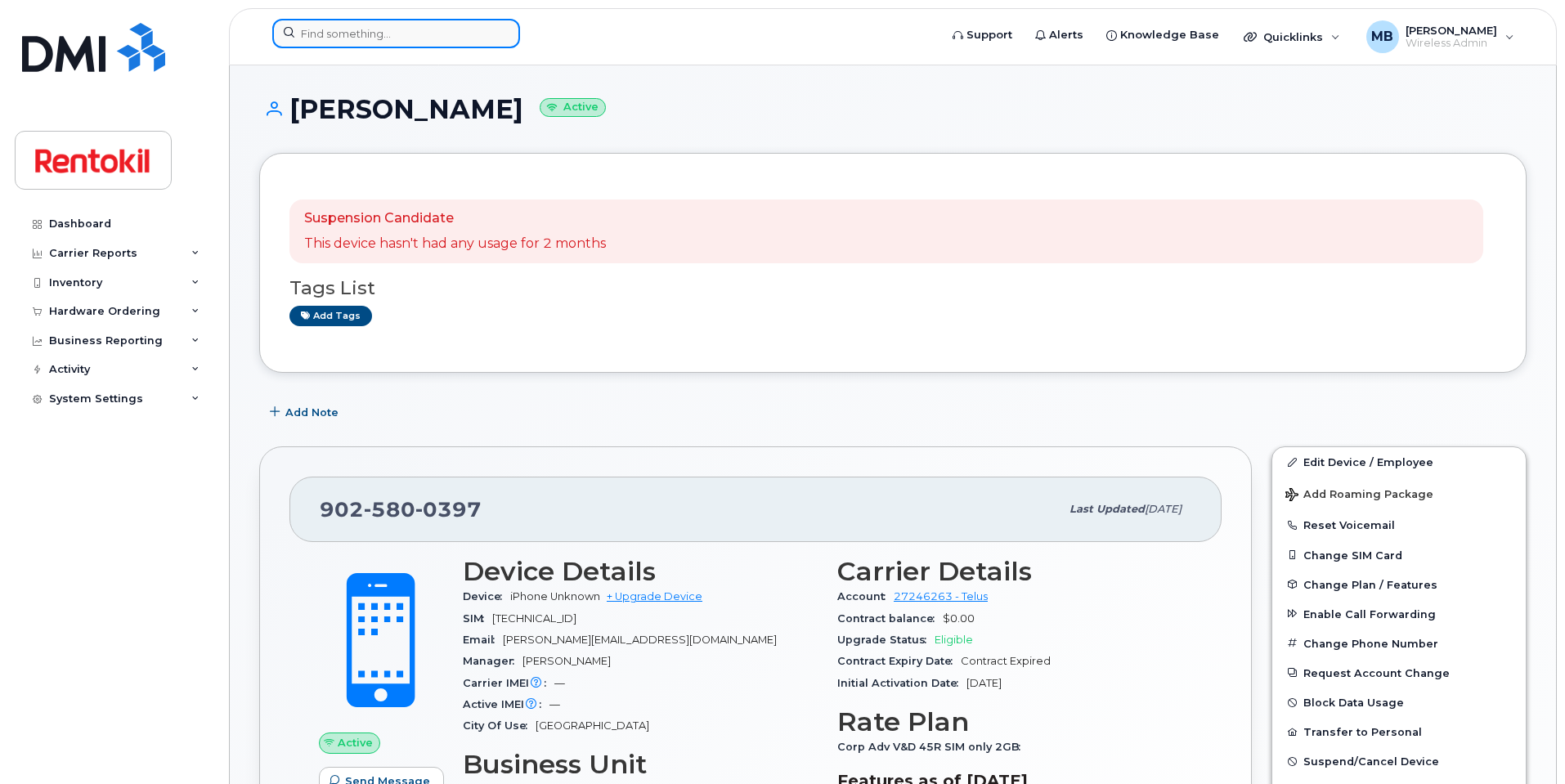
click at [393, 27] on input at bounding box center [396, 34] width 247 height 29
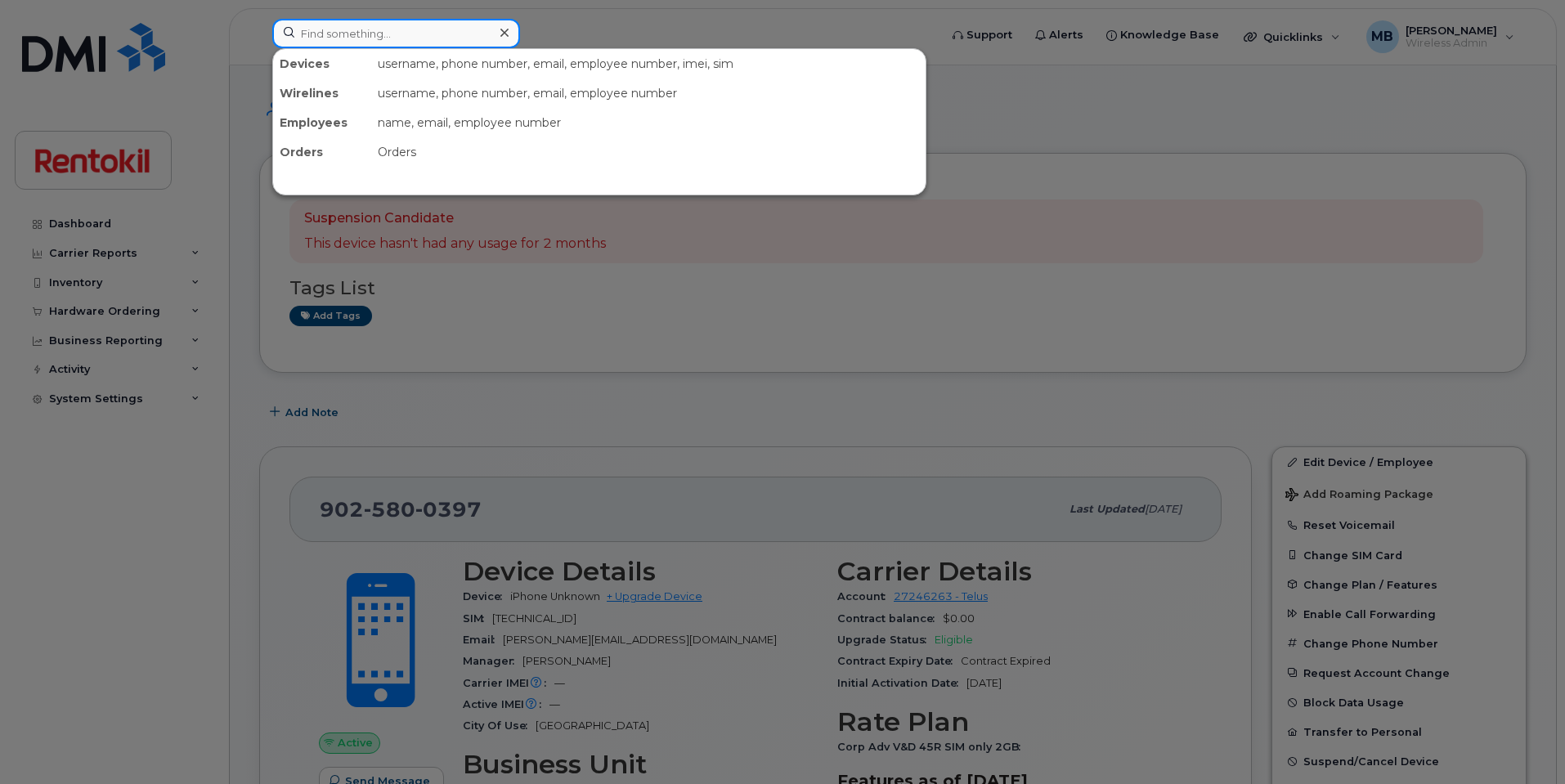
paste input "[PHONE_NUMBER]"
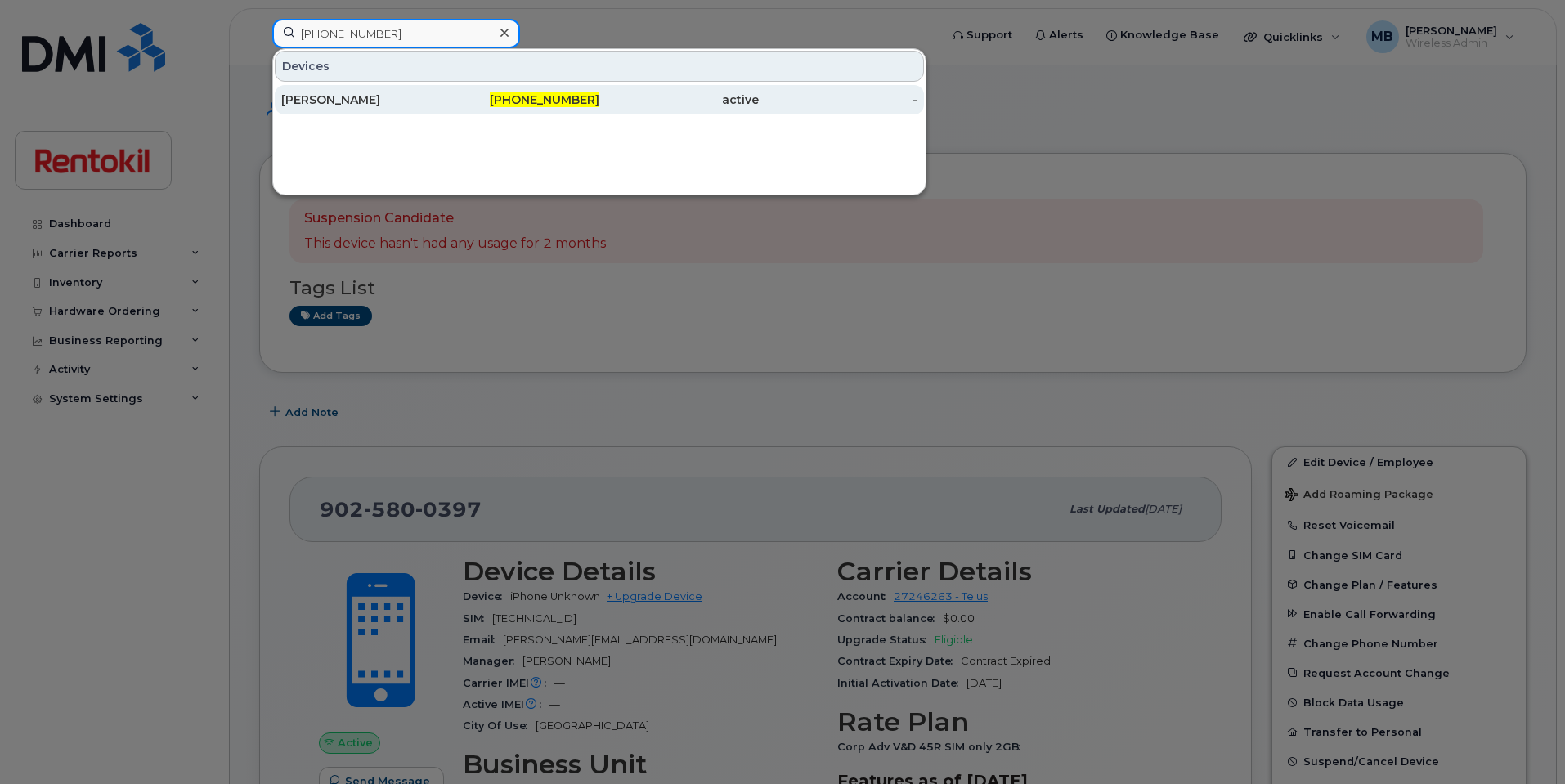
type input "[PHONE_NUMBER]"
click at [400, 102] on div "[PERSON_NAME]" at bounding box center [361, 100] width 160 height 16
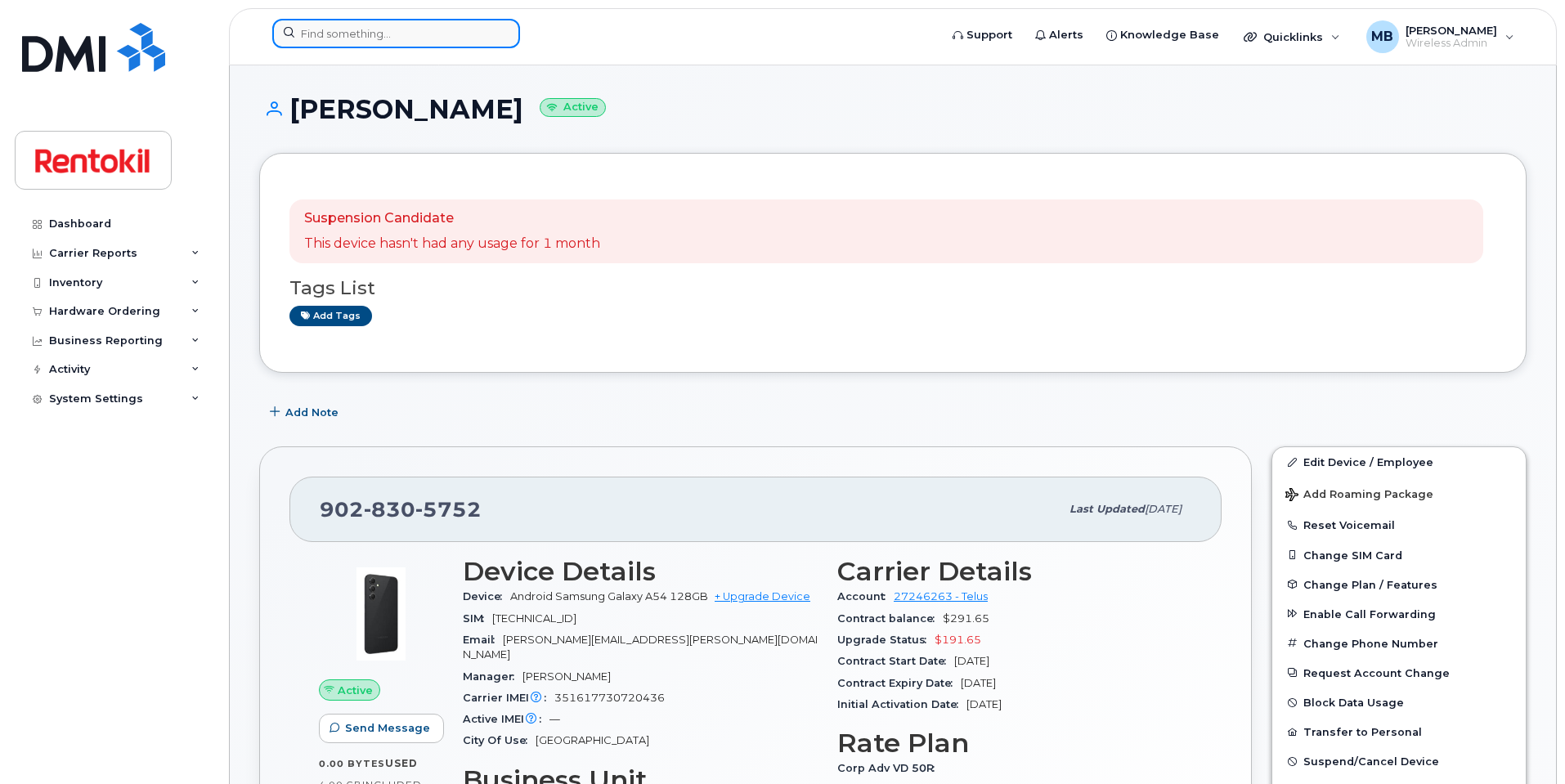
click at [444, 28] on input at bounding box center [396, 34] width 247 height 29
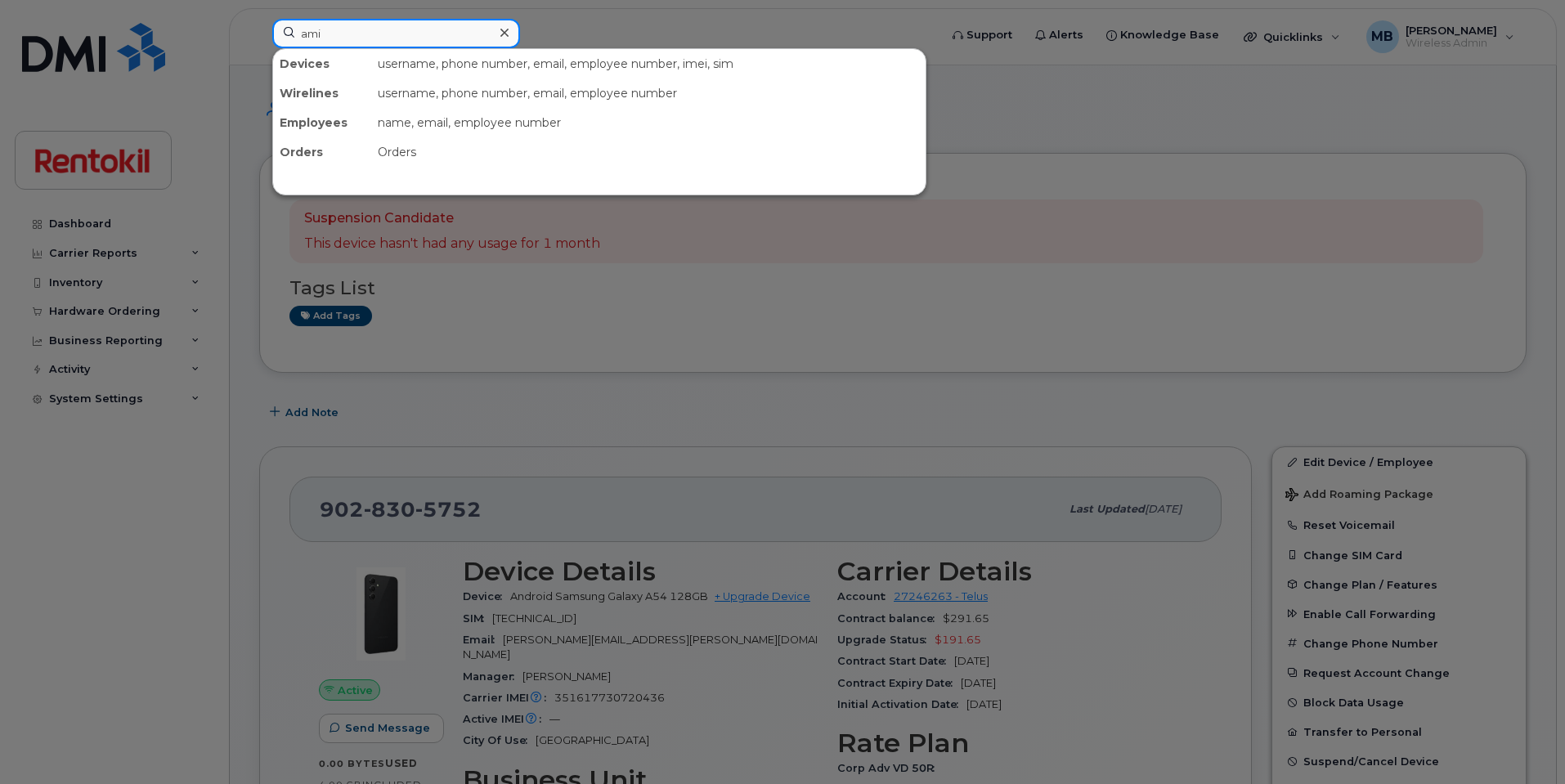
type input "[PERSON_NAME]"
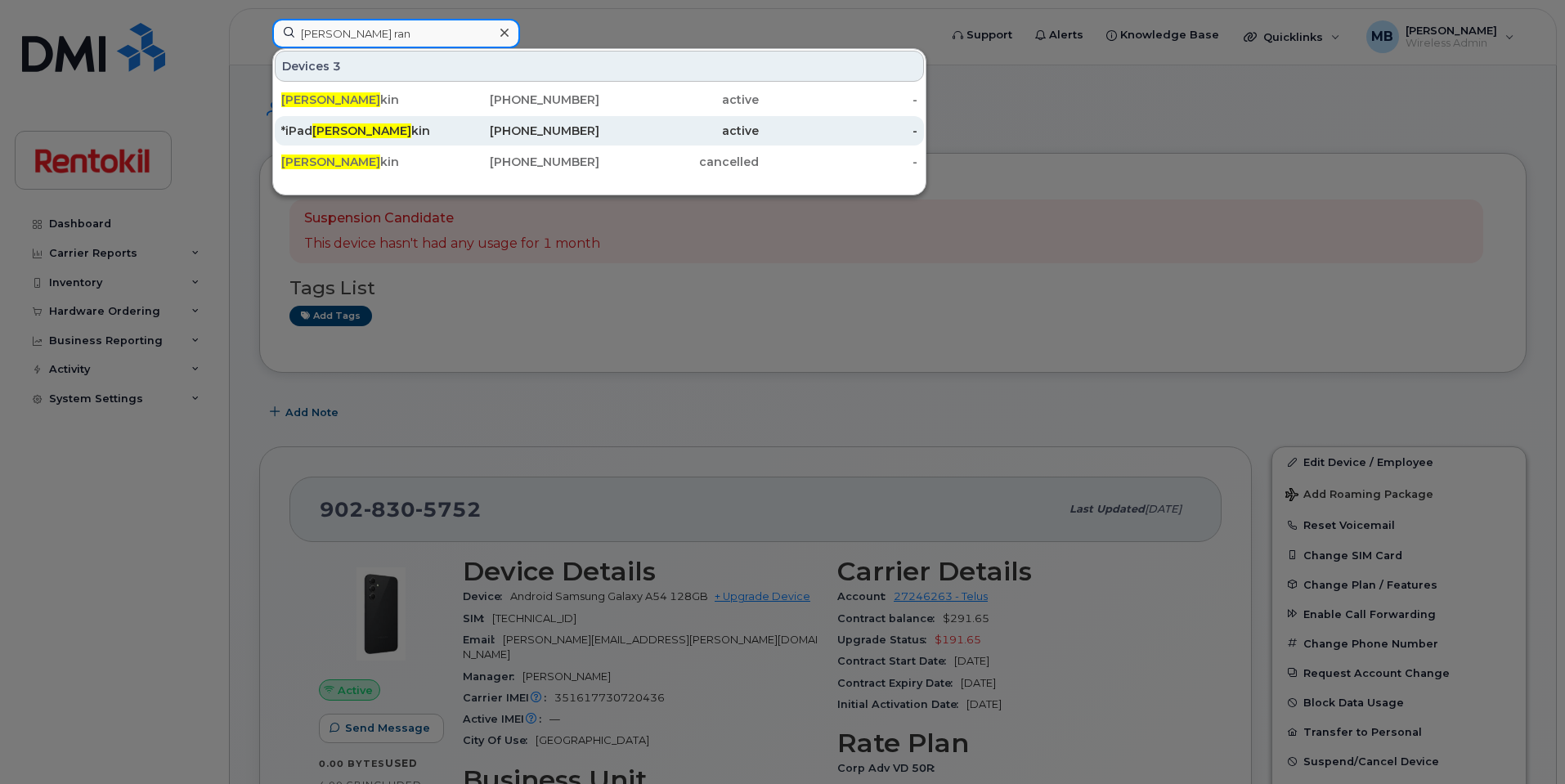
type input "[PERSON_NAME] ran"
click at [398, 138] on div "*iPad [PERSON_NAME] Ran kin" at bounding box center [361, 131] width 160 height 16
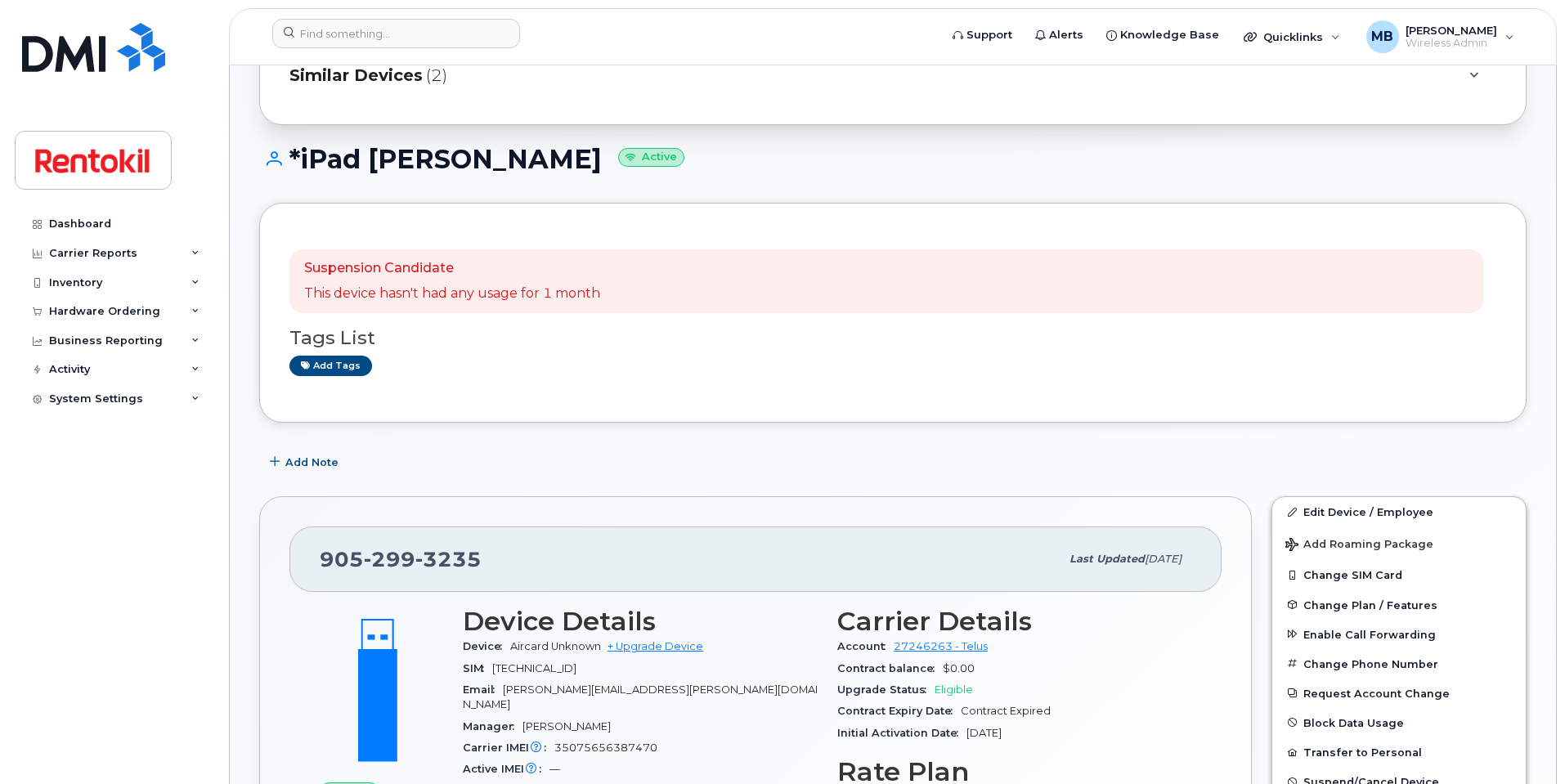
scroll to position [91, 0]
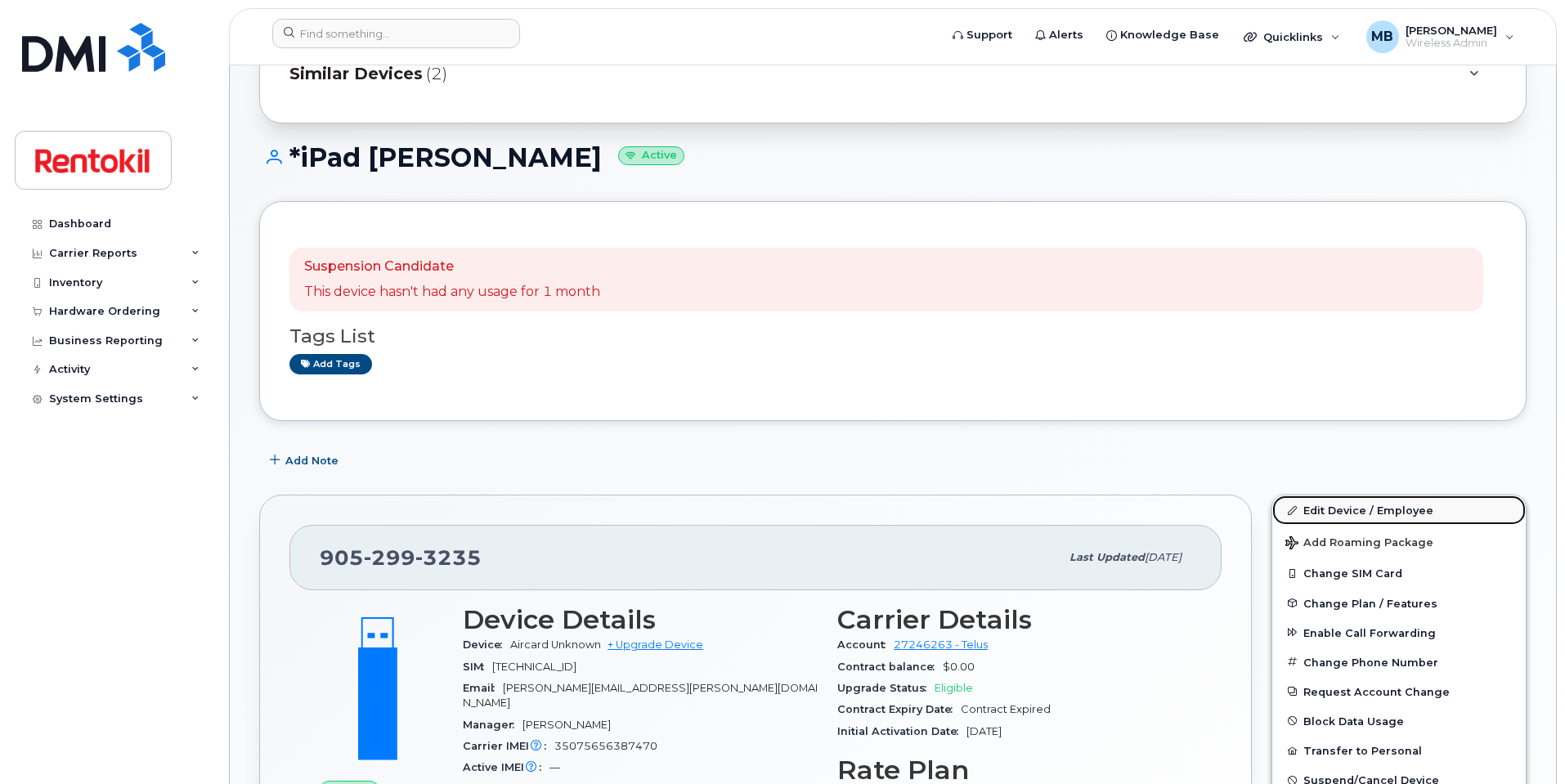
click at [1341, 518] on link "Edit Device / Employee" at bounding box center [1399, 510] width 253 height 29
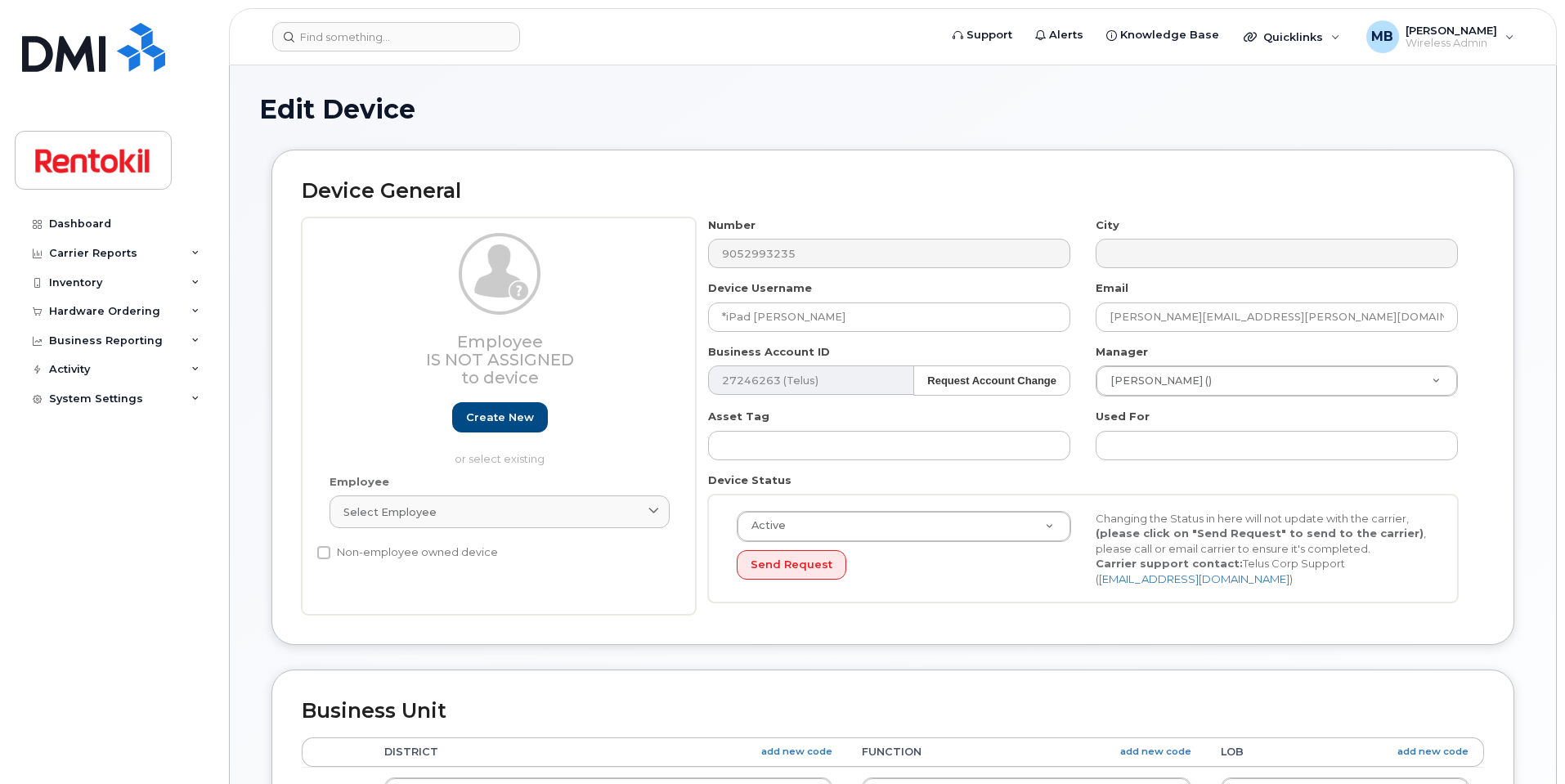
select select "42747"
select select "42766"
select select "42774"
drag, startPoint x: 0, startPoint y: 0, endPoint x: 558, endPoint y: 285, distance: 626.6
click at [558, 285] on div "Employee Is not assigned to device Create new or select existing Employee Selec…" at bounding box center [892, 416] width 1182 height 398
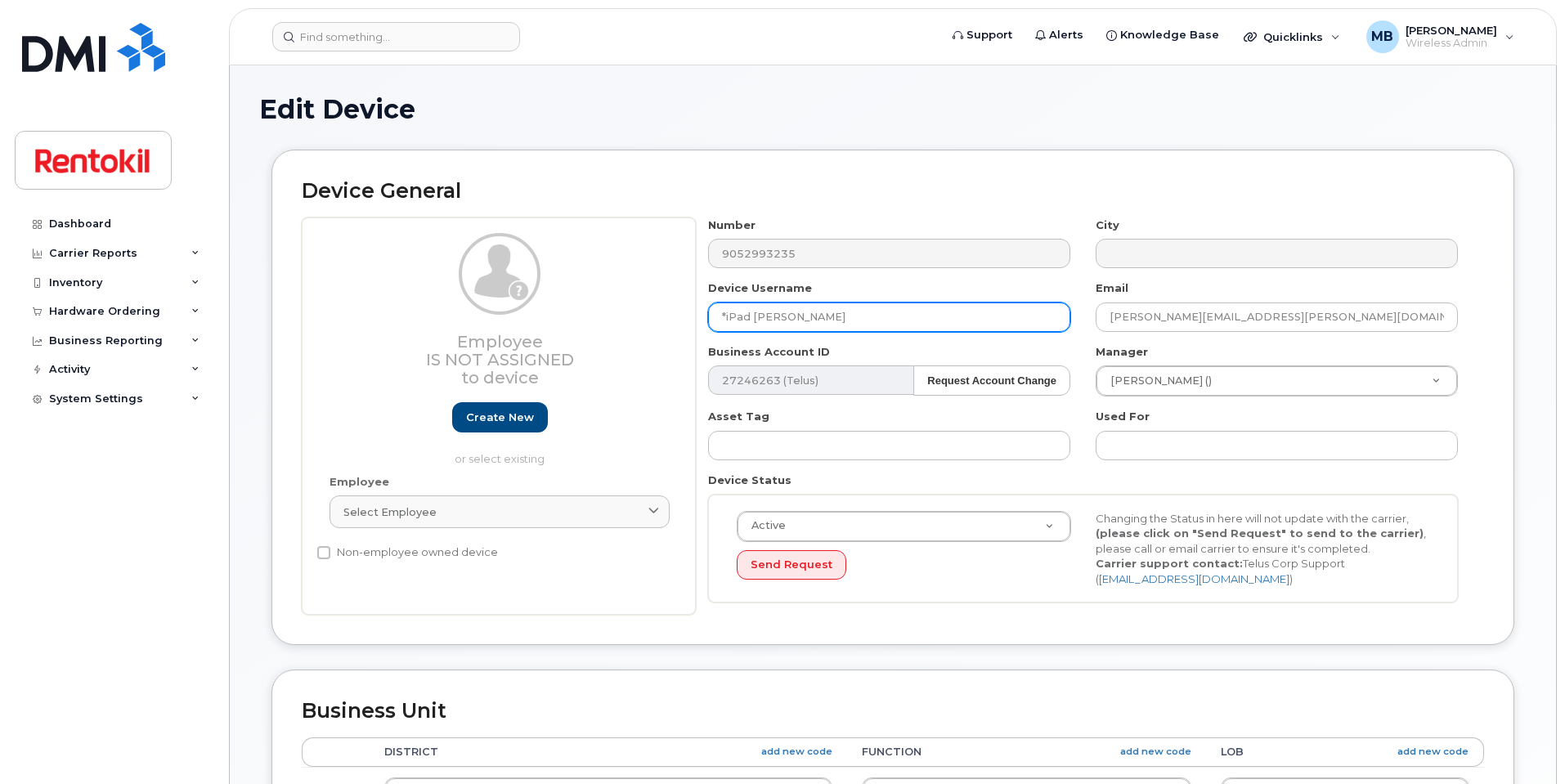
paste input "[PERSON_NAME]"
type input "*iPad [PERSON_NAME]"
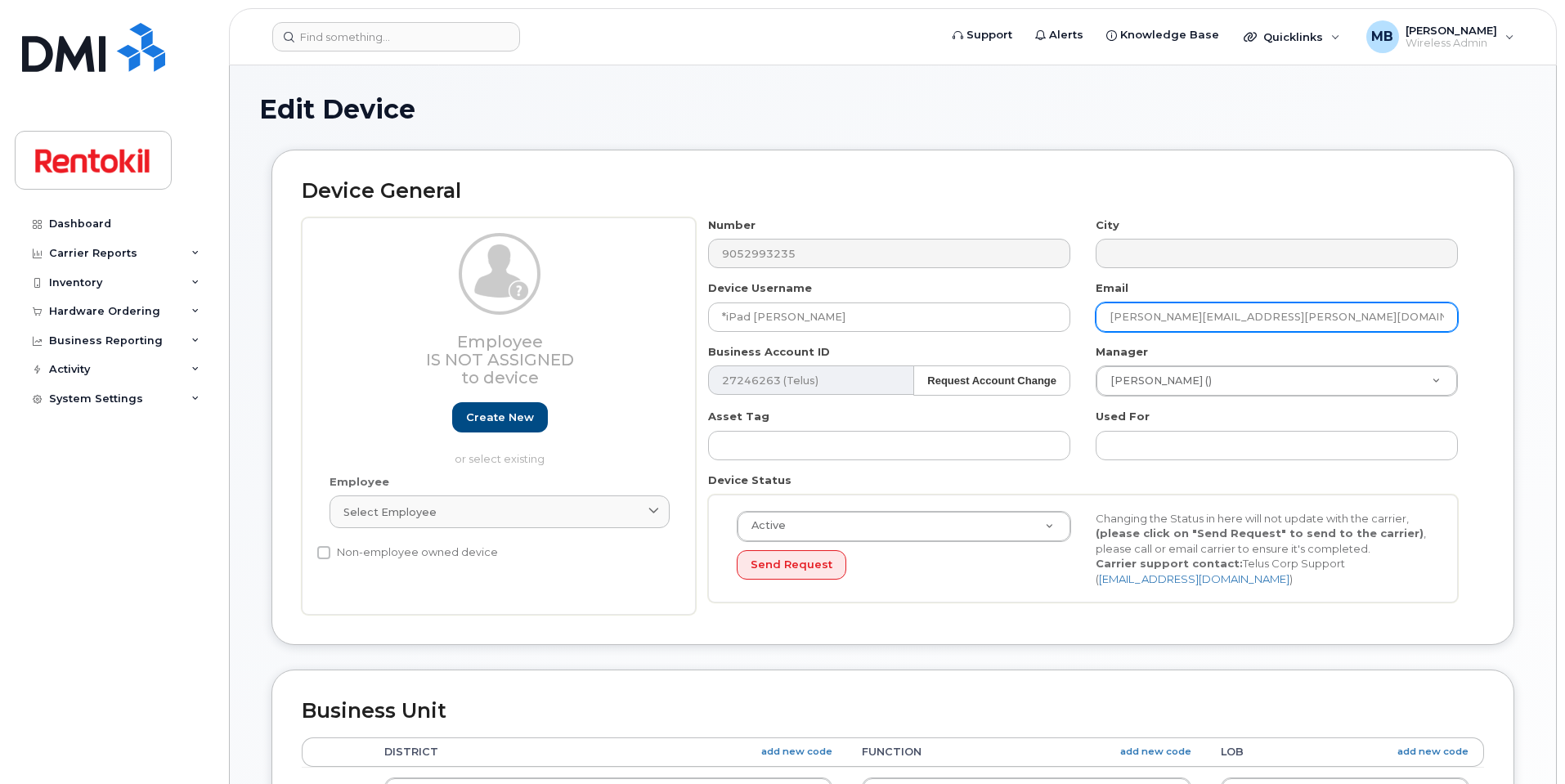
drag, startPoint x: 1318, startPoint y: 321, endPoint x: 958, endPoint y: 279, distance: 362.4
click at [958, 279] on div "Number 9052993235 City Device Username *iPad [PERSON_NAME] Email [PERSON_NAME][…" at bounding box center [1083, 416] width 775 height 398
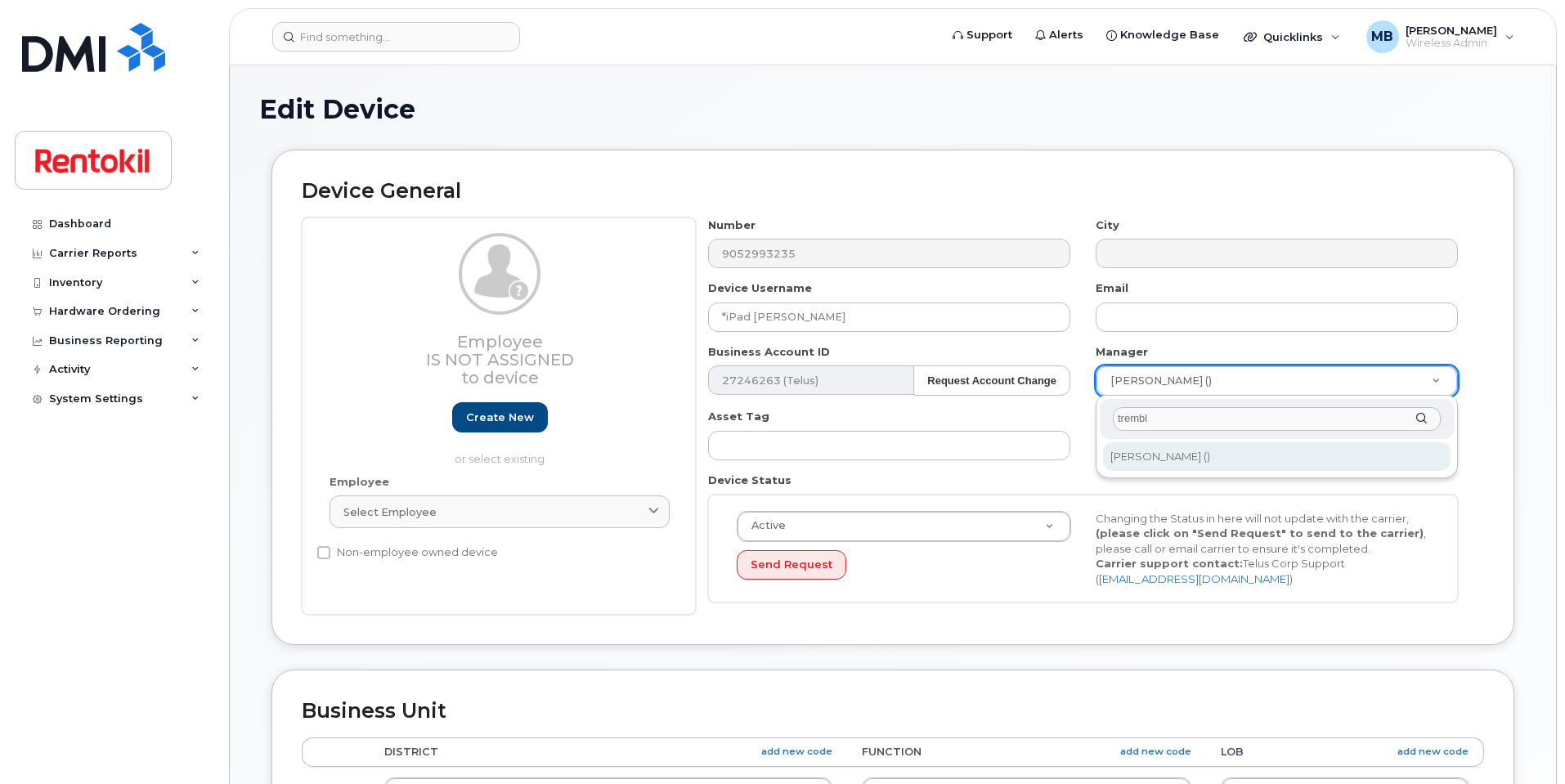
type input "trembl"
type input "819969"
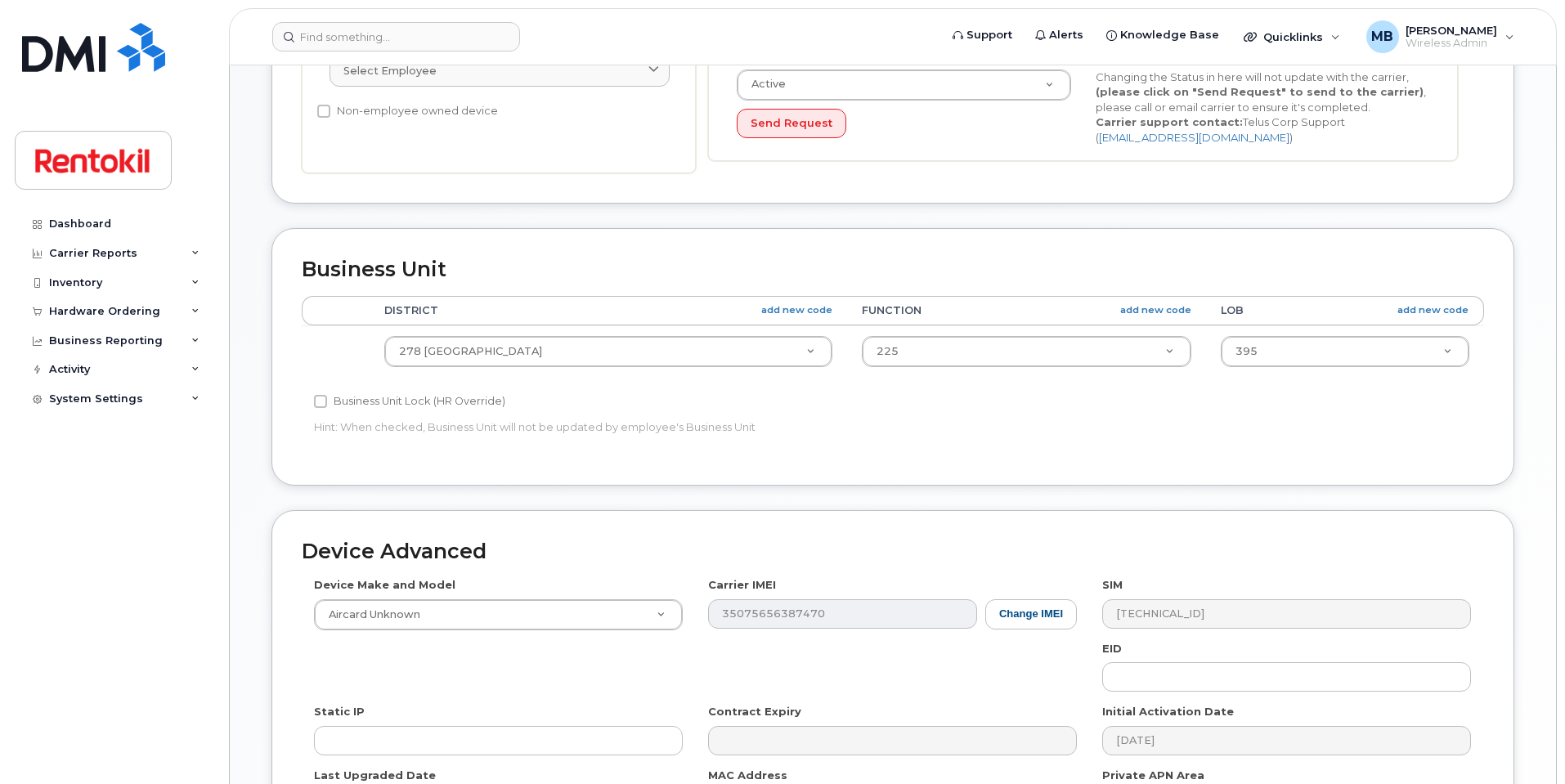
scroll to position [655, 0]
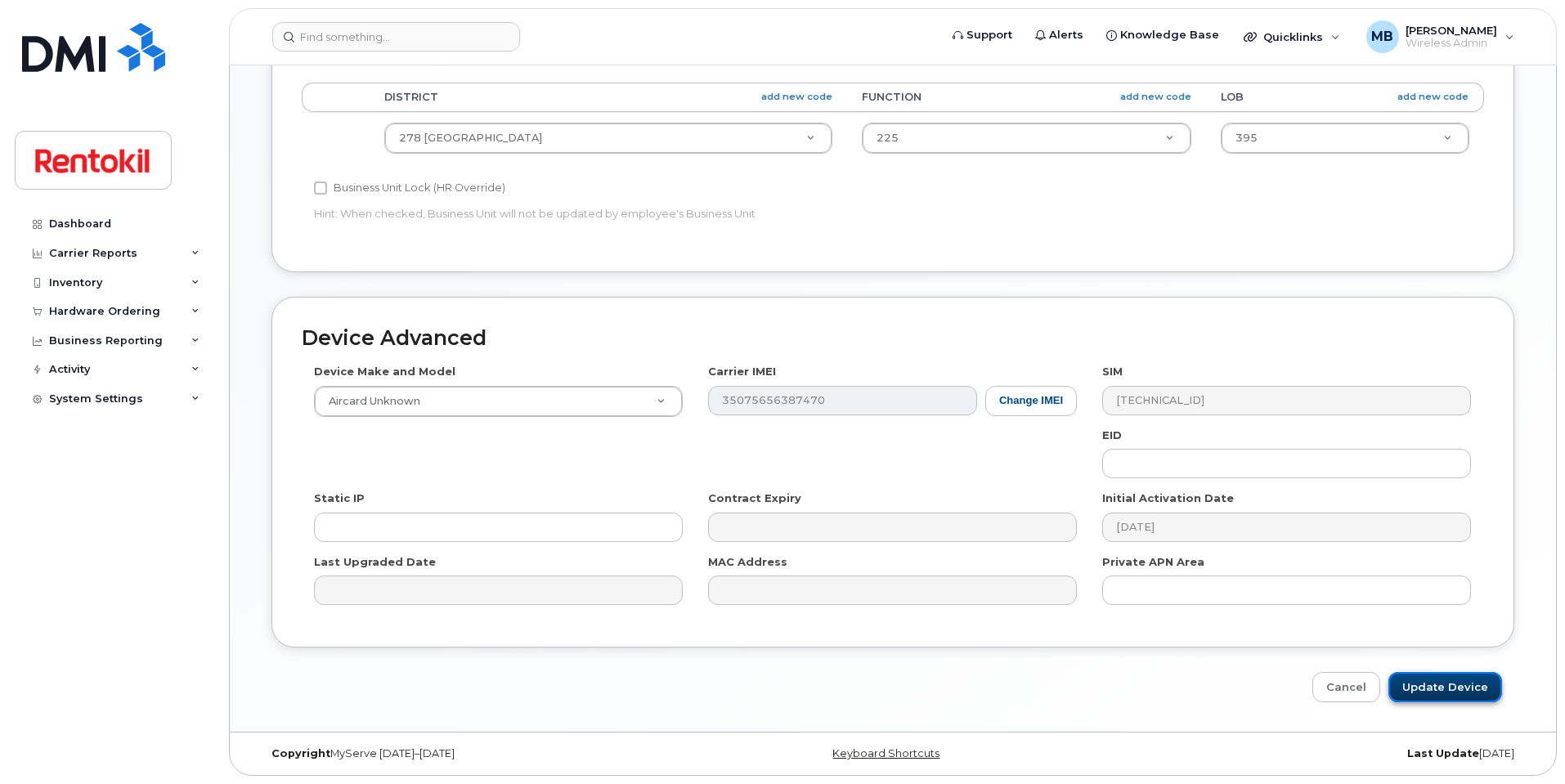
click at [1427, 687] on input "Update Device" at bounding box center [1445, 687] width 114 height 30
type input "Saving..."
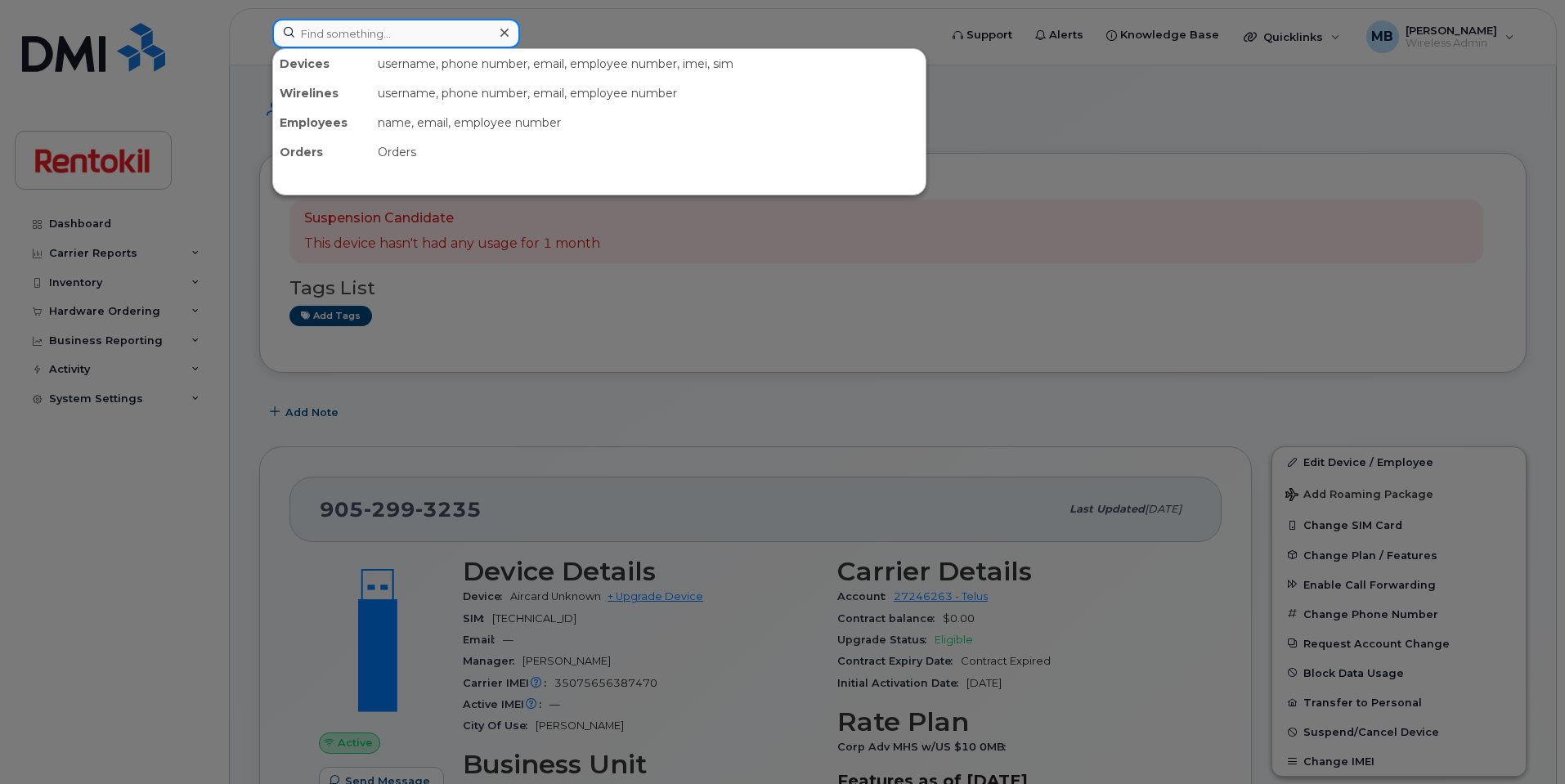
click at [290, 31] on input at bounding box center [396, 34] width 247 height 29
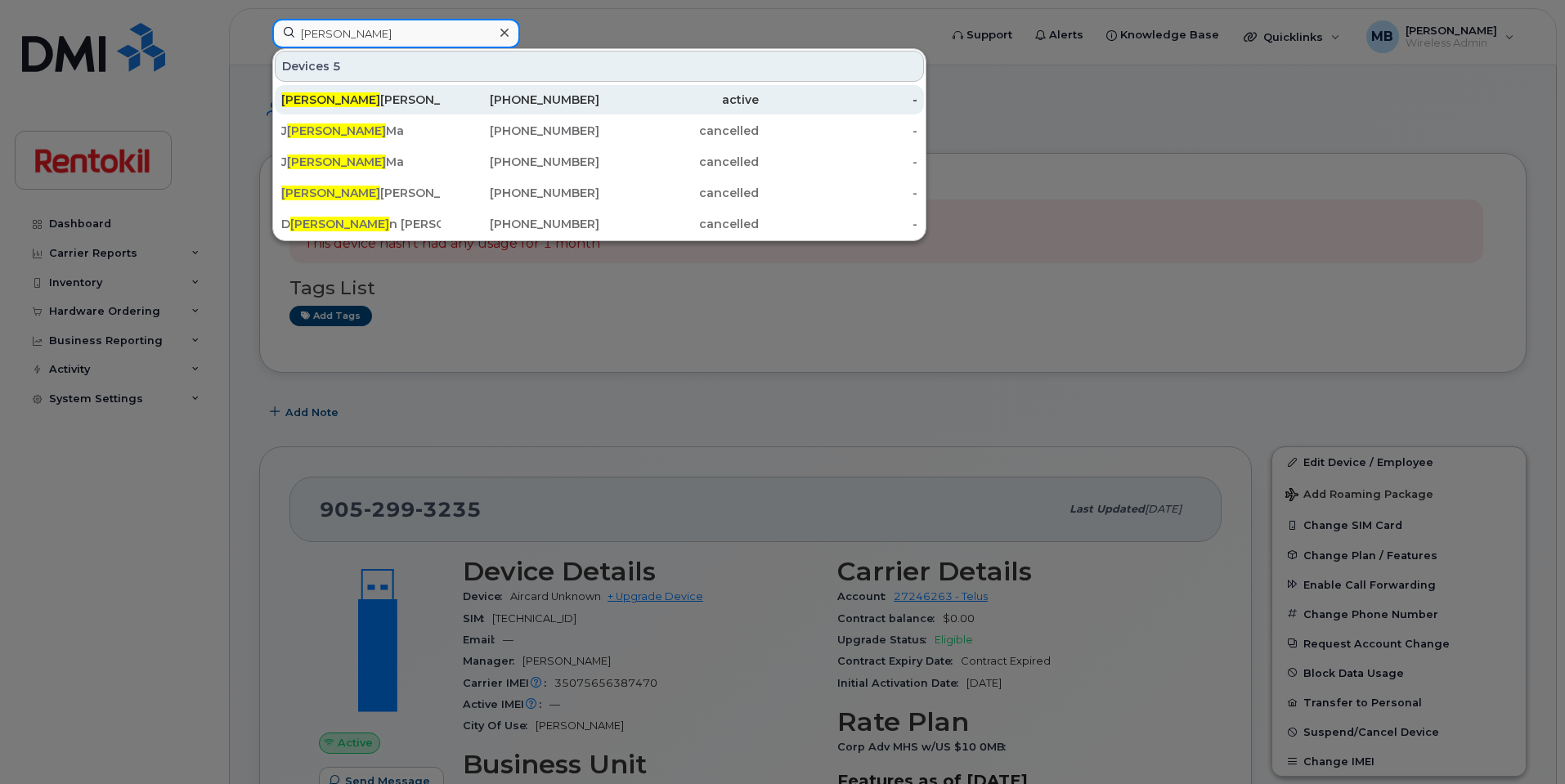
type input "[PERSON_NAME]"
click at [399, 103] on div "[PERSON_NAME]" at bounding box center [361, 100] width 160 height 16
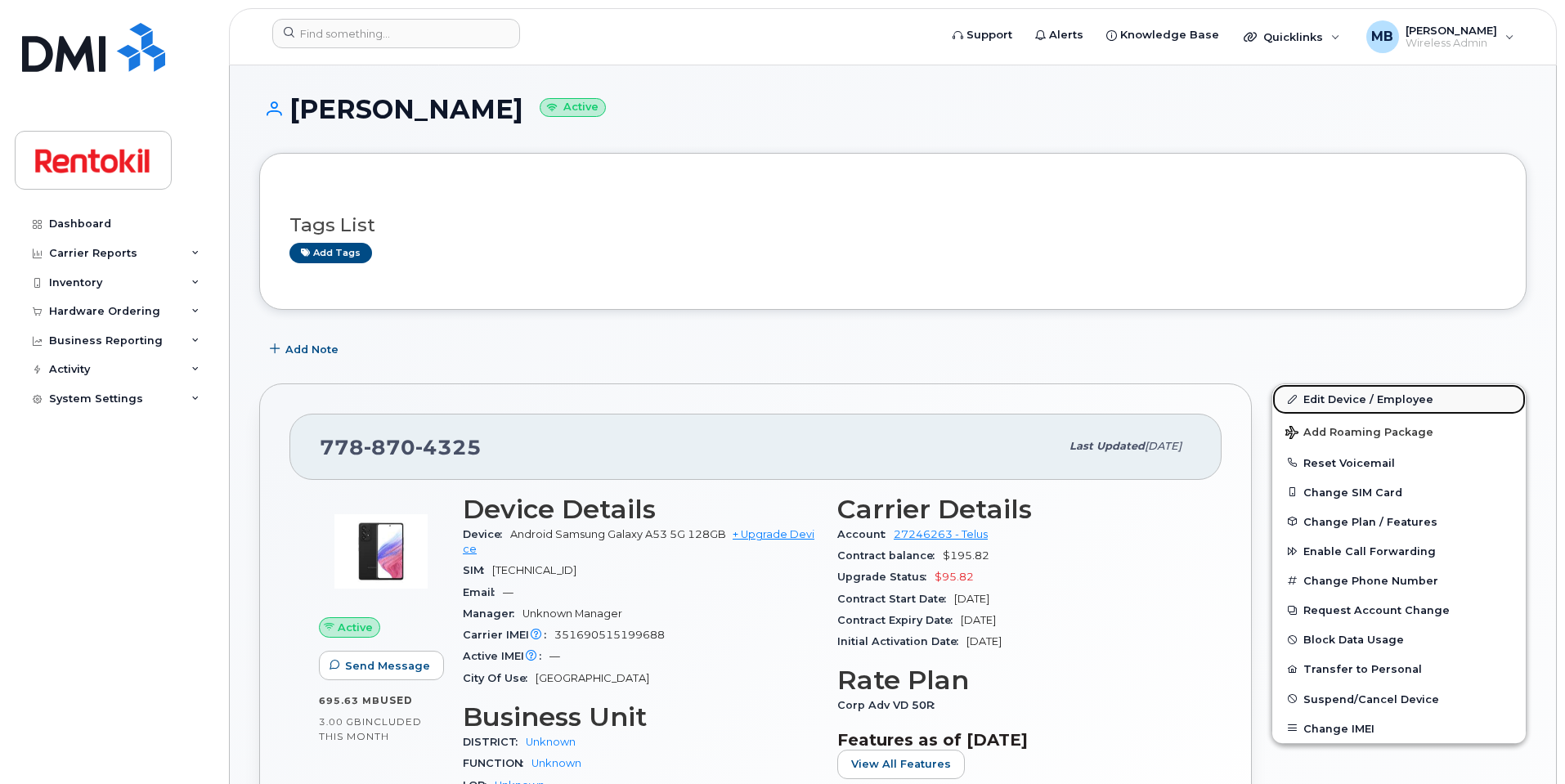
click at [1370, 395] on link "Edit Device / Employee" at bounding box center [1399, 399] width 253 height 29
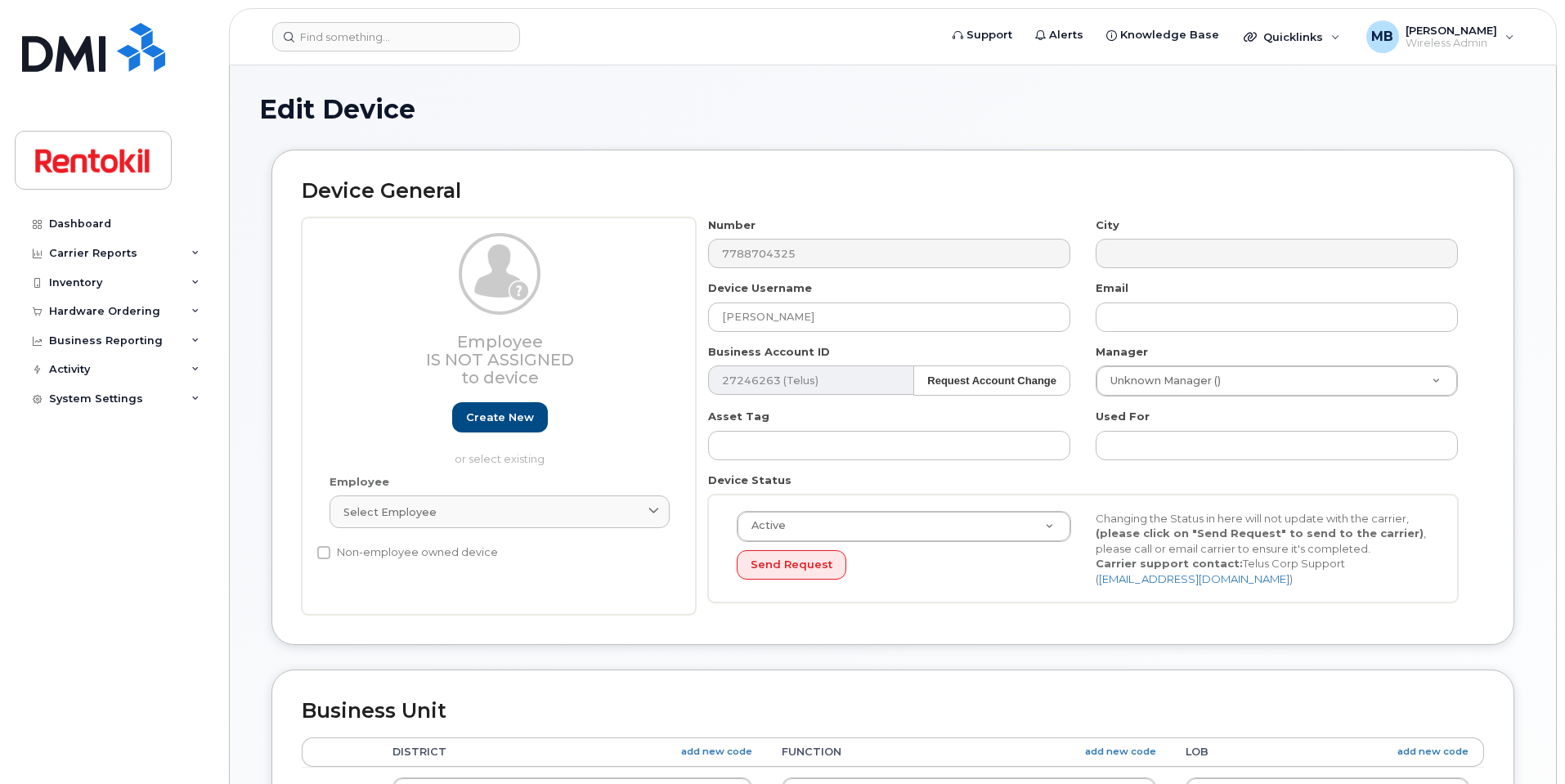
select select "42736"
select select "42738"
select select "42737"
drag, startPoint x: 0, startPoint y: 0, endPoint x: 606, endPoint y: 290, distance: 671.8
click at [582, 288] on div "Employee Is not assigned to device Create new or select existing Employee Selec…" at bounding box center [892, 416] width 1182 height 398
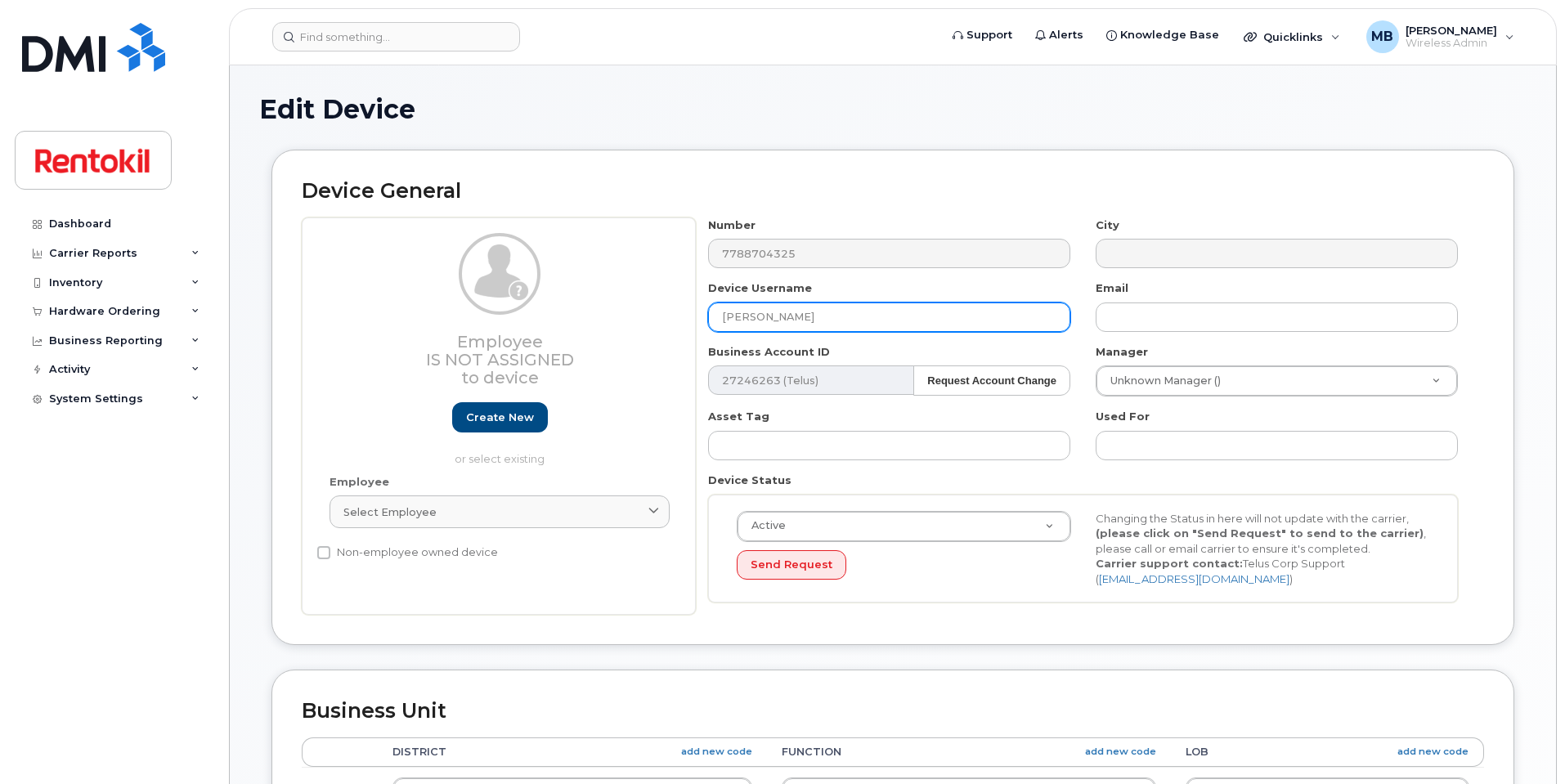
paste input "[PERSON_NAME] Posh [PERSON_NAME]"
type input "[PERSON_NAME] Posh [PERSON_NAME]"
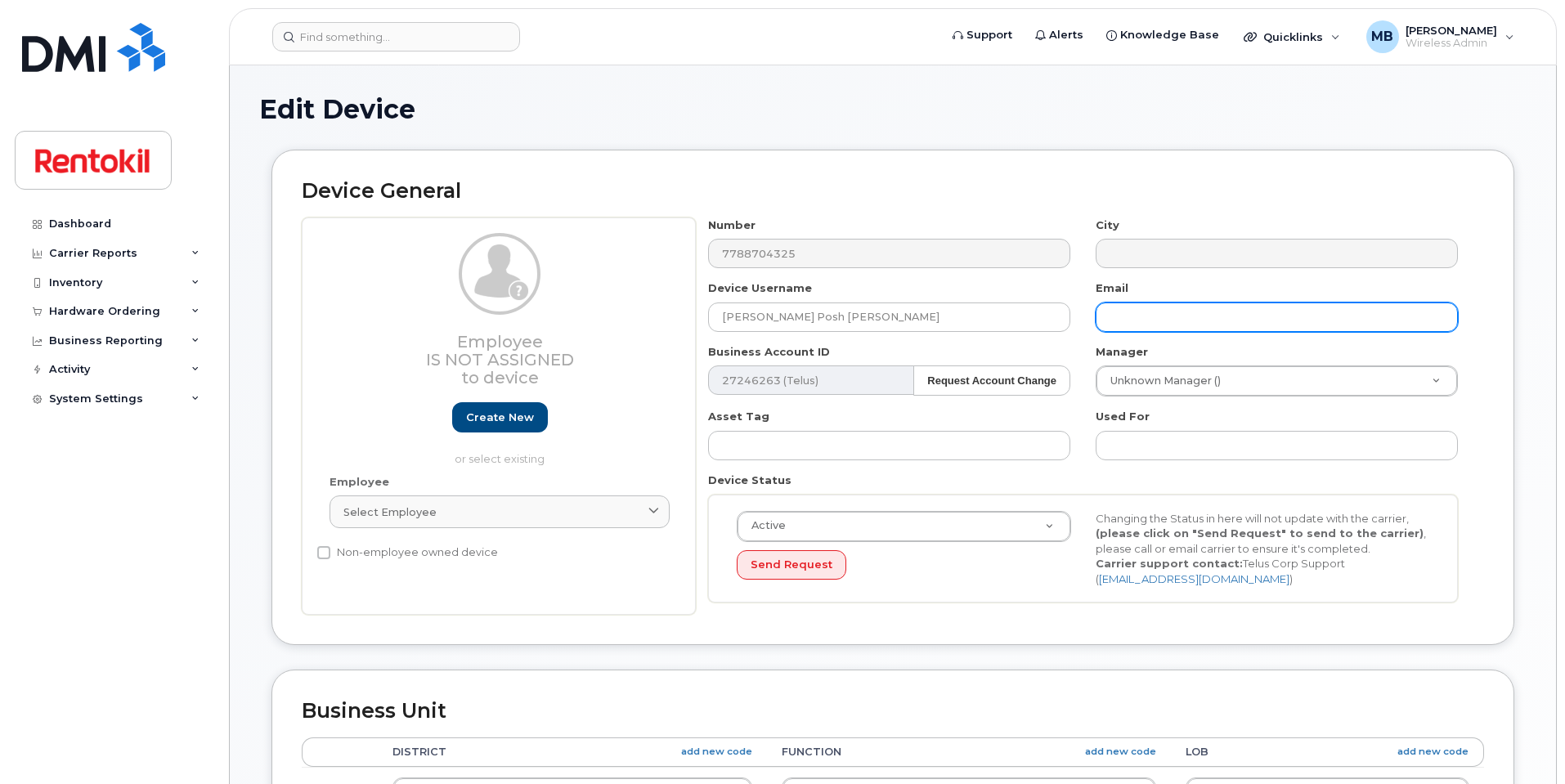
click at [1141, 324] on input "text" at bounding box center [1277, 317] width 362 height 29
paste input "linda.posh.betina@ambius.com"
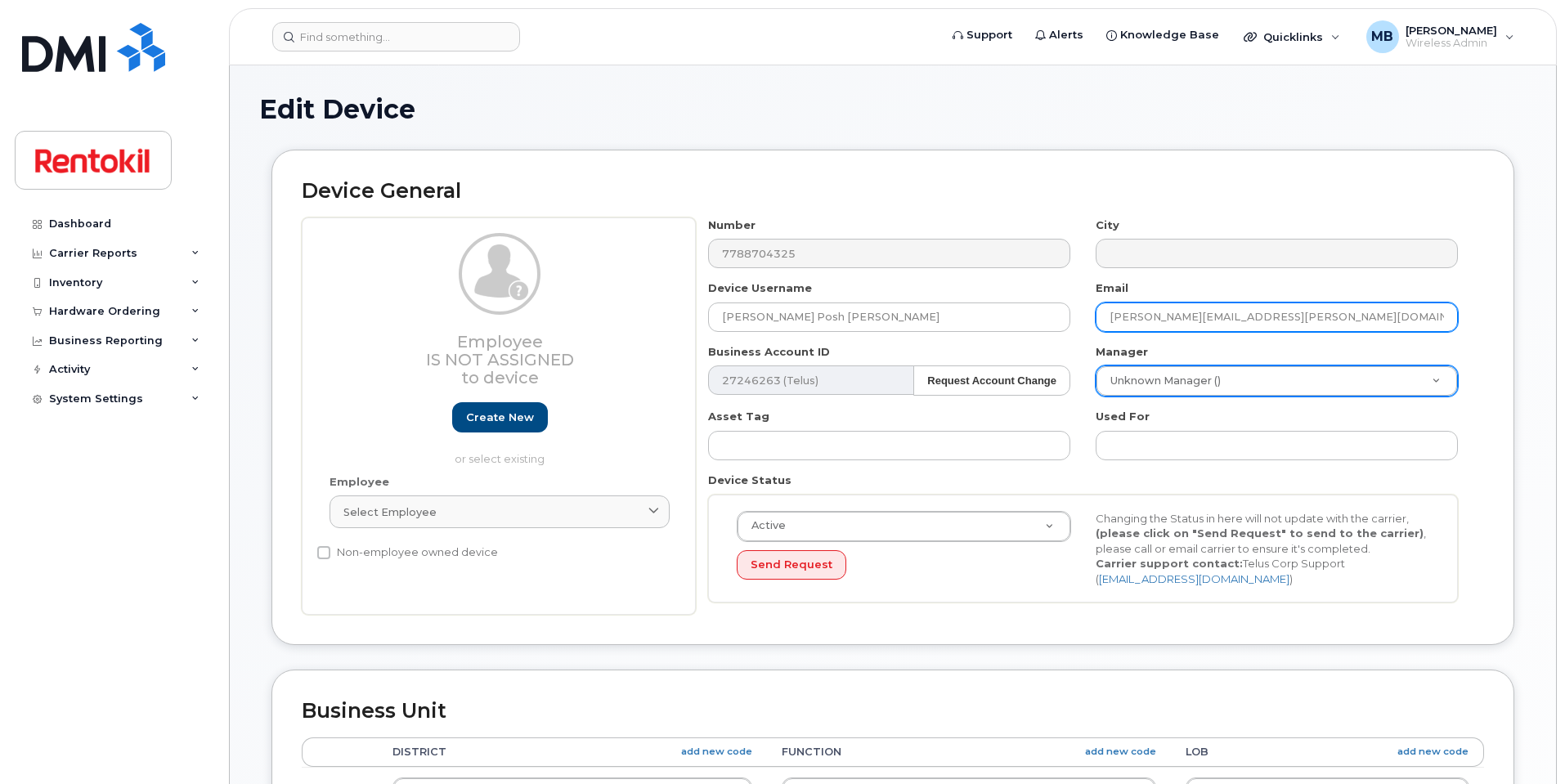
type input "linda.posh.betina@ambius.com"
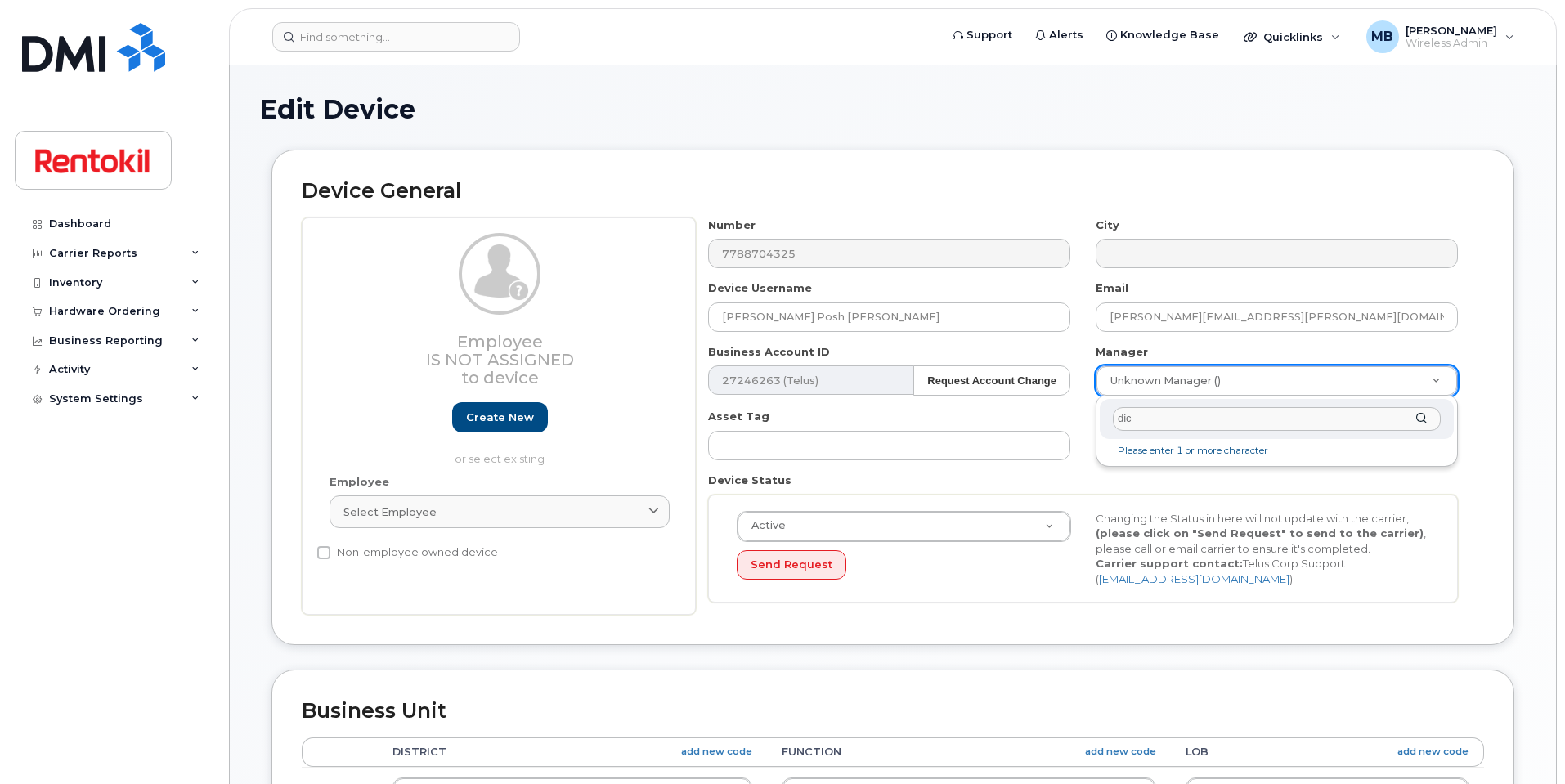
type input "dich"
type input "467573"
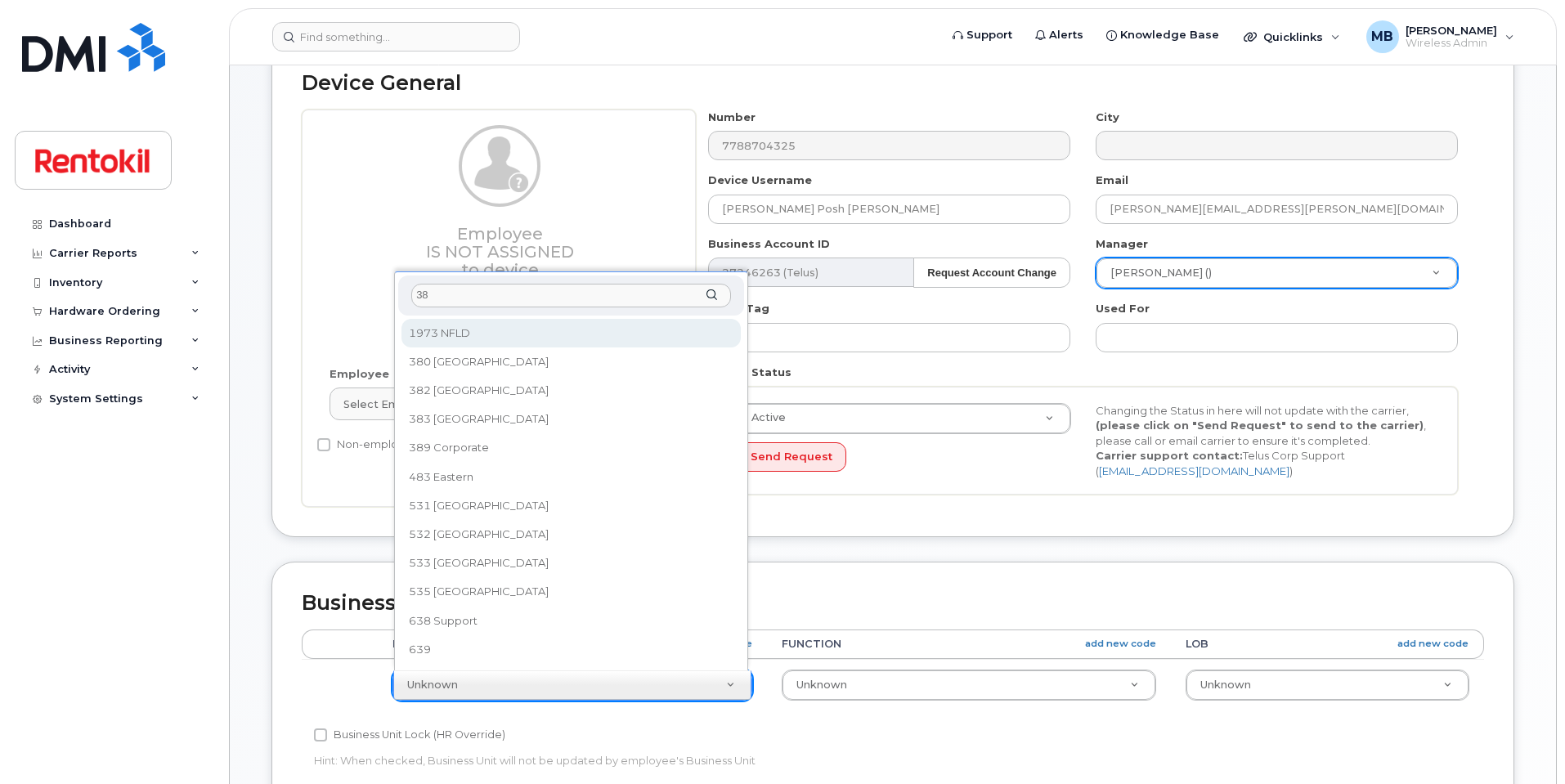
type input "383"
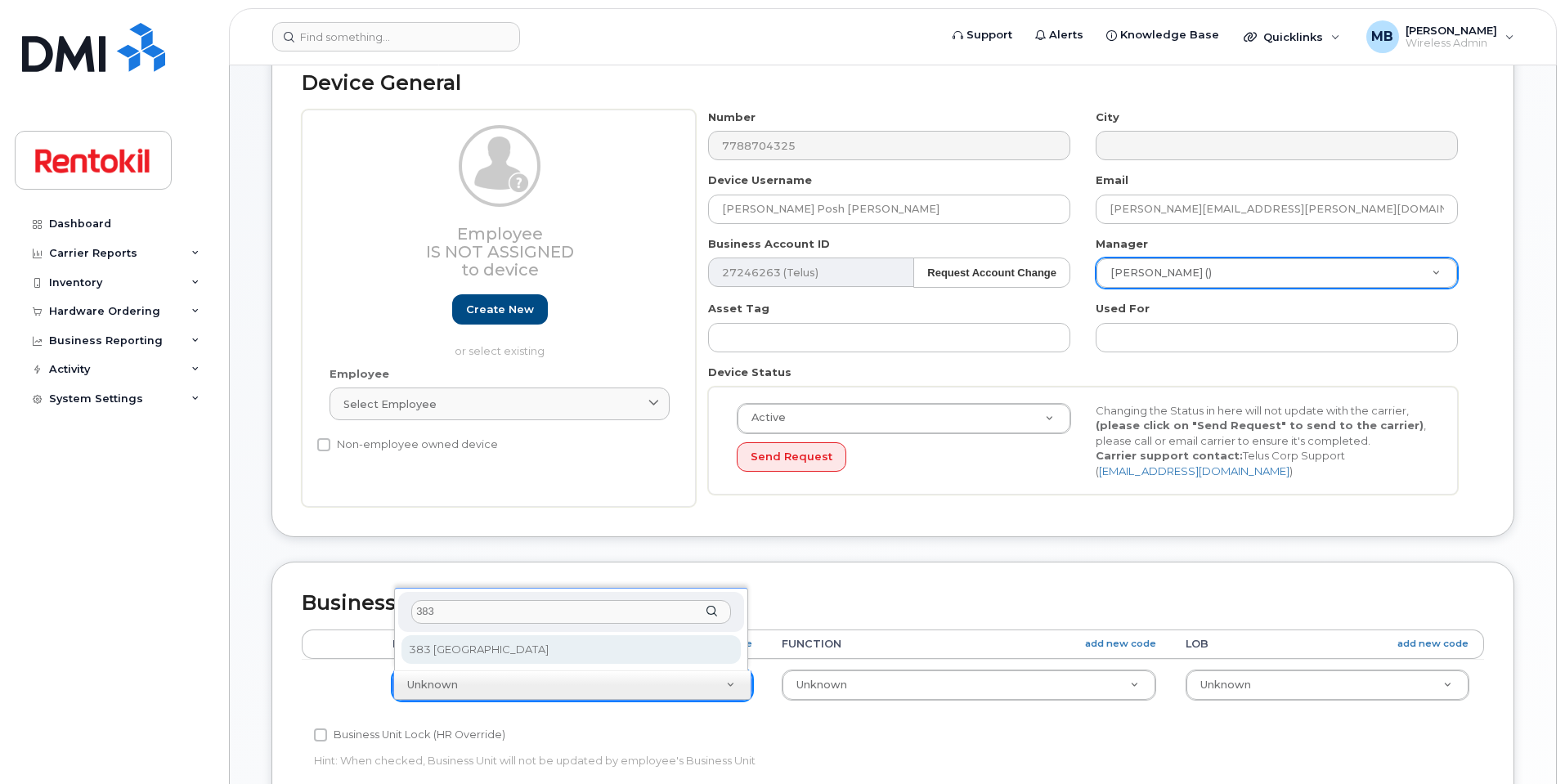
select select "42752"
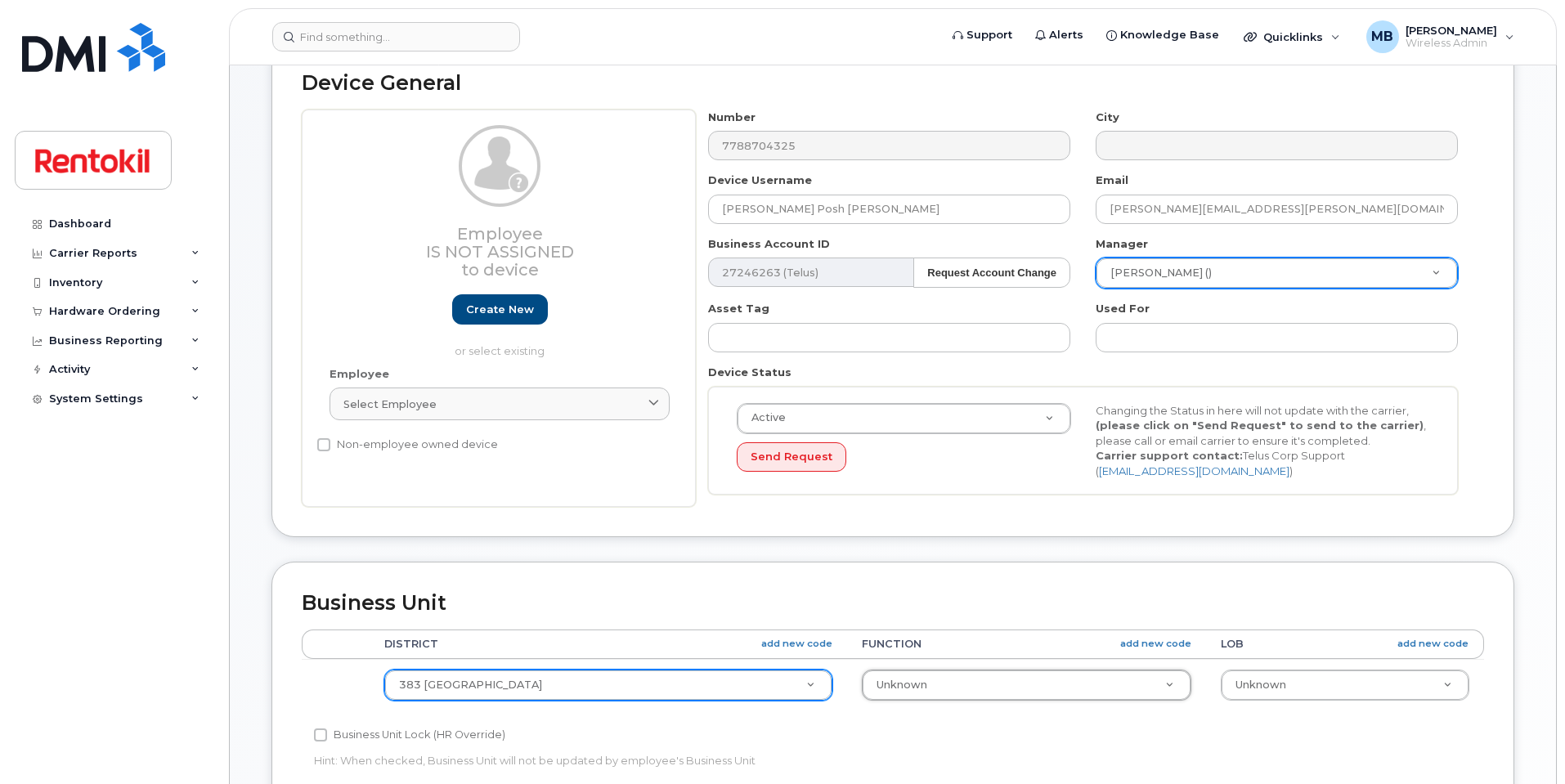
type input "2"
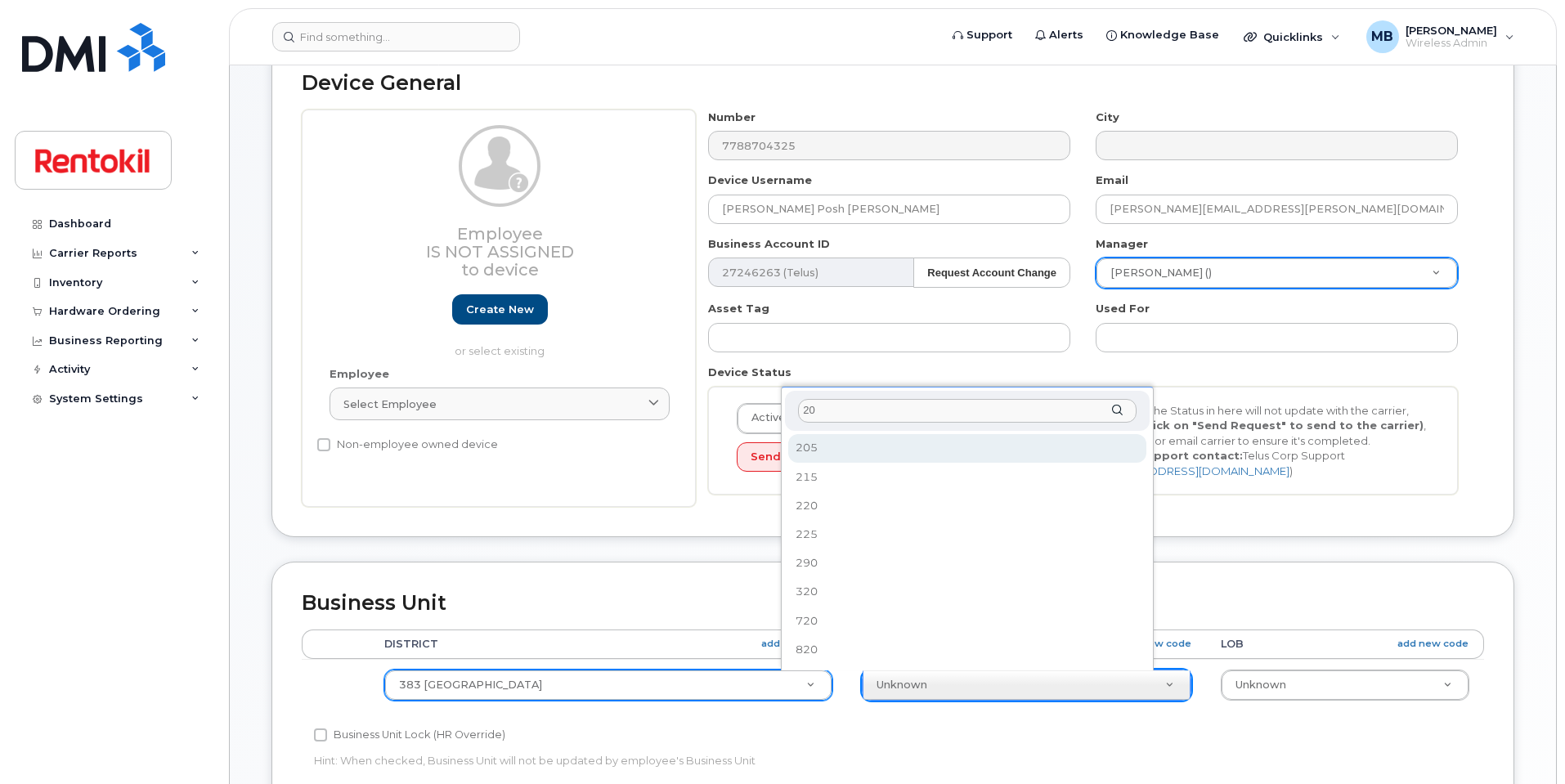
type input "205"
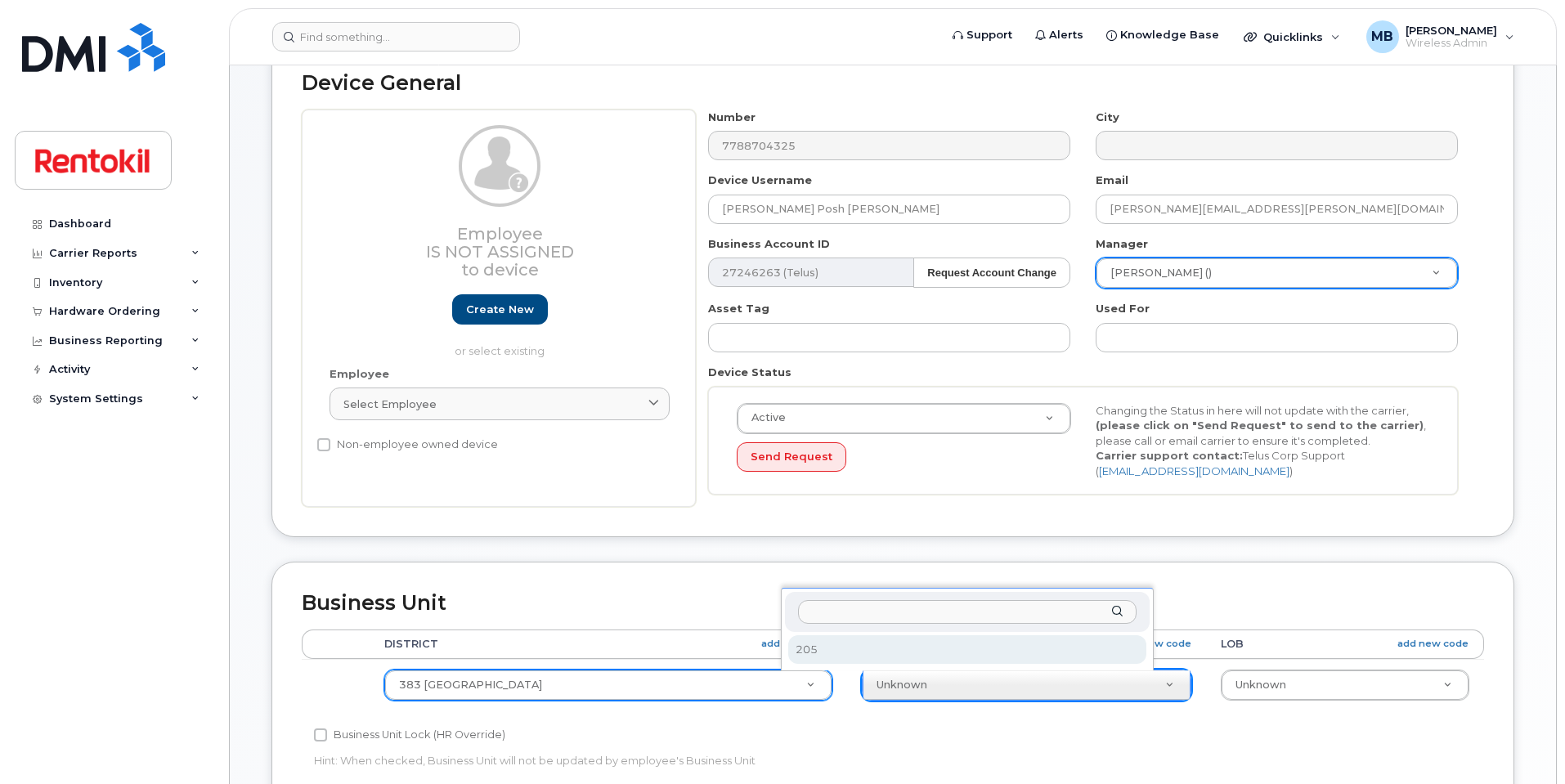
select select "42760"
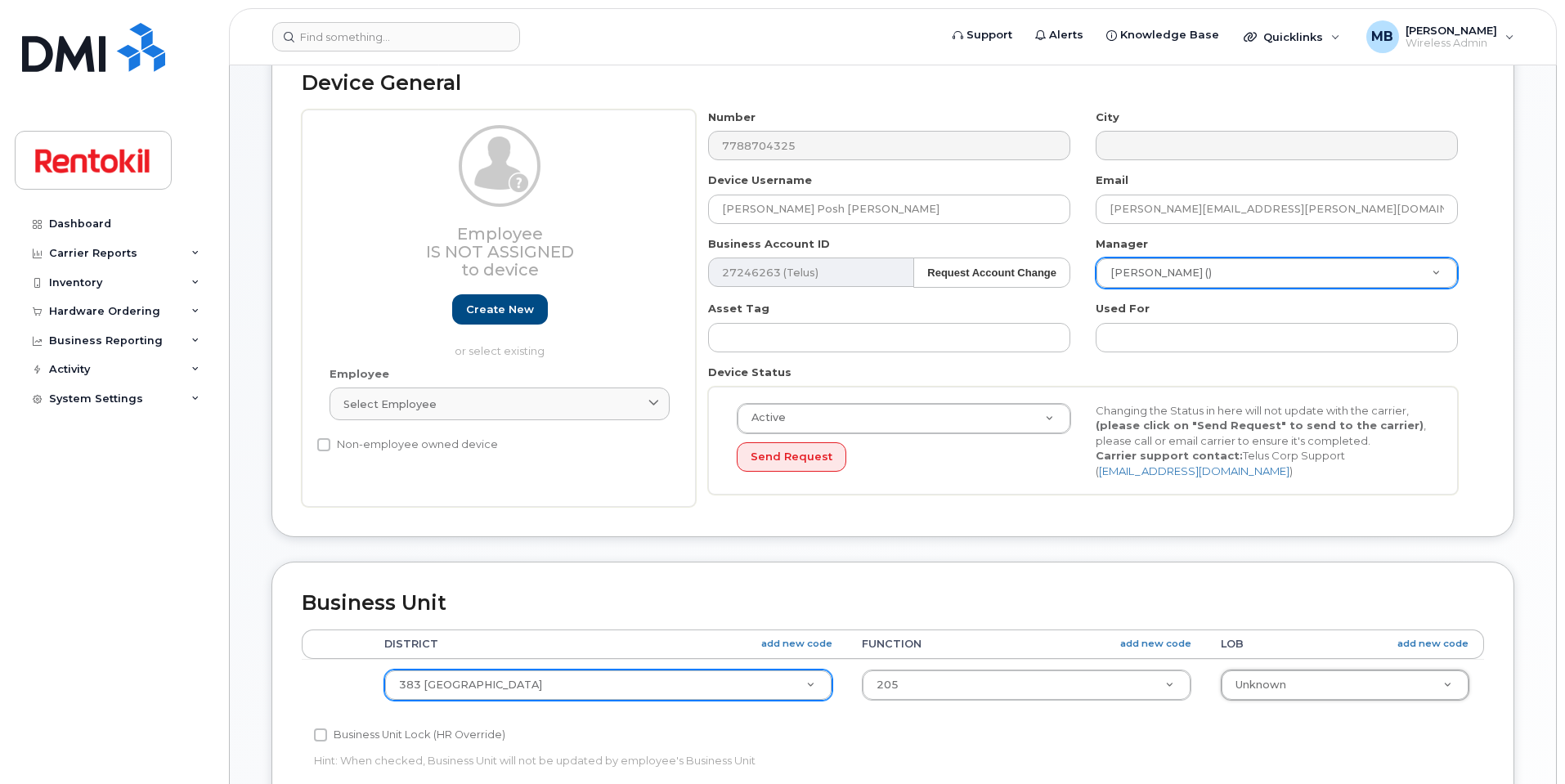
type input "4"
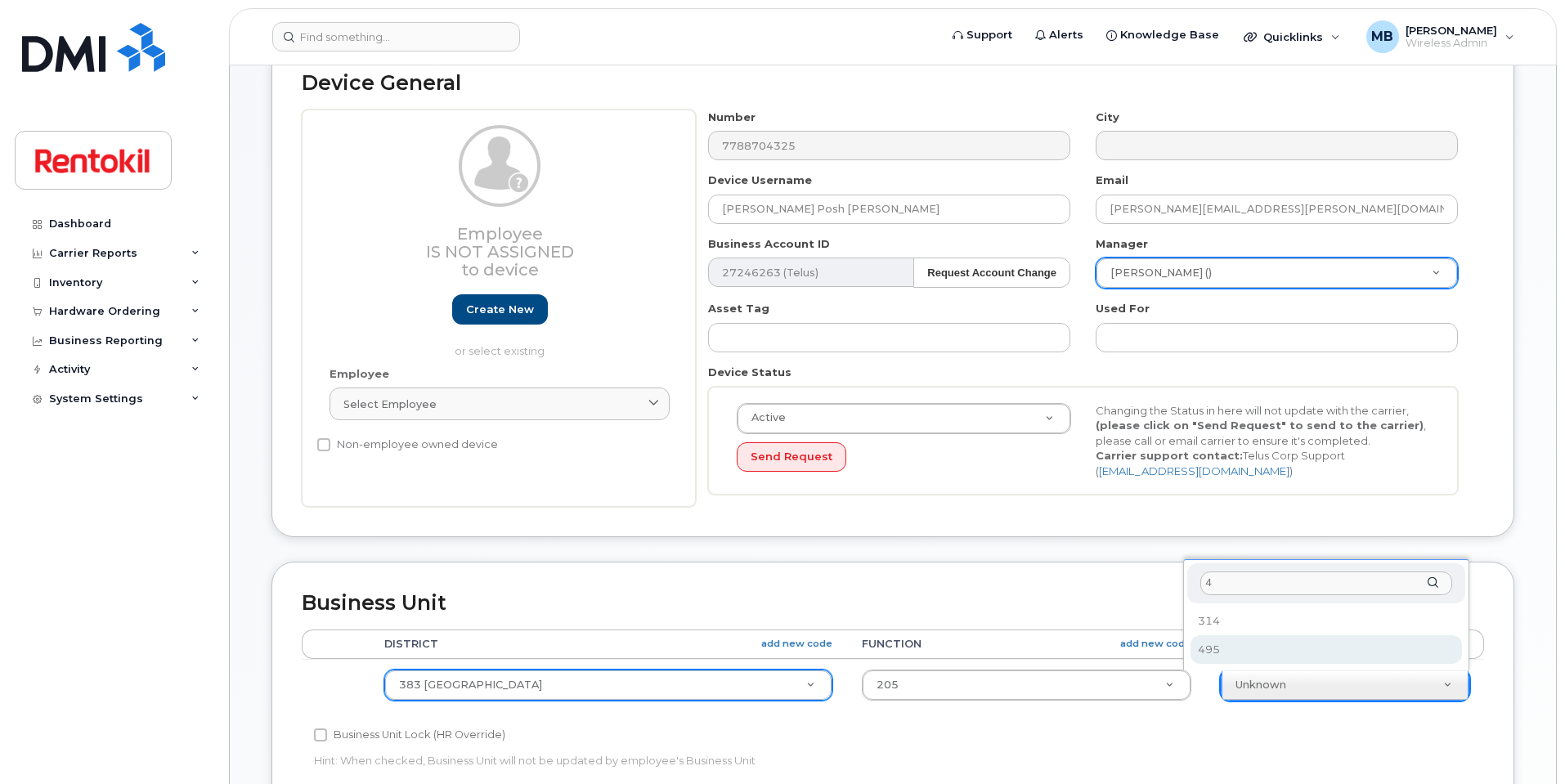
select select "42777"
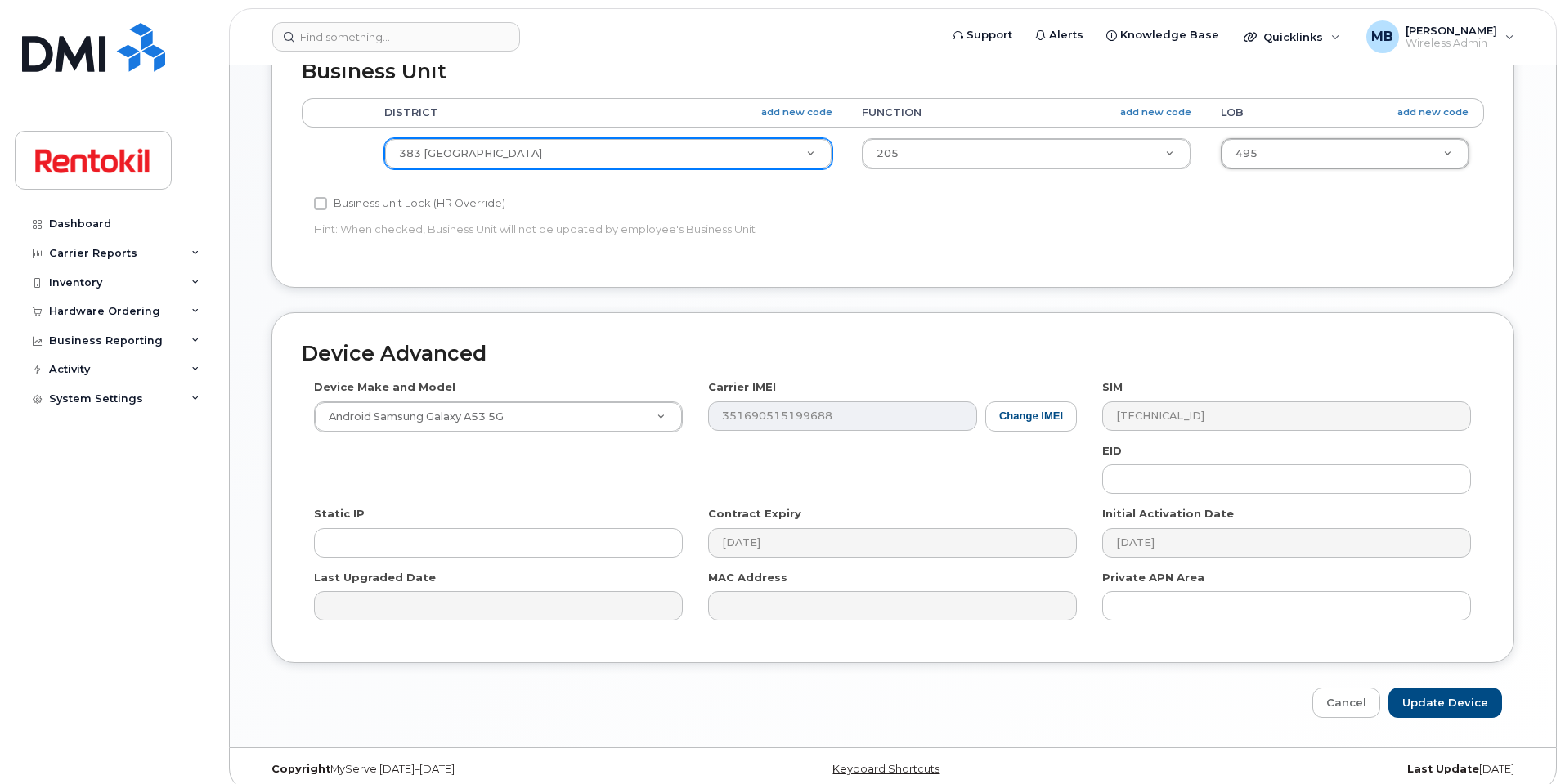
scroll to position [655, 0]
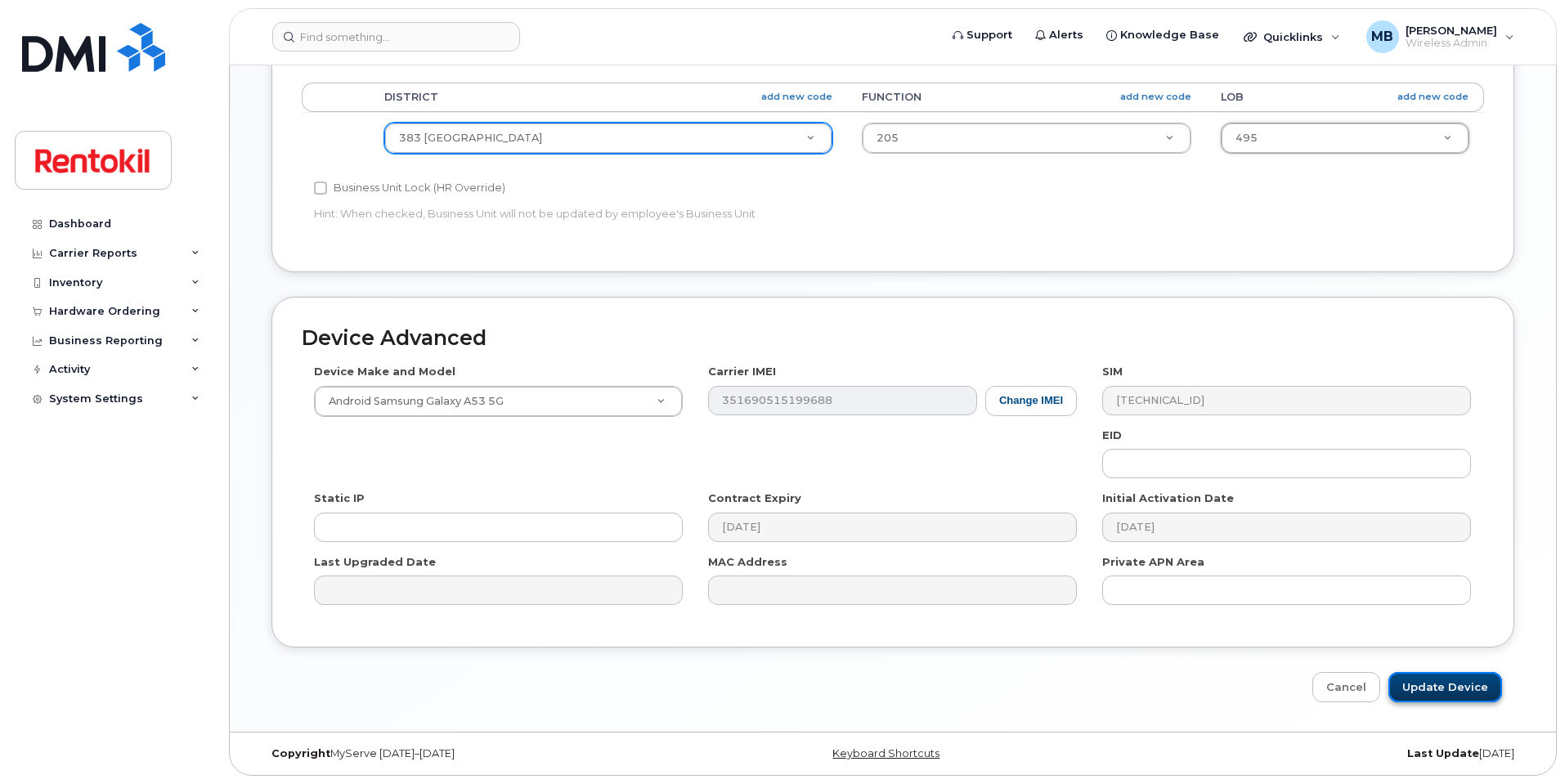
click at [1454, 689] on input "Update Device" at bounding box center [1445, 687] width 114 height 30
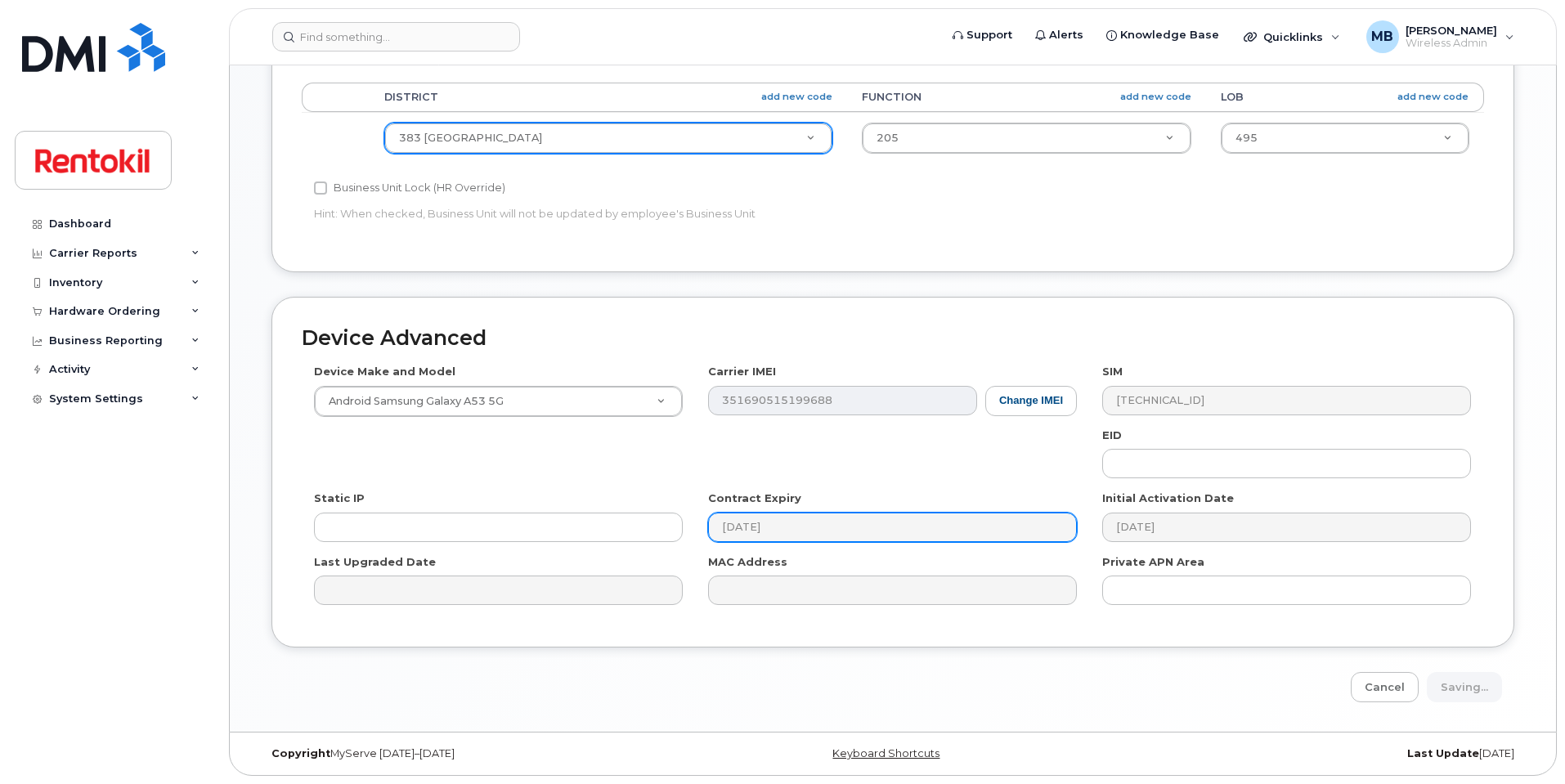
type input "Saving..."
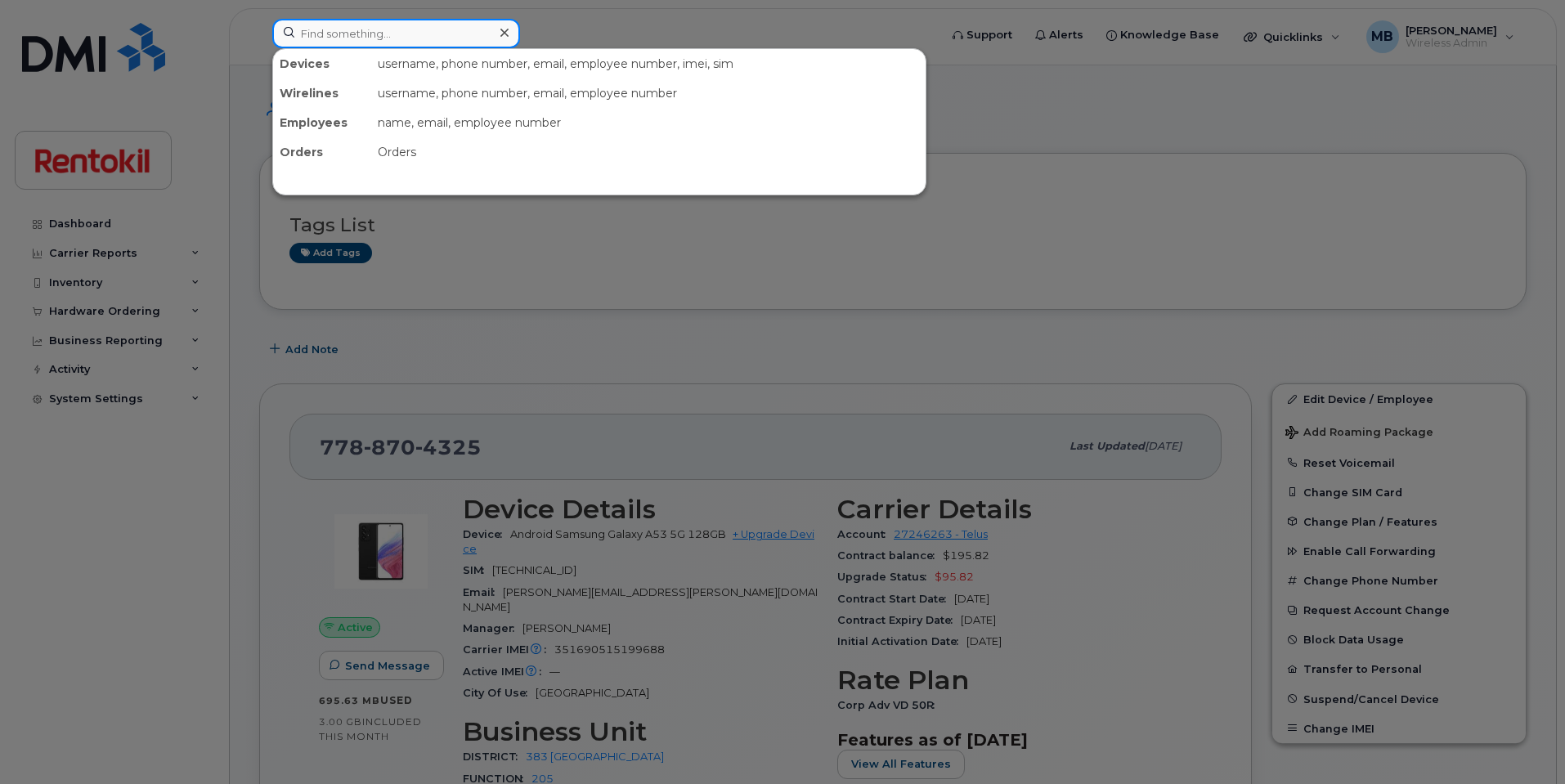
click at [347, 39] on input at bounding box center [396, 34] width 247 height 29
paste input "418-941-1067"
type input "418-941-1067"
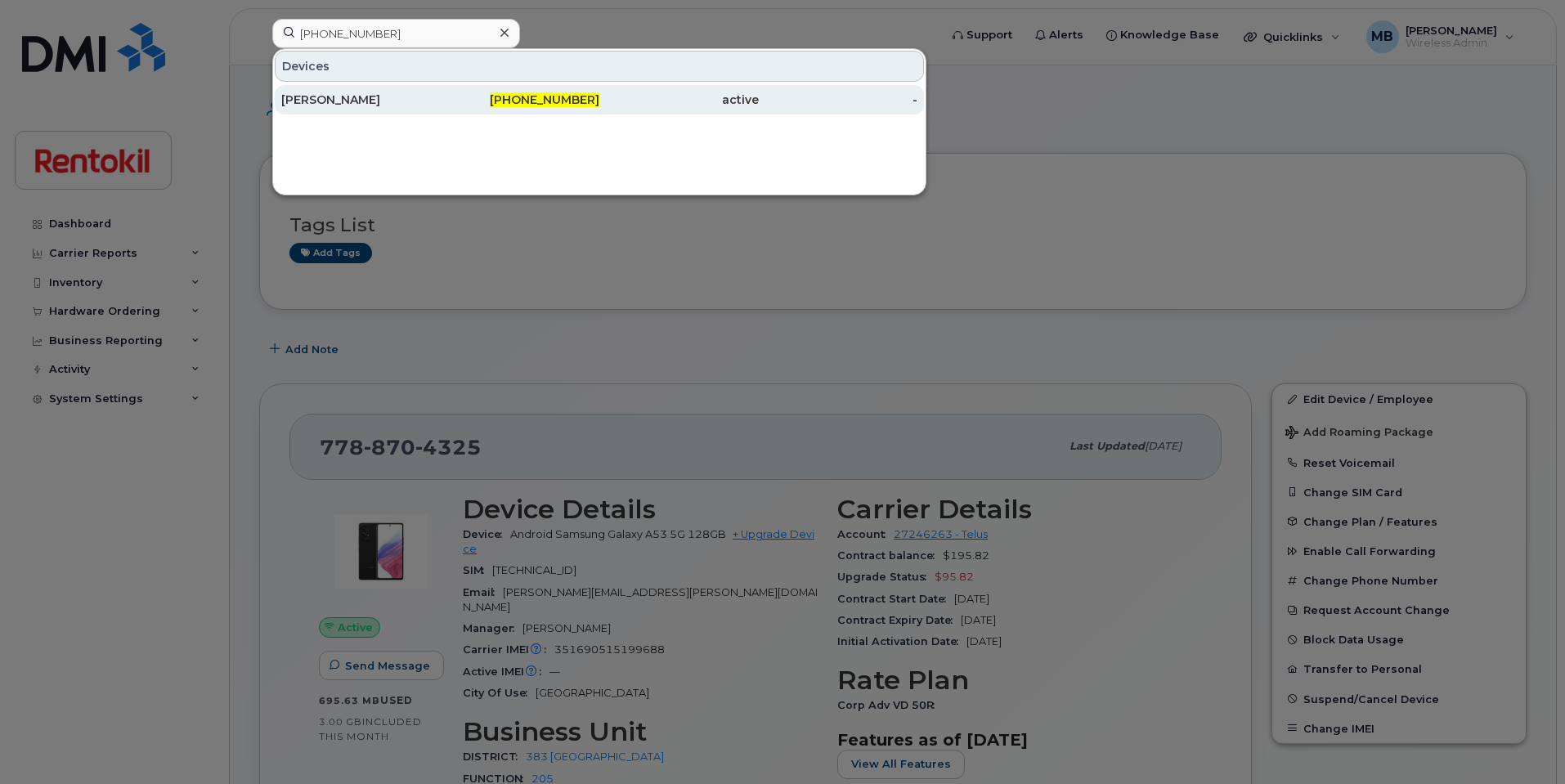
click at [412, 98] on div "Anne Vaillancourt" at bounding box center [361, 100] width 160 height 16
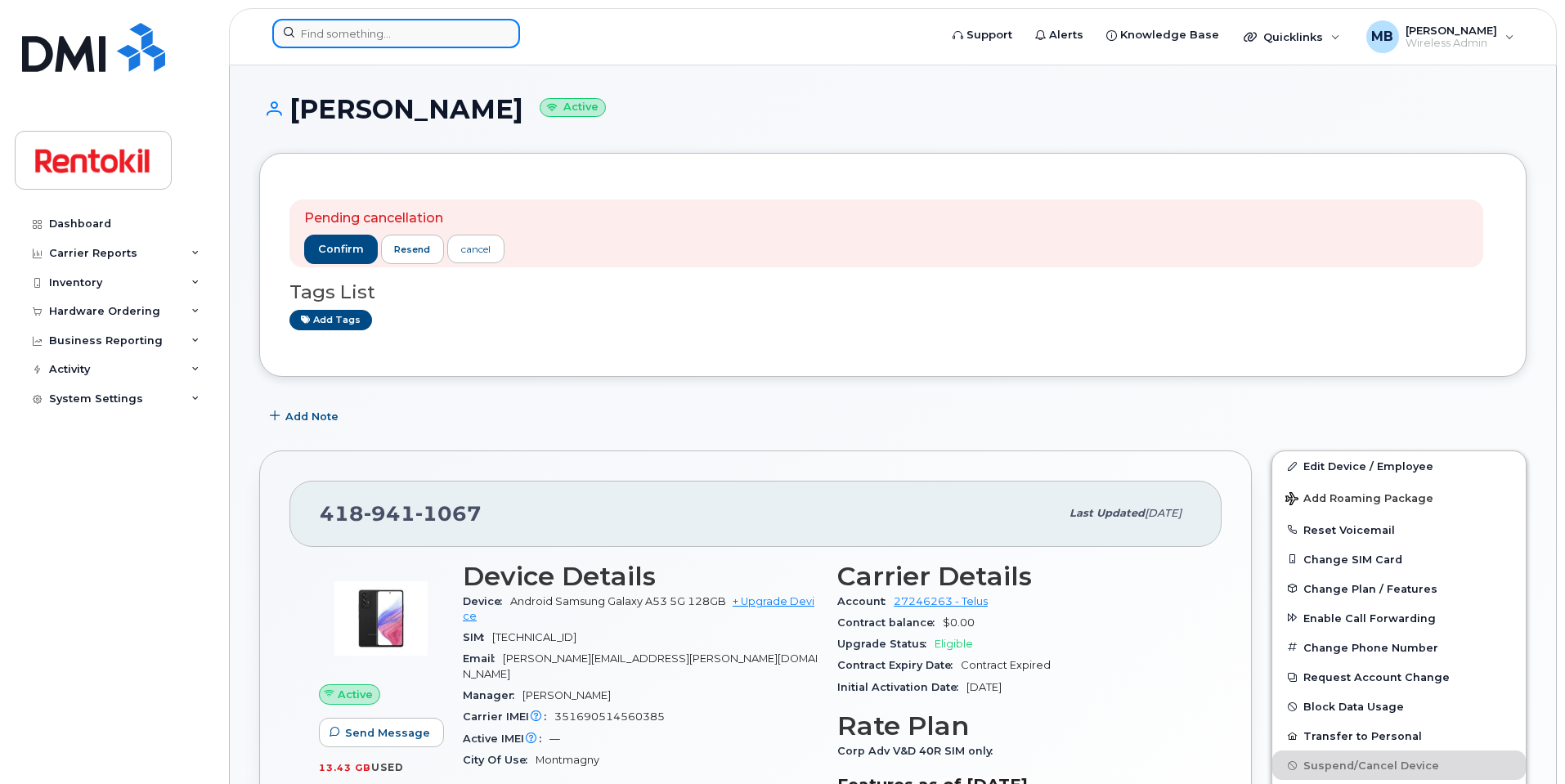
click at [382, 32] on input at bounding box center [396, 34] width 247 height 29
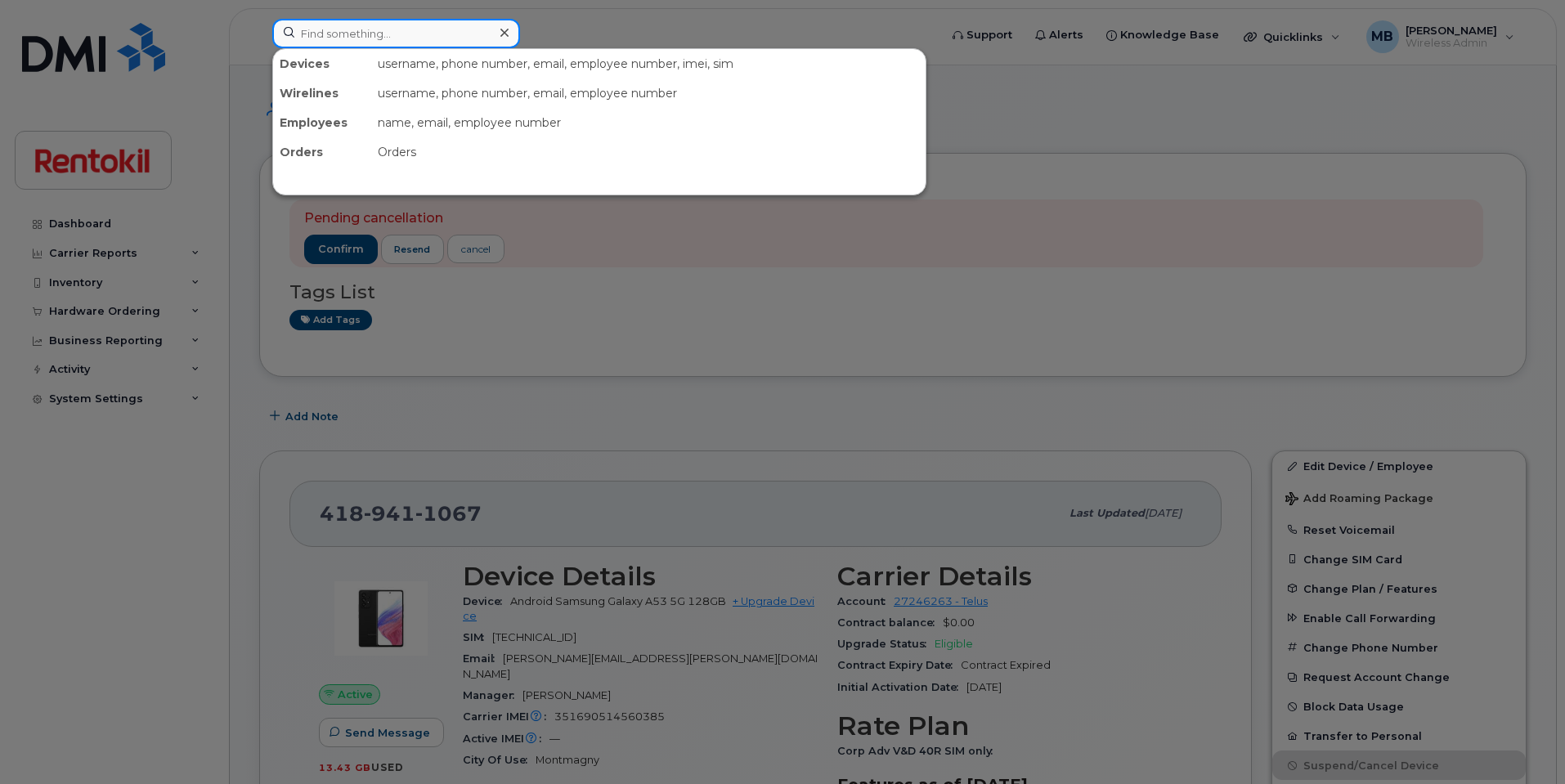
paste input "[PHONE_NUMBER]"
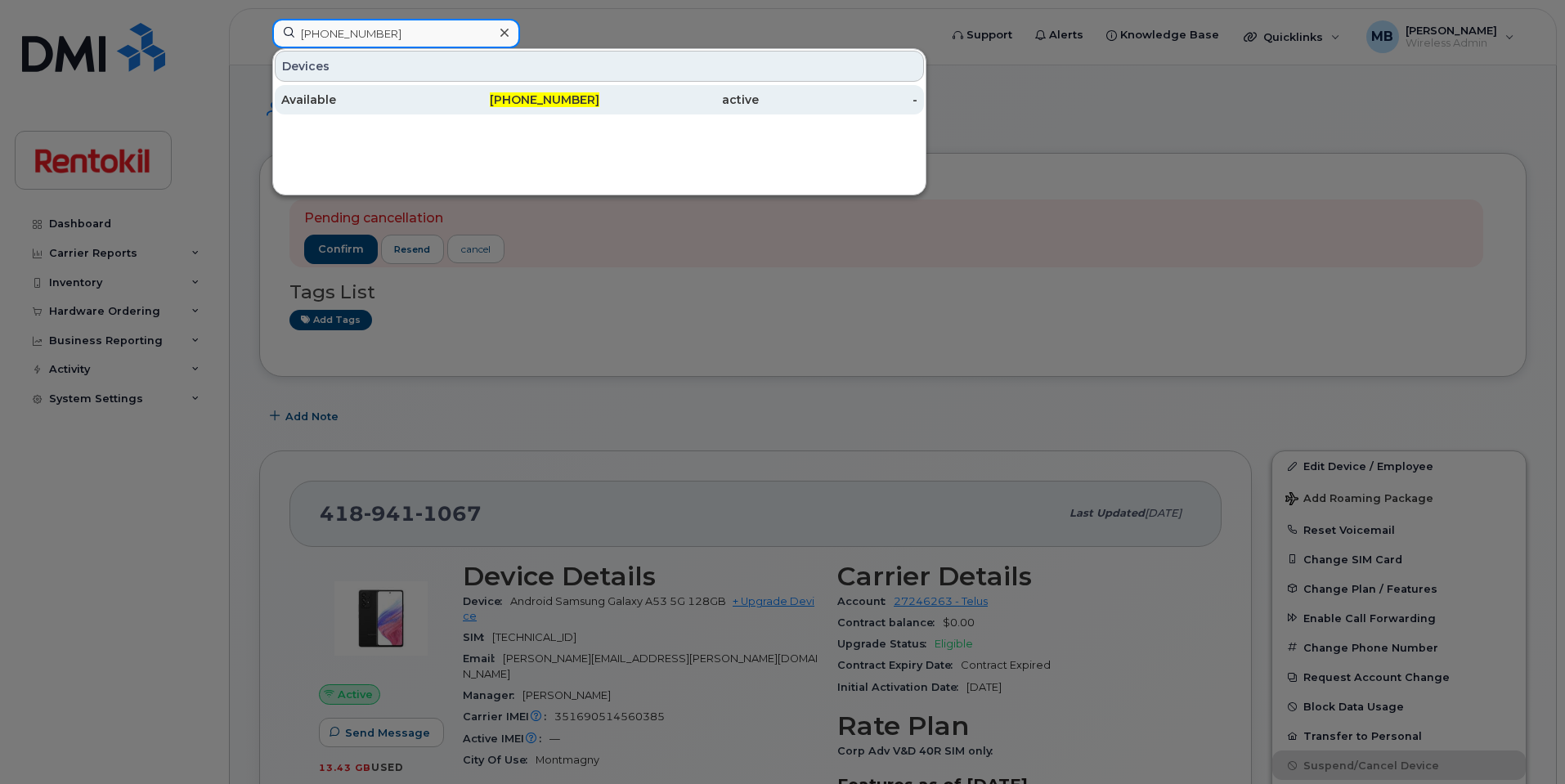
type input "[PHONE_NUMBER]"
click at [347, 93] on div "Available" at bounding box center [361, 100] width 160 height 16
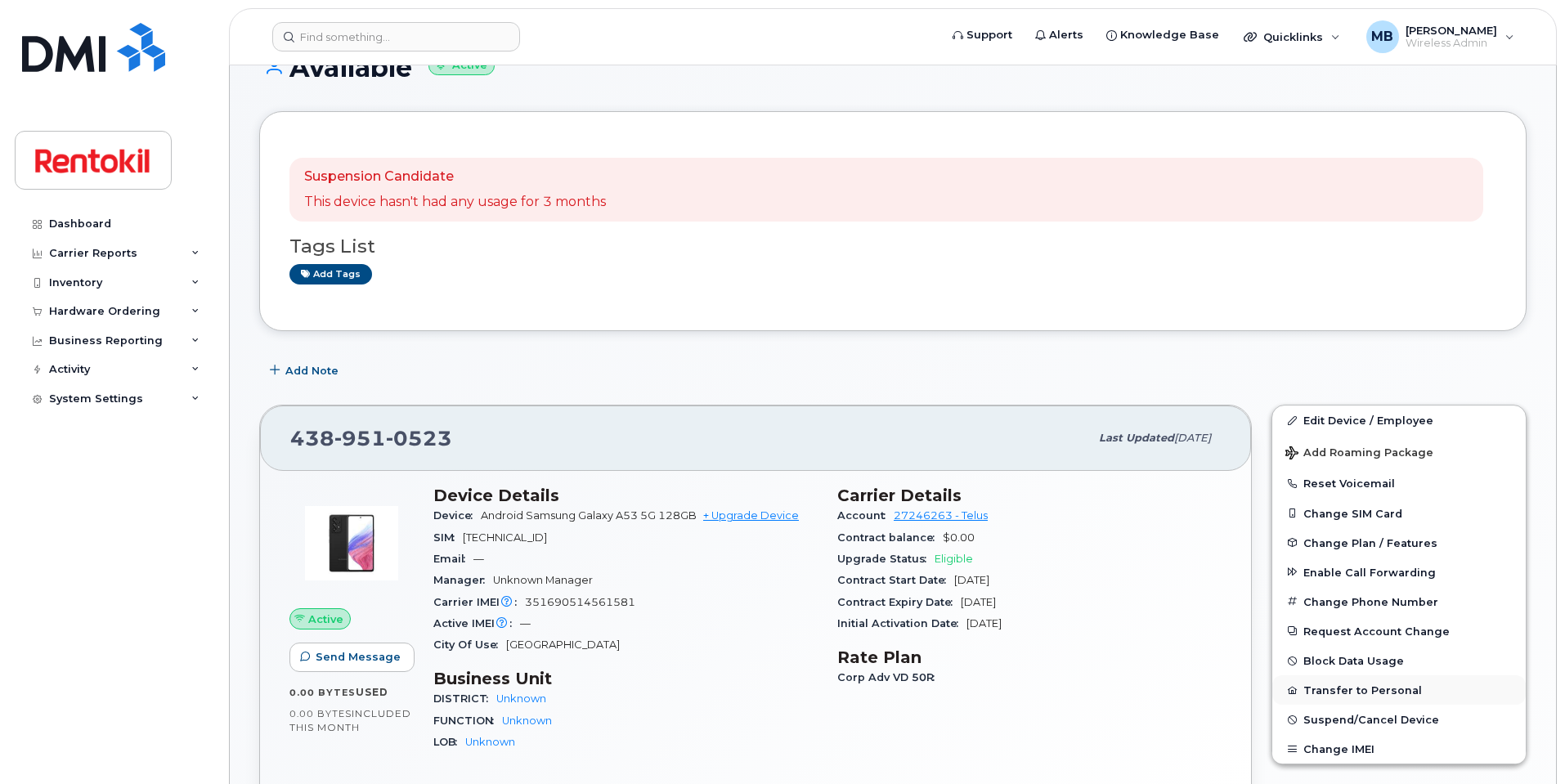
scroll to position [54, 0]
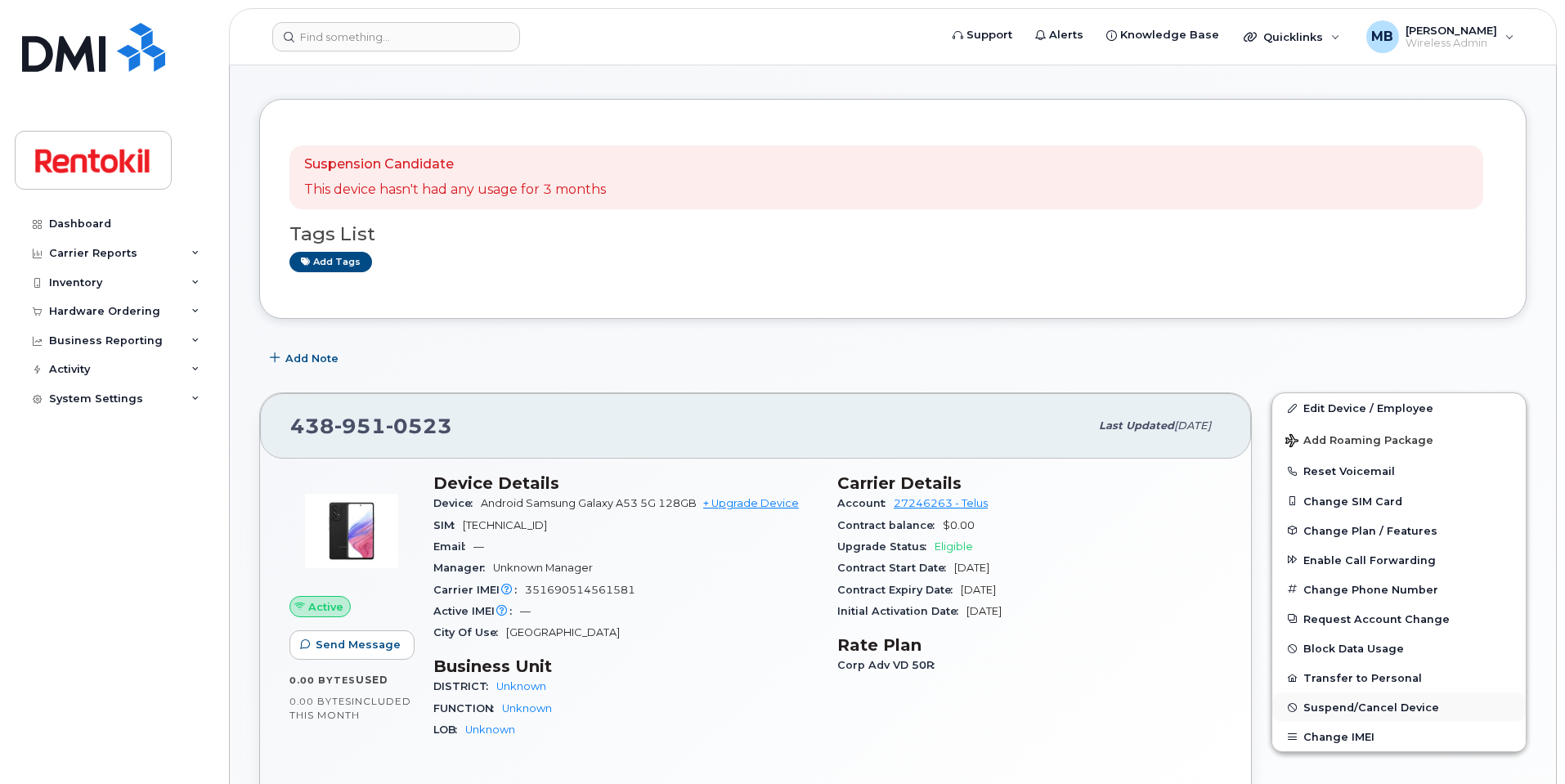
click at [1339, 711] on span "Suspend/Cancel Device" at bounding box center [1372, 707] width 136 height 12
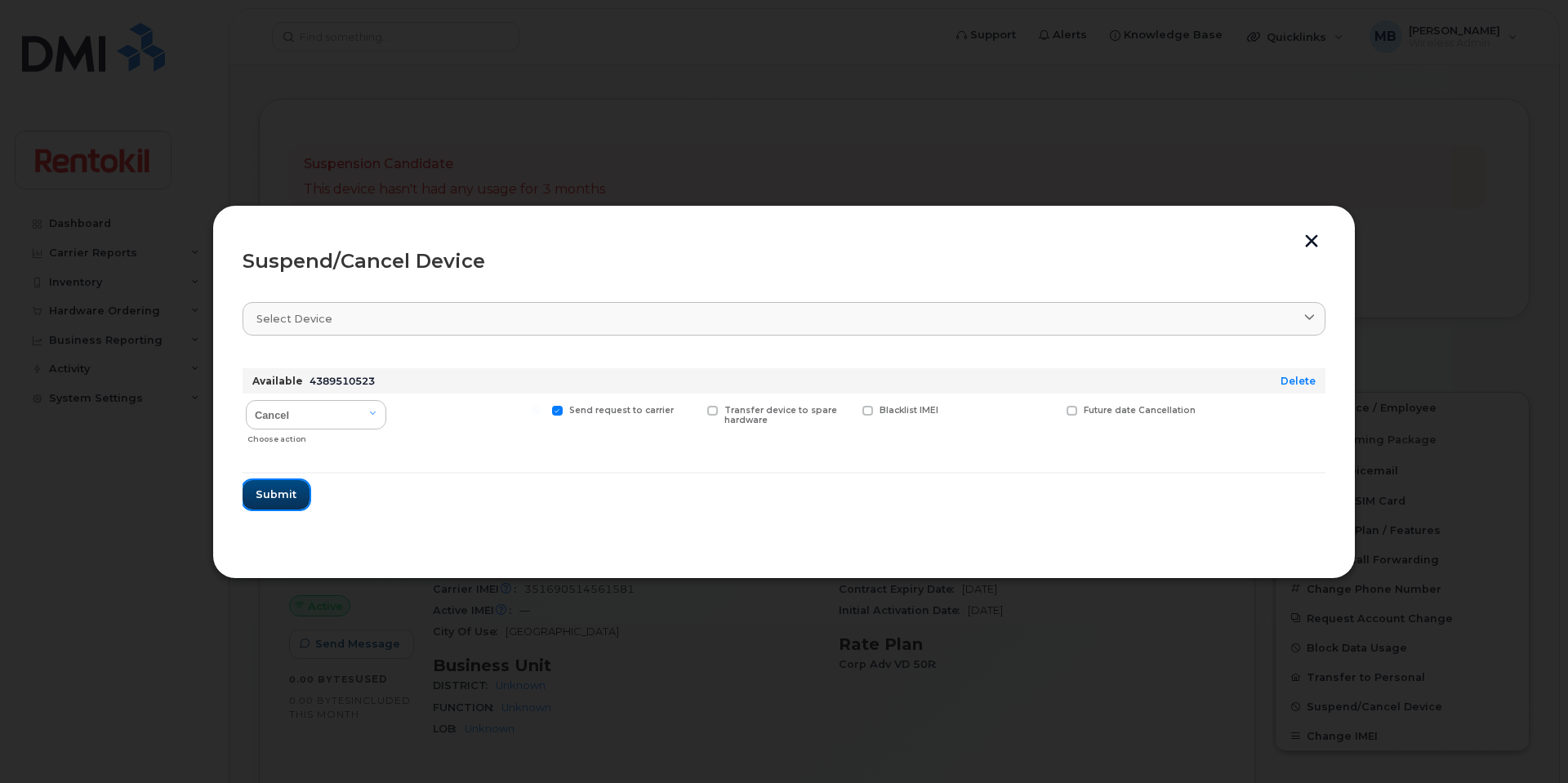
click at [300, 489] on button "Submit" at bounding box center [276, 495] width 67 height 29
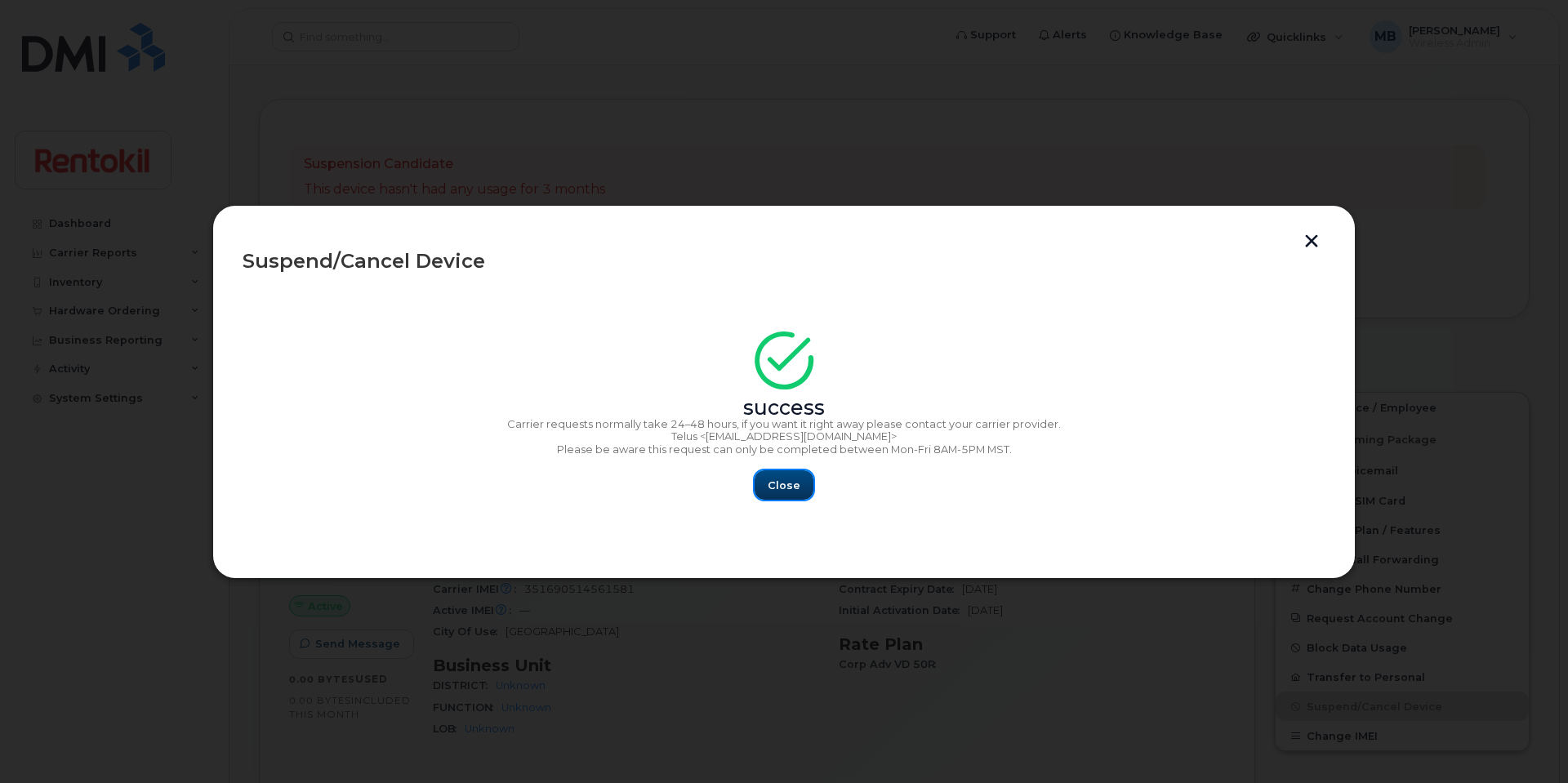
click at [783, 484] on span "Close" at bounding box center [784, 485] width 33 height 16
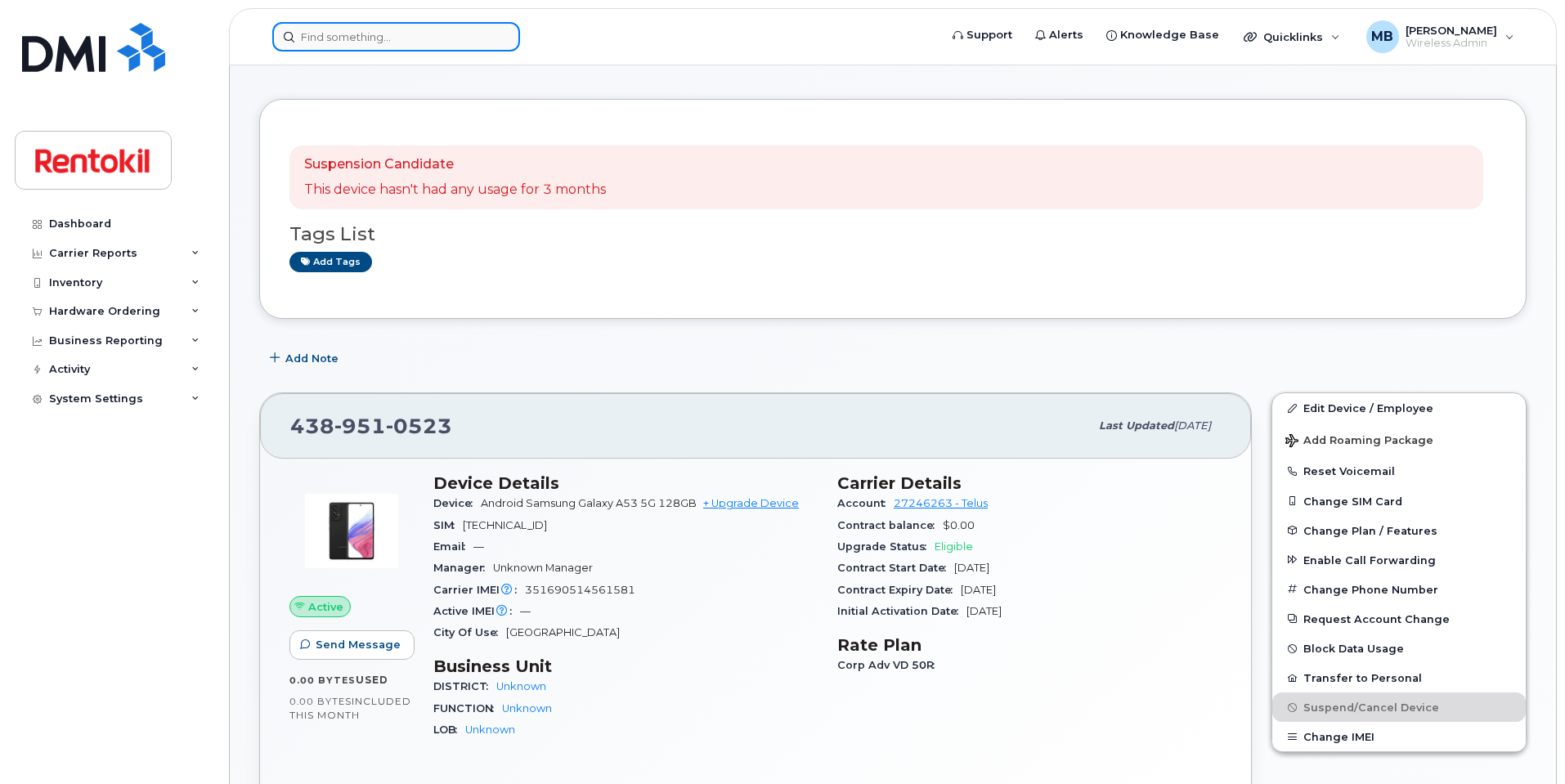
click at [382, 36] on input at bounding box center [396, 37] width 247 height 29
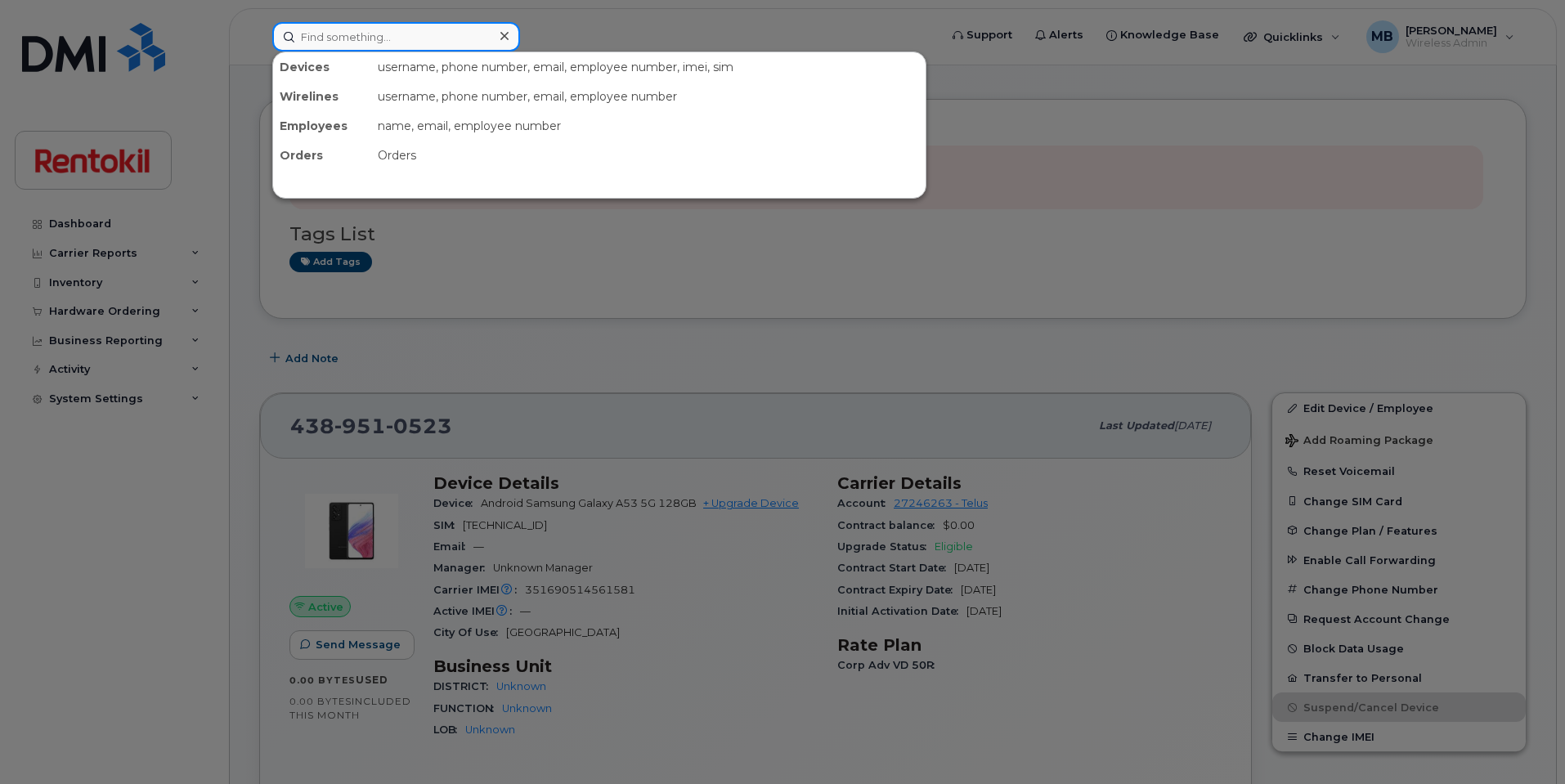
paste input "4389510524"
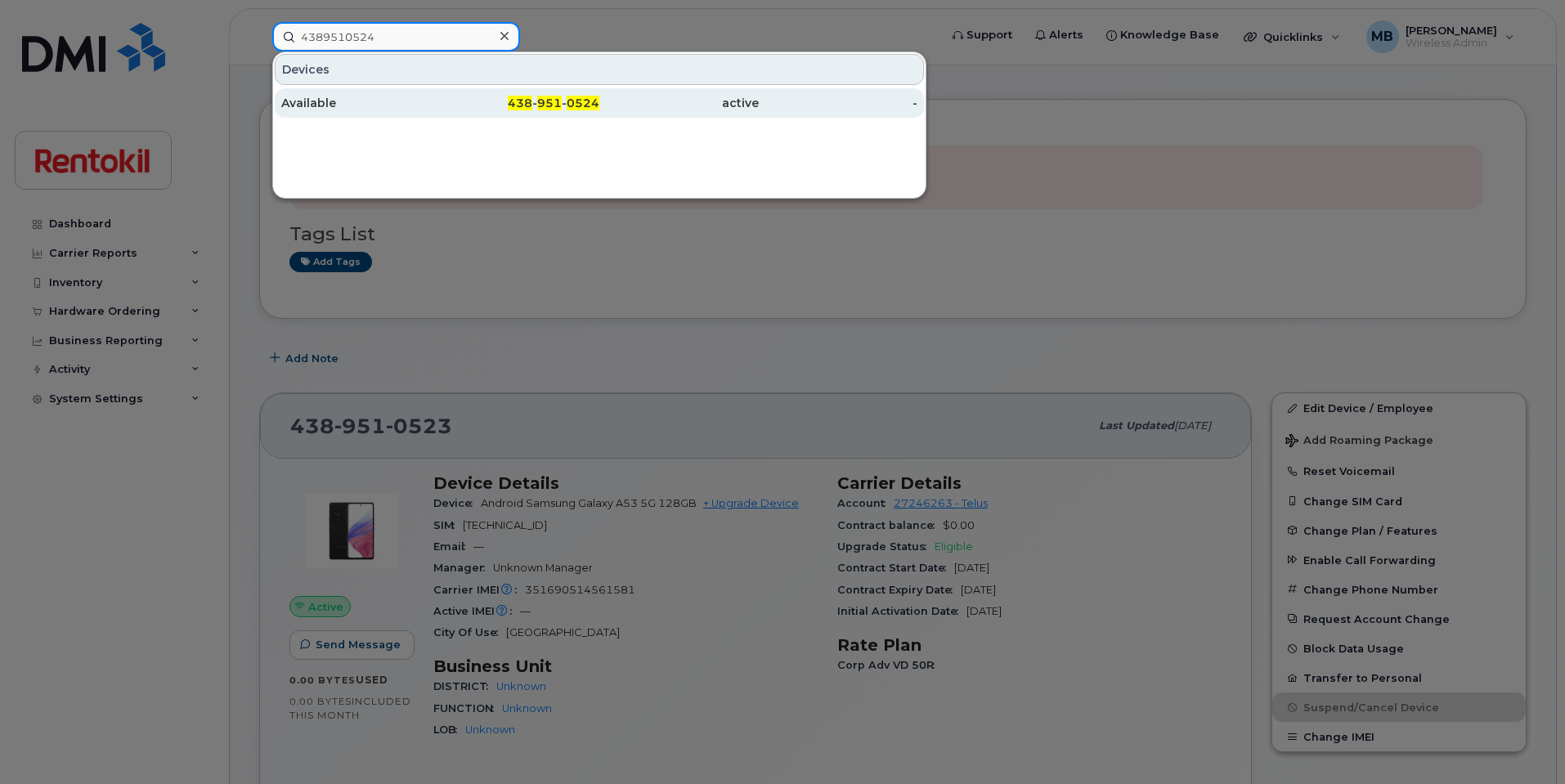
type input "4389510524"
click at [349, 101] on div "Available" at bounding box center [361, 103] width 160 height 16
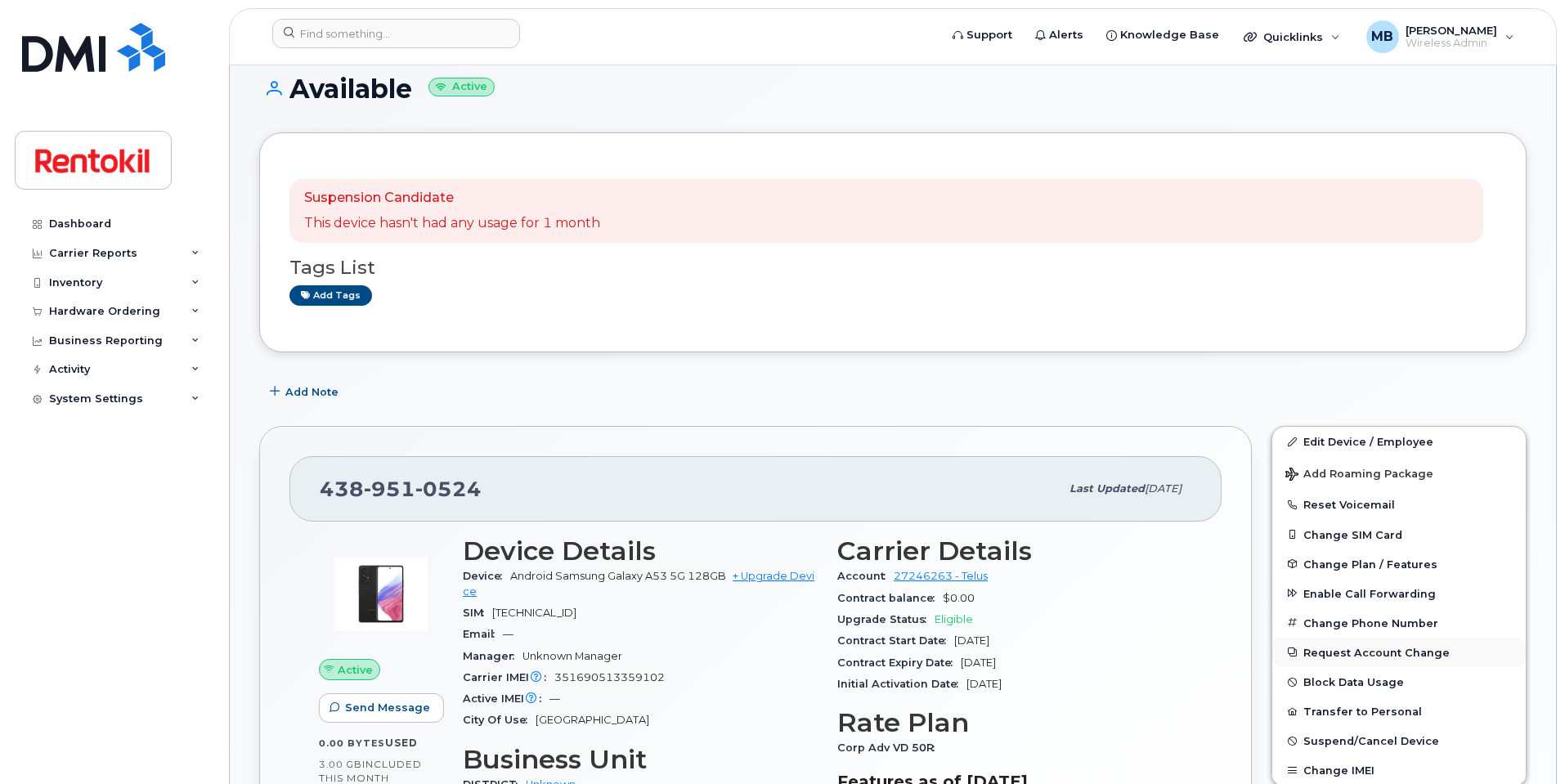
scroll to position [161, 0]
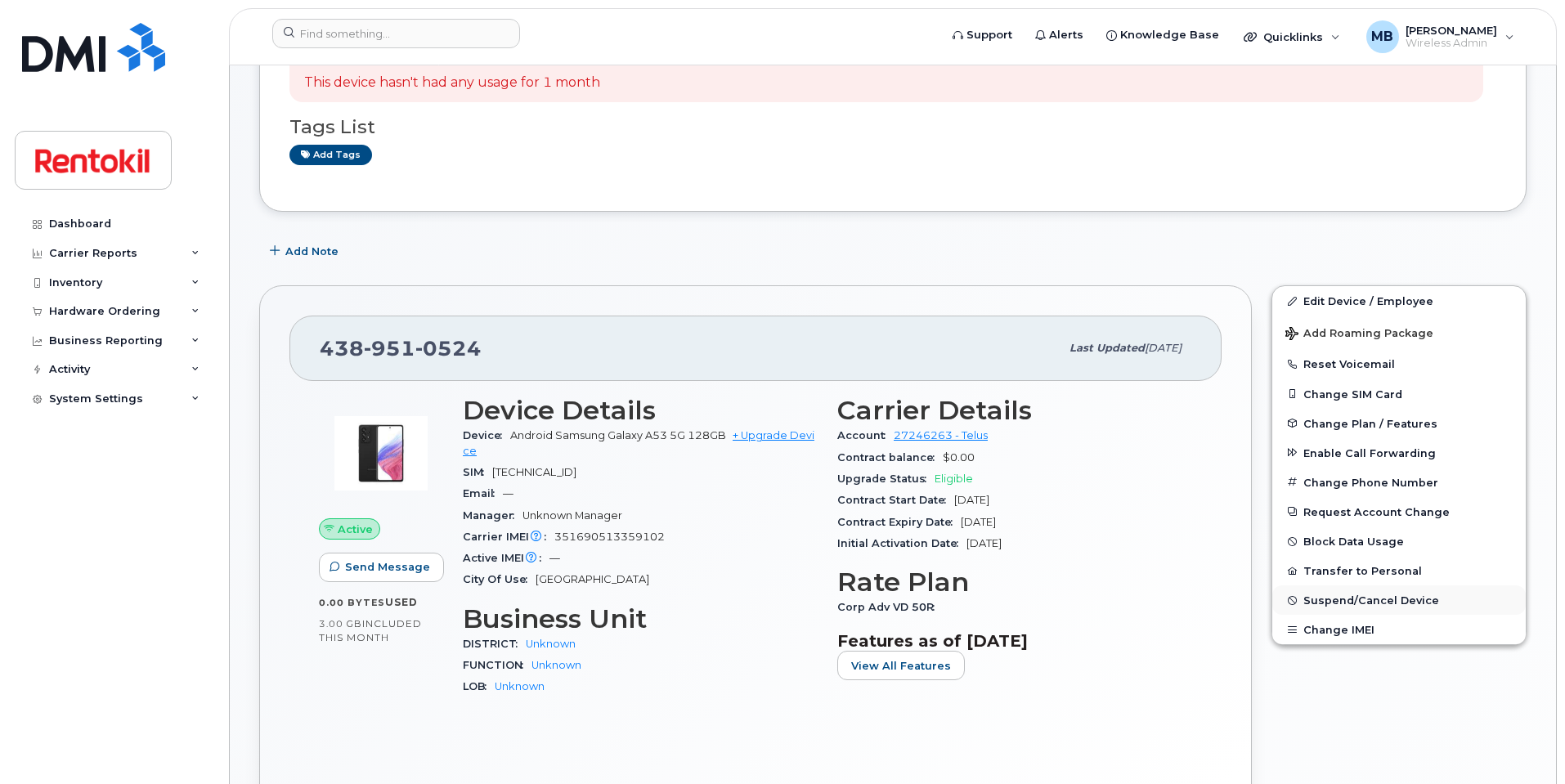
click at [1327, 606] on span "Suspend/Cancel Device" at bounding box center [1372, 600] width 136 height 12
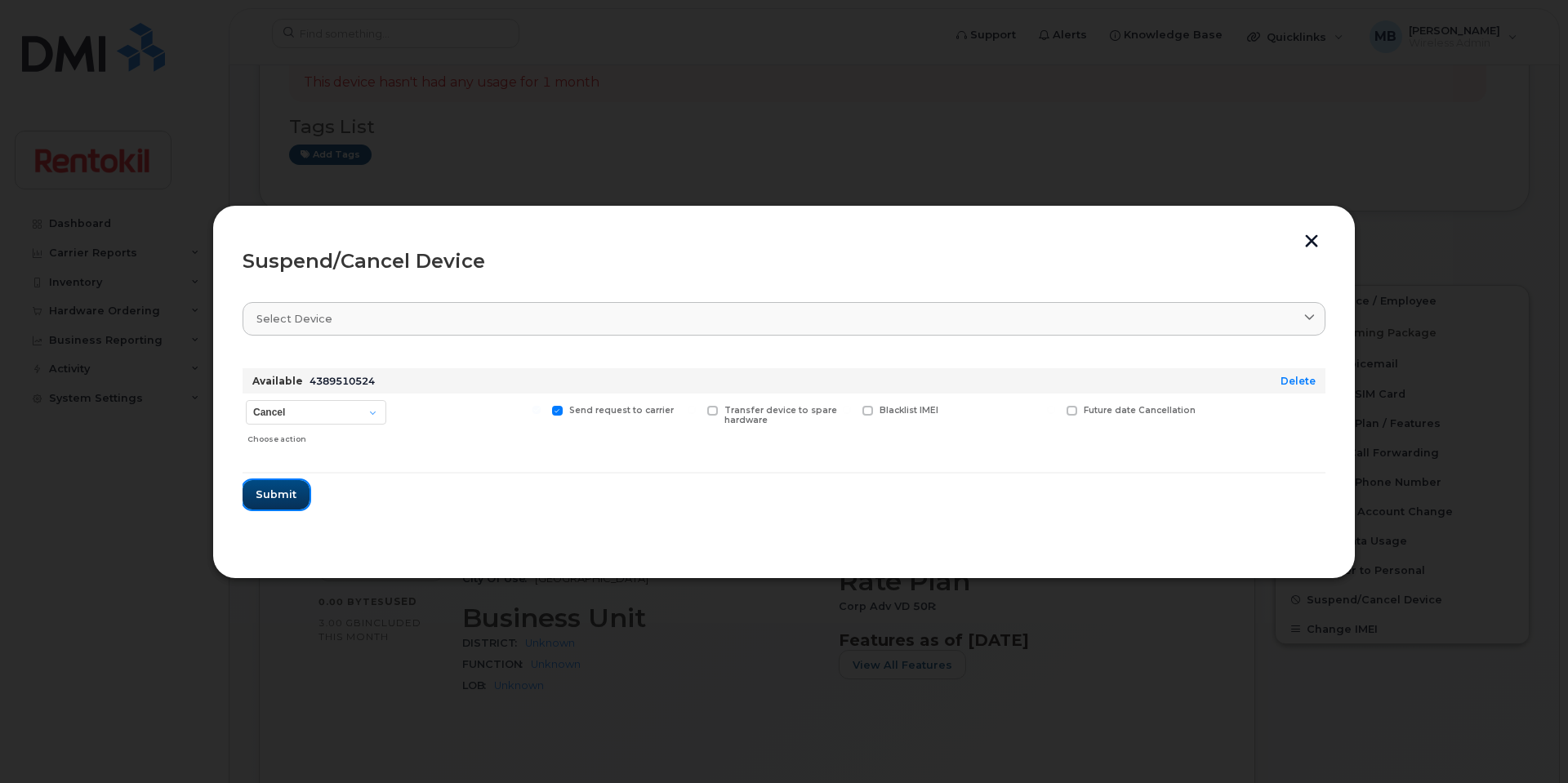
click at [287, 493] on span "Submit" at bounding box center [276, 494] width 41 height 16
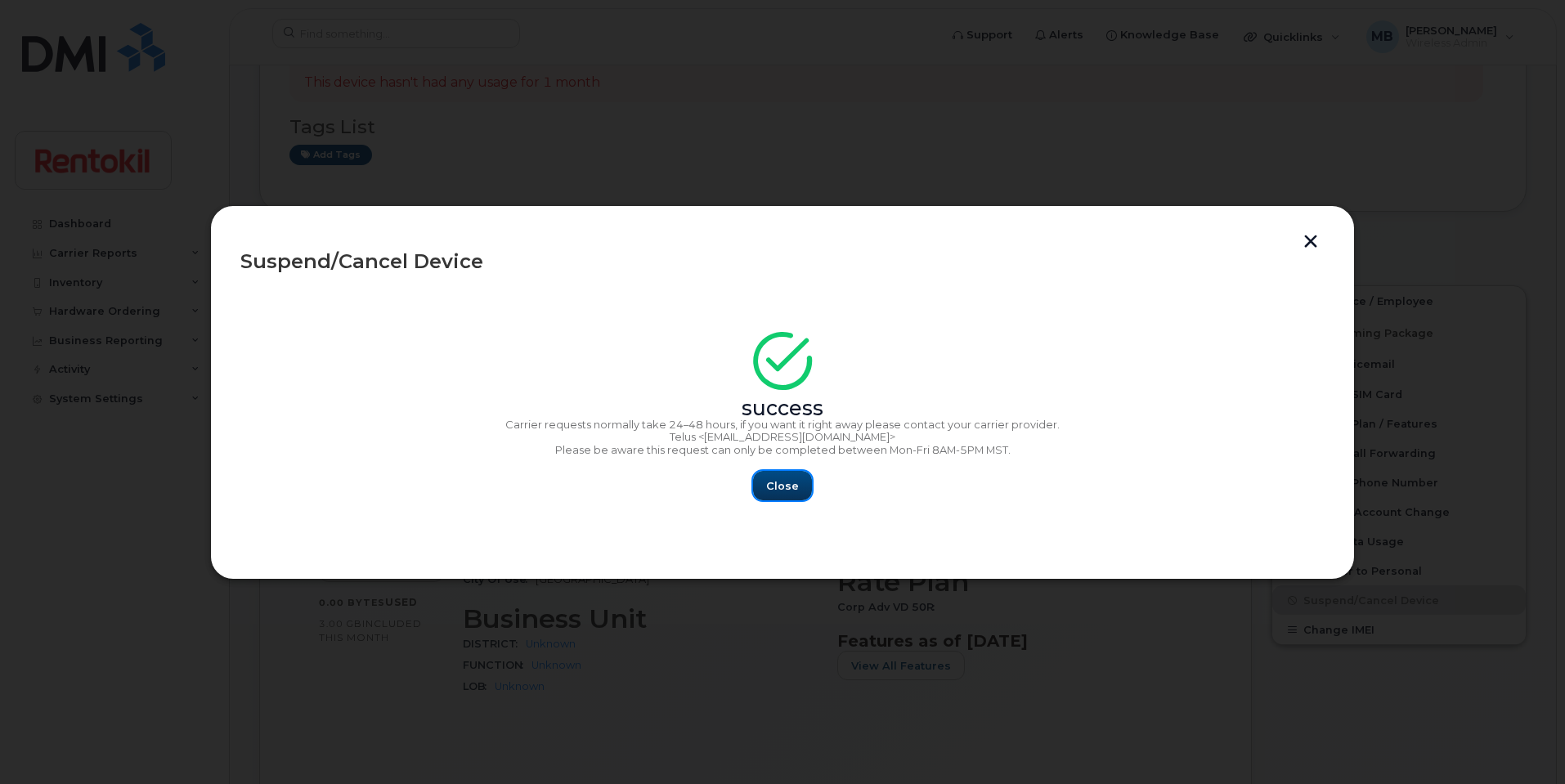
click at [788, 480] on span "Close" at bounding box center [782, 486] width 33 height 16
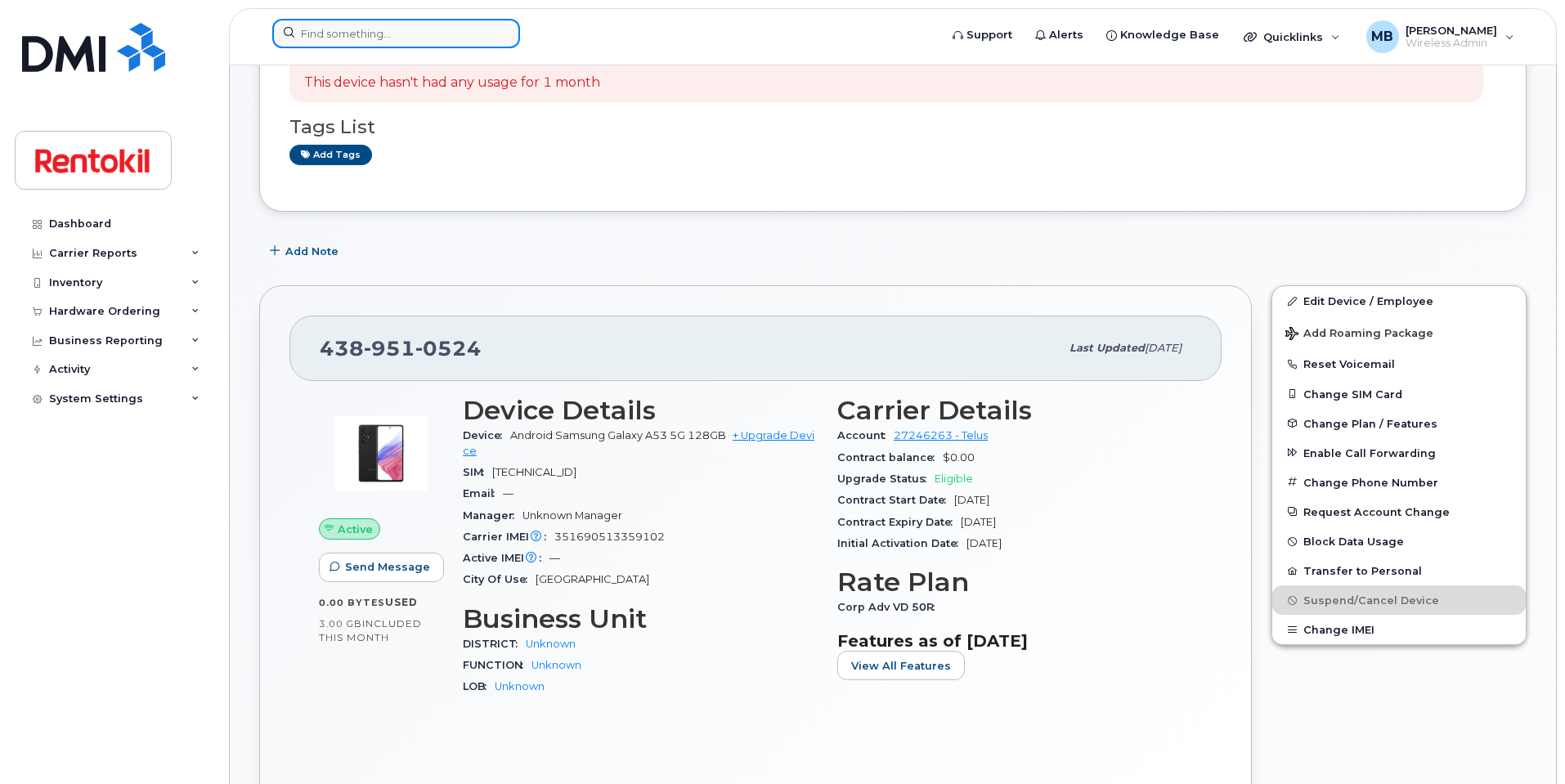
click at [344, 40] on input at bounding box center [396, 34] width 247 height 29
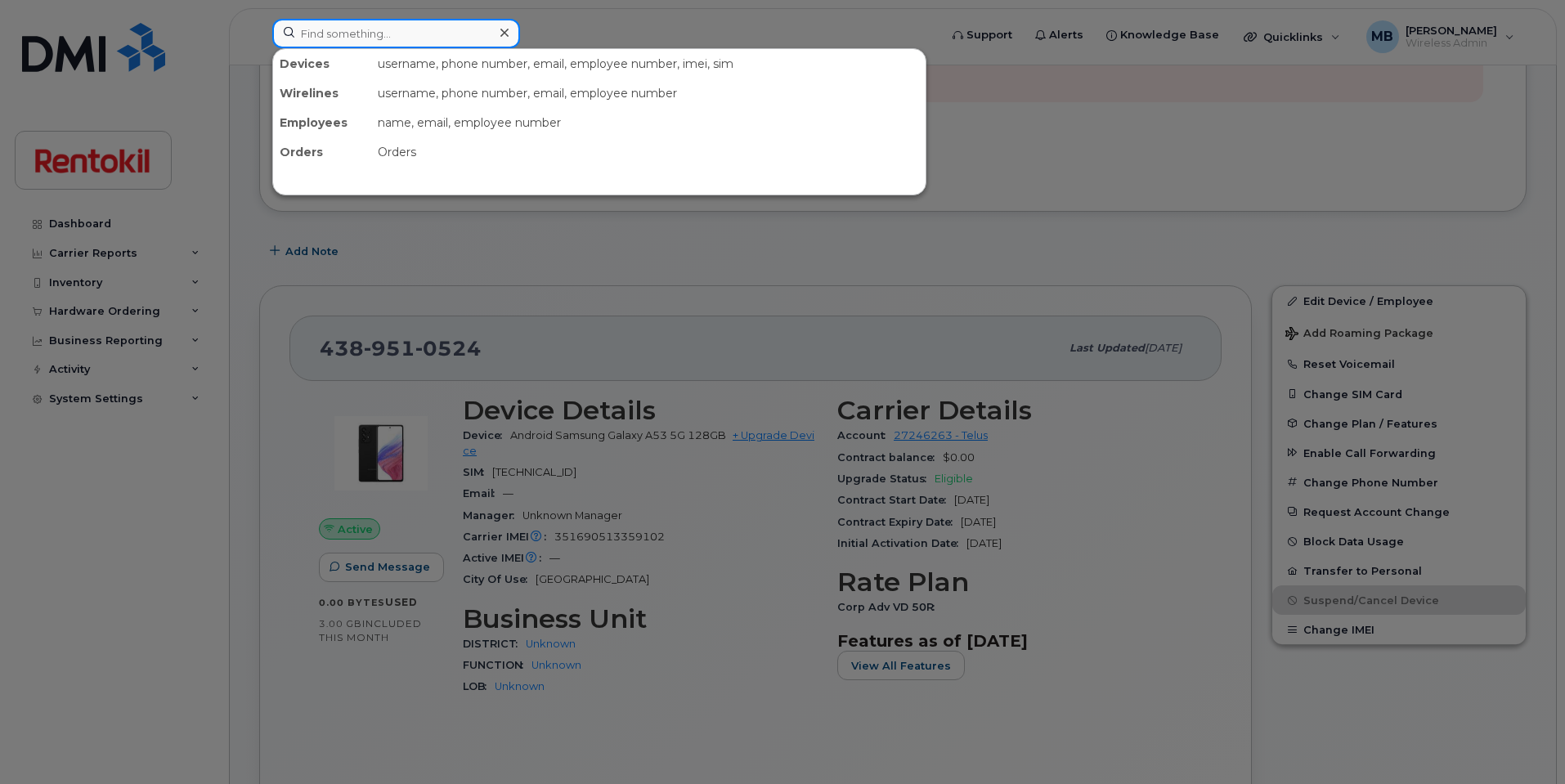
paste input "[PHONE_NUMBER]"
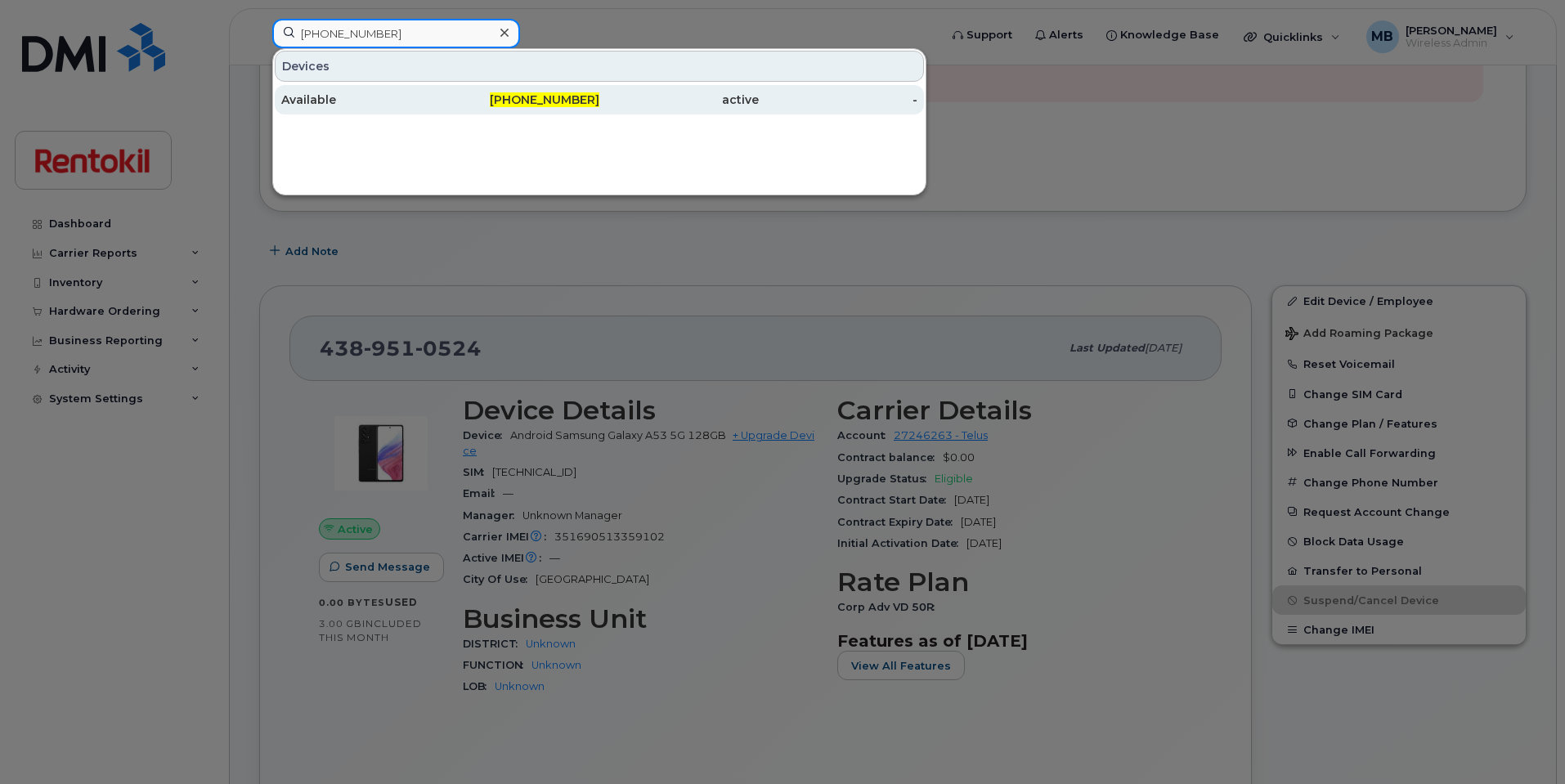
type input "[PHONE_NUMBER]"
click at [346, 100] on div "Available" at bounding box center [361, 100] width 160 height 16
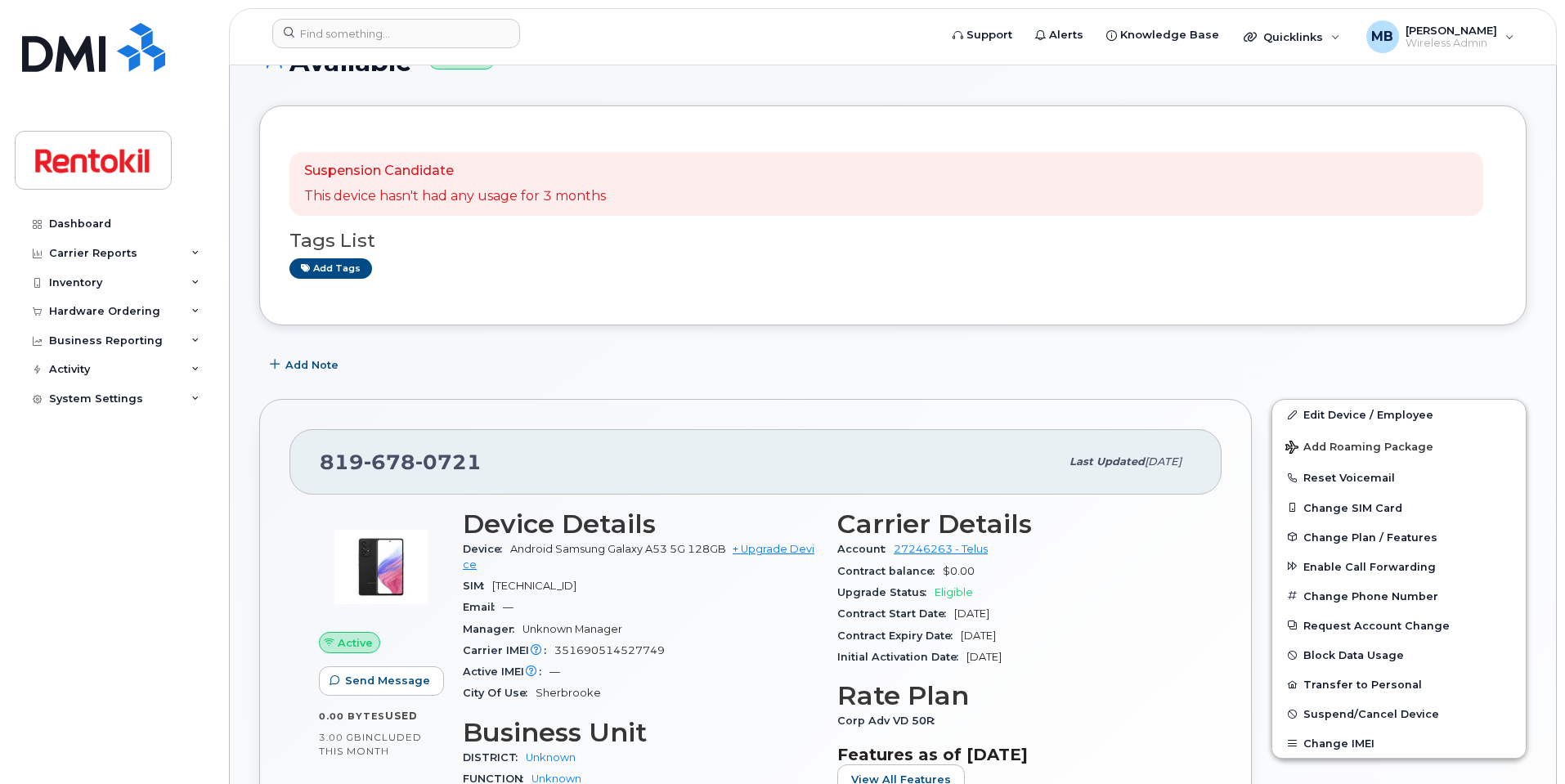
scroll to position [83, 0]
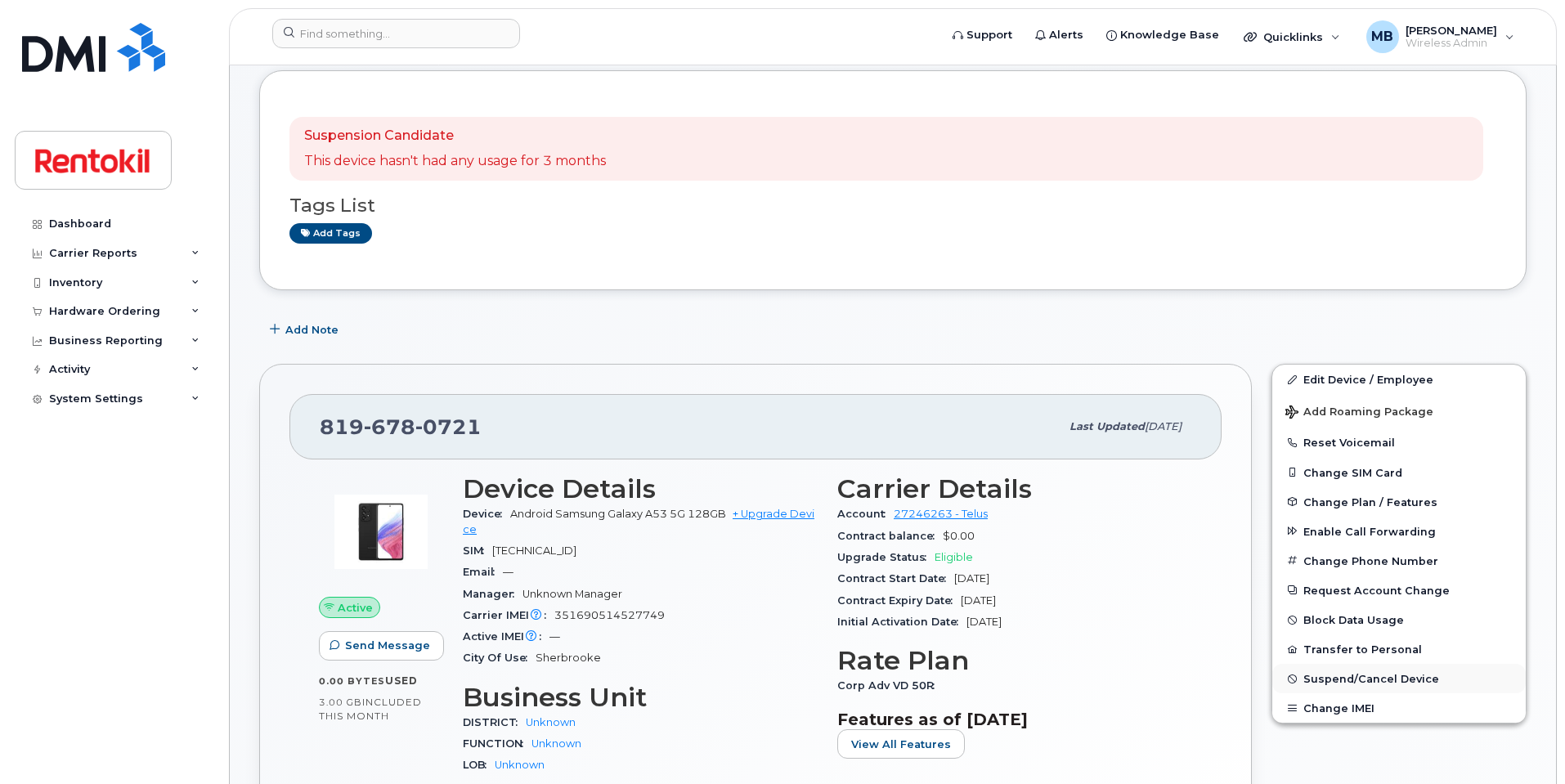
click at [1362, 683] on span "Suspend/Cancel Device" at bounding box center [1372, 678] width 136 height 12
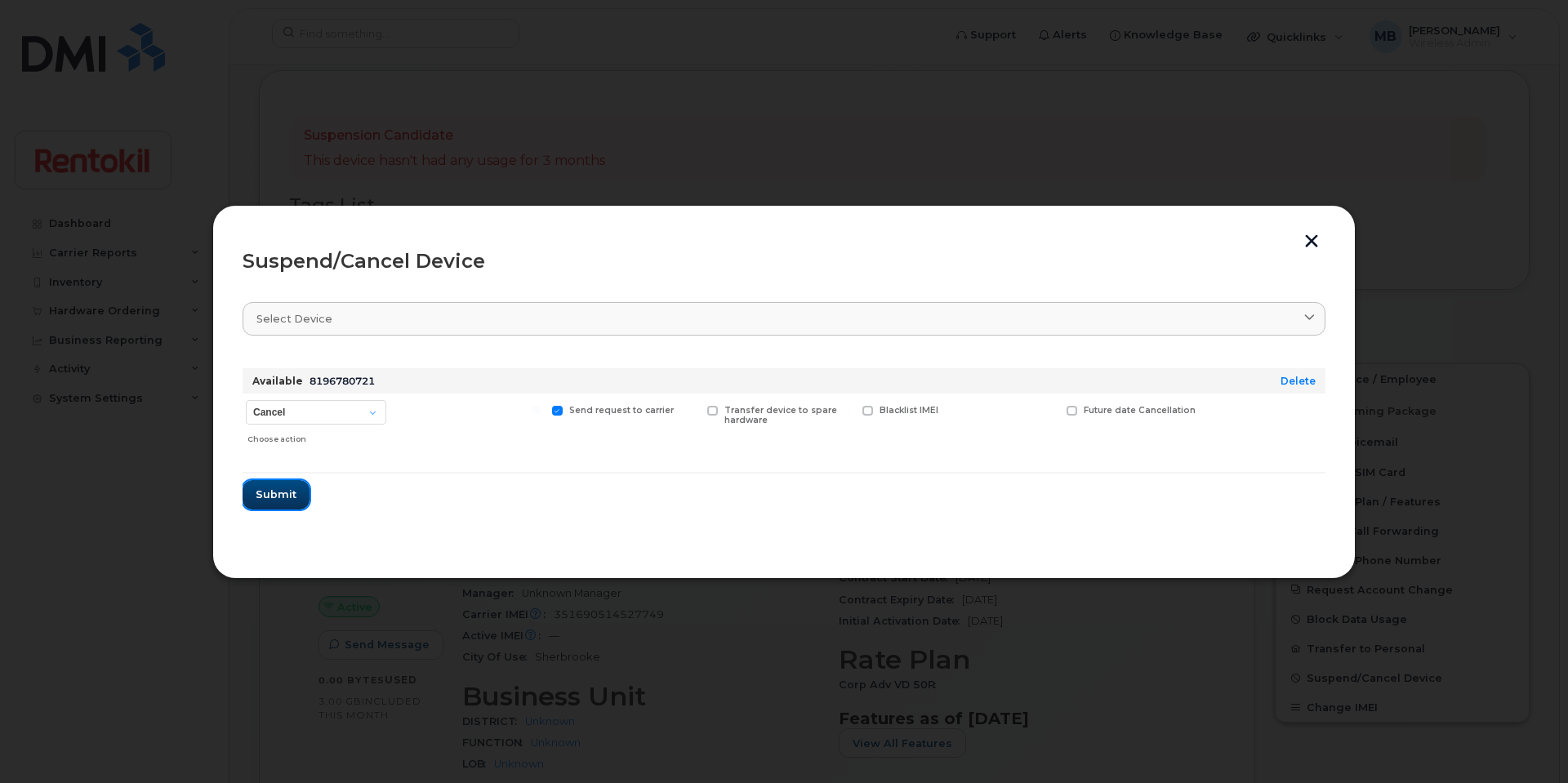
click at [274, 496] on span "Submit" at bounding box center [276, 494] width 41 height 16
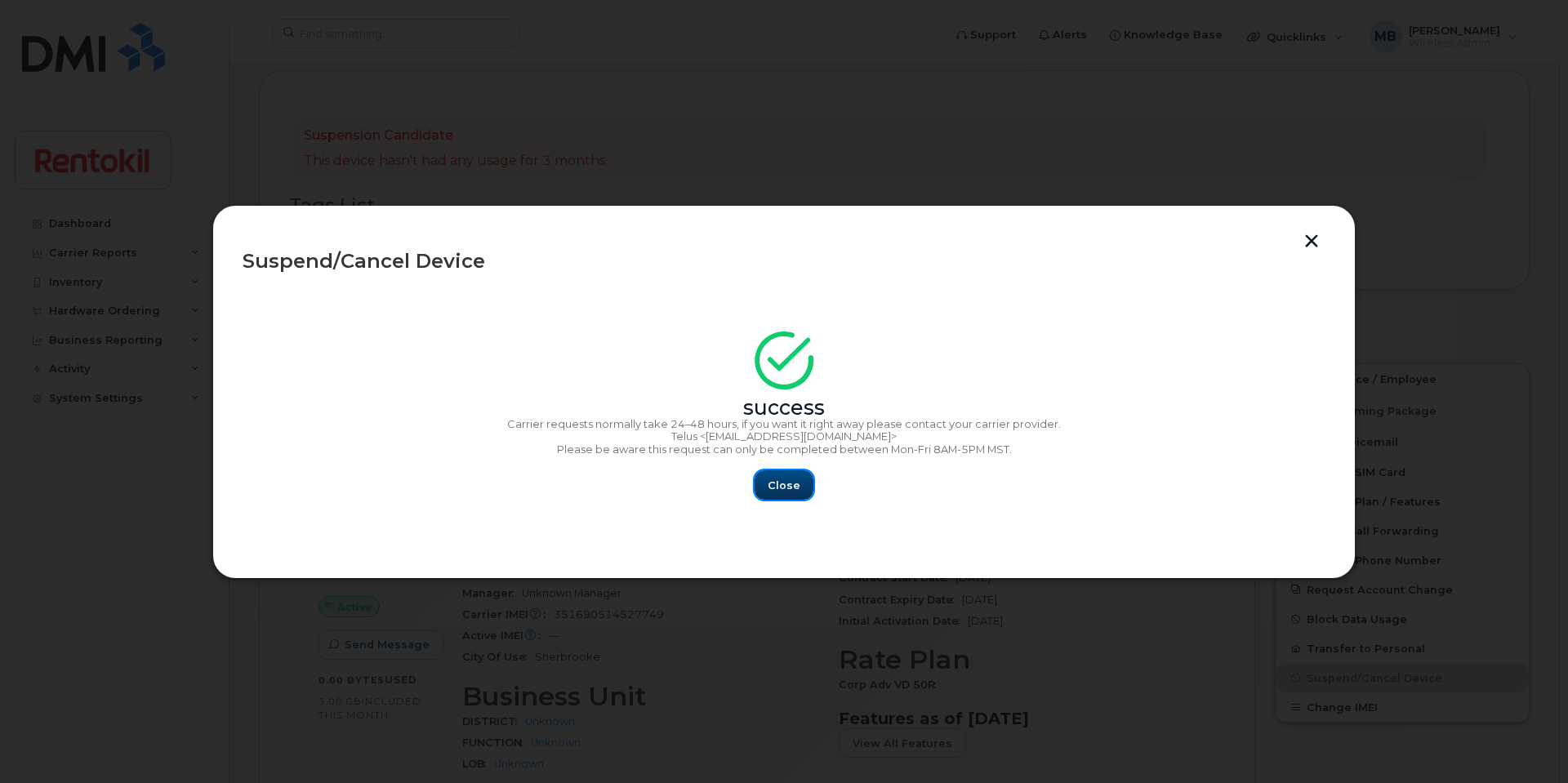
click at [768, 492] on button "Close" at bounding box center [784, 485] width 59 height 29
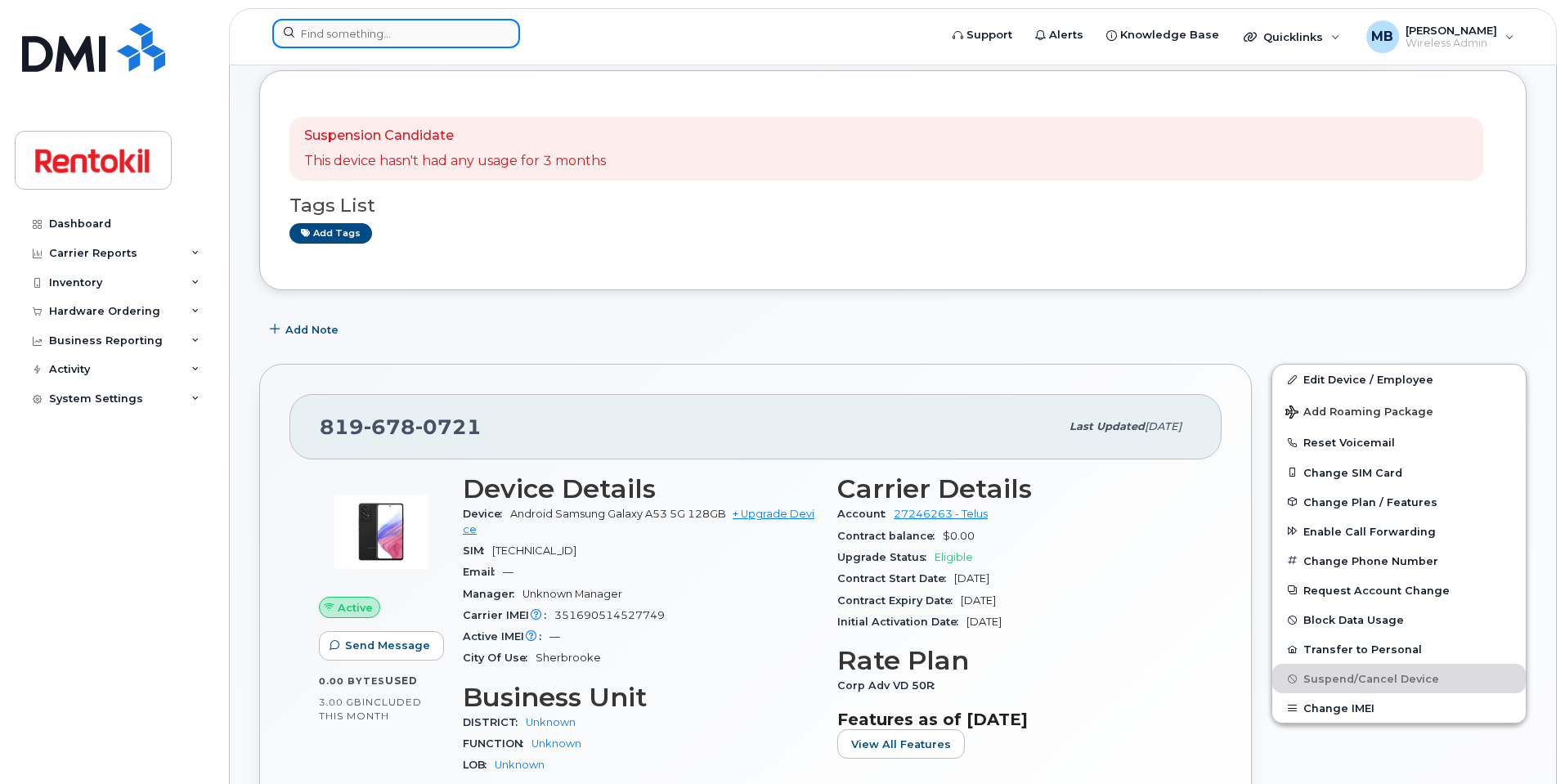
click at [338, 31] on input at bounding box center [396, 34] width 247 height 29
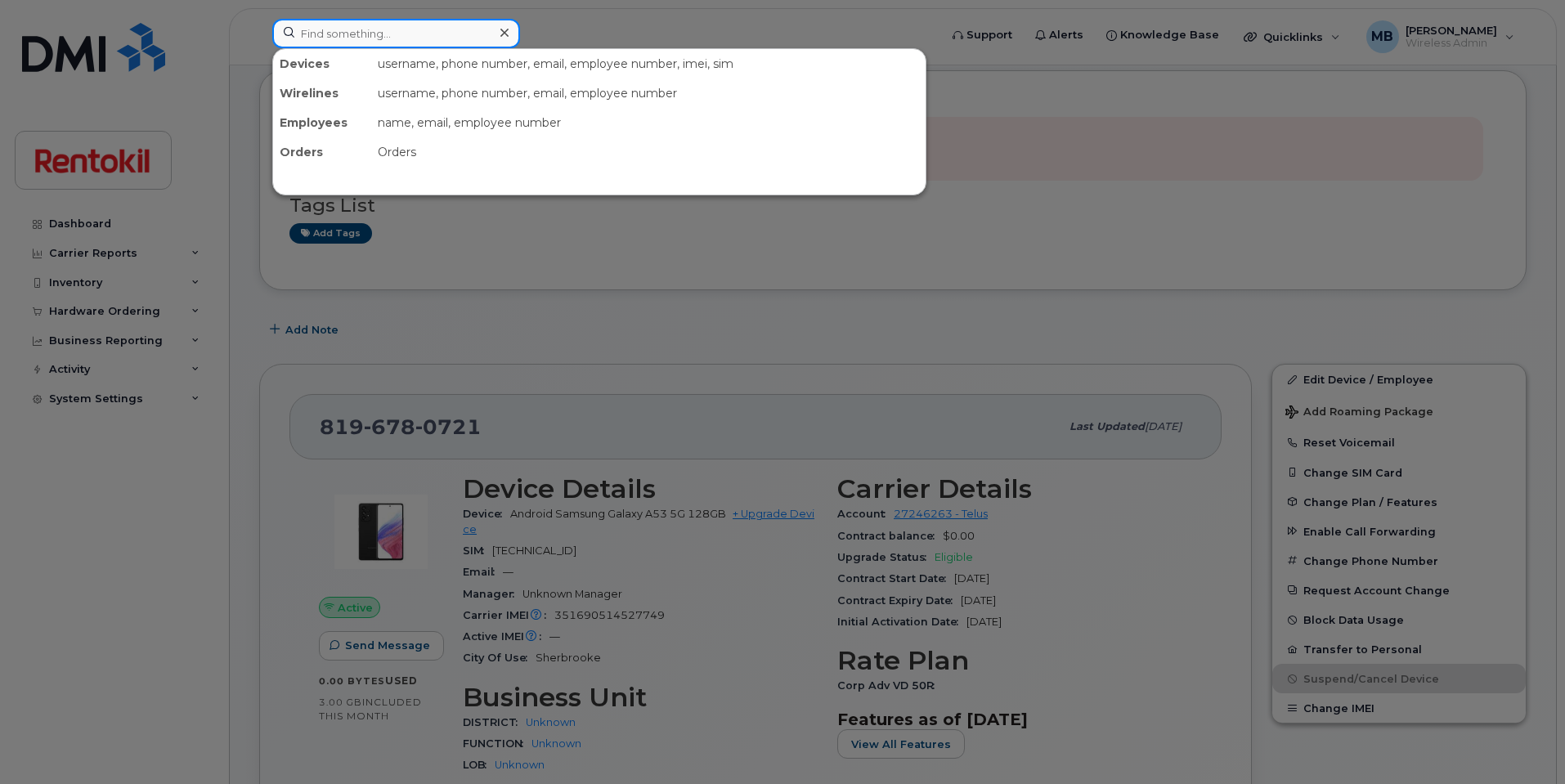
paste input "819-678-0722"
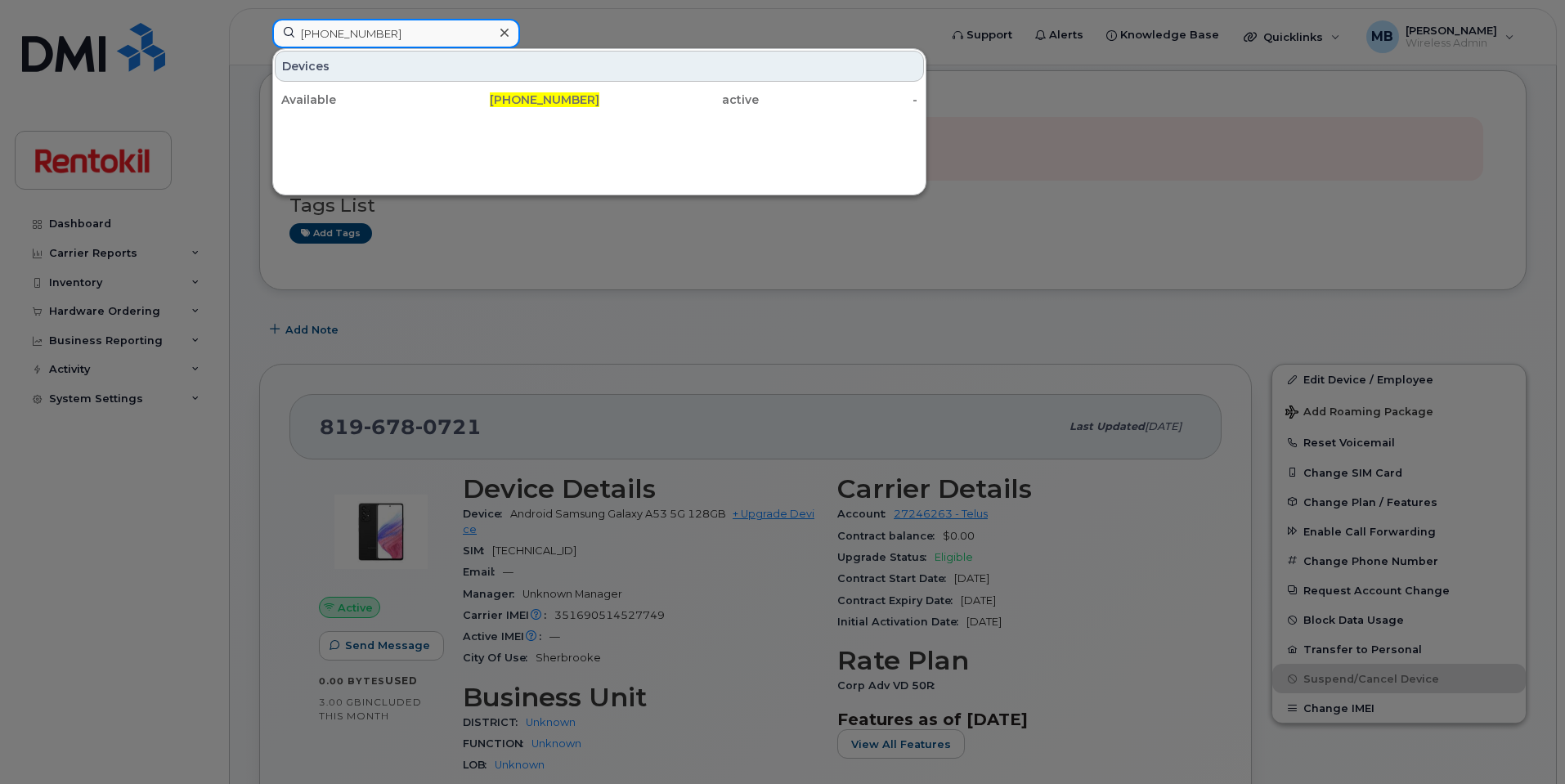
type input "819-678-0722"
click at [359, 99] on div "Available" at bounding box center [361, 100] width 160 height 16
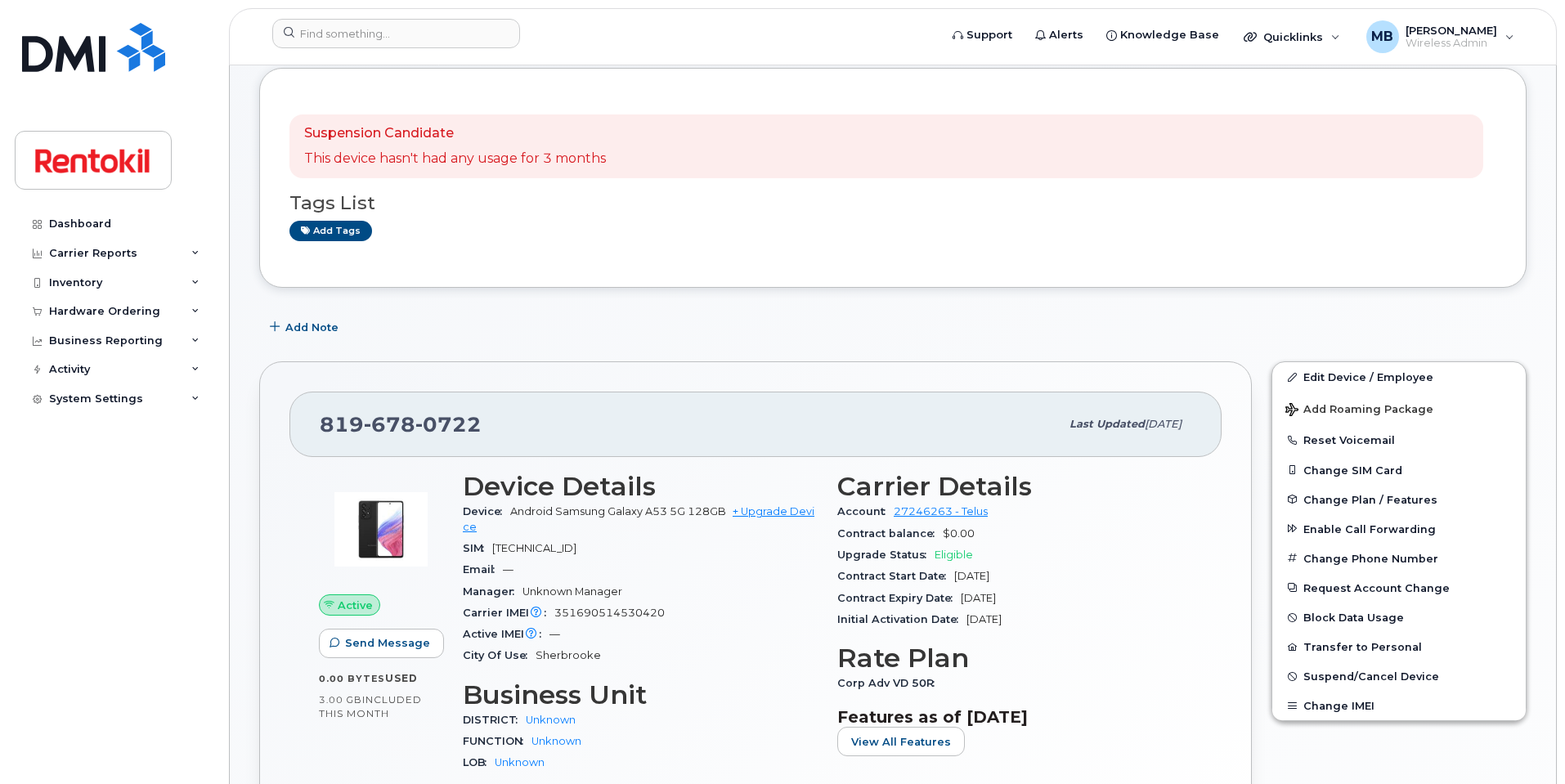
scroll to position [114, 0]
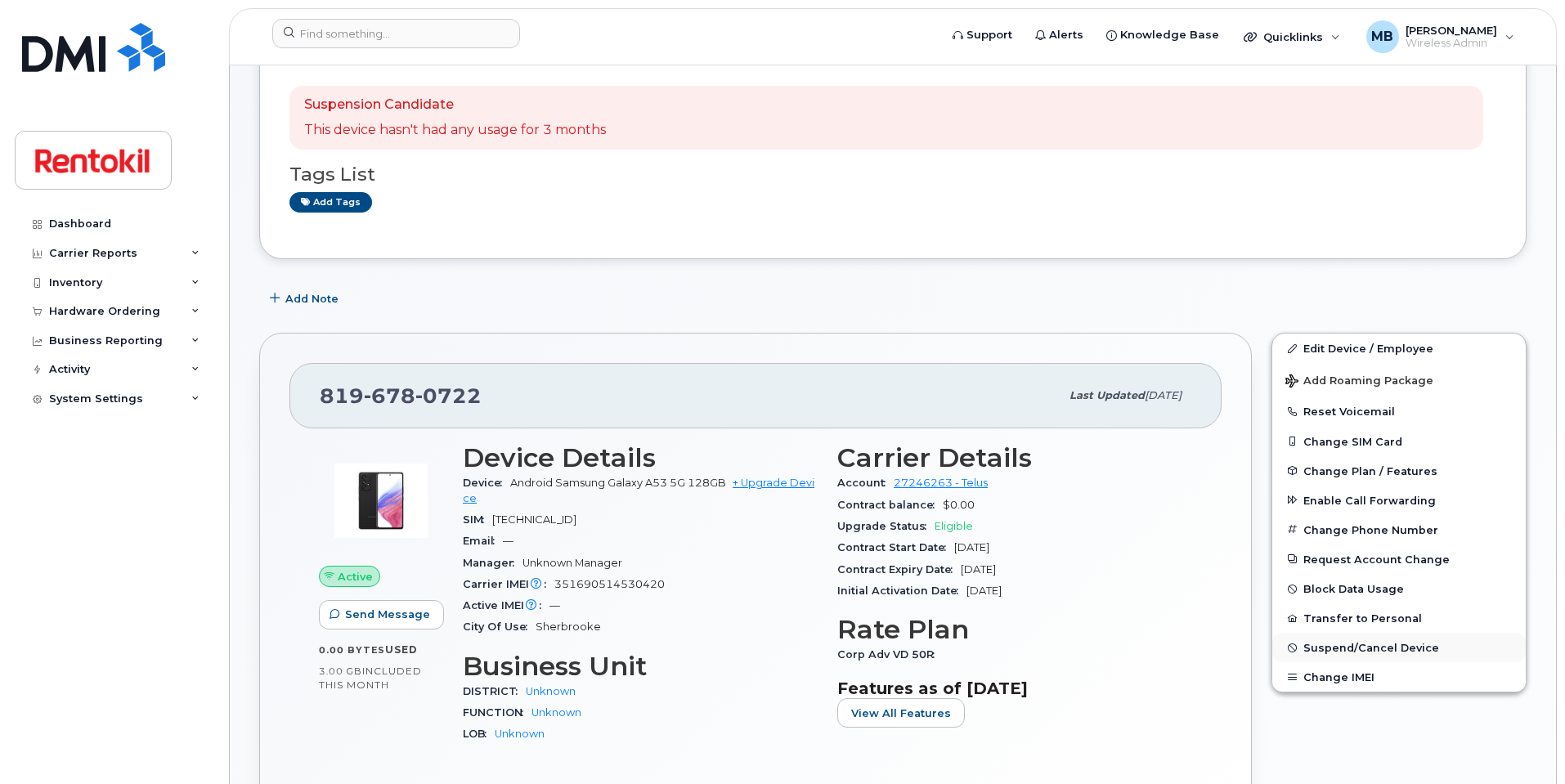
click at [1359, 654] on span "Suspend/Cancel Device" at bounding box center [1372, 647] width 136 height 12
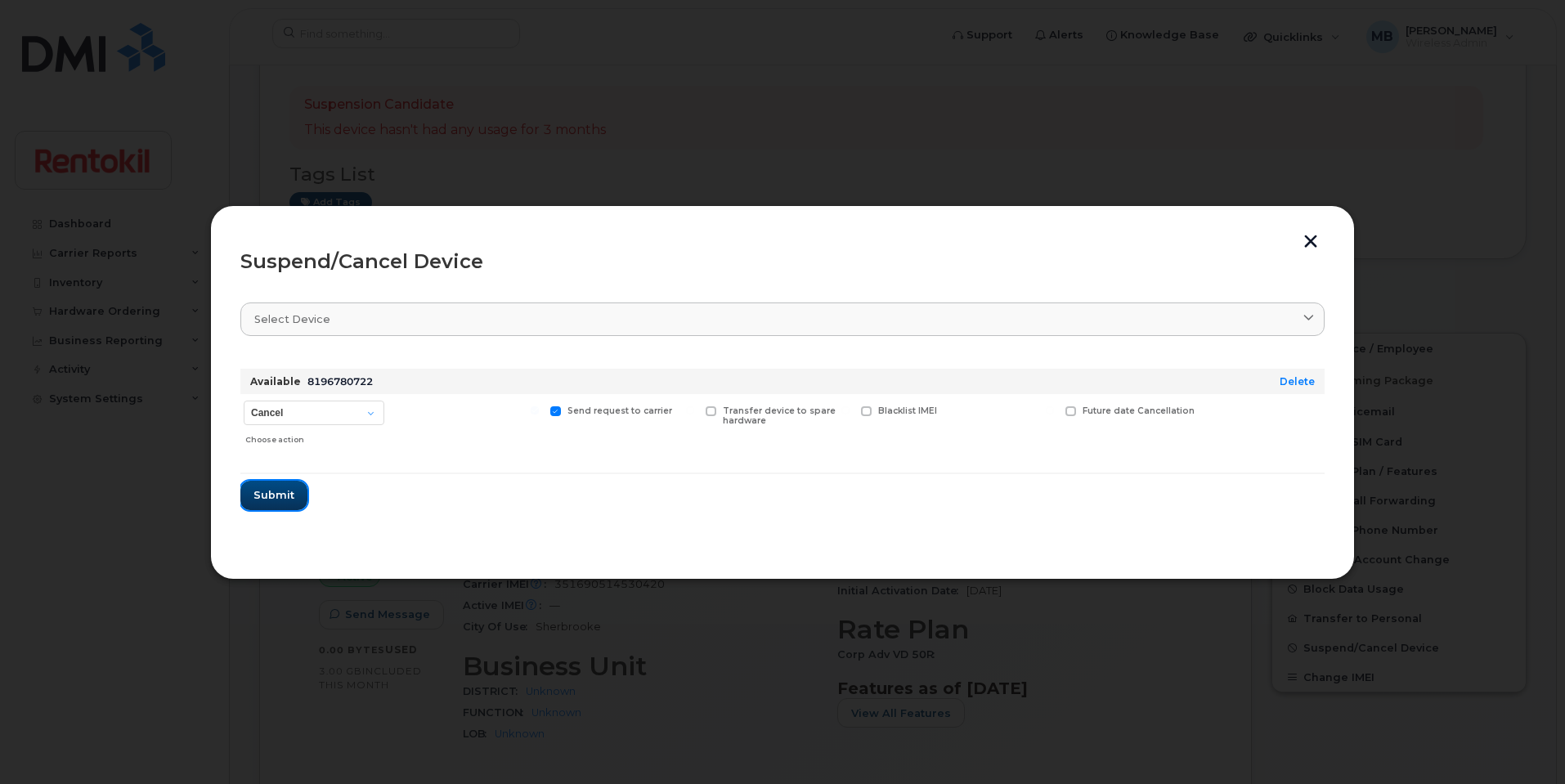
click at [291, 498] on span "Submit" at bounding box center [274, 495] width 41 height 16
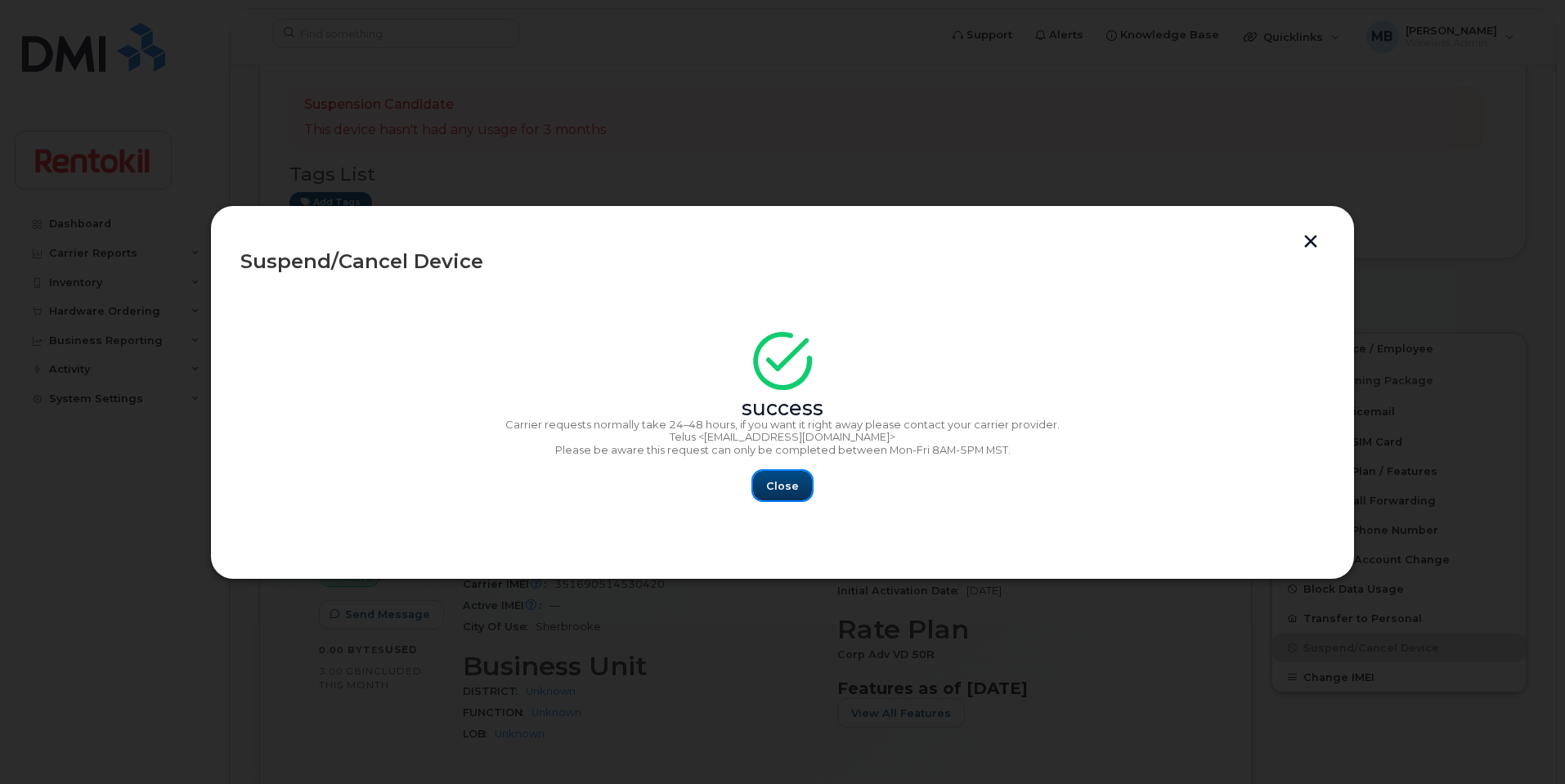
click at [787, 490] on span "Close" at bounding box center [782, 486] width 33 height 16
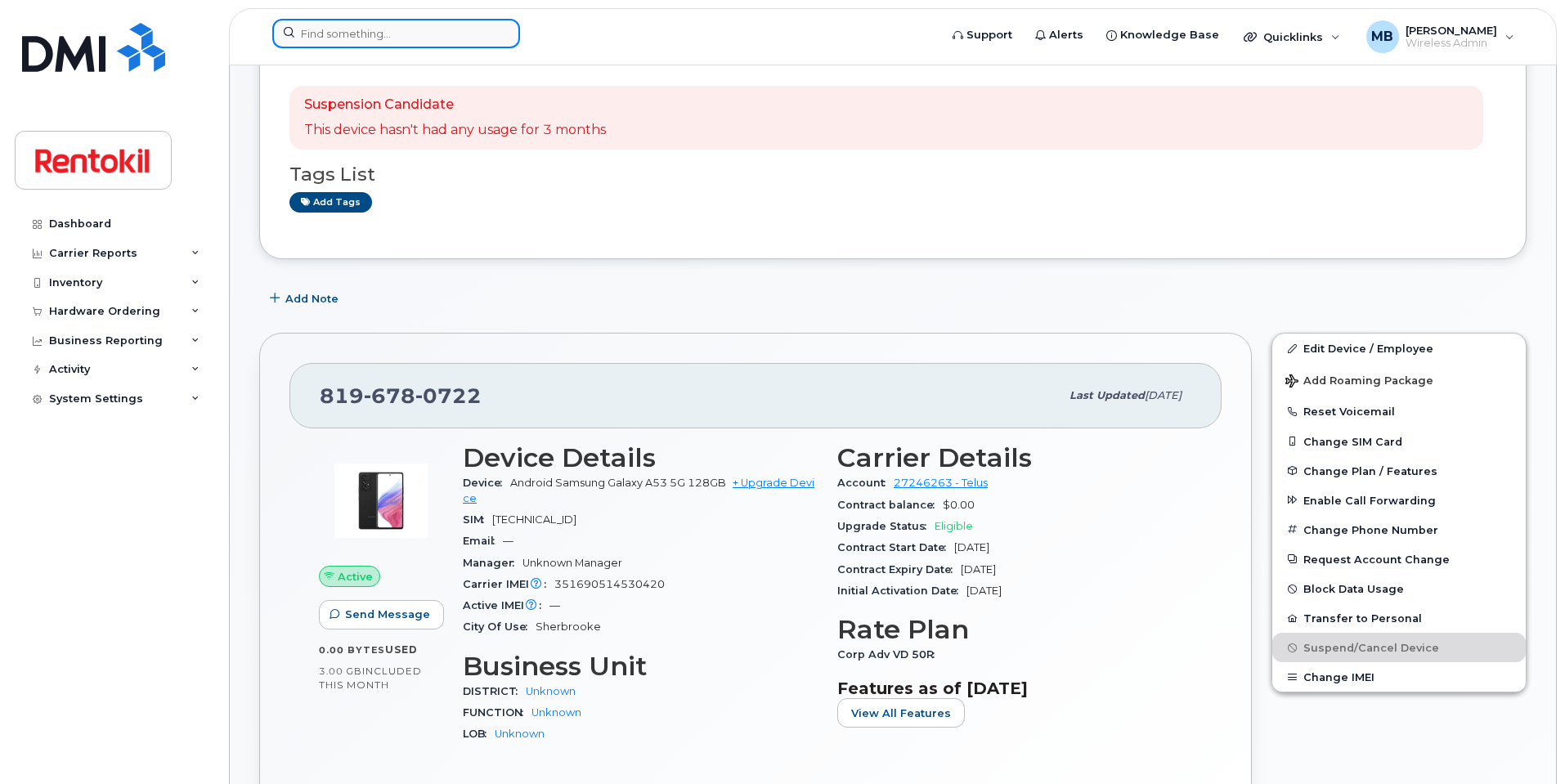
click at [336, 39] on input at bounding box center [396, 34] width 247 height 29
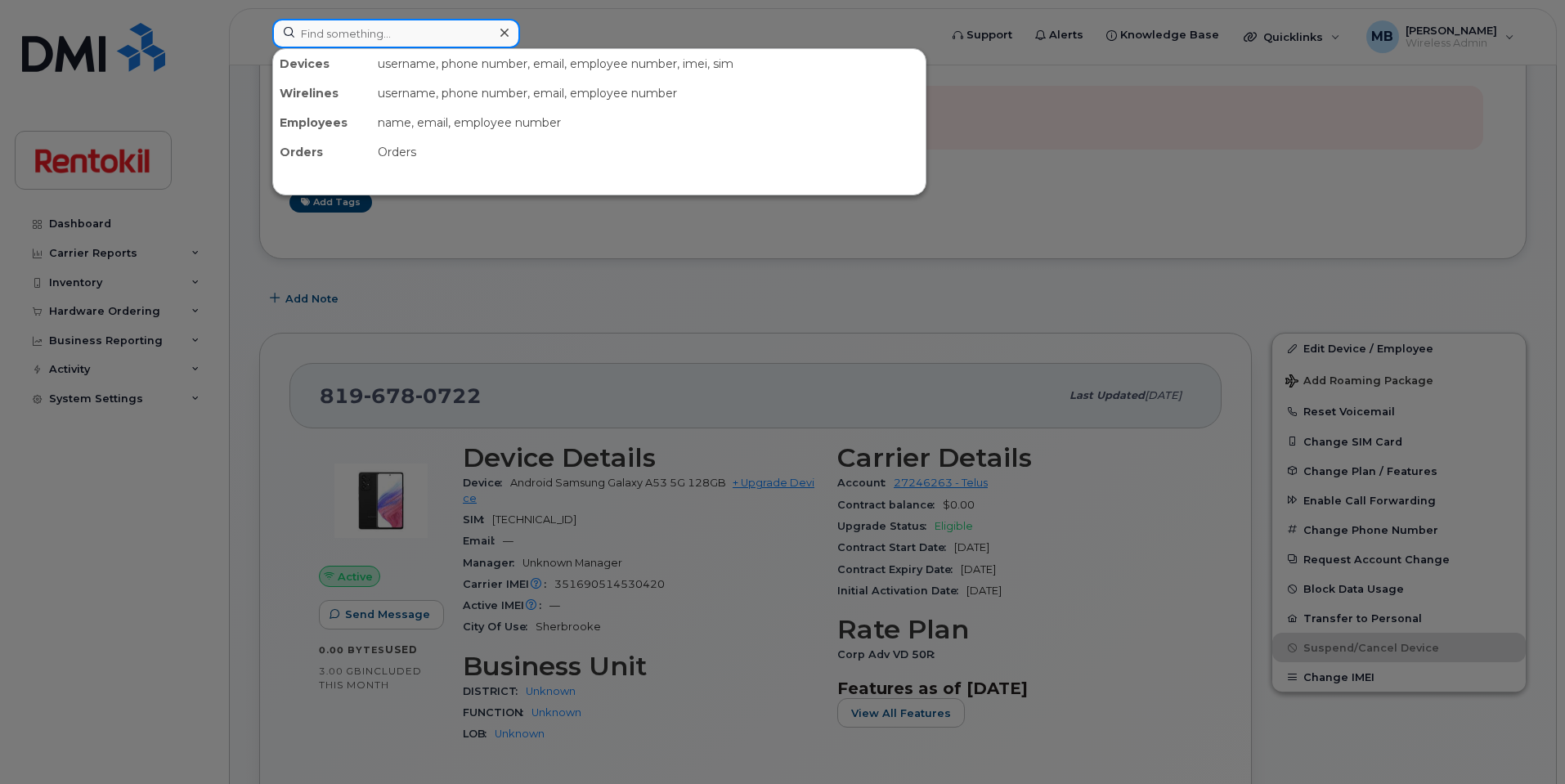
paste input "[PHONE_NUMBER]"
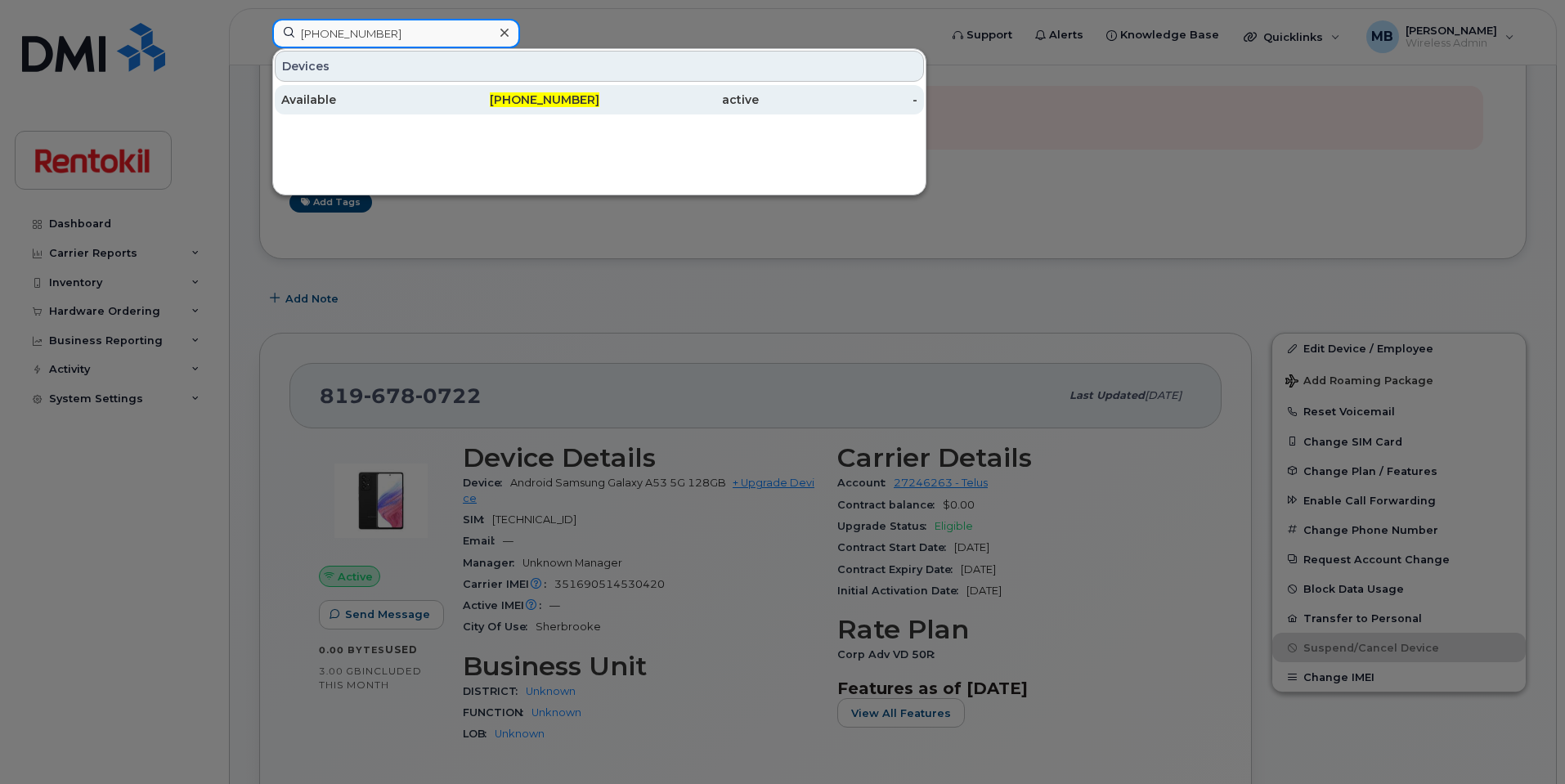
type input "[PHONE_NUMBER]"
click at [352, 106] on div "Available" at bounding box center [361, 100] width 160 height 16
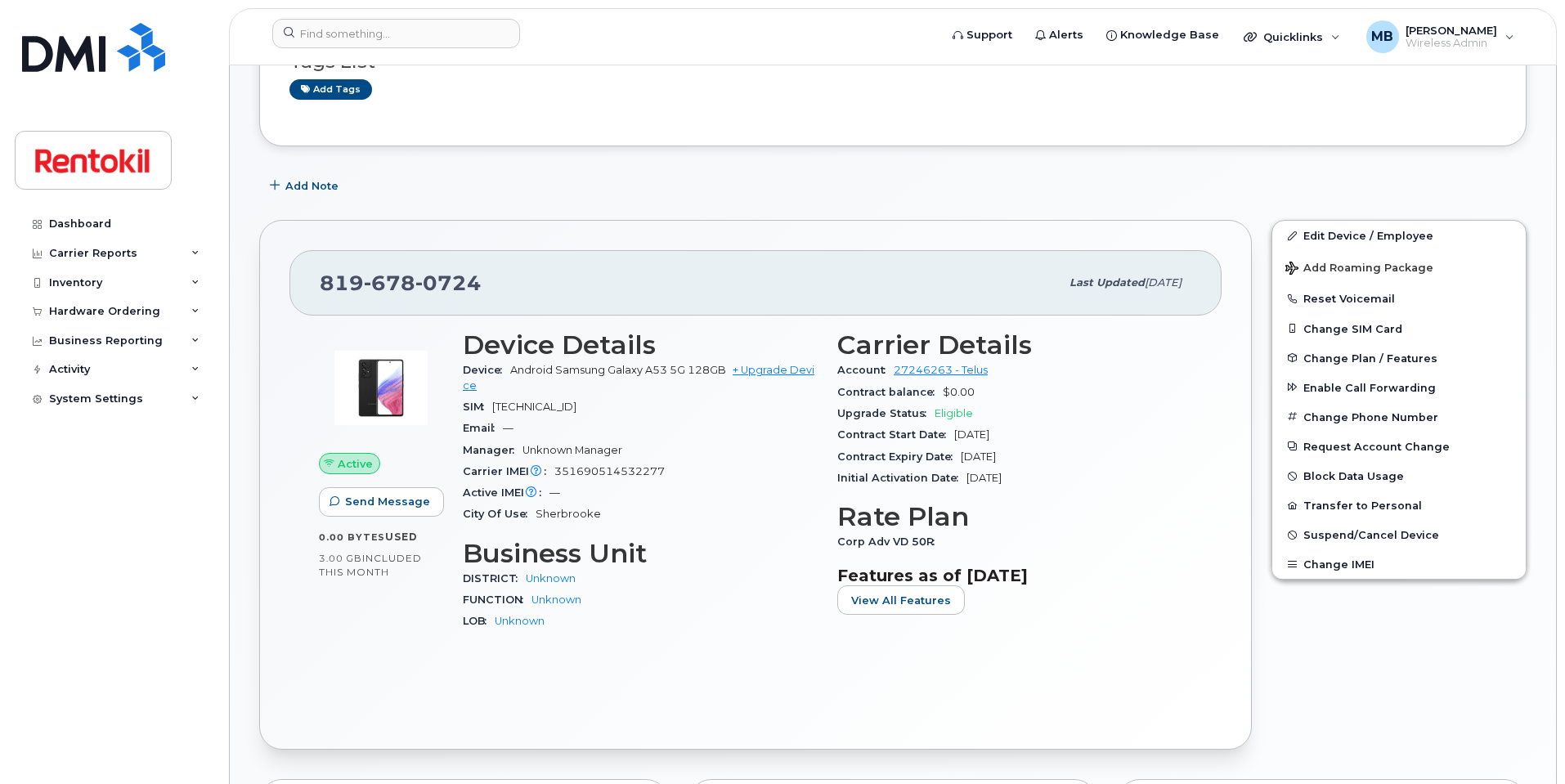
scroll to position [249, 0]
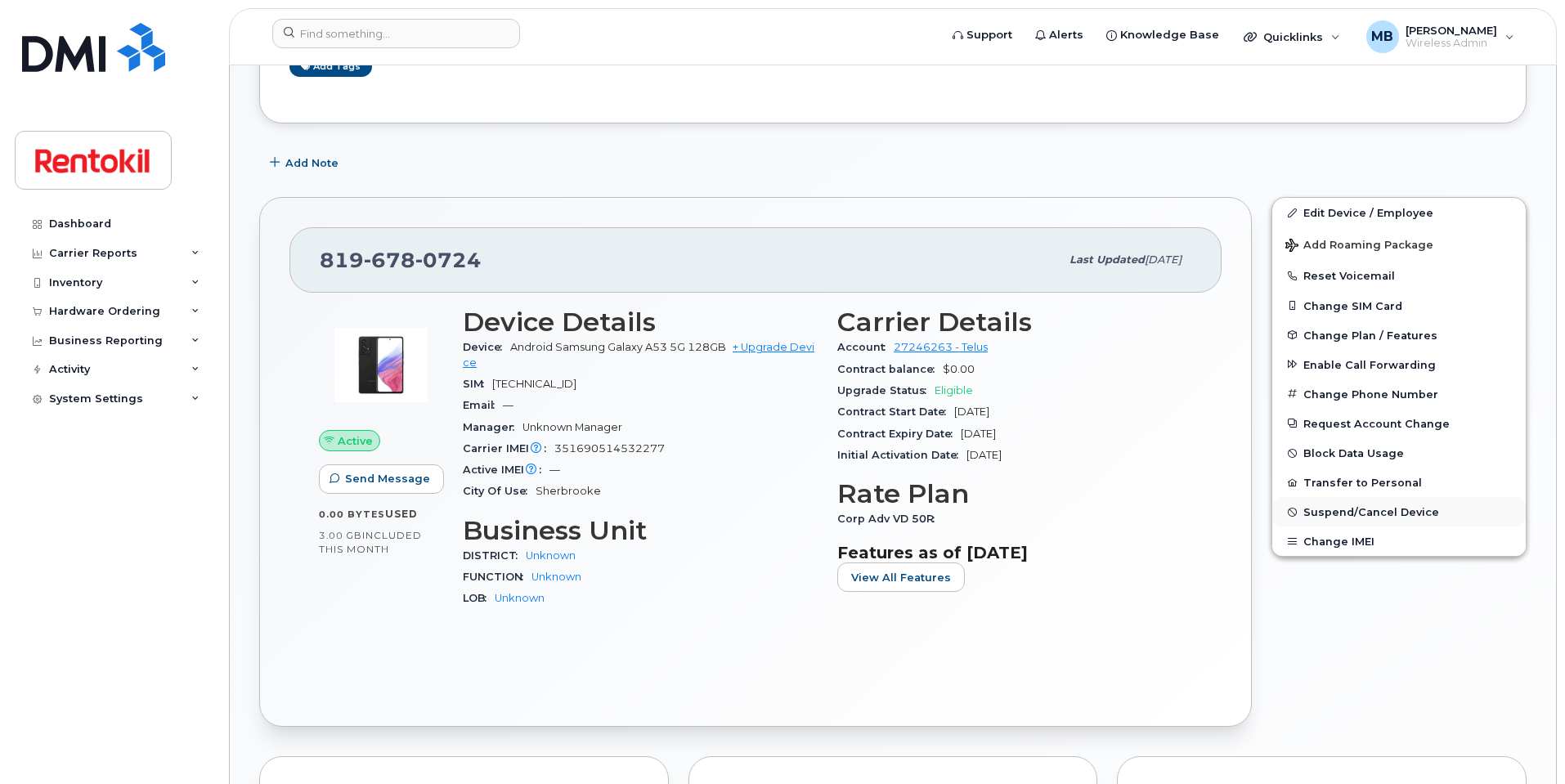
click at [1323, 516] on span "Suspend/Cancel Device" at bounding box center [1372, 512] width 136 height 12
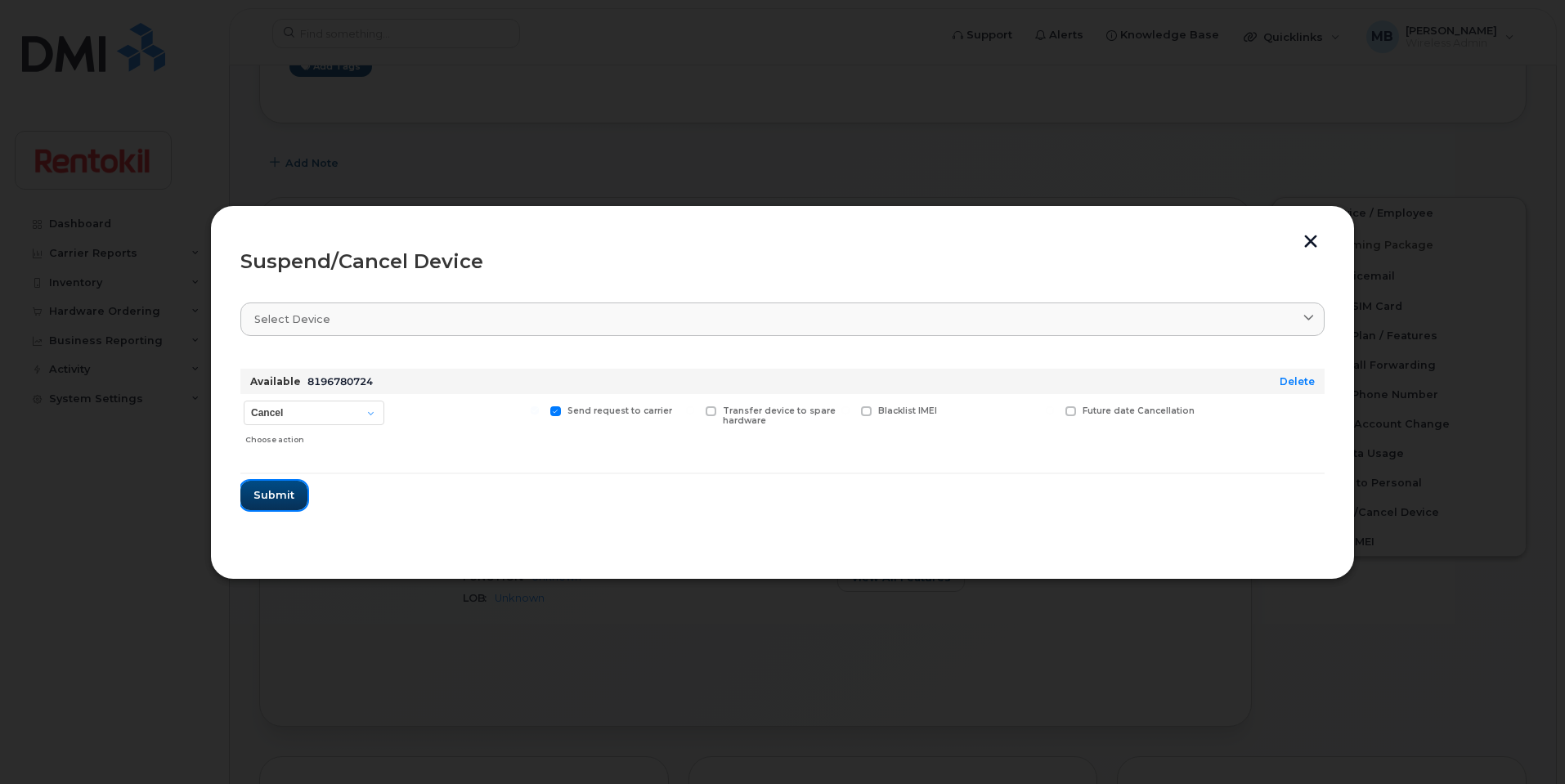
click at [261, 486] on button "Submit" at bounding box center [274, 496] width 67 height 29
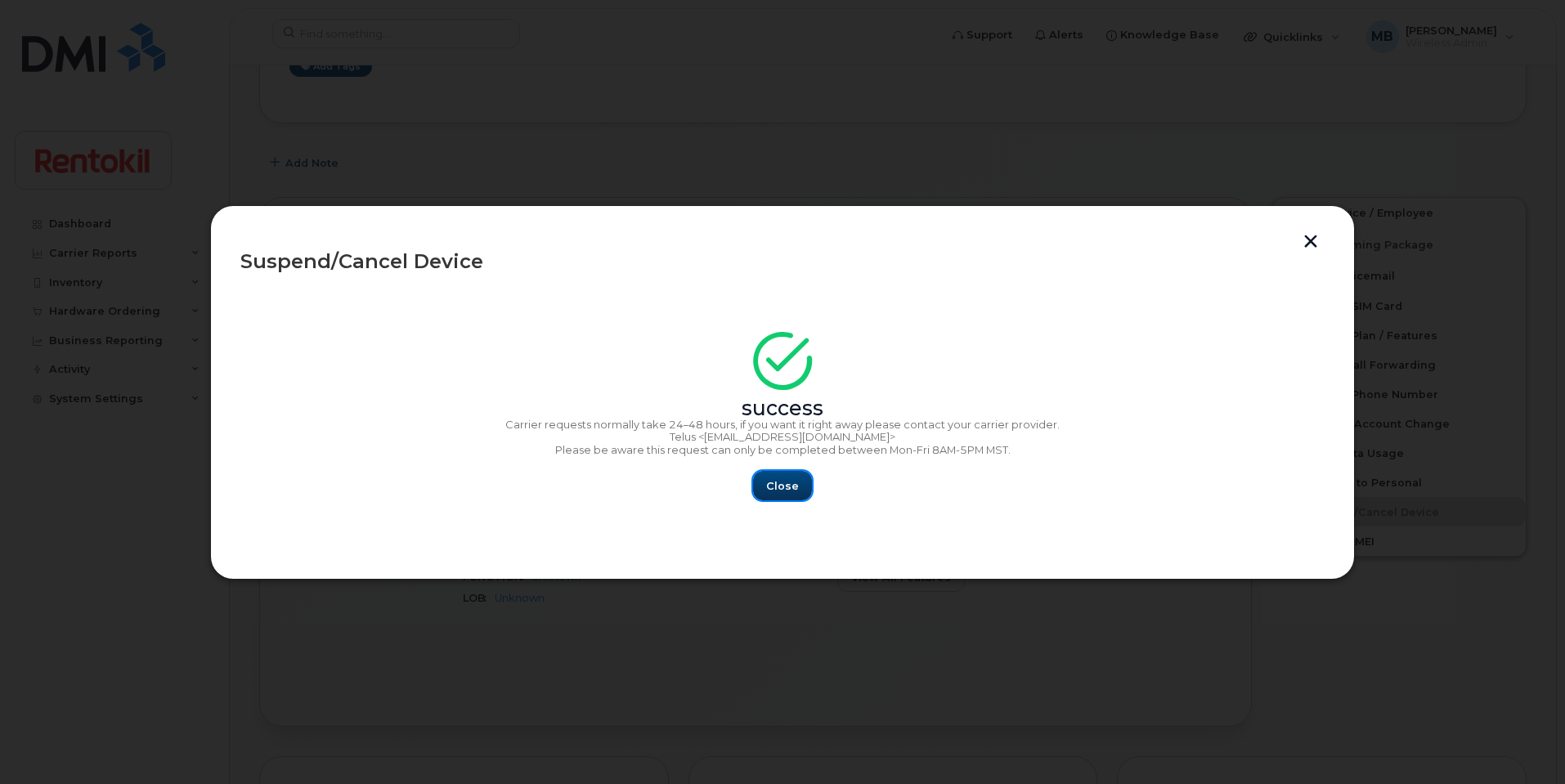
click at [771, 479] on span "Close" at bounding box center [782, 486] width 33 height 16
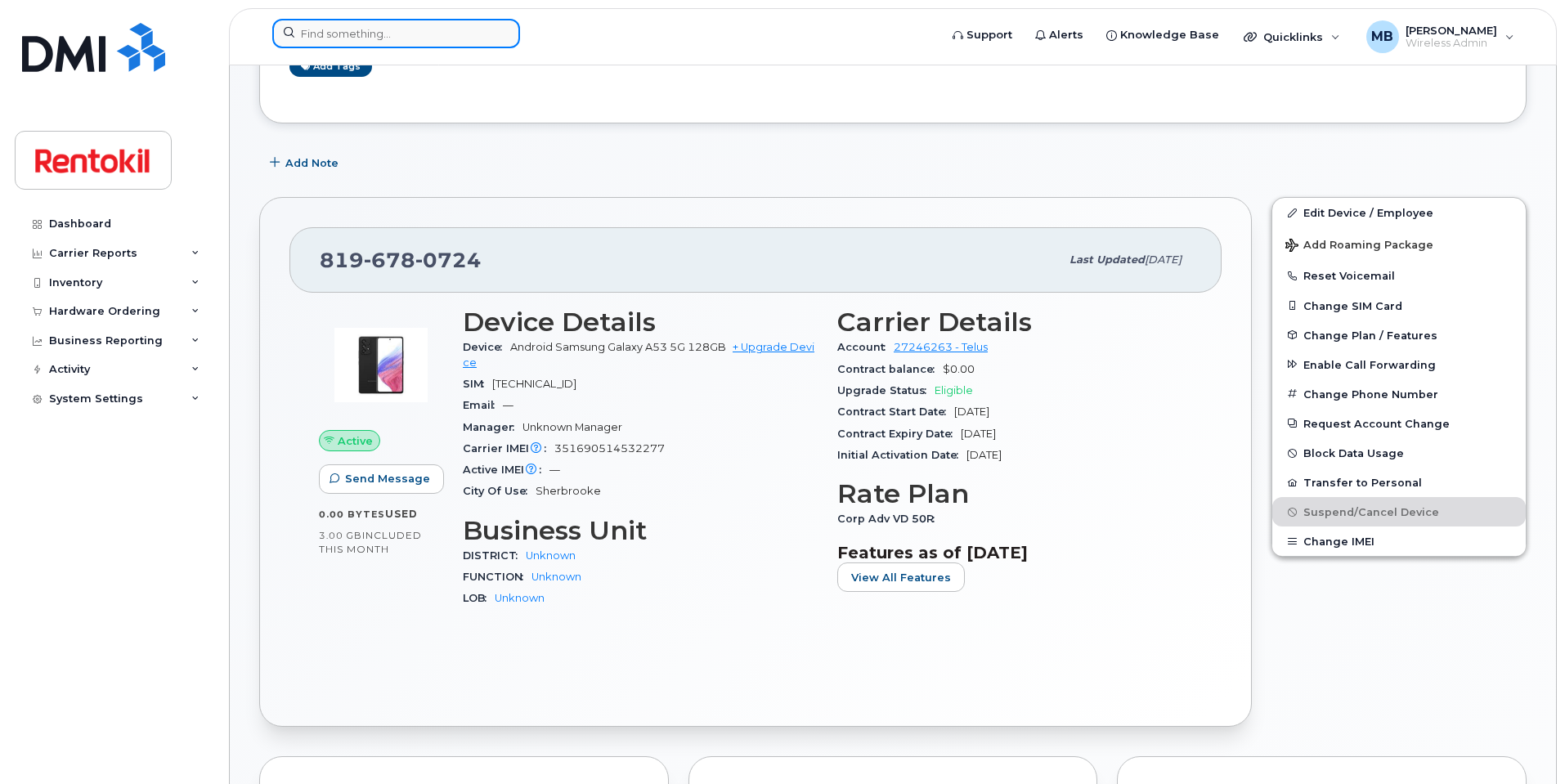
click at [327, 29] on input at bounding box center [396, 34] width 247 height 29
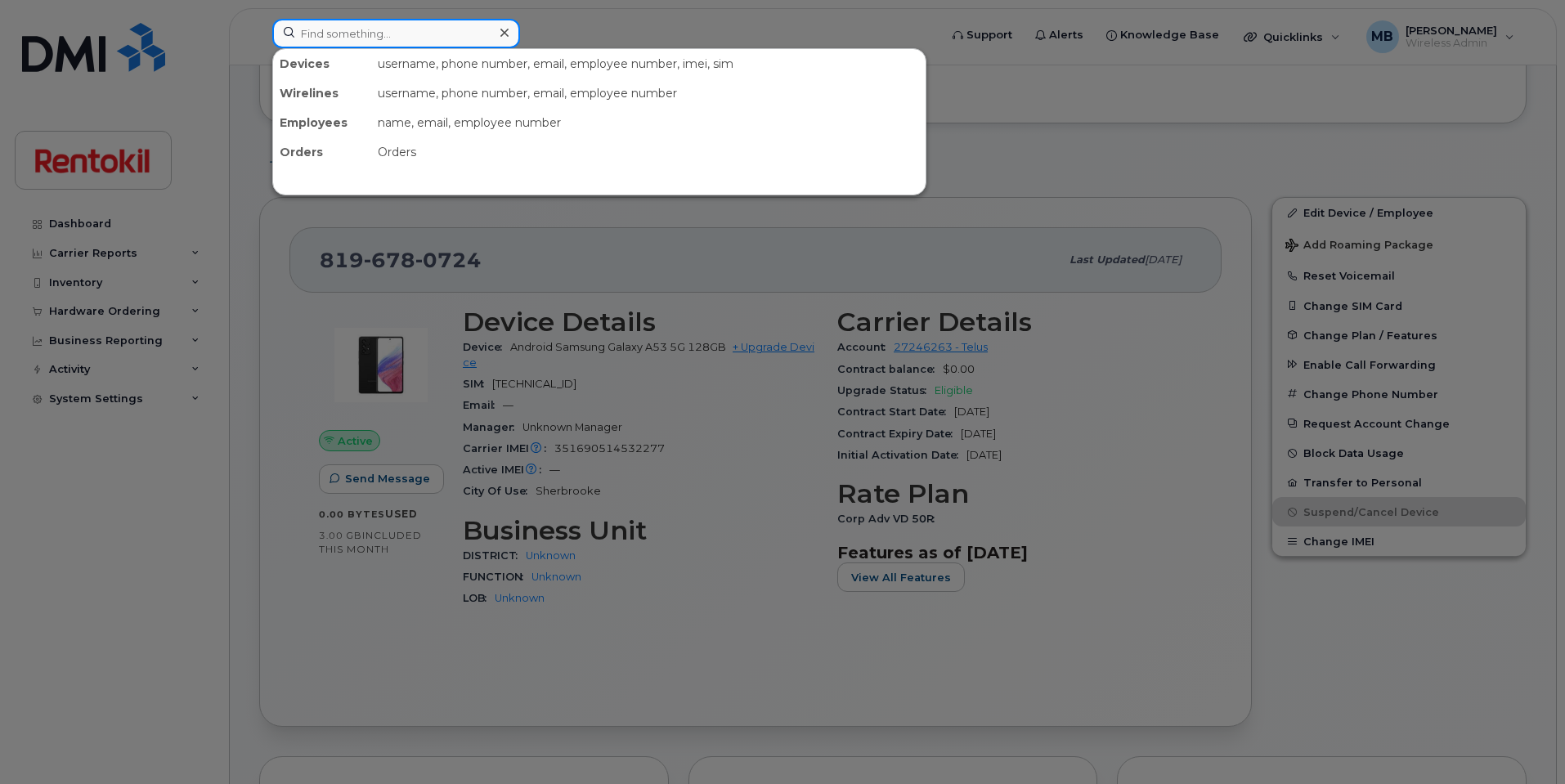
paste input "819-678-0733"
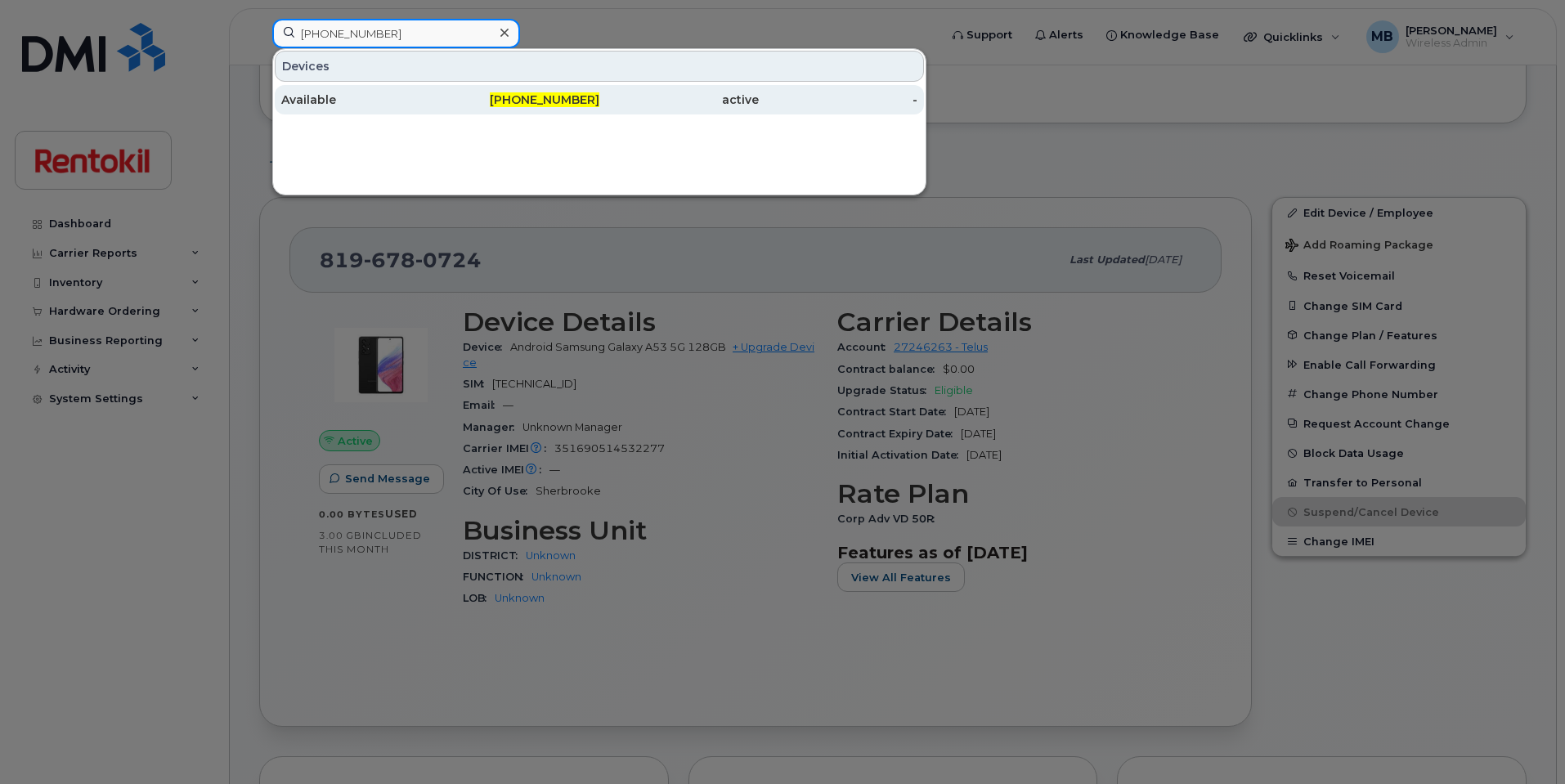
type input "819-678-0733"
click at [578, 106] on span "819-678-0733" at bounding box center [545, 100] width 110 height 15
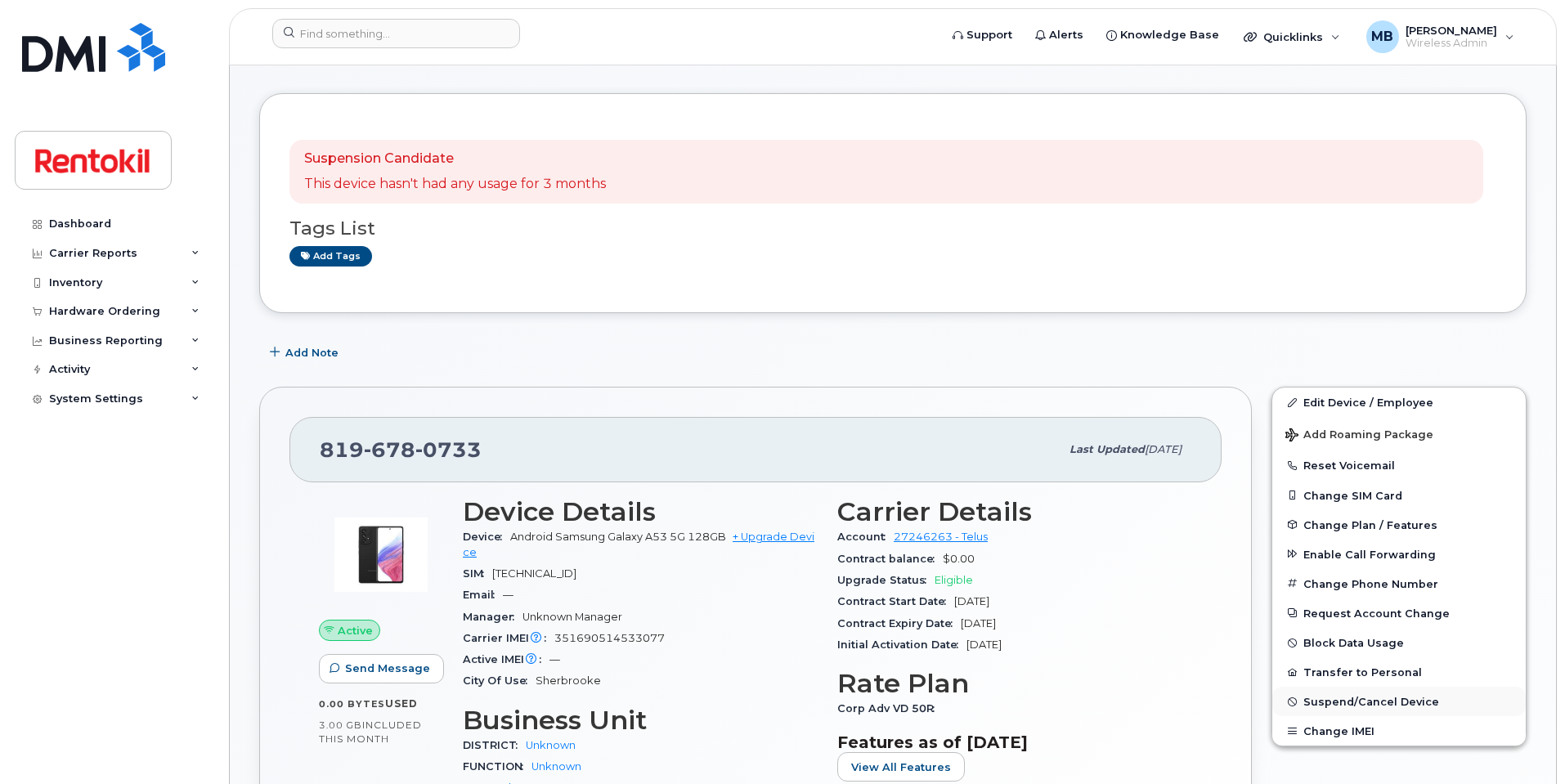
scroll to position [66, 0]
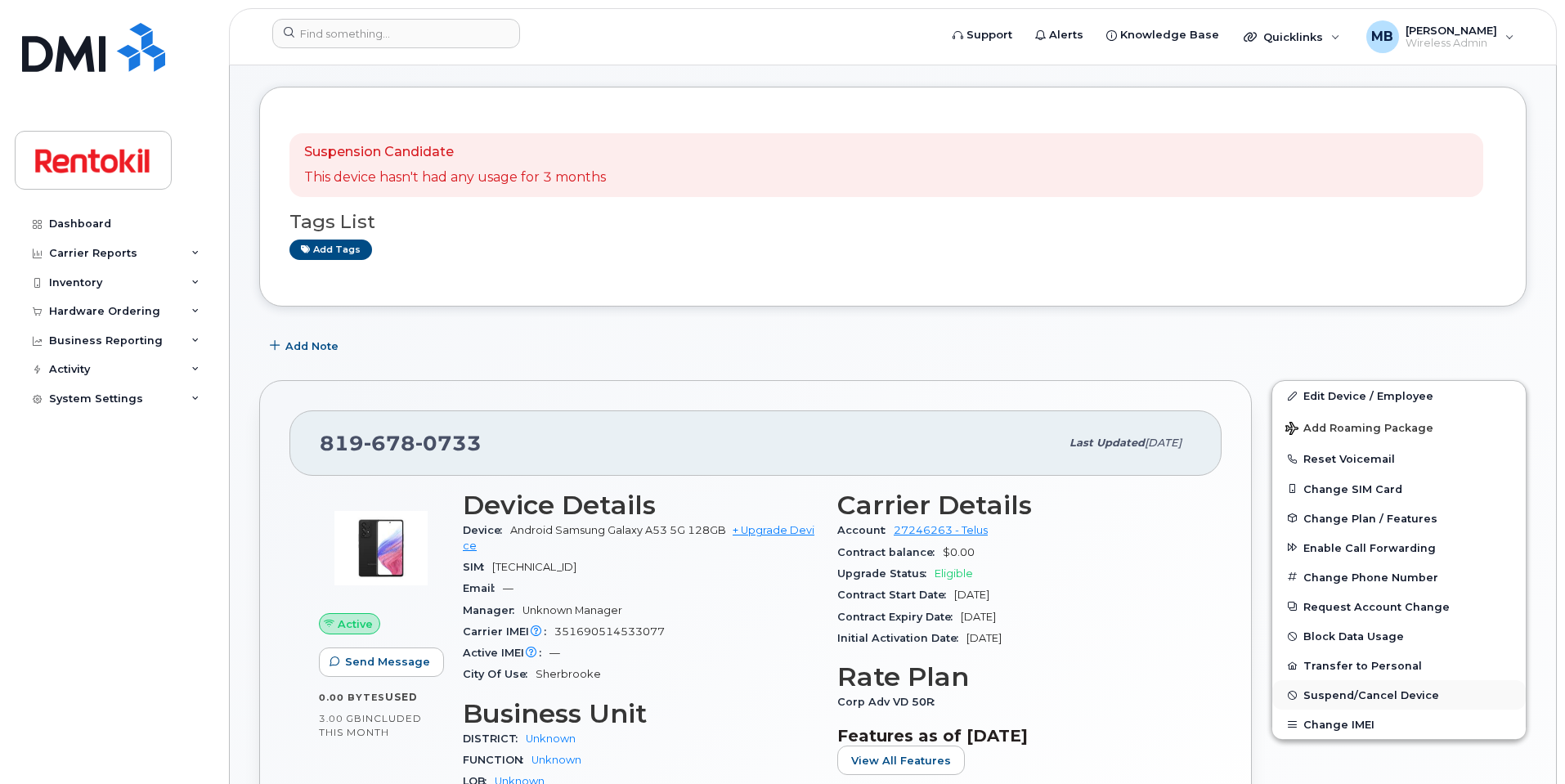
click at [1377, 700] on span "Suspend/Cancel Device" at bounding box center [1372, 695] width 136 height 12
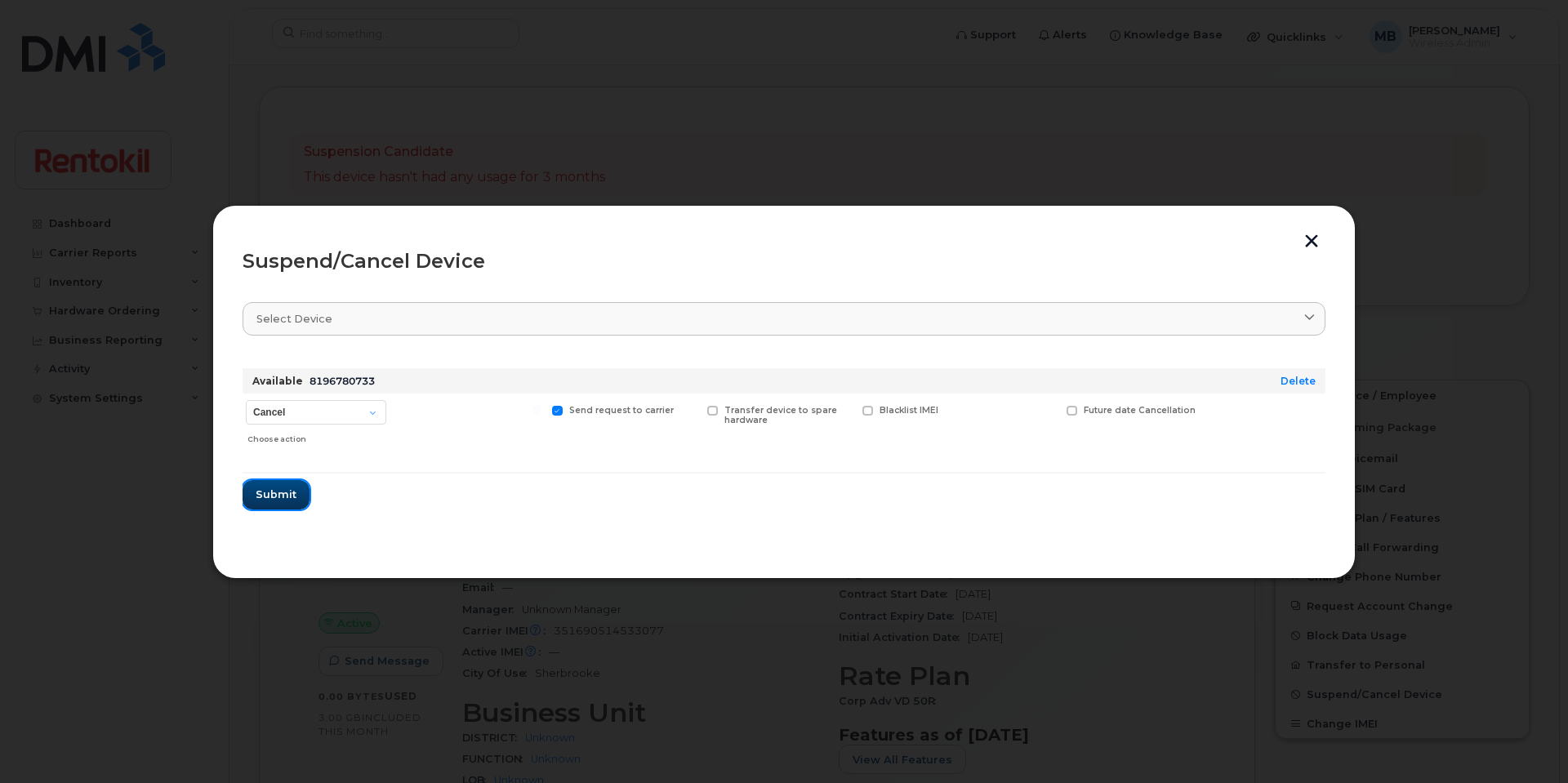
click at [278, 494] on span "Submit" at bounding box center [276, 494] width 41 height 16
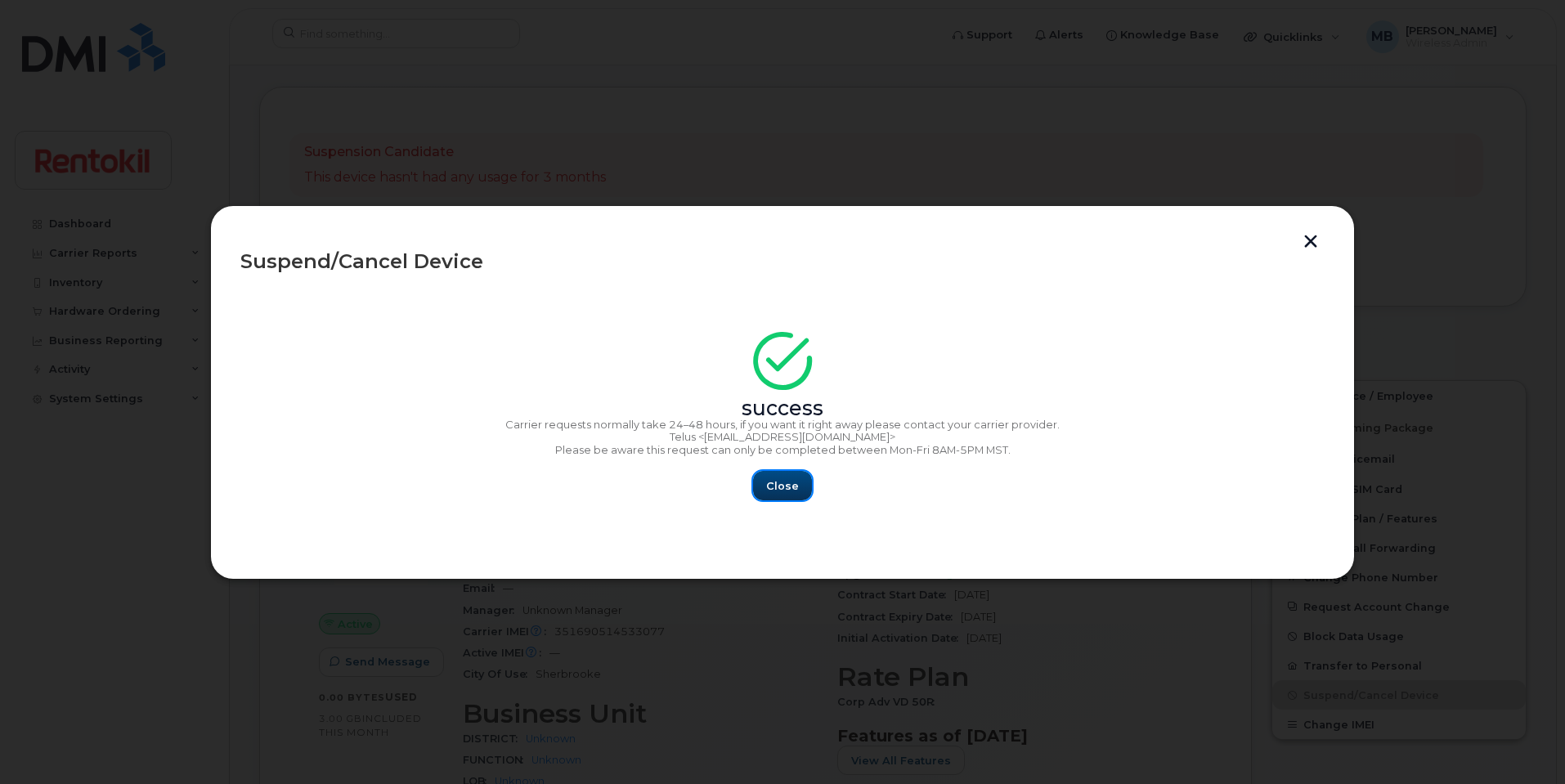
click at [772, 484] on span "Close" at bounding box center [782, 486] width 33 height 16
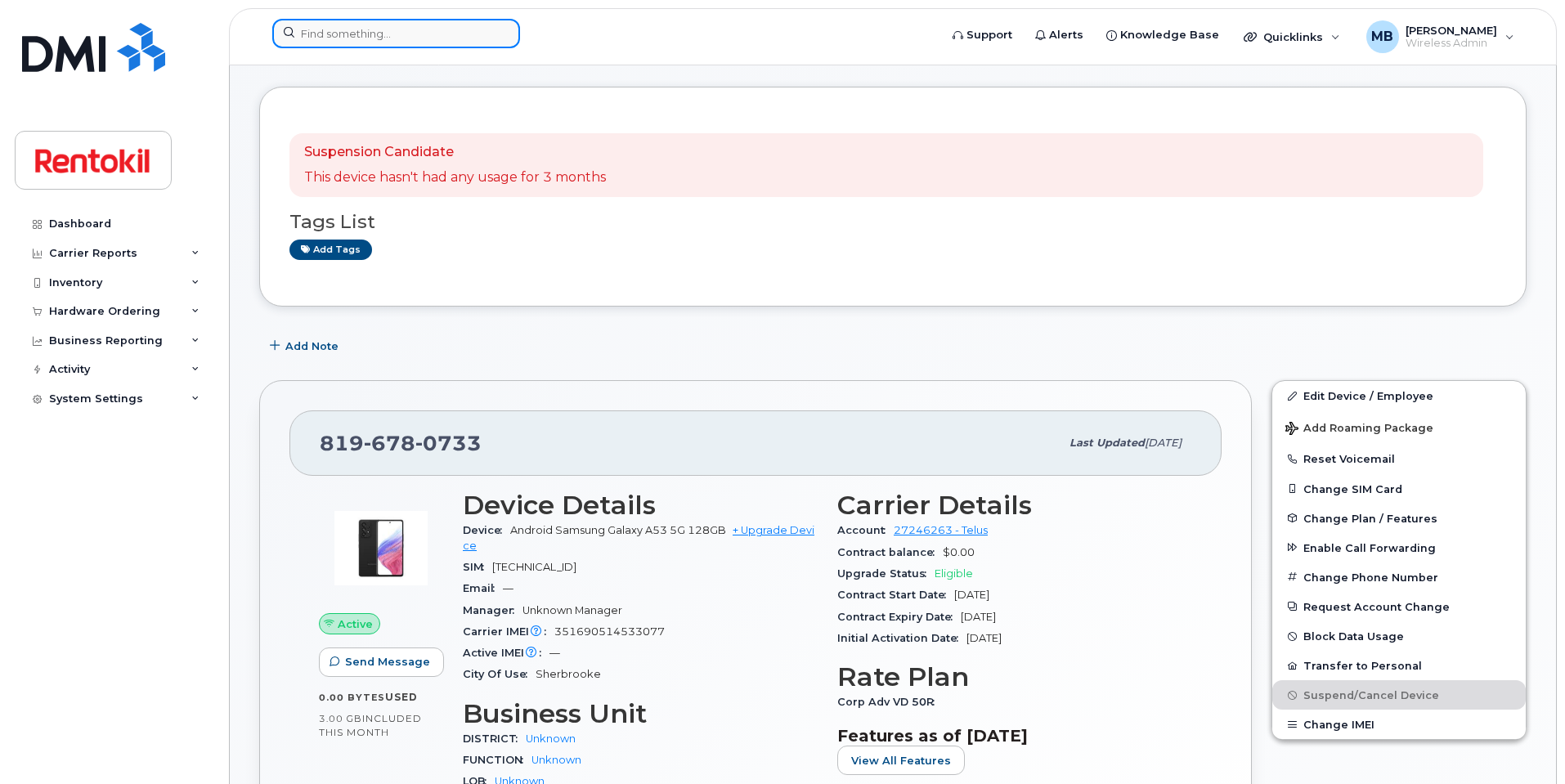
click at [329, 34] on input at bounding box center [396, 34] width 247 height 29
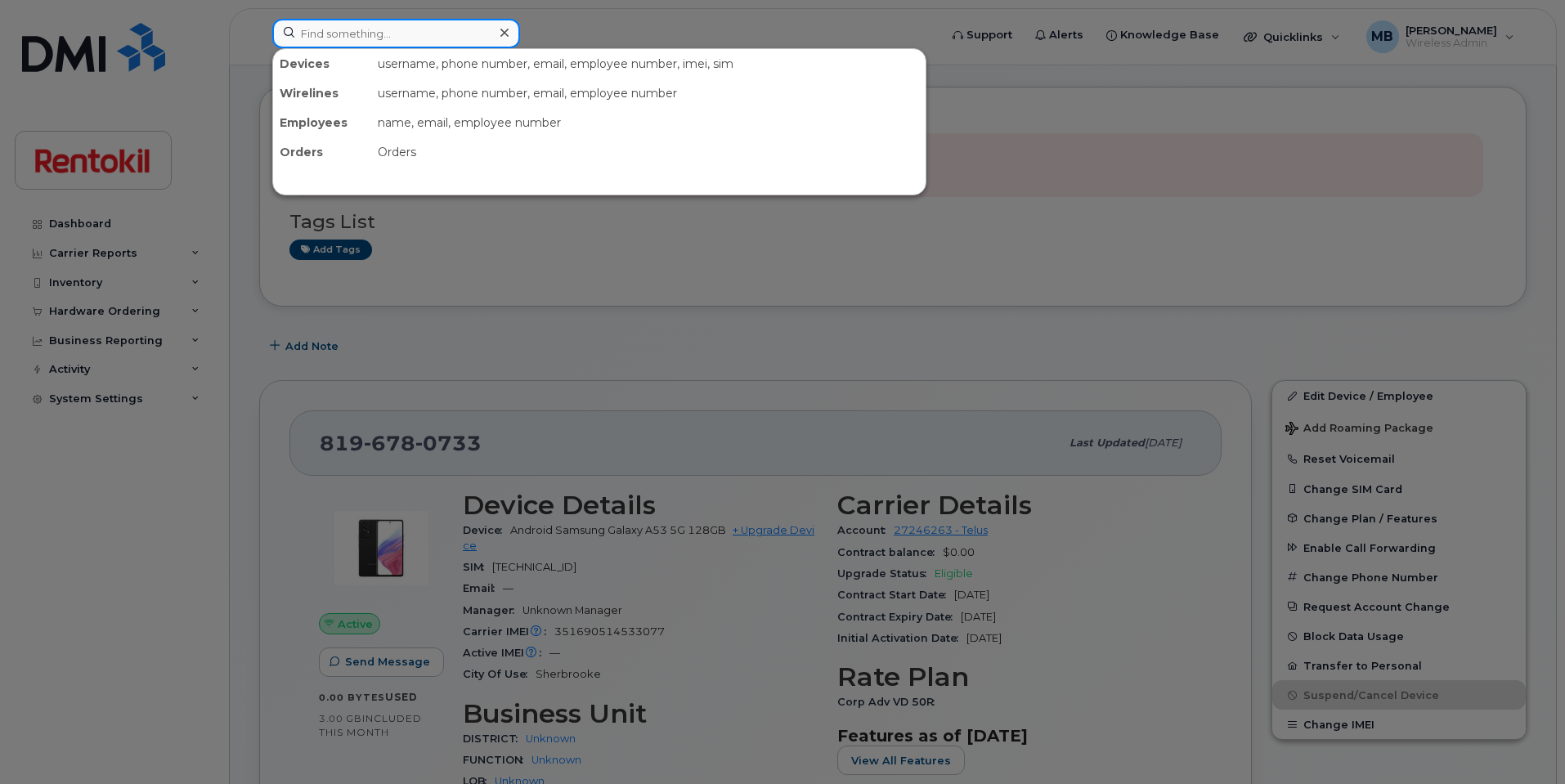
paste input "902-580-0397"
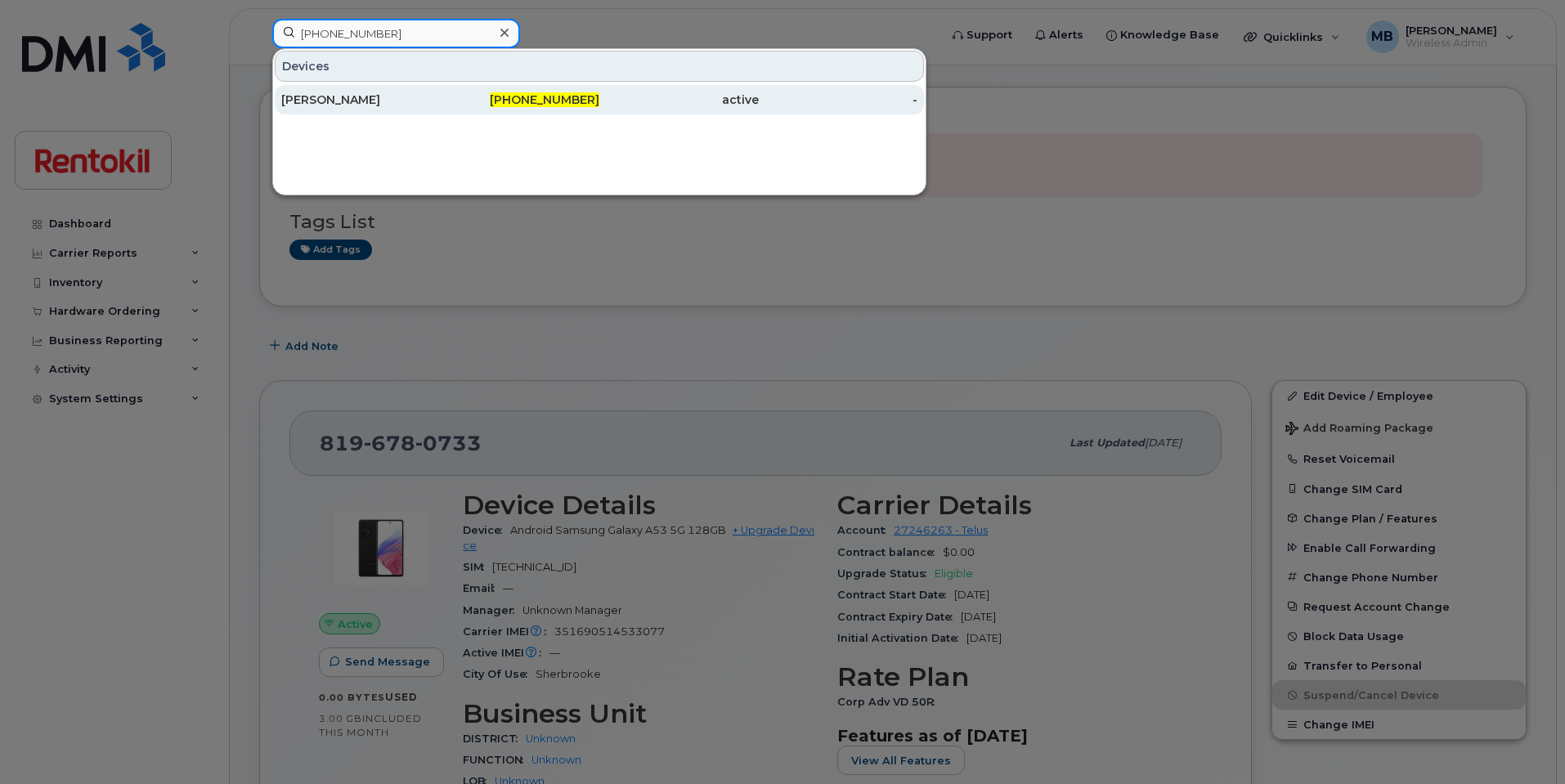
type input "902-580-0397"
click at [350, 96] on div "Amjad Sultan" at bounding box center [361, 100] width 160 height 16
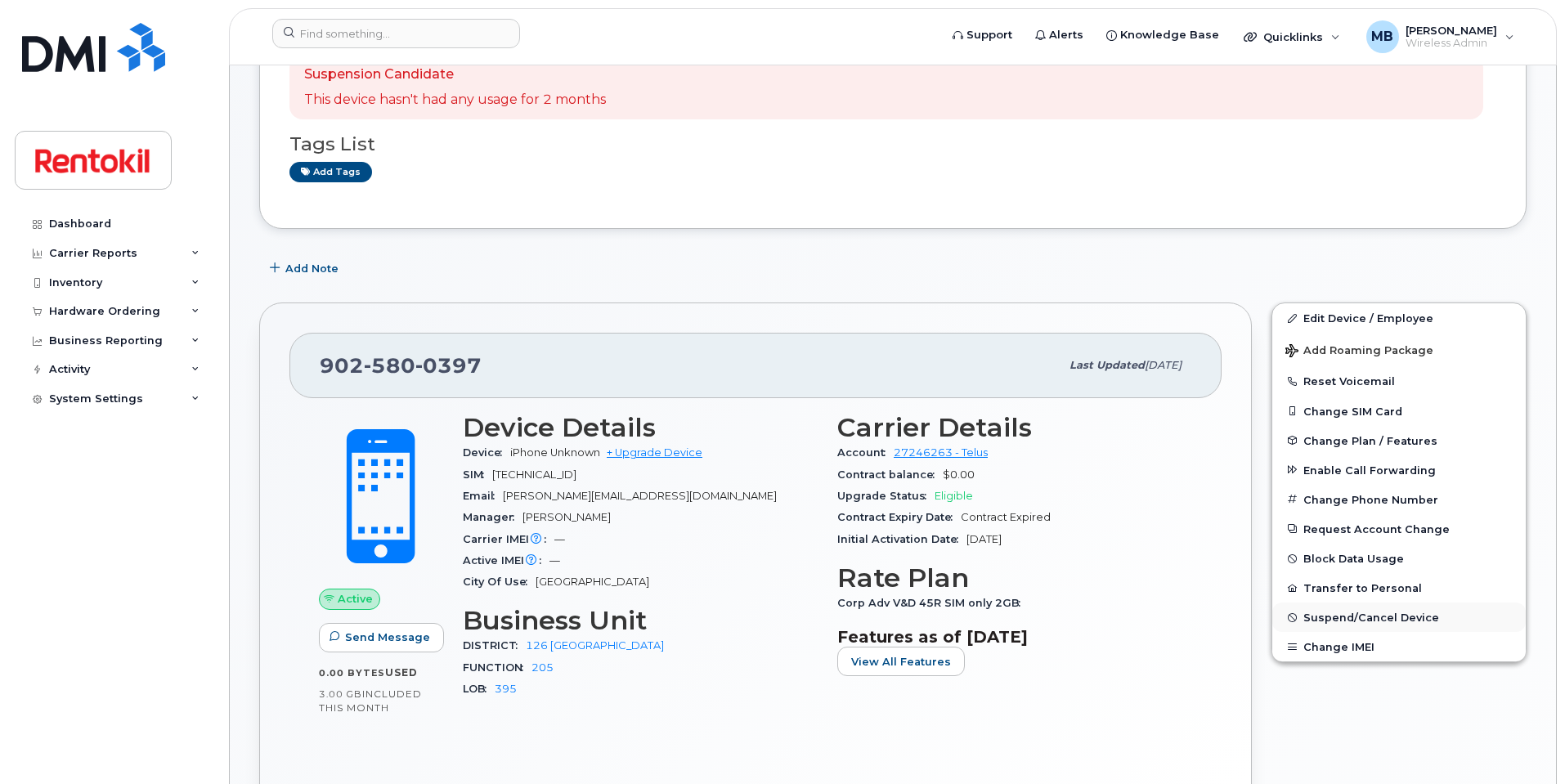
scroll to position [146, 0]
click at [1342, 622] on span "Suspend/Cancel Device" at bounding box center [1372, 615] width 136 height 12
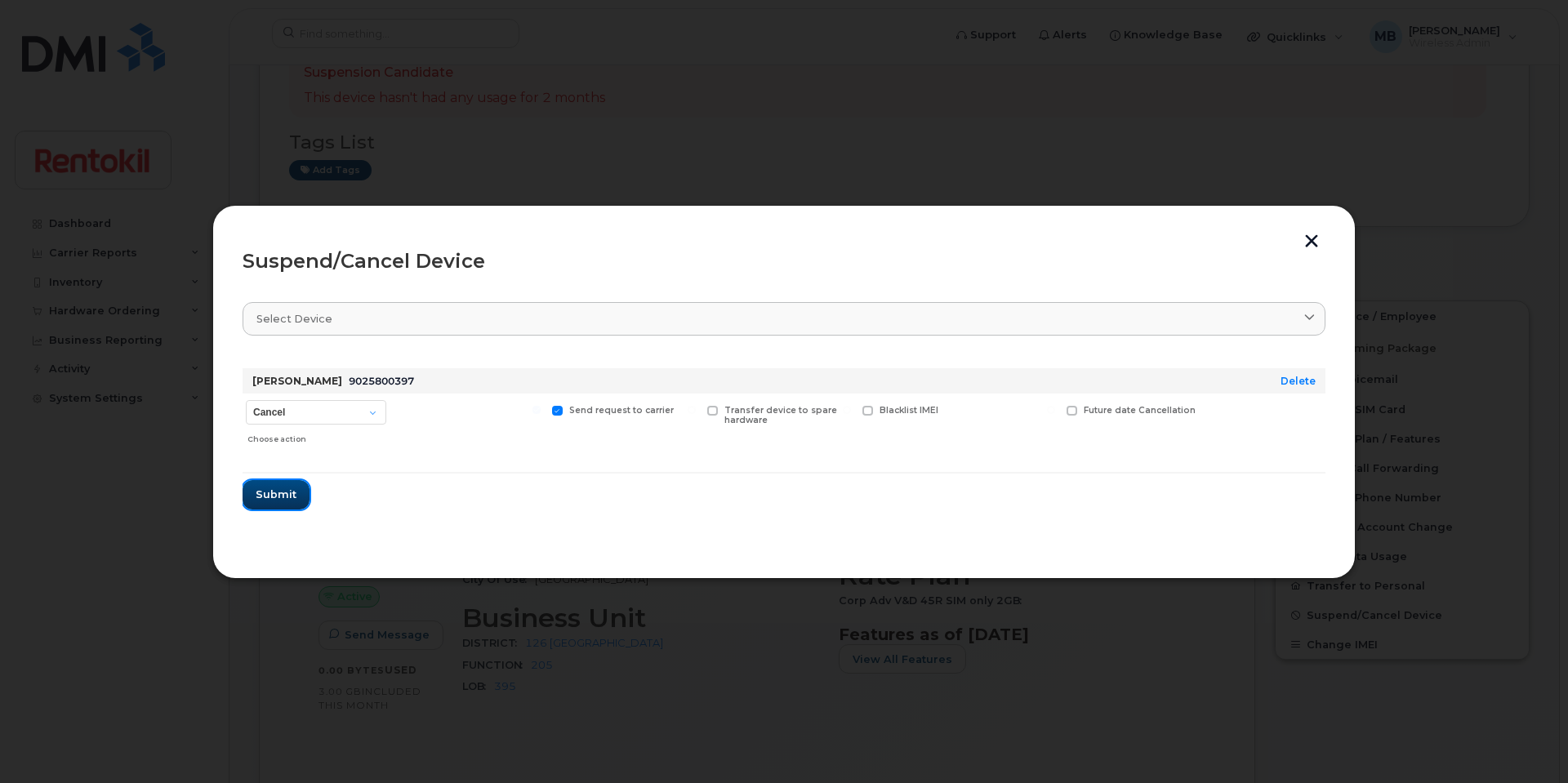
click at [282, 490] on span "Submit" at bounding box center [276, 494] width 41 height 16
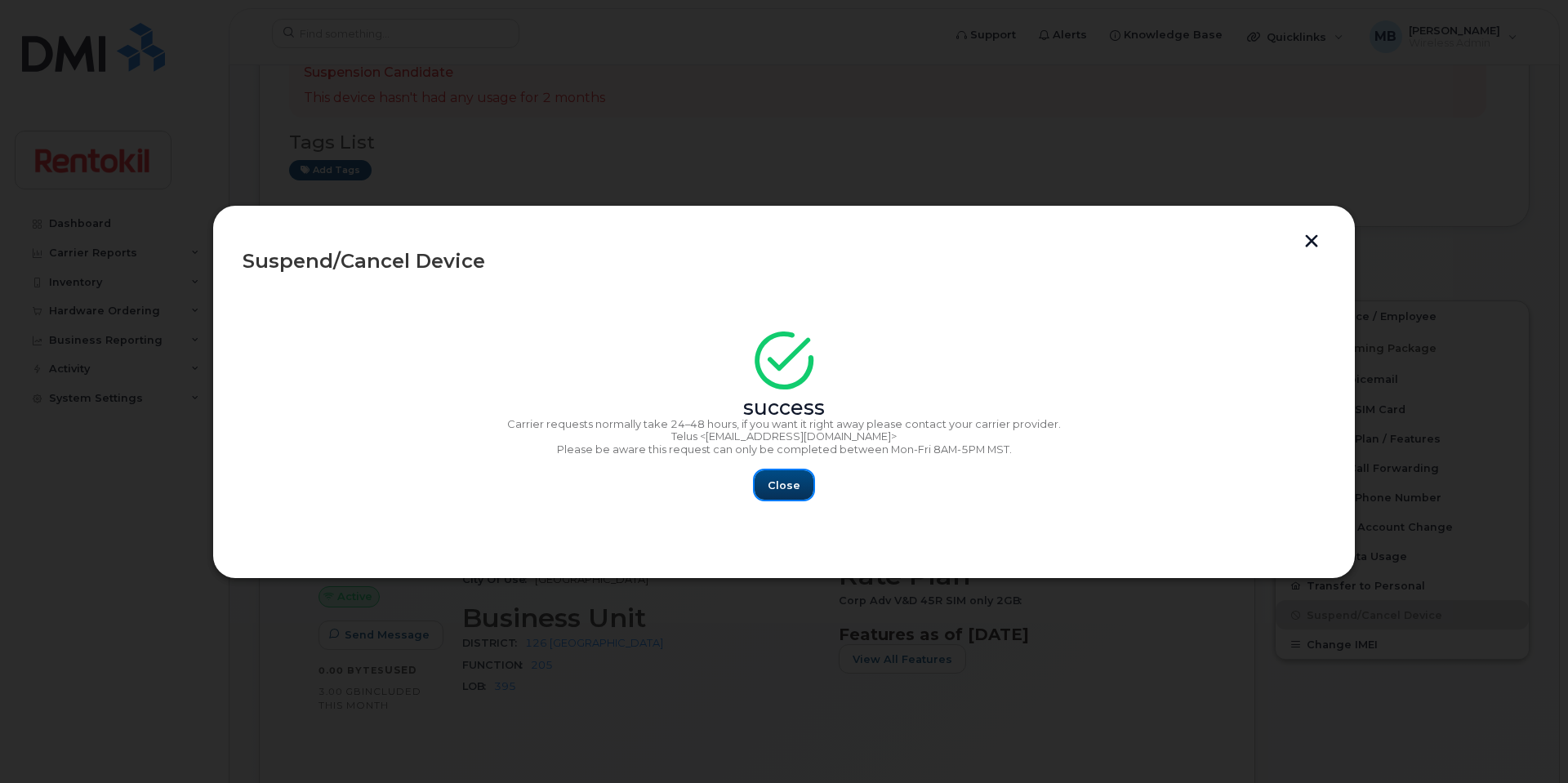
click at [783, 493] on span "Close" at bounding box center [784, 485] width 33 height 16
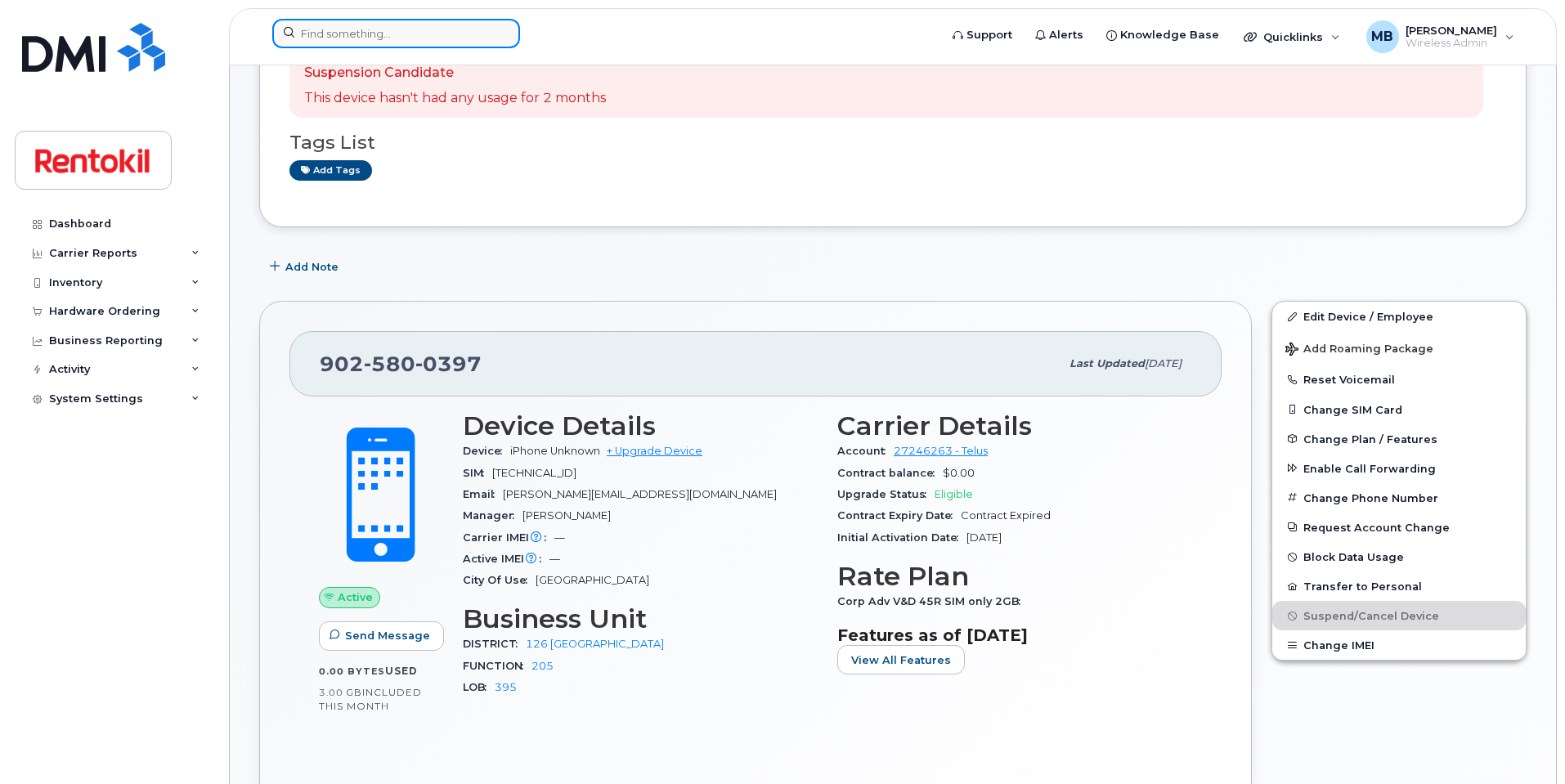
click at [385, 45] on input at bounding box center [396, 34] width 247 height 29
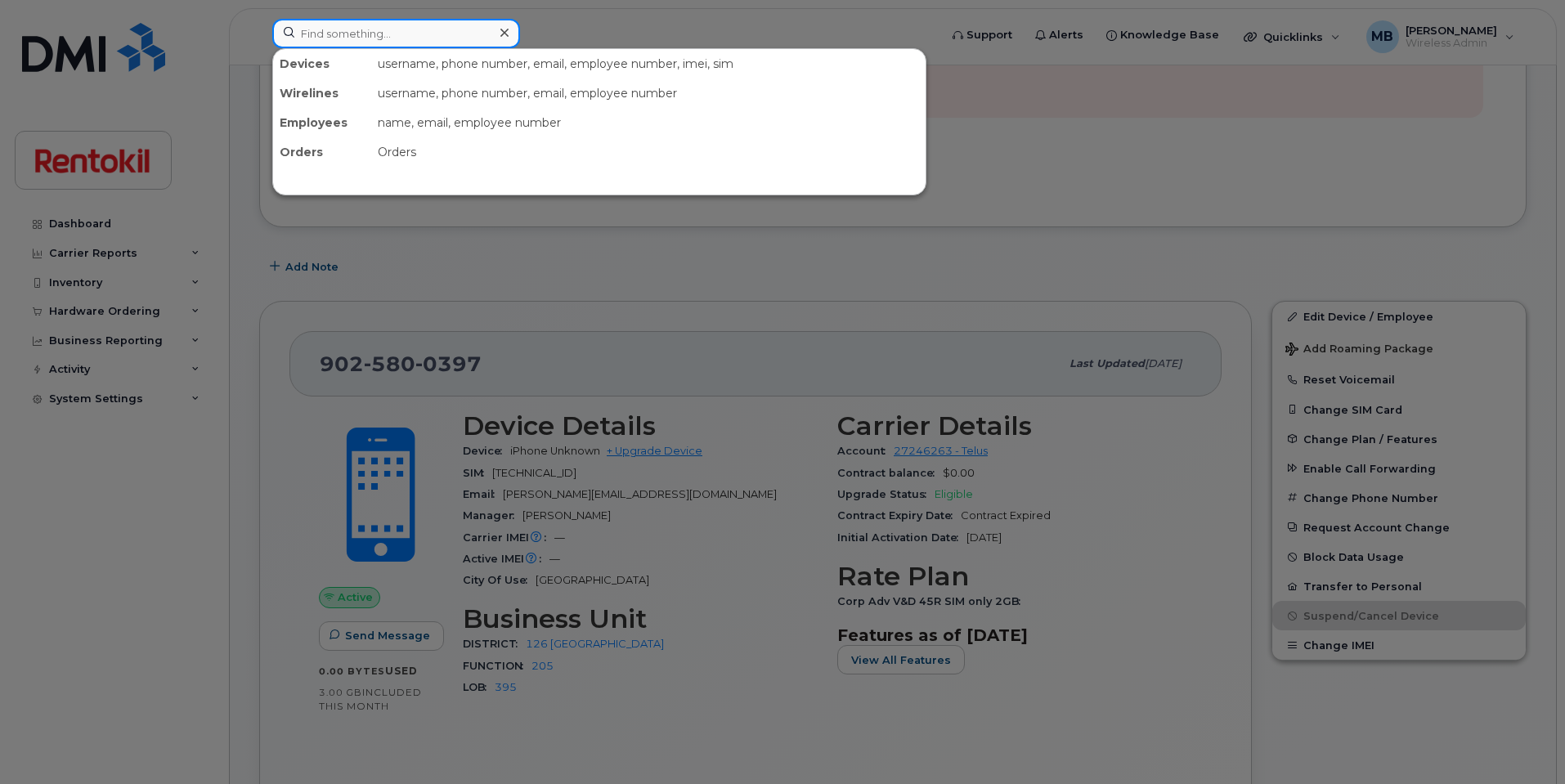
paste input "647-210-7485"
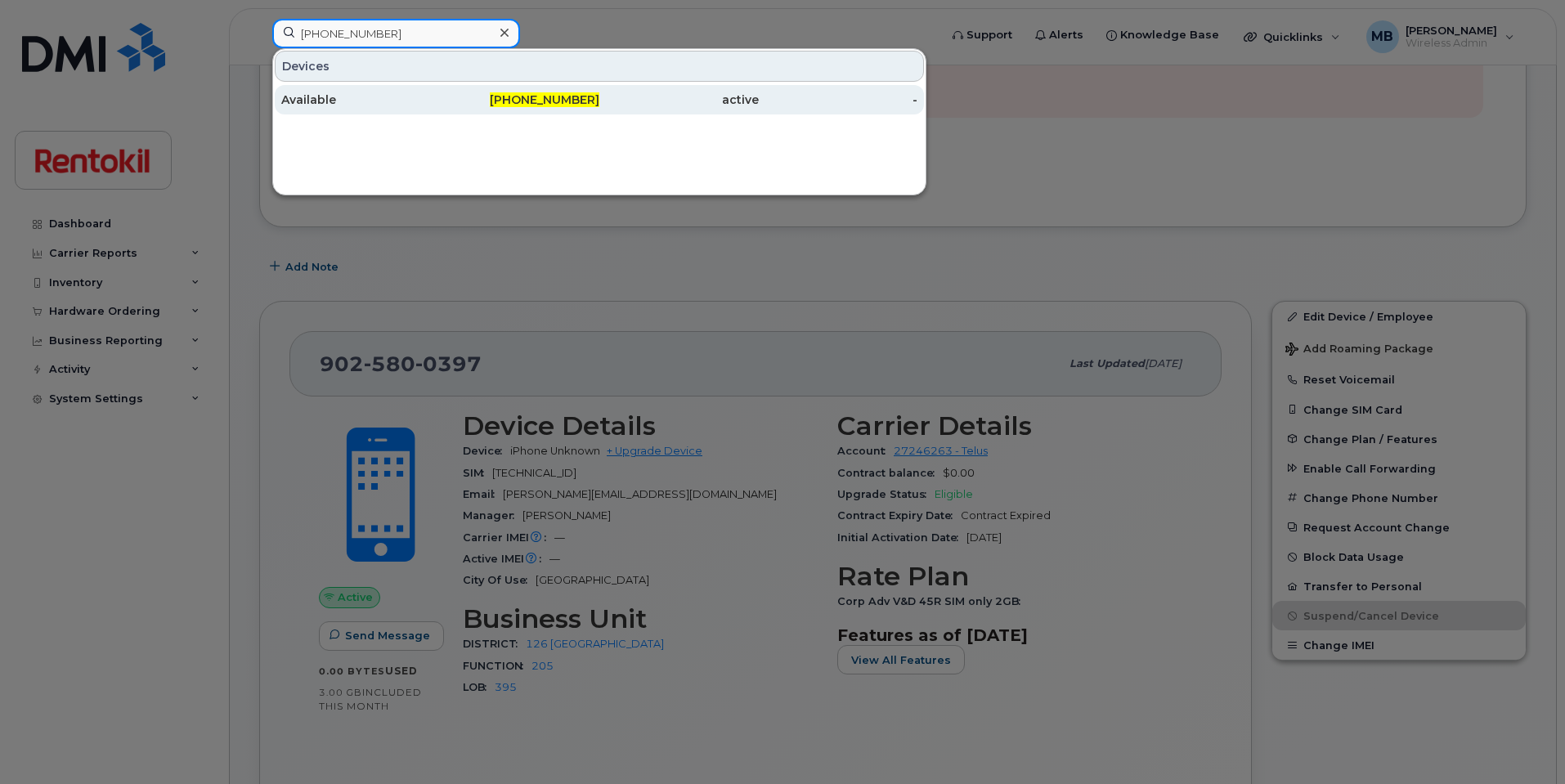
type input "647-210-7485"
click at [385, 107] on div "Available" at bounding box center [361, 100] width 160 height 16
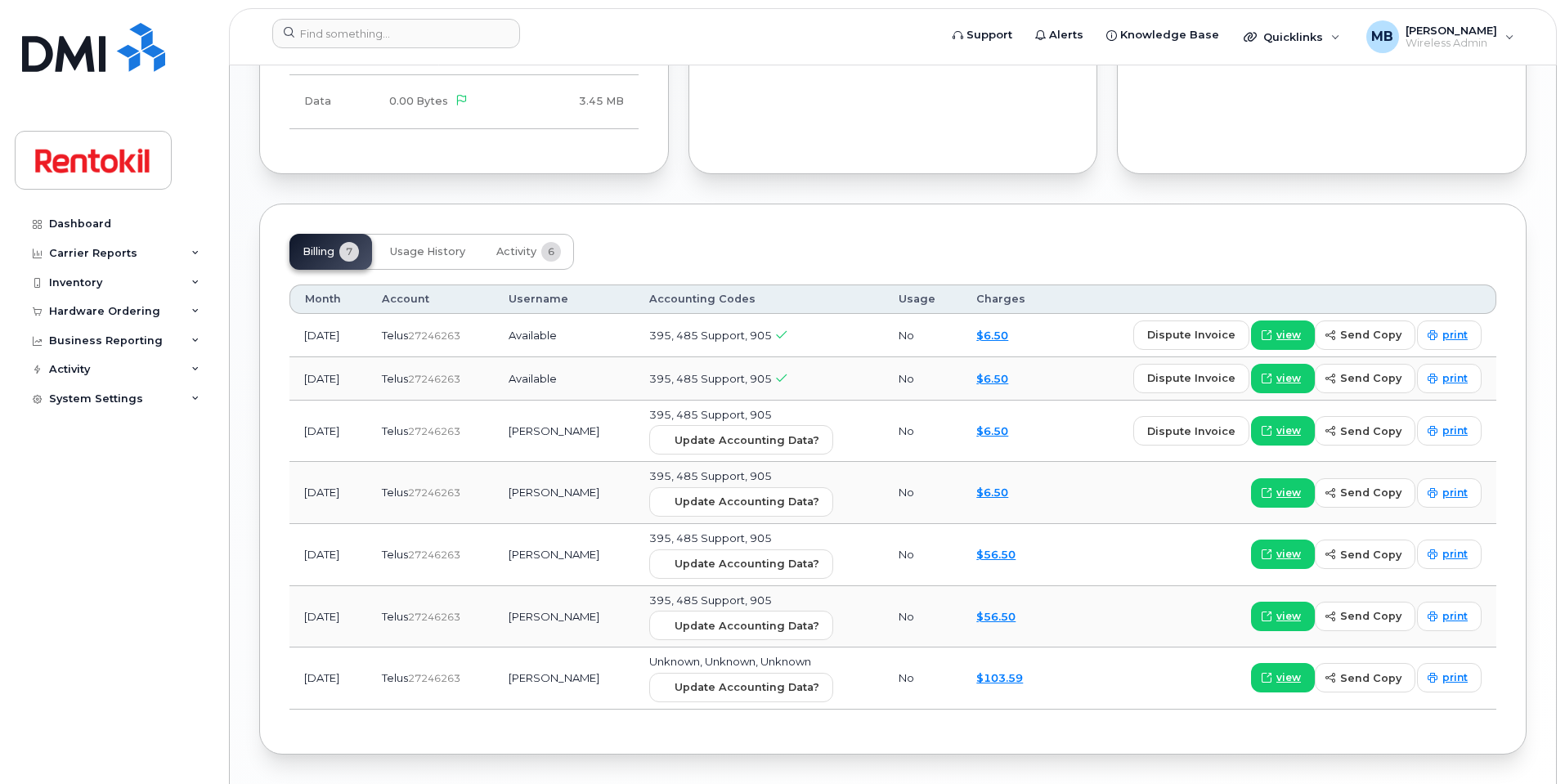
scroll to position [1173, 0]
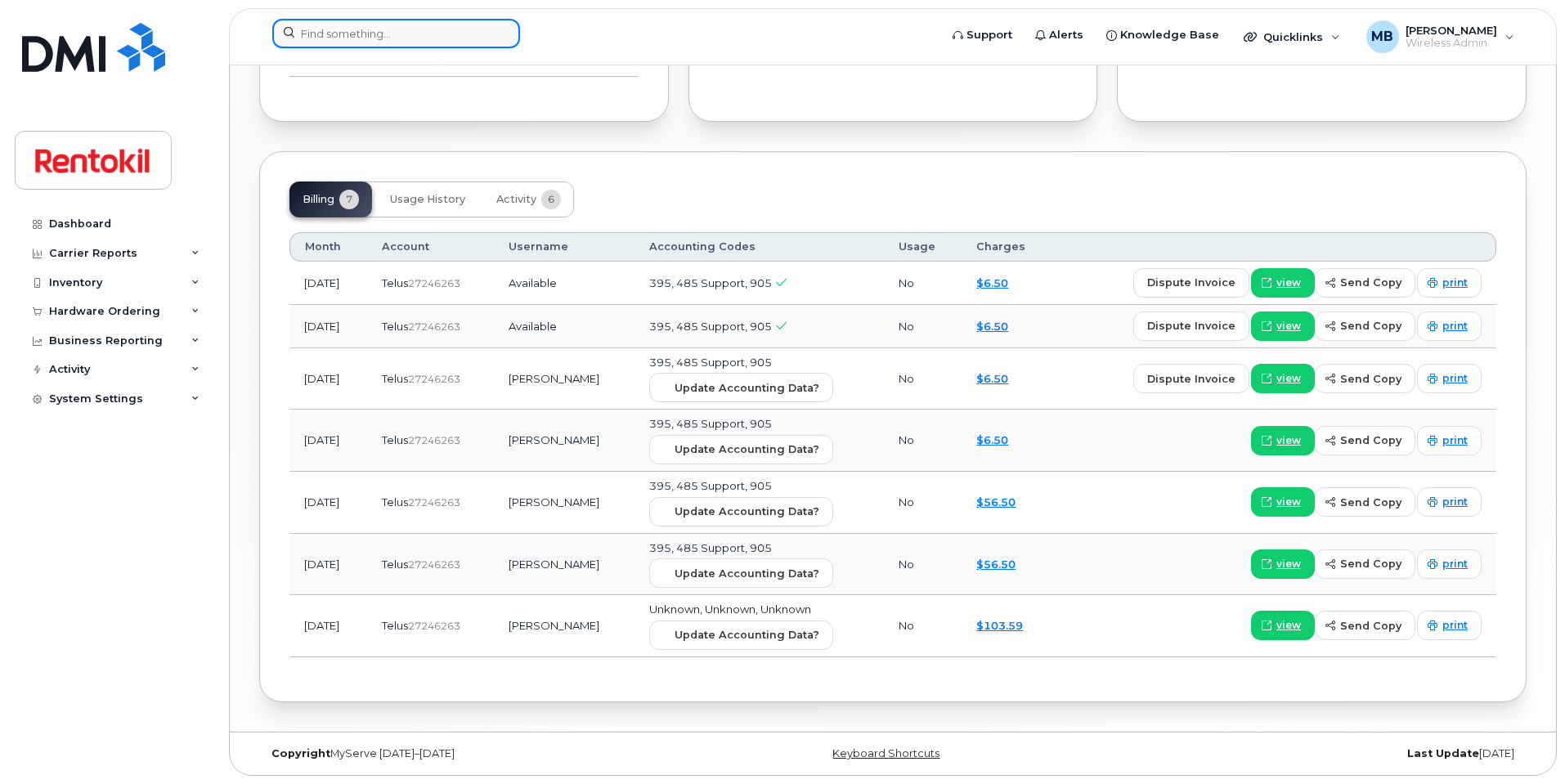
click at [400, 34] on input at bounding box center [396, 34] width 247 height 29
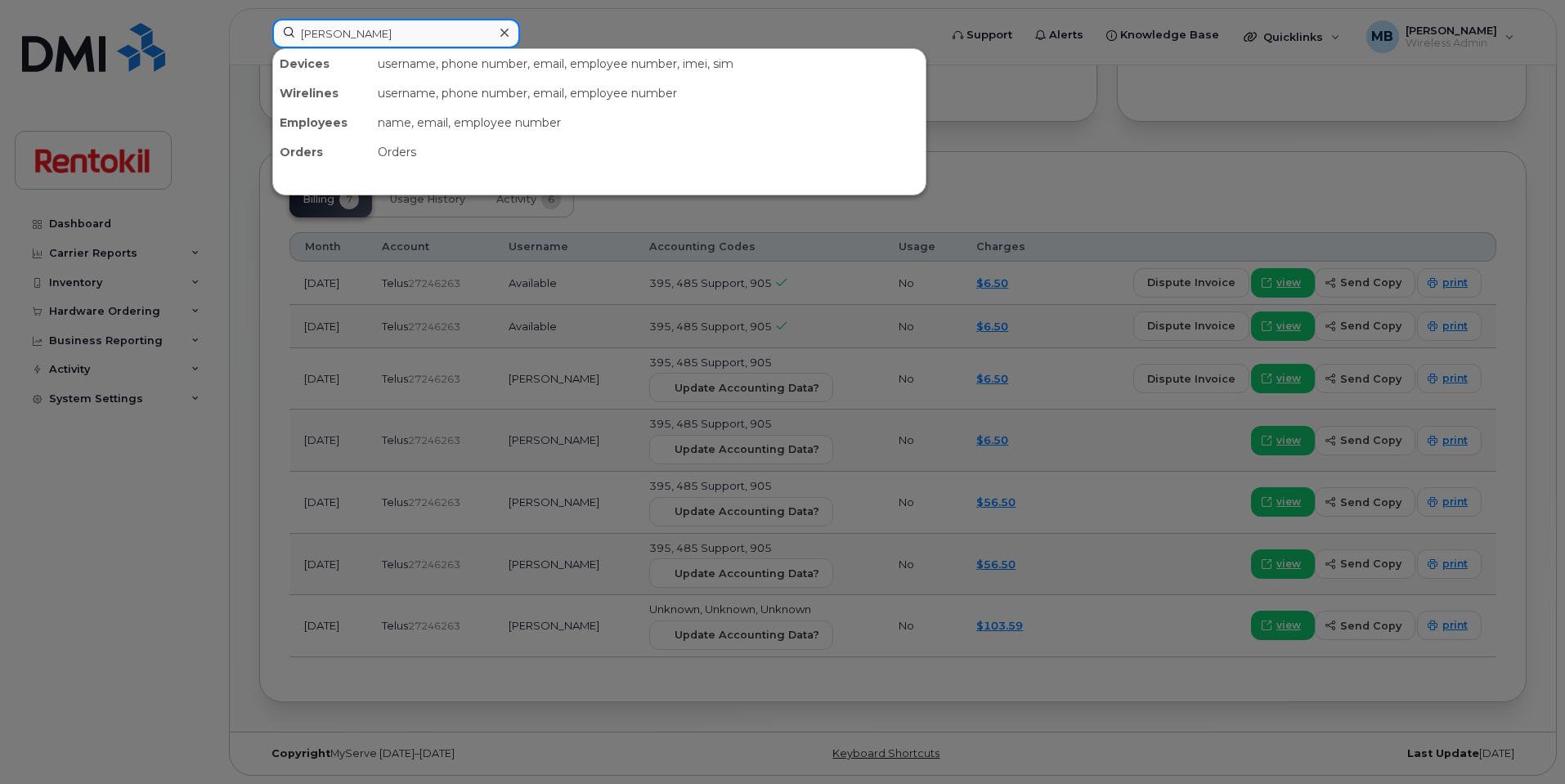
type input "[PERSON_NAME]"
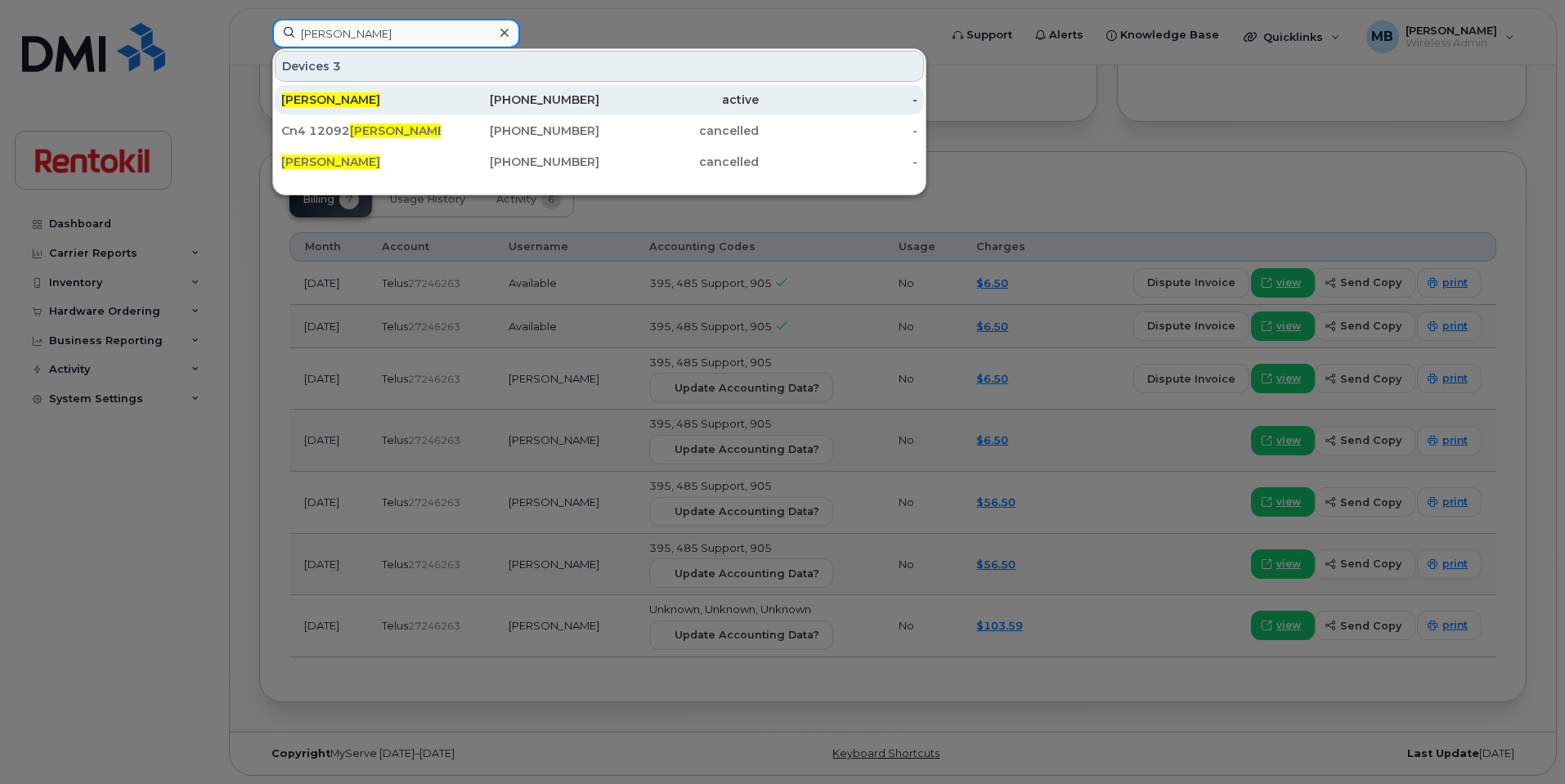
type input "[PERSON_NAME]"
click at [380, 97] on div "[PERSON_NAME]" at bounding box center [361, 100] width 160 height 16
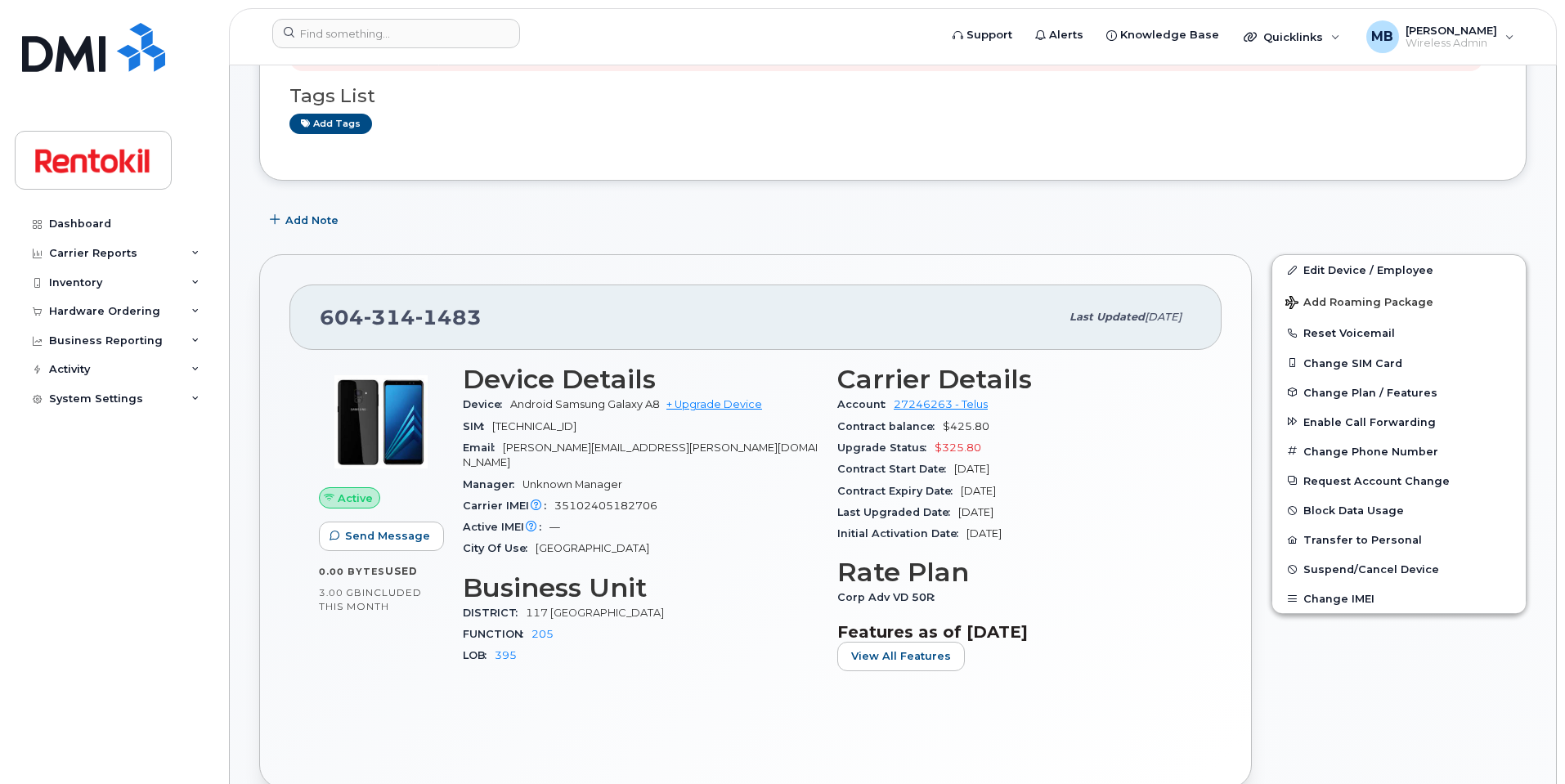
scroll to position [350, 0]
